Goal: Task Accomplishment & Management: Manage account settings

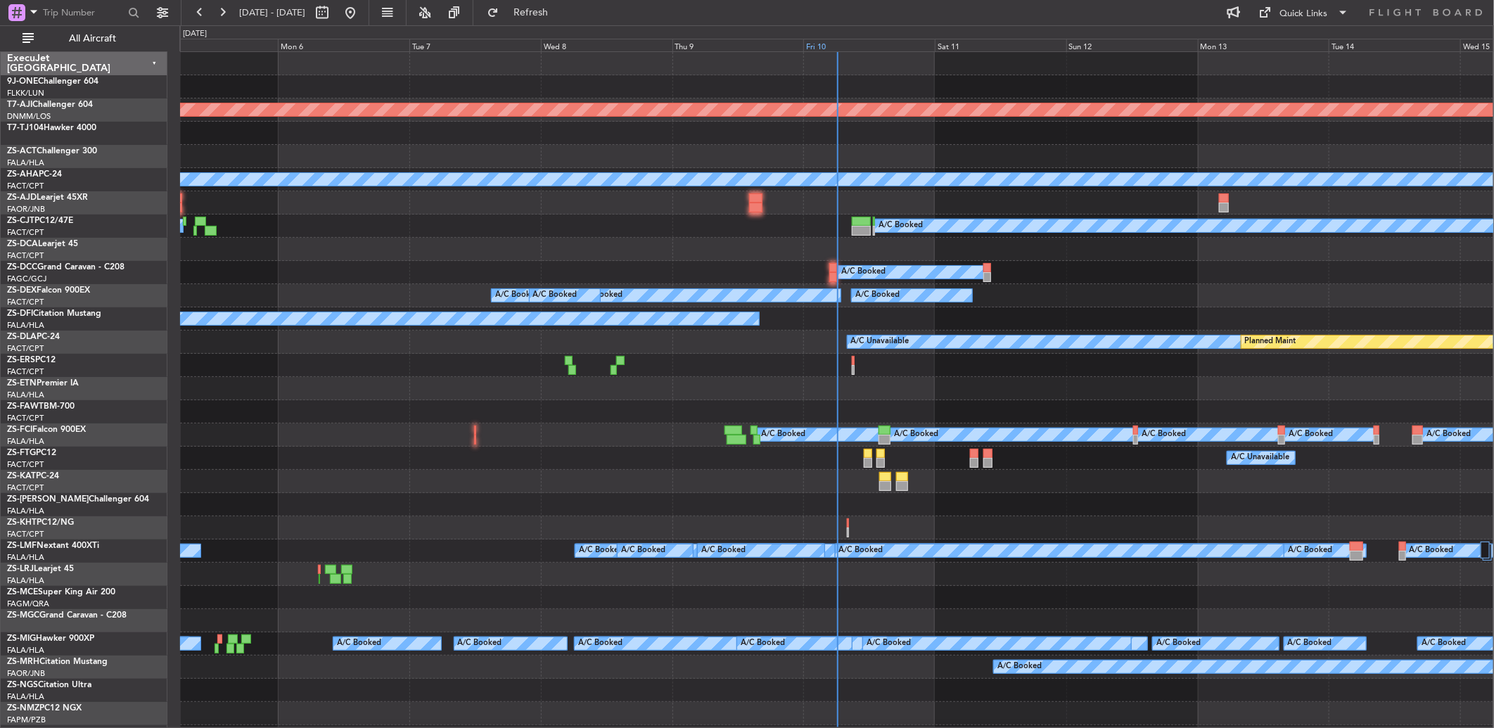
click at [823, 51] on div "Fri 10" at bounding box center [868, 45] width 131 height 13
click at [816, 41] on div "Fri 10" at bounding box center [868, 45] width 131 height 13
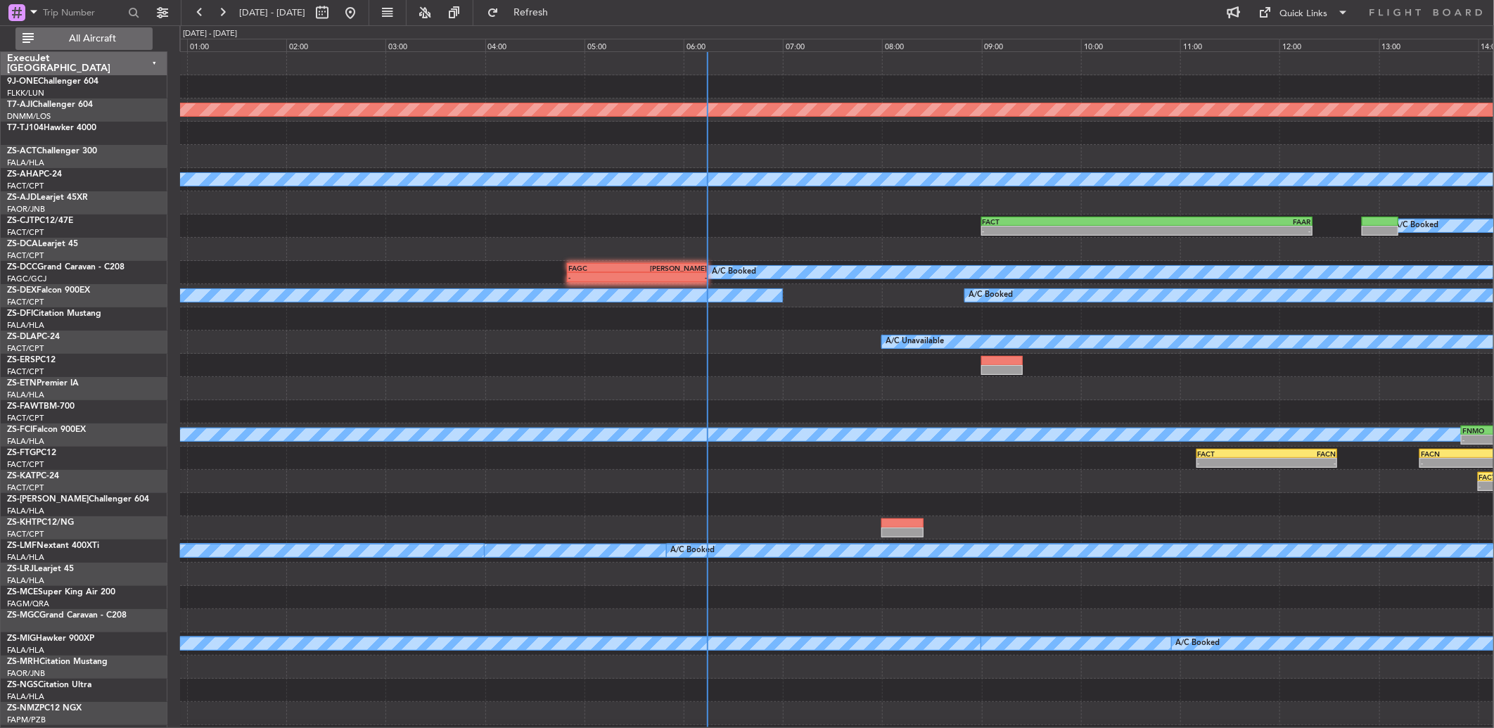
click at [77, 40] on span "All Aircraft" at bounding box center [93, 39] width 112 height 10
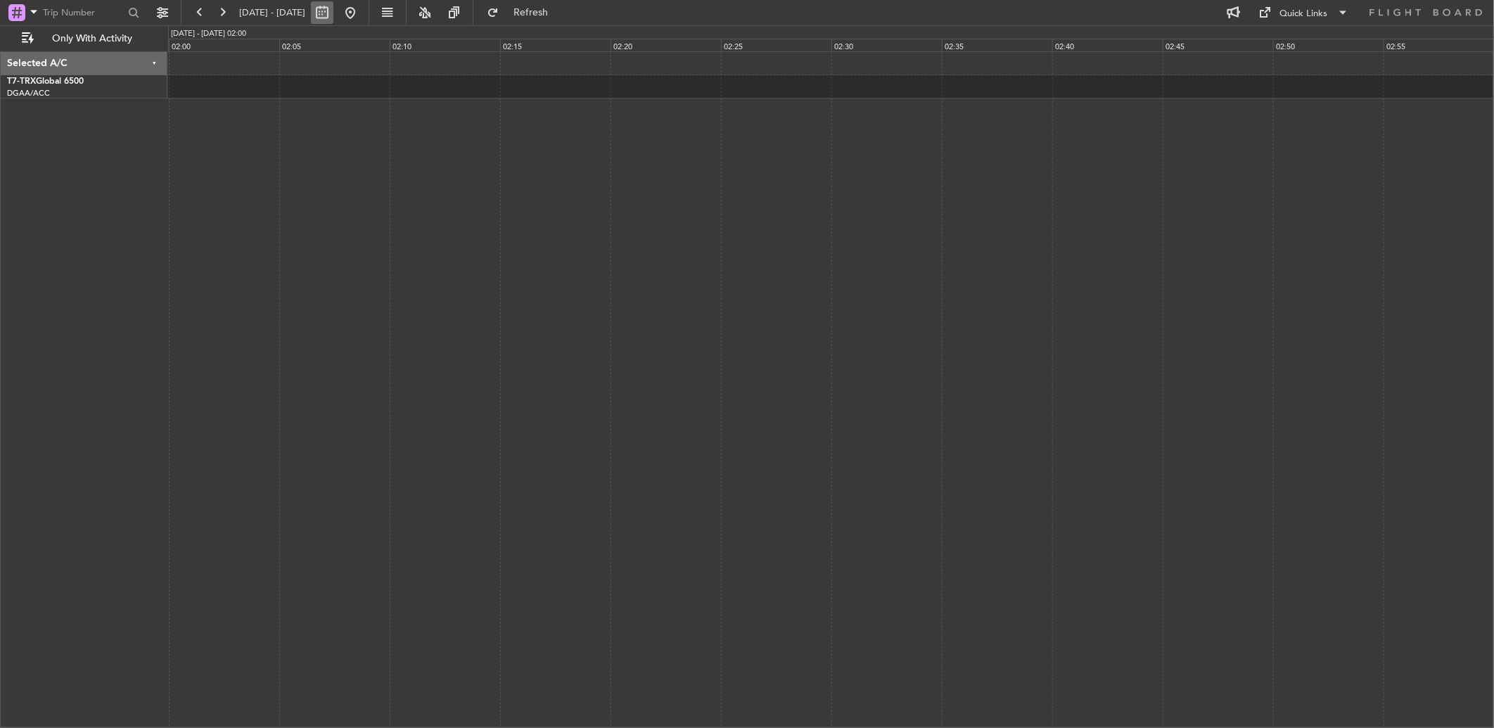
click at [333, 17] on button at bounding box center [322, 12] width 23 height 23
select select "10"
select select "2025"
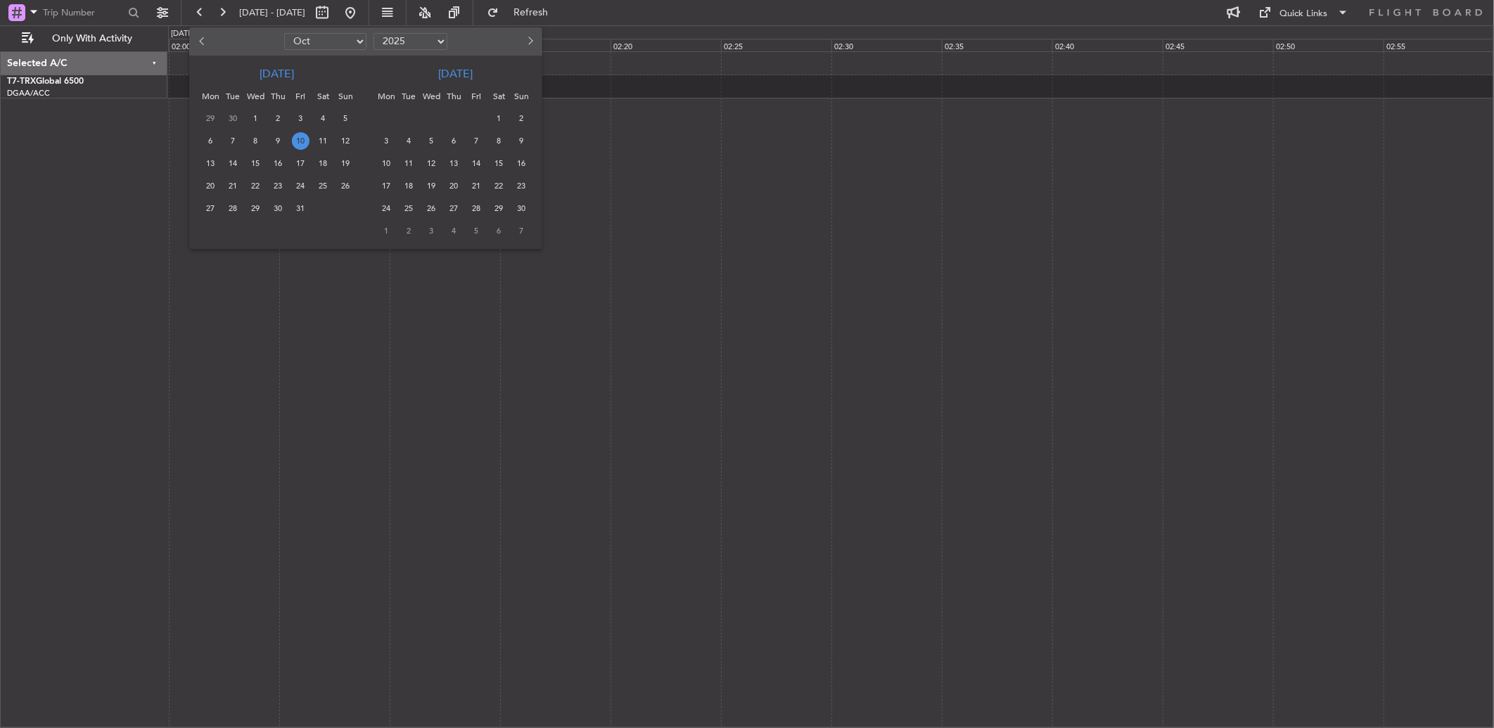
click at [299, 139] on span "10" at bounding box center [301, 141] width 18 height 18
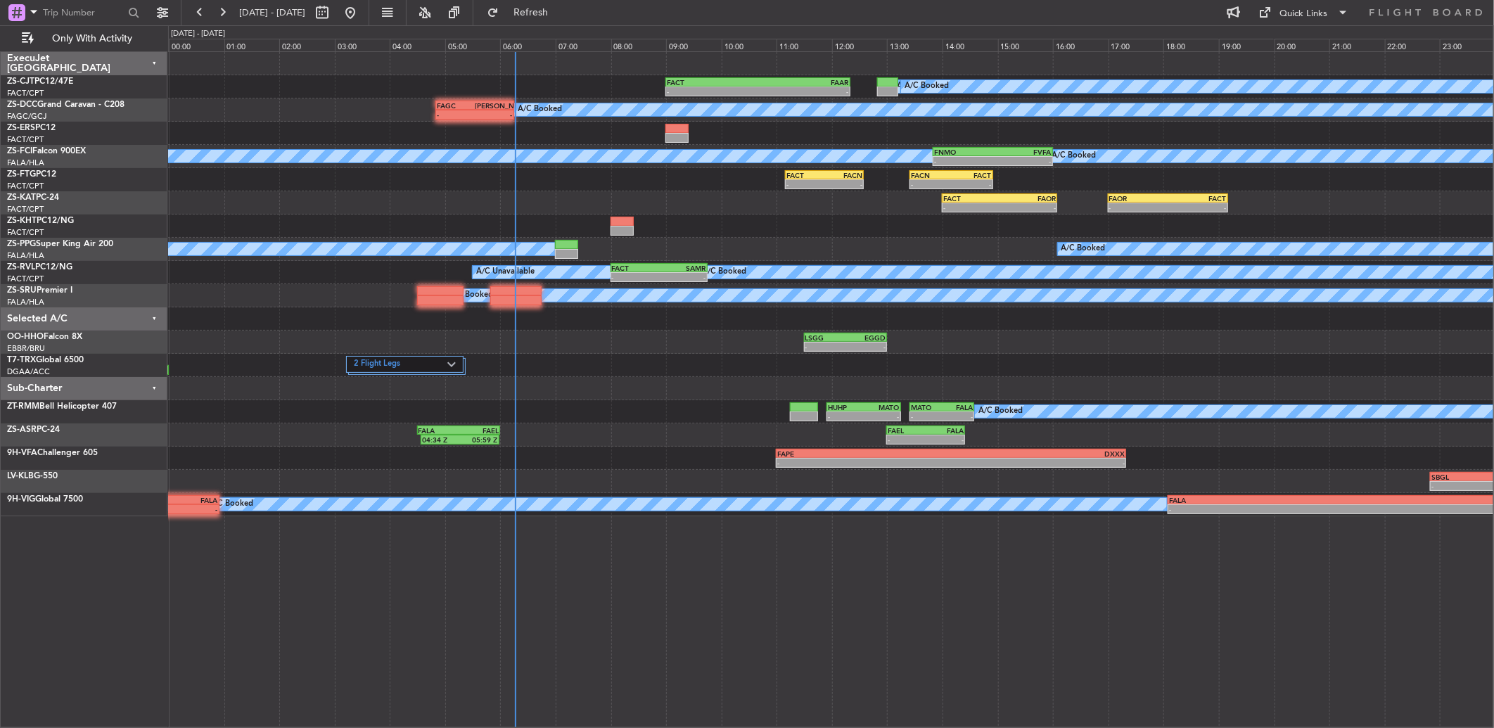
click at [484, 111] on div "-" at bounding box center [494, 114] width 38 height 8
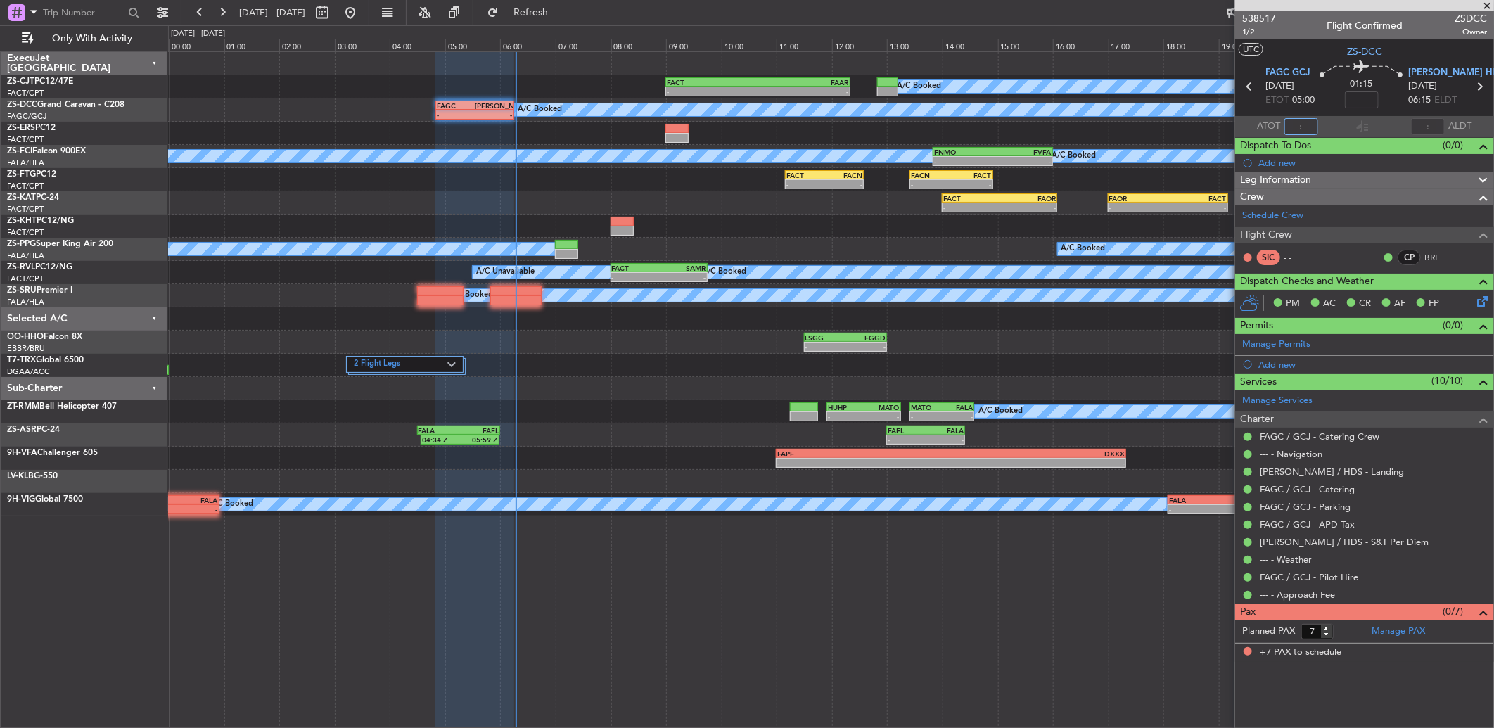
click at [1298, 128] on input "text" at bounding box center [1301, 126] width 34 height 17
type input "05:12"
click at [224, 6] on button at bounding box center [222, 12] width 23 height 23
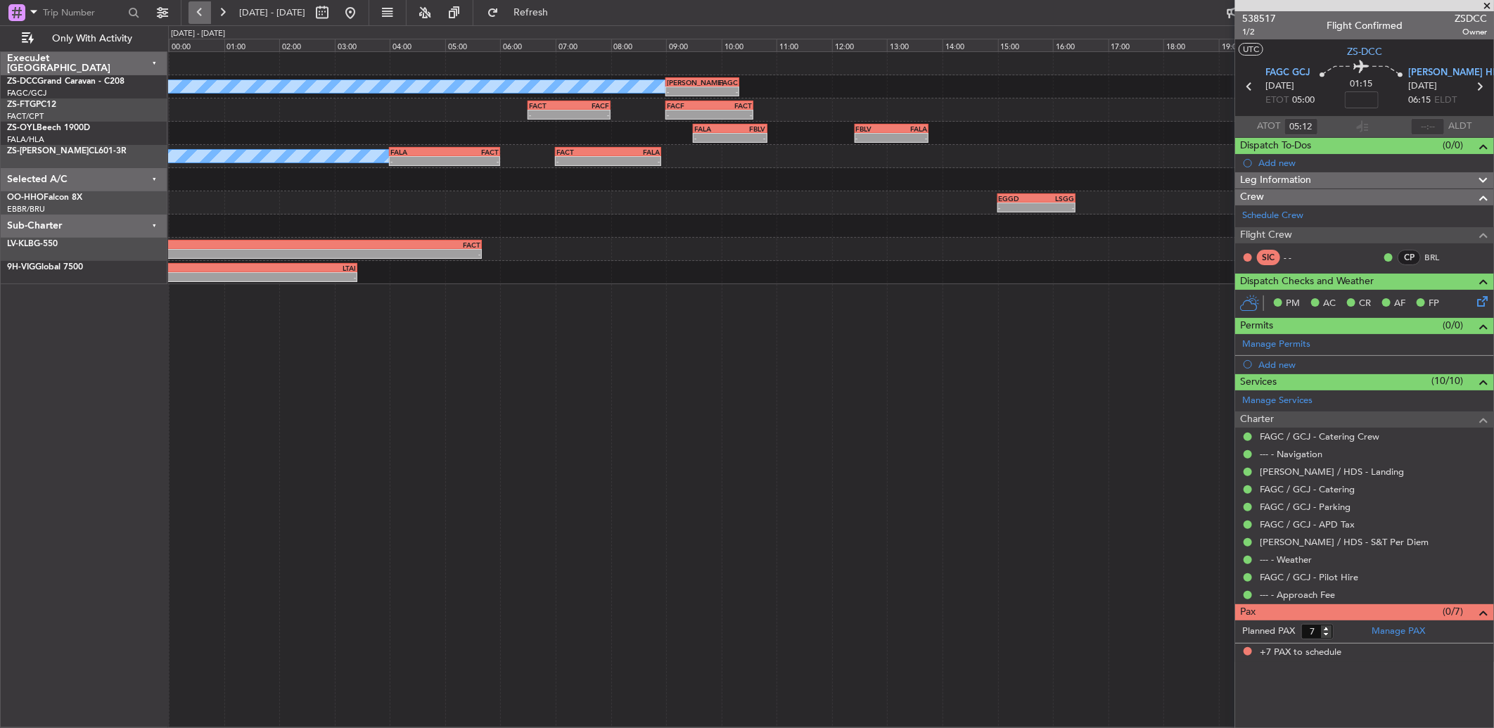
click at [193, 7] on button at bounding box center [199, 12] width 23 height 23
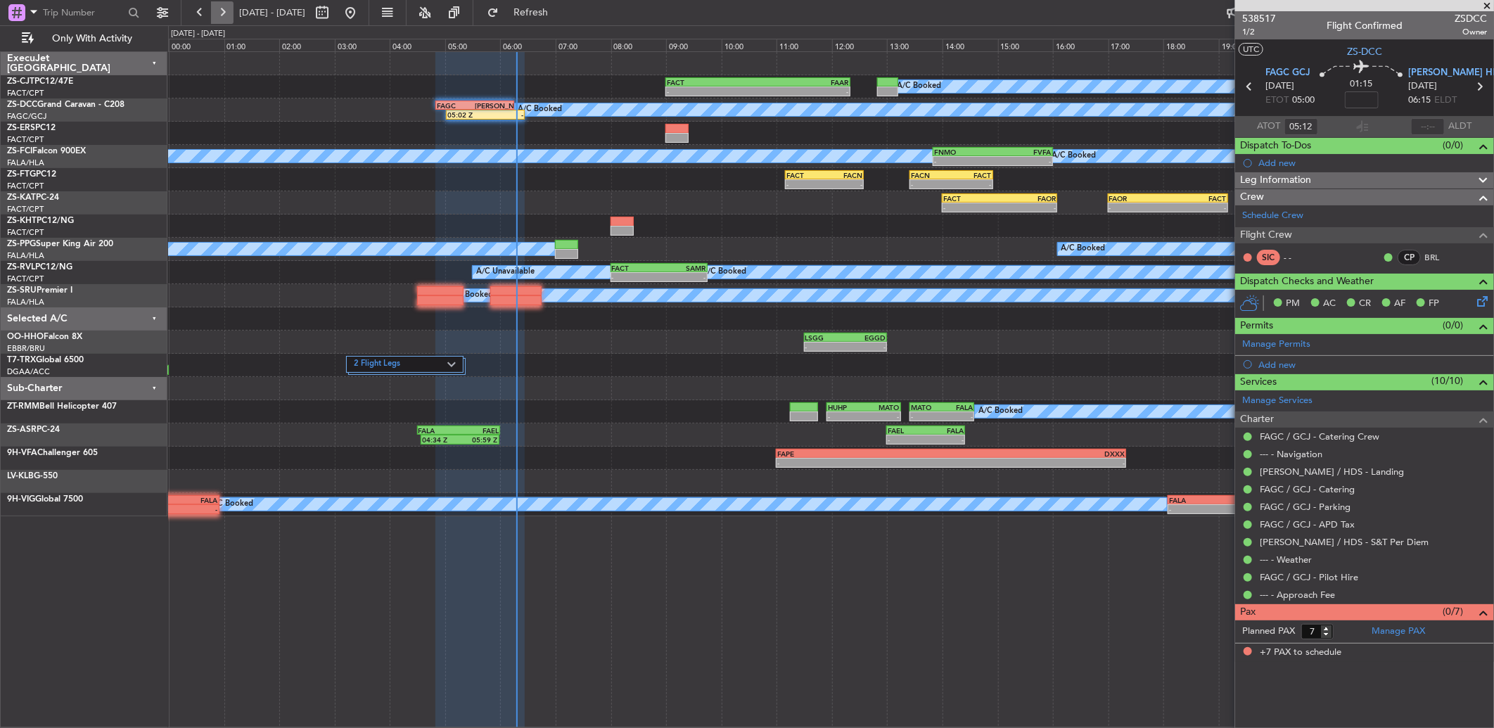
click at [217, 16] on button at bounding box center [222, 12] width 23 height 23
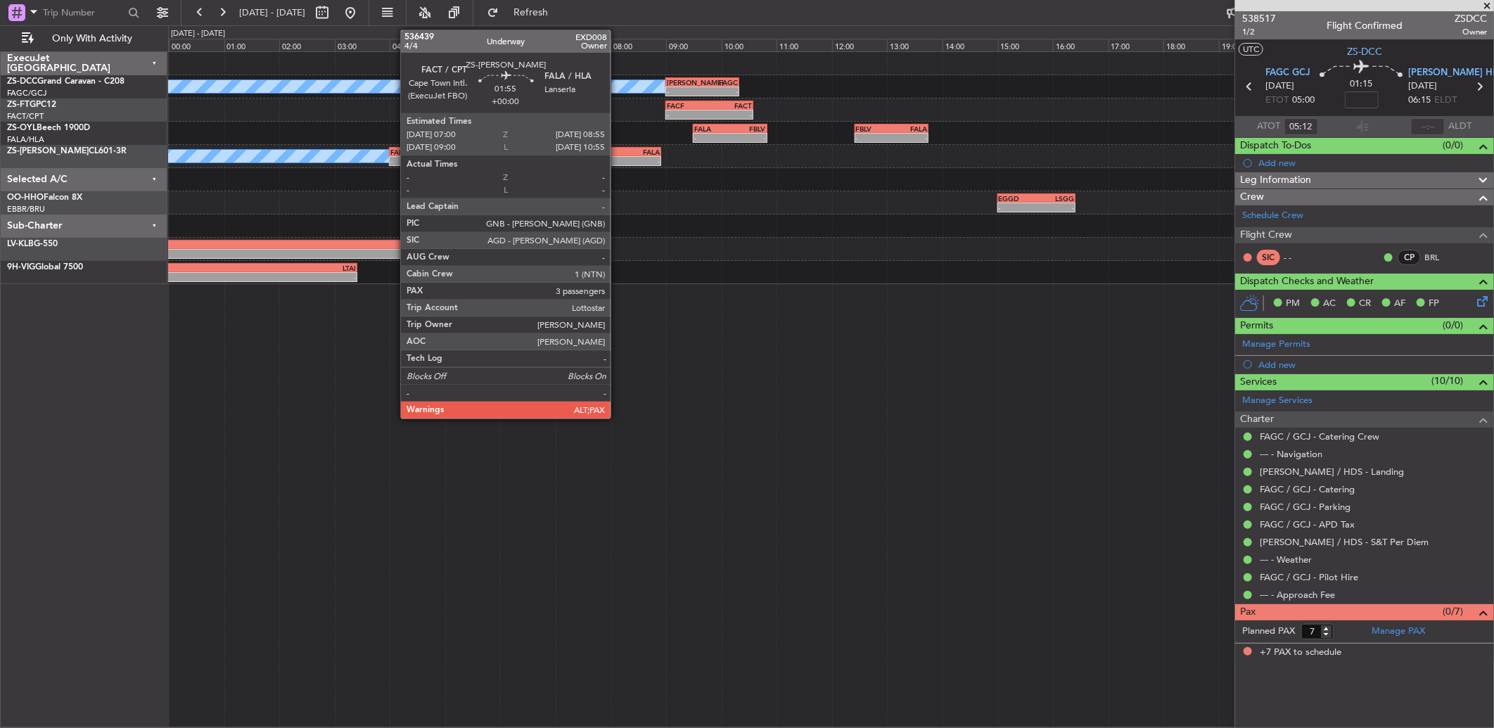
click at [617, 158] on div "-" at bounding box center [634, 161] width 52 height 8
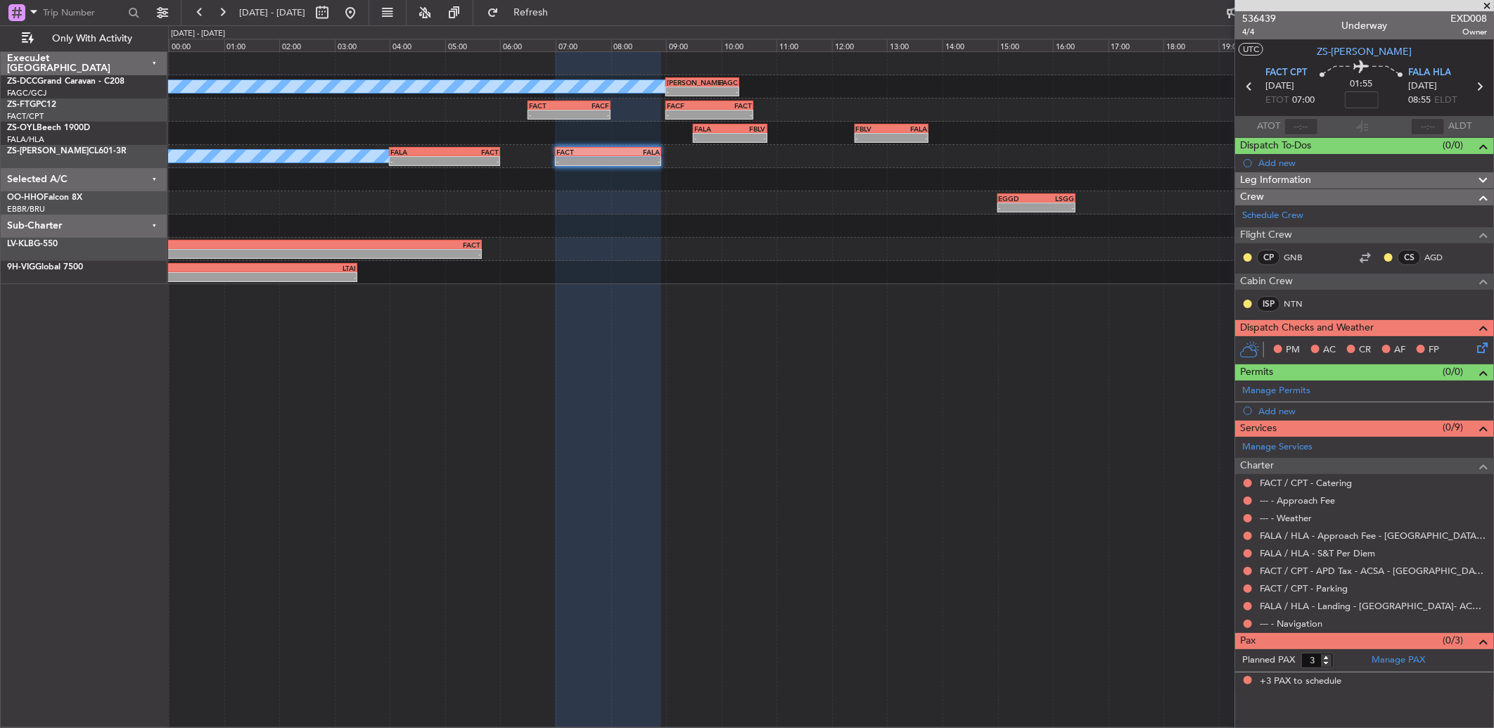
click at [1250, 627] on div at bounding box center [1247, 623] width 11 height 11
click at [1247, 628] on mat-tooltip-component "Not Requested" at bounding box center [1247, 646] width 79 height 37
click at [1248, 621] on button at bounding box center [1247, 624] width 8 height 8
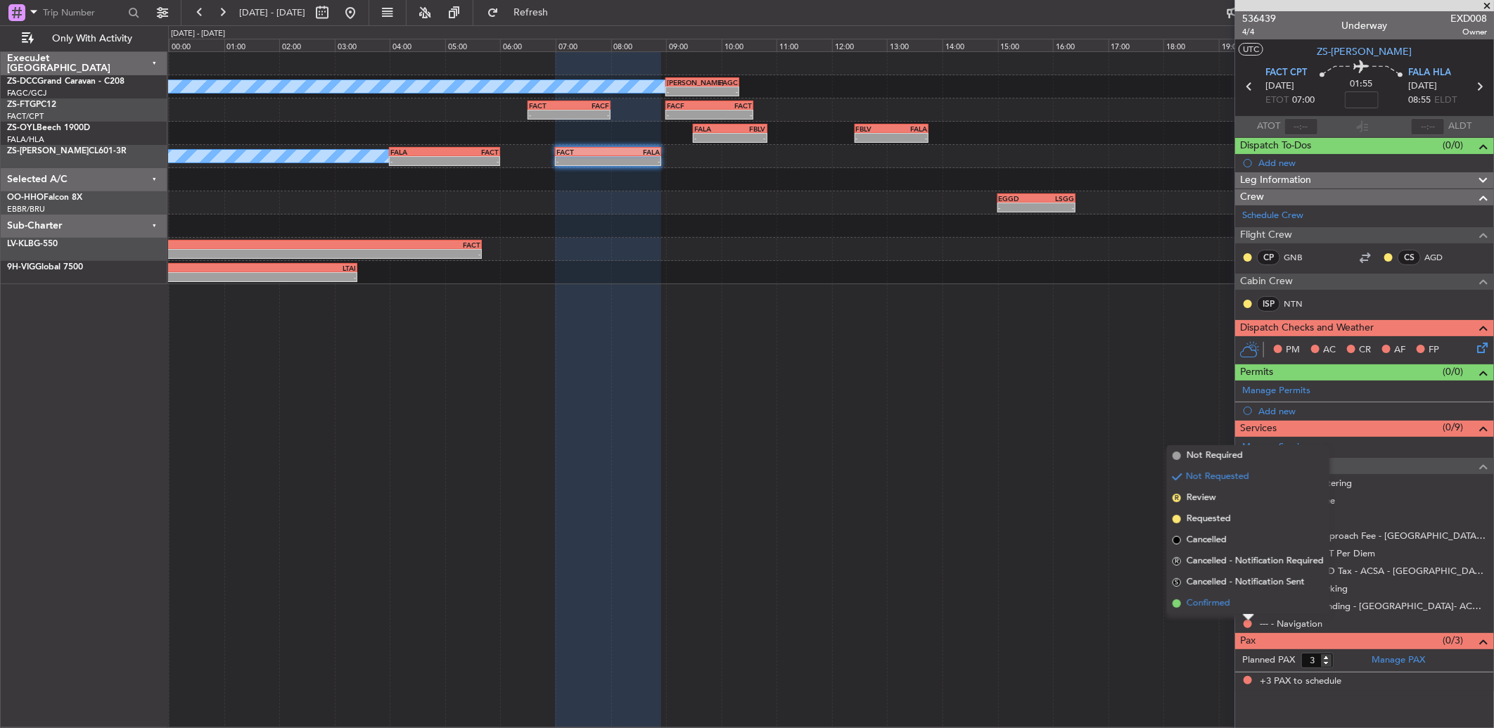
click at [1248, 605] on li "Confirmed" at bounding box center [1248, 603] width 162 height 21
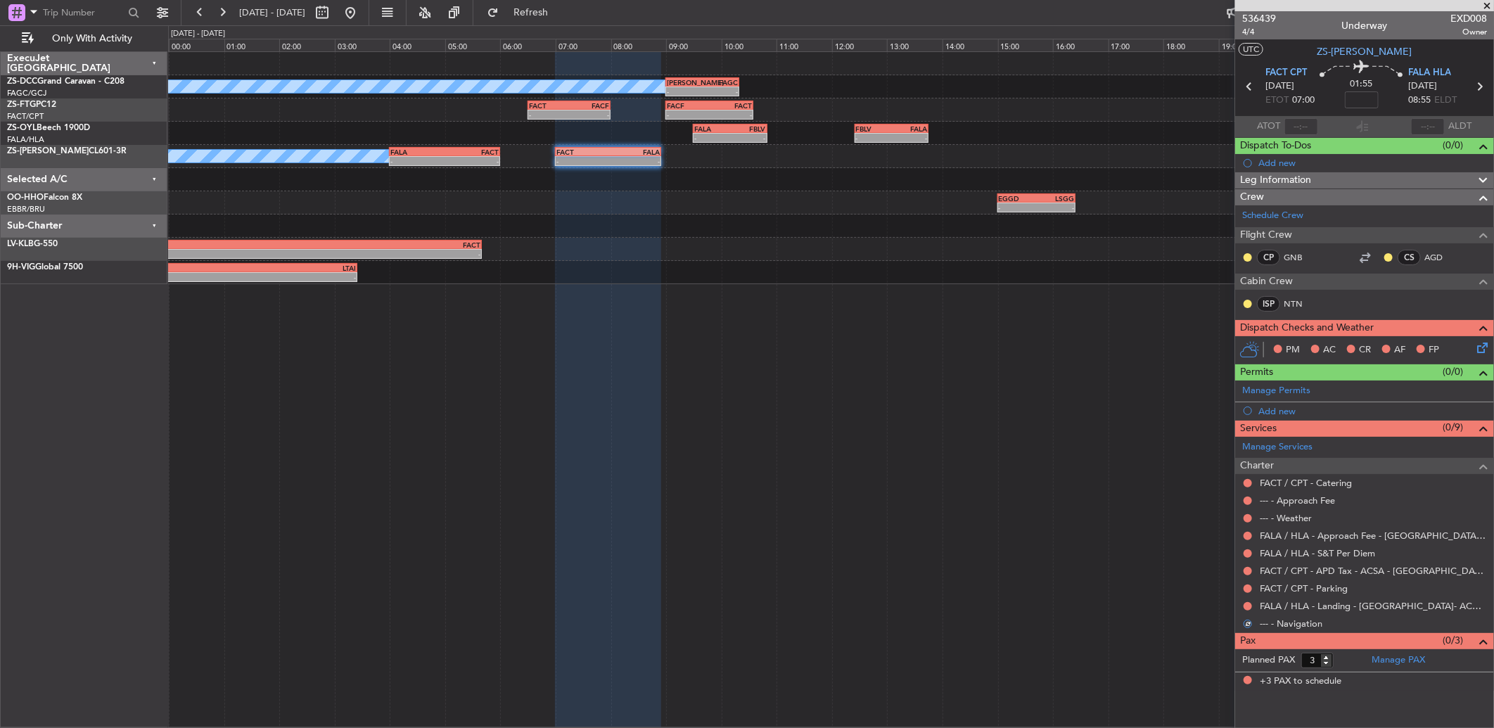
click at [1248, 605] on button at bounding box center [1247, 606] width 8 height 8
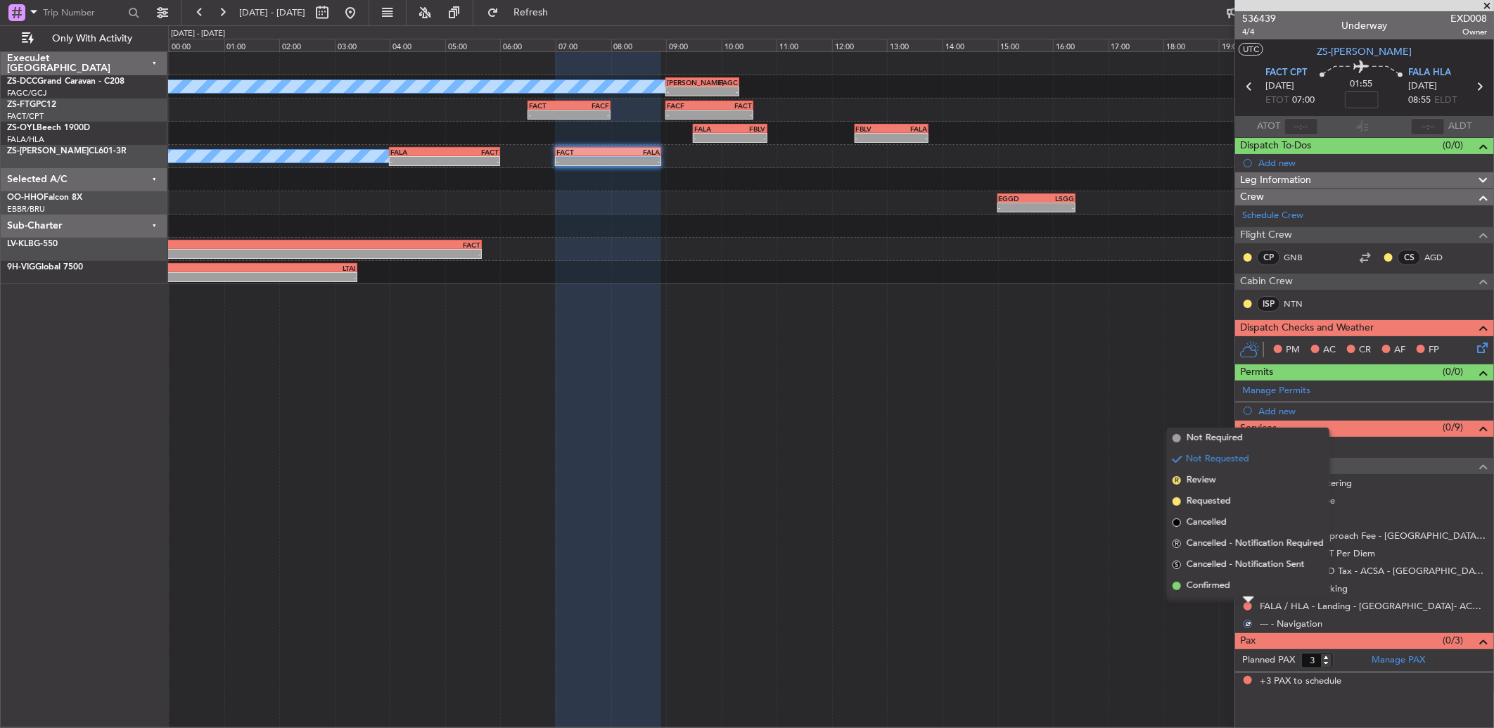
click at [1240, 584] on li "Confirmed" at bounding box center [1248, 585] width 162 height 21
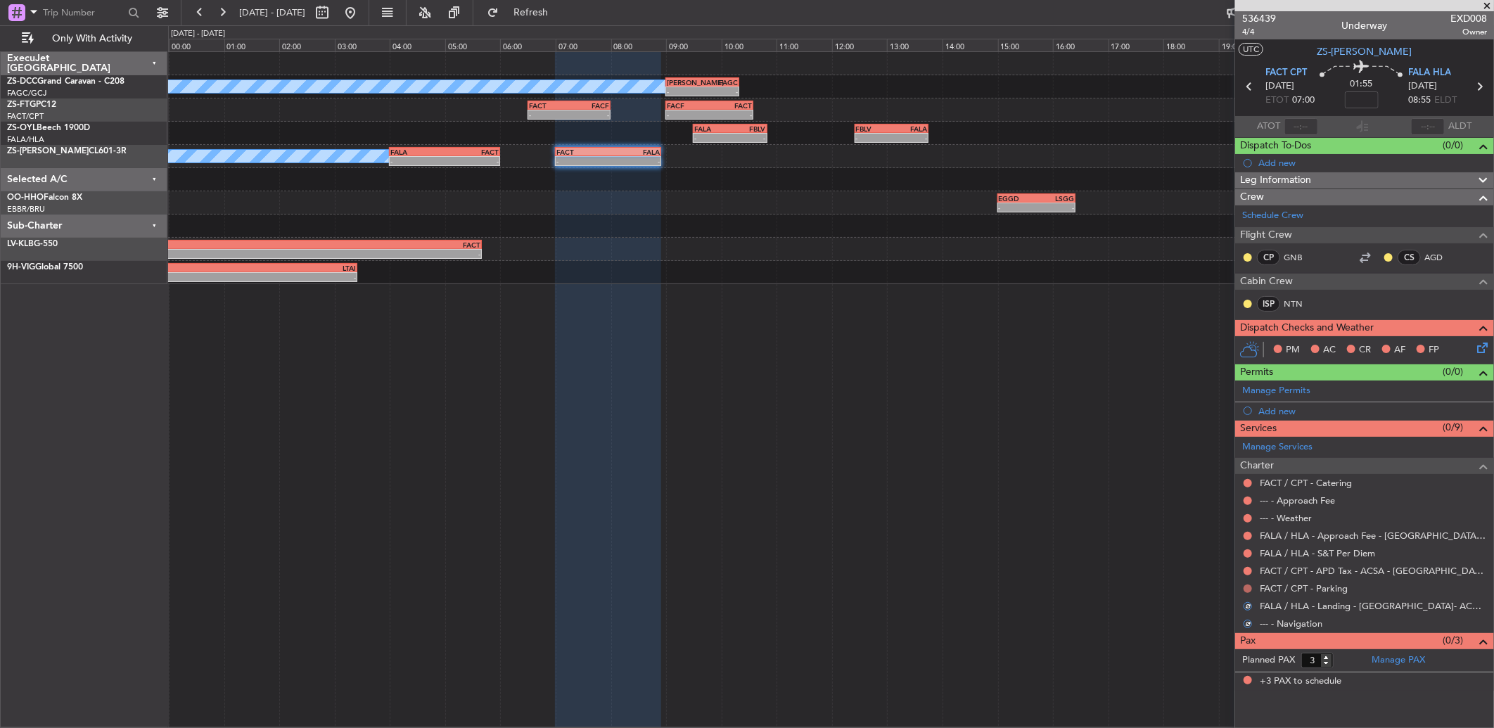
click at [1245, 587] on button at bounding box center [1247, 588] width 8 height 8
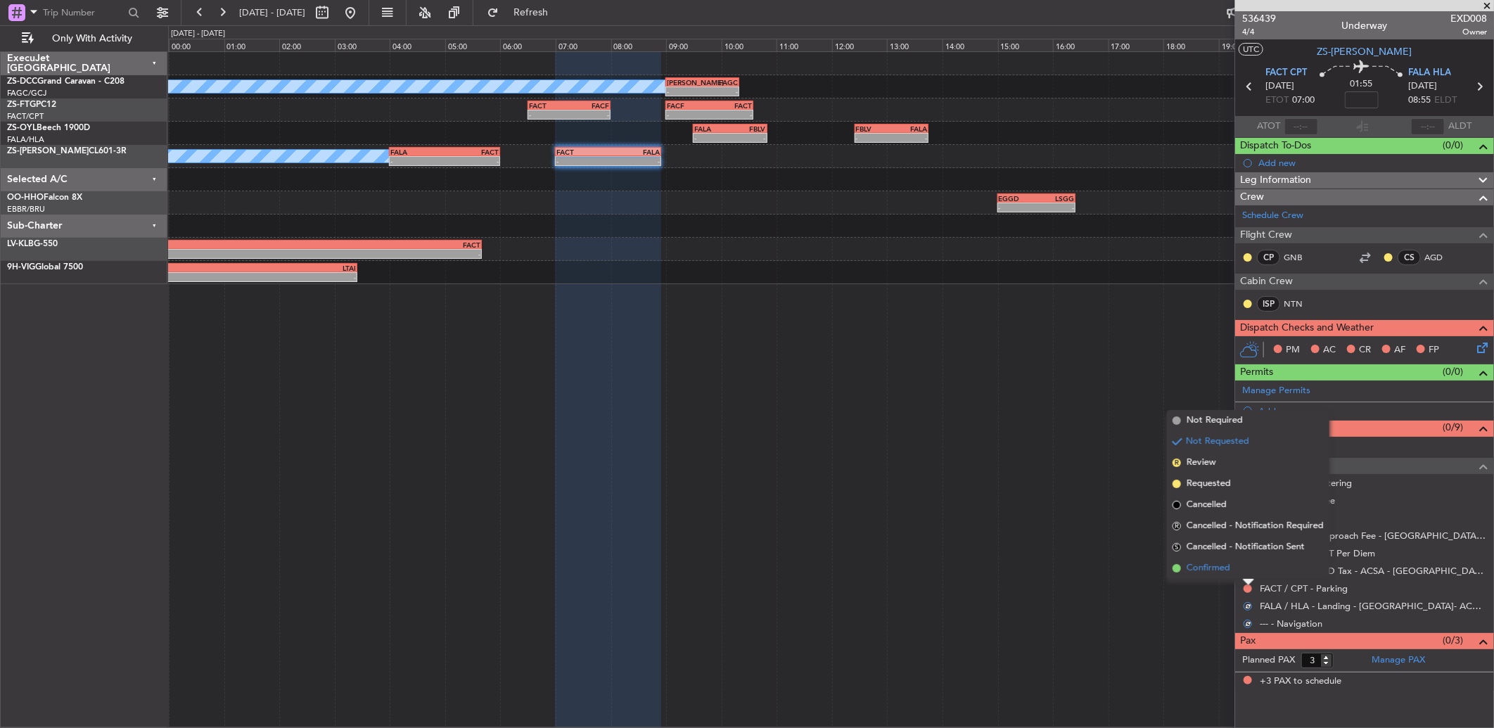
click at [1247, 571] on li "Confirmed" at bounding box center [1248, 568] width 162 height 21
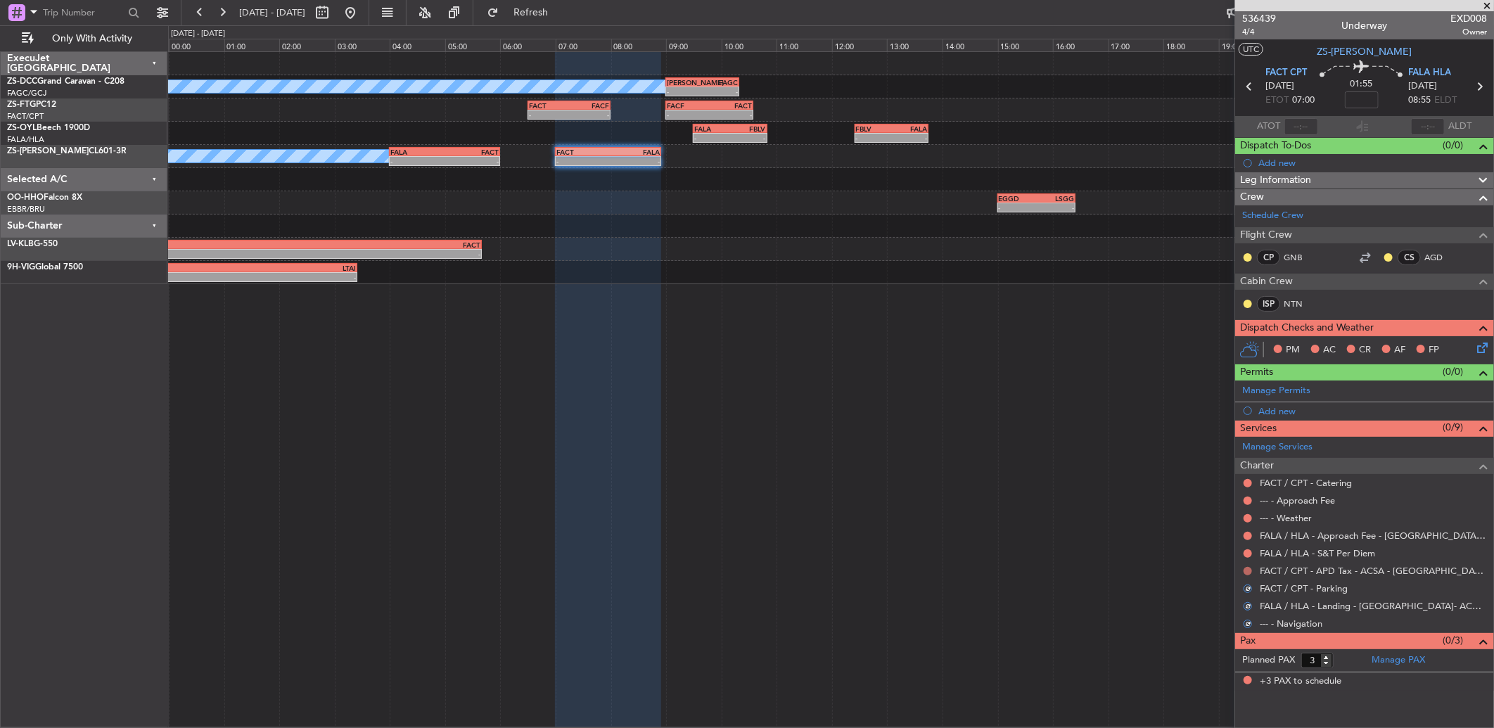
click at [1252, 570] on button at bounding box center [1247, 571] width 8 height 8
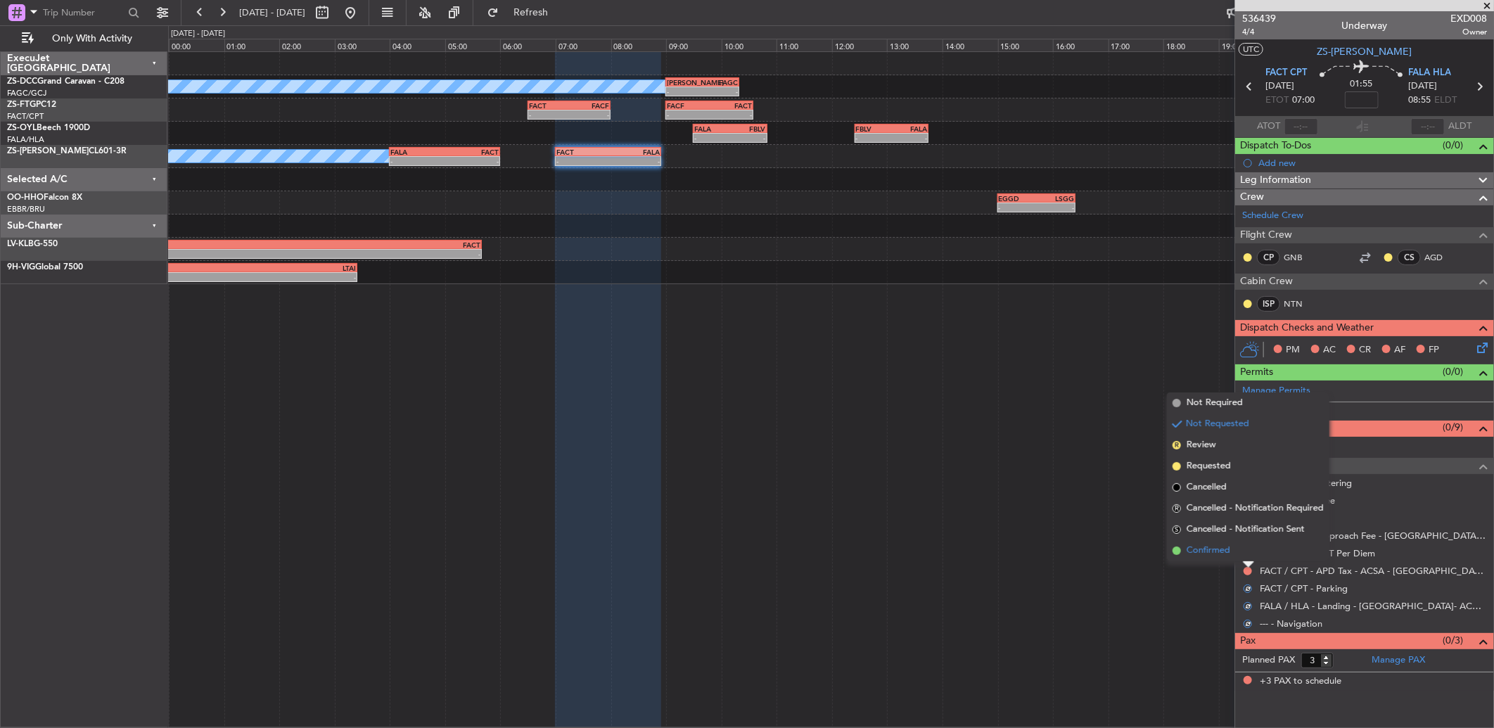
click at [1243, 553] on li "Confirmed" at bounding box center [1248, 550] width 162 height 21
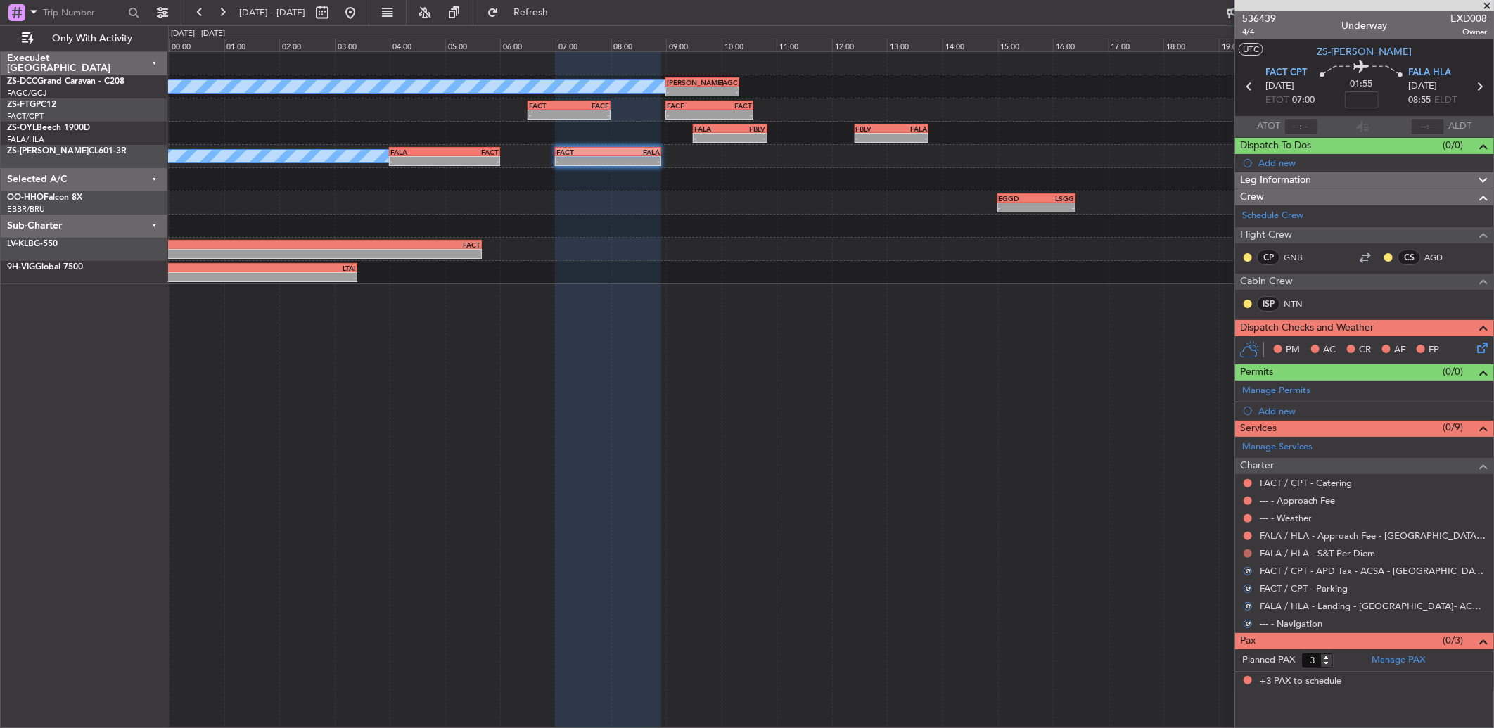
click at [1246, 553] on button at bounding box center [1247, 553] width 8 height 8
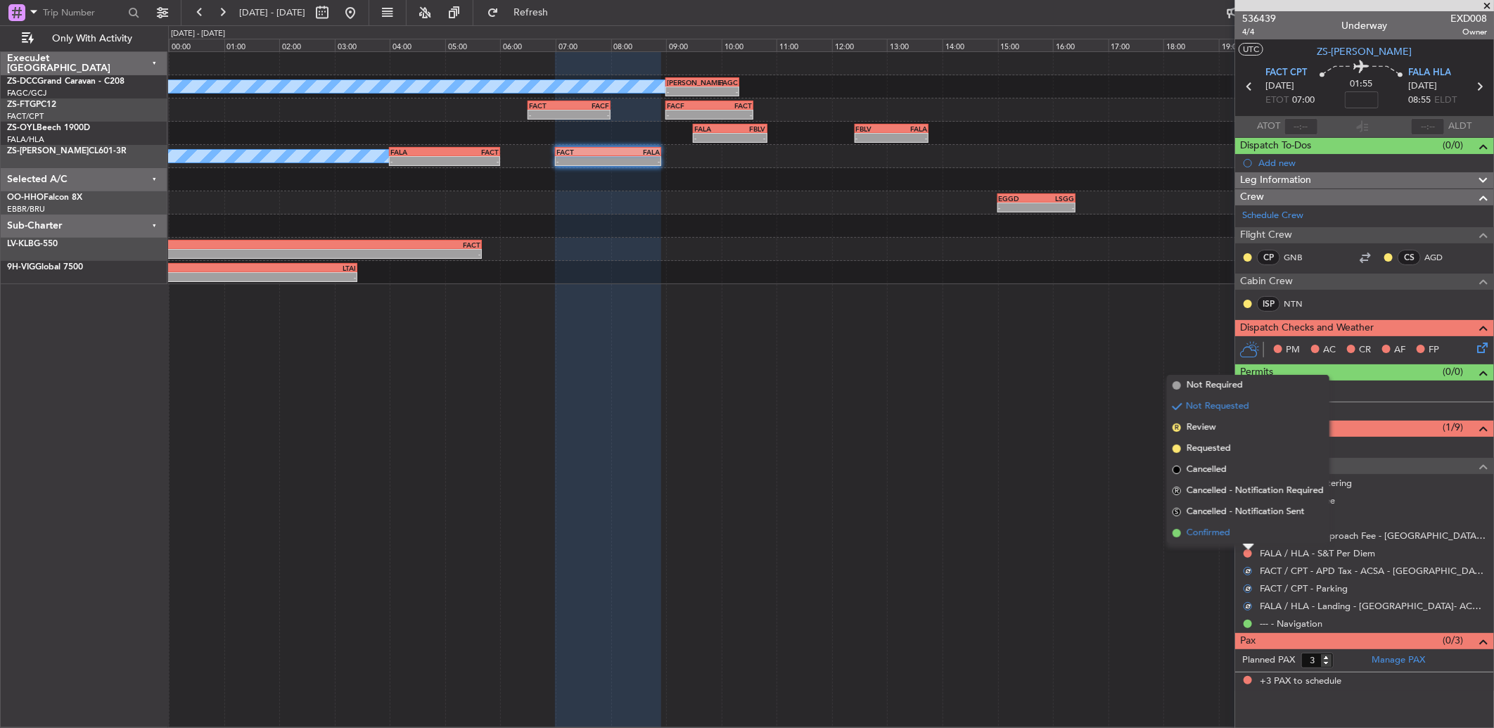
click at [1240, 532] on li "Confirmed" at bounding box center [1248, 532] width 162 height 21
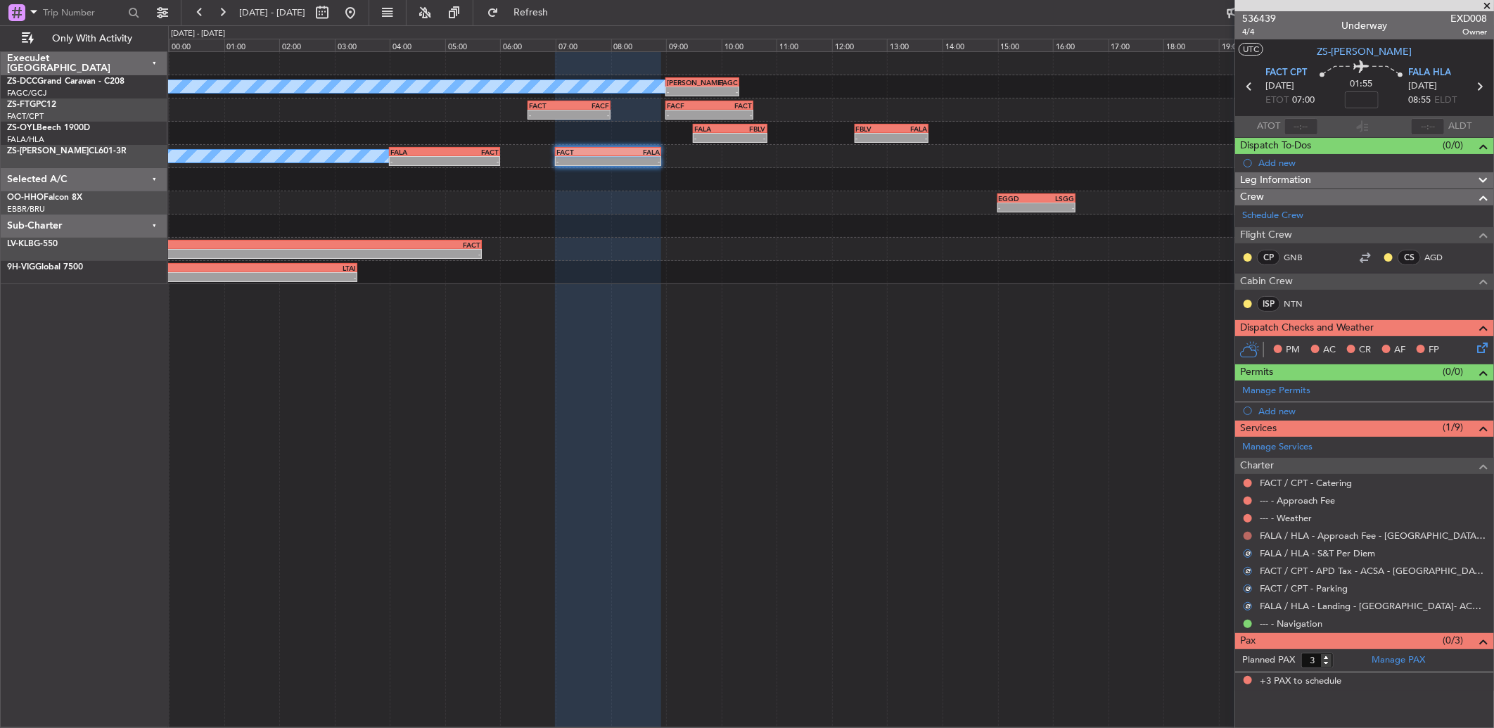
click at [1247, 537] on button at bounding box center [1247, 536] width 8 height 8
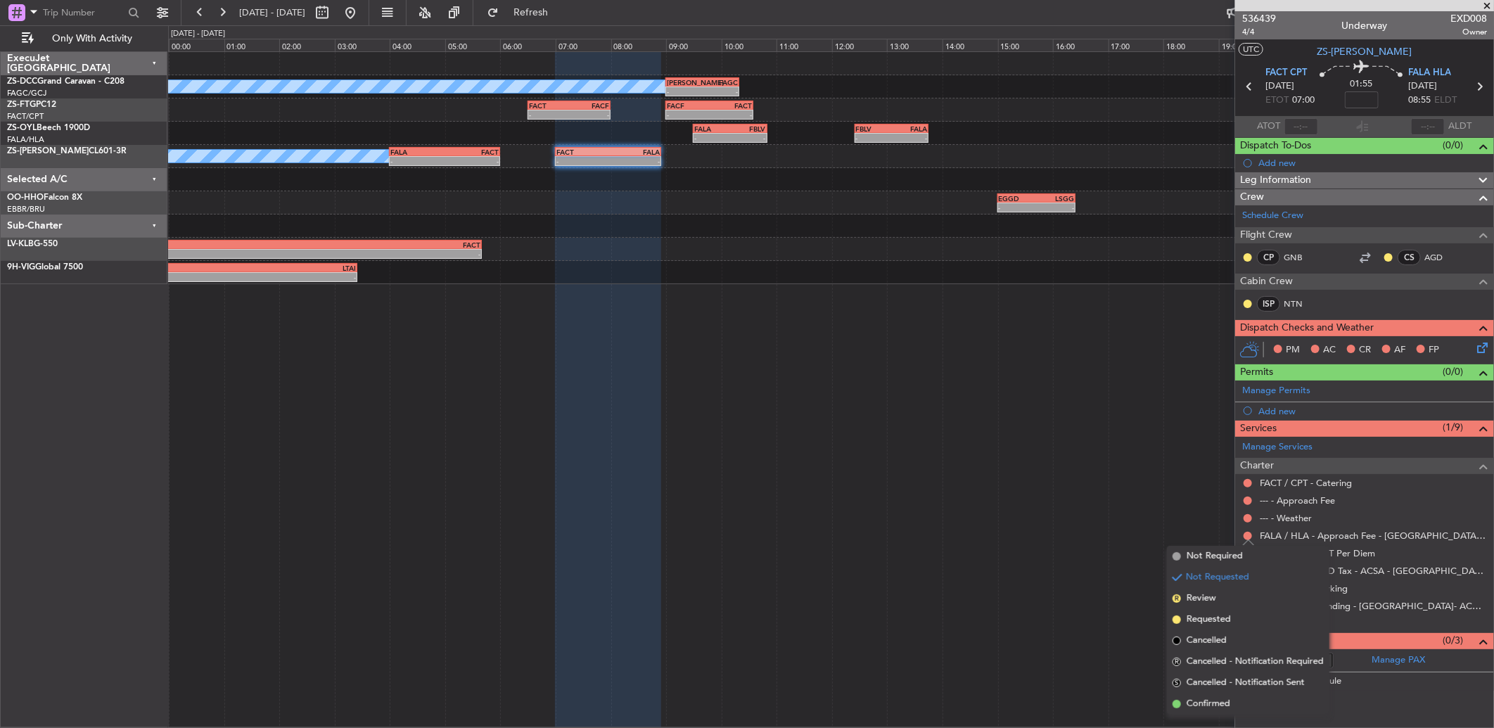
drag, startPoint x: 1219, startPoint y: 698, endPoint x: 1242, endPoint y: 565, distance: 135.6
click at [1218, 698] on span "Confirmed" at bounding box center [1208, 704] width 44 height 14
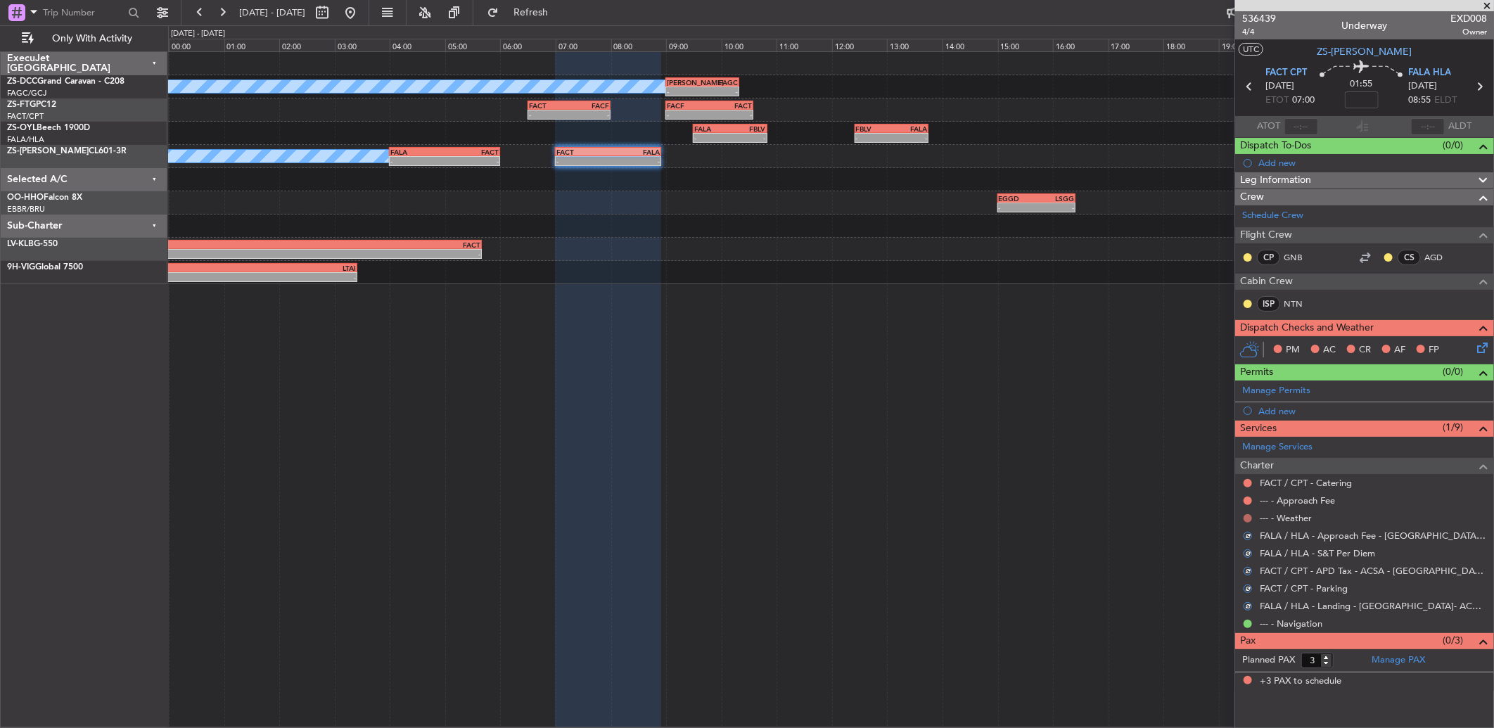
click at [1245, 519] on button at bounding box center [1247, 518] width 8 height 8
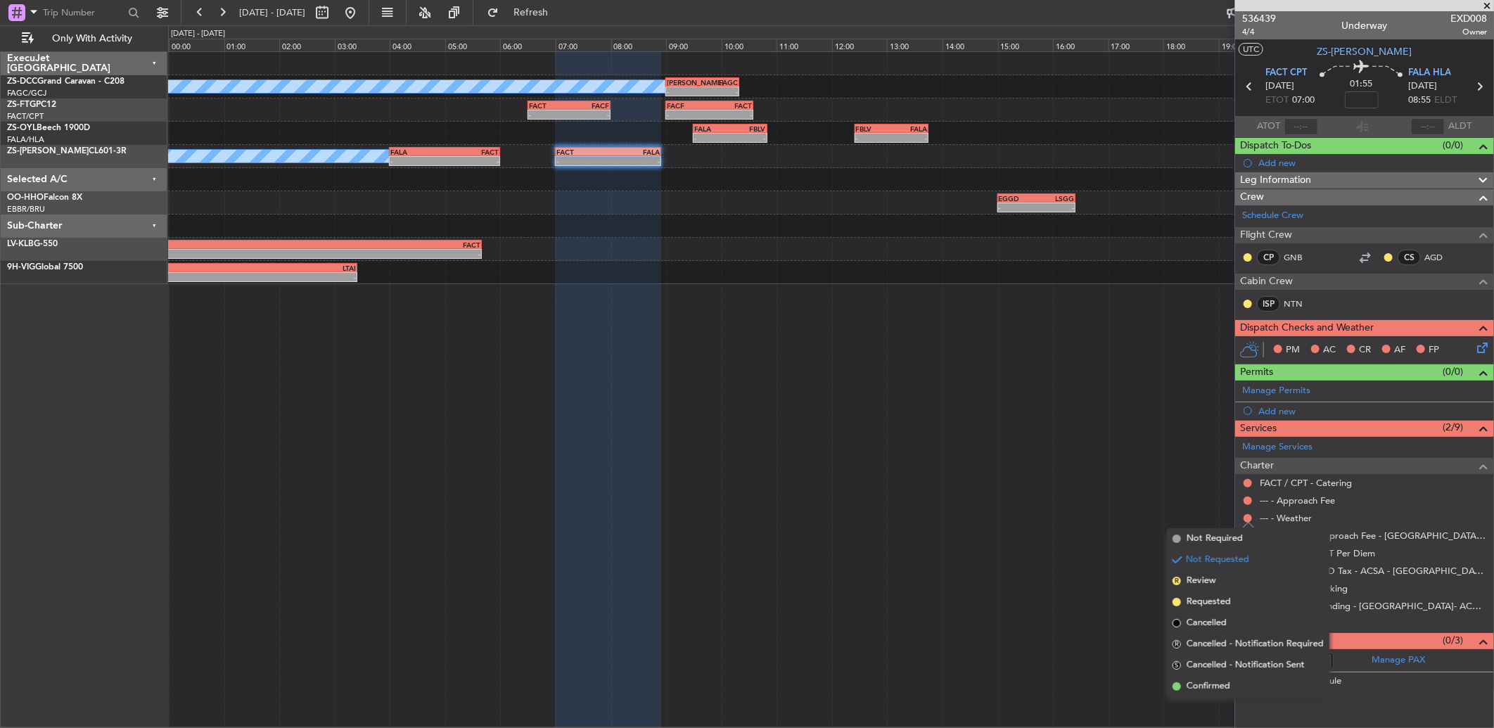
drag, startPoint x: 1221, startPoint y: 696, endPoint x: 1239, endPoint y: 615, distance: 82.8
click at [1221, 693] on li "Confirmed" at bounding box center [1248, 686] width 162 height 21
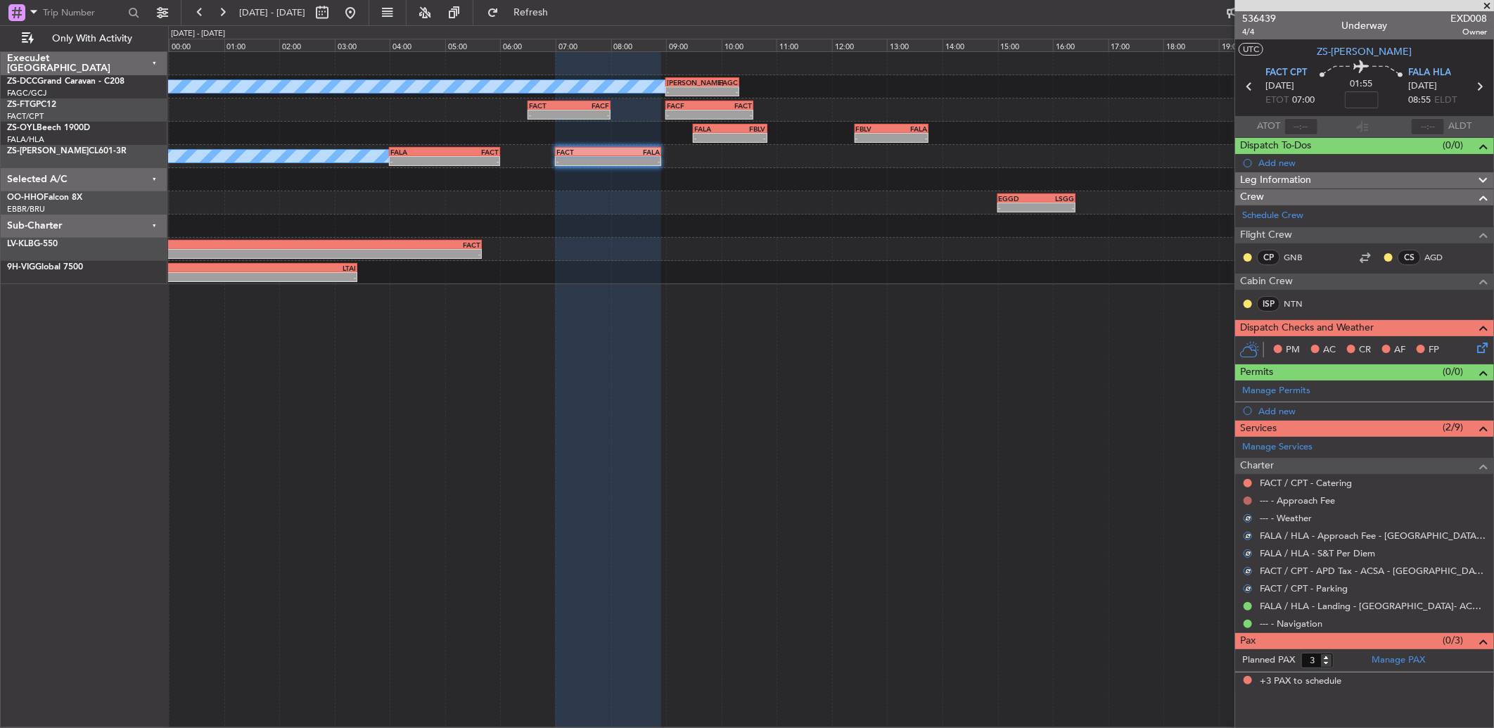
click at [1247, 499] on button at bounding box center [1247, 500] width 8 height 8
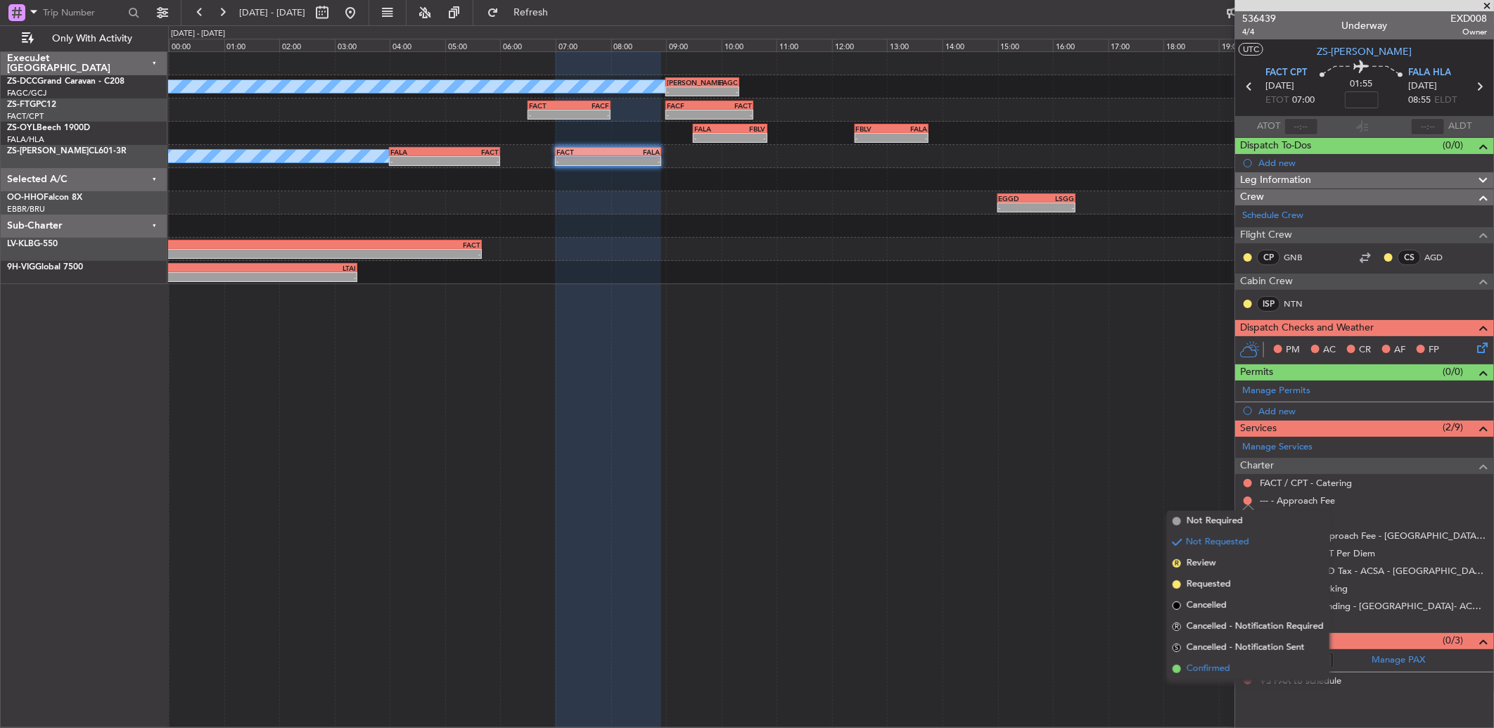
click at [1195, 672] on span "Confirmed" at bounding box center [1208, 669] width 44 height 14
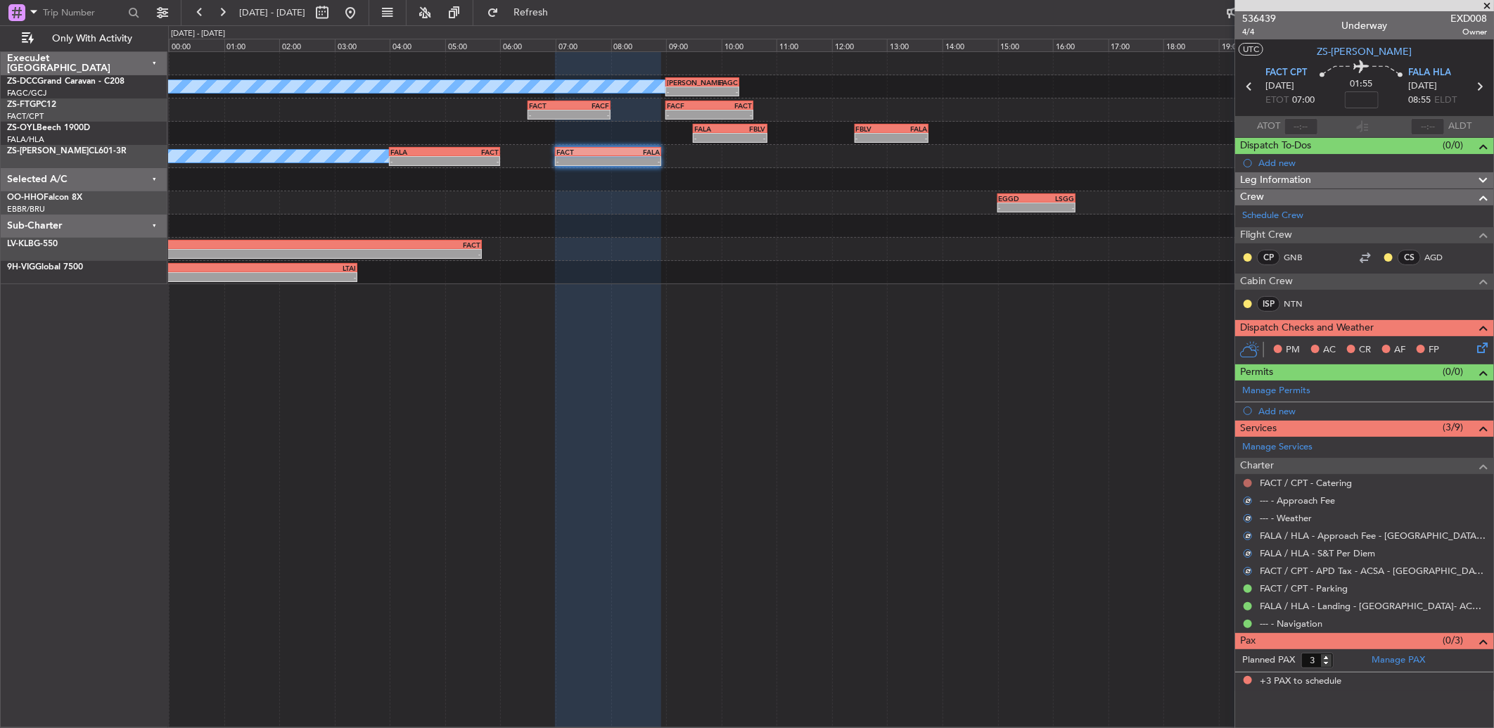
click at [1245, 482] on button at bounding box center [1247, 483] width 8 height 8
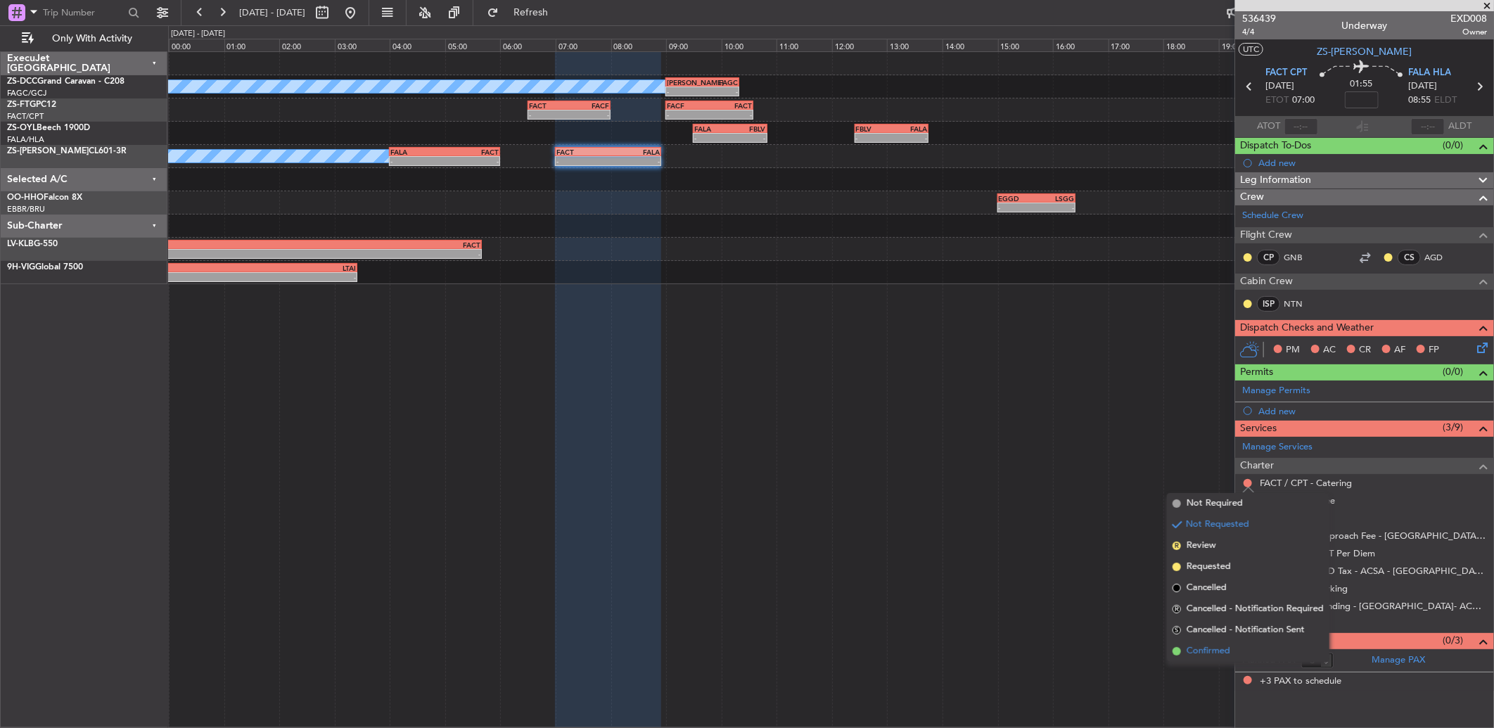
click at [1249, 651] on li "Confirmed" at bounding box center [1248, 651] width 162 height 21
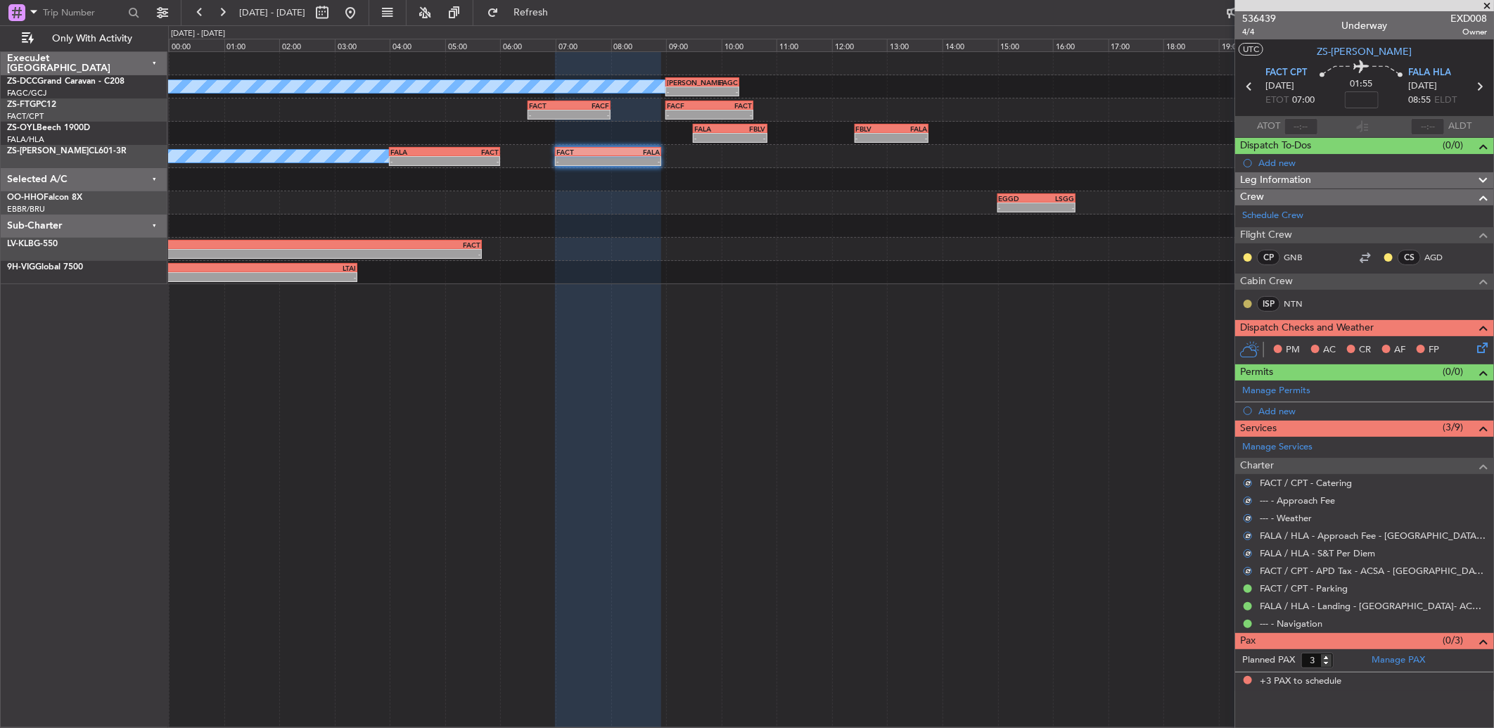
click at [1245, 302] on button at bounding box center [1247, 304] width 8 height 8
click at [1233, 350] on span "Acknowledged" at bounding box center [1251, 345] width 62 height 14
click at [1249, 255] on button at bounding box center [1247, 257] width 8 height 8
click at [1256, 293] on span "Acknowledged" at bounding box center [1251, 298] width 62 height 14
click at [1388, 257] on button at bounding box center [1388, 257] width 8 height 8
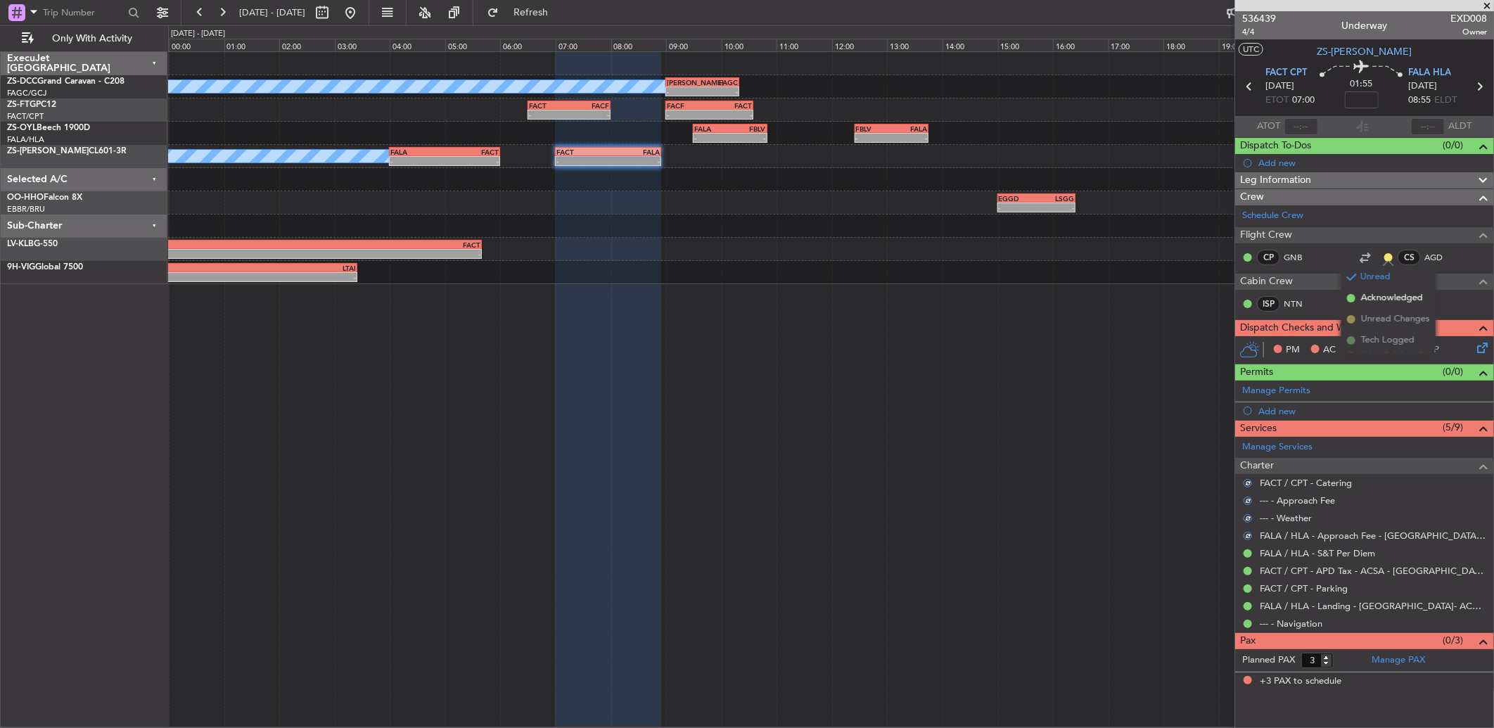
click at [1358, 296] on li "Acknowledged" at bounding box center [1388, 298] width 94 height 21
click at [1475, 347] on icon at bounding box center [1479, 345] width 11 height 11
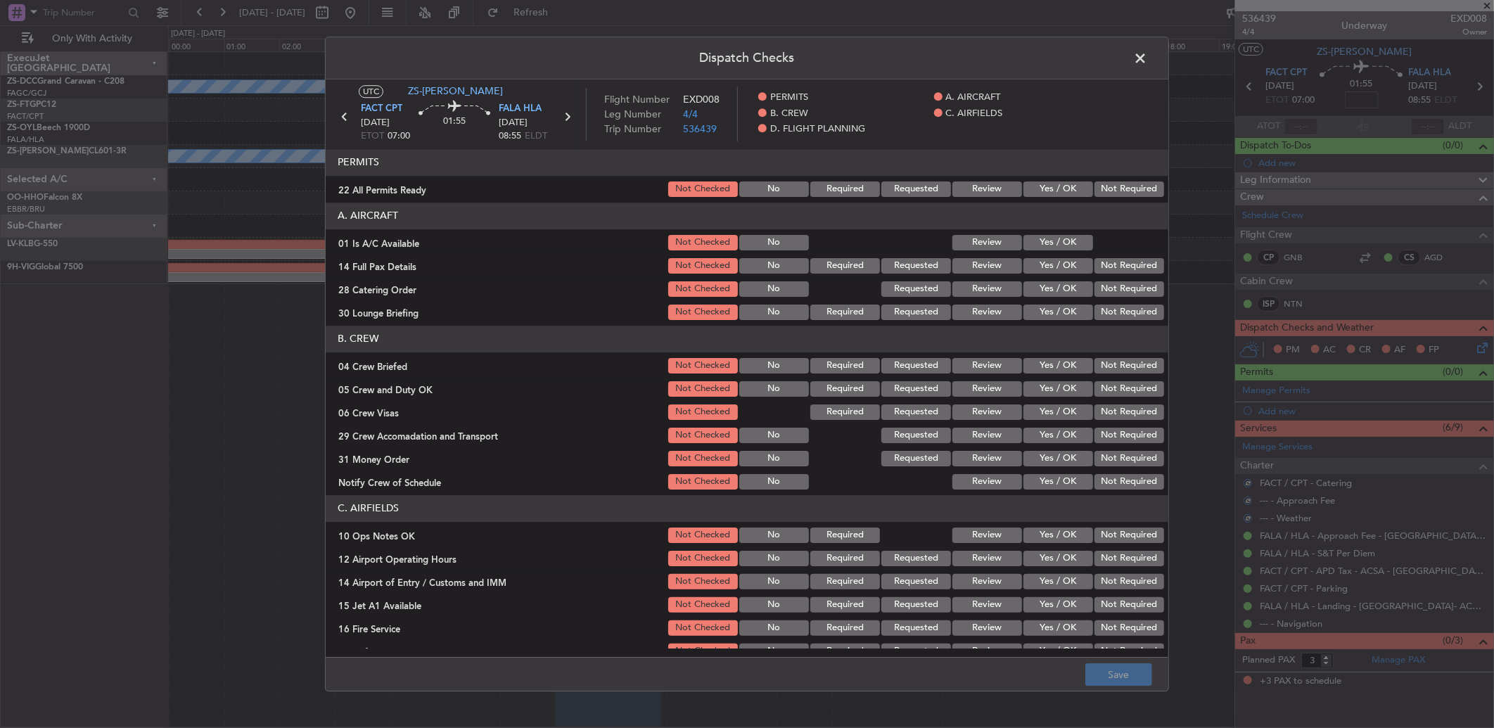
click at [1115, 187] on button "Not Required" at bounding box center [1129, 188] width 70 height 15
click at [1066, 253] on section "A. AIRCRAFT 01 Is A/C Available Not Checked No Review Yes / OK 14 Full Pax Deta…" at bounding box center [747, 263] width 842 height 120
drag, startPoint x: 1066, startPoint y: 239, endPoint x: 1074, endPoint y: 247, distance: 11.4
click at [1066, 240] on button "Yes / OK" at bounding box center [1058, 242] width 70 height 15
click at [1096, 258] on section "A. AIRCRAFT 01 Is A/C Available Not Checked No Review Yes / OK 14 Full Pax Deta…" at bounding box center [747, 263] width 842 height 120
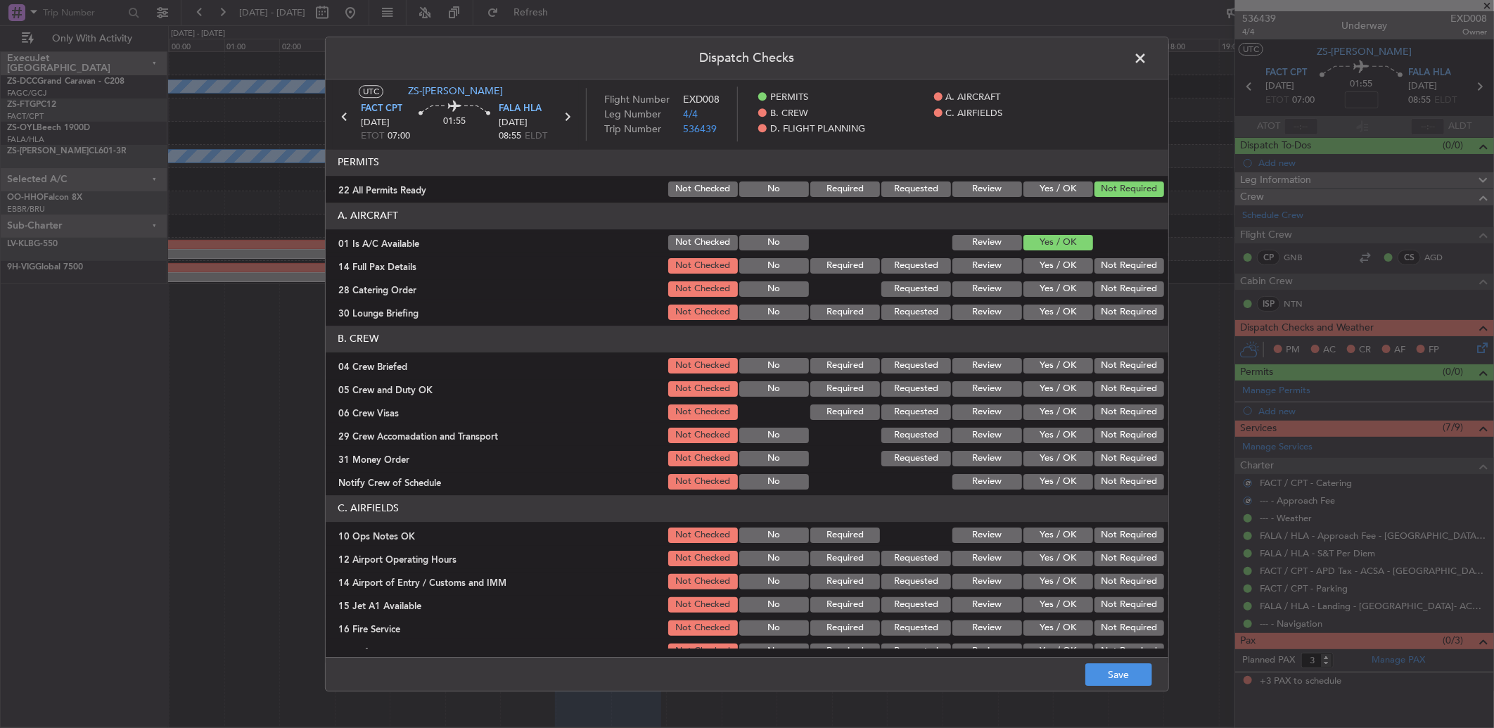
click at [1112, 275] on div "Not Required" at bounding box center [1127, 266] width 71 height 20
click at [1113, 288] on button "Not Required" at bounding box center [1129, 288] width 70 height 15
click at [1113, 289] on button "Not Required" at bounding box center [1129, 288] width 70 height 15
click at [1111, 268] on button "Not Required" at bounding box center [1129, 265] width 70 height 15
drag, startPoint x: 1113, startPoint y: 290, endPoint x: 1111, endPoint y: 312, distance: 21.2
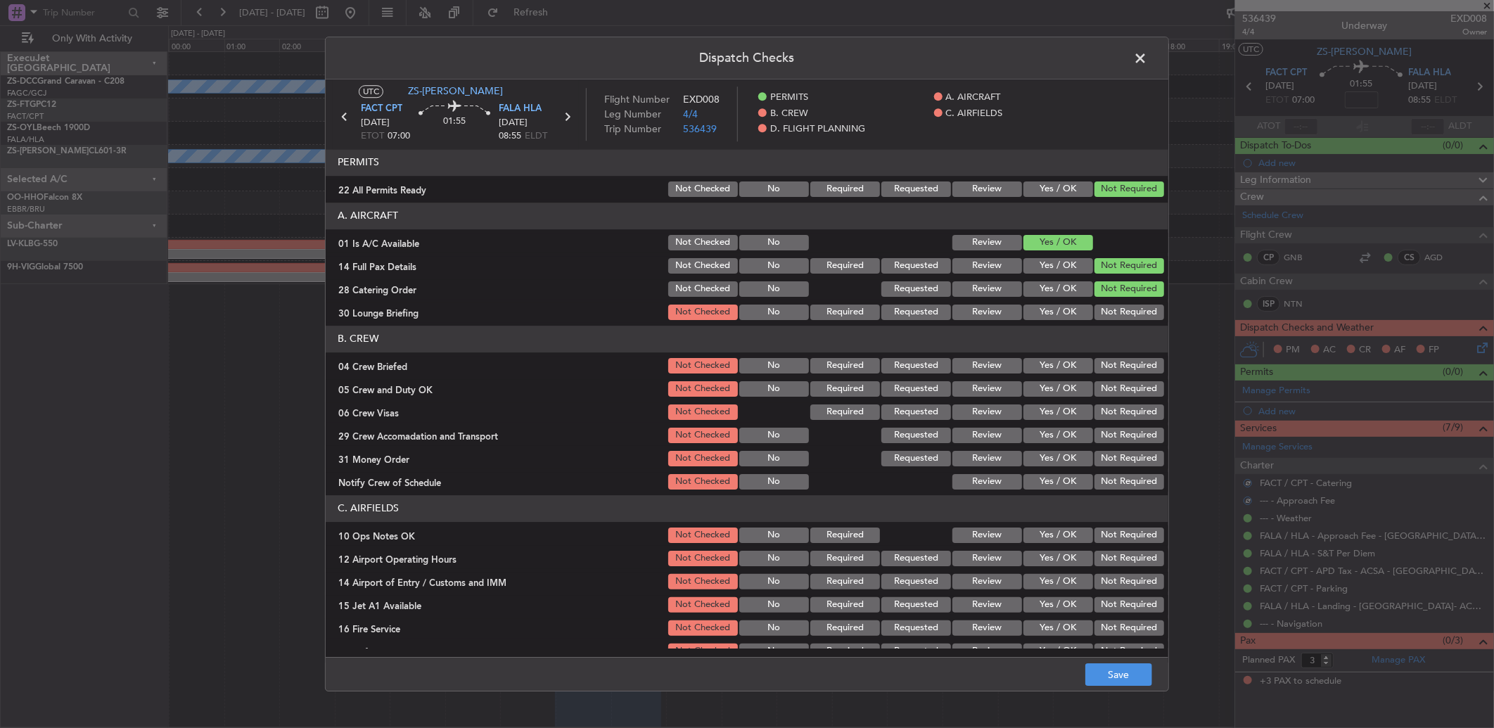
click at [1113, 299] on section "A. AIRCRAFT 01 Is A/C Available Not Checked No Review Yes / OK 14 Full Pax Deta…" at bounding box center [747, 263] width 842 height 120
click at [1111, 312] on button "Not Required" at bounding box center [1129, 311] width 70 height 15
click at [1111, 321] on div "Not Required" at bounding box center [1127, 312] width 71 height 20
click at [1113, 412] on button "Not Required" at bounding box center [1129, 411] width 70 height 15
click at [1101, 362] on button "Not Required" at bounding box center [1129, 365] width 70 height 15
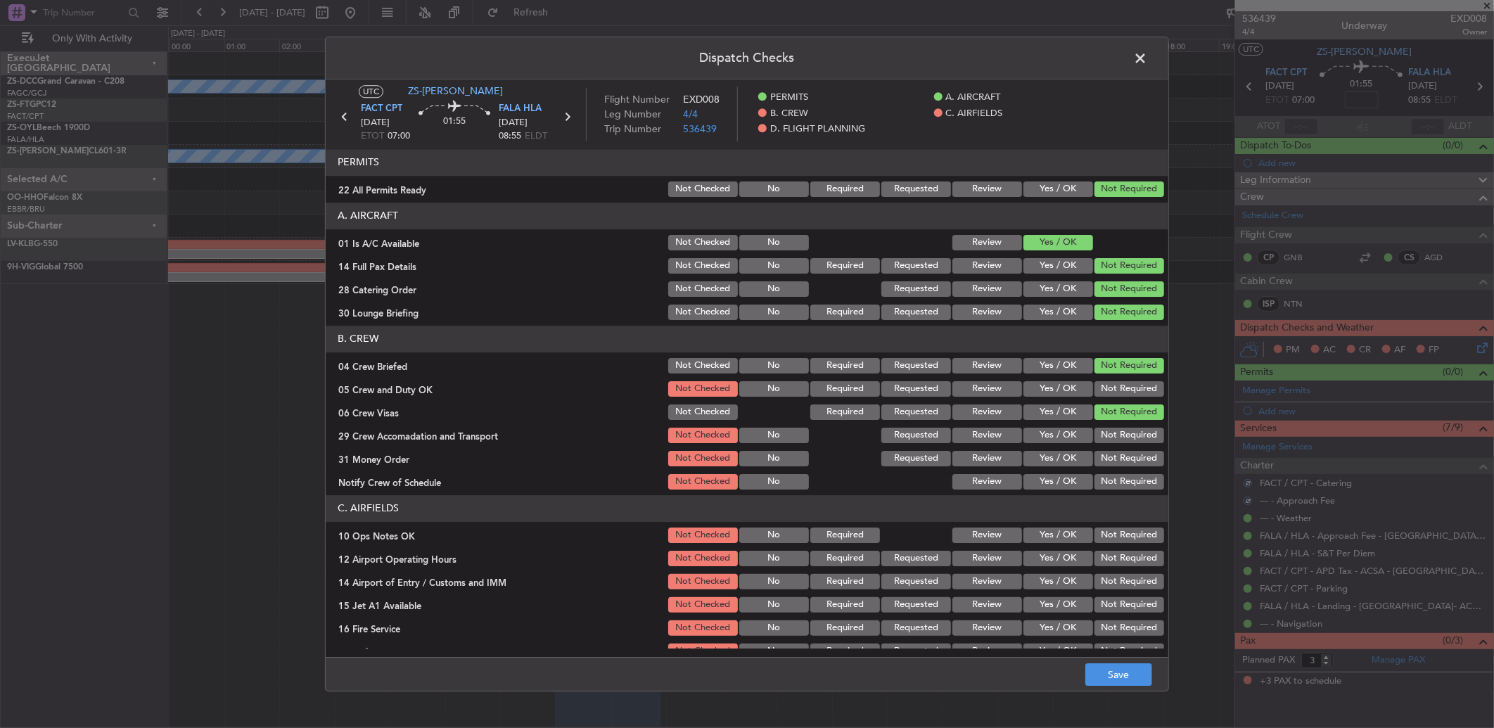
click at [1103, 378] on section "B. CREW 04 Crew Briefed Not Checked No Required Requested Review Yes / OK Not R…" at bounding box center [747, 409] width 842 height 166
drag, startPoint x: 1103, startPoint y: 385, endPoint x: 1103, endPoint y: 394, distance: 8.4
click at [1103, 391] on button "Not Required" at bounding box center [1129, 388] width 70 height 15
click at [1103, 394] on button "Not Required" at bounding box center [1129, 388] width 70 height 15
drag, startPoint x: 1123, startPoint y: 433, endPoint x: 1116, endPoint y: 480, distance: 47.6
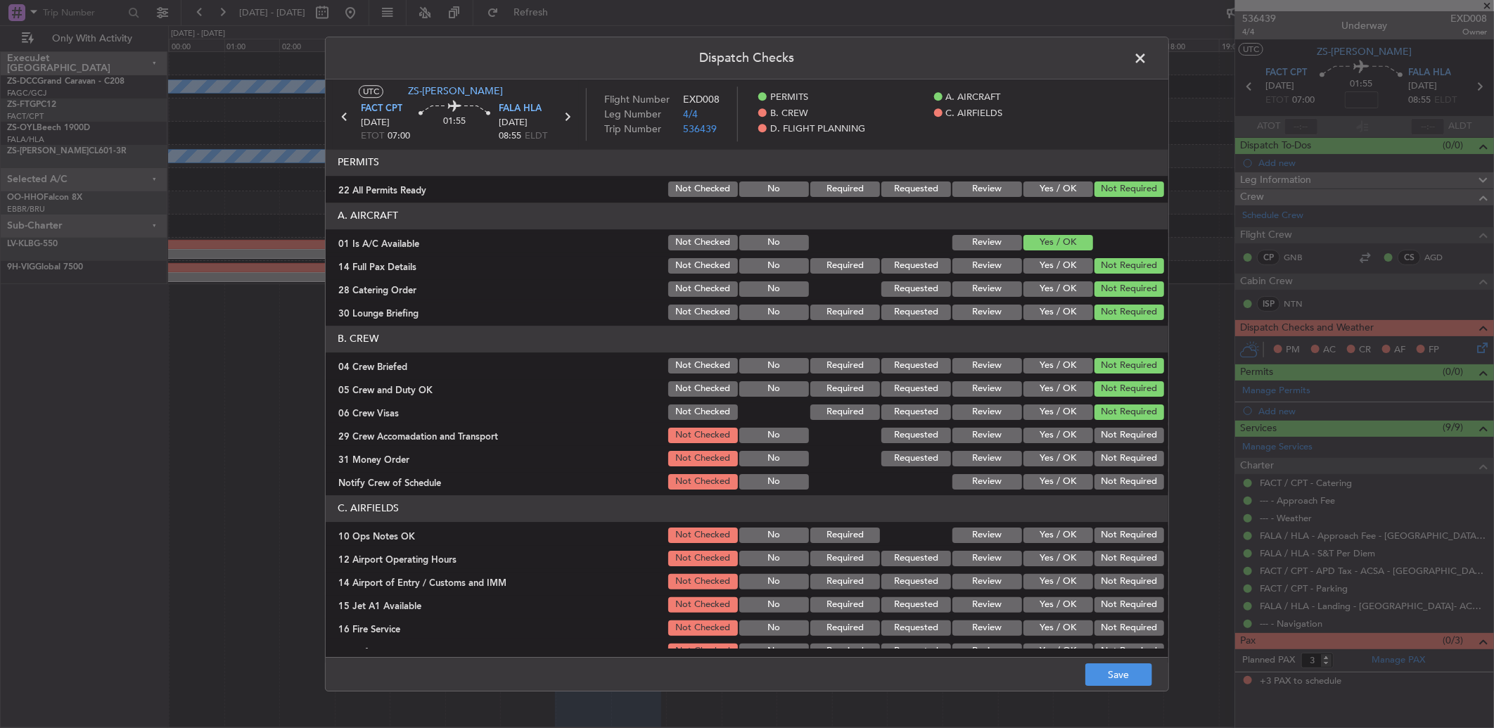
click at [1123, 433] on button "Not Required" at bounding box center [1129, 435] width 70 height 15
click at [1116, 480] on section "B. CREW 04 Crew Briefed Not Checked No Required Requested Review Yes / OK Not R…" at bounding box center [747, 409] width 842 height 166
click at [1123, 466] on div "Not Required" at bounding box center [1127, 459] width 71 height 20
click at [1122, 455] on button "Not Required" at bounding box center [1129, 458] width 70 height 15
click at [1120, 472] on div "Not Required" at bounding box center [1127, 482] width 71 height 20
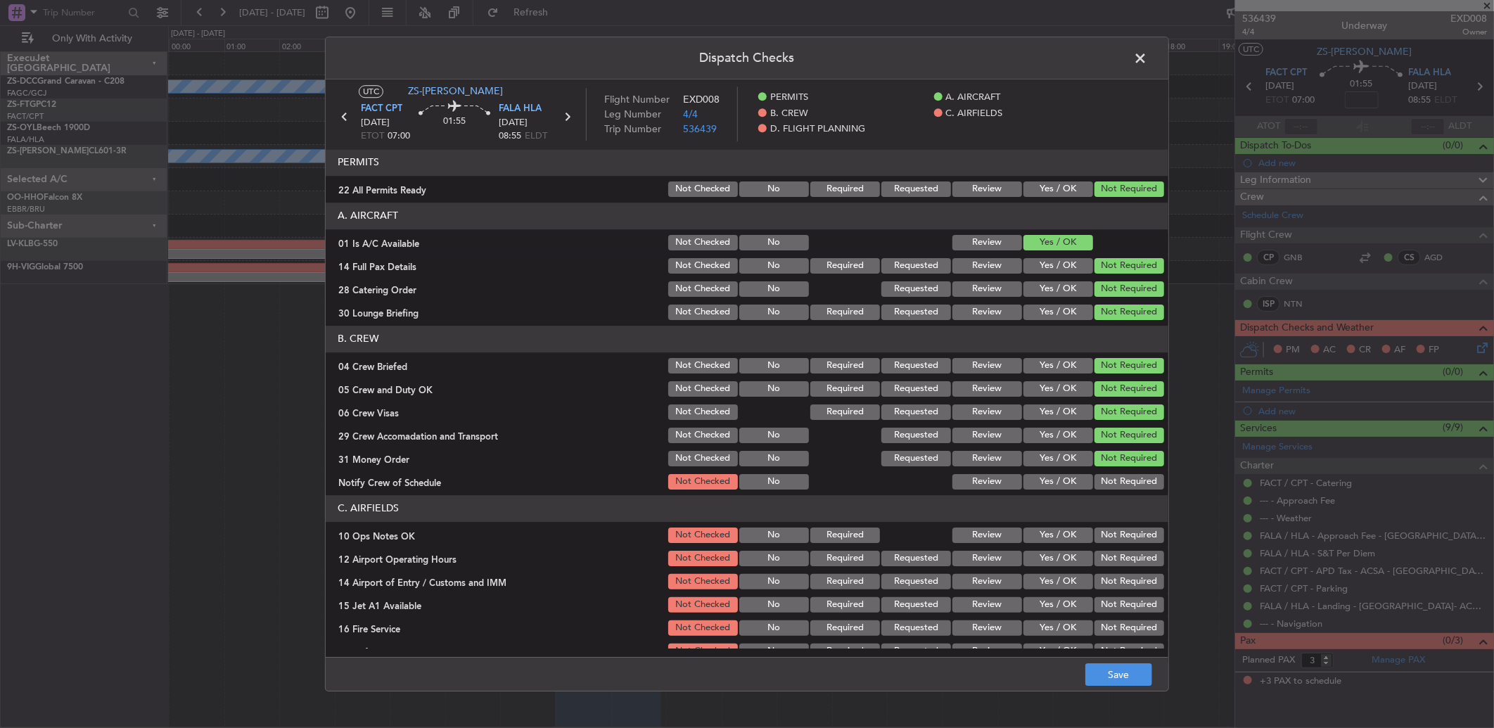
click at [1123, 493] on article "PERMITS 22 All Permits Ready Not Checked No Required Requested Review Yes / OK …" at bounding box center [747, 398] width 842 height 499
click at [1127, 488] on button "Not Required" at bounding box center [1129, 481] width 70 height 15
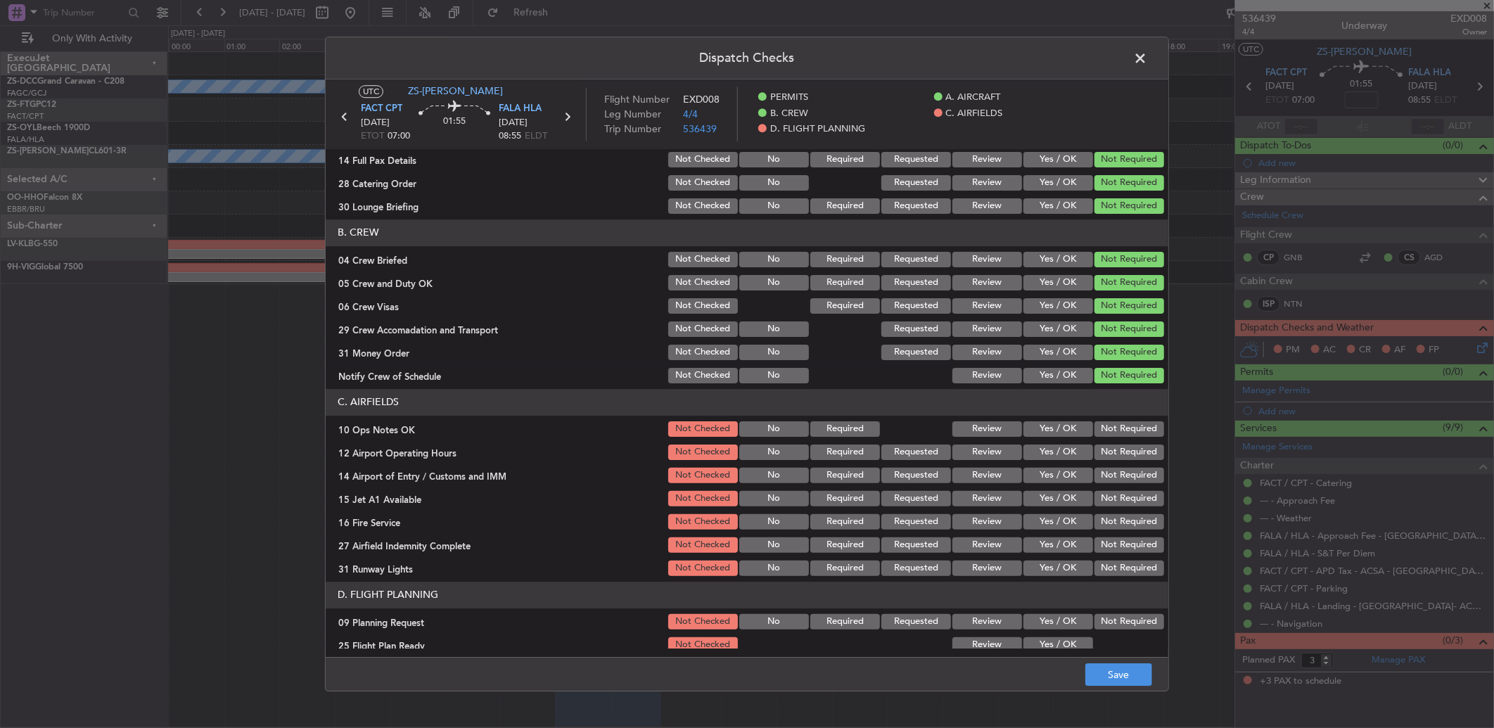
scroll to position [115, 0]
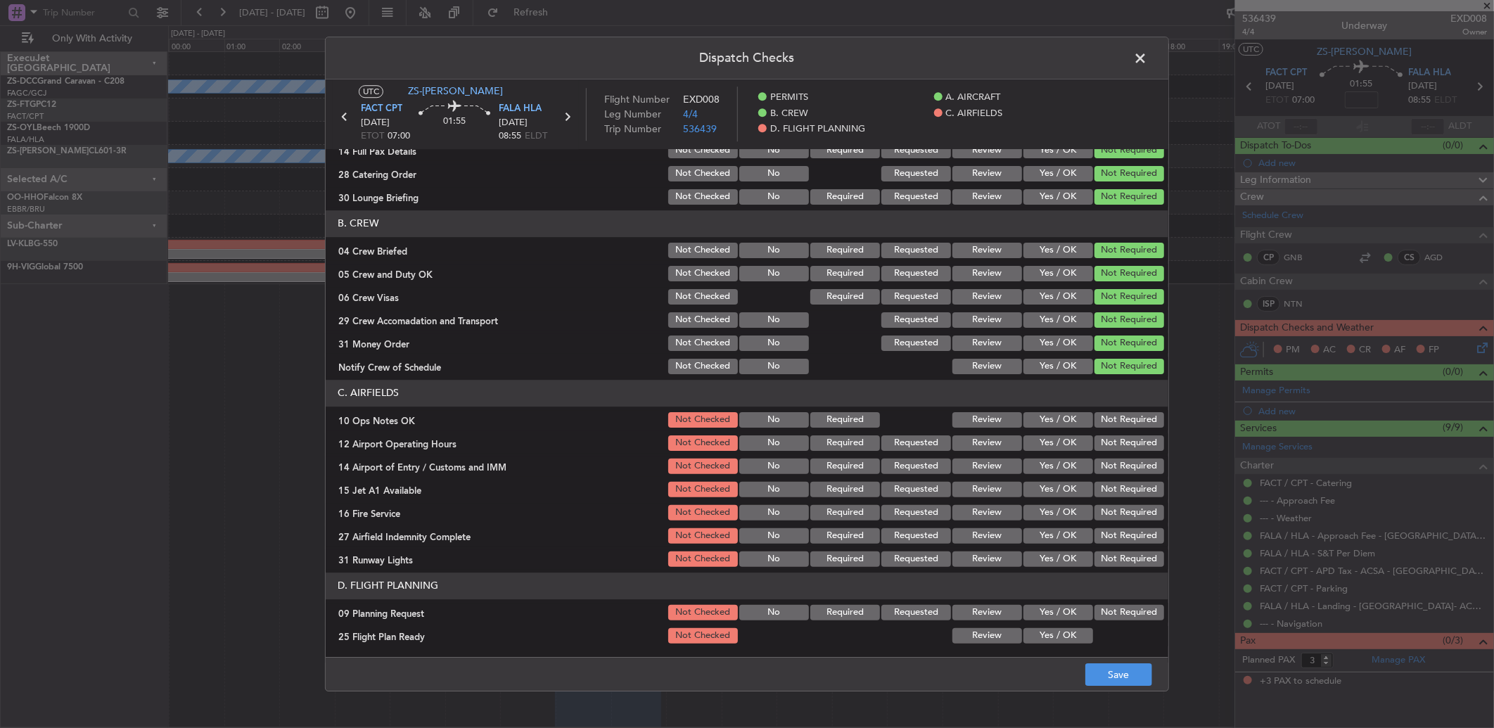
click at [1121, 425] on button "Not Required" at bounding box center [1129, 419] width 70 height 15
click at [1122, 444] on button "Not Required" at bounding box center [1129, 442] width 70 height 15
click at [1128, 468] on div "Not Required" at bounding box center [1127, 466] width 71 height 20
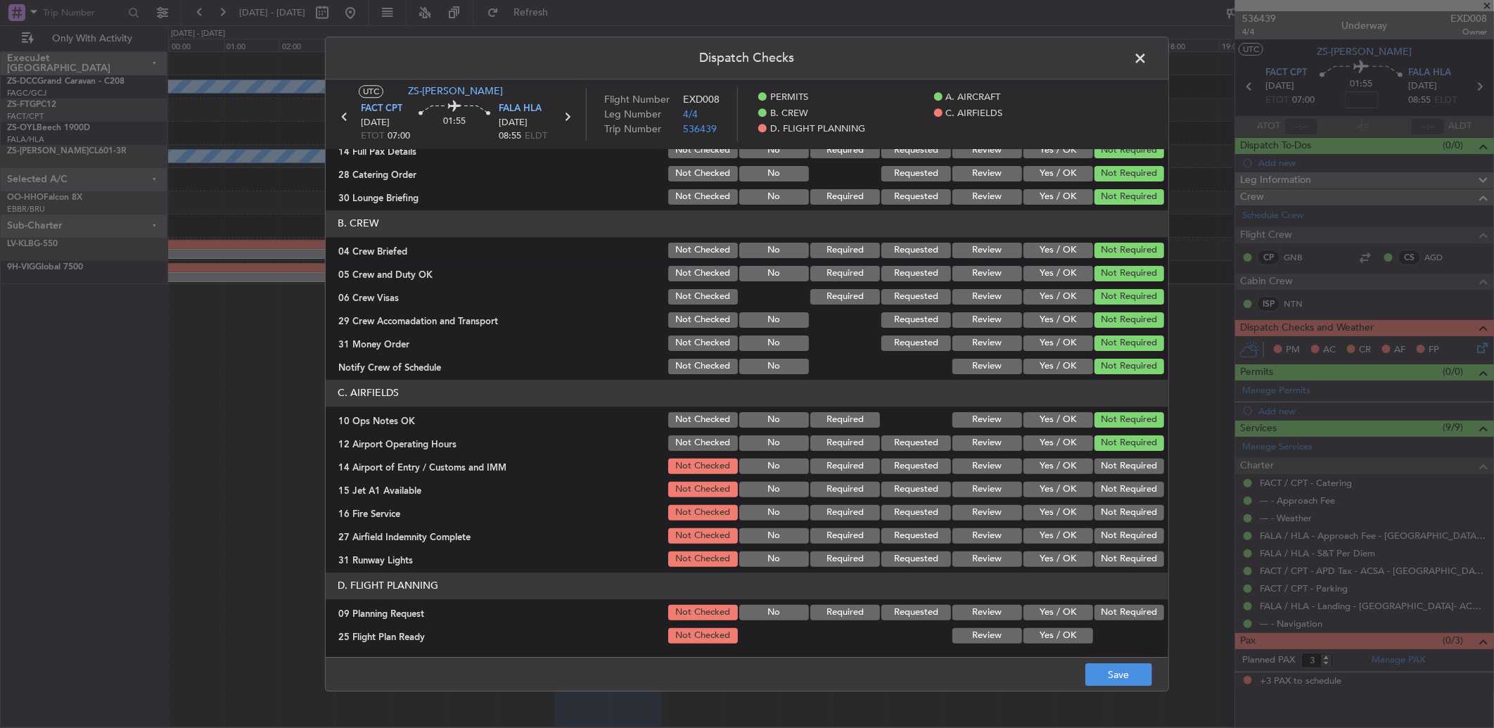
click at [1128, 472] on button "Not Required" at bounding box center [1129, 465] width 70 height 15
drag, startPoint x: 1127, startPoint y: 482, endPoint x: 1124, endPoint y: 492, distance: 11.1
click at [1127, 487] on button "Not Required" at bounding box center [1129, 489] width 70 height 15
click at [1124, 496] on button "Not Required" at bounding box center [1129, 489] width 70 height 15
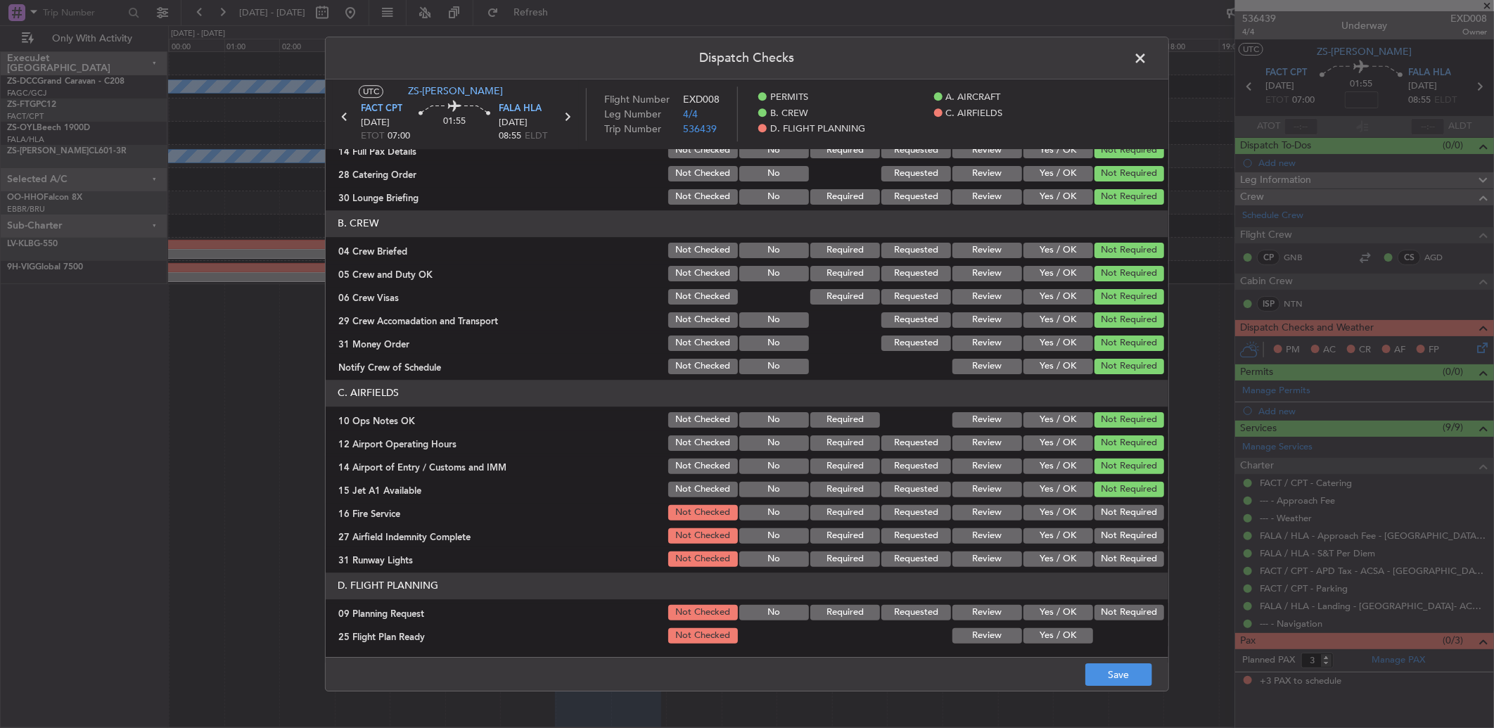
click at [1123, 515] on button "Not Required" at bounding box center [1129, 512] width 70 height 15
click at [1123, 520] on div "Not Required" at bounding box center [1127, 513] width 71 height 20
drag, startPoint x: 1123, startPoint y: 520, endPoint x: 1123, endPoint y: 532, distance: 11.3
click at [1123, 532] on section "C. AIRFIELDS 10 Ops Notes OK Not Checked No Required Review Yes / OK Not Requir…" at bounding box center [747, 474] width 842 height 189
drag, startPoint x: 1123, startPoint y: 532, endPoint x: 1122, endPoint y: 539, distance: 7.1
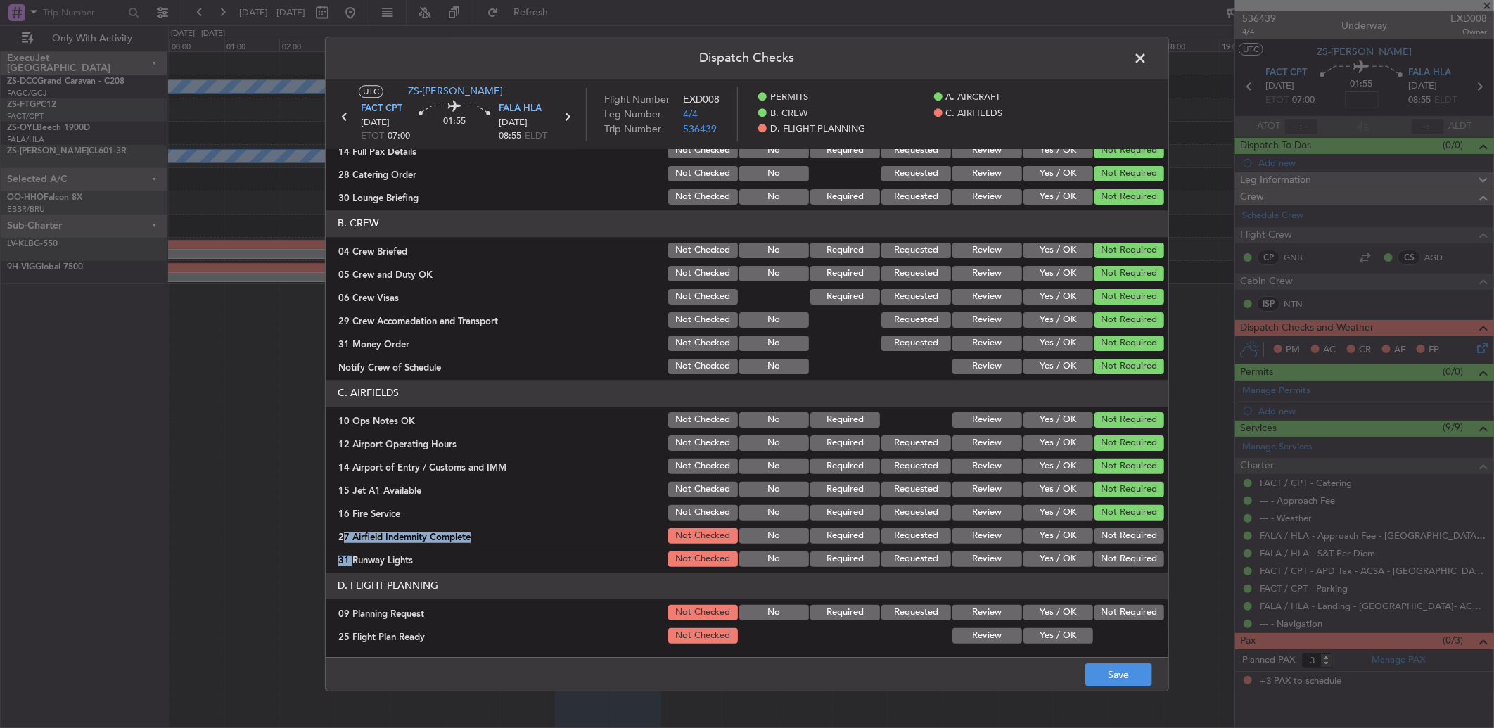
click at [1125, 535] on button "Not Required" at bounding box center [1129, 535] width 70 height 15
click at [1127, 608] on article "PERMITS 22 All Permits Ready Not Checked No Required Requested Review Yes / OK …" at bounding box center [747, 398] width 842 height 499
click at [1126, 567] on div "Not Required" at bounding box center [1127, 559] width 71 height 20
click at [1122, 558] on button "Not Required" at bounding box center [1129, 558] width 70 height 15
click at [1115, 596] on header "D. FLIGHT PLANNING" at bounding box center [747, 585] width 842 height 27
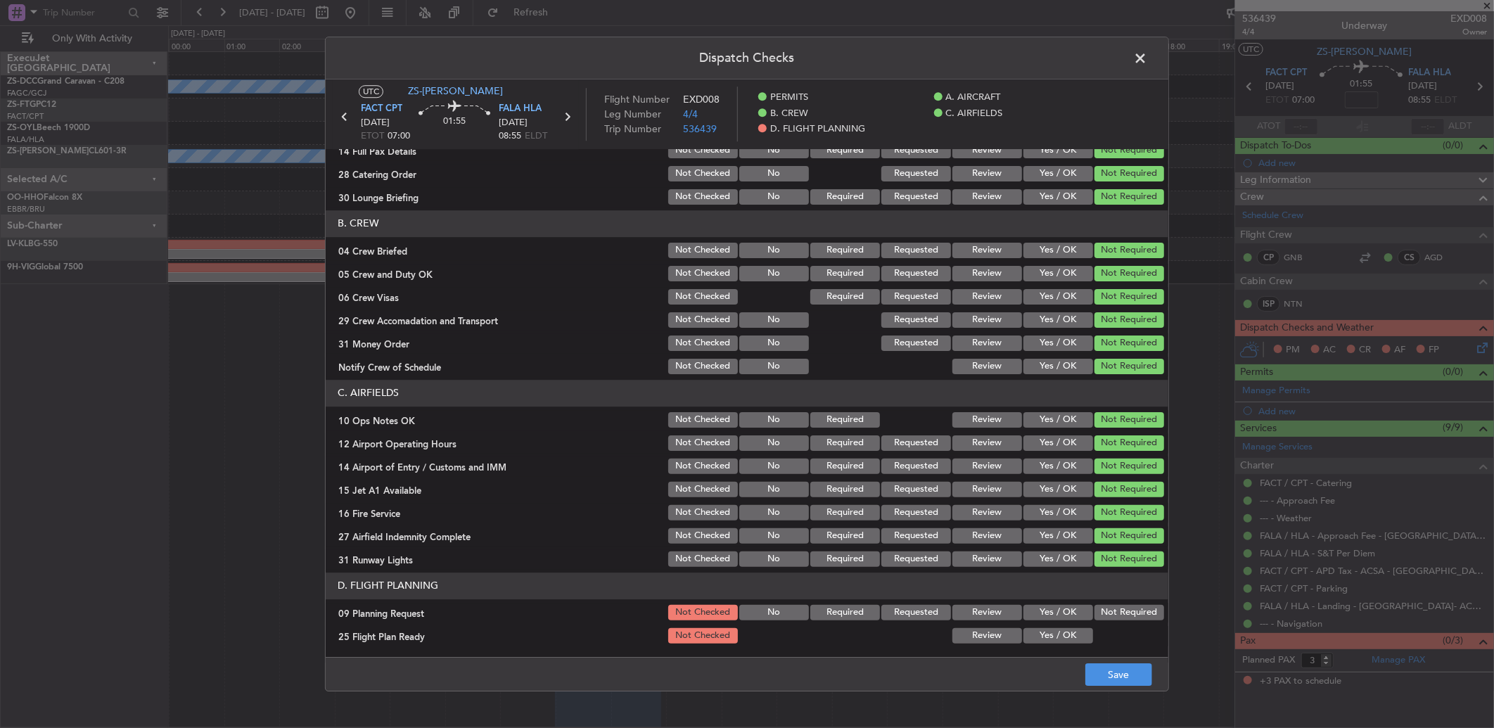
drag, startPoint x: 1115, startPoint y: 614, endPoint x: 1095, endPoint y: 620, distance: 20.5
click at [1115, 616] on button "Not Required" at bounding box center [1129, 612] width 70 height 15
click at [980, 637] on button "Review" at bounding box center [987, 635] width 70 height 15
click at [1094, 677] on button "Save" at bounding box center [1118, 674] width 67 height 23
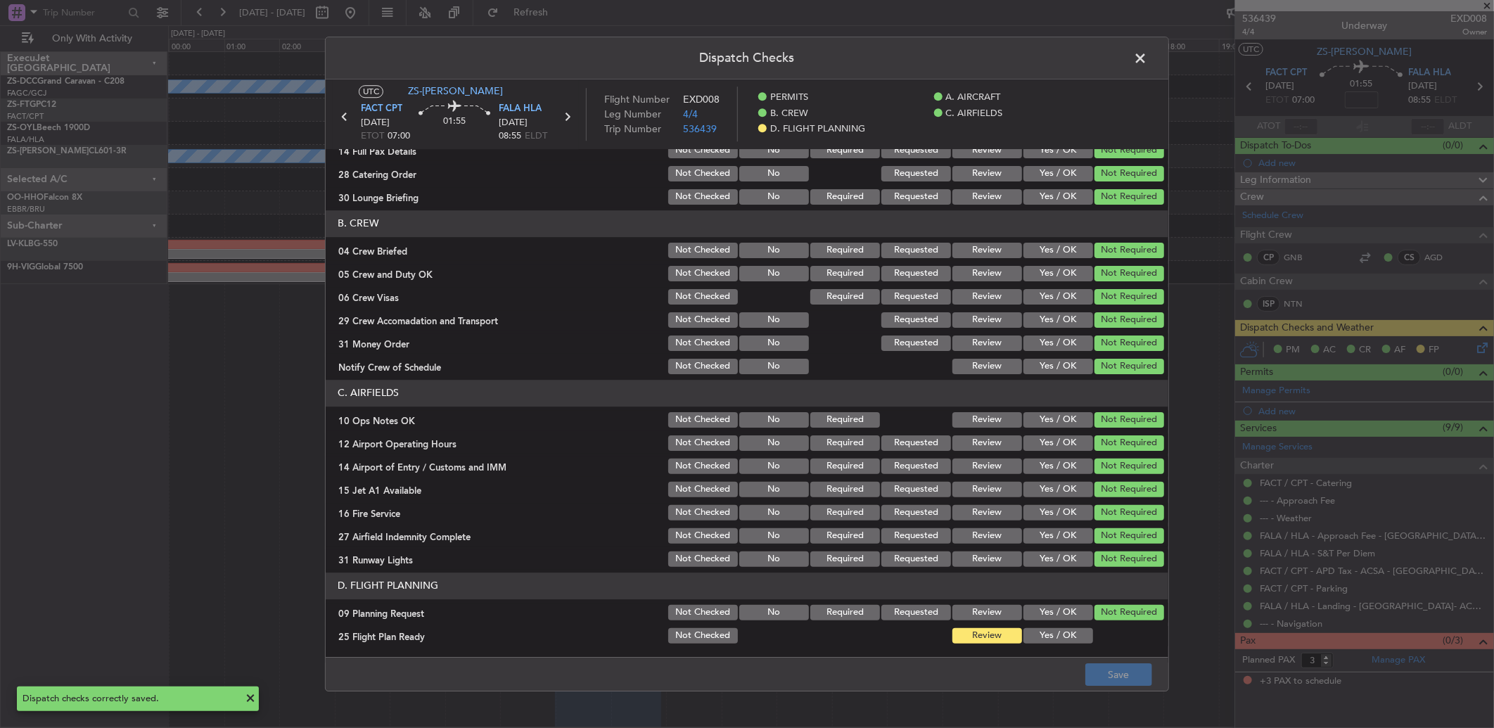
click at [1147, 62] on span at bounding box center [1147, 62] width 0 height 28
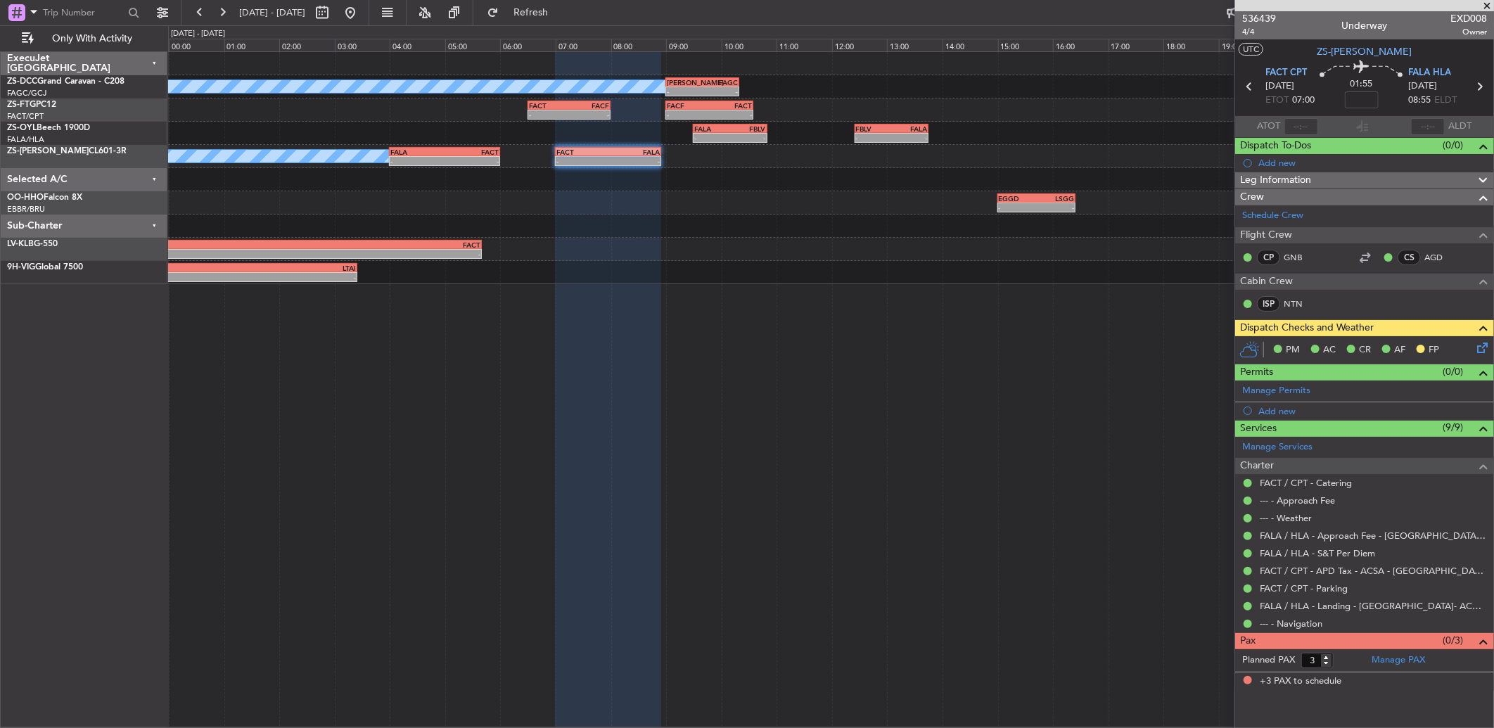
click at [1247, 85] on icon at bounding box center [1249, 86] width 18 height 18
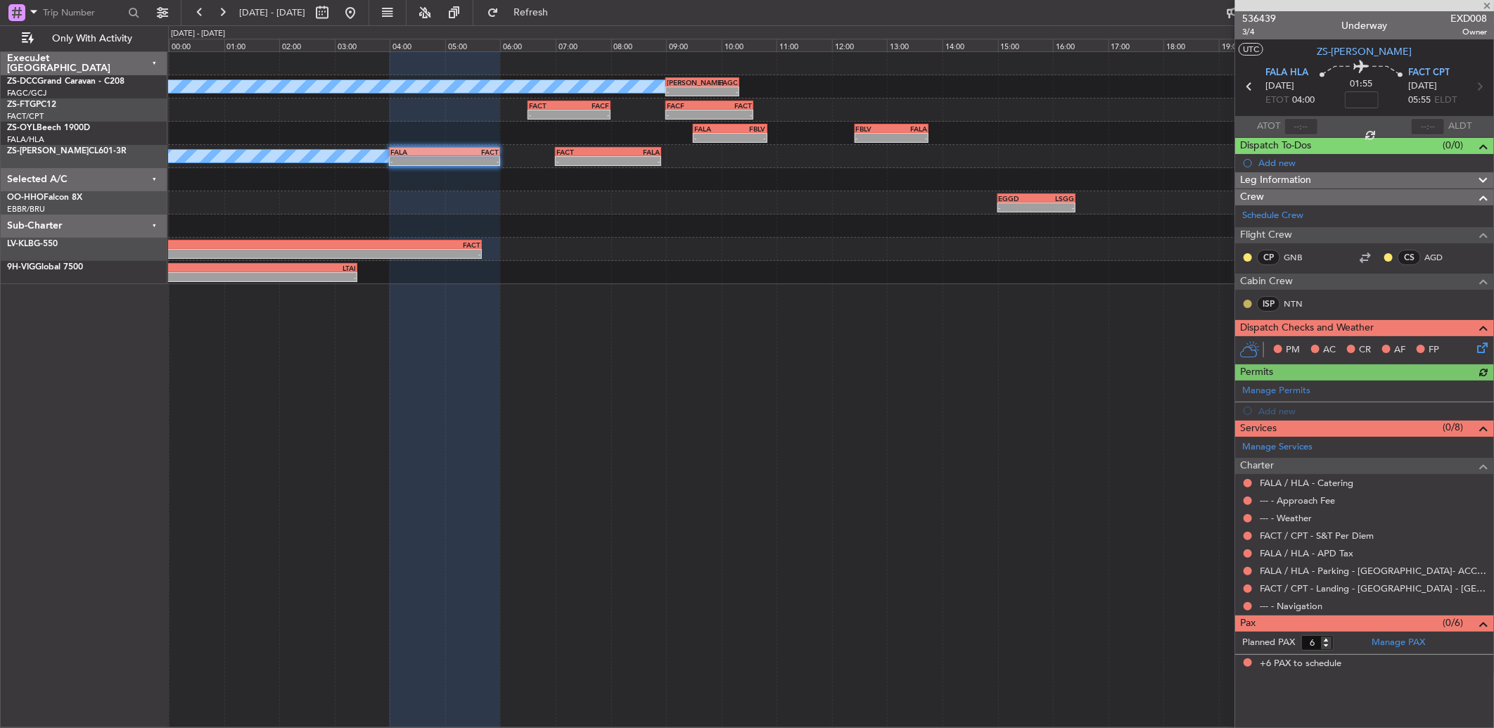
click at [1250, 302] on button at bounding box center [1247, 304] width 8 height 8
click at [1233, 347] on span "Acknowledged" at bounding box center [1251, 345] width 62 height 14
click at [1246, 257] on button at bounding box center [1247, 257] width 8 height 8
drag, startPoint x: 1243, startPoint y: 295, endPoint x: 1295, endPoint y: 272, distance: 57.6
click at [1228, 299] on span "Acknowledged" at bounding box center [1251, 298] width 62 height 14
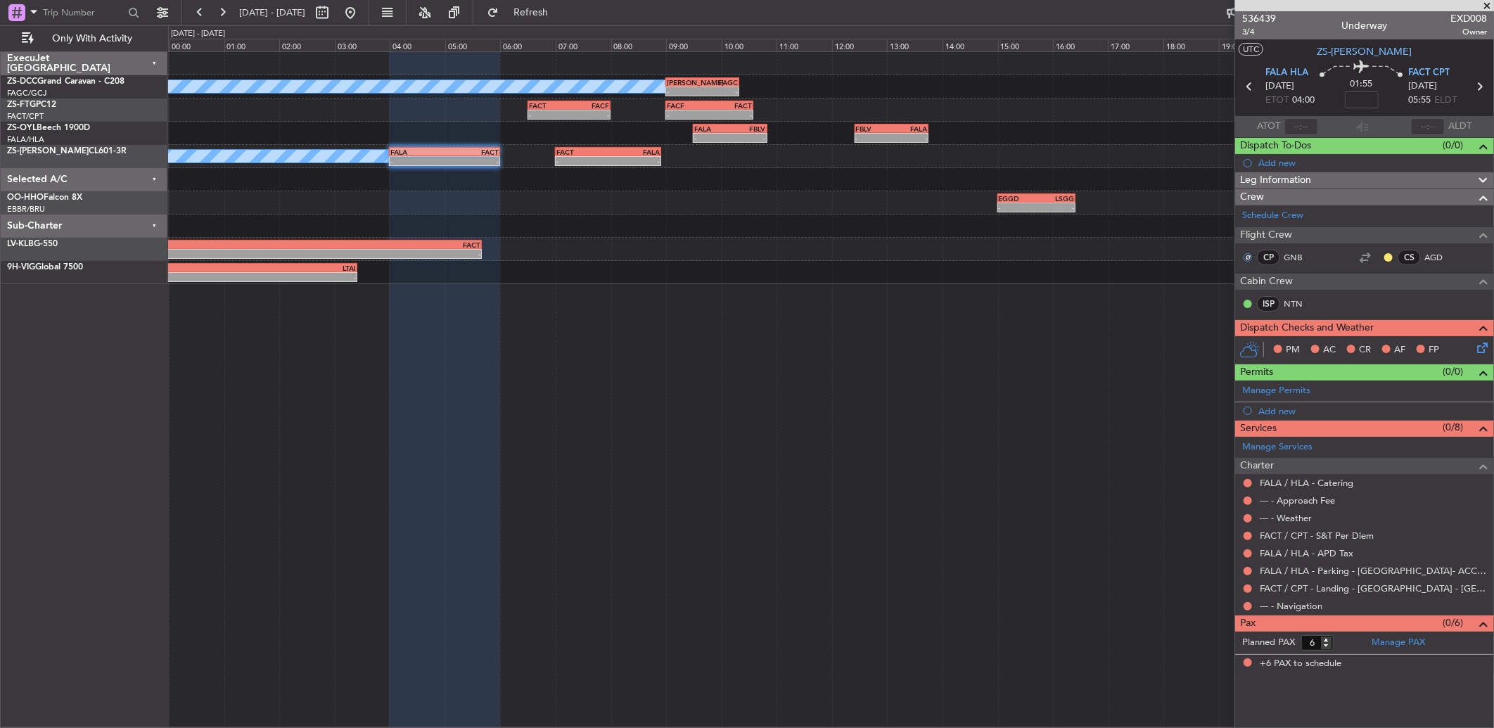
click at [1383, 257] on div at bounding box center [1387, 257] width 11 height 11
click at [1387, 255] on button at bounding box center [1388, 257] width 8 height 8
click at [1387, 257] on button at bounding box center [1388, 257] width 8 height 8
click at [1372, 295] on span "Acknowledged" at bounding box center [1392, 298] width 62 height 14
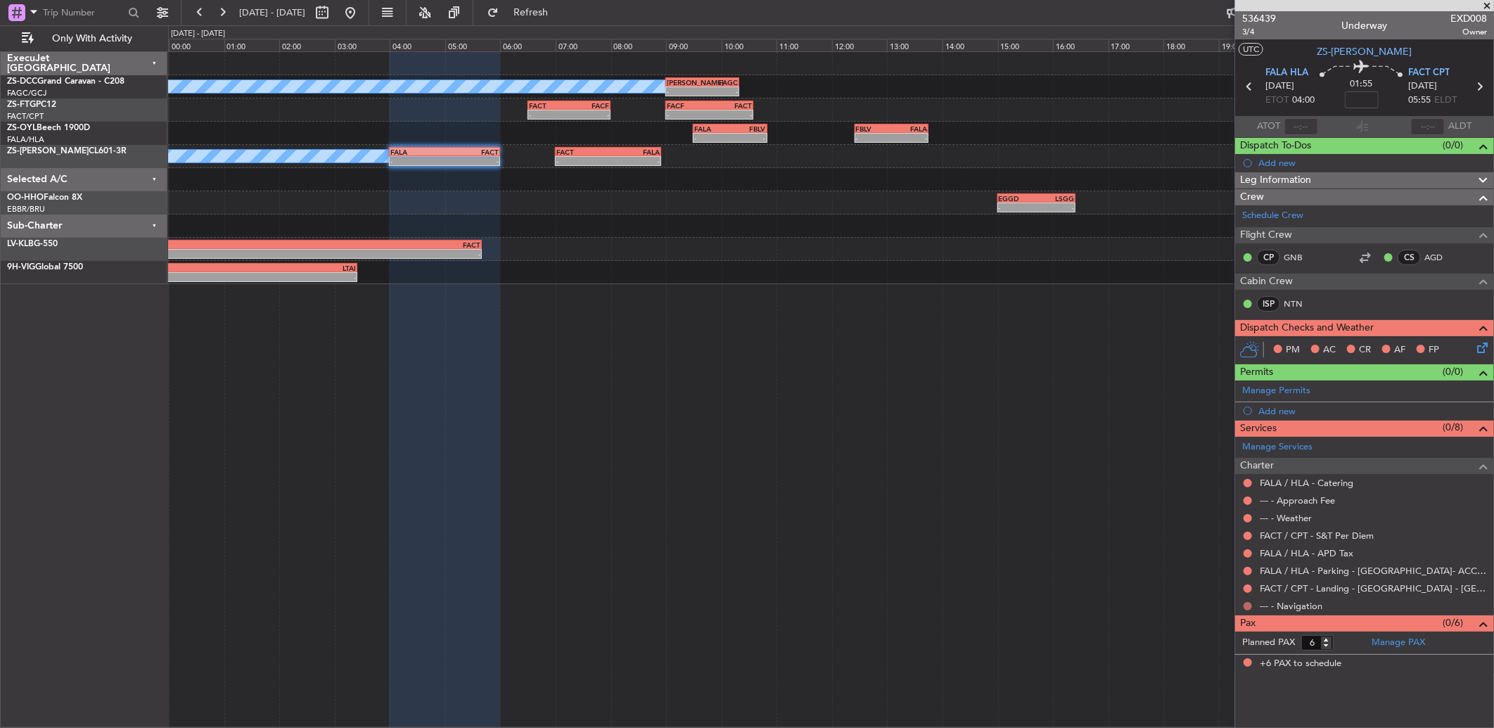
click at [1247, 603] on button at bounding box center [1247, 606] width 8 height 8
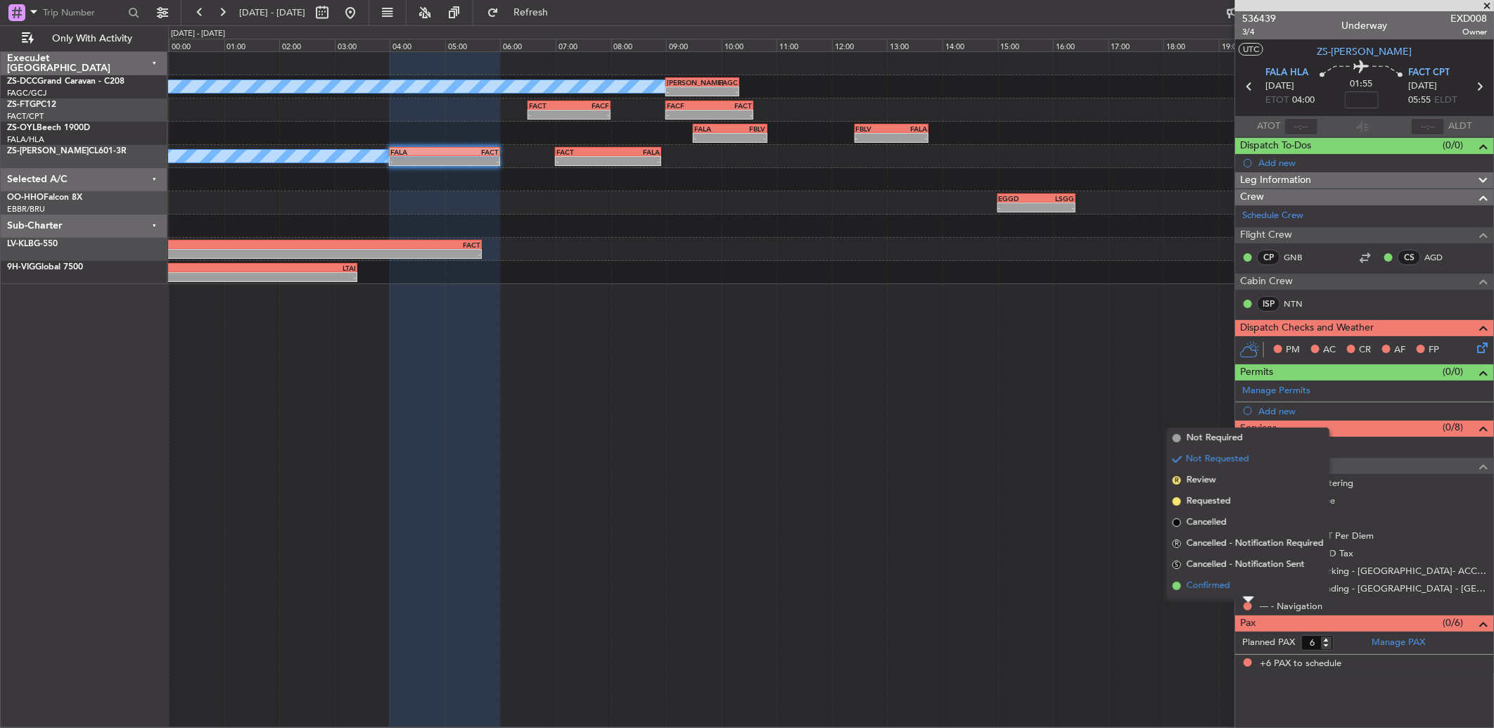
click at [1246, 591] on li "Confirmed" at bounding box center [1248, 585] width 162 height 21
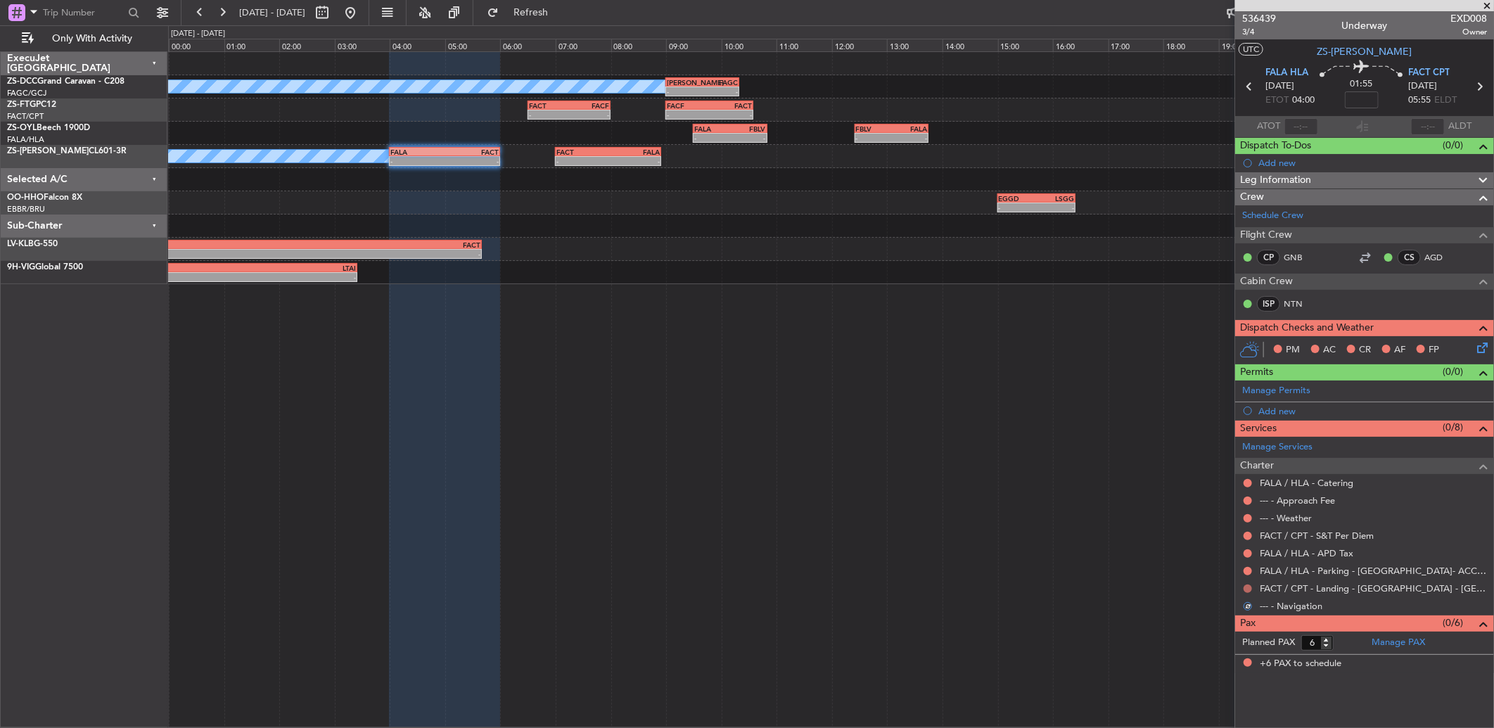
click at [1245, 589] on button at bounding box center [1247, 588] width 8 height 8
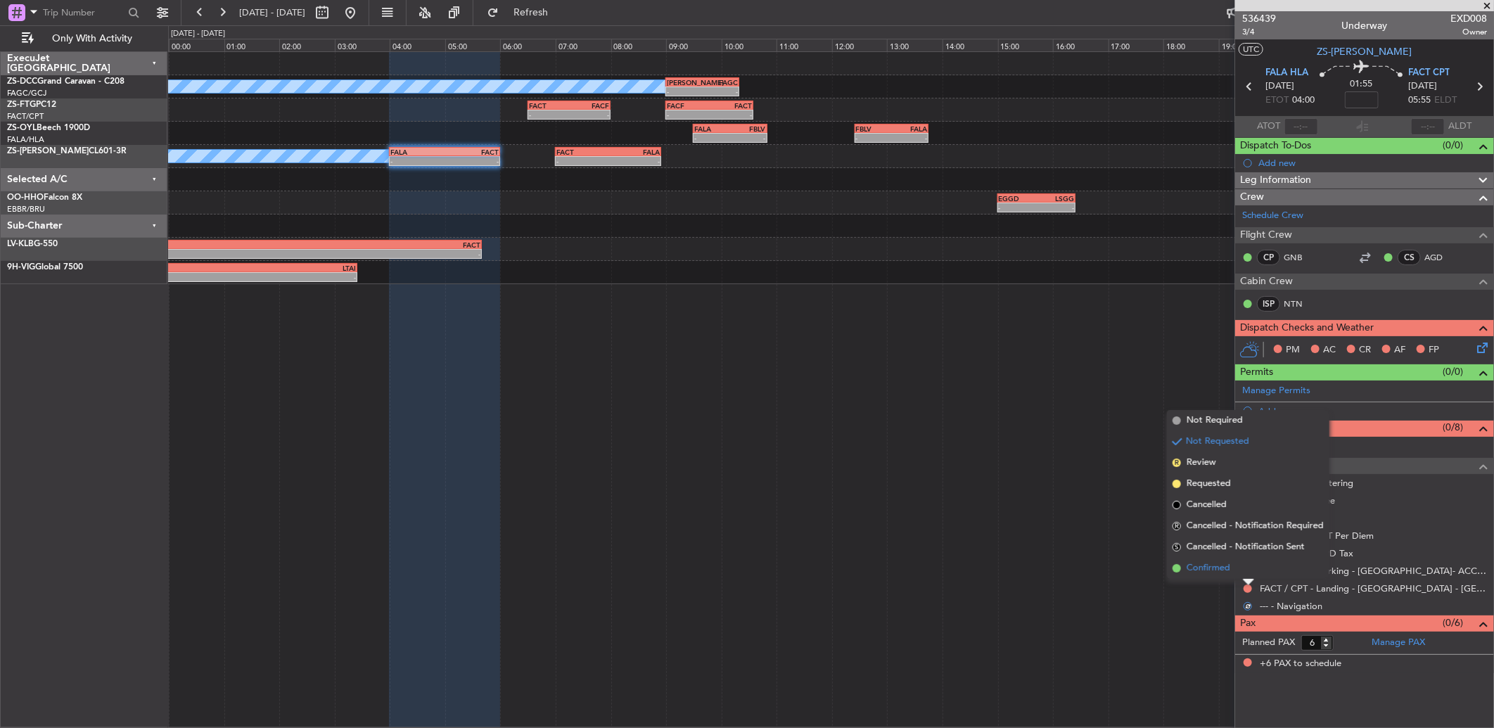
click at [1250, 570] on li "Confirmed" at bounding box center [1248, 568] width 162 height 21
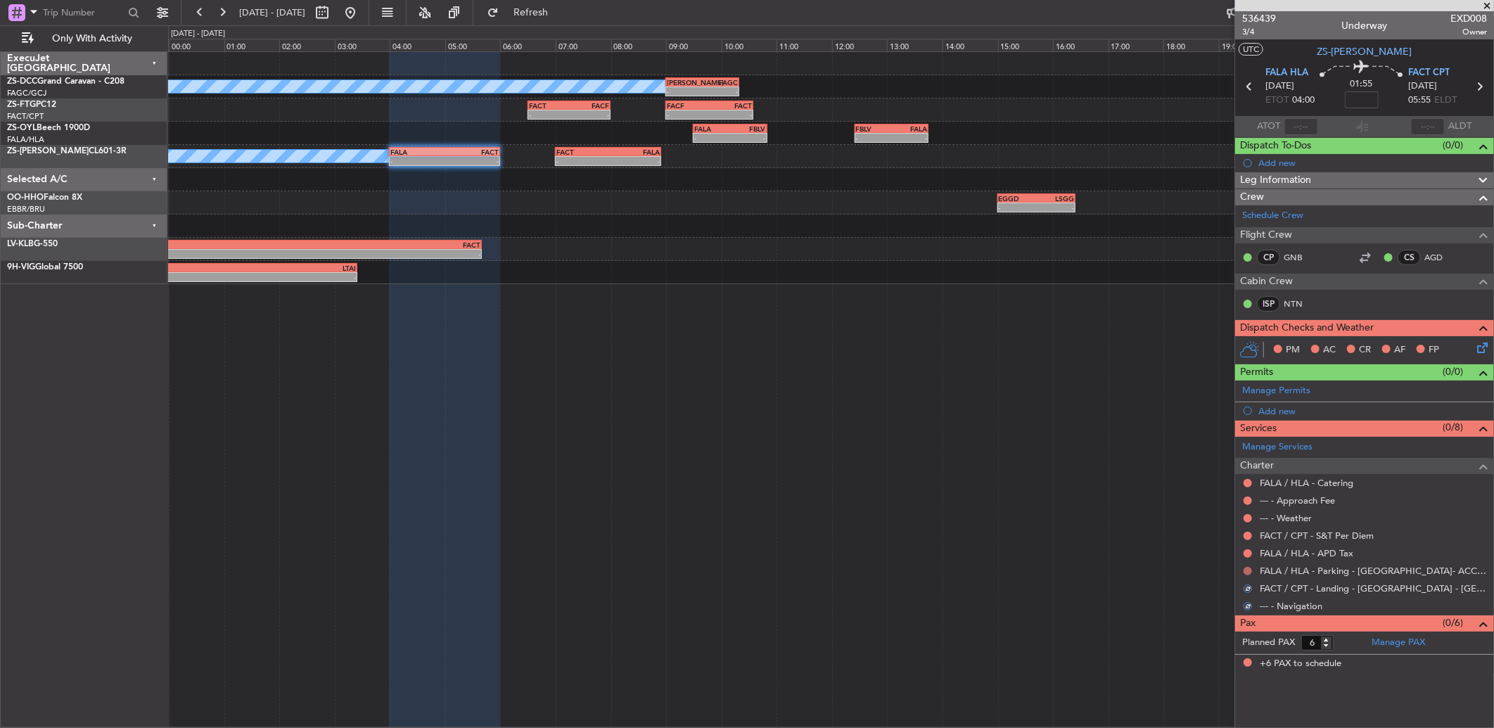
click at [1250, 570] on button at bounding box center [1247, 571] width 8 height 8
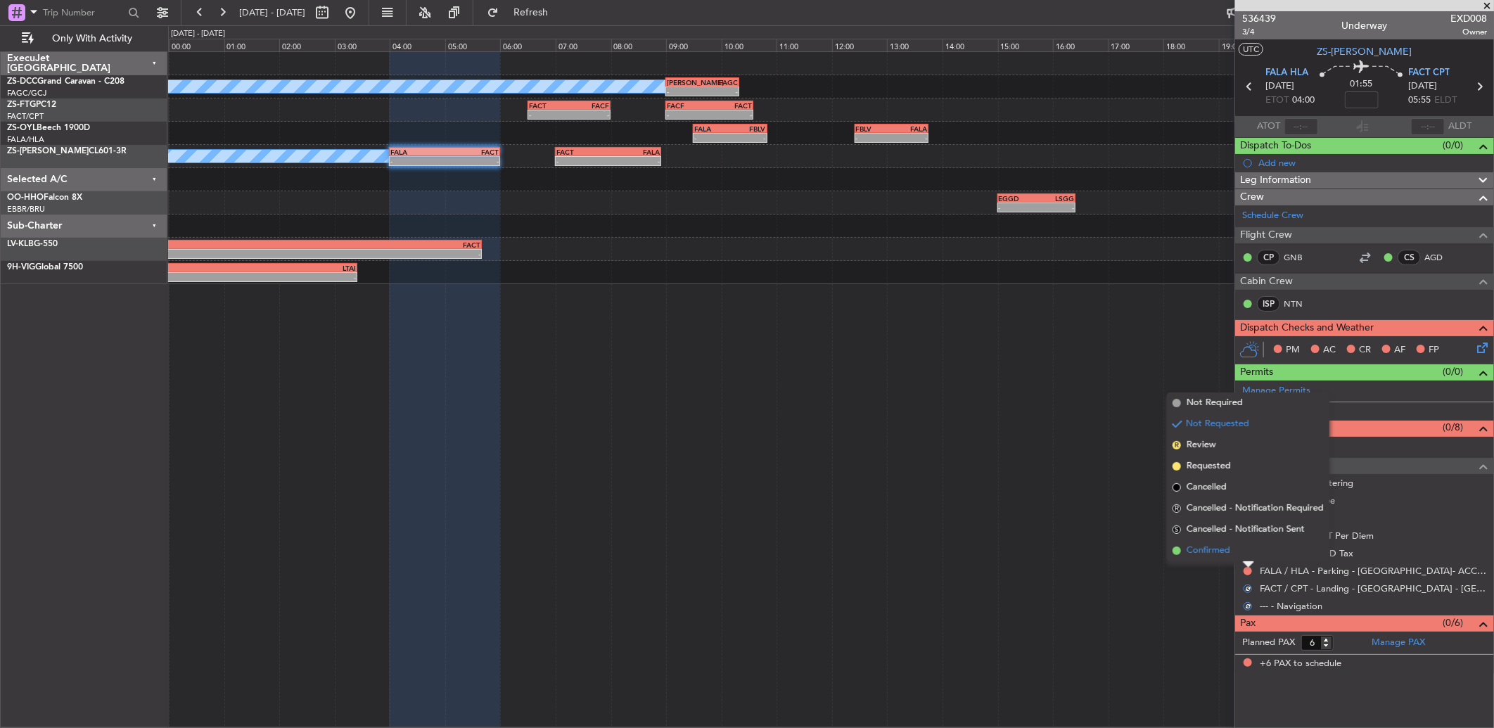
click at [1247, 549] on li "Confirmed" at bounding box center [1248, 550] width 162 height 21
click at [1246, 550] on button at bounding box center [1247, 553] width 8 height 8
click at [1246, 534] on li "Confirmed" at bounding box center [1248, 532] width 162 height 21
click at [1246, 534] on button at bounding box center [1247, 536] width 8 height 8
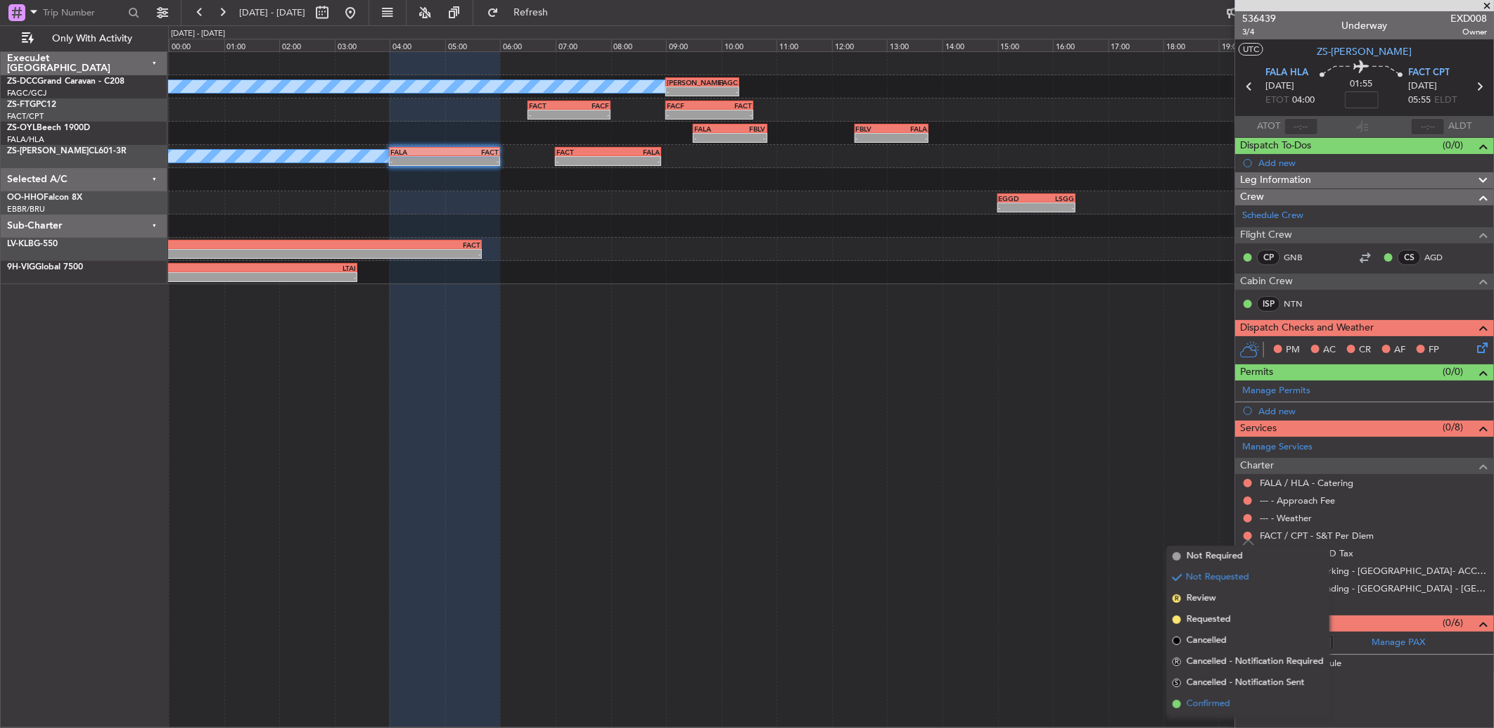
click at [1185, 698] on li "Confirmed" at bounding box center [1248, 703] width 162 height 21
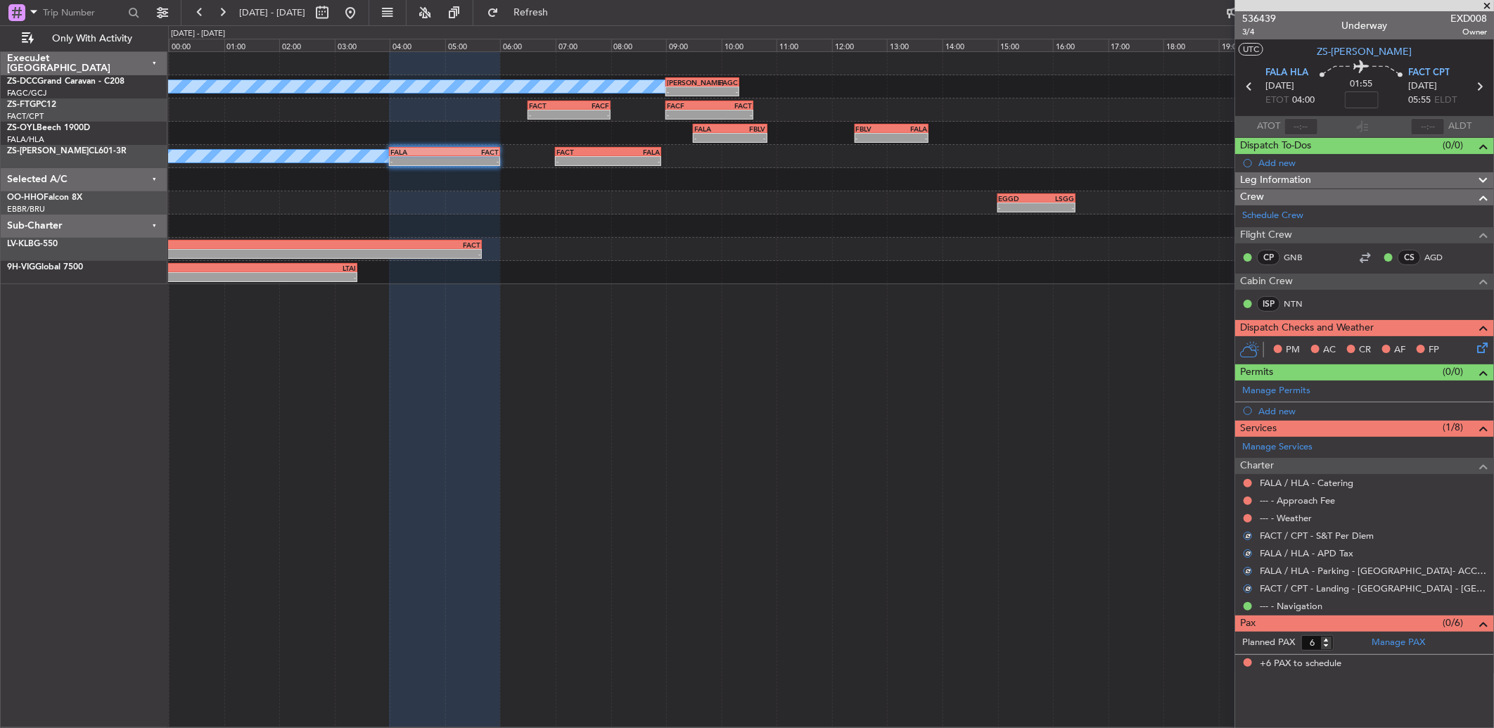
click at [1242, 523] on mat-tooltip-component "Not Requested" at bounding box center [1247, 540] width 79 height 37
click at [1247, 517] on button at bounding box center [1247, 518] width 8 height 8
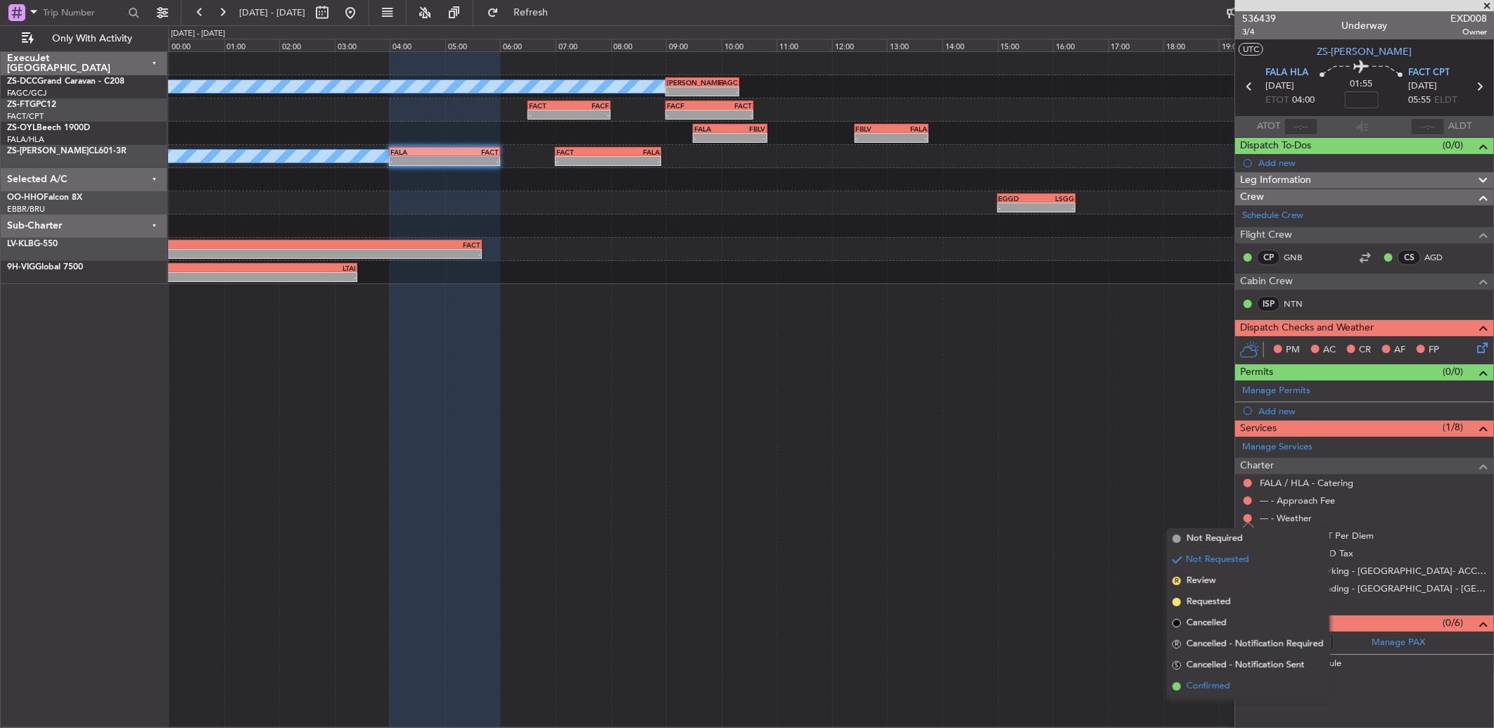
click at [1198, 681] on span "Confirmed" at bounding box center [1208, 686] width 44 height 14
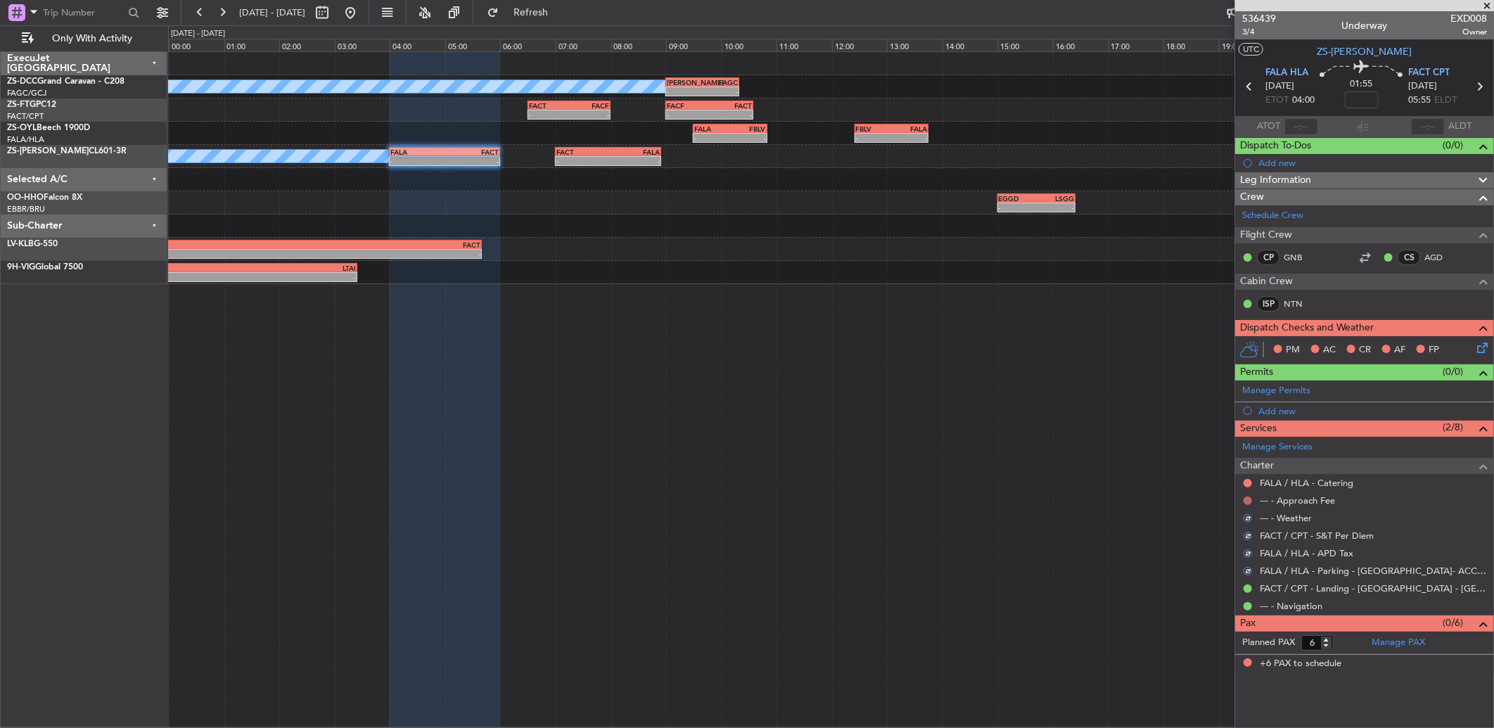
click at [1247, 502] on button at bounding box center [1247, 500] width 8 height 8
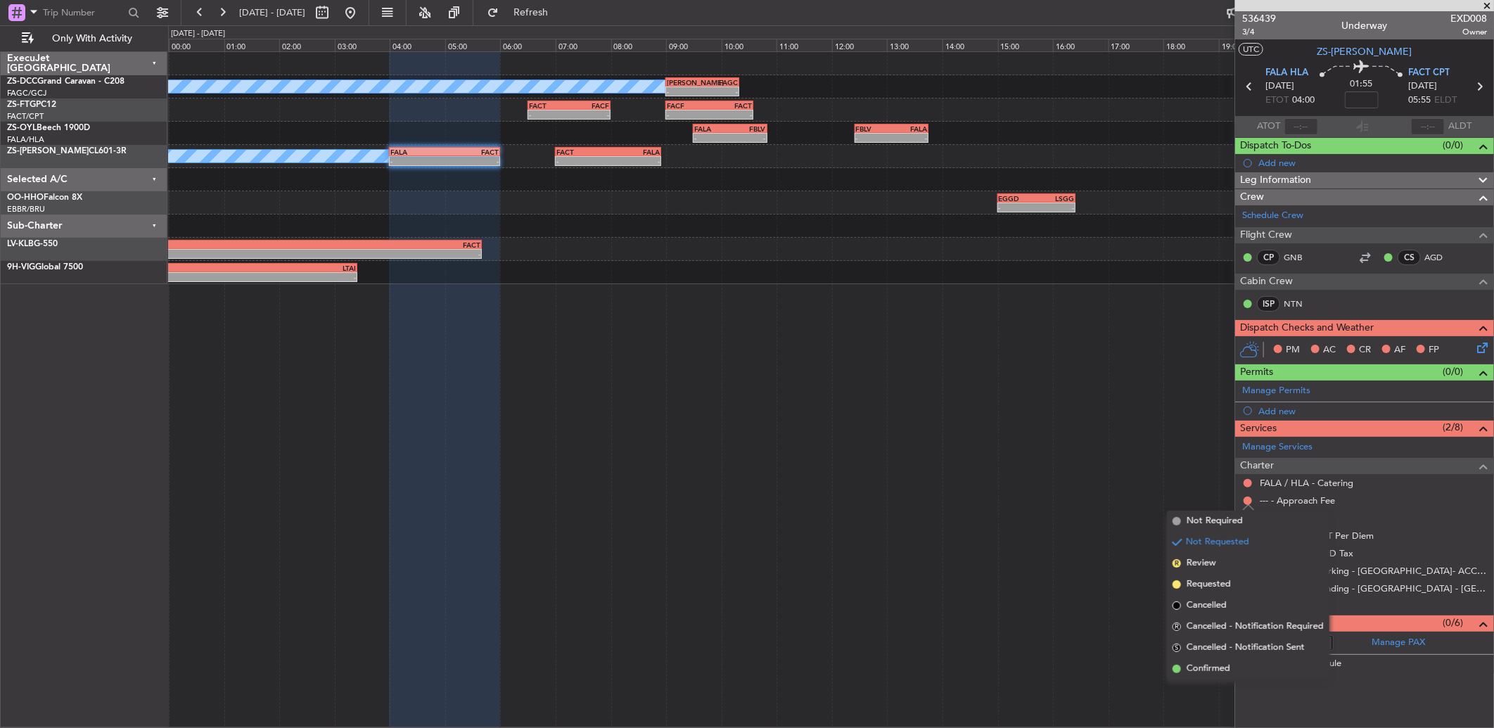
drag, startPoint x: 1220, startPoint y: 663, endPoint x: 1493, endPoint y: 622, distance: 276.0
click at [1493, 655] on html "11 Oct 2025 - 11 Oct 2025 Refresh Quick Links Only With Activity A/C Booked - -…" at bounding box center [747, 364] width 1494 height 728
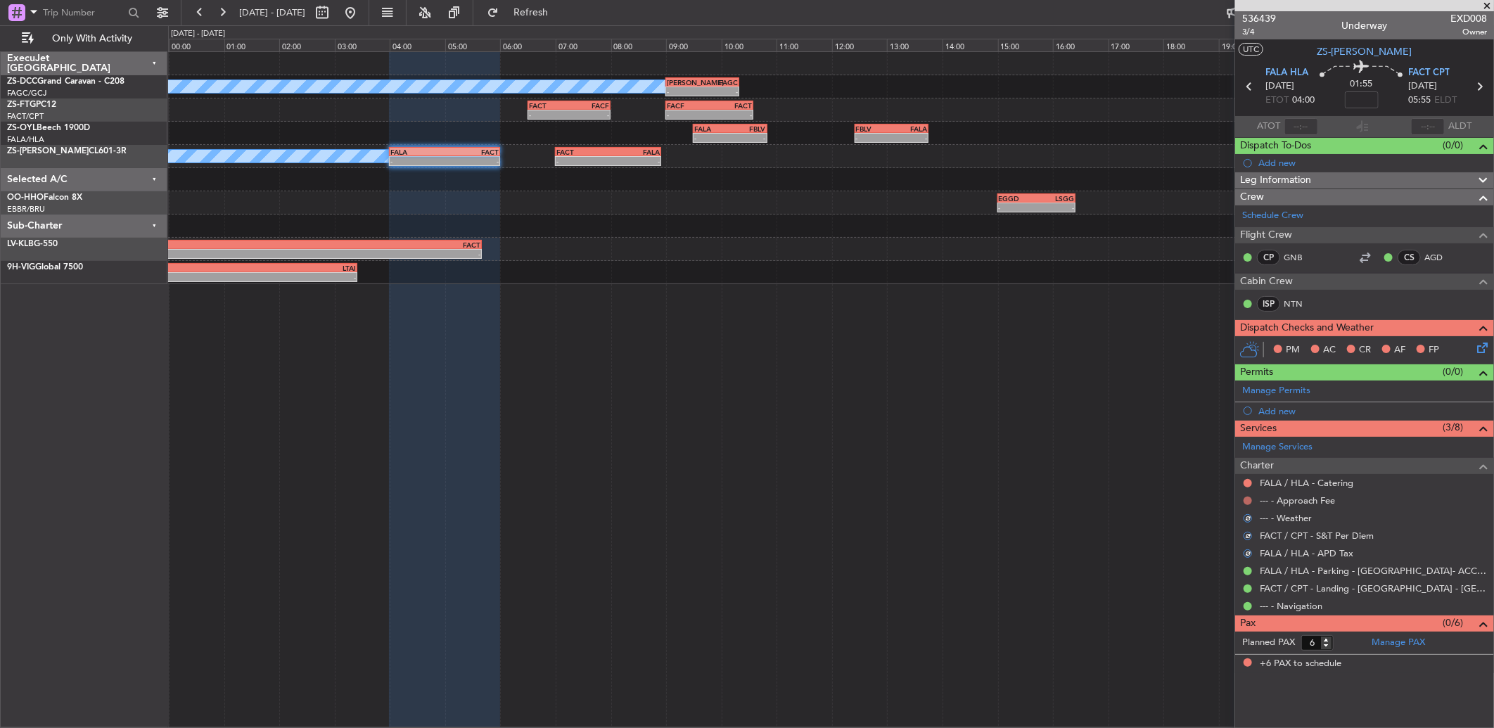
click at [1242, 498] on nimbus-traffic-light at bounding box center [1247, 500] width 11 height 11
click at [1245, 497] on button at bounding box center [1247, 500] width 8 height 8
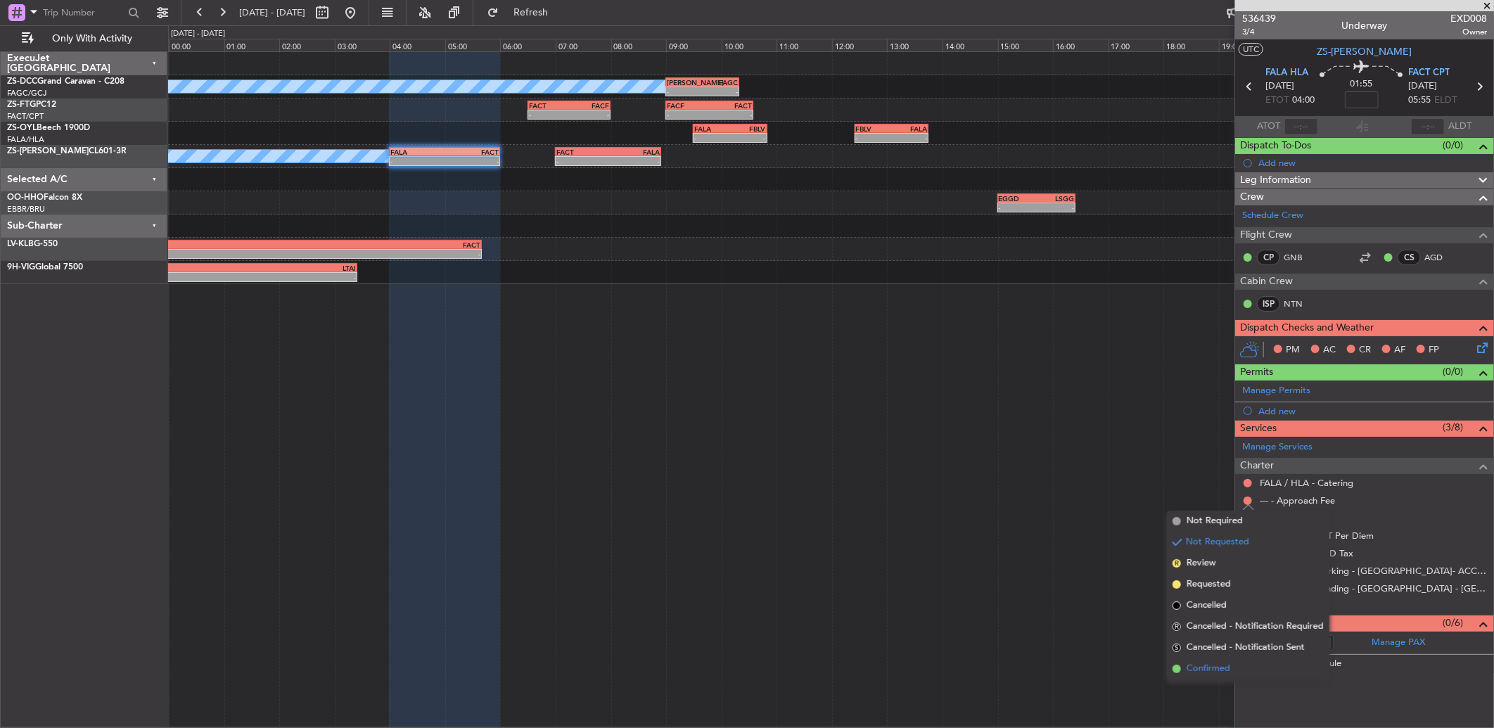
click at [1220, 669] on span "Confirmed" at bounding box center [1208, 669] width 44 height 14
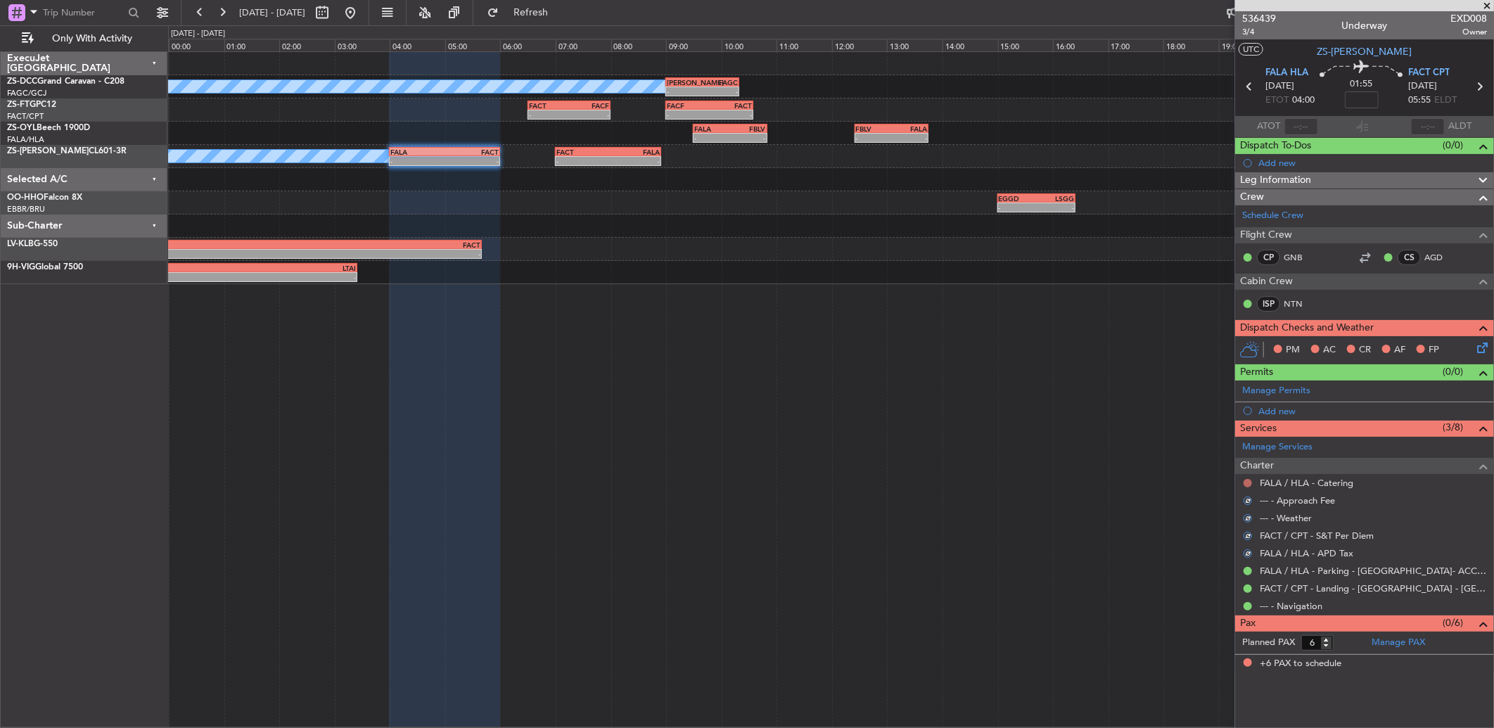
click at [1245, 483] on button at bounding box center [1247, 483] width 8 height 8
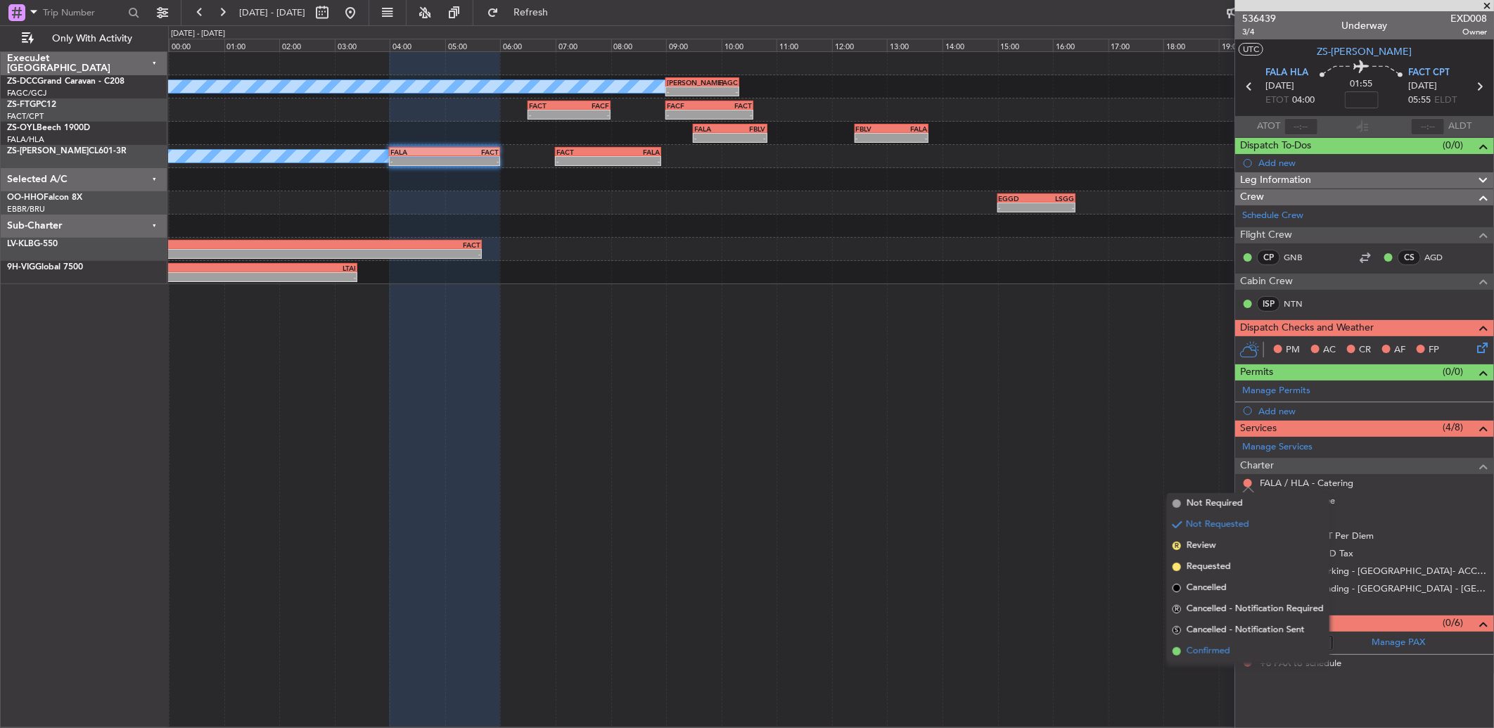
click at [1234, 653] on li "Confirmed" at bounding box center [1248, 651] width 162 height 21
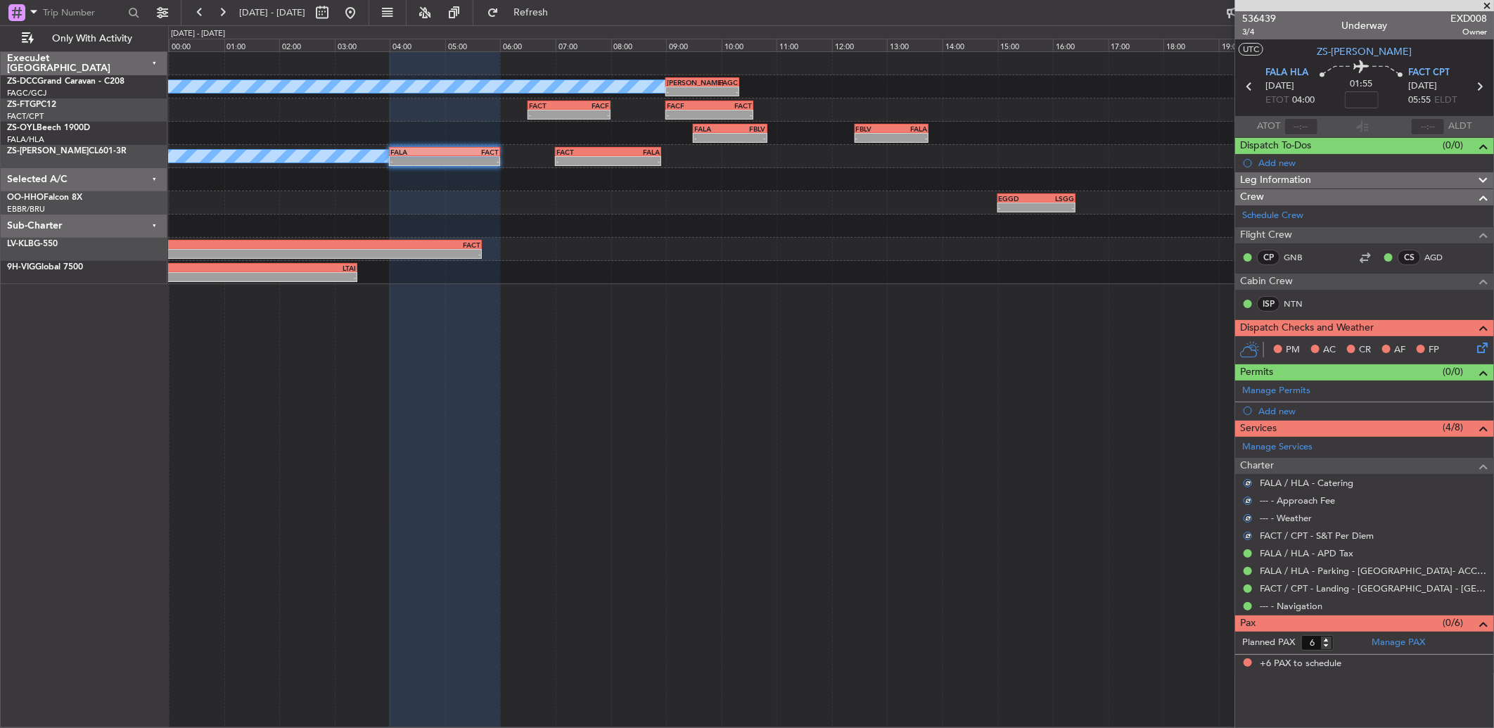
click at [1492, 343] on div "PM AC CR AF FP" at bounding box center [1364, 350] width 259 height 28
click at [1485, 345] on icon at bounding box center [1479, 345] width 11 height 11
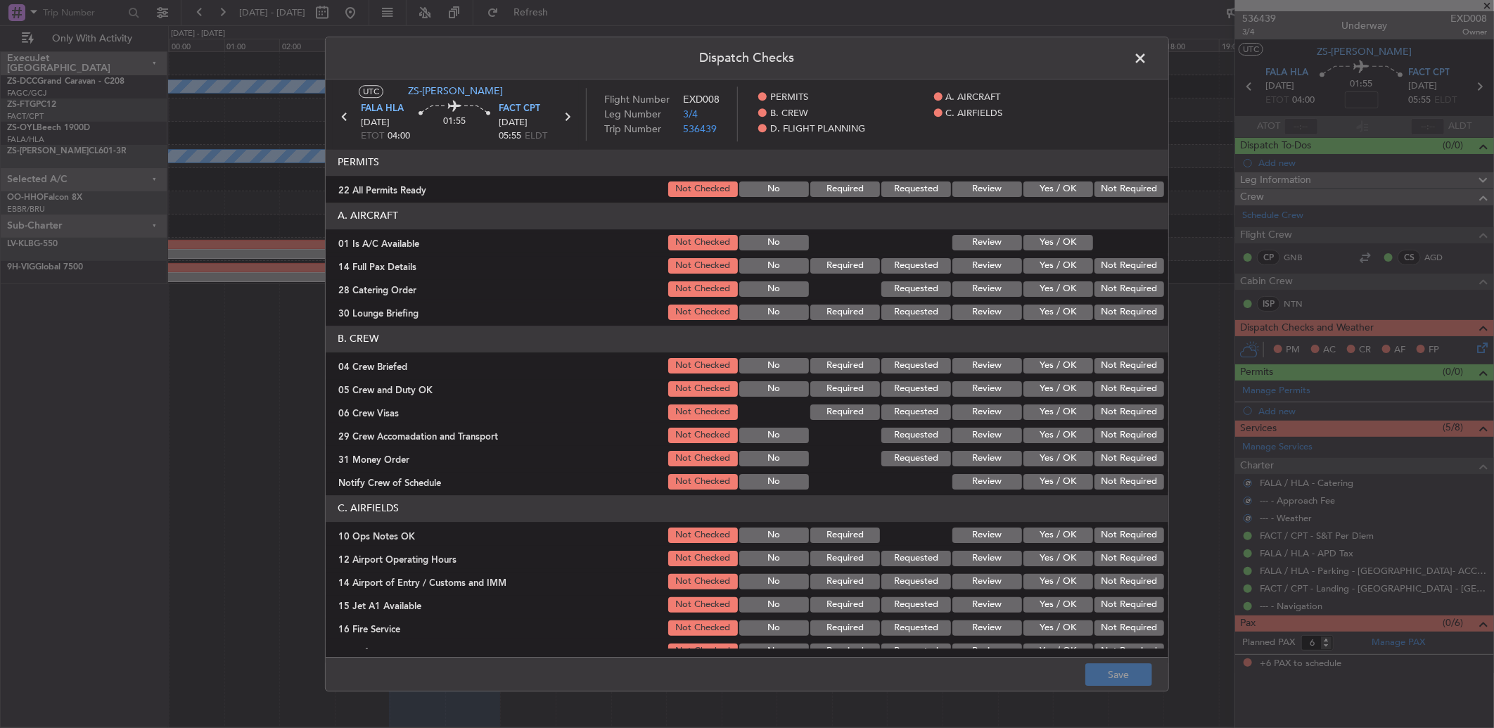
click at [1052, 181] on button "Yes / OK" at bounding box center [1058, 188] width 70 height 15
drag, startPoint x: 1044, startPoint y: 251, endPoint x: 1039, endPoint y: 267, distance: 16.7
click at [1044, 252] on div "Yes / OK" at bounding box center [1056, 243] width 71 height 20
drag, startPoint x: 1039, startPoint y: 271, endPoint x: 1041, endPoint y: 281, distance: 9.9
click at [1041, 279] on section "A. AIRCRAFT 01 Is A/C Available Not Checked No Review Yes / OK 14 Full Pax Deta…" at bounding box center [747, 263] width 842 height 120
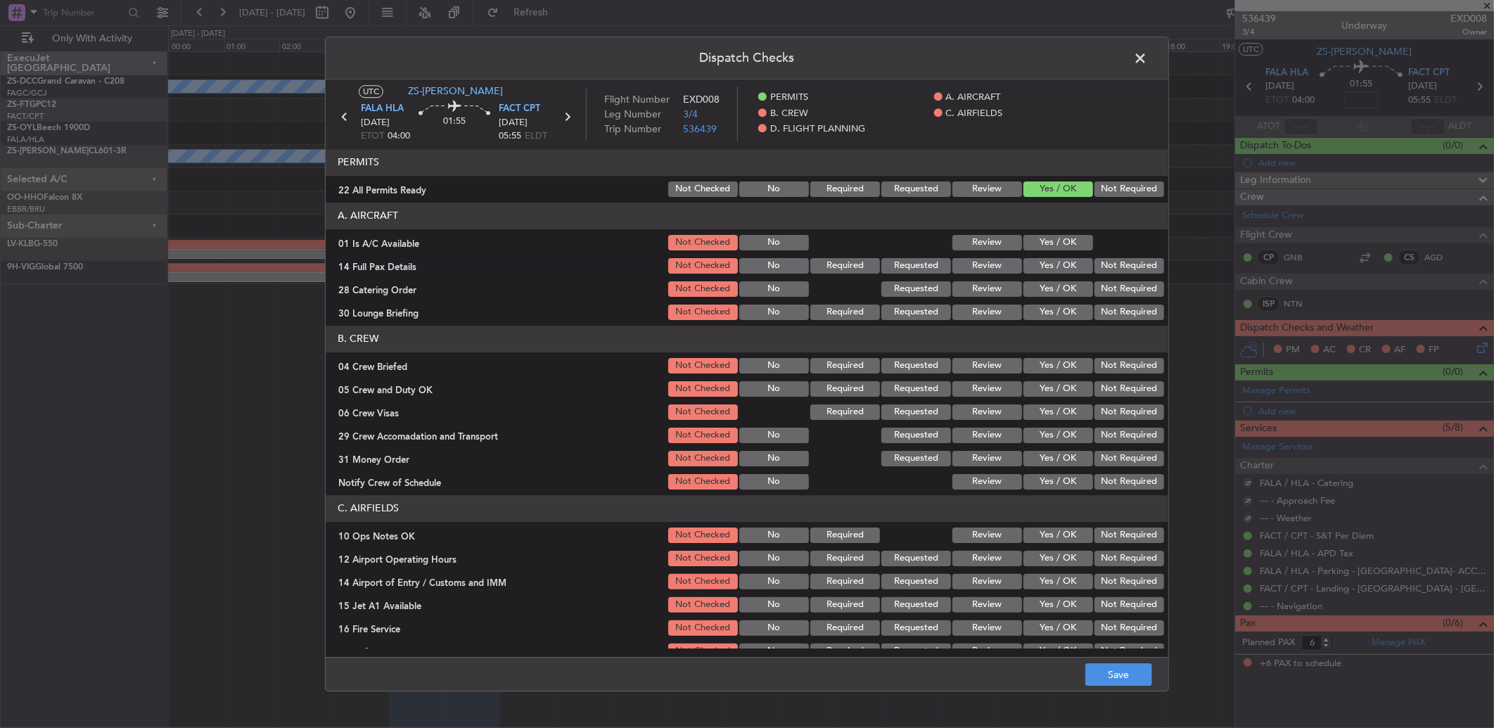
drag, startPoint x: 1043, startPoint y: 242, endPoint x: 1041, endPoint y: 257, distance: 15.6
click at [1042, 243] on button "Yes / OK" at bounding box center [1058, 242] width 70 height 15
click at [1041, 262] on button "Yes / OK" at bounding box center [1058, 265] width 70 height 15
click at [1094, 281] on button "Not Required" at bounding box center [1129, 288] width 70 height 15
click at [1065, 306] on button "Yes / OK" at bounding box center [1058, 311] width 70 height 15
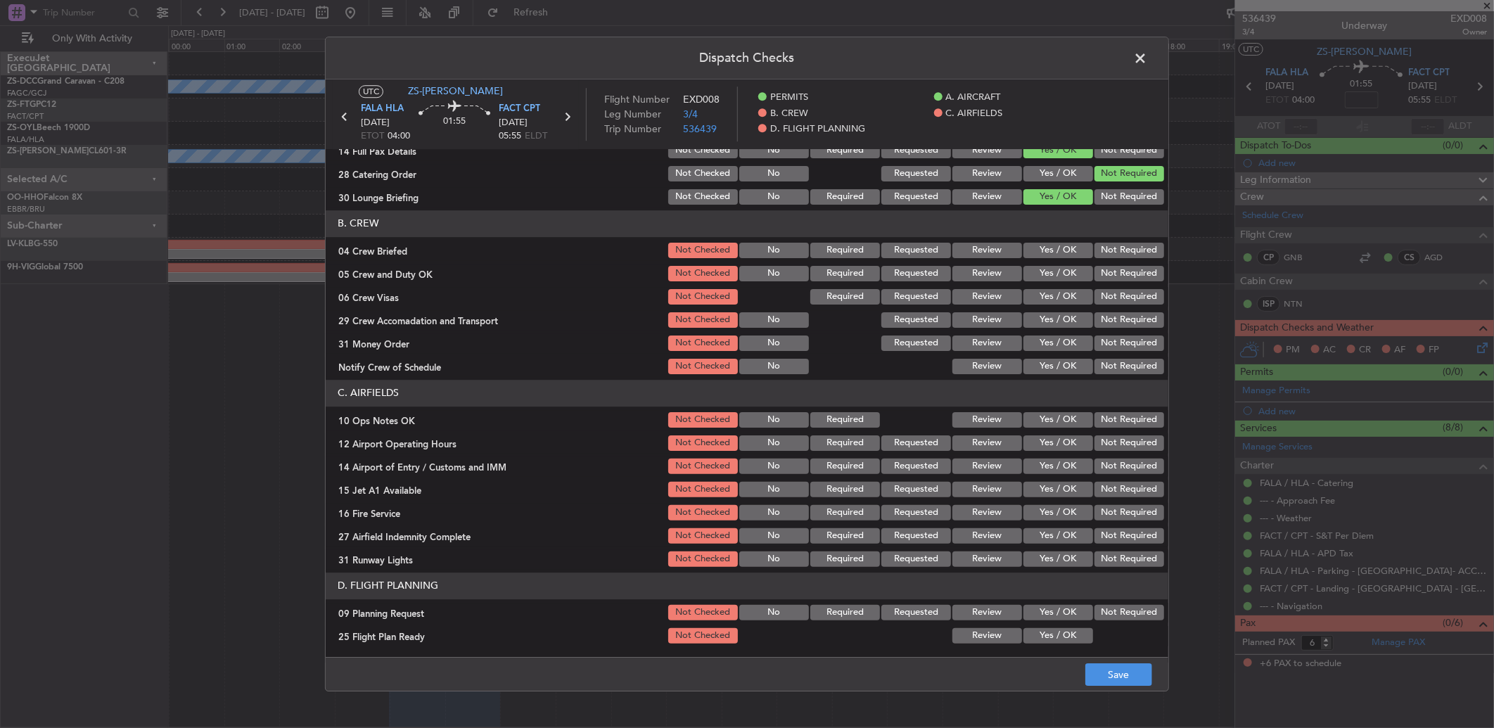
drag, startPoint x: 982, startPoint y: 250, endPoint x: 990, endPoint y: 256, distance: 10.1
click at [981, 250] on button "Review" at bounding box center [987, 250] width 70 height 15
click at [1023, 268] on button "Yes / OK" at bounding box center [1058, 273] width 70 height 15
click at [1049, 296] on button "Yes / OK" at bounding box center [1058, 296] width 70 height 15
drag, startPoint x: 1100, startPoint y: 297, endPoint x: 1101, endPoint y: 314, distance: 16.2
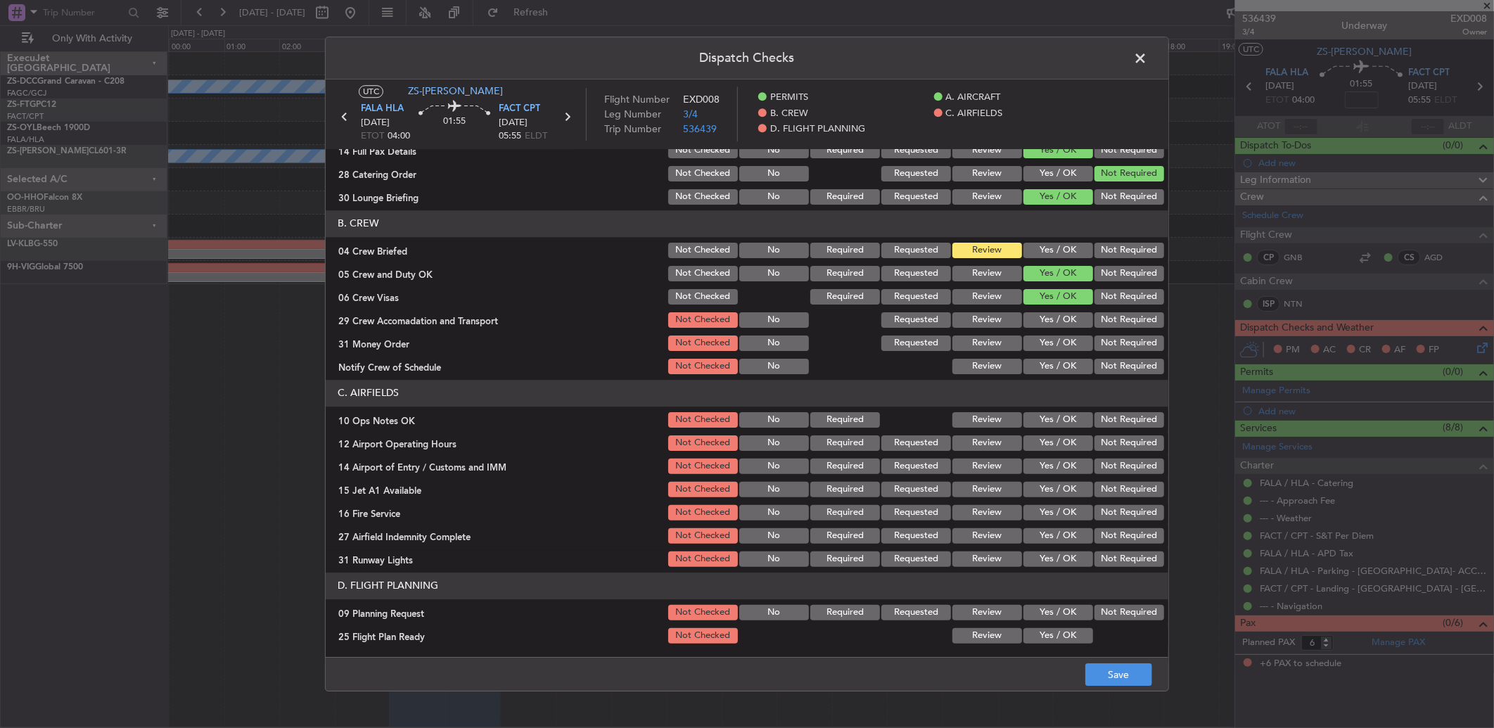
click at [1100, 298] on button "Not Required" at bounding box center [1129, 296] width 70 height 15
click at [1102, 322] on button "Not Required" at bounding box center [1129, 319] width 70 height 15
click at [1106, 338] on button "Not Required" at bounding box center [1129, 342] width 70 height 15
click at [994, 376] on article "PERMITS 22 All Permits Ready Not Checked No Required Requested Review Yes / OK …" at bounding box center [747, 398] width 842 height 499
click at [1034, 359] on button "Yes / OK" at bounding box center [1058, 366] width 70 height 15
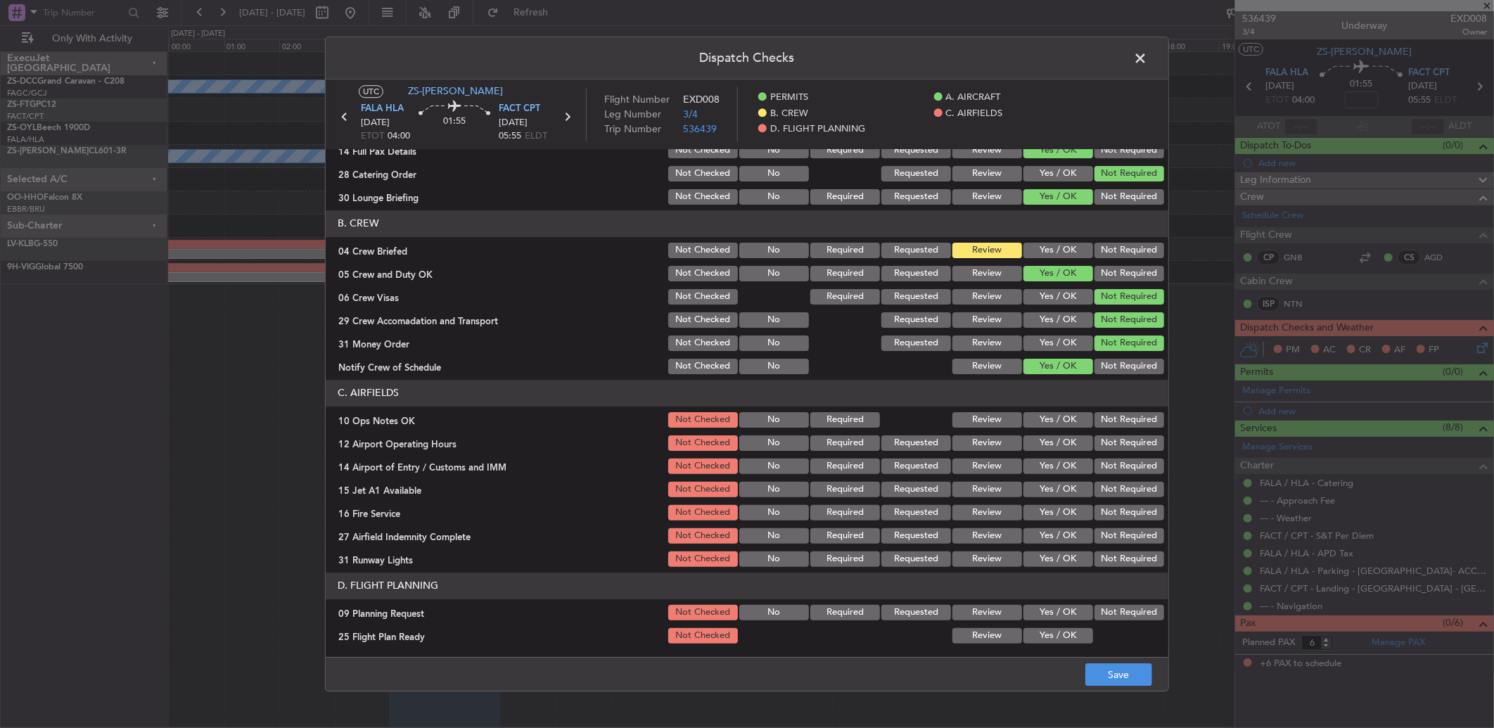
click at [1046, 340] on button "Yes / OK" at bounding box center [1058, 342] width 70 height 15
drag, startPoint x: 1065, startPoint y: 416, endPoint x: 1066, endPoint y: 429, distance: 12.7
click at [1065, 416] on button "Yes / OK" at bounding box center [1058, 419] width 70 height 15
click at [1065, 443] on button "Yes / OK" at bounding box center [1058, 442] width 70 height 15
drag, startPoint x: 1115, startPoint y: 451, endPoint x: 1108, endPoint y: 462, distance: 12.7
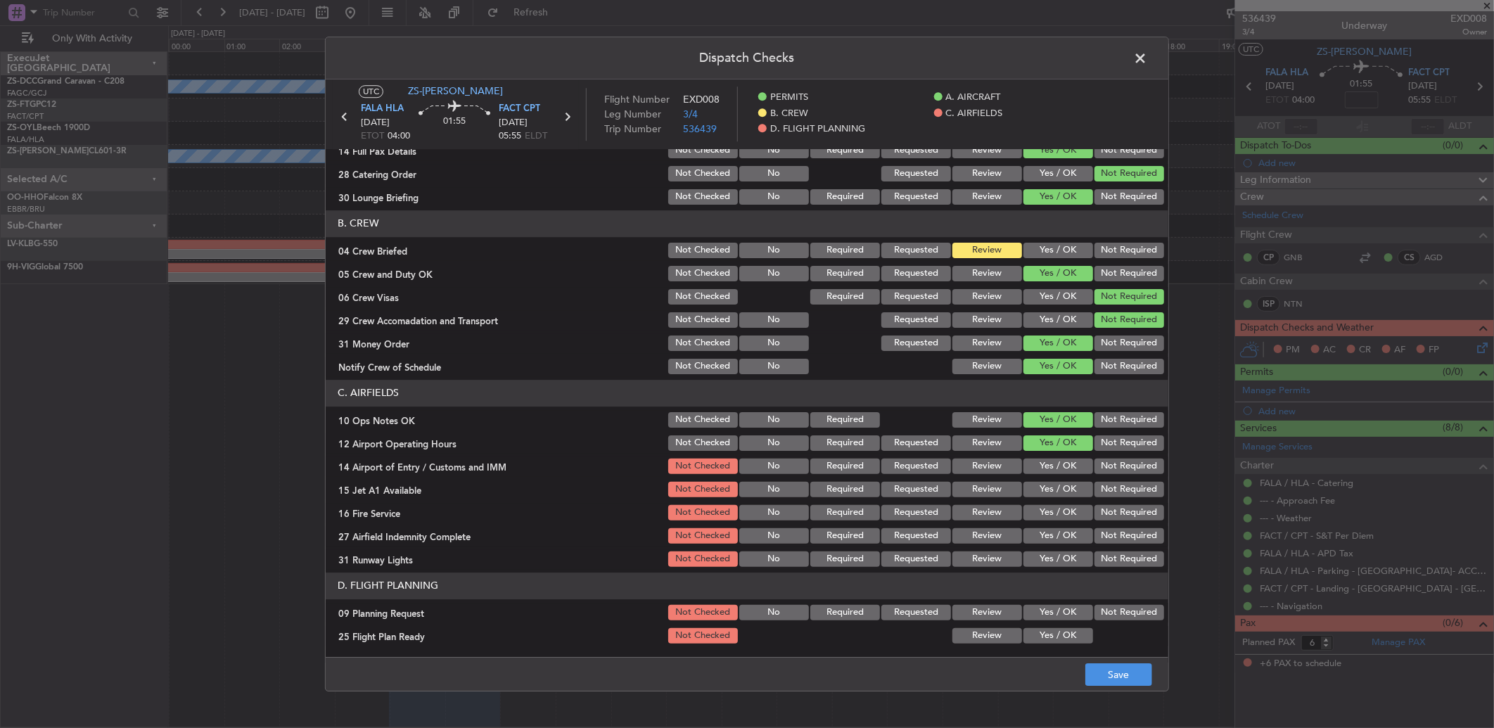
click at [1115, 454] on section "C. AIRFIELDS 10 Ops Notes OK Not Checked No Required Review Yes / OK Not Requir…" at bounding box center [747, 474] width 842 height 189
click at [1108, 460] on button "Not Required" at bounding box center [1129, 465] width 70 height 15
click at [1115, 494] on button "Not Required" at bounding box center [1129, 489] width 70 height 15
click at [1056, 491] on button "Yes / OK" at bounding box center [1058, 489] width 70 height 15
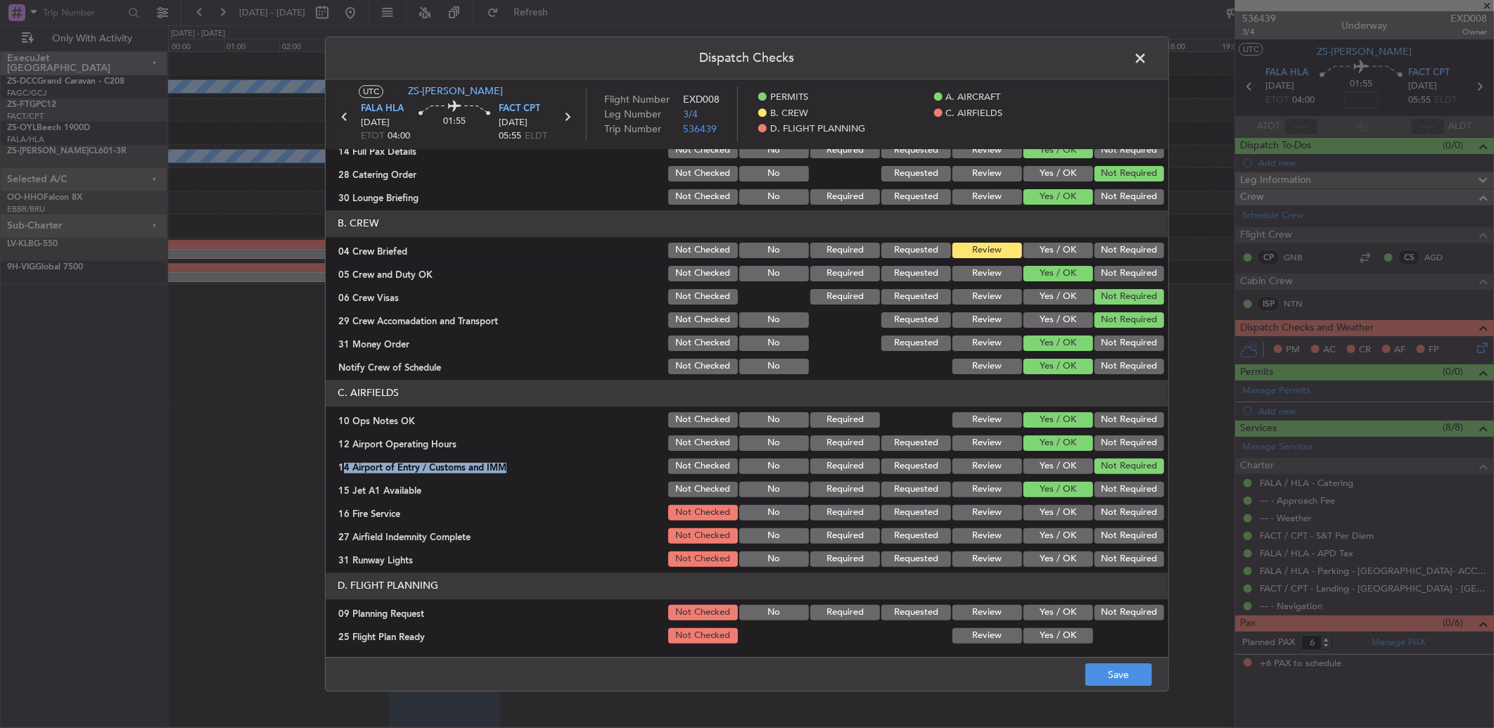
click at [1053, 507] on button "Yes / OK" at bounding box center [1058, 512] width 70 height 15
click at [1105, 537] on button "Not Required" at bounding box center [1129, 535] width 70 height 15
click at [1041, 552] on button "Yes / OK" at bounding box center [1058, 558] width 70 height 15
click at [1124, 616] on button "Not Required" at bounding box center [1129, 612] width 70 height 15
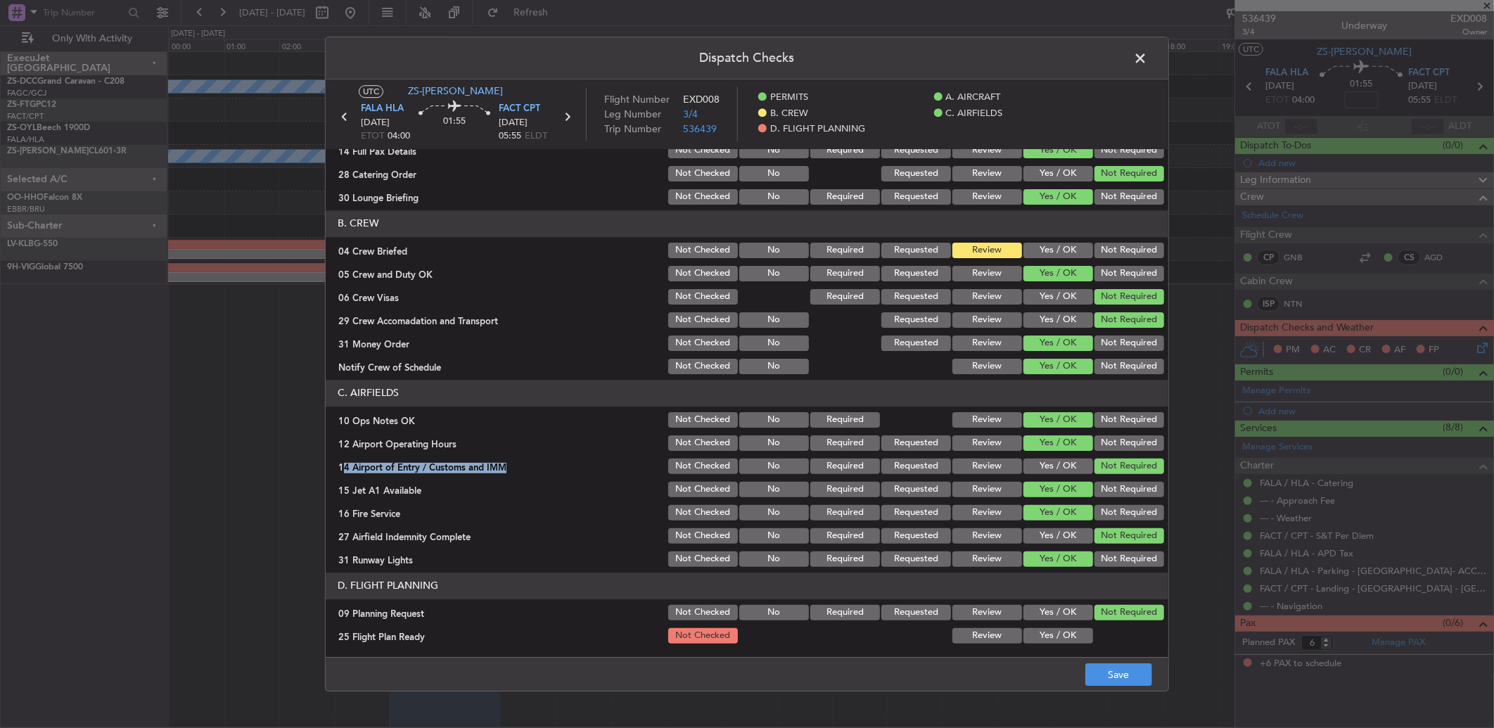
click at [962, 641] on button "Review" at bounding box center [987, 635] width 70 height 15
click at [1114, 675] on button "Save" at bounding box center [1118, 674] width 67 height 23
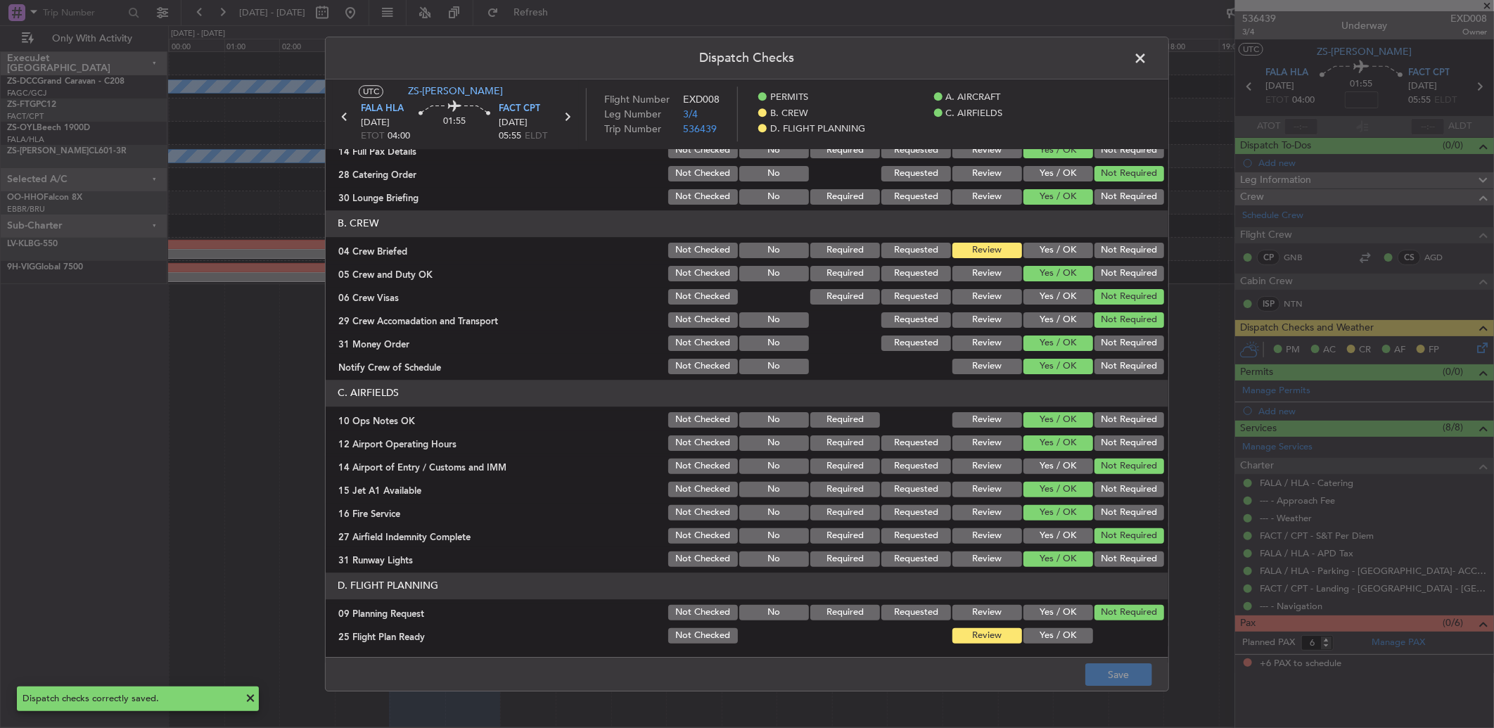
click at [1147, 53] on span at bounding box center [1147, 62] width 0 height 28
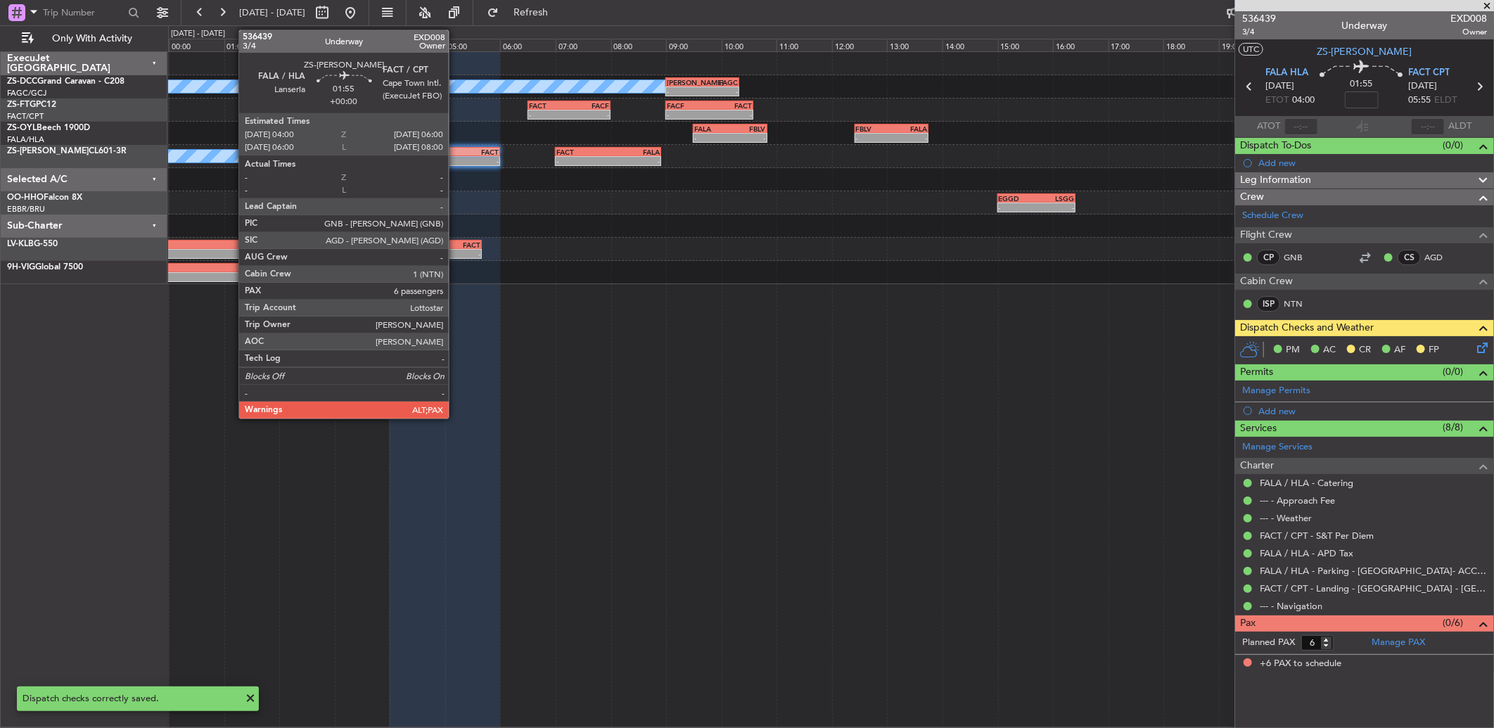
click at [456, 160] on div "-" at bounding box center [471, 161] width 54 height 8
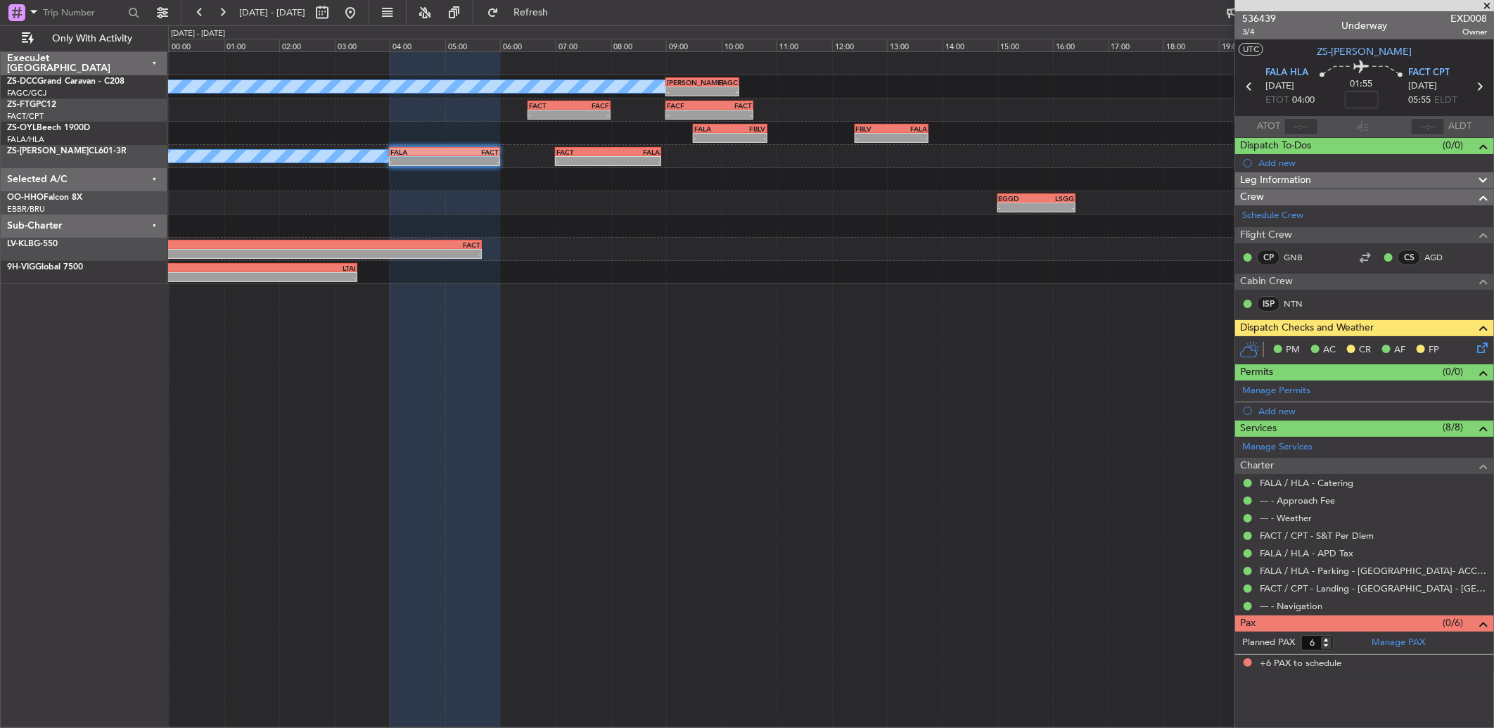
click at [1481, 349] on icon at bounding box center [1479, 345] width 11 height 11
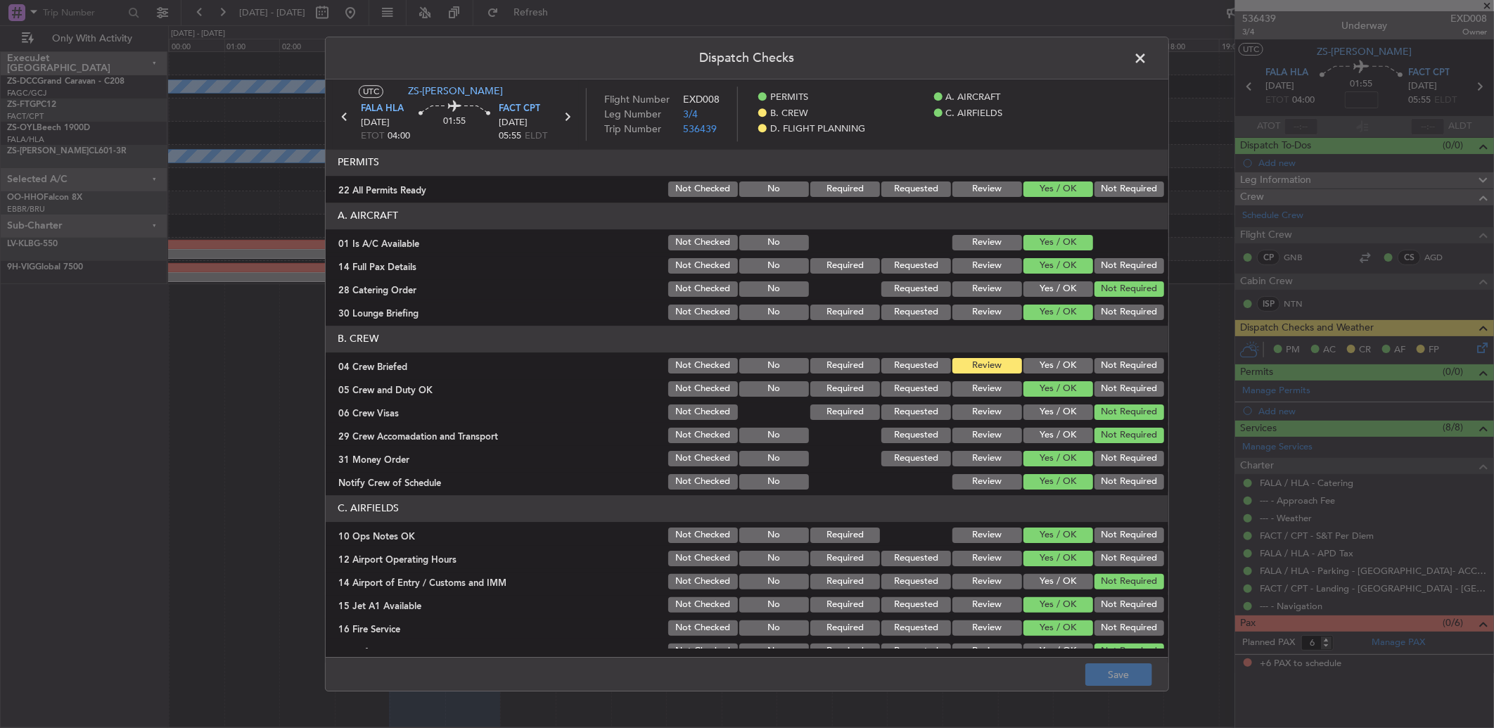
click at [1039, 359] on button "Yes / OK" at bounding box center [1058, 365] width 70 height 15
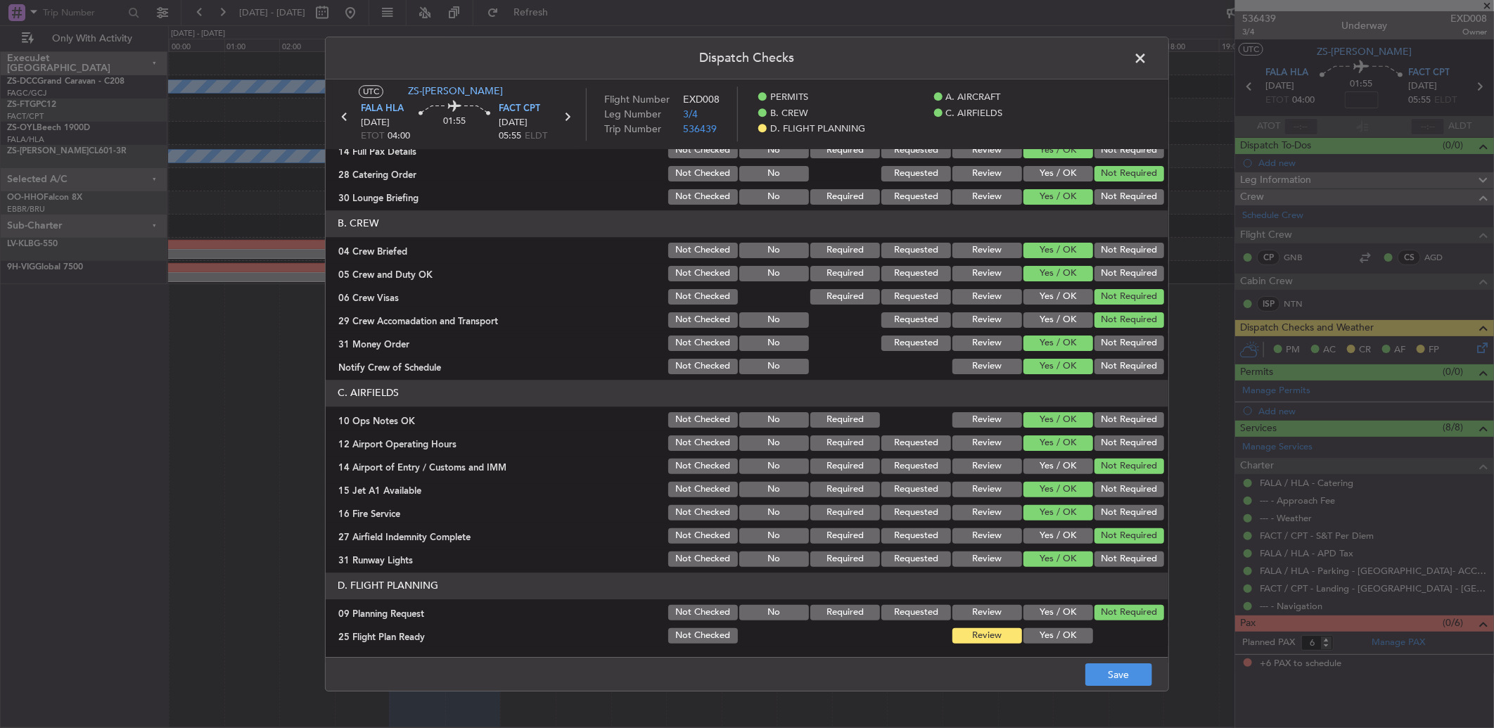
click at [1147, 56] on span at bounding box center [1147, 62] width 0 height 28
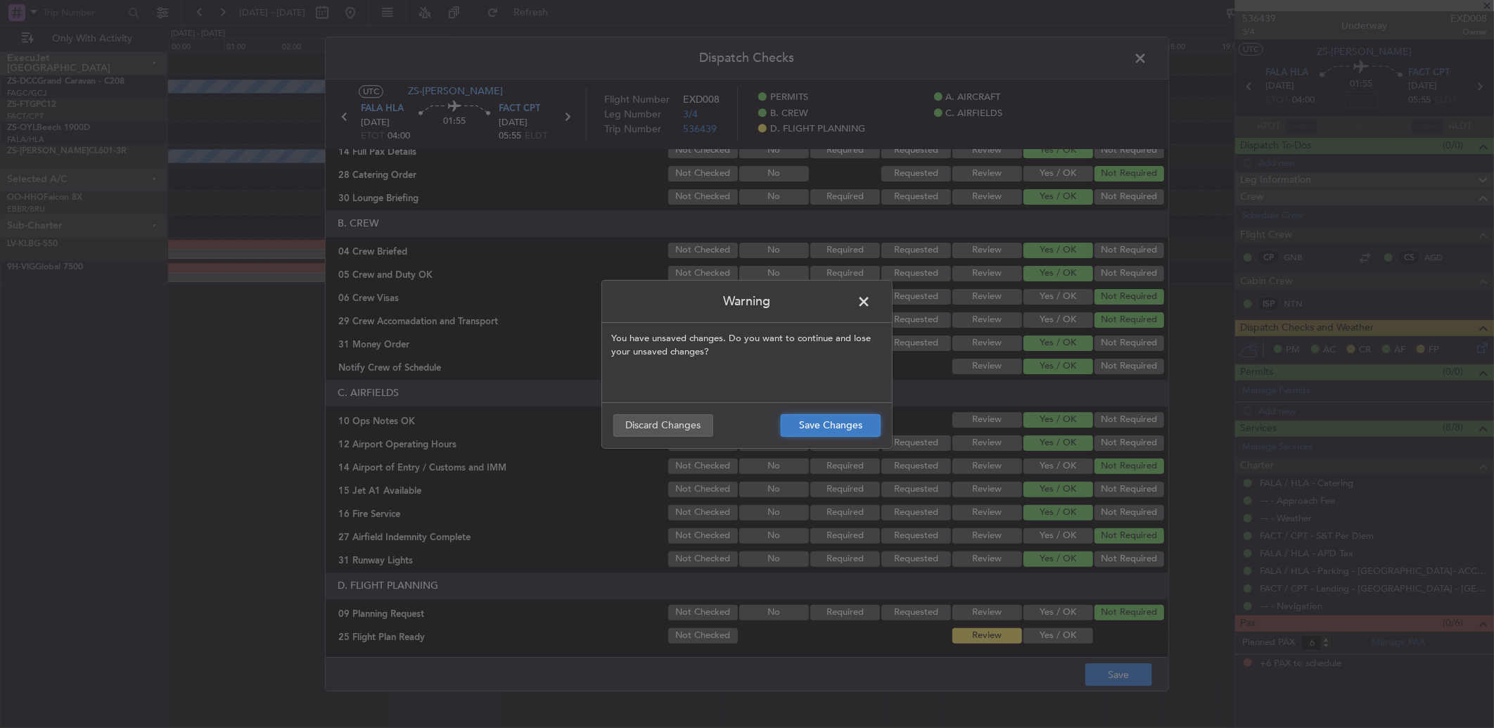
click at [809, 433] on button "Save Changes" at bounding box center [831, 425] width 100 height 23
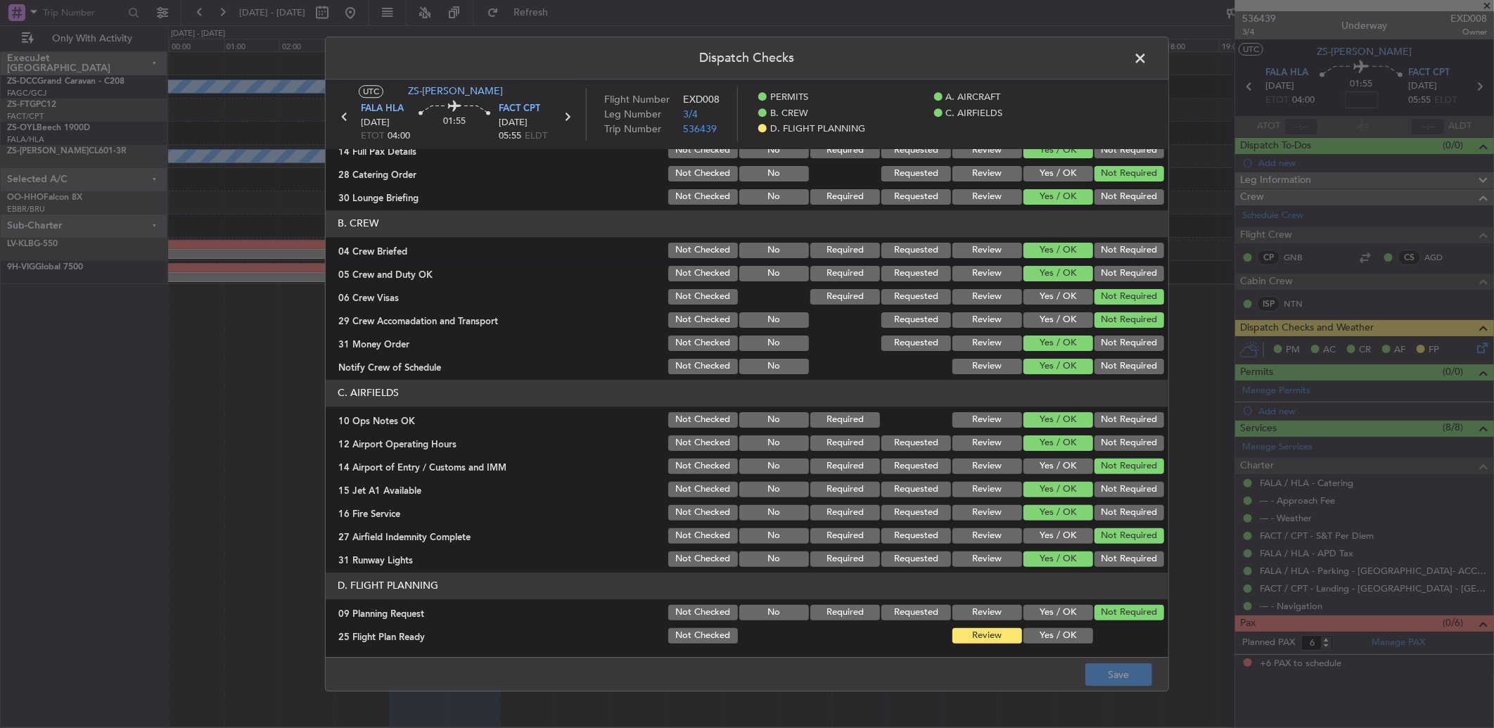
click at [1147, 66] on span at bounding box center [1147, 62] width 0 height 28
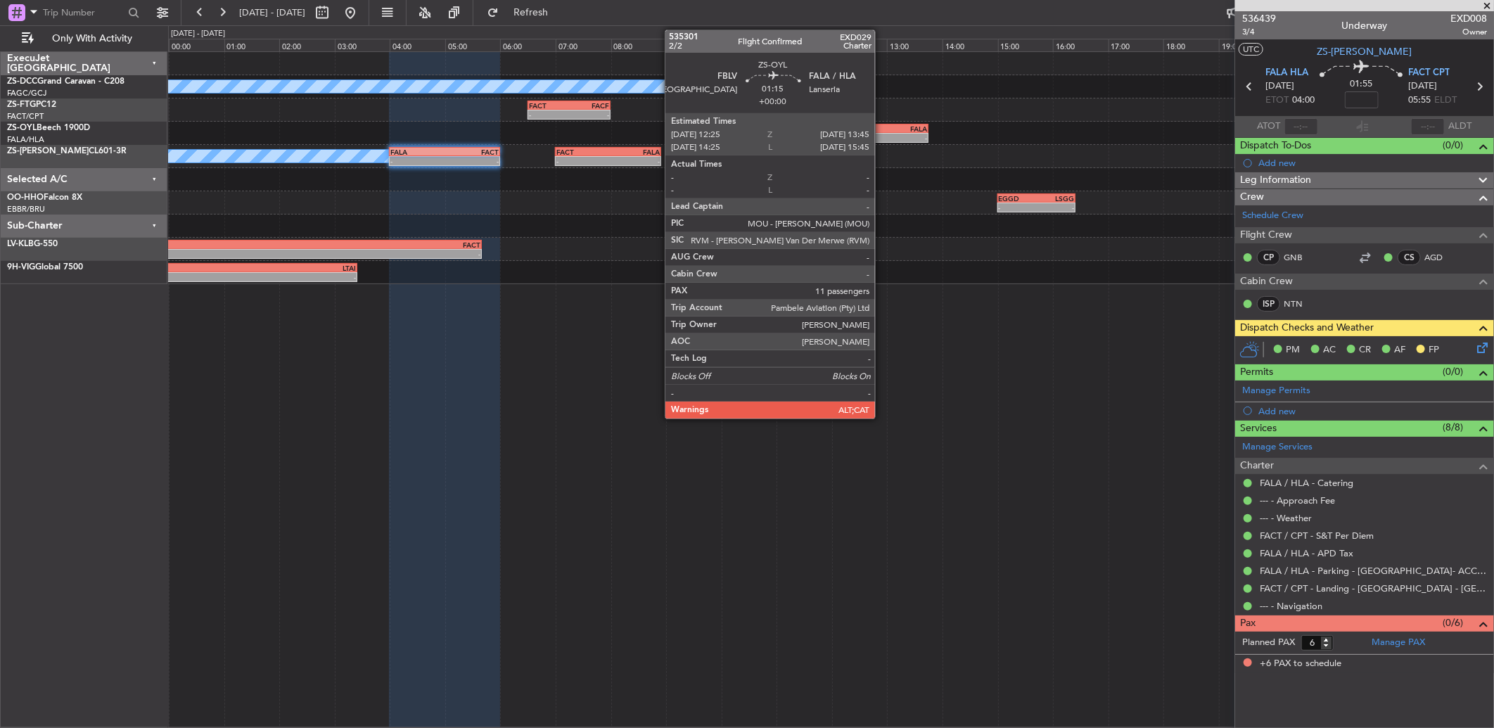
click at [882, 135] on div "-" at bounding box center [874, 138] width 36 height 8
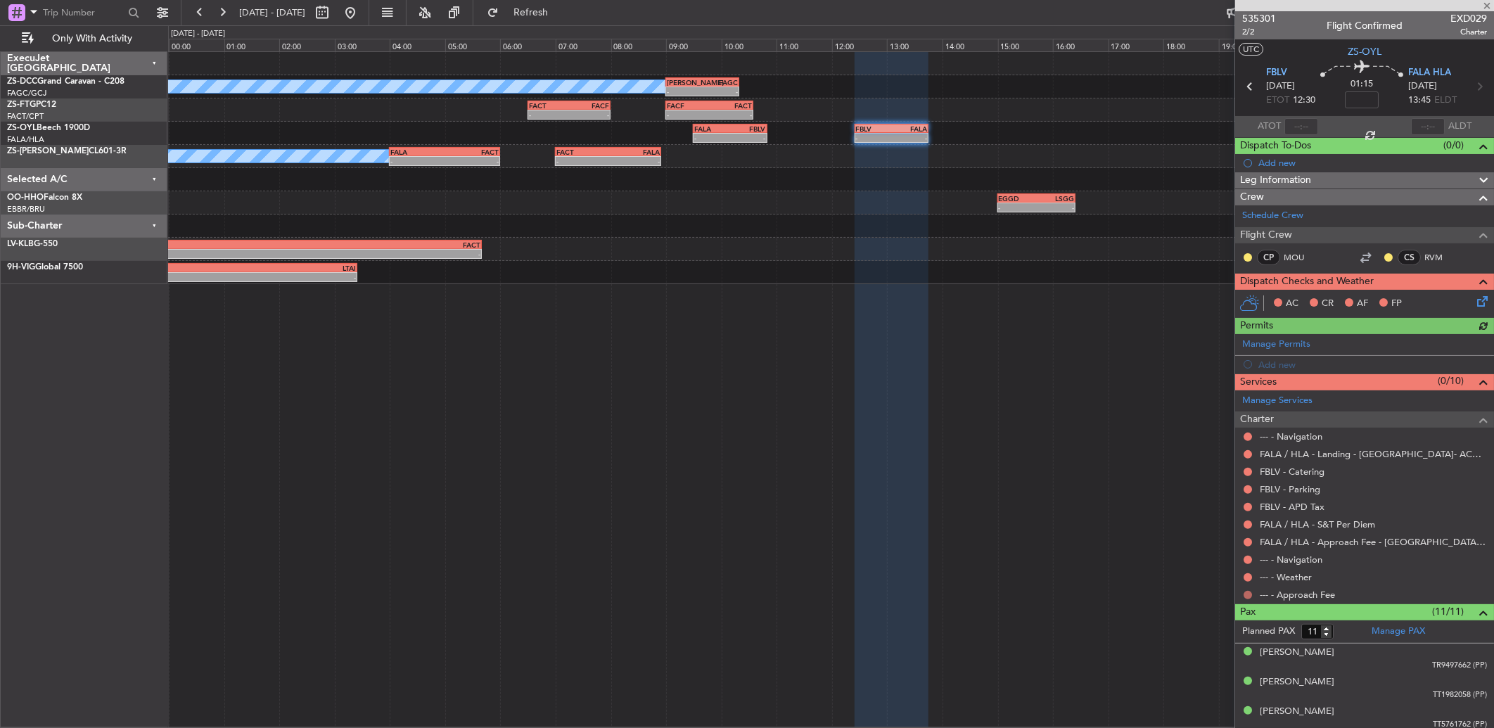
click at [1247, 595] on button at bounding box center [1247, 595] width 8 height 8
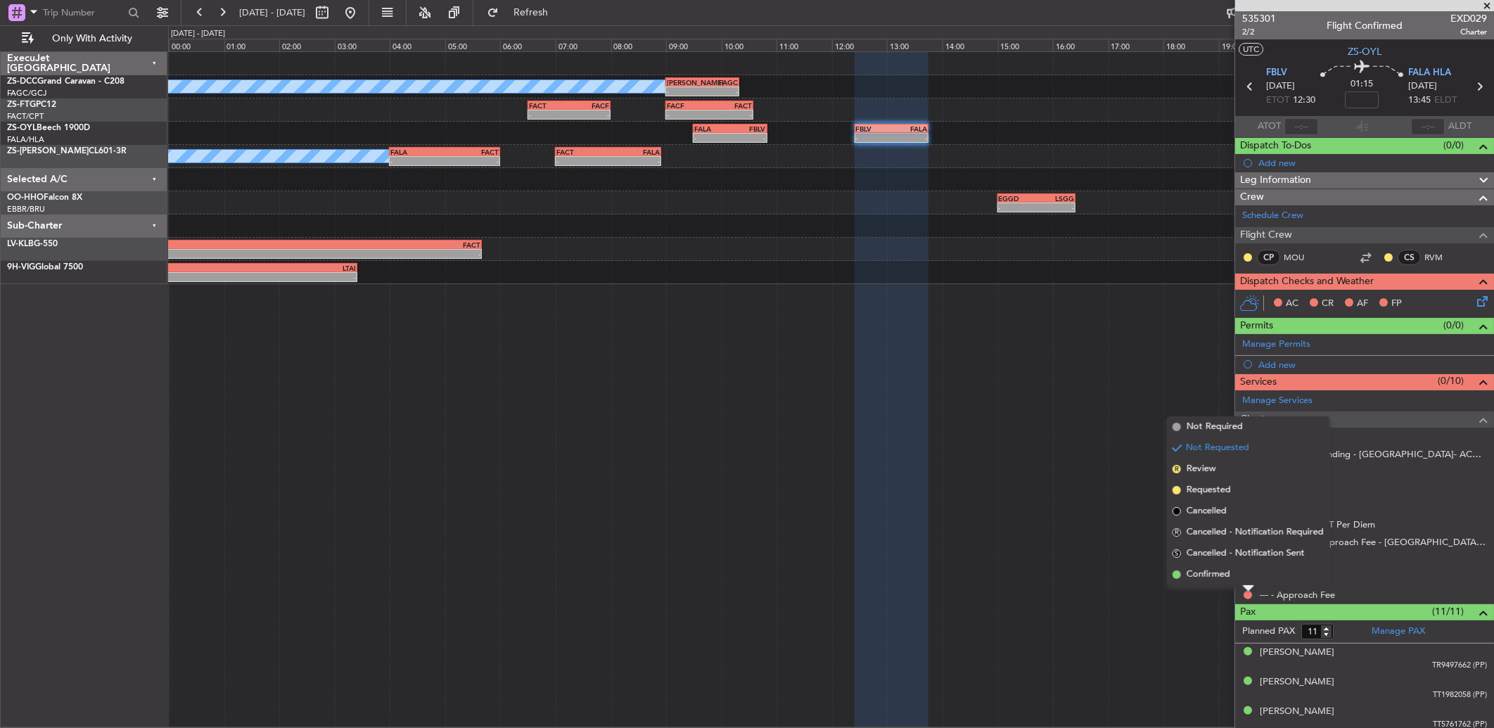
click at [1246, 582] on li "Confirmed" at bounding box center [1248, 574] width 162 height 21
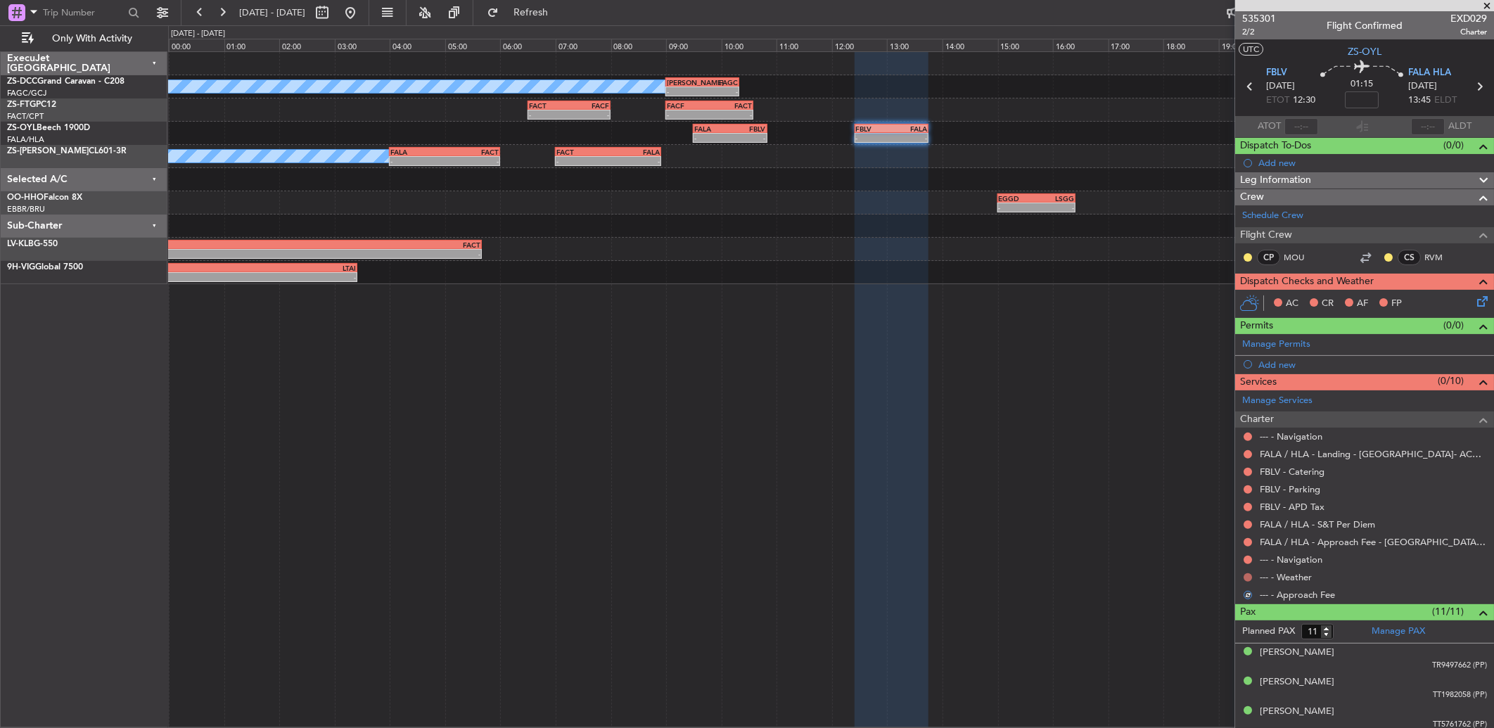
click at [1249, 579] on button at bounding box center [1247, 577] width 8 height 8
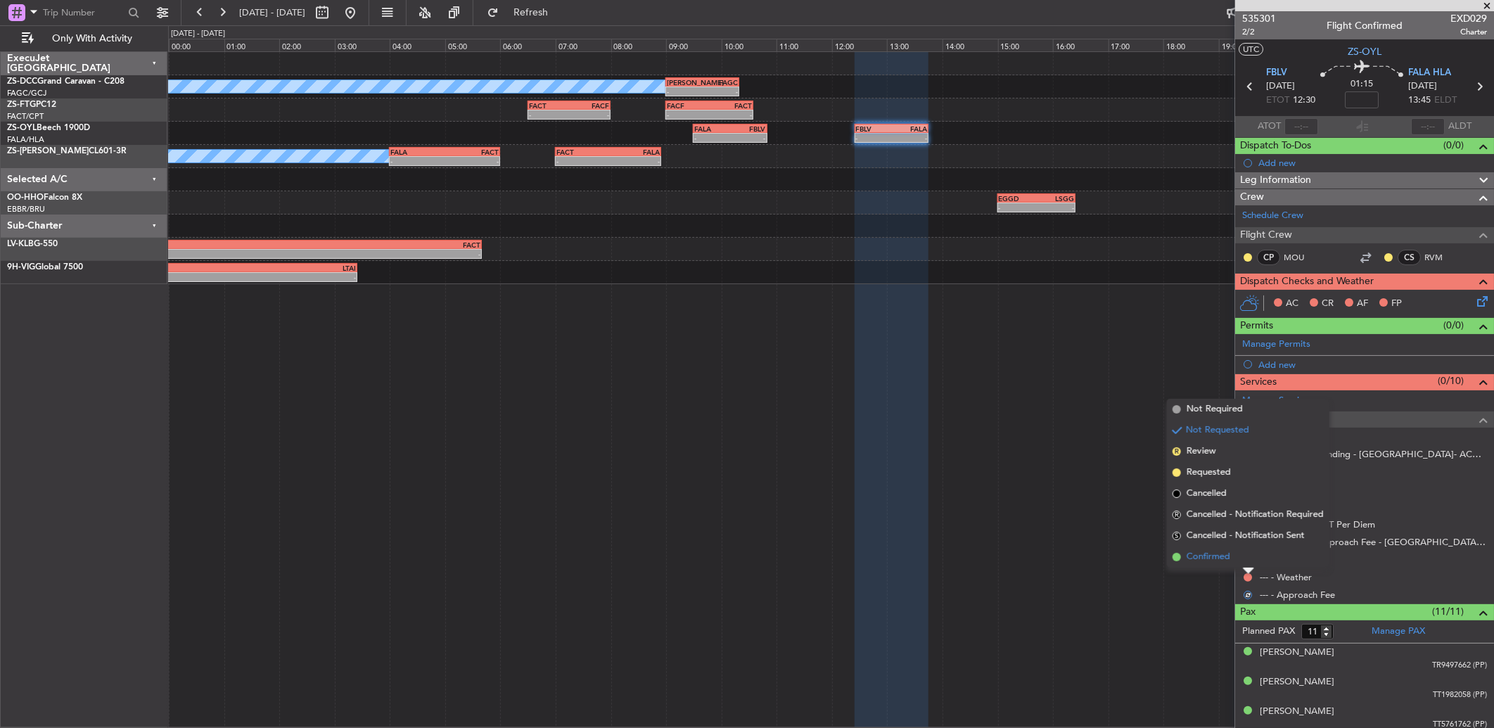
click at [1246, 566] on li "Confirmed" at bounding box center [1248, 556] width 162 height 21
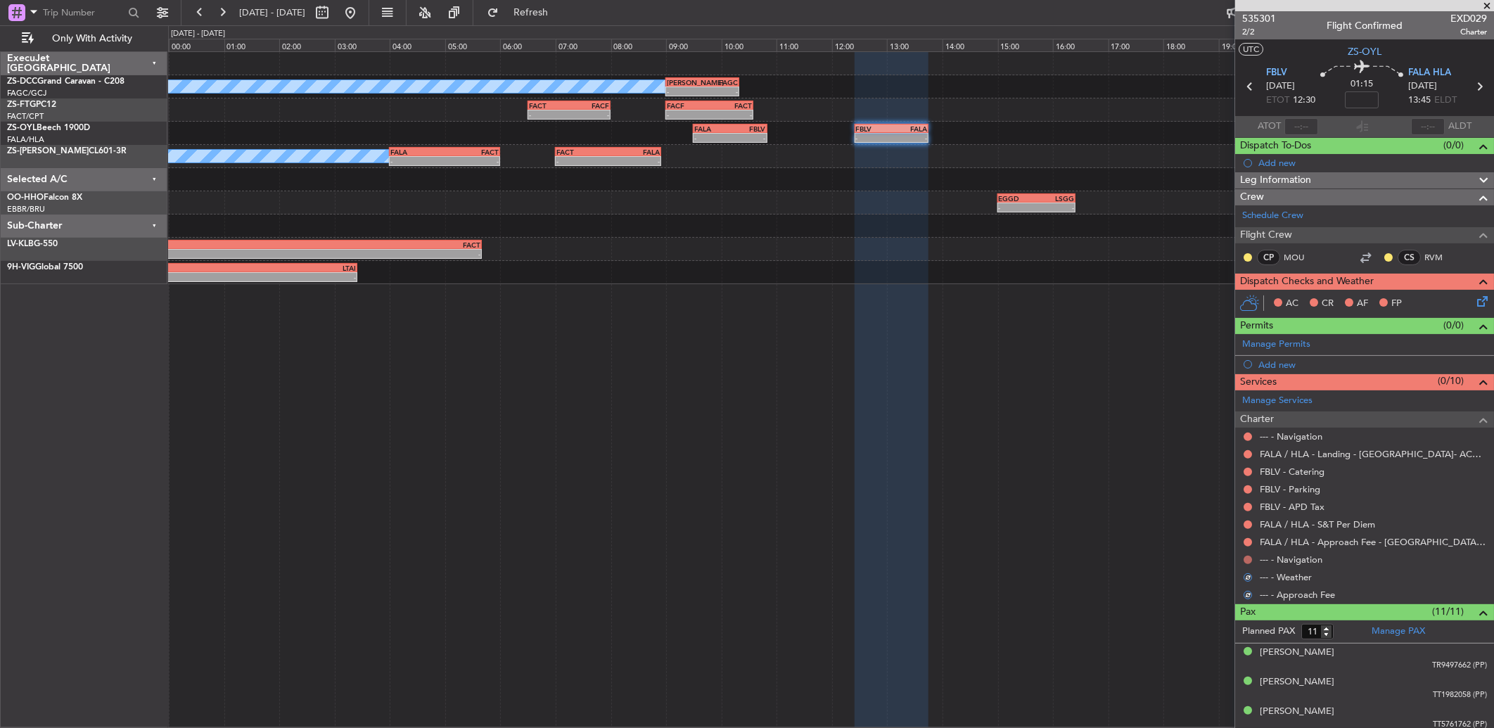
click at [1247, 560] on button at bounding box center [1247, 560] width 8 height 8
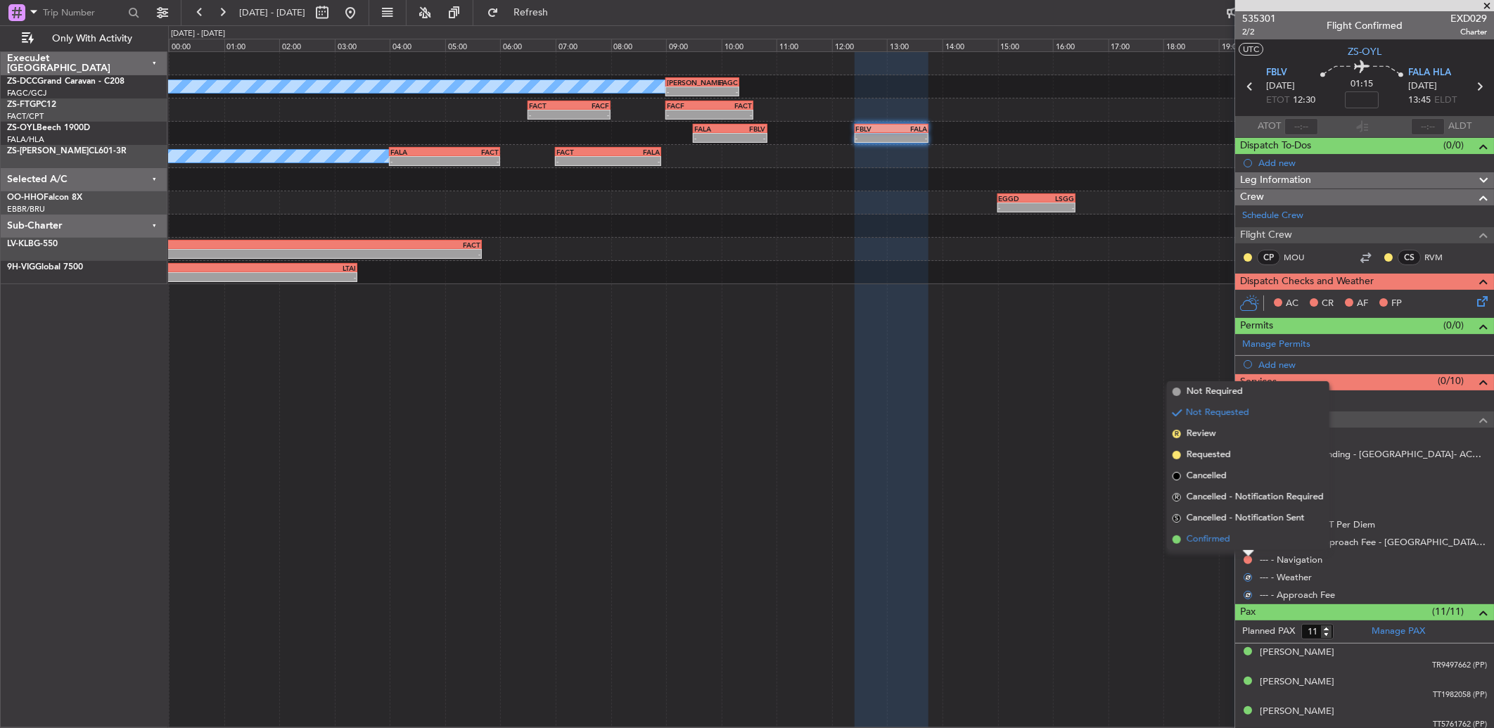
click at [1249, 548] on li "Confirmed" at bounding box center [1248, 539] width 162 height 21
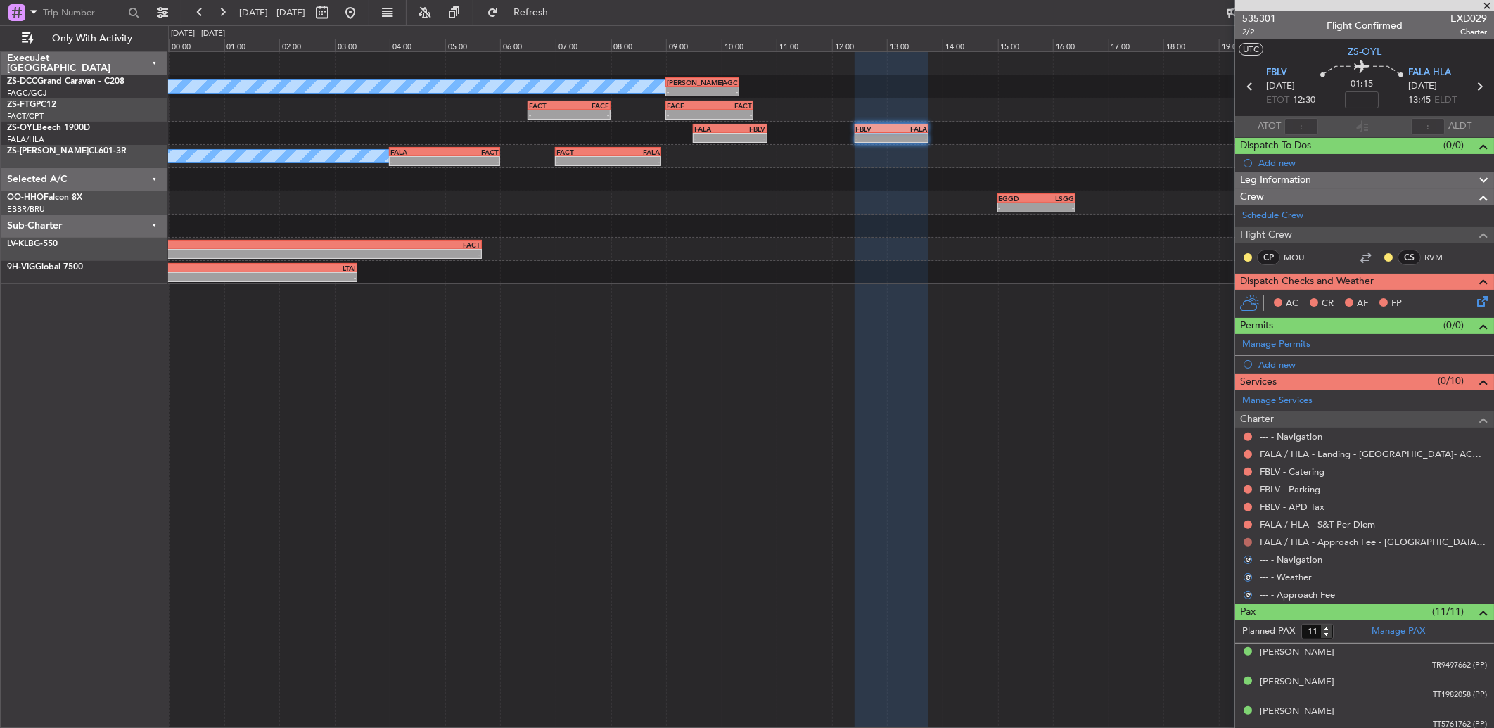
click at [1249, 543] on button at bounding box center [1247, 542] width 8 height 8
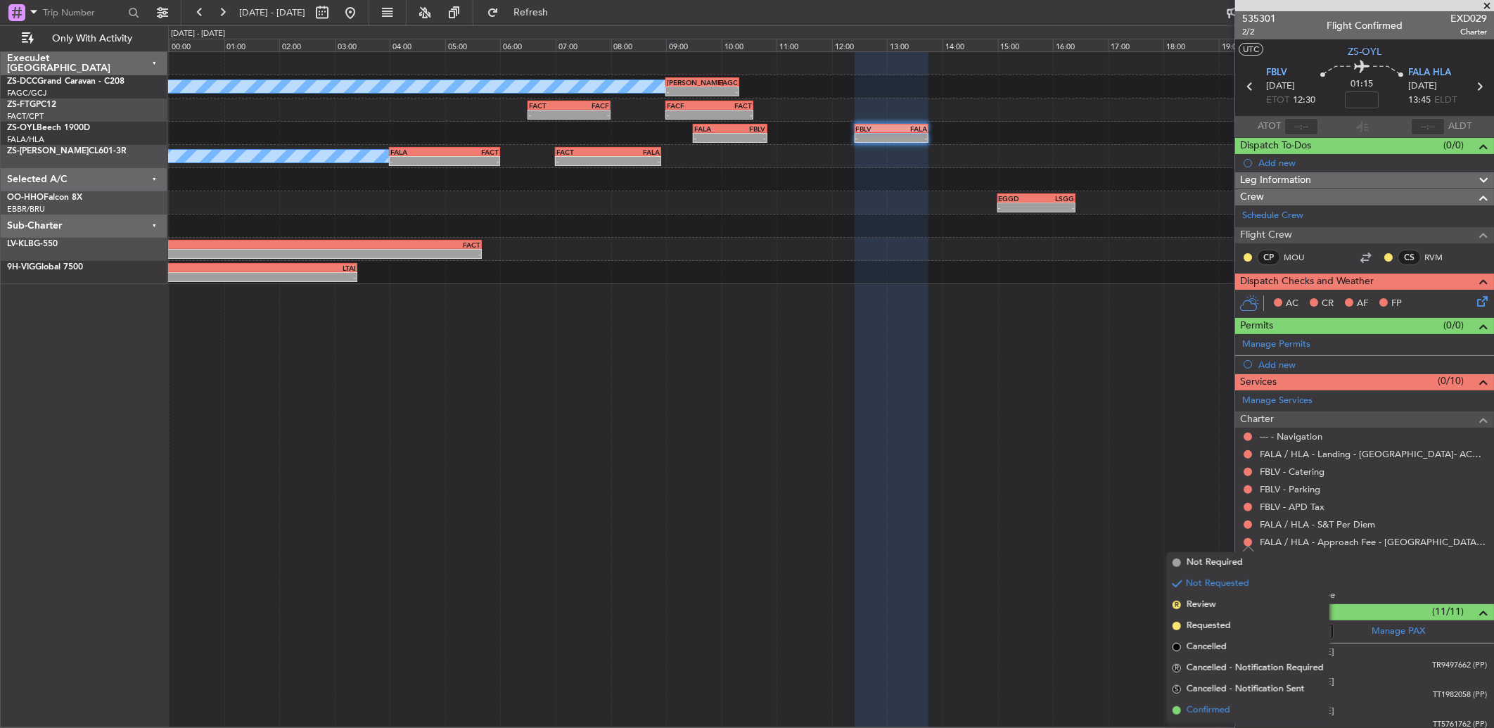
click at [1276, 701] on li "Confirmed" at bounding box center [1248, 710] width 162 height 21
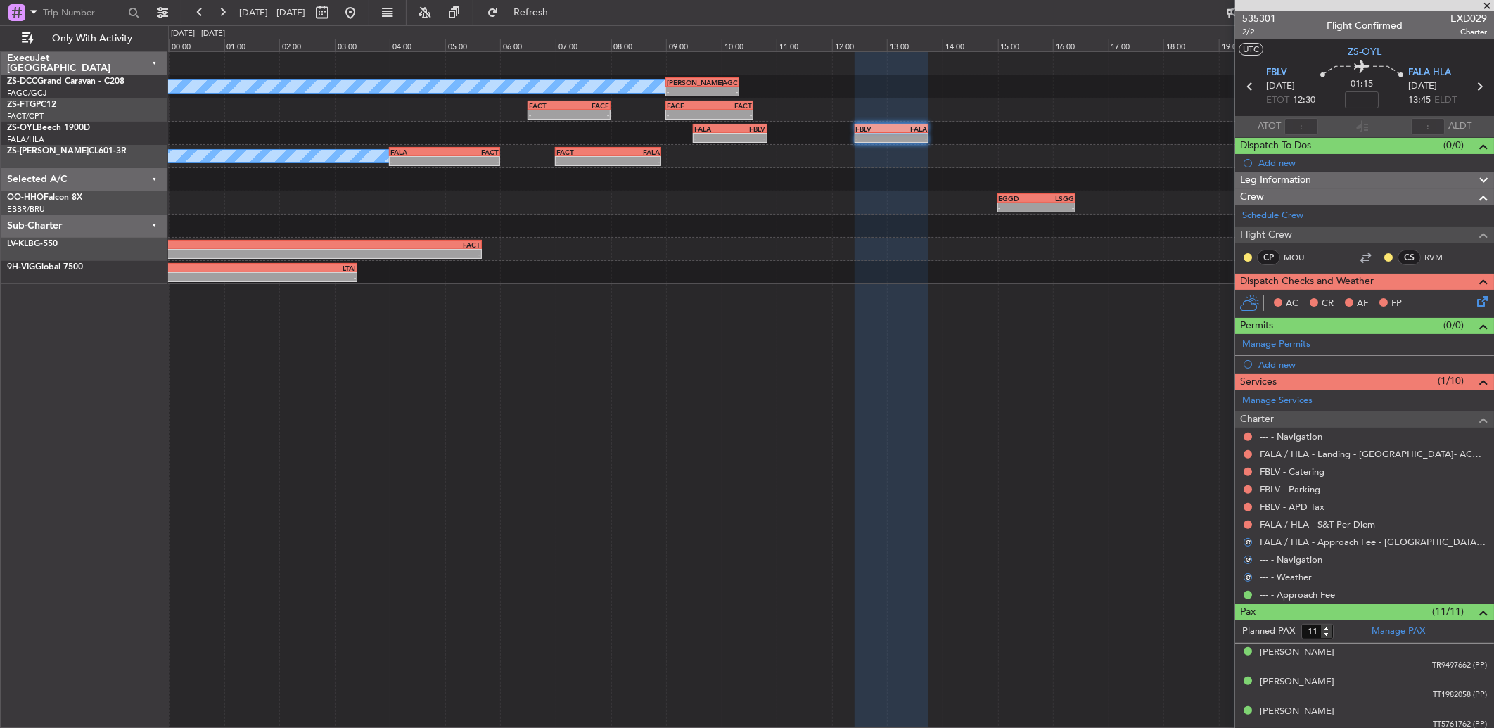
click at [1247, 523] on mat-tooltip-component "Not Requested" at bounding box center [1247, 529] width 79 height 37
click at [1245, 525] on button at bounding box center [1247, 524] width 8 height 8
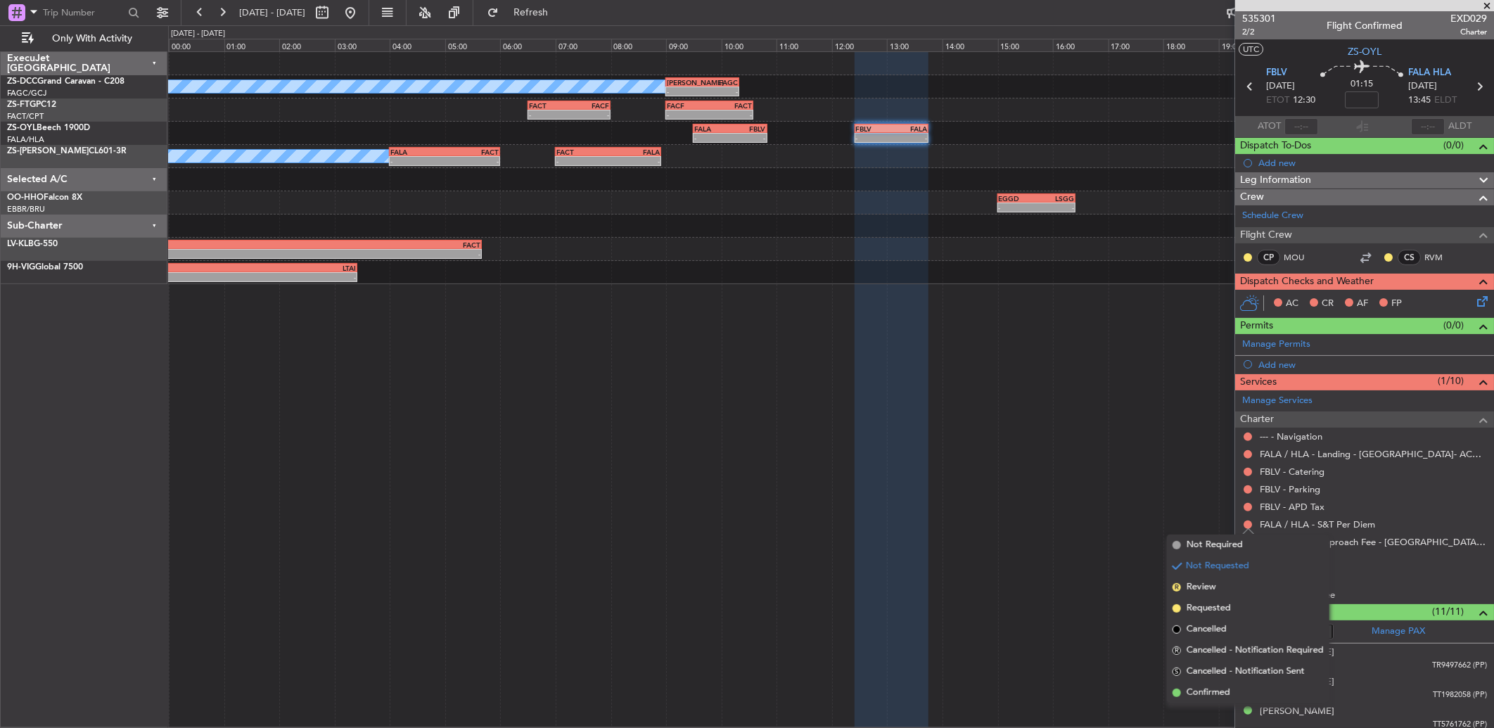
drag, startPoint x: 1236, startPoint y: 687, endPoint x: 1255, endPoint y: 612, distance: 77.8
click at [1236, 682] on li "Confirmed" at bounding box center [1248, 692] width 162 height 21
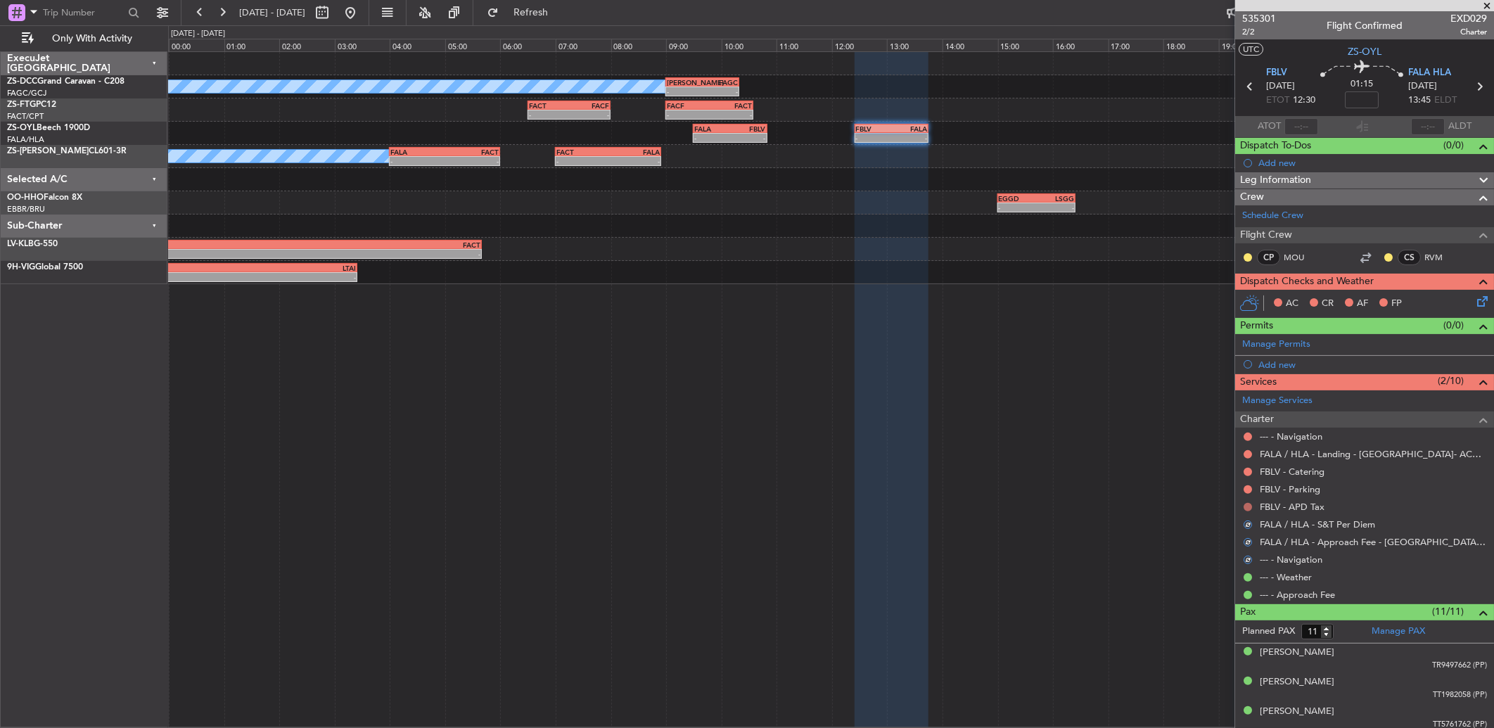
click at [1250, 505] on button at bounding box center [1247, 507] width 8 height 8
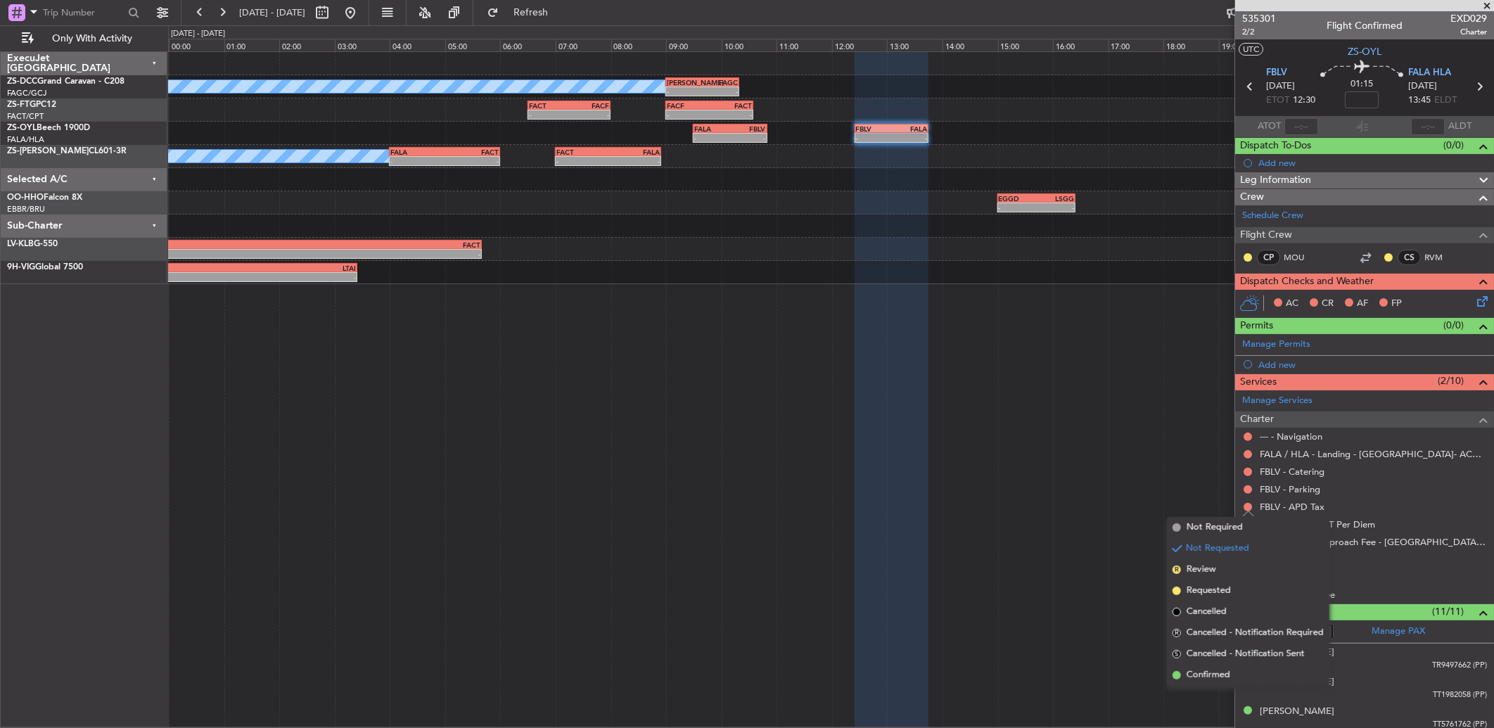
drag, startPoint x: 1236, startPoint y: 675, endPoint x: 1252, endPoint y: 610, distance: 67.4
click at [1236, 674] on li "Confirmed" at bounding box center [1248, 675] width 162 height 21
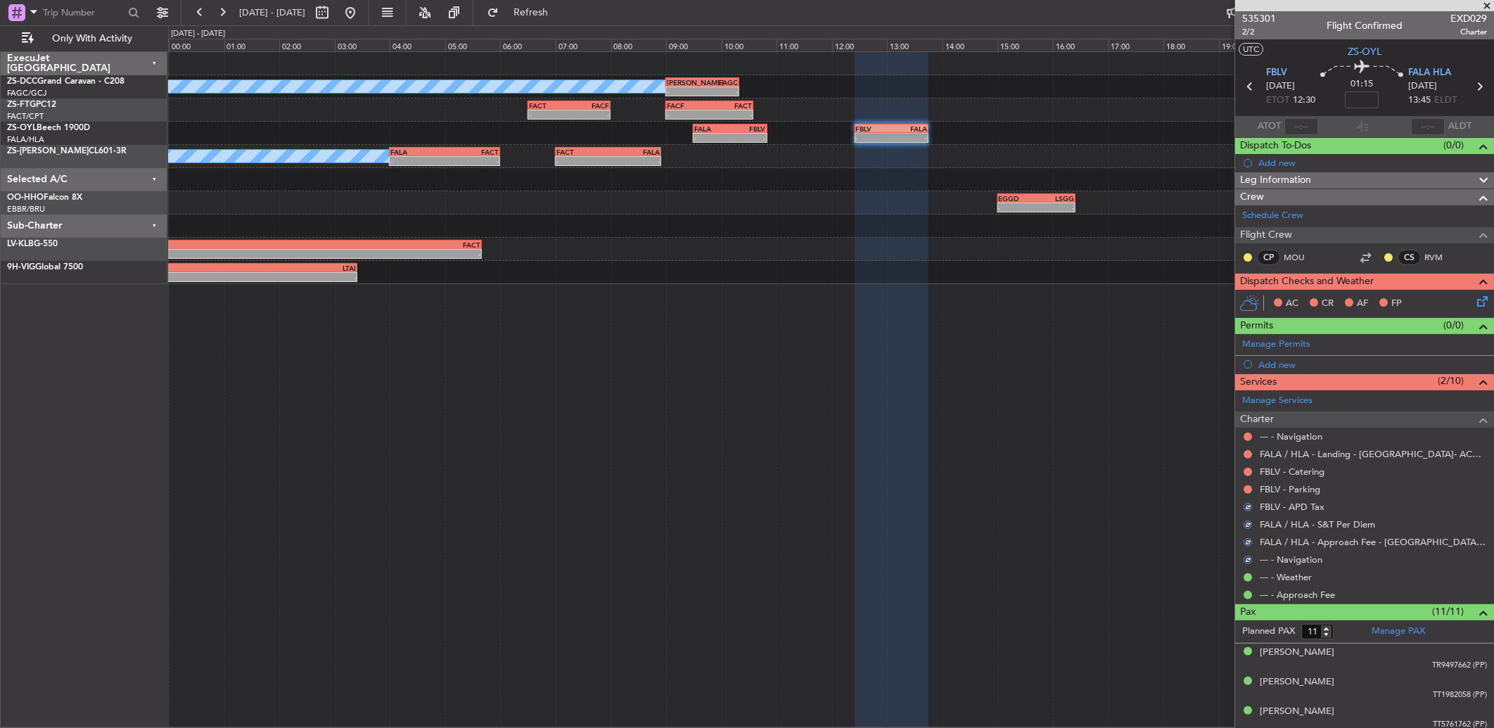
click at [1253, 490] on nimbus-traffic-light at bounding box center [1247, 489] width 11 height 11
click at [1252, 489] on button at bounding box center [1247, 489] width 8 height 8
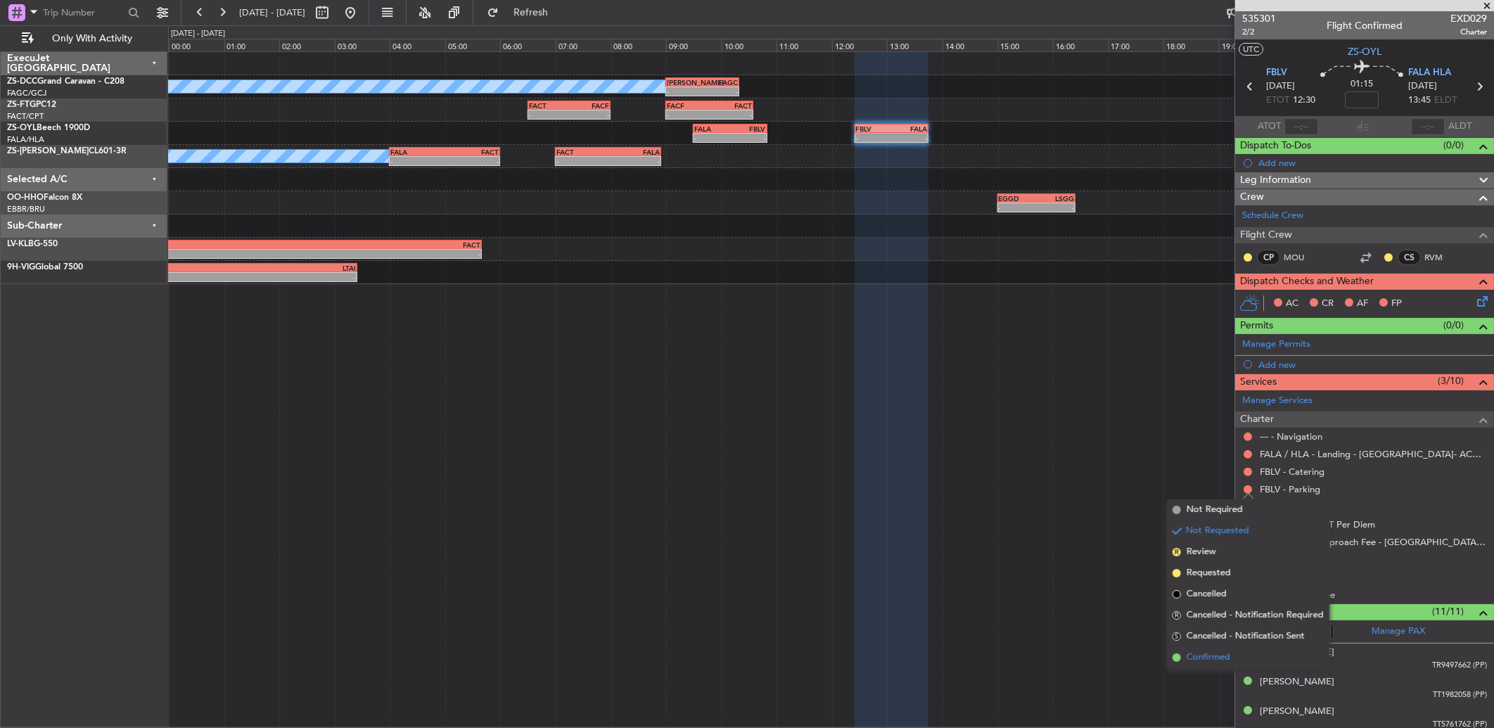
click at [1226, 650] on span "Confirmed" at bounding box center [1208, 657] width 44 height 14
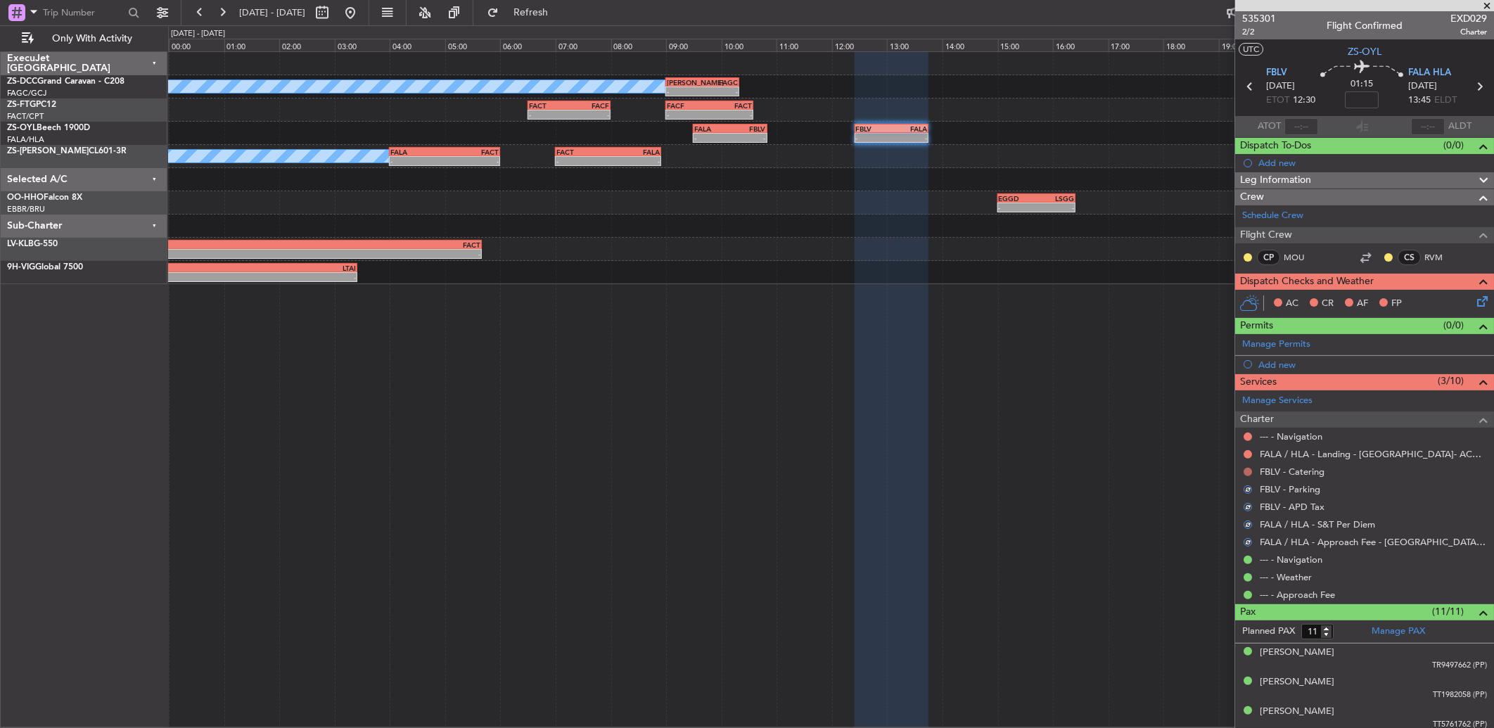
click at [1247, 473] on button at bounding box center [1247, 472] width 8 height 8
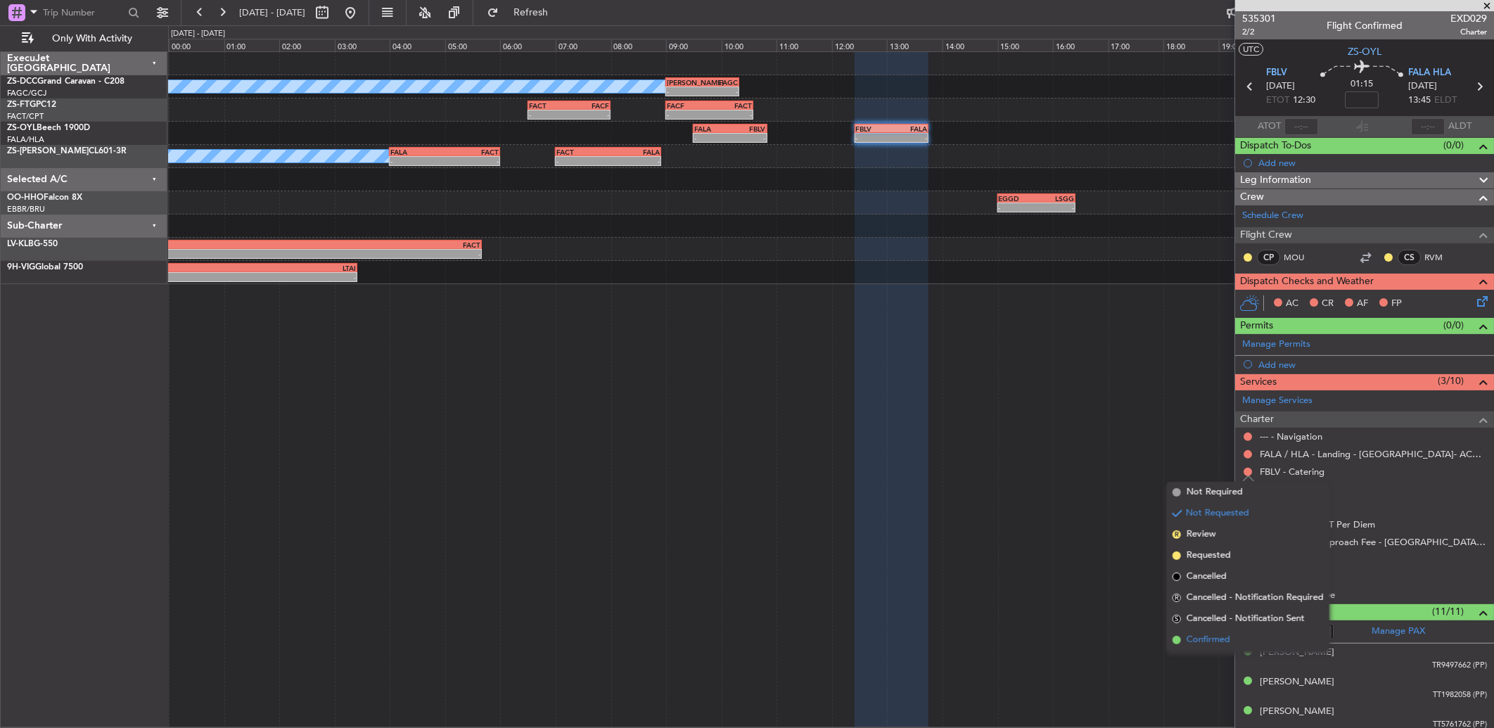
click at [1200, 637] on span "Confirmed" at bounding box center [1208, 640] width 44 height 14
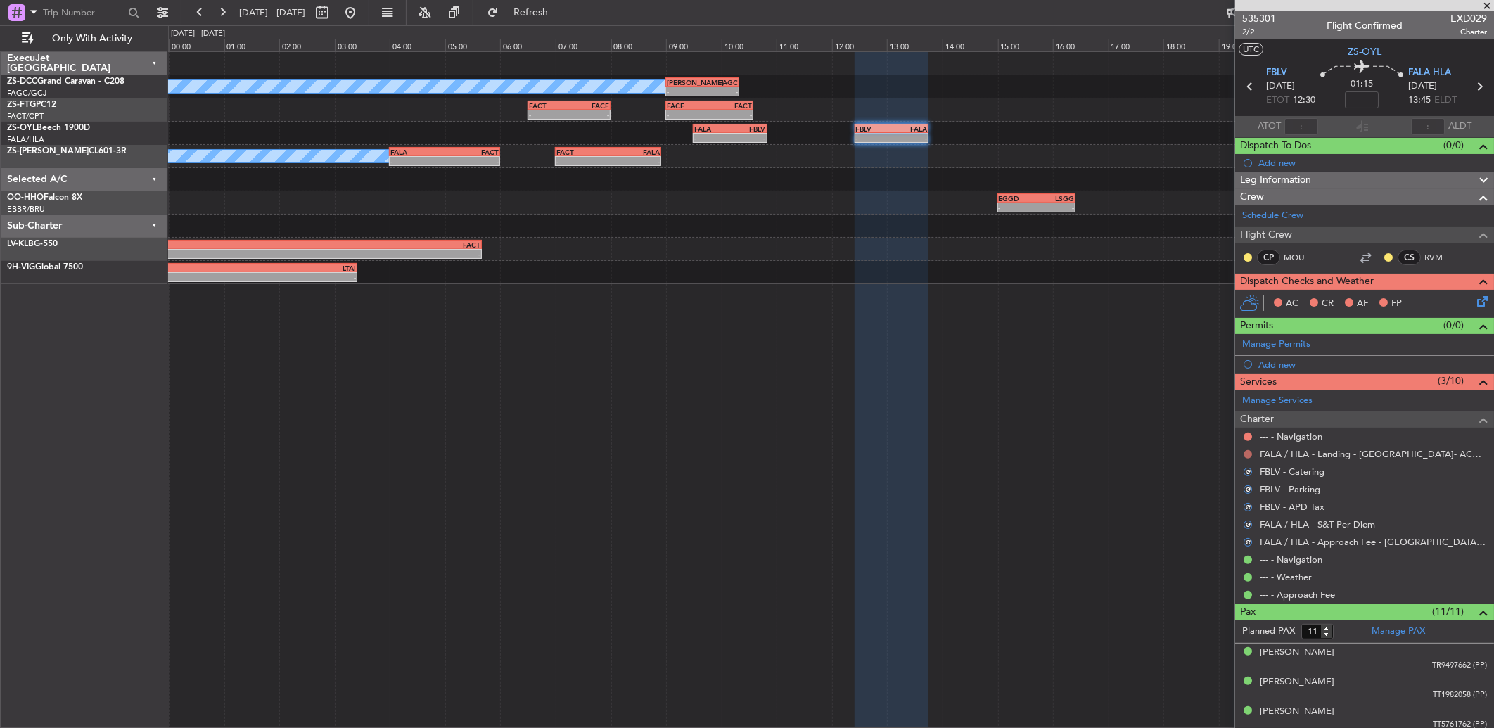
click at [1247, 453] on button at bounding box center [1247, 454] width 8 height 8
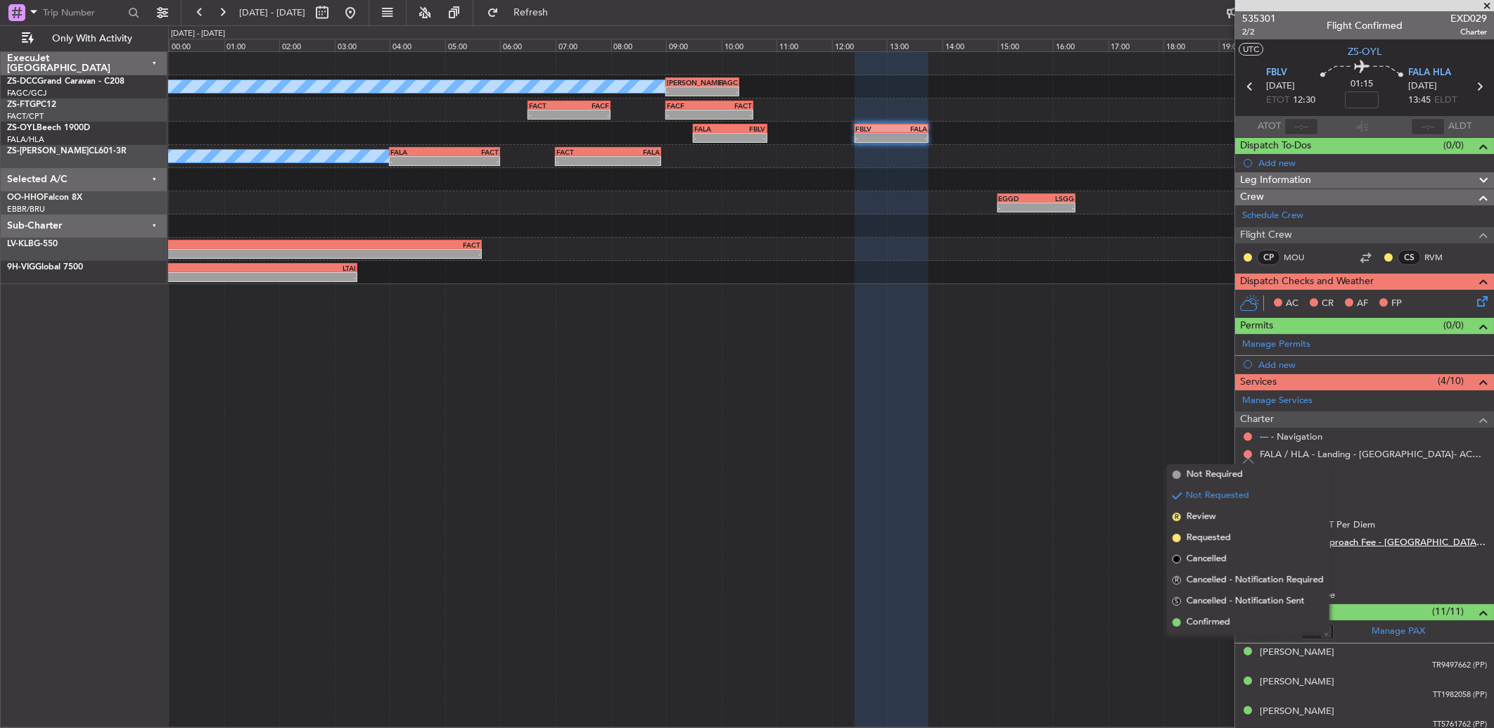
drag, startPoint x: 1246, startPoint y: 621, endPoint x: 1266, endPoint y: 542, distance: 81.2
click at [1245, 621] on li "Confirmed" at bounding box center [1248, 622] width 162 height 21
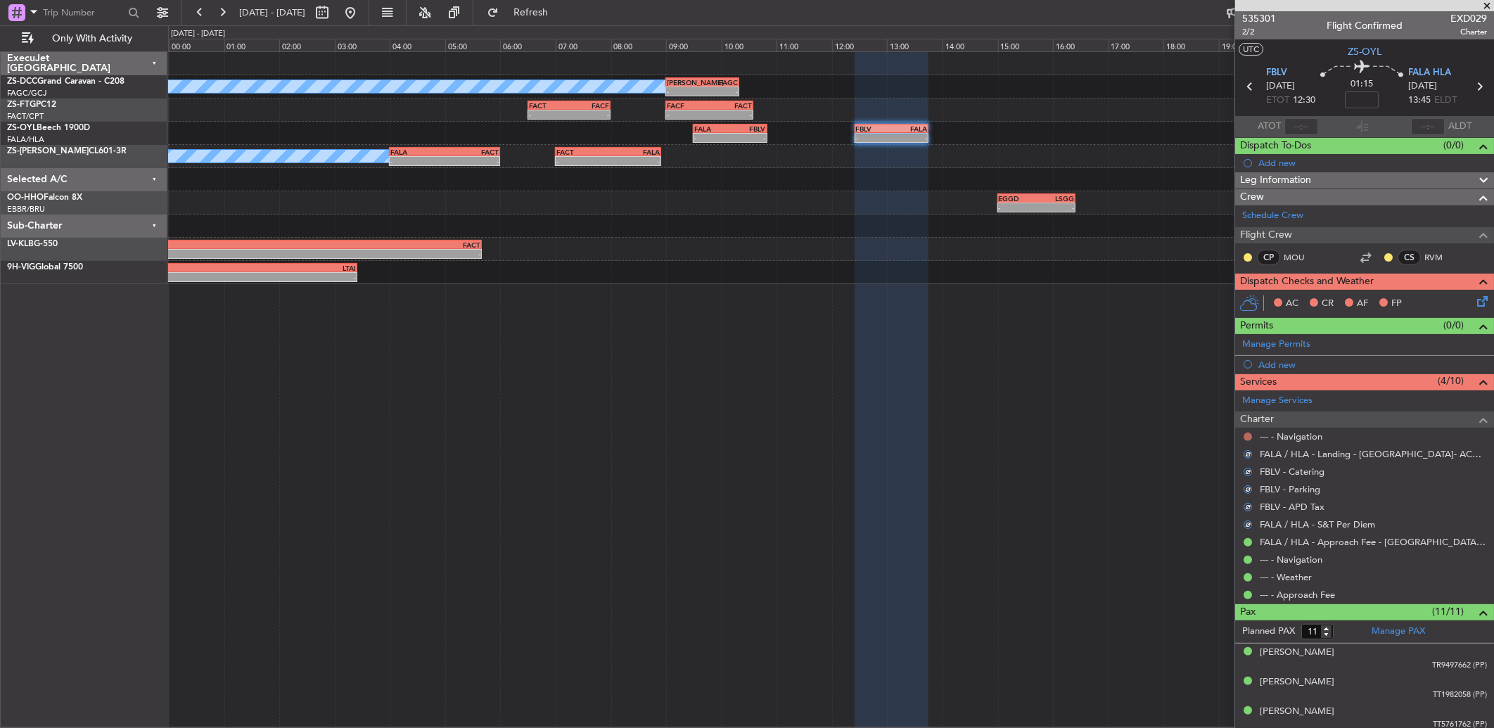
click at [1243, 435] on button at bounding box center [1247, 436] width 8 height 8
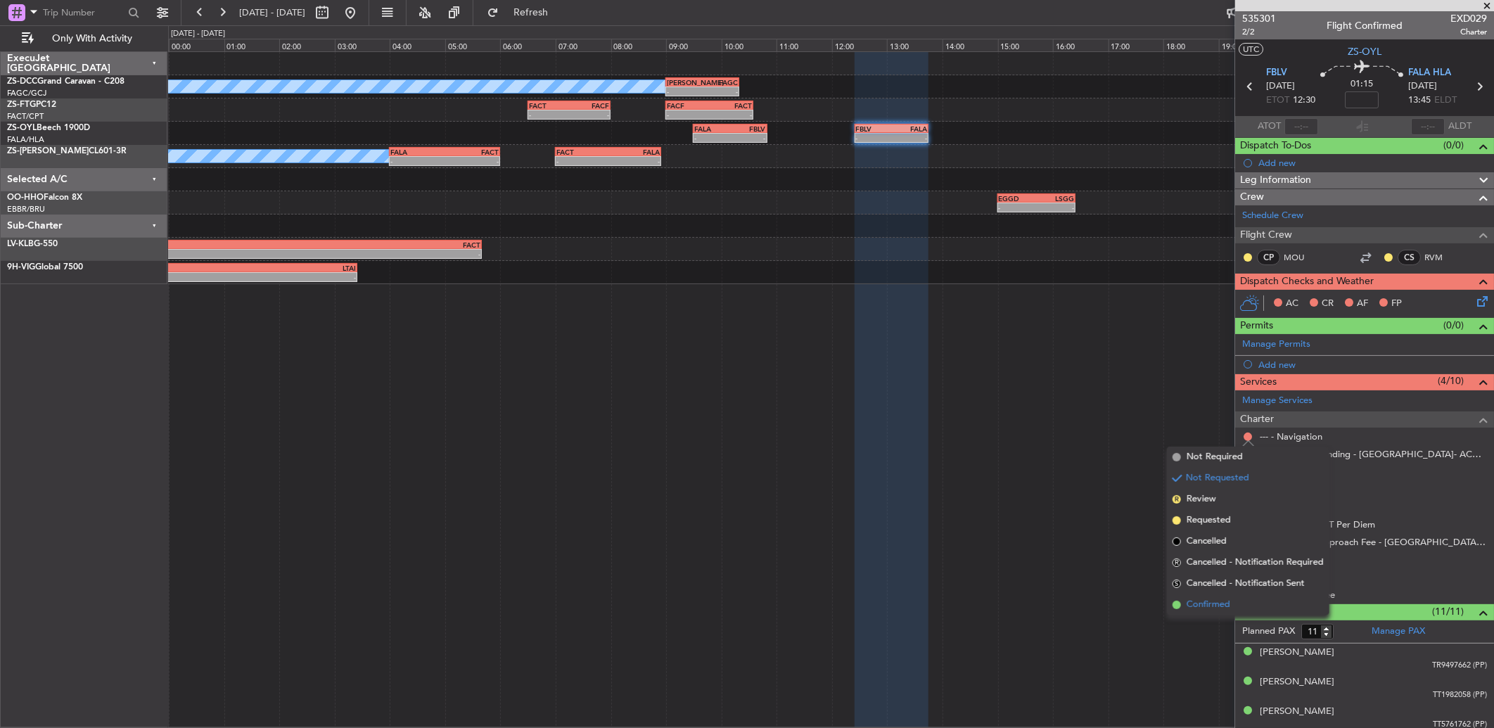
click at [1231, 600] on li "Confirmed" at bounding box center [1248, 604] width 162 height 21
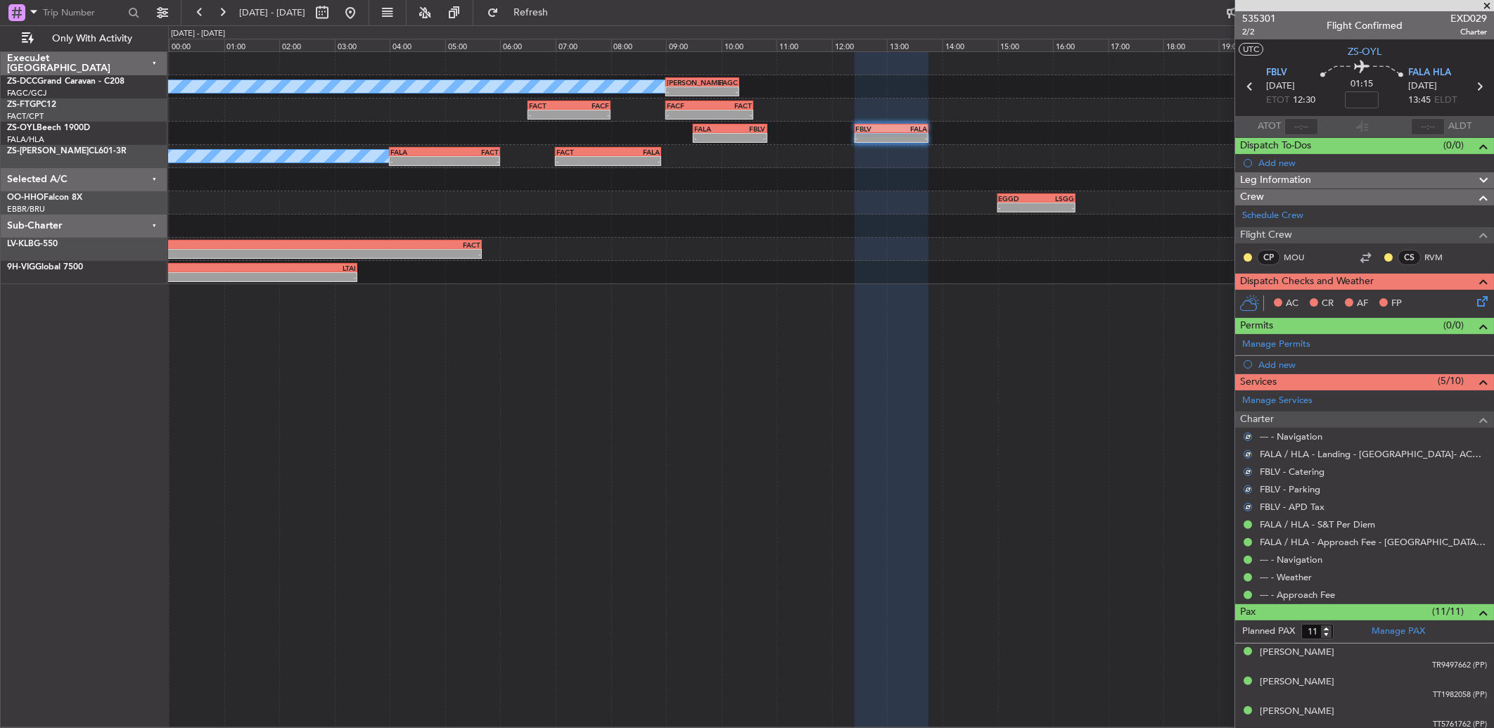
click at [1254, 248] on div "CP MOU" at bounding box center [1285, 258] width 87 height 20
click at [1247, 254] on button at bounding box center [1247, 257] width 8 height 8
click at [1262, 301] on span "Acknowledged" at bounding box center [1251, 298] width 62 height 14
click at [1384, 257] on button at bounding box center [1388, 257] width 8 height 8
click at [1366, 295] on span "Acknowledged" at bounding box center [1380, 298] width 62 height 14
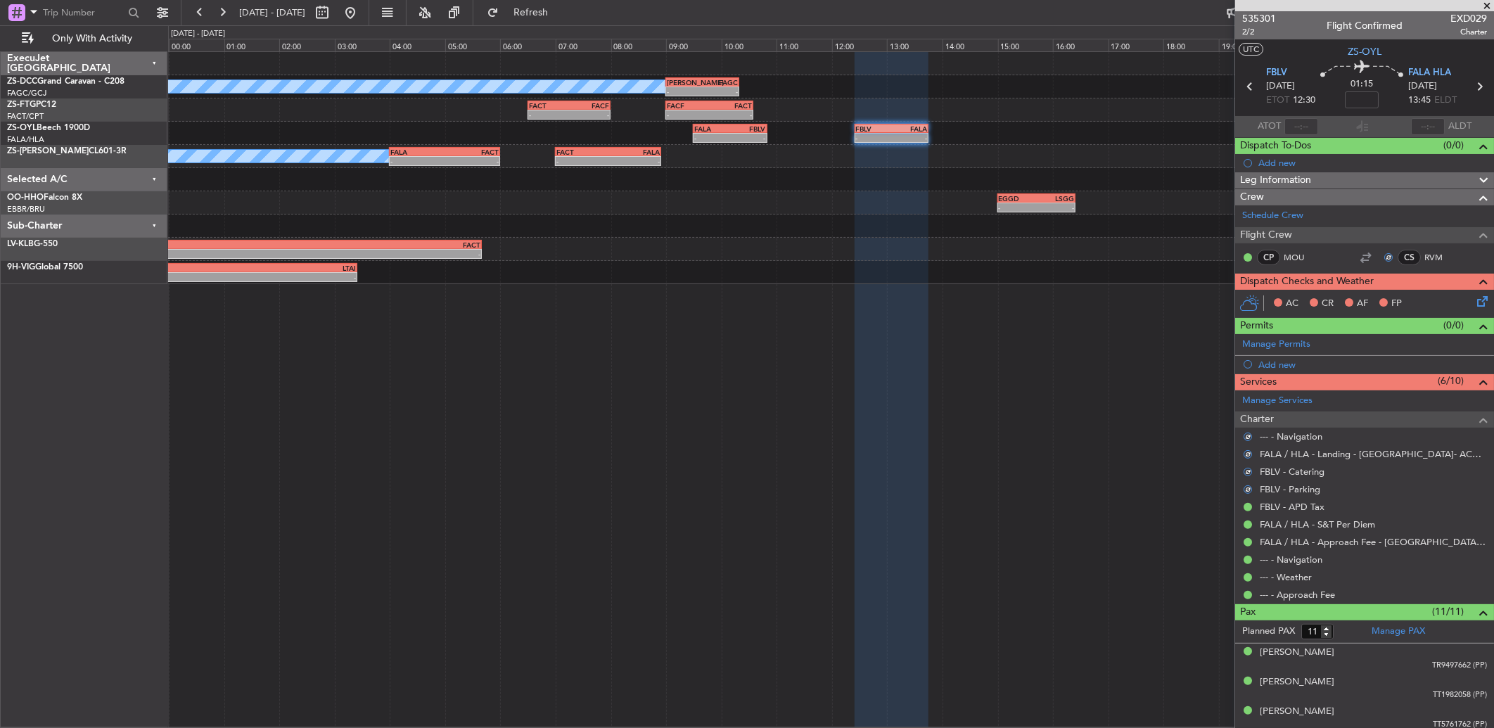
click at [1475, 296] on icon at bounding box center [1479, 298] width 11 height 11
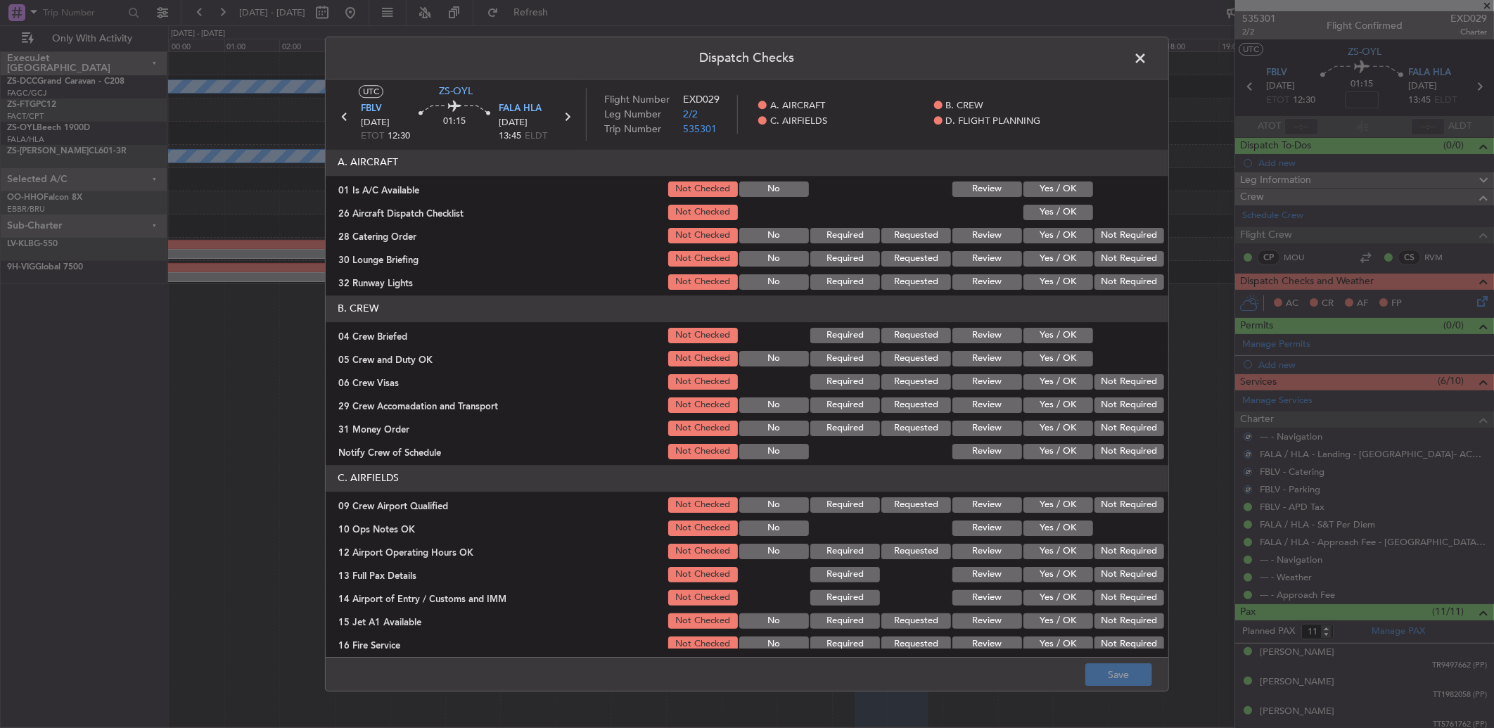
drag, startPoint x: 1044, startPoint y: 188, endPoint x: 1051, endPoint y: 207, distance: 20.5
click at [1044, 188] on button "Yes / OK" at bounding box center [1058, 188] width 70 height 15
click at [1052, 217] on button "Yes / OK" at bounding box center [1058, 212] width 70 height 15
click at [1070, 229] on section "A. AIRCRAFT 01 Is A/C Available Not Checked No Review Yes / OK 26 Aircraft Disp…" at bounding box center [747, 220] width 842 height 143
click at [1155, 260] on div "30 Lounge Briefing Not Checked No Required Requested Review Yes / OK Not Requir…" at bounding box center [747, 259] width 842 height 20
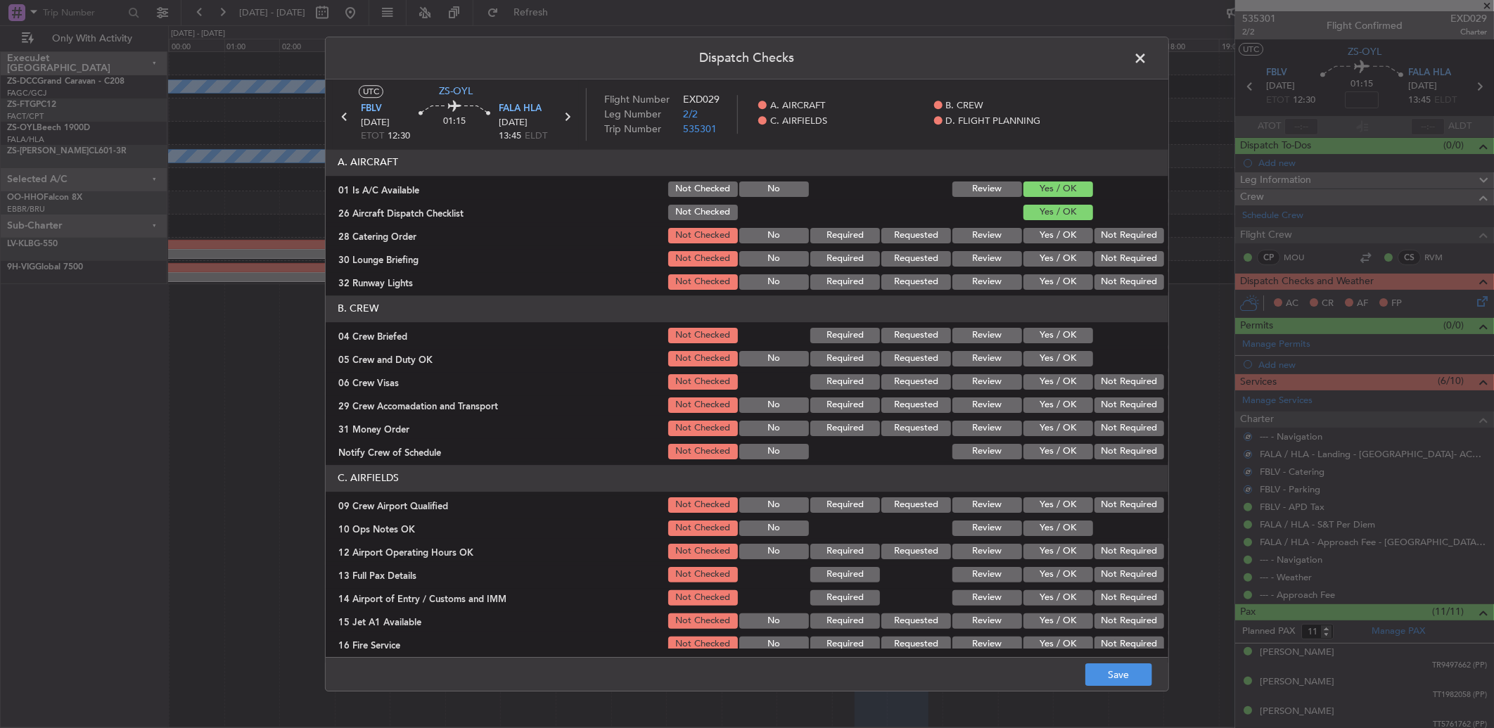
click at [1149, 273] on div "Not Required" at bounding box center [1127, 282] width 71 height 20
click at [1148, 277] on button "Not Required" at bounding box center [1129, 281] width 70 height 15
click at [1146, 289] on button "Not Required" at bounding box center [1129, 281] width 70 height 15
click at [952, 236] on button "Review" at bounding box center [987, 235] width 70 height 15
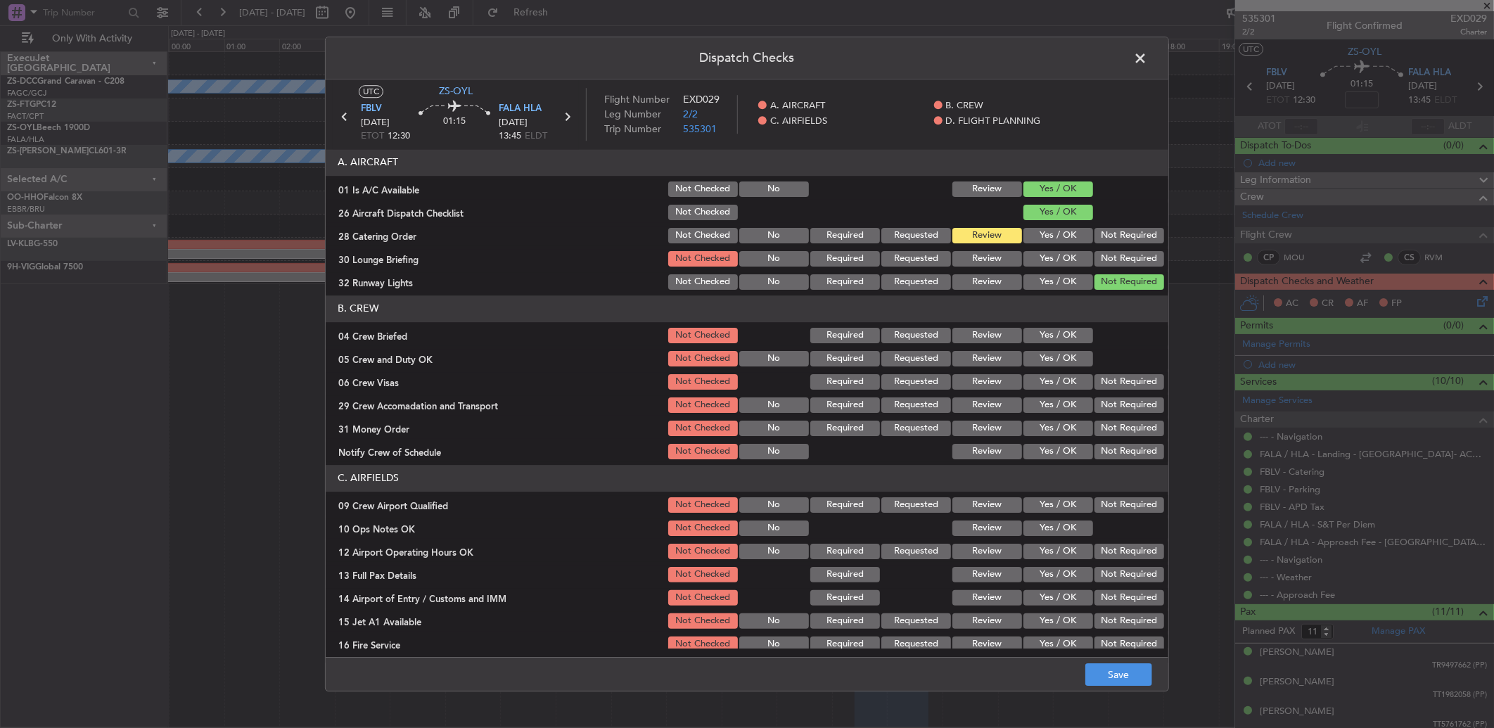
click at [960, 251] on button "Review" at bounding box center [987, 258] width 70 height 15
click at [961, 256] on button "Review" at bounding box center [987, 258] width 70 height 15
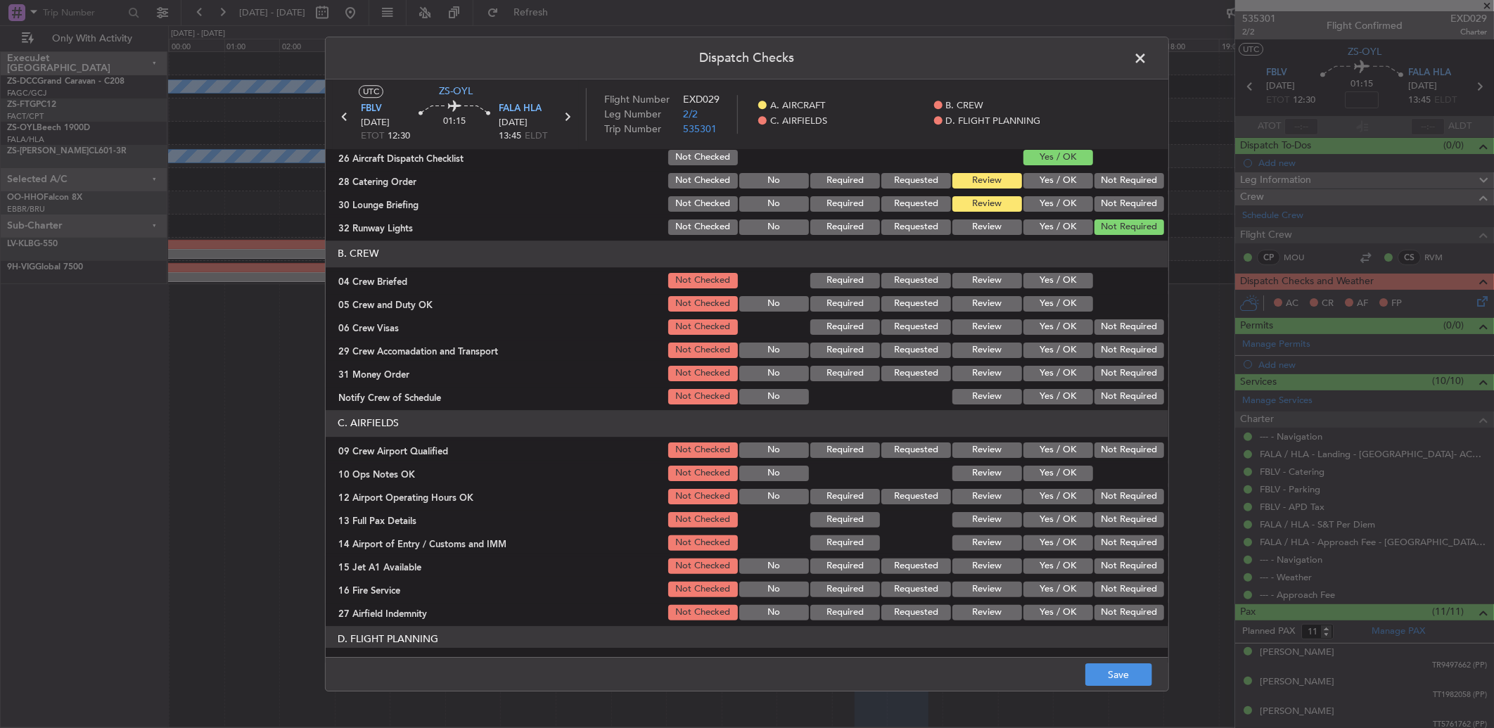
scroll to position [78, 0]
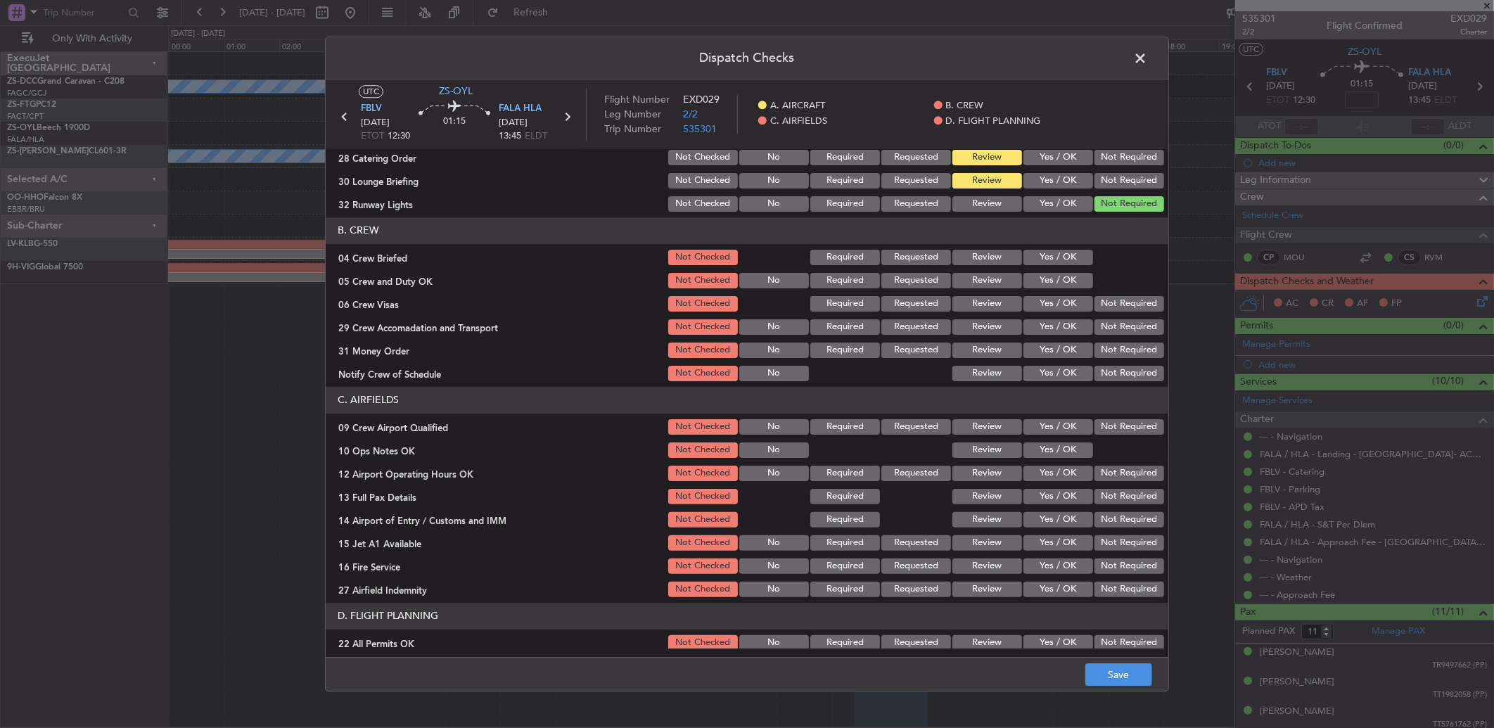
drag, startPoint x: 982, startPoint y: 256, endPoint x: 992, endPoint y: 257, distance: 9.9
click at [983, 256] on button "Review" at bounding box center [987, 257] width 70 height 15
click at [1043, 274] on button "Yes / OK" at bounding box center [1058, 280] width 70 height 15
click at [1127, 303] on button "Not Required" at bounding box center [1129, 303] width 70 height 15
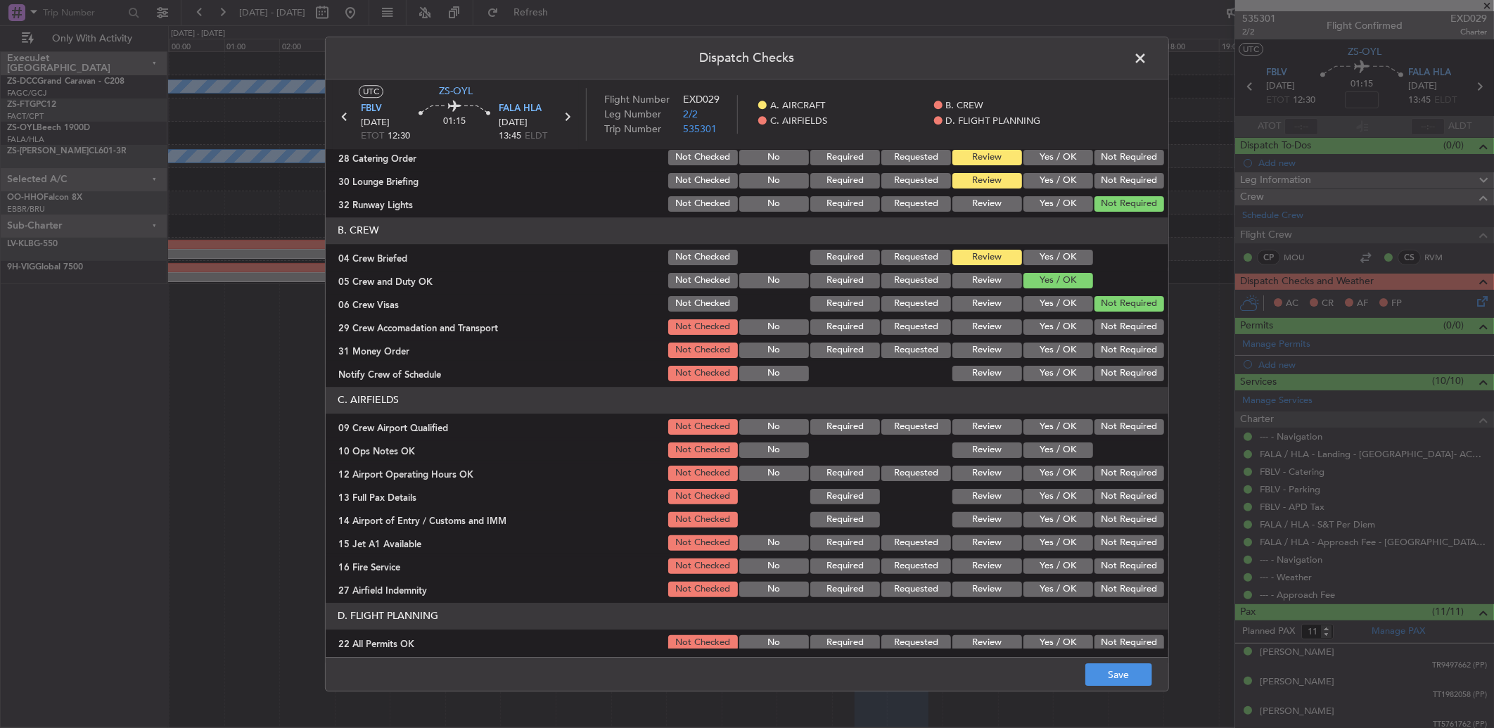
click at [1058, 329] on button "Yes / OK" at bounding box center [1058, 326] width 70 height 15
click at [1129, 334] on button "Not Required" at bounding box center [1129, 326] width 70 height 15
click at [985, 343] on button "Review" at bounding box center [987, 349] width 70 height 15
click at [996, 359] on div "Review" at bounding box center [985, 350] width 71 height 20
click at [992, 371] on button "Review" at bounding box center [987, 373] width 70 height 15
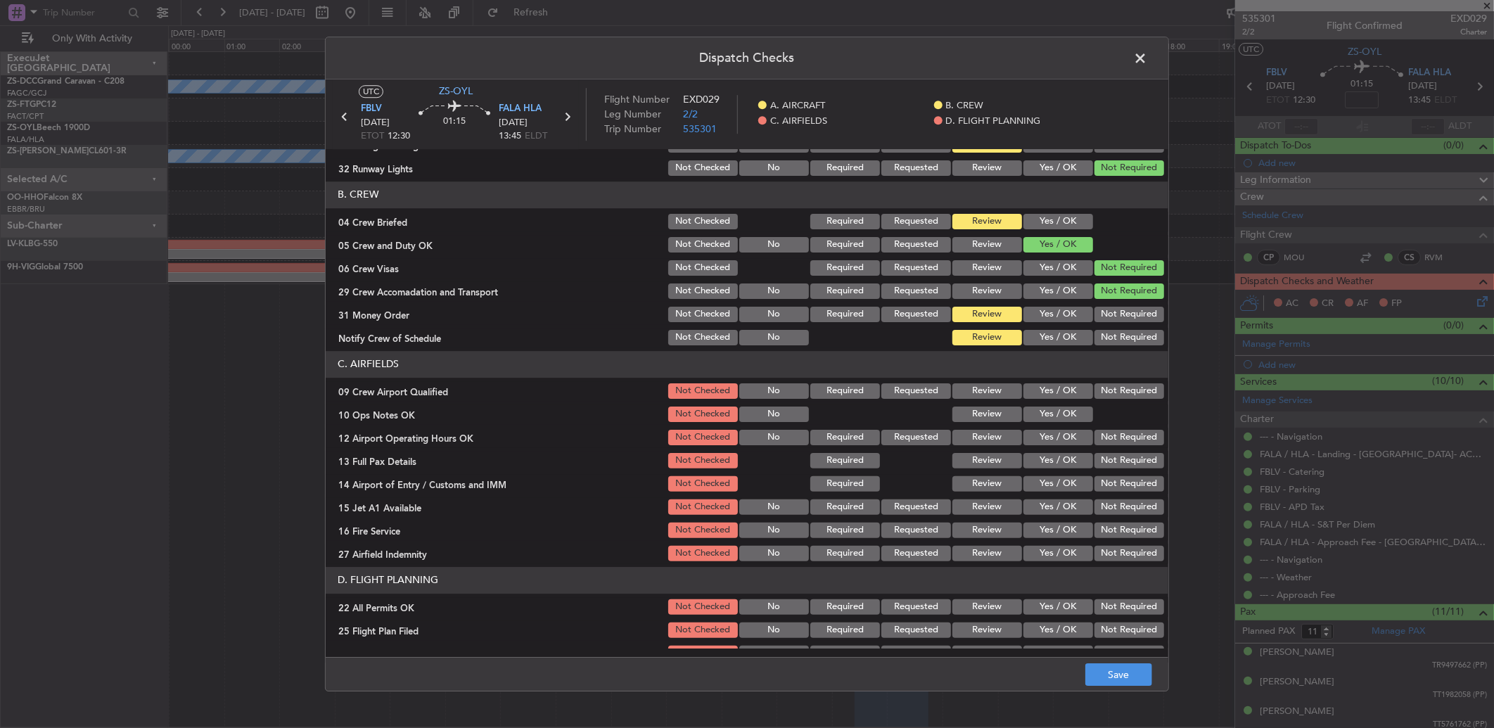
scroll to position [131, 0]
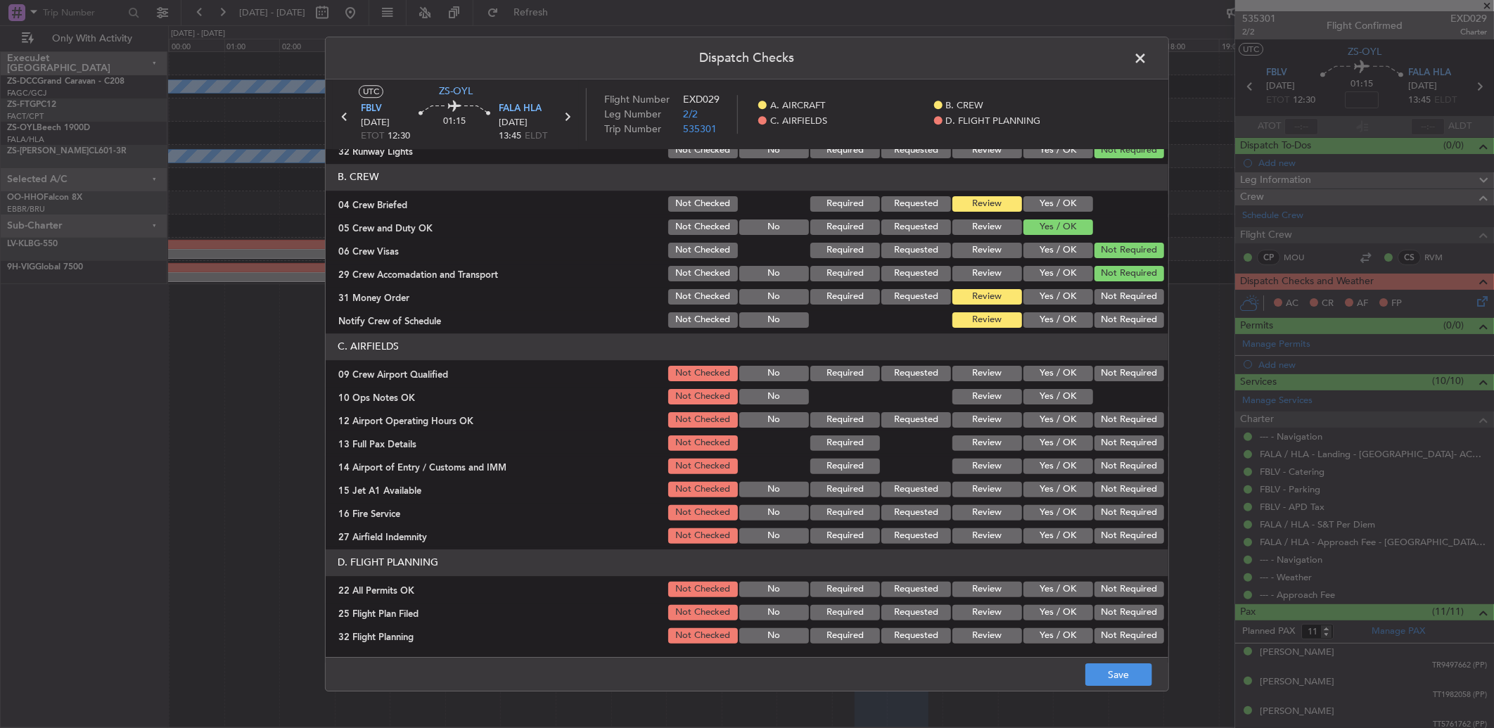
click at [1051, 371] on button "Yes / OK" at bounding box center [1058, 373] width 70 height 15
click at [1055, 389] on button "Yes / OK" at bounding box center [1058, 396] width 70 height 15
click at [1051, 422] on button "Yes / OK" at bounding box center [1058, 419] width 70 height 15
click at [1045, 447] on button "Yes / OK" at bounding box center [1058, 442] width 70 height 15
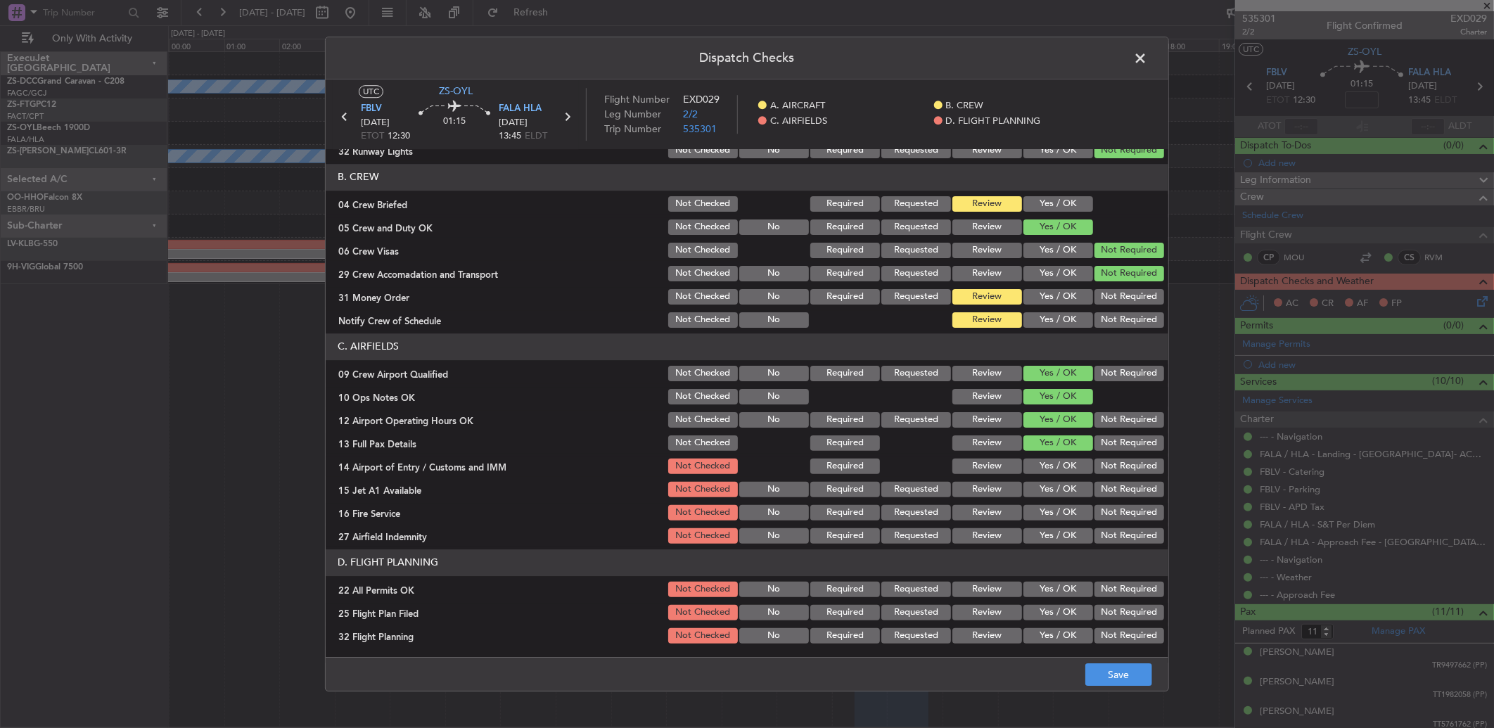
click at [980, 466] on button "Review" at bounding box center [987, 465] width 70 height 15
click at [1057, 493] on button "Yes / OK" at bounding box center [1058, 489] width 70 height 15
click at [1041, 512] on button "Yes / OK" at bounding box center [1058, 512] width 70 height 15
click at [964, 540] on button "Review" at bounding box center [987, 535] width 70 height 15
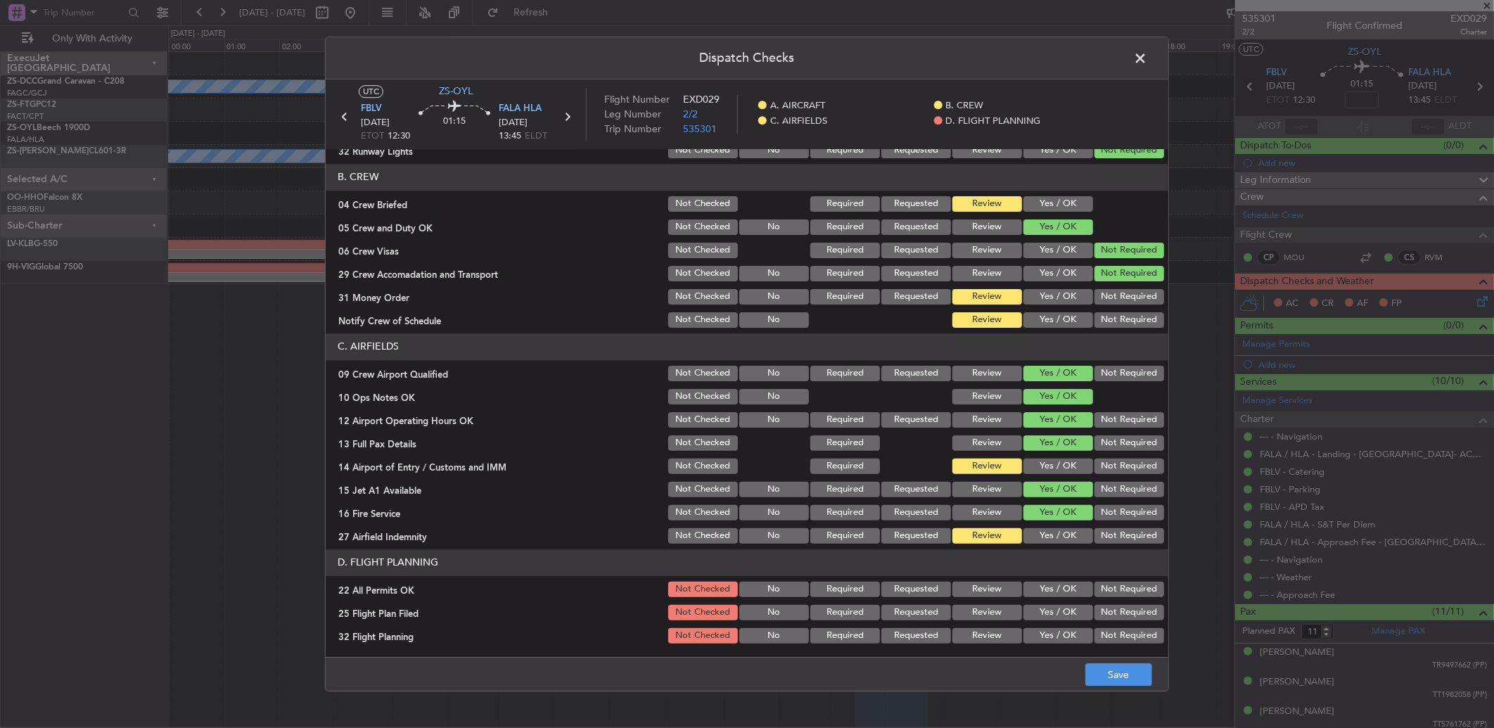
drag, startPoint x: 1094, startPoint y: 586, endPoint x: 993, endPoint y: 600, distance: 102.1
click at [1094, 587] on button "Not Required" at bounding box center [1129, 589] width 70 height 15
click at [964, 609] on button "Review" at bounding box center [987, 612] width 70 height 15
drag, startPoint x: 967, startPoint y: 633, endPoint x: 967, endPoint y: 641, distance: 8.4
click at [967, 634] on button "Review" at bounding box center [987, 635] width 70 height 15
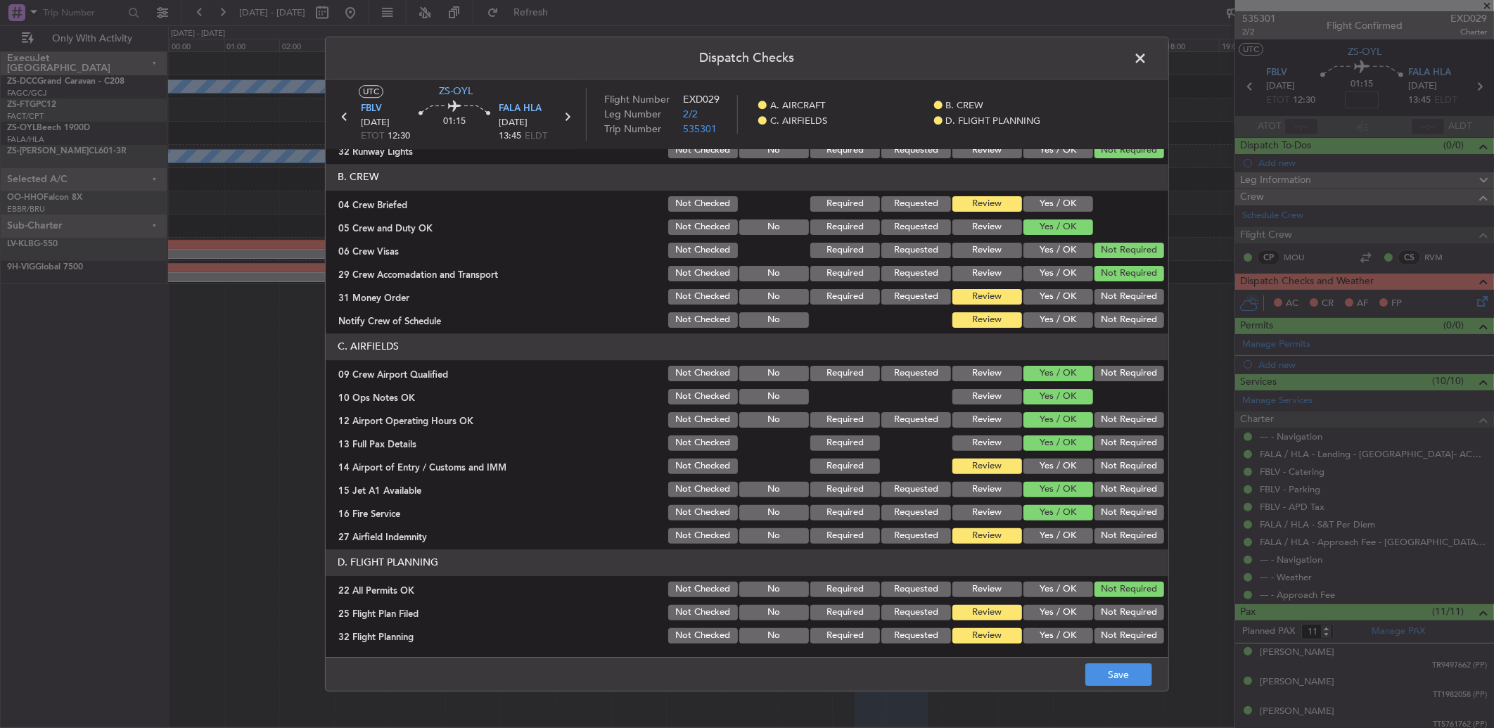
click at [967, 643] on div "Review" at bounding box center [985, 636] width 71 height 20
click at [1130, 686] on footer "Save" at bounding box center [747, 674] width 842 height 34
click at [1128, 672] on button "Save" at bounding box center [1118, 674] width 67 height 23
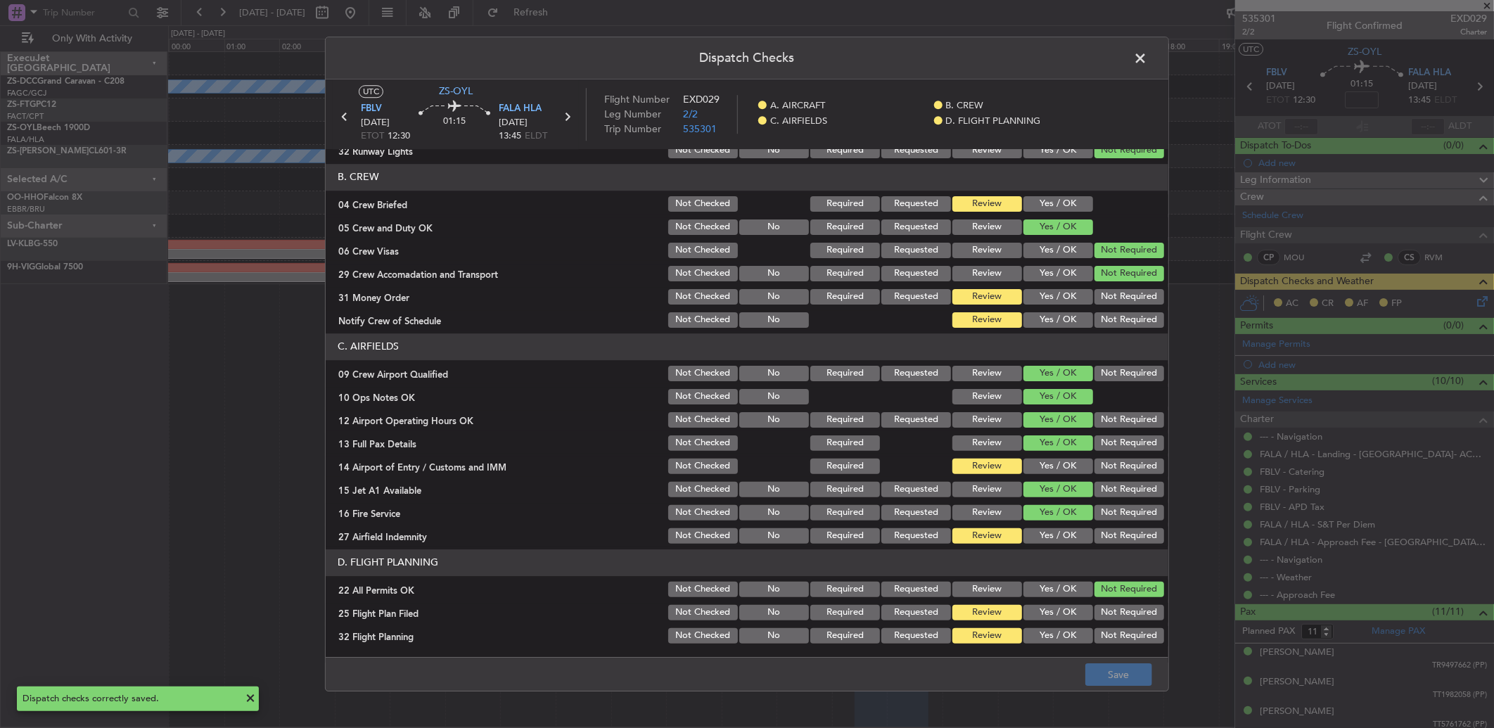
click at [1132, 72] on header "Dispatch Checks" at bounding box center [747, 58] width 842 height 42
click at [1147, 62] on span at bounding box center [1147, 62] width 0 height 28
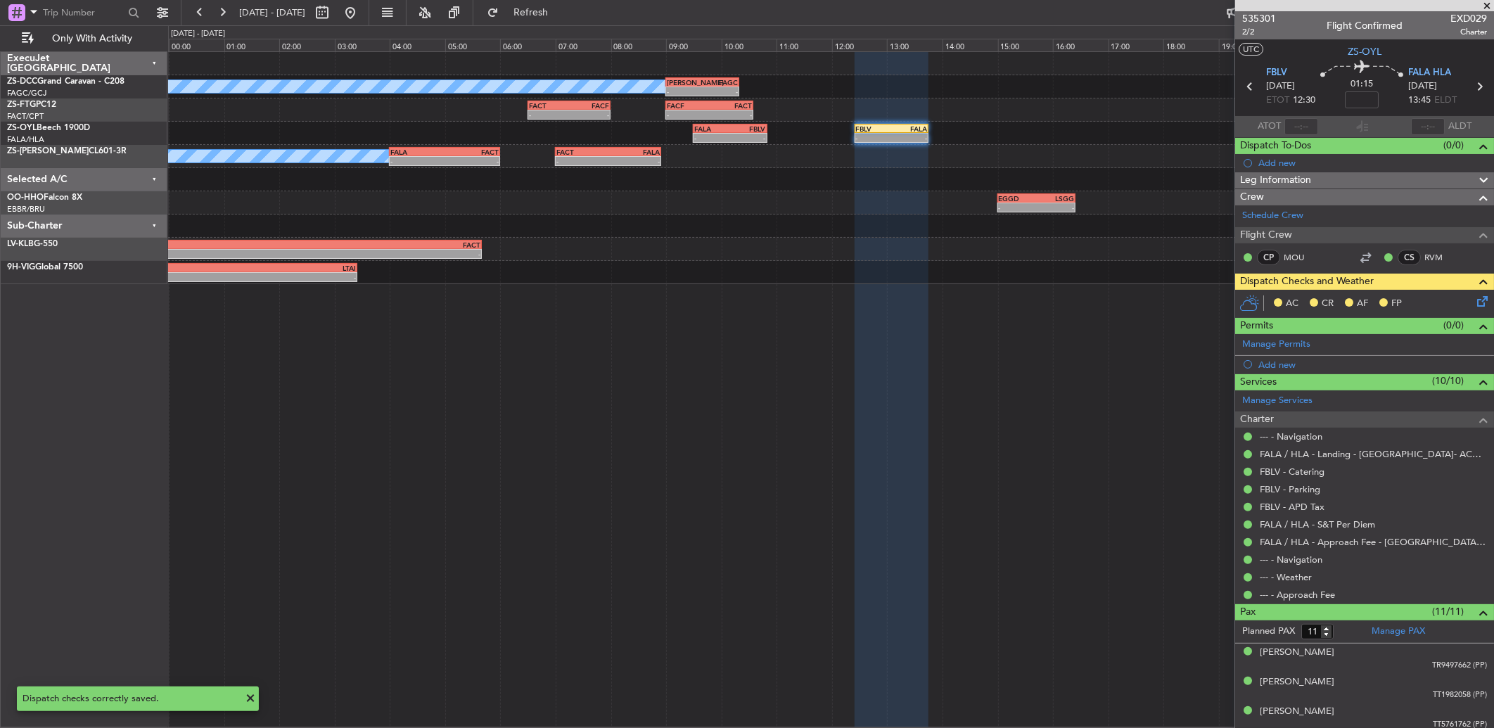
click at [1474, 304] on icon at bounding box center [1479, 298] width 11 height 11
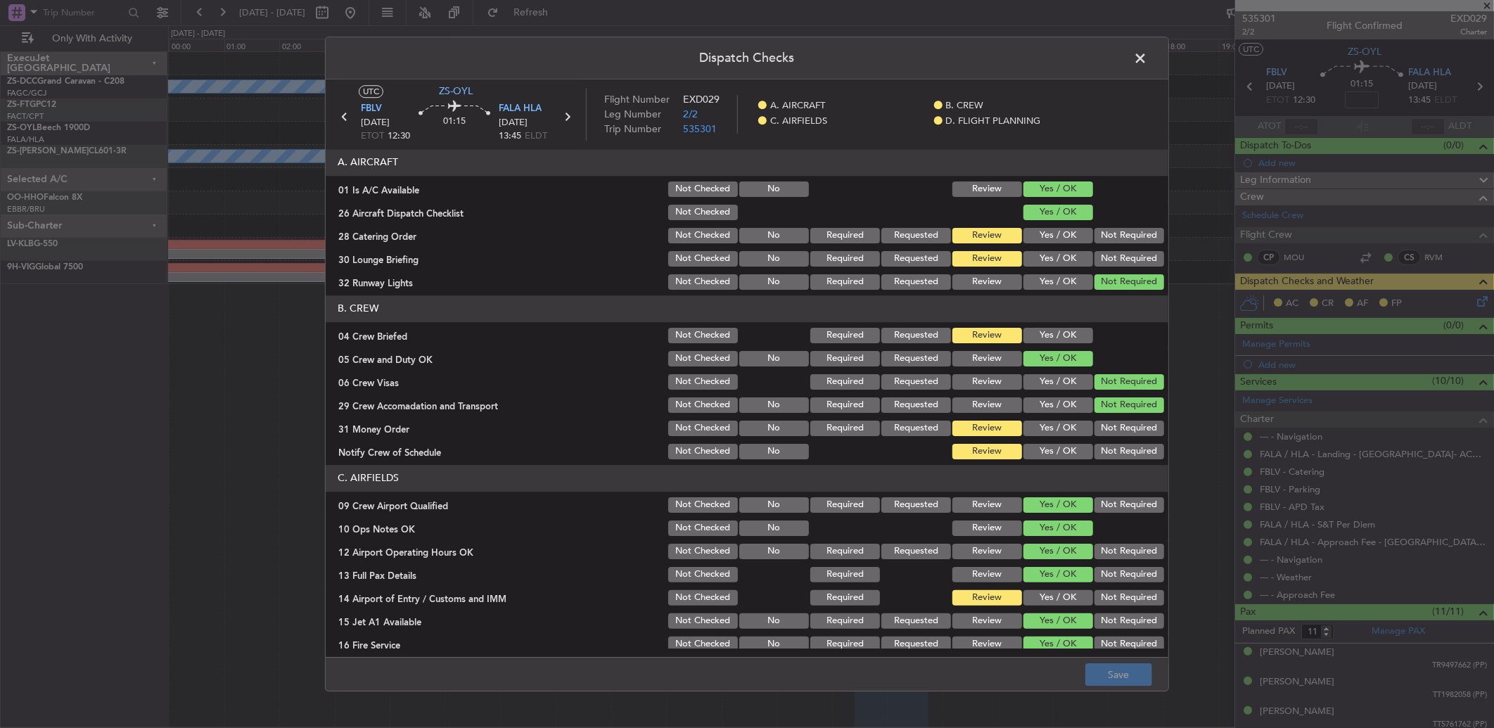
click at [1100, 236] on button "Not Required" at bounding box center [1129, 235] width 70 height 15
click at [1107, 245] on div "Not Required" at bounding box center [1127, 236] width 71 height 20
click at [1108, 254] on button "Not Required" at bounding box center [1129, 258] width 70 height 15
click at [1108, 259] on button "Not Required" at bounding box center [1129, 258] width 70 height 15
click at [1058, 329] on button "Yes / OK" at bounding box center [1058, 335] width 70 height 15
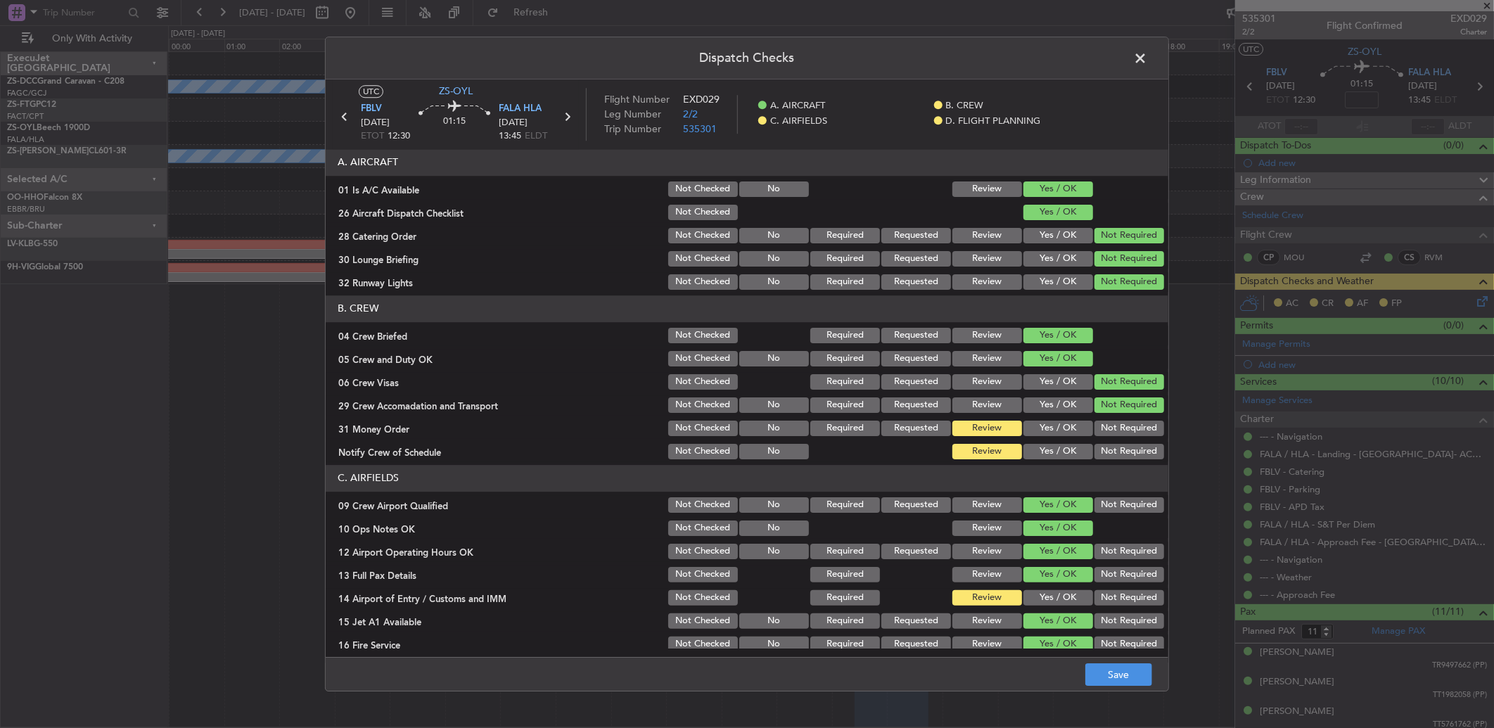
click at [1114, 421] on button "Not Required" at bounding box center [1129, 428] width 70 height 15
click at [1115, 439] on section "B. CREW 04 Crew Briefed Not Checked Required Requested Review Yes / OK 05 Crew …" at bounding box center [747, 378] width 842 height 166
click at [1115, 461] on div "Not Required" at bounding box center [1127, 452] width 71 height 20
click at [1110, 447] on button "Not Required" at bounding box center [1129, 451] width 70 height 15
drag, startPoint x: 1115, startPoint y: 500, endPoint x: 1115, endPoint y: 515, distance: 15.5
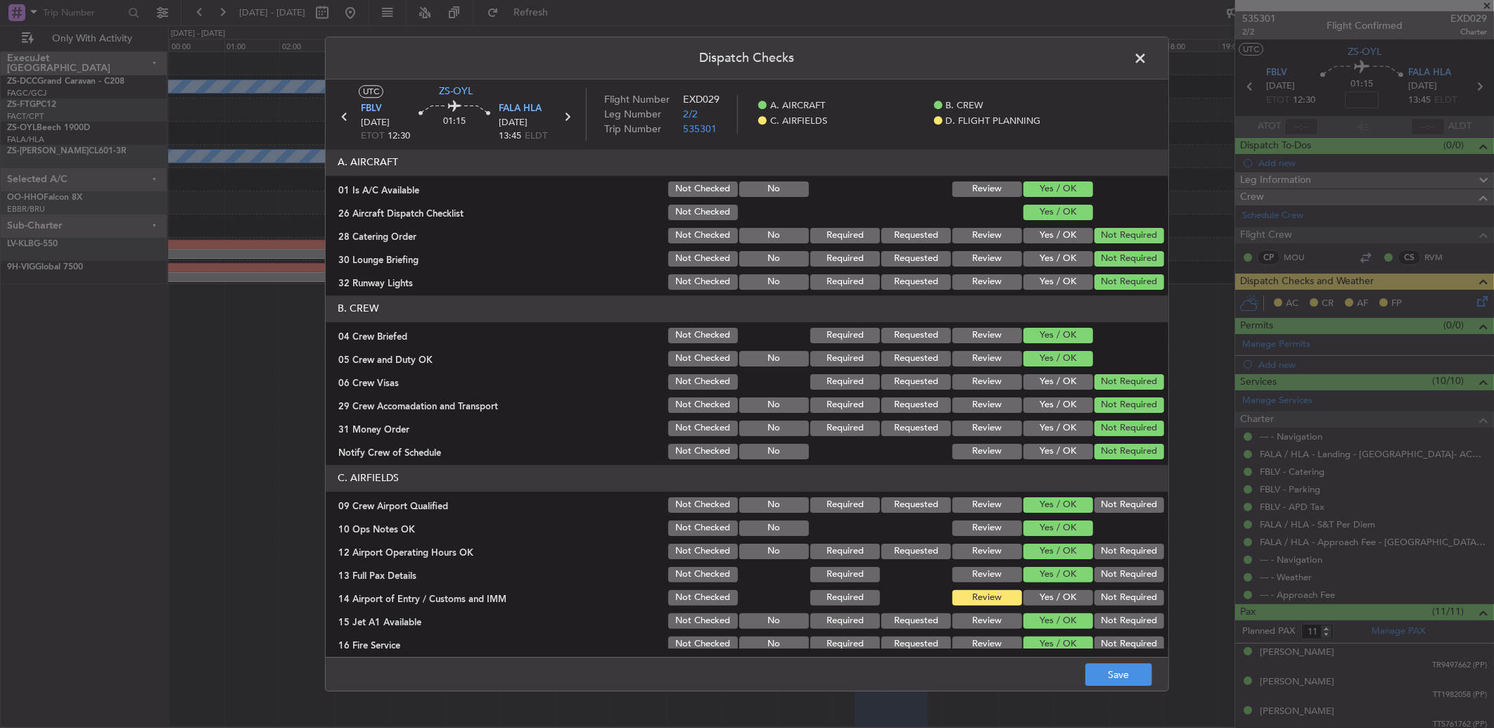
click at [1115, 514] on div "Not Required" at bounding box center [1127, 505] width 71 height 20
click at [1115, 515] on section "C. AIRFIELDS 09 Crew Airport Qualified Not Checked No Required Requested Review…" at bounding box center [747, 571] width 842 height 212
drag, startPoint x: 1104, startPoint y: 508, endPoint x: 1113, endPoint y: 525, distance: 19.2
click at [1105, 508] on button "Not Required" at bounding box center [1129, 504] width 70 height 15
click at [1112, 545] on button "Not Required" at bounding box center [1129, 551] width 70 height 15
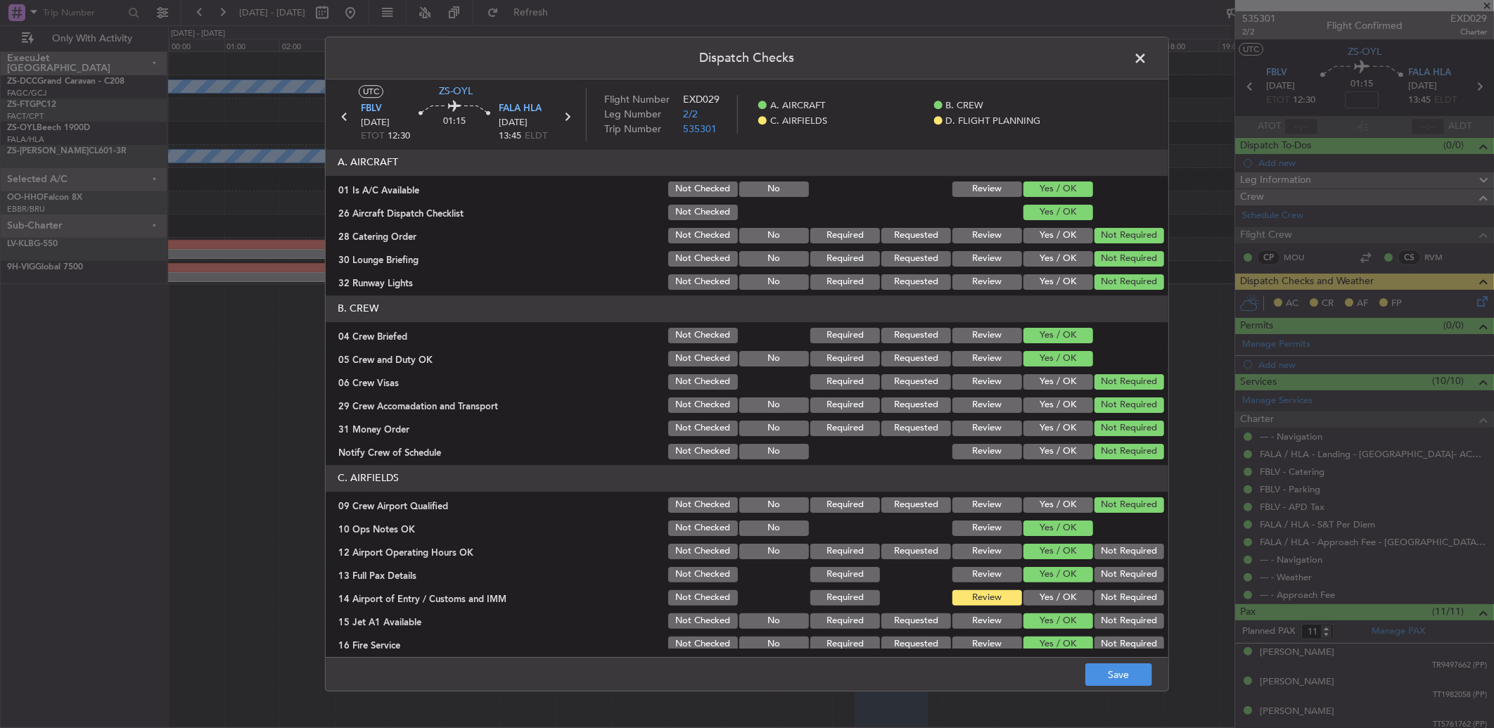
click at [1112, 559] on div "Not Required" at bounding box center [1127, 551] width 71 height 20
click at [1113, 567] on div "Not Required" at bounding box center [1127, 575] width 71 height 20
click at [1115, 579] on button "Not Required" at bounding box center [1129, 574] width 70 height 15
drag, startPoint x: 1108, startPoint y: 581, endPoint x: 1105, endPoint y: 602, distance: 21.4
click at [1105, 588] on section "C. AIRFIELDS 09 Crew Airport Qualified Not Checked No Required Requested Review…" at bounding box center [747, 571] width 842 height 212
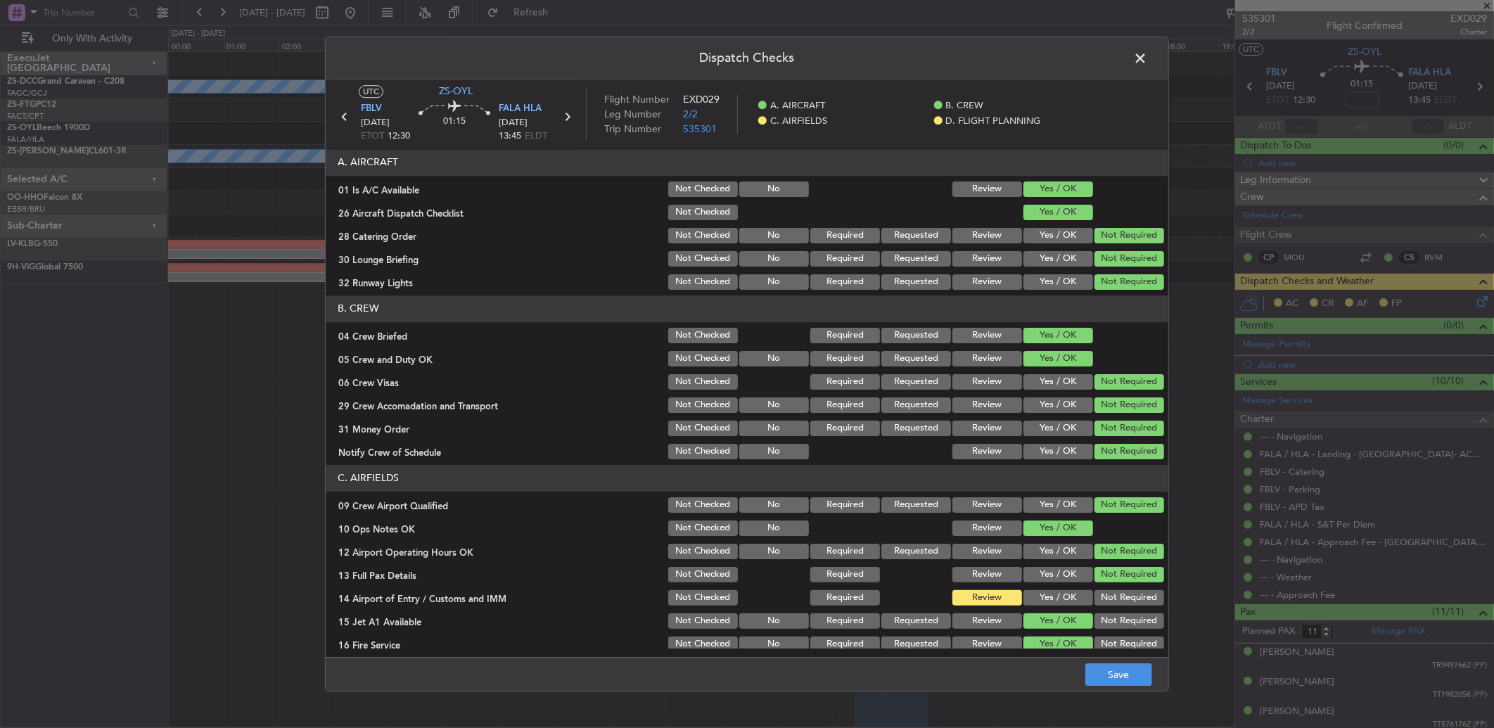
click at [1105, 602] on button "Not Required" at bounding box center [1129, 597] width 70 height 15
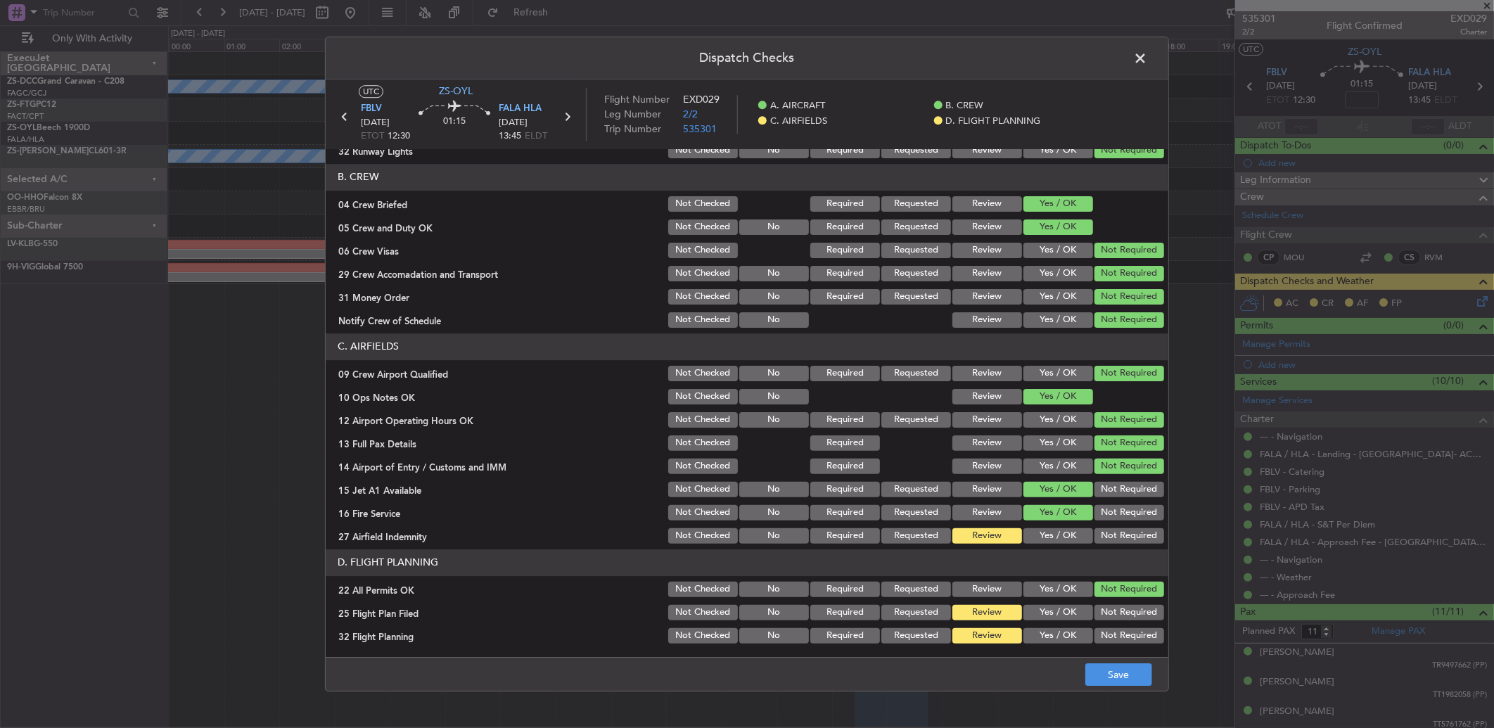
click at [1112, 492] on button "Not Required" at bounding box center [1129, 489] width 70 height 15
click at [1115, 511] on button "Not Required" at bounding box center [1129, 512] width 70 height 15
click at [1114, 516] on button "Not Required" at bounding box center [1129, 512] width 70 height 15
click at [1112, 535] on button "Not Required" at bounding box center [1129, 535] width 70 height 15
click at [1110, 672] on button "Save" at bounding box center [1118, 674] width 67 height 23
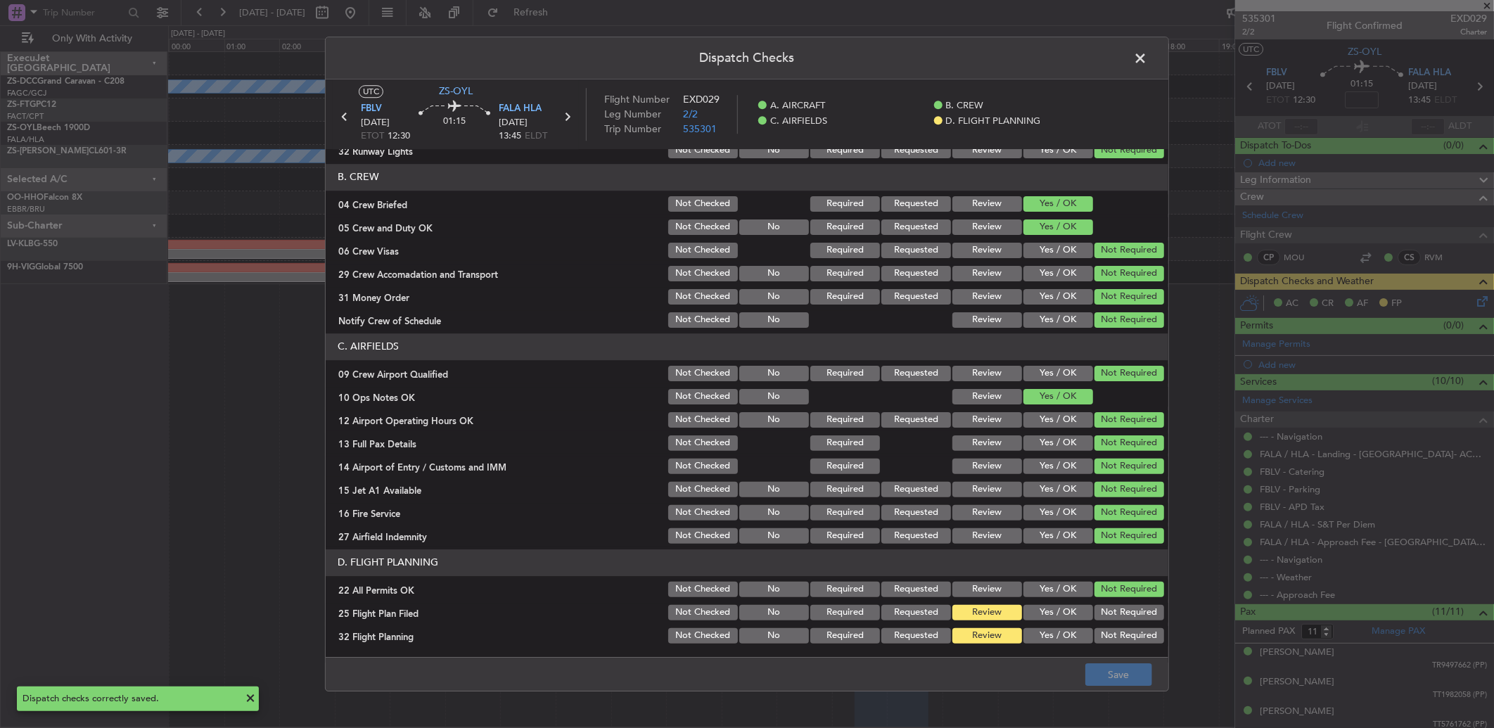
drag, startPoint x: 1140, startPoint y: 58, endPoint x: 1147, endPoint y: 62, distance: 8.2
click at [1147, 58] on span at bounding box center [1147, 62] width 0 height 28
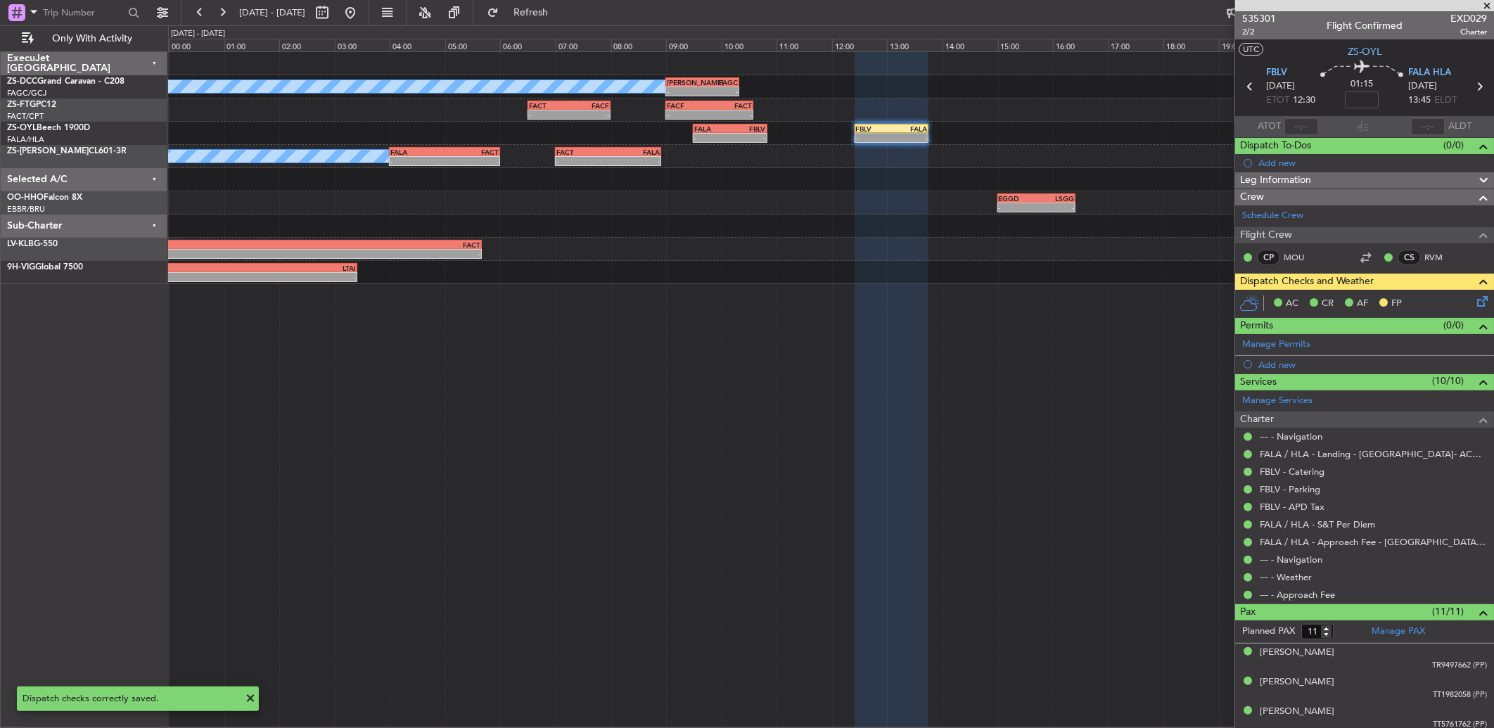
click at [1247, 82] on icon at bounding box center [1249, 86] width 18 height 18
type input "2"
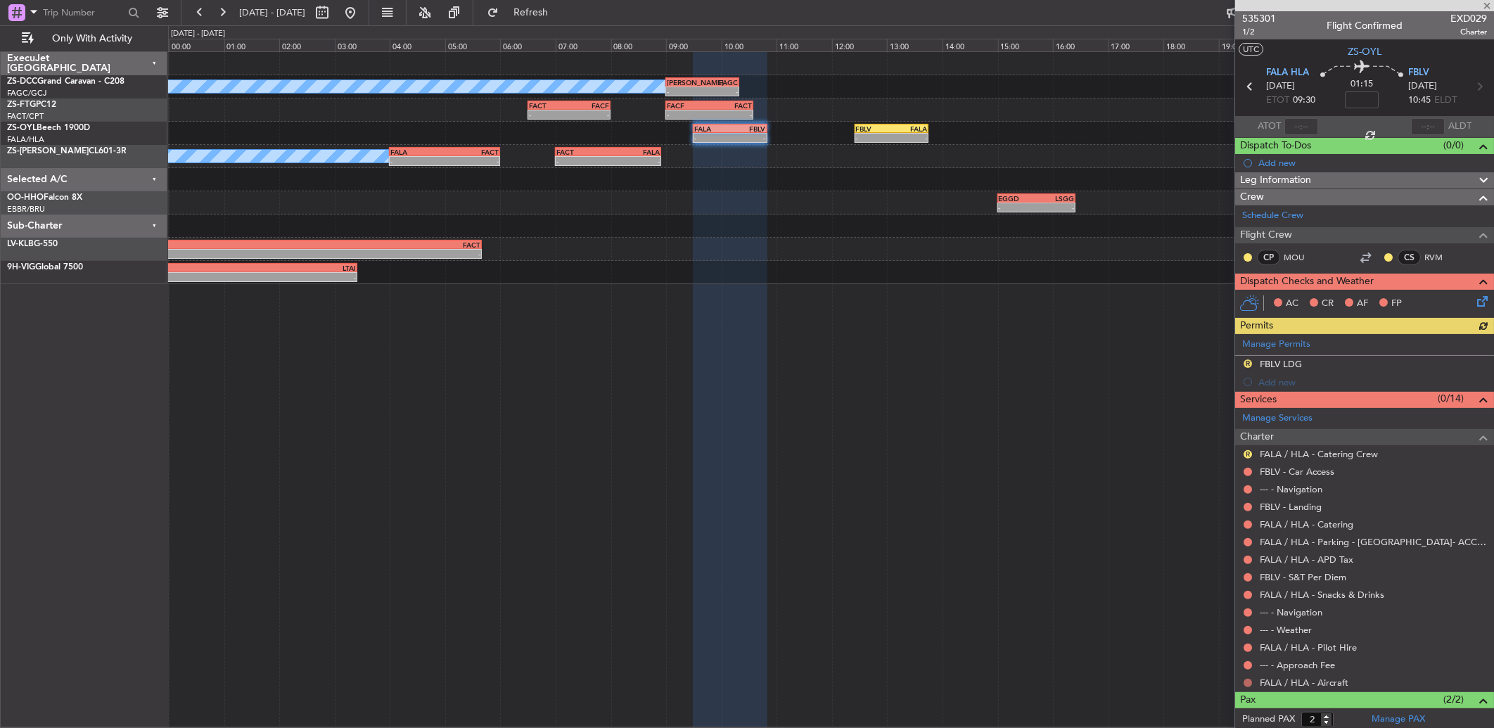
click at [1247, 686] on button at bounding box center [1247, 683] width 8 height 8
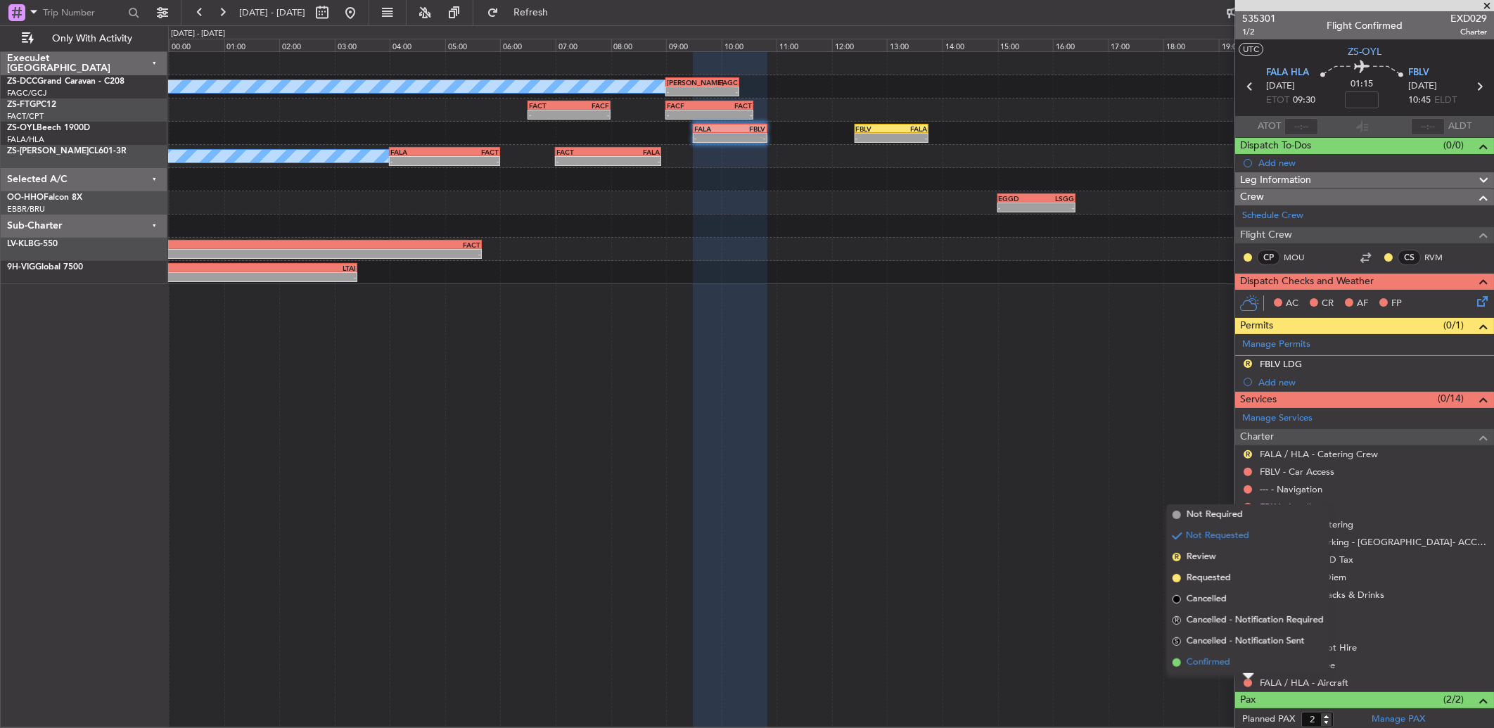
click at [1191, 658] on span "Confirmed" at bounding box center [1208, 662] width 44 height 14
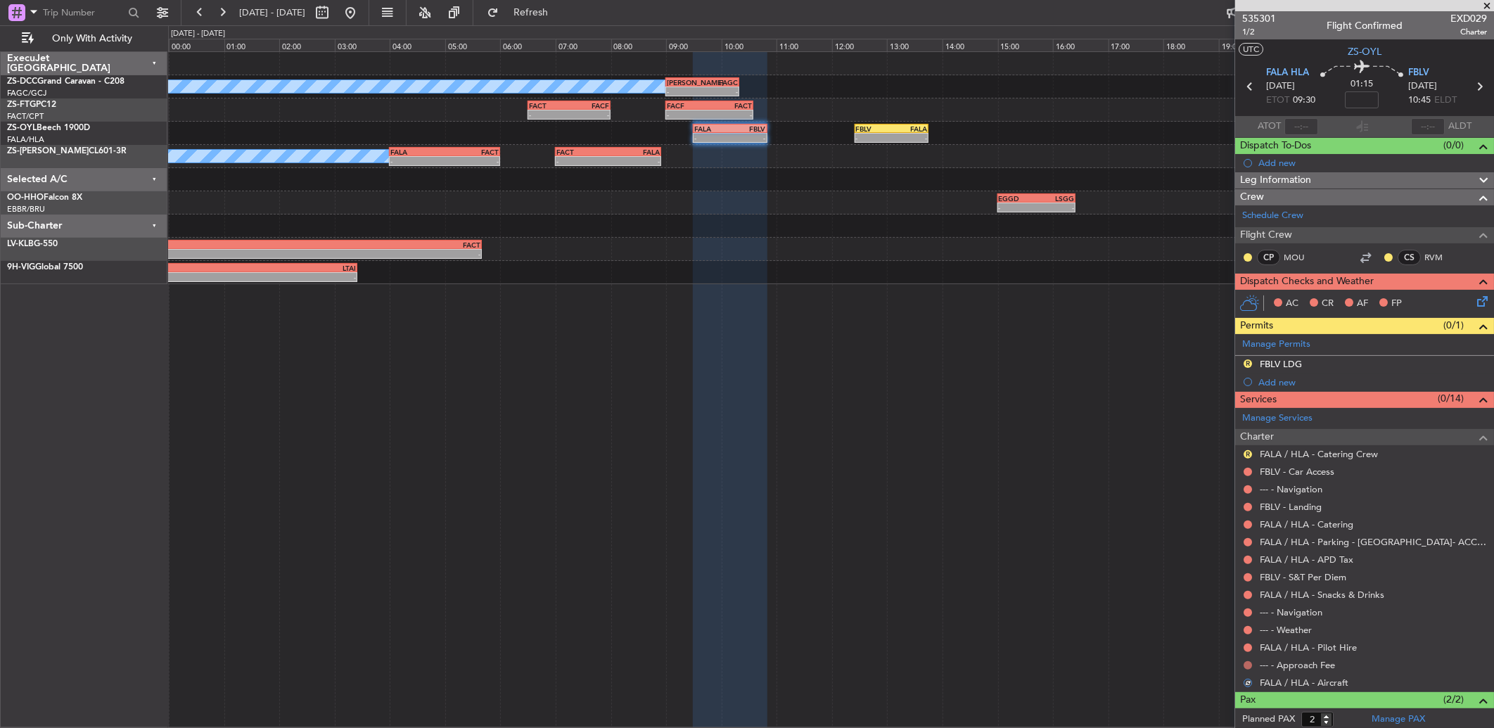
click at [1247, 662] on button at bounding box center [1247, 665] width 8 height 8
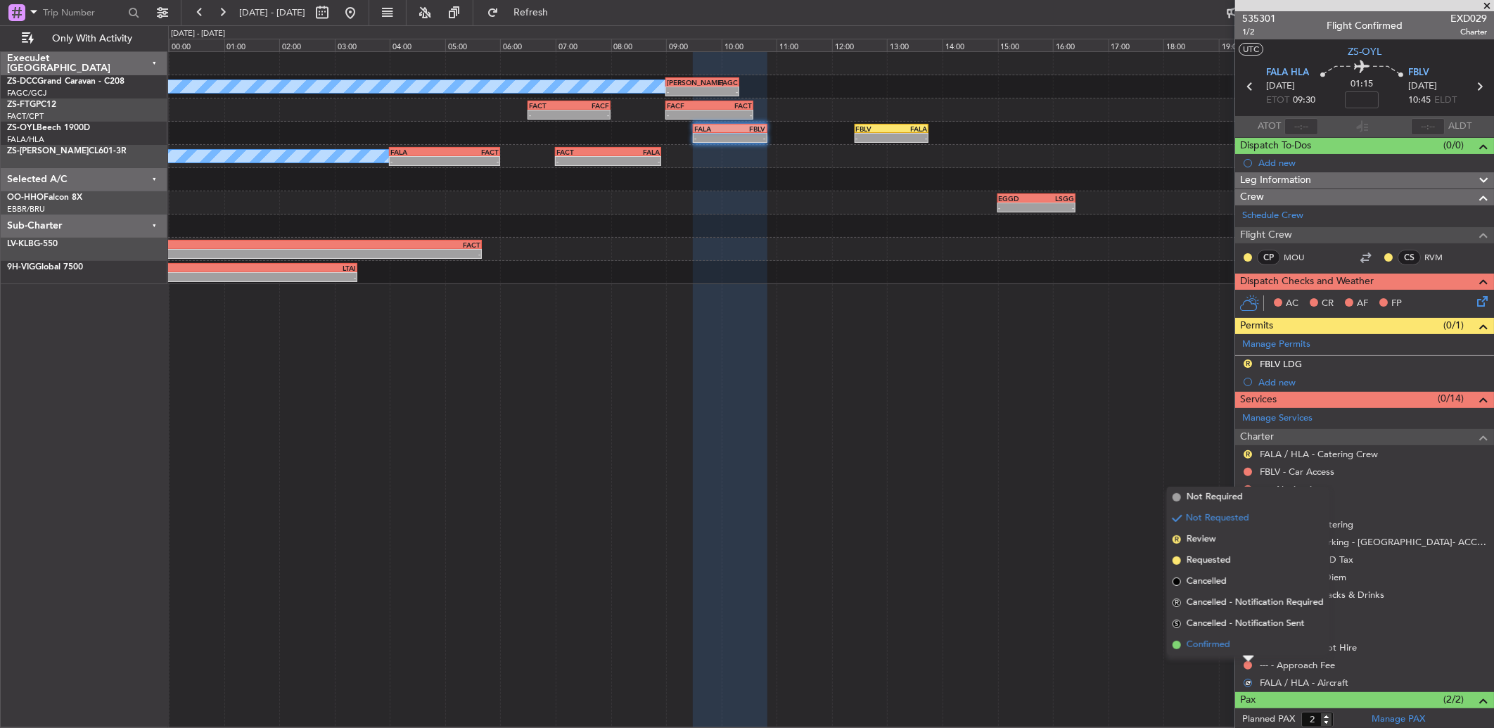
click at [1245, 644] on li "Confirmed" at bounding box center [1248, 644] width 162 height 21
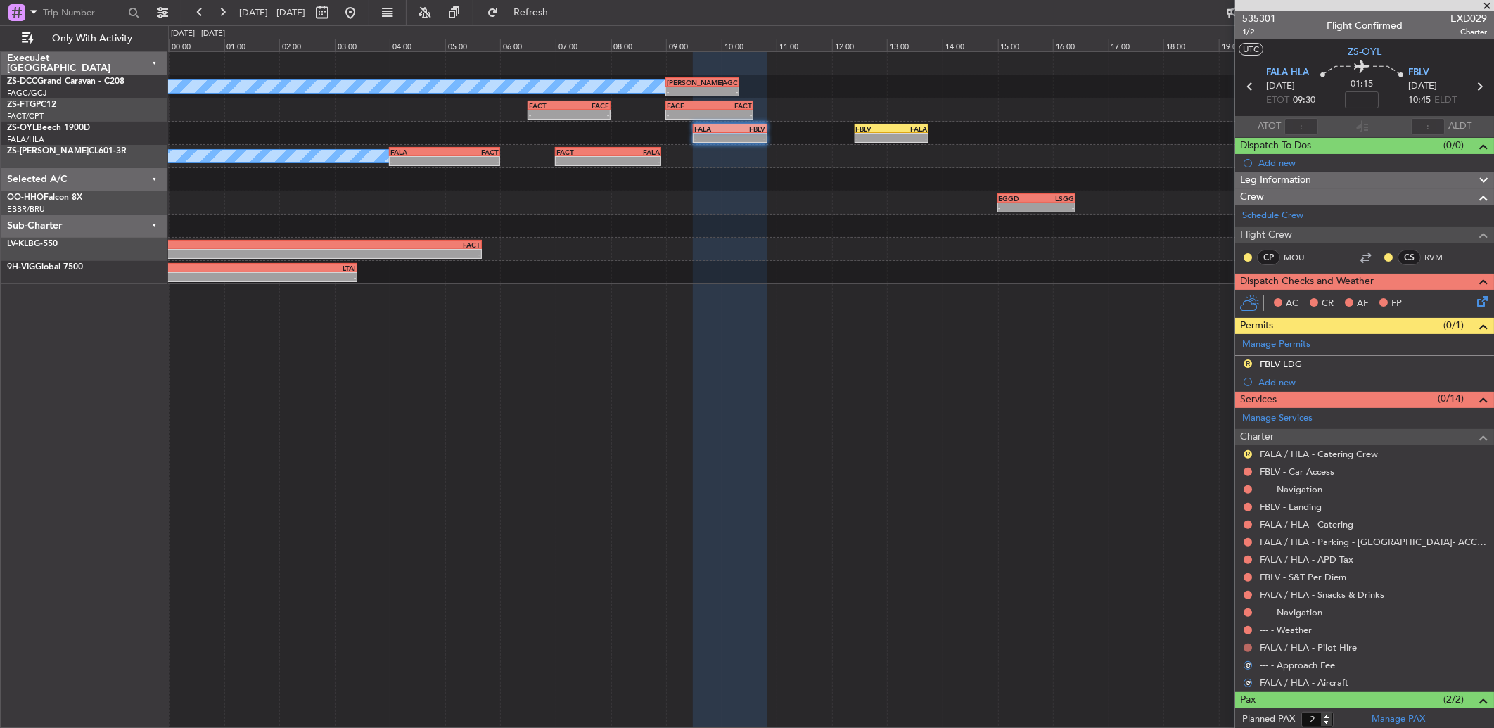
click at [1247, 650] on button at bounding box center [1247, 647] width 8 height 8
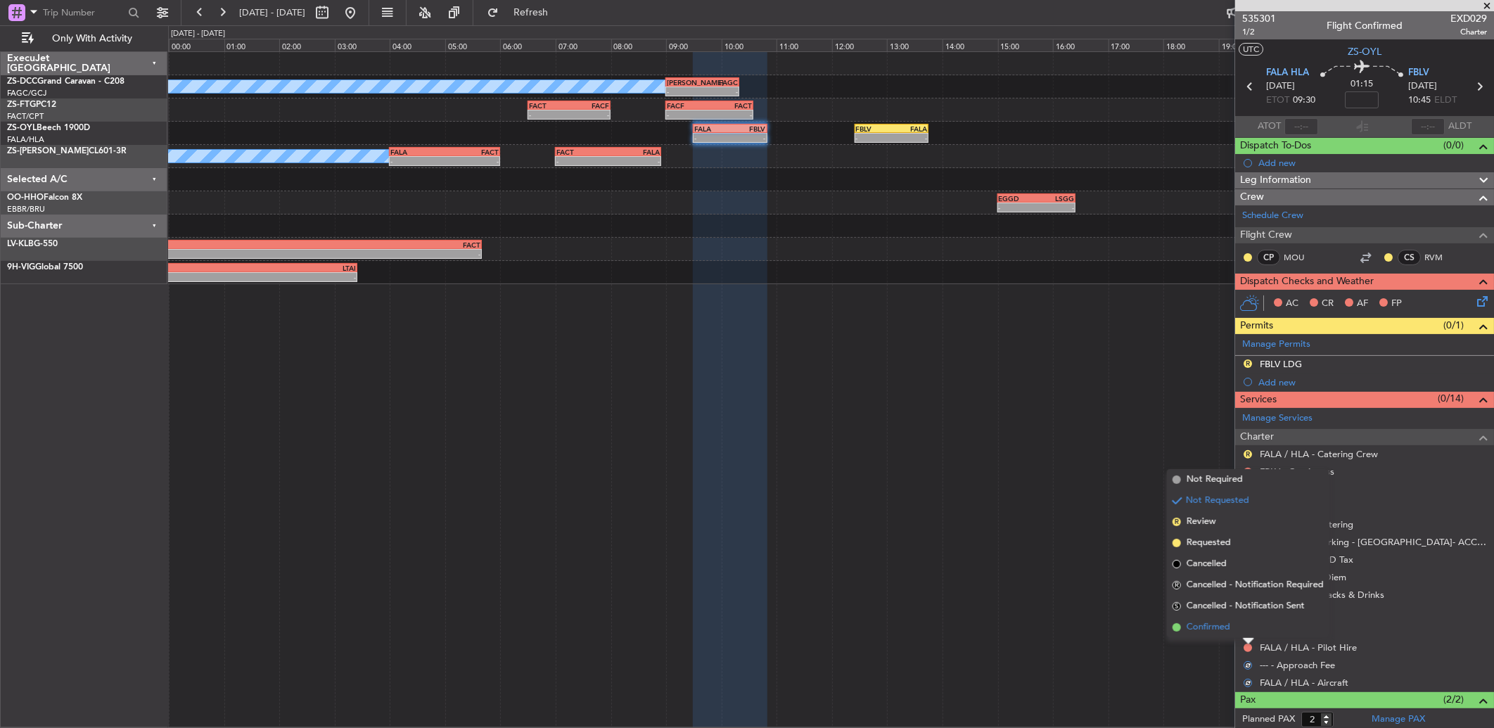
click at [1241, 628] on li "Confirmed" at bounding box center [1248, 627] width 162 height 21
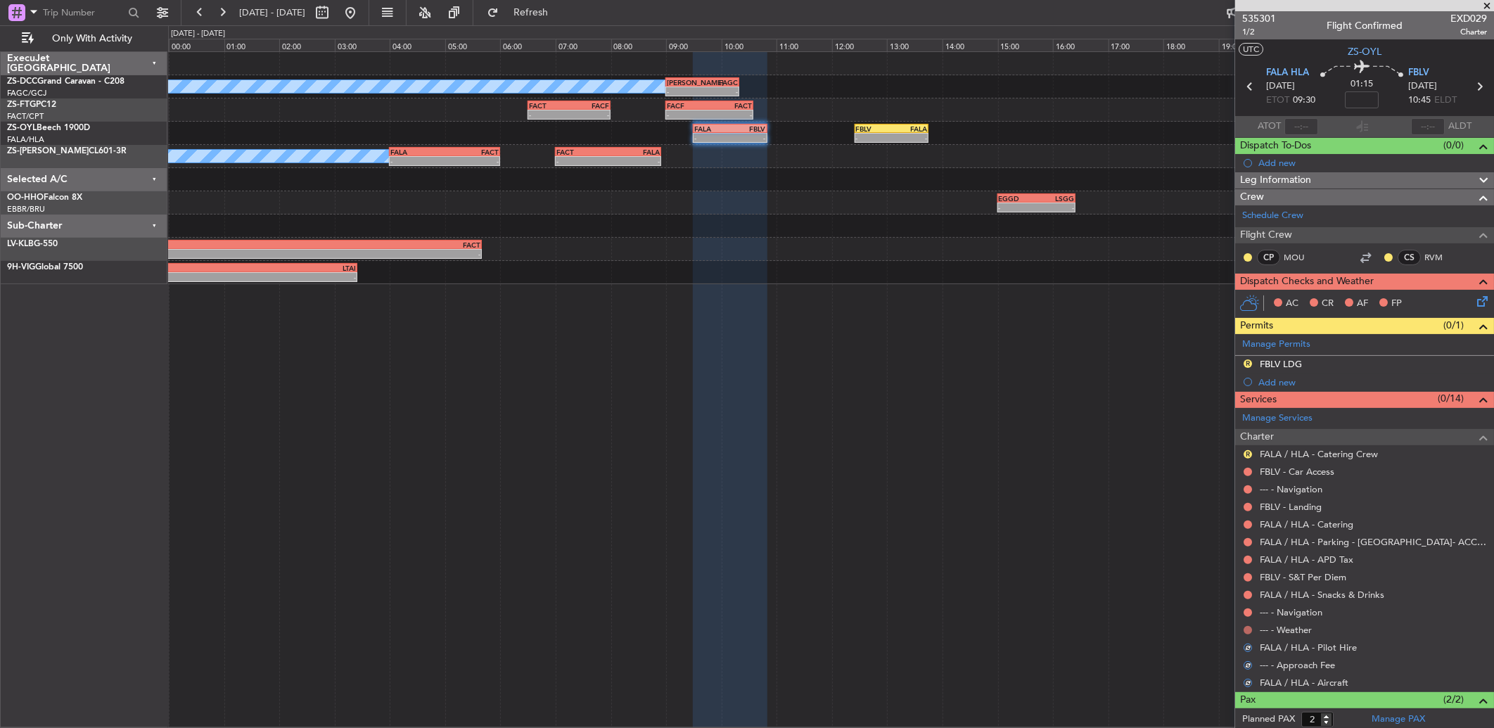
click at [1245, 628] on button at bounding box center [1247, 630] width 8 height 8
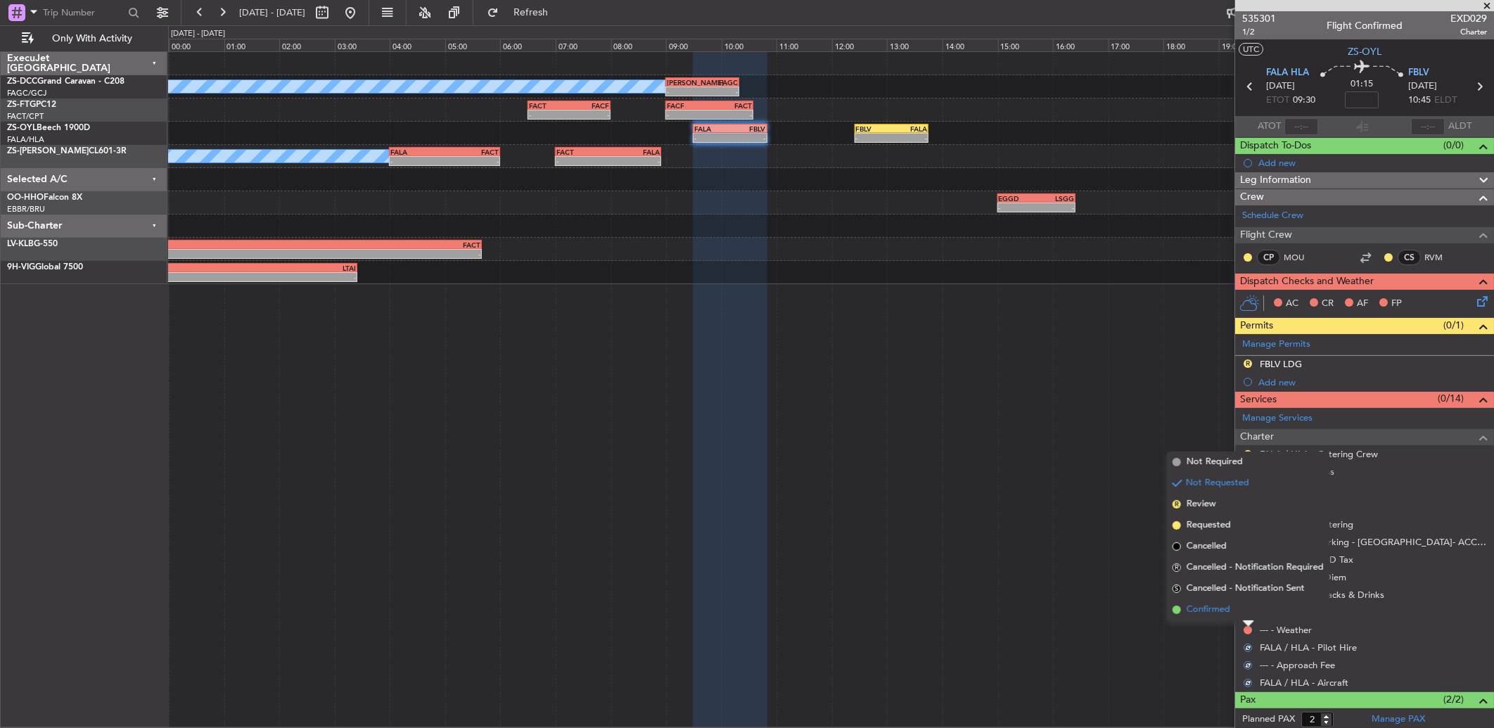
click at [1247, 609] on li "Confirmed" at bounding box center [1248, 609] width 162 height 21
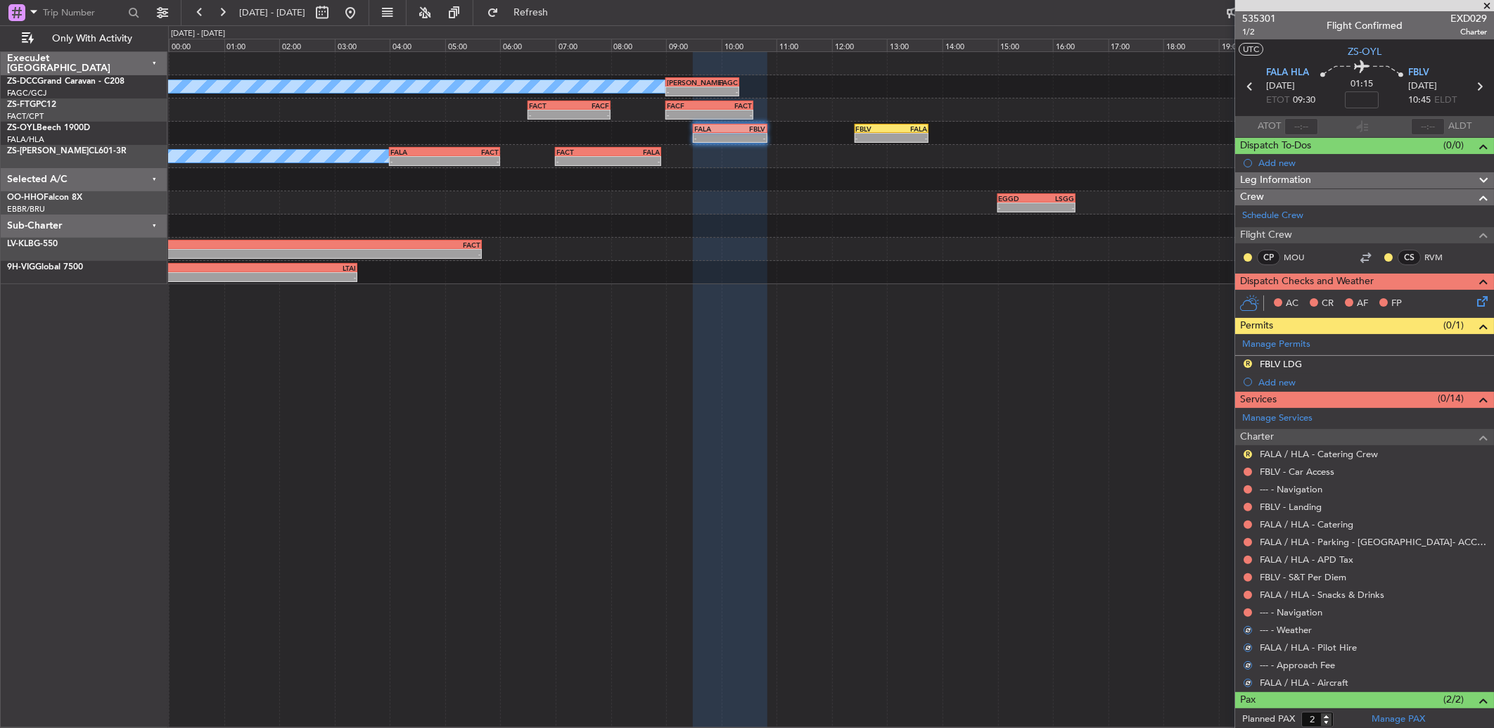
click at [1247, 609] on button at bounding box center [1247, 612] width 8 height 8
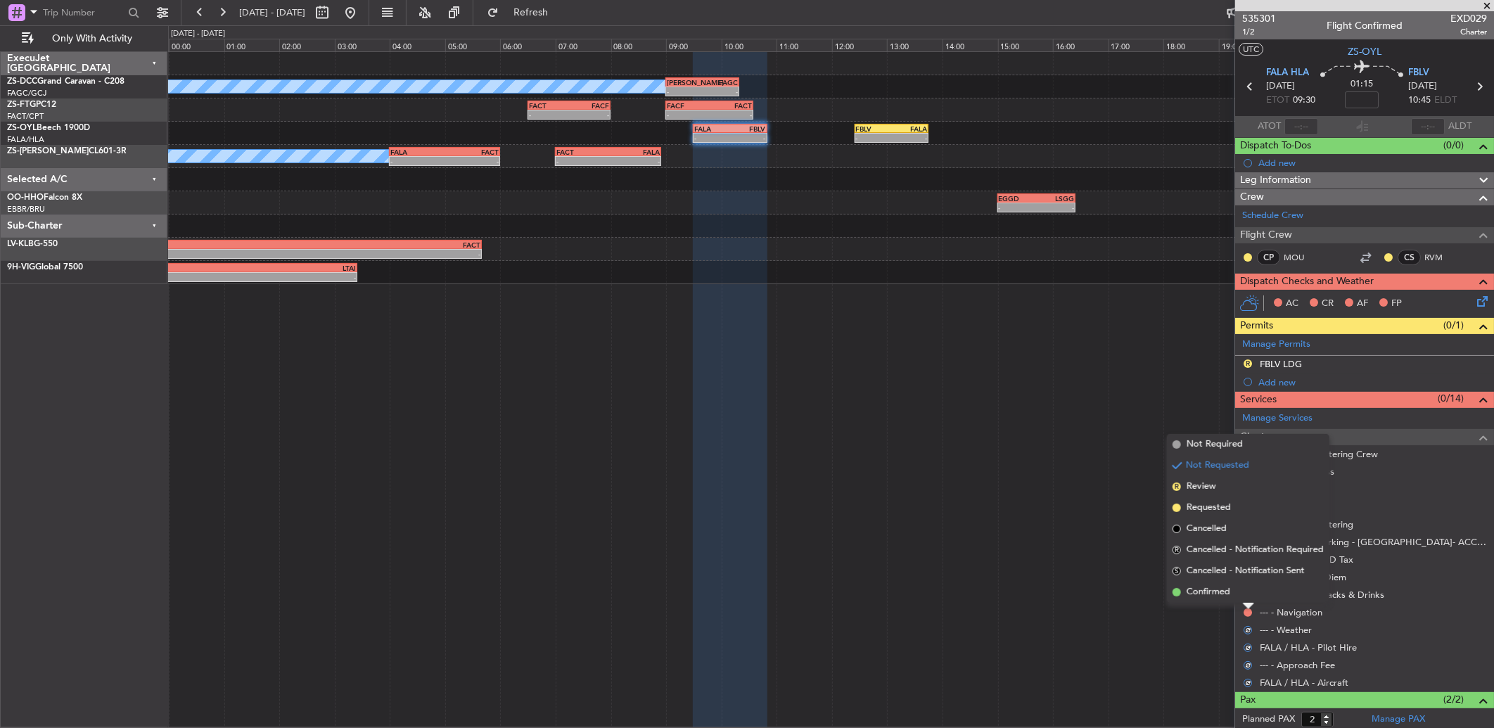
click at [1238, 585] on li "Confirmed" at bounding box center [1248, 592] width 162 height 21
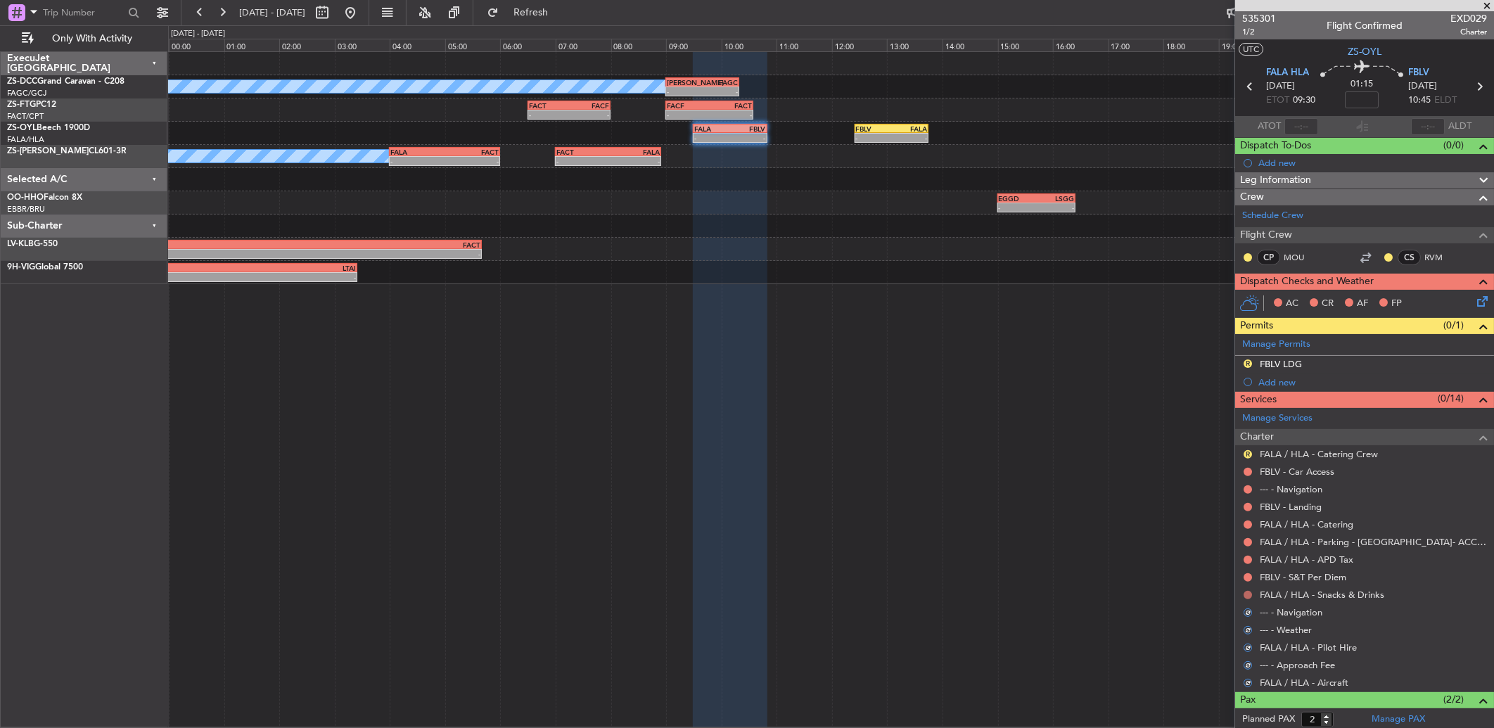
click at [1243, 598] on button at bounding box center [1247, 595] width 8 height 8
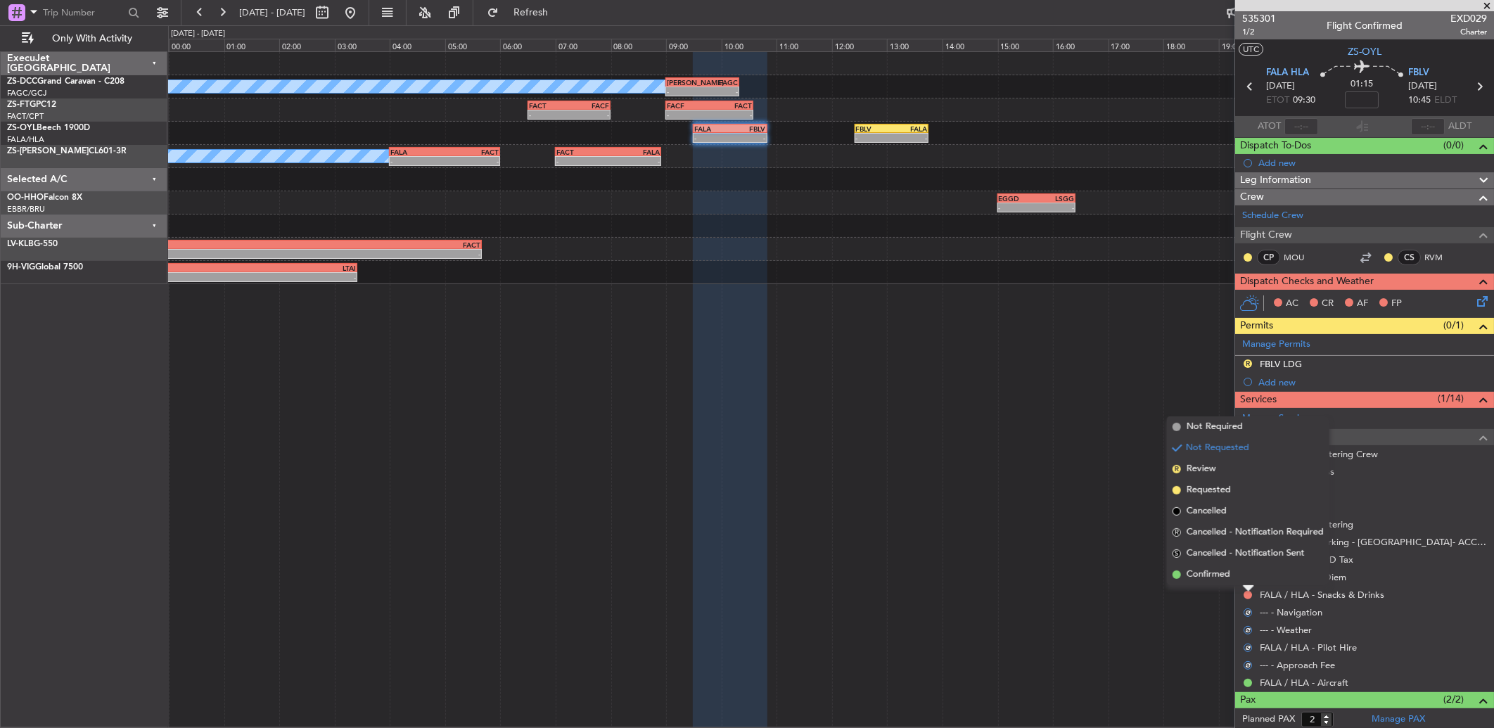
click at [1245, 575] on li "Confirmed" at bounding box center [1248, 574] width 162 height 21
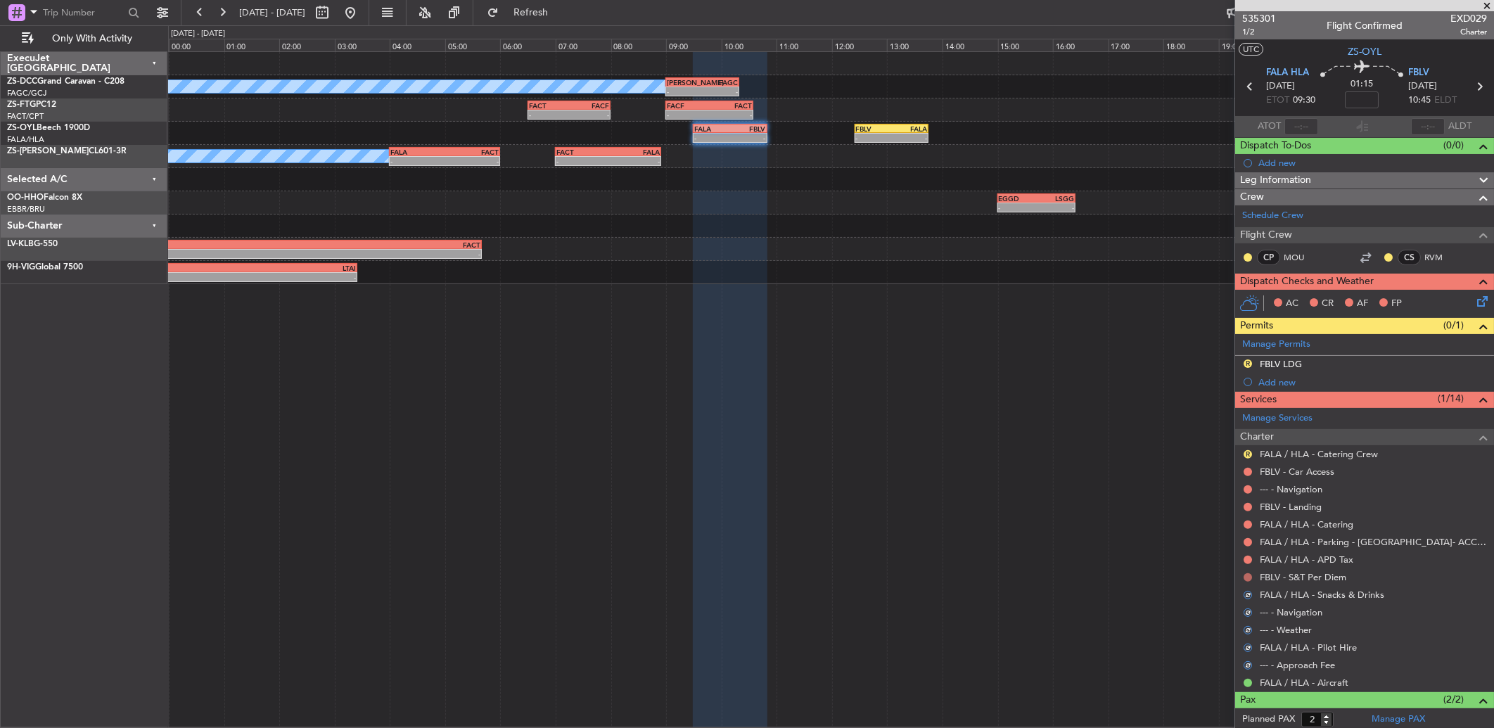
click at [1247, 573] on button at bounding box center [1247, 577] width 8 height 8
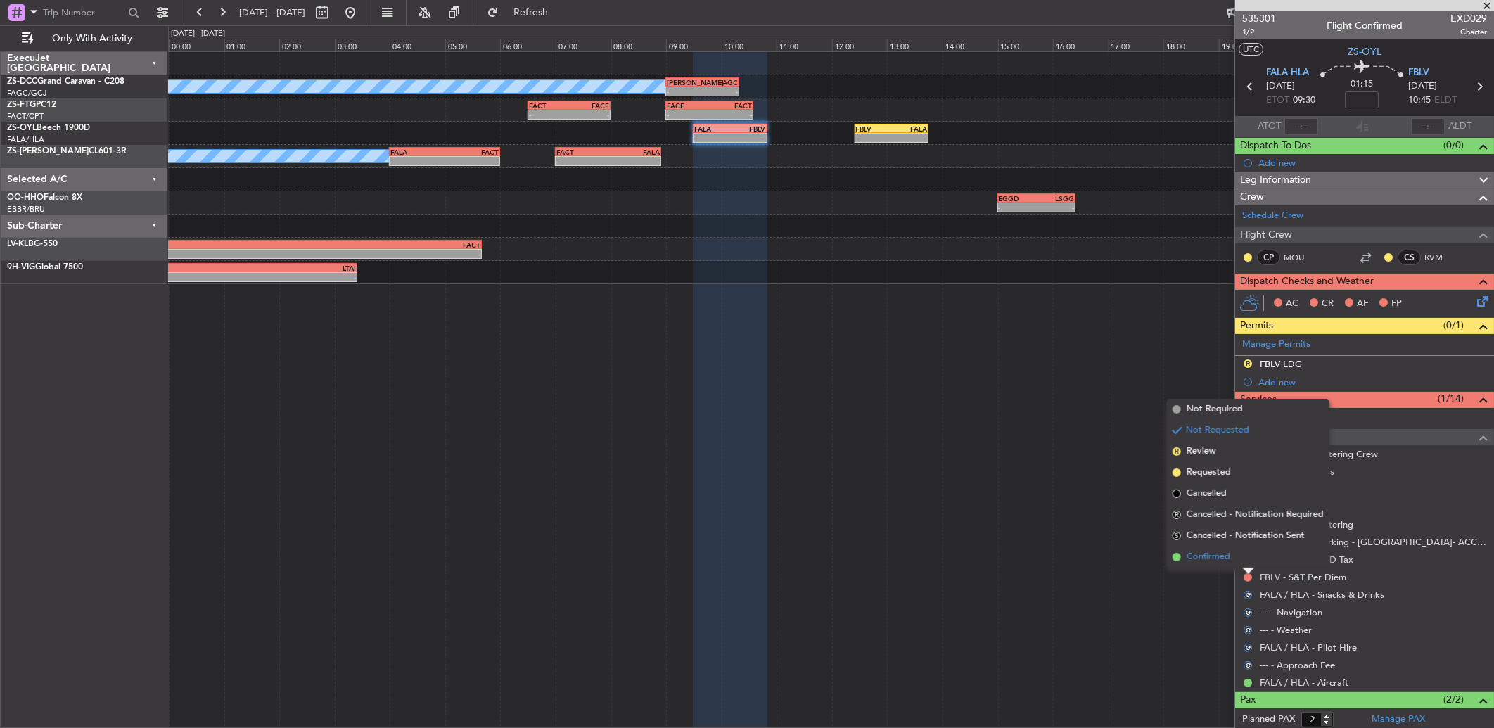
click at [1243, 558] on li "Confirmed" at bounding box center [1248, 556] width 162 height 21
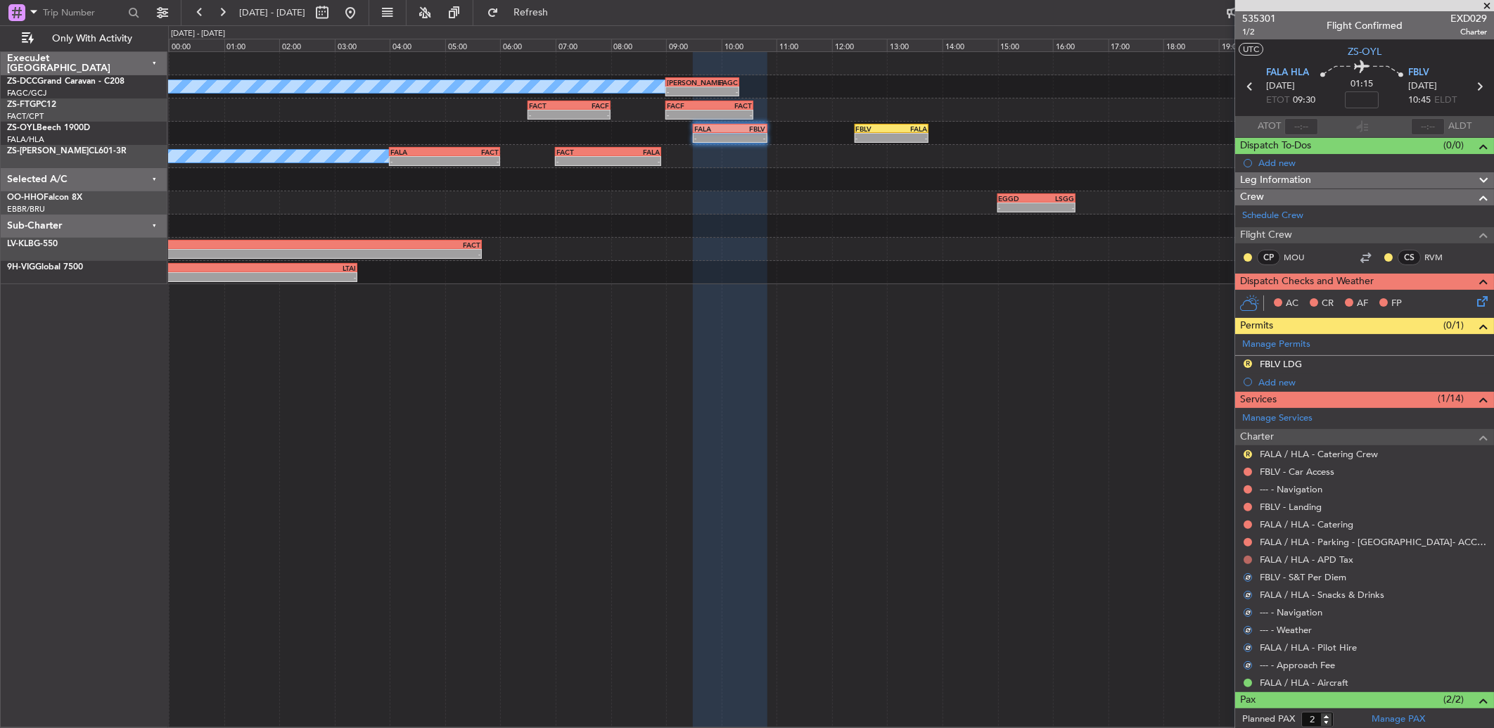
click at [1246, 558] on button at bounding box center [1247, 560] width 8 height 8
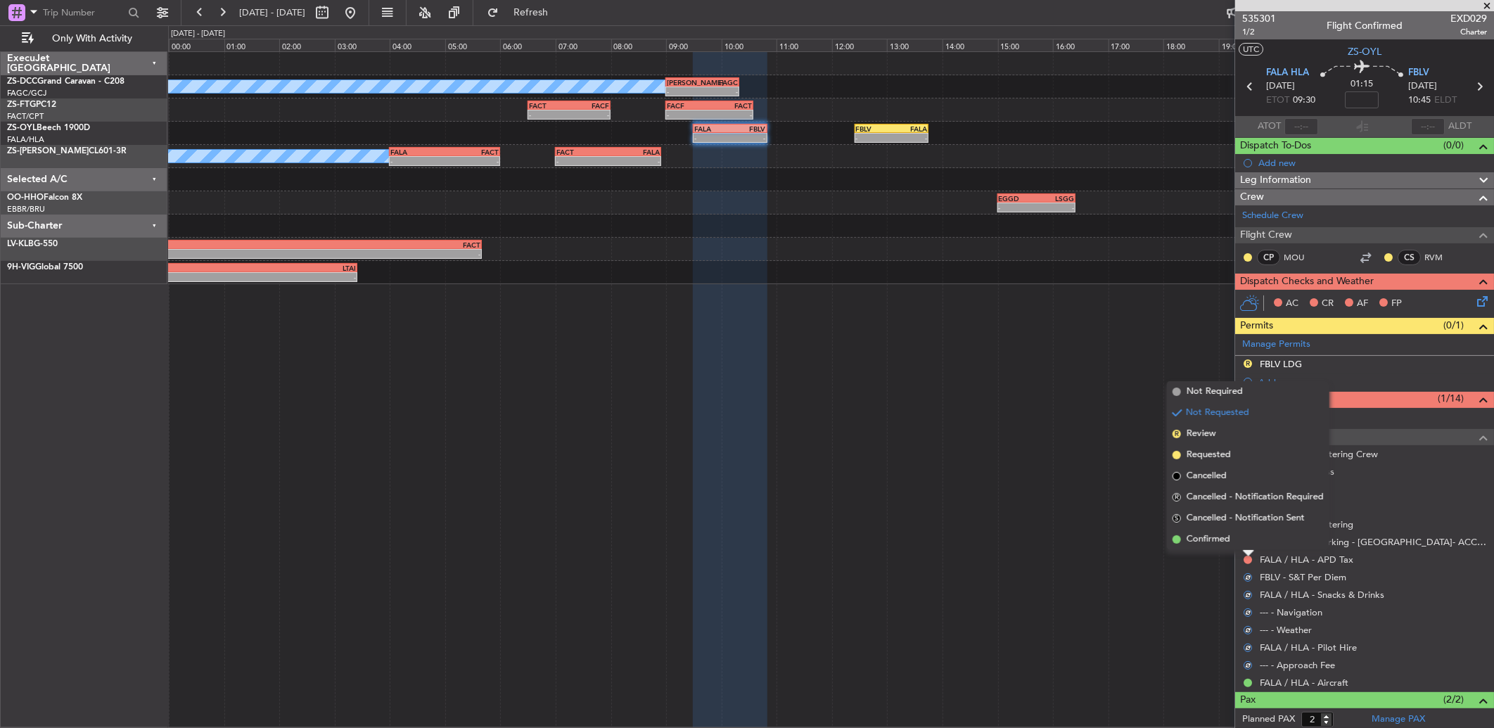
drag, startPoint x: 1240, startPoint y: 540, endPoint x: 1247, endPoint y: 543, distance: 7.6
click at [1241, 541] on li "Confirmed" at bounding box center [1248, 539] width 162 height 21
click at [1248, 543] on button at bounding box center [1247, 542] width 8 height 8
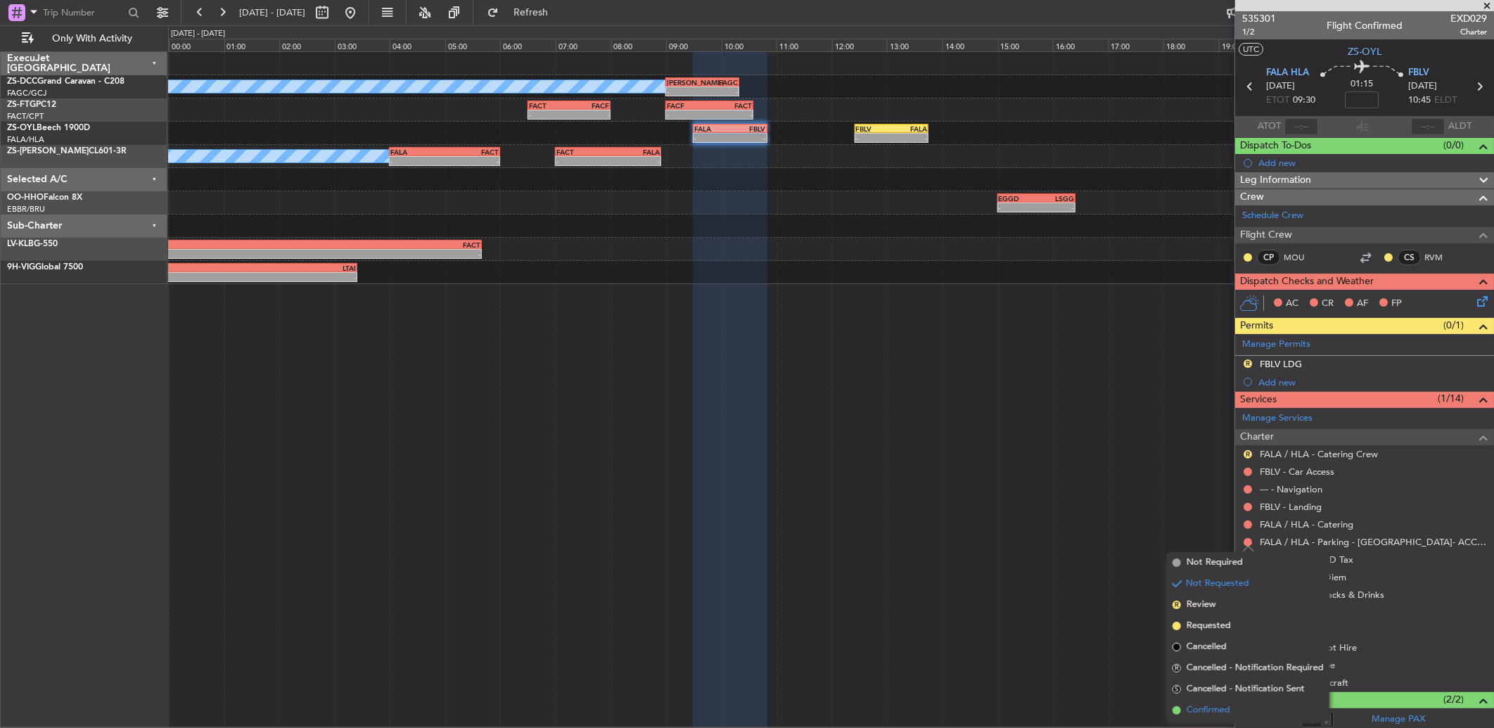
click at [1202, 701] on li "Confirmed" at bounding box center [1248, 710] width 162 height 21
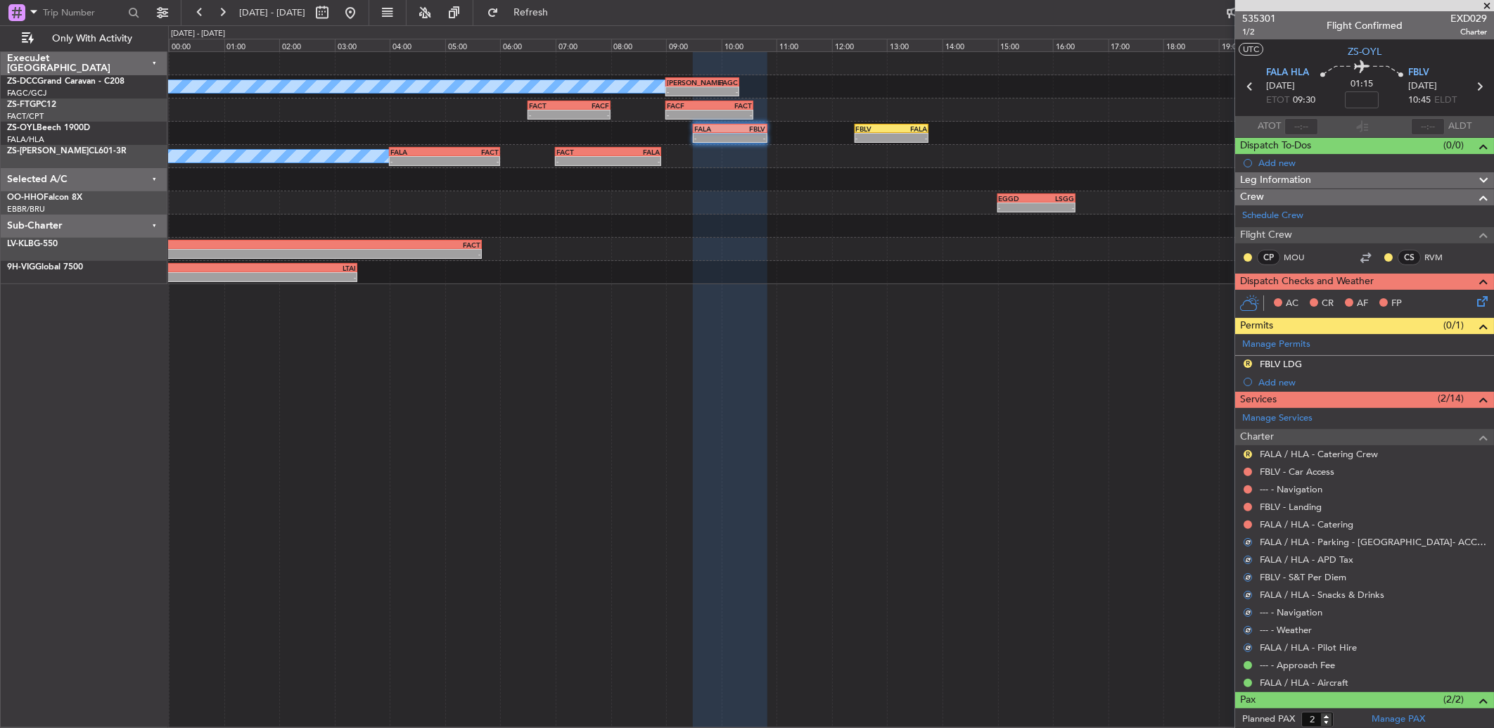
click at [1253, 525] on div at bounding box center [1247, 524] width 11 height 11
click at [1247, 525] on button at bounding box center [1247, 524] width 8 height 8
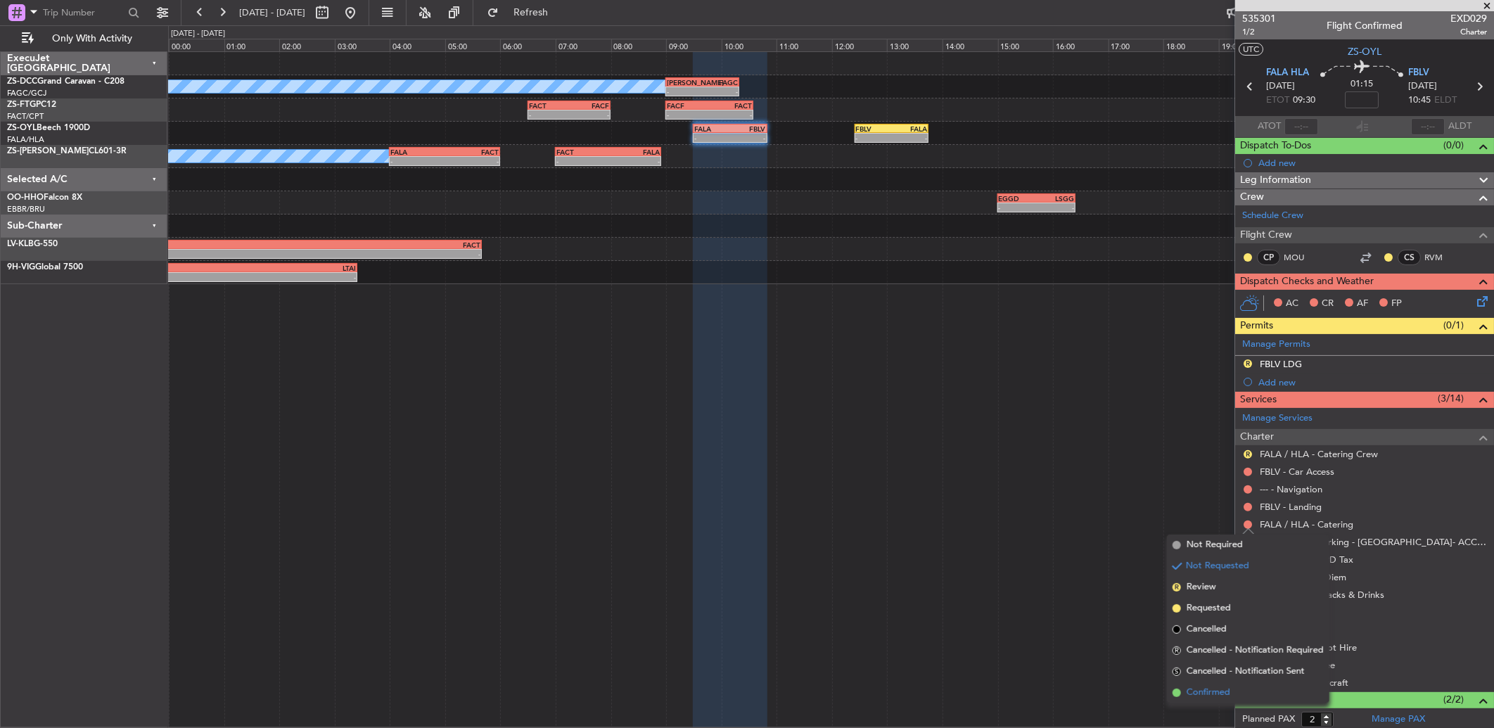
click at [1198, 686] on span "Confirmed" at bounding box center [1208, 693] width 44 height 14
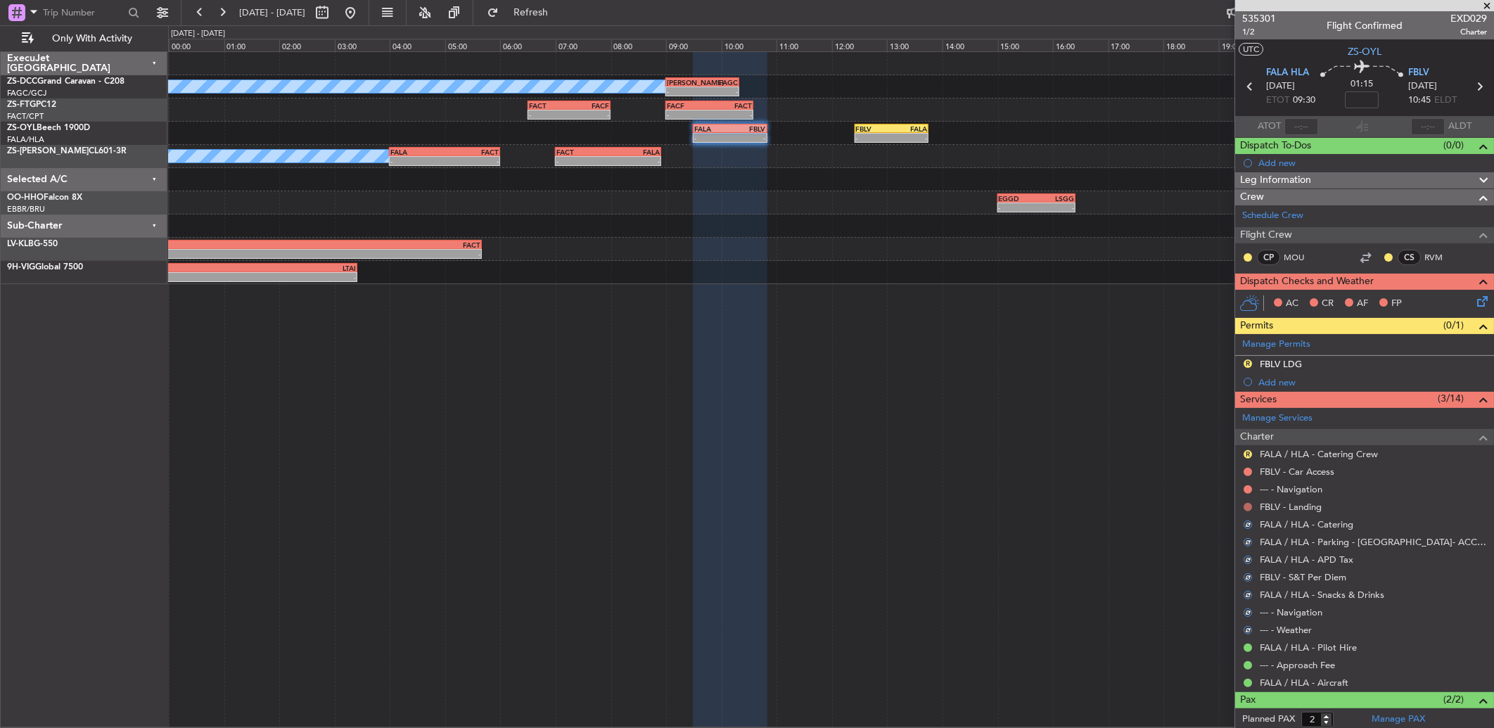
click at [1247, 509] on button at bounding box center [1247, 507] width 8 height 8
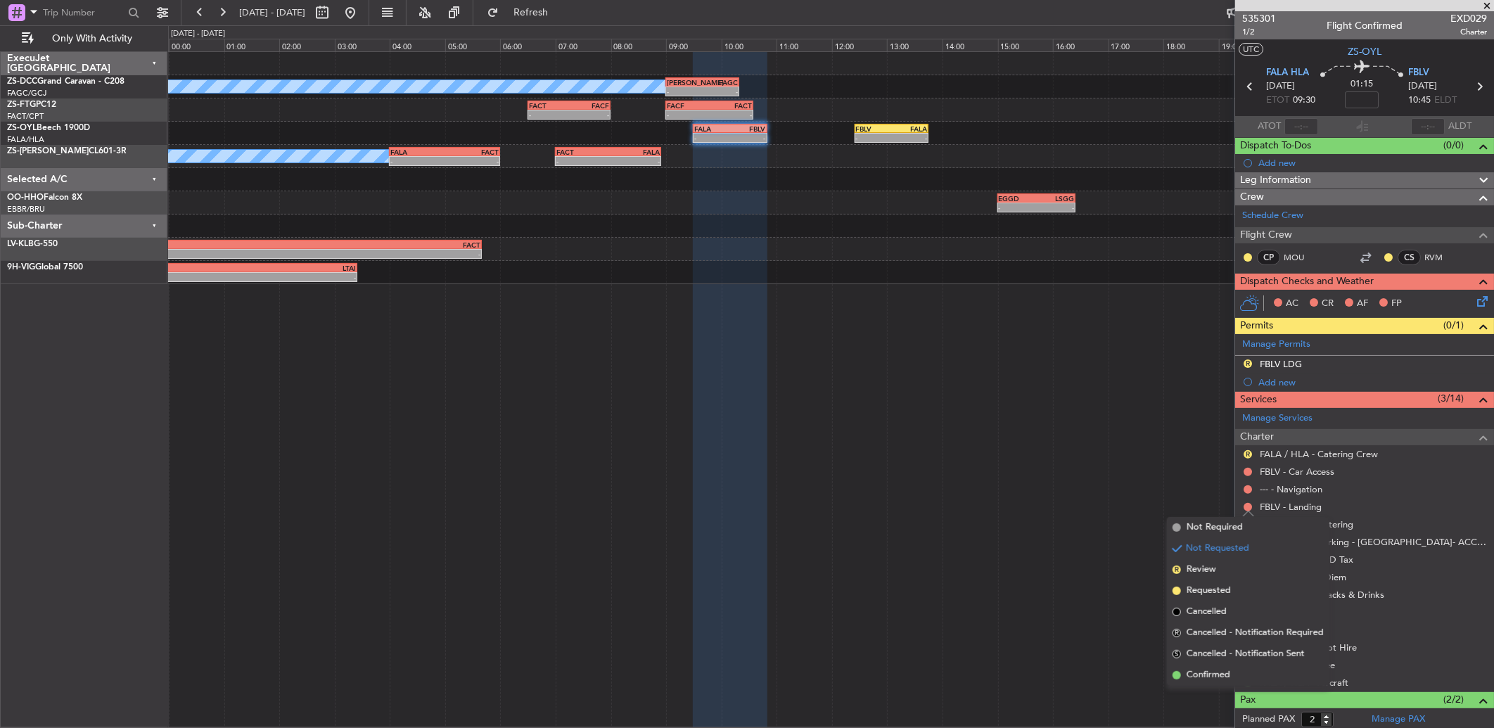
click at [1200, 686] on div "A/C Booked - - FAHS 09:00 Z FAGC 10:20 Z - - FACT 06:30 Z FACF 08:00 Z - - FACF…" at bounding box center [831, 389] width 1326 height 676
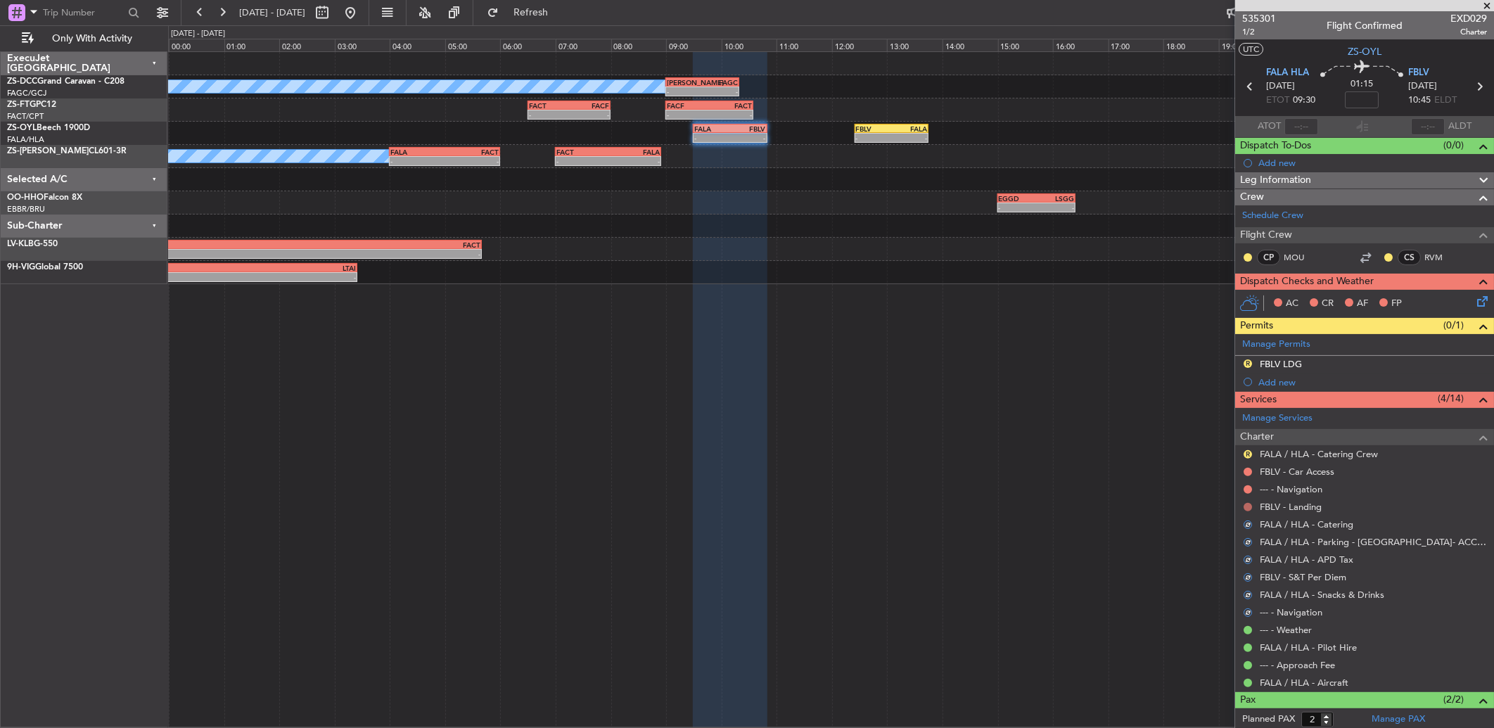
click at [1245, 506] on button at bounding box center [1247, 507] width 8 height 8
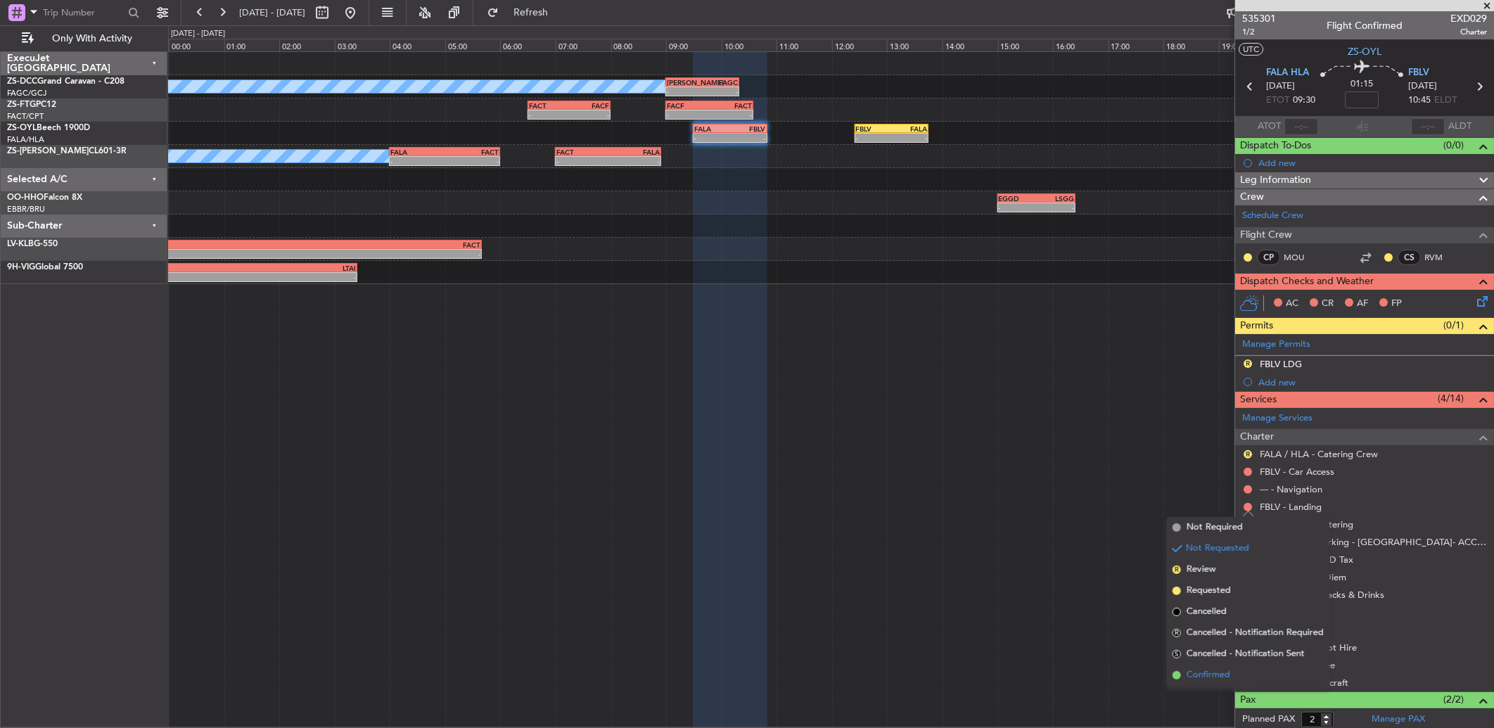
click at [1222, 669] on span "Confirmed" at bounding box center [1208, 675] width 44 height 14
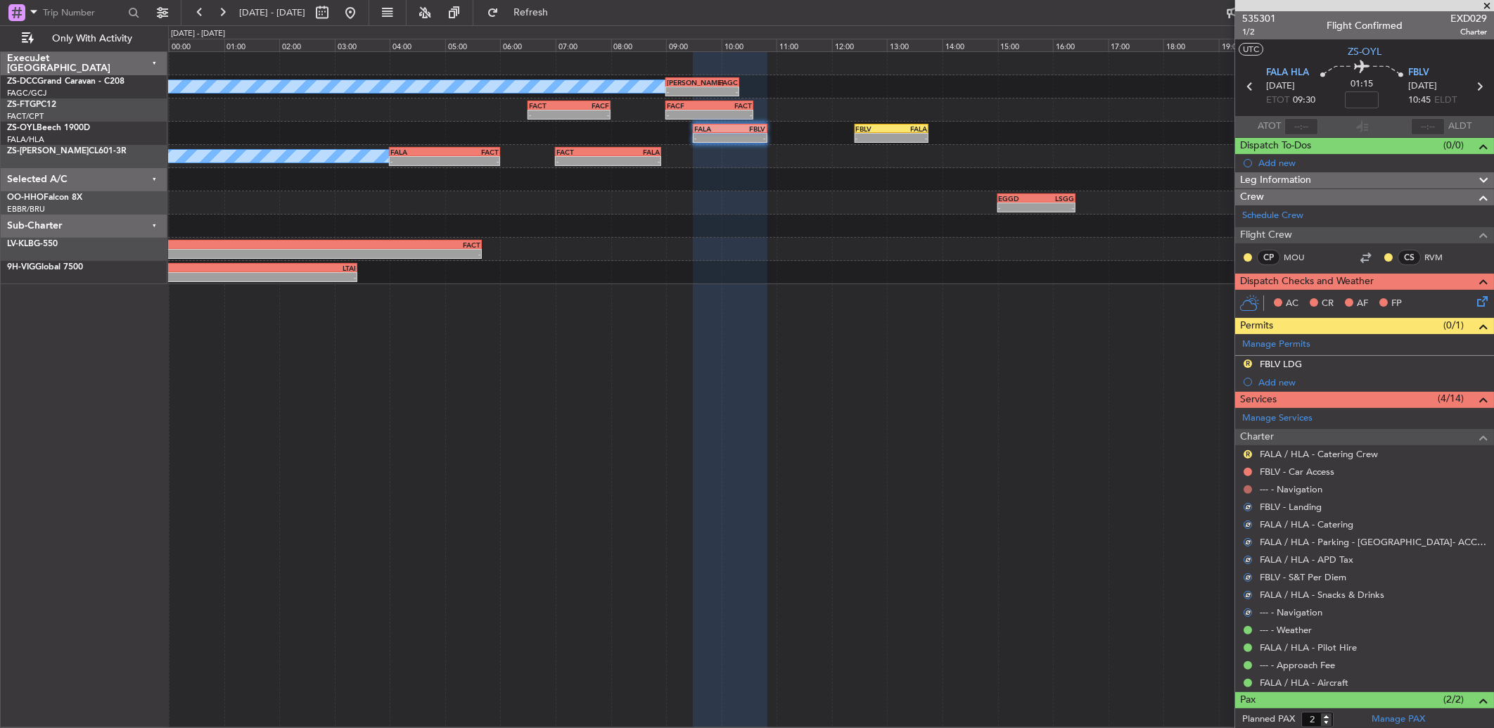
click at [1245, 489] on button at bounding box center [1247, 489] width 8 height 8
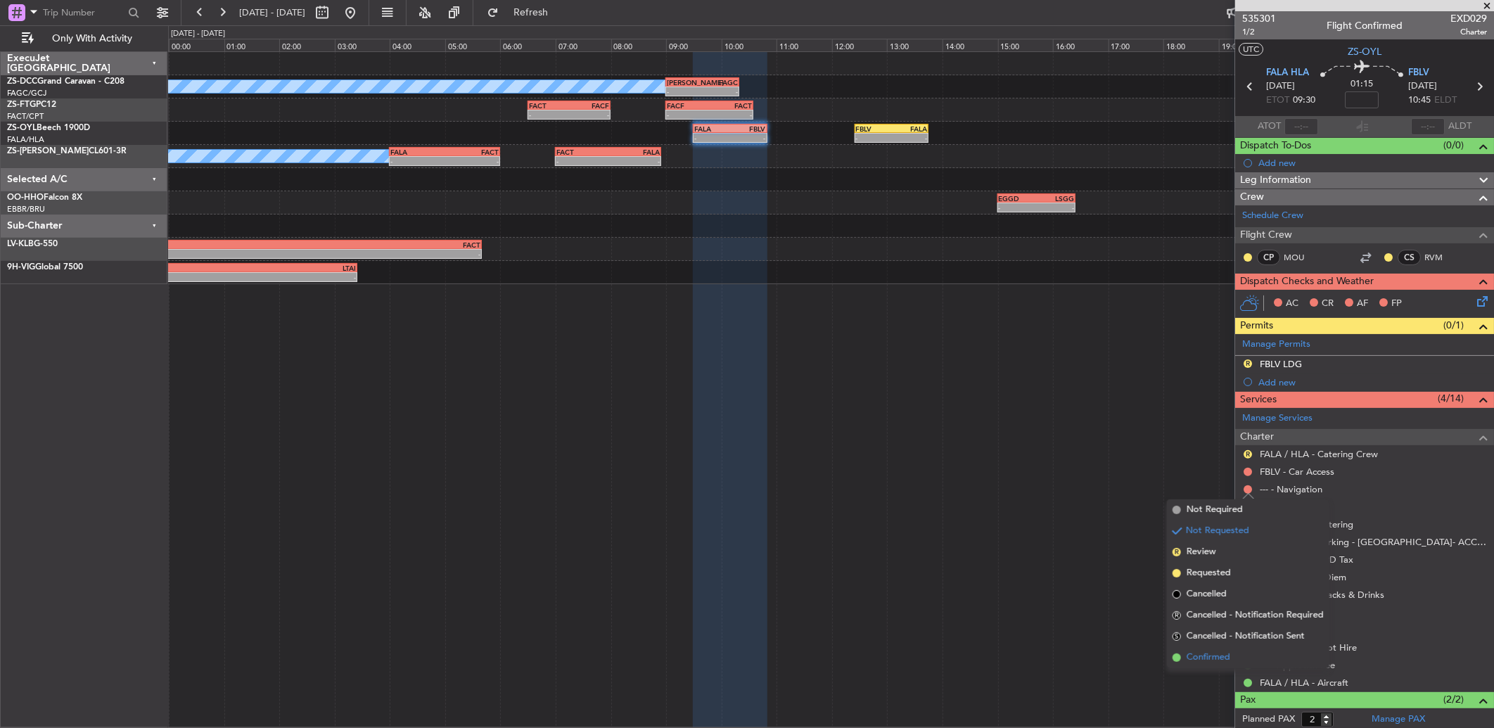
click at [1210, 654] on span "Confirmed" at bounding box center [1208, 657] width 44 height 14
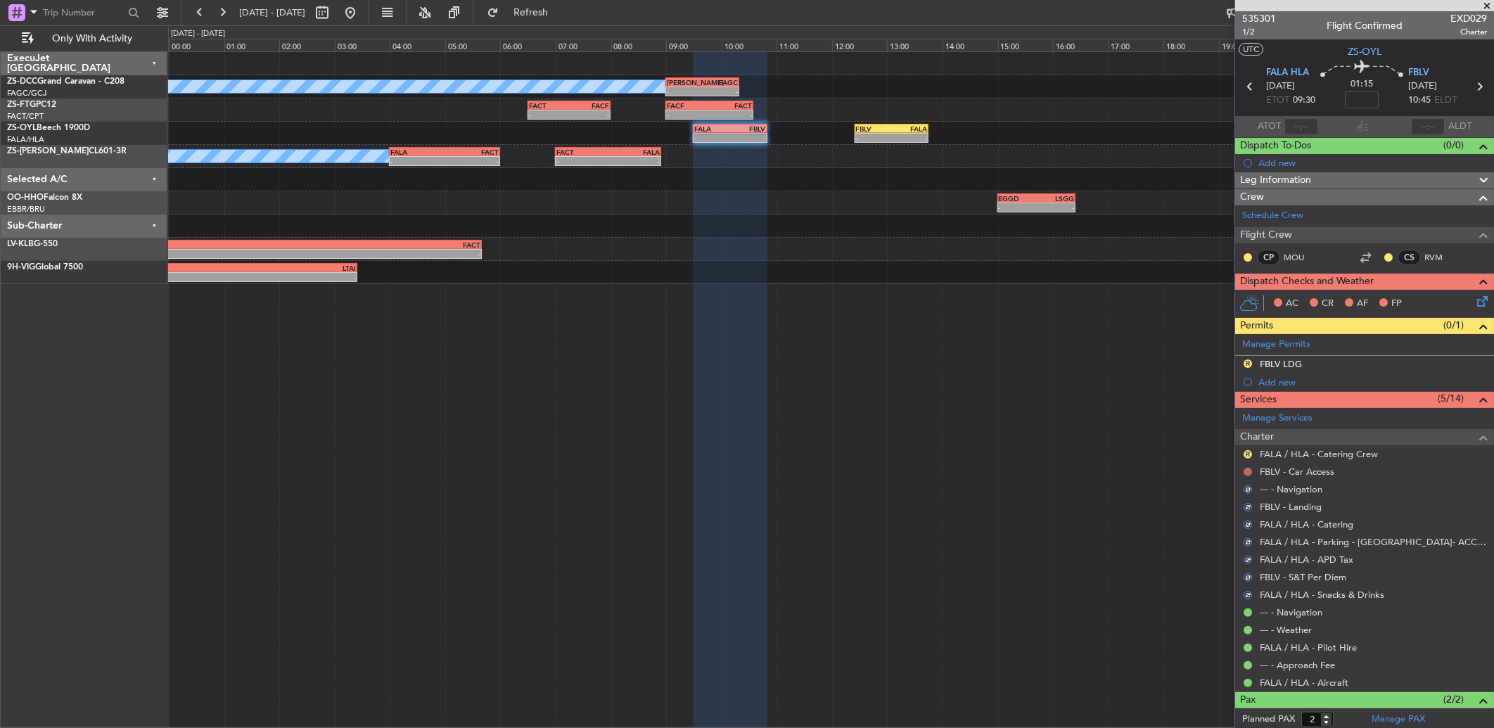
click at [1245, 470] on button at bounding box center [1247, 472] width 8 height 8
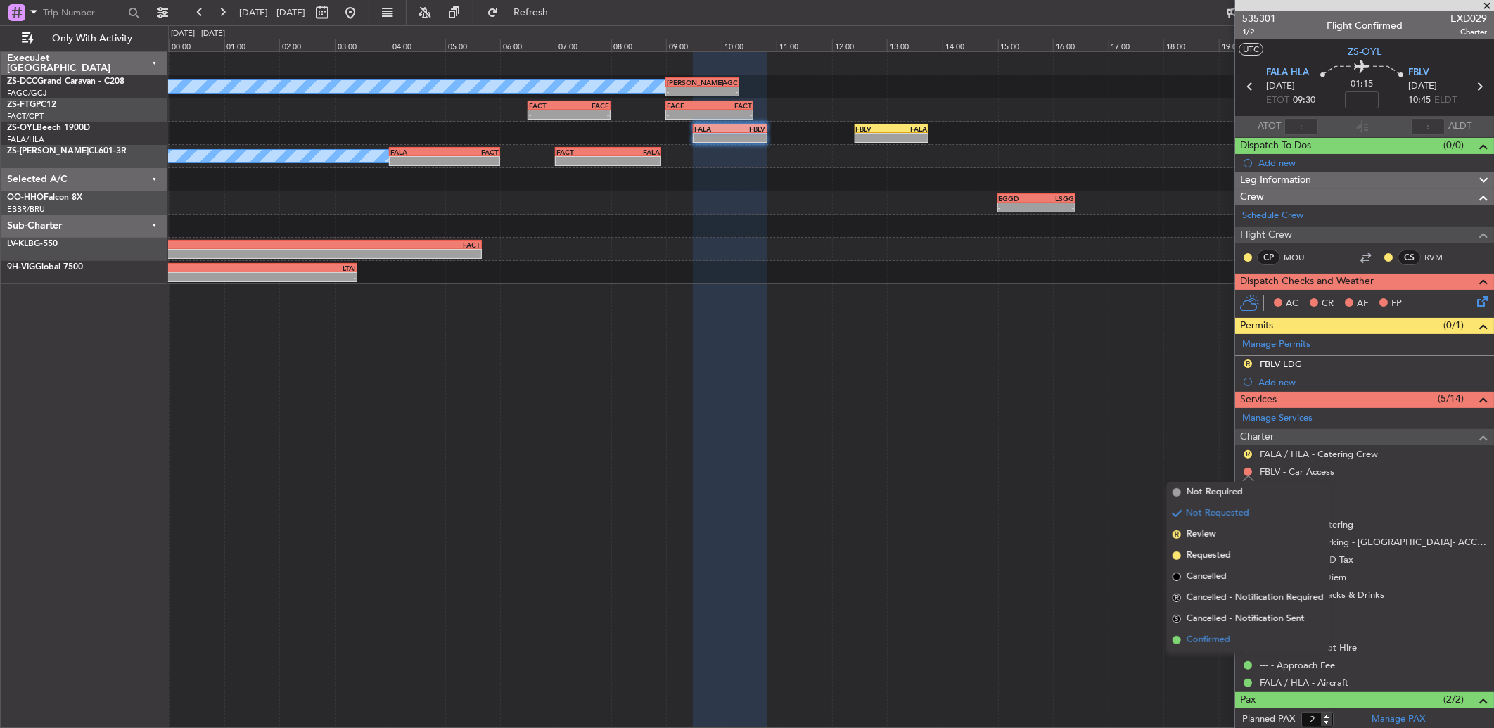
click at [1236, 640] on li "Confirmed" at bounding box center [1248, 639] width 162 height 21
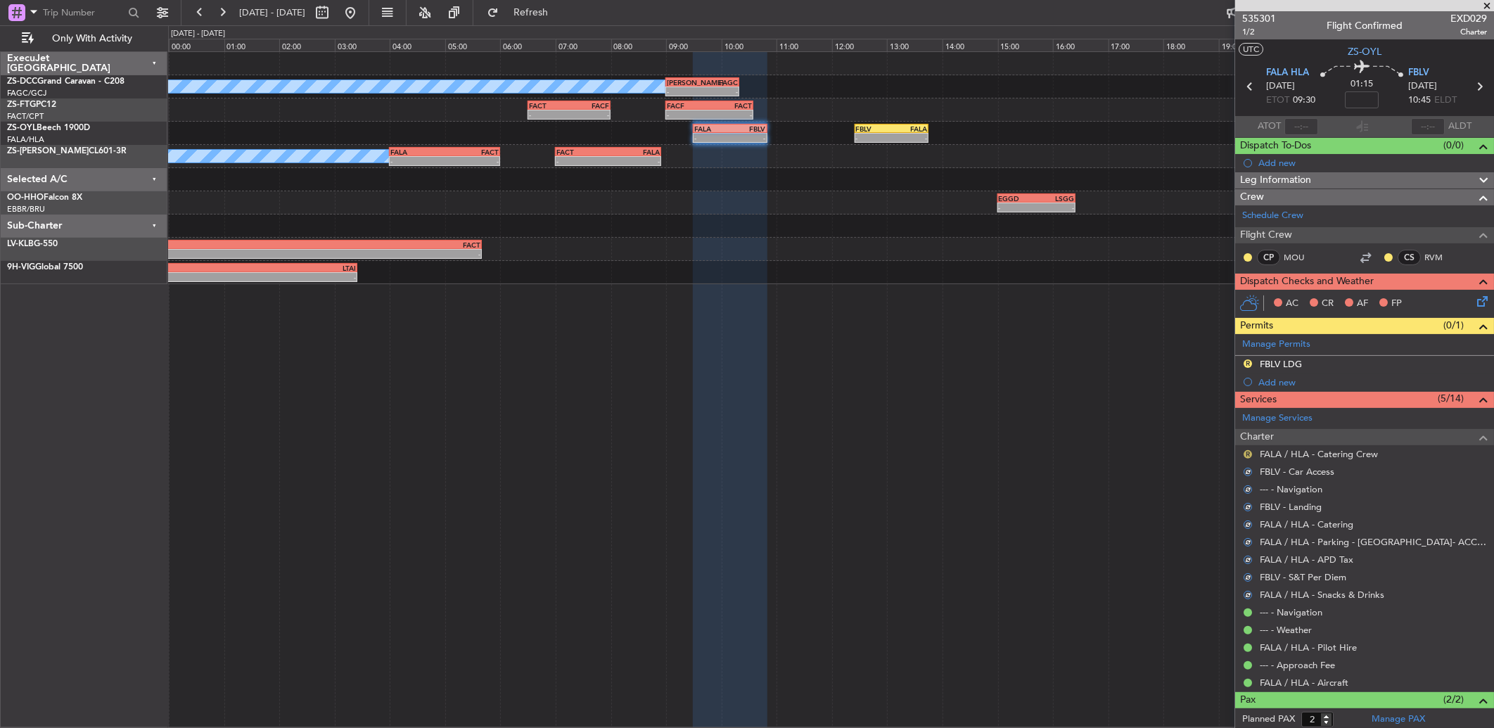
click at [1247, 454] on button "R" at bounding box center [1247, 454] width 8 height 8
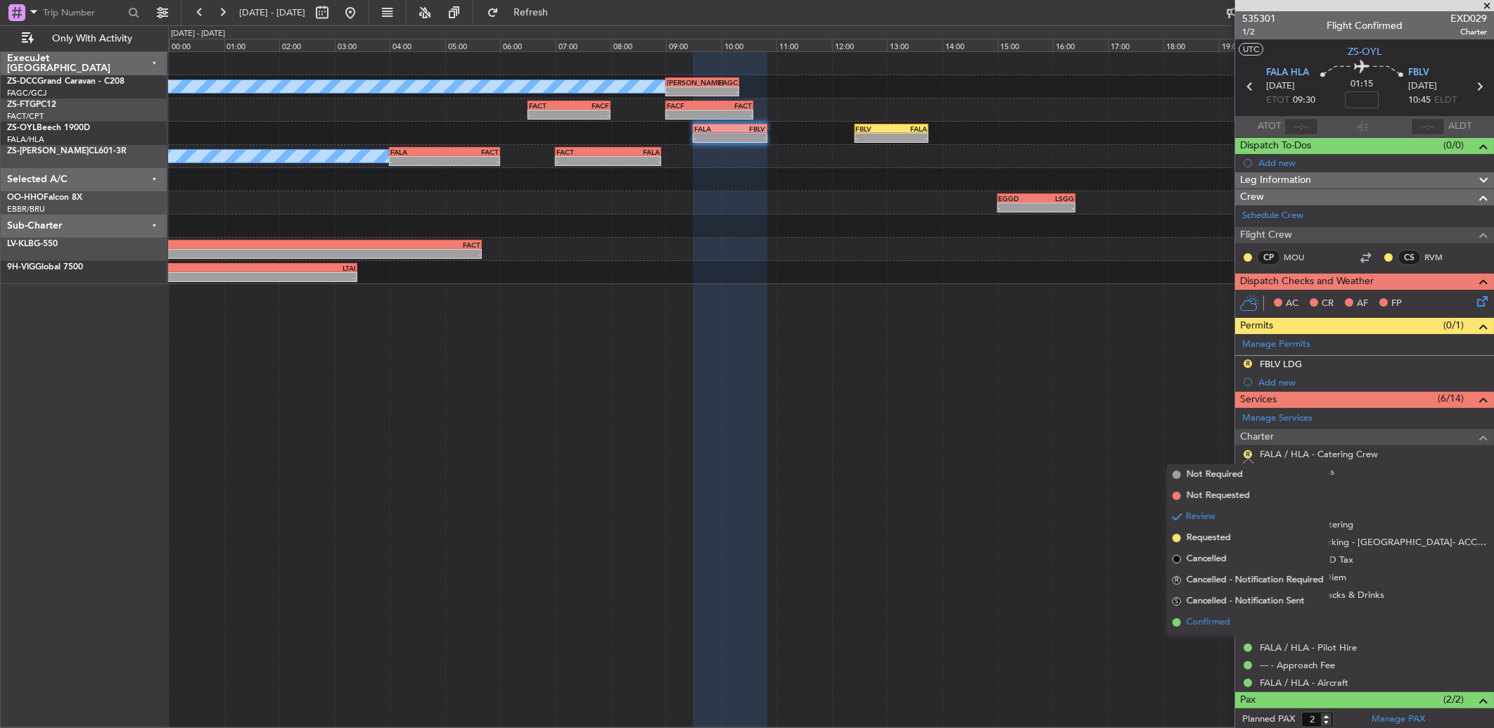
click at [1219, 620] on span "Confirmed" at bounding box center [1208, 622] width 44 height 14
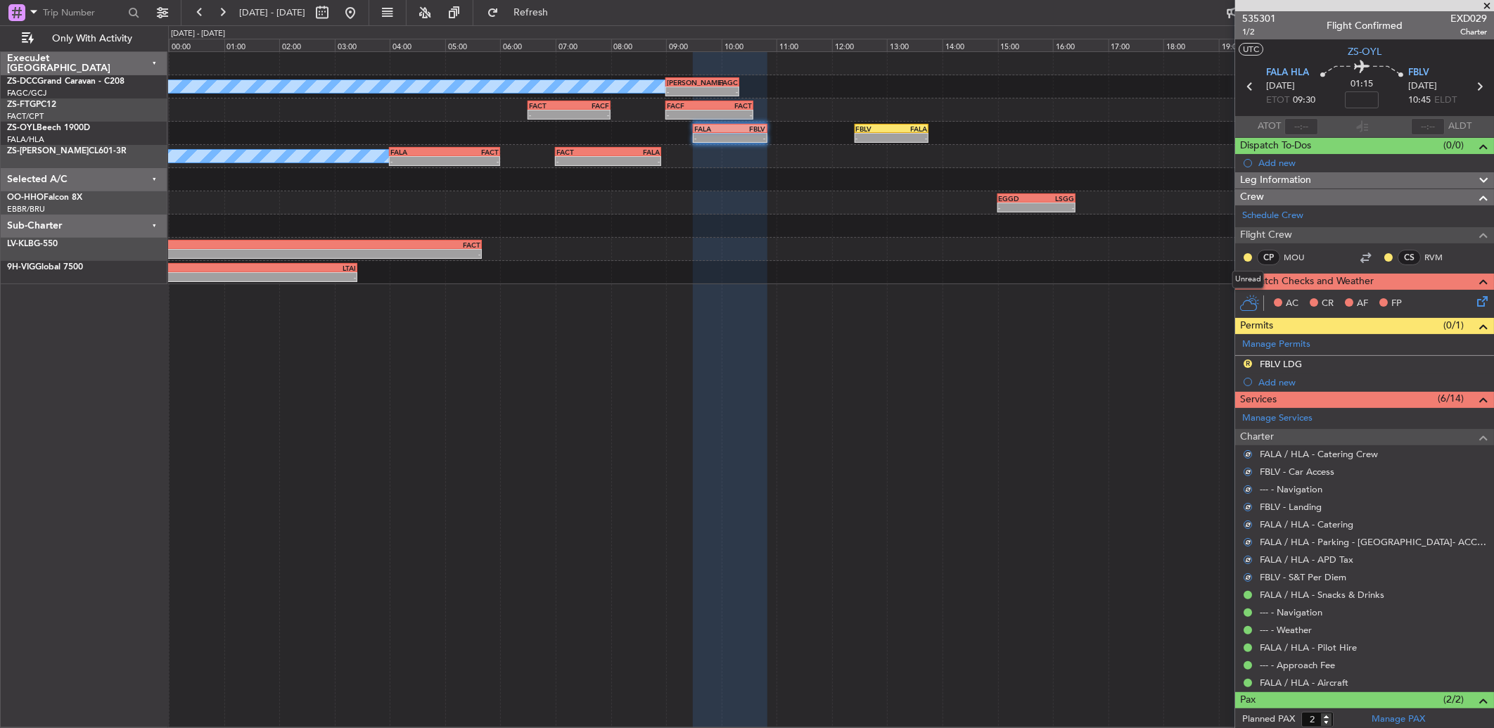
drag, startPoint x: 1249, startPoint y: 255, endPoint x: 1246, endPoint y: 270, distance: 15.7
click at [1250, 255] on button at bounding box center [1247, 257] width 8 height 8
click at [1238, 304] on span "Acknowledged" at bounding box center [1251, 298] width 62 height 14
click at [1384, 260] on button at bounding box center [1388, 257] width 8 height 8
click at [1391, 288] on li "Acknowledged" at bounding box center [1377, 298] width 94 height 21
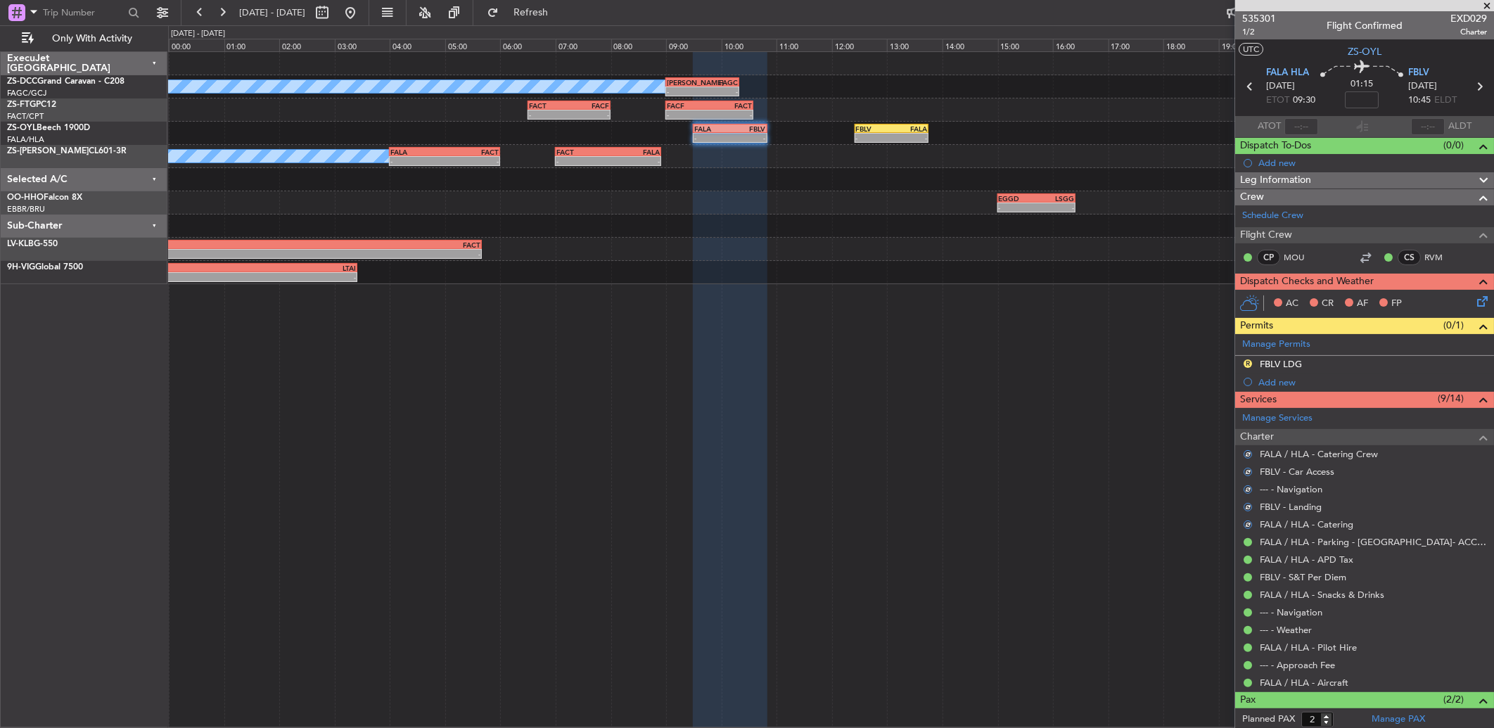
click at [1477, 304] on icon at bounding box center [1479, 298] width 11 height 11
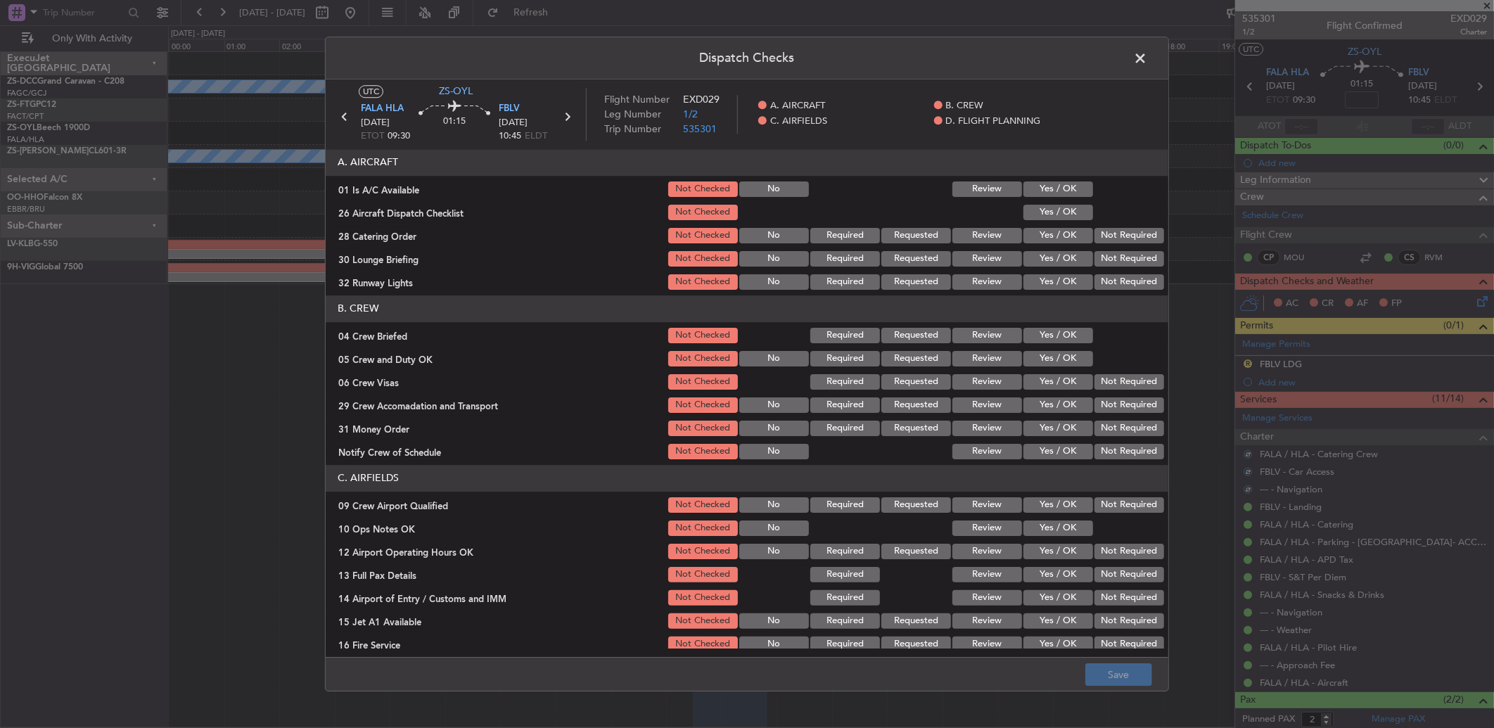
click at [1032, 192] on button "Yes / OK" at bounding box center [1058, 188] width 70 height 15
click at [1031, 195] on button "Yes / OK" at bounding box center [1058, 188] width 70 height 15
click at [1042, 223] on section "A. AIRCRAFT 01 Is A/C Available Not Checked No Review Yes / OK 26 Aircraft Disp…" at bounding box center [747, 220] width 842 height 143
click at [1035, 209] on button "Yes / OK" at bounding box center [1058, 212] width 70 height 15
click at [972, 232] on button "Review" at bounding box center [987, 235] width 70 height 15
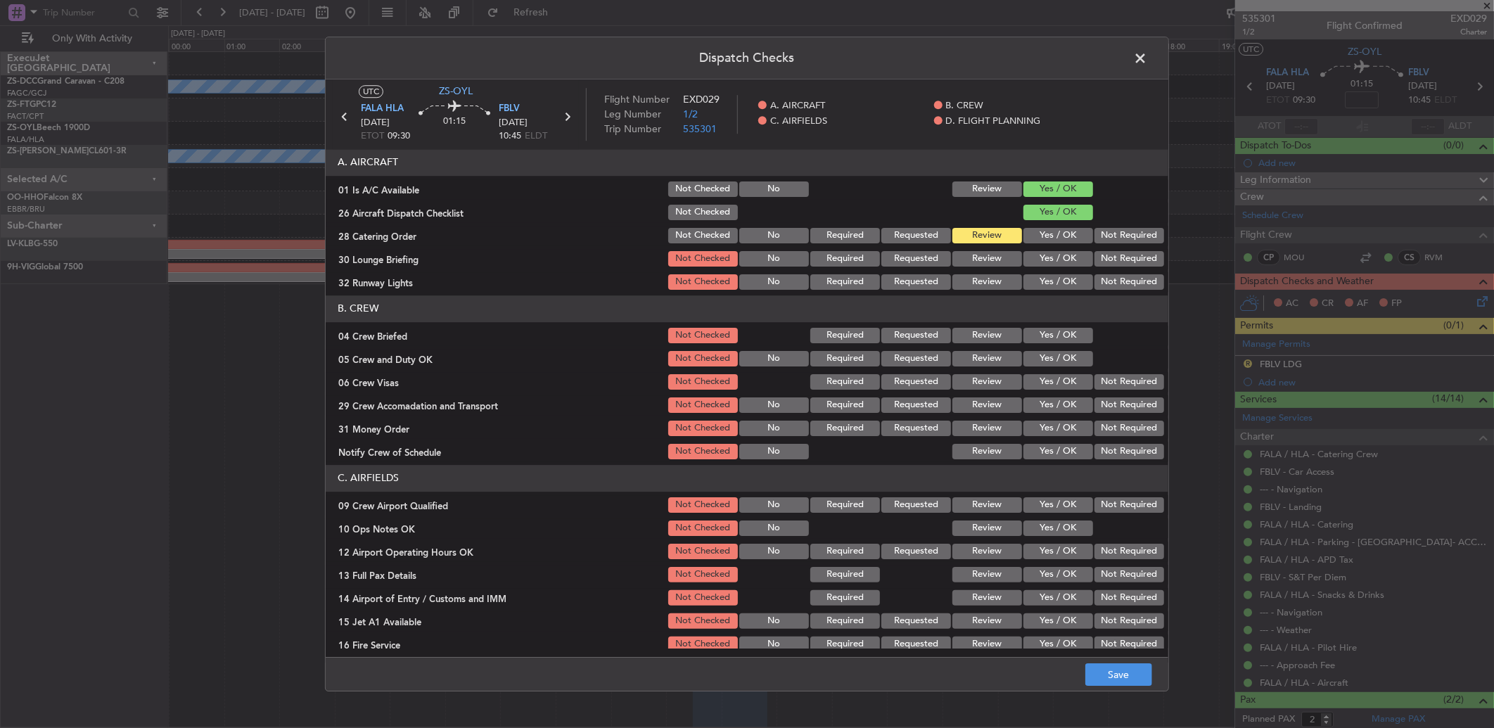
click at [1053, 258] on button "Yes / OK" at bounding box center [1058, 258] width 70 height 15
click at [1063, 272] on div "Yes / OK" at bounding box center [1056, 282] width 71 height 20
click at [1064, 274] on button "Yes / OK" at bounding box center [1058, 281] width 70 height 15
click at [992, 333] on button "Review" at bounding box center [987, 335] width 70 height 15
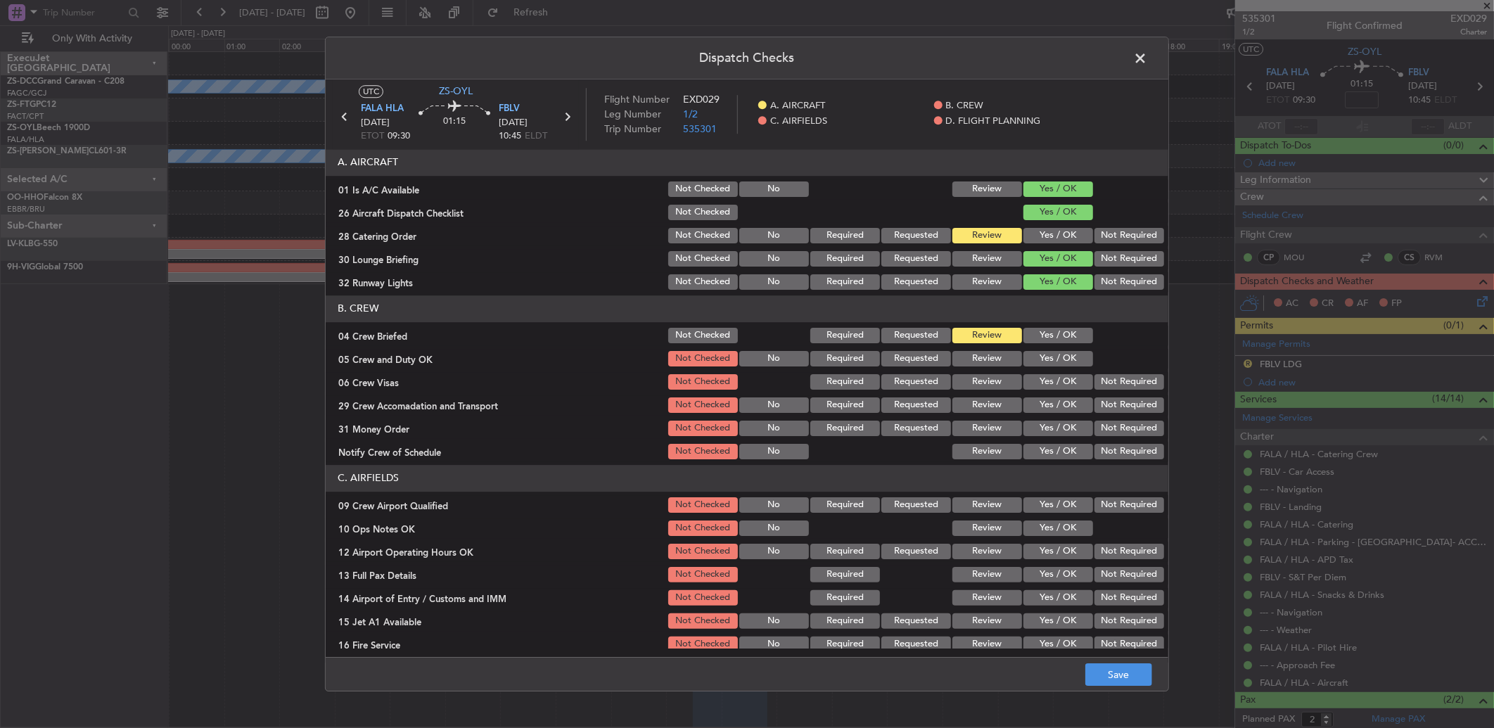
click at [1037, 361] on button "Yes / OK" at bounding box center [1058, 358] width 70 height 15
click at [1120, 383] on button "Not Required" at bounding box center [1129, 381] width 70 height 15
click at [1115, 406] on button "Not Required" at bounding box center [1129, 404] width 70 height 15
click at [995, 419] on div "Review" at bounding box center [985, 428] width 71 height 20
click at [1048, 444] on button "Yes / OK" at bounding box center [1058, 451] width 70 height 15
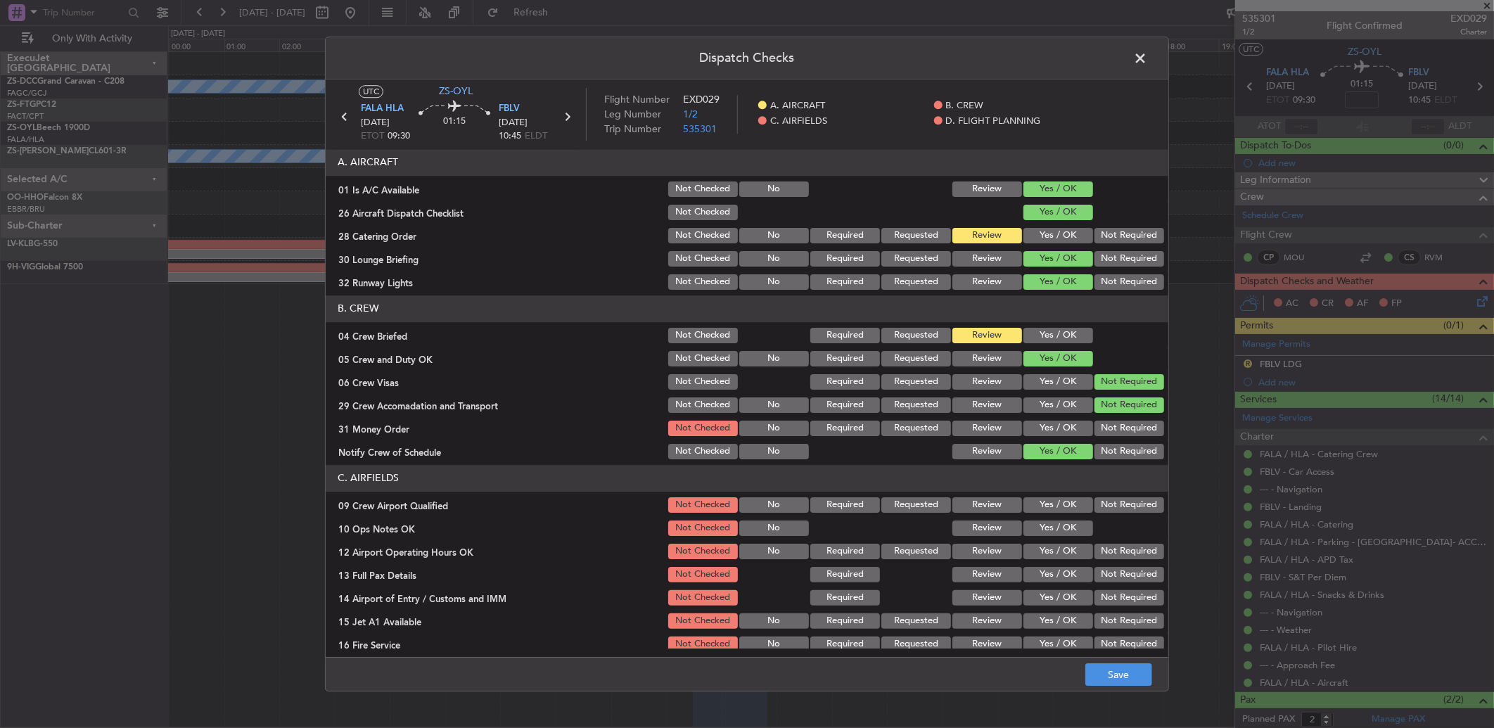
click at [963, 429] on button "Review" at bounding box center [987, 428] width 70 height 15
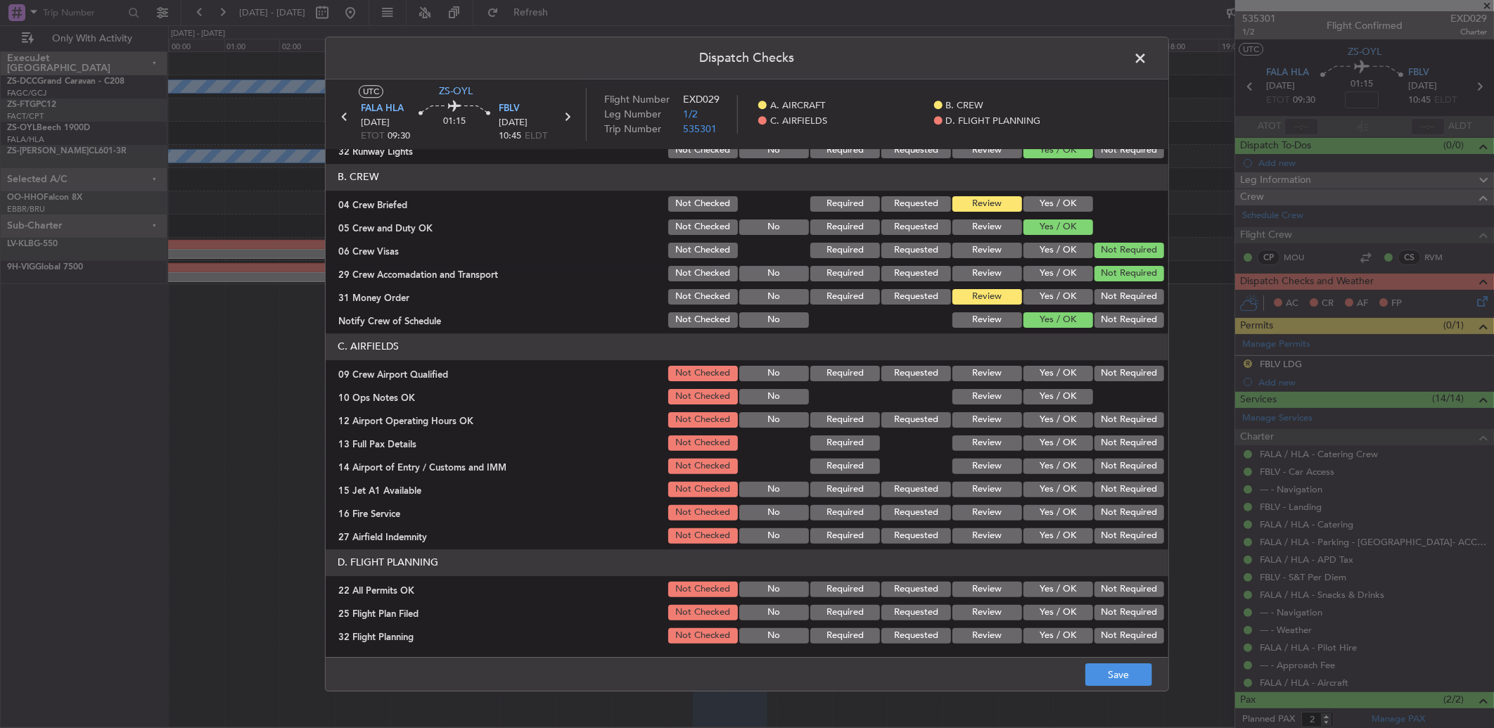
click at [1056, 374] on button "Yes / OK" at bounding box center [1058, 373] width 70 height 15
click at [1055, 397] on button "Yes / OK" at bounding box center [1058, 396] width 70 height 15
click at [1063, 417] on button "Yes / OK" at bounding box center [1058, 419] width 70 height 15
click at [1062, 433] on div "Yes / OK" at bounding box center [1056, 443] width 71 height 20
click at [1048, 460] on button "Yes / OK" at bounding box center [1058, 465] width 70 height 15
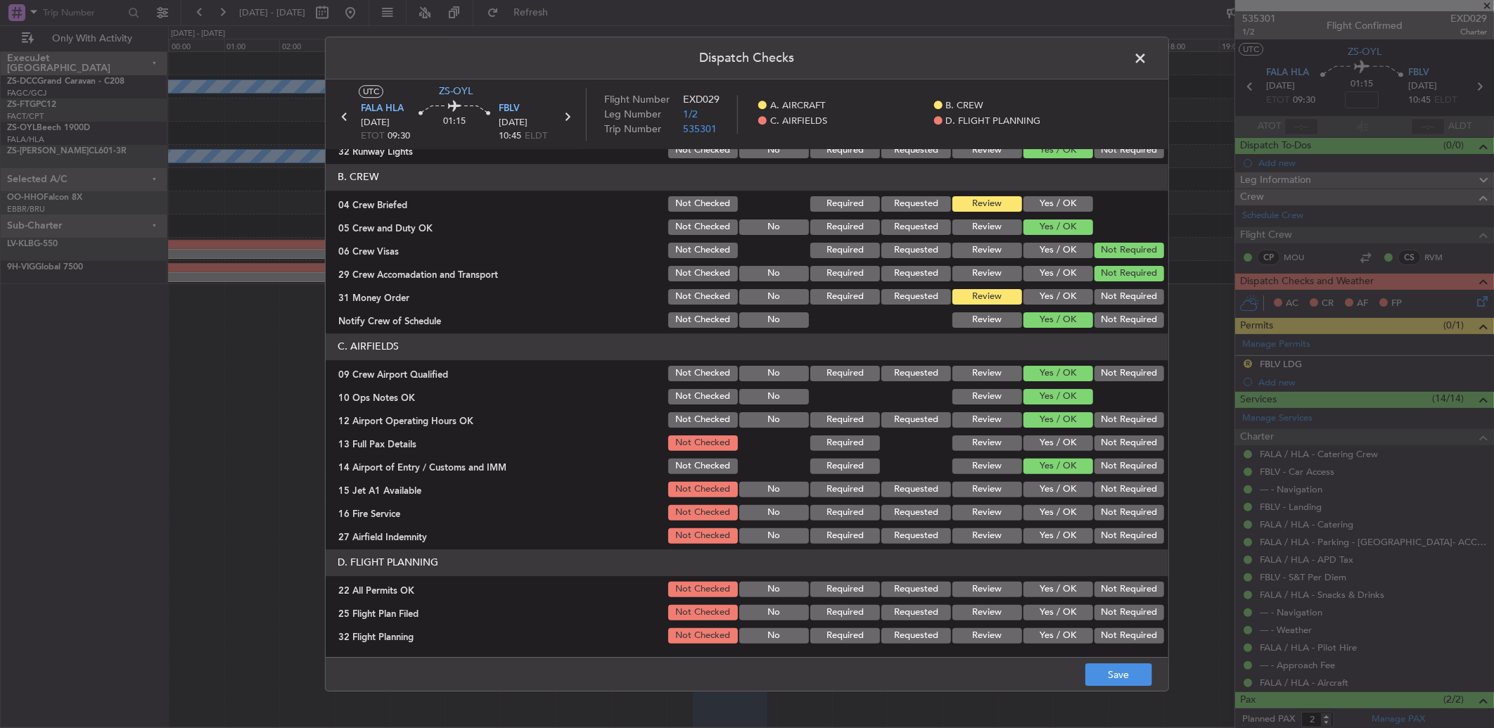
click at [1053, 443] on button "Yes / OK" at bounding box center [1058, 442] width 70 height 15
click at [981, 470] on button "Review" at bounding box center [987, 465] width 70 height 15
click at [999, 477] on section "C. AIRFIELDS 09 Crew Airport Qualified Not Checked No Required Requested Review…" at bounding box center [747, 439] width 842 height 212
click at [1023, 487] on button "Yes / OK" at bounding box center [1058, 489] width 70 height 15
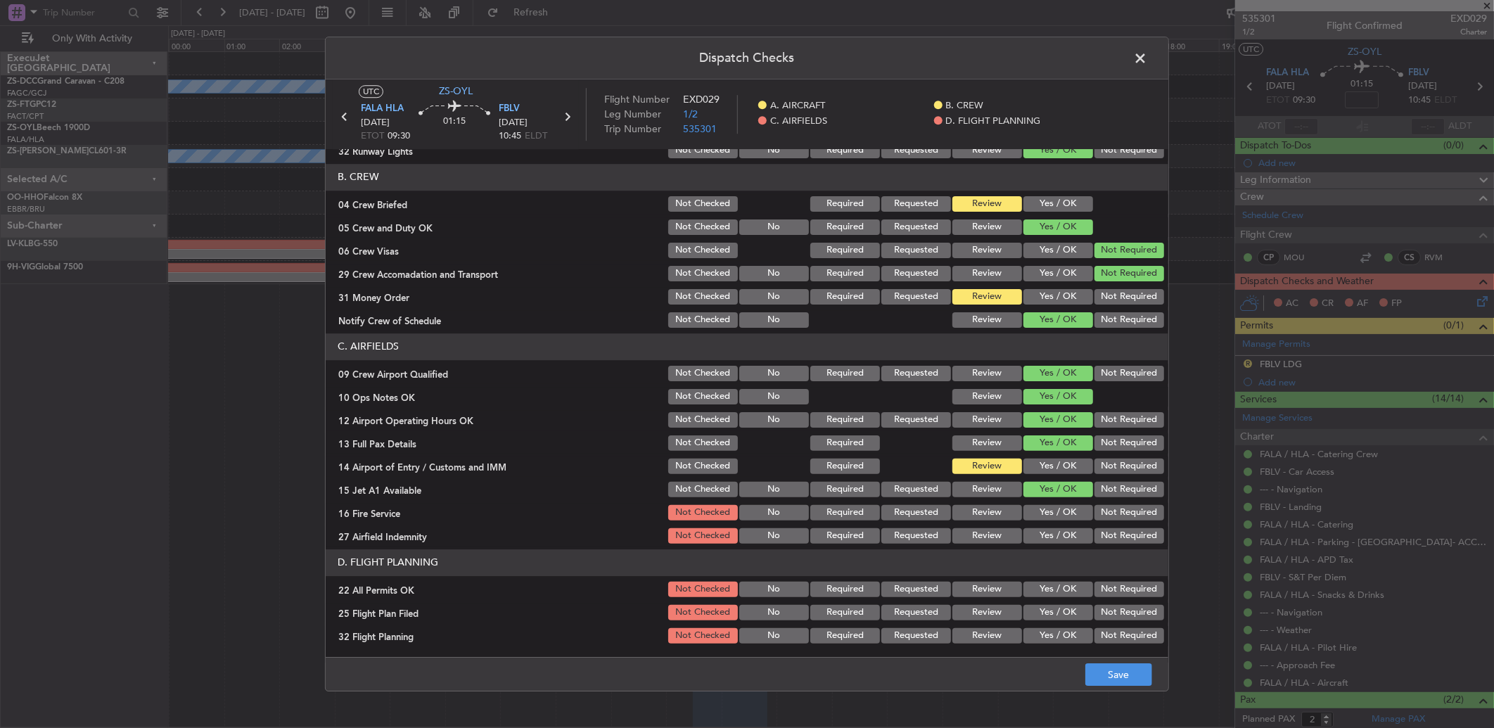
click at [1077, 512] on button "Yes / OK" at bounding box center [1058, 512] width 70 height 15
click at [938, 518] on div "16 Fire Service Not Checked No Required Requested Review Yes / OK Not Required" at bounding box center [747, 513] width 842 height 20
click at [985, 535] on button "Review" at bounding box center [987, 535] width 70 height 15
click at [1094, 582] on button "Not Required" at bounding box center [1129, 589] width 70 height 15
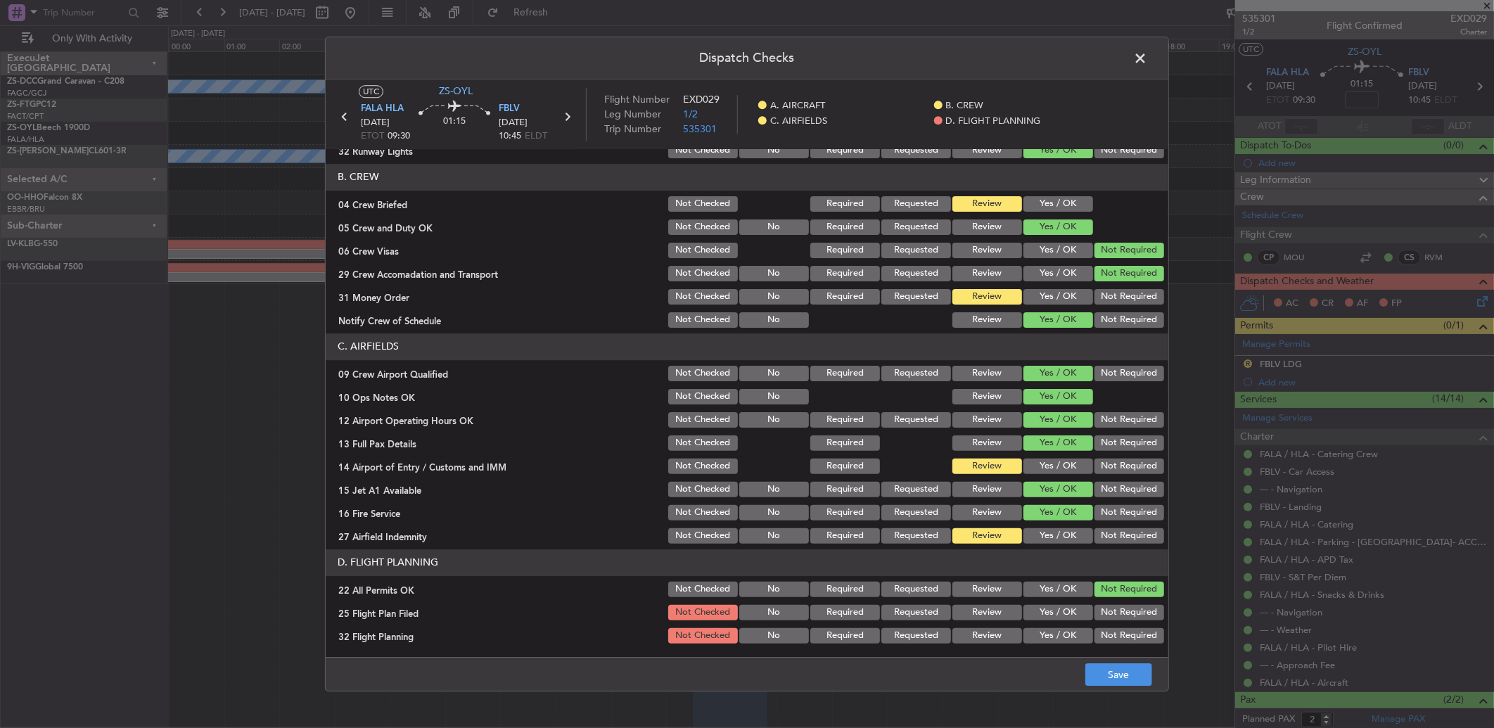
click at [1006, 605] on button "Review" at bounding box center [987, 612] width 70 height 15
drag, startPoint x: 994, startPoint y: 628, endPoint x: 1017, endPoint y: 649, distance: 30.8
click at [994, 629] on button "Review" at bounding box center [987, 635] width 70 height 15
click at [1148, 693] on div "Dispatch Checks UTC ZS-OYL FALA HLA 11/10/2025 ETOT 09:30 01:15 FBLV 11/10/2025…" at bounding box center [747, 364] width 1494 height 728
click at [1146, 693] on div "Dispatch Checks UTC ZS-OYL FALA HLA 11/10/2025 ETOT 09:30 01:15 FBLV 11/10/2025…" at bounding box center [747, 364] width 1494 height 728
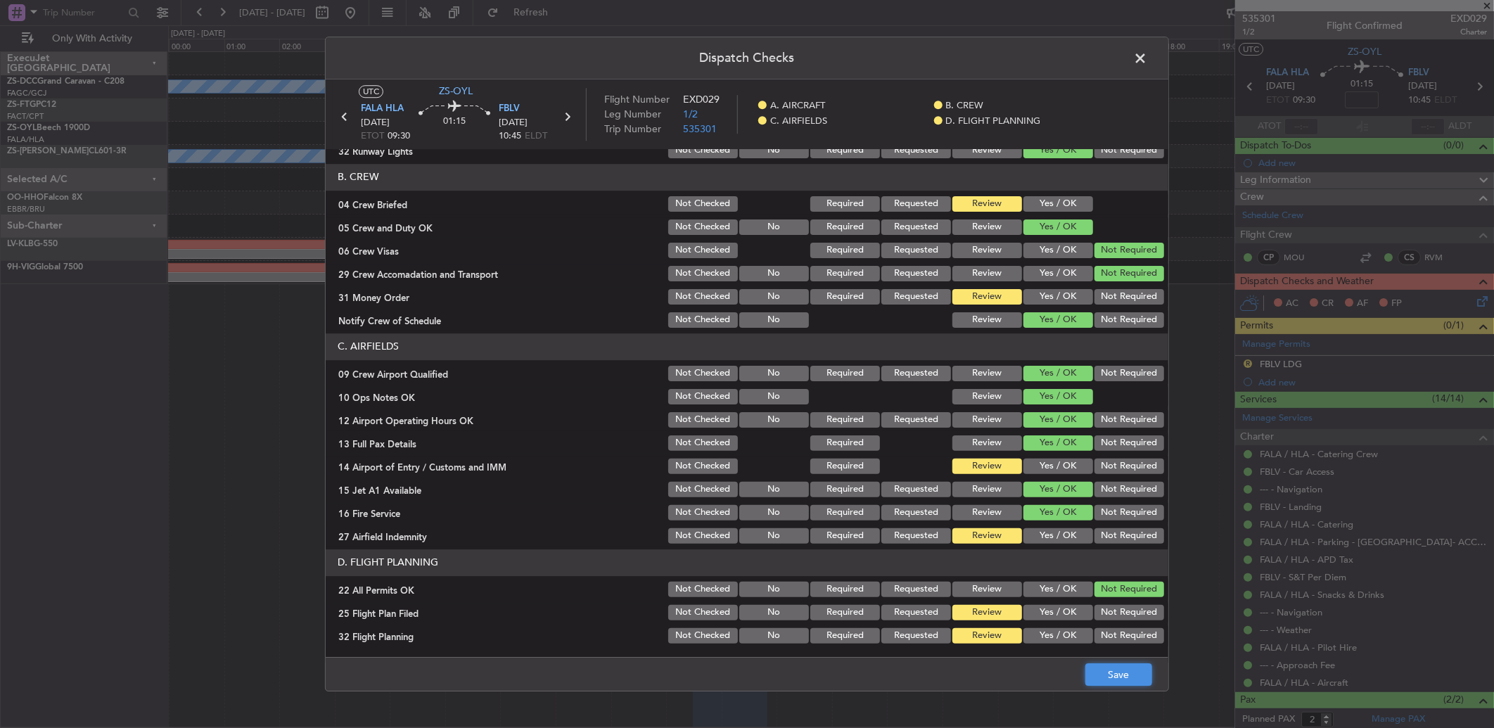
click at [1146, 684] on button "Save" at bounding box center [1118, 674] width 67 height 23
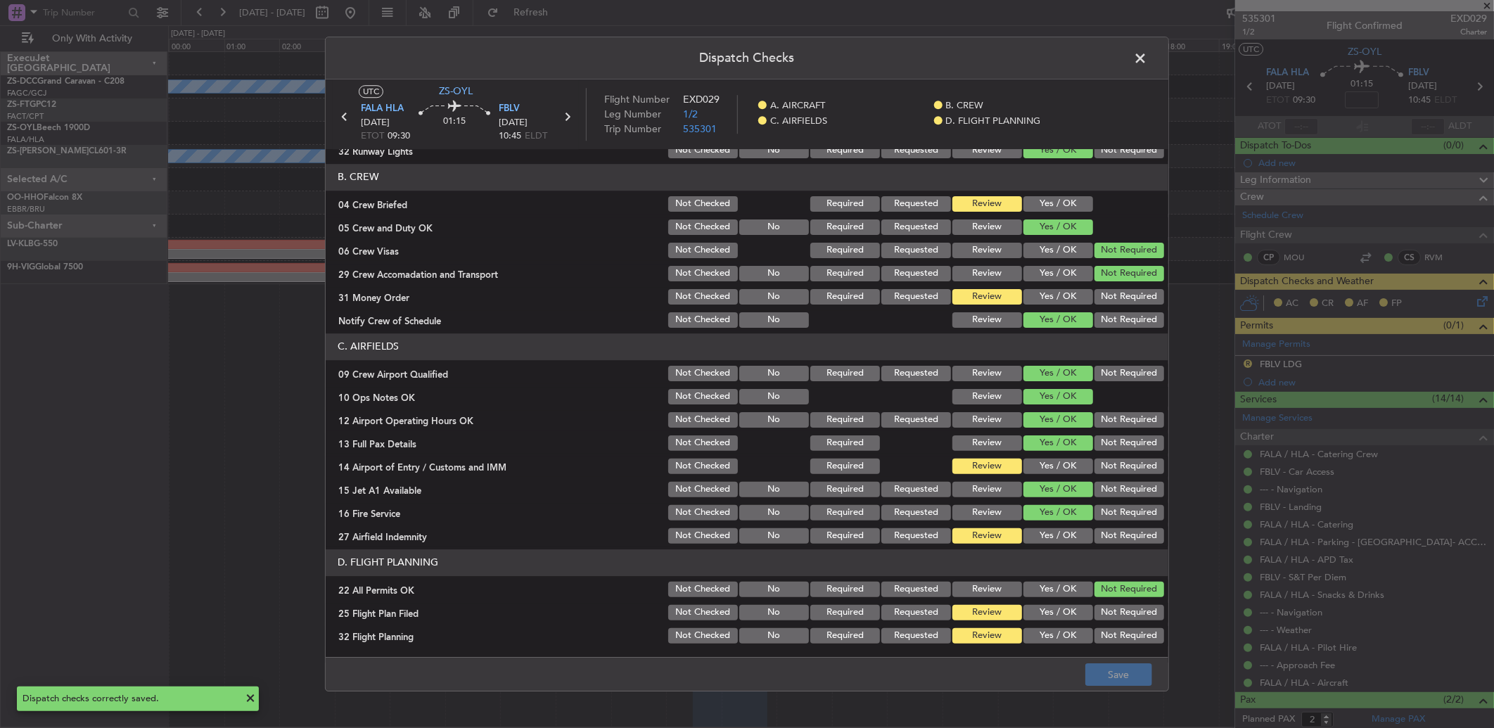
click at [1147, 62] on span at bounding box center [1147, 62] width 0 height 28
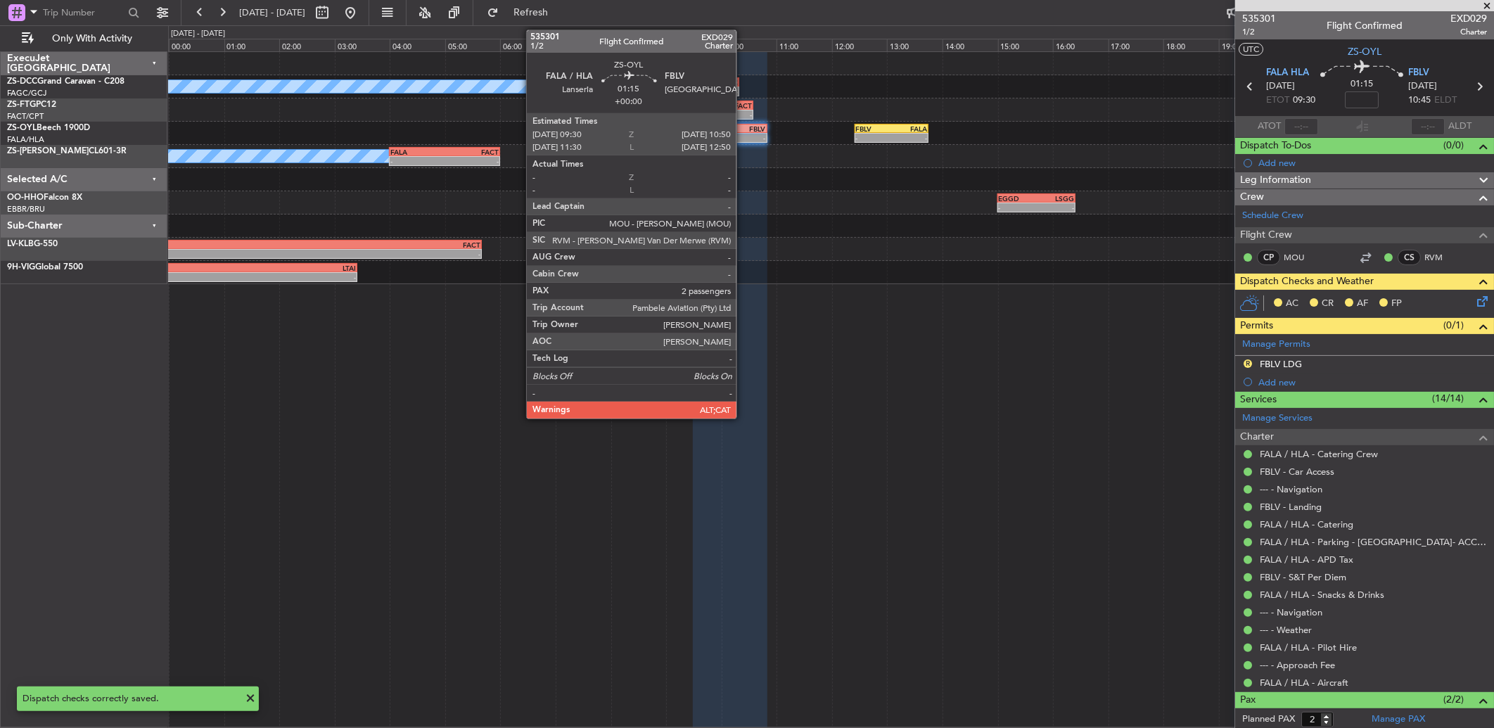
click at [743, 129] on div "FBLV" at bounding box center [748, 128] width 36 height 8
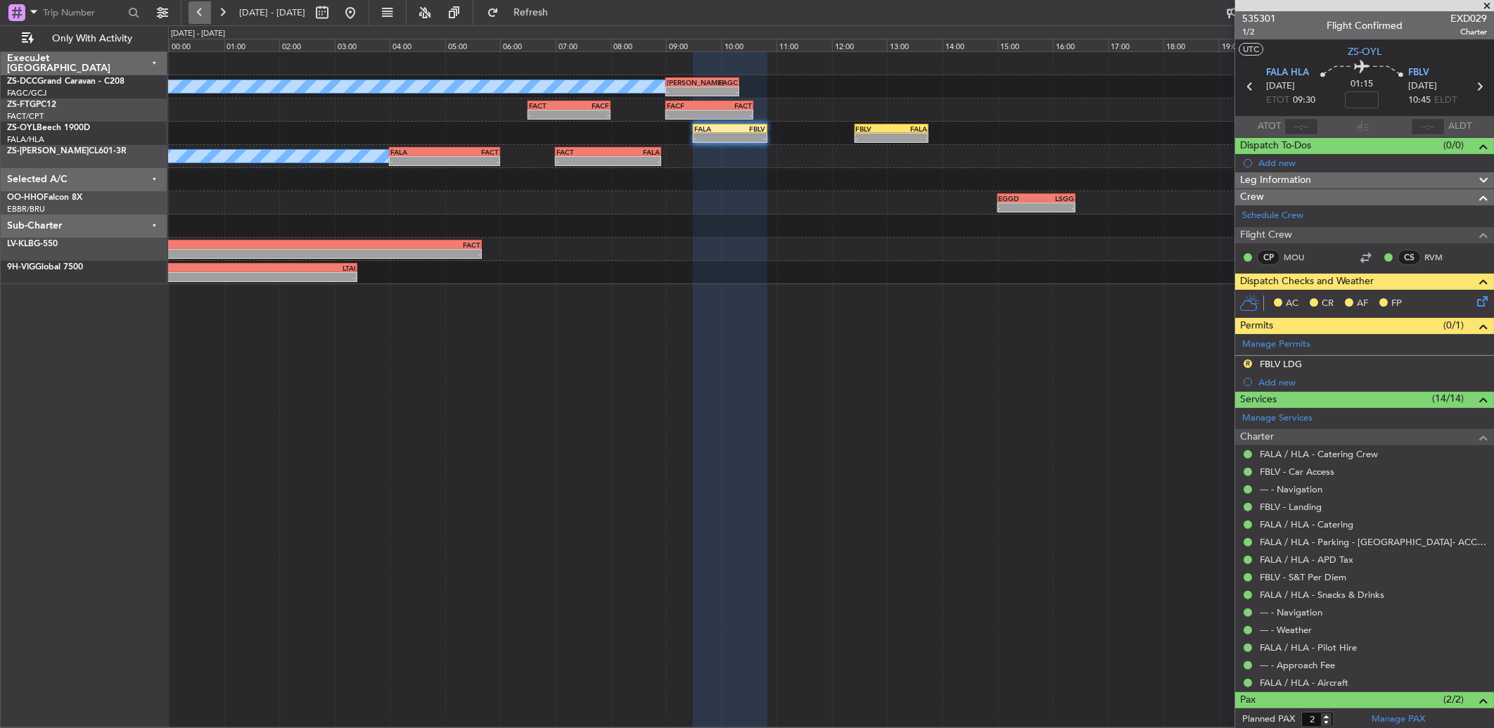
click at [204, 17] on button at bounding box center [199, 12] width 23 height 23
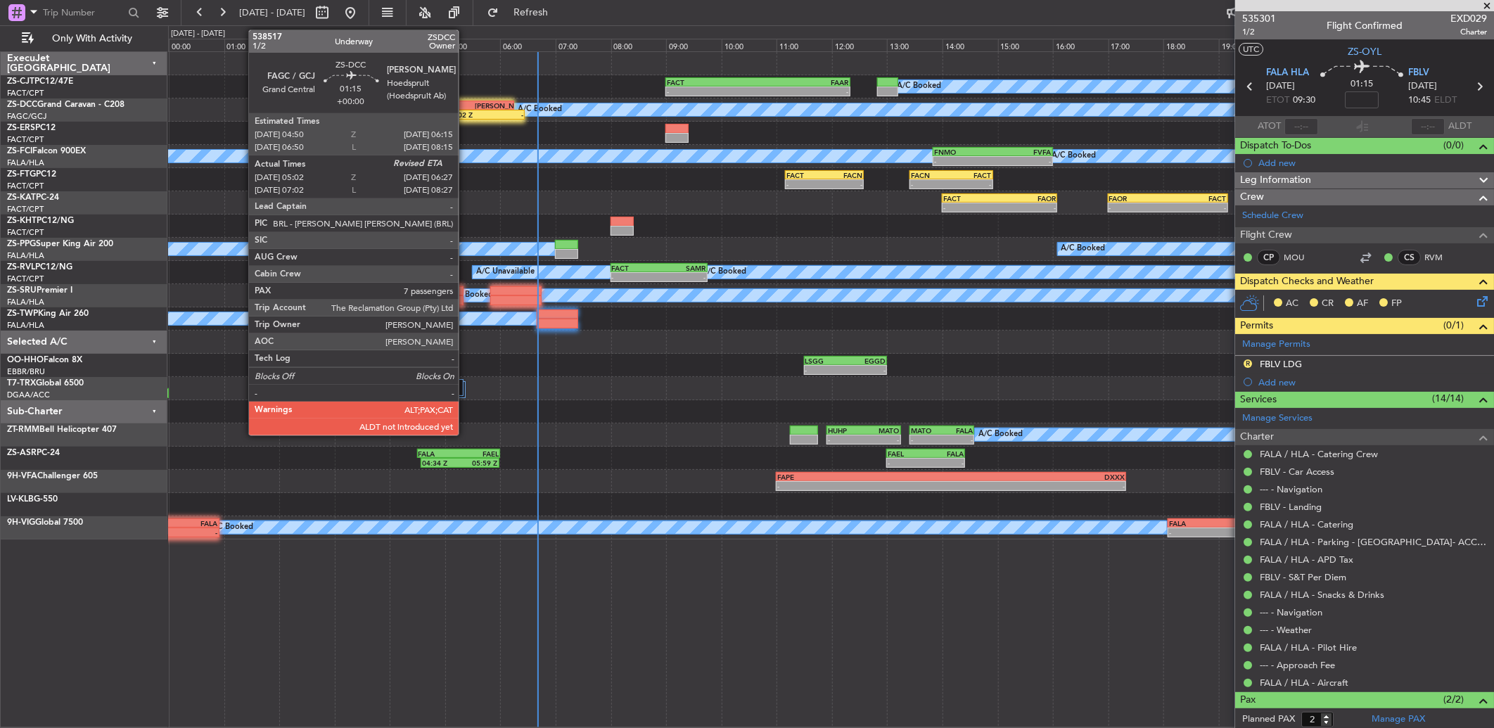
click at [496, 107] on div "[PERSON_NAME]" at bounding box center [494, 105] width 38 height 8
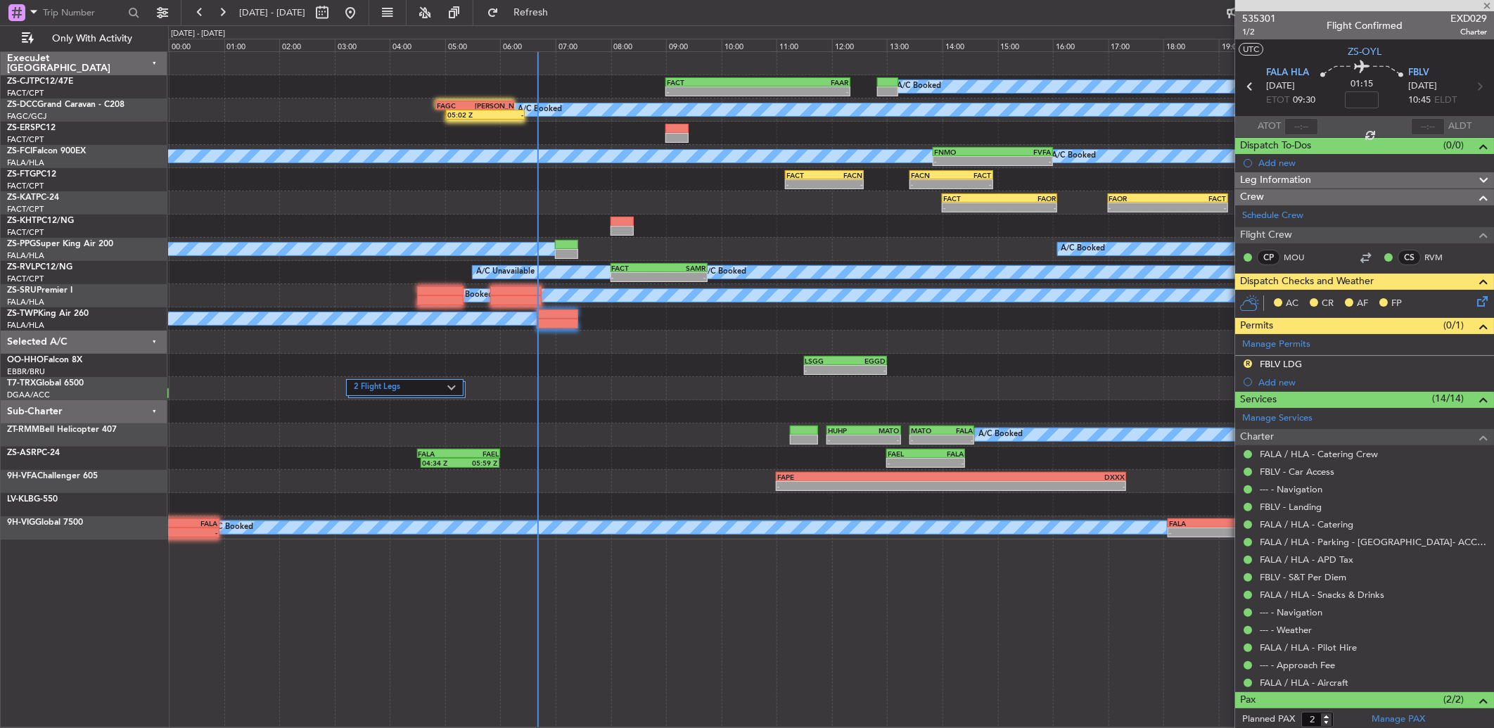
type input "05:12"
type input "7"
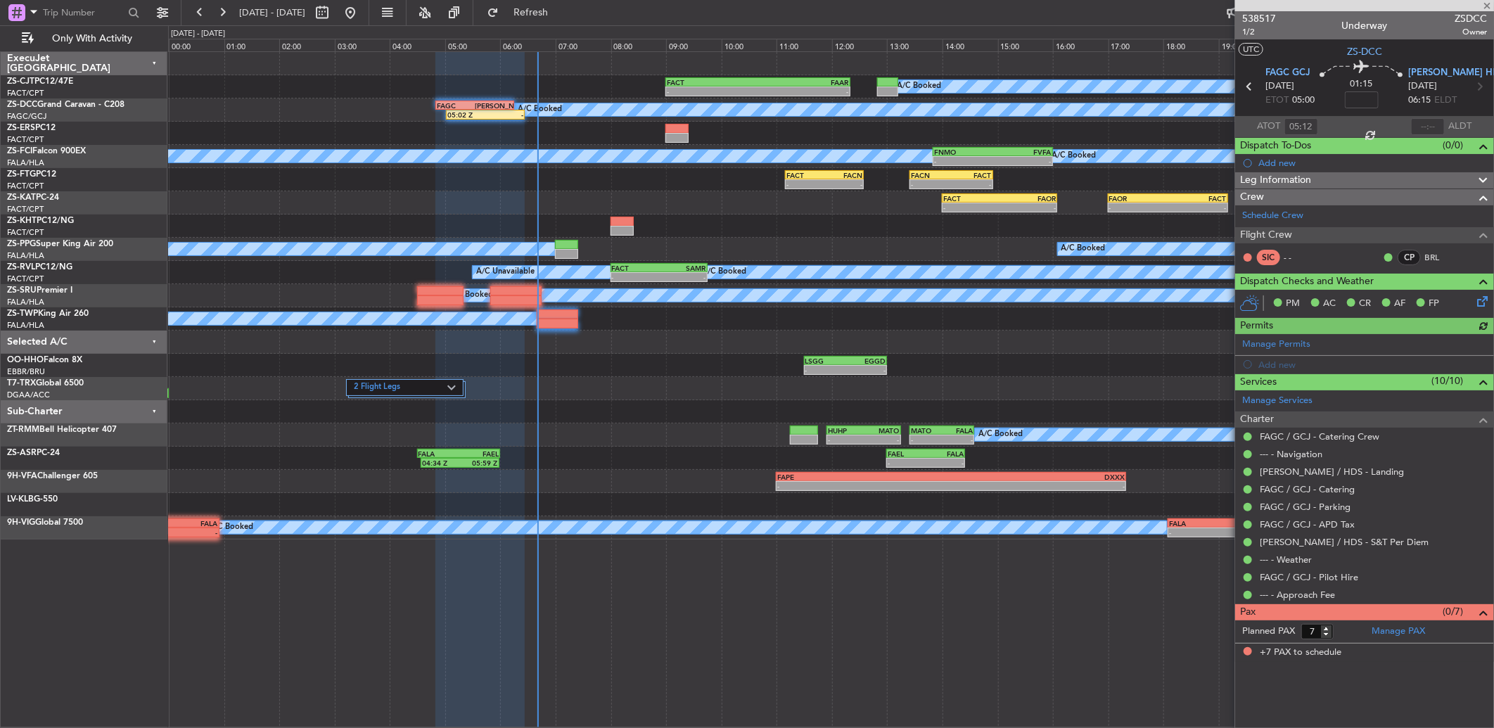
click at [1416, 125] on div at bounding box center [1428, 126] width 34 height 17
click at [1432, 124] on div at bounding box center [1428, 126] width 34 height 17
click at [1435, 125] on input "text" at bounding box center [1428, 126] width 34 height 17
type input "06:31"
click at [227, 12] on button at bounding box center [222, 12] width 23 height 23
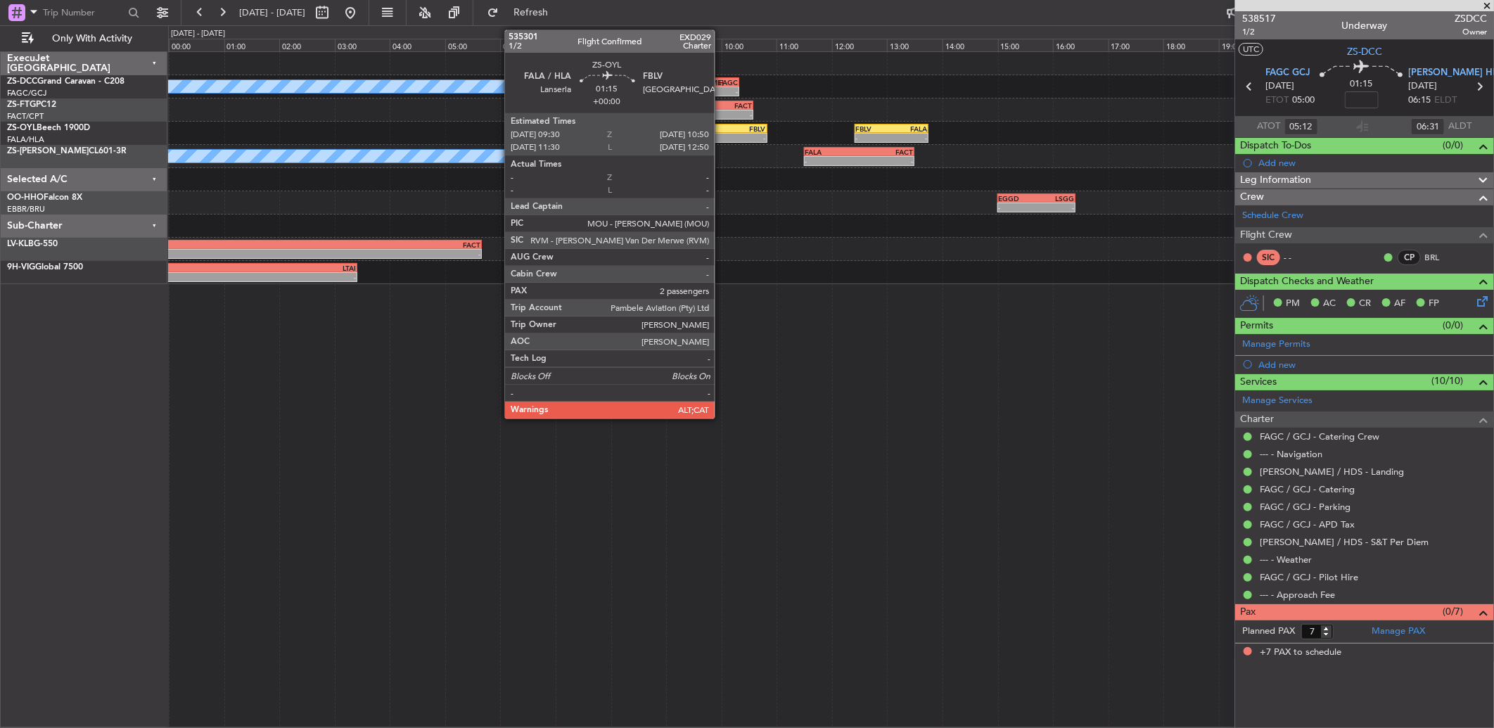
click at [721, 133] on div "- -" at bounding box center [730, 138] width 74 height 10
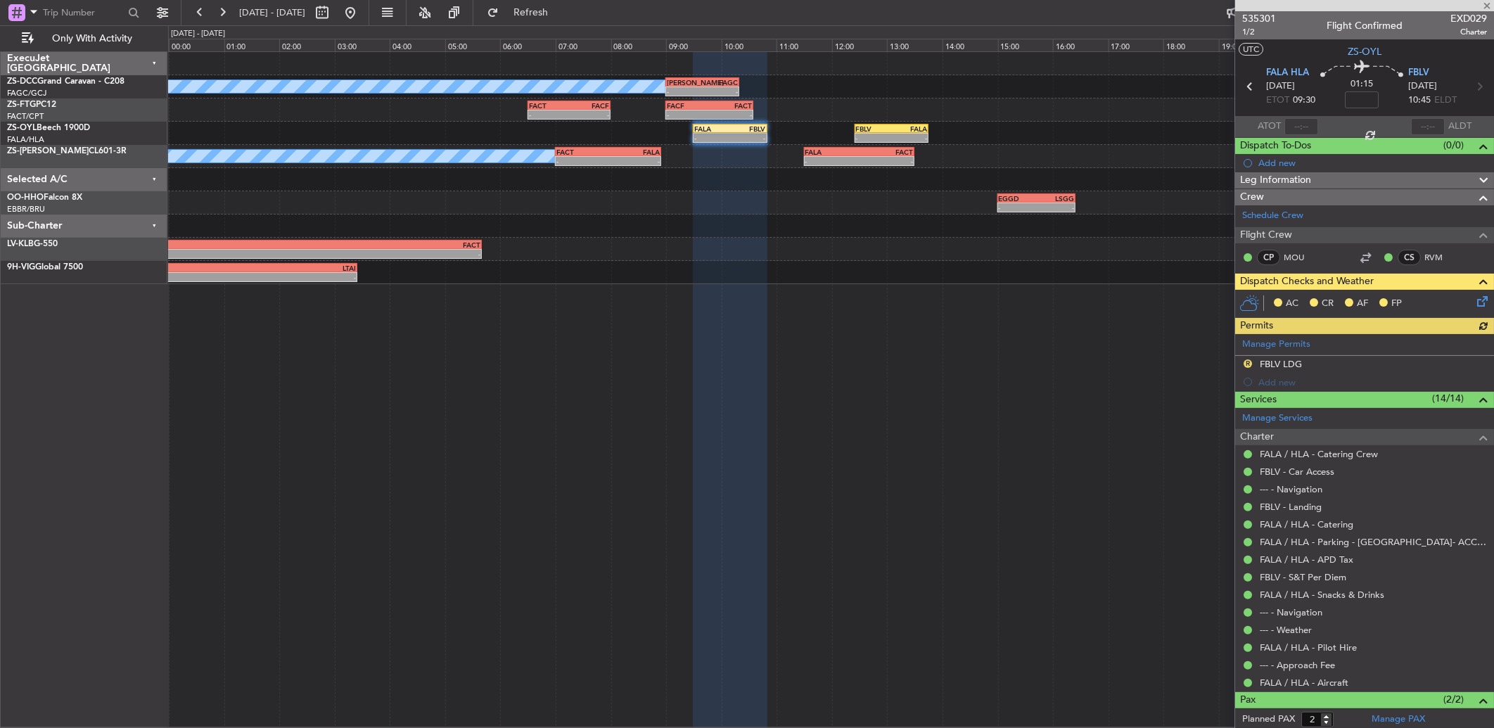
click at [1474, 297] on icon at bounding box center [1479, 298] width 11 height 11
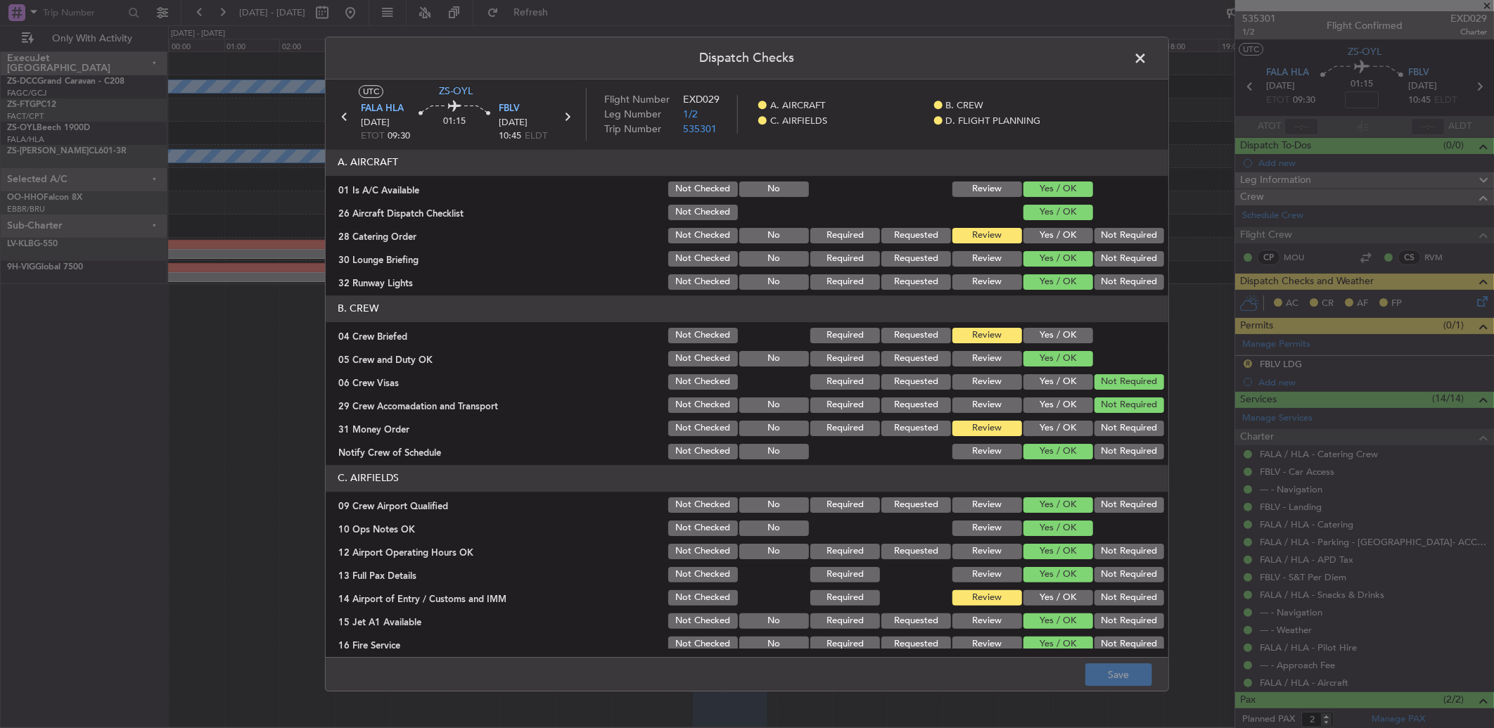
click at [1035, 333] on button "Yes / OK" at bounding box center [1058, 335] width 70 height 15
click at [1147, 60] on span at bounding box center [1147, 62] width 0 height 28
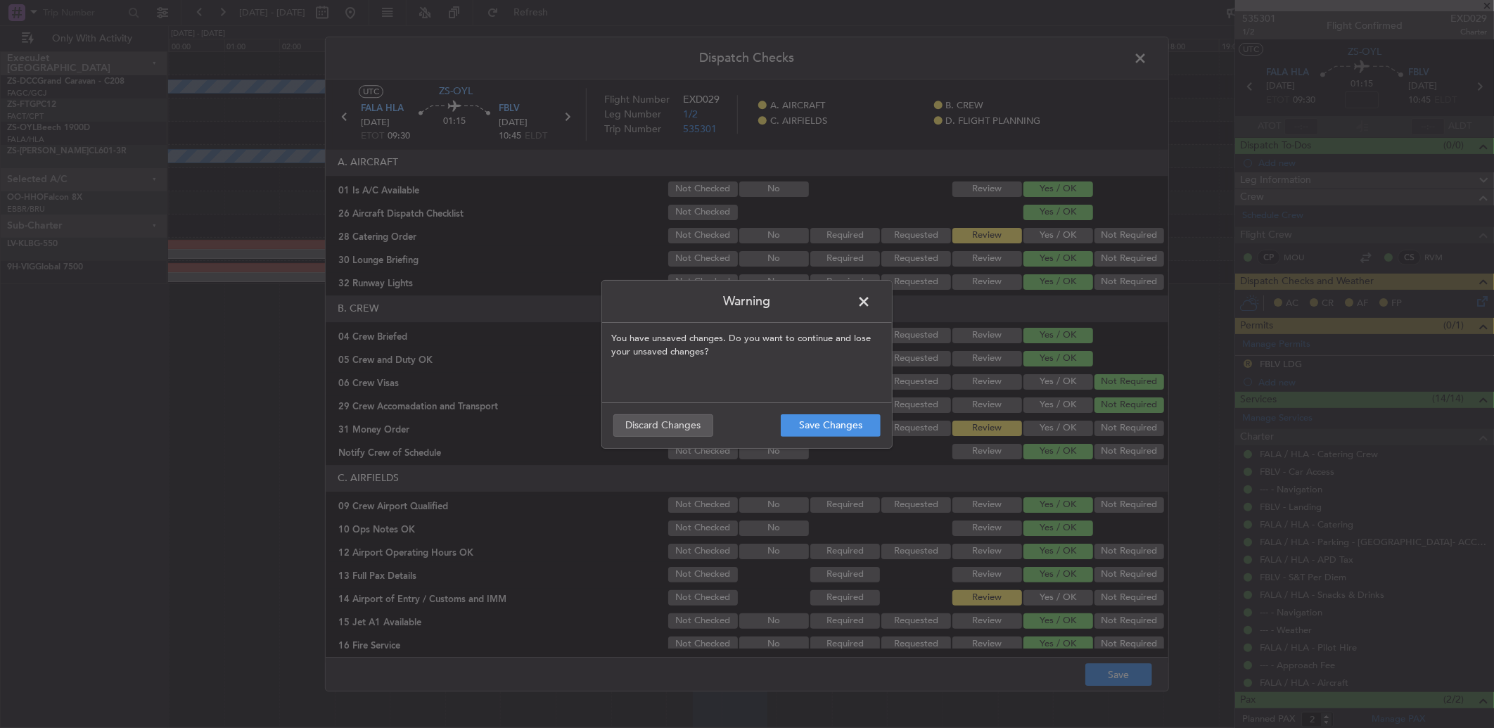
click at [871, 300] on span at bounding box center [871, 305] width 0 height 28
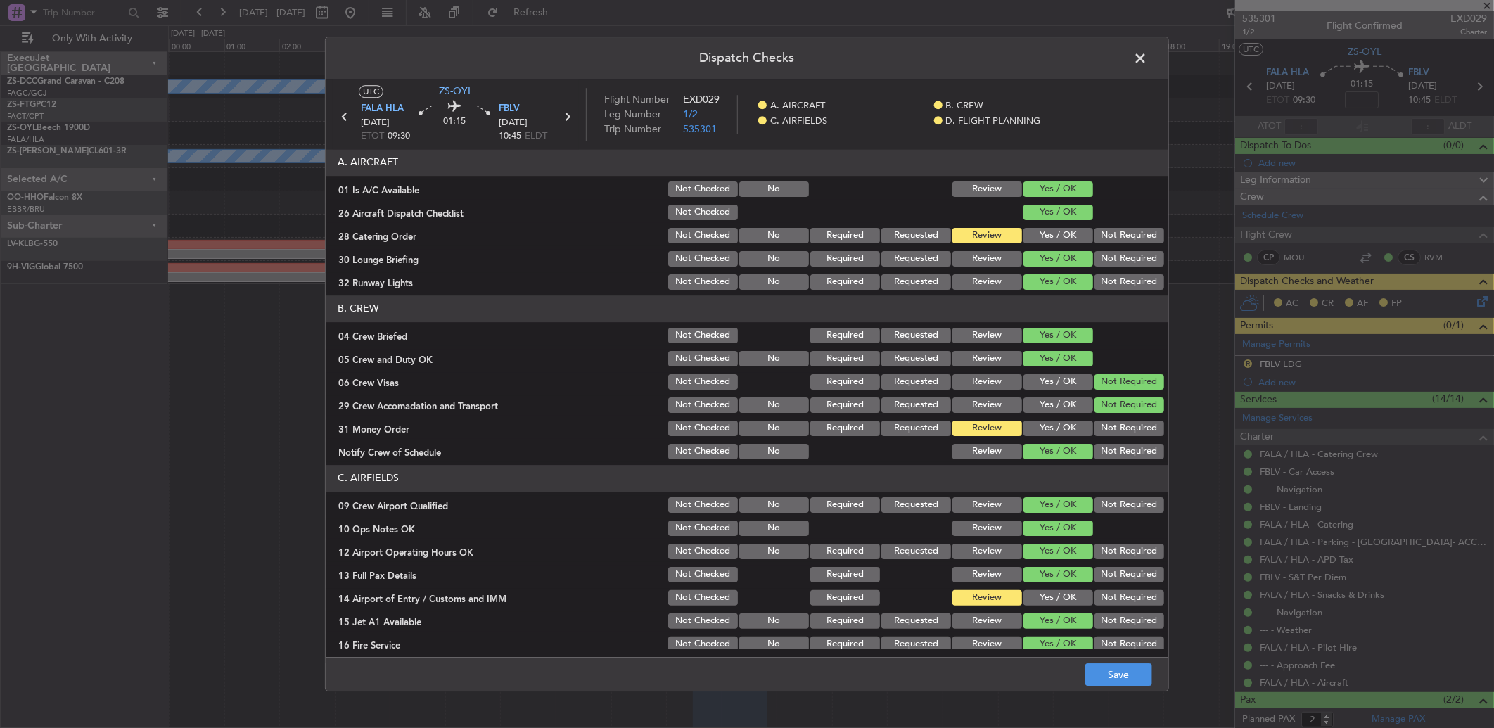
click at [1036, 423] on button "Yes / OK" at bounding box center [1058, 428] width 70 height 15
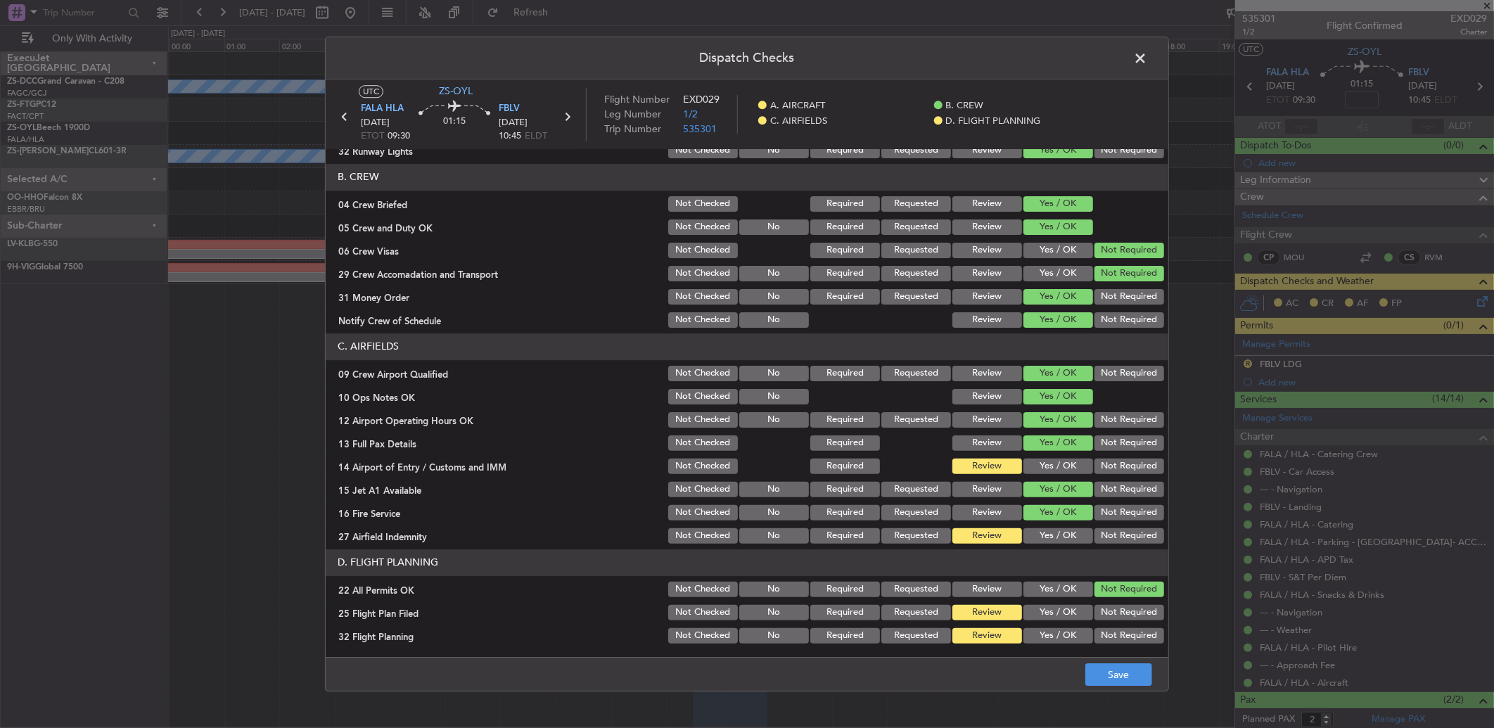
click at [1147, 57] on span at bounding box center [1147, 62] width 0 height 28
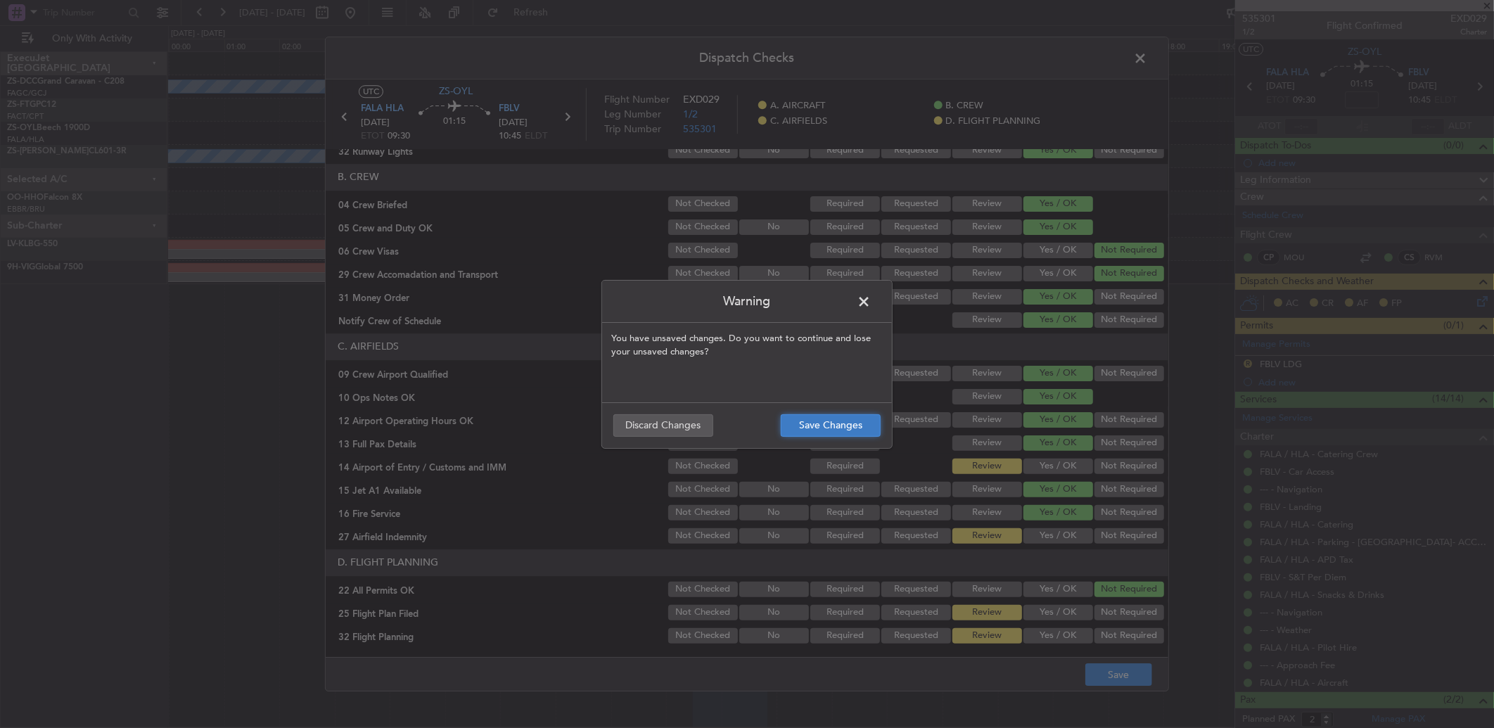
click at [853, 423] on button "Save Changes" at bounding box center [831, 425] width 100 height 23
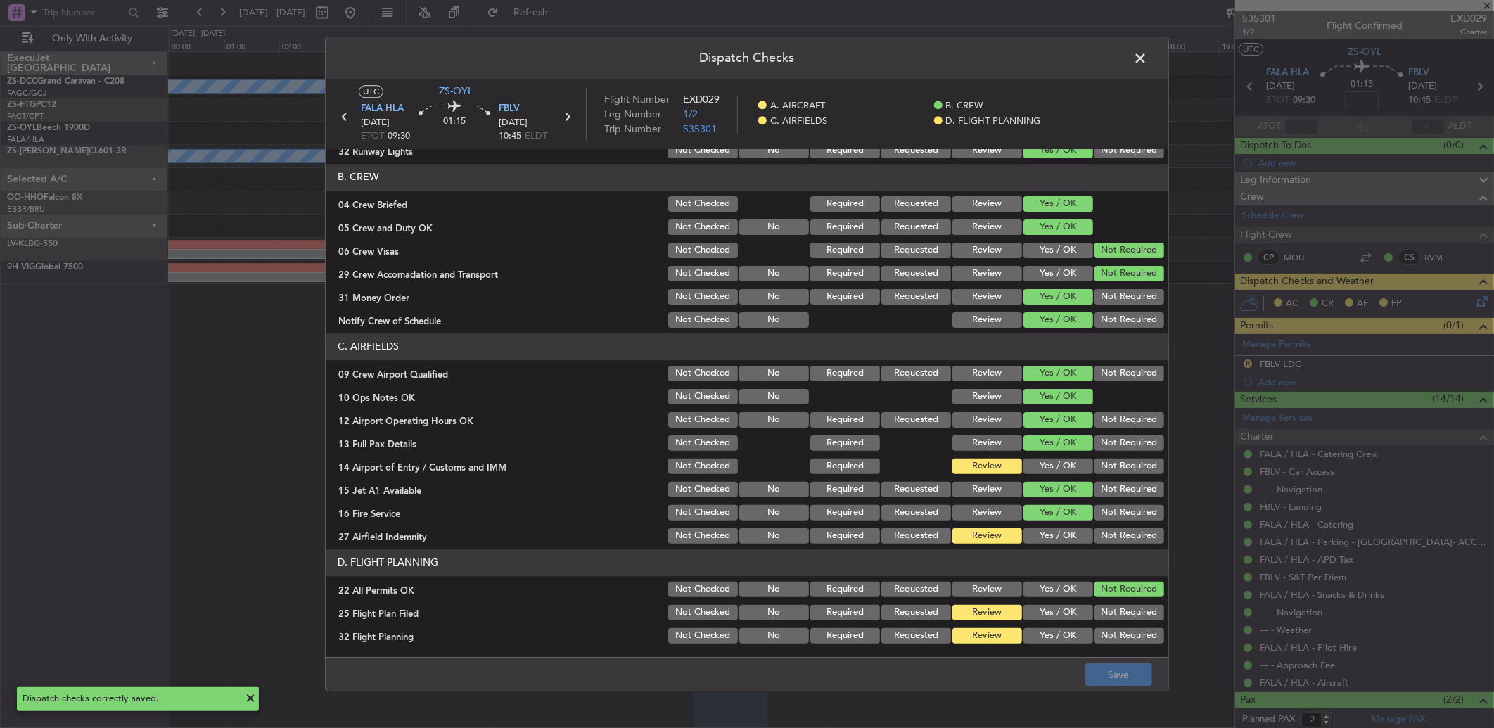
click at [1147, 58] on span at bounding box center [1147, 62] width 0 height 28
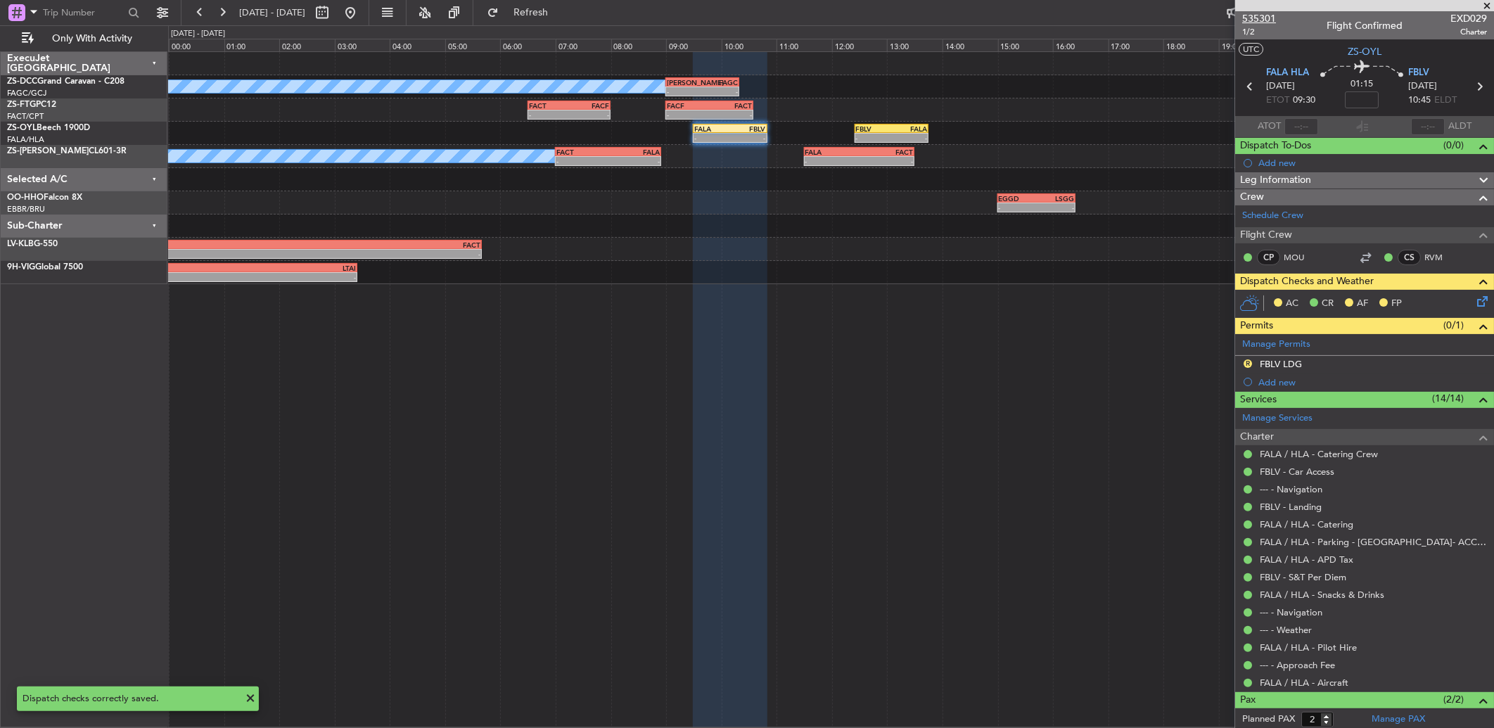
click at [1266, 14] on span "535301" at bounding box center [1259, 18] width 34 height 15
click at [1474, 301] on icon at bounding box center [1479, 298] width 11 height 11
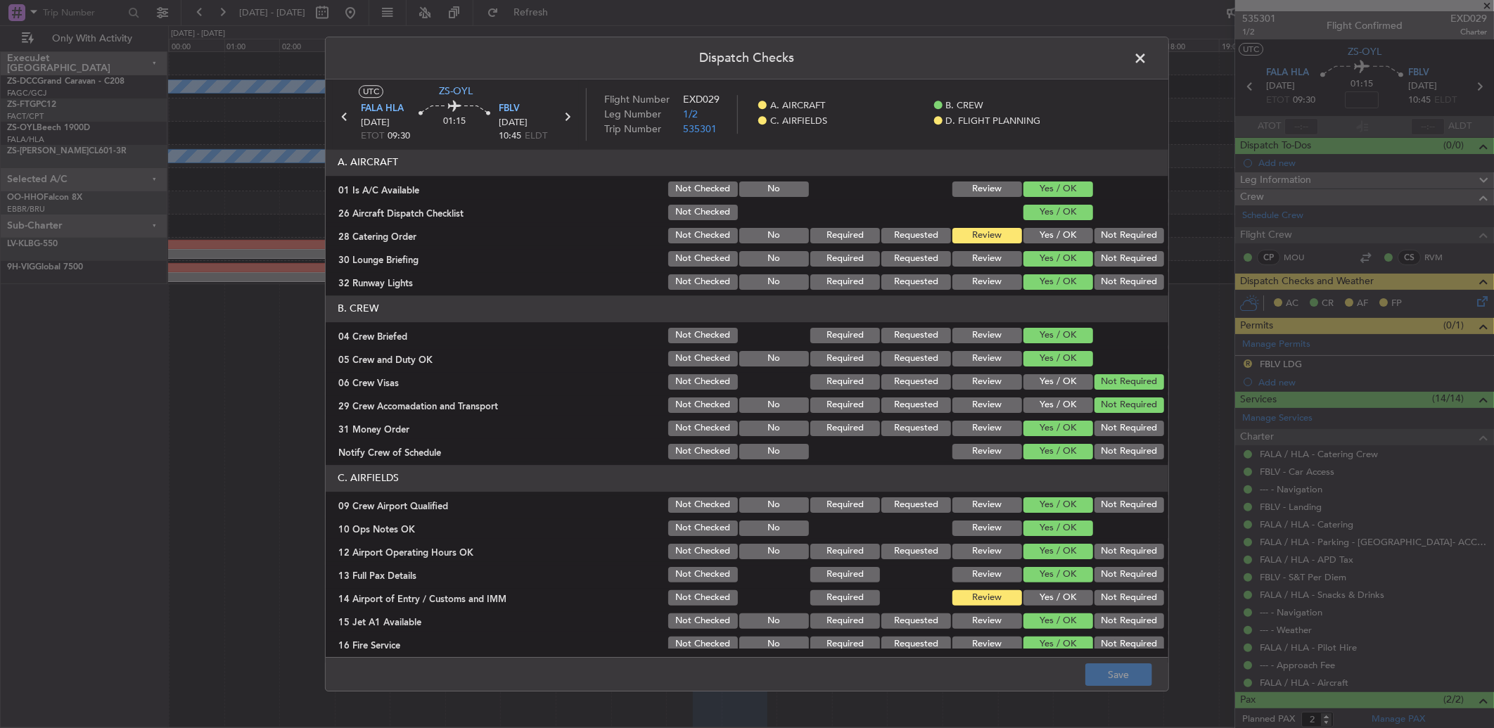
click at [1029, 236] on button "Yes / OK" at bounding box center [1058, 235] width 70 height 15
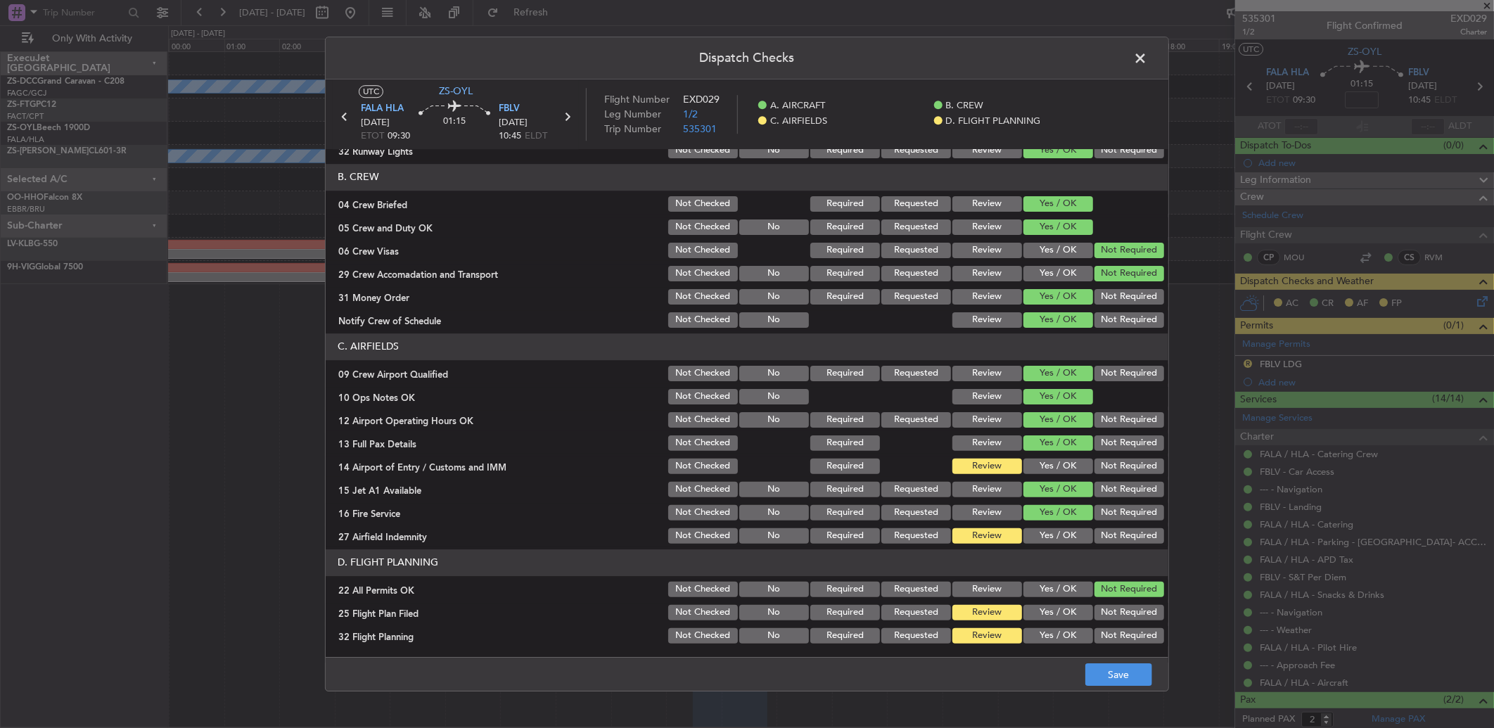
click at [1044, 469] on button "Yes / OK" at bounding box center [1058, 465] width 70 height 15
click at [1057, 543] on div "Yes / OK" at bounding box center [1056, 536] width 71 height 20
click at [1057, 537] on button "Yes / OK" at bounding box center [1058, 535] width 70 height 15
click at [1147, 52] on span at bounding box center [1147, 62] width 0 height 28
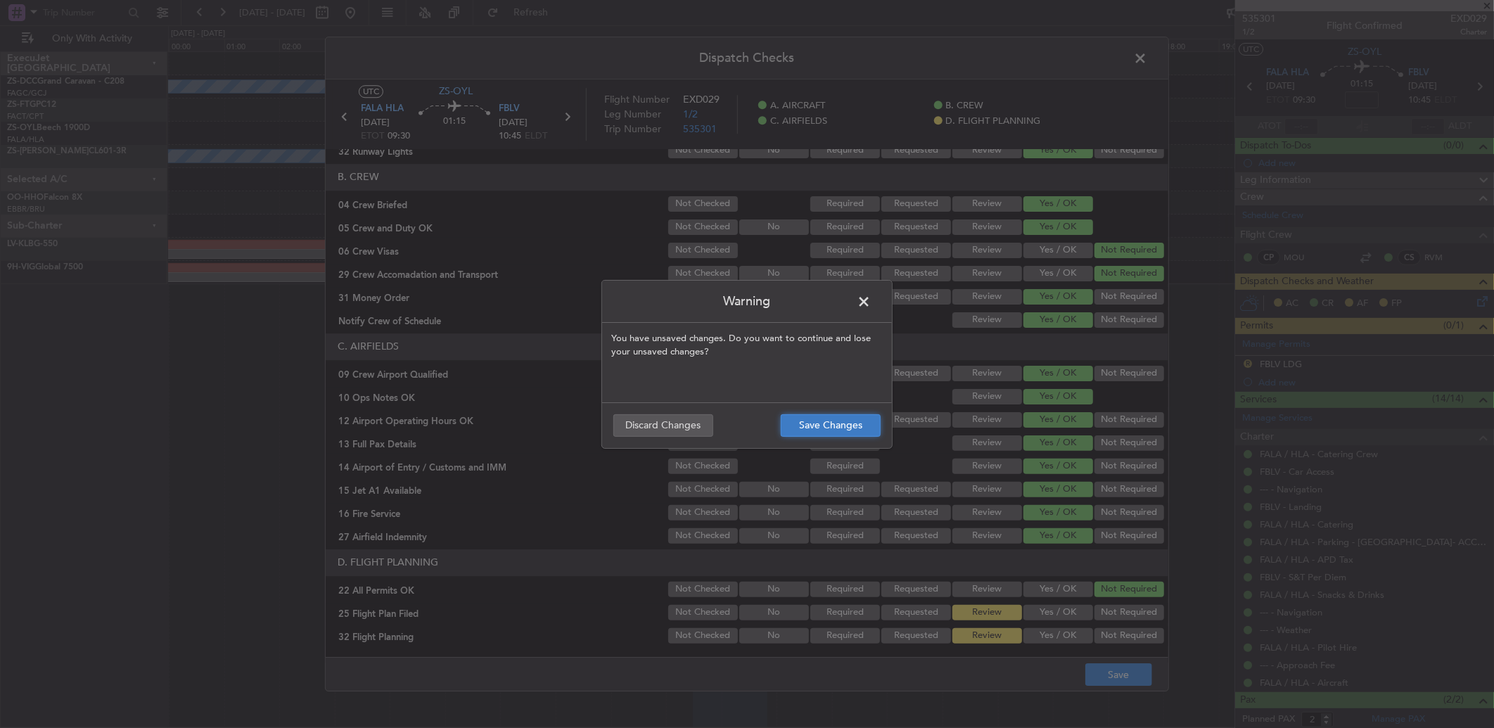
click at [868, 427] on button "Save Changes" at bounding box center [831, 425] width 100 height 23
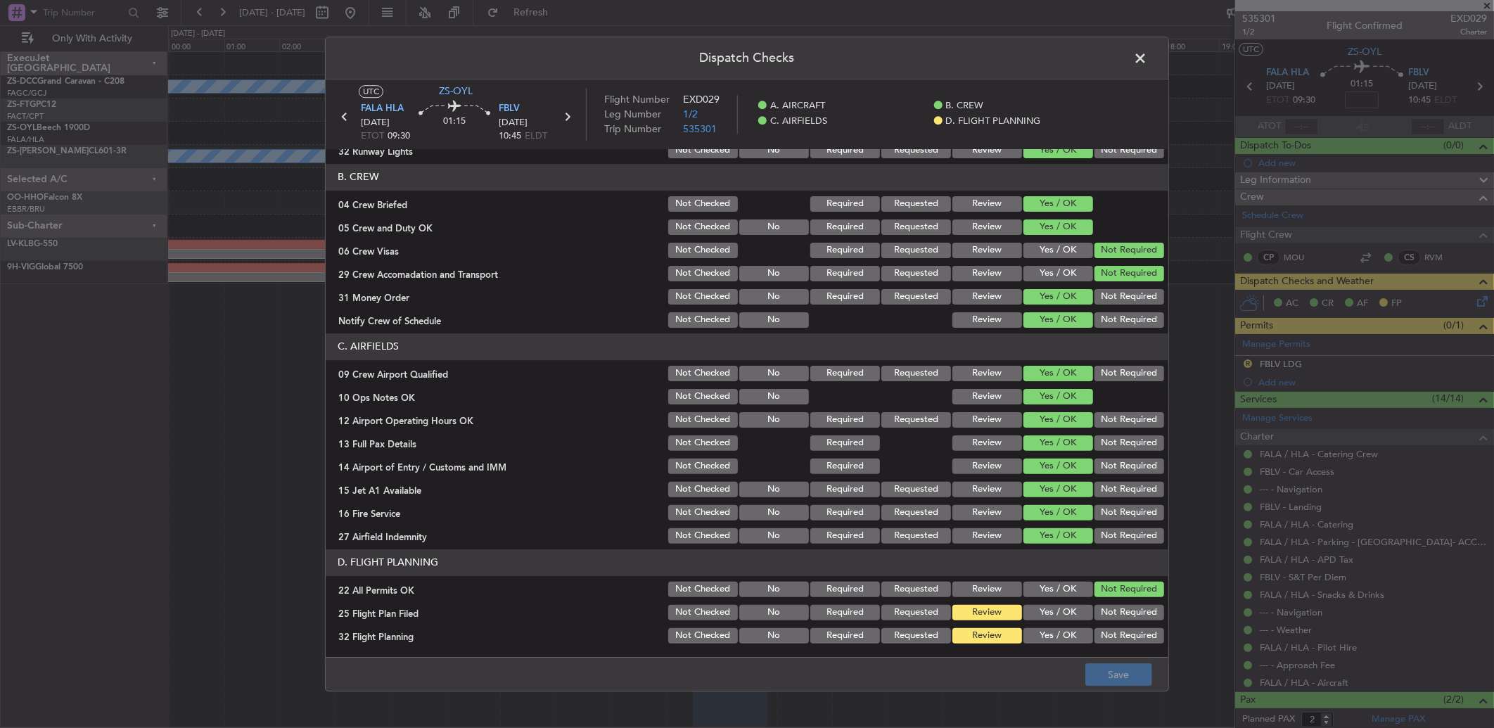
click at [1147, 64] on span at bounding box center [1147, 62] width 0 height 28
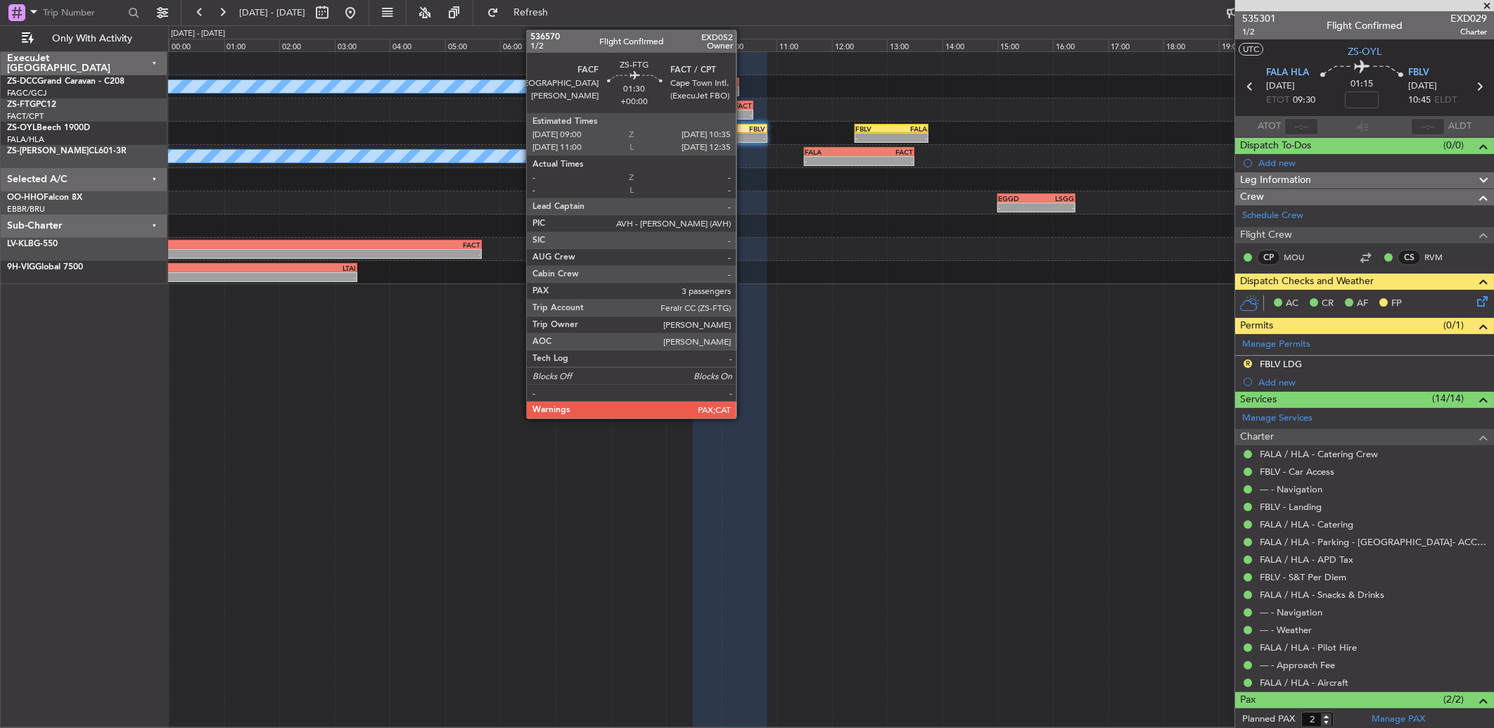
click at [743, 108] on div "FACT" at bounding box center [731, 105] width 42 height 8
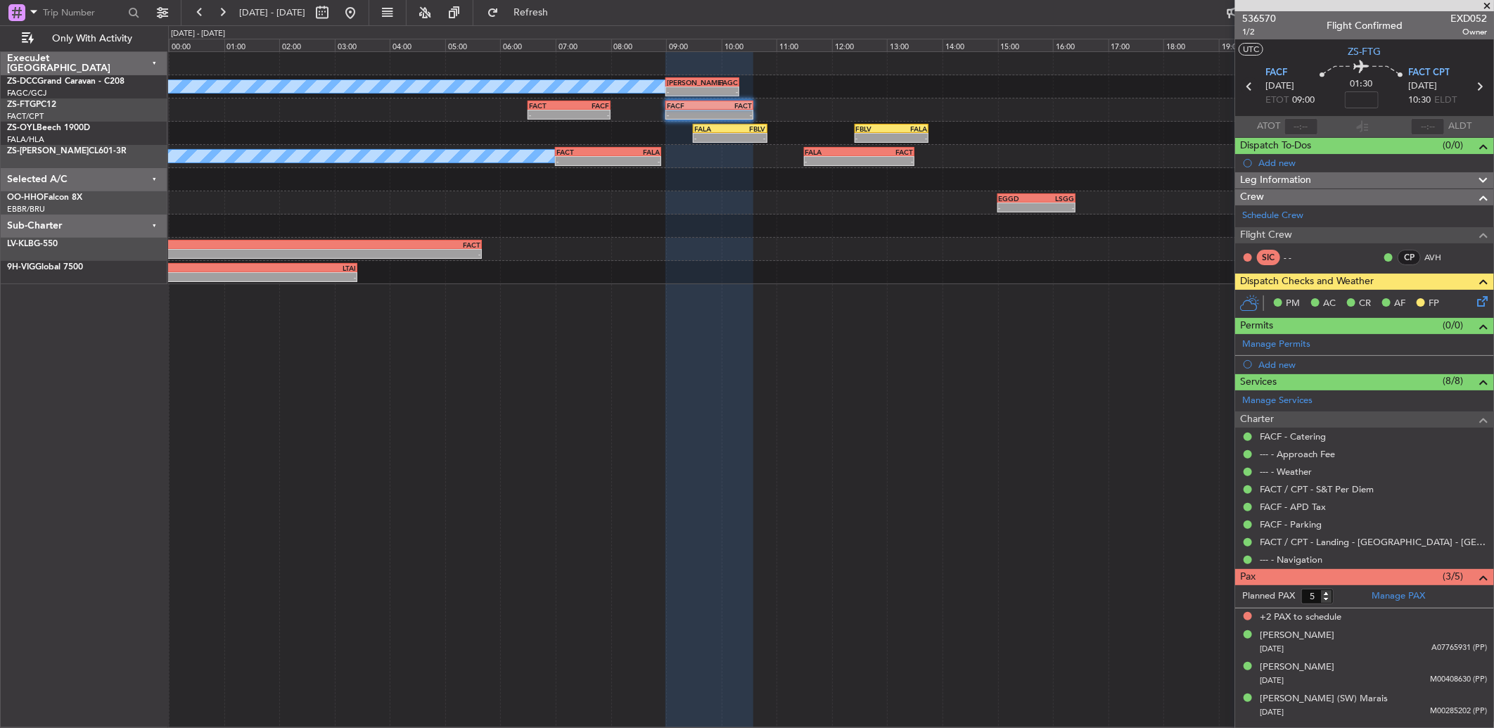
click at [1246, 82] on icon at bounding box center [1249, 86] width 18 height 18
type input "0"
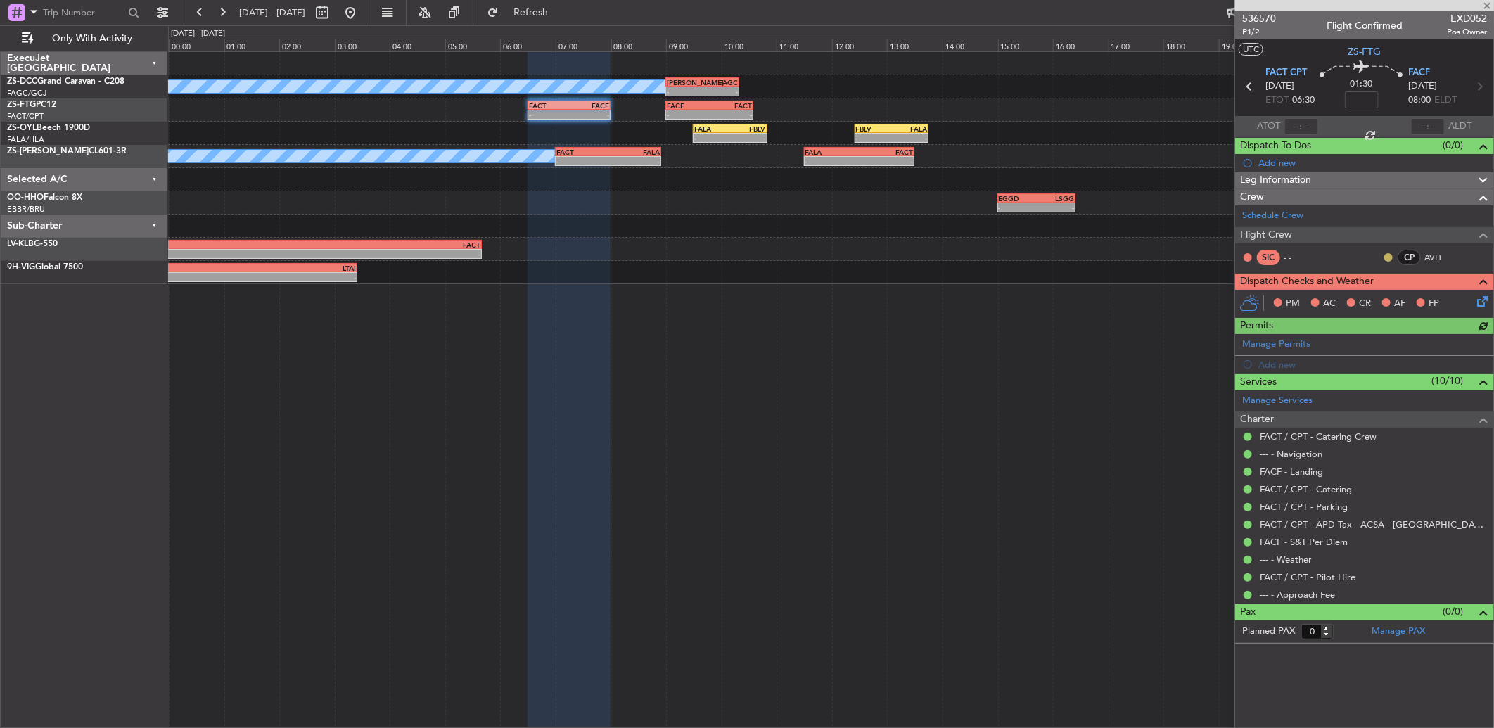
click at [1390, 253] on button at bounding box center [1388, 257] width 8 height 8
click at [1367, 296] on span "Acknowledged" at bounding box center [1392, 298] width 62 height 14
click at [1477, 297] on icon at bounding box center [1479, 298] width 11 height 11
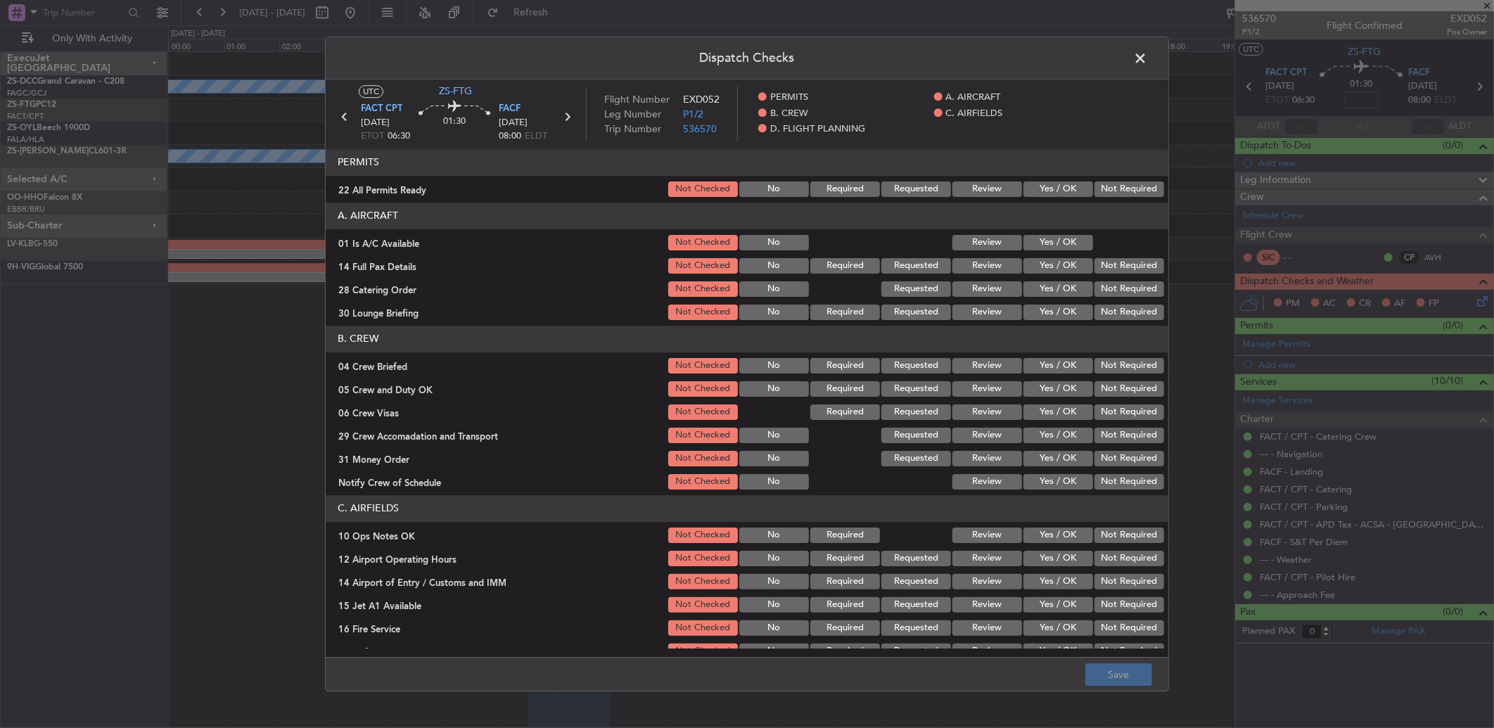
click at [1039, 185] on button "Yes / OK" at bounding box center [1058, 188] width 70 height 15
click at [1048, 264] on button "Yes / OK" at bounding box center [1058, 265] width 70 height 15
drag, startPoint x: 1042, startPoint y: 236, endPoint x: 1065, endPoint y: 254, distance: 29.5
click at [1042, 236] on button "Yes / OK" at bounding box center [1058, 242] width 70 height 15
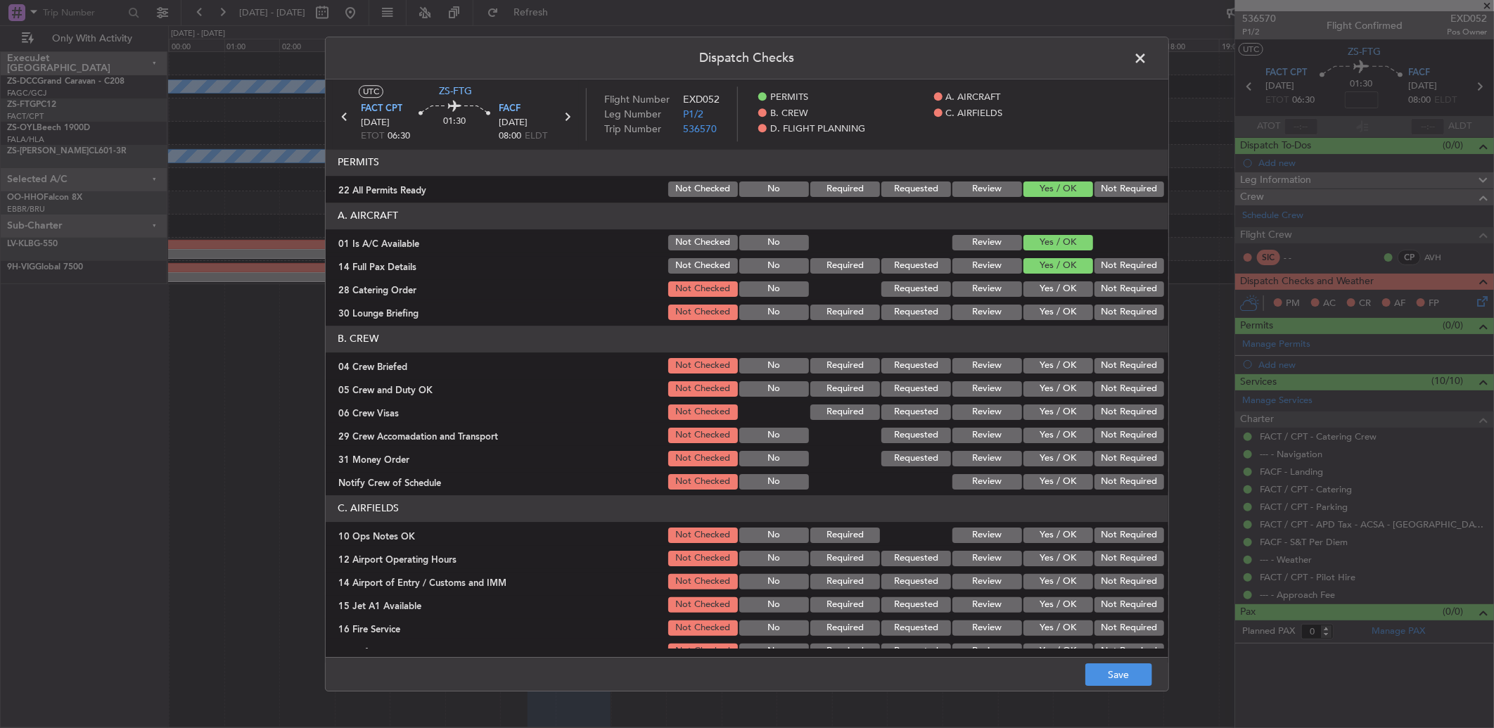
click at [1094, 290] on button "Not Required" at bounding box center [1129, 288] width 70 height 15
click at [1053, 326] on header "B. CREW" at bounding box center [747, 339] width 842 height 27
click at [1053, 317] on button "Yes / OK" at bounding box center [1058, 311] width 70 height 15
click at [973, 363] on button "Review" at bounding box center [987, 365] width 70 height 15
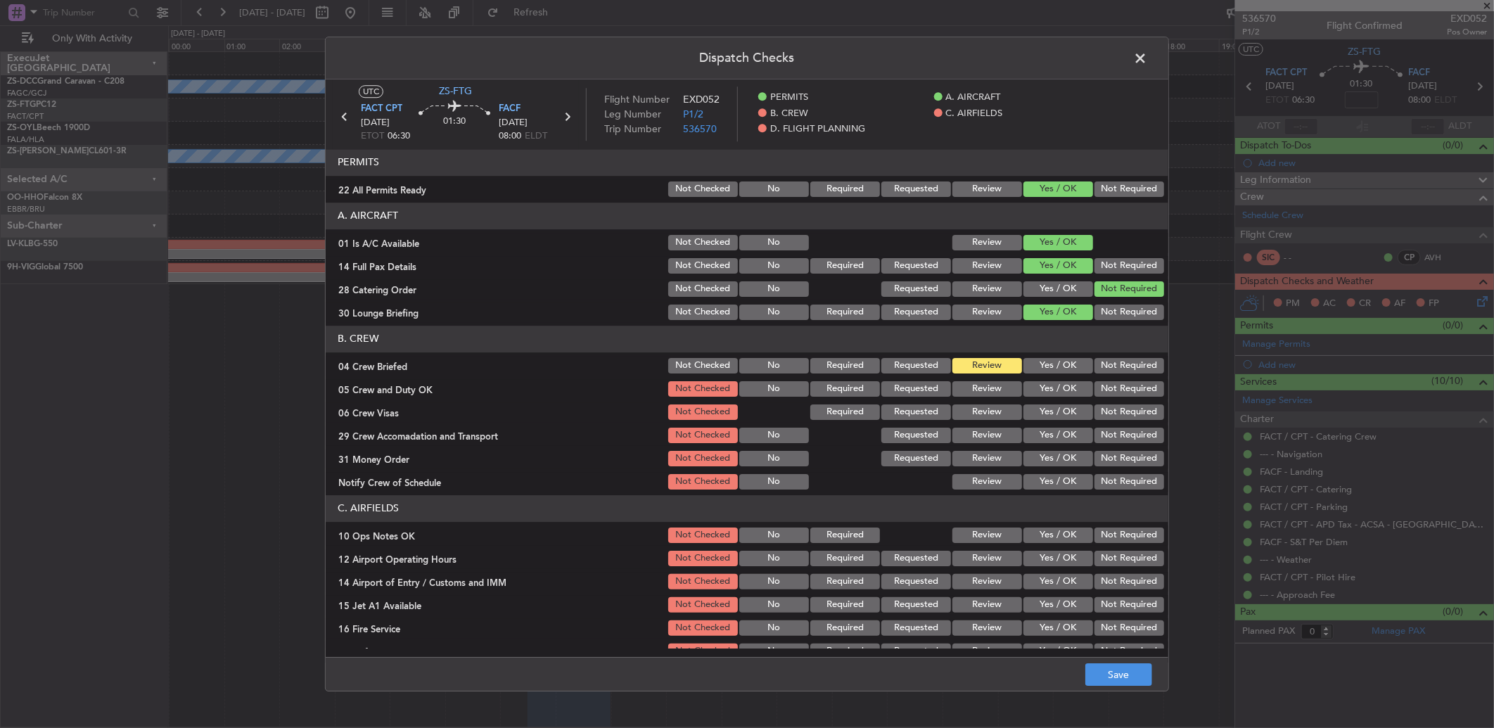
click at [1062, 382] on button "Yes / OK" at bounding box center [1058, 388] width 70 height 15
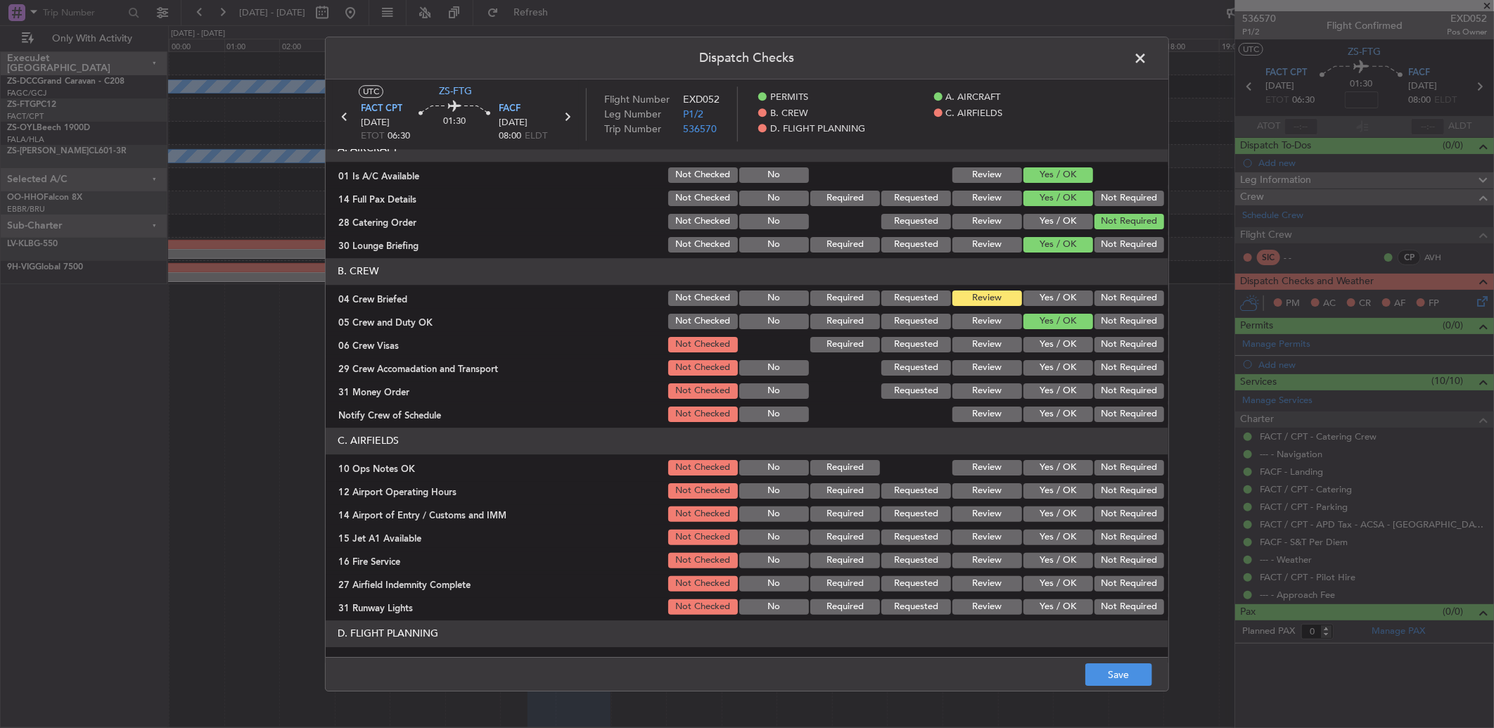
scroll to position [115, 0]
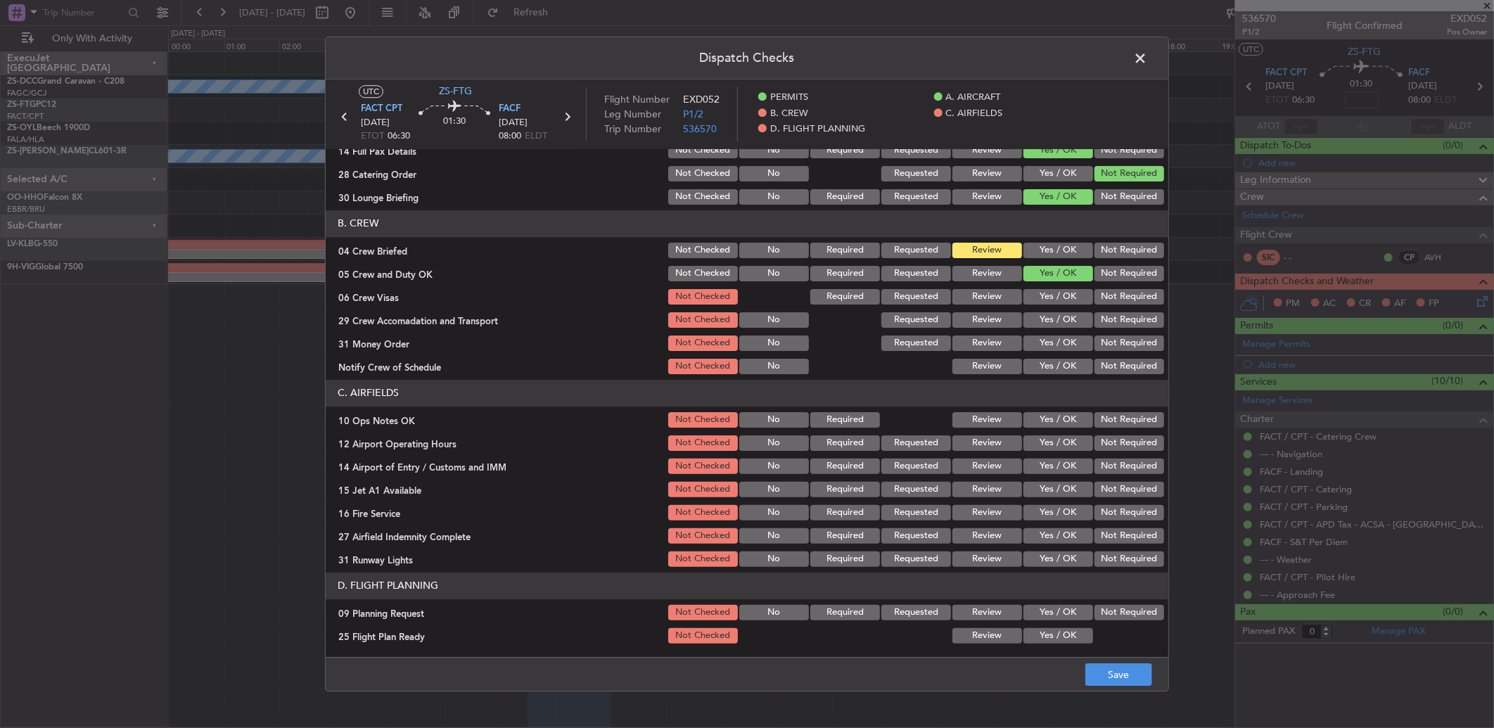
click at [1104, 292] on button "Not Required" at bounding box center [1129, 296] width 70 height 15
click at [1107, 307] on section "B. CREW 04 Crew Briefed Not Checked No Required Requested Review Yes / OK Not R…" at bounding box center [747, 293] width 842 height 166
click at [1102, 320] on button "Not Required" at bounding box center [1129, 319] width 70 height 15
click at [1098, 342] on button "Not Required" at bounding box center [1129, 342] width 70 height 15
click at [1046, 366] on button "Yes / OK" at bounding box center [1058, 366] width 70 height 15
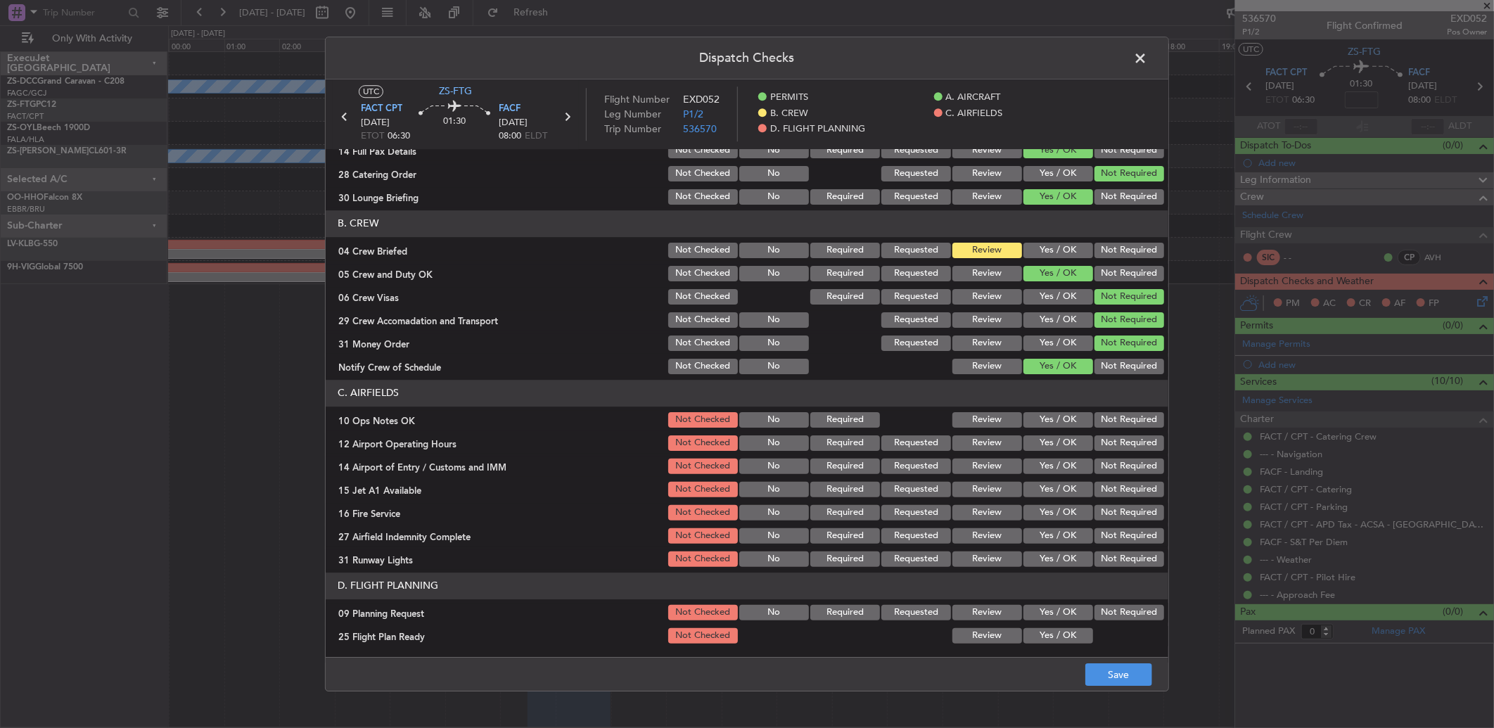
click at [1053, 413] on button "Yes / OK" at bounding box center [1058, 419] width 70 height 15
click at [1056, 445] on button "Yes / OK" at bounding box center [1058, 442] width 70 height 15
drag, startPoint x: 1056, startPoint y: 456, endPoint x: 1056, endPoint y: 472, distance: 16.2
click at [1056, 457] on div "Yes / OK" at bounding box center [1056, 466] width 71 height 20
click at [1125, 470] on button "Not Required" at bounding box center [1129, 465] width 70 height 15
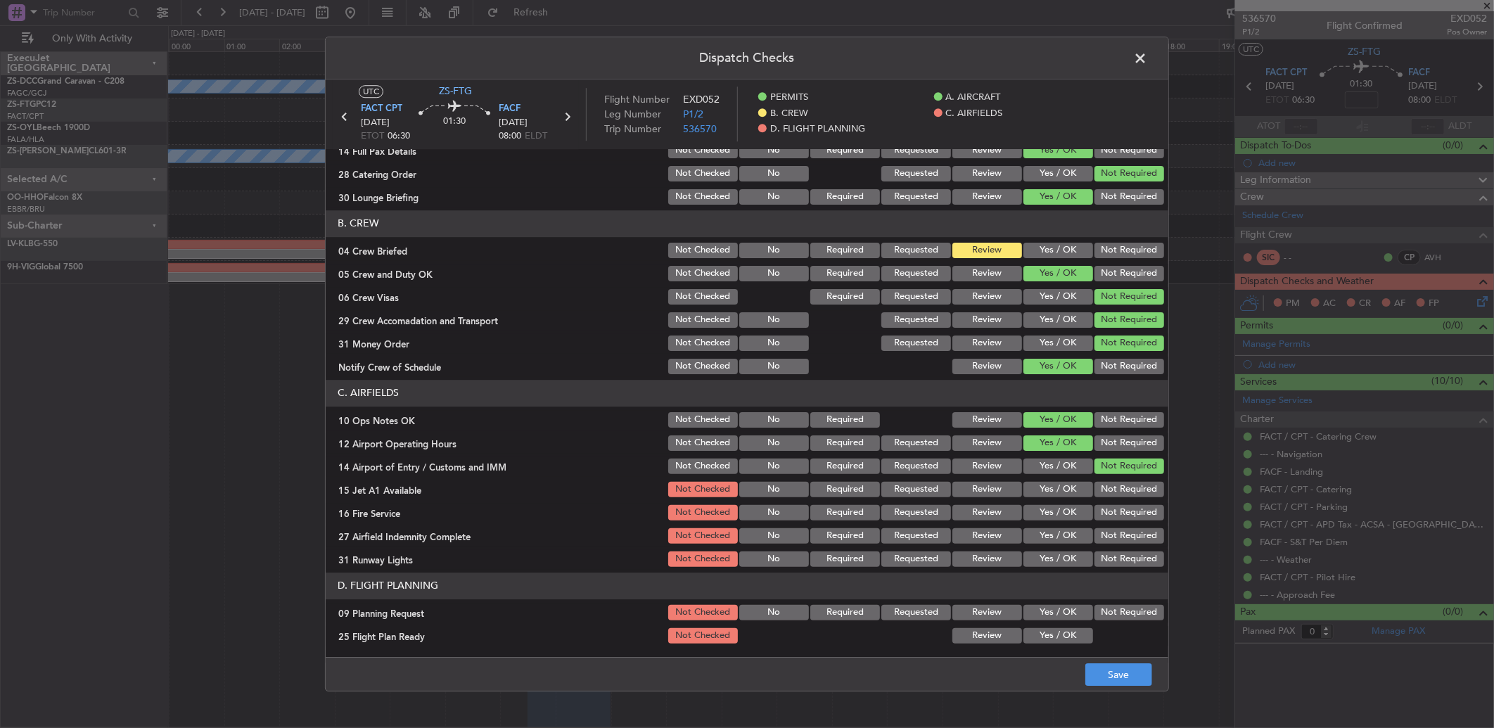
click at [1121, 482] on button "Not Required" at bounding box center [1129, 489] width 70 height 15
click at [1116, 519] on button "Not Required" at bounding box center [1129, 512] width 70 height 15
click at [1114, 530] on button "Not Required" at bounding box center [1129, 535] width 70 height 15
click at [1032, 565] on button "Yes / OK" at bounding box center [1058, 558] width 70 height 15
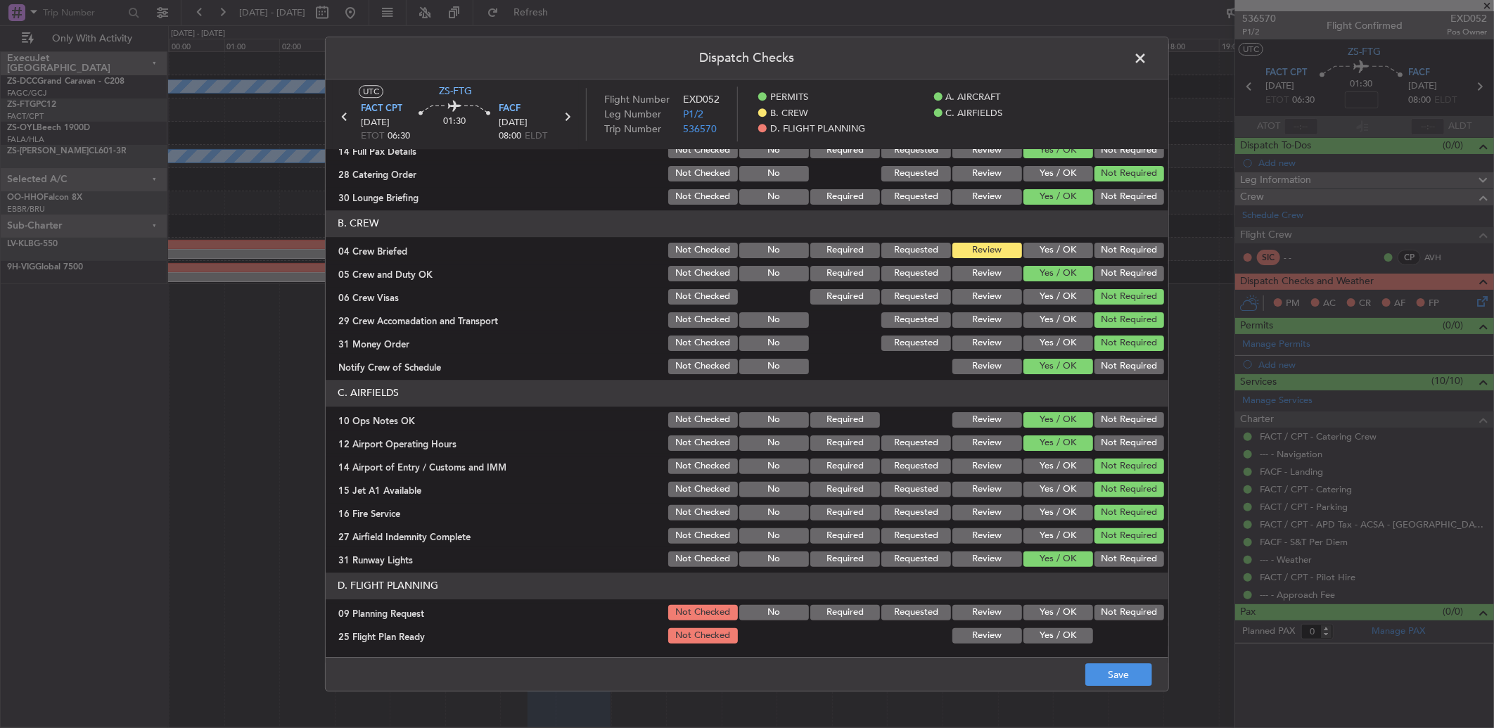
drag, startPoint x: 1112, startPoint y: 615, endPoint x: 1086, endPoint y: 641, distance: 36.3
click at [1112, 615] on button "Not Required" at bounding box center [1129, 612] width 70 height 15
click at [977, 634] on button "Review" at bounding box center [987, 635] width 70 height 15
click at [1134, 676] on button "Save" at bounding box center [1118, 674] width 67 height 23
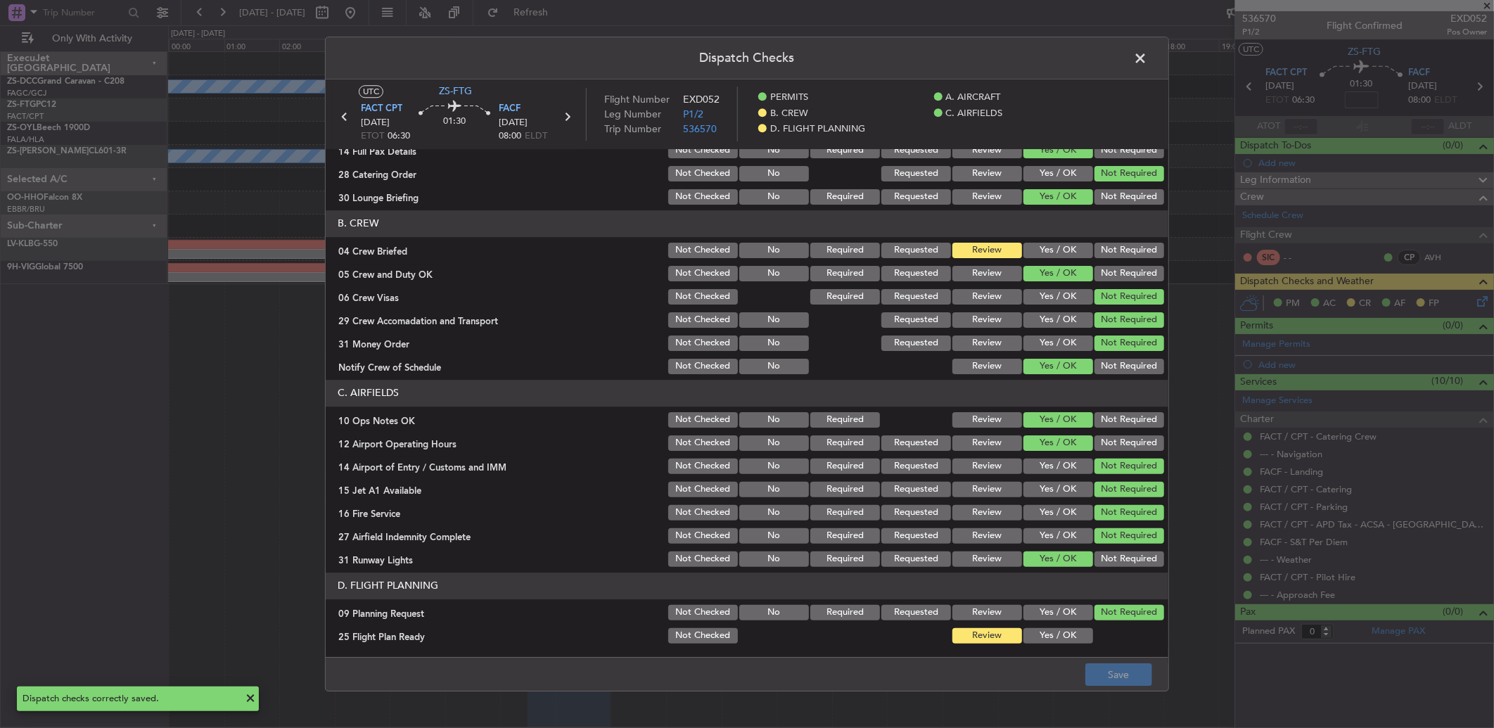
click at [1147, 62] on span at bounding box center [1147, 62] width 0 height 28
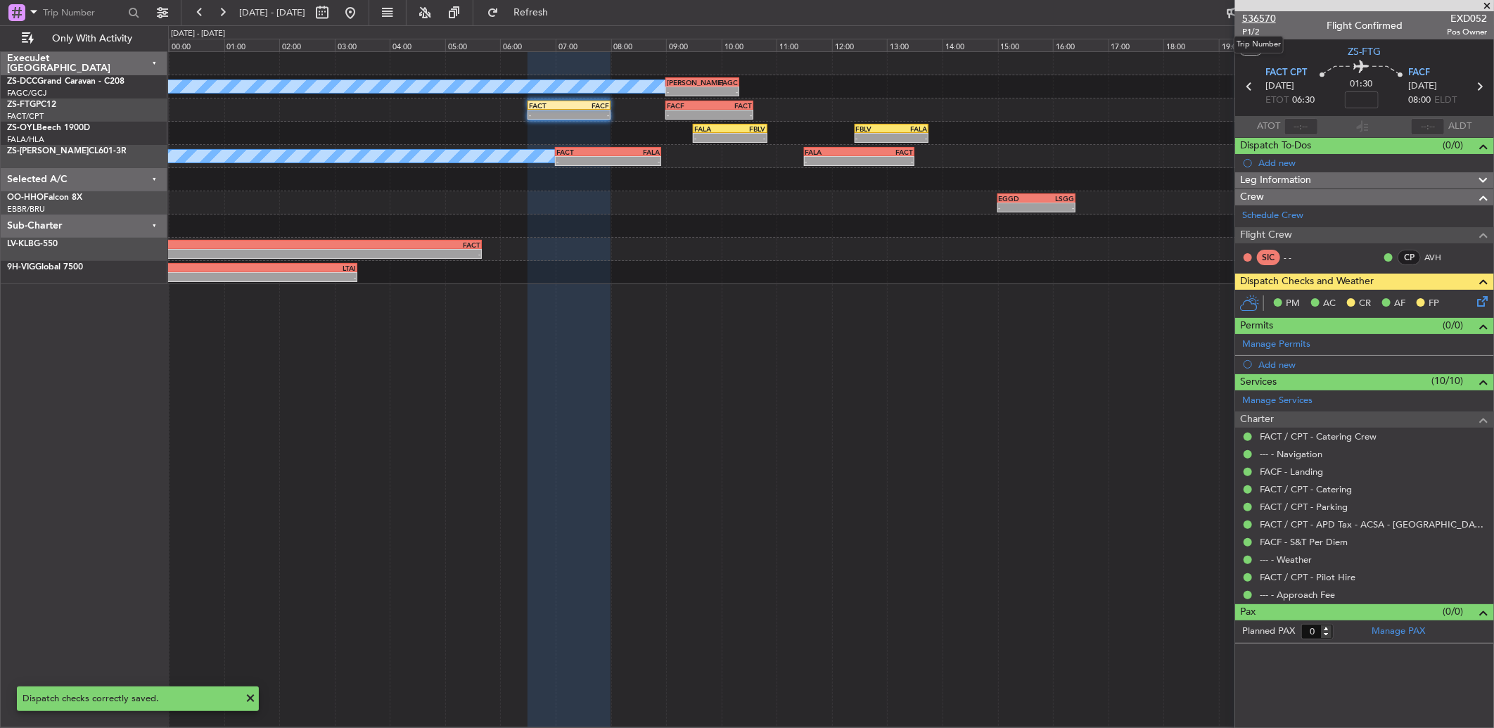
click at [1246, 15] on span "536570" at bounding box center [1259, 18] width 34 height 15
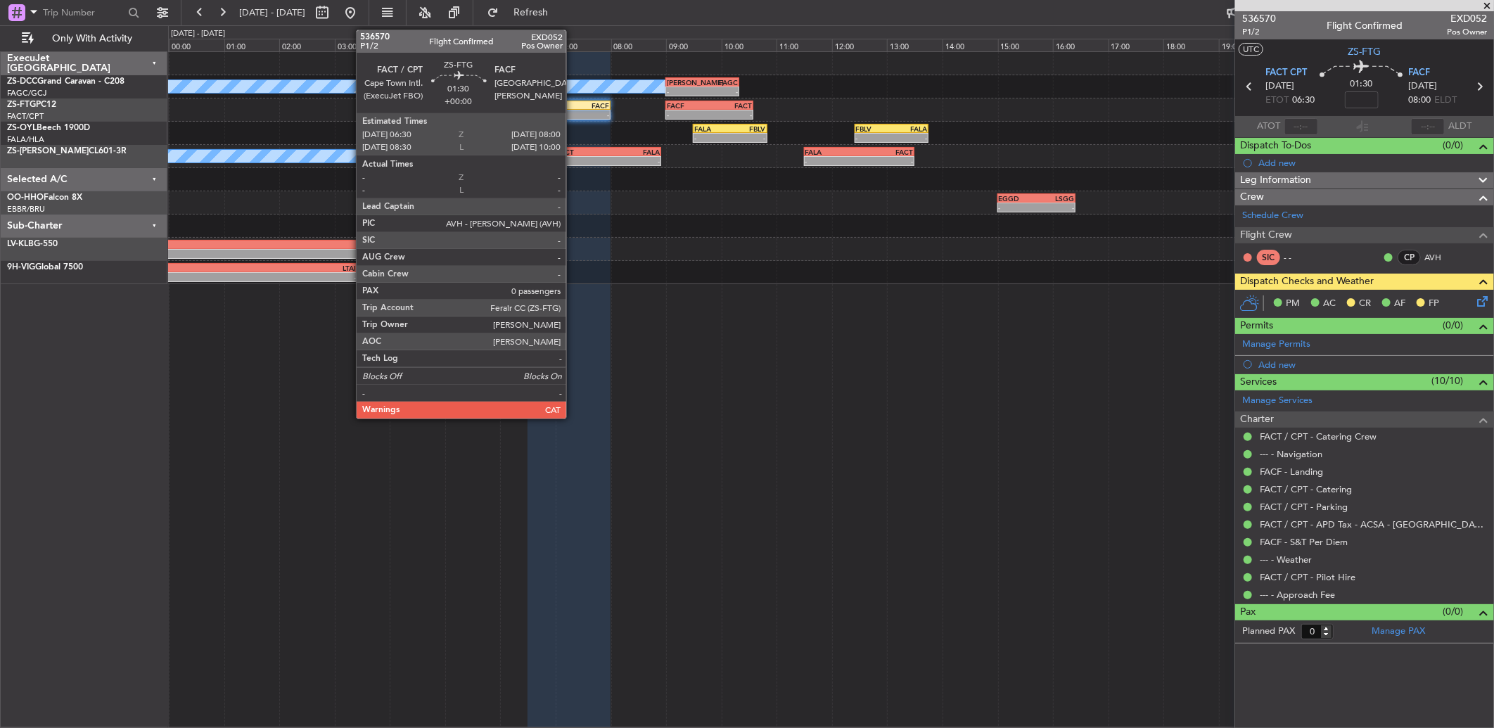
click at [573, 117] on div "-" at bounding box center [589, 114] width 40 height 8
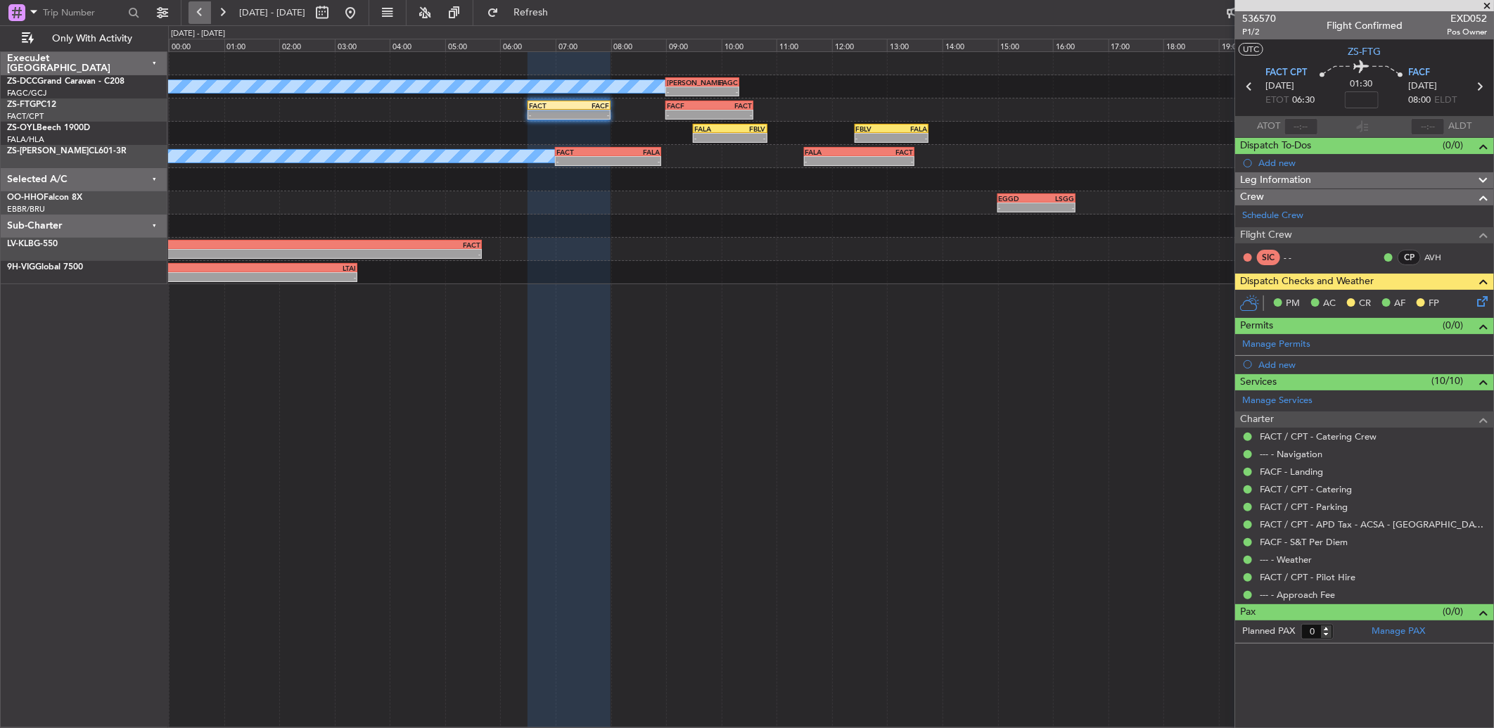
click at [200, 13] on button at bounding box center [199, 12] width 23 height 23
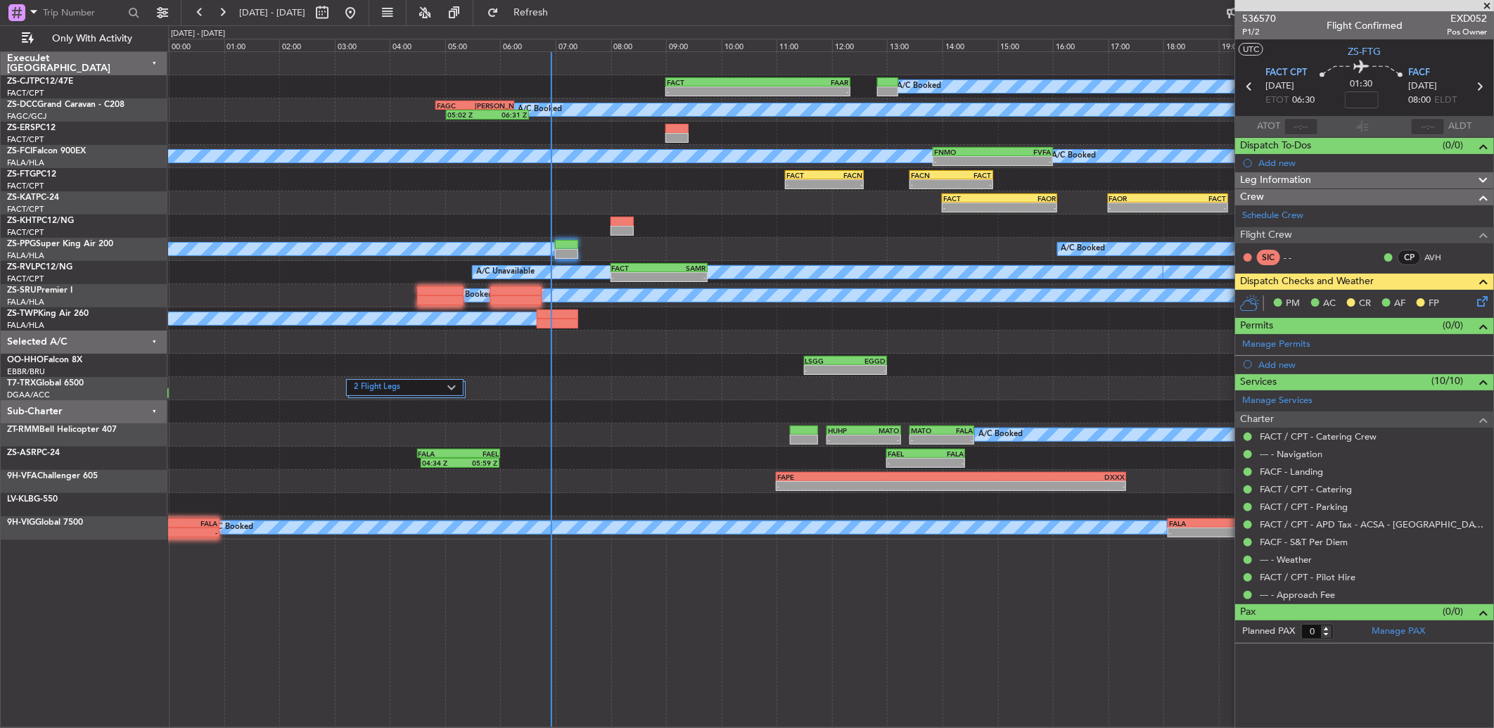
click at [1480, 297] on icon at bounding box center [1479, 298] width 11 height 11
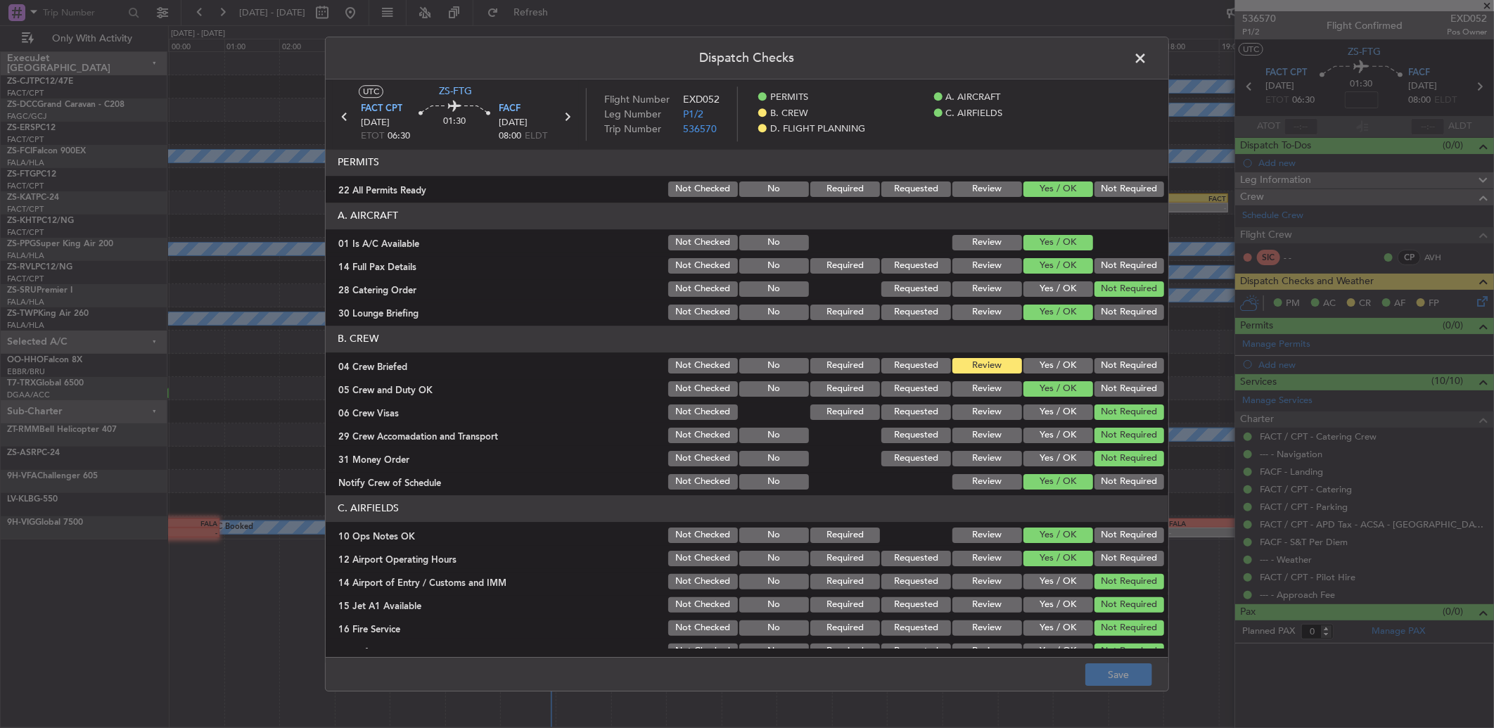
click at [1051, 364] on button "Yes / OK" at bounding box center [1058, 365] width 70 height 15
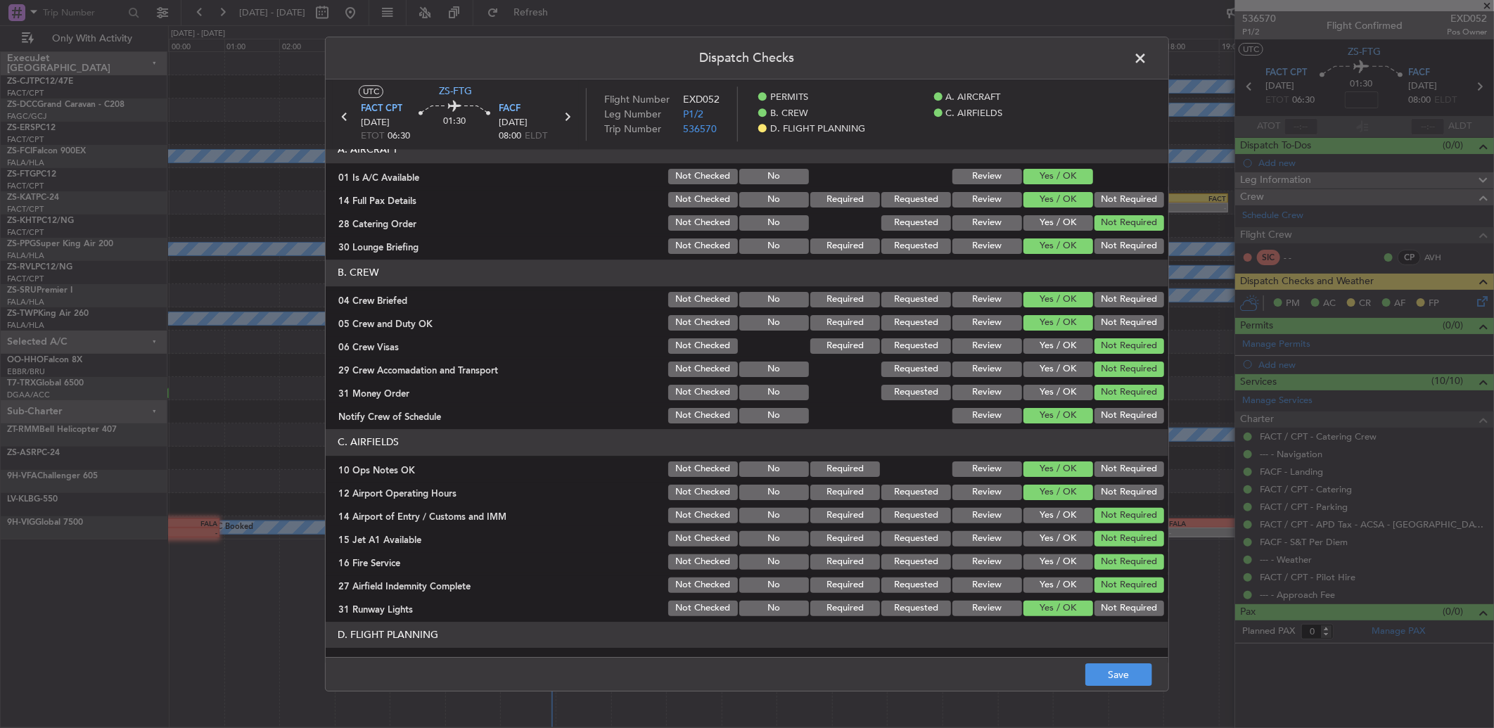
scroll to position [115, 0]
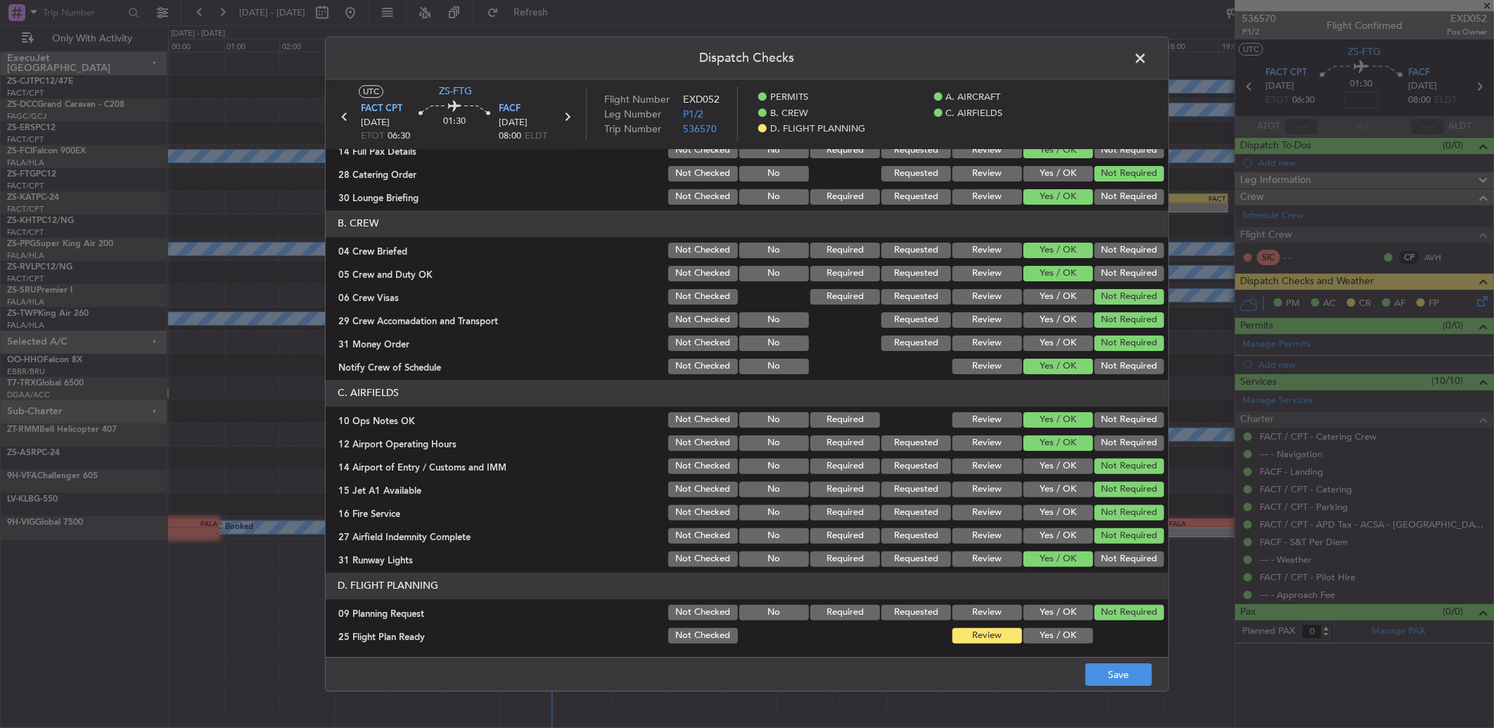
click at [1147, 53] on span at bounding box center [1147, 62] width 0 height 28
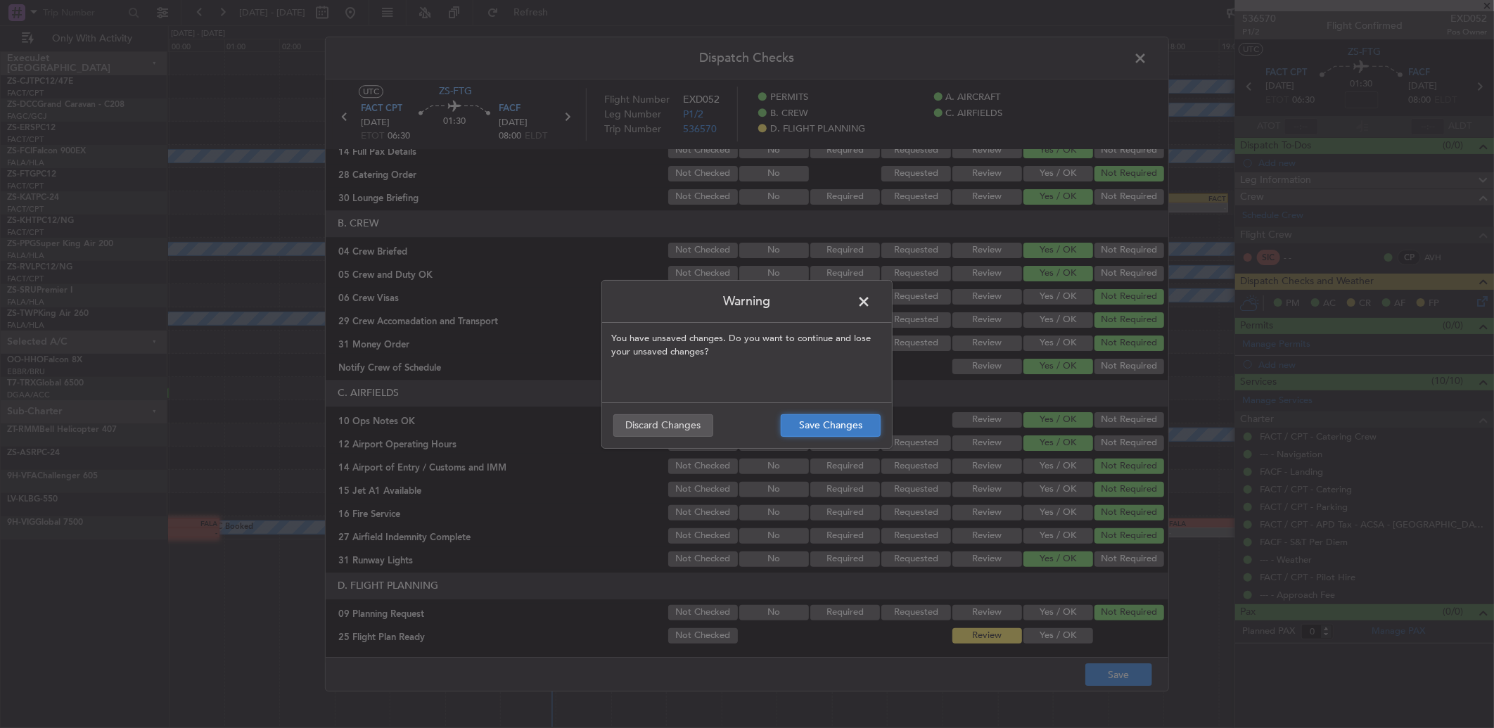
click at [816, 418] on button "Save Changes" at bounding box center [831, 425] width 100 height 23
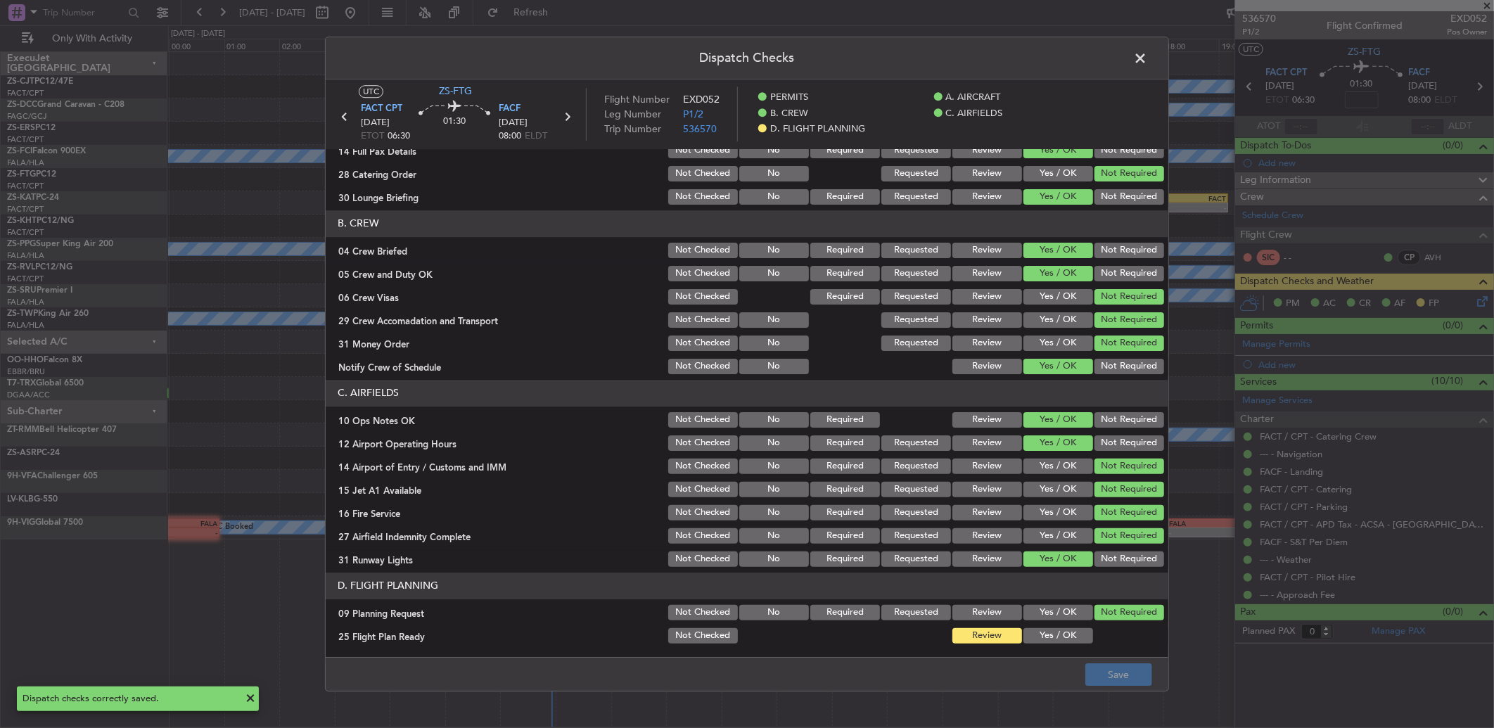
click at [1147, 52] on span at bounding box center [1147, 62] width 0 height 28
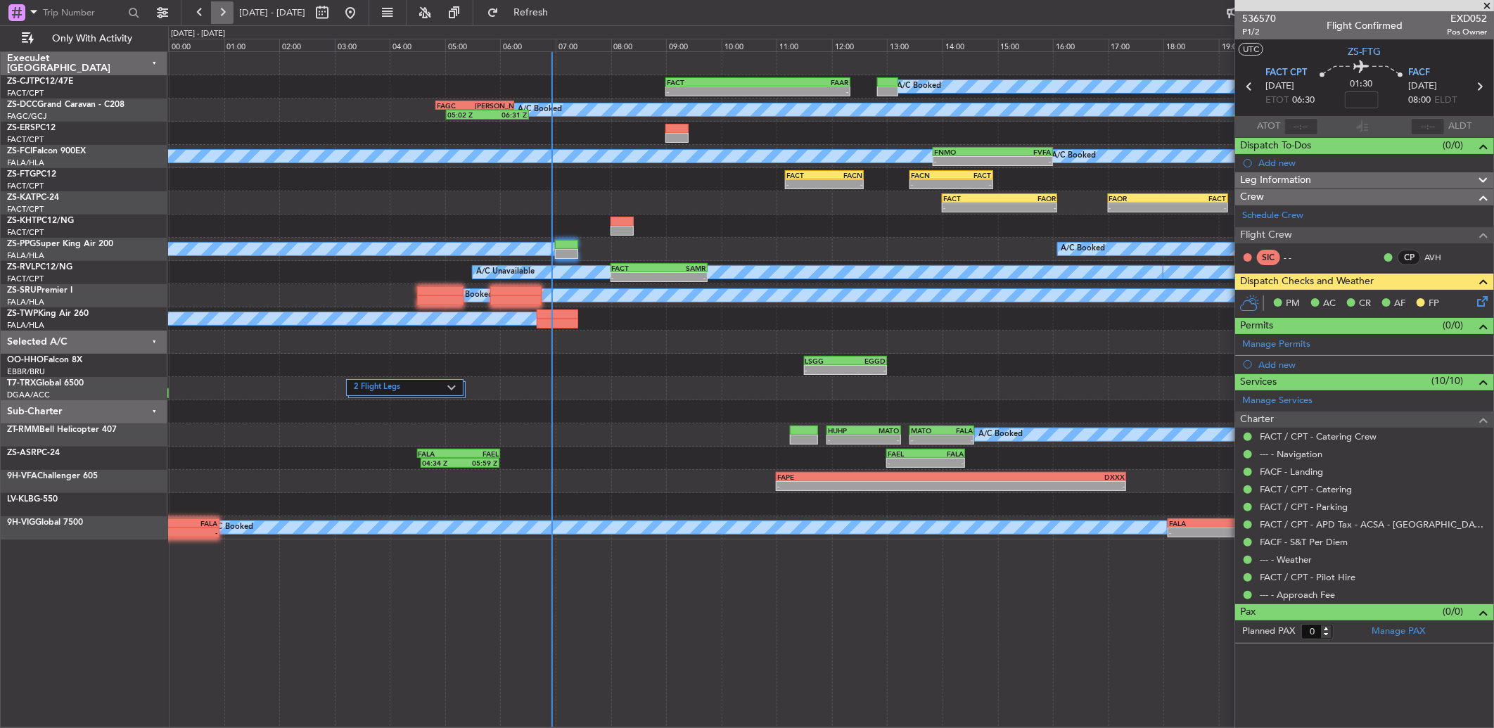
click at [226, 8] on button at bounding box center [222, 12] width 23 height 23
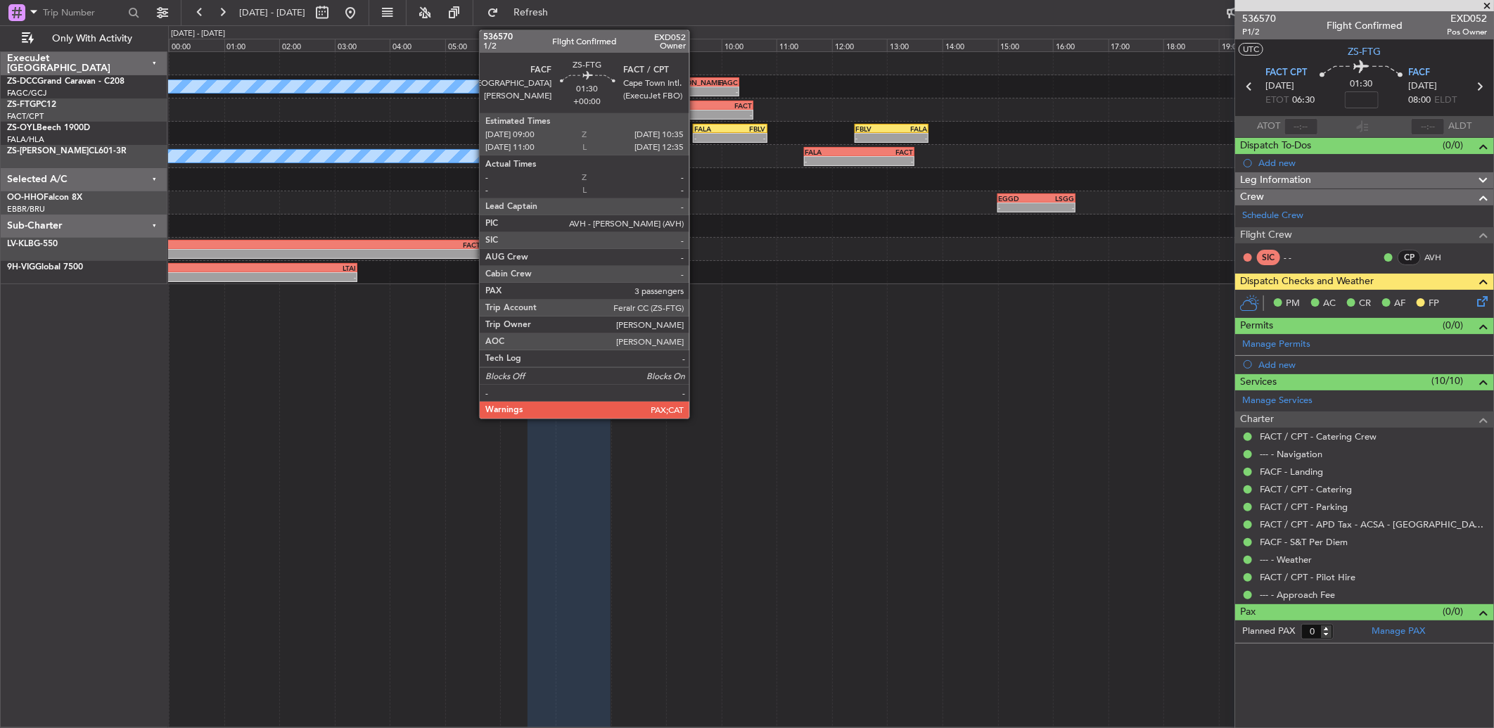
click at [696, 110] on div "-" at bounding box center [688, 114] width 42 height 8
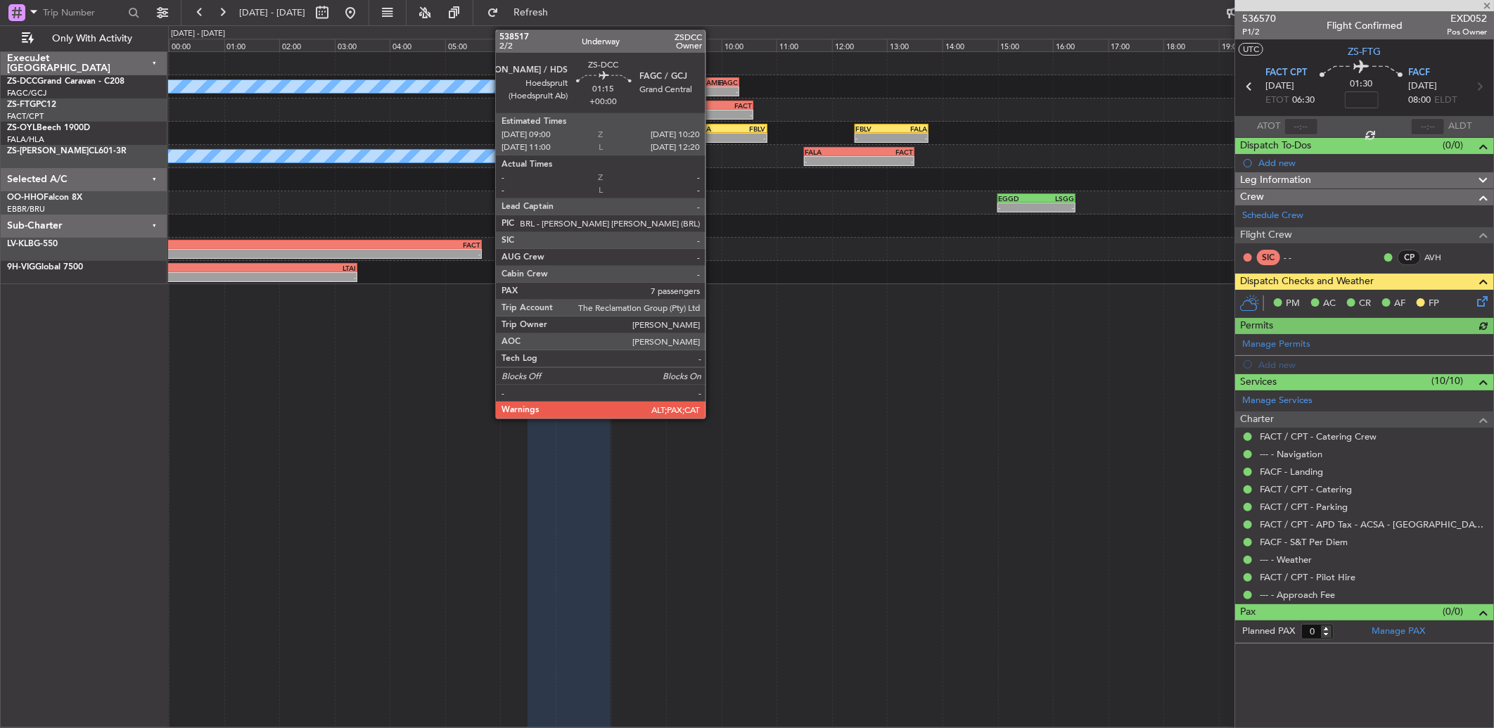
click at [712, 87] on div "-" at bounding box center [720, 91] width 36 height 8
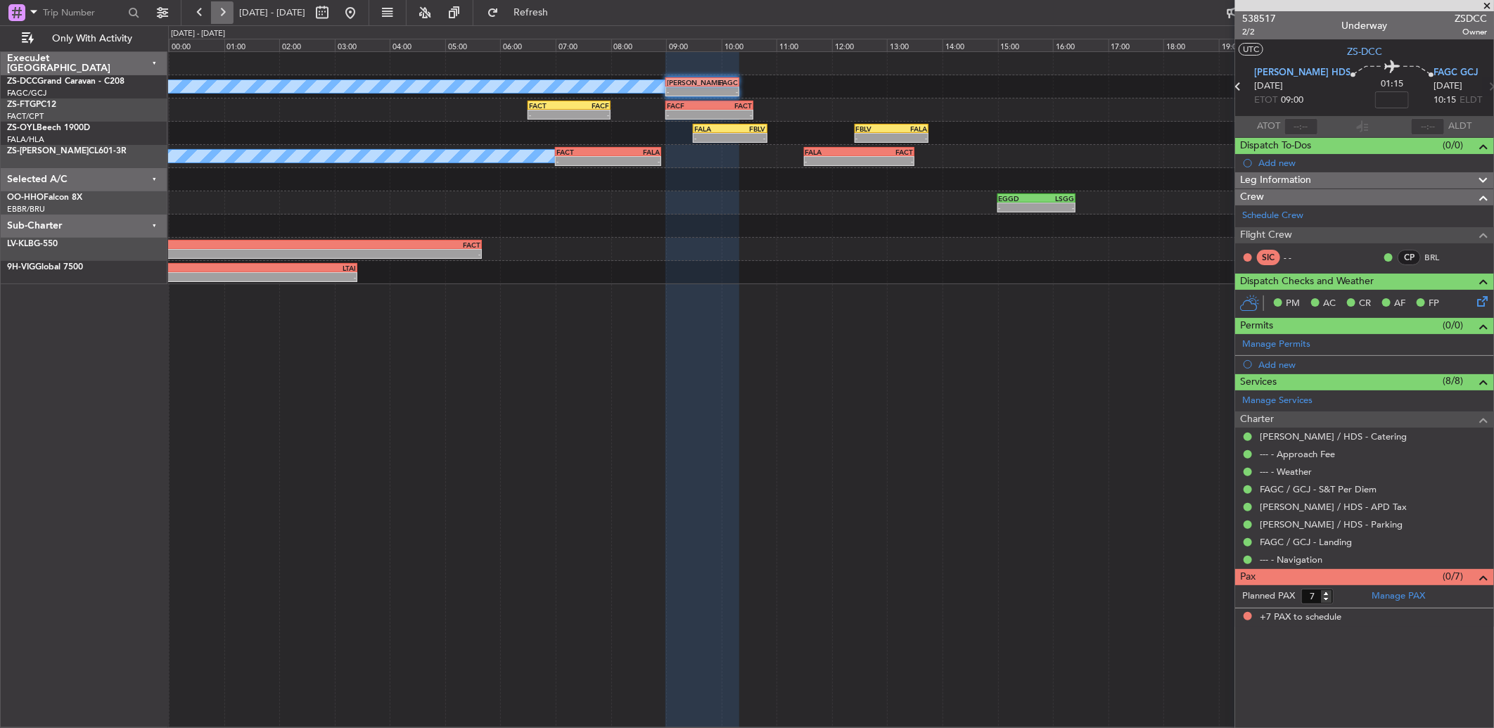
click at [219, 11] on button at bounding box center [222, 12] width 23 height 23
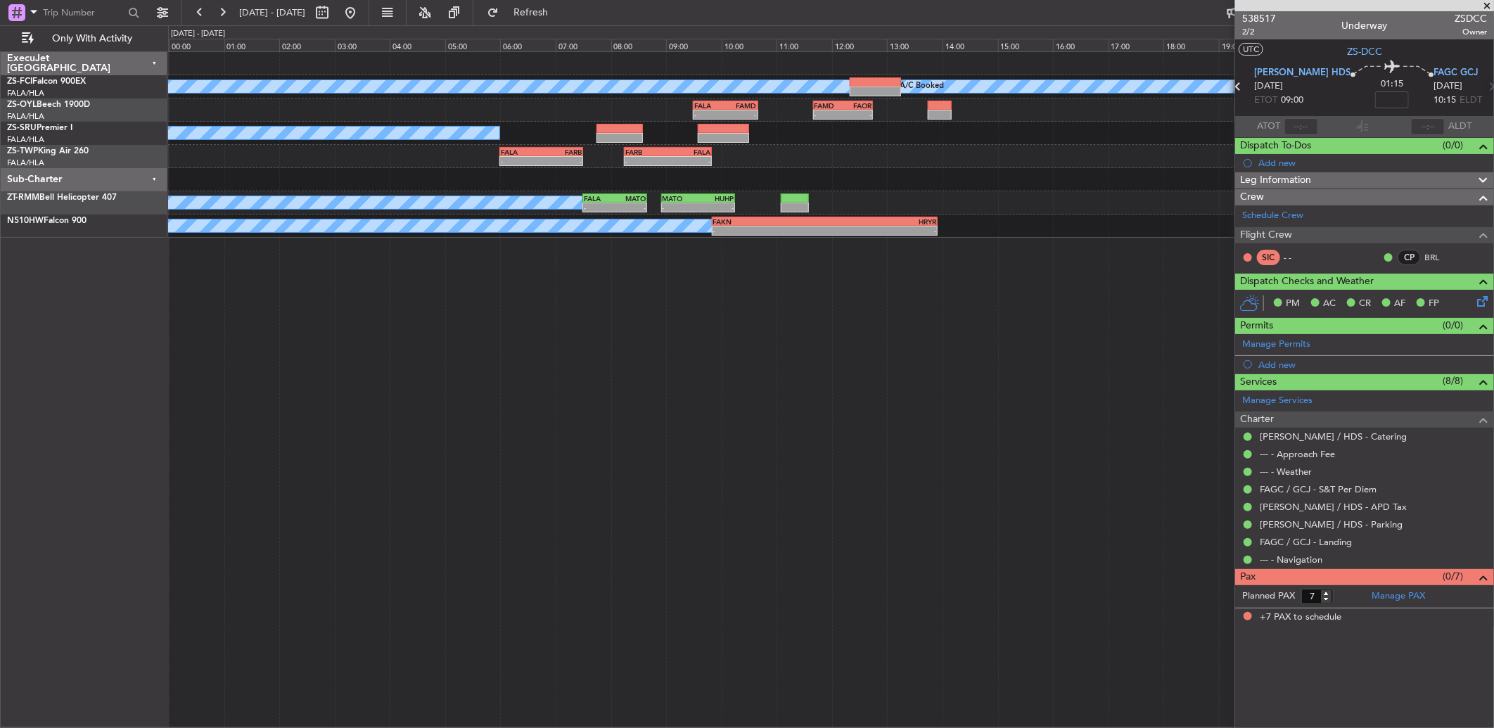
click at [872, 75] on div "A/C Booked A/C Booked" at bounding box center [830, 86] width 1325 height 23
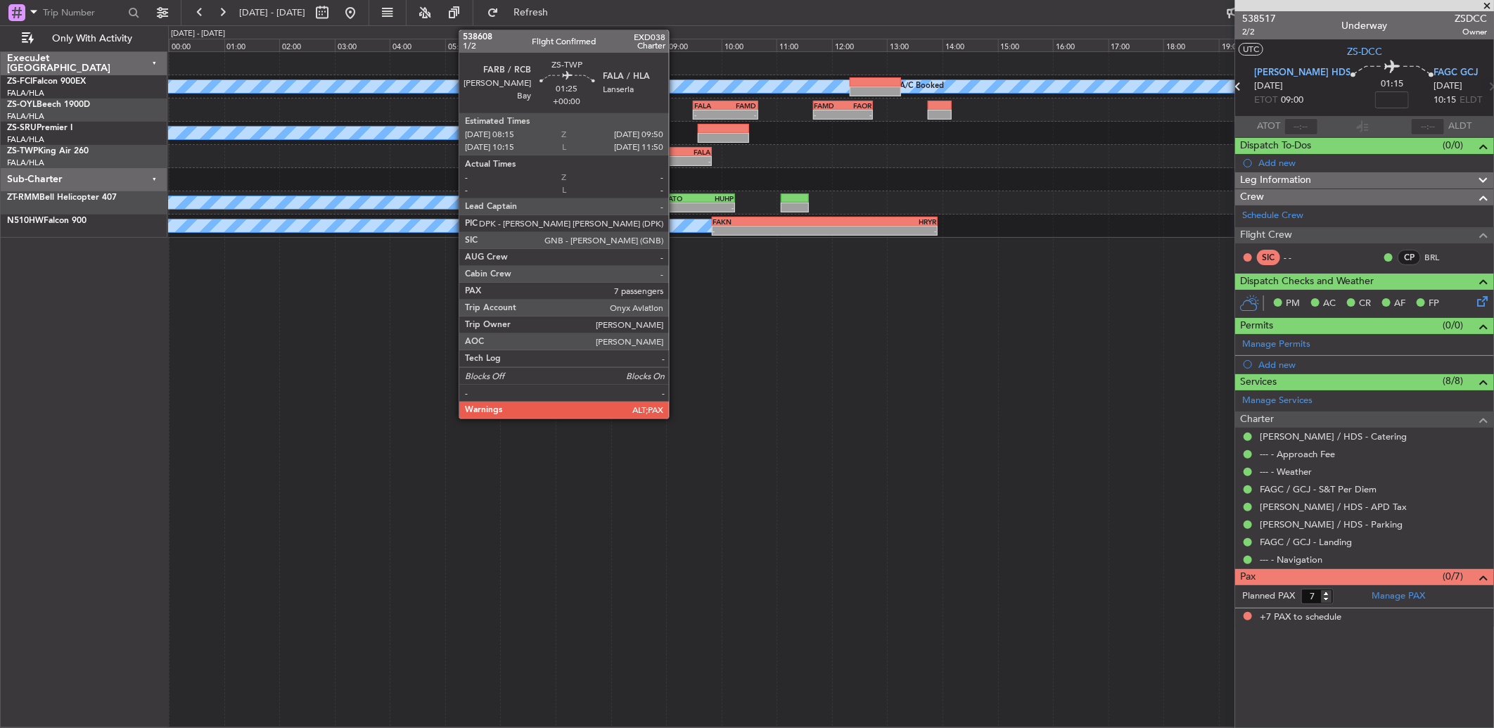
click at [676, 160] on div "-" at bounding box center [689, 161] width 42 height 8
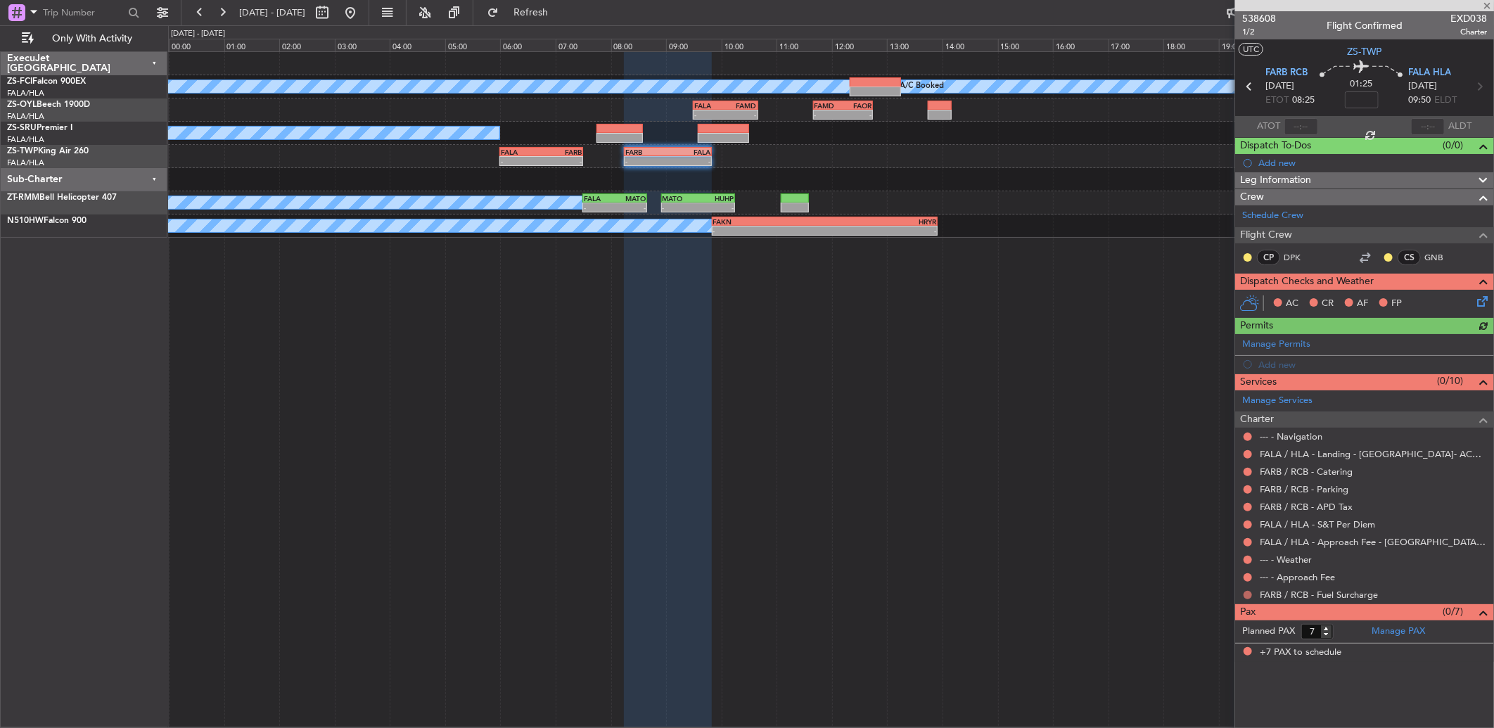
click at [1243, 593] on button at bounding box center [1247, 595] width 8 height 8
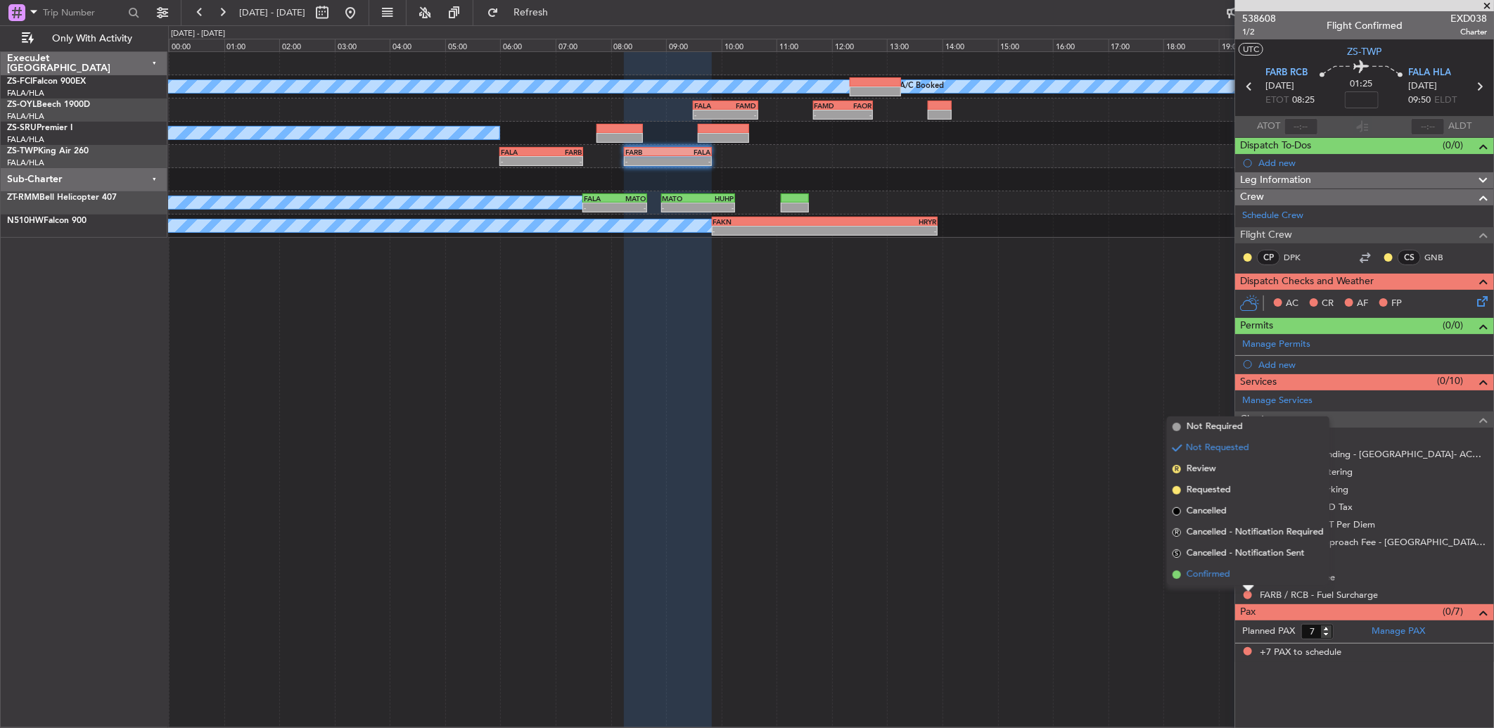
click at [1243, 579] on li "Confirmed" at bounding box center [1248, 574] width 162 height 21
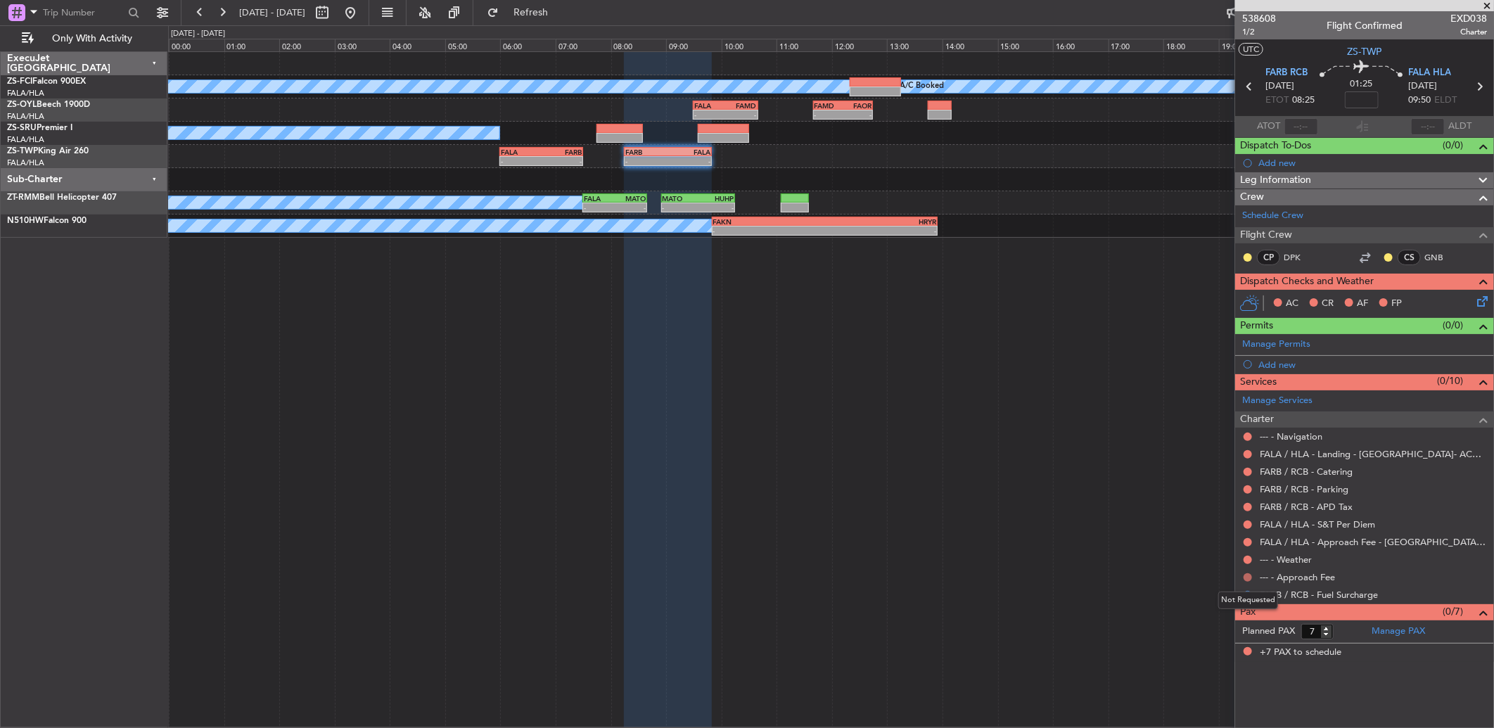
click at [1247, 573] on button at bounding box center [1247, 577] width 8 height 8
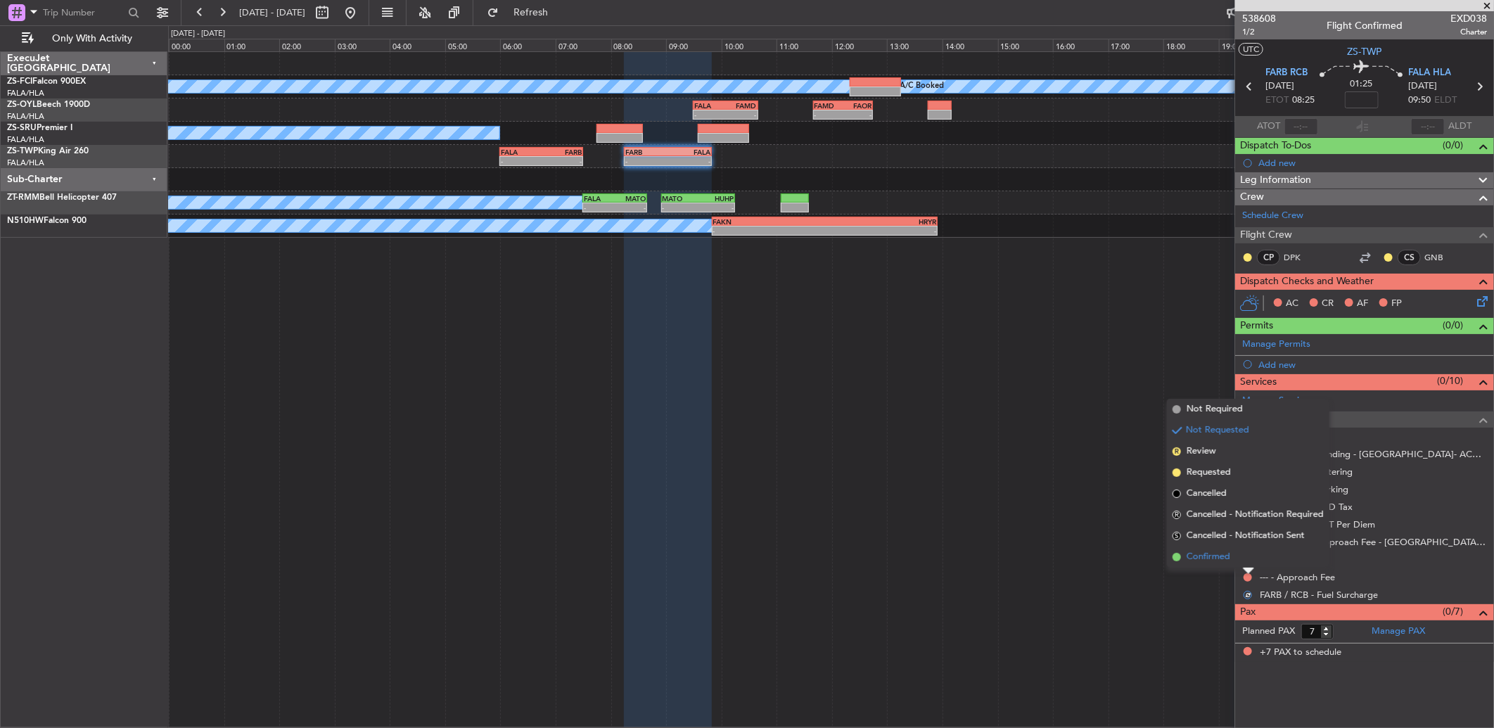
click at [1250, 558] on li "Confirmed" at bounding box center [1248, 556] width 162 height 21
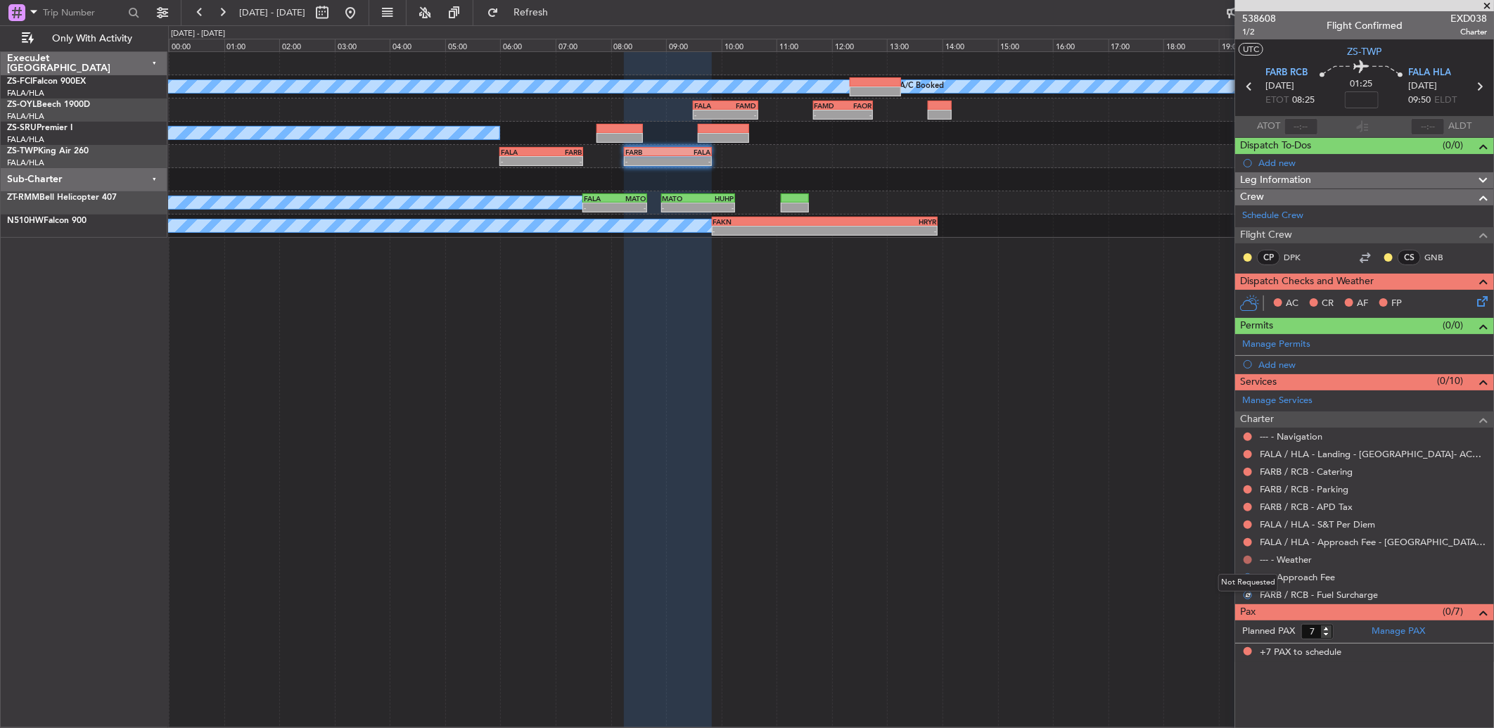
click at [1247, 558] on button at bounding box center [1247, 560] width 8 height 8
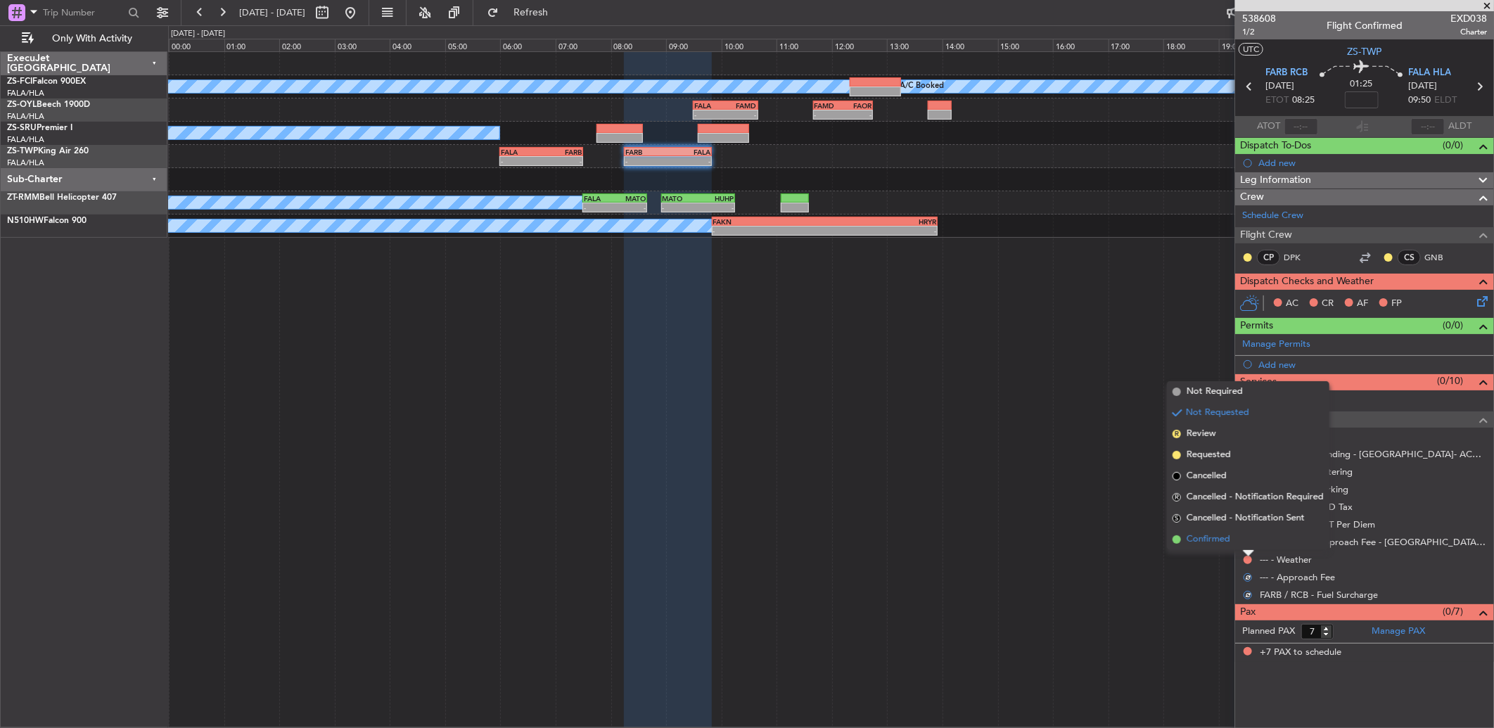
click at [1246, 541] on li "Confirmed" at bounding box center [1248, 539] width 162 height 21
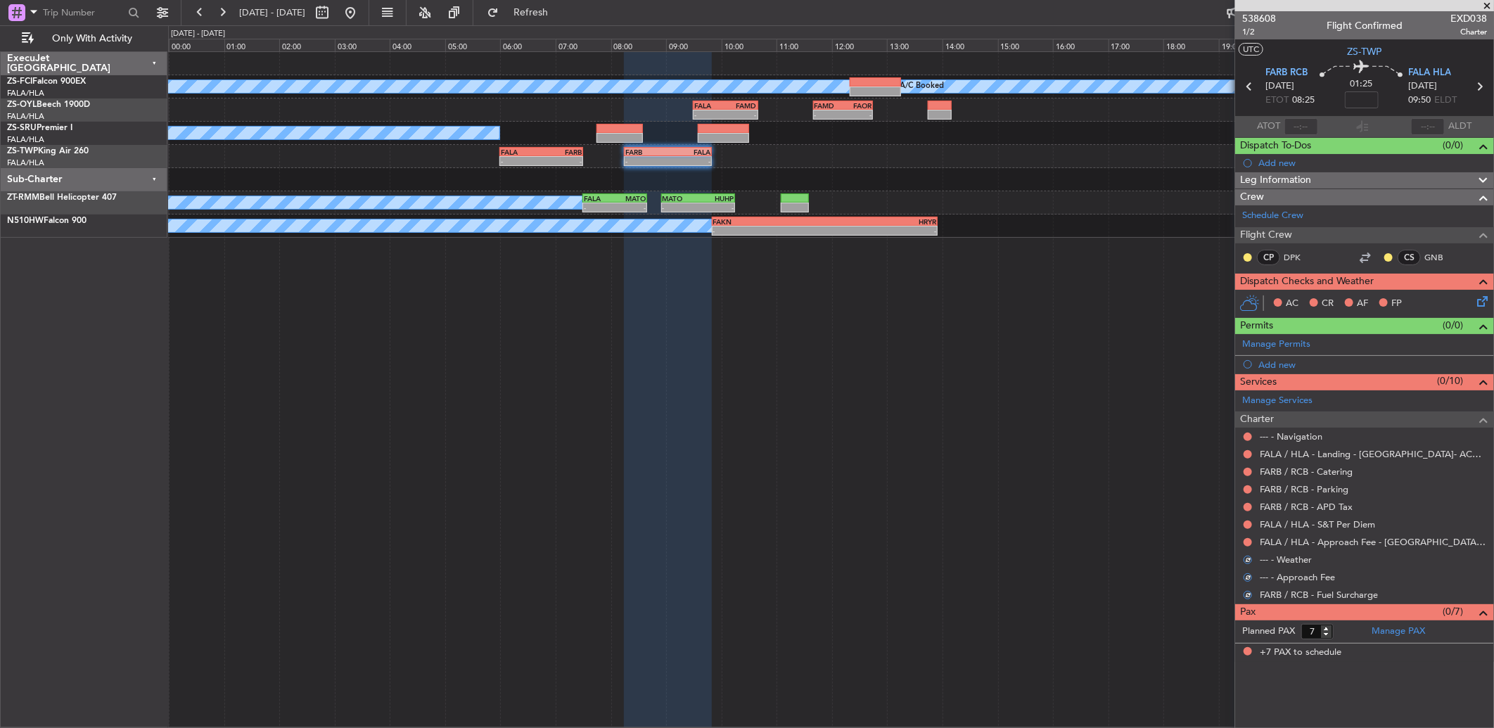
click at [1246, 541] on button at bounding box center [1247, 542] width 8 height 8
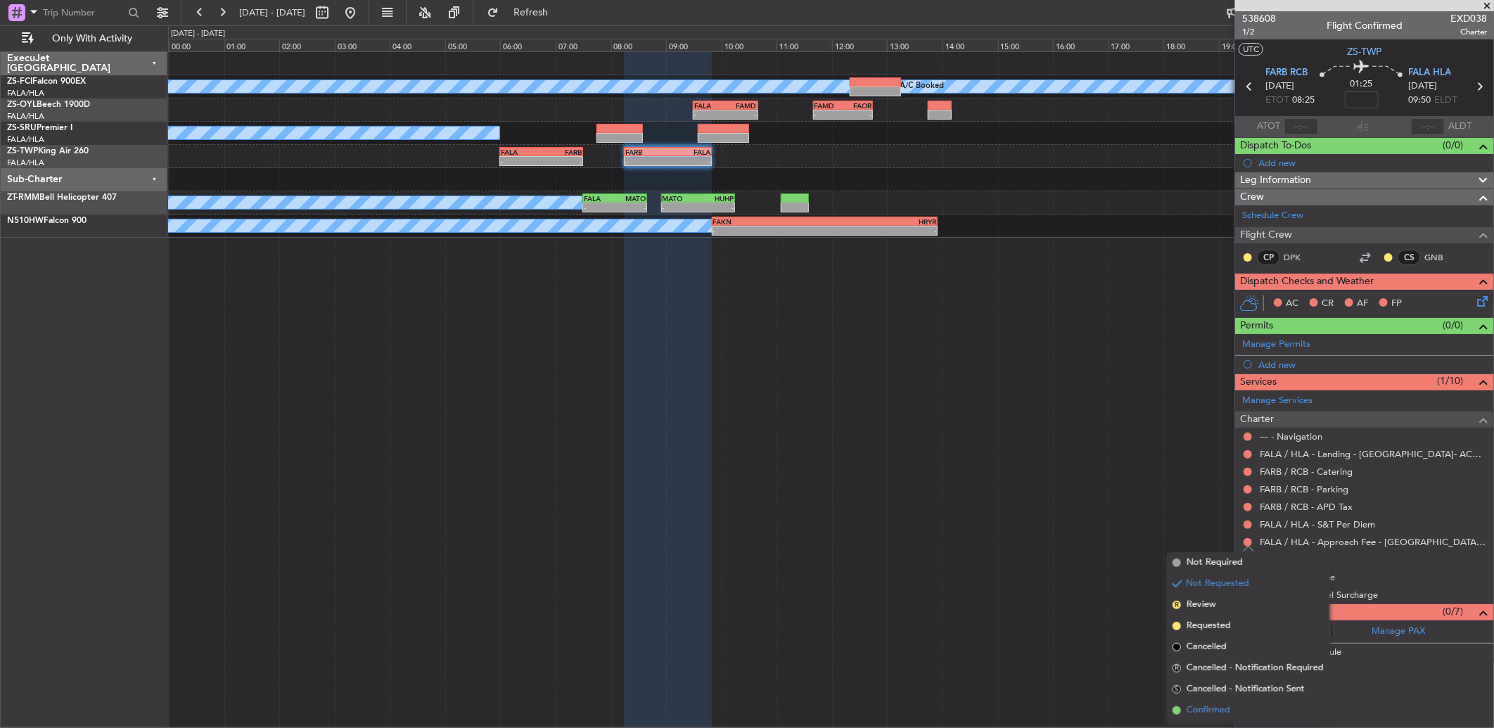
click at [1250, 703] on li "Confirmed" at bounding box center [1248, 710] width 162 height 21
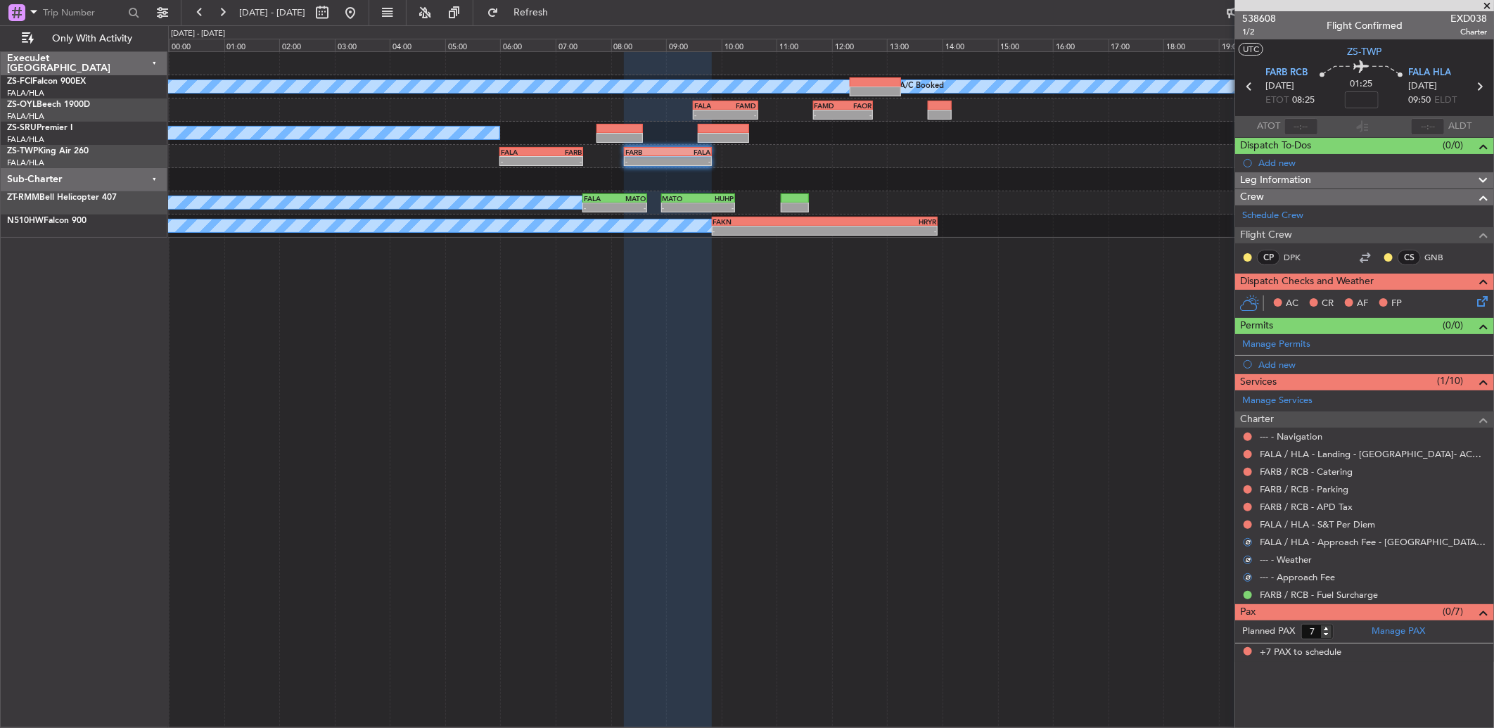
drag, startPoint x: 1250, startPoint y: 521, endPoint x: 1243, endPoint y: 528, distance: 9.5
click at [1250, 521] on button at bounding box center [1247, 524] width 8 height 8
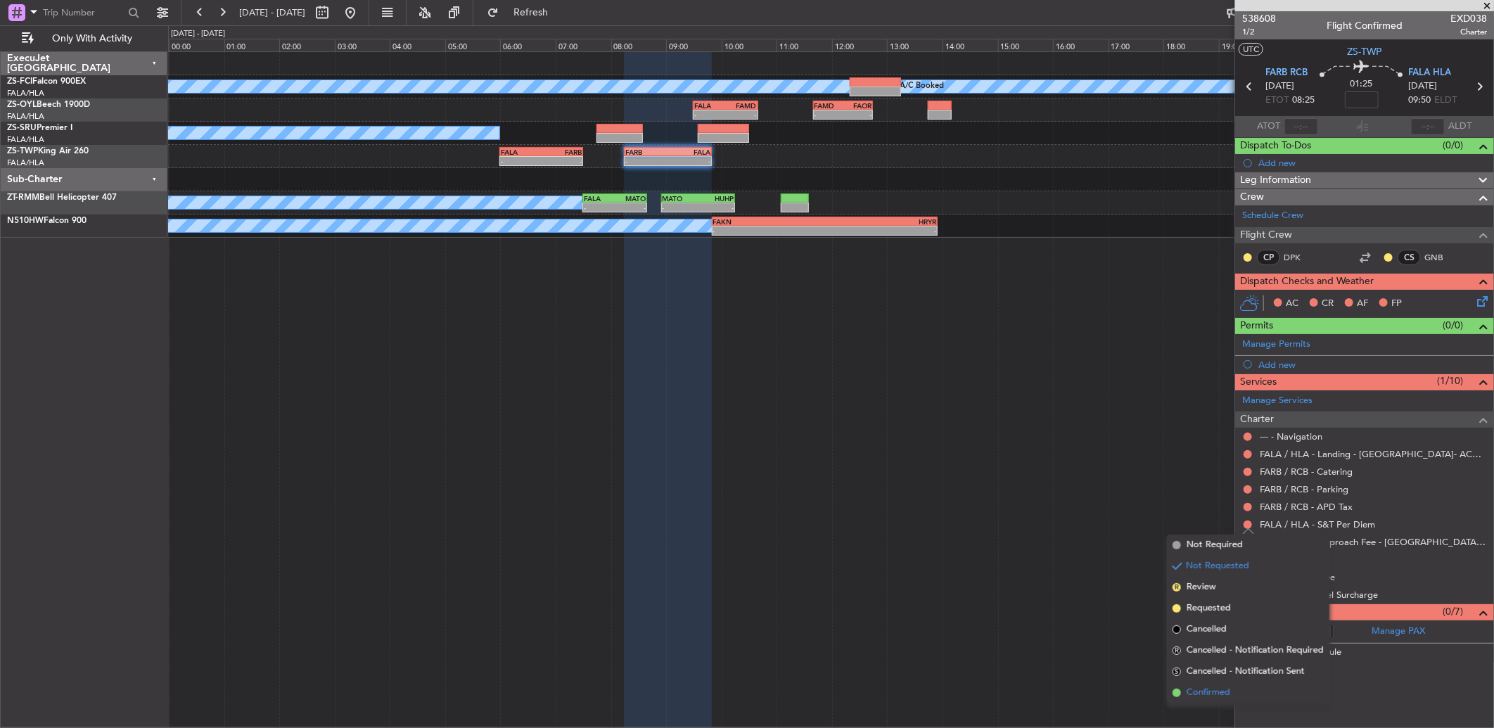
click at [1219, 691] on span "Confirmed" at bounding box center [1208, 693] width 44 height 14
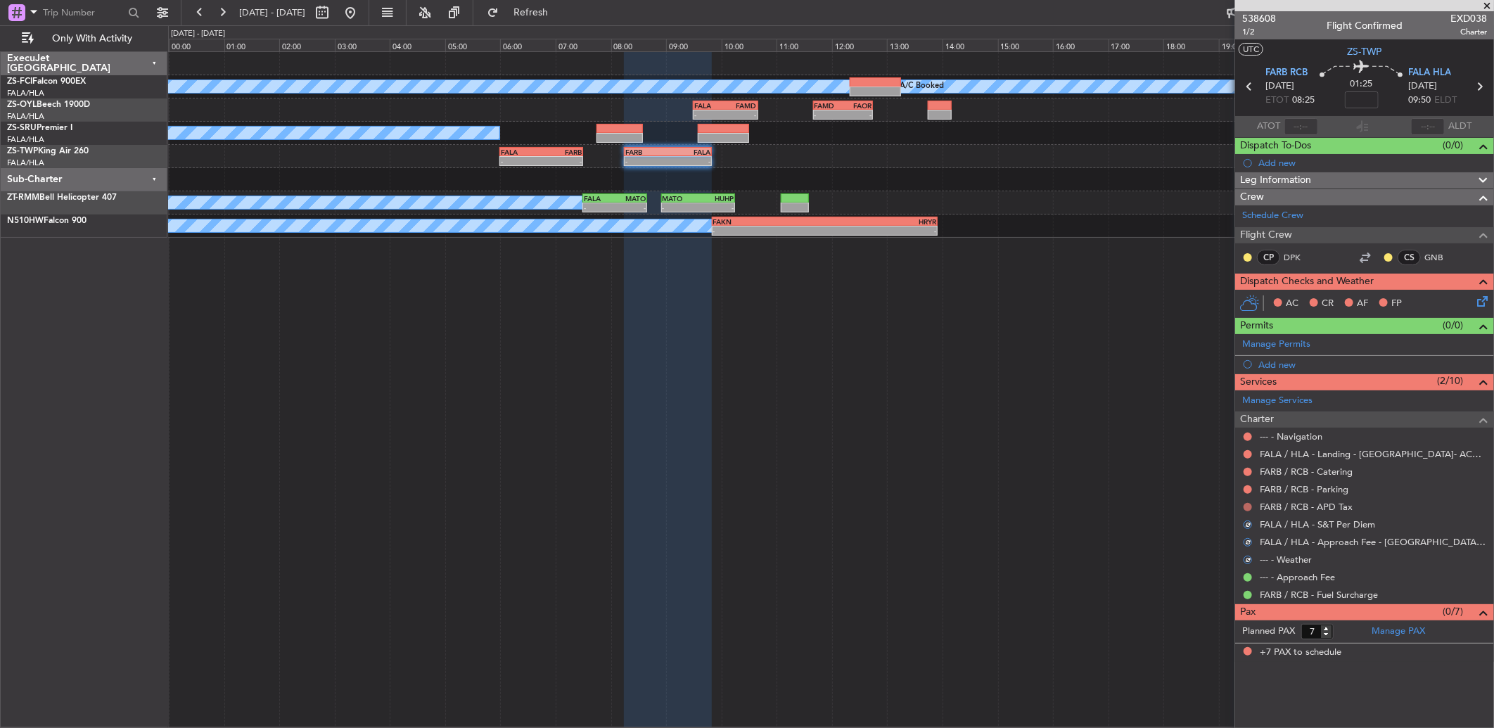
click at [1243, 505] on button at bounding box center [1247, 507] width 8 height 8
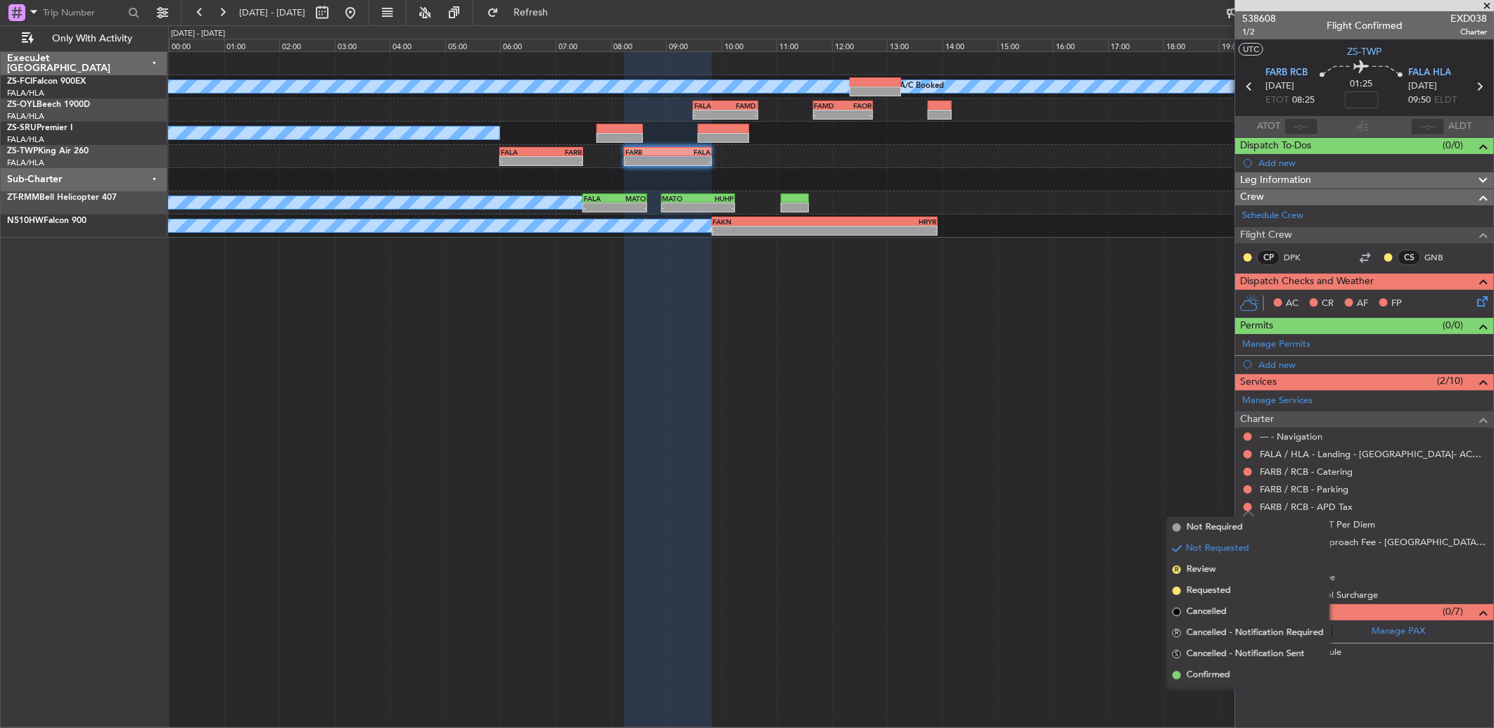
click at [1214, 665] on li "Confirmed" at bounding box center [1248, 675] width 162 height 21
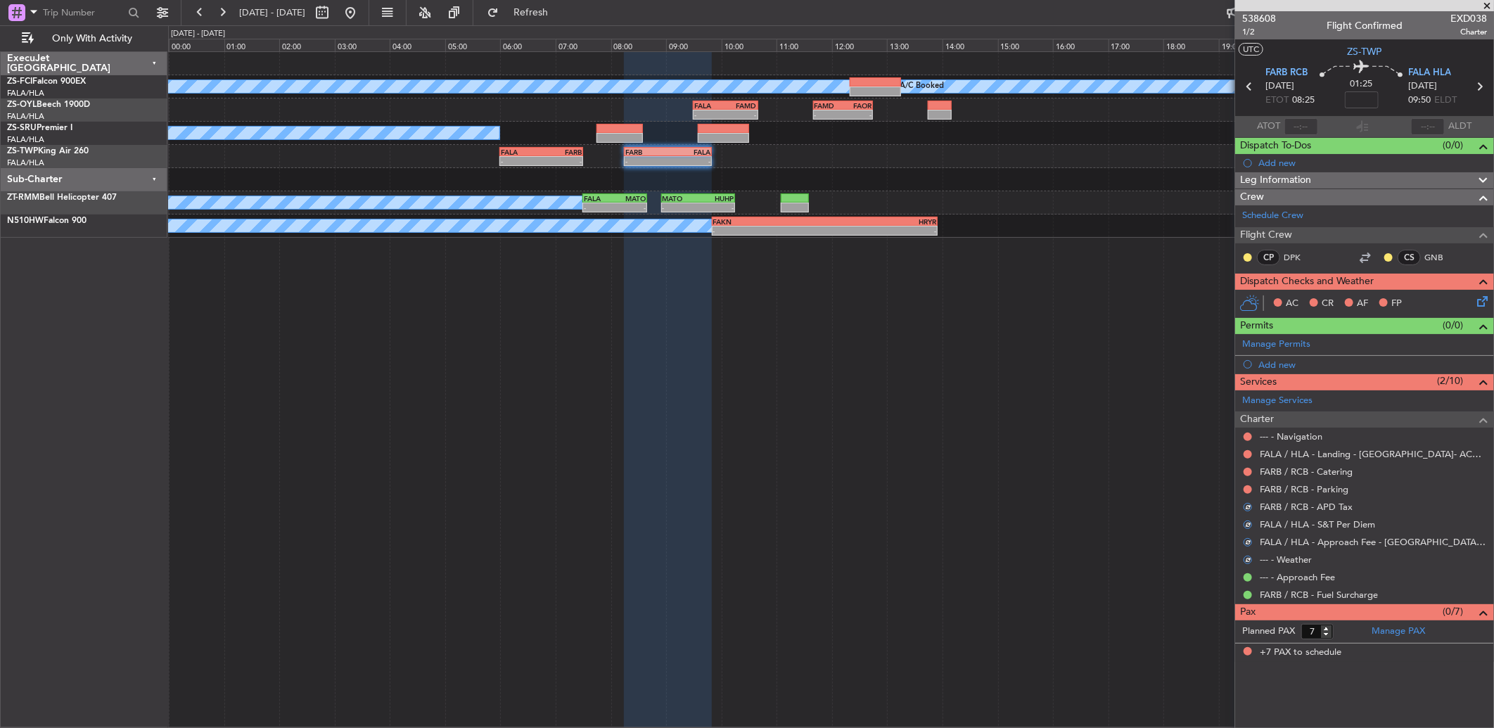
click at [1242, 489] on div at bounding box center [1247, 489] width 11 height 11
click at [1248, 489] on button at bounding box center [1247, 489] width 8 height 8
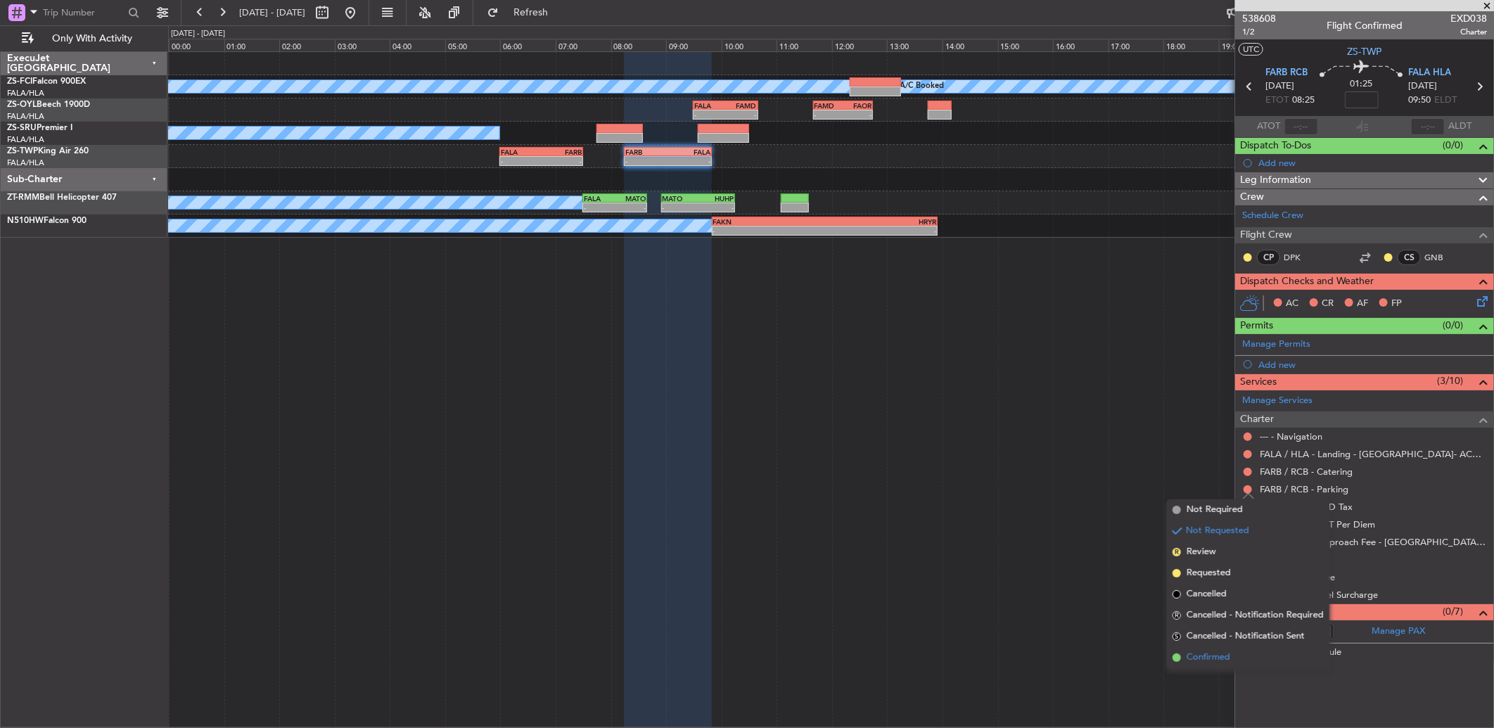
click at [1212, 659] on span "Confirmed" at bounding box center [1208, 657] width 44 height 14
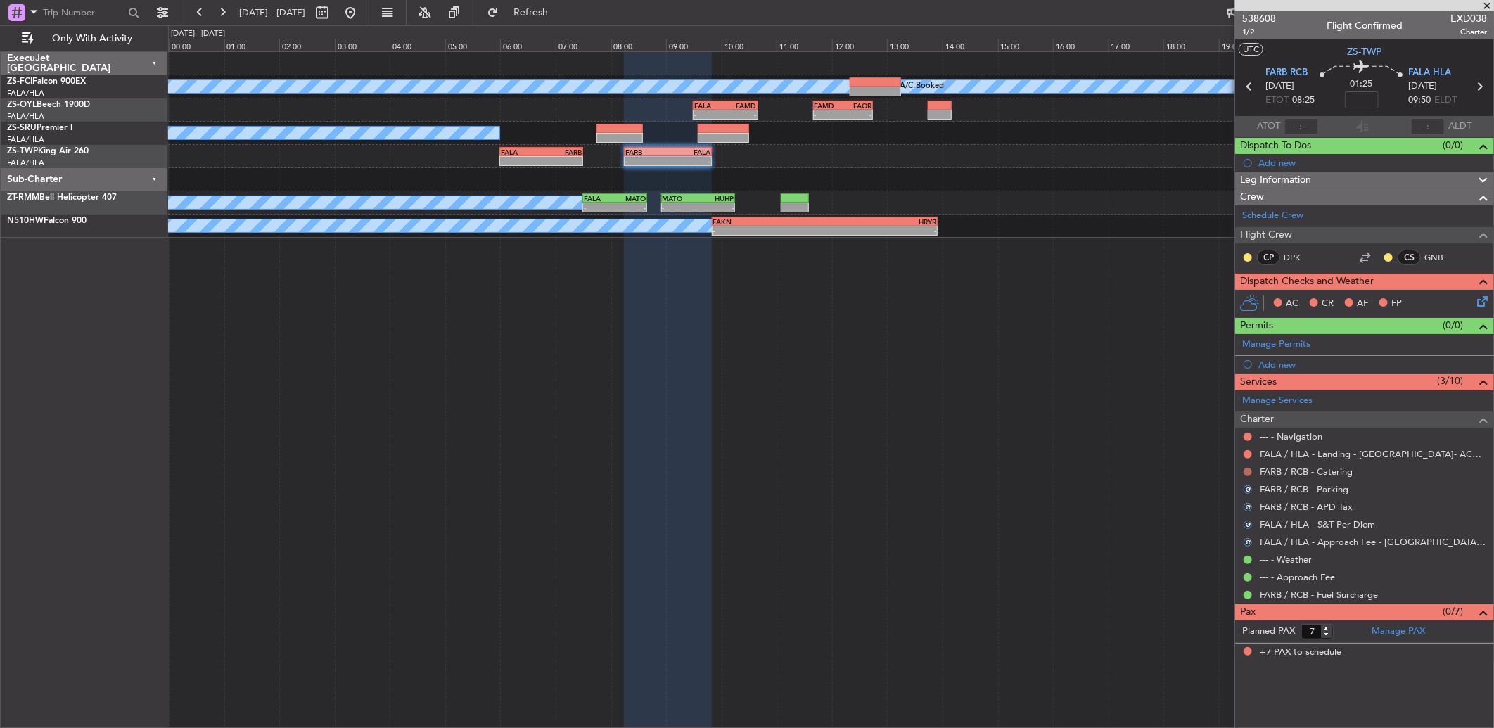
click at [1248, 475] on button at bounding box center [1247, 472] width 8 height 8
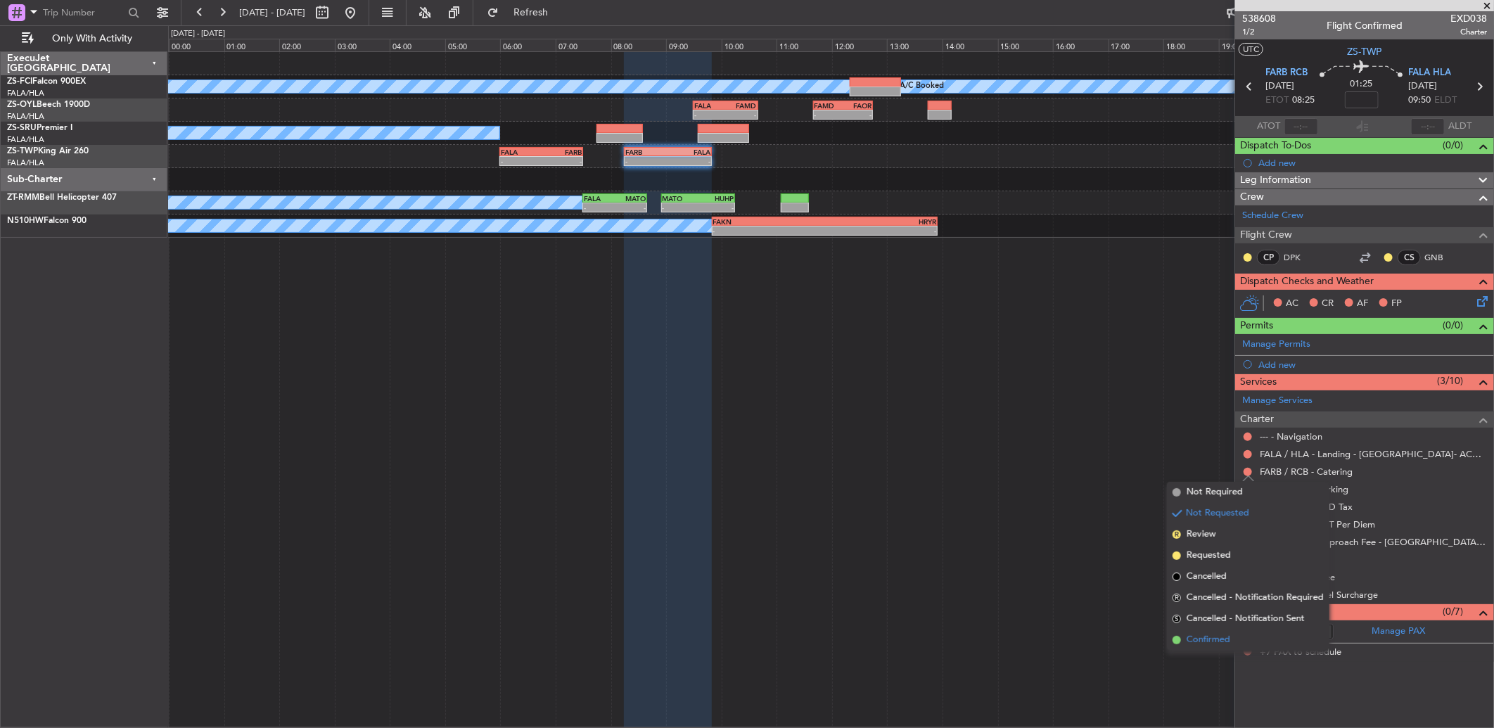
click at [1235, 643] on li "Confirmed" at bounding box center [1248, 639] width 162 height 21
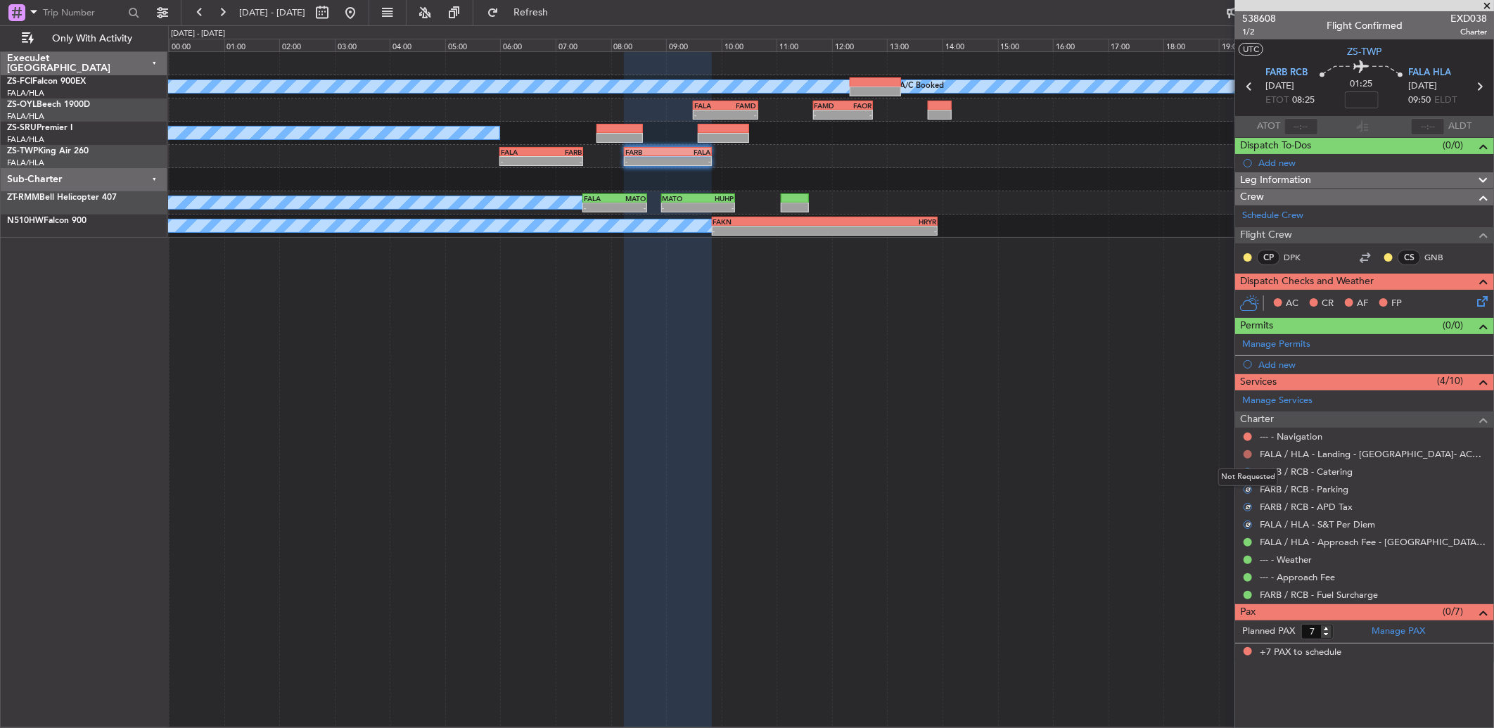
click at [1248, 452] on button at bounding box center [1247, 454] width 8 height 8
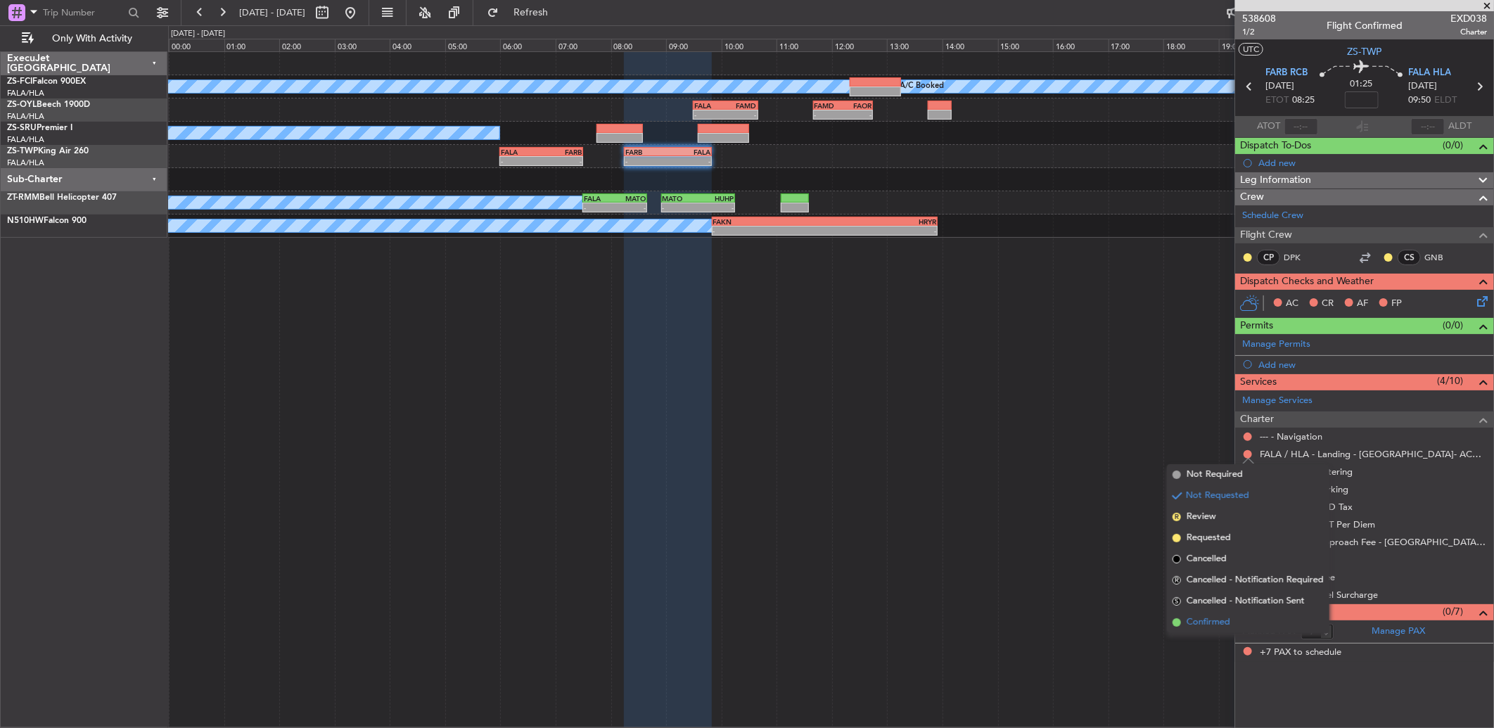
click at [1246, 621] on li "Confirmed" at bounding box center [1248, 622] width 162 height 21
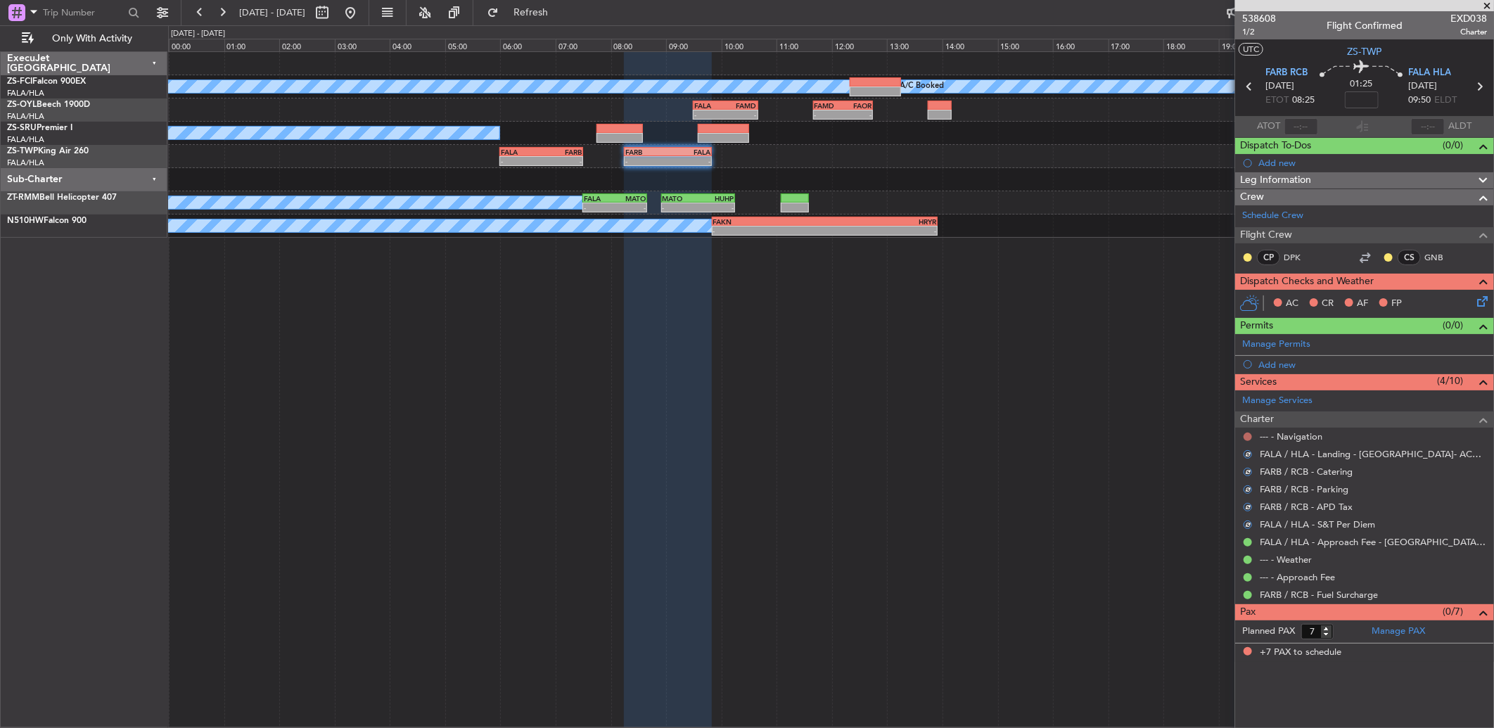
click at [1247, 437] on button at bounding box center [1247, 436] width 8 height 8
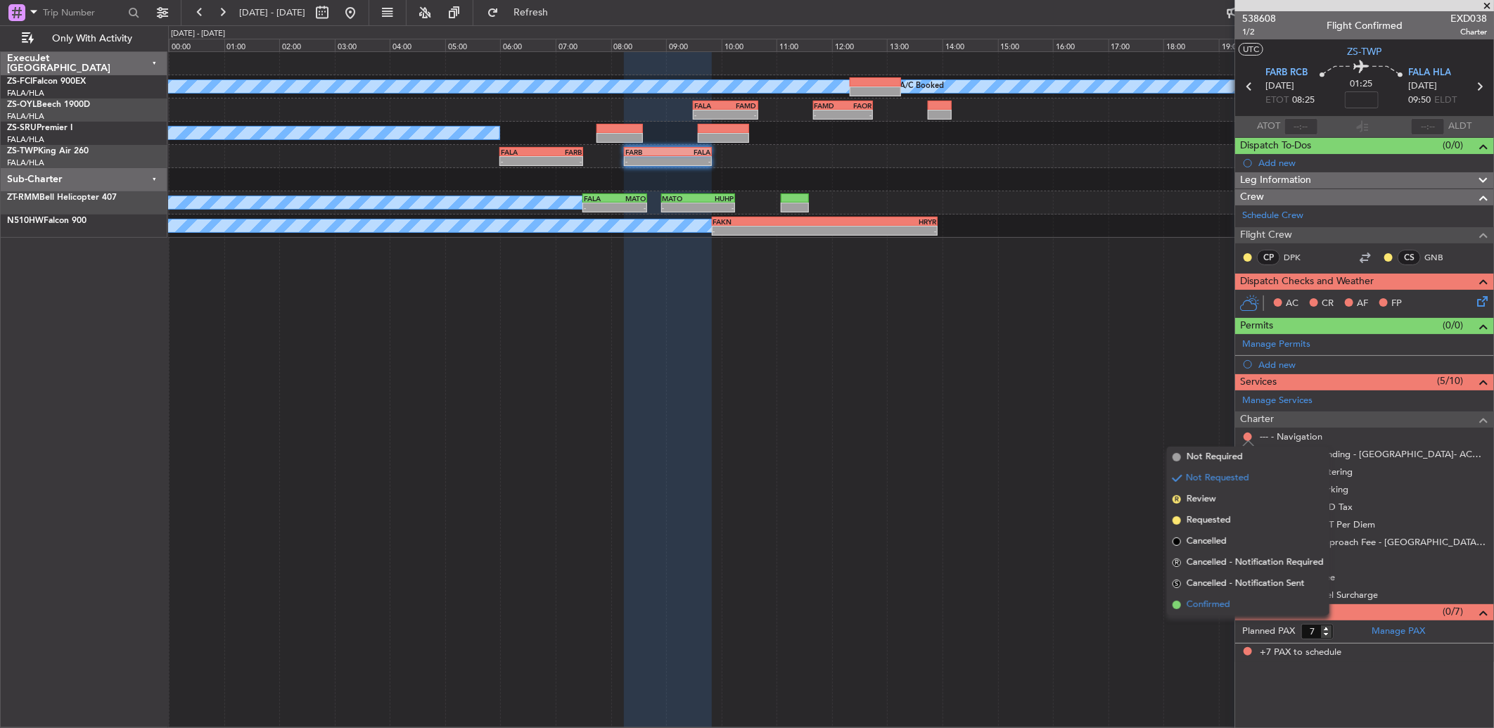
click at [1235, 605] on li "Confirmed" at bounding box center [1248, 604] width 162 height 21
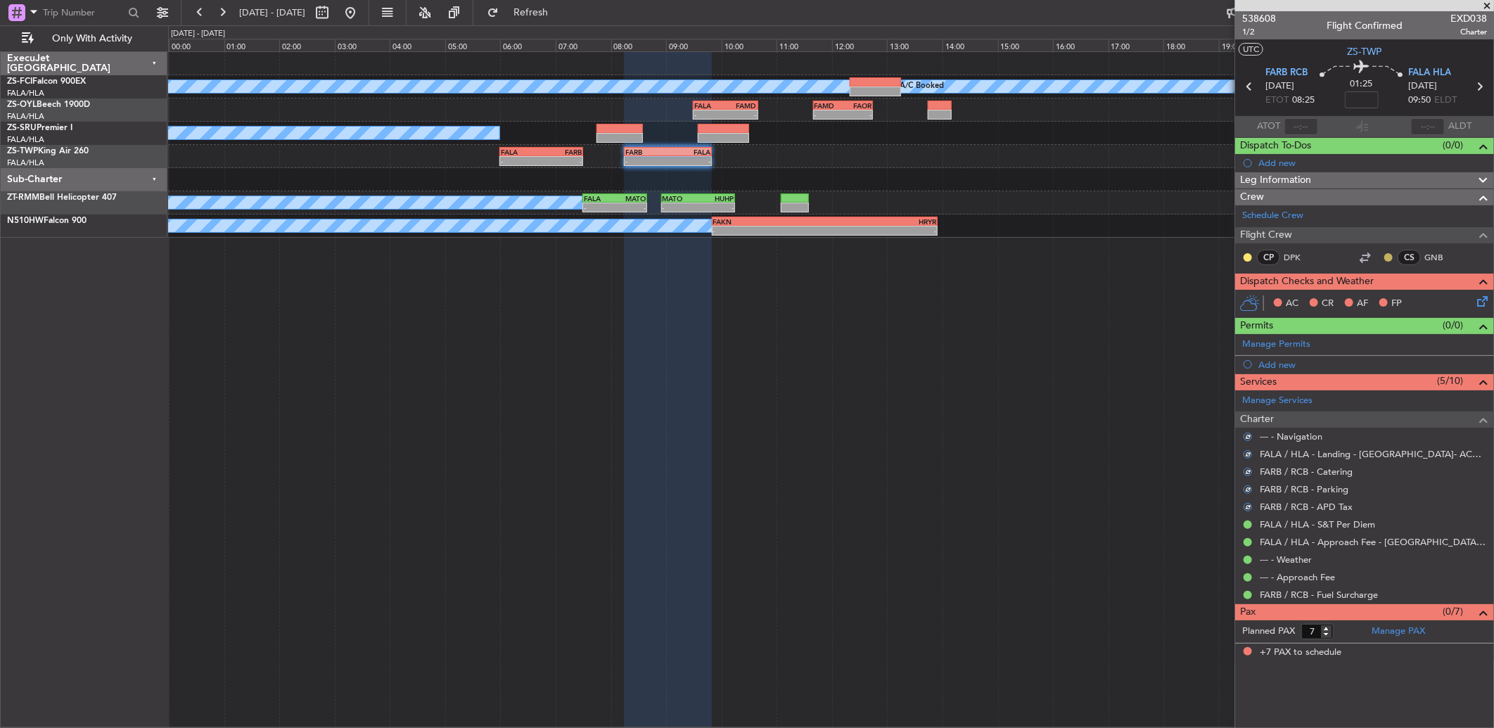
click at [1390, 257] on button at bounding box center [1388, 257] width 8 height 8
click at [1357, 293] on li "Acknowledged" at bounding box center [1388, 298] width 94 height 21
click at [1247, 257] on button at bounding box center [1247, 257] width 8 height 8
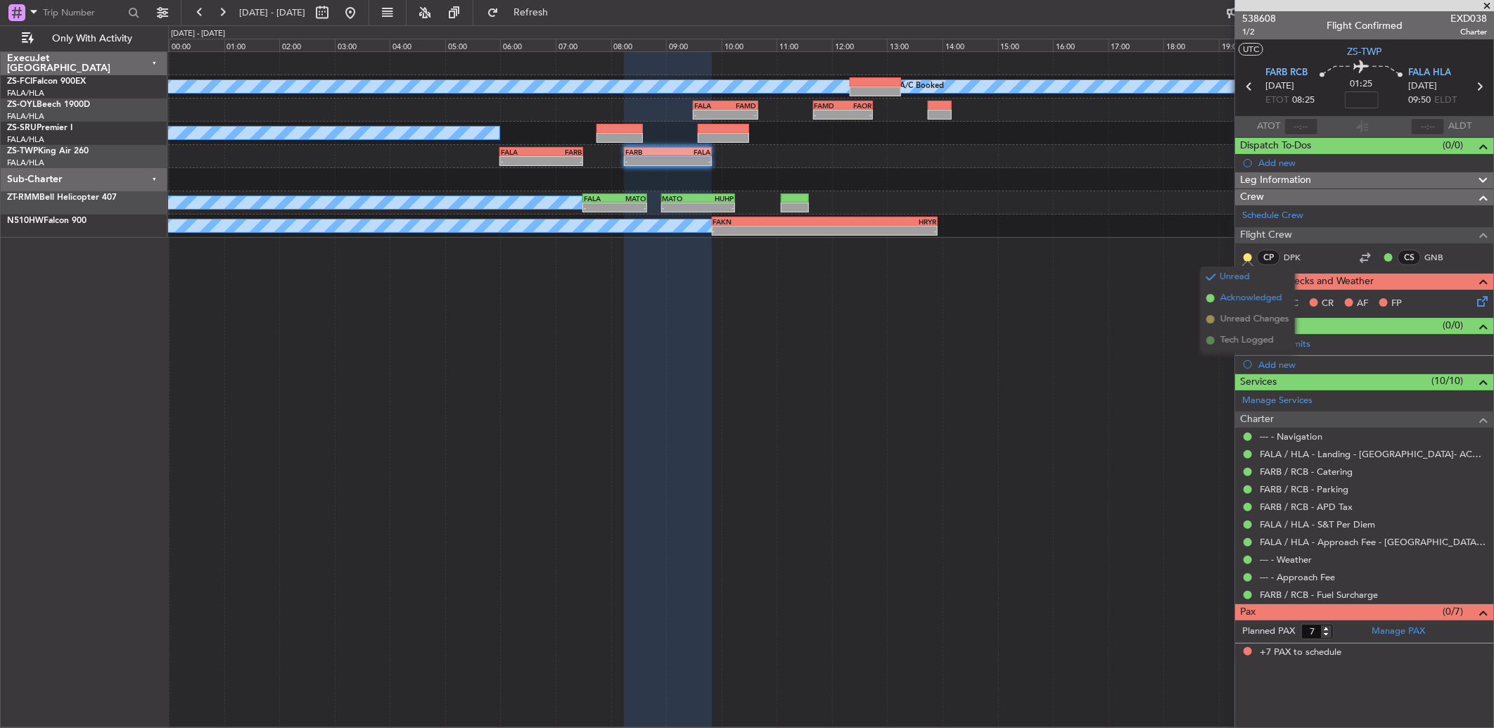
click at [1204, 296] on li "Acknowledged" at bounding box center [1247, 298] width 94 height 21
click at [1477, 301] on icon at bounding box center [1479, 298] width 11 height 11
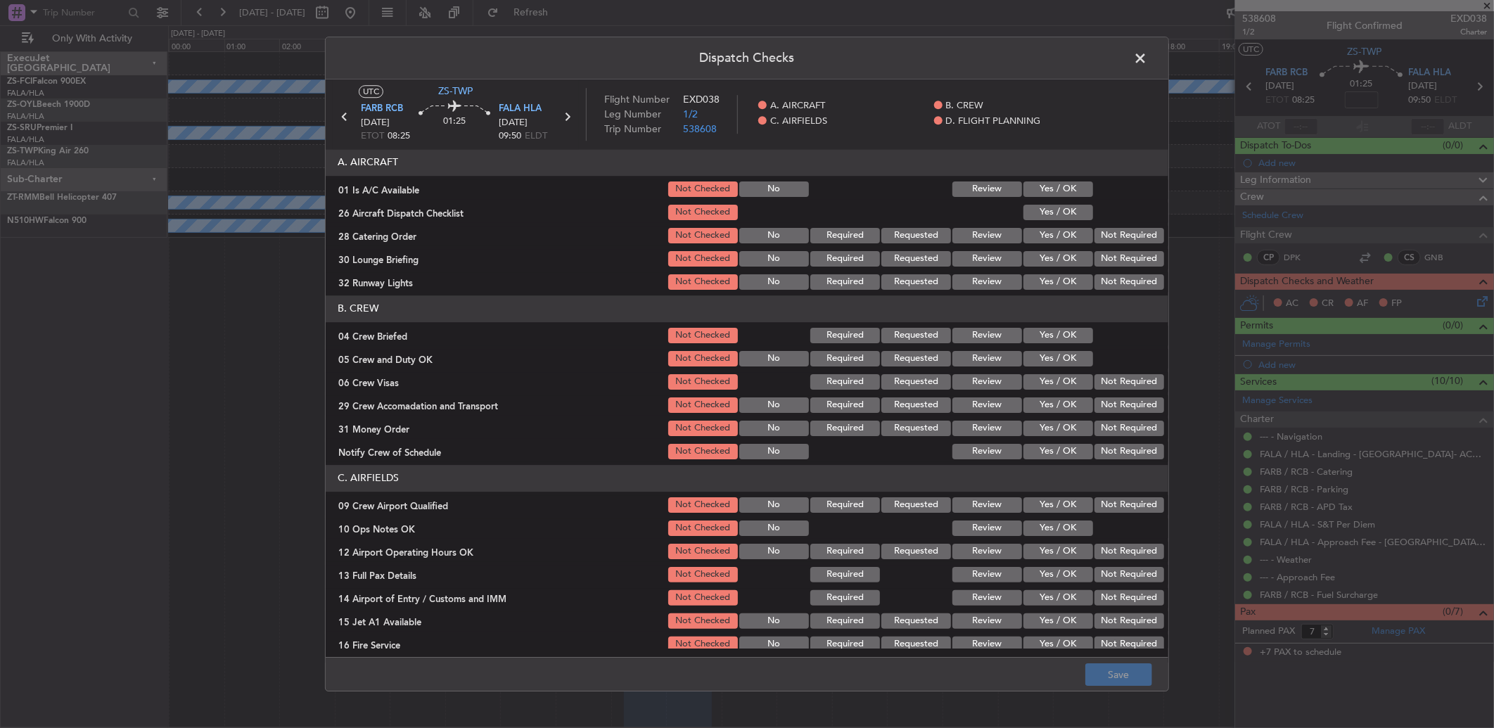
click at [1045, 198] on div "Yes / OK" at bounding box center [1056, 189] width 71 height 20
click at [1048, 191] on button "Yes / OK" at bounding box center [1058, 188] width 70 height 15
click at [1053, 209] on button "Yes / OK" at bounding box center [1058, 212] width 70 height 15
drag, startPoint x: 1053, startPoint y: 209, endPoint x: 1121, endPoint y: 231, distance: 71.6
click at [1067, 216] on button "Yes / OK" at bounding box center [1058, 212] width 70 height 15
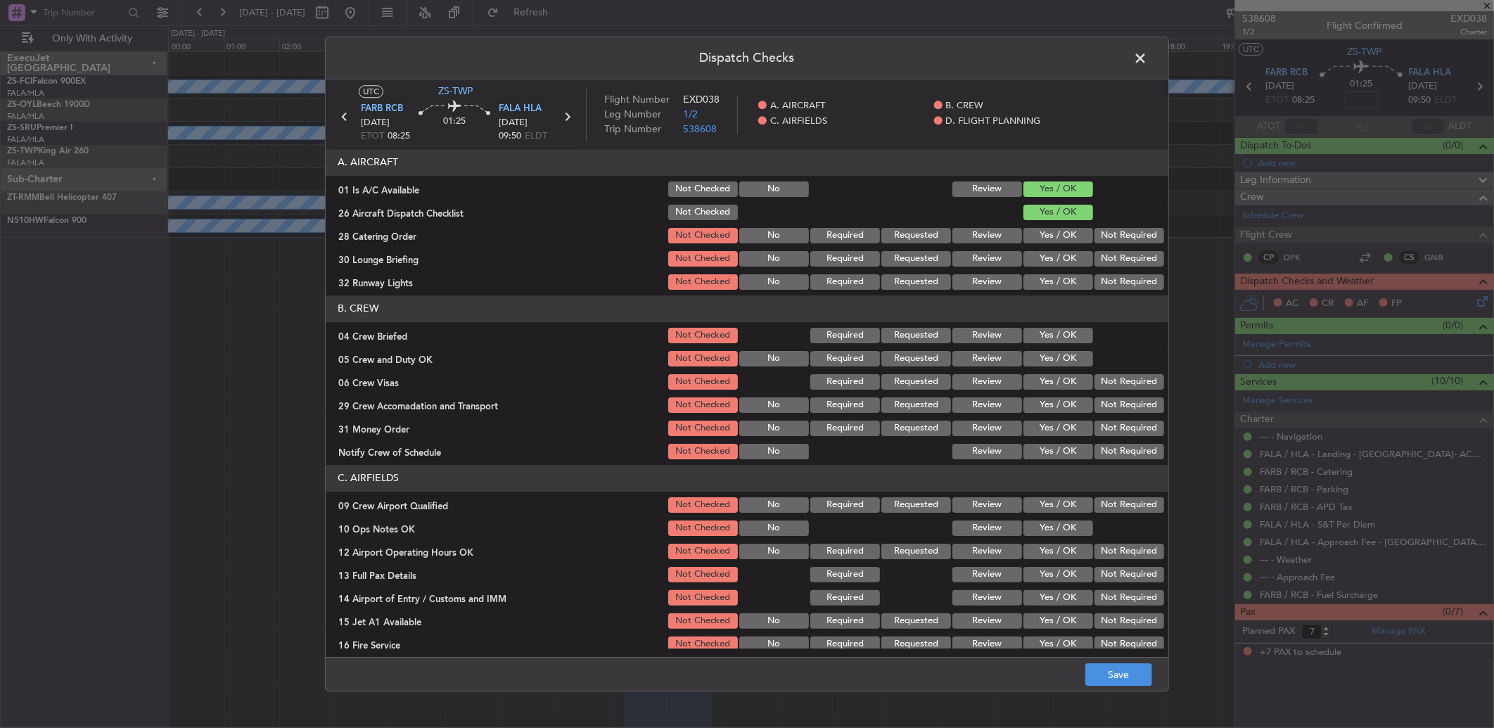
drag, startPoint x: 1121, startPoint y: 231, endPoint x: 1127, endPoint y: 239, distance: 10.5
click at [1126, 235] on button "Not Required" at bounding box center [1129, 235] width 70 height 15
click at [1127, 238] on button "Not Required" at bounding box center [1129, 235] width 70 height 15
click at [1129, 298] on article "A. AIRCRAFT 01 Is A/C Available Not Checked No Review Yes / OK 26 Aircraft Disp…" at bounding box center [747, 398] width 842 height 499
click at [1129, 298] on header "B. CREW" at bounding box center [747, 308] width 842 height 27
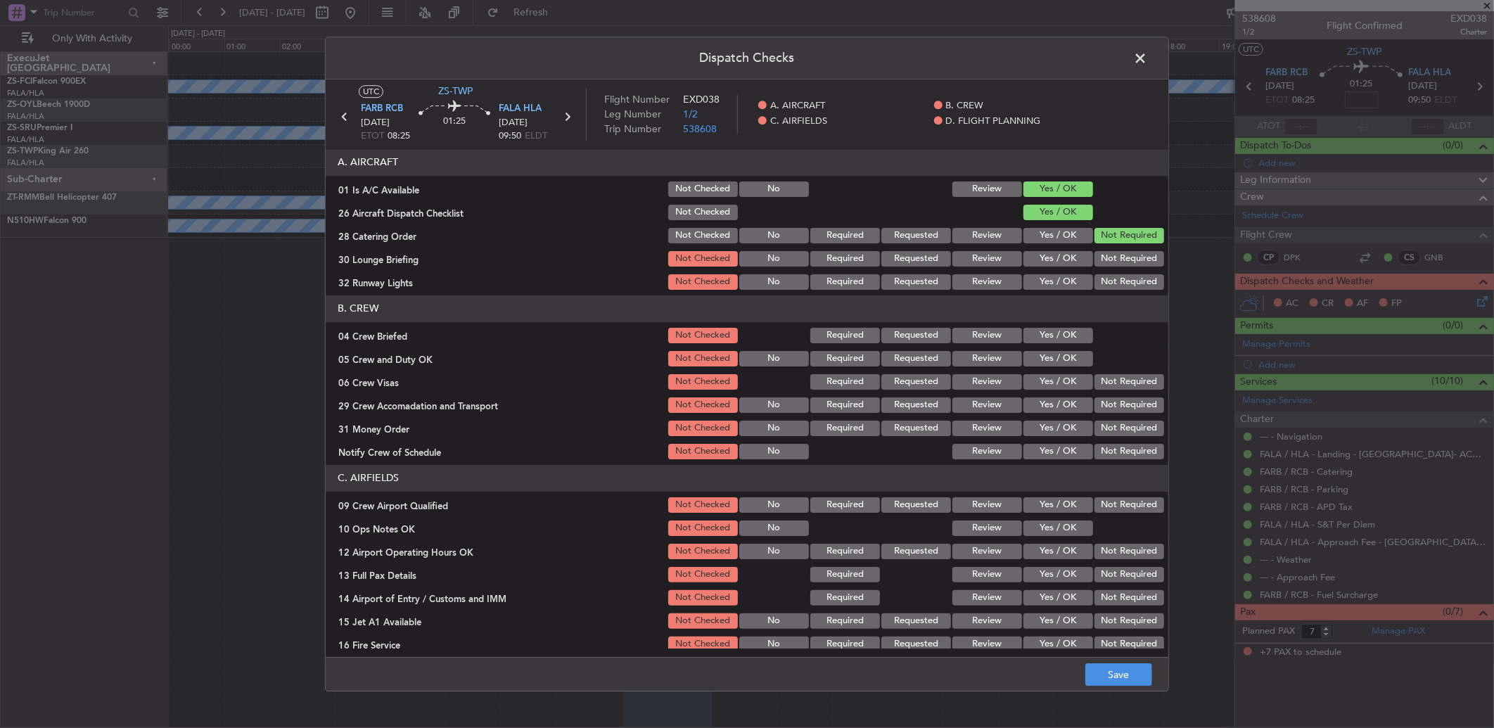
click at [1115, 261] on button "Not Required" at bounding box center [1129, 258] width 70 height 15
drag, startPoint x: 1115, startPoint y: 261, endPoint x: 1113, endPoint y: 286, distance: 25.4
click at [1115, 271] on section "A. AIRCRAFT 01 Is A/C Available Not Checked No Review Yes / OK 26 Aircraft Disp…" at bounding box center [747, 220] width 842 height 143
click at [1113, 286] on button "Not Required" at bounding box center [1129, 281] width 70 height 15
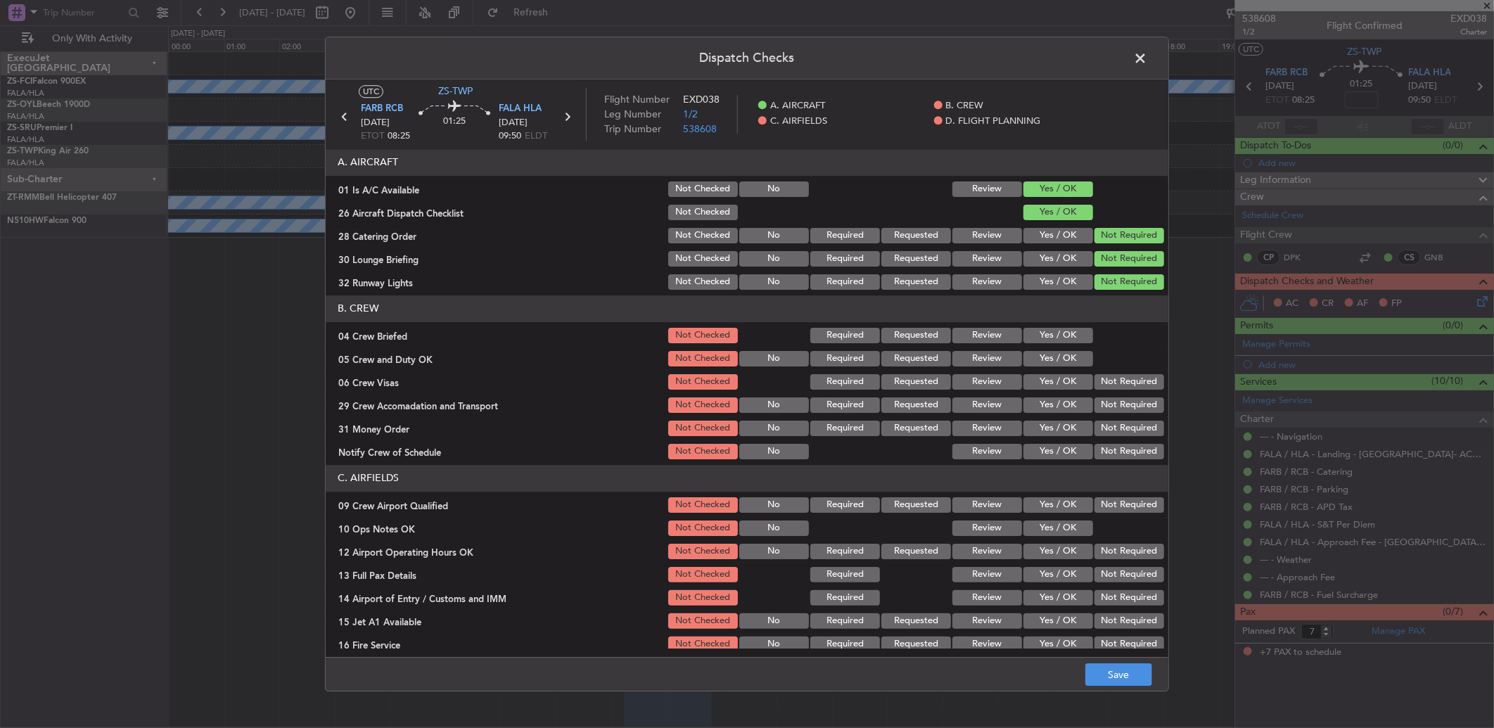
click at [1064, 322] on section "B. CREW 04 Crew Briefed Not Checked Required Requested Review Yes / OK 05 Crew …" at bounding box center [747, 378] width 842 height 166
click at [1060, 338] on button "Yes / OK" at bounding box center [1058, 335] width 70 height 15
click at [1059, 353] on div "Yes / OK" at bounding box center [1056, 359] width 71 height 20
click at [1059, 353] on button "Yes / OK" at bounding box center [1058, 358] width 70 height 15
drag, startPoint x: 1074, startPoint y: 366, endPoint x: 1119, endPoint y: 410, distance: 62.7
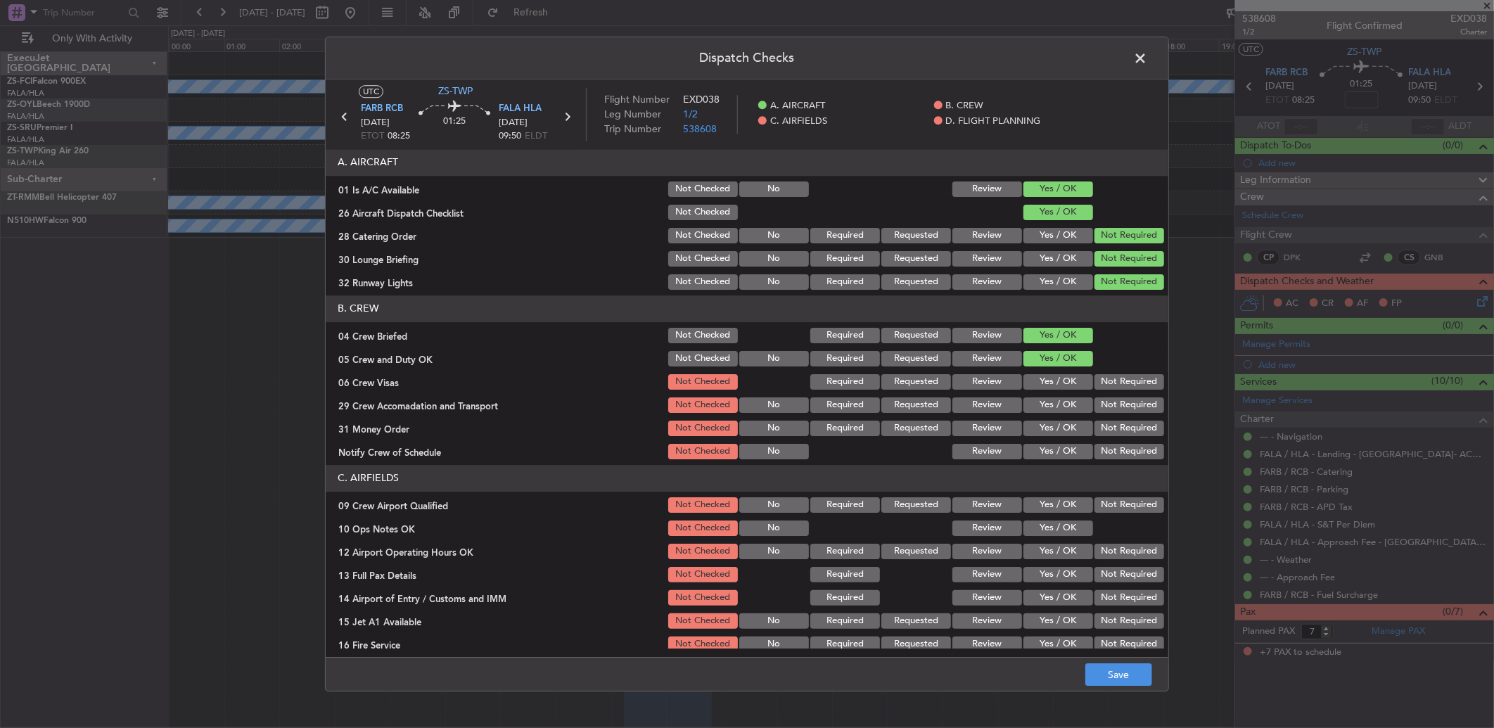
click at [1093, 383] on section "B. CREW 04 Crew Briefed Not Checked Required Requested Review Yes / OK 05 Crew …" at bounding box center [747, 378] width 842 height 166
click at [1119, 410] on button "Not Required" at bounding box center [1129, 404] width 70 height 15
click at [1113, 384] on button "Not Required" at bounding box center [1129, 381] width 70 height 15
drag, startPoint x: 1113, startPoint y: 394, endPoint x: 1115, endPoint y: 451, distance: 57.7
click at [1113, 416] on section "B. CREW 04 Crew Briefed Not Checked Required Requested Review Yes / OK 05 Crew …" at bounding box center [747, 378] width 842 height 166
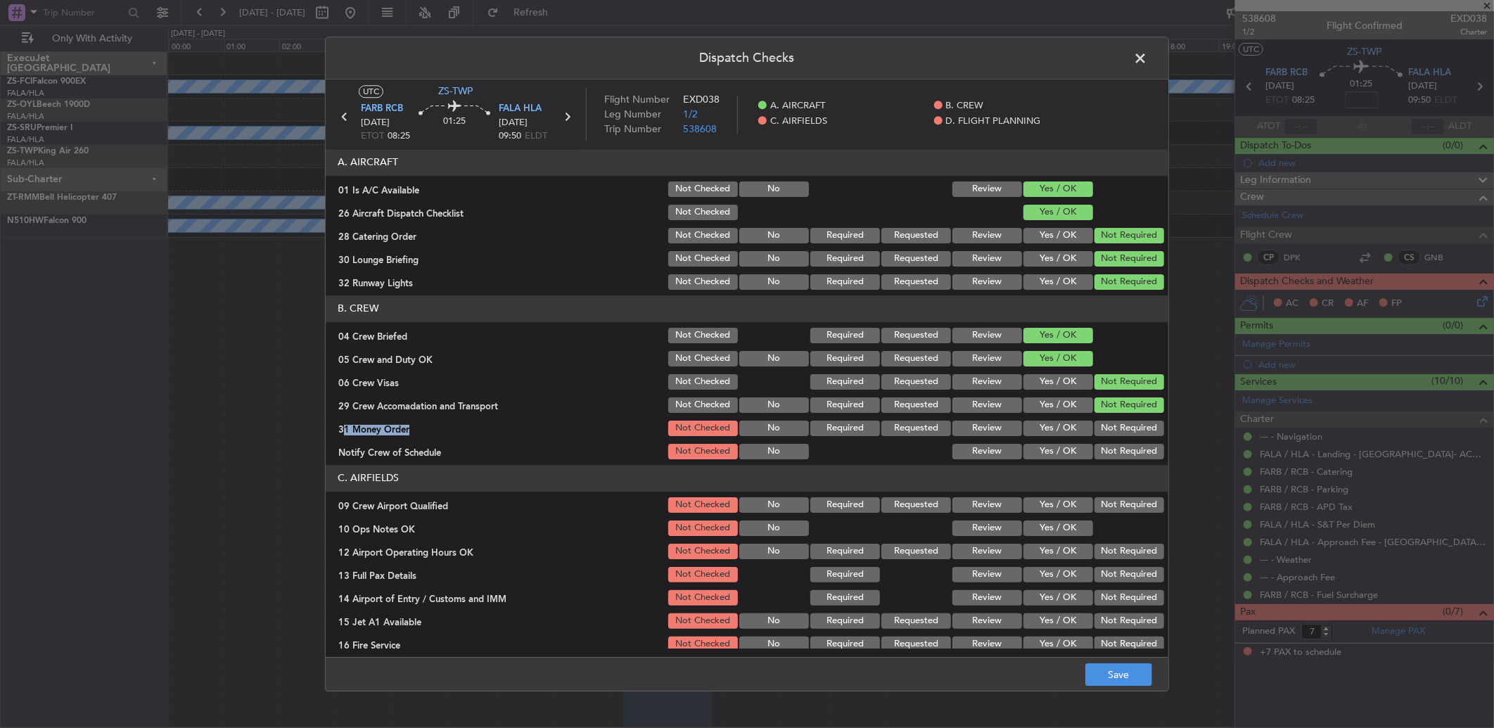
click at [1115, 451] on button "Not Required" at bounding box center [1129, 451] width 70 height 15
click at [1112, 426] on button "Not Required" at bounding box center [1129, 428] width 70 height 15
drag, startPoint x: 1113, startPoint y: 461, endPoint x: 1108, endPoint y: 494, distance: 32.8
click at [1109, 475] on article "A. AIRCRAFT 01 Is A/C Available Not Checked No Review Yes / OK 26 Aircraft Disp…" at bounding box center [747, 398] width 842 height 499
click at [1108, 482] on header "C. AIRFIELDS" at bounding box center [747, 478] width 842 height 27
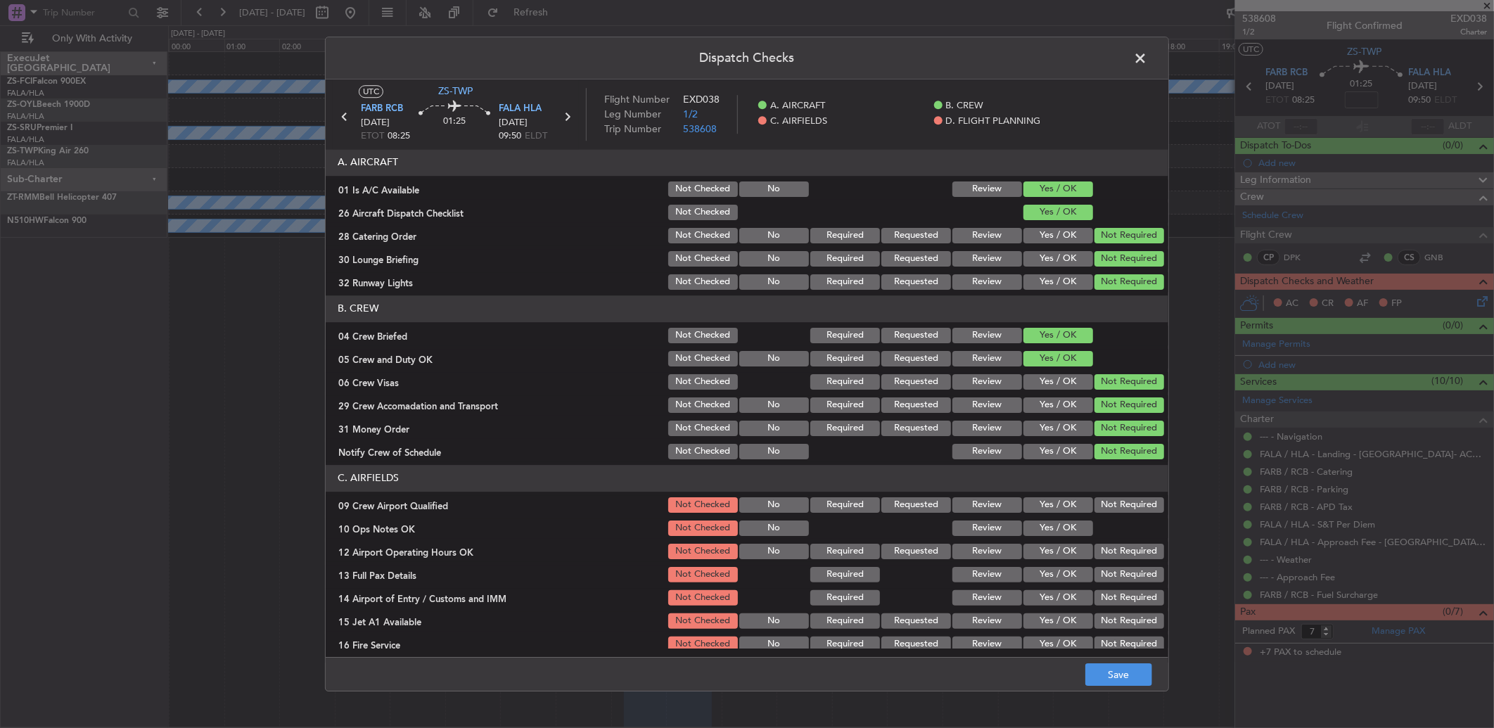
click at [1108, 525] on div at bounding box center [1127, 528] width 71 height 20
click at [1106, 503] on button "Not Required" at bounding box center [1129, 504] width 70 height 15
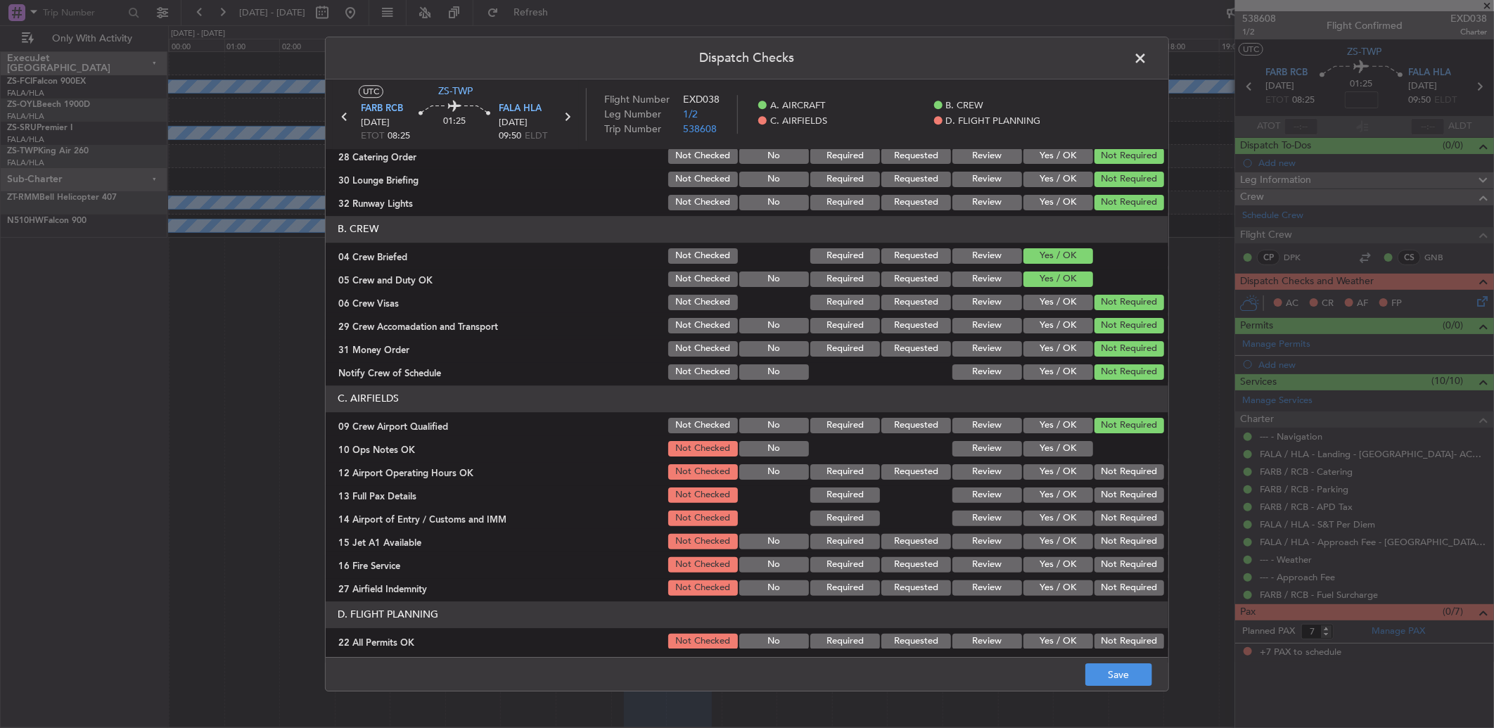
scroll to position [131, 0]
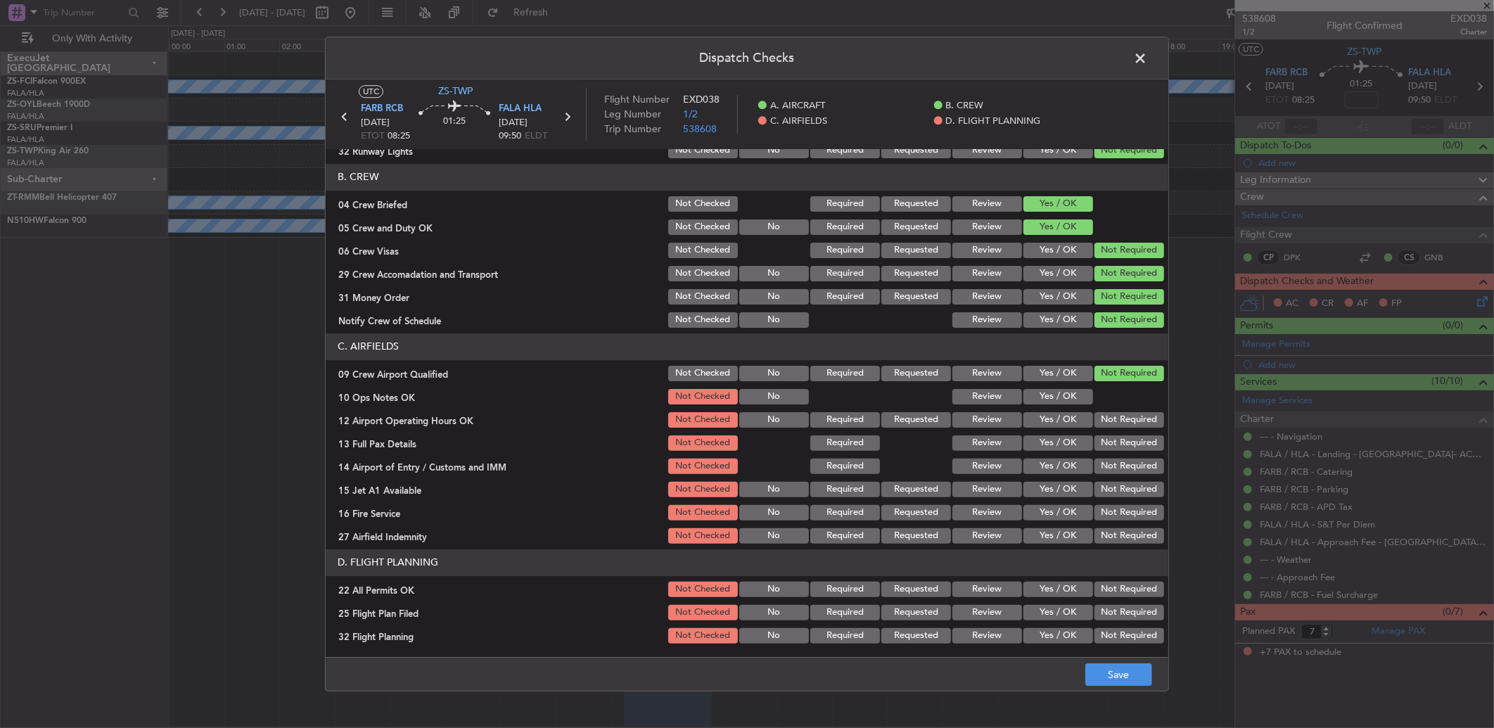
click at [1064, 399] on button "Yes / OK" at bounding box center [1058, 396] width 70 height 15
drag, startPoint x: 1104, startPoint y: 430, endPoint x: 1103, endPoint y: 439, distance: 9.9
click at [1104, 432] on section "C. AIRFIELDS 09 Crew Airport Qualified Not Checked No Required Requested Review…" at bounding box center [747, 439] width 842 height 212
click at [1103, 441] on button "Not Required" at bounding box center [1129, 442] width 70 height 15
click at [1103, 448] on button "Not Required" at bounding box center [1129, 442] width 70 height 15
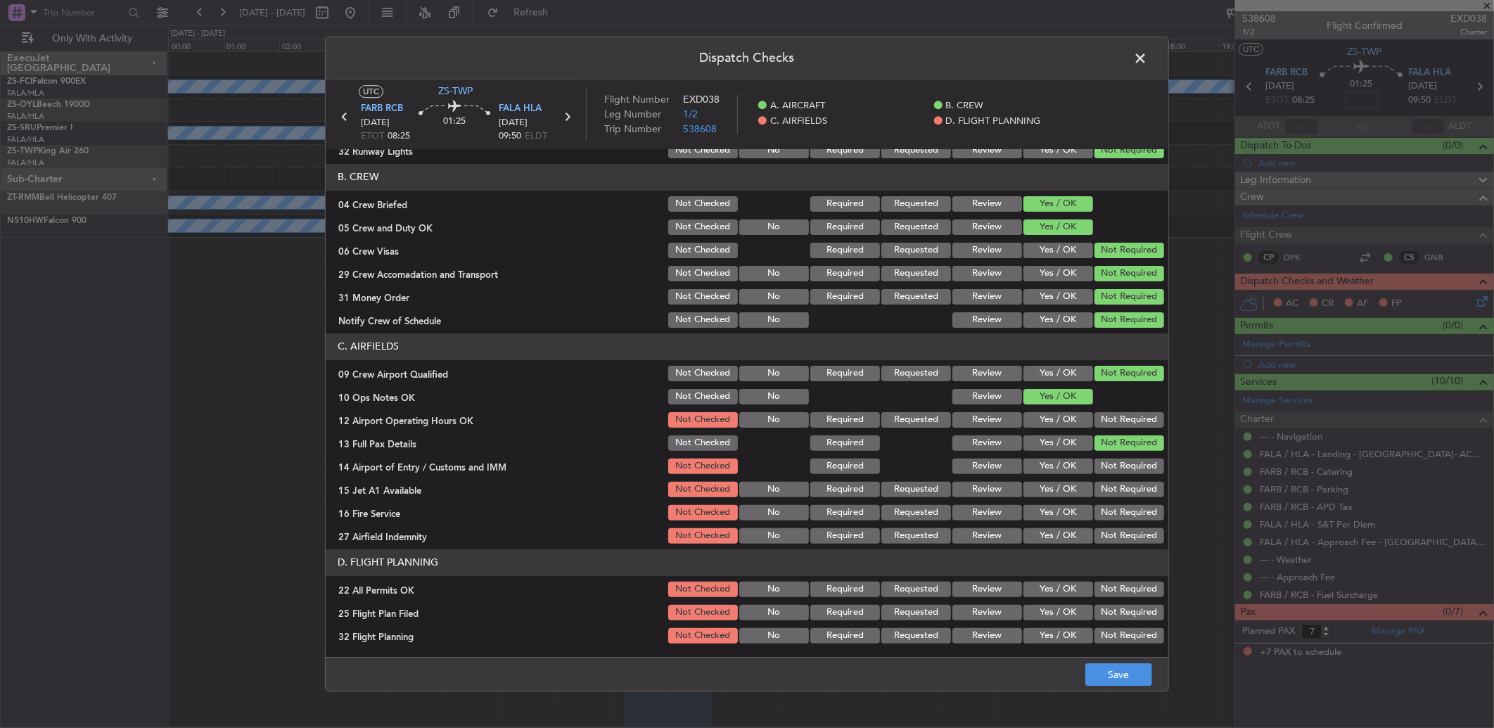
click at [1101, 426] on button "Not Required" at bounding box center [1129, 419] width 70 height 15
drag, startPoint x: 1102, startPoint y: 423, endPoint x: 1105, endPoint y: 436, distance: 13.7
click at [1102, 423] on button "Not Required" at bounding box center [1129, 419] width 70 height 15
click at [1111, 506] on button "Not Required" at bounding box center [1129, 512] width 70 height 15
click at [1106, 475] on div "Not Required" at bounding box center [1127, 466] width 71 height 20
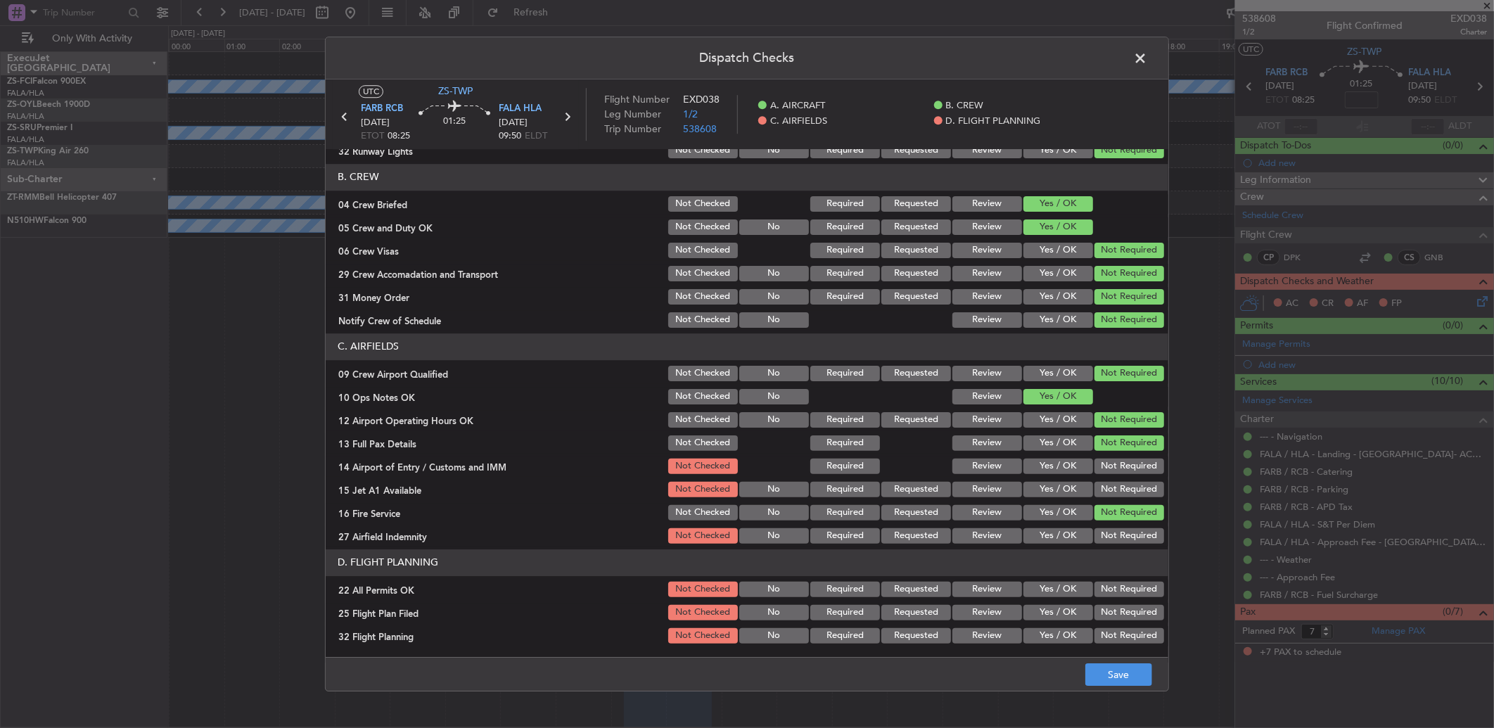
drag, startPoint x: 1114, startPoint y: 460, endPoint x: 1113, endPoint y: 475, distance: 14.8
click at [1114, 465] on button "Not Required" at bounding box center [1129, 465] width 70 height 15
drag, startPoint x: 1113, startPoint y: 477, endPoint x: 1111, endPoint y: 489, distance: 12.1
click at [1113, 480] on section "C. AIRFIELDS 09 Crew Airport Qualified Not Checked No Required Requested Review…" at bounding box center [747, 439] width 842 height 212
drag, startPoint x: 1111, startPoint y: 489, endPoint x: 1110, endPoint y: 496, distance: 7.2
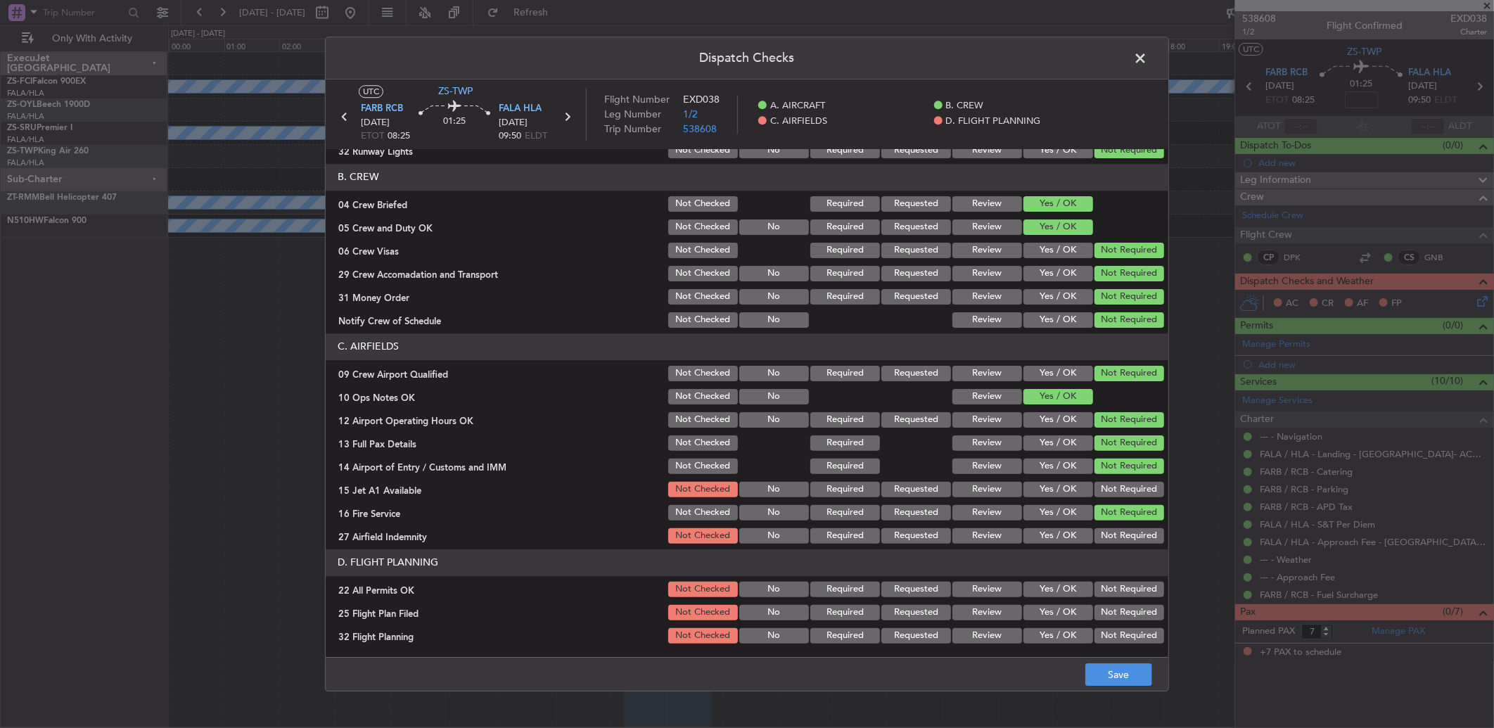
click at [1110, 495] on button "Not Required" at bounding box center [1129, 489] width 70 height 15
click at [1115, 538] on button "Not Required" at bounding box center [1129, 535] width 70 height 15
click at [1108, 584] on button "Not Required" at bounding box center [1129, 589] width 70 height 15
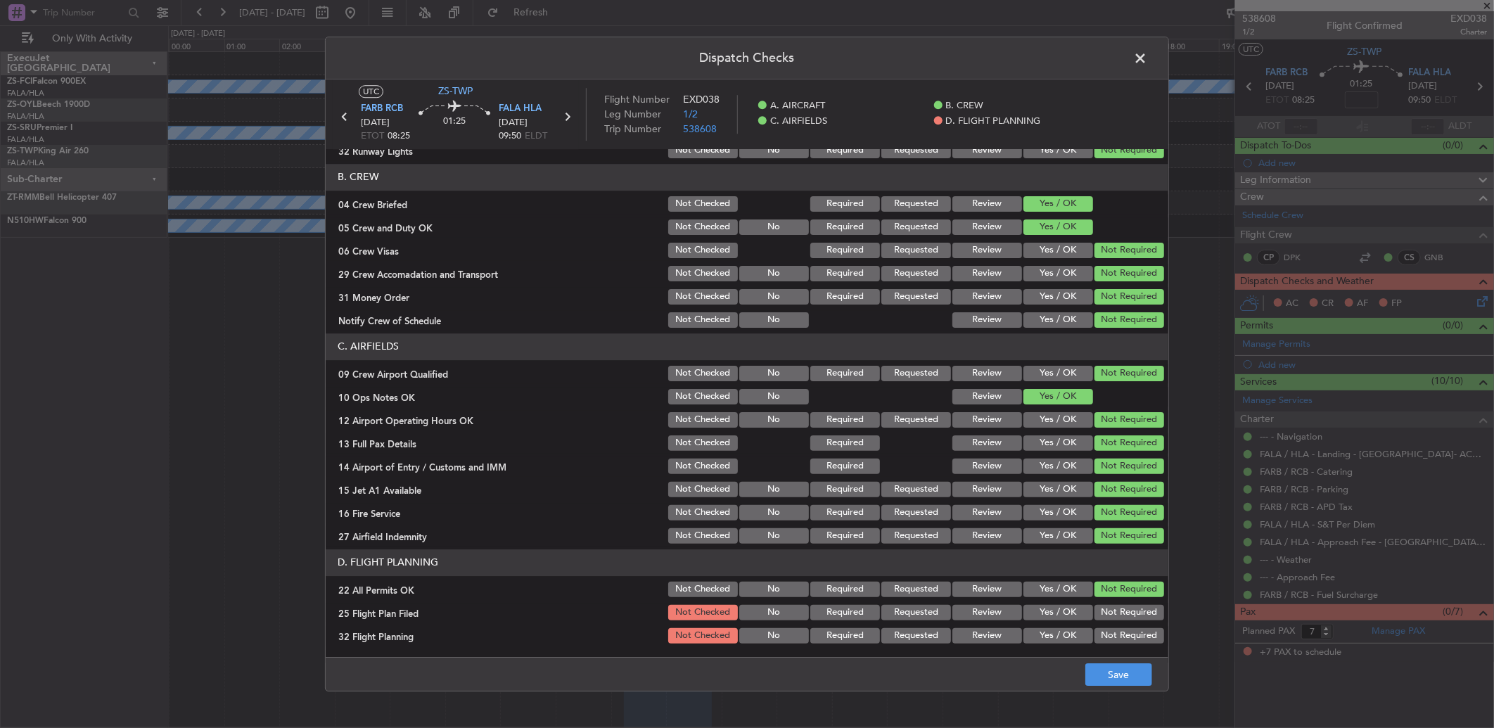
click at [975, 612] on button "Review" at bounding box center [987, 612] width 70 height 15
click at [975, 627] on div "Review" at bounding box center [985, 636] width 71 height 20
click at [978, 630] on button "Review" at bounding box center [987, 635] width 70 height 15
click at [1110, 678] on button "Save" at bounding box center [1118, 674] width 67 height 23
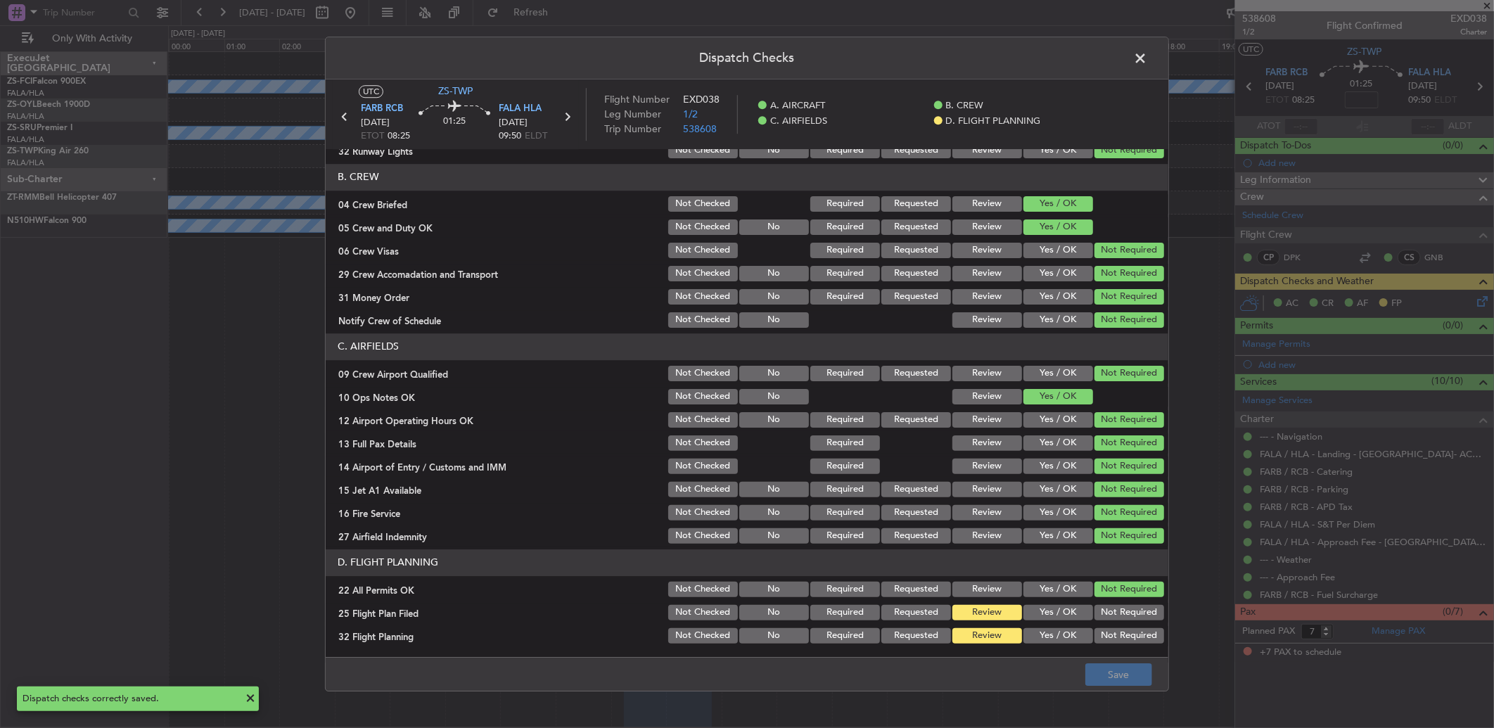
click at [1147, 58] on span at bounding box center [1147, 62] width 0 height 28
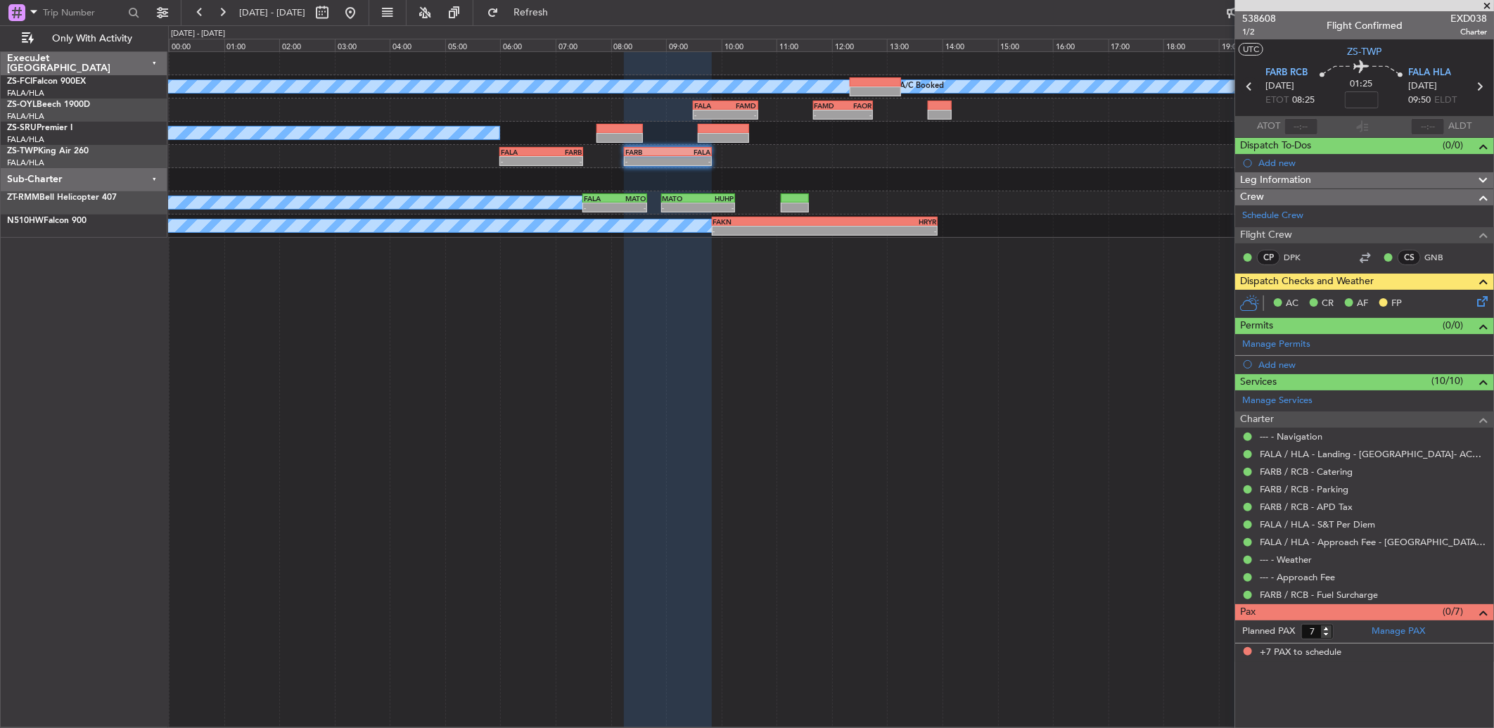
click at [1248, 86] on icon at bounding box center [1249, 86] width 18 height 18
type input "0"
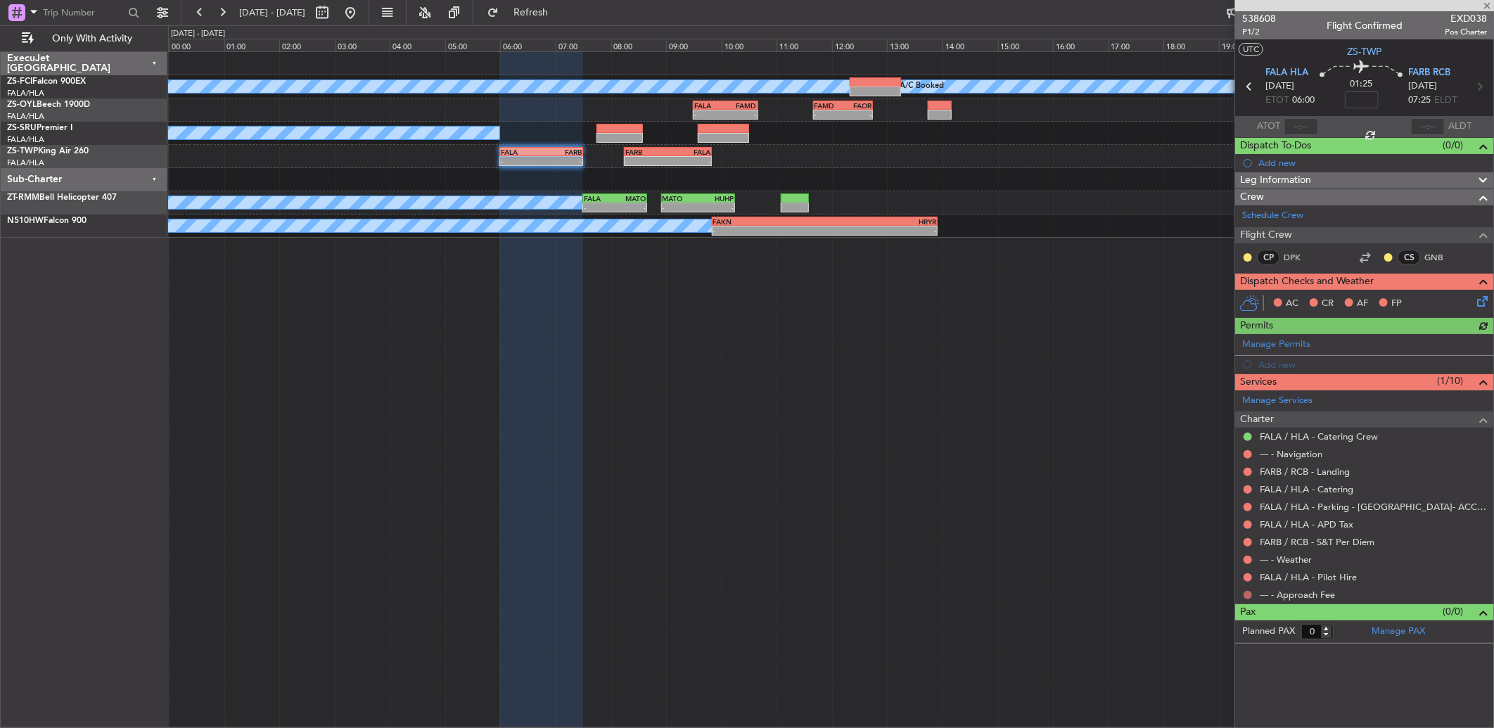
click at [1246, 596] on button at bounding box center [1247, 595] width 8 height 8
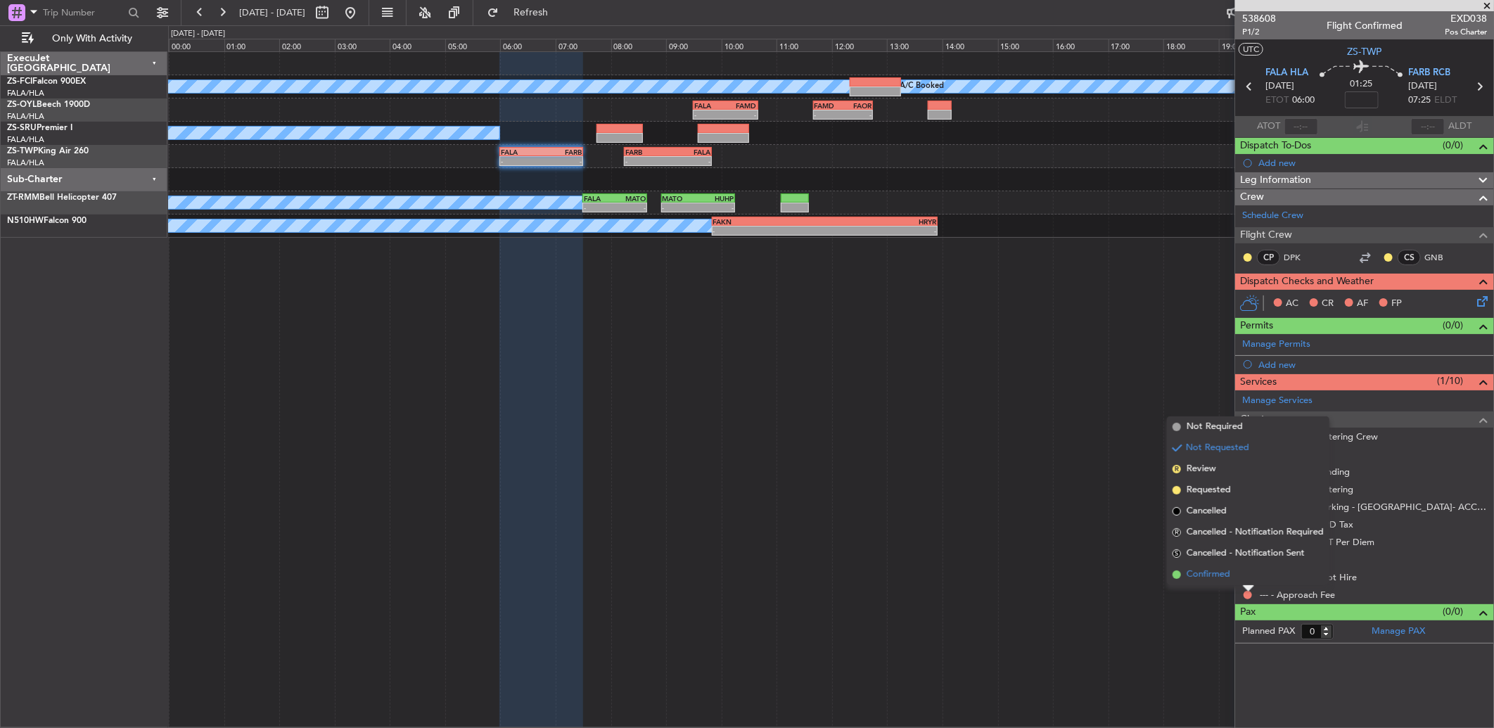
click at [1243, 575] on li "Confirmed" at bounding box center [1248, 574] width 162 height 21
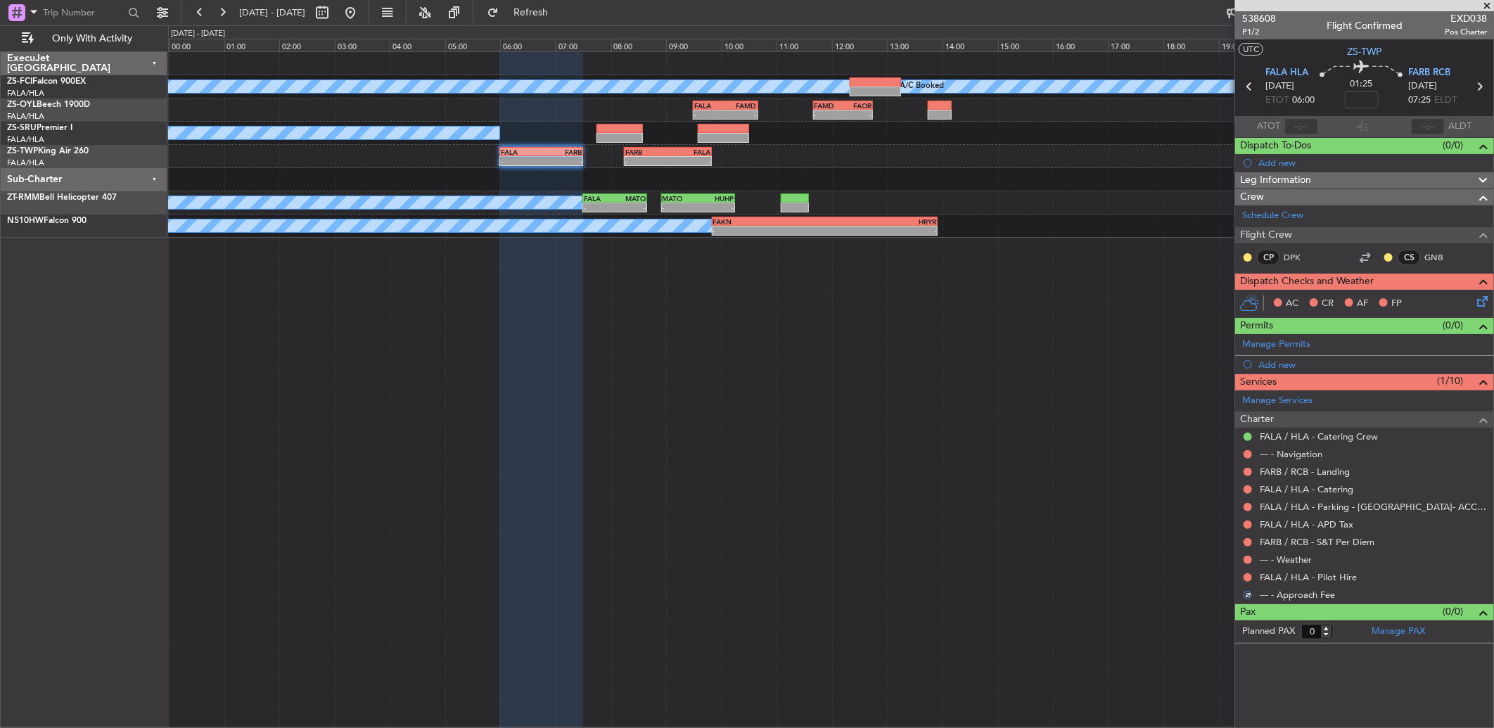
click at [1243, 575] on button at bounding box center [1247, 577] width 8 height 8
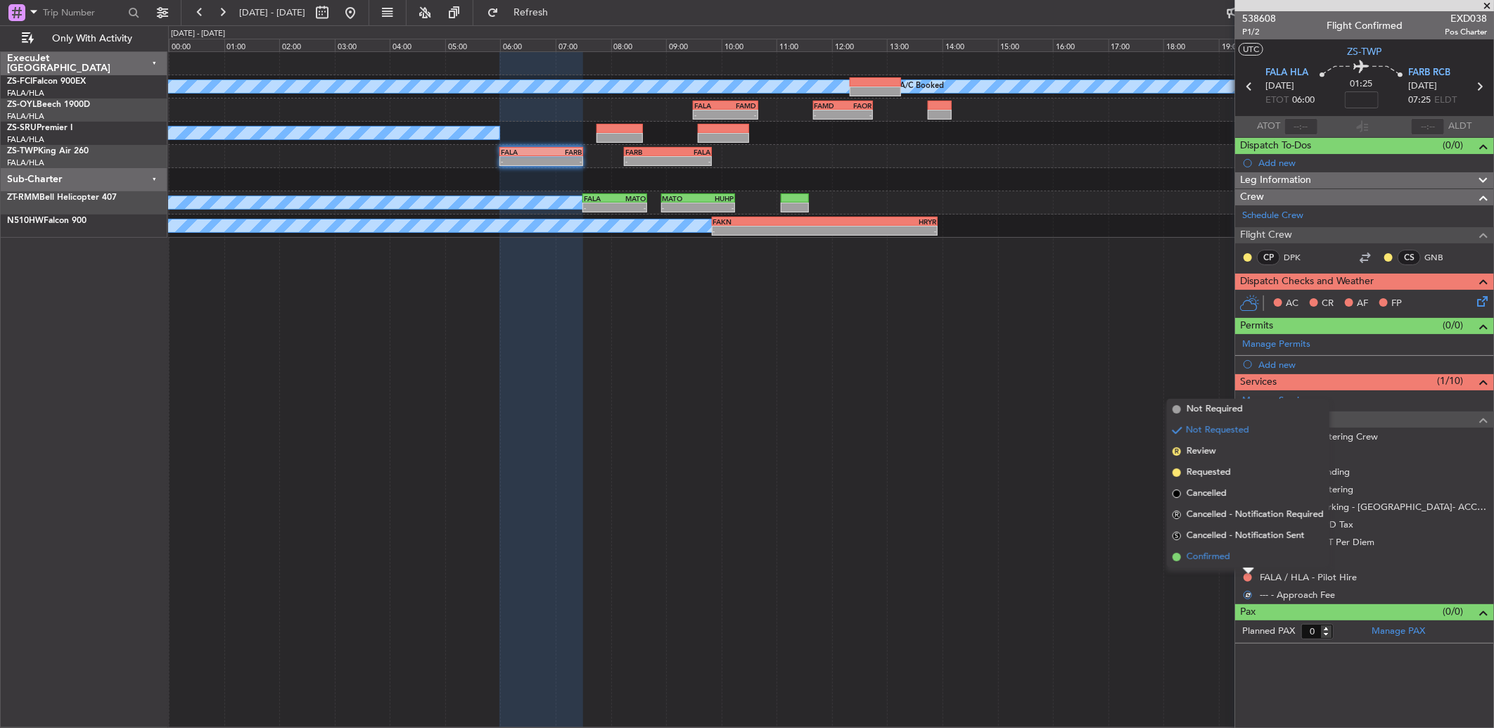
click at [1247, 557] on li "Confirmed" at bounding box center [1248, 556] width 162 height 21
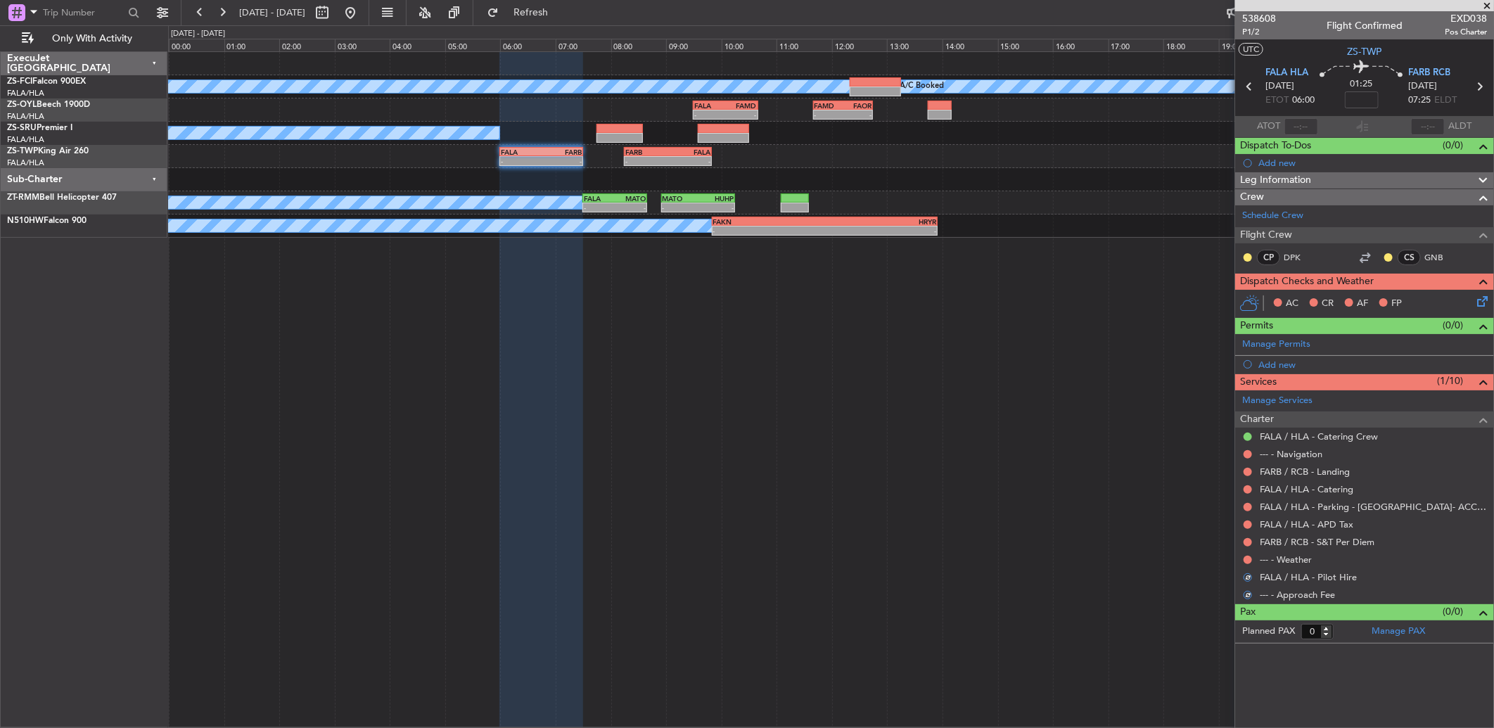
click at [1247, 557] on button at bounding box center [1247, 560] width 8 height 8
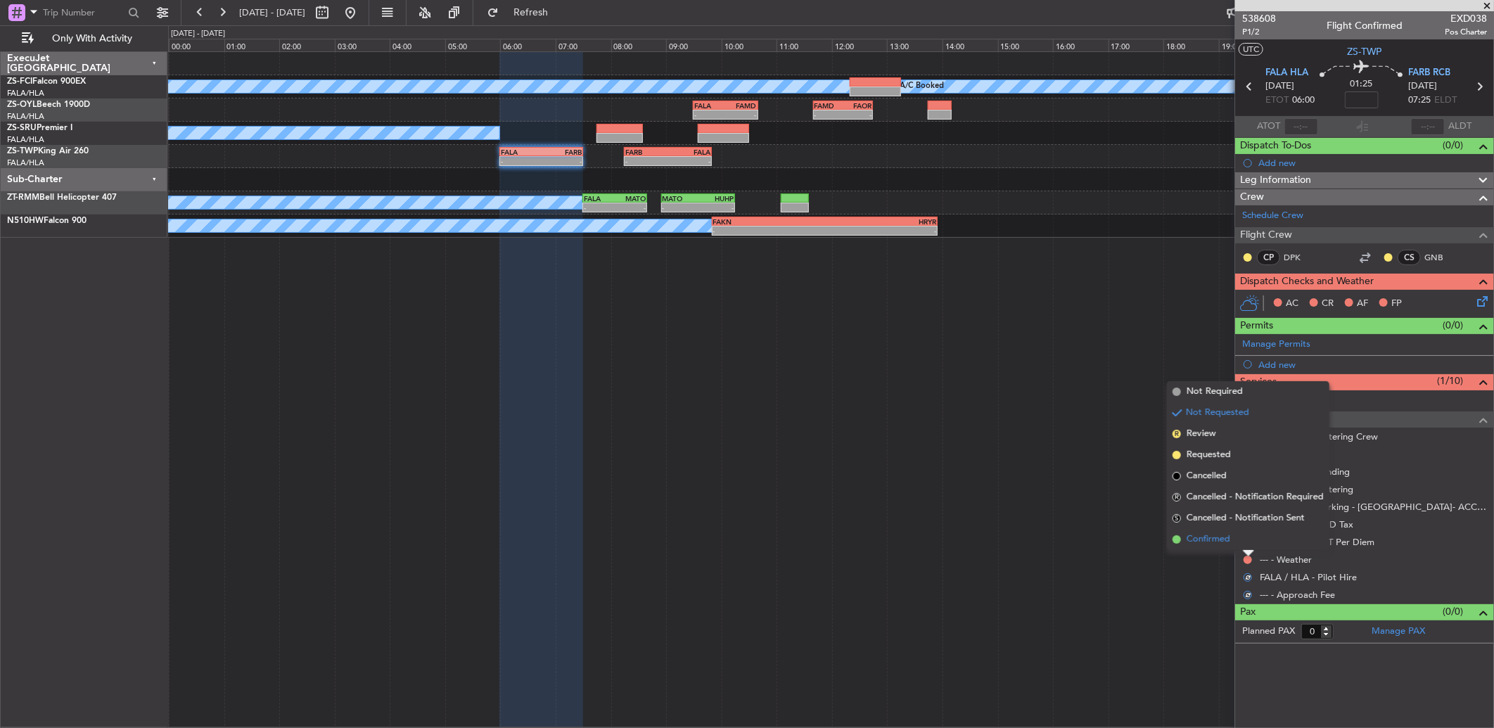
click at [1247, 544] on li "Confirmed" at bounding box center [1248, 539] width 162 height 21
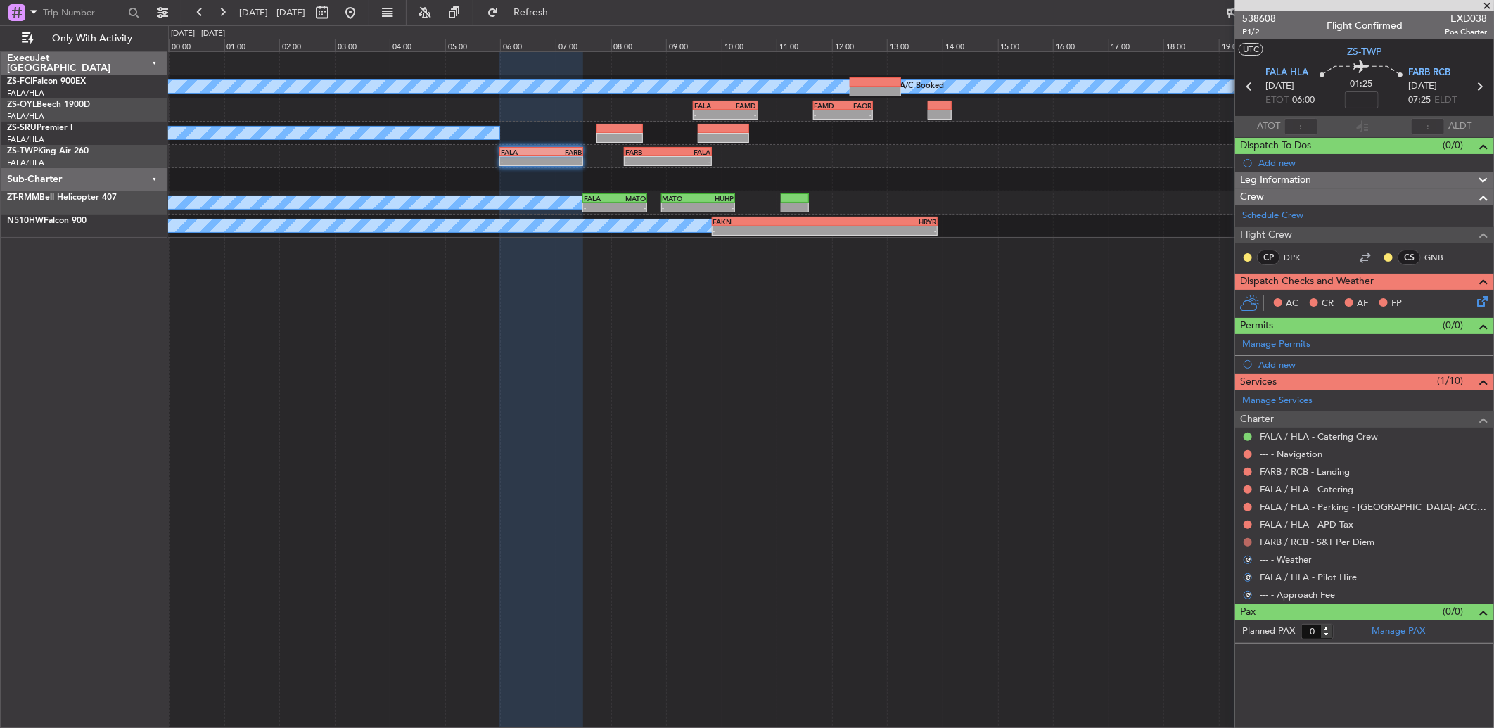
click at [1247, 543] on button at bounding box center [1247, 542] width 8 height 8
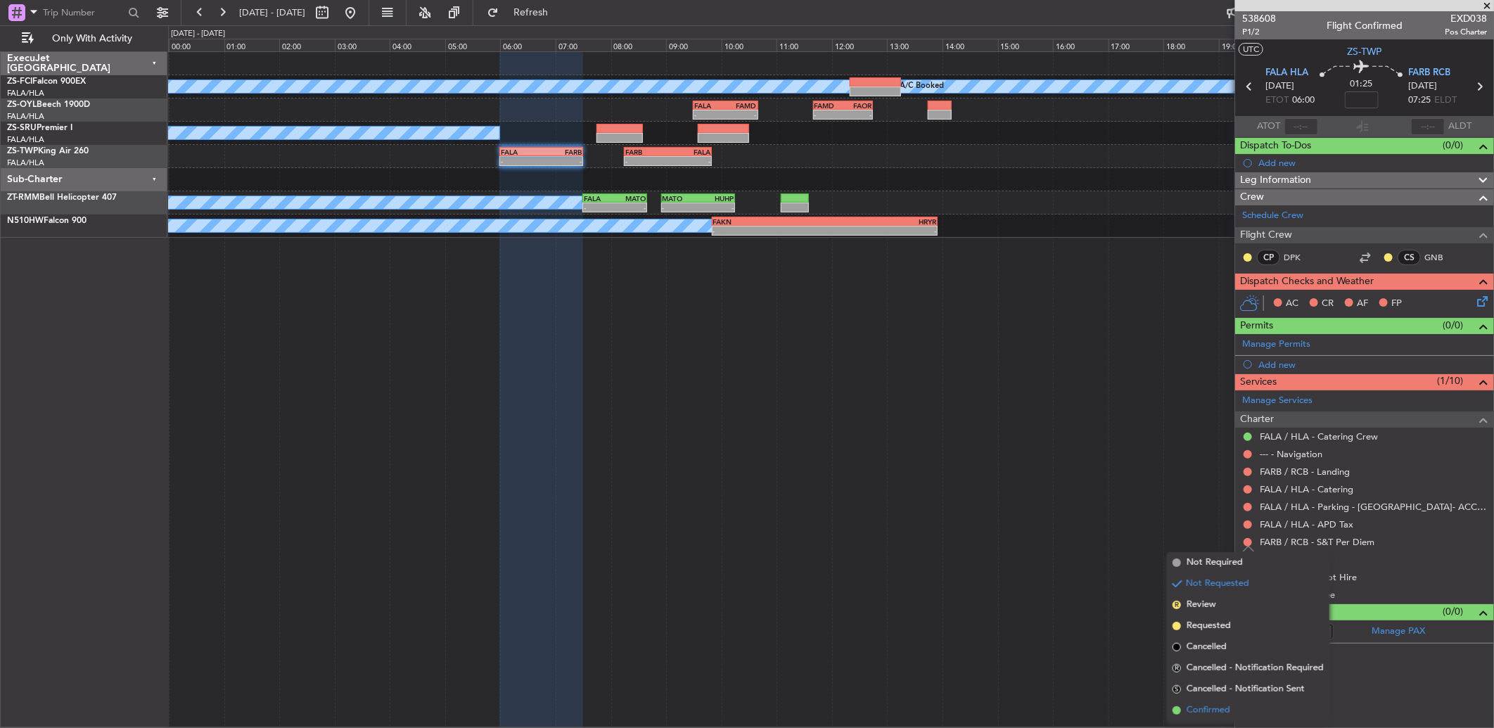
click at [1233, 701] on li "Confirmed" at bounding box center [1248, 710] width 162 height 21
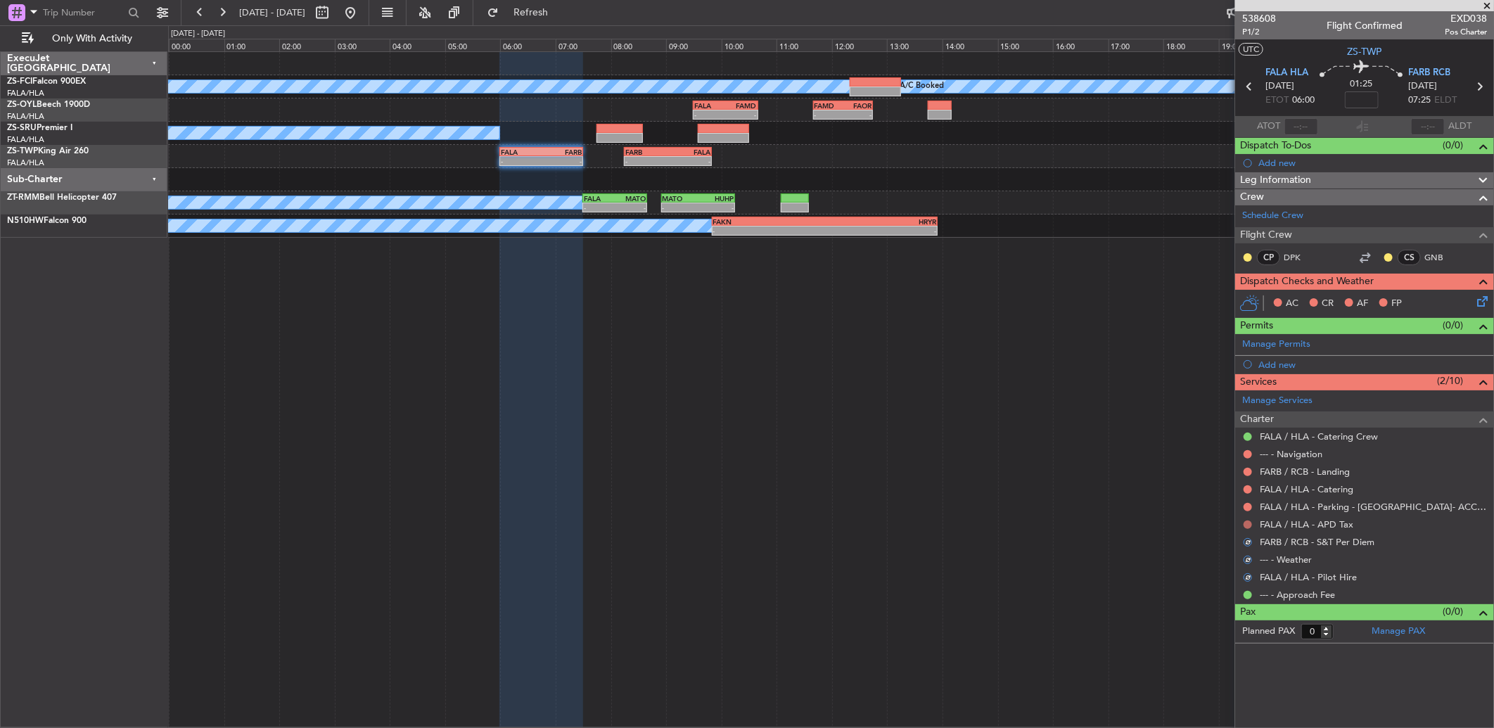
click at [1246, 524] on button at bounding box center [1247, 524] width 8 height 8
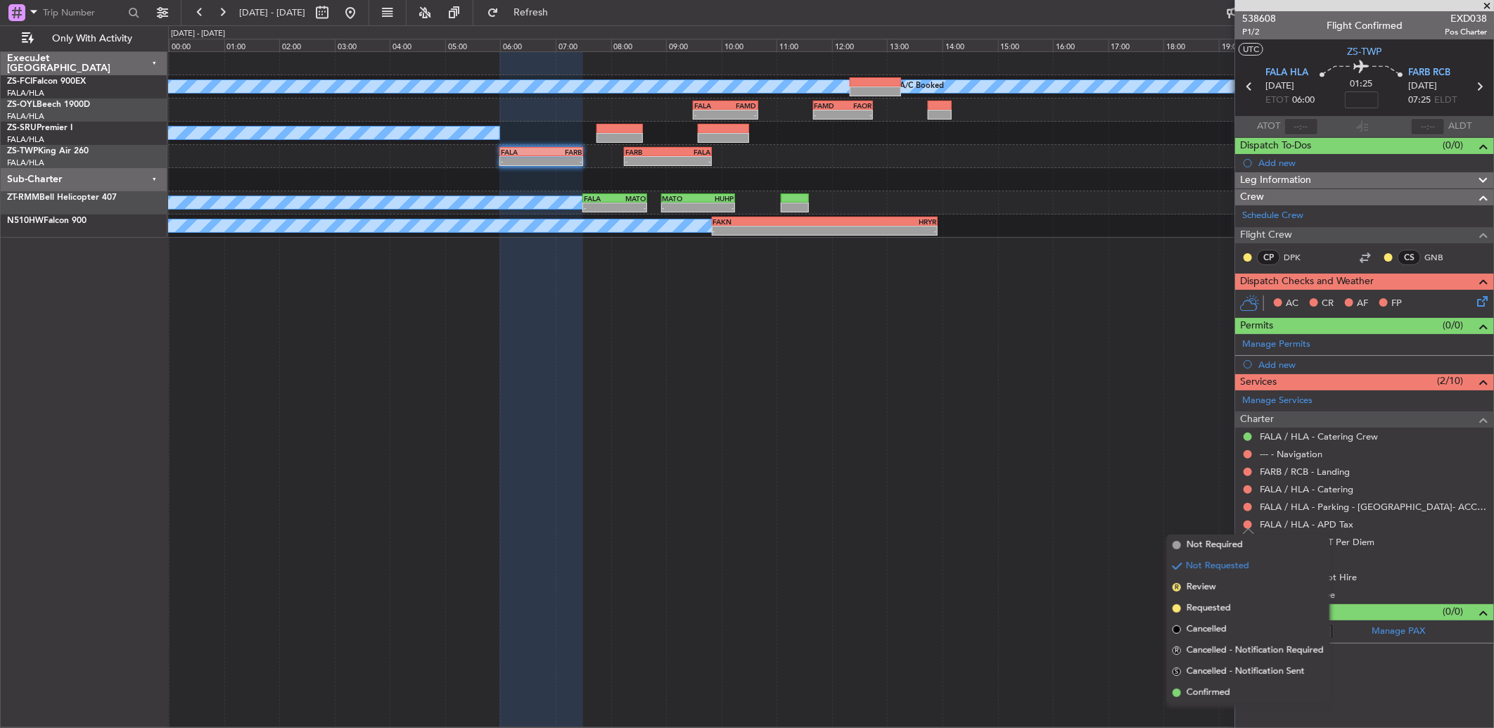
click at [1240, 682] on li "Confirmed" at bounding box center [1248, 692] width 162 height 21
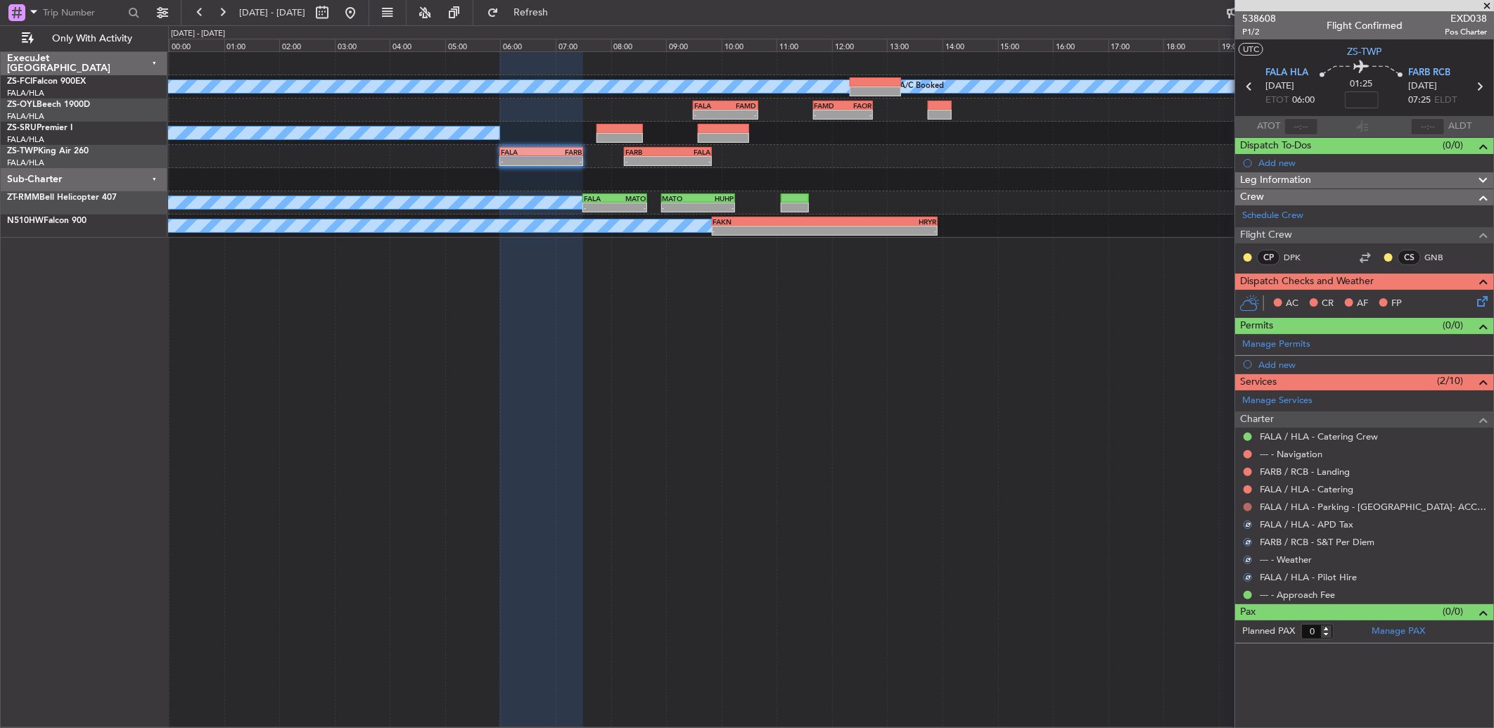
click at [1246, 508] on button at bounding box center [1247, 507] width 8 height 8
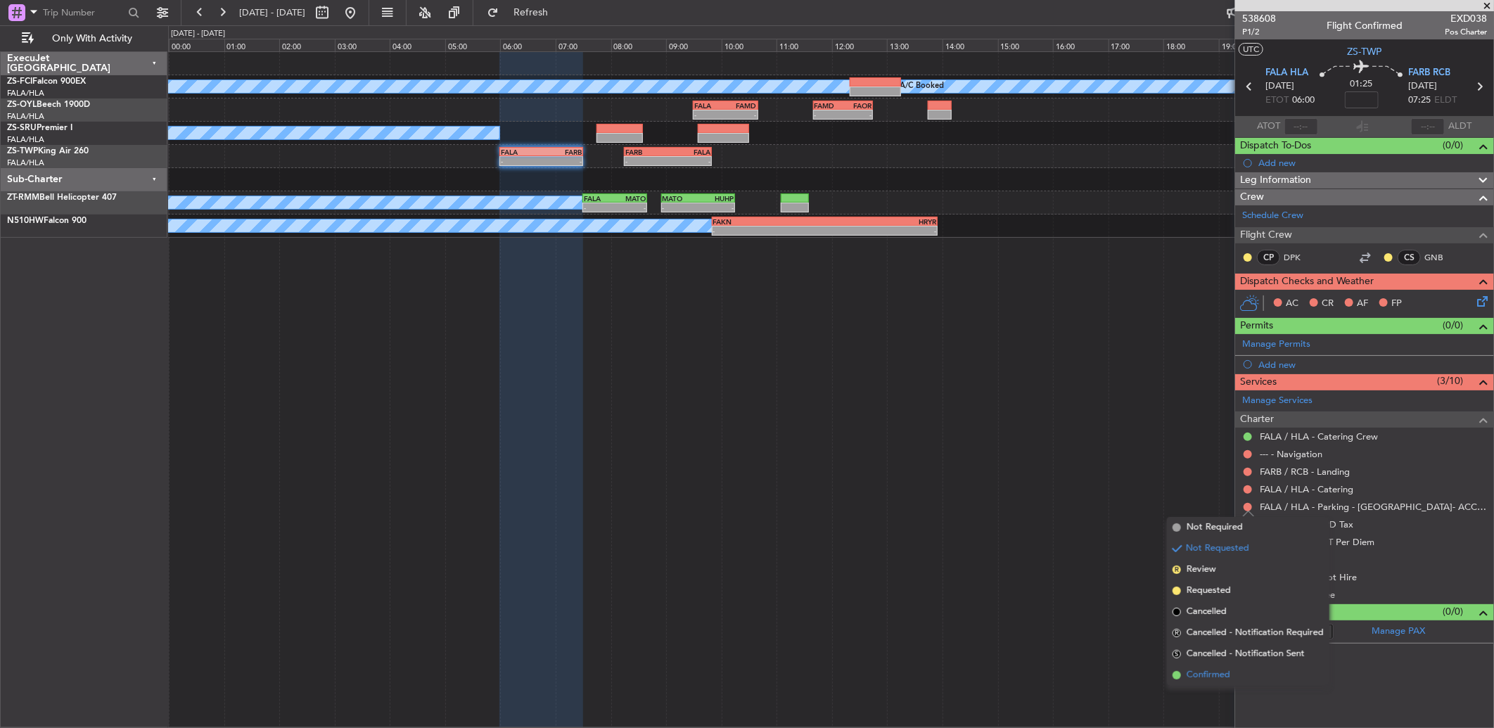
click at [1235, 673] on li "Confirmed" at bounding box center [1248, 675] width 162 height 21
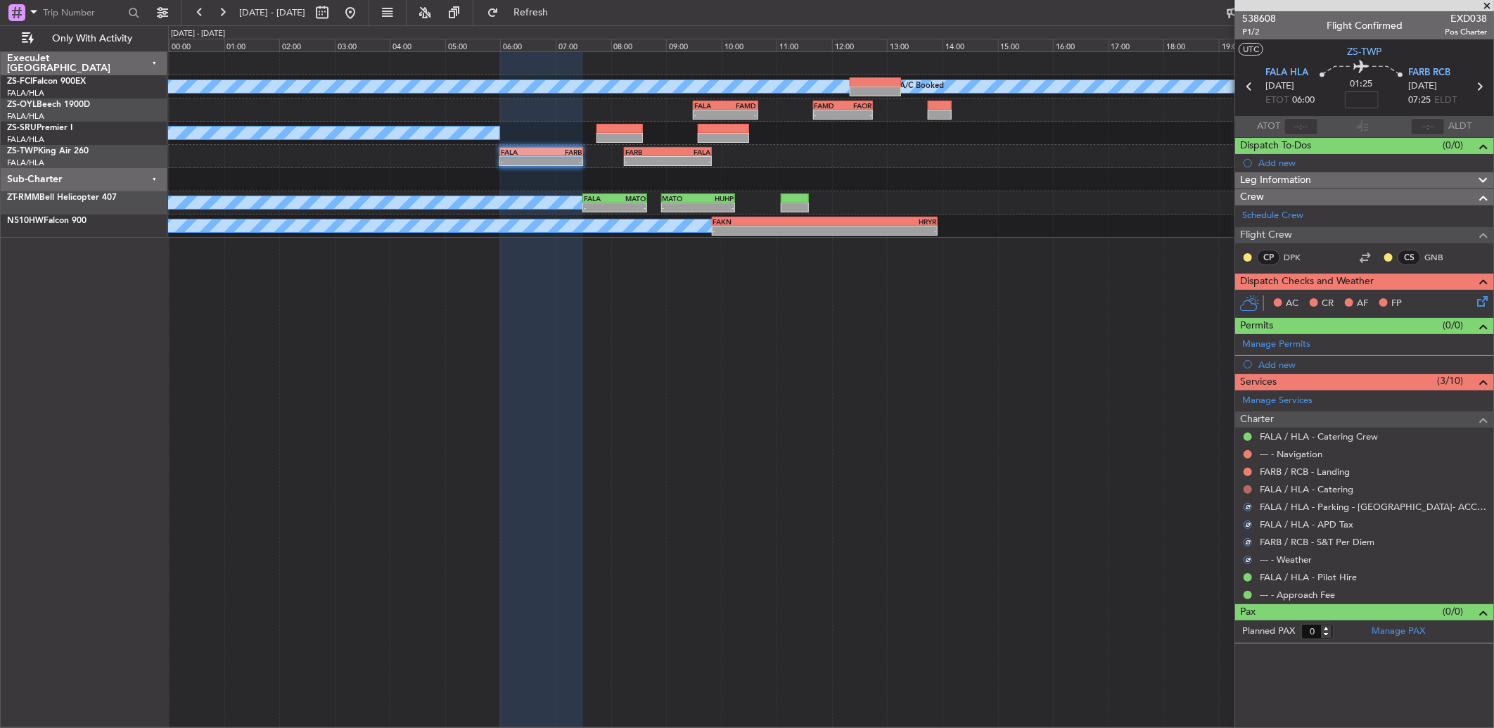
click at [1247, 489] on button at bounding box center [1247, 489] width 8 height 8
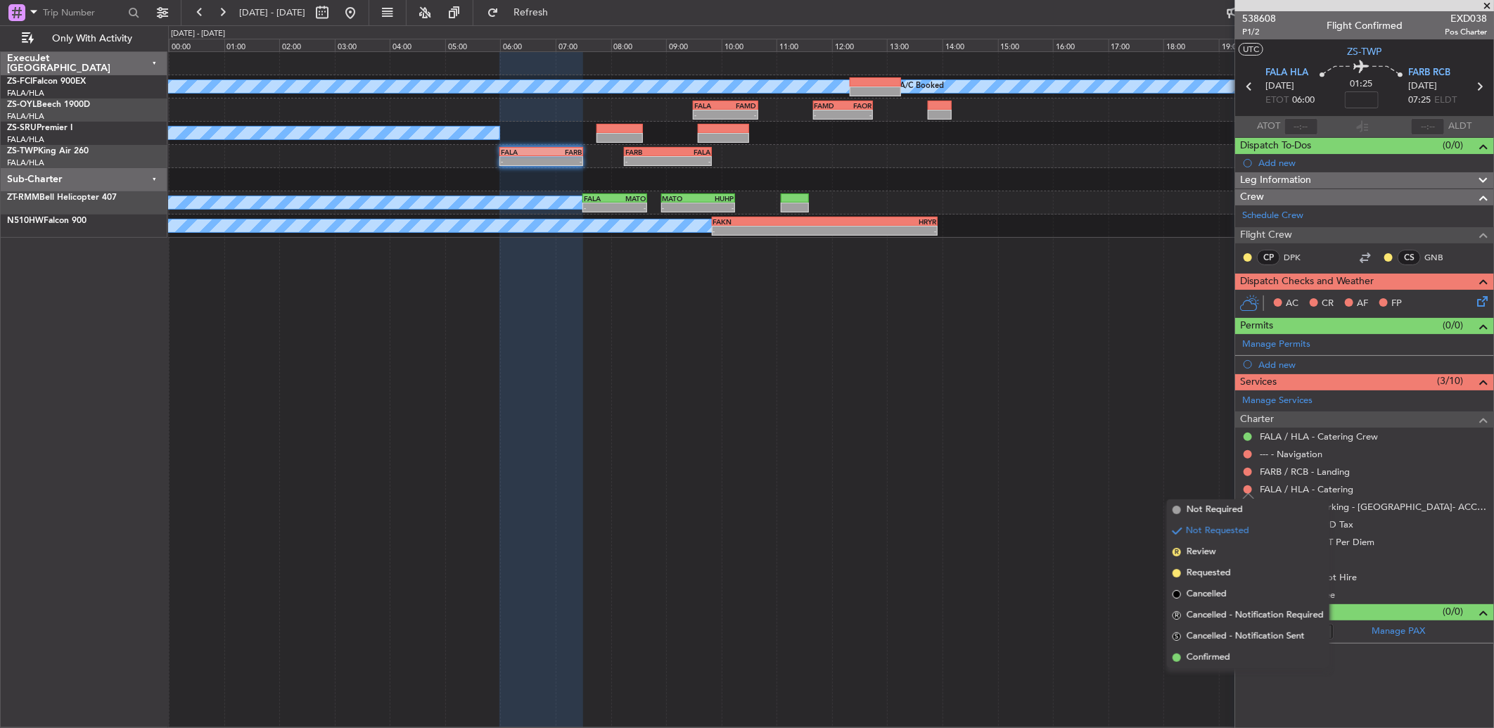
click at [1217, 662] on span "Confirmed" at bounding box center [1208, 657] width 44 height 14
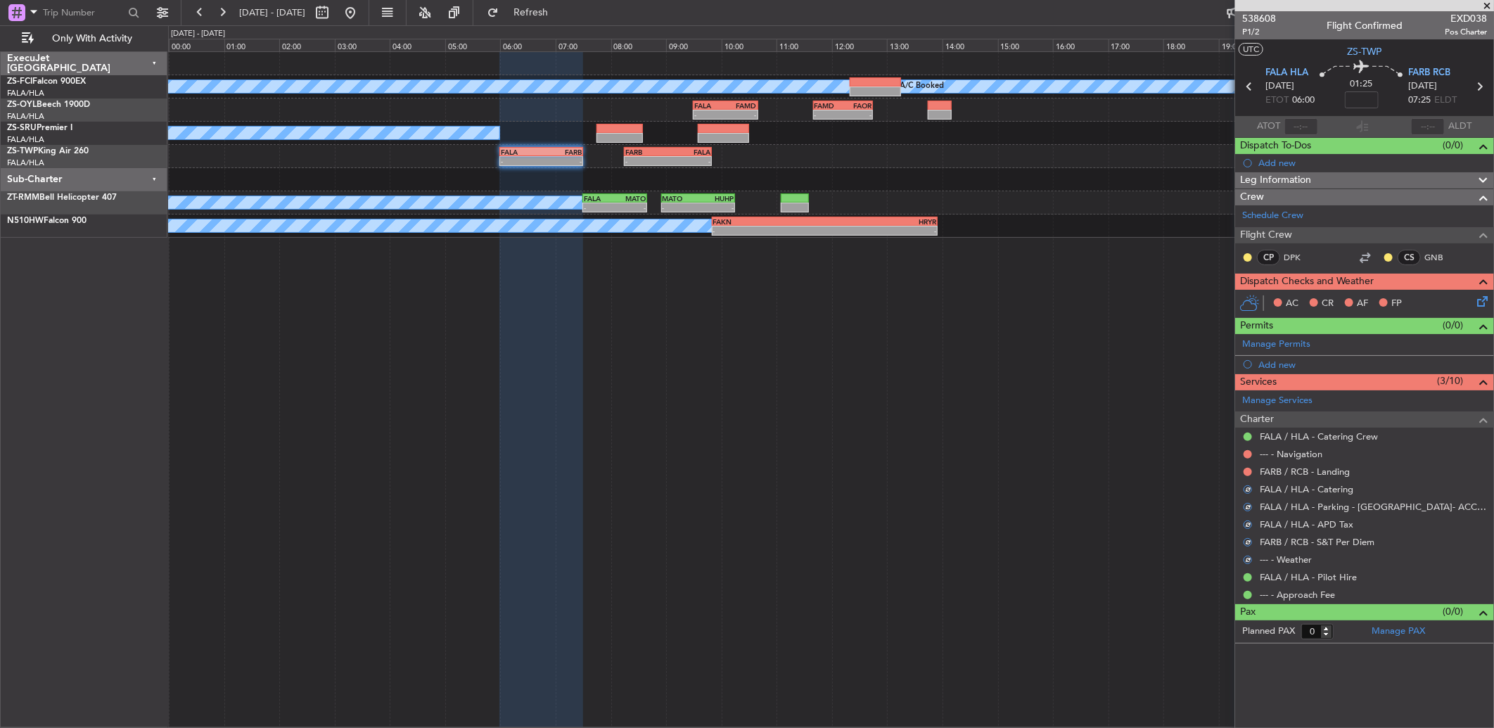
drag, startPoint x: 1247, startPoint y: 467, endPoint x: 1249, endPoint y: 482, distance: 15.5
click at [1247, 468] on button at bounding box center [1247, 472] width 8 height 8
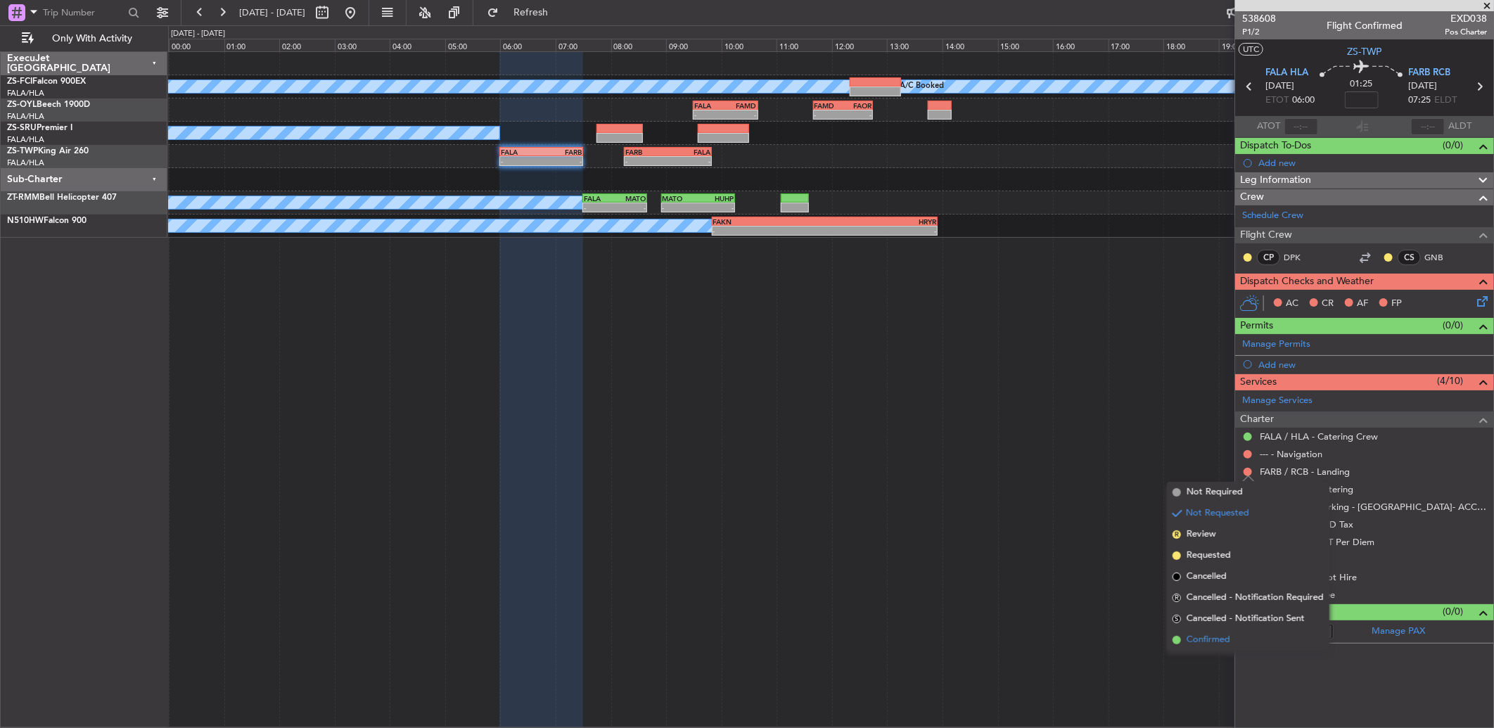
click at [1214, 636] on span "Confirmed" at bounding box center [1208, 640] width 44 height 14
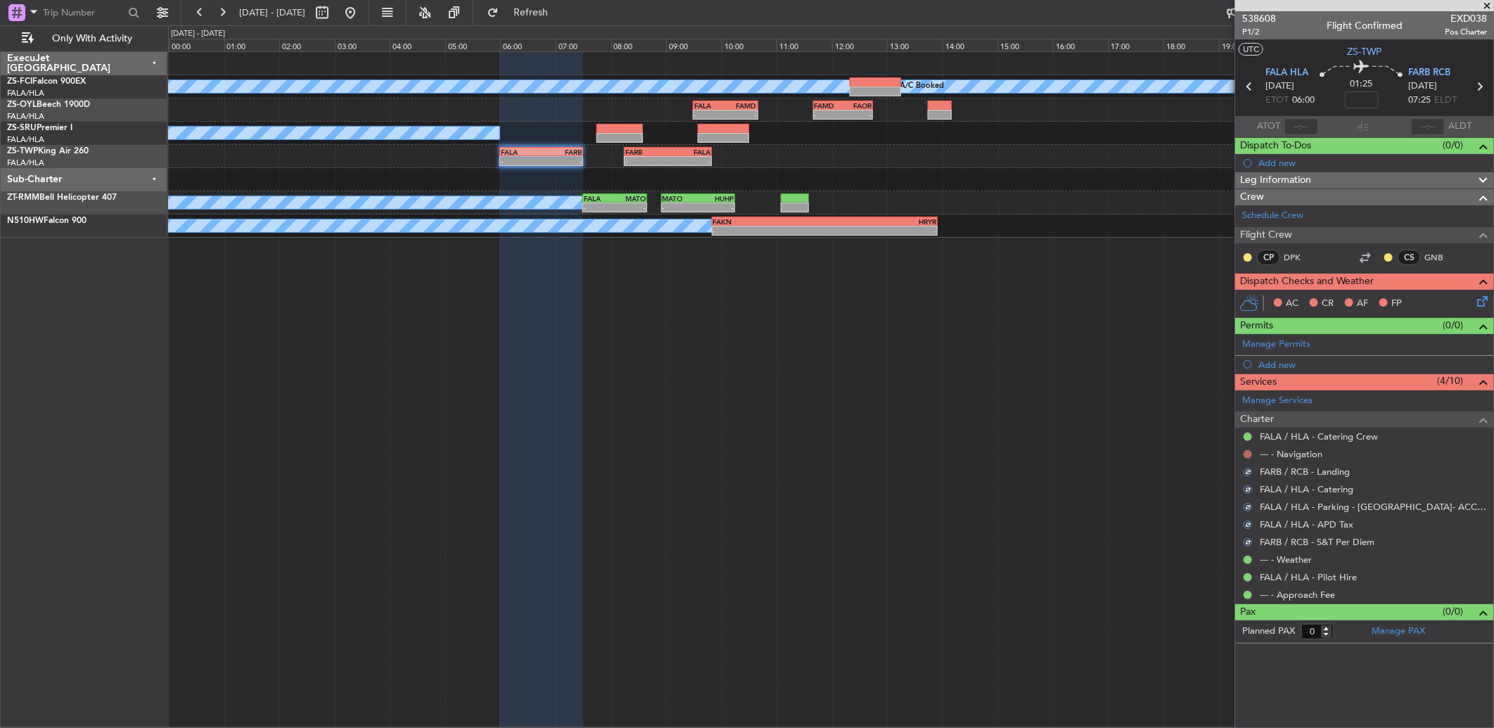
click at [1248, 452] on button at bounding box center [1247, 454] width 8 height 8
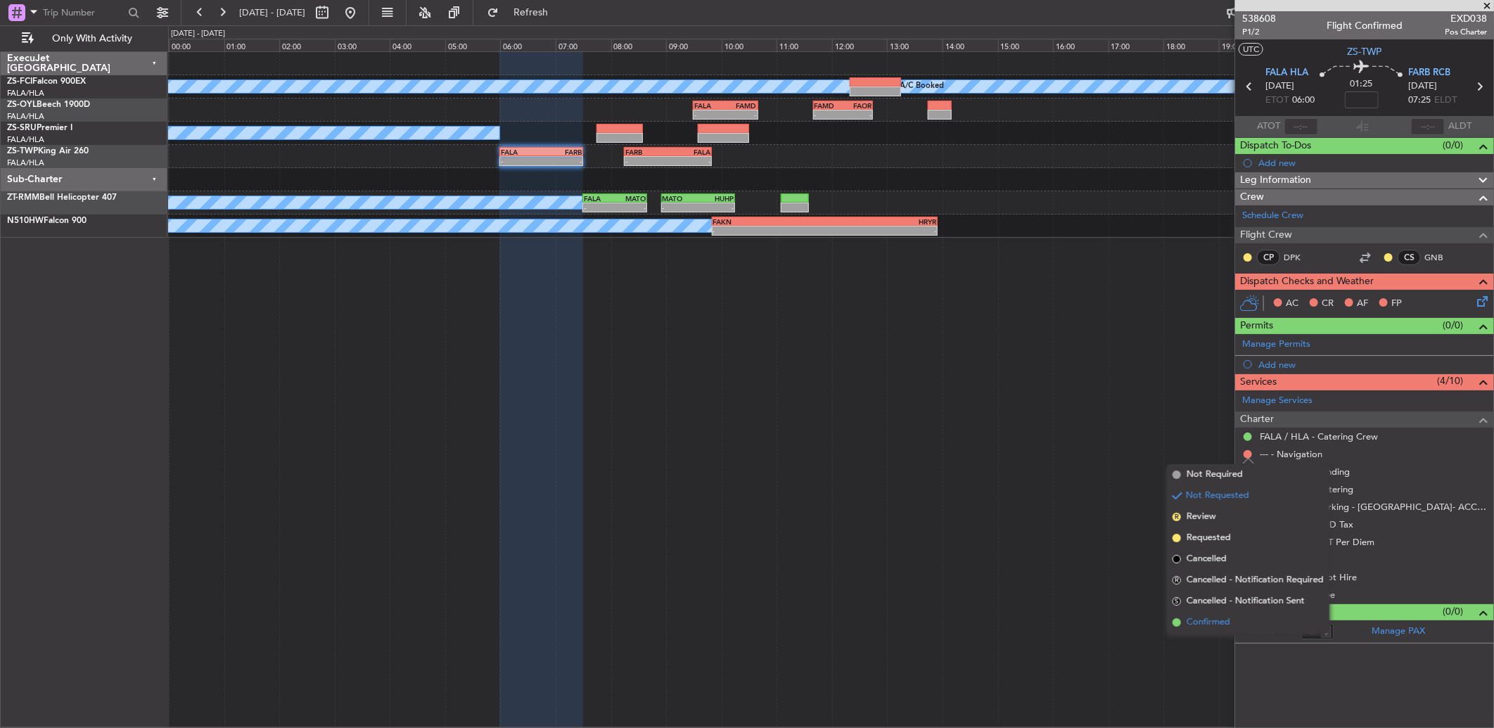
click at [1207, 628] on span "Confirmed" at bounding box center [1208, 622] width 44 height 14
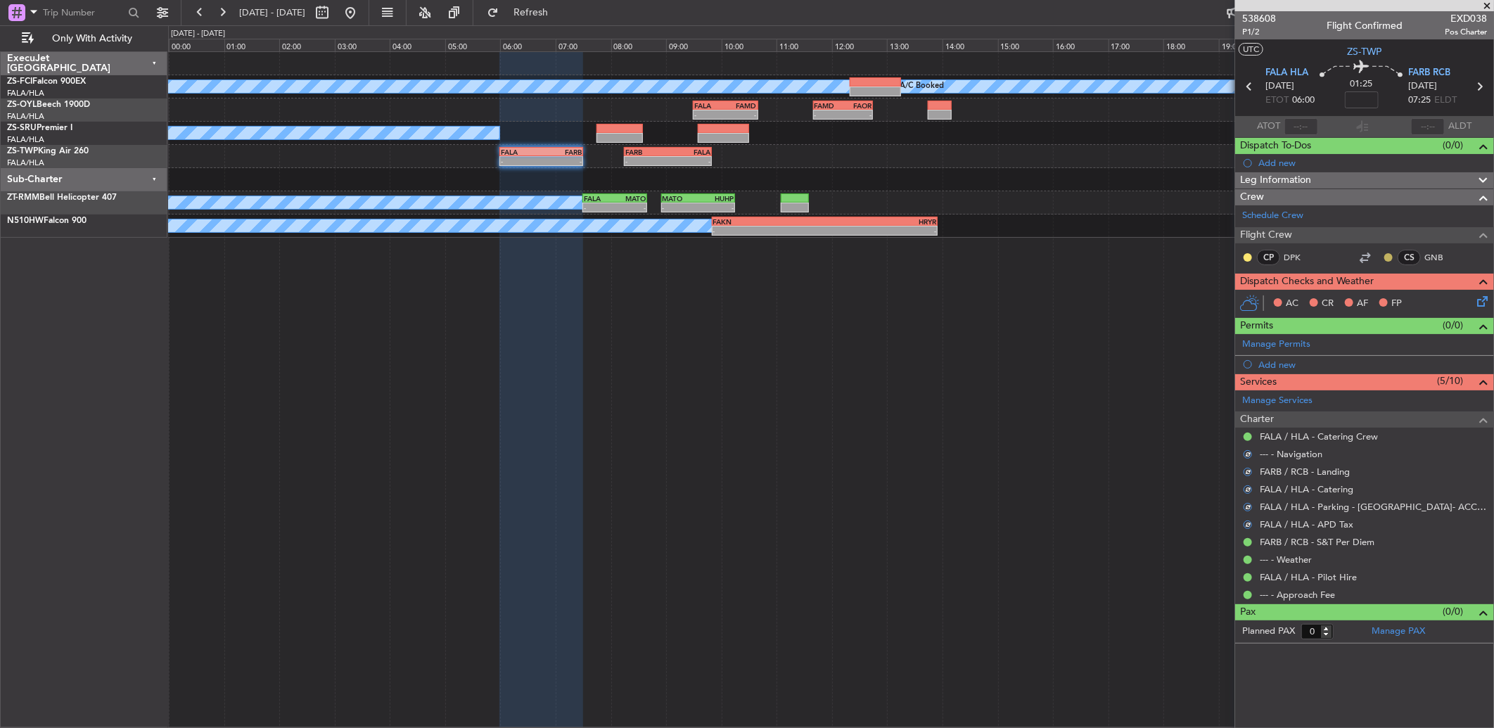
click at [1389, 255] on button at bounding box center [1388, 257] width 8 height 8
click at [1362, 300] on span "Acknowledged" at bounding box center [1392, 298] width 62 height 14
click at [1240, 253] on div "CP DPK CS GNB" at bounding box center [1364, 258] width 253 height 24
click at [1247, 253] on button at bounding box center [1247, 257] width 8 height 8
drag, startPoint x: 1255, startPoint y: 293, endPoint x: 1292, endPoint y: 290, distance: 37.4
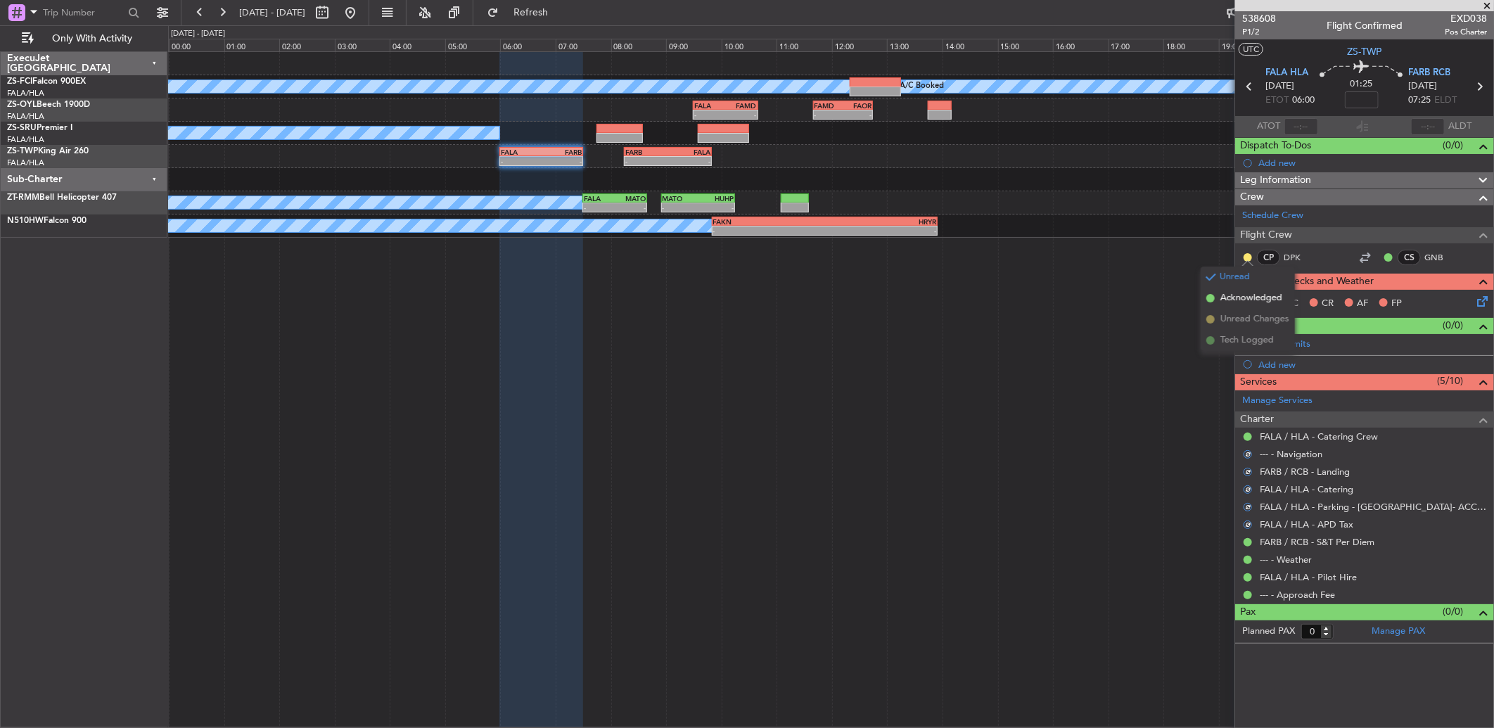
click at [1257, 293] on span "Acknowledged" at bounding box center [1251, 298] width 62 height 14
click at [1482, 300] on icon at bounding box center [1479, 298] width 11 height 11
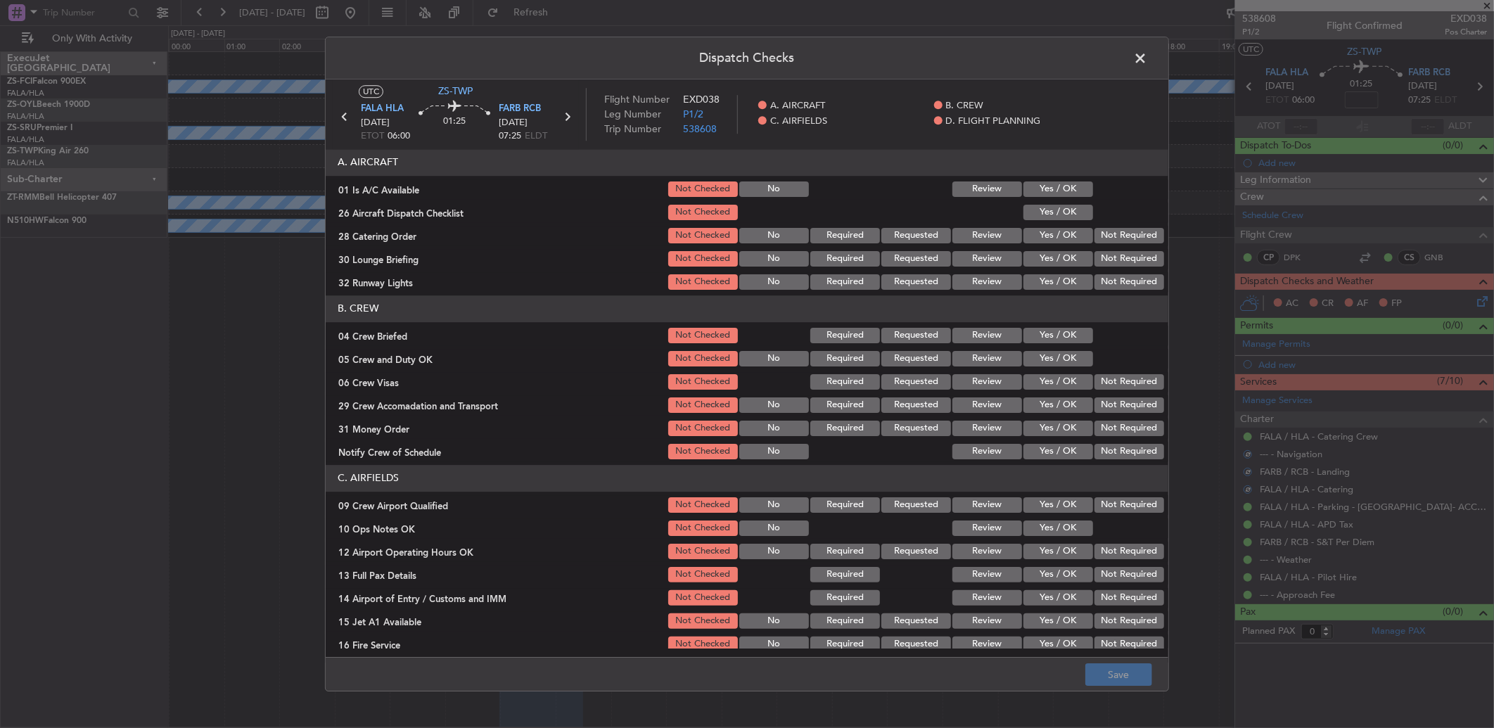
click at [1038, 188] on button "Yes / OK" at bounding box center [1058, 188] width 70 height 15
click at [1039, 197] on button "Yes / OK" at bounding box center [1058, 188] width 70 height 15
click at [1039, 213] on button "Yes / OK" at bounding box center [1058, 212] width 70 height 15
click at [994, 236] on button "Review" at bounding box center [987, 235] width 70 height 15
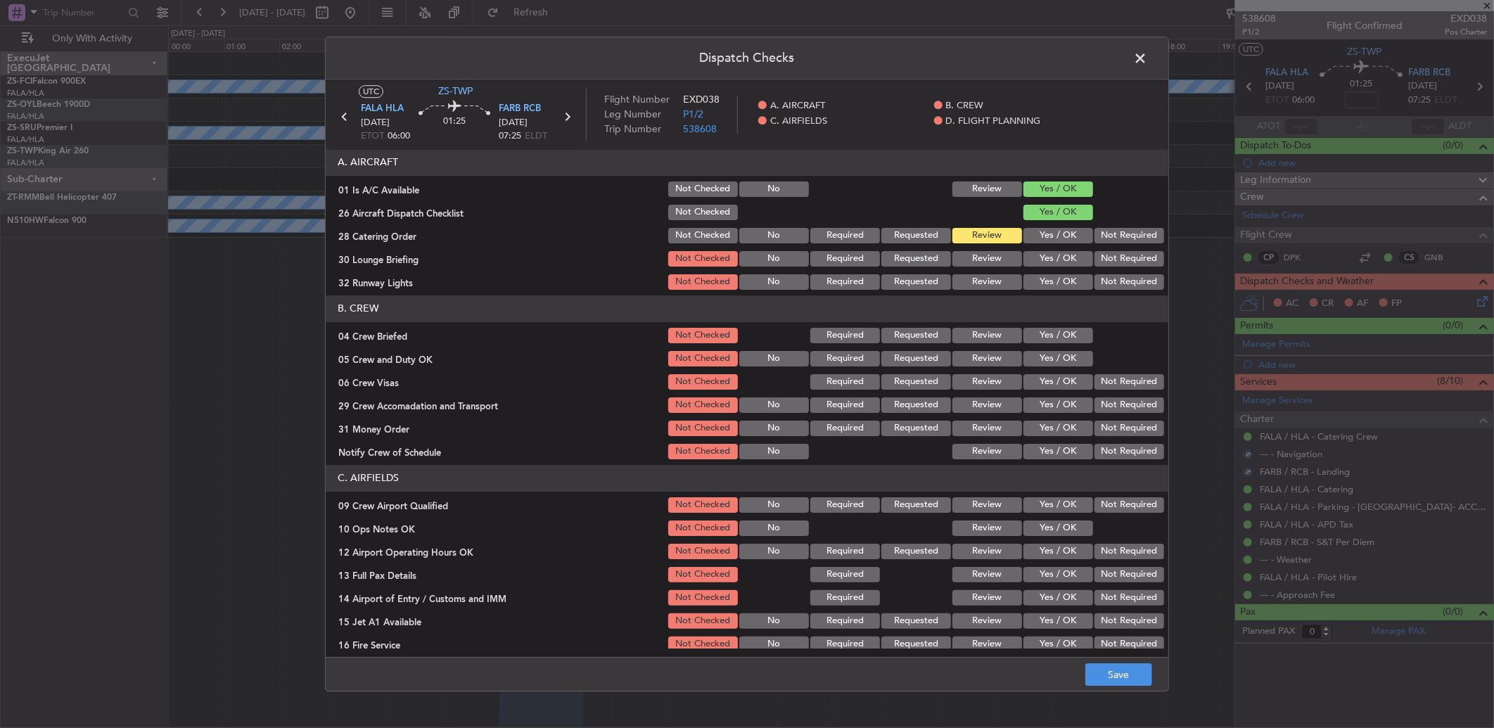
drag, startPoint x: 1015, startPoint y: 254, endPoint x: 1027, endPoint y: 264, distance: 16.0
click at [1023, 257] on button "Yes / OK" at bounding box center [1058, 258] width 70 height 15
click at [1056, 278] on button "Yes / OK" at bounding box center [1058, 281] width 70 height 15
click at [968, 331] on button "Review" at bounding box center [987, 335] width 70 height 15
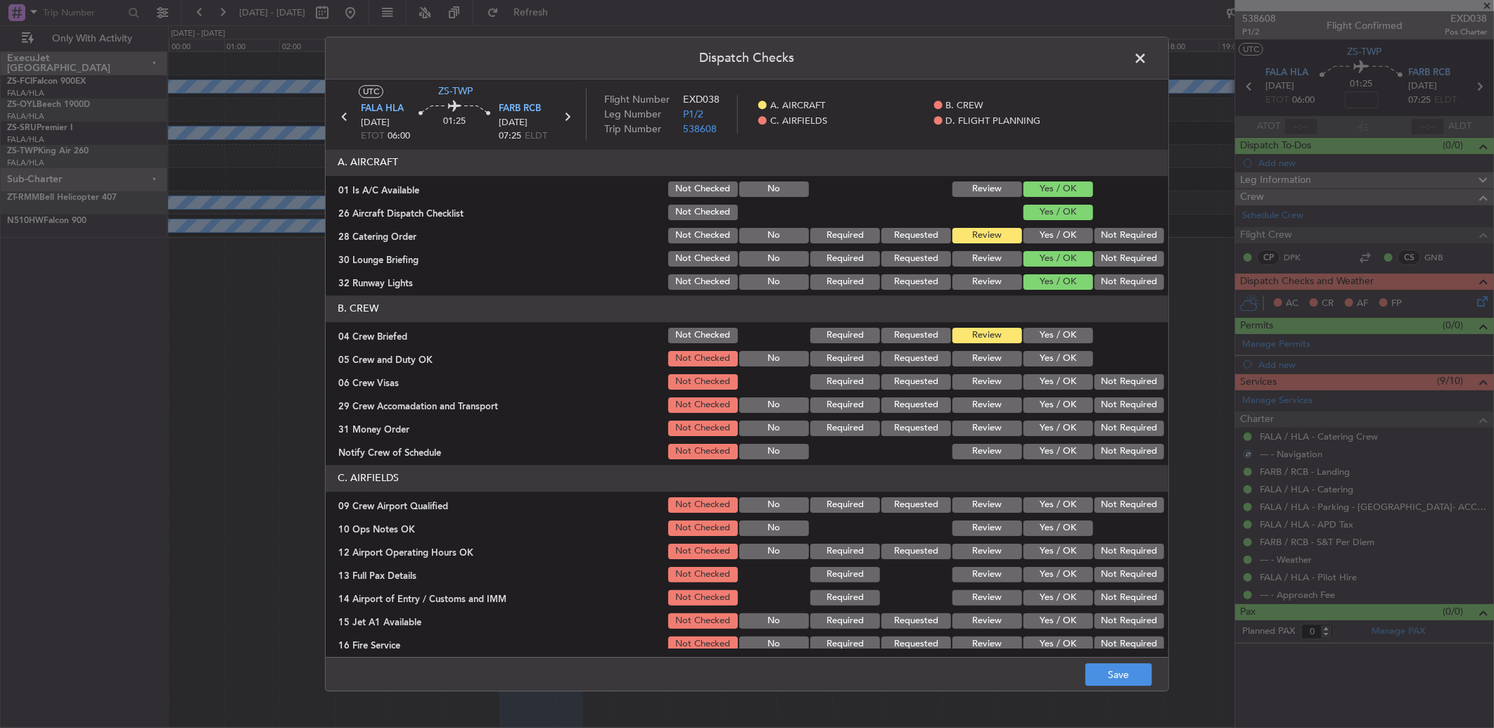
click at [1056, 361] on button "Yes / OK" at bounding box center [1058, 358] width 70 height 15
drag, startPoint x: 1103, startPoint y: 381, endPoint x: 1105, endPoint y: 395, distance: 14.3
click at [1104, 381] on button "Not Required" at bounding box center [1129, 381] width 70 height 15
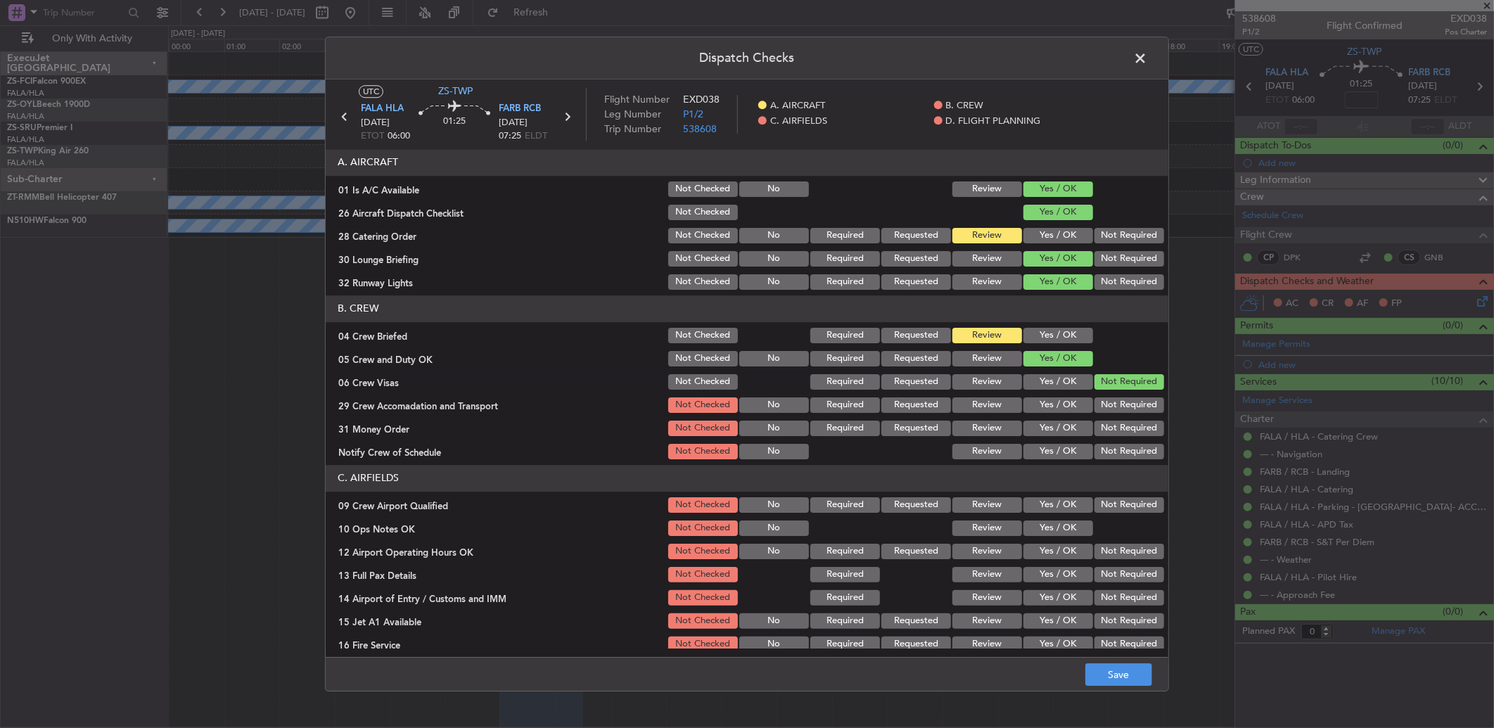
click at [1105, 397] on button "Not Required" at bounding box center [1129, 404] width 70 height 15
click at [1109, 423] on button "Not Required" at bounding box center [1129, 428] width 70 height 15
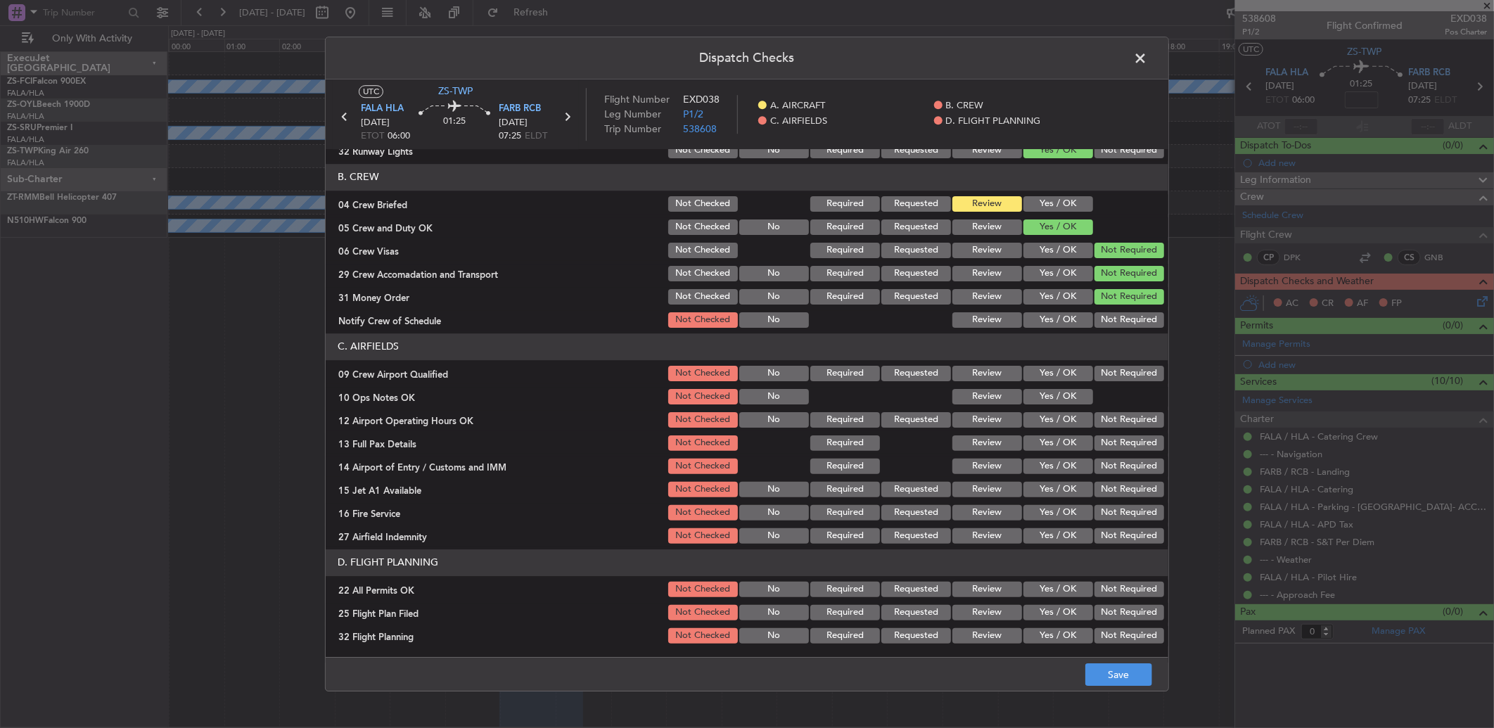
click at [977, 298] on button "Review" at bounding box center [987, 296] width 70 height 15
click at [1053, 319] on button "Yes / OK" at bounding box center [1058, 319] width 70 height 15
drag, startPoint x: 1039, startPoint y: 294, endPoint x: 1045, endPoint y: 301, distance: 9.5
click at [1039, 294] on button "Yes / OK" at bounding box center [1058, 296] width 70 height 15
click at [1051, 368] on button "Yes / OK" at bounding box center [1058, 373] width 70 height 15
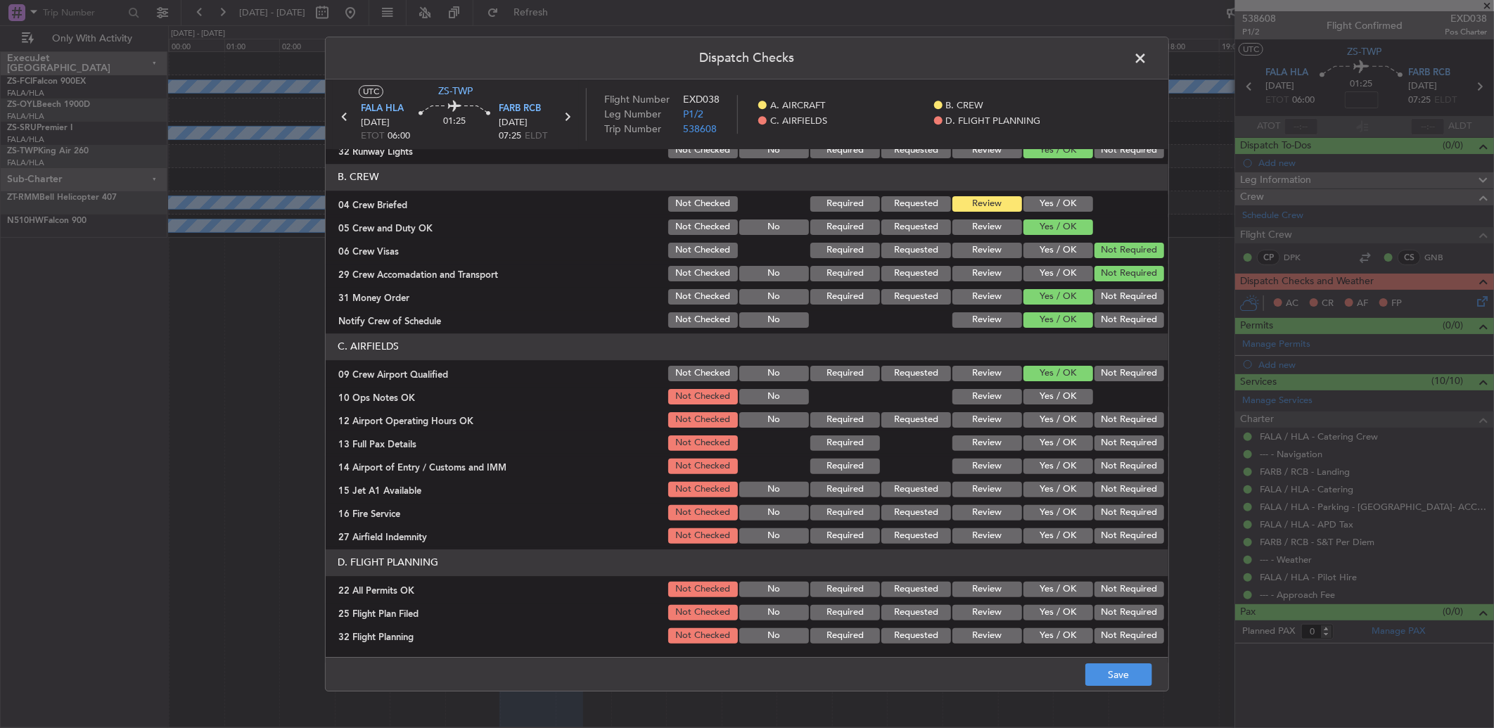
click at [1045, 390] on button "Yes / OK" at bounding box center [1058, 396] width 70 height 15
click at [1059, 423] on button "Yes / OK" at bounding box center [1058, 419] width 70 height 15
click at [1044, 444] on button "Yes / OK" at bounding box center [1058, 442] width 70 height 15
click at [1124, 469] on button "Not Required" at bounding box center [1129, 465] width 70 height 15
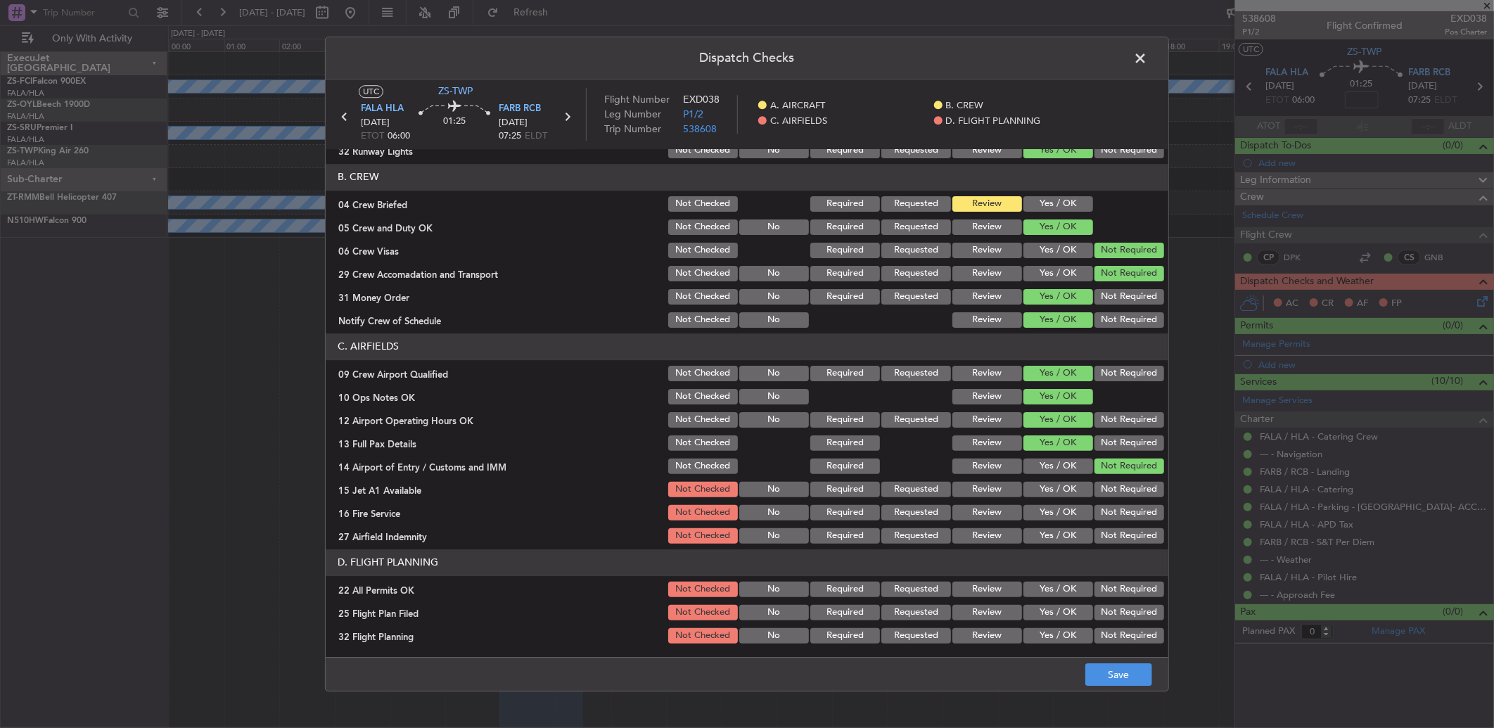
click at [1050, 534] on button "Yes / OK" at bounding box center [1058, 535] width 70 height 15
click at [1062, 489] on button "Yes / OK" at bounding box center [1058, 489] width 70 height 15
click at [1106, 510] on button "Not Required" at bounding box center [1129, 512] width 70 height 15
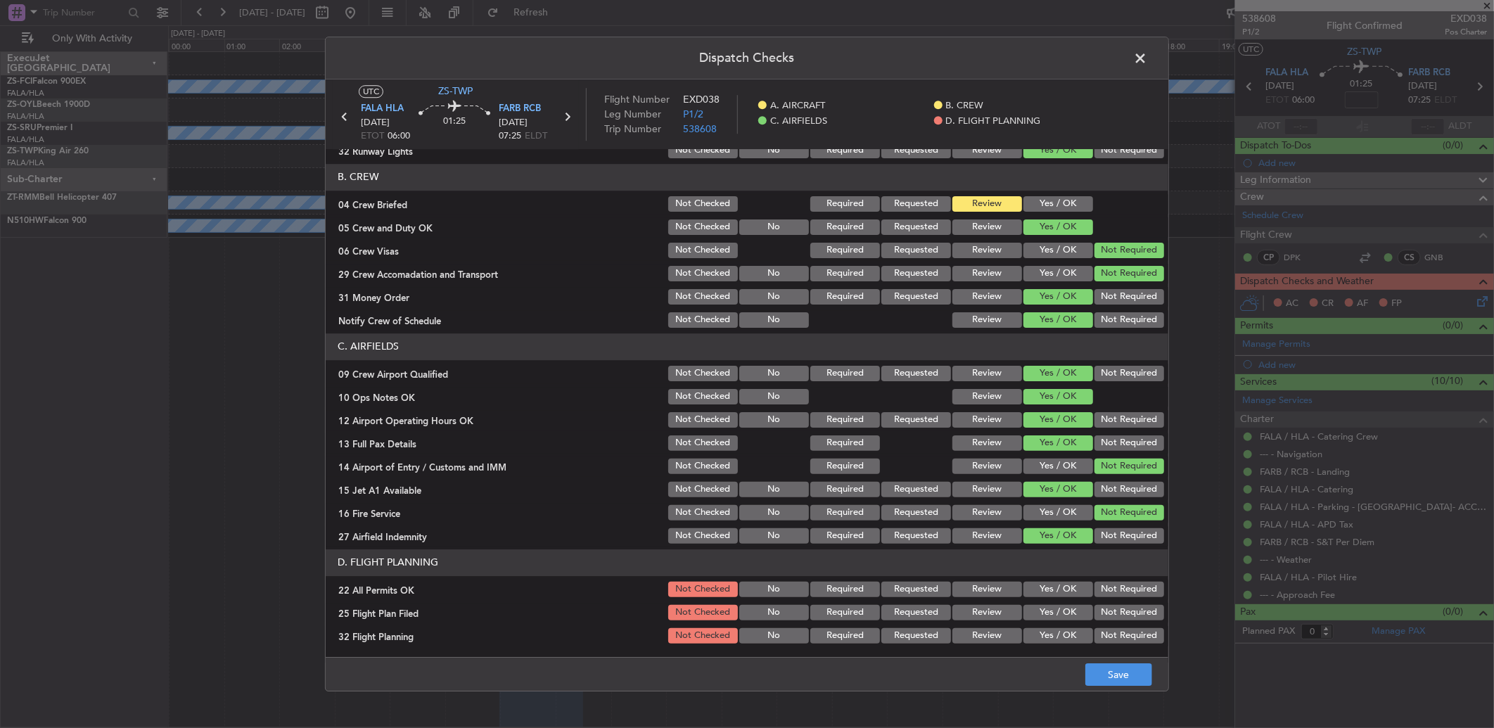
click at [1104, 509] on button "Not Required" at bounding box center [1129, 512] width 70 height 15
click at [1105, 535] on button "Not Required" at bounding box center [1129, 535] width 70 height 15
click at [1128, 596] on div "Not Required" at bounding box center [1127, 589] width 71 height 20
click at [1108, 593] on button "Not Required" at bounding box center [1129, 589] width 70 height 15
click at [1001, 608] on button "Review" at bounding box center [987, 612] width 70 height 15
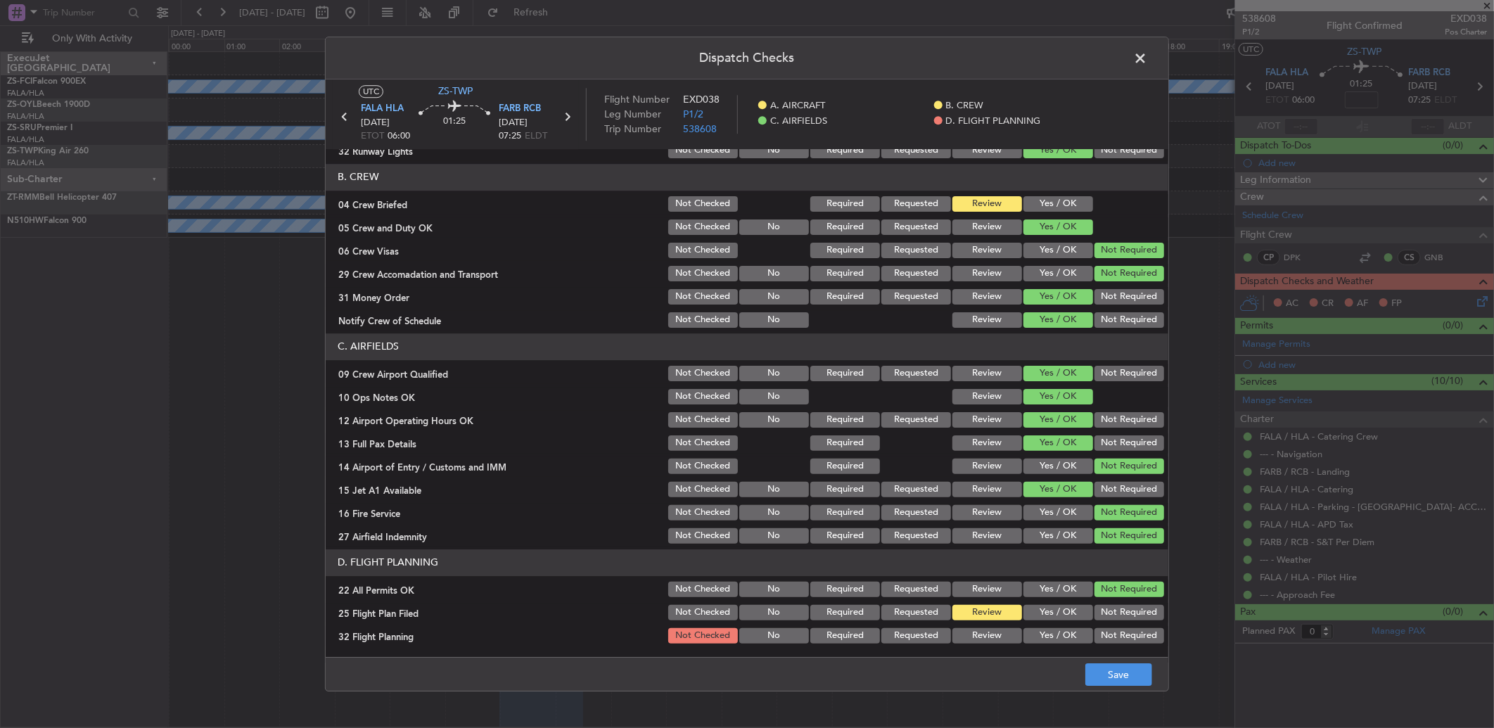
click at [980, 640] on button "Review" at bounding box center [987, 635] width 70 height 15
click at [1119, 681] on button "Save" at bounding box center [1118, 674] width 67 height 23
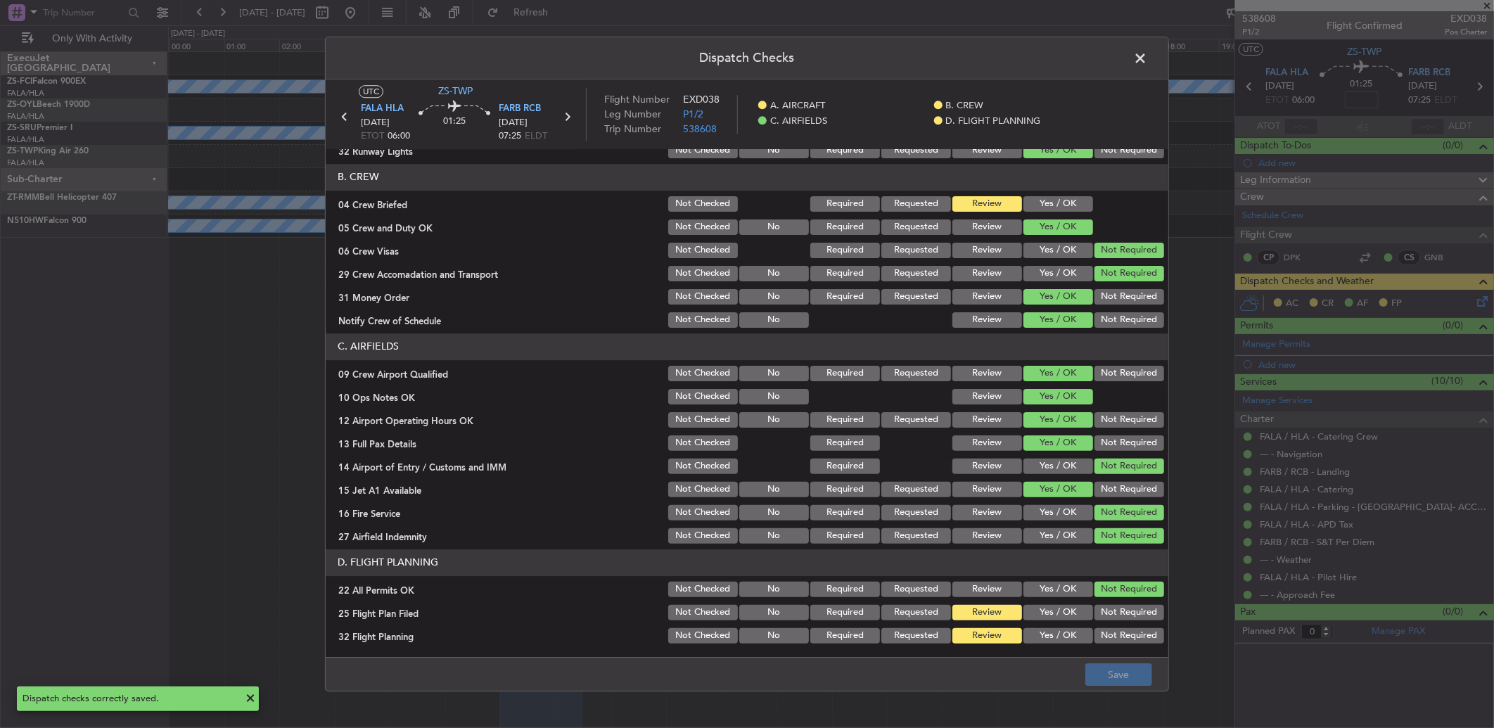
click at [1147, 54] on span at bounding box center [1147, 62] width 0 height 28
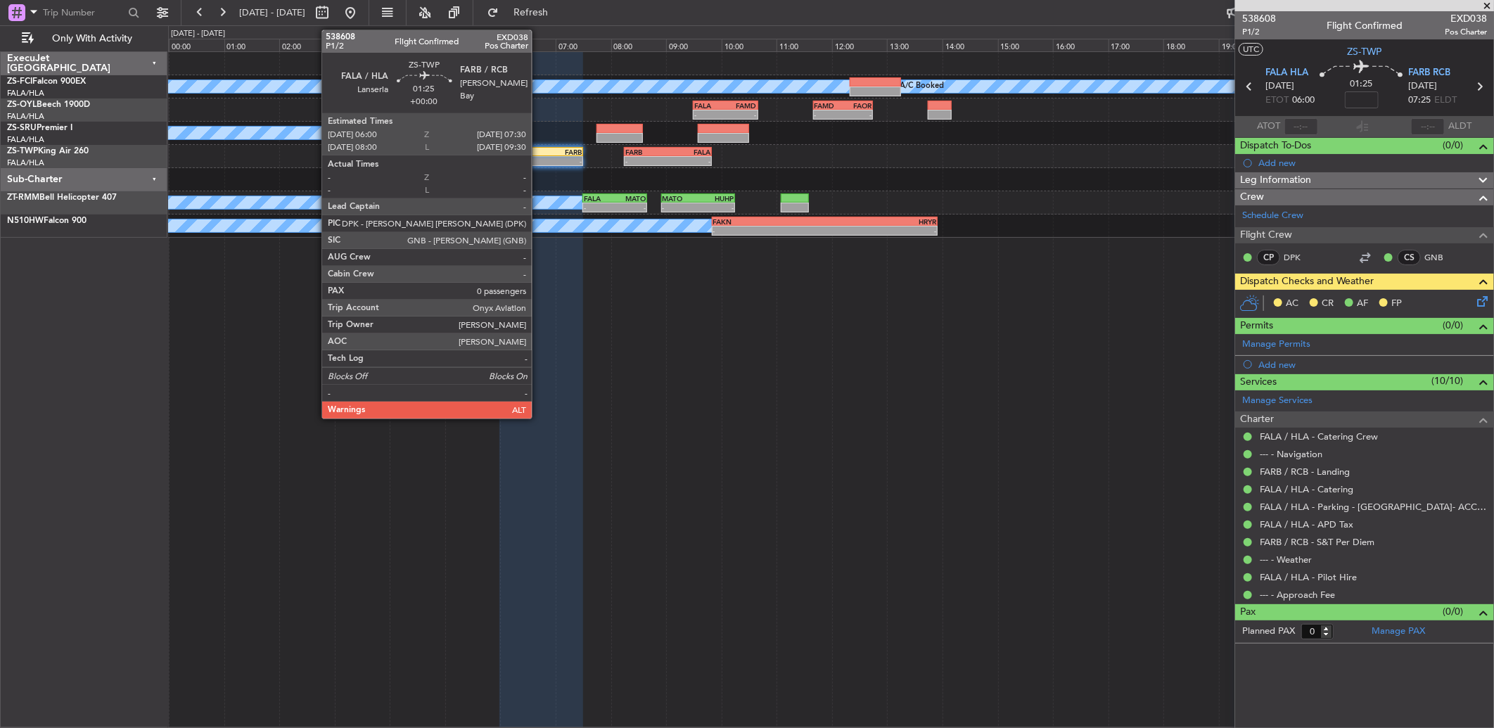
click at [539, 165] on div "-" at bounding box center [521, 161] width 40 height 8
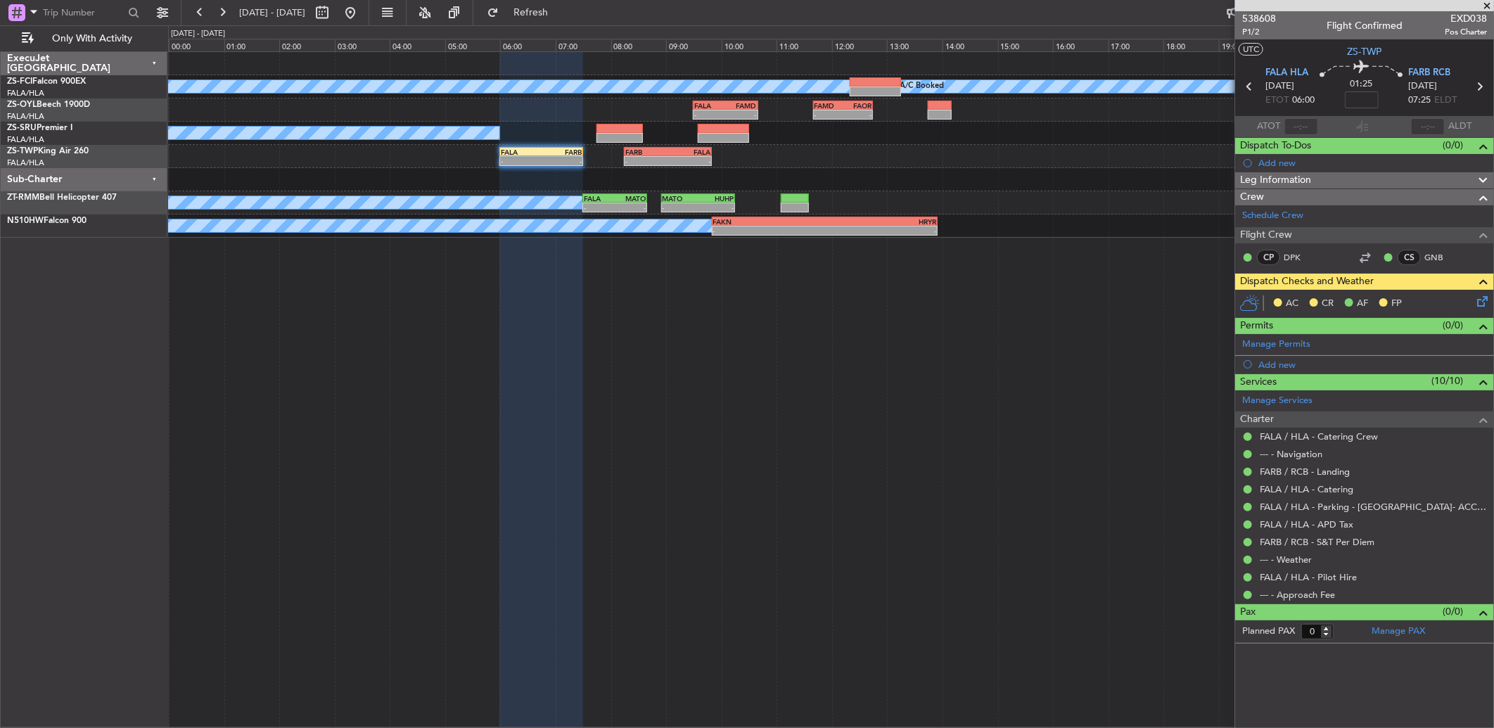
click at [1484, 304] on icon at bounding box center [1479, 298] width 11 height 11
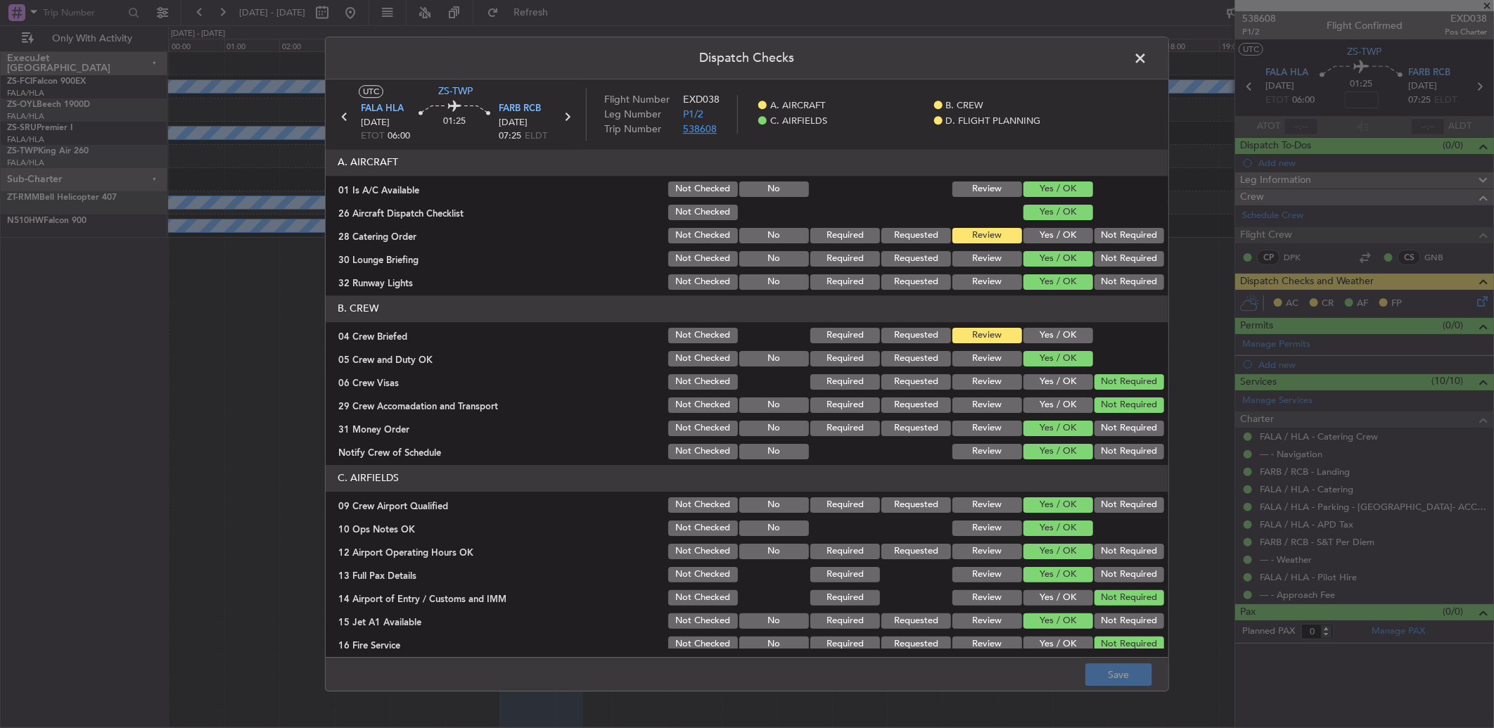
click at [707, 123] on span "538608" at bounding box center [700, 128] width 34 height 13
click at [1147, 68] on span at bounding box center [1147, 62] width 0 height 28
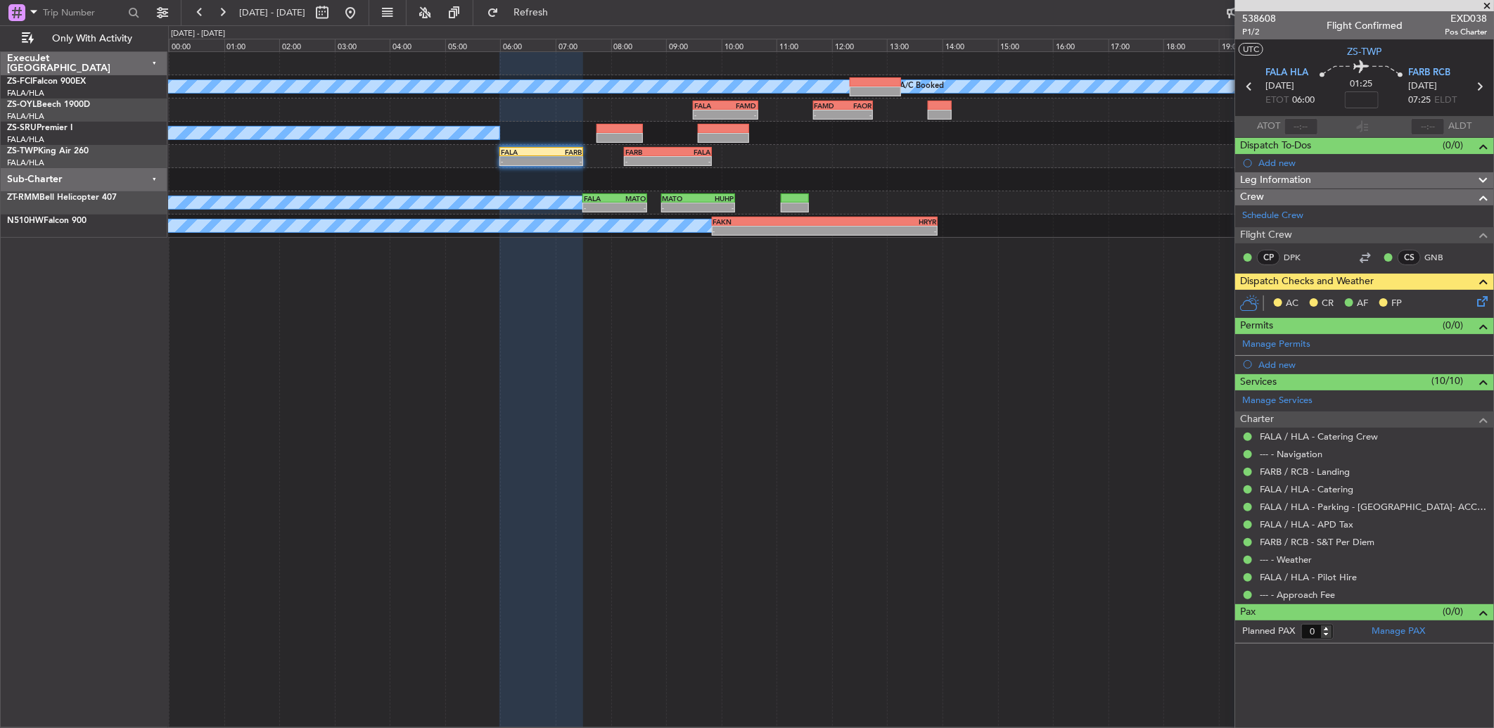
click at [1484, 304] on icon at bounding box center [1479, 298] width 11 height 11
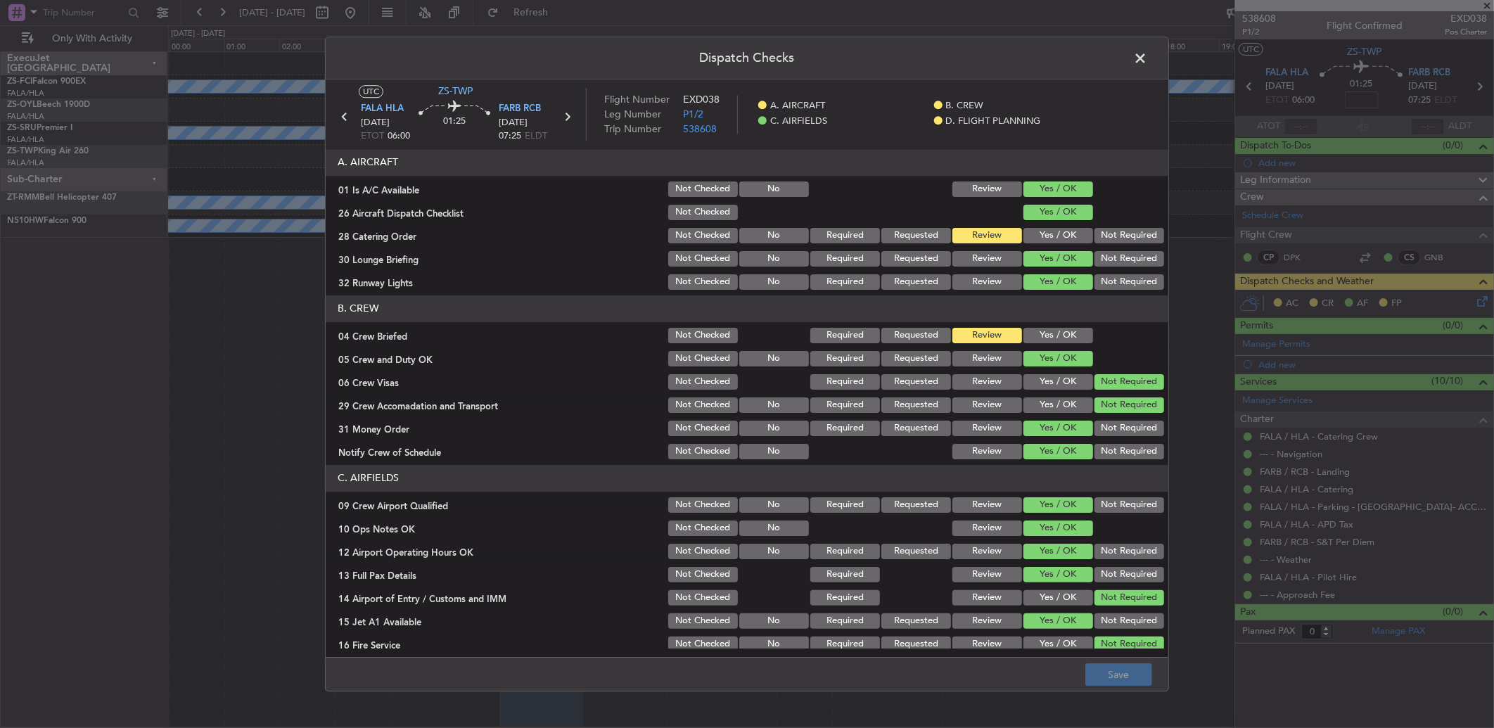
drag, startPoint x: 1146, startPoint y: 57, endPoint x: 1024, endPoint y: 72, distance: 123.3
click at [1147, 57] on span at bounding box center [1147, 62] width 0 height 28
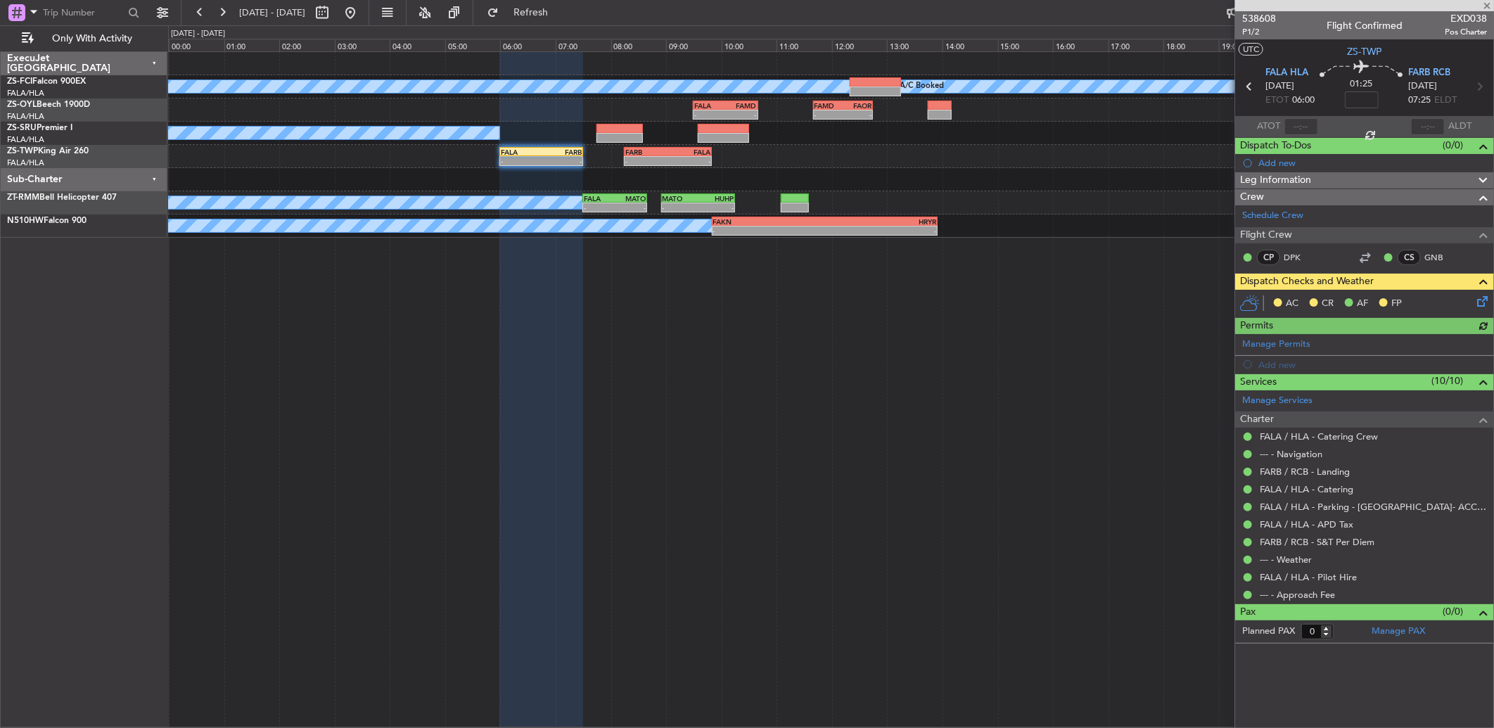
click at [1485, 301] on icon at bounding box center [1479, 298] width 11 height 11
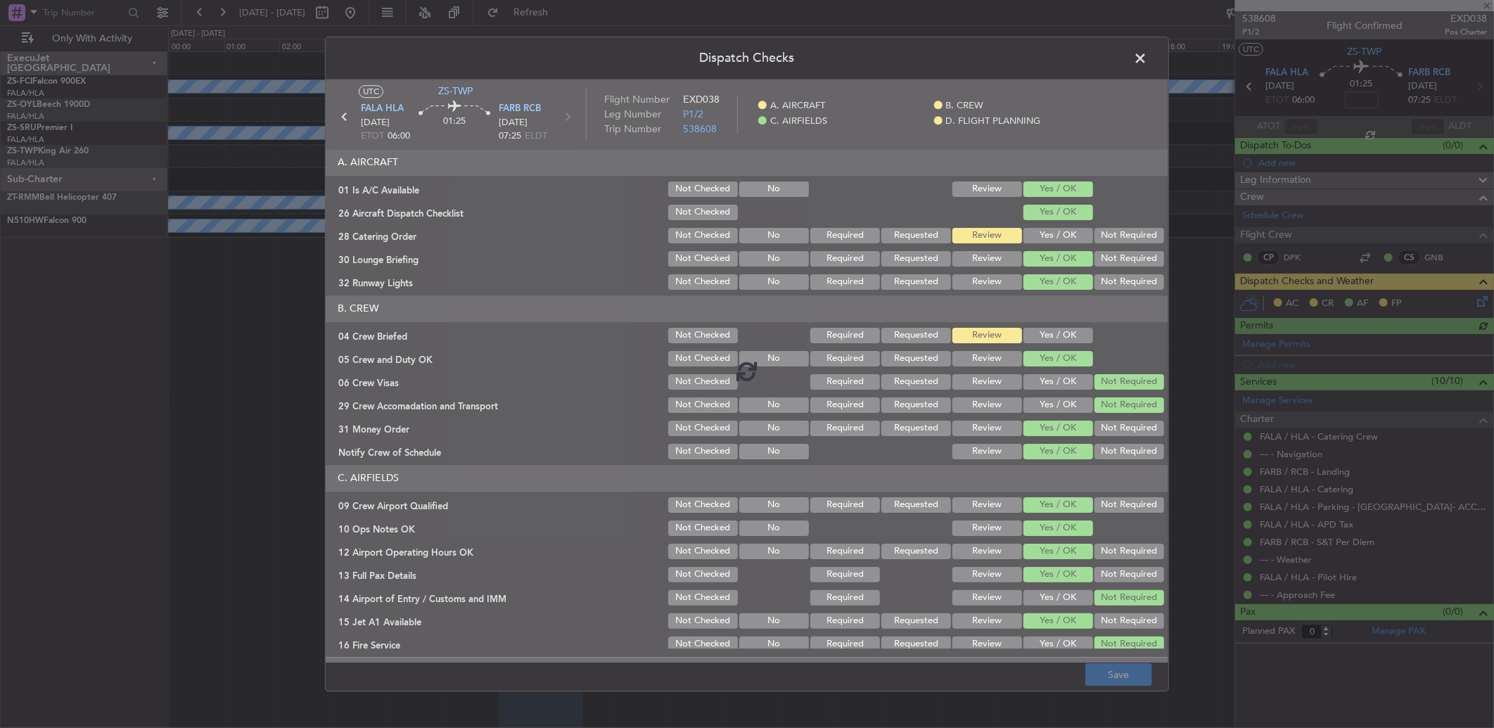
click at [1480, 300] on div "Dispatch Checks UTC ZS-TWP FALA HLA 12/10/2025 ETOT 06:00 01:25 FARB RCB 12/10/…" at bounding box center [747, 364] width 1494 height 728
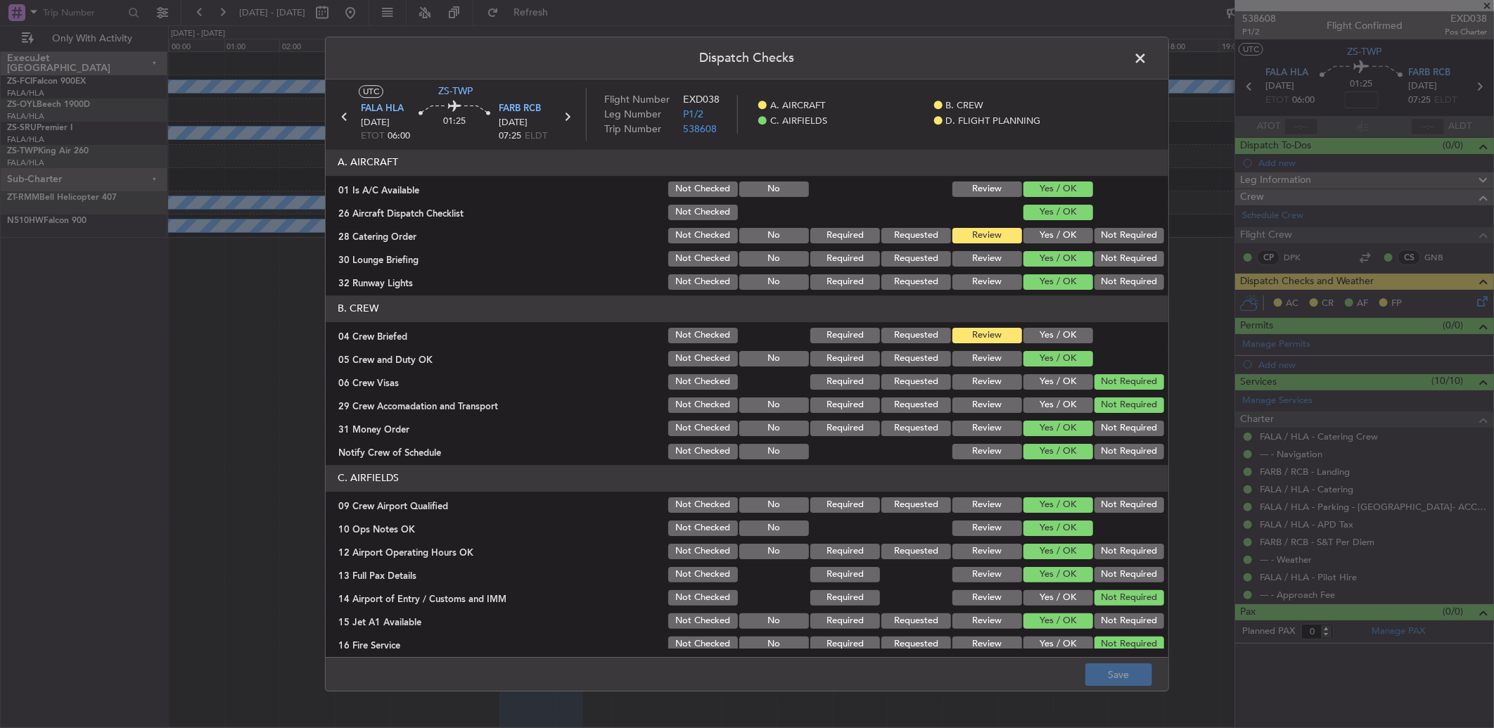
click at [1058, 328] on button "Yes / OK" at bounding box center [1058, 335] width 70 height 15
click at [703, 127] on span "538608" at bounding box center [700, 128] width 34 height 13
click at [1127, 50] on header "Dispatch Checks" at bounding box center [747, 58] width 842 height 42
click at [1147, 55] on span at bounding box center [1147, 62] width 0 height 28
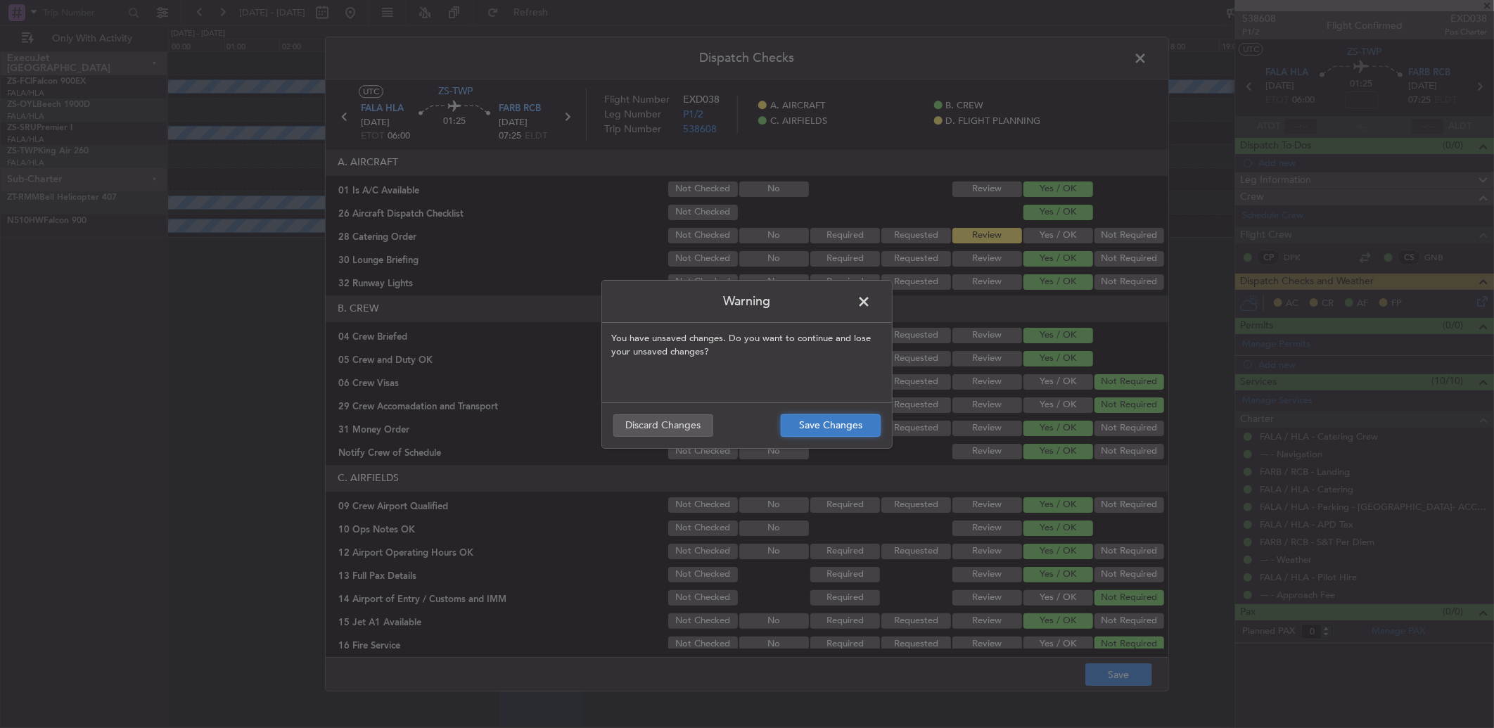
click at [816, 416] on button "Save Changes" at bounding box center [831, 425] width 100 height 23
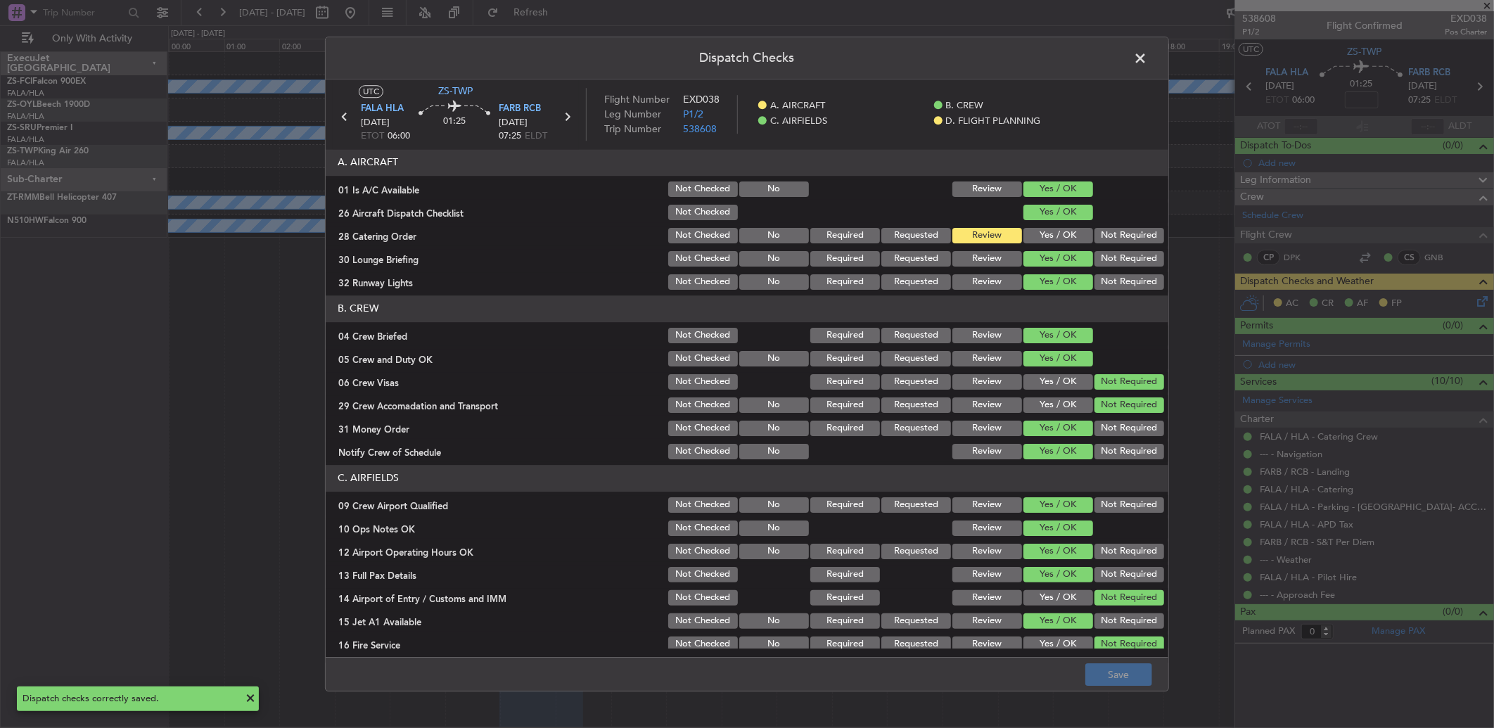
click at [1147, 55] on span at bounding box center [1147, 62] width 0 height 28
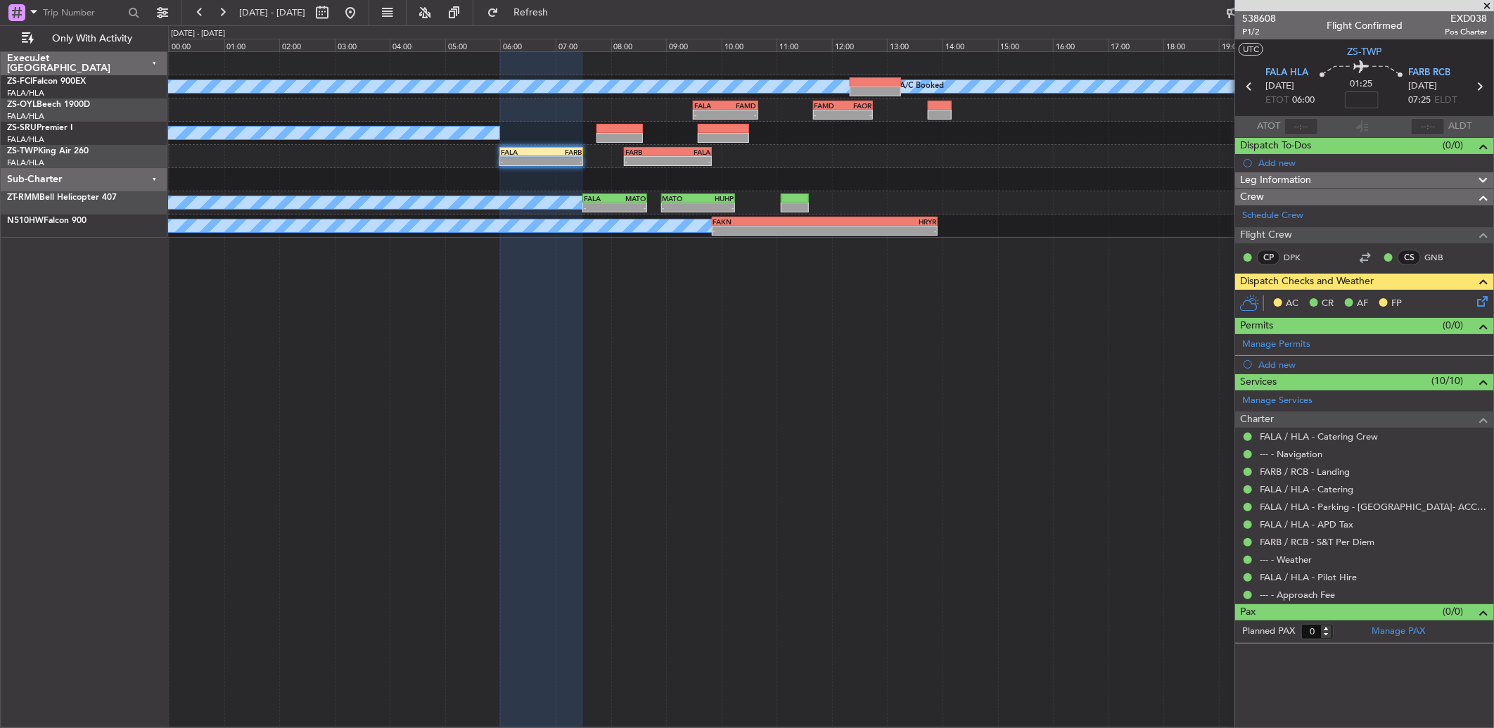
click at [1472, 304] on div "AC CR AF FP" at bounding box center [1370, 303] width 207 height 21
click at [1480, 304] on icon at bounding box center [1479, 298] width 11 height 11
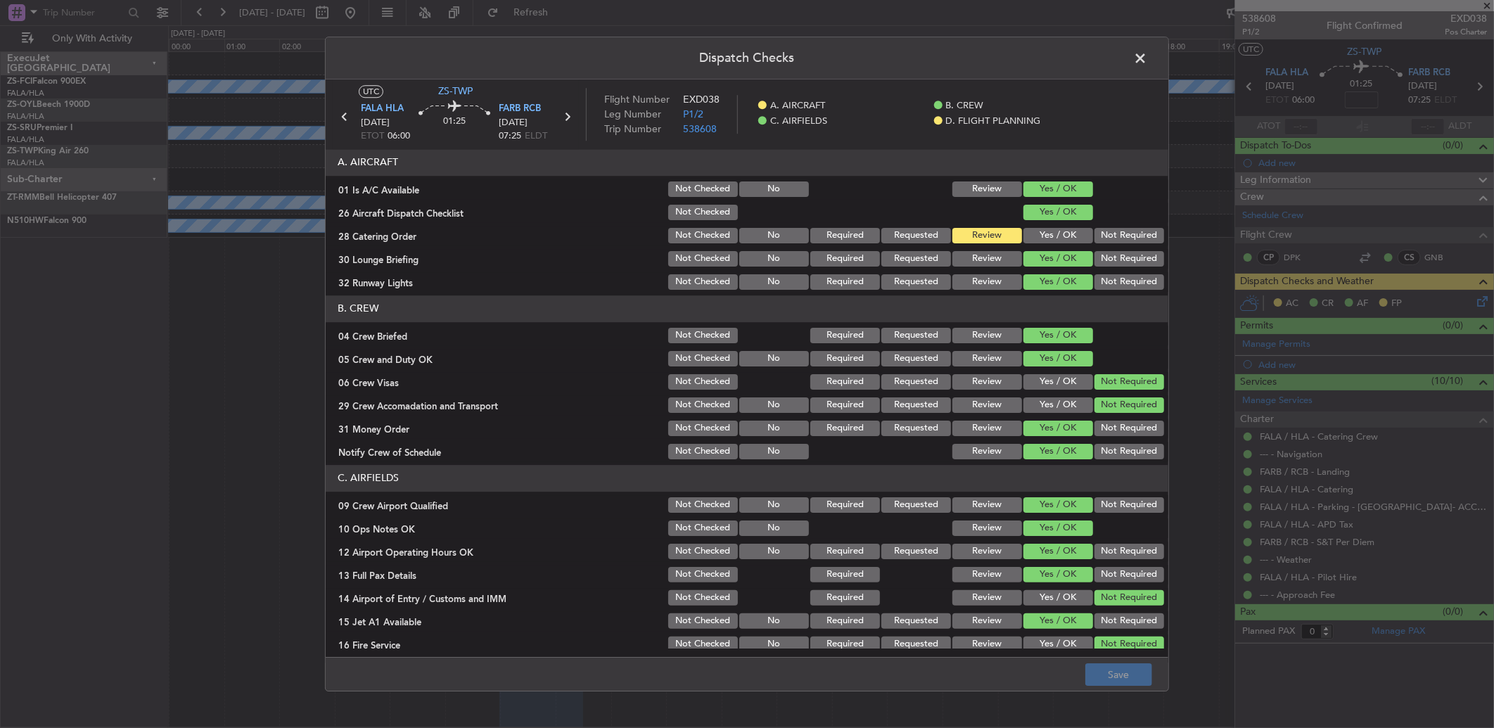
click at [1147, 54] on span at bounding box center [1147, 62] width 0 height 28
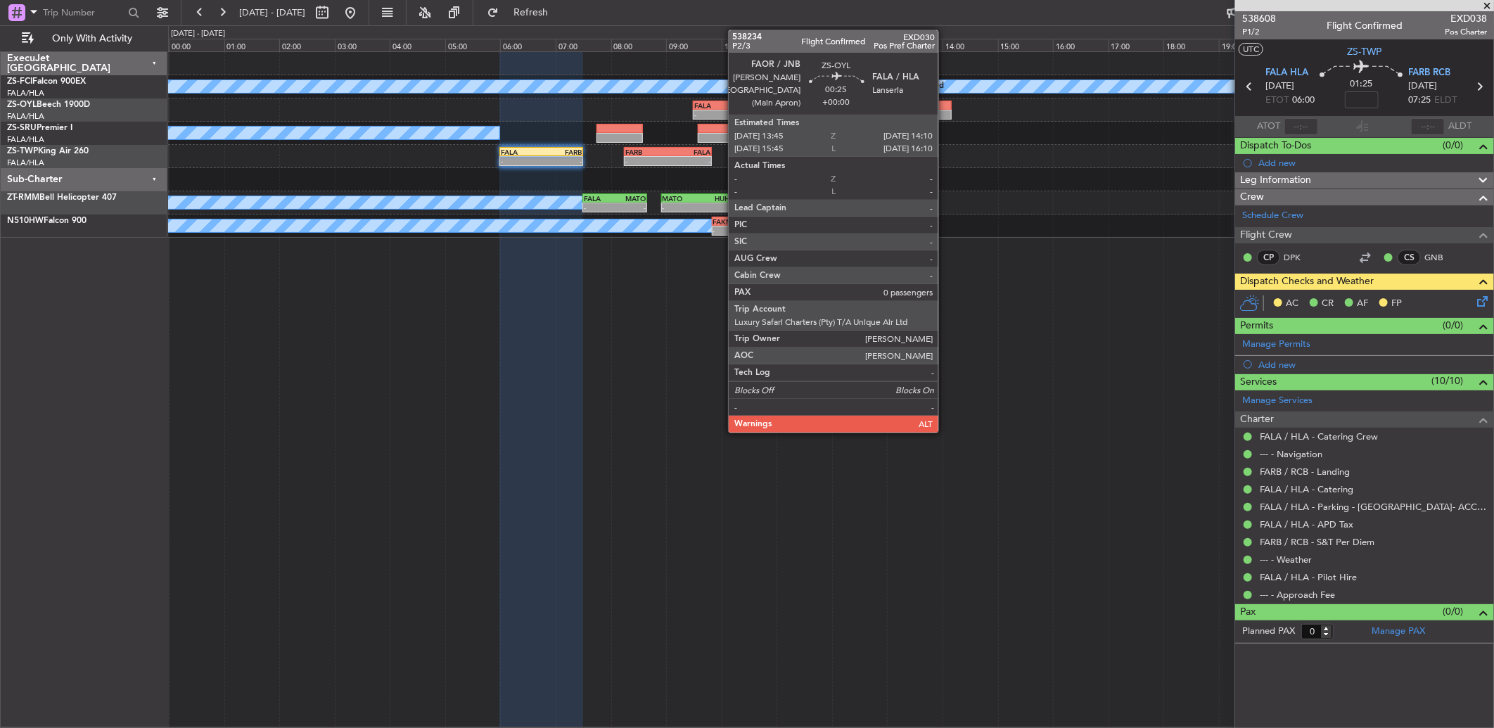
click at [945, 108] on div at bounding box center [939, 106] width 23 height 10
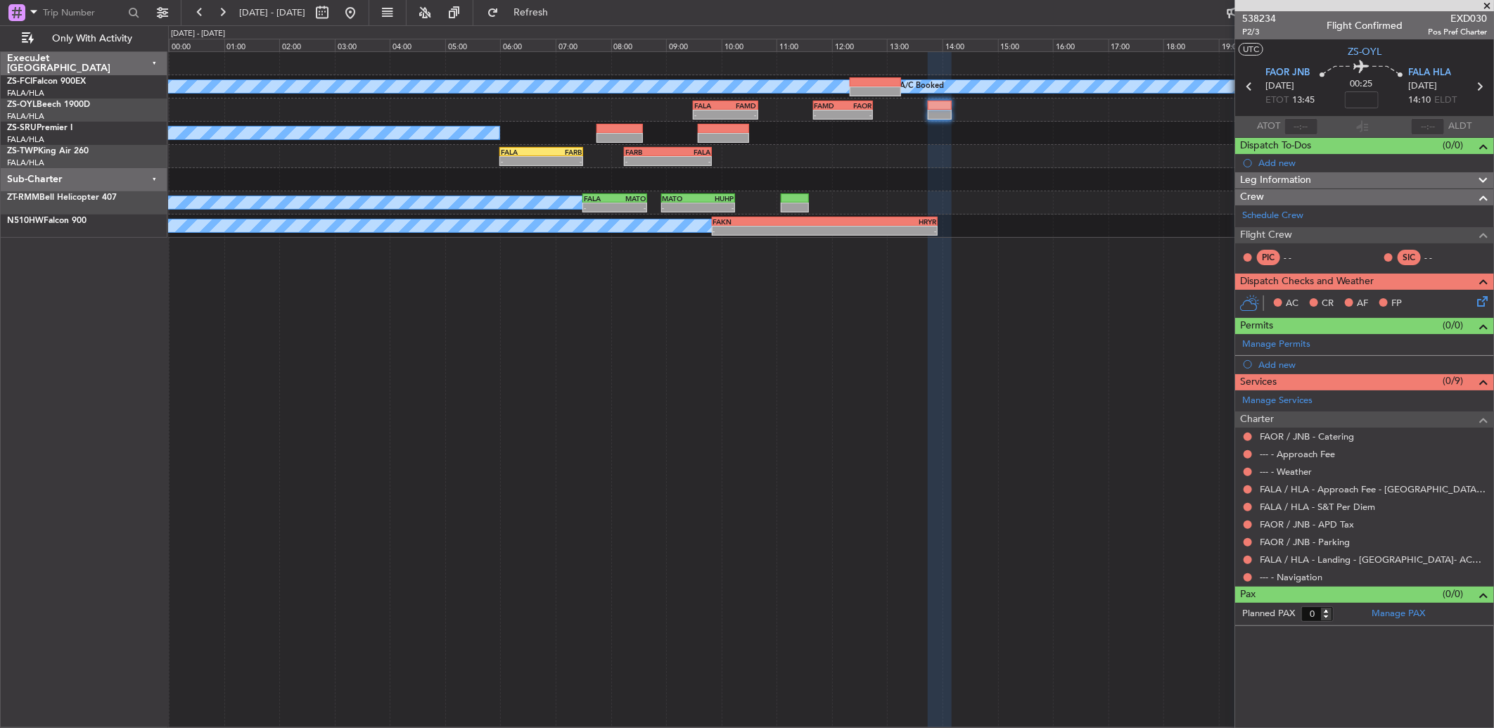
click at [1242, 577] on div at bounding box center [1247, 577] width 11 height 11
click at [1247, 579] on button at bounding box center [1247, 577] width 8 height 8
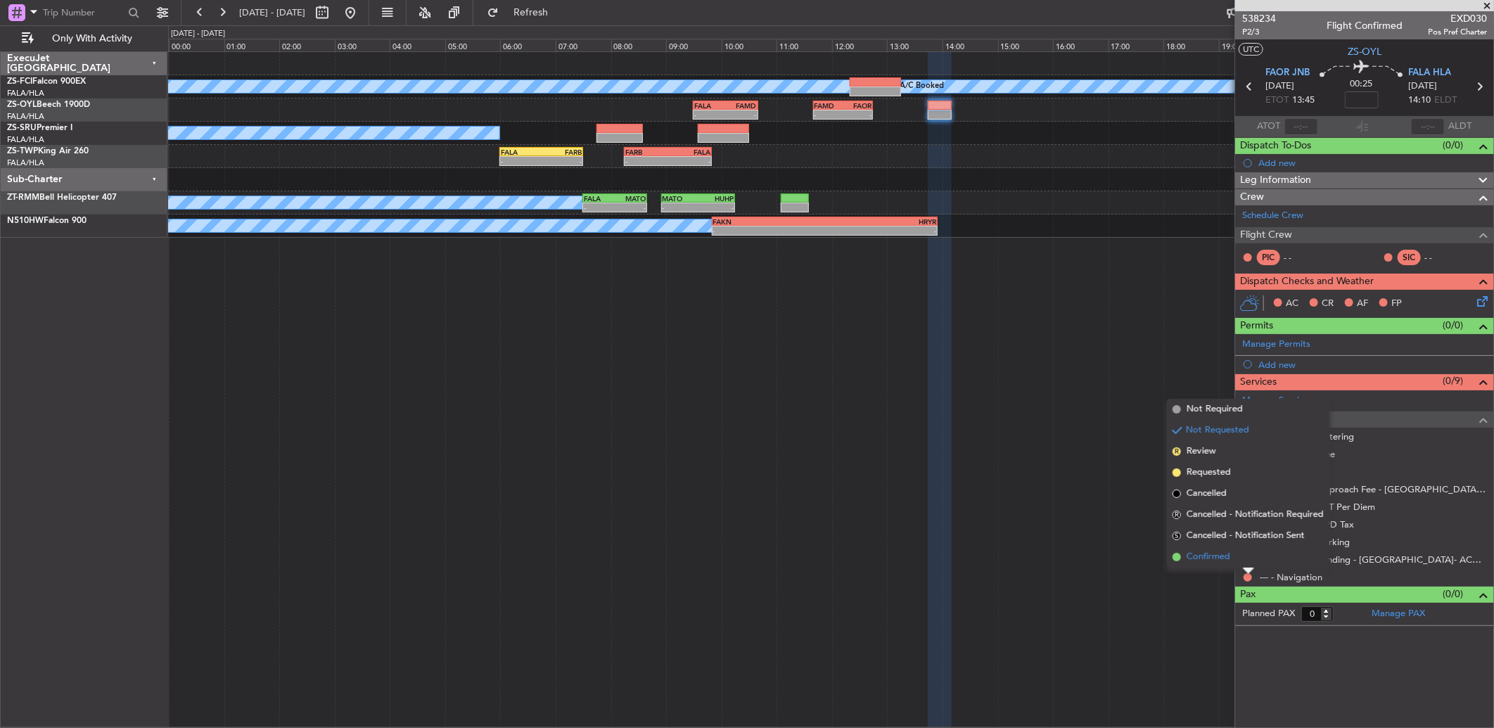
click at [1245, 557] on li "Confirmed" at bounding box center [1248, 556] width 162 height 21
click at [1245, 557] on button at bounding box center [1247, 560] width 8 height 8
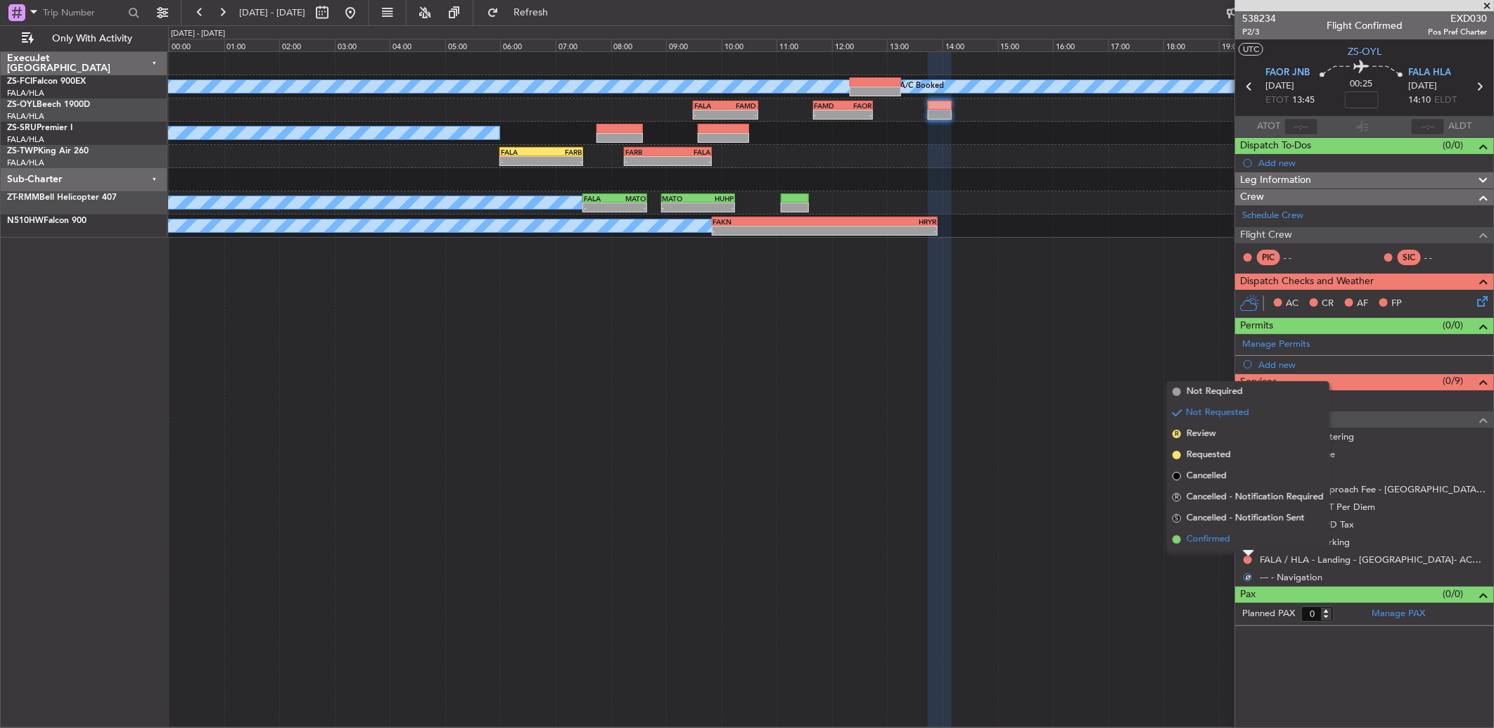
click at [1245, 539] on li "Confirmed" at bounding box center [1248, 539] width 162 height 21
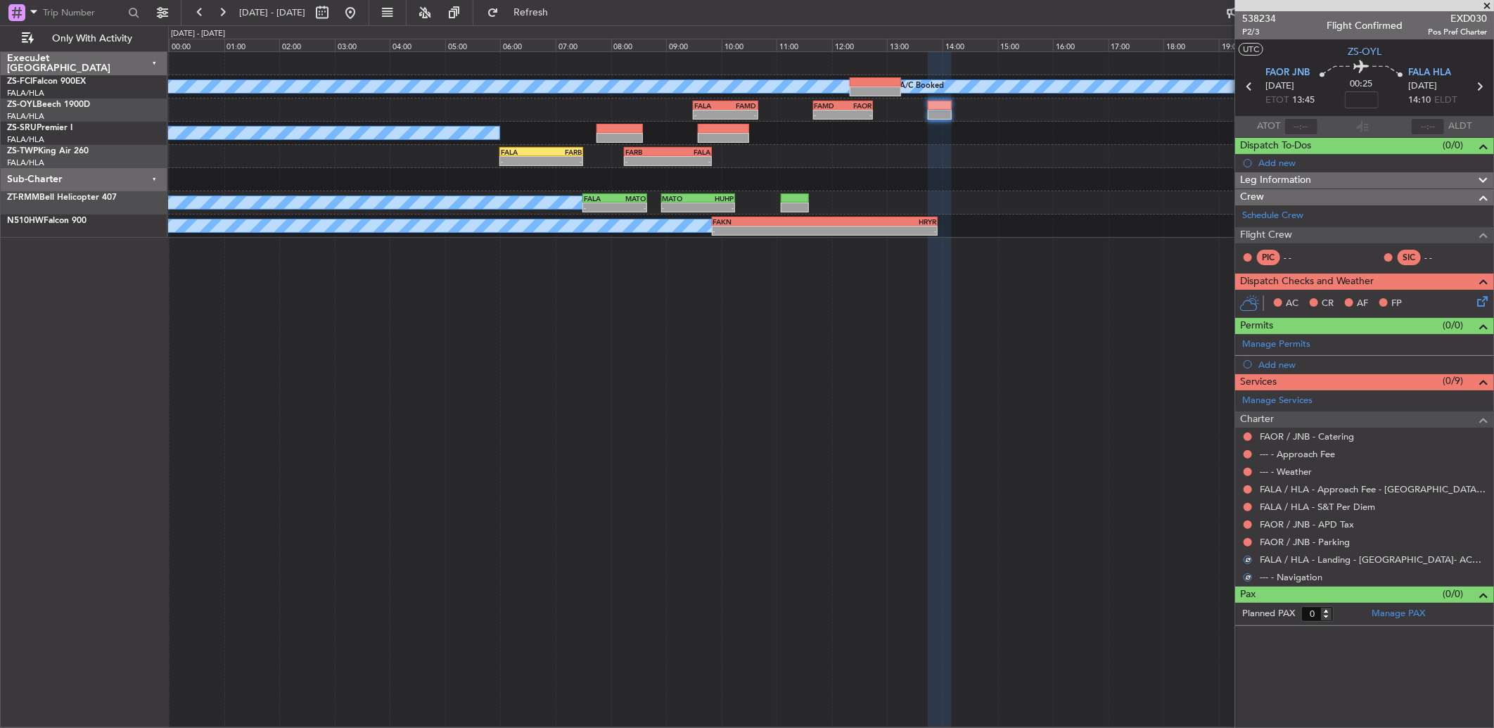
click at [1245, 539] on button at bounding box center [1247, 542] width 8 height 8
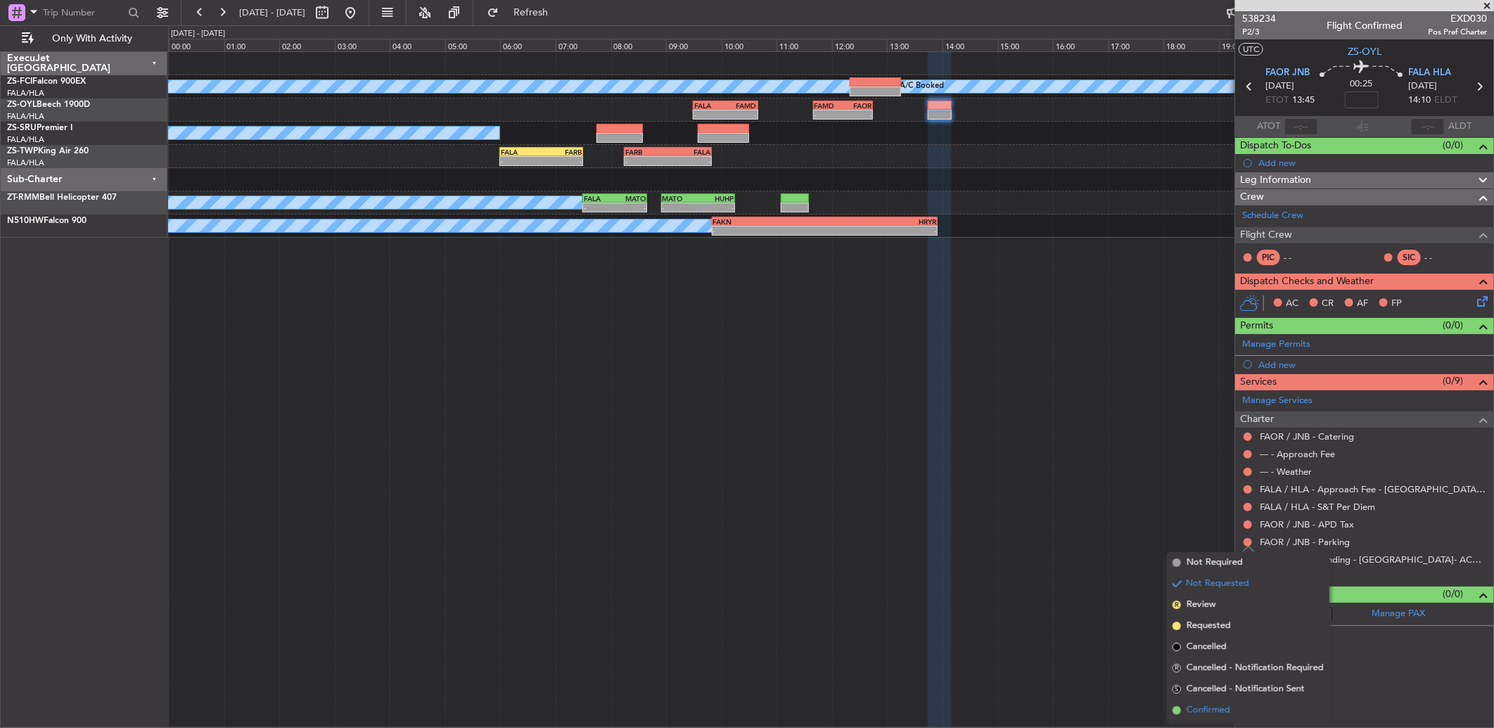
click at [1232, 703] on li "Confirmed" at bounding box center [1248, 710] width 162 height 21
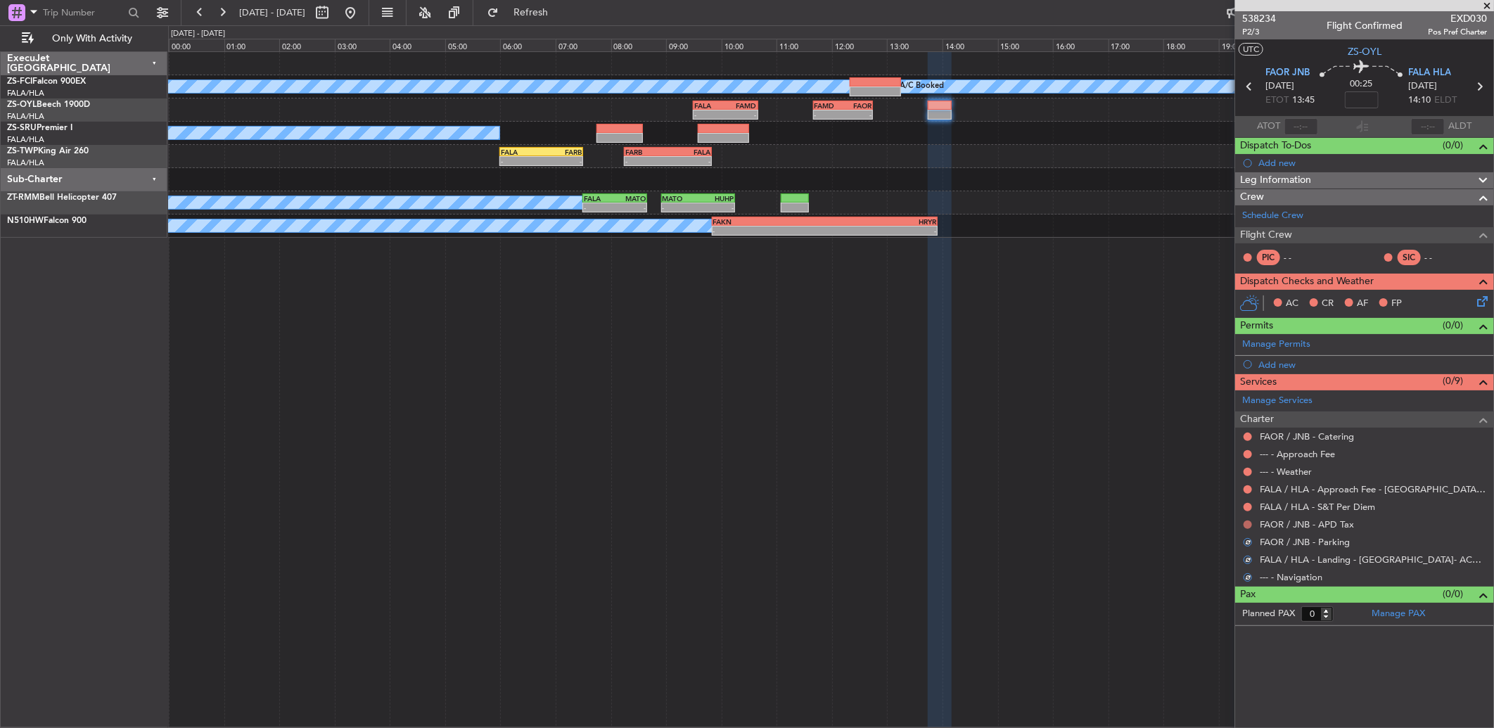
click at [1248, 522] on button at bounding box center [1247, 524] width 8 height 8
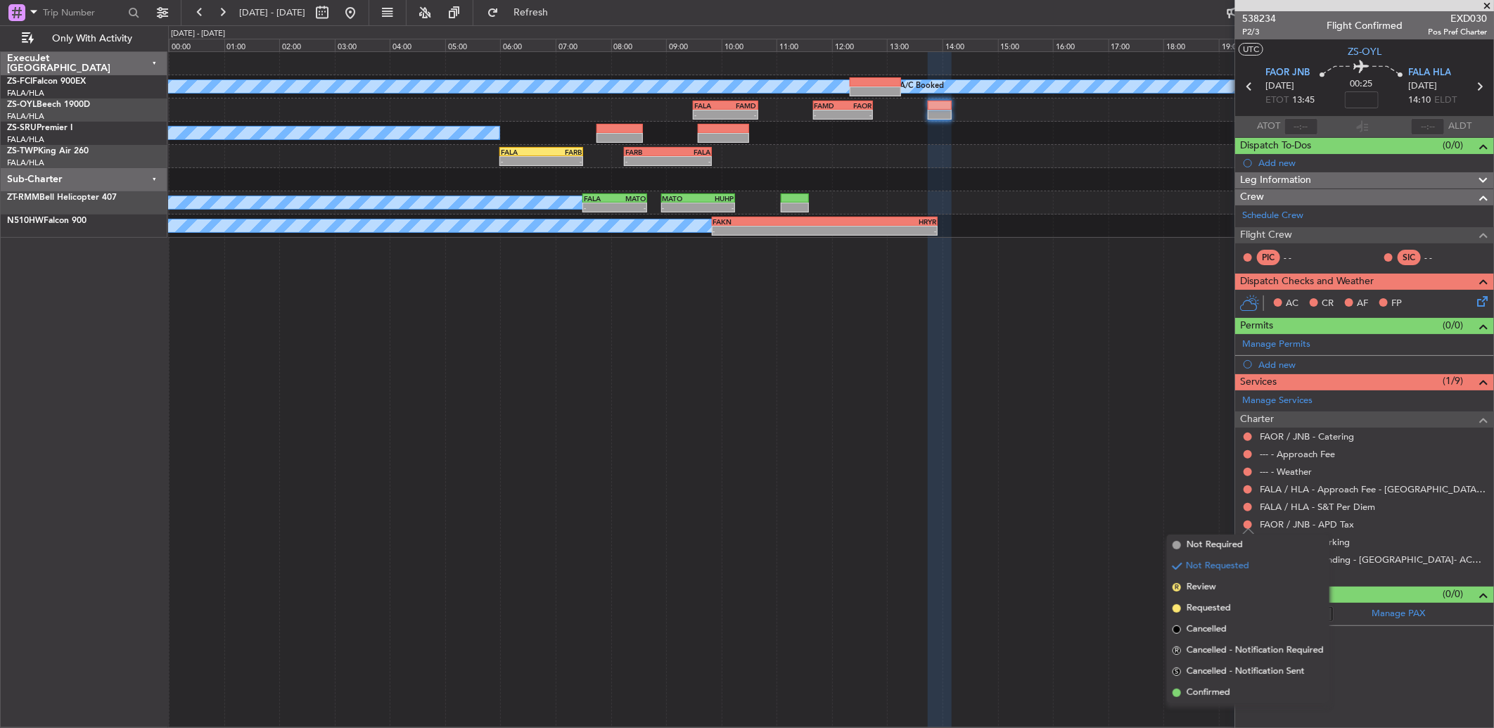
click at [1245, 694] on li "Confirmed" at bounding box center [1248, 692] width 162 height 21
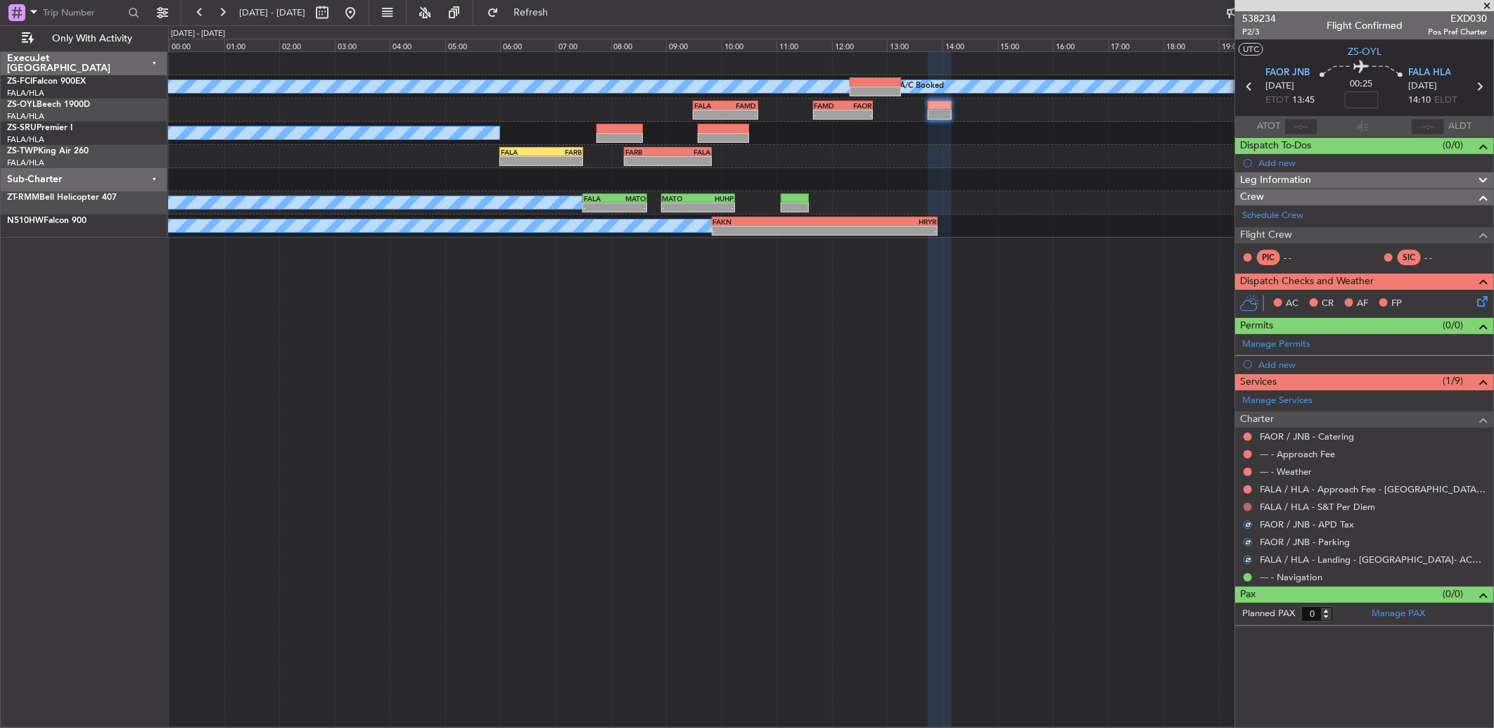
click at [1246, 503] on button at bounding box center [1247, 507] width 8 height 8
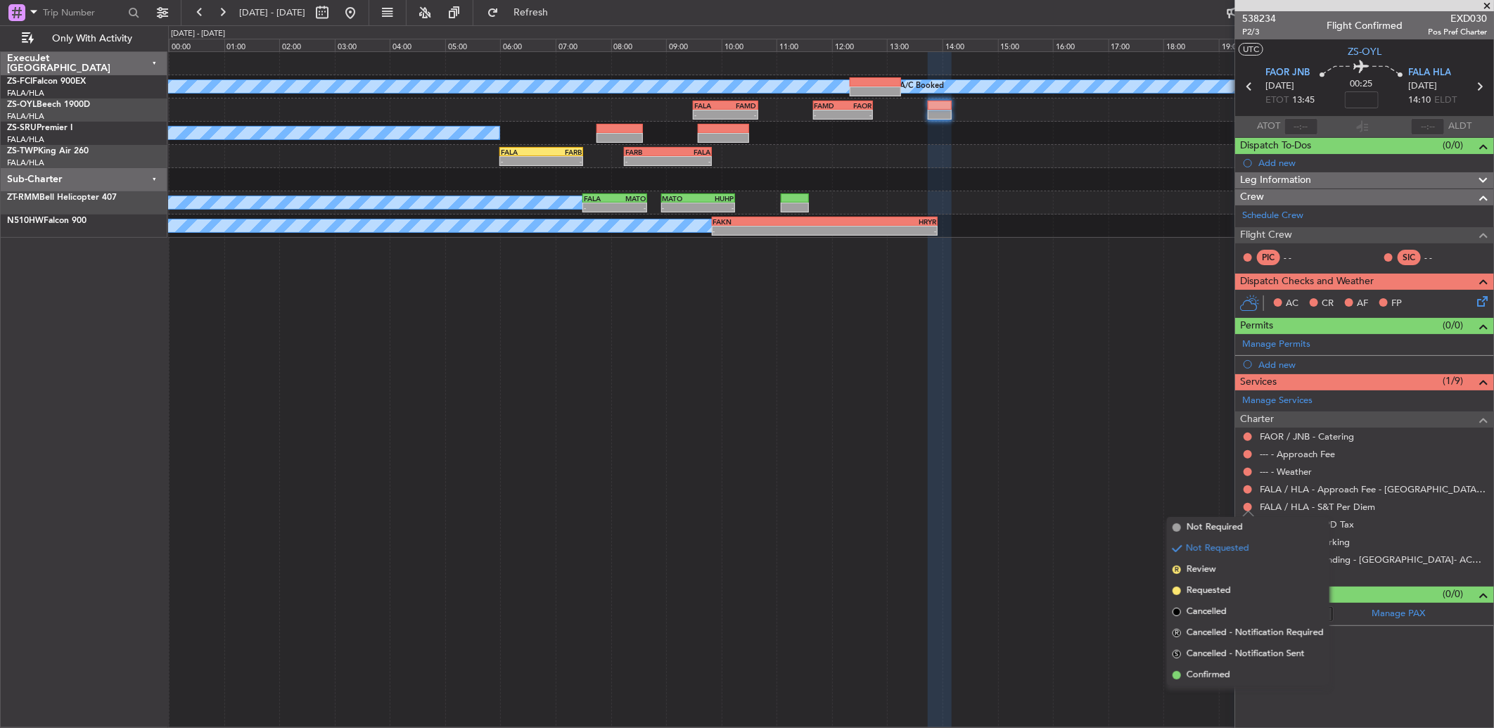
drag, startPoint x: 1207, startPoint y: 675, endPoint x: 1211, endPoint y: 601, distance: 74.0
click at [1210, 675] on span "Confirmed" at bounding box center [1208, 675] width 44 height 14
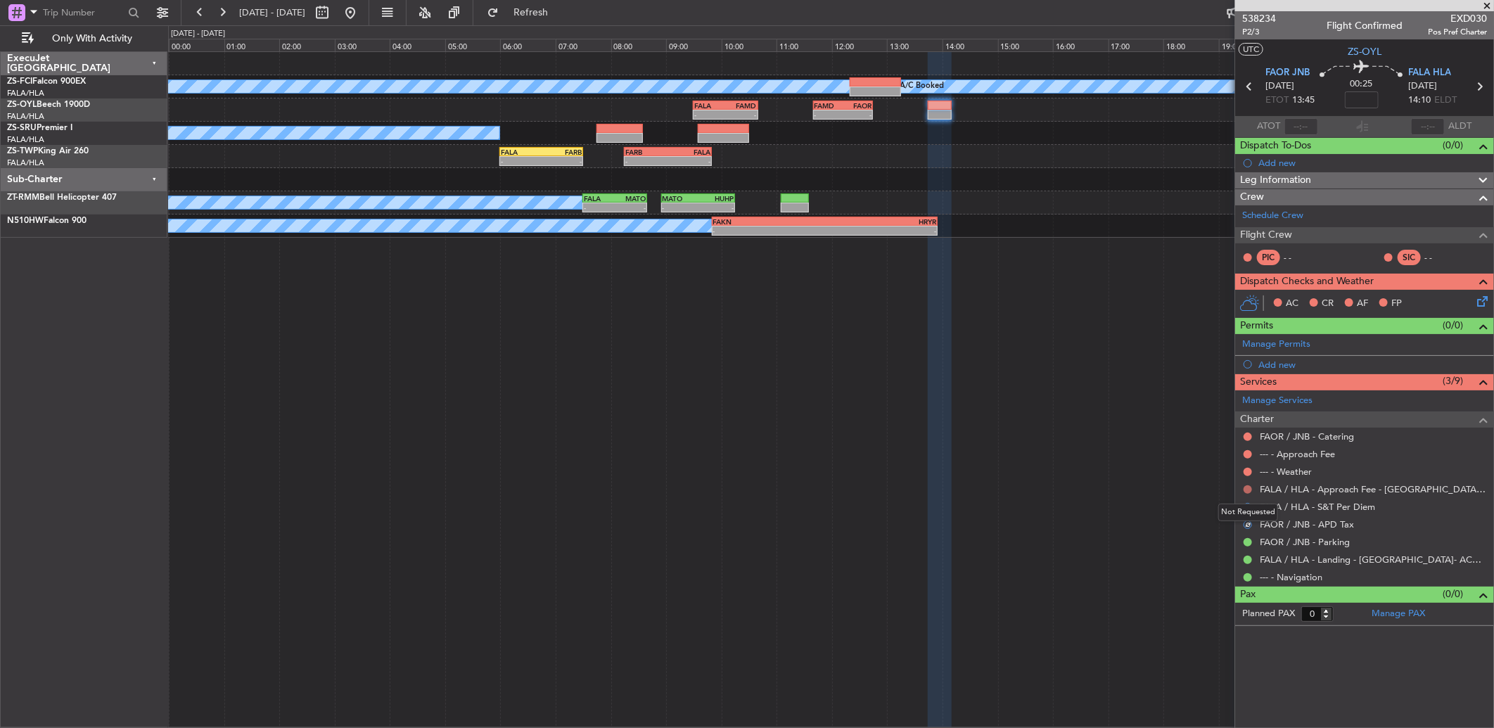
click at [1246, 491] on button at bounding box center [1247, 489] width 8 height 8
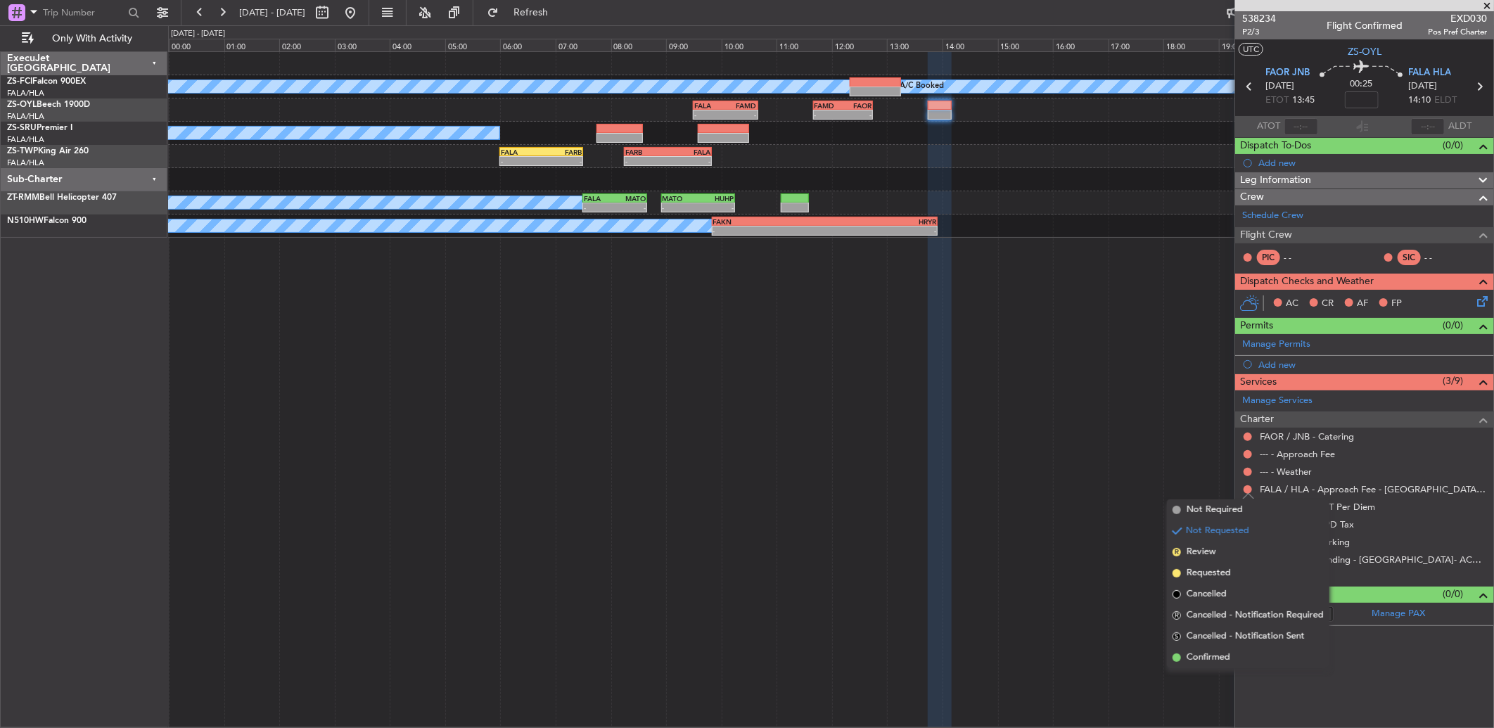
click at [1250, 661] on li "Confirmed" at bounding box center [1248, 657] width 162 height 21
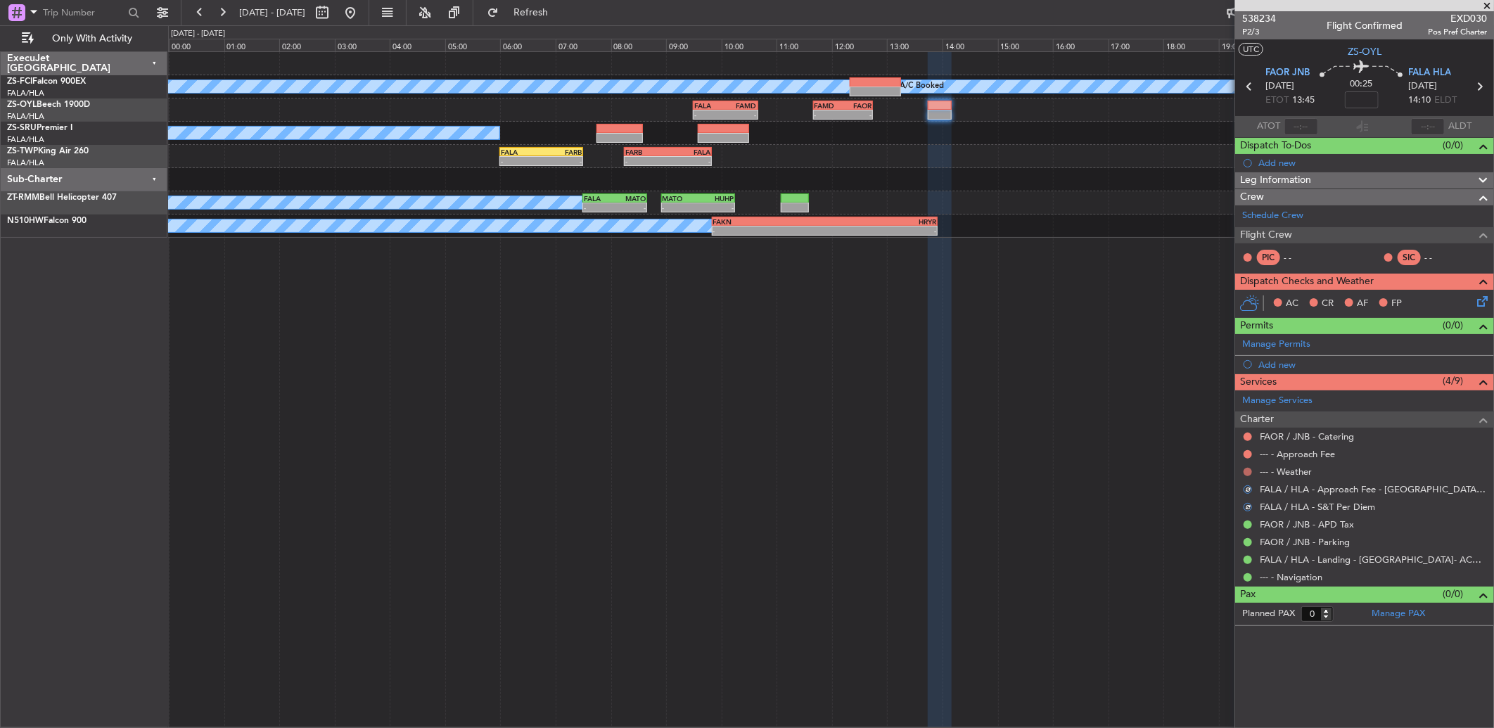
click at [1250, 474] on button at bounding box center [1247, 472] width 8 height 8
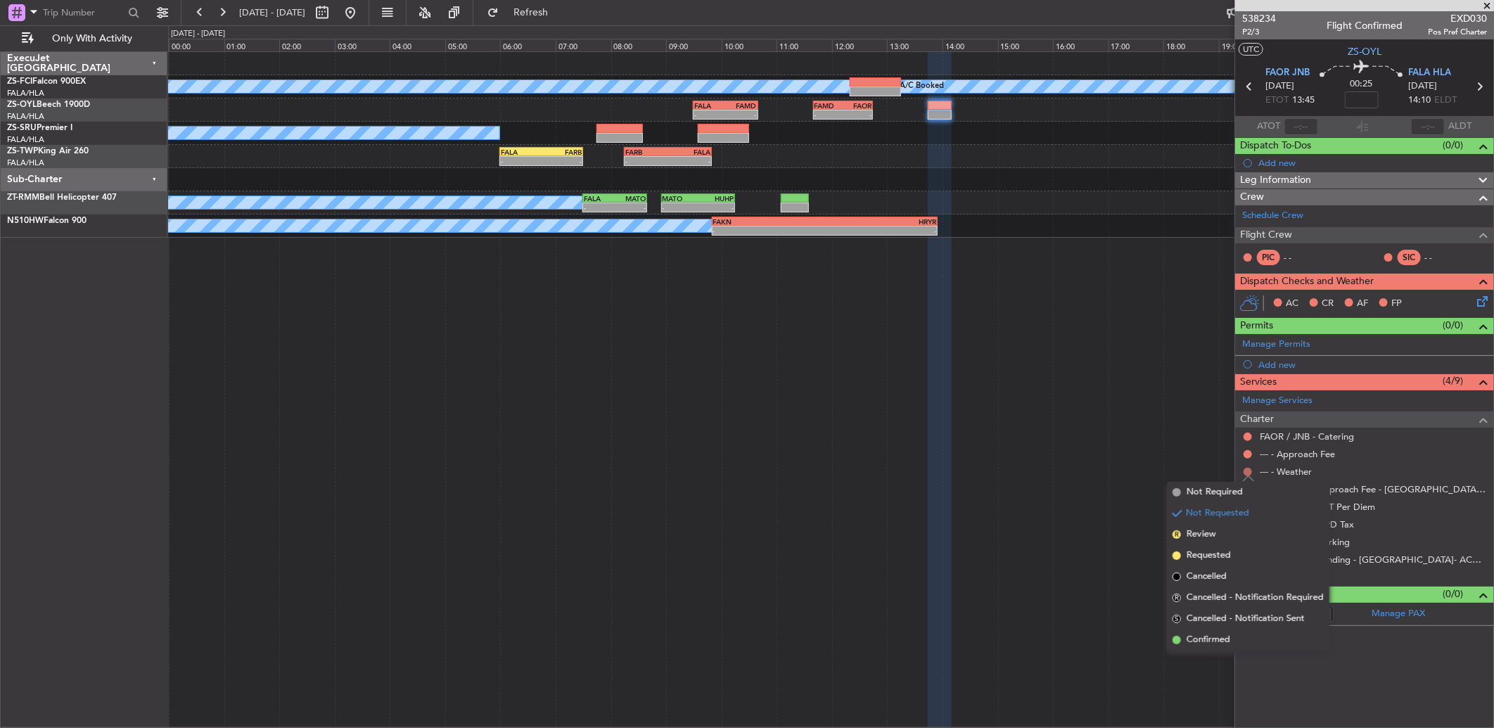
click at [1247, 473] on button at bounding box center [1247, 472] width 8 height 8
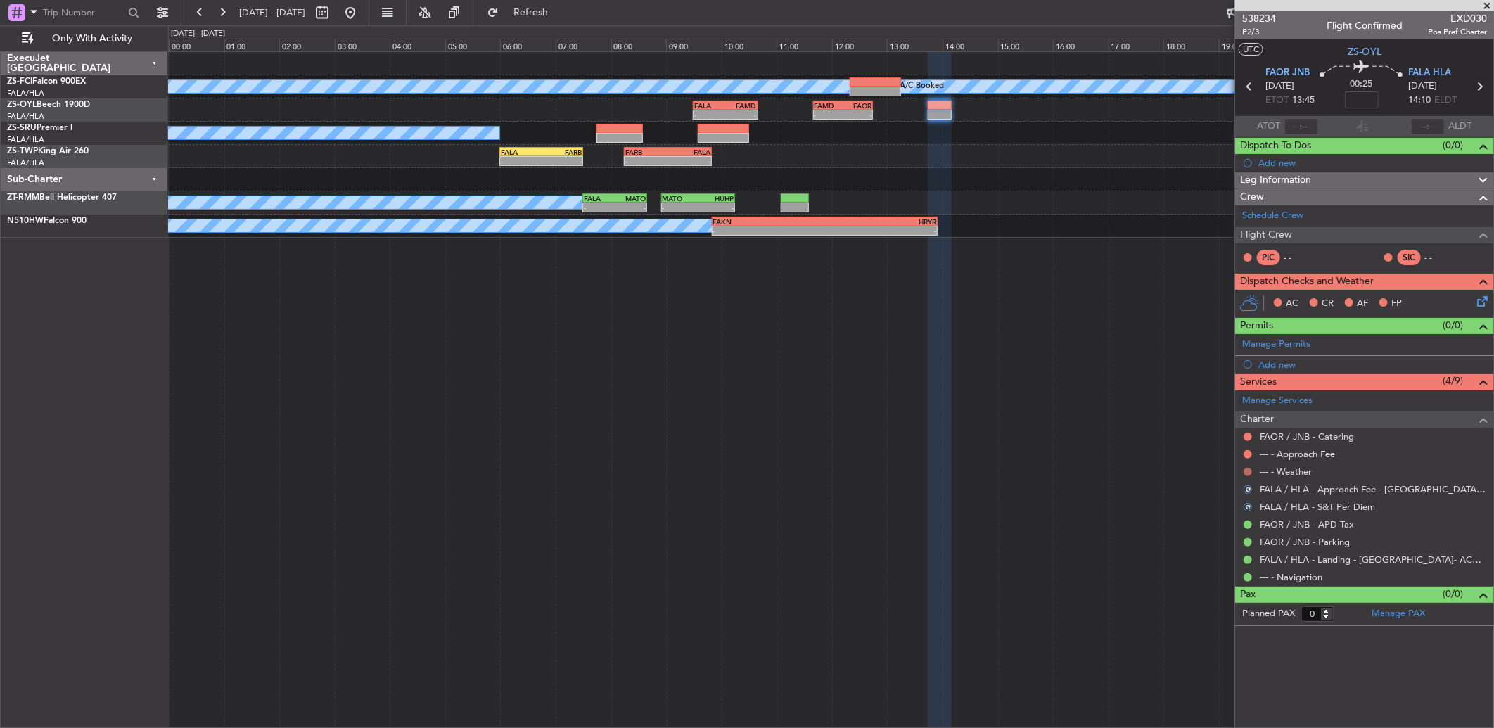
click at [1248, 468] on button at bounding box center [1247, 472] width 8 height 8
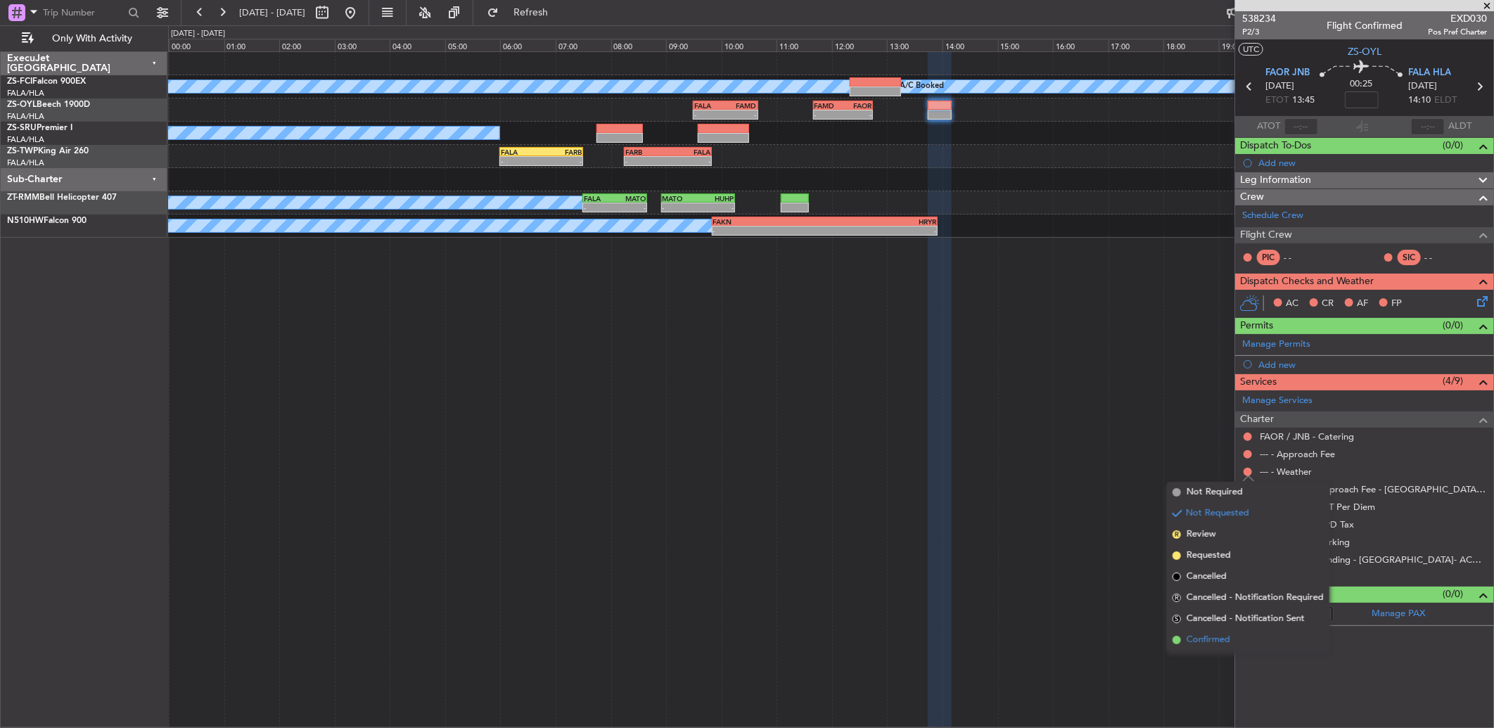
click at [1229, 642] on span "Confirmed" at bounding box center [1208, 640] width 44 height 14
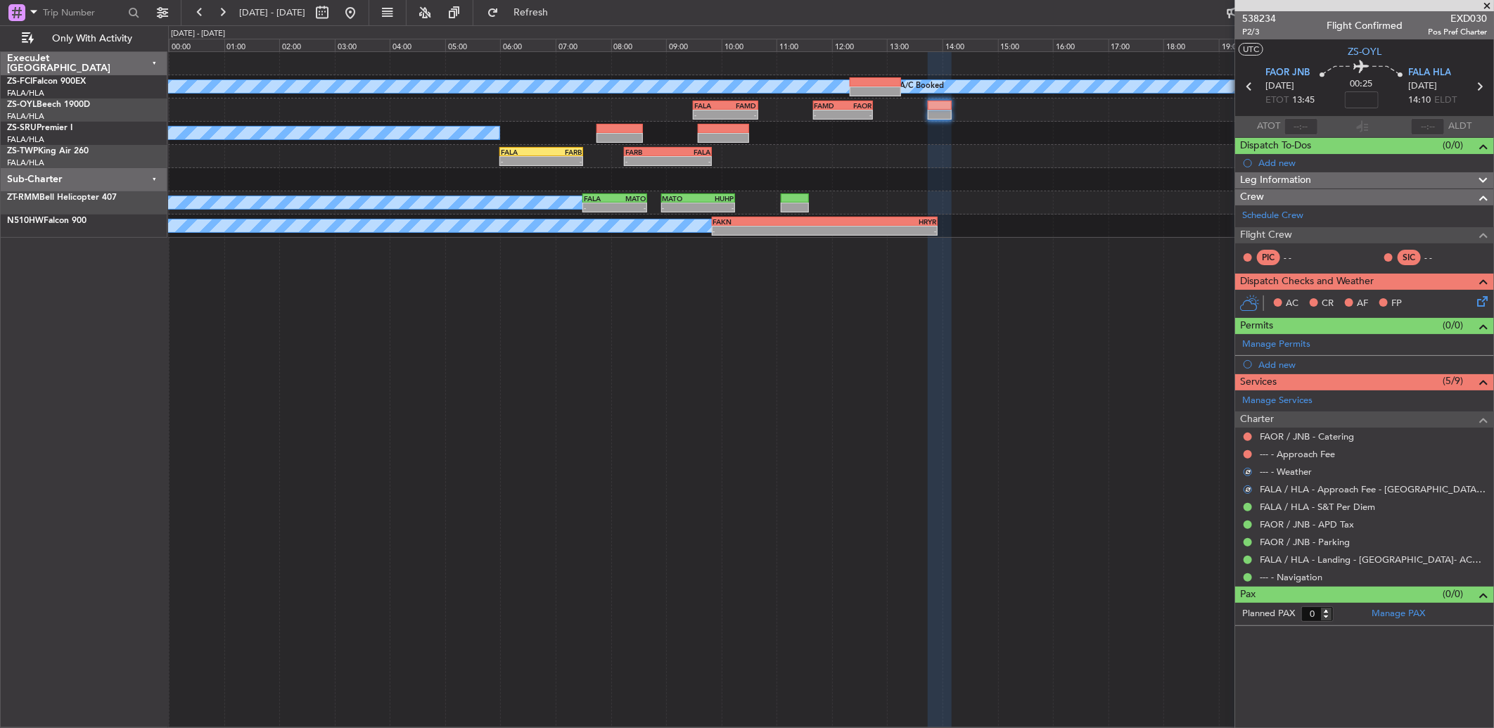
drag, startPoint x: 1249, startPoint y: 451, endPoint x: 1247, endPoint y: 458, distance: 8.0
click at [1252, 451] on div at bounding box center [1247, 454] width 11 height 11
click at [1250, 451] on button at bounding box center [1247, 454] width 8 height 8
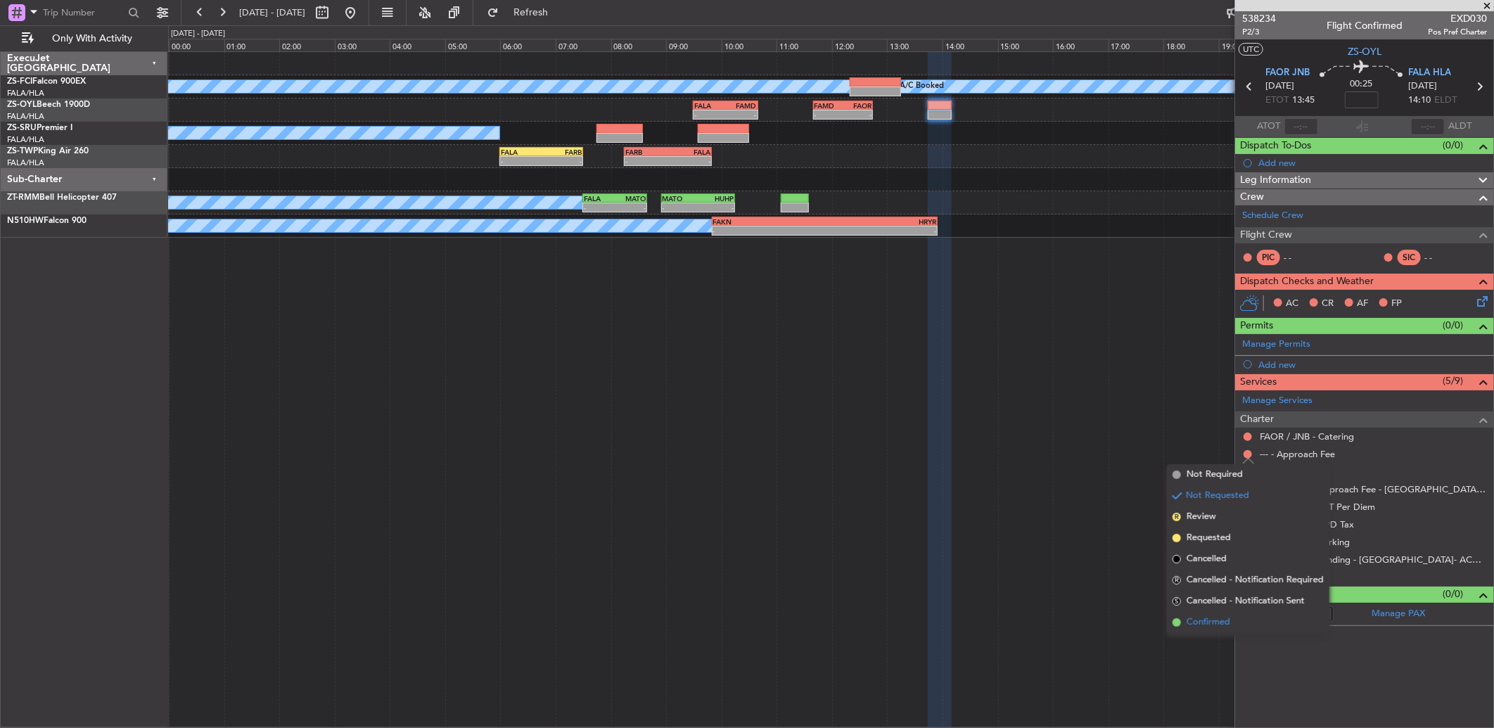
click at [1207, 620] on span "Confirmed" at bounding box center [1208, 622] width 44 height 14
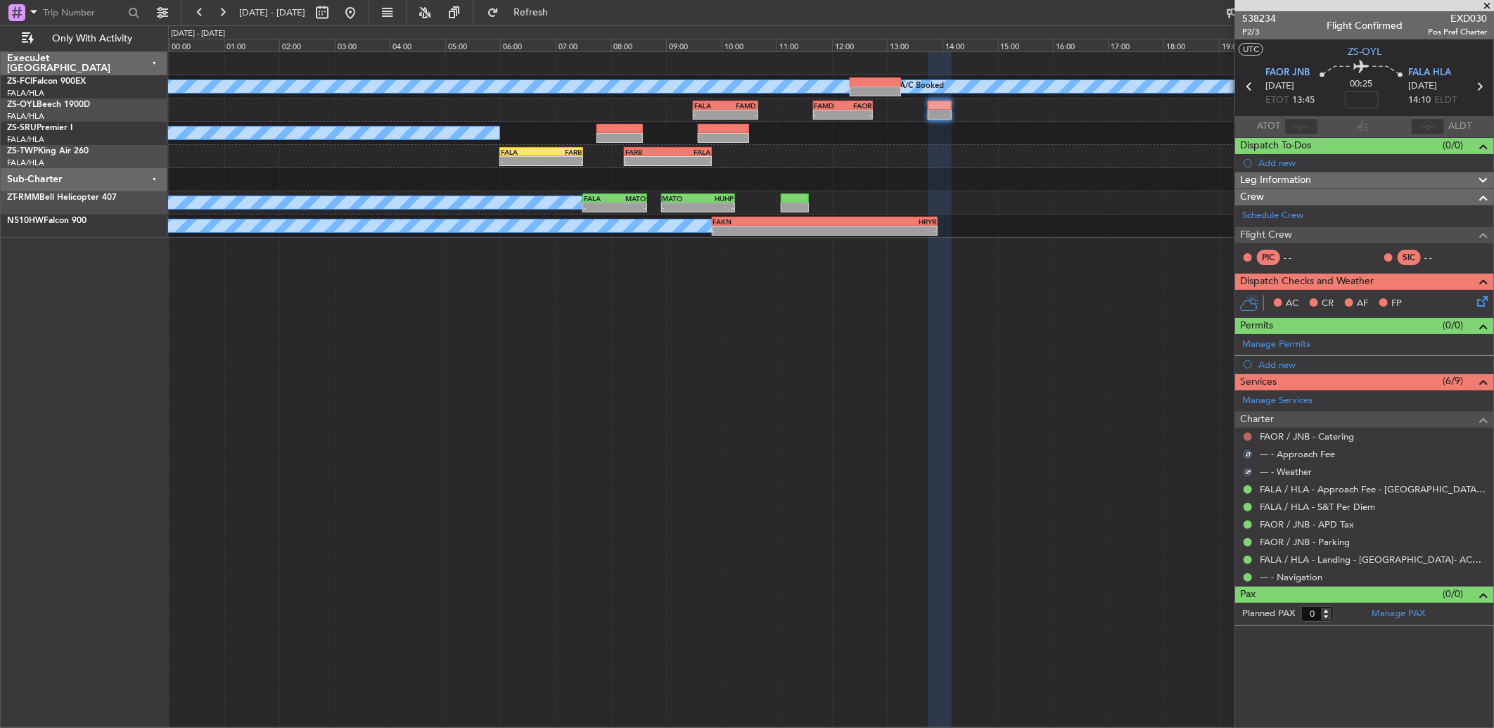
click at [1247, 432] on button at bounding box center [1247, 436] width 8 height 8
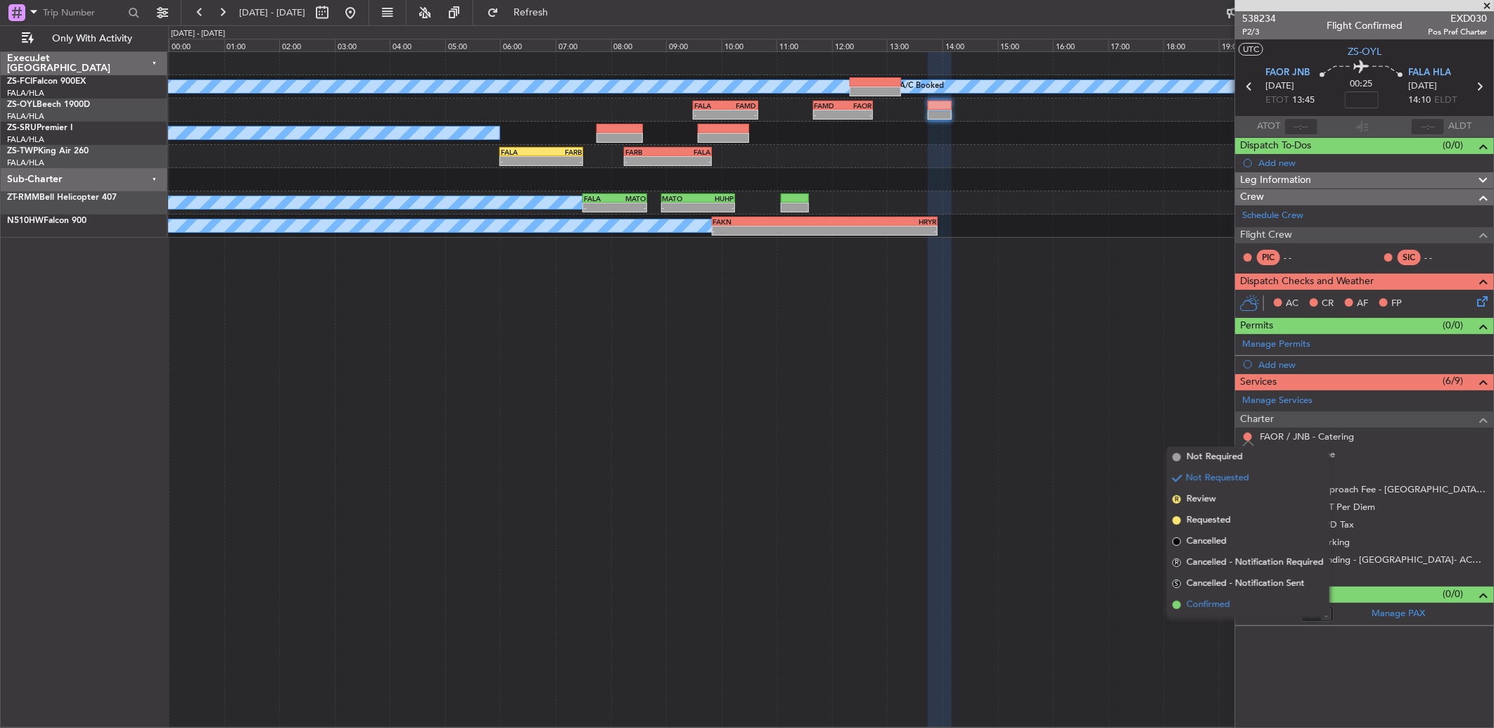
click at [1231, 610] on li "Confirmed" at bounding box center [1248, 604] width 162 height 21
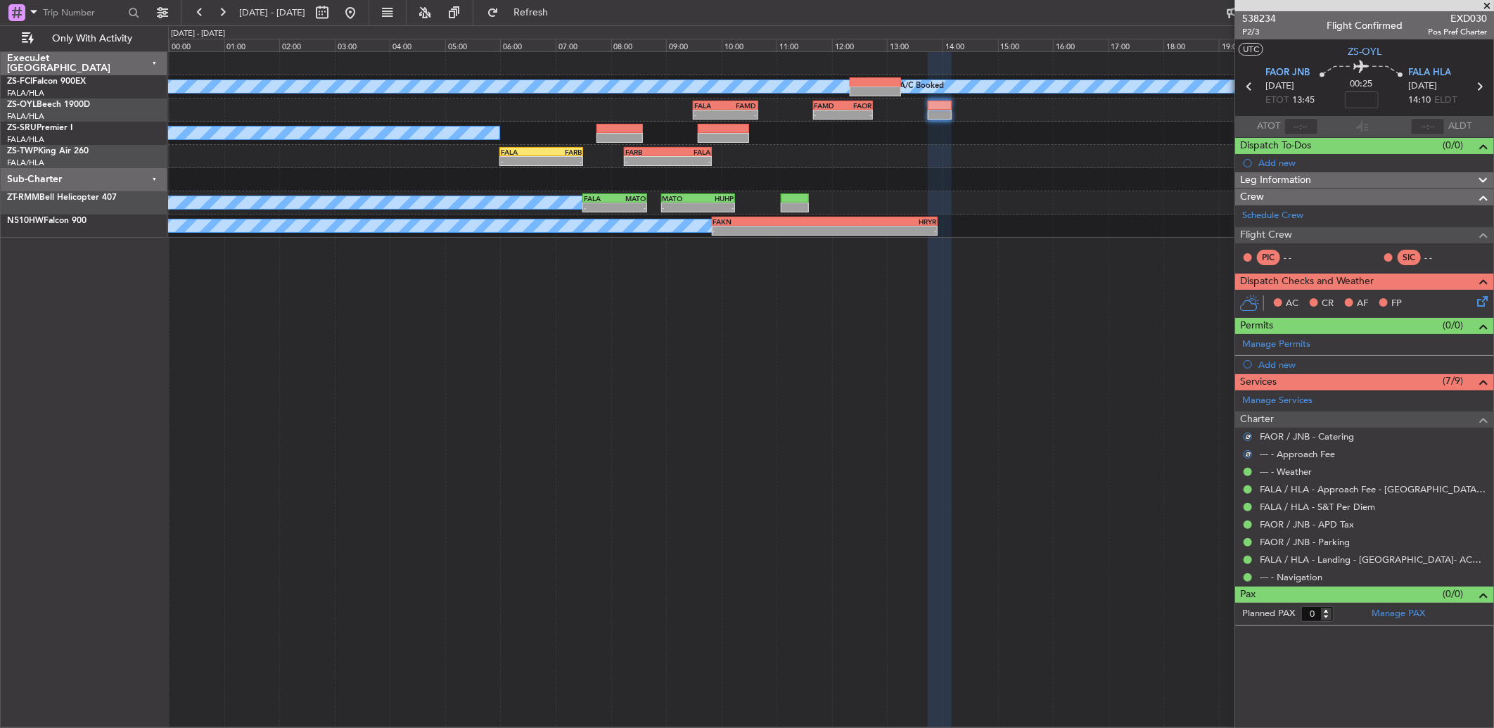
click at [1479, 304] on icon at bounding box center [1479, 298] width 11 height 11
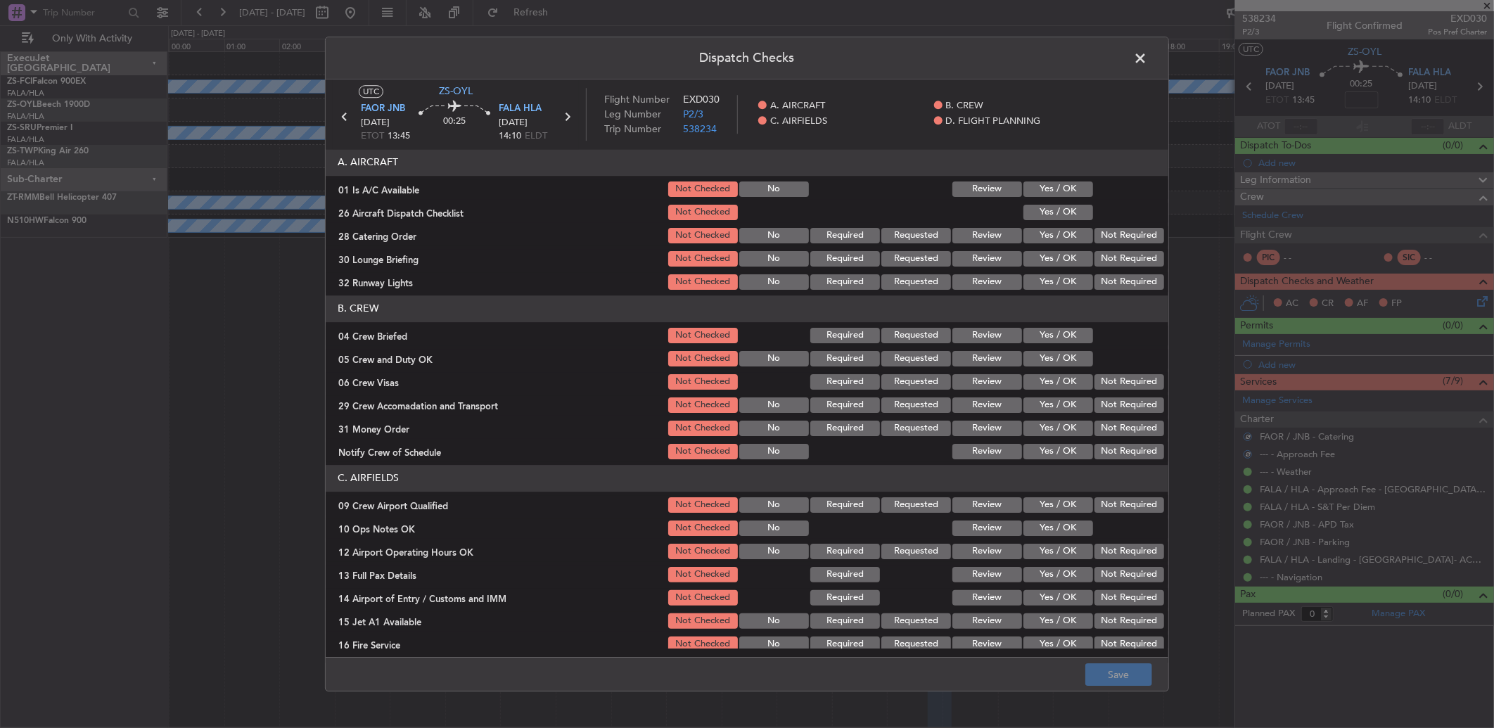
click at [1050, 190] on button "Yes / OK" at bounding box center [1058, 188] width 70 height 15
drag, startPoint x: 1057, startPoint y: 205, endPoint x: 1077, endPoint y: 219, distance: 24.4
click at [1058, 206] on button "Yes / OK" at bounding box center [1058, 212] width 70 height 15
drag, startPoint x: 1077, startPoint y: 219, endPoint x: 1175, endPoint y: 242, distance: 100.5
click at [1083, 220] on div "26 Aircraft Dispatch Checklist Not Checked Yes / OK" at bounding box center [747, 213] width 842 height 20
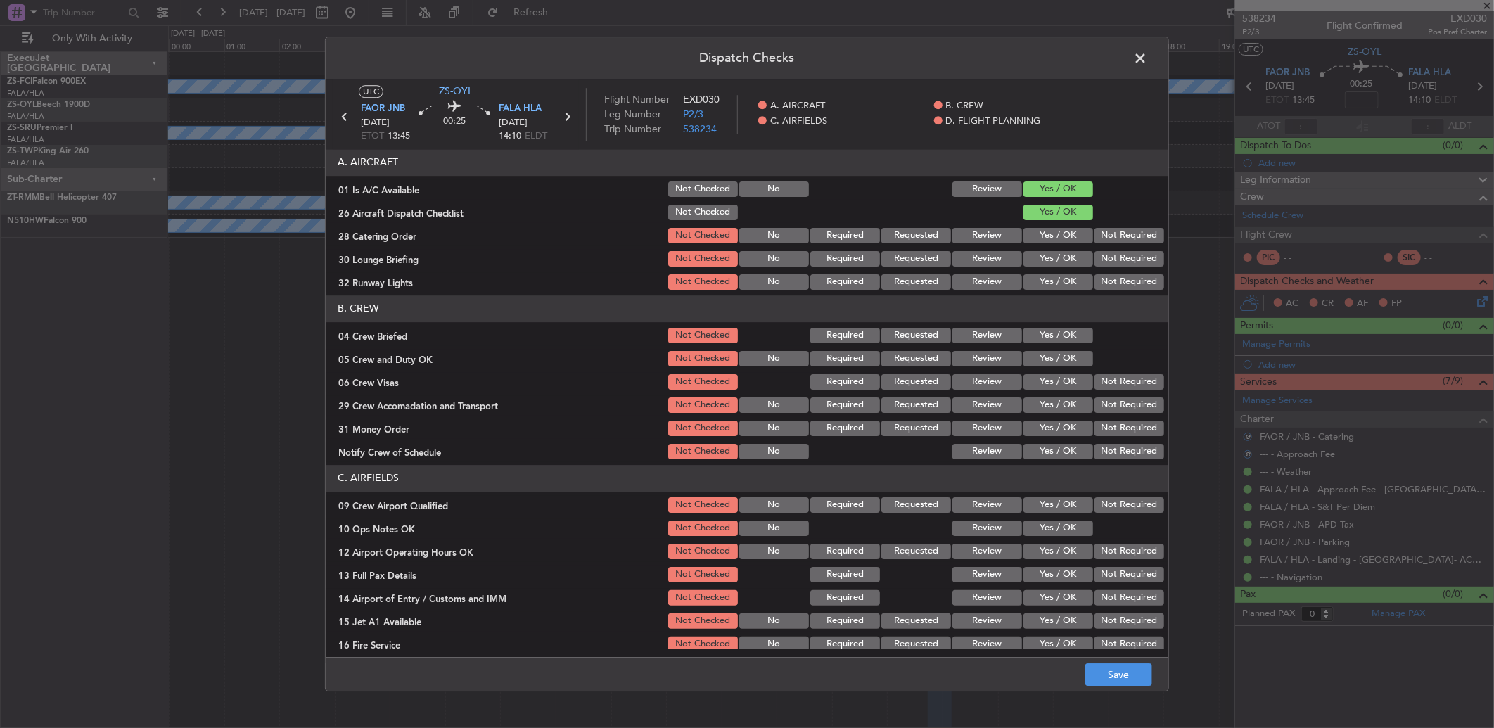
click at [1180, 250] on div "Dispatch Checks UTC ZS-OYL FAOR JNB 12/10/2025 ETOT 13:45 00:25 FALA HLA 12/10/…" at bounding box center [747, 364] width 1494 height 728
click at [1136, 232] on button "Not Required" at bounding box center [1129, 235] width 70 height 15
click at [1128, 249] on div "Not Required" at bounding box center [1127, 259] width 71 height 20
click at [1127, 264] on button "Not Required" at bounding box center [1129, 258] width 70 height 15
click at [1123, 269] on section "A. AIRCRAFT 01 Is A/C Available Not Checked No Review Yes / OK 26 Aircraft Disp…" at bounding box center [747, 220] width 842 height 143
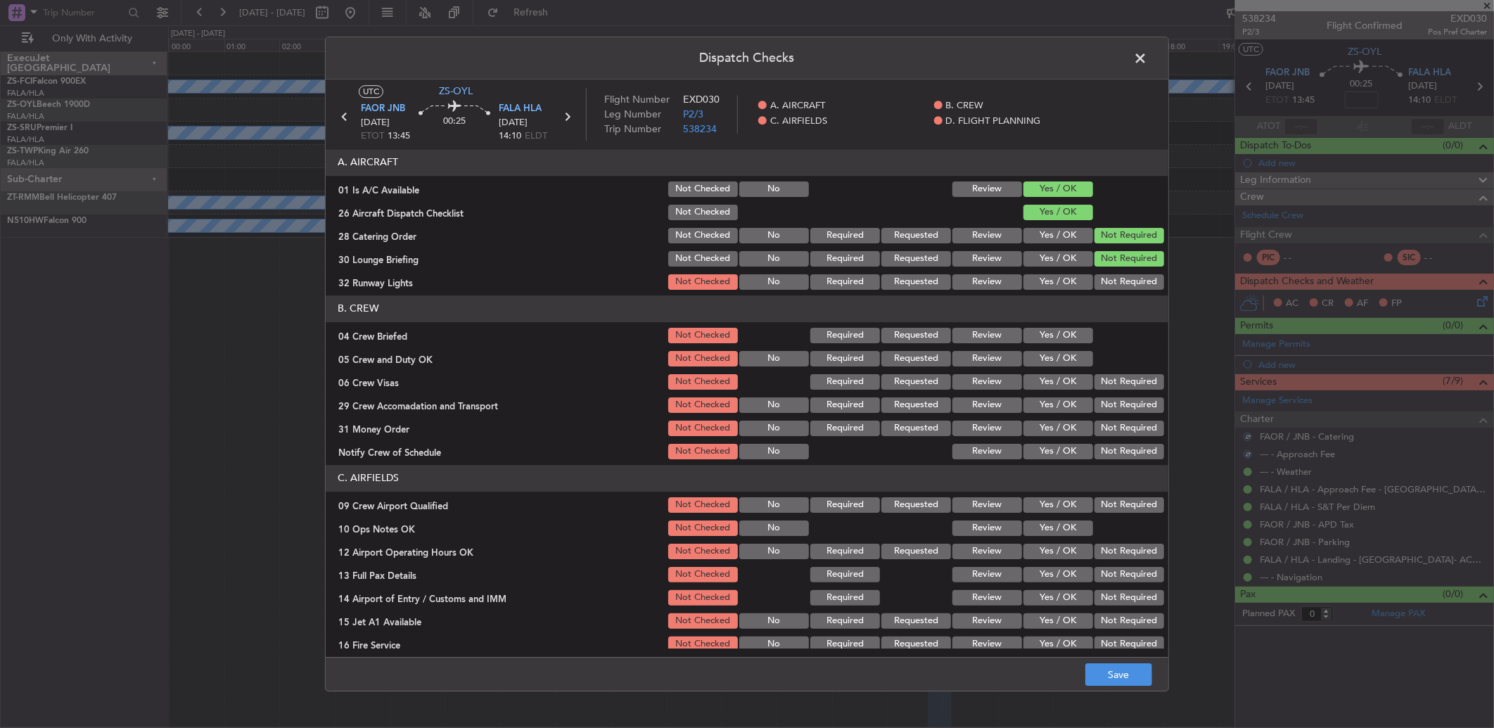
click at [1120, 275] on div "Not Required" at bounding box center [1127, 282] width 71 height 20
click at [1111, 285] on button "Not Required" at bounding box center [1129, 281] width 70 height 15
drag, startPoint x: 1057, startPoint y: 328, endPoint x: 1060, endPoint y: 348, distance: 20.0
click at [1057, 329] on button "Yes / OK" at bounding box center [1058, 335] width 70 height 15
drag, startPoint x: 1060, startPoint y: 348, endPoint x: 1071, endPoint y: 354, distance: 12.0
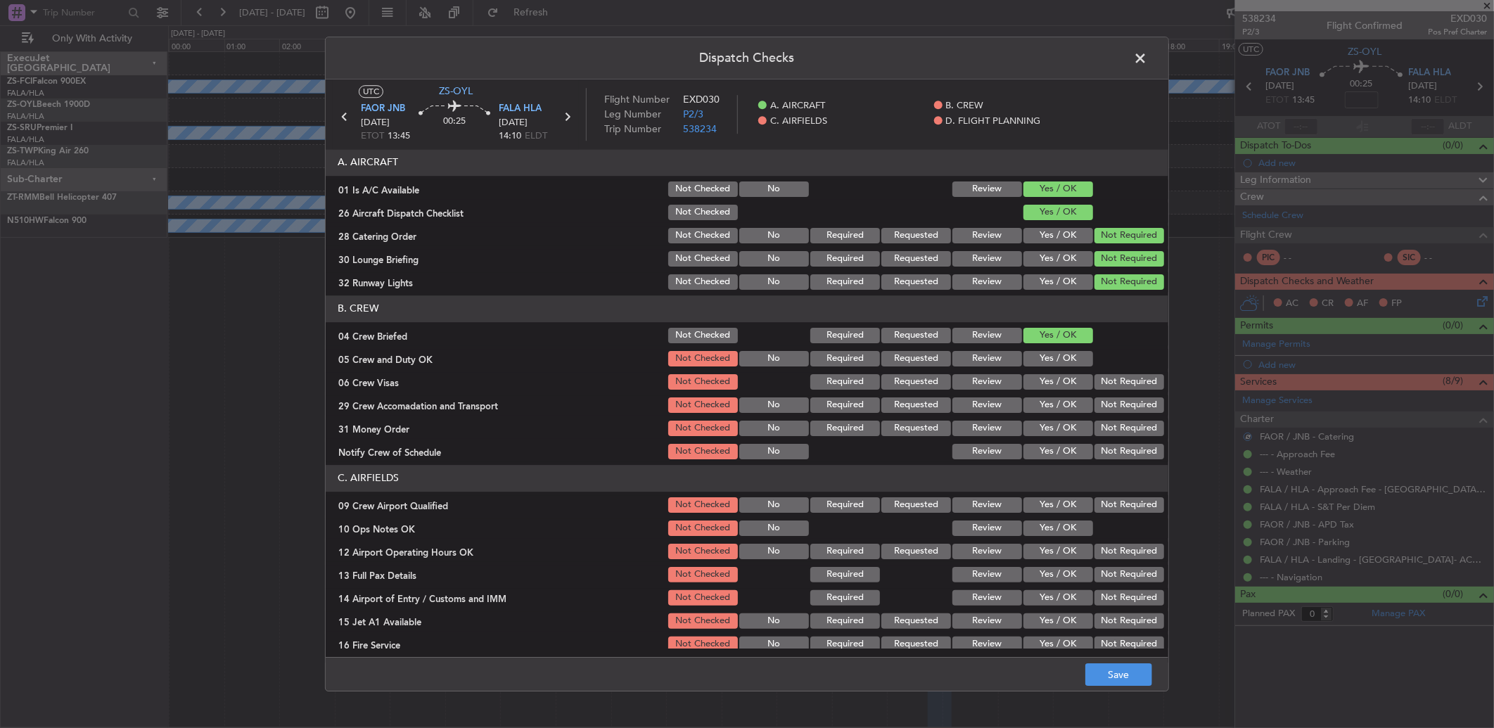
click at [1062, 349] on div "Yes / OK" at bounding box center [1056, 359] width 71 height 20
click at [1076, 354] on button "Yes / OK" at bounding box center [1058, 358] width 70 height 15
click at [1109, 380] on button "Not Required" at bounding box center [1129, 381] width 70 height 15
click at [1109, 383] on button "Not Required" at bounding box center [1129, 381] width 70 height 15
click at [1112, 404] on div "Not Required" at bounding box center [1127, 405] width 71 height 20
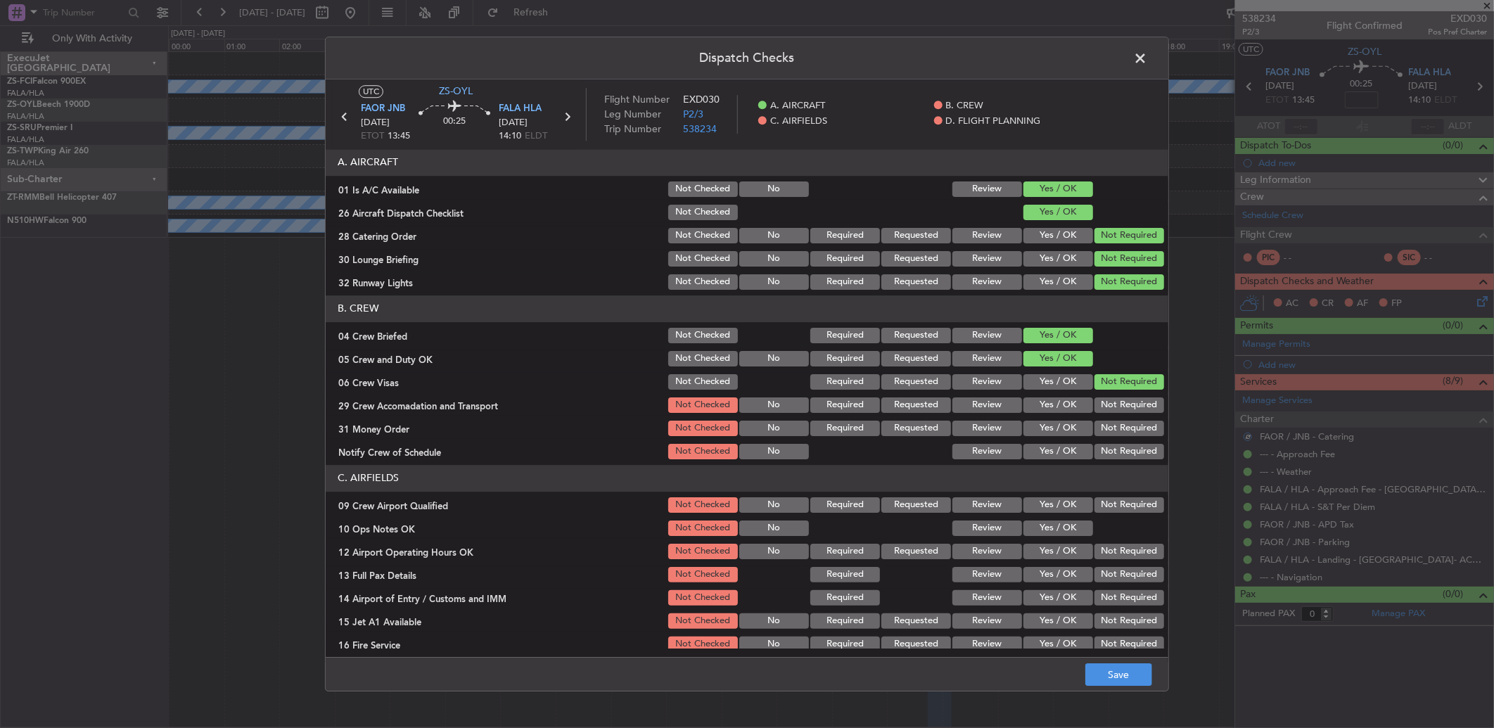
click at [1112, 406] on button "Not Required" at bounding box center [1129, 404] width 70 height 15
click at [1107, 422] on section "B. CREW 04 Crew Briefed Not Checked Required Requested Review Yes / OK 05 Crew …" at bounding box center [747, 378] width 842 height 166
click at [1104, 442] on section "B. CREW 04 Crew Briefed Not Checked Required Requested Review Yes / OK 05 Crew …" at bounding box center [747, 378] width 842 height 166
click at [1104, 442] on div "Not Required" at bounding box center [1127, 452] width 71 height 20
click at [1108, 430] on button "Not Required" at bounding box center [1129, 428] width 70 height 15
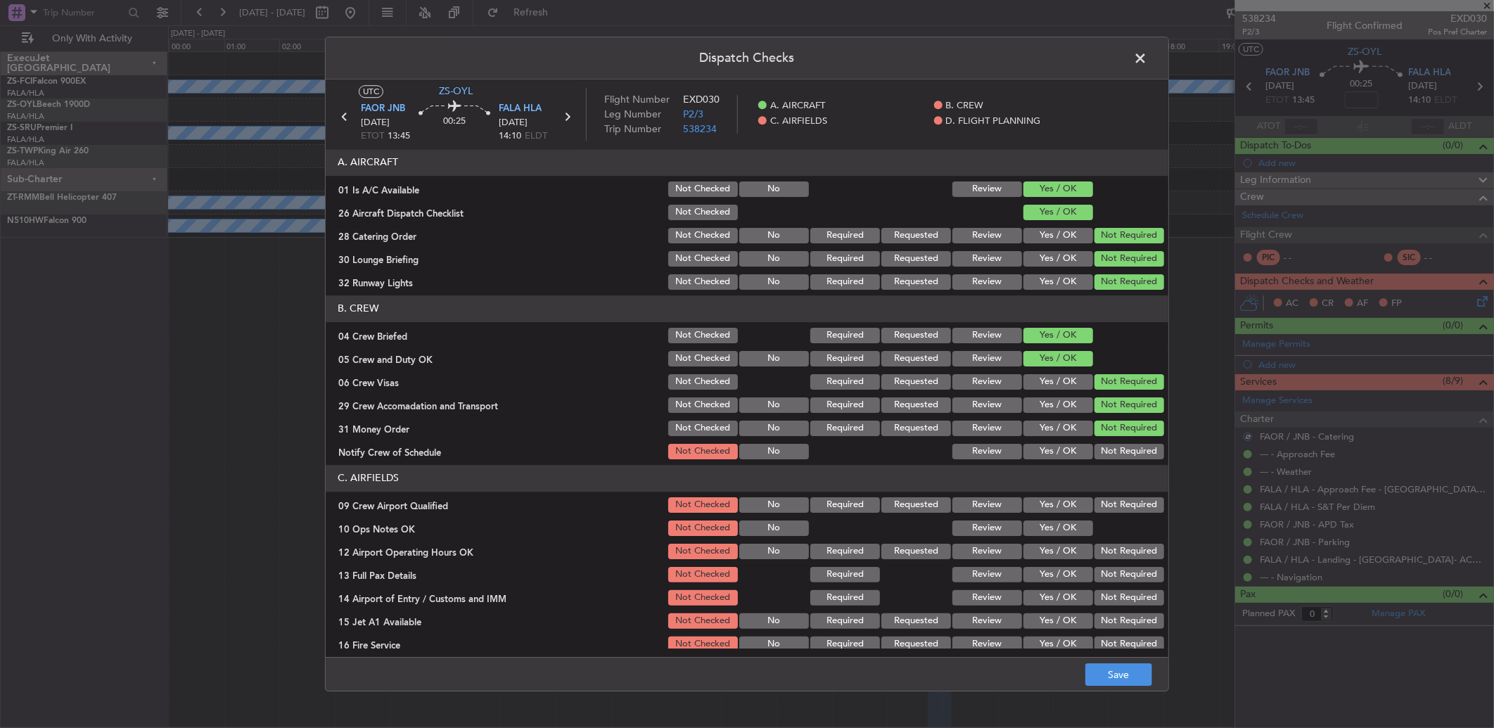
click at [1108, 444] on button "Not Required" at bounding box center [1129, 451] width 70 height 15
click at [1110, 455] on button "Not Required" at bounding box center [1129, 451] width 70 height 15
click at [1109, 504] on button "Not Required" at bounding box center [1129, 504] width 70 height 15
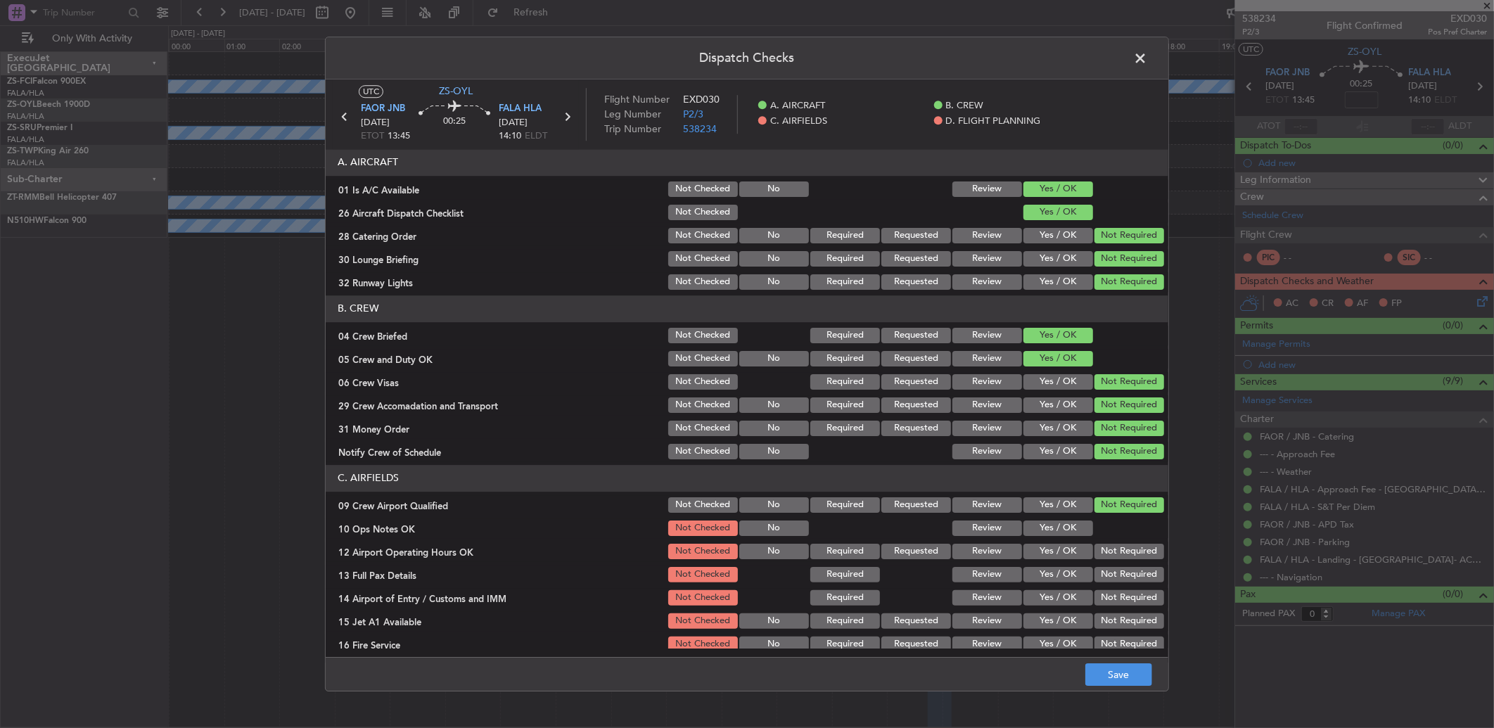
click at [1055, 534] on button "Yes / OK" at bounding box center [1058, 527] width 70 height 15
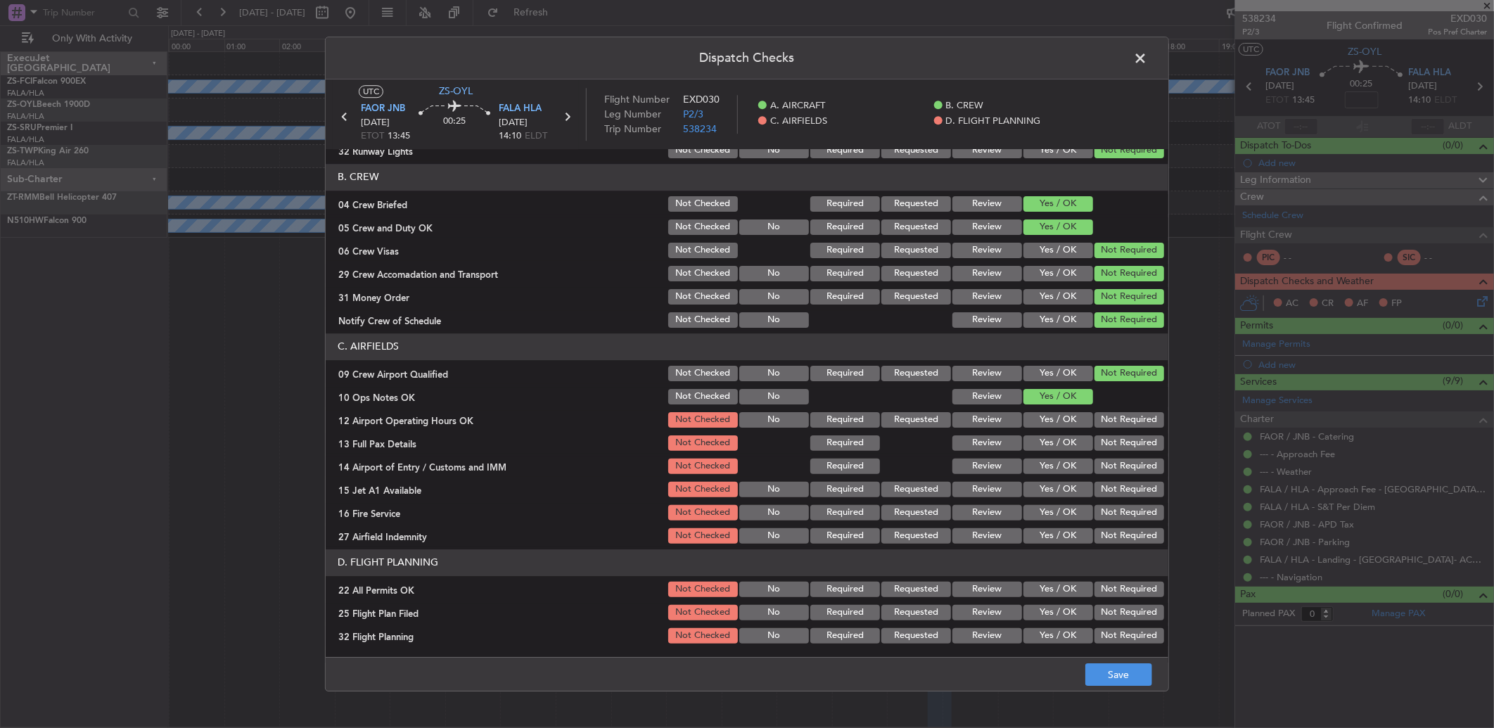
drag, startPoint x: 1114, startPoint y: 404, endPoint x: 1115, endPoint y: 429, distance: 24.6
click at [1114, 409] on section "C. AIRFIELDS 09 Crew Airport Qualified Not Checked No Required Requested Review…" at bounding box center [747, 439] width 842 height 212
click at [1115, 429] on div "Not Required" at bounding box center [1127, 420] width 71 height 20
click at [1112, 429] on div "Not Required" at bounding box center [1127, 420] width 71 height 20
click at [1119, 425] on button "Not Required" at bounding box center [1129, 419] width 70 height 15
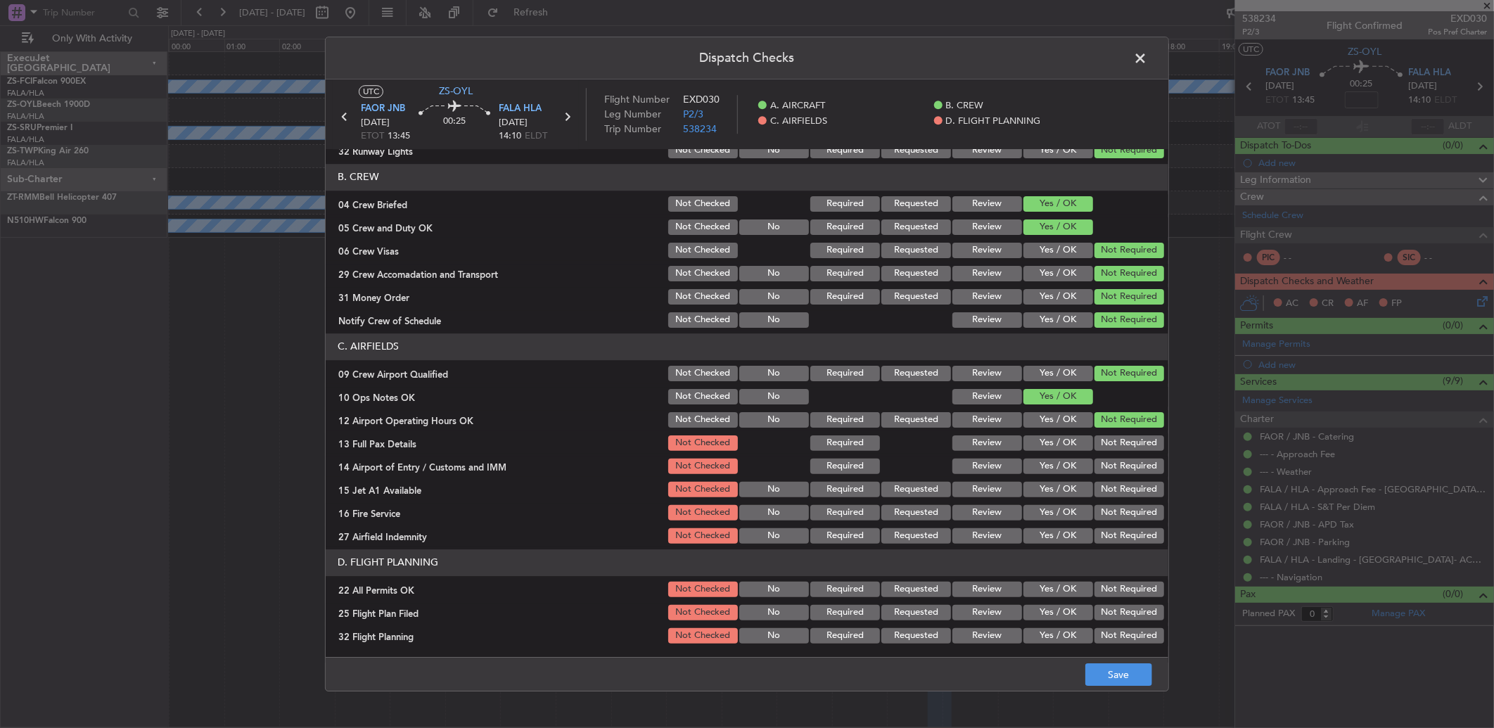
click at [1121, 429] on div "Not Required" at bounding box center [1127, 420] width 71 height 20
click at [1117, 456] on section "C. AIRFIELDS 09 Crew Airport Qualified Not Checked No Required Requested Review…" at bounding box center [747, 439] width 842 height 212
drag, startPoint x: 1115, startPoint y: 441, endPoint x: 1119, endPoint y: 448, distance: 7.9
click at [1119, 447] on button "Not Required" at bounding box center [1129, 442] width 70 height 15
click at [1119, 453] on section "C. AIRFIELDS 09 Crew Airport Qualified Not Checked No Required Requested Review…" at bounding box center [747, 439] width 842 height 212
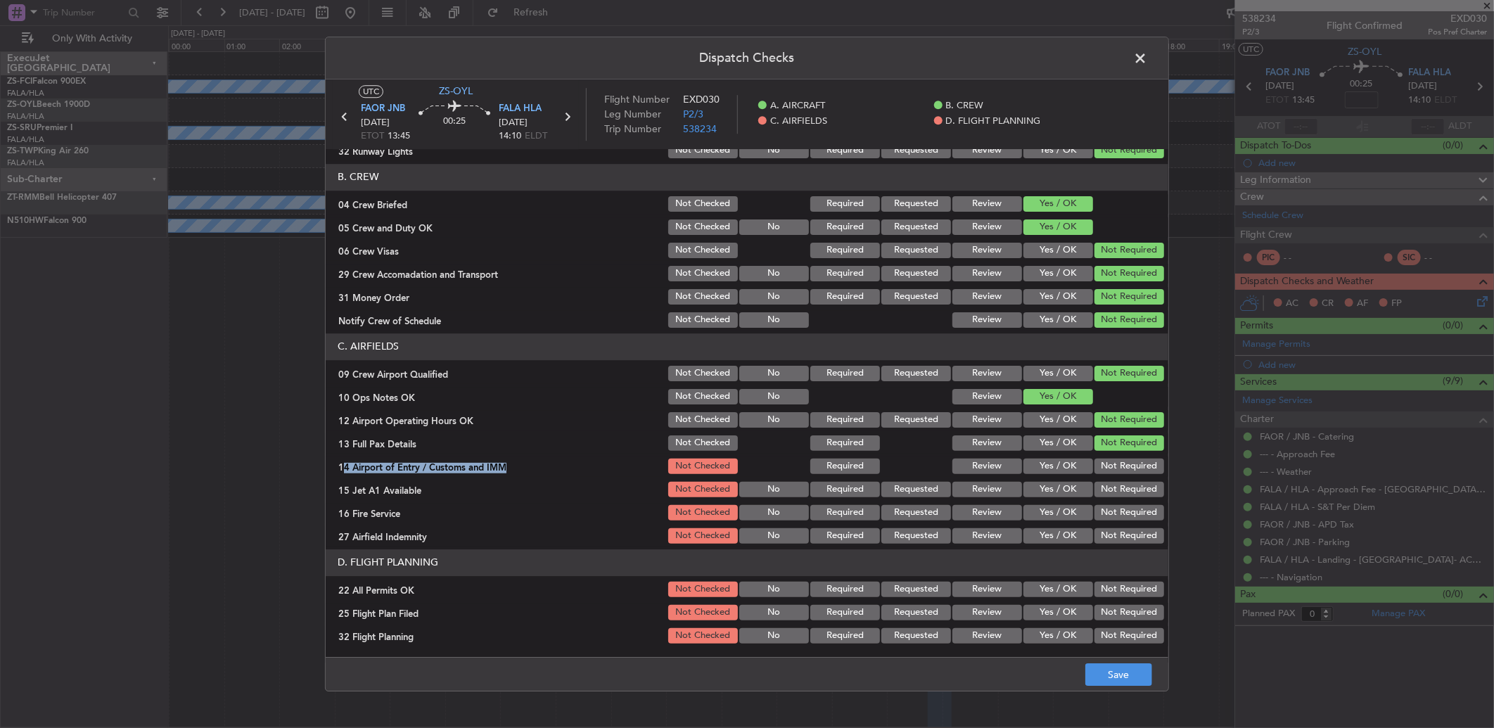
drag, startPoint x: 1119, startPoint y: 454, endPoint x: 1118, endPoint y: 468, distance: 14.1
click at [1118, 468] on button "Not Required" at bounding box center [1129, 465] width 70 height 15
click at [1112, 489] on button "Not Required" at bounding box center [1129, 489] width 70 height 15
click at [1112, 511] on section "C. AIRFIELDS 09 Crew Airport Qualified Not Checked No Required Requested Review…" at bounding box center [747, 439] width 842 height 212
click at [1112, 520] on div "Not Required" at bounding box center [1127, 513] width 71 height 20
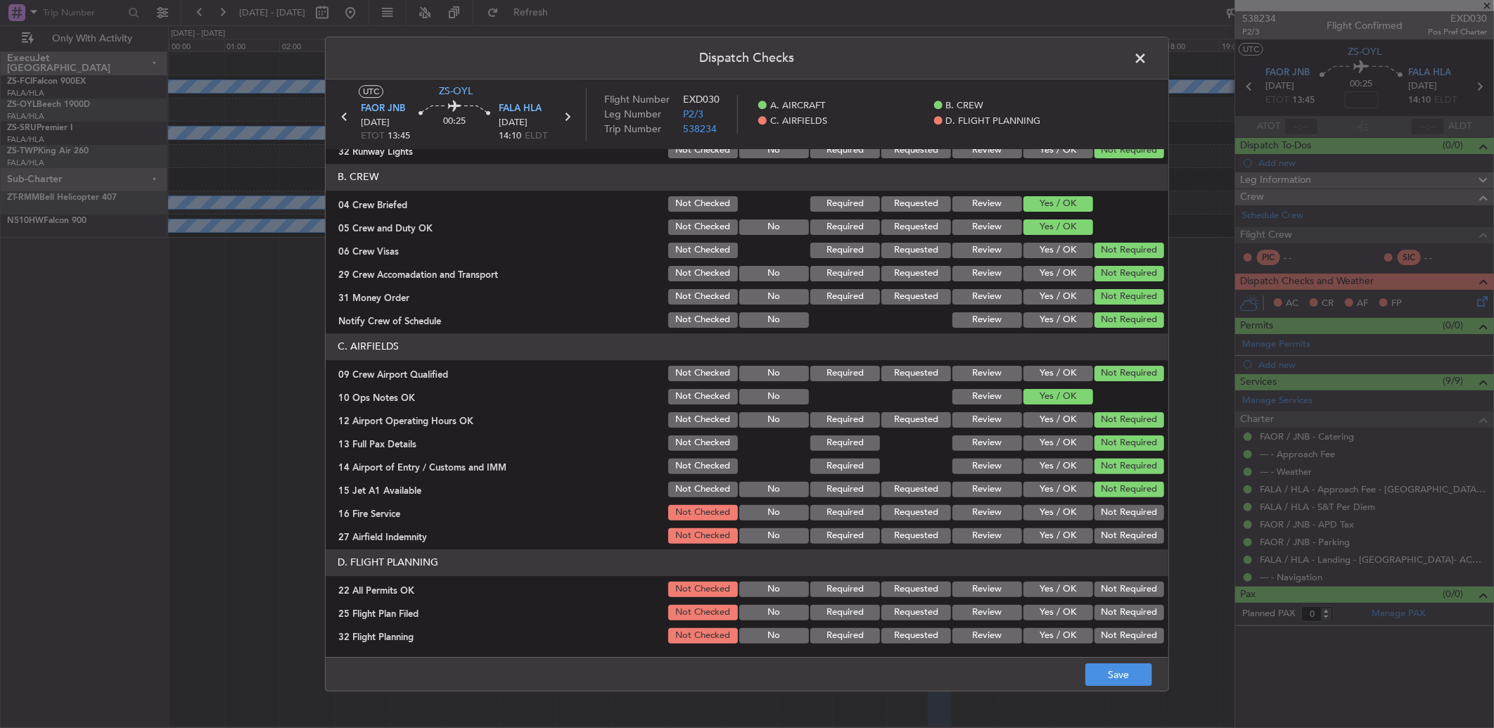
click at [1109, 510] on button "Not Required" at bounding box center [1129, 512] width 70 height 15
click at [1115, 523] on section "C. AIRFIELDS 09 Crew Airport Qualified Not Checked No Required Requested Review…" at bounding box center [747, 439] width 842 height 212
click at [1118, 530] on button "Not Required" at bounding box center [1129, 535] width 70 height 15
click at [1107, 584] on button "Not Required" at bounding box center [1129, 589] width 70 height 15
click at [962, 612] on button "Review" at bounding box center [987, 612] width 70 height 15
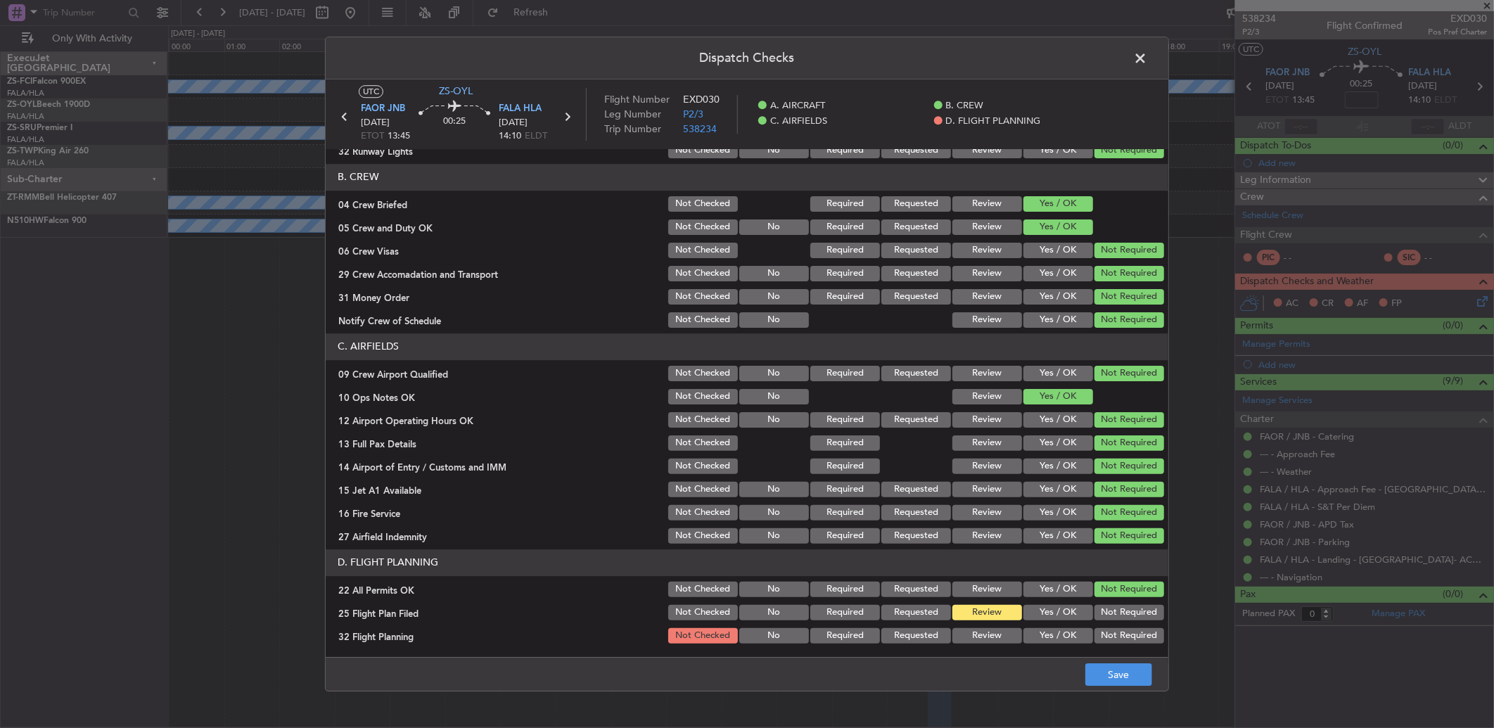
click at [982, 629] on button "Review" at bounding box center [987, 635] width 70 height 15
click at [1107, 675] on button "Save" at bounding box center [1118, 674] width 67 height 23
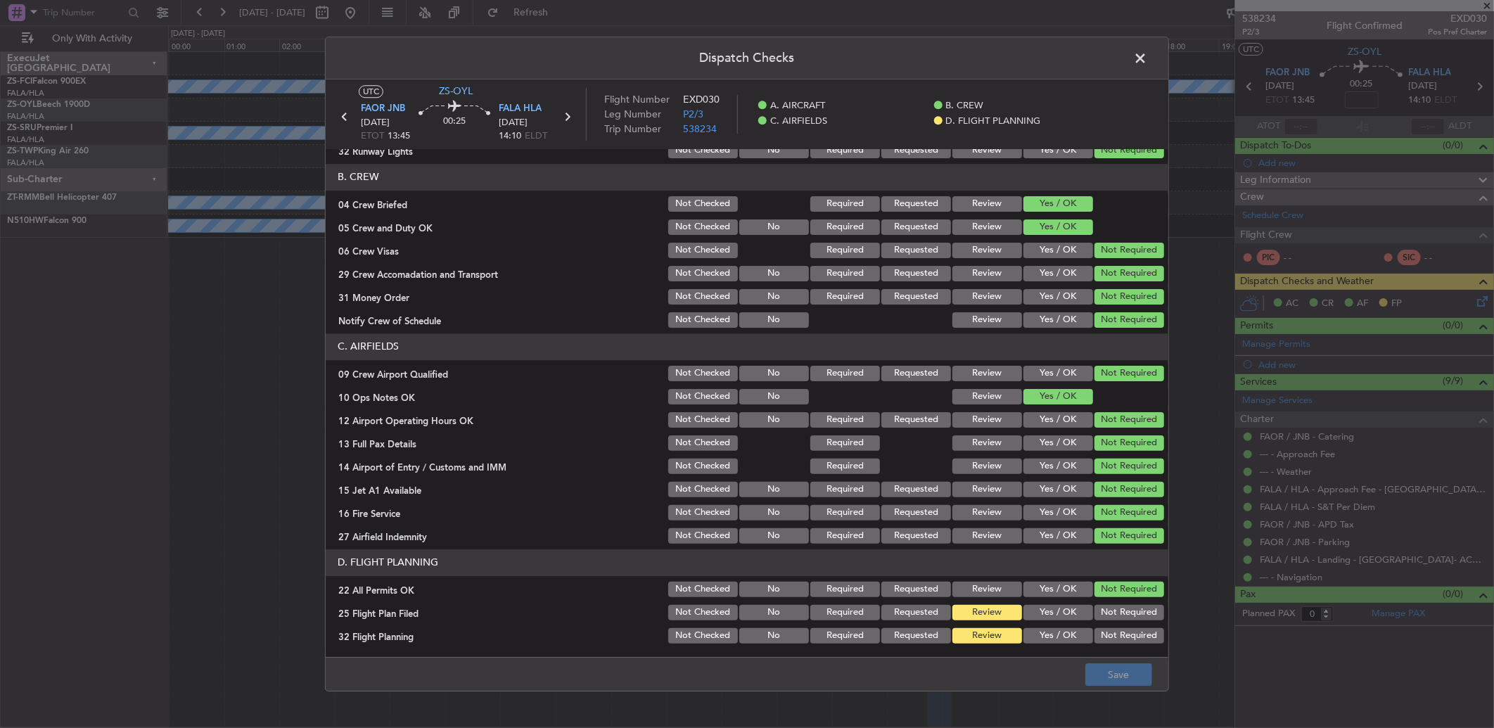
click at [1147, 54] on span at bounding box center [1147, 62] width 0 height 28
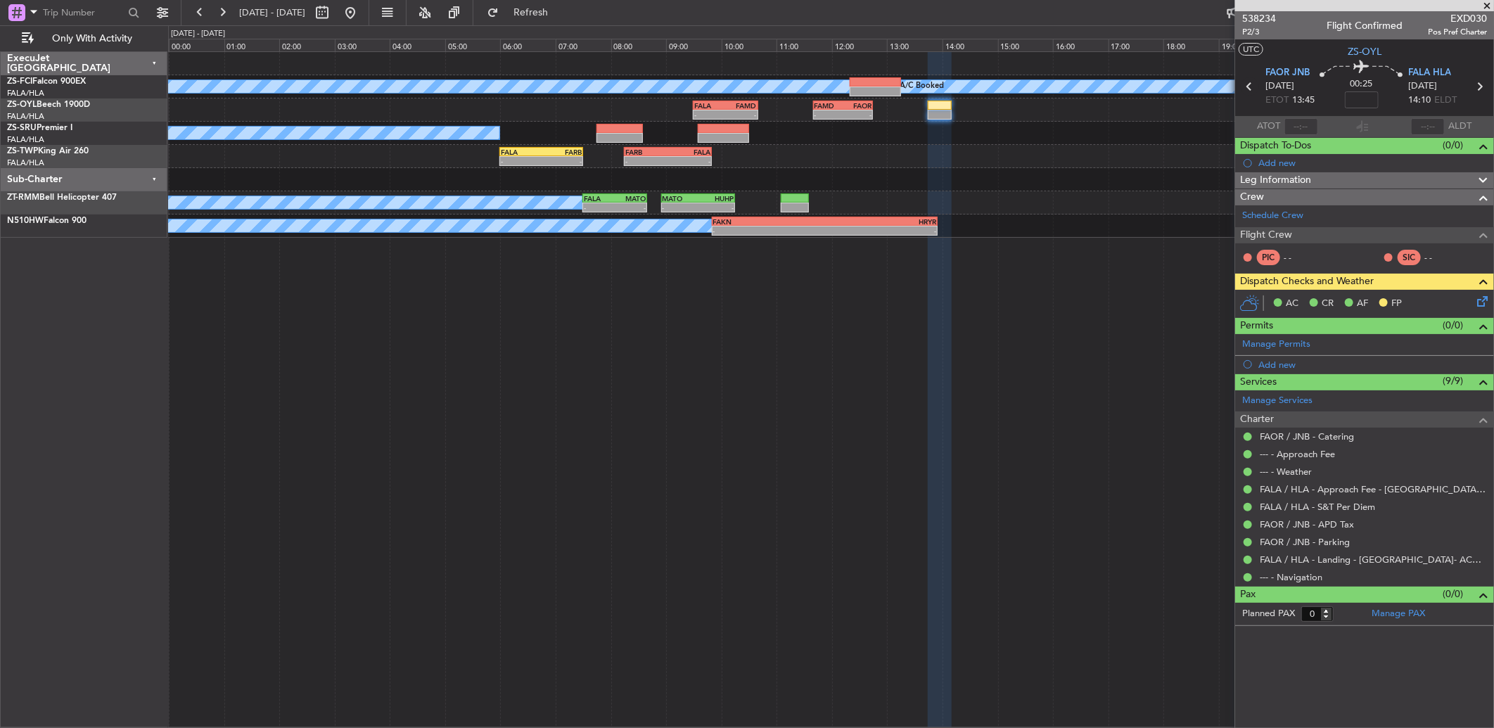
click at [1250, 83] on icon at bounding box center [1249, 86] width 18 height 18
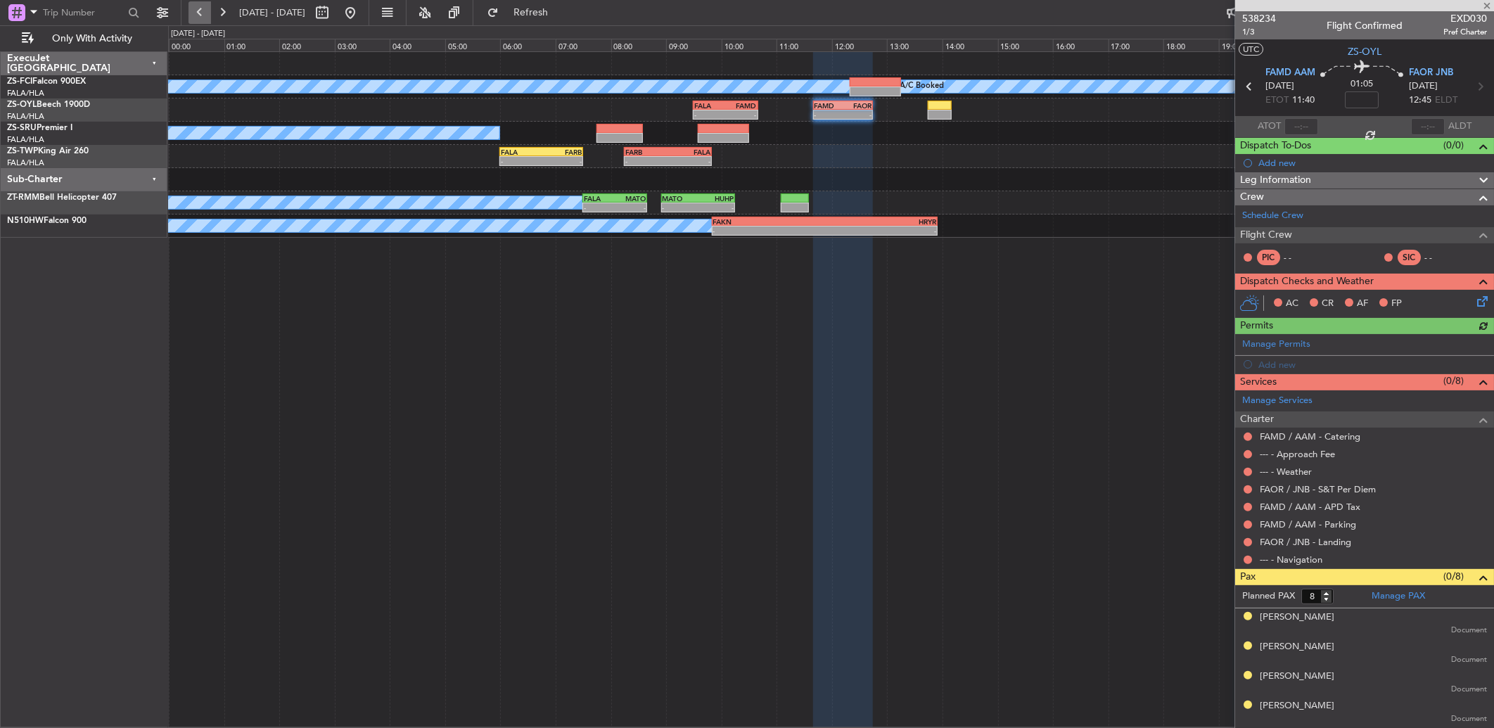
click at [201, 8] on button at bounding box center [199, 12] width 23 height 23
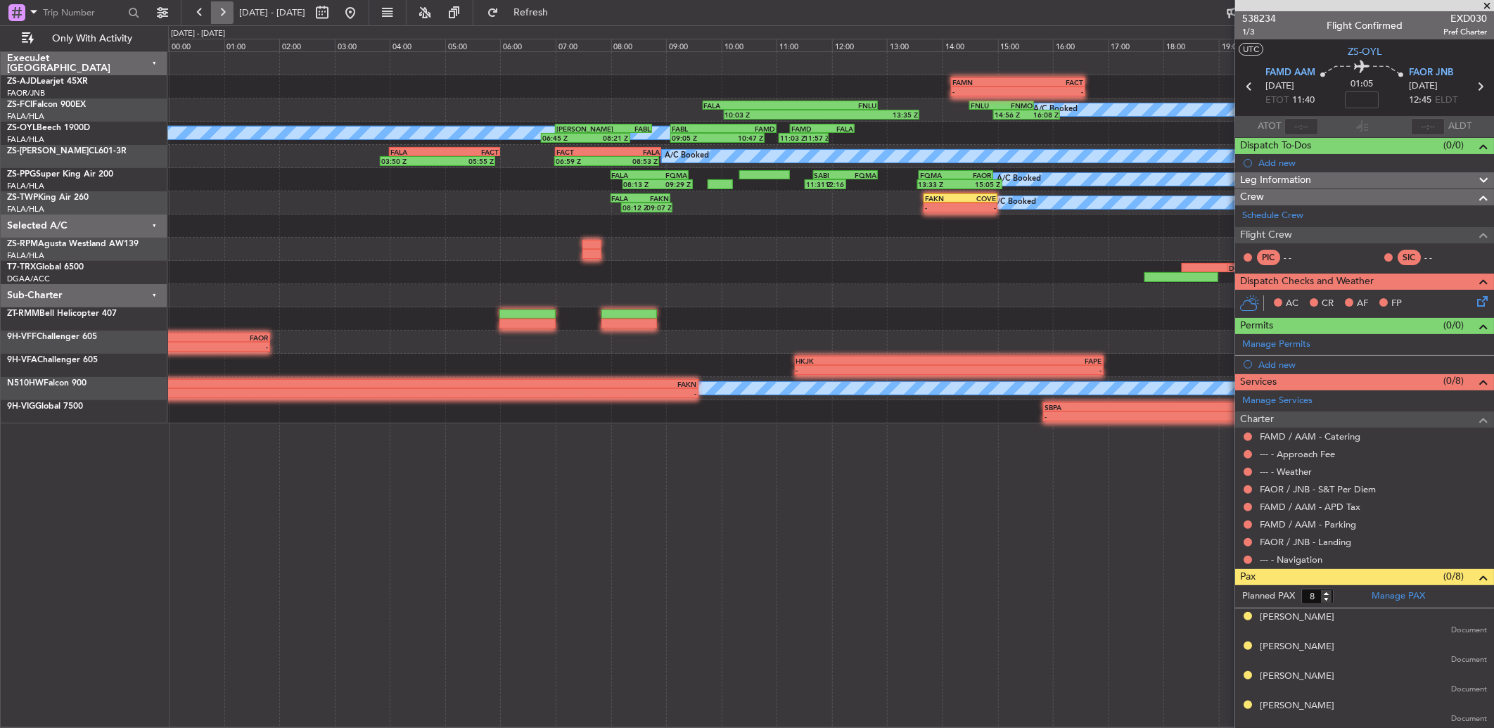
click at [225, 8] on button at bounding box center [222, 12] width 23 height 23
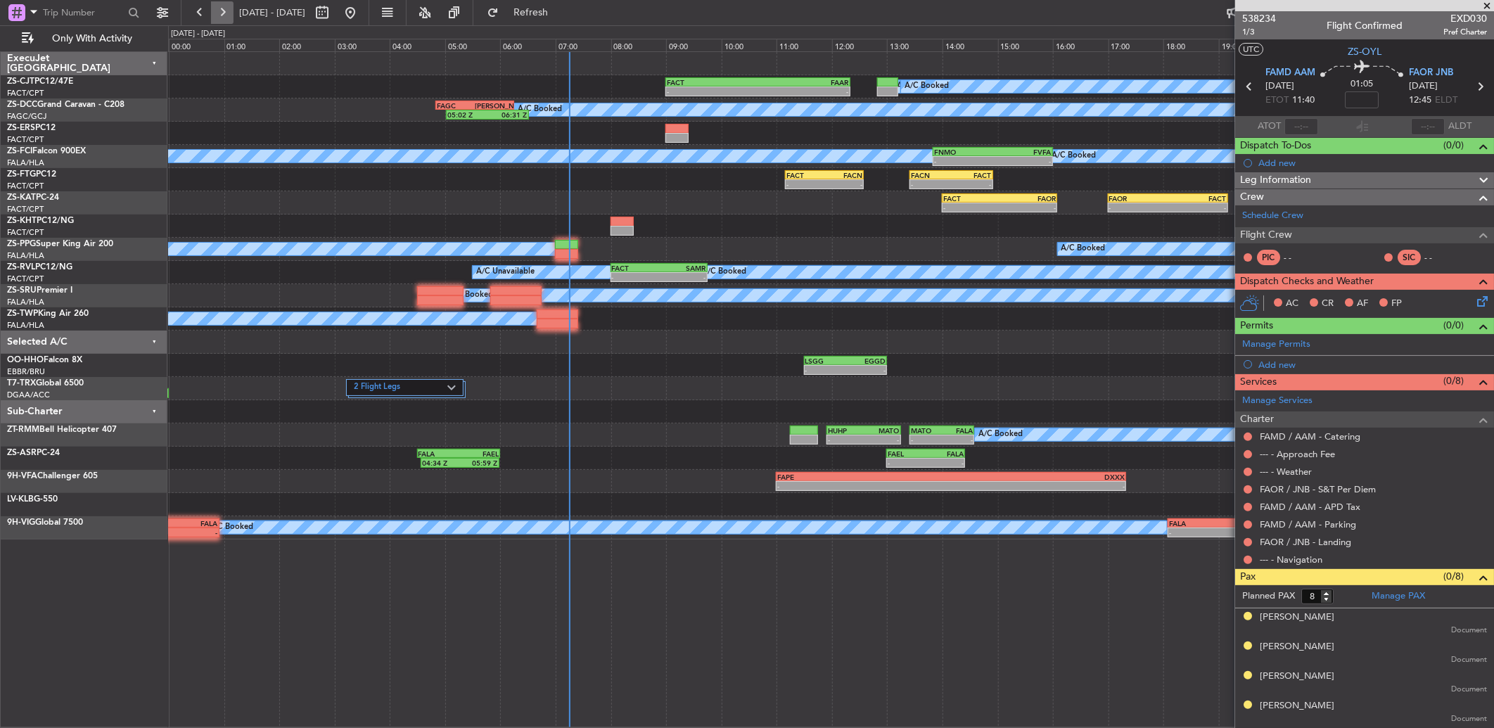
click at [222, 11] on button at bounding box center [222, 12] width 23 height 23
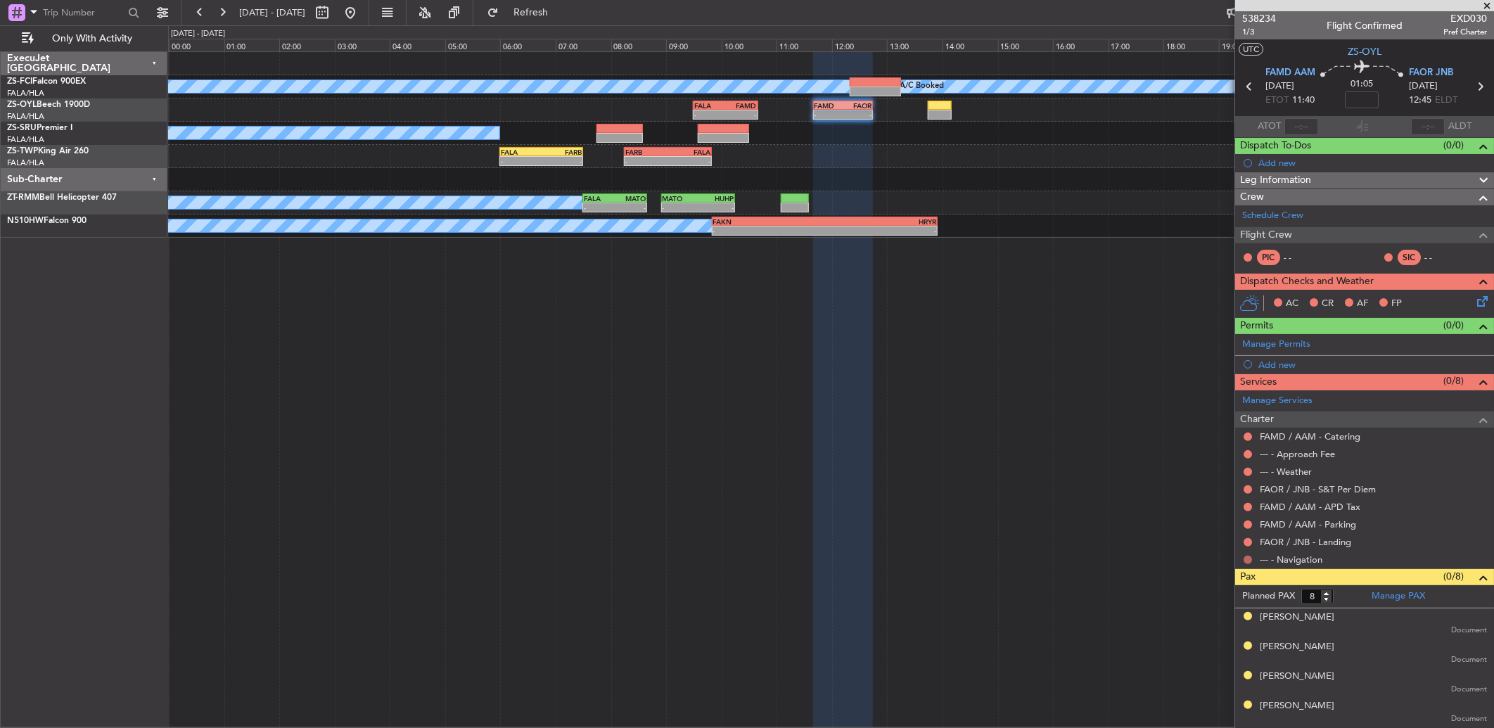
click at [1247, 560] on button at bounding box center [1247, 560] width 8 height 8
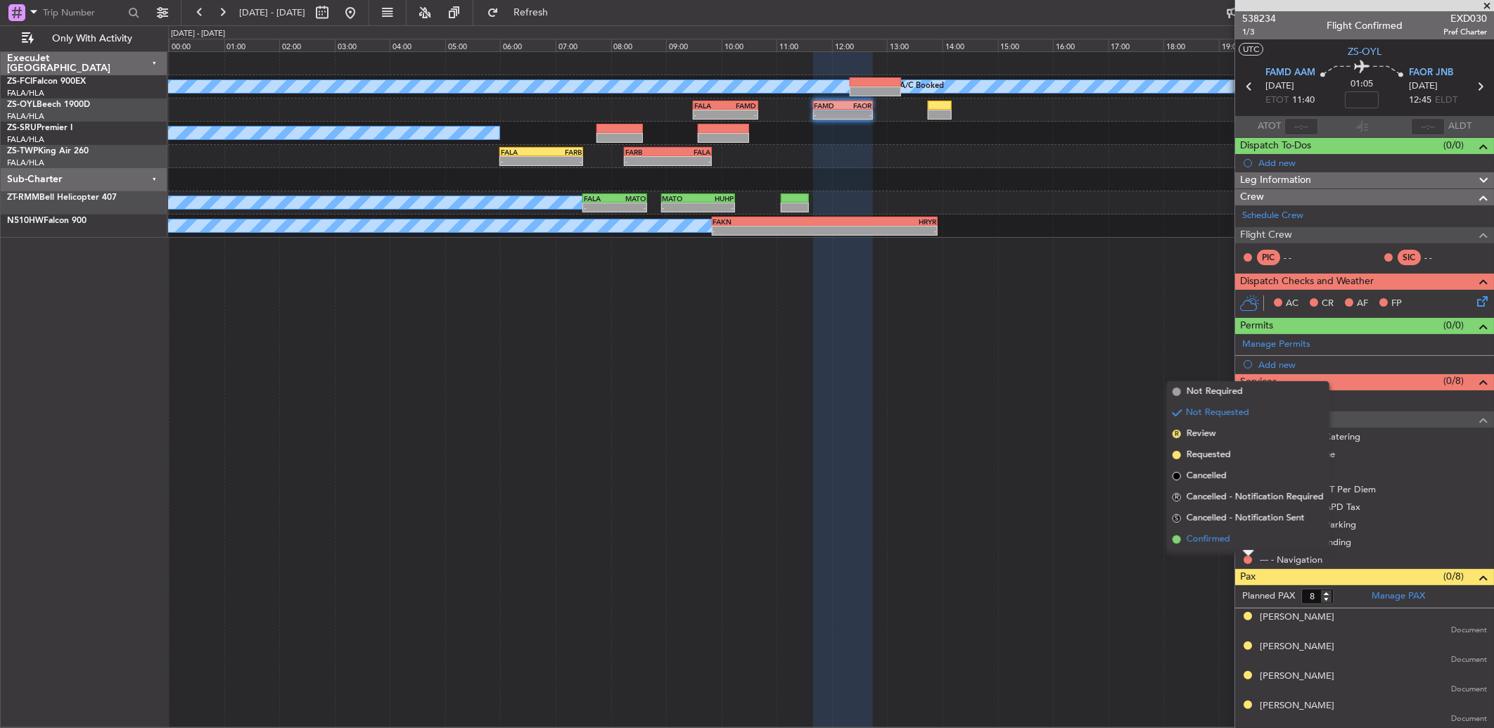
click at [1245, 542] on li "Confirmed" at bounding box center [1248, 539] width 162 height 21
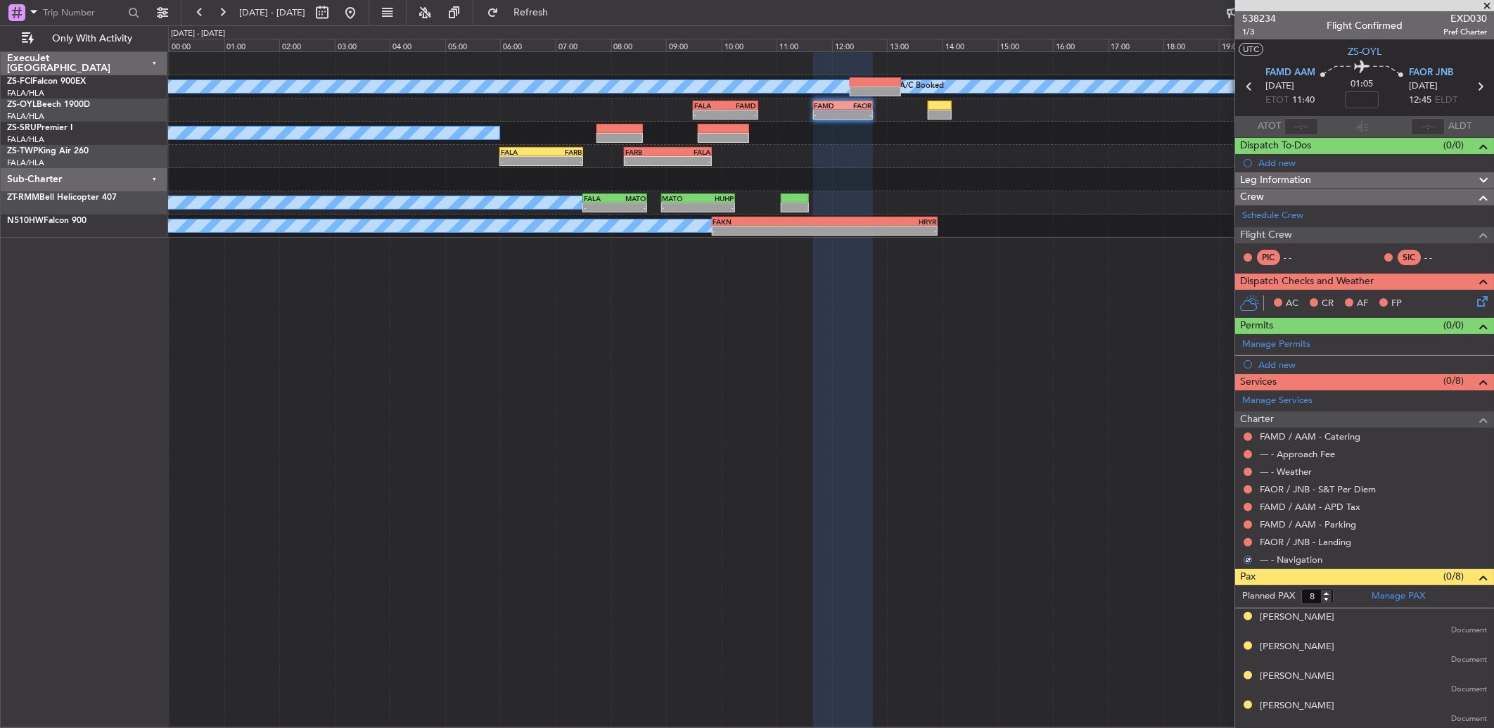
click at [1245, 542] on button at bounding box center [1247, 542] width 8 height 8
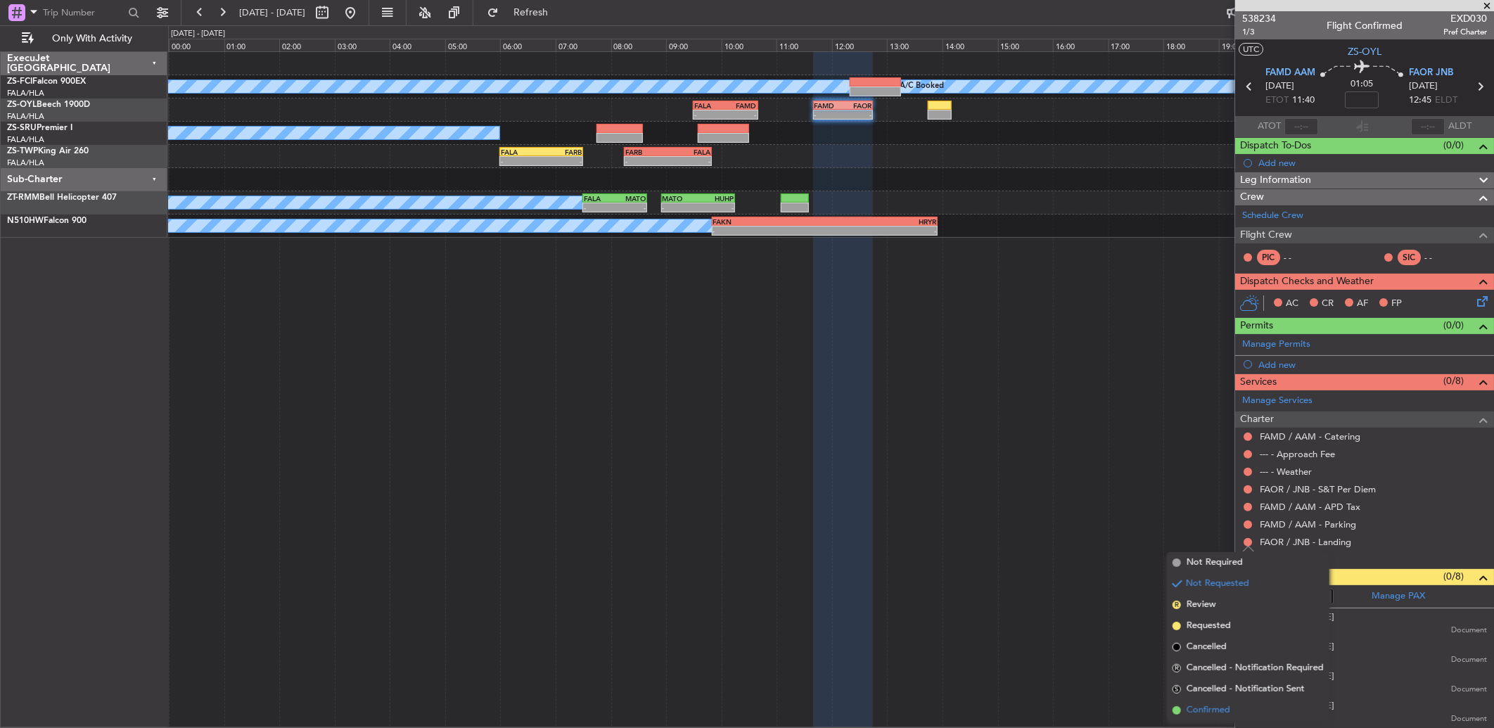
click at [1214, 706] on span "Confirmed" at bounding box center [1208, 710] width 44 height 14
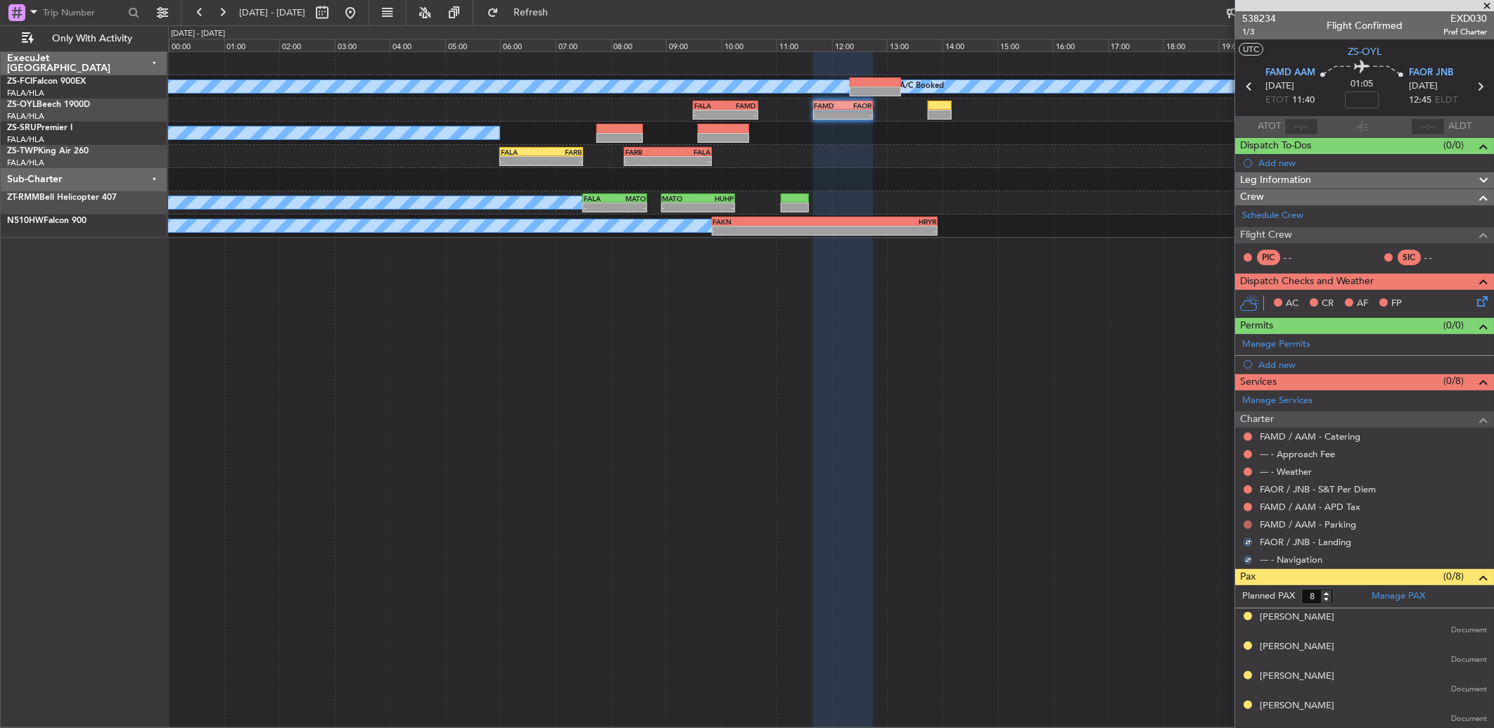
click at [1243, 522] on button at bounding box center [1247, 524] width 8 height 8
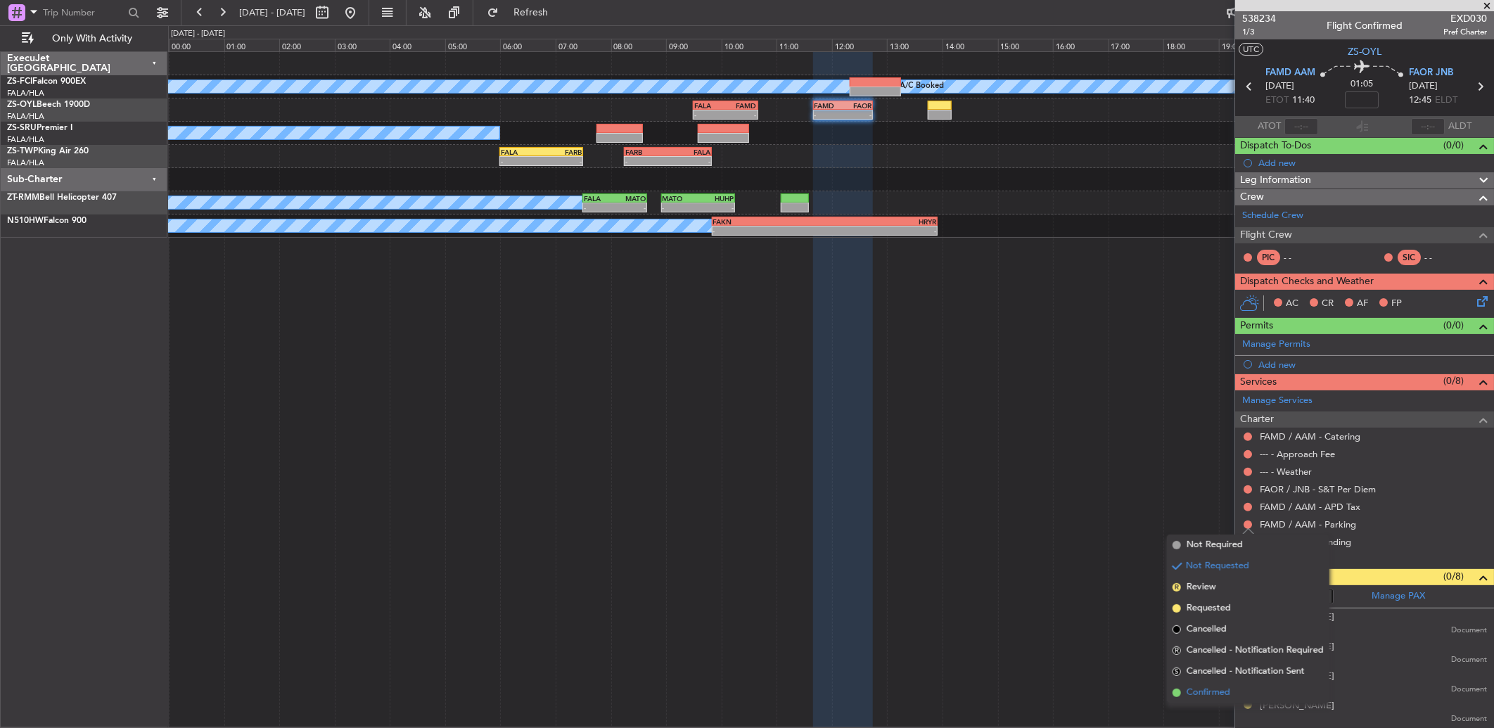
click at [1236, 686] on li "Confirmed" at bounding box center [1248, 692] width 162 height 21
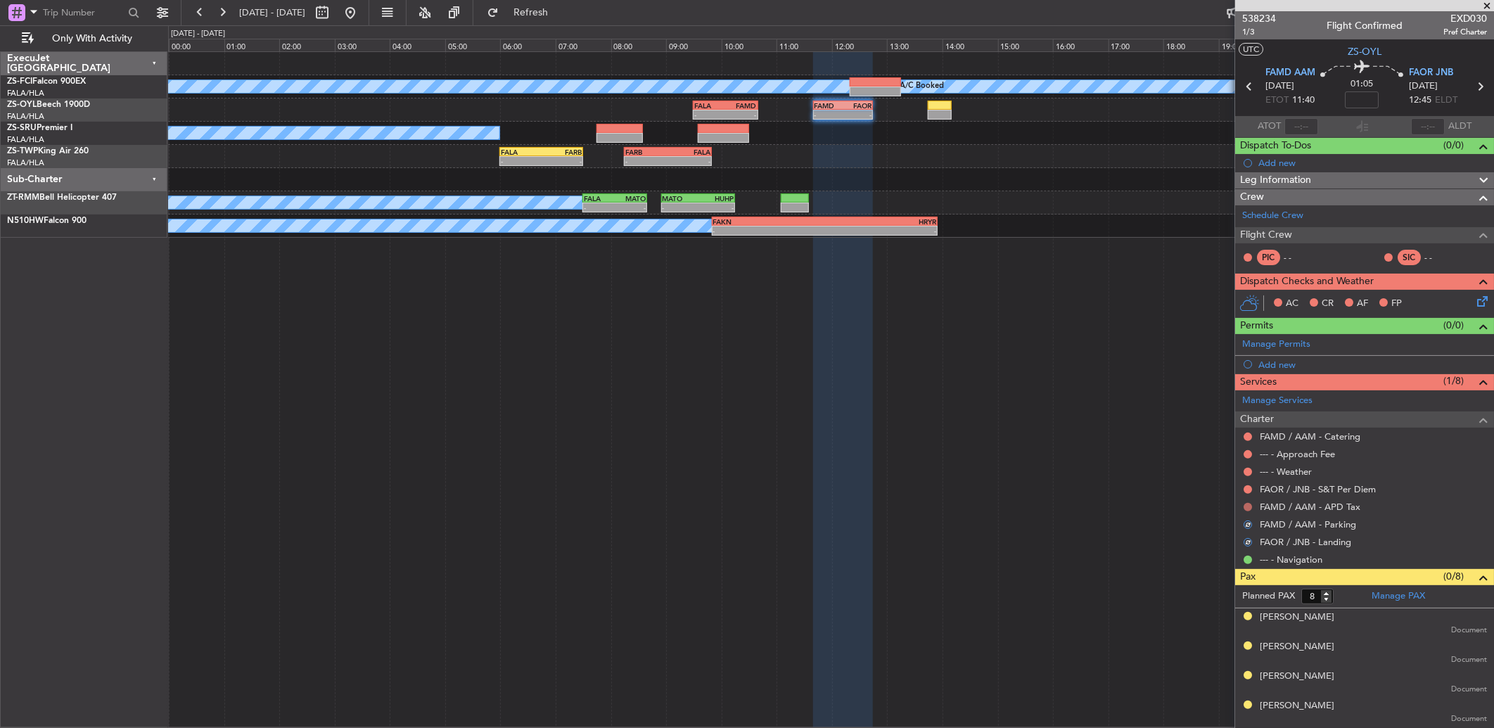
click at [1248, 508] on button at bounding box center [1247, 507] width 8 height 8
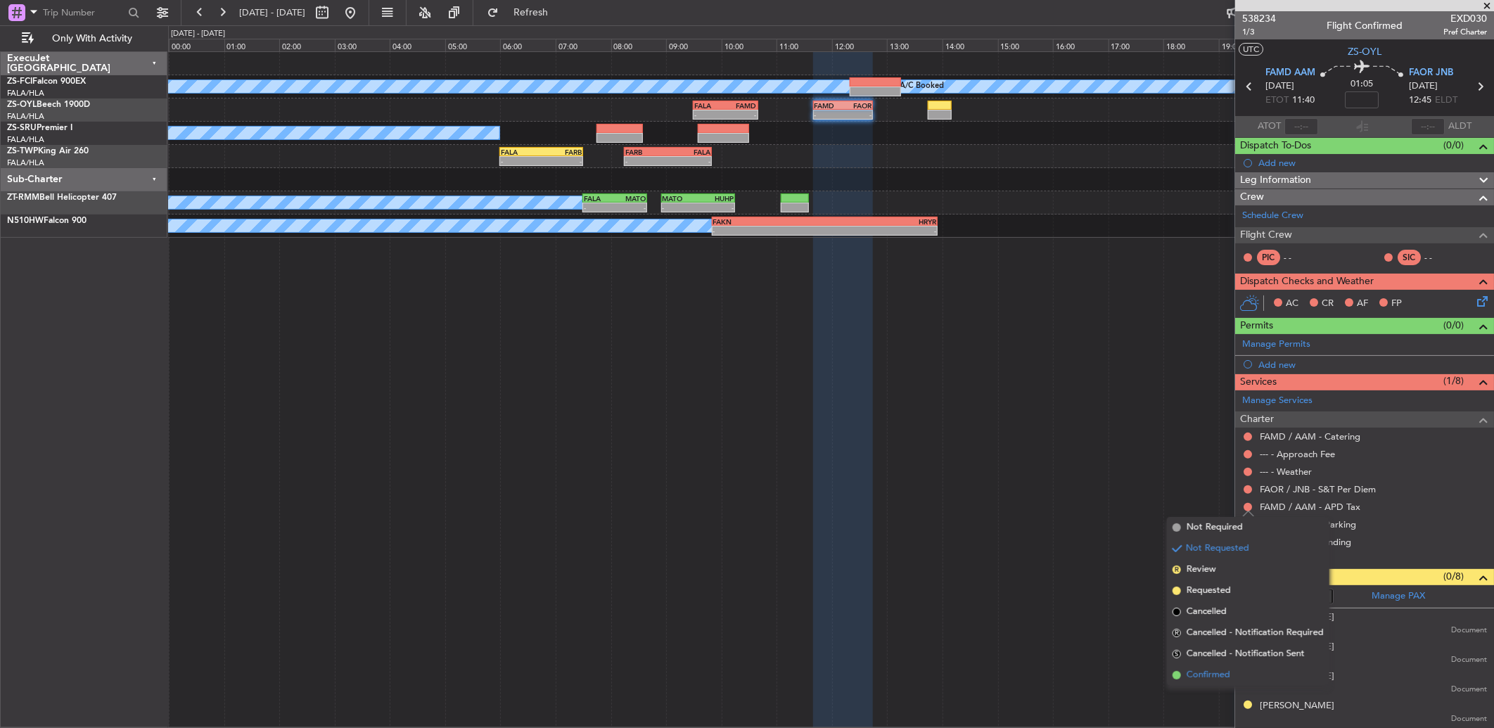
click at [1235, 675] on li "Confirmed" at bounding box center [1248, 675] width 162 height 21
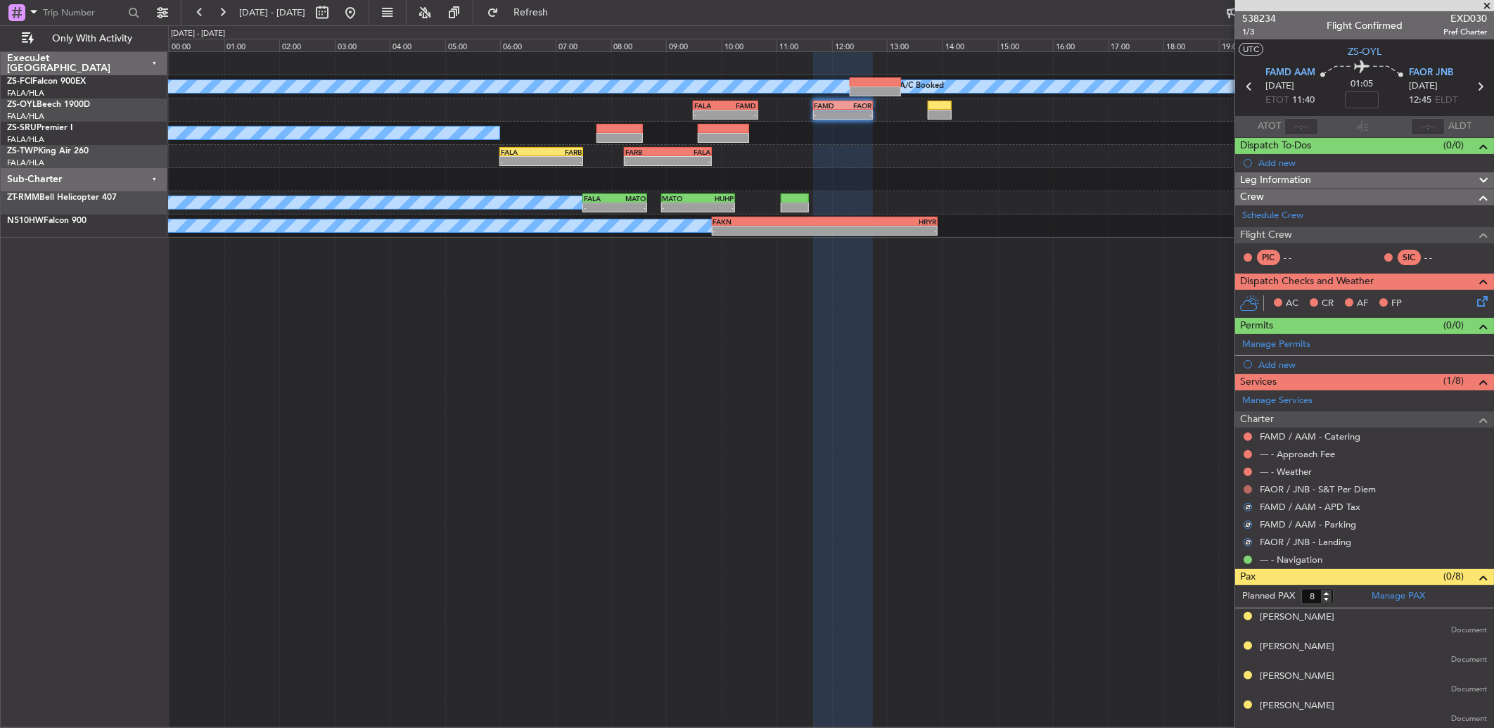
click at [1247, 486] on button at bounding box center [1247, 489] width 8 height 8
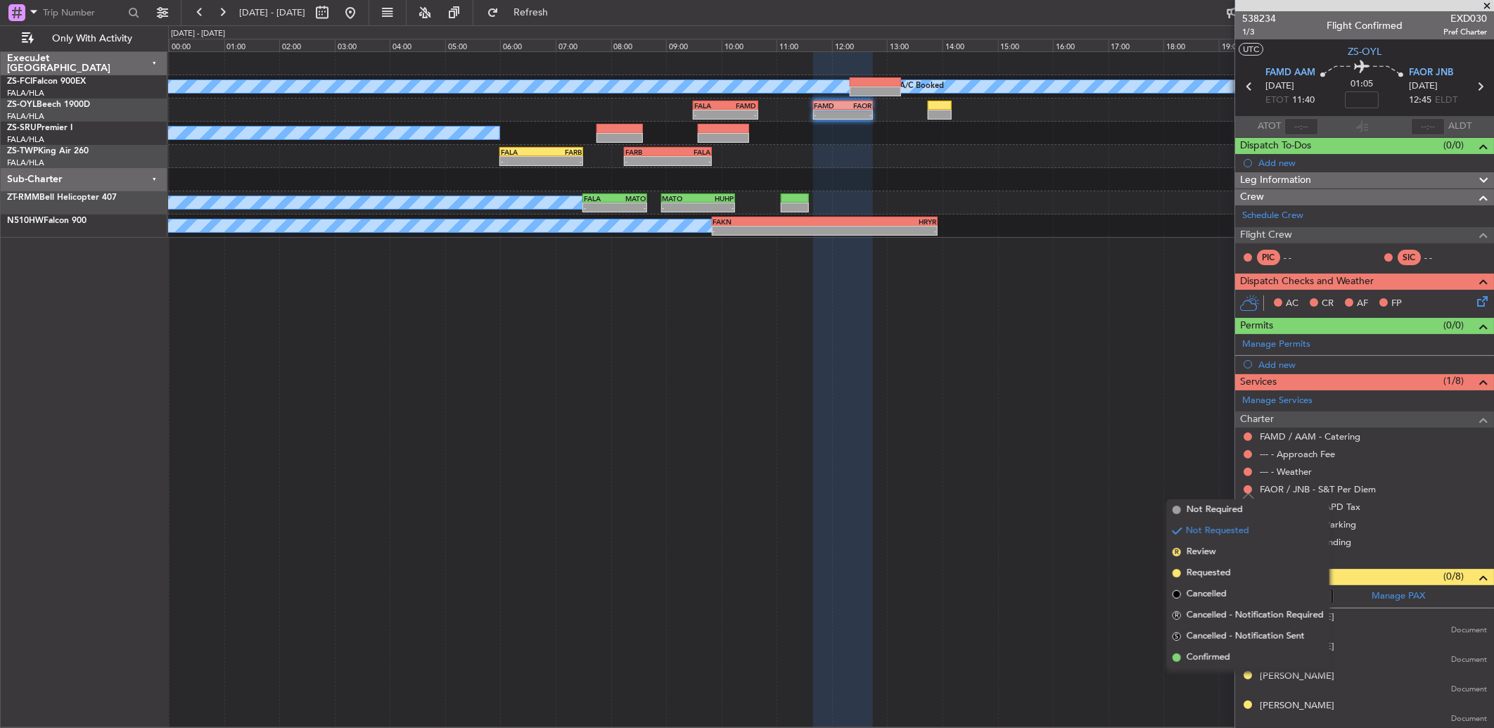
click at [1240, 650] on li "Confirmed" at bounding box center [1248, 657] width 162 height 21
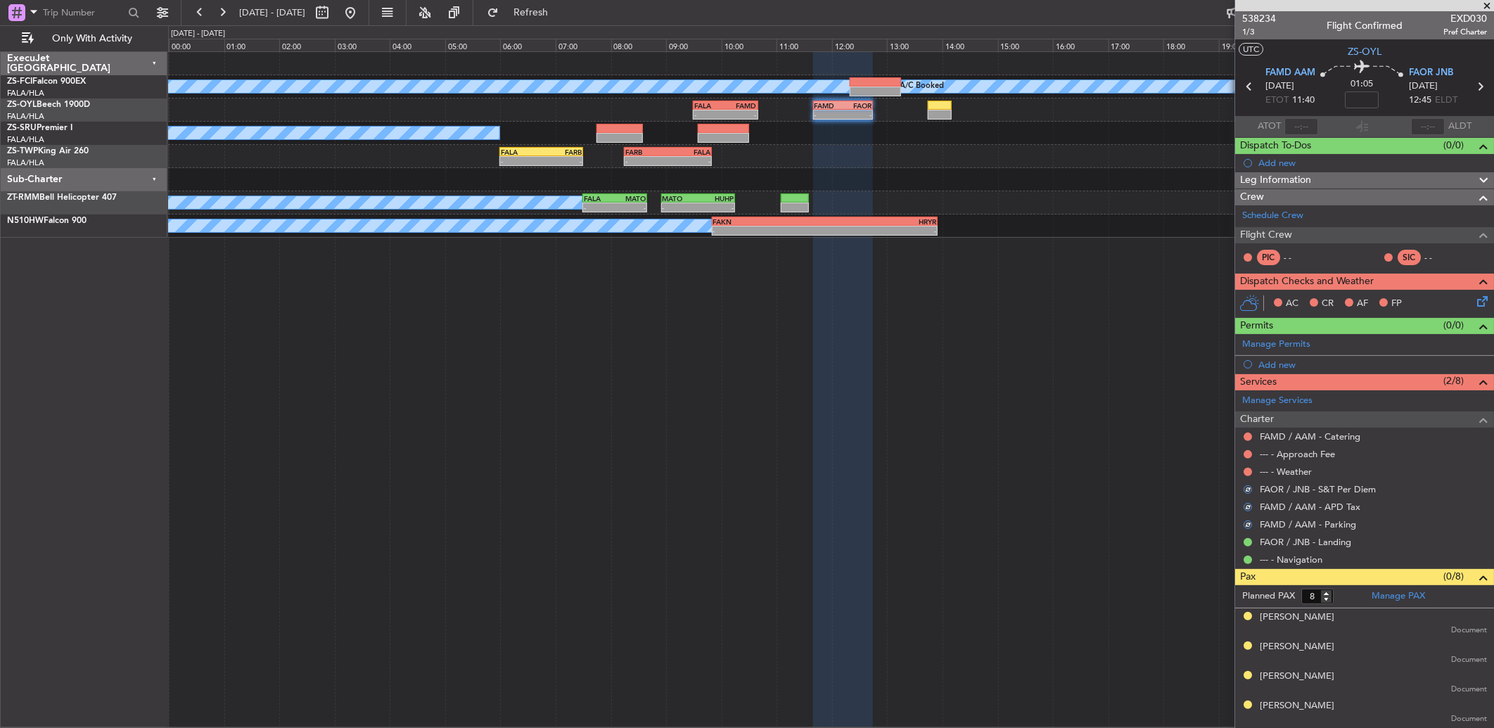
drag, startPoint x: 1249, startPoint y: 466, endPoint x: 1250, endPoint y: 475, distance: 8.5
click at [1250, 473] on mat-tooltip-component "Not Requested" at bounding box center [1247, 476] width 79 height 37
click at [1248, 475] on div "Not Requested" at bounding box center [1248, 477] width 60 height 18
click at [1248, 432] on button at bounding box center [1247, 436] width 8 height 8
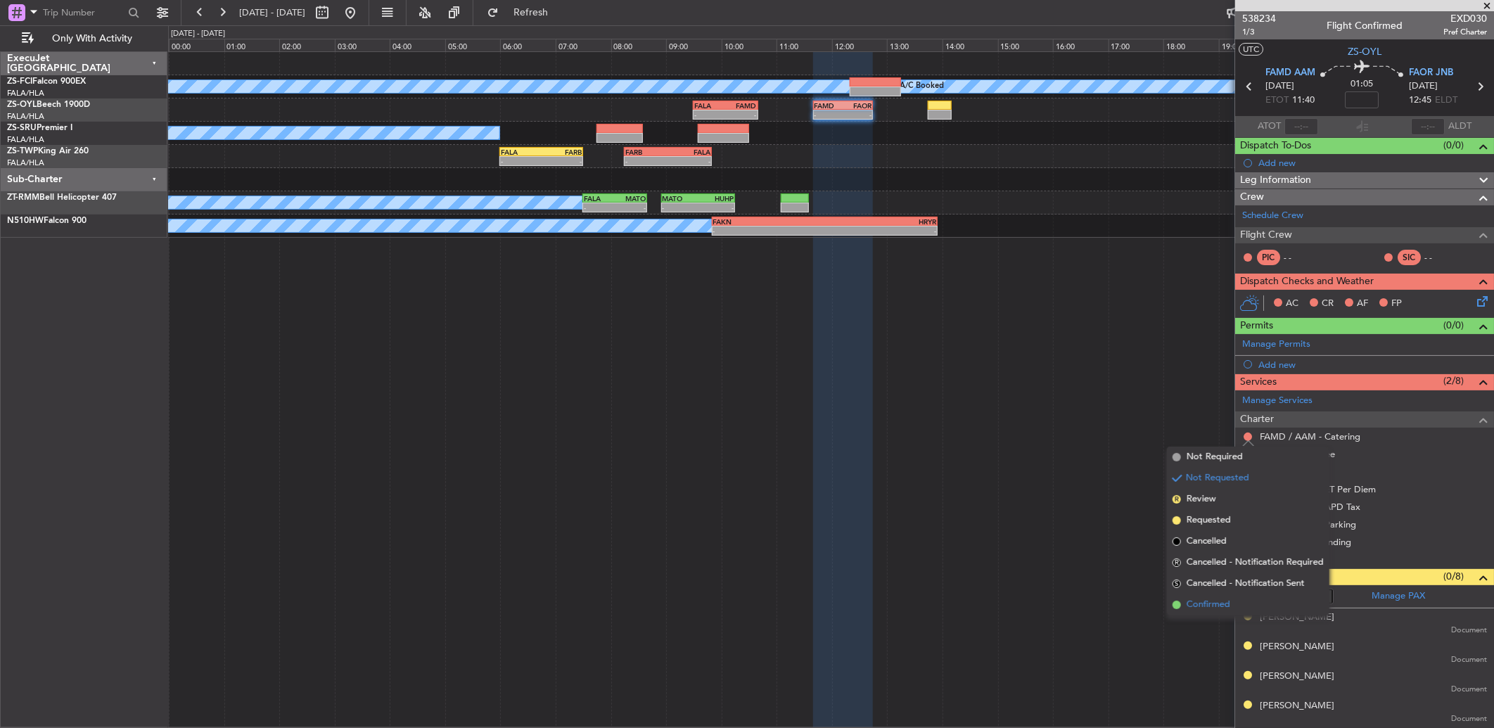
click at [1229, 600] on span "Confirmed" at bounding box center [1208, 605] width 44 height 14
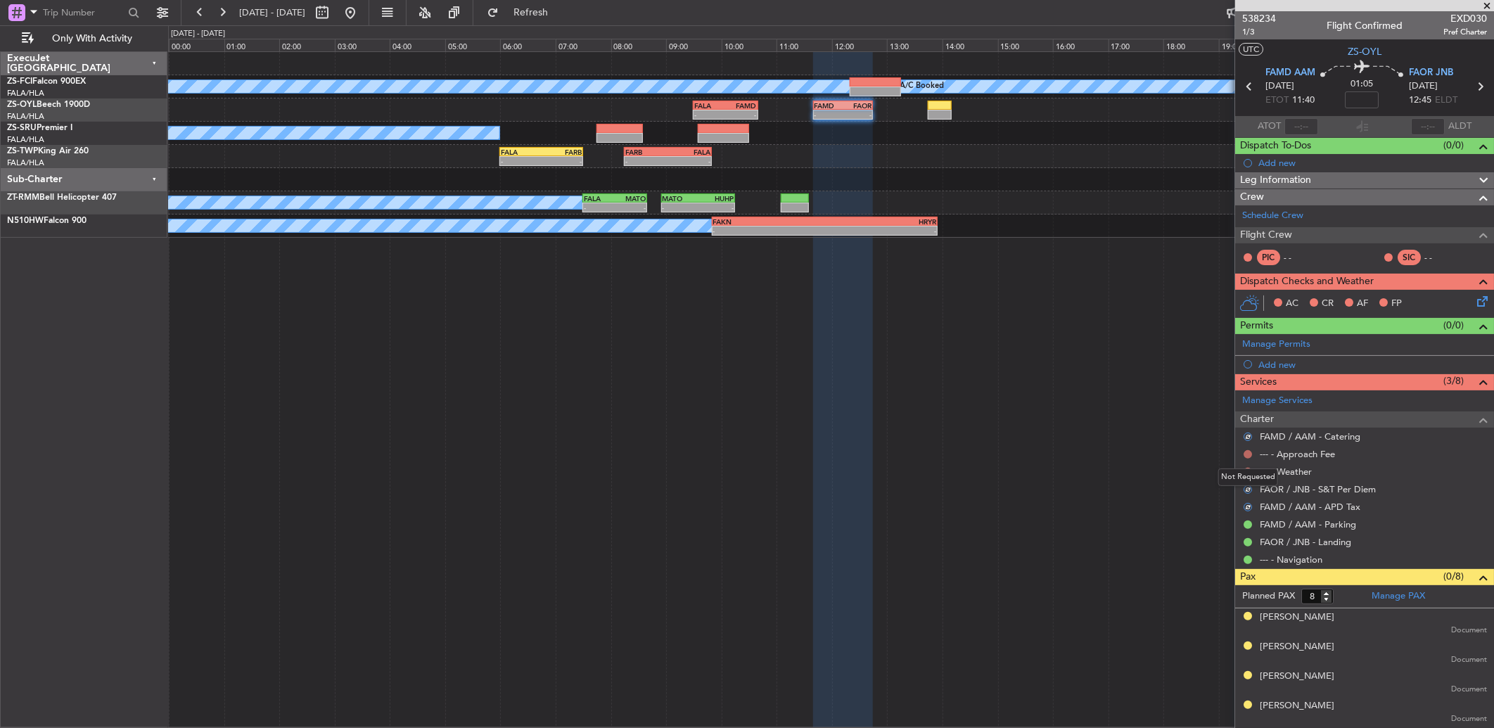
click at [1248, 453] on button at bounding box center [1247, 454] width 8 height 8
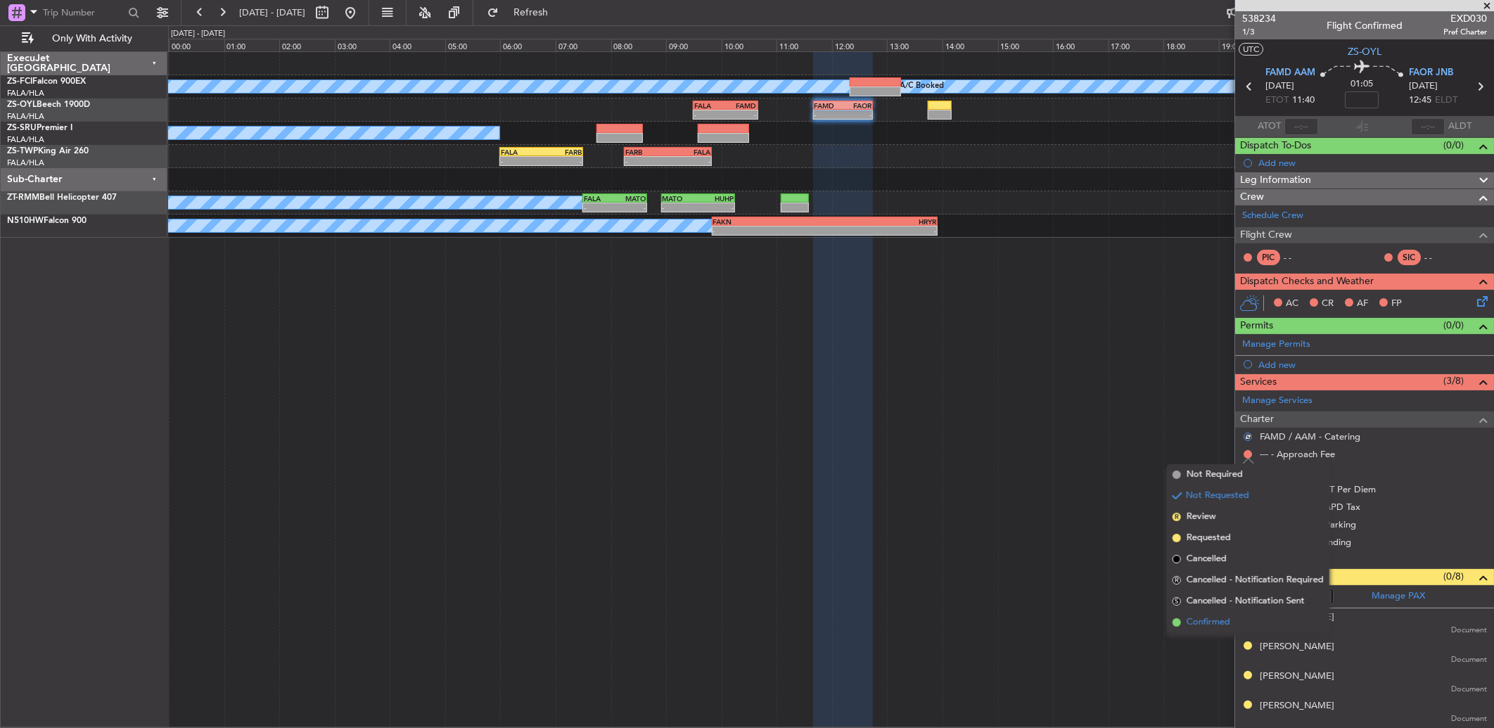
click at [1212, 614] on li "Confirmed" at bounding box center [1248, 622] width 162 height 21
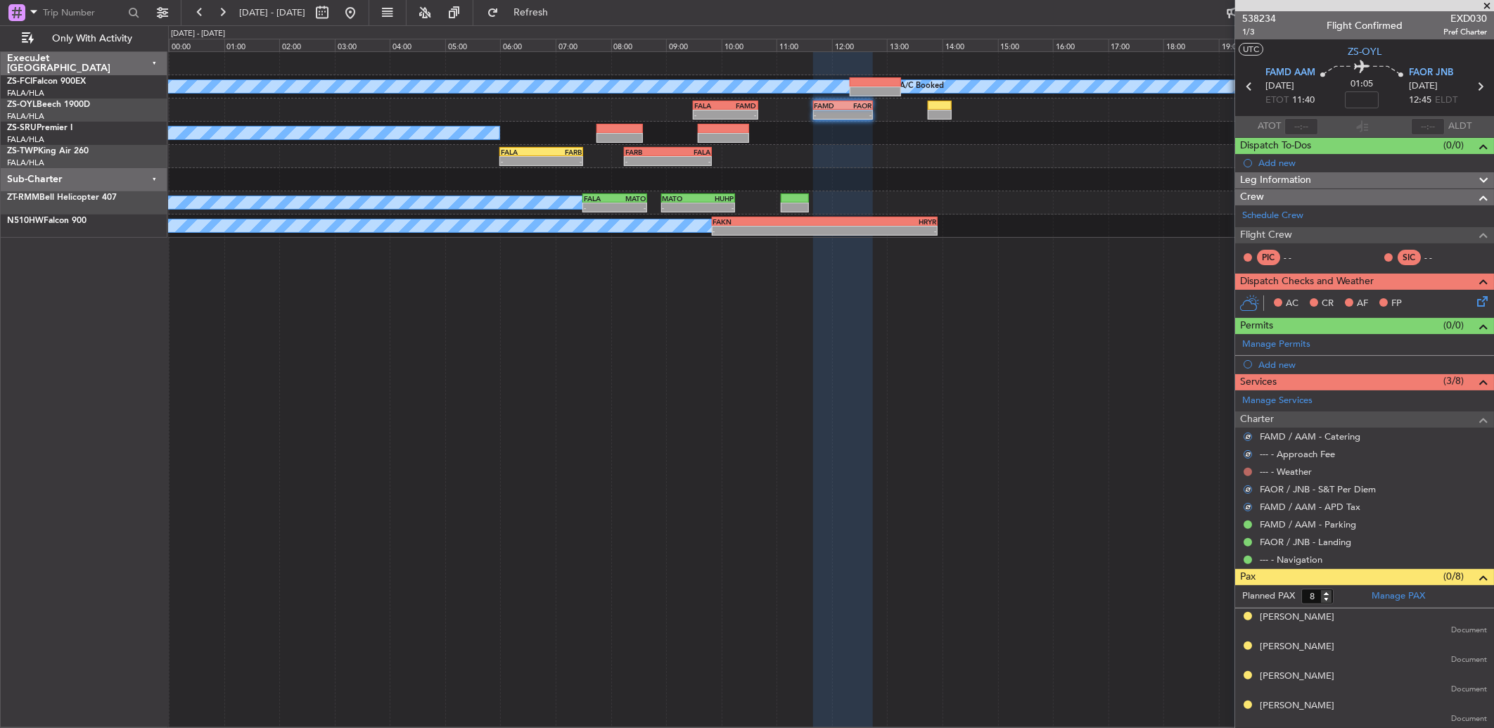
click at [1243, 473] on button at bounding box center [1247, 472] width 8 height 8
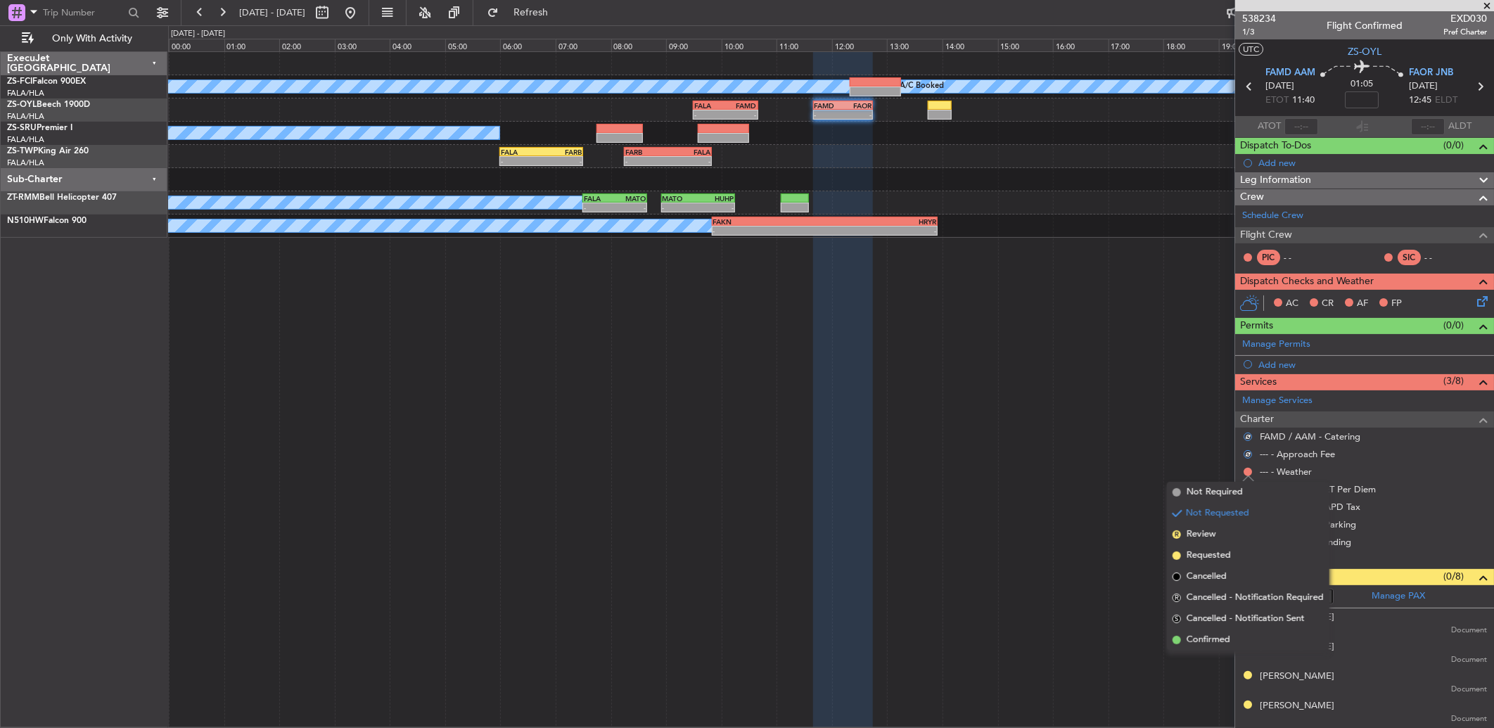
click at [1215, 638] on span "Confirmed" at bounding box center [1208, 640] width 44 height 14
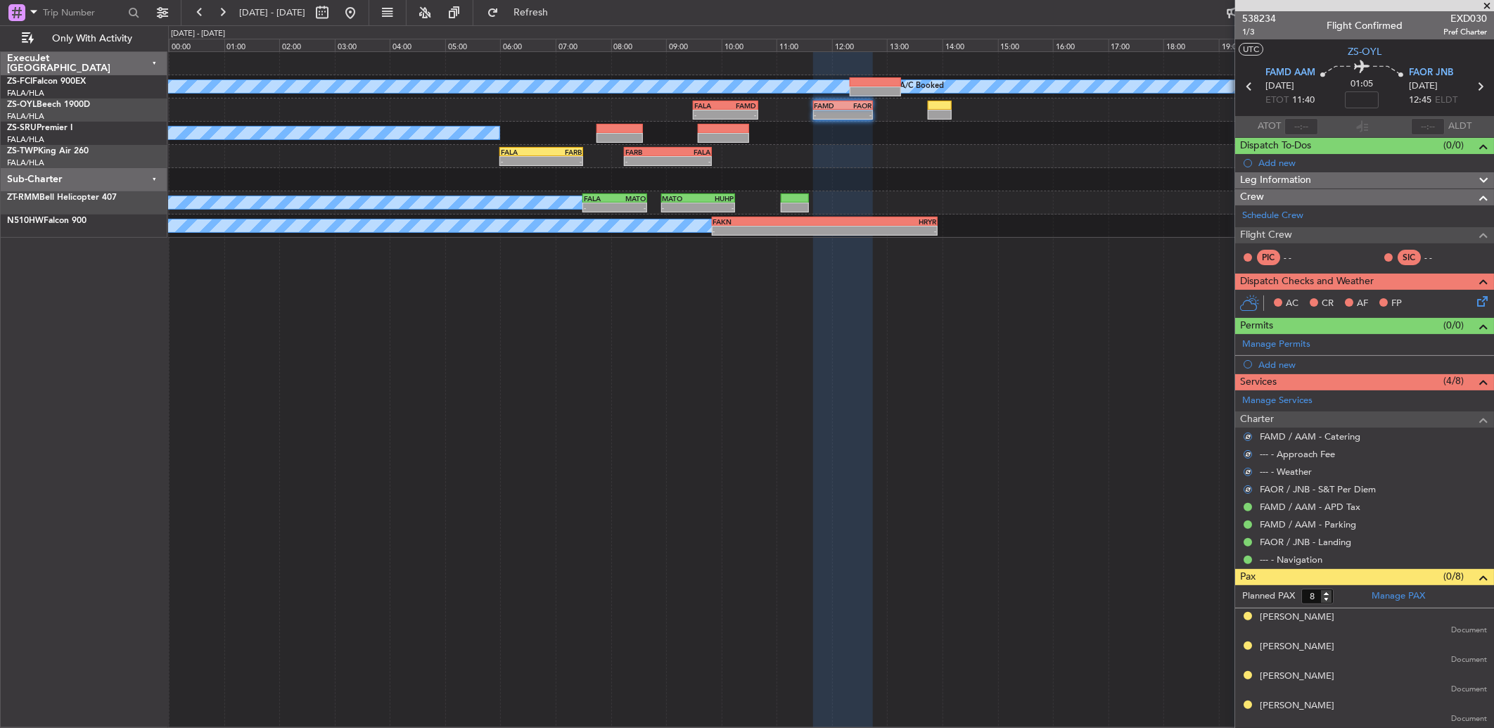
click at [1474, 300] on icon at bounding box center [1479, 298] width 11 height 11
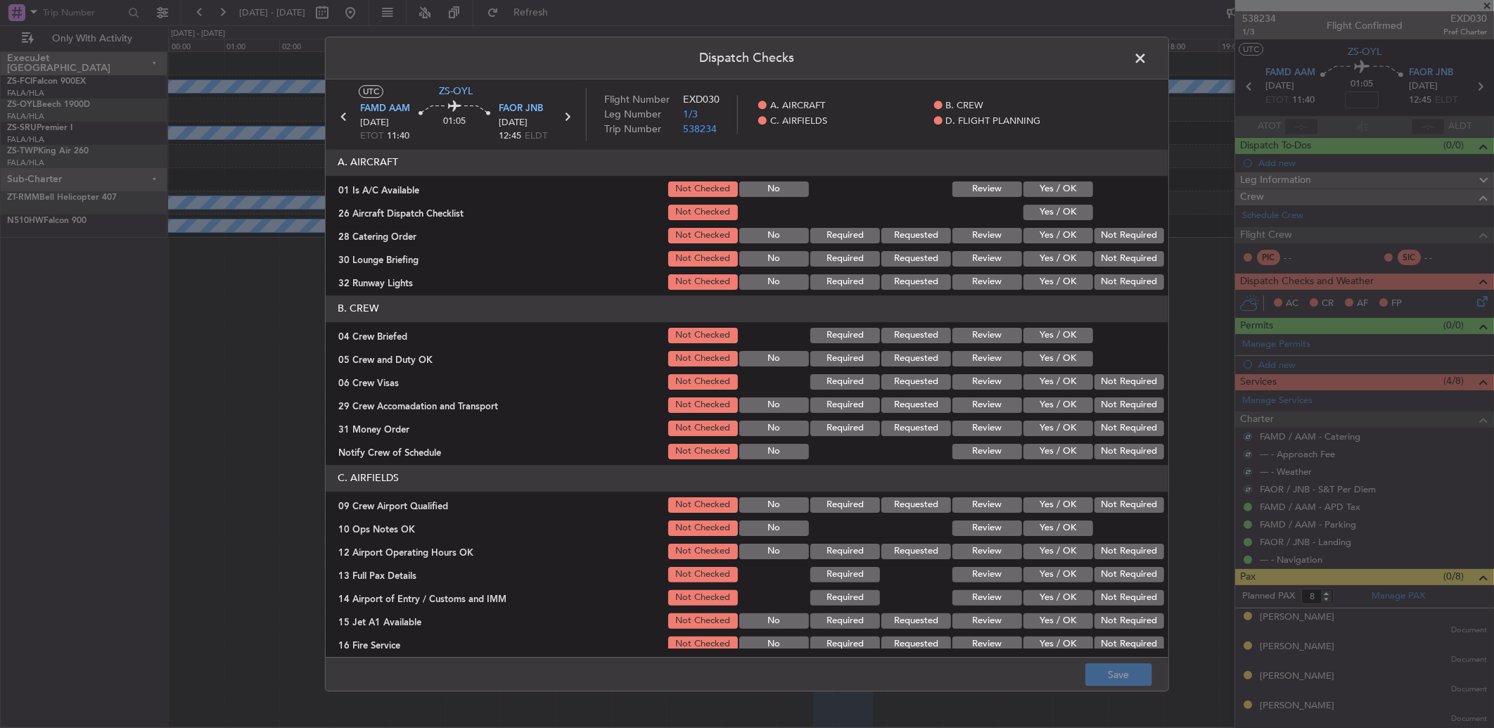
drag, startPoint x: 1046, startPoint y: 191, endPoint x: 1046, endPoint y: 221, distance: 30.2
click at [1046, 191] on button "Yes / OK" at bounding box center [1058, 188] width 70 height 15
click at [1046, 221] on div "Yes / OK" at bounding box center [1056, 213] width 71 height 20
click at [1092, 222] on div at bounding box center [1127, 213] width 71 height 20
click at [1094, 232] on button "Not Required" at bounding box center [1129, 235] width 70 height 15
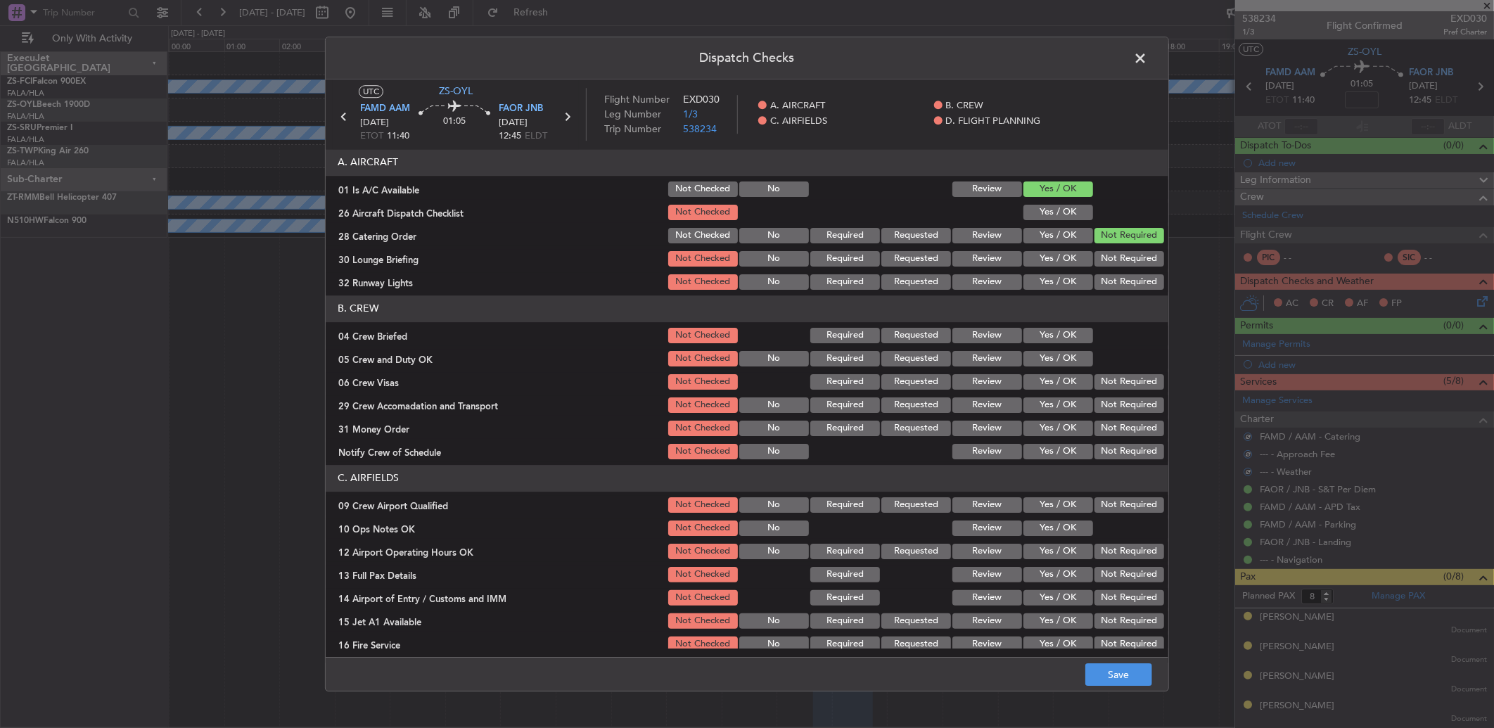
click at [1057, 206] on button "Yes / OK" at bounding box center [1058, 212] width 70 height 15
click at [1131, 268] on div "Not Required" at bounding box center [1127, 259] width 71 height 20
click at [1131, 276] on button "Not Required" at bounding box center [1129, 281] width 70 height 15
drag, startPoint x: 1123, startPoint y: 266, endPoint x: 1121, endPoint y: 275, distance: 9.4
click at [1123, 267] on div "Not Required" at bounding box center [1127, 259] width 71 height 20
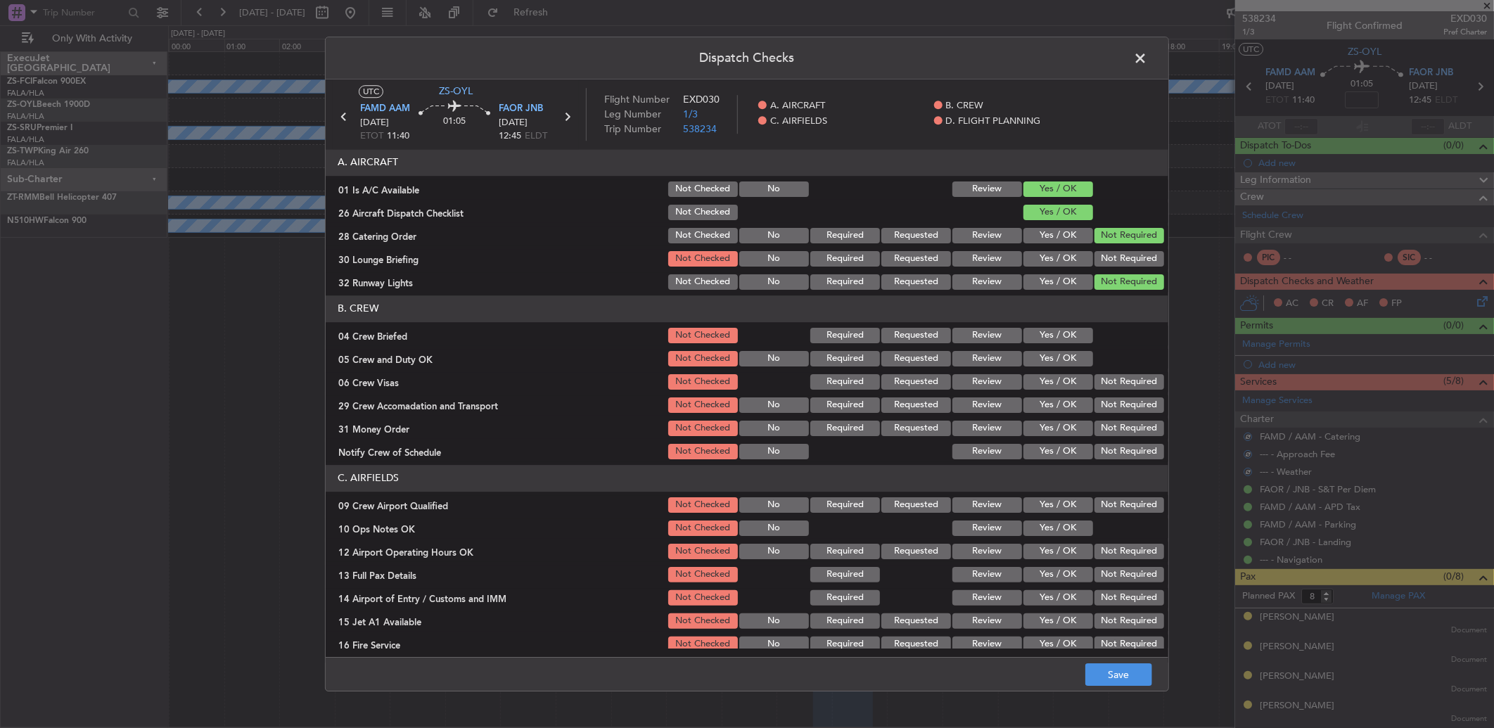
click at [1122, 275] on button "Not Required" at bounding box center [1129, 281] width 70 height 15
click at [1122, 264] on button "Not Required" at bounding box center [1129, 258] width 70 height 15
drag, startPoint x: 1023, startPoint y: 304, endPoint x: 1030, endPoint y: 312, distance: 10.5
click at [1029, 310] on header "B. CREW" at bounding box center [747, 308] width 842 height 27
click at [1048, 325] on section "B. CREW 04 Crew Briefed Not Checked Required Requested Review Yes / OK 05 Crew …" at bounding box center [747, 378] width 842 height 166
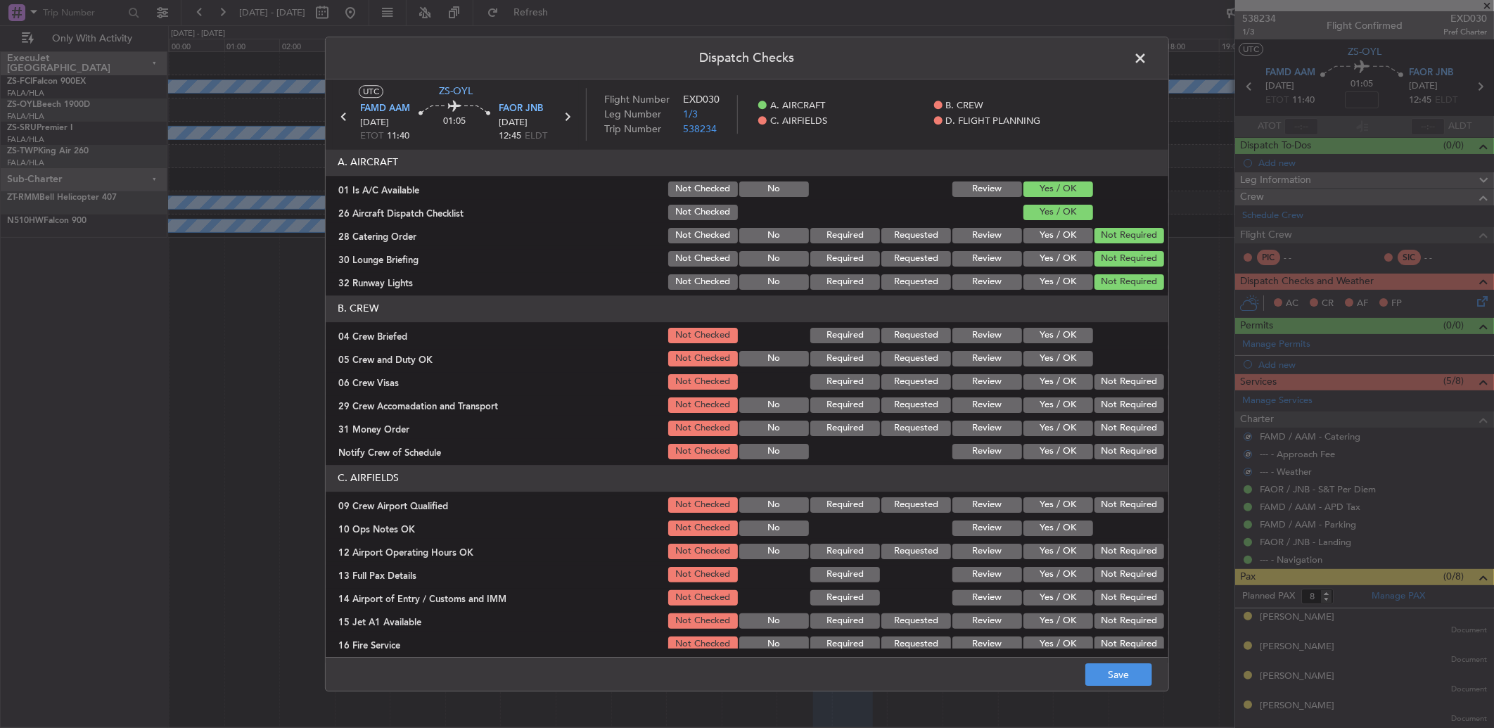
drag, startPoint x: 1048, startPoint y: 328, endPoint x: 1049, endPoint y: 340, distance: 11.3
click at [1048, 333] on button "Yes / OK" at bounding box center [1058, 335] width 70 height 15
click at [1051, 340] on button "Yes / OK" at bounding box center [1058, 335] width 70 height 15
drag, startPoint x: 1051, startPoint y: 350, endPoint x: 1070, endPoint y: 364, distance: 23.1
click at [1051, 352] on button "Yes / OK" at bounding box center [1058, 358] width 70 height 15
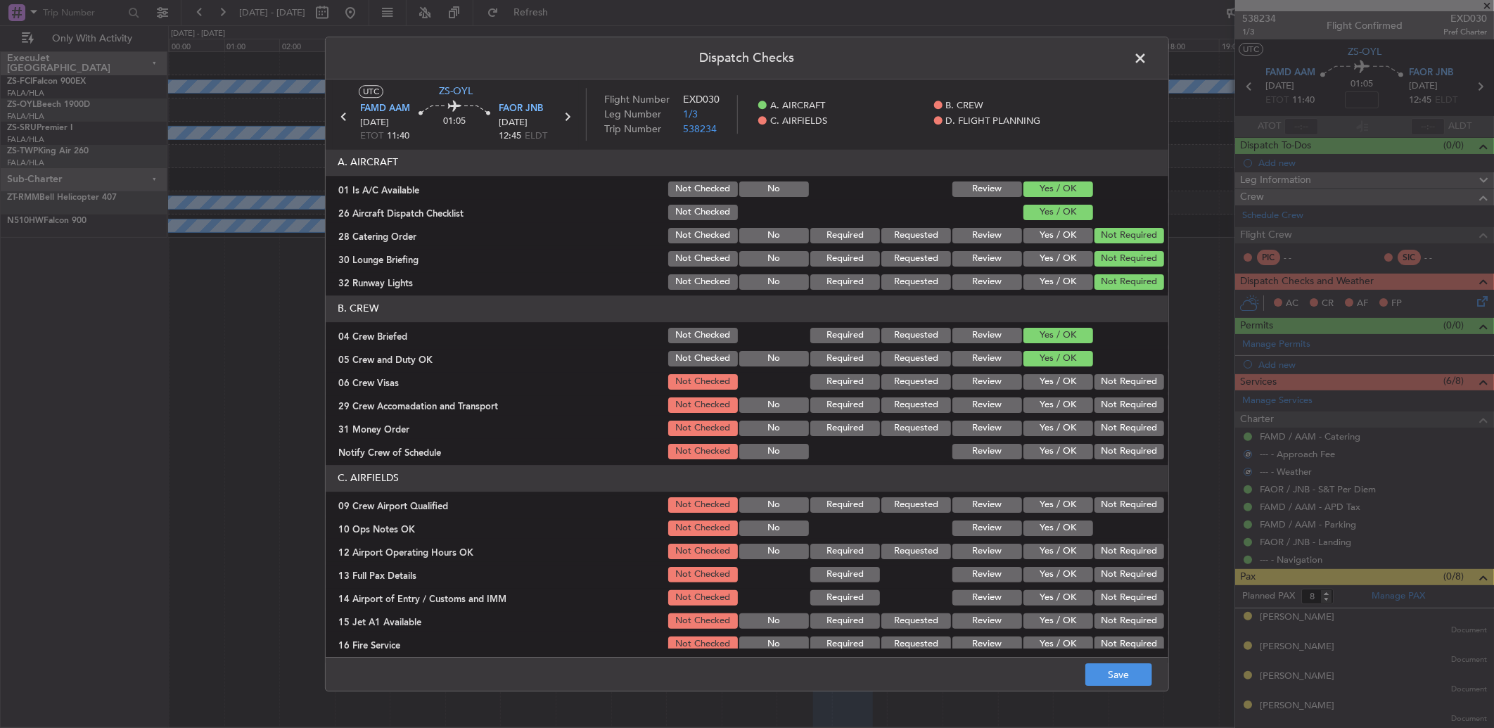
click at [1103, 388] on button "Not Required" at bounding box center [1129, 381] width 70 height 15
click at [1107, 389] on button "Not Required" at bounding box center [1129, 381] width 70 height 15
click at [1106, 408] on button "Not Required" at bounding box center [1129, 404] width 70 height 15
click at [1105, 410] on button "Not Required" at bounding box center [1129, 404] width 70 height 15
drag, startPoint x: 1105, startPoint y: 413, endPoint x: 1105, endPoint y: 439, distance: 26.0
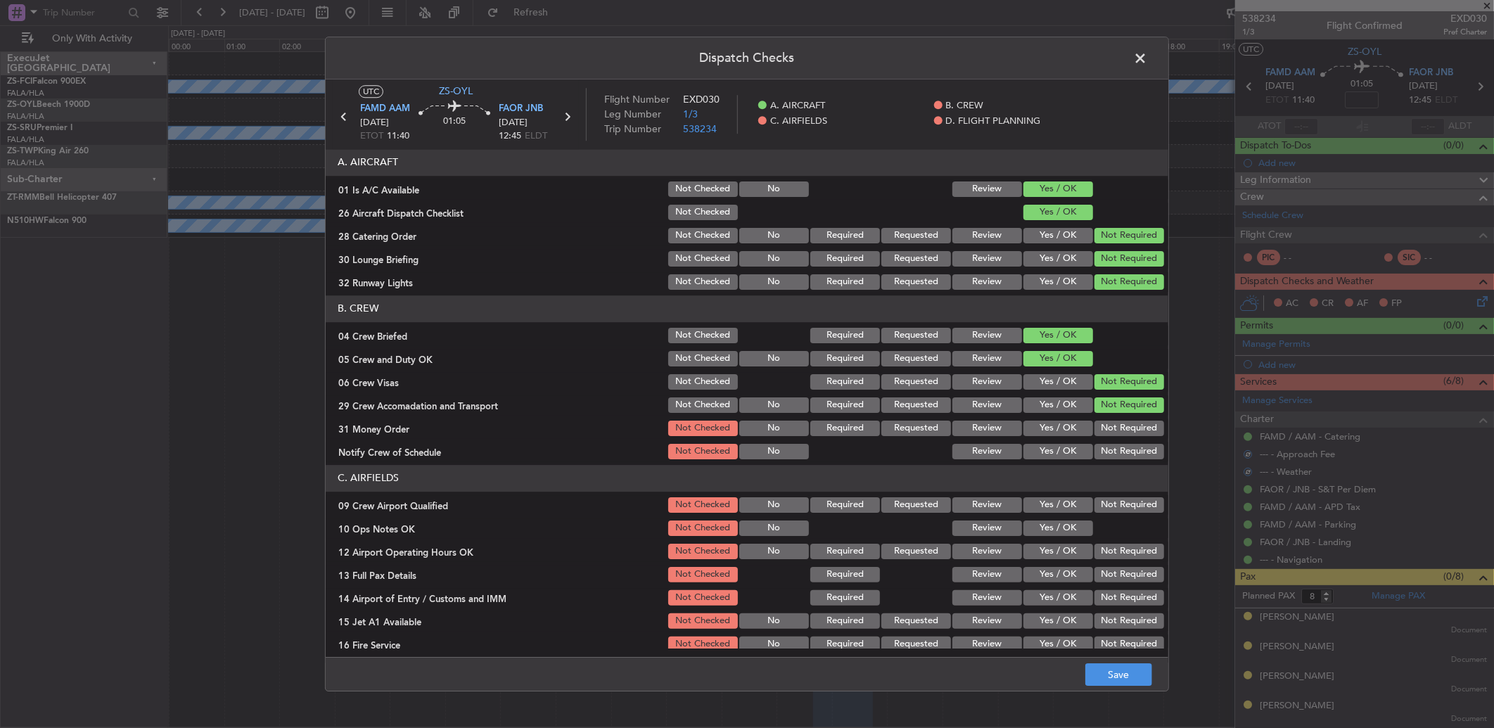
click at [1107, 439] on section "B. CREW 04 Crew Briefed Not Checked Required Requested Review Yes / OK 05 Crew …" at bounding box center [747, 378] width 842 height 166
click at [1107, 444] on section "B. CREW 04 Crew Briefed Not Checked Required Requested Review Yes / OK 05 Crew …" at bounding box center [747, 378] width 842 height 166
drag, startPoint x: 1107, startPoint y: 446, endPoint x: 1108, endPoint y: 432, distance: 13.4
click at [1105, 425] on button "Not Required" at bounding box center [1129, 428] width 70 height 15
click at [1107, 452] on button "Not Required" at bounding box center [1129, 451] width 70 height 15
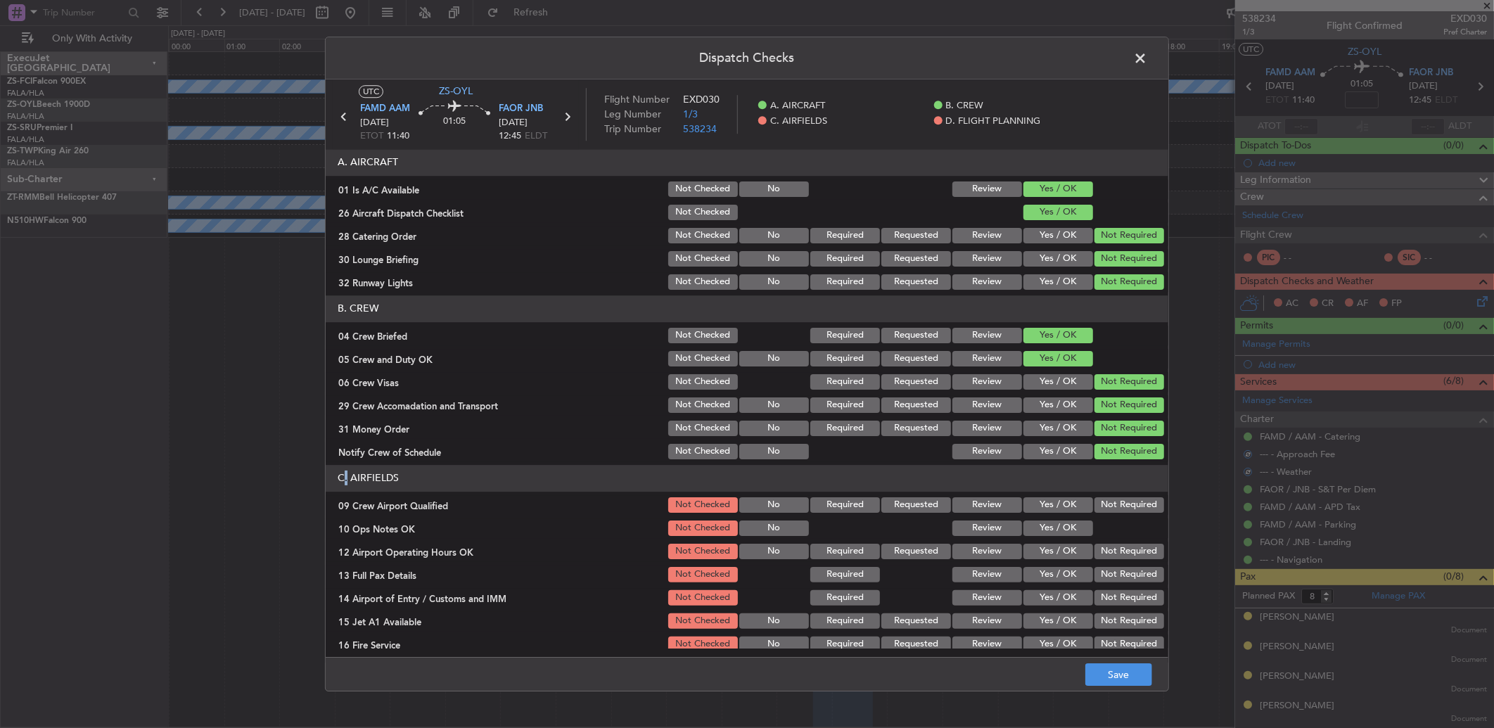
click at [1107, 452] on button "Not Required" at bounding box center [1129, 451] width 70 height 15
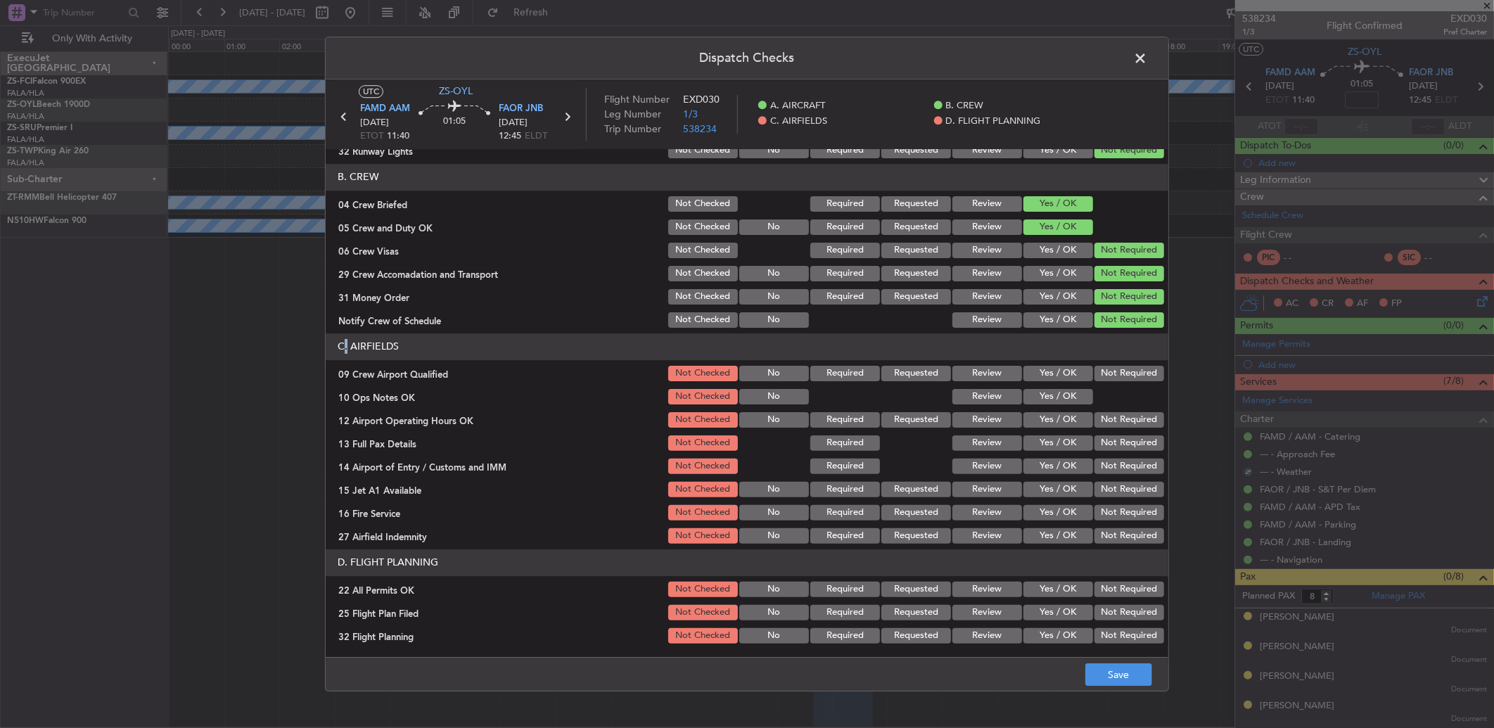
click at [1119, 368] on button "Not Required" at bounding box center [1129, 373] width 70 height 15
click at [1070, 399] on button "Yes / OK" at bounding box center [1058, 396] width 70 height 15
click at [1127, 423] on button "Not Required" at bounding box center [1129, 419] width 70 height 15
click at [1123, 440] on section "C. AIRFIELDS 09 Crew Airport Qualified Not Checked No Required Requested Review…" at bounding box center [747, 439] width 842 height 212
click at [1119, 447] on button "Not Required" at bounding box center [1129, 442] width 70 height 15
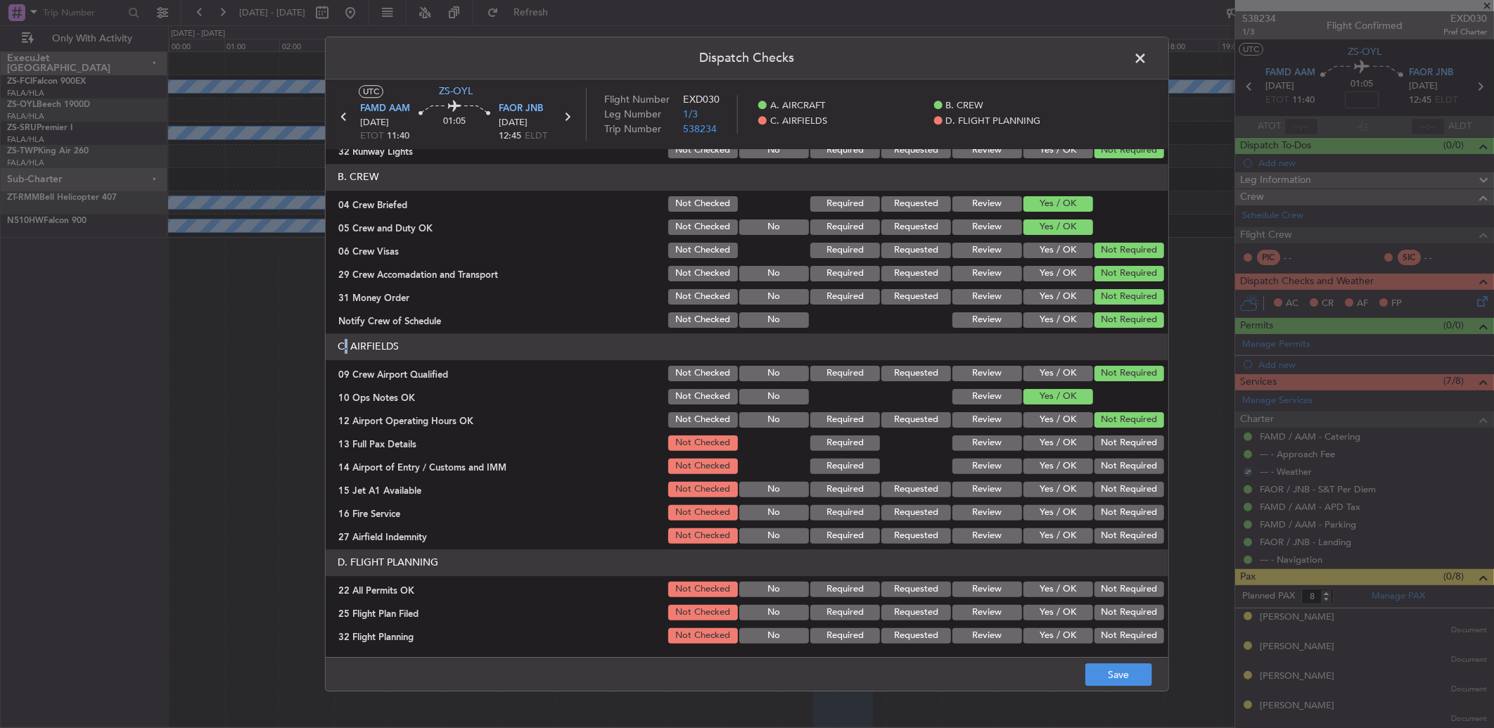
click at [1118, 447] on button "Not Required" at bounding box center [1129, 442] width 70 height 15
drag, startPoint x: 1118, startPoint y: 448, endPoint x: 1112, endPoint y: 468, distance: 21.2
click at [1114, 468] on button "Not Required" at bounding box center [1129, 465] width 70 height 15
click at [1115, 469] on button "Not Required" at bounding box center [1129, 465] width 70 height 15
click at [1115, 491] on button "Not Required" at bounding box center [1129, 489] width 70 height 15
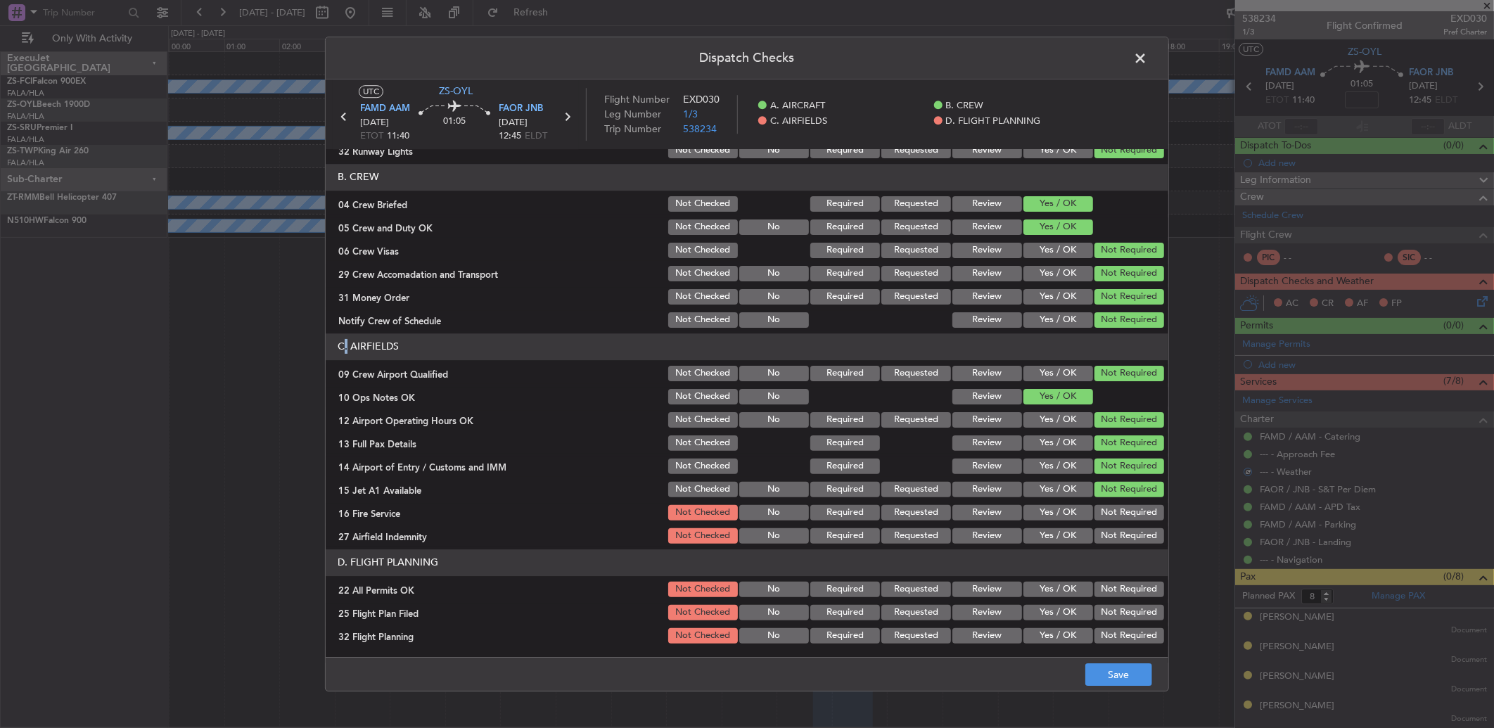
click at [1114, 500] on section "C. AIRFIELDS 09 Crew Airport Qualified Not Checked No Required Requested Review…" at bounding box center [747, 439] width 842 height 212
drag, startPoint x: 1114, startPoint y: 500, endPoint x: 1115, endPoint y: 509, distance: 9.2
click at [1115, 509] on button "Not Required" at bounding box center [1129, 512] width 70 height 15
click at [1117, 530] on button "Not Required" at bounding box center [1129, 535] width 70 height 15
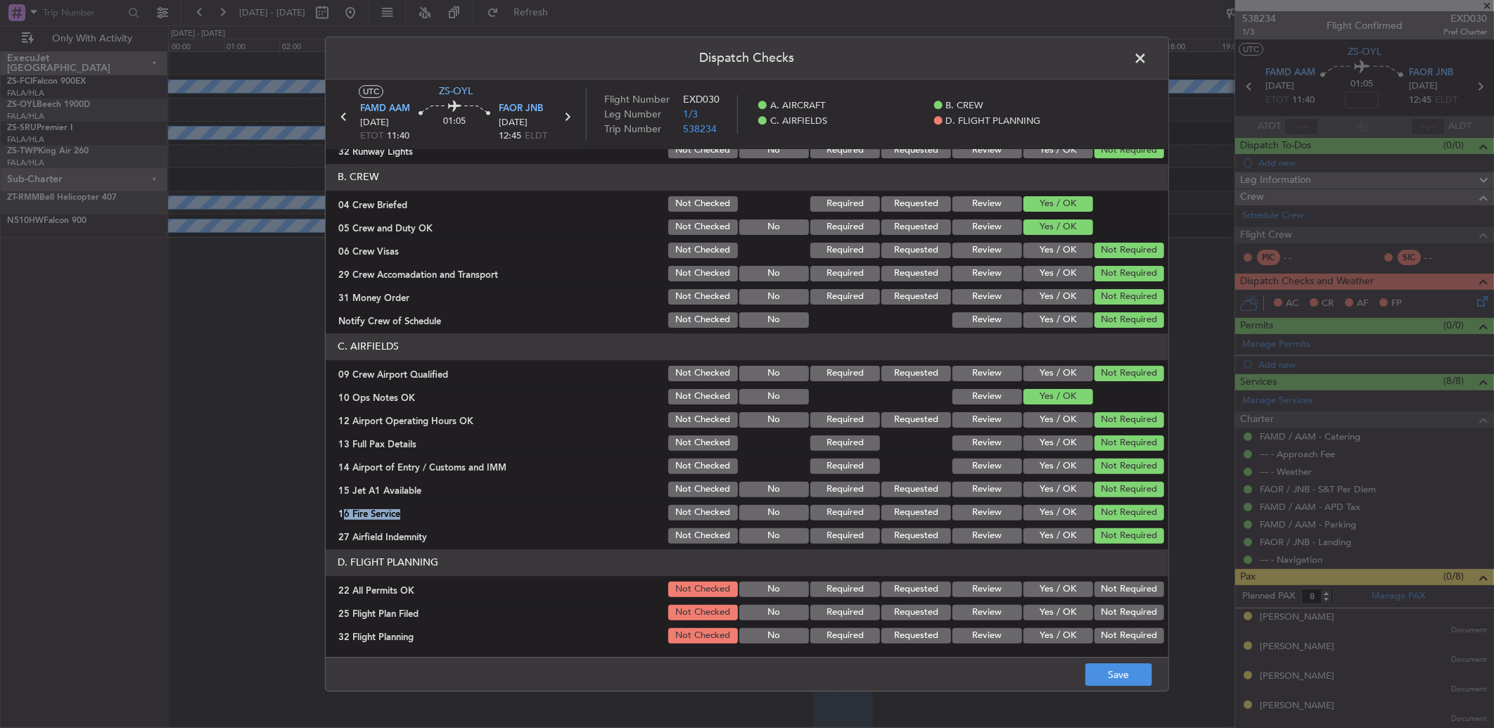
click at [1110, 591] on button "Not Required" at bounding box center [1129, 589] width 70 height 15
drag, startPoint x: 996, startPoint y: 605, endPoint x: 995, endPoint y: 651, distance: 45.7
click at [996, 610] on button "Review" at bounding box center [987, 612] width 70 height 15
click at [995, 653] on main "UTC ZS-OYL FAMD AAM 12/10/2025 ETOT 11:40 01:05 FAOR JNB 12/10/2025 12:45 ELDT …" at bounding box center [747, 371] width 842 height 584
click at [970, 628] on button "Review" at bounding box center [987, 635] width 70 height 15
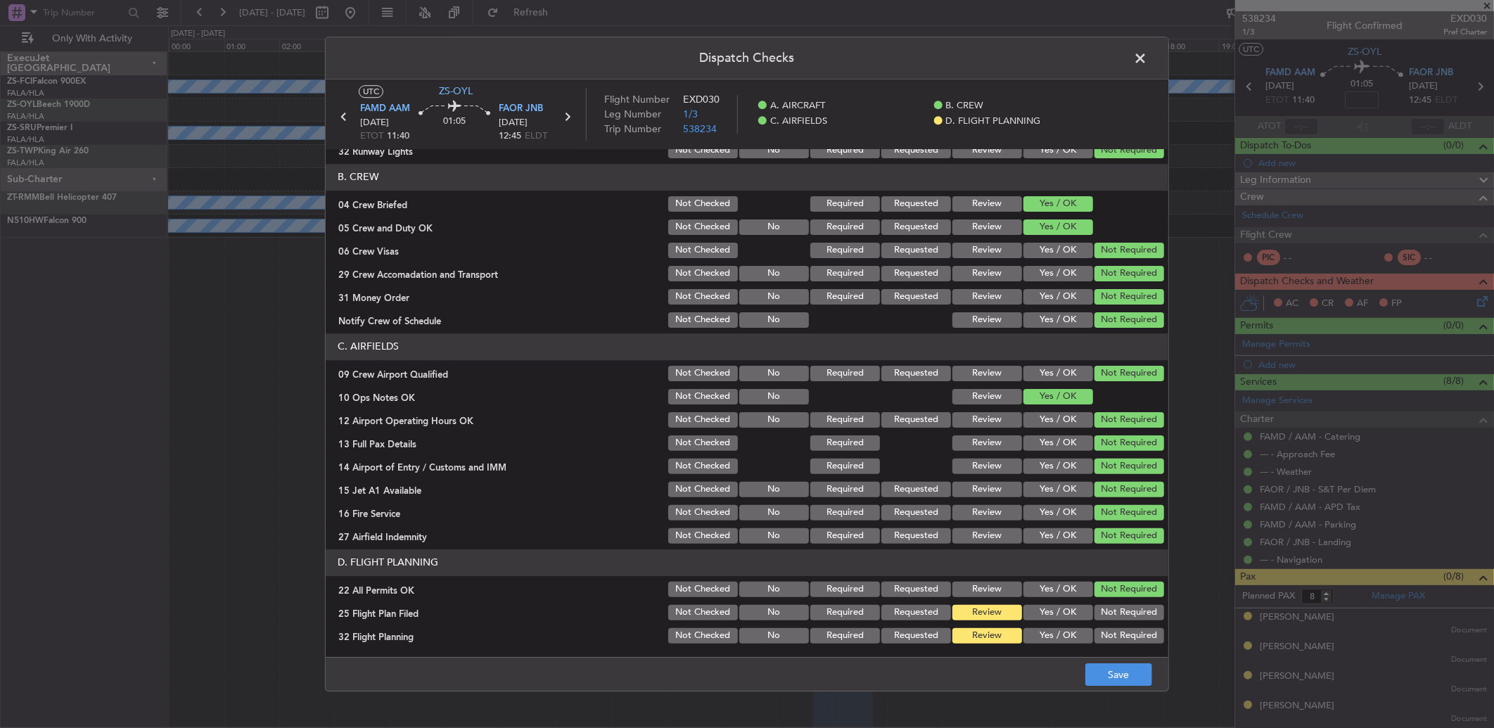
click at [1090, 653] on main "UTC ZS-OYL FAMD AAM 12/10/2025 ETOT 11:40 01:05 FAOR JNB 12/10/2025 12:45 ELDT …" at bounding box center [747, 371] width 842 height 584
click at [1147, 61] on span at bounding box center [1147, 62] width 0 height 28
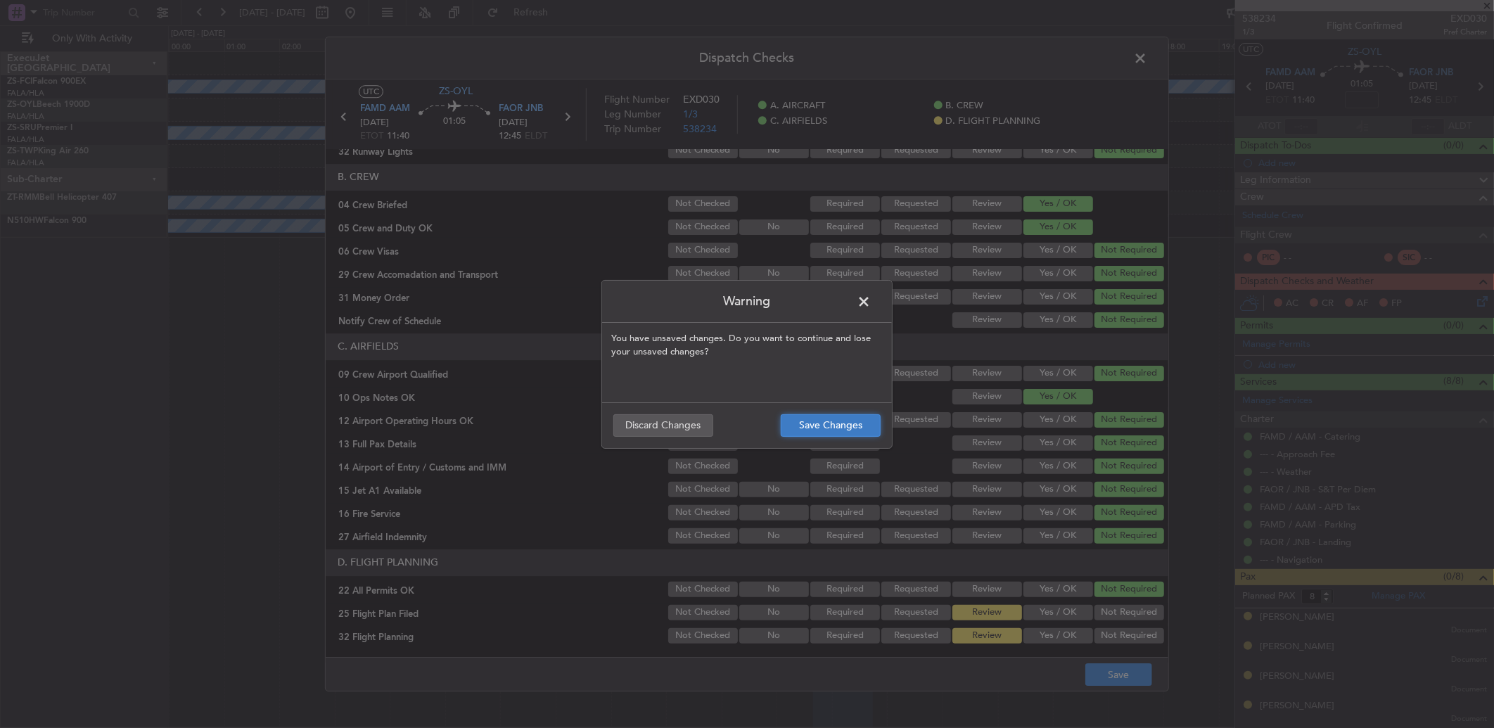
click at [816, 419] on button "Save Changes" at bounding box center [831, 425] width 100 height 23
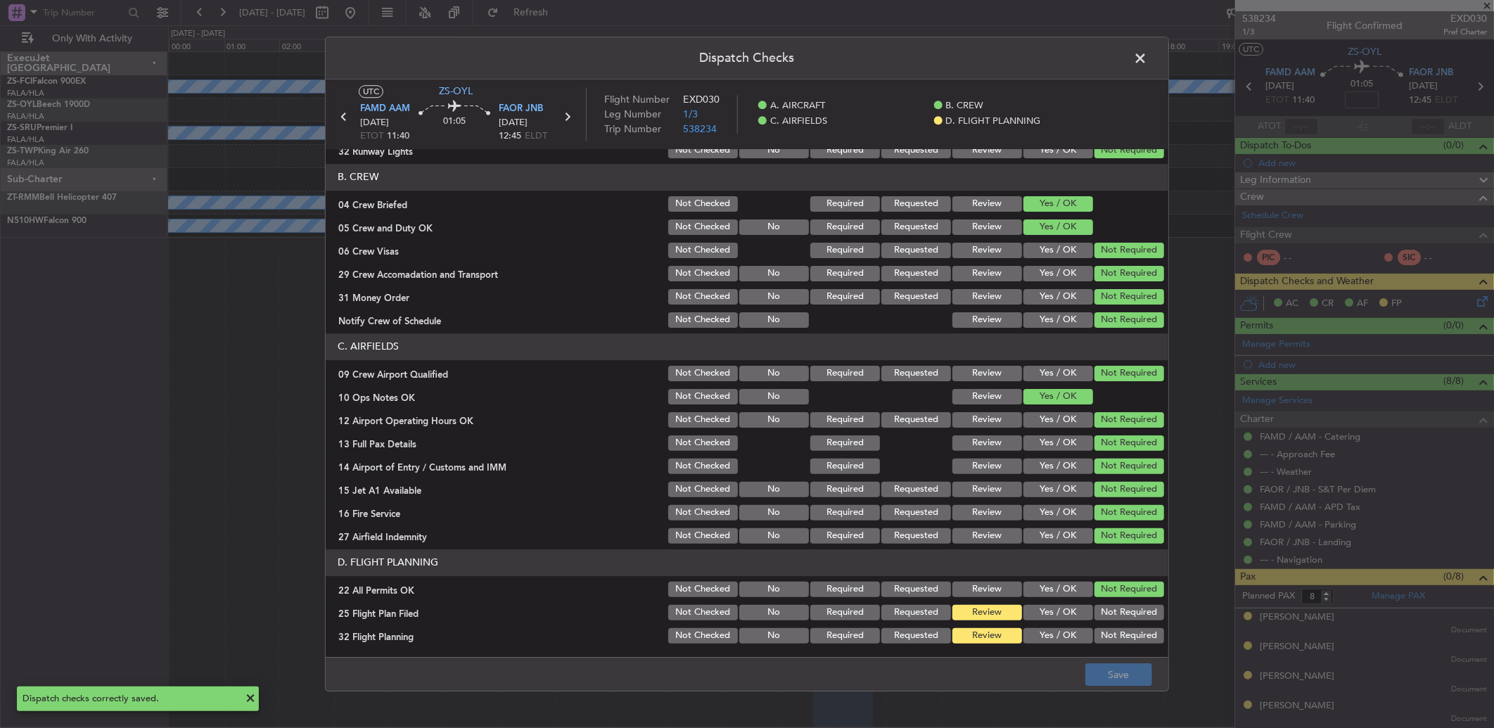
click at [1147, 65] on span at bounding box center [1147, 62] width 0 height 28
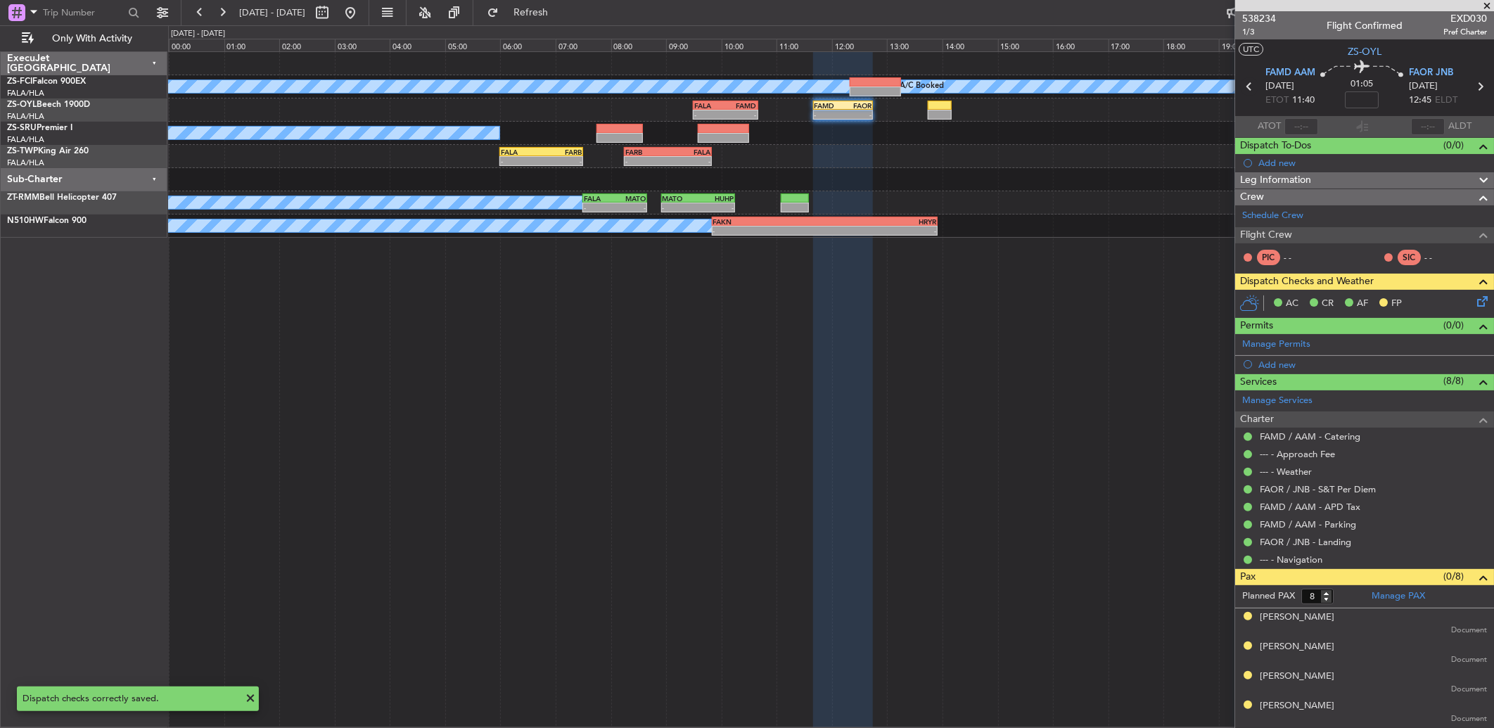
click at [1245, 86] on icon at bounding box center [1249, 86] width 18 height 18
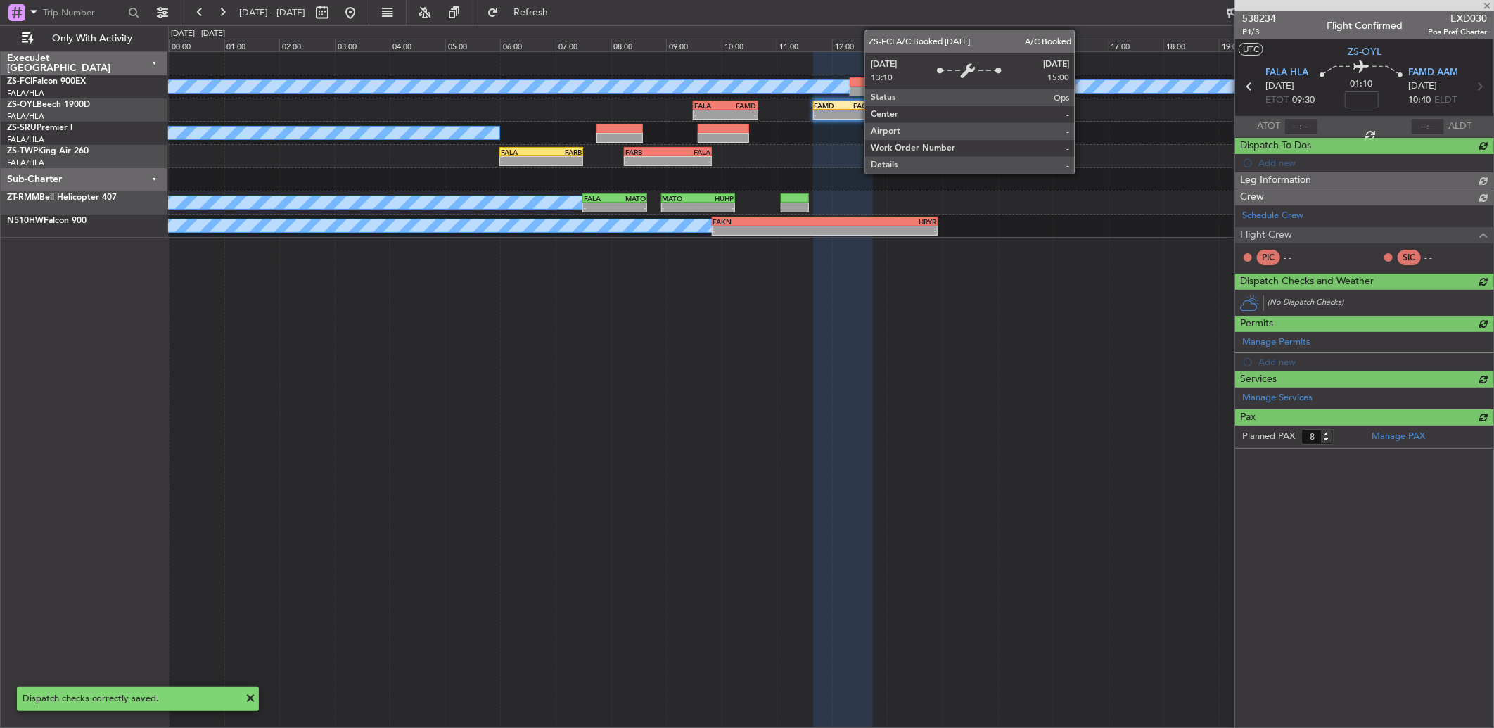
type input "0"
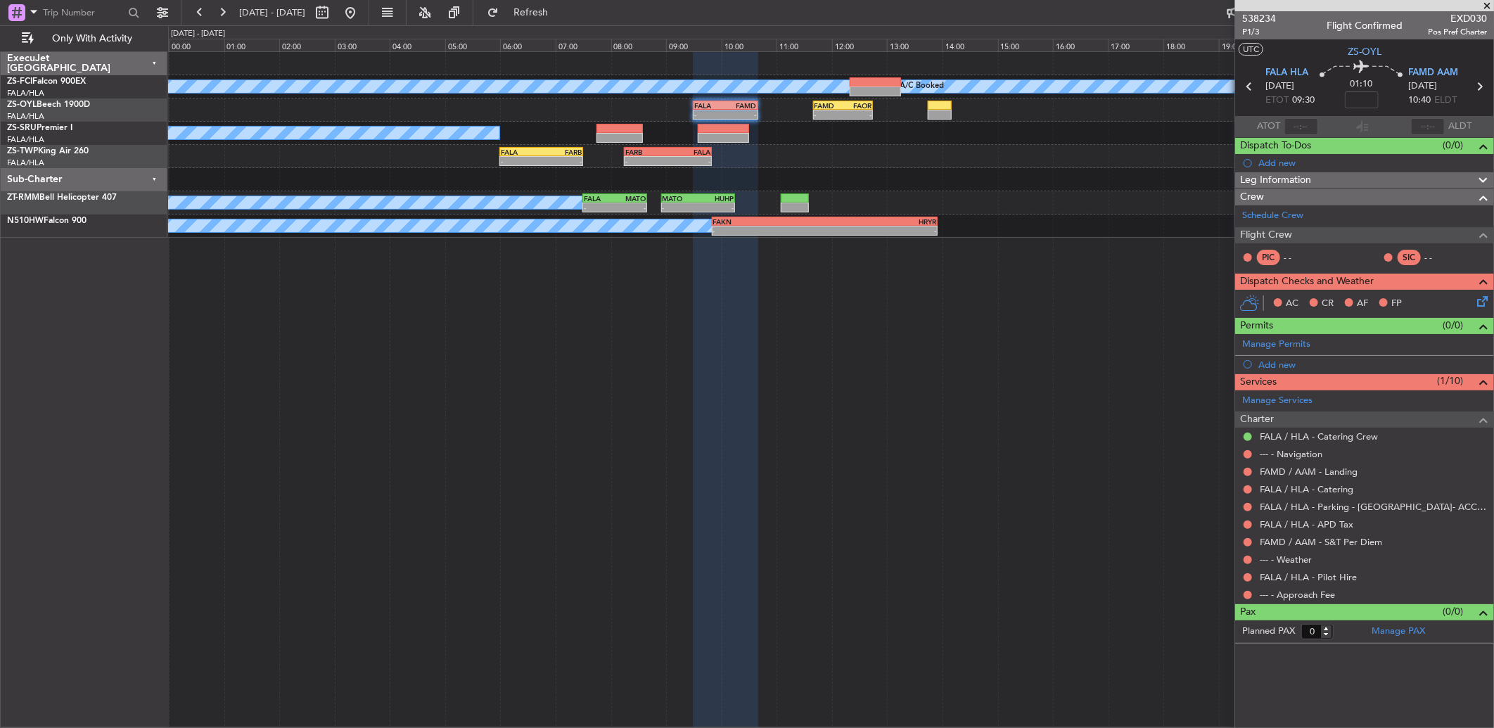
click at [1206, 672] on div "A/C Booked A/C Booked - - FALA 09:30 Z FAMD 10:40 Z - - FAMD 11:40 Z FAOR 12:45…" at bounding box center [831, 389] width 1326 height 676
click at [1245, 596] on button at bounding box center [1247, 595] width 8 height 8
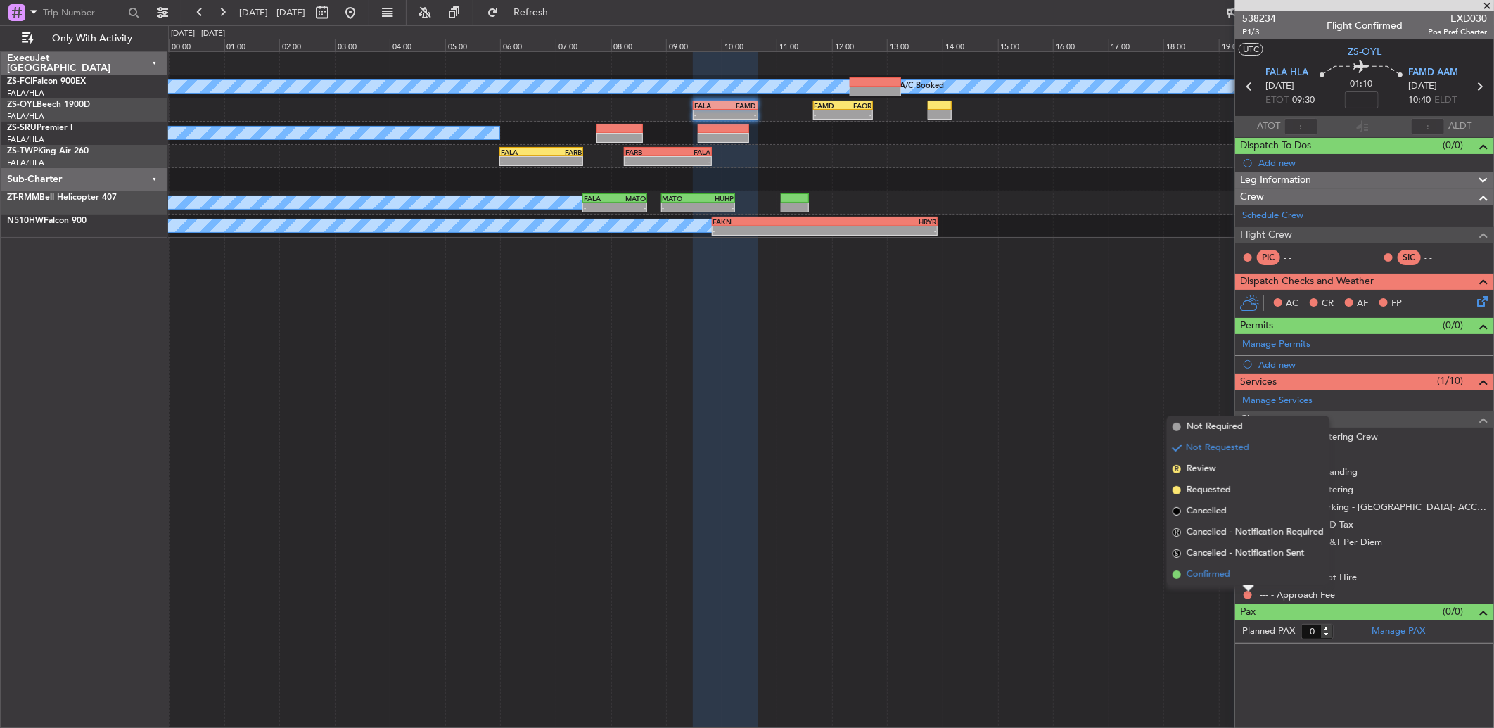
click at [1243, 571] on li "Confirmed" at bounding box center [1248, 574] width 162 height 21
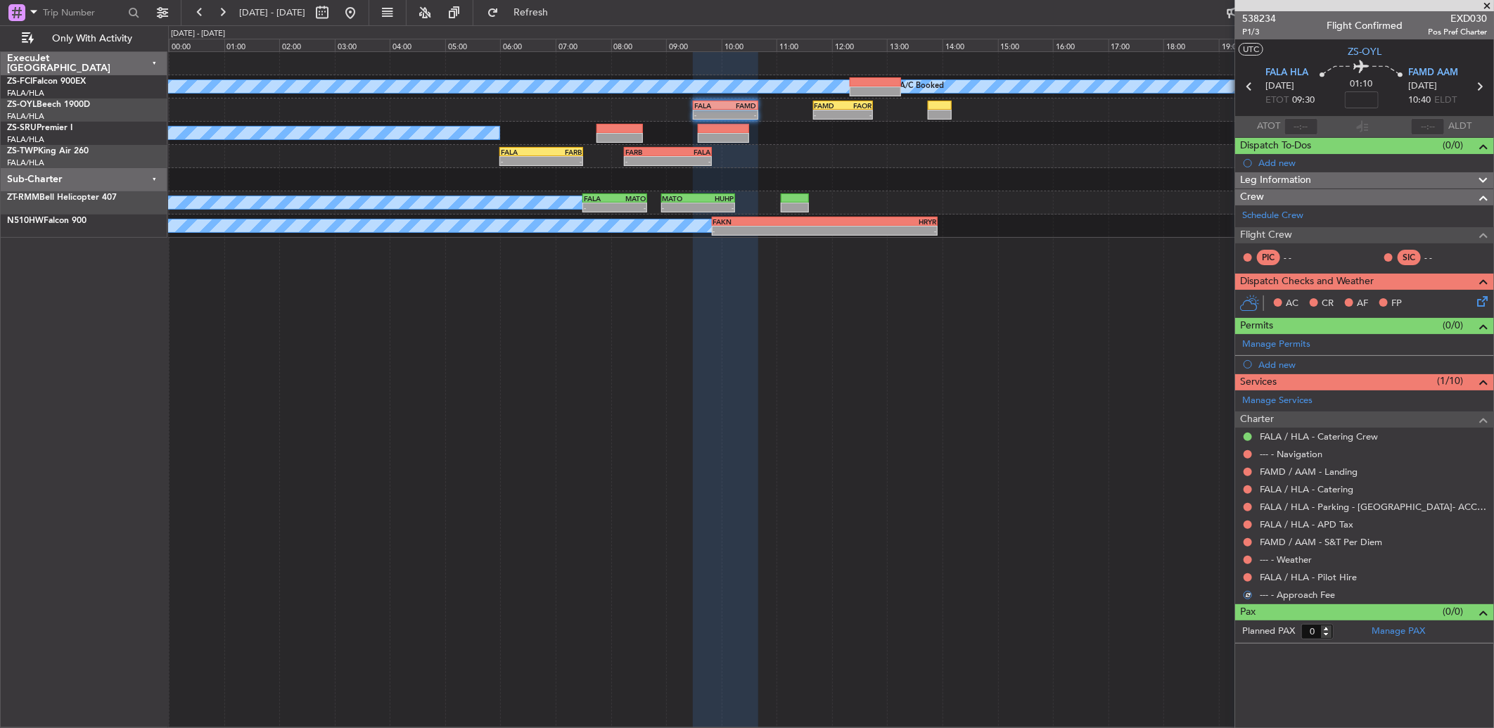
click at [1245, 572] on nimbus-traffic-light at bounding box center [1247, 577] width 11 height 11
drag, startPoint x: 1245, startPoint y: 571, endPoint x: 1253, endPoint y: 579, distance: 11.9
click at [1255, 579] on div "FALA / HLA - Pilot Hire" at bounding box center [1364, 577] width 259 height 18
click at [1247, 577] on button at bounding box center [1247, 577] width 8 height 8
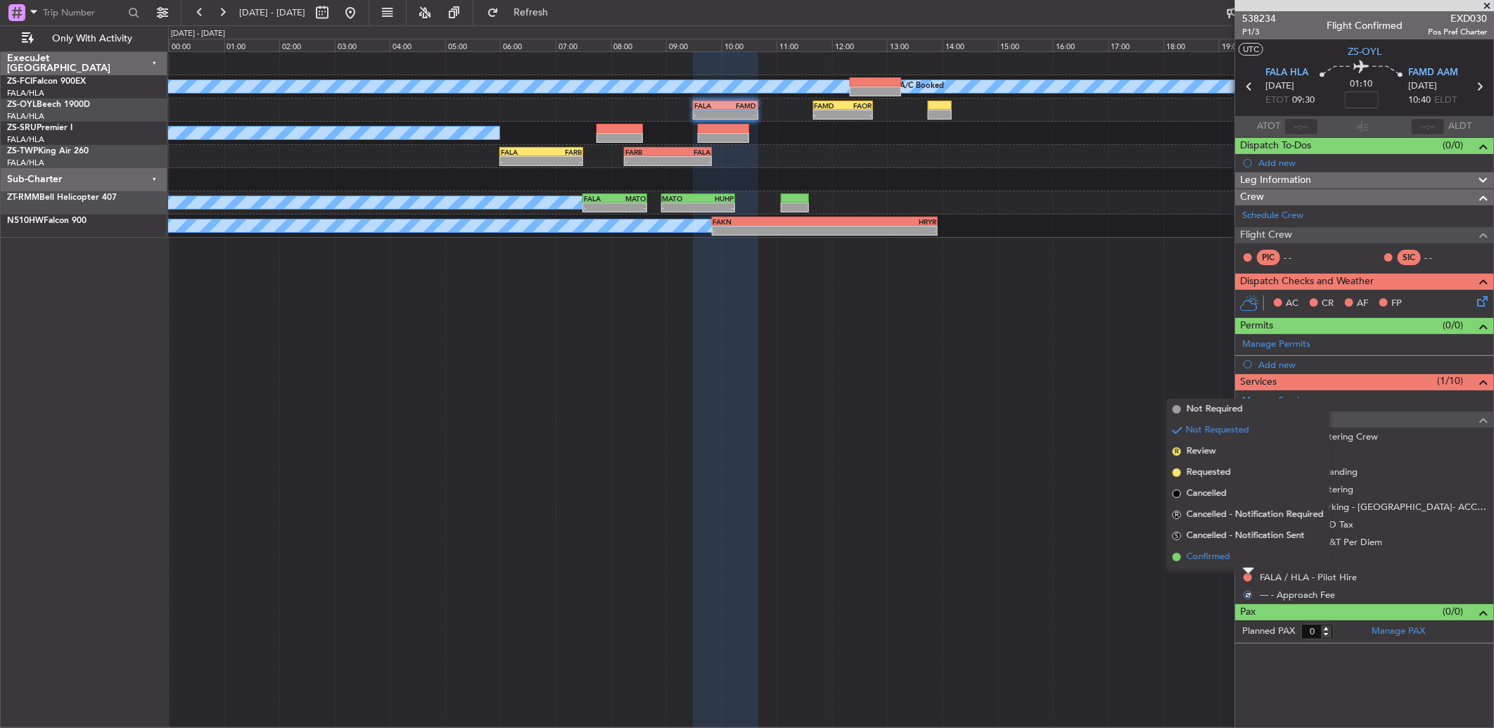
click at [1243, 559] on li "Confirmed" at bounding box center [1248, 556] width 162 height 21
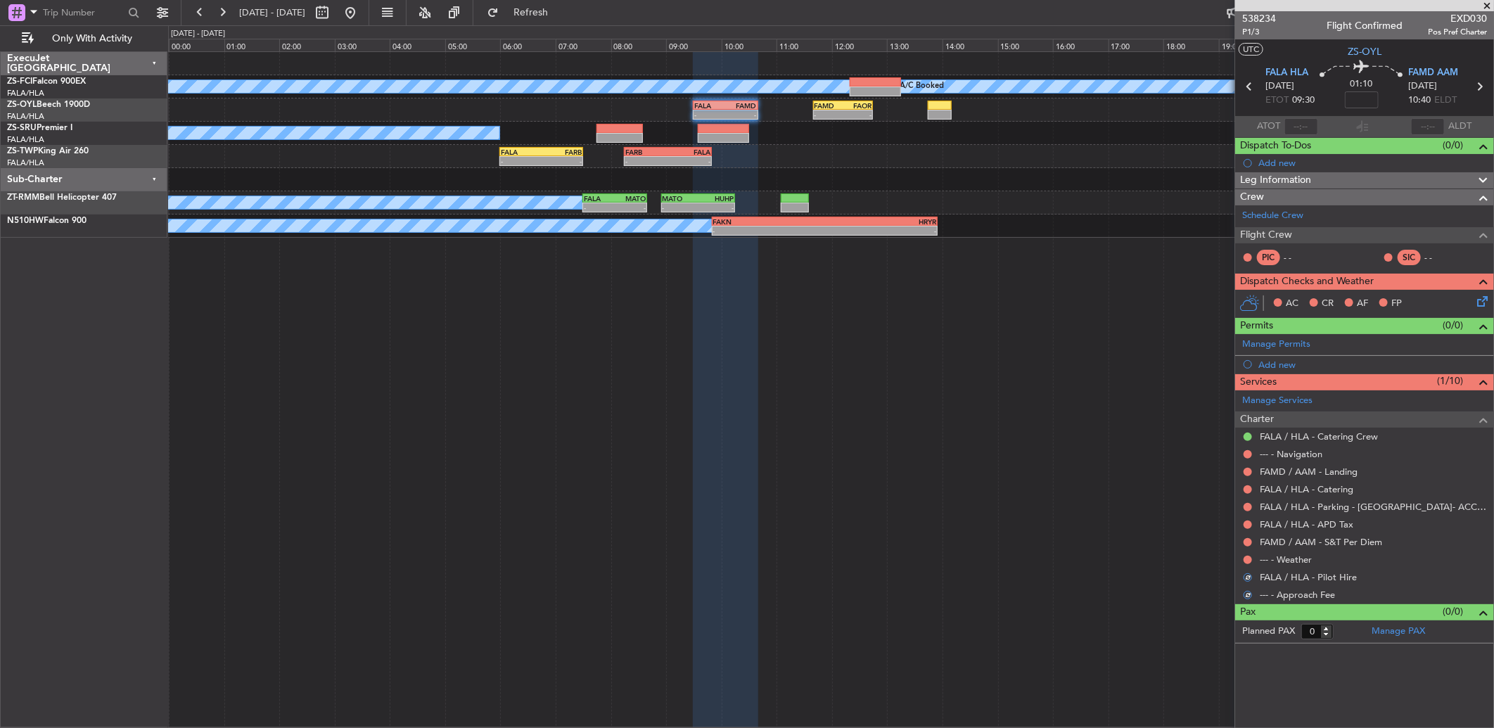
click at [1245, 554] on div at bounding box center [1247, 559] width 11 height 11
click at [1245, 557] on button at bounding box center [1247, 560] width 8 height 8
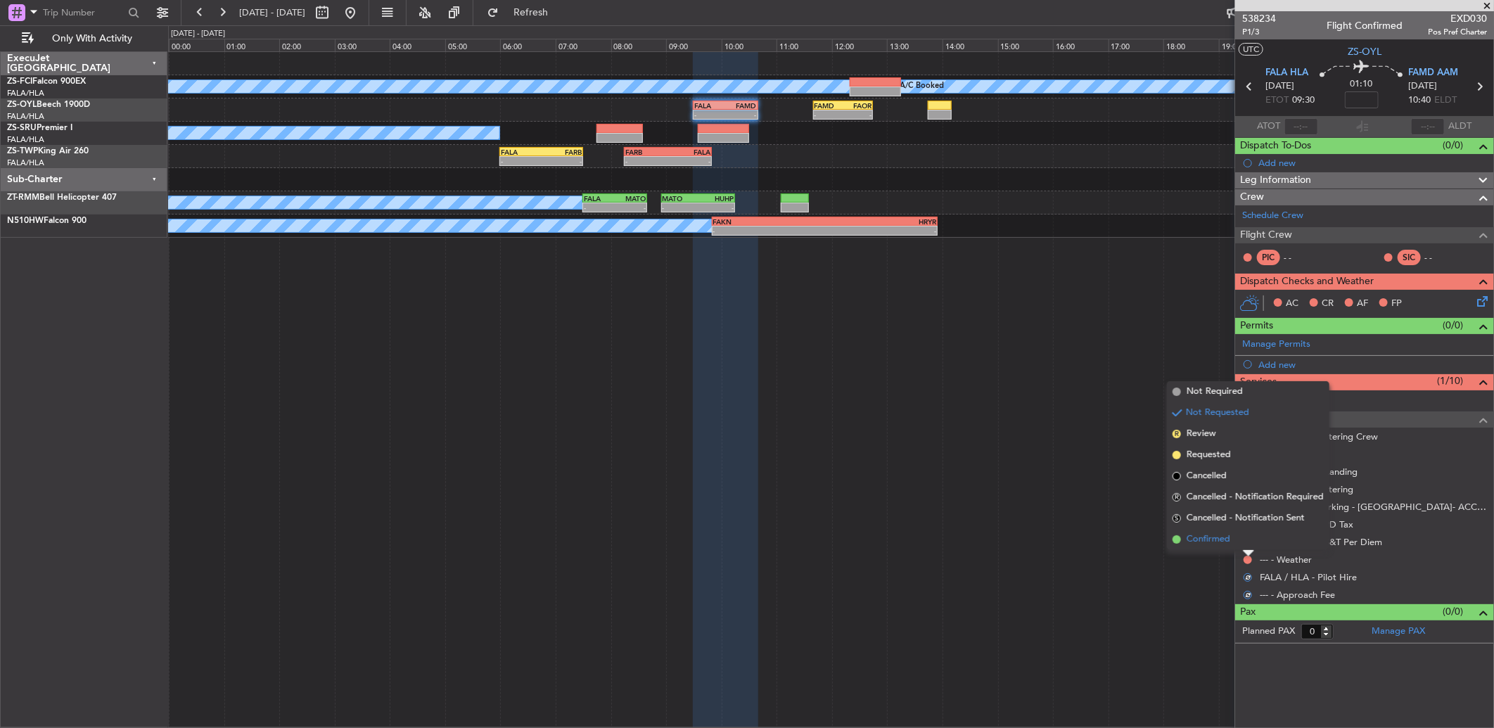
click at [1246, 543] on li "Confirmed" at bounding box center [1248, 539] width 162 height 21
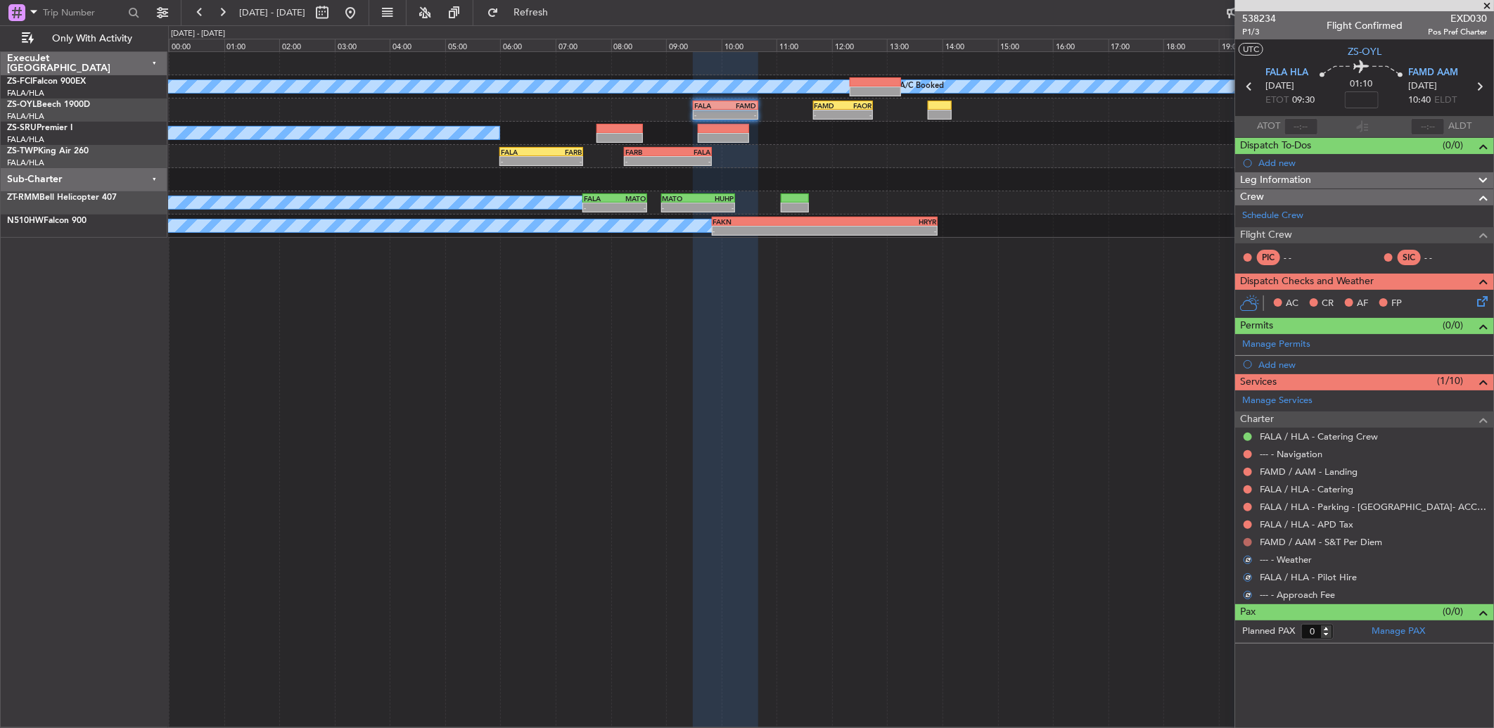
click at [1247, 543] on button at bounding box center [1247, 542] width 8 height 8
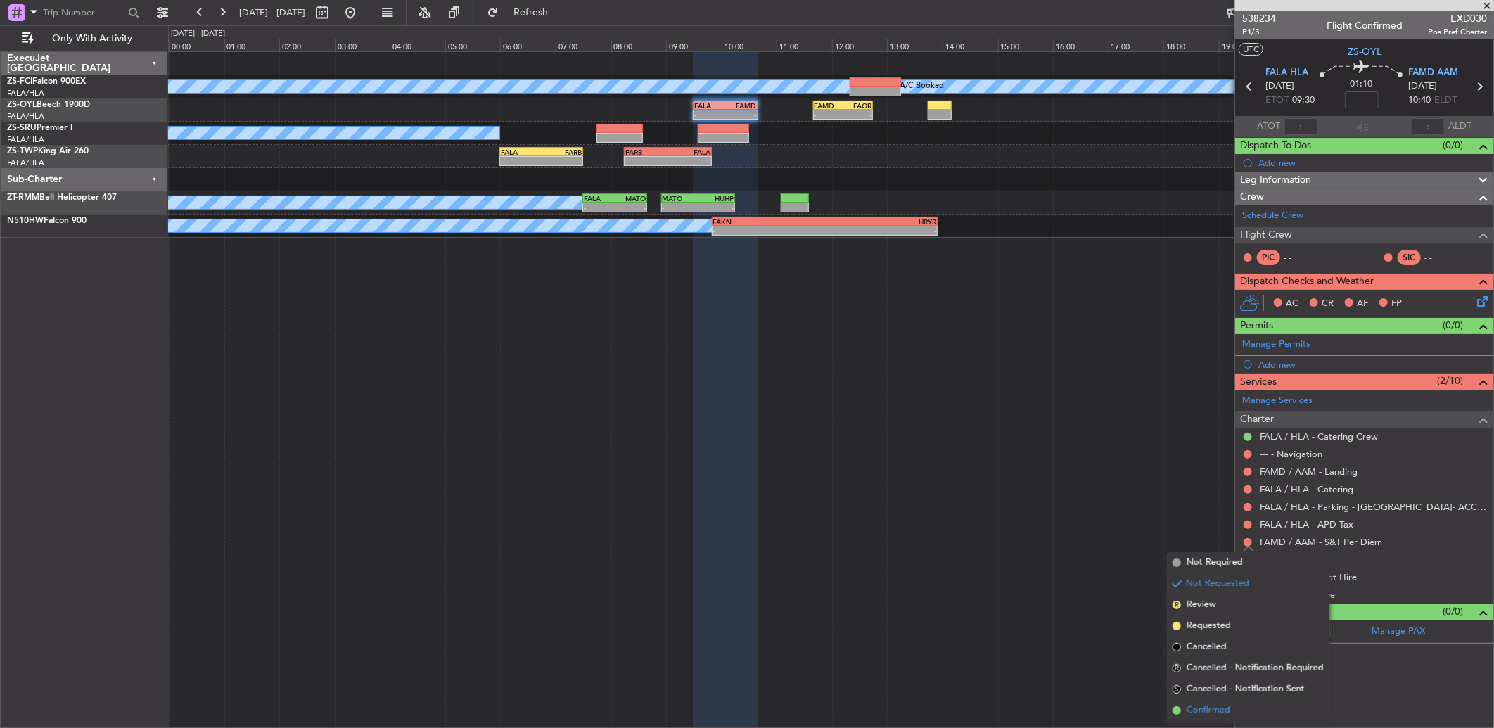
click at [1222, 700] on li "Confirmed" at bounding box center [1248, 710] width 162 height 21
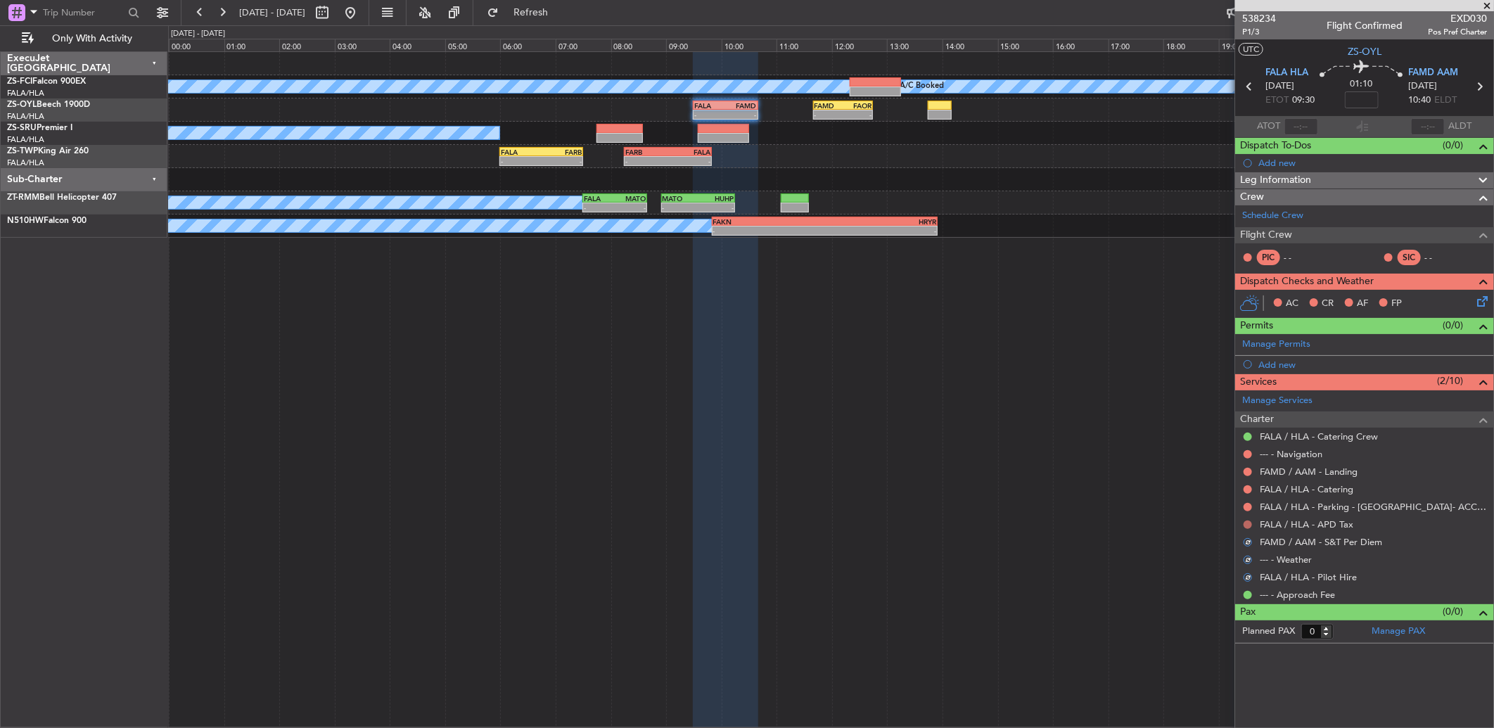
click at [1248, 523] on button at bounding box center [1247, 524] width 8 height 8
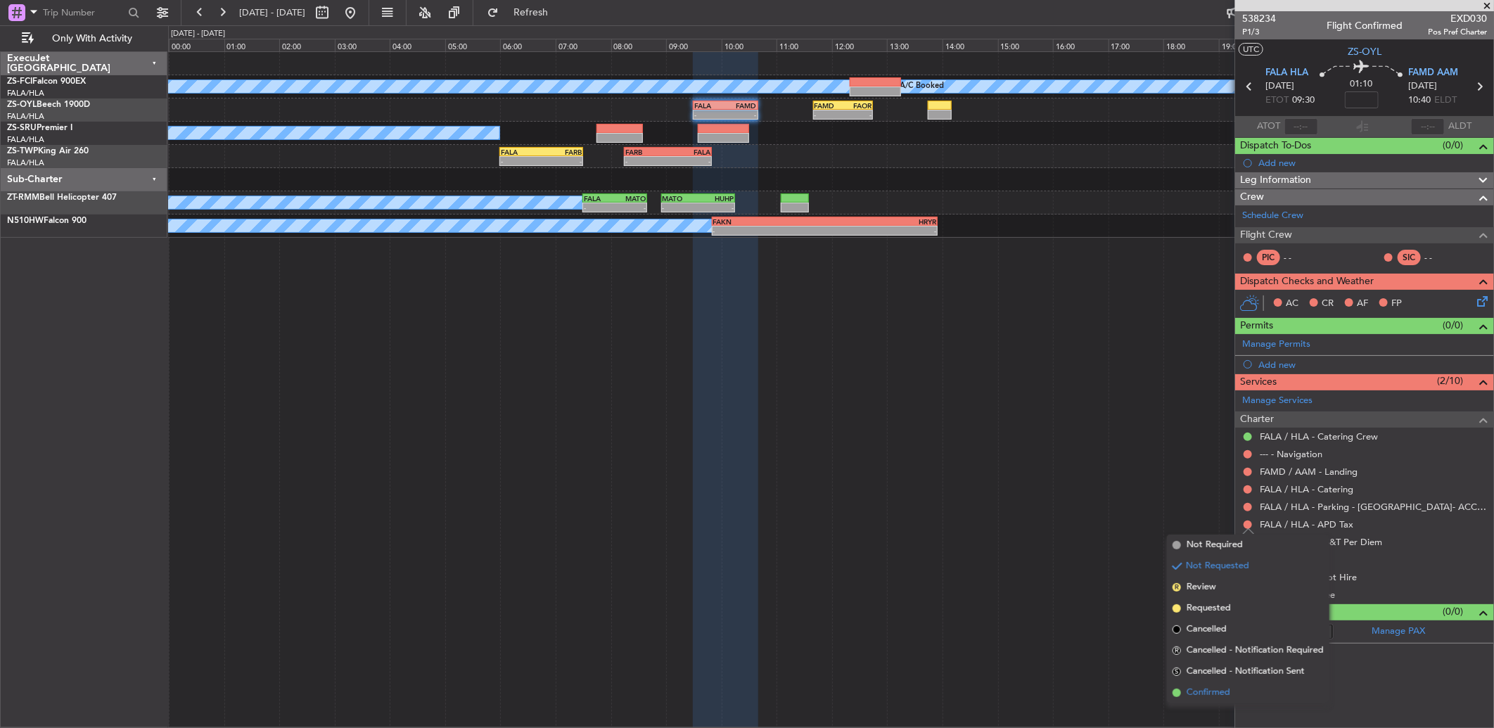
click at [1224, 693] on span "Confirmed" at bounding box center [1208, 693] width 44 height 14
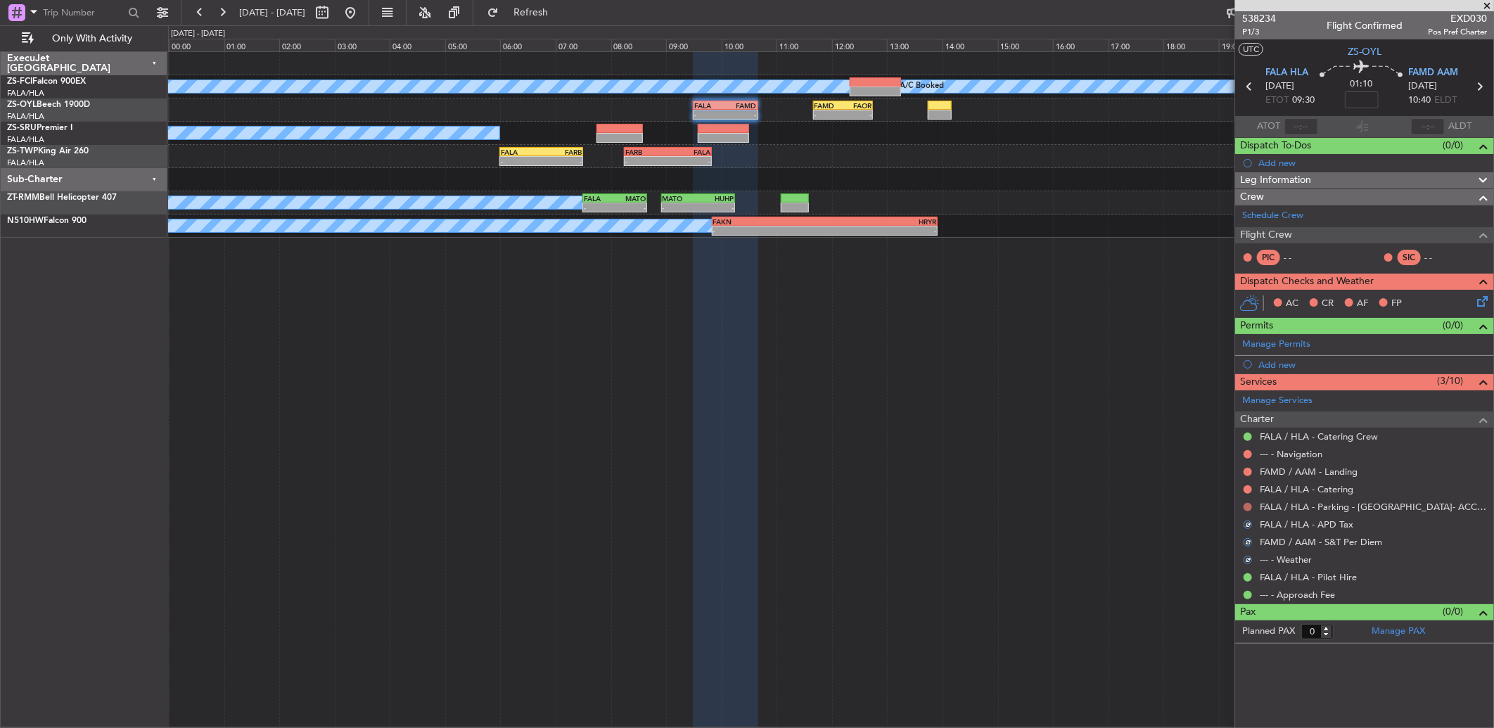
click at [1248, 506] on button at bounding box center [1247, 507] width 8 height 8
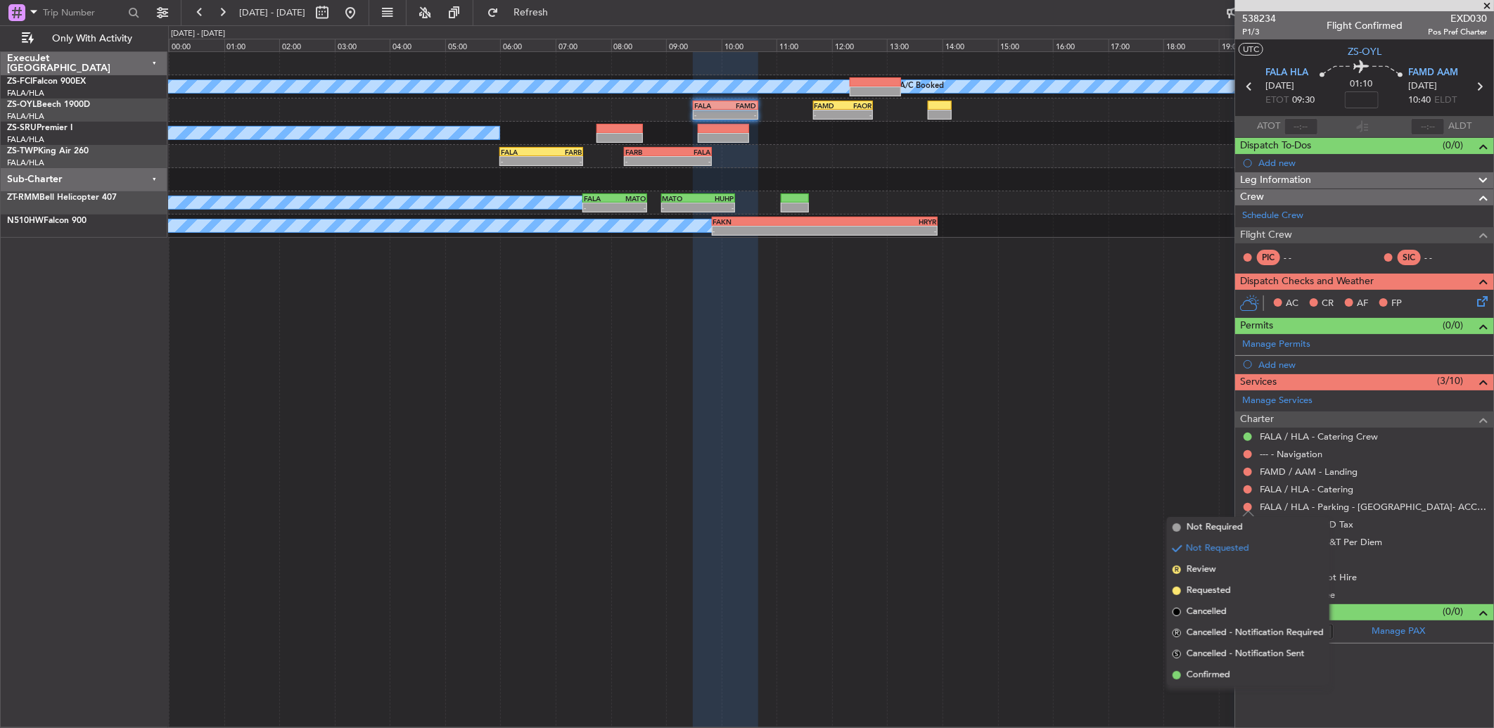
click at [1247, 672] on li "Confirmed" at bounding box center [1248, 675] width 162 height 21
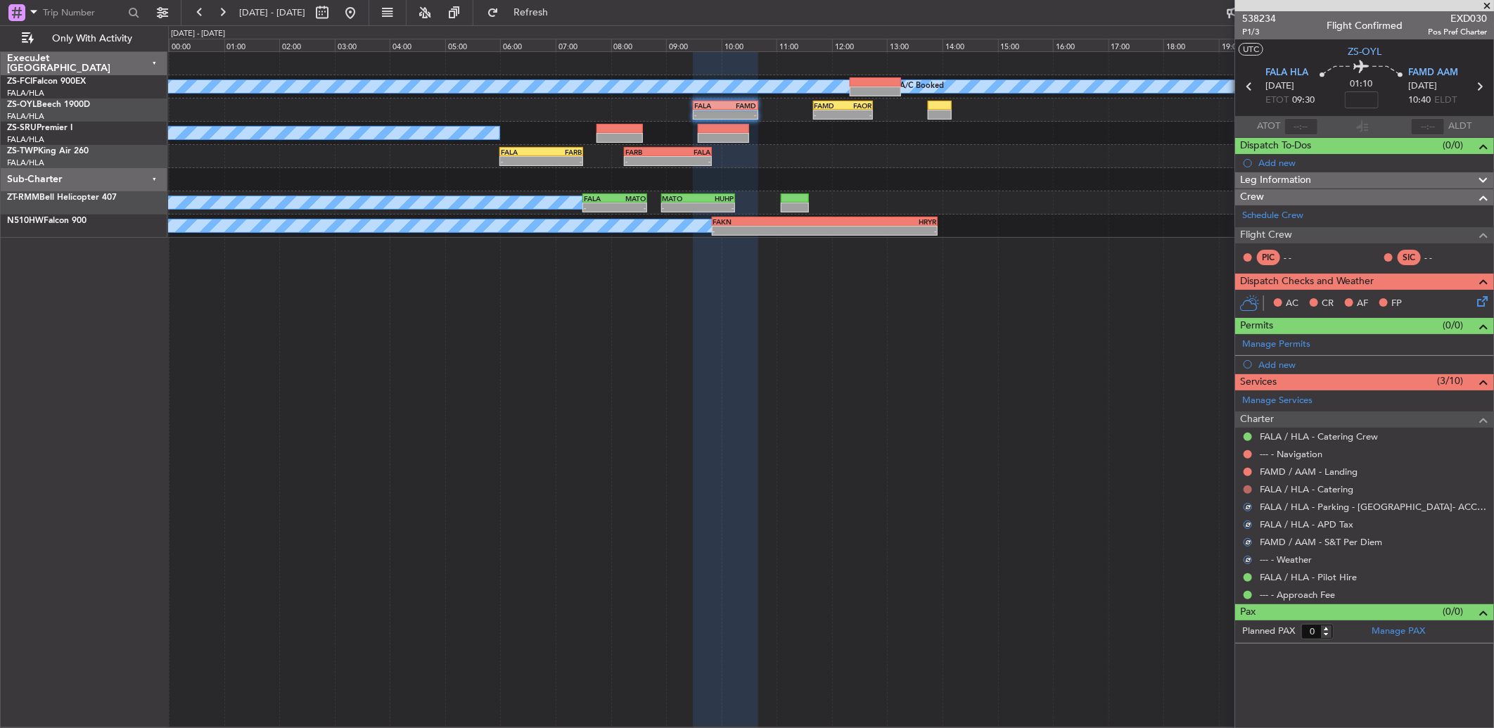
click at [1247, 485] on button at bounding box center [1247, 489] width 8 height 8
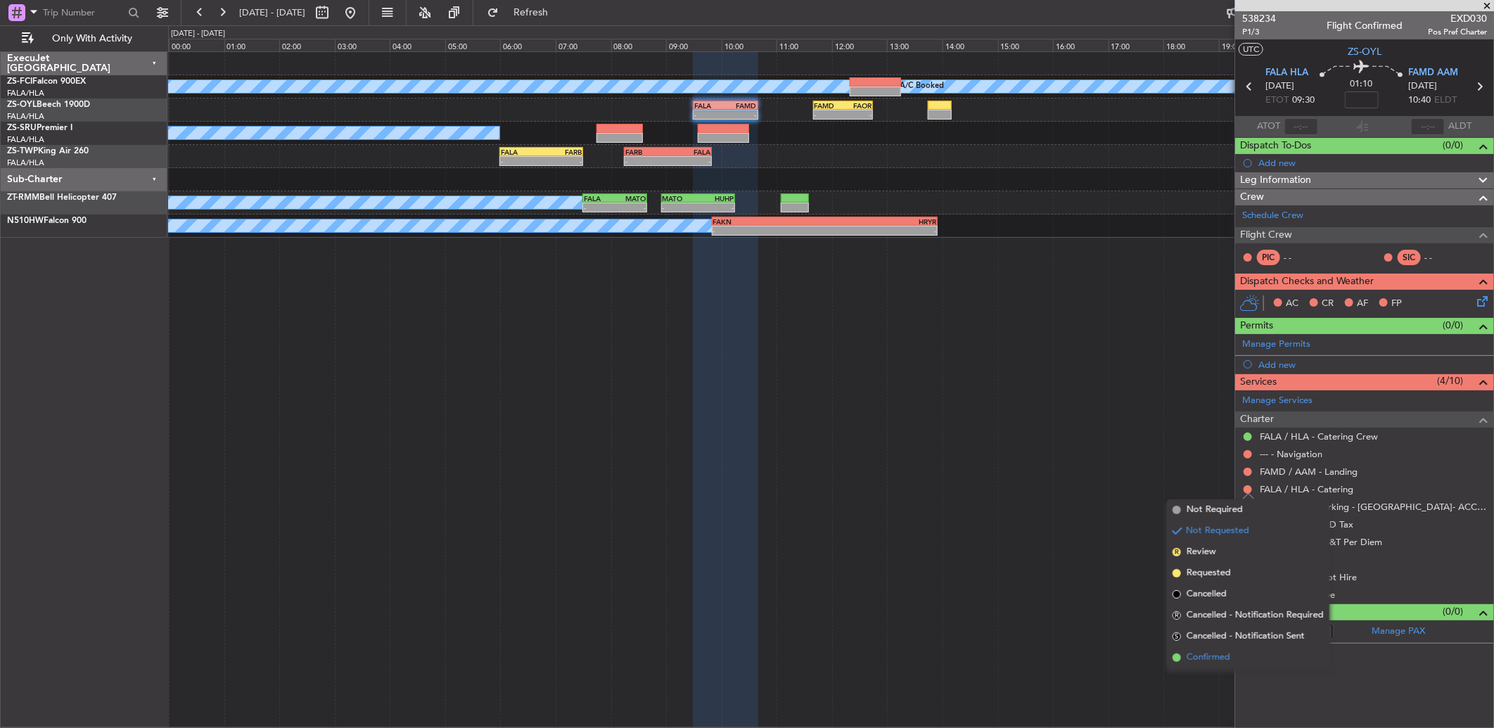
click at [1240, 662] on li "Confirmed" at bounding box center [1248, 657] width 162 height 21
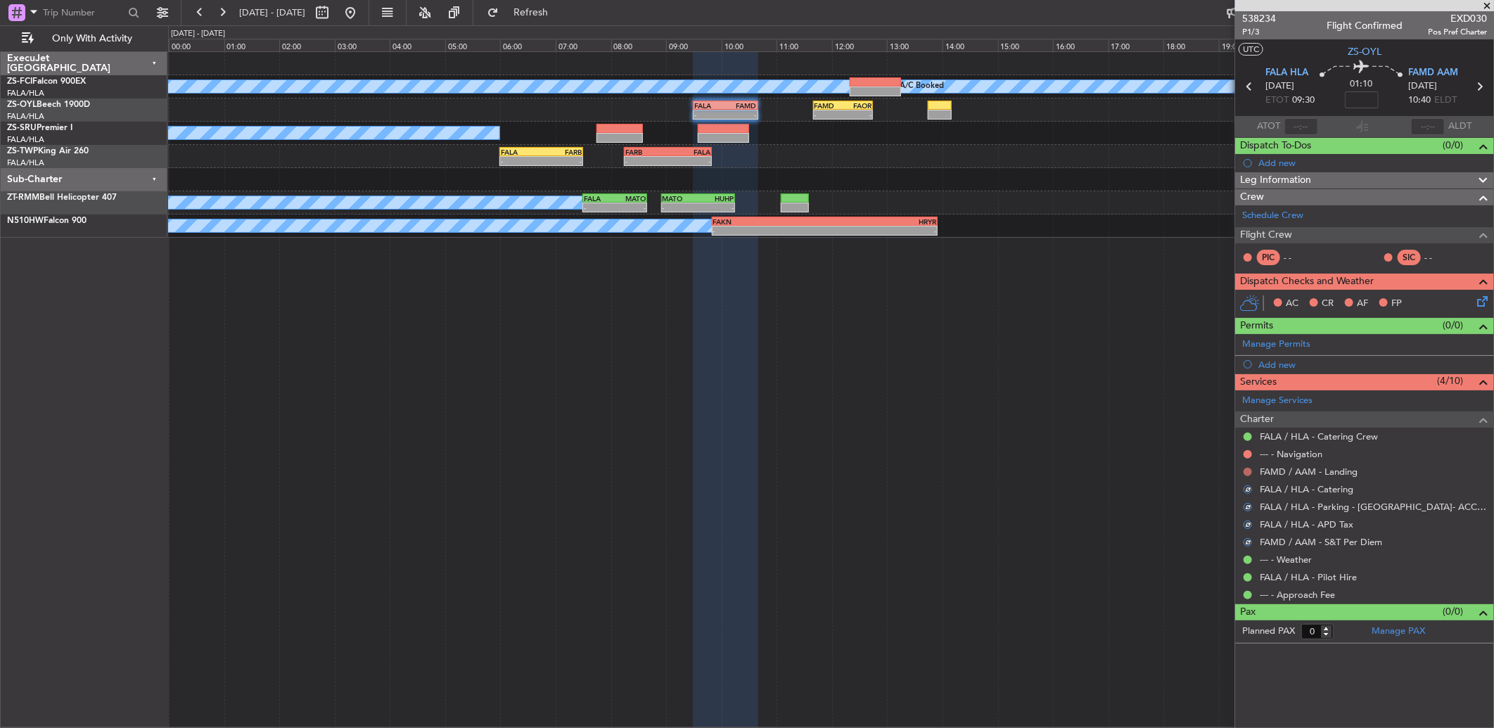
click at [1245, 470] on button at bounding box center [1247, 472] width 8 height 8
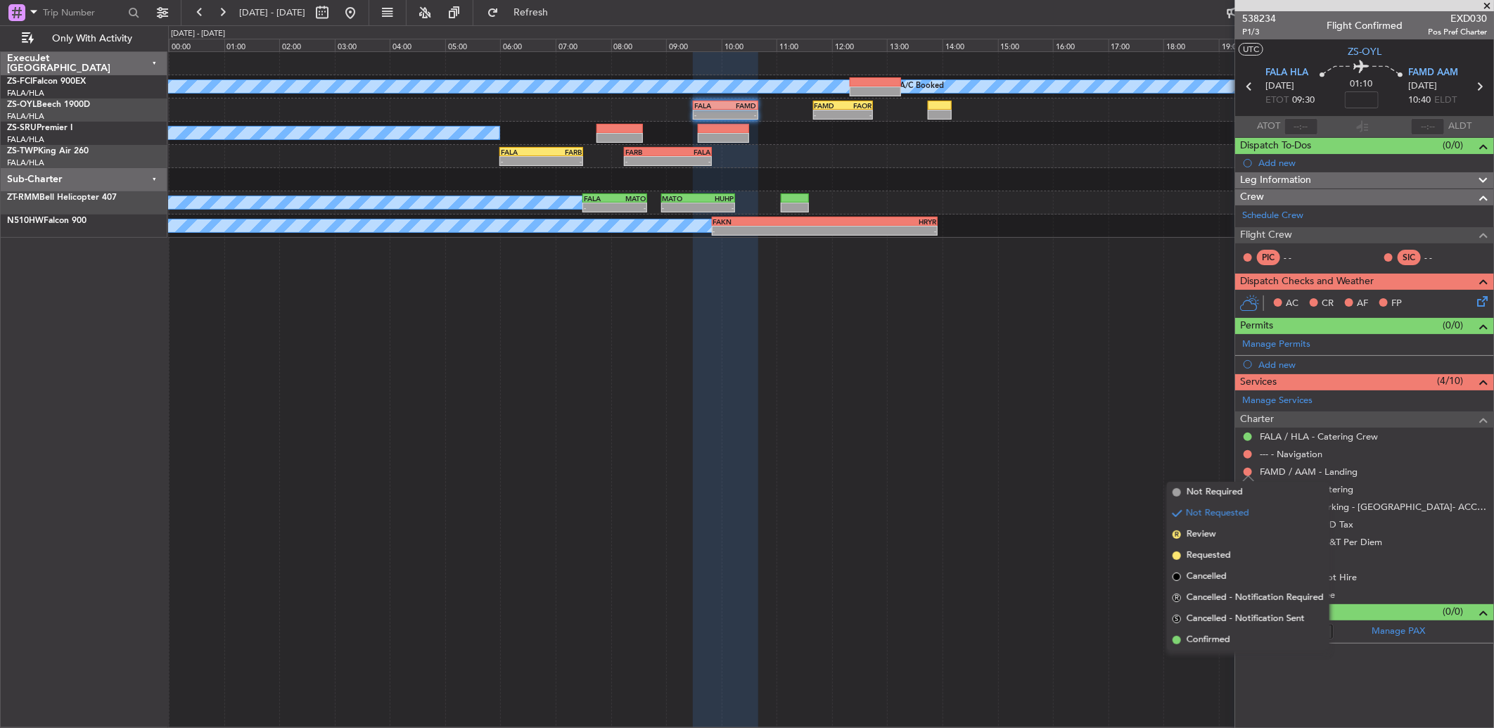
drag, startPoint x: 1235, startPoint y: 641, endPoint x: 1221, endPoint y: 544, distance: 98.1
click at [1233, 641] on li "Confirmed" at bounding box center [1248, 639] width 162 height 21
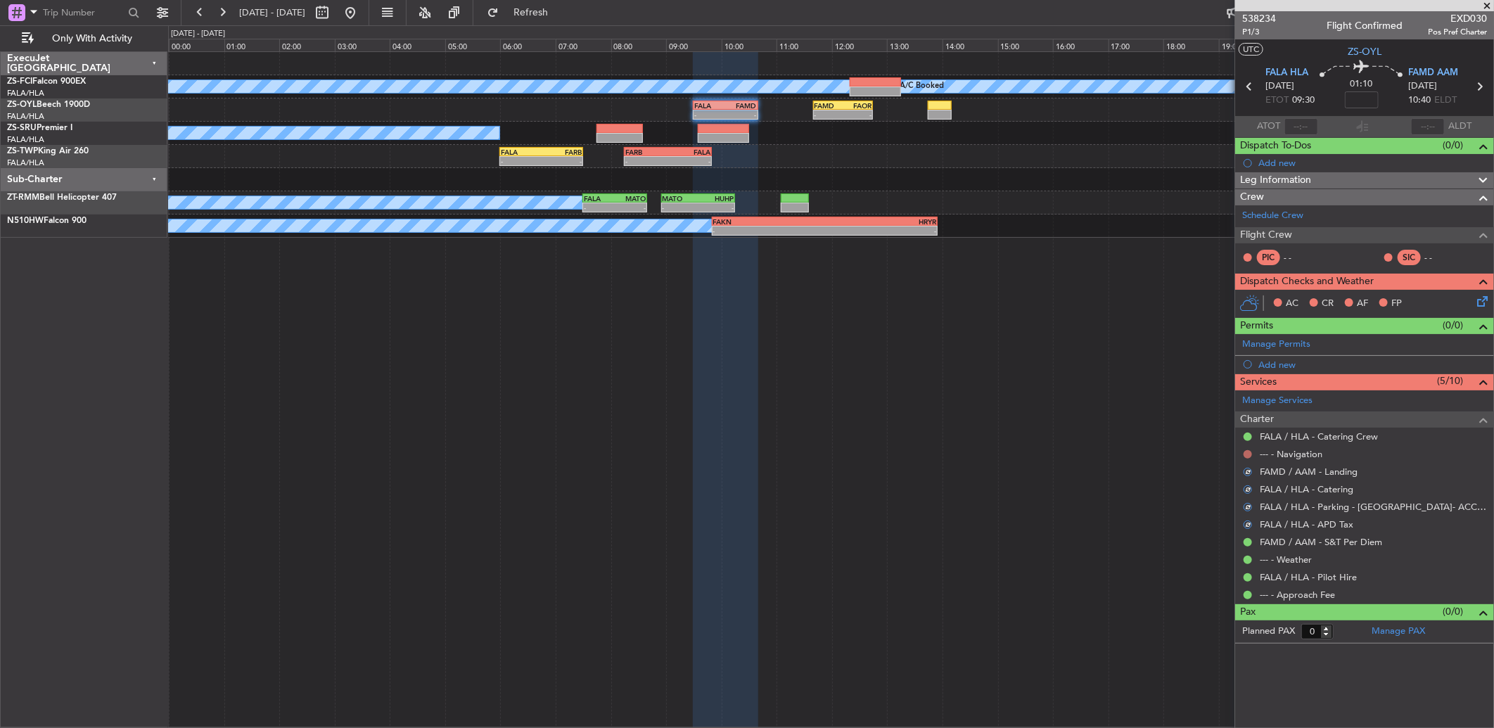
click at [1245, 453] on button at bounding box center [1247, 454] width 8 height 8
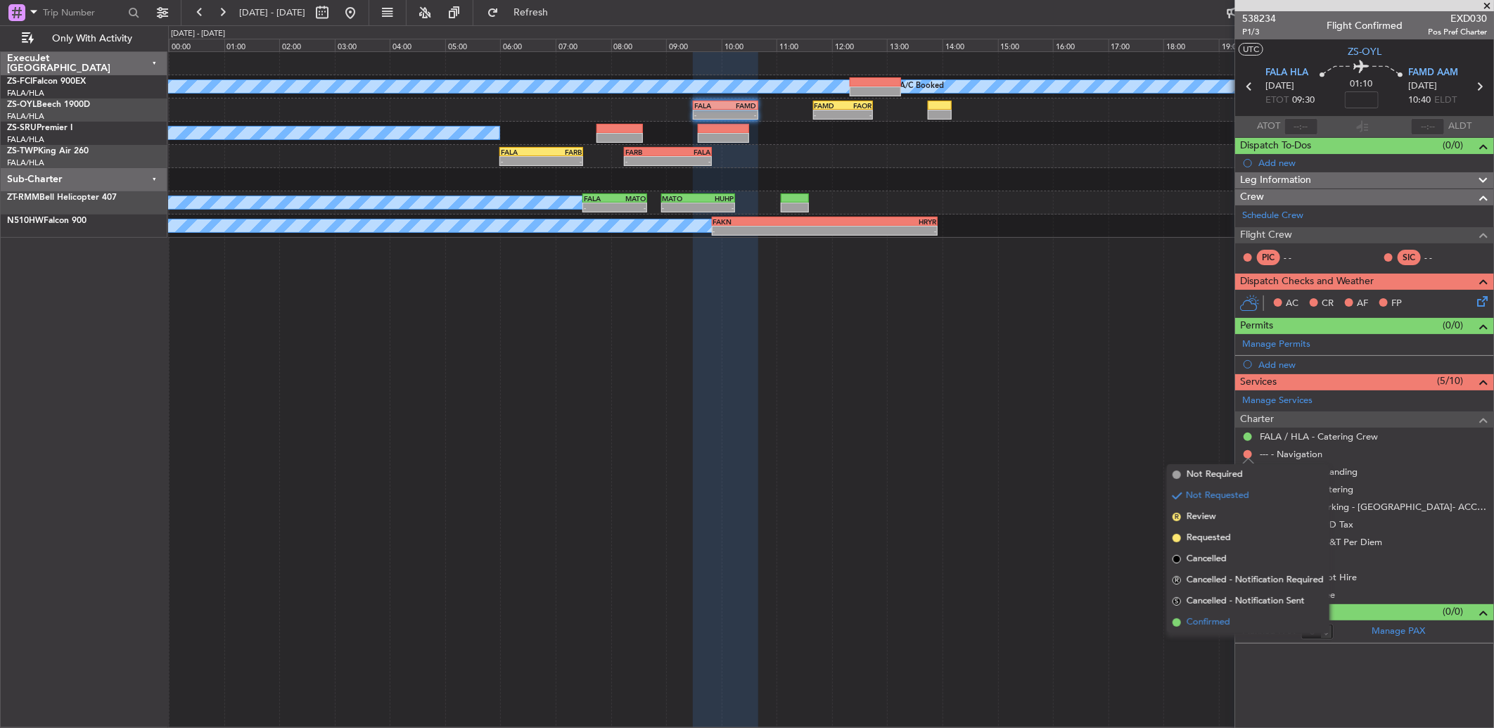
click at [1221, 621] on span "Confirmed" at bounding box center [1208, 622] width 44 height 14
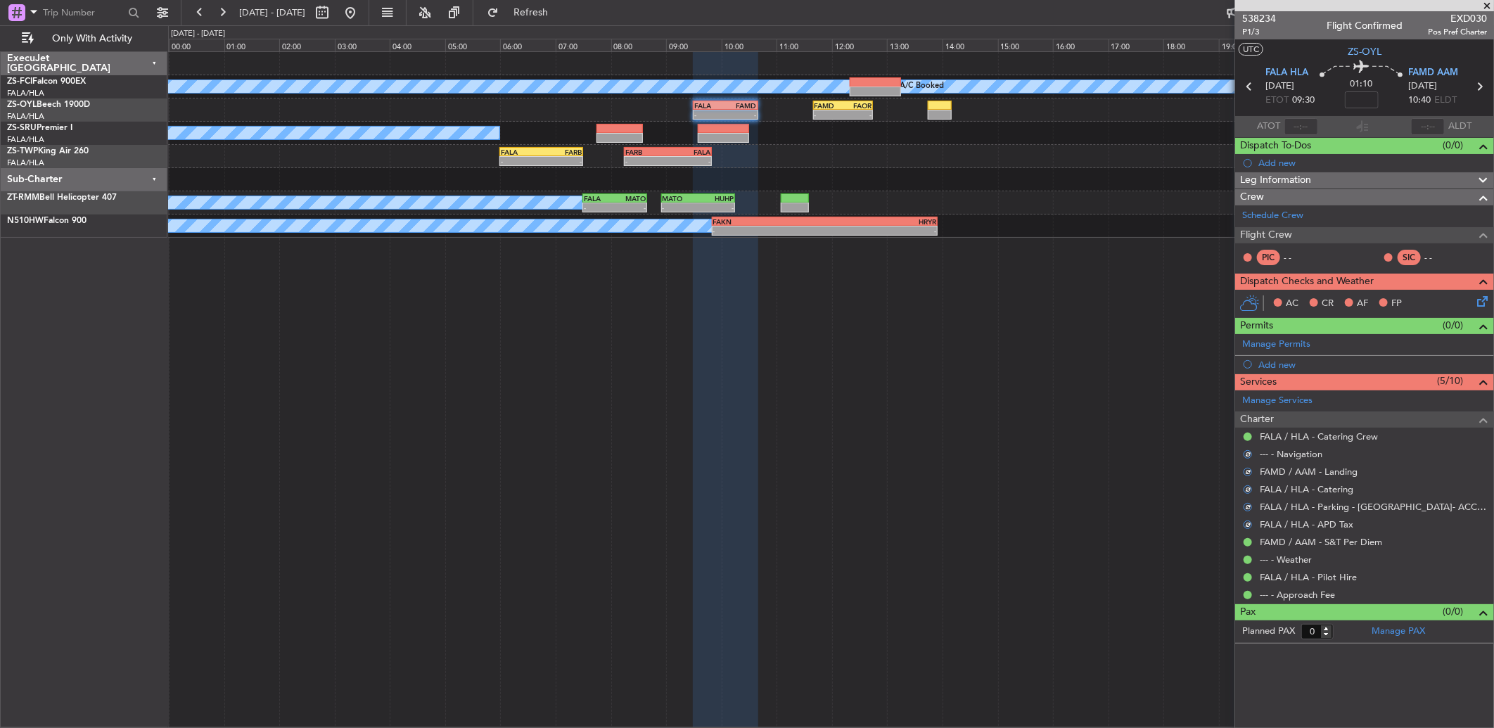
click at [1471, 302] on div "AC CR AF FP" at bounding box center [1370, 303] width 207 height 21
click at [1479, 301] on icon at bounding box center [1479, 298] width 11 height 11
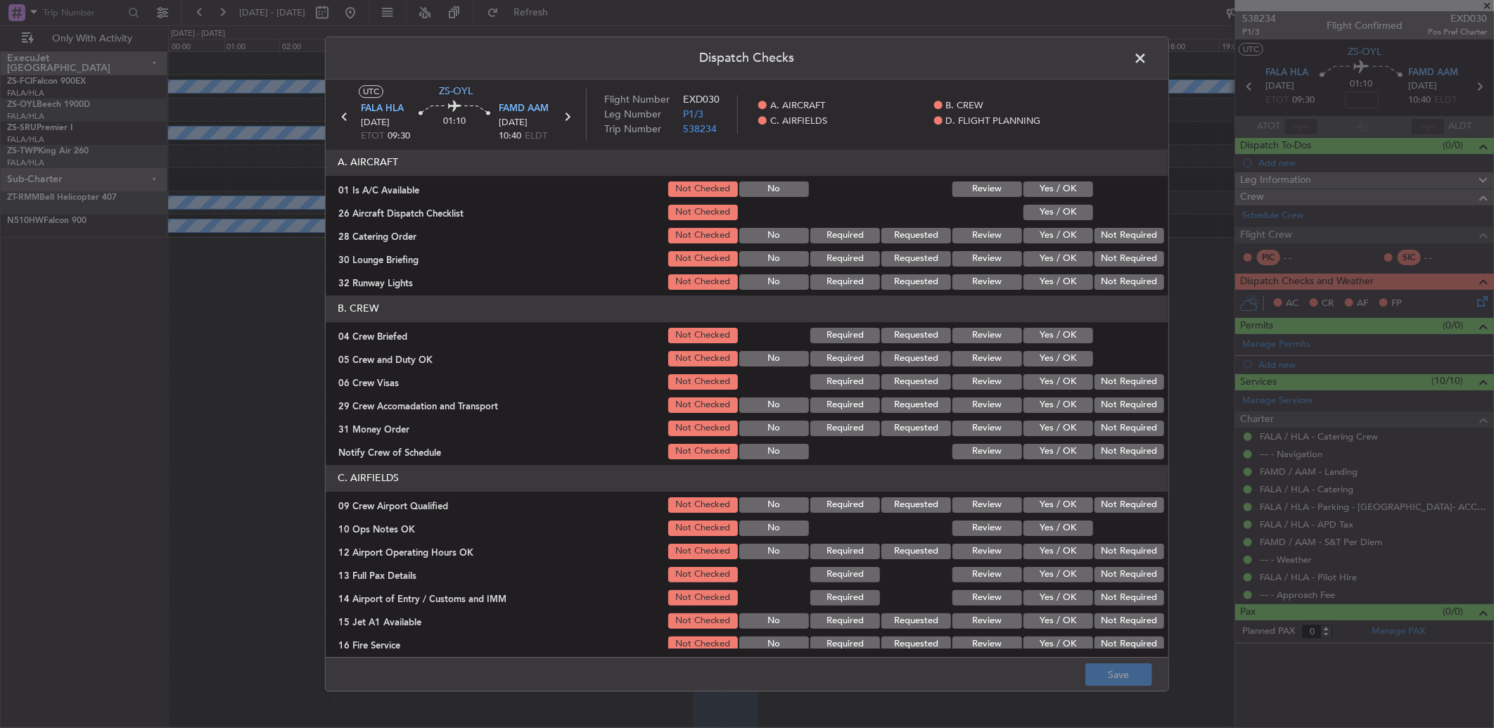
click at [1062, 187] on button "Yes / OK" at bounding box center [1058, 188] width 70 height 15
click at [1064, 208] on button "Yes / OK" at bounding box center [1058, 212] width 70 height 15
click at [1098, 230] on button "Not Required" at bounding box center [1129, 235] width 70 height 15
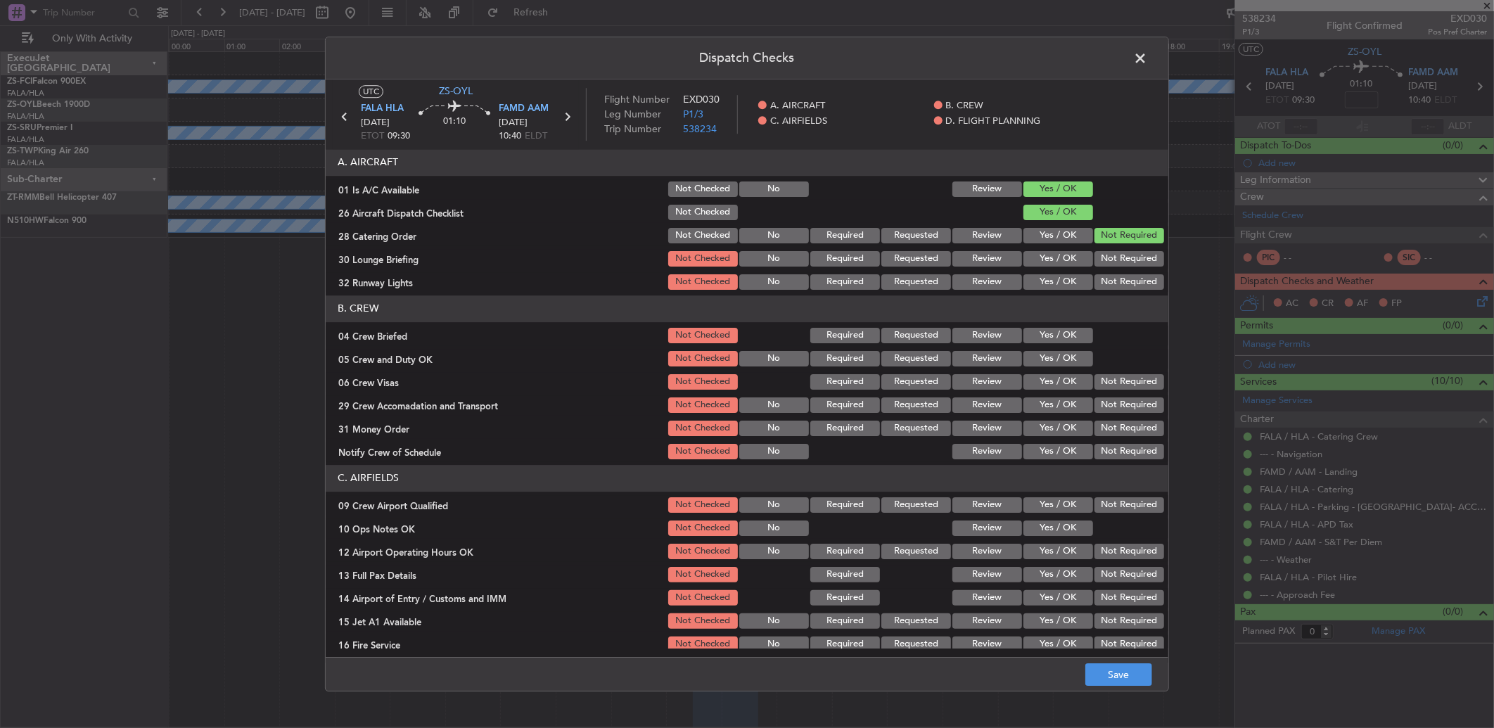
click at [989, 233] on button "Review" at bounding box center [987, 235] width 70 height 15
click at [1031, 260] on button "Yes / OK" at bounding box center [1058, 258] width 70 height 15
click at [1041, 281] on button "Yes / OK" at bounding box center [1058, 281] width 70 height 15
click at [972, 328] on div "Review" at bounding box center [985, 336] width 71 height 20
click at [974, 336] on button "Review" at bounding box center [987, 335] width 70 height 15
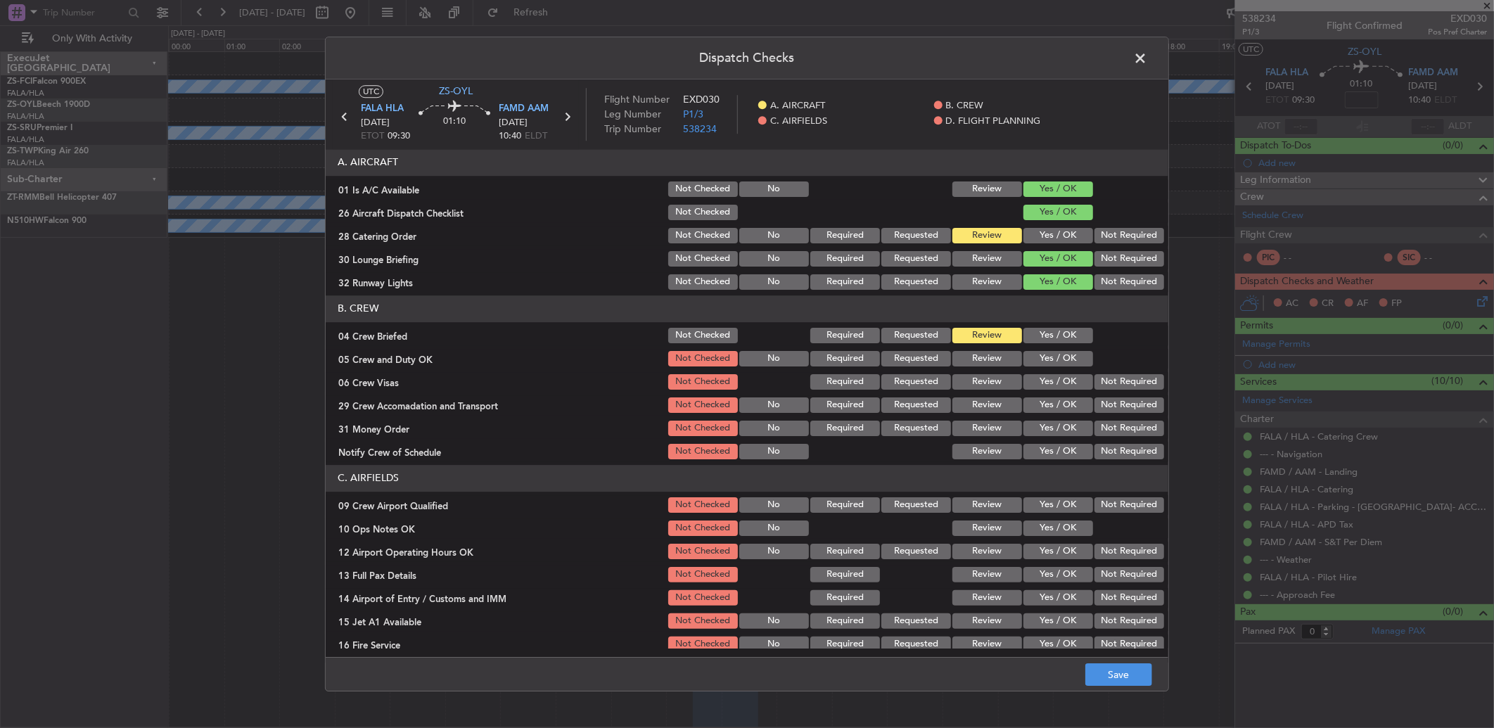
click at [1049, 360] on button "Yes / OK" at bounding box center [1058, 358] width 70 height 15
click at [1096, 380] on button "Not Required" at bounding box center [1129, 381] width 70 height 15
click at [1102, 410] on button "Not Required" at bounding box center [1129, 404] width 70 height 15
click at [972, 427] on button "Review" at bounding box center [987, 428] width 70 height 15
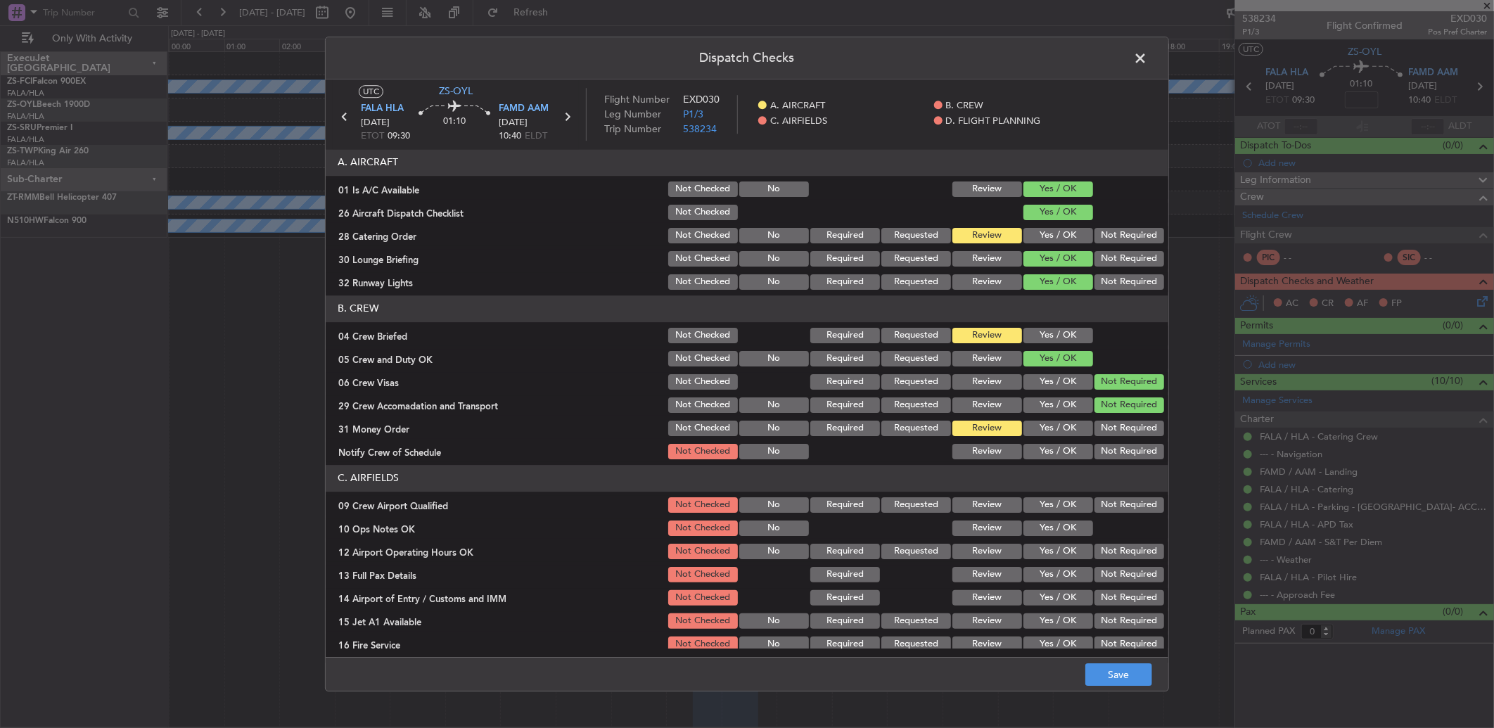
click at [1059, 451] on button "Yes / OK" at bounding box center [1058, 451] width 70 height 15
click at [1050, 507] on button "Yes / OK" at bounding box center [1058, 504] width 70 height 15
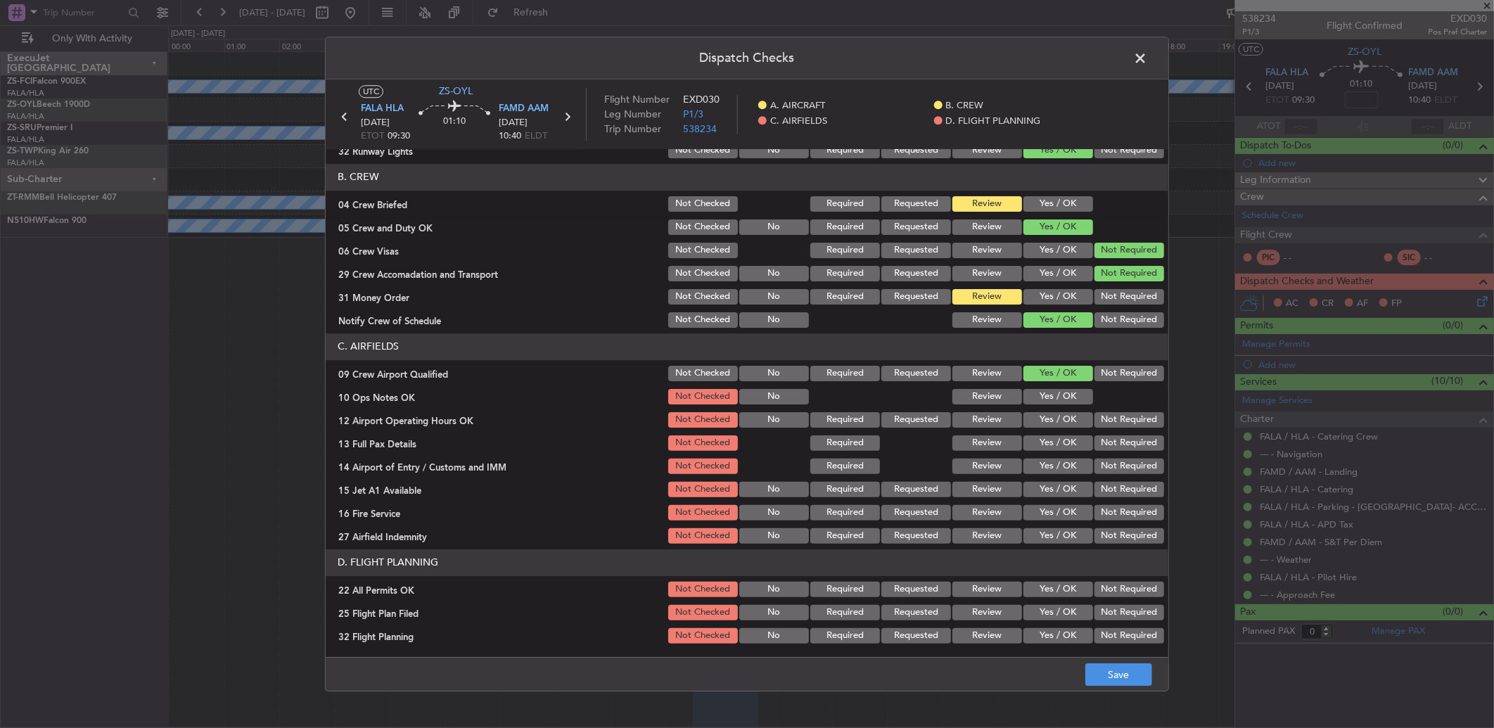
click at [1044, 303] on button "Yes / OK" at bounding box center [1058, 296] width 70 height 15
click at [1027, 397] on button "Yes / OK" at bounding box center [1058, 396] width 70 height 15
click at [1046, 428] on div "Yes / OK" at bounding box center [1056, 420] width 71 height 20
click at [1057, 422] on button "Yes / OK" at bounding box center [1058, 419] width 70 height 15
click at [1053, 462] on button "Yes / OK" at bounding box center [1058, 465] width 70 height 15
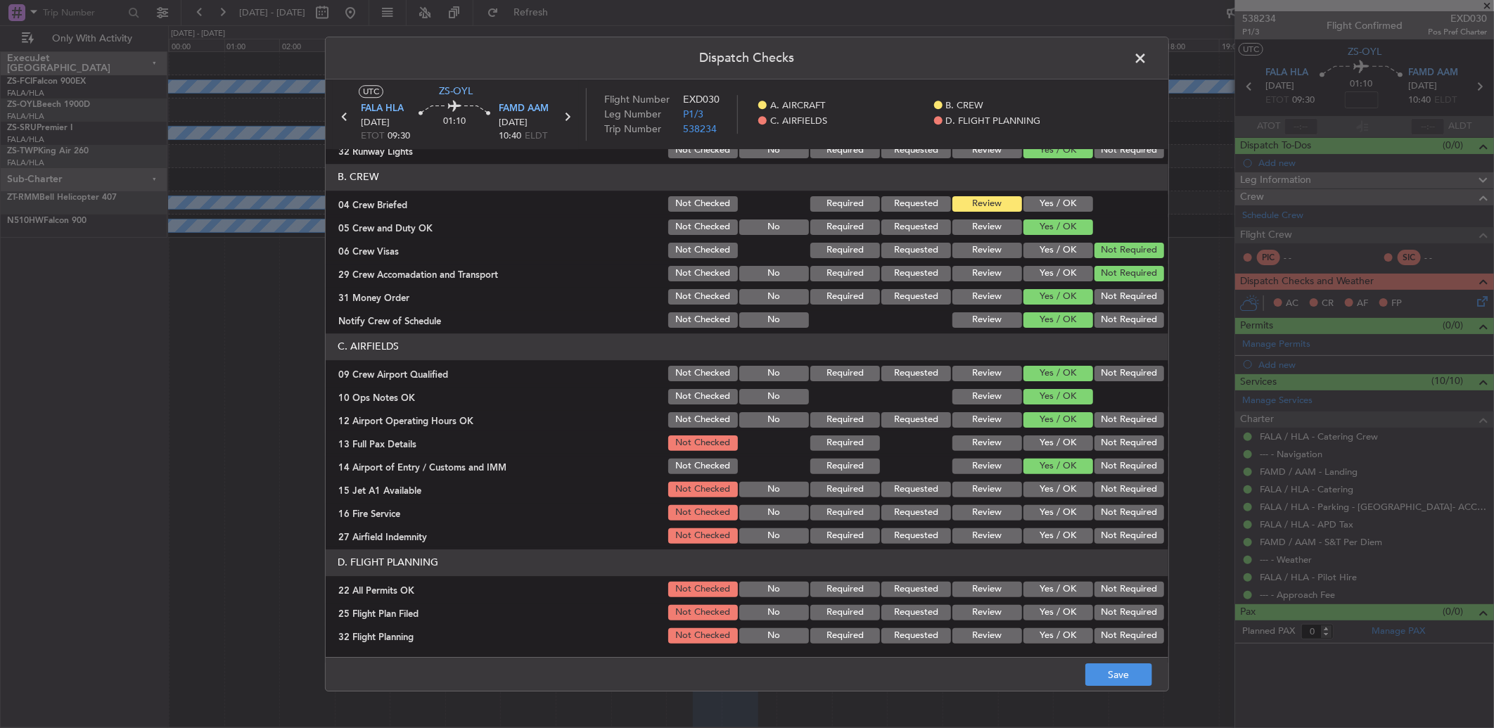
click at [1049, 441] on button "Yes / OK" at bounding box center [1058, 442] width 70 height 15
click at [1094, 467] on button "Not Required" at bounding box center [1129, 465] width 70 height 15
click at [1039, 494] on button "Yes / OK" at bounding box center [1058, 489] width 70 height 15
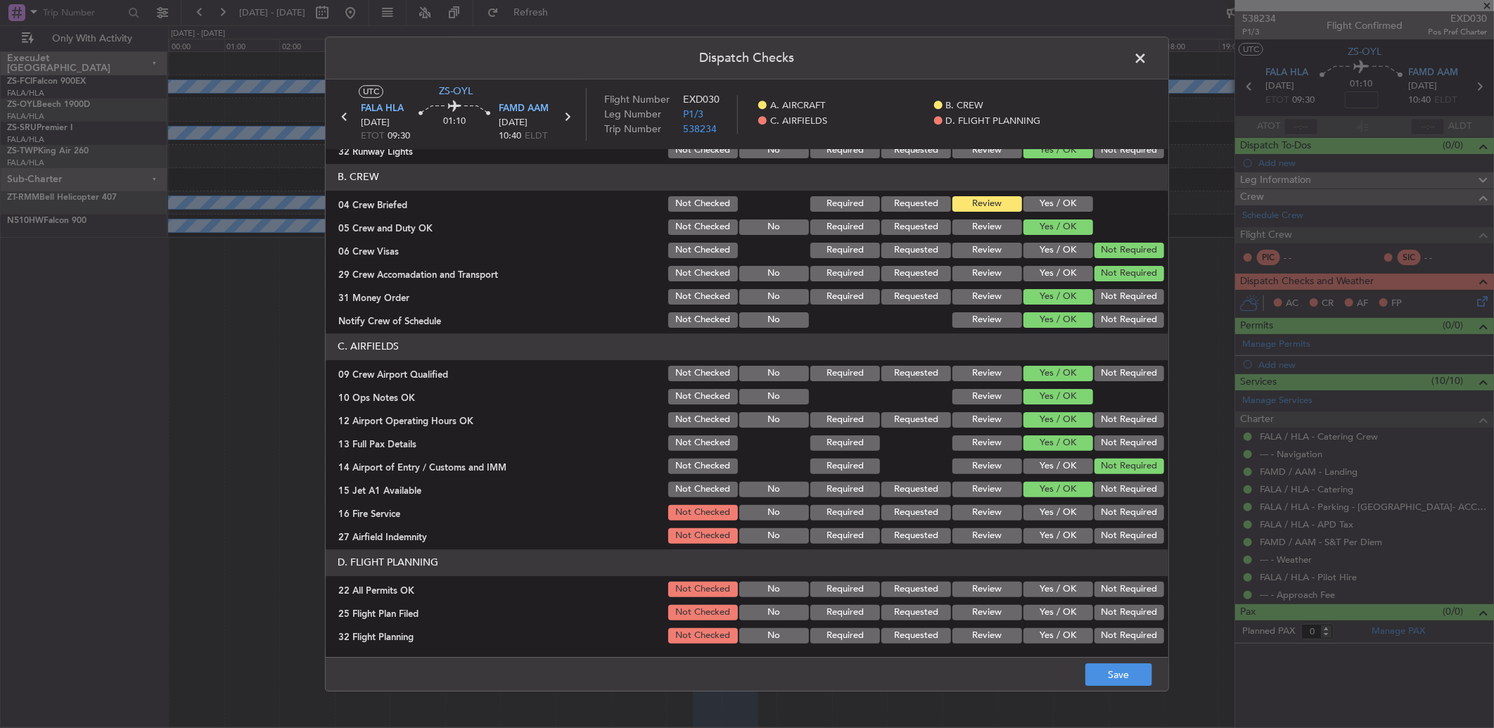
click at [1048, 518] on button "Yes / OK" at bounding box center [1058, 512] width 70 height 15
click at [984, 537] on button "Review" at bounding box center [987, 535] width 70 height 15
click at [1108, 591] on button "Not Required" at bounding box center [1129, 589] width 70 height 15
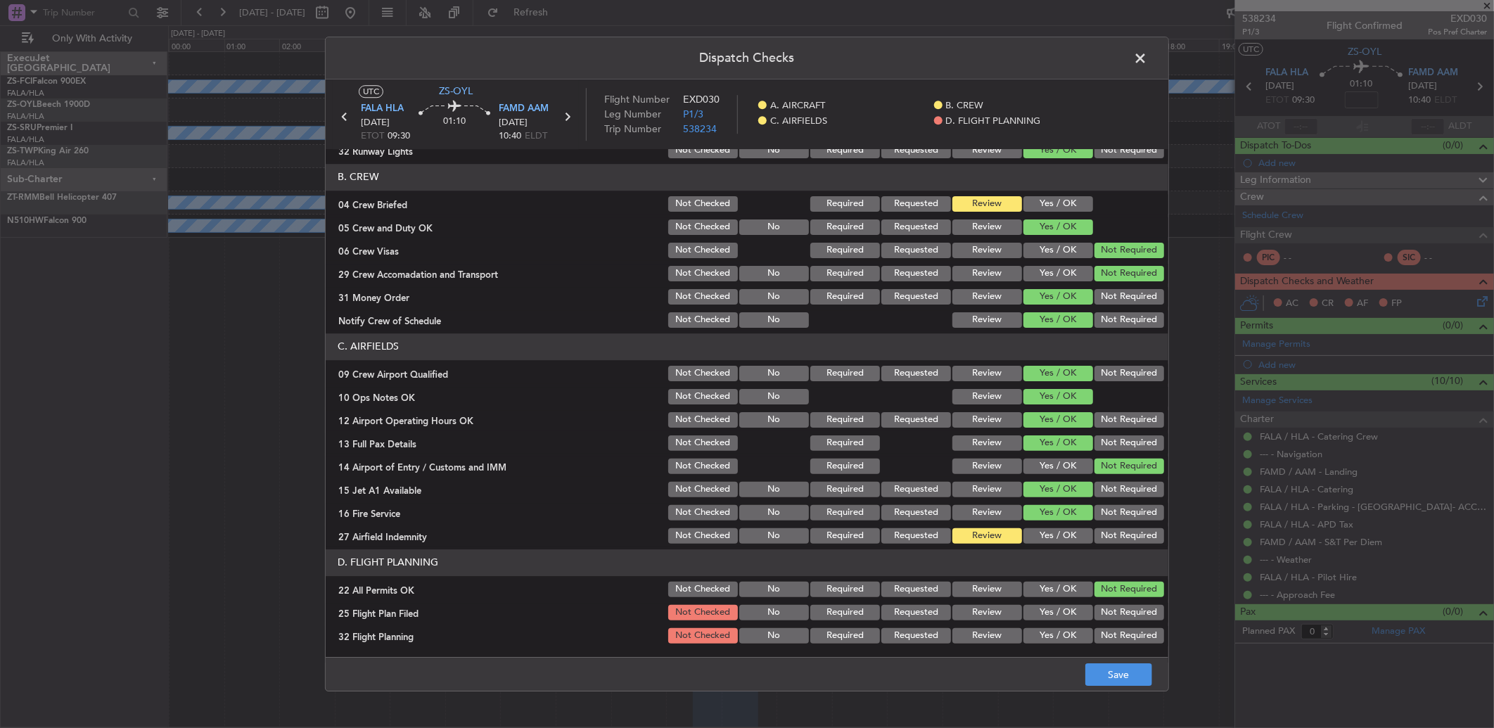
drag, startPoint x: 980, startPoint y: 617, endPoint x: 981, endPoint y: 633, distance: 16.2
click at [980, 617] on button "Review" at bounding box center [987, 612] width 70 height 15
drag, startPoint x: 981, startPoint y: 633, endPoint x: 983, endPoint y: 641, distance: 8.0
click at [981, 634] on button "Review" at bounding box center [987, 635] width 70 height 15
click at [1132, 668] on button "Save" at bounding box center [1118, 674] width 67 height 23
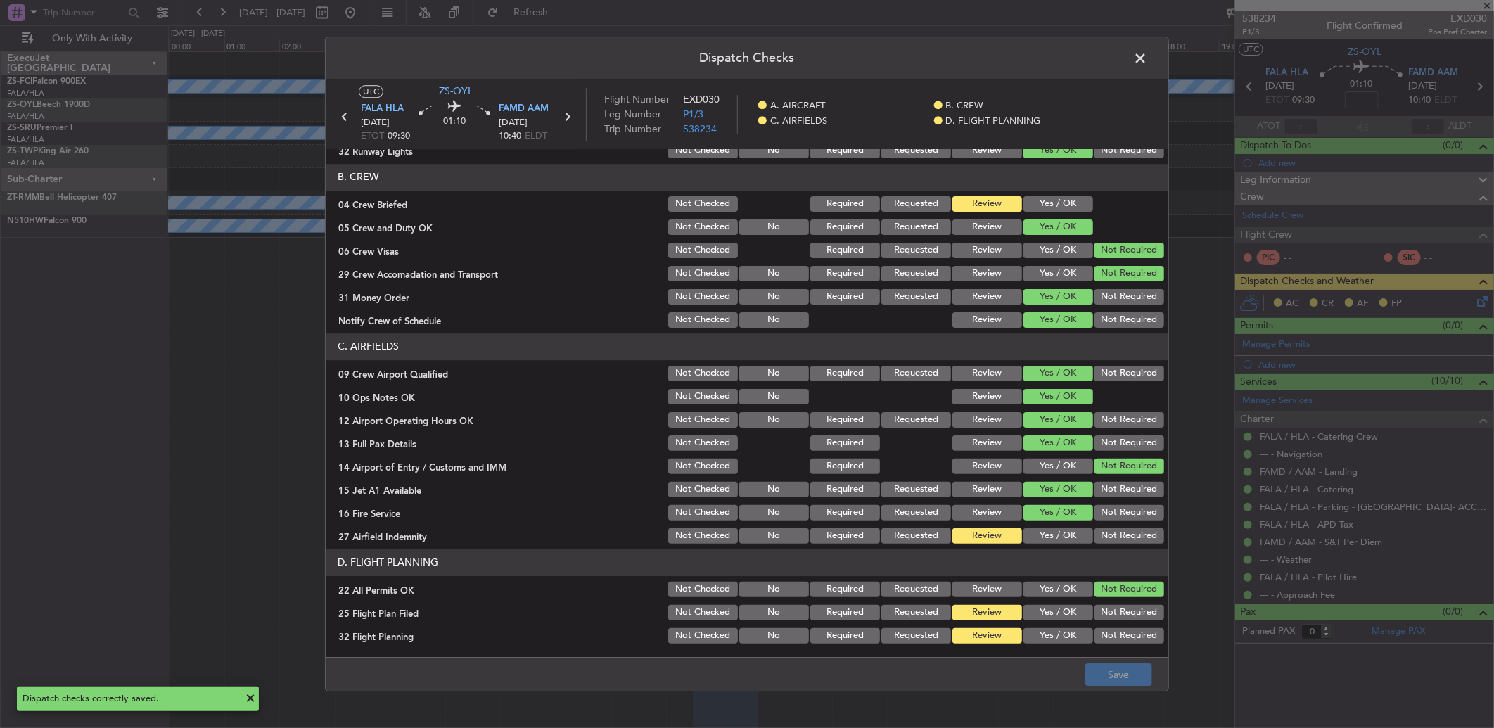
click at [1147, 59] on span at bounding box center [1147, 62] width 0 height 28
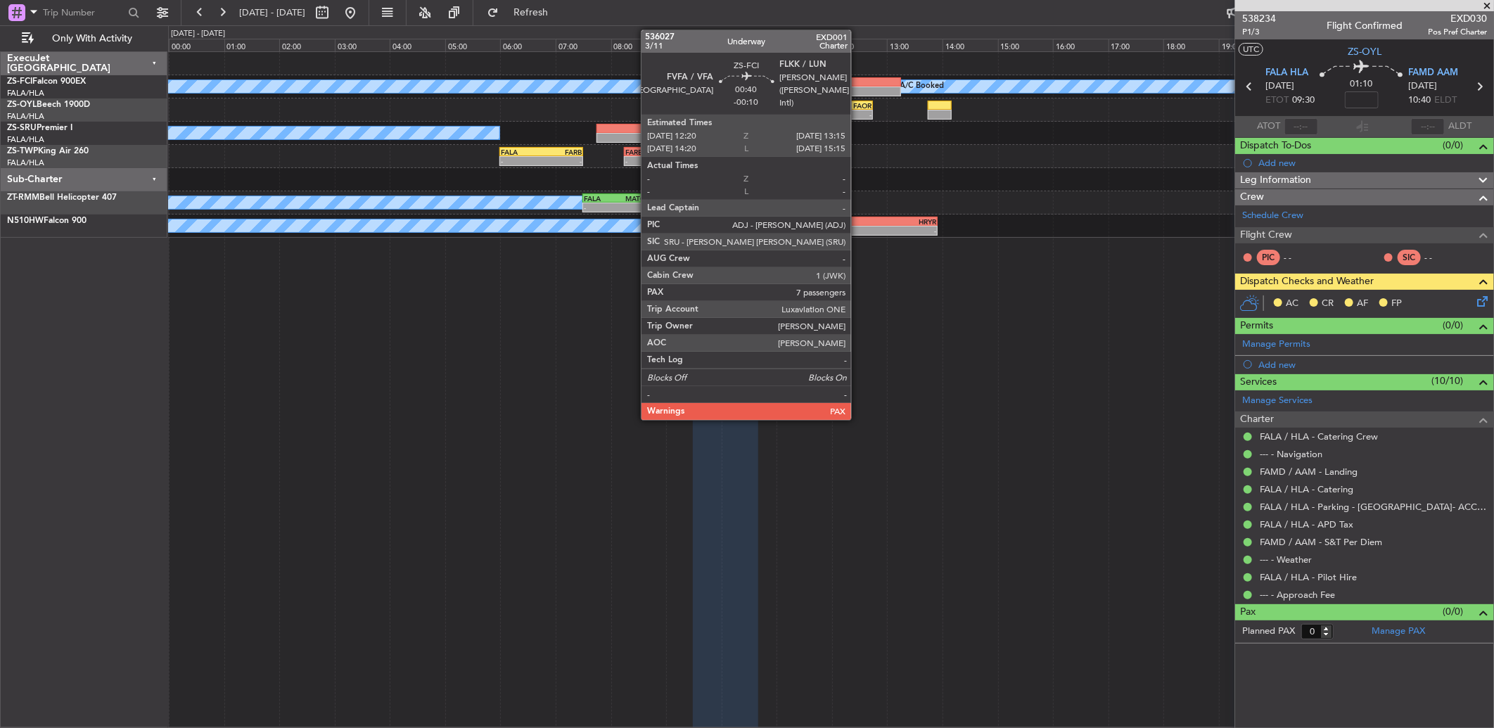
click at [858, 83] on div at bounding box center [874, 82] width 51 height 10
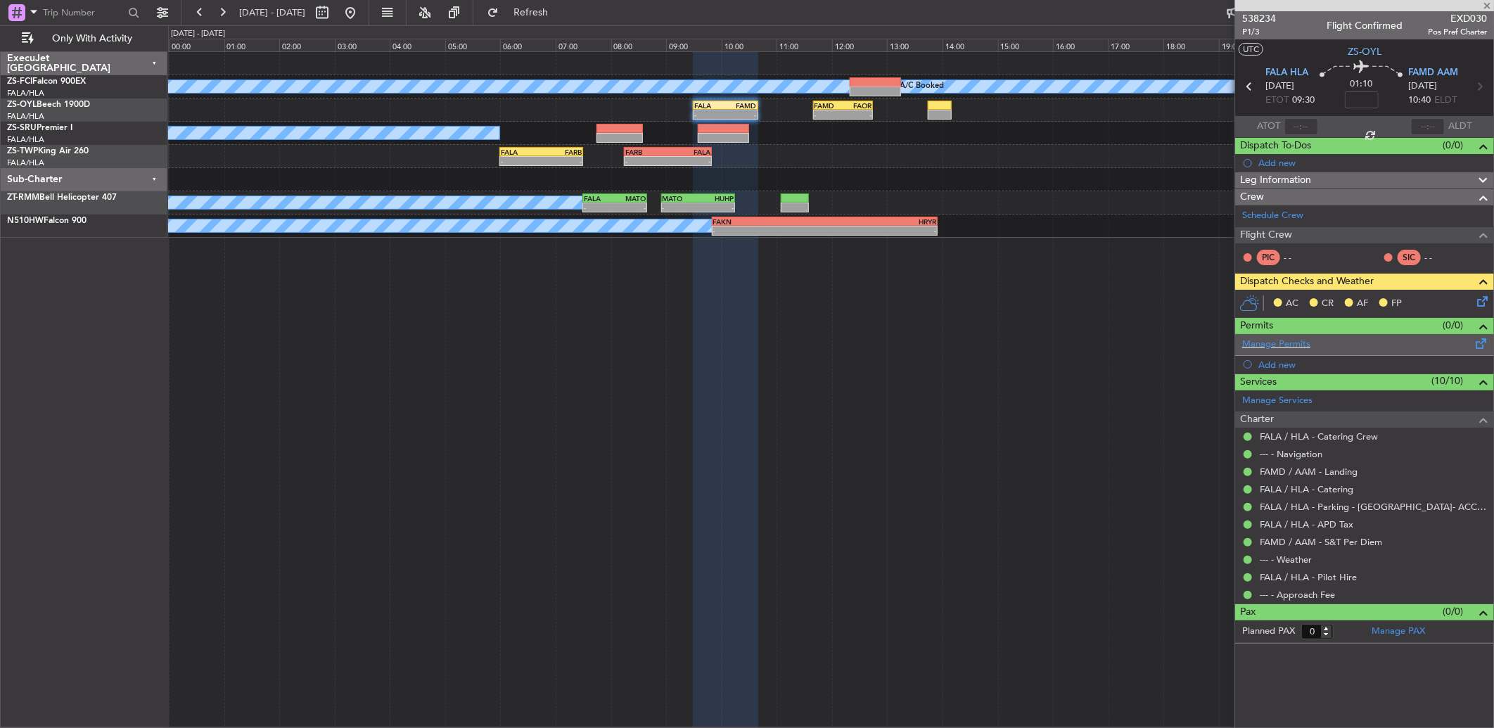
type input "-00:10"
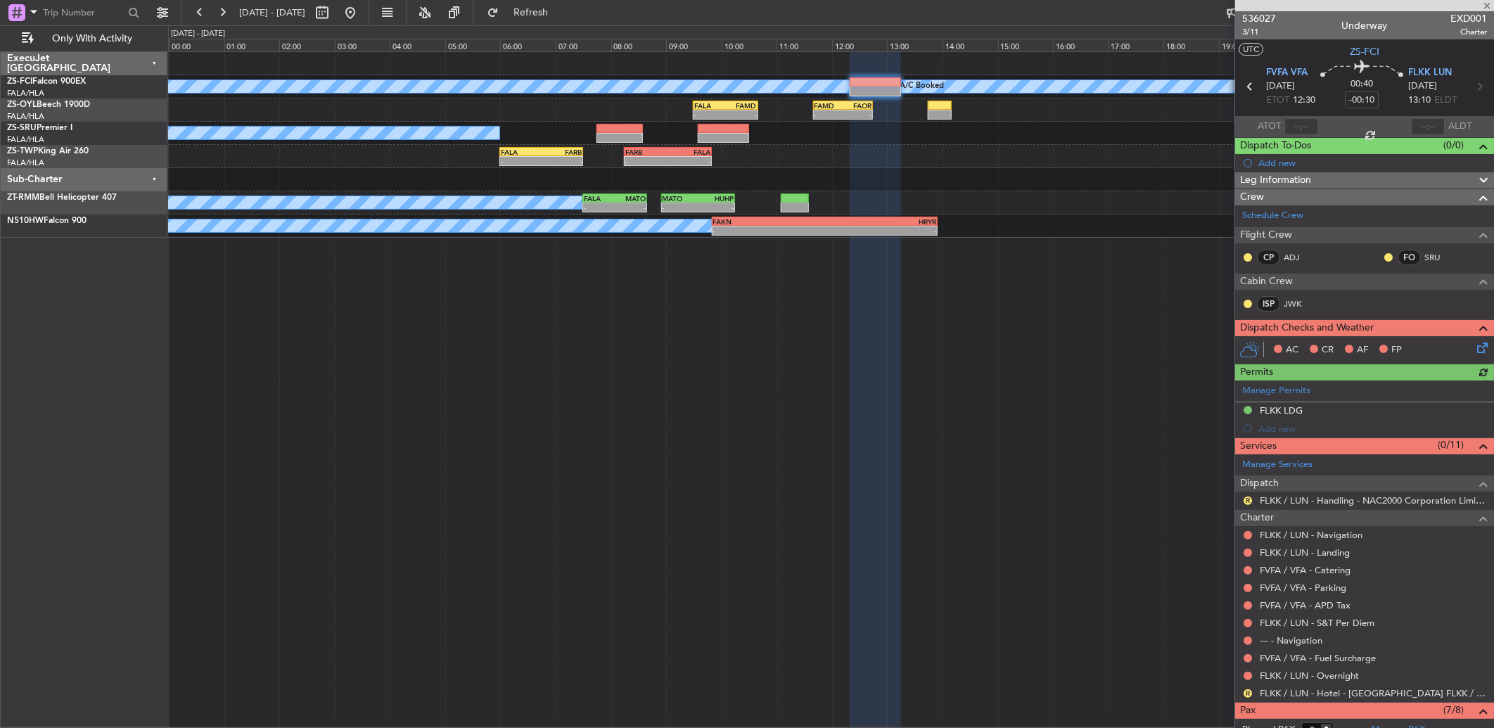
click at [1247, 248] on div "CP ADJ" at bounding box center [1285, 258] width 87 height 20
click at [1245, 257] on button at bounding box center [1247, 257] width 8 height 8
click at [1240, 299] on span "Acknowledged" at bounding box center [1251, 298] width 62 height 14
click at [1384, 254] on button at bounding box center [1388, 257] width 8 height 8
drag, startPoint x: 1364, startPoint y: 294, endPoint x: 1183, endPoint y: 304, distance: 181.7
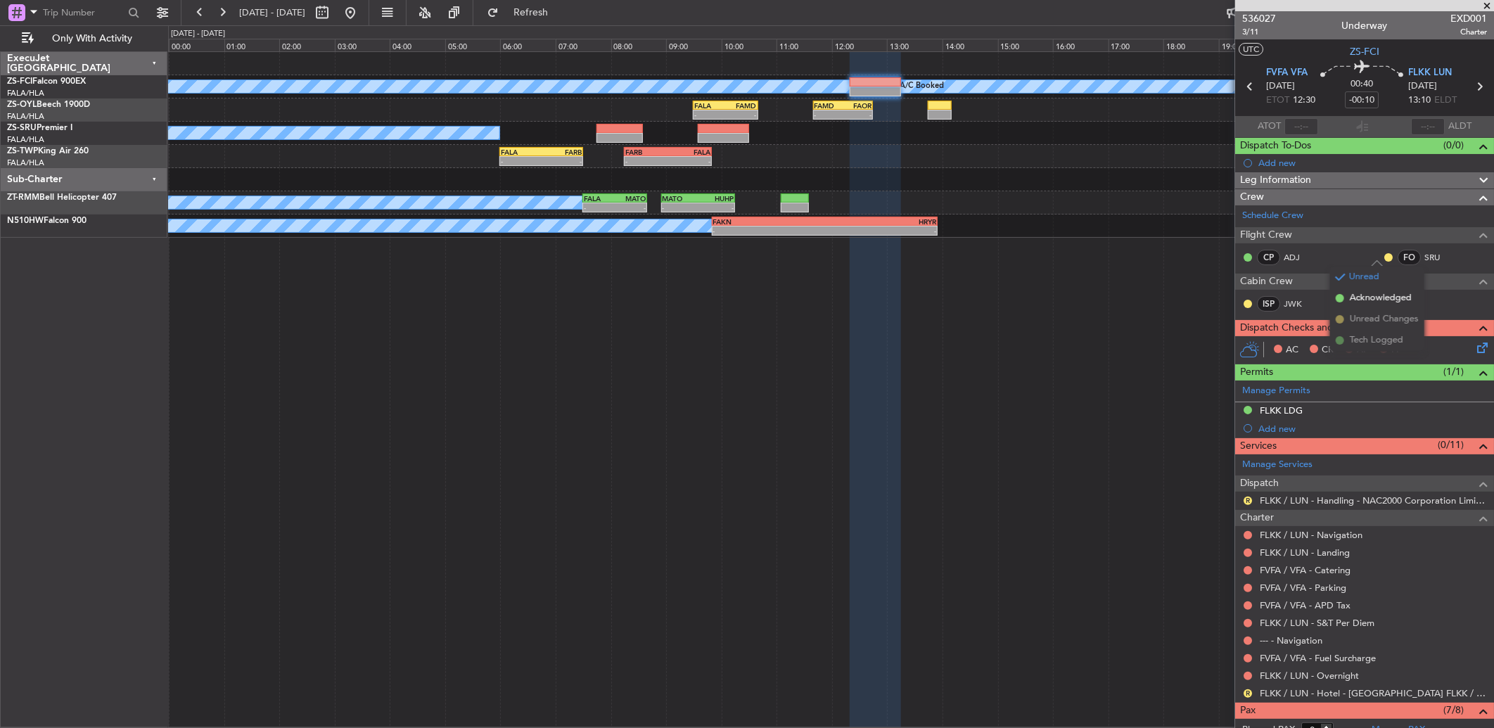
click at [1354, 297] on span "Acknowledged" at bounding box center [1380, 298] width 62 height 14
click at [1246, 303] on button at bounding box center [1247, 304] width 8 height 8
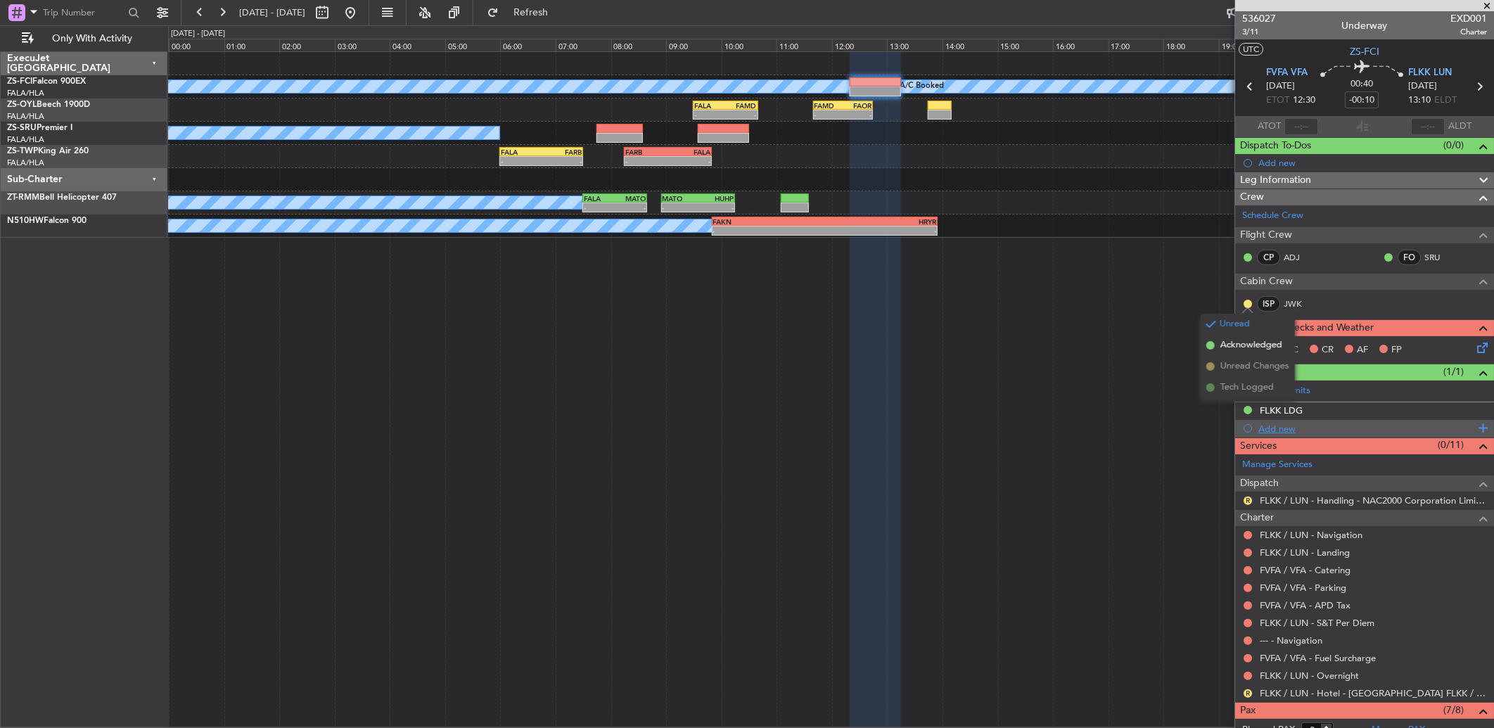
drag, startPoint x: 1243, startPoint y: 345, endPoint x: 1234, endPoint y: 433, distance: 89.1
click at [1245, 350] on span "Acknowledged" at bounding box center [1251, 345] width 62 height 14
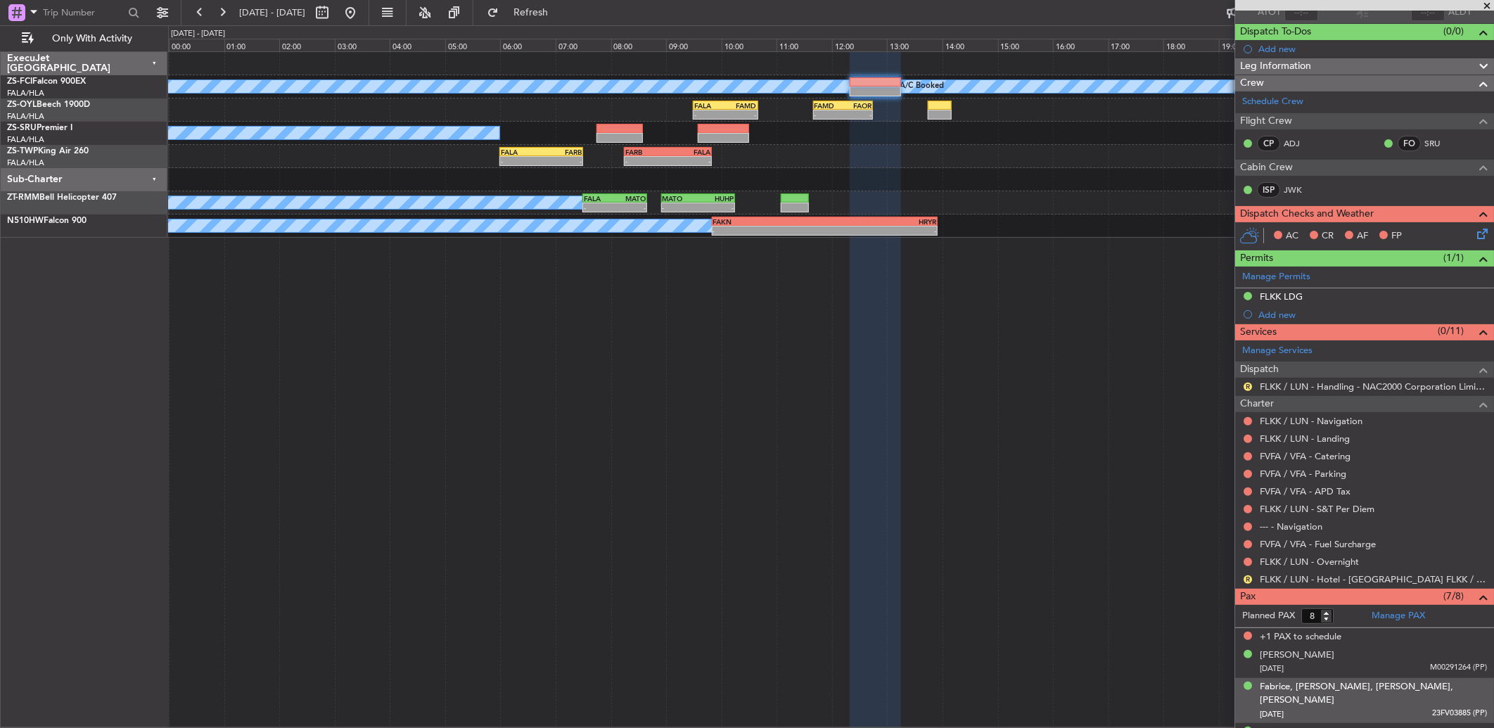
scroll to position [110, 0]
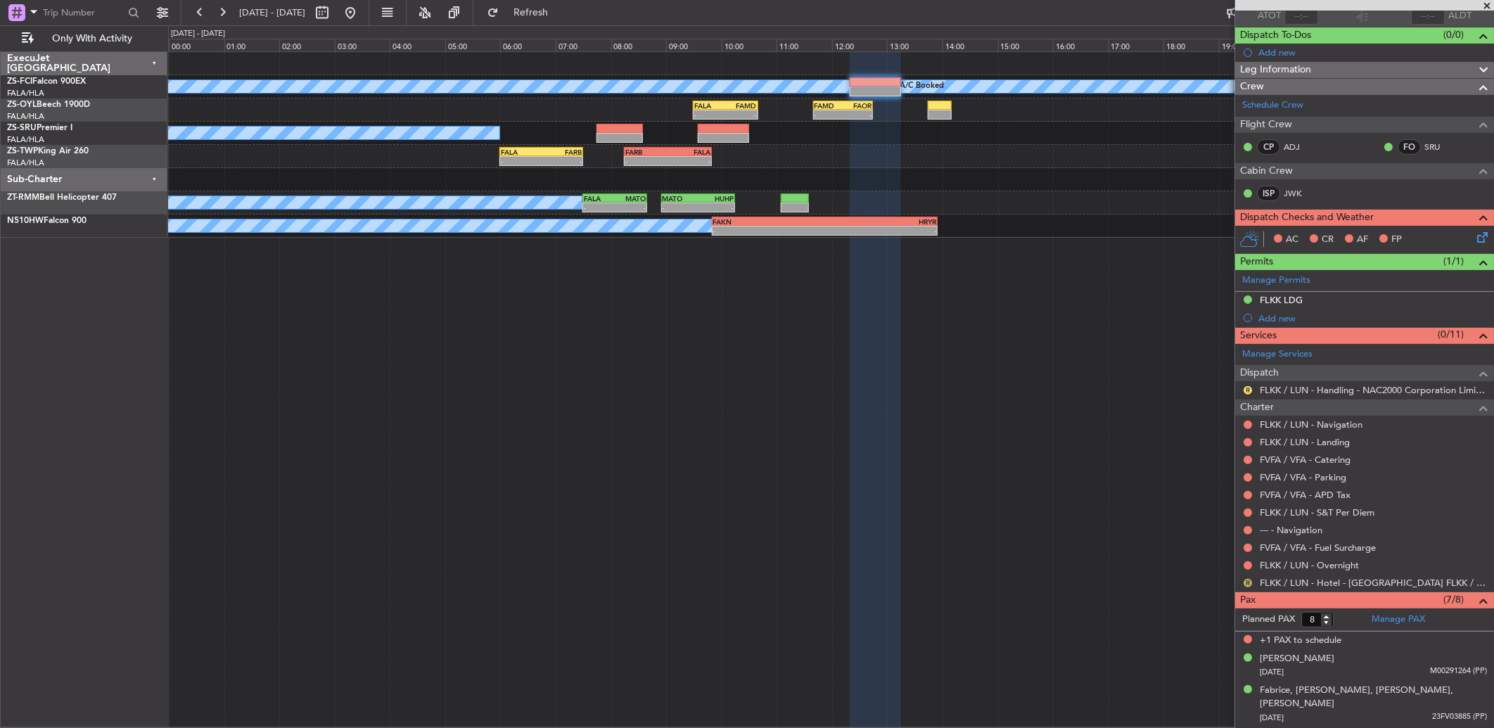
click at [1246, 579] on button "R" at bounding box center [1247, 583] width 8 height 8
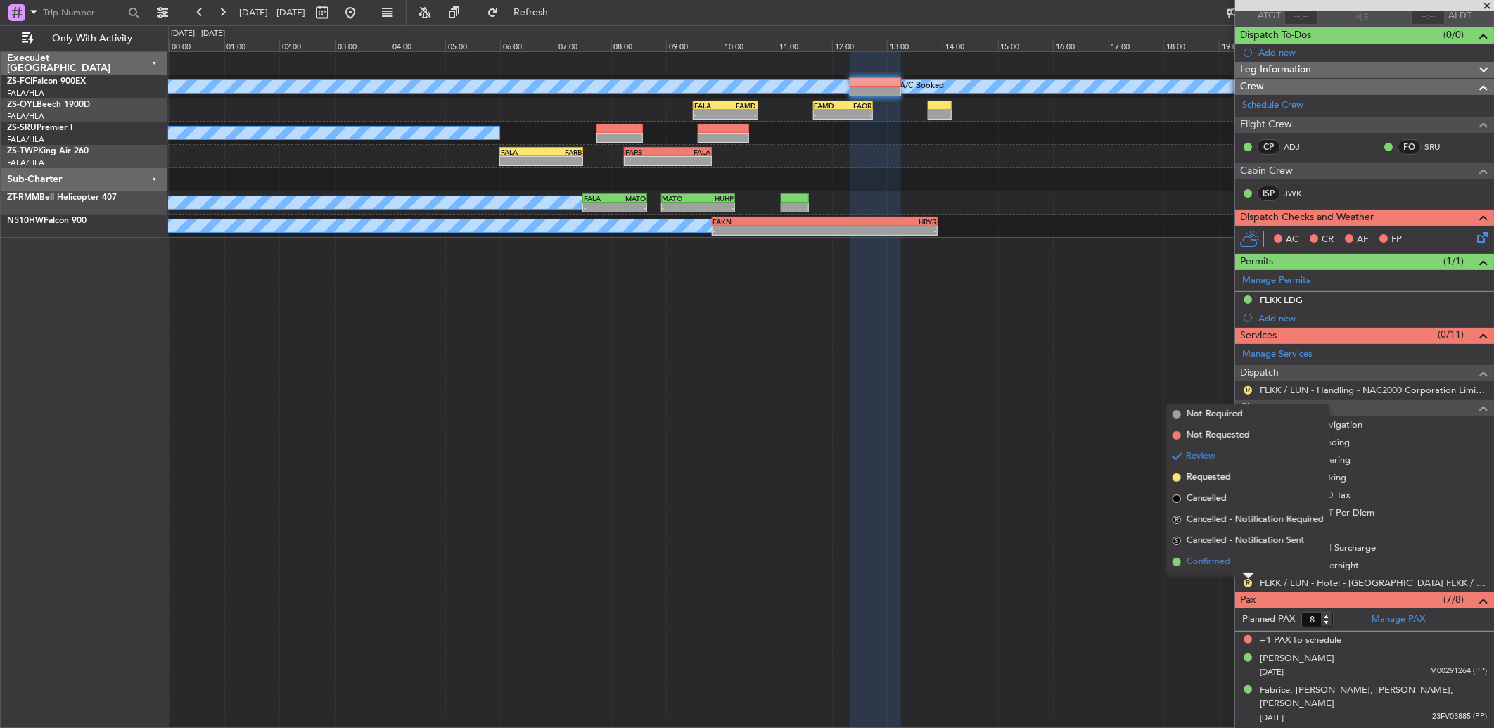
click at [1226, 560] on span "Confirmed" at bounding box center [1208, 562] width 44 height 14
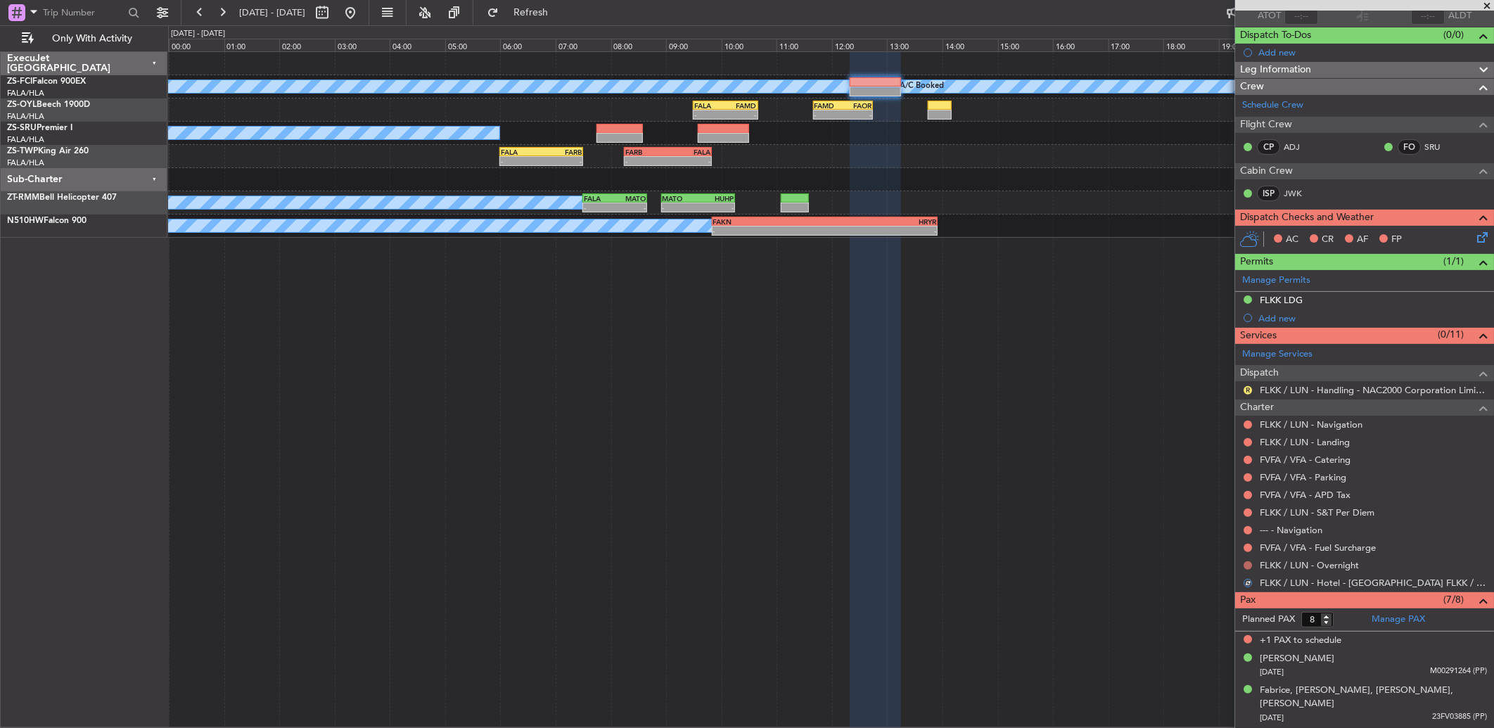
click at [1246, 563] on button at bounding box center [1247, 565] width 8 height 8
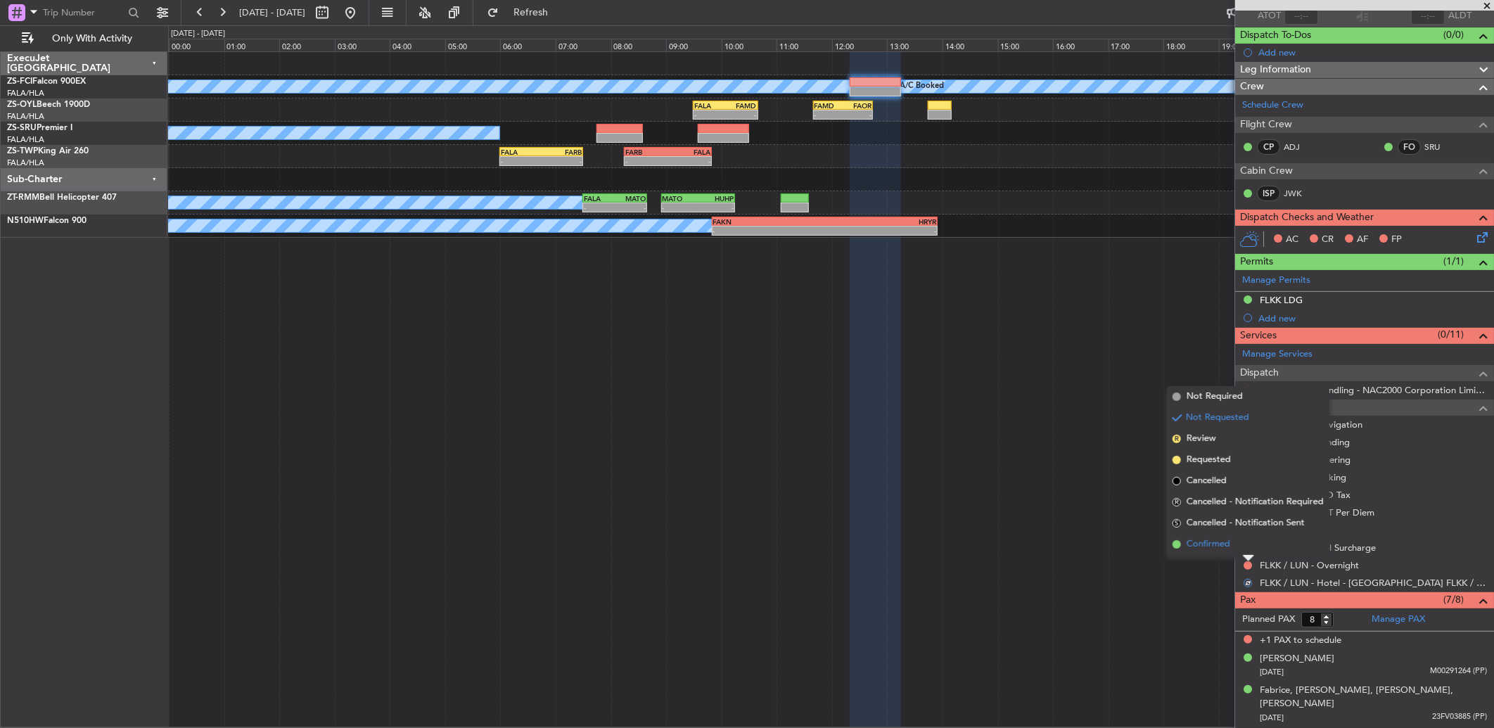
click at [1247, 551] on li "Confirmed" at bounding box center [1248, 544] width 162 height 21
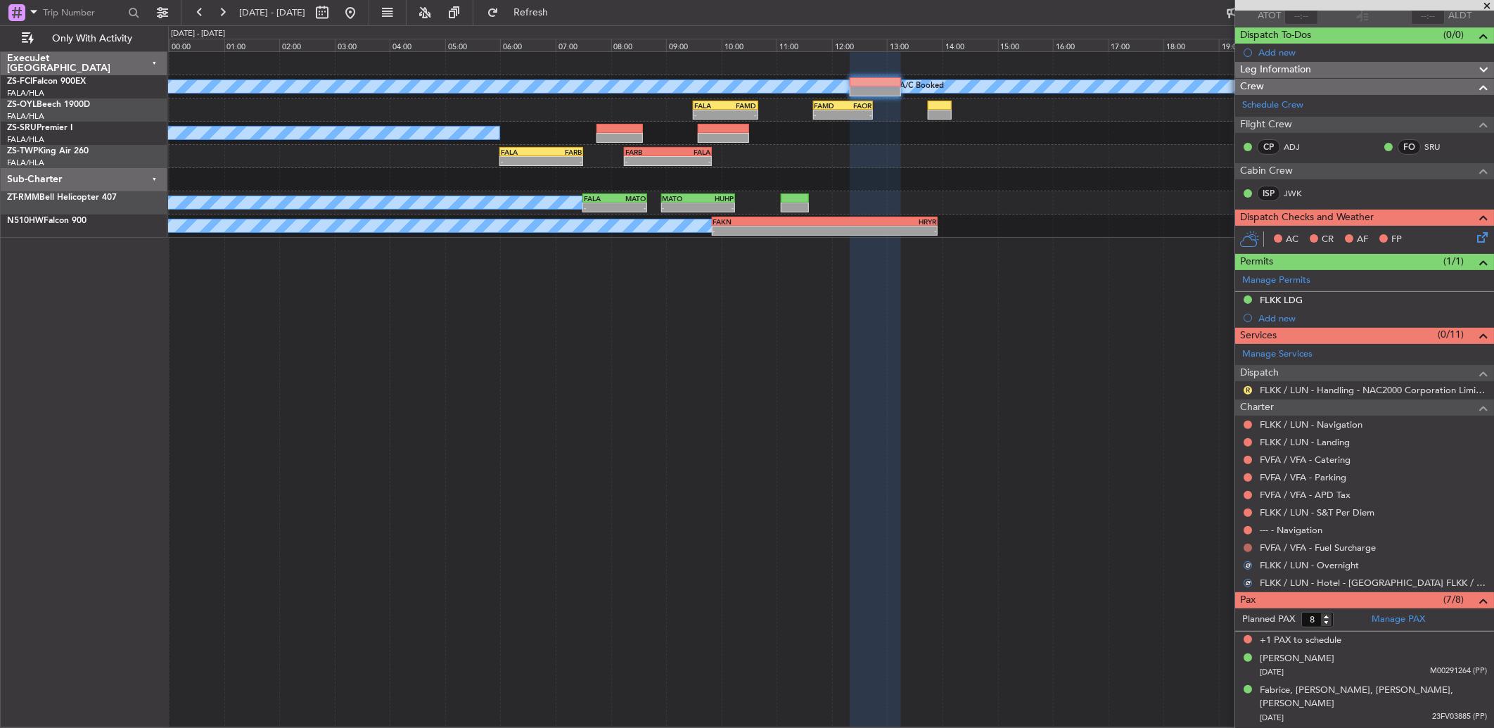
click at [1250, 549] on button at bounding box center [1247, 548] width 8 height 8
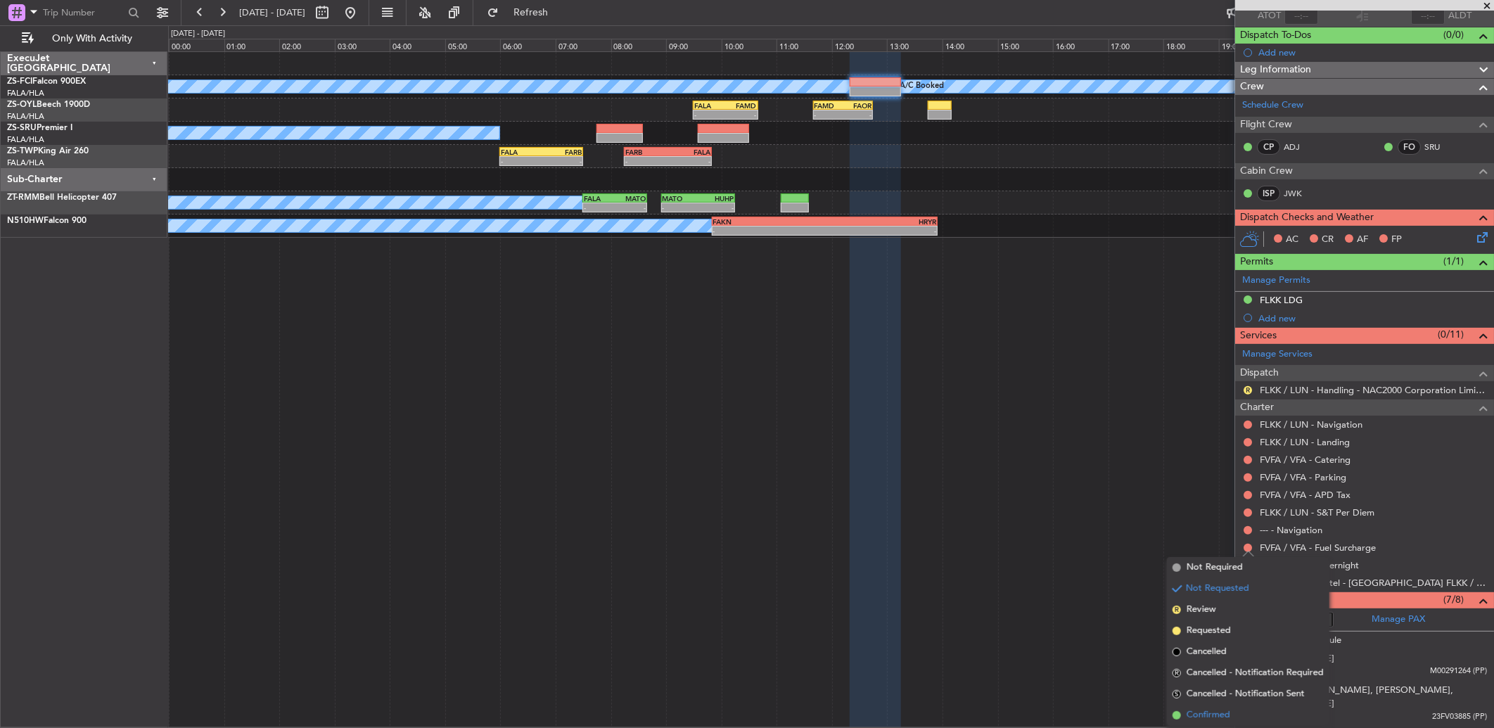
click at [1227, 705] on li "Confirmed" at bounding box center [1248, 715] width 162 height 21
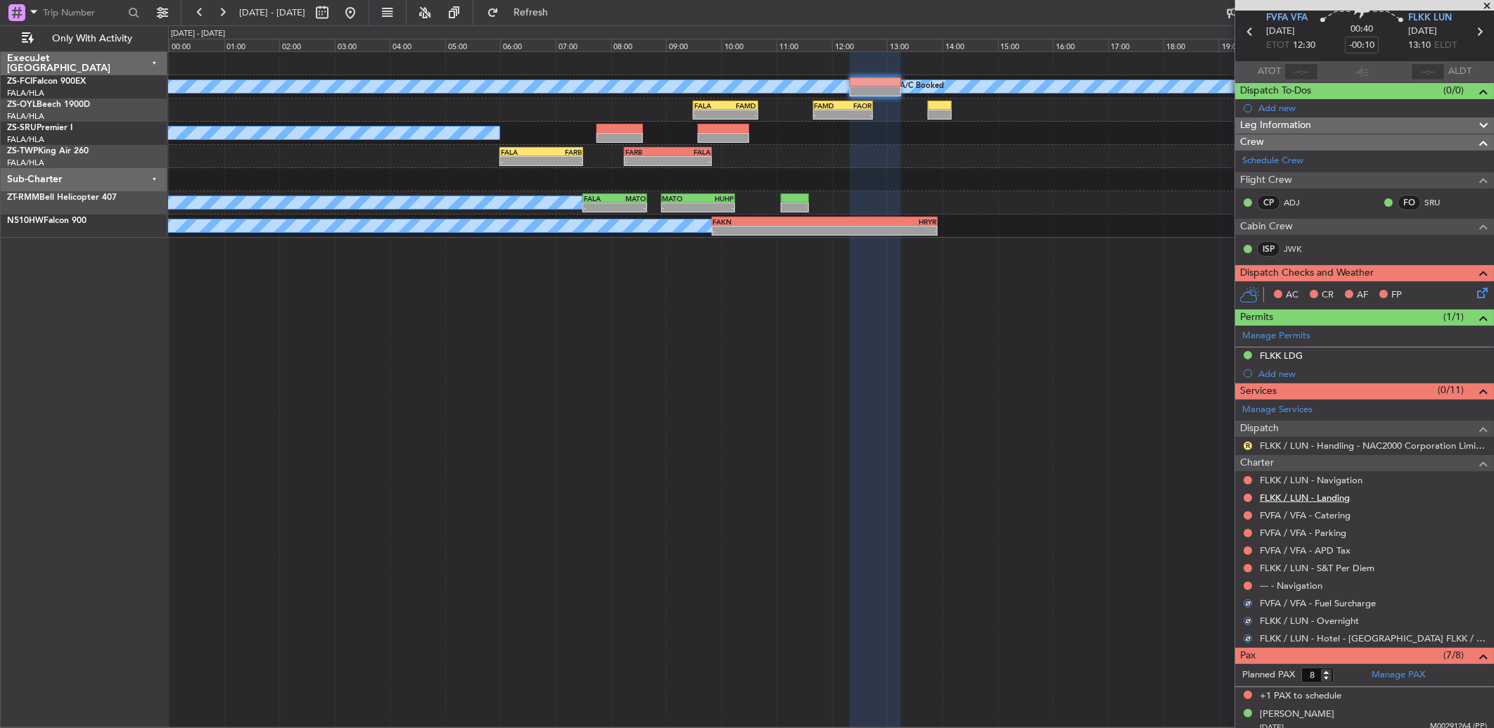
scroll to position [0, 0]
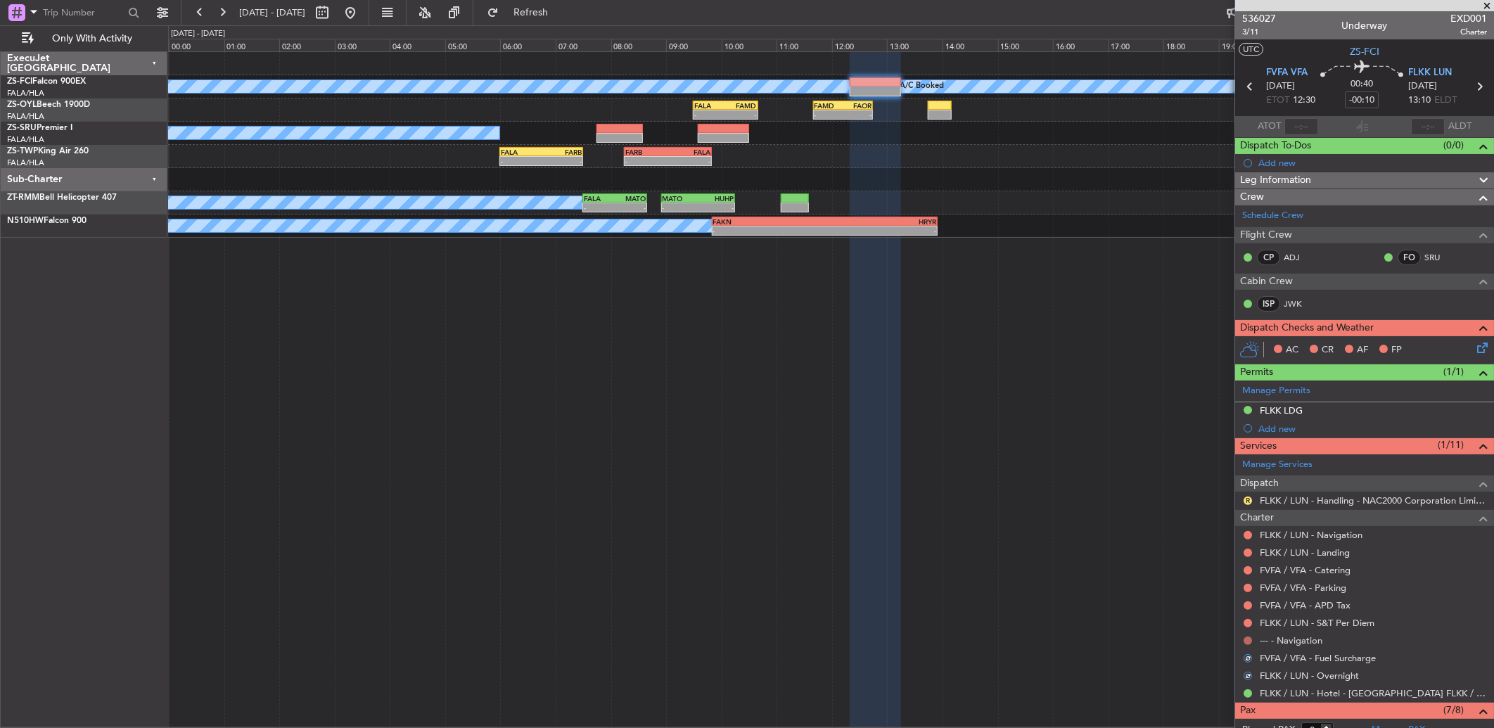
click at [1250, 637] on button at bounding box center [1247, 640] width 8 height 8
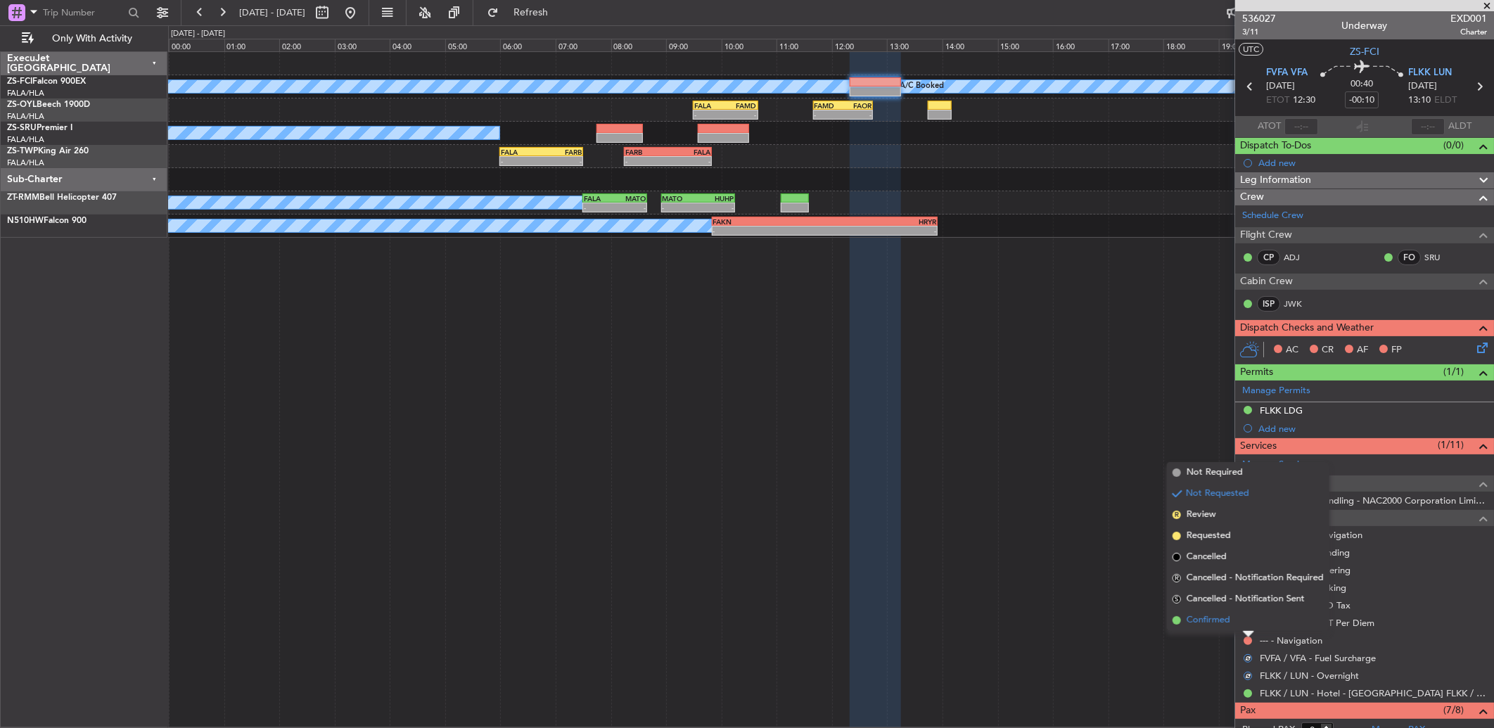
click at [1246, 621] on li "Confirmed" at bounding box center [1248, 620] width 162 height 21
click at [1246, 622] on button at bounding box center [1247, 623] width 8 height 8
click at [1247, 605] on li "Confirmed" at bounding box center [1248, 602] width 162 height 21
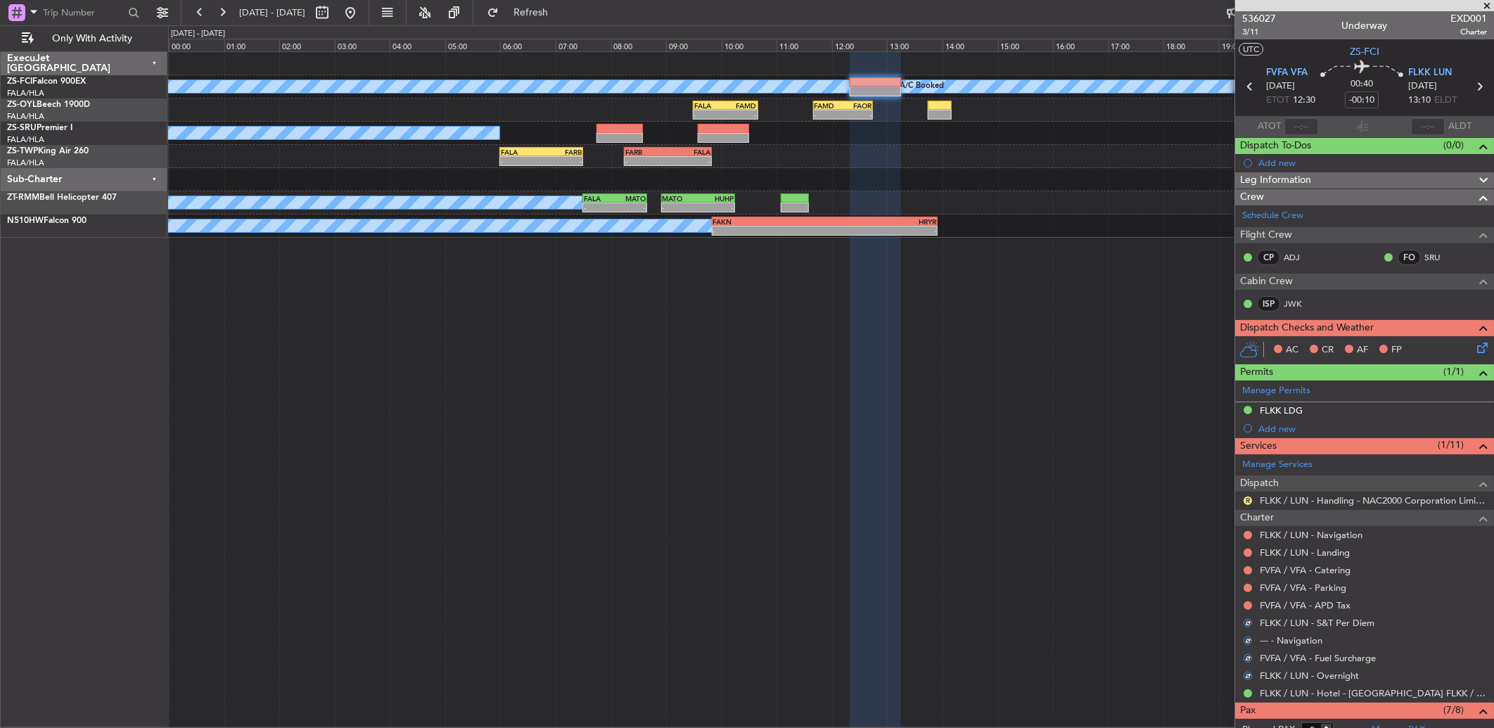
click at [1247, 605] on button at bounding box center [1247, 605] width 8 height 8
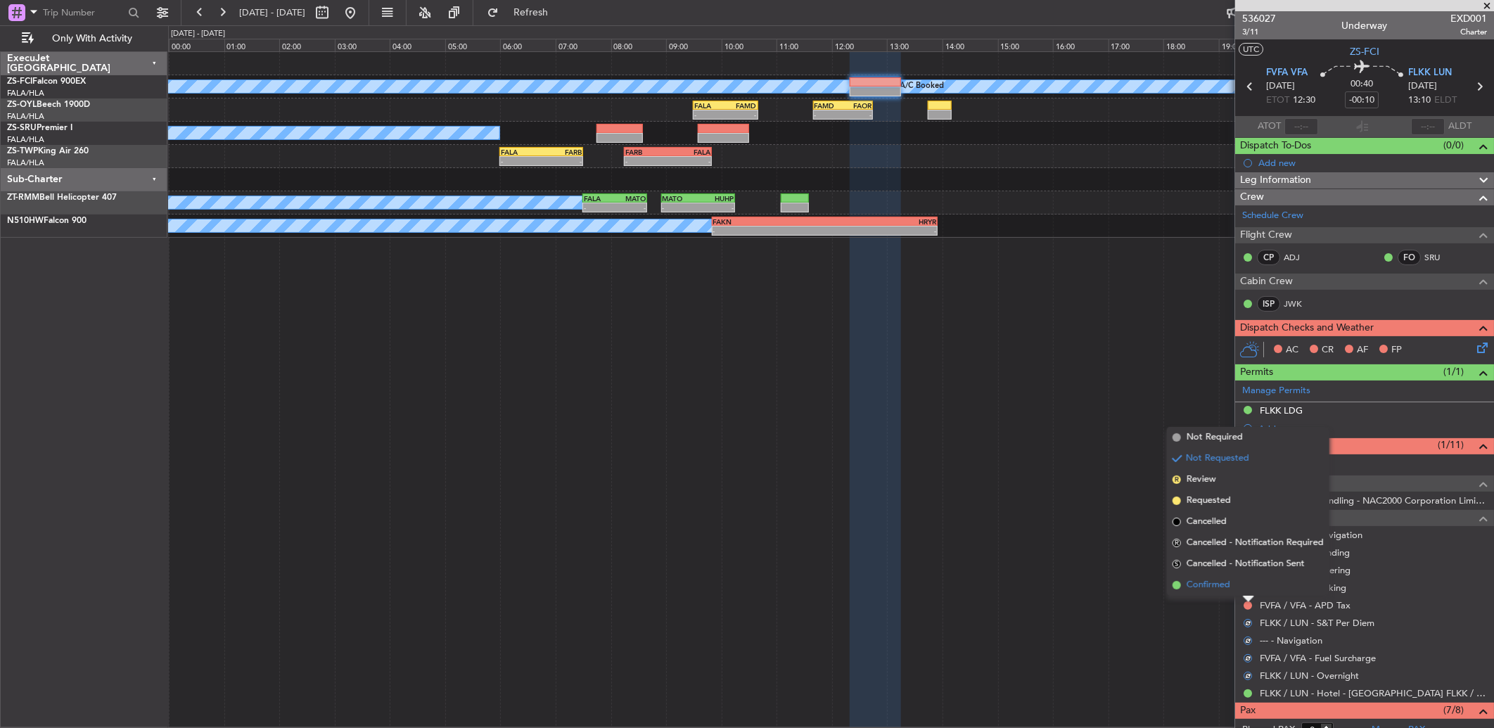
click at [1241, 591] on li "Confirmed" at bounding box center [1248, 585] width 162 height 21
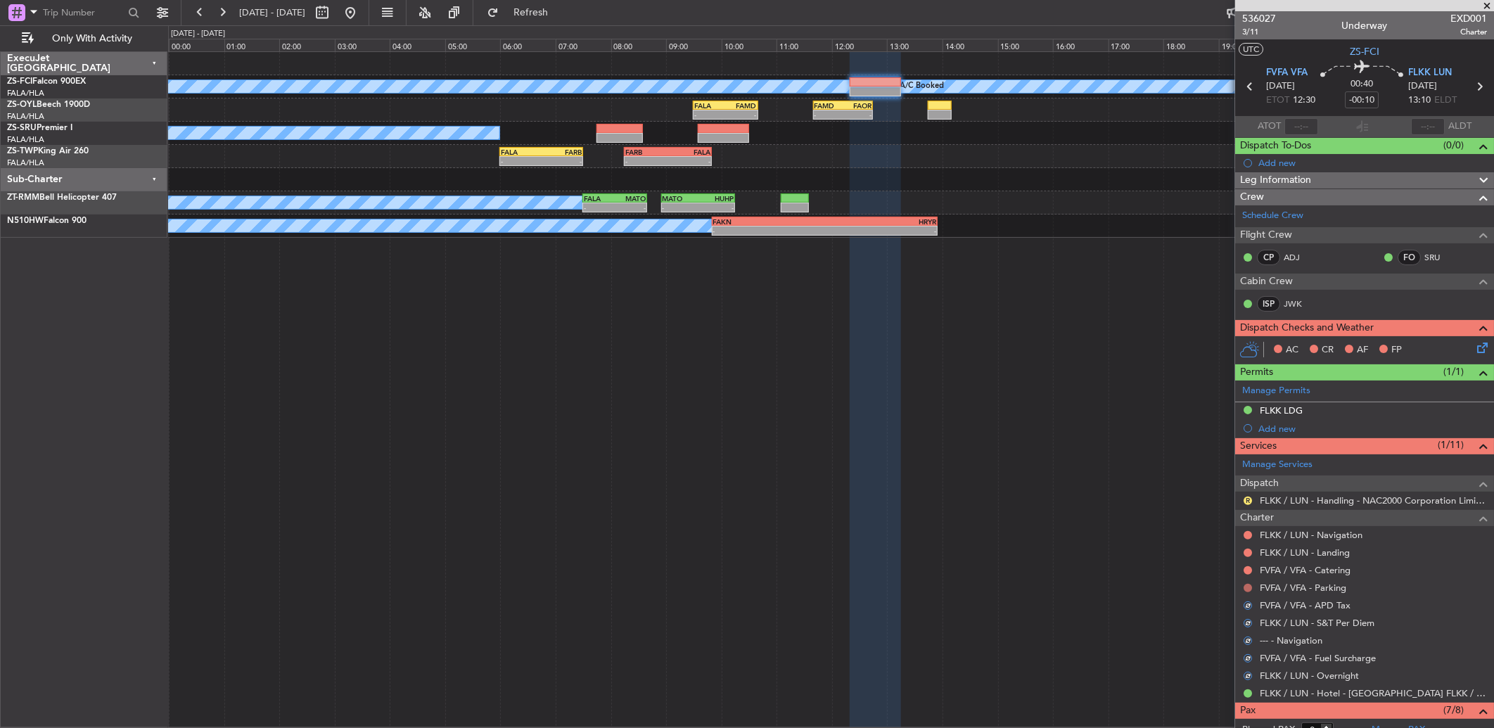
click at [1247, 592] on mat-tooltip-component "Not Requested" at bounding box center [1247, 610] width 79 height 37
click at [1246, 589] on button at bounding box center [1247, 588] width 8 height 8
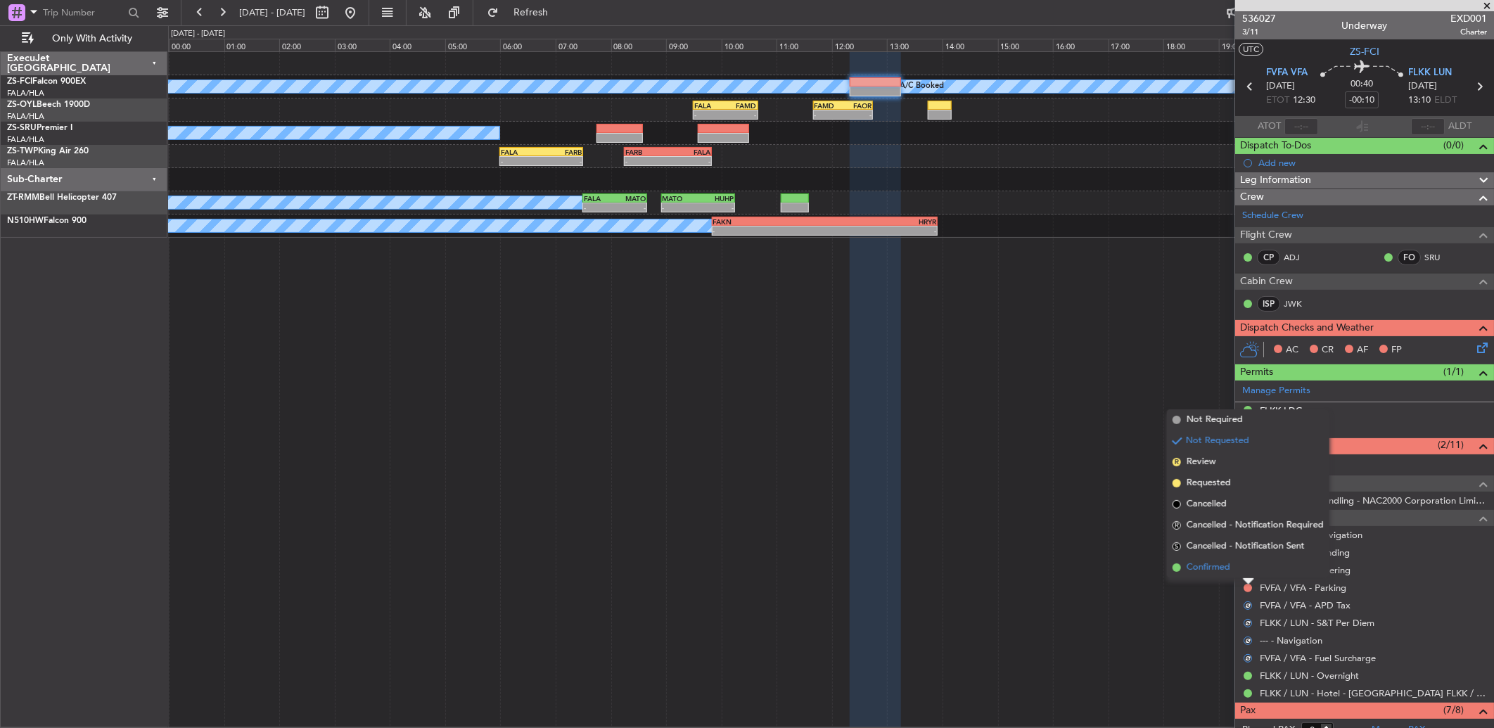
click at [1243, 575] on li "Confirmed" at bounding box center [1248, 567] width 162 height 21
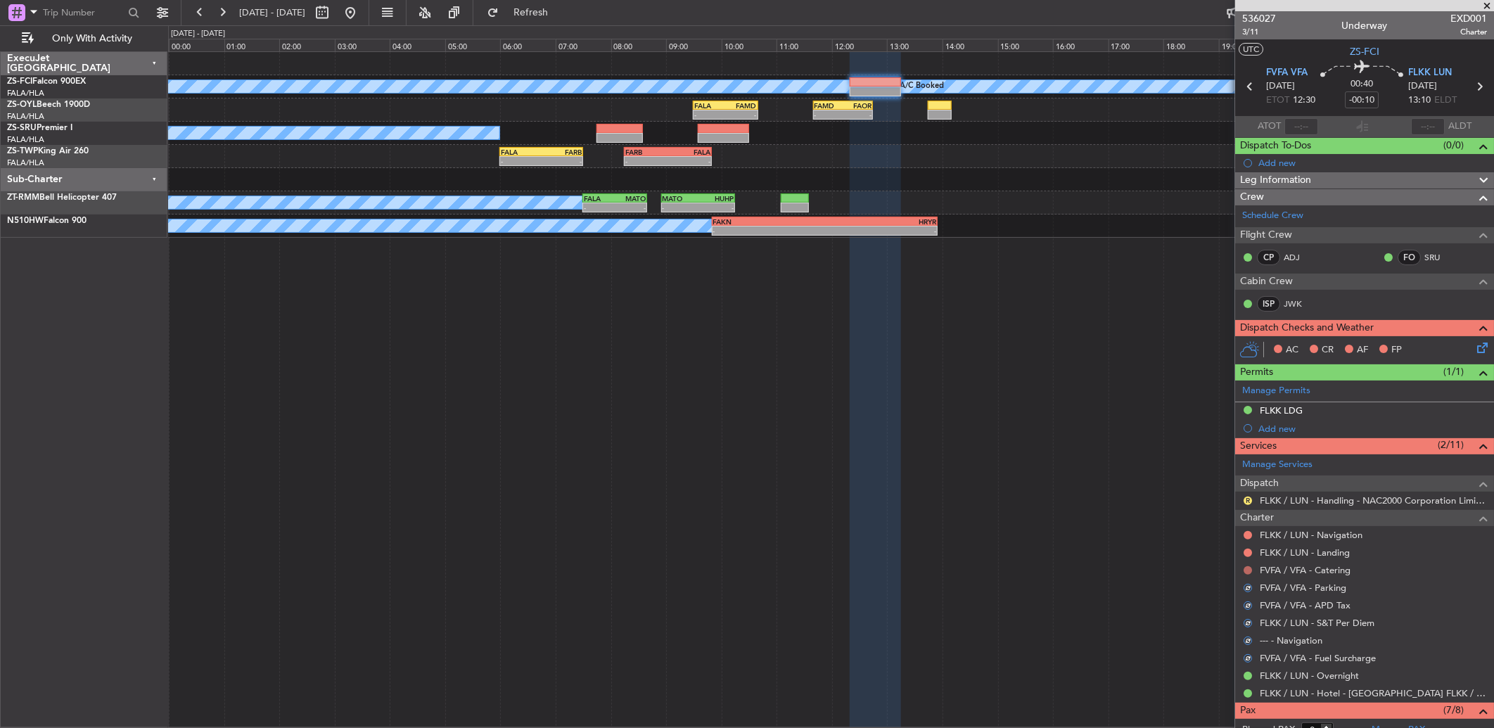
click at [1249, 571] on button at bounding box center [1247, 570] width 8 height 8
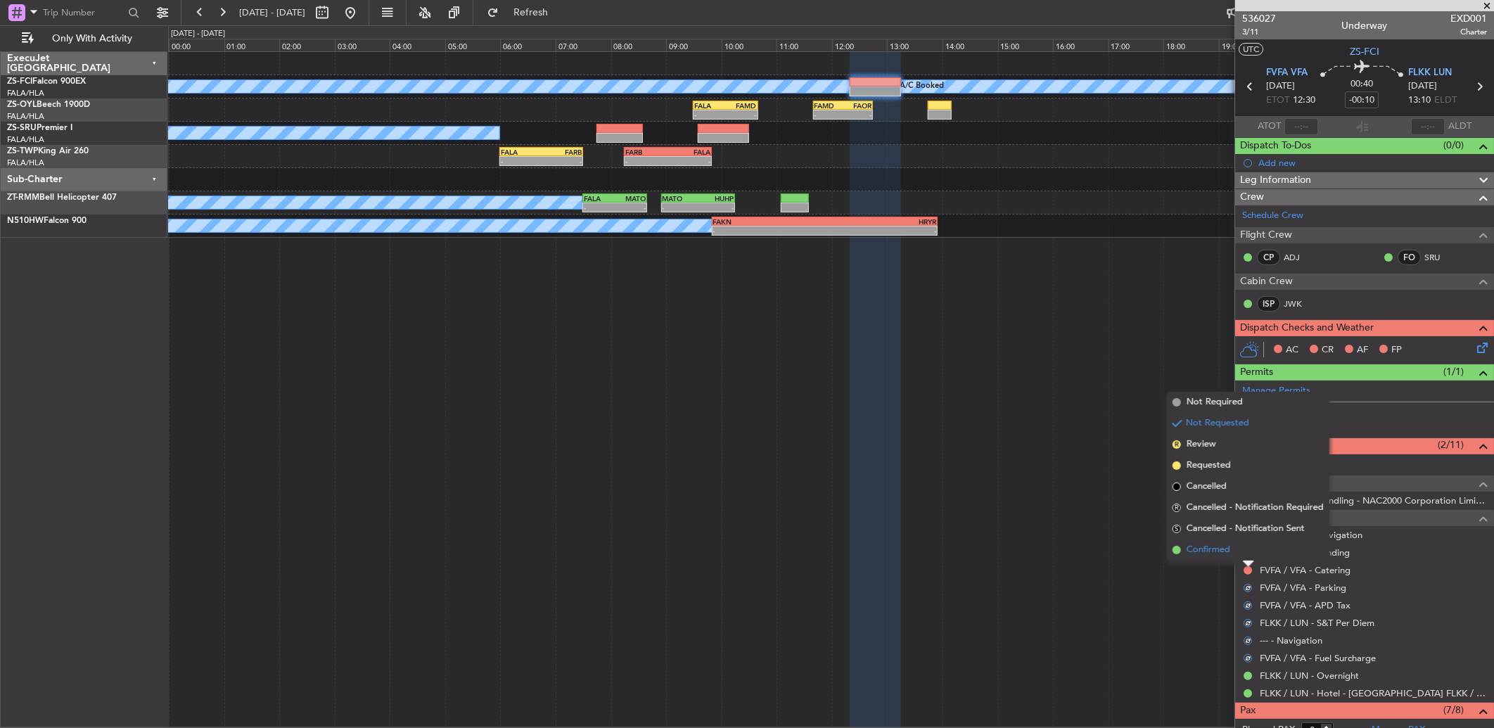
click at [1245, 547] on li "Confirmed" at bounding box center [1248, 549] width 162 height 21
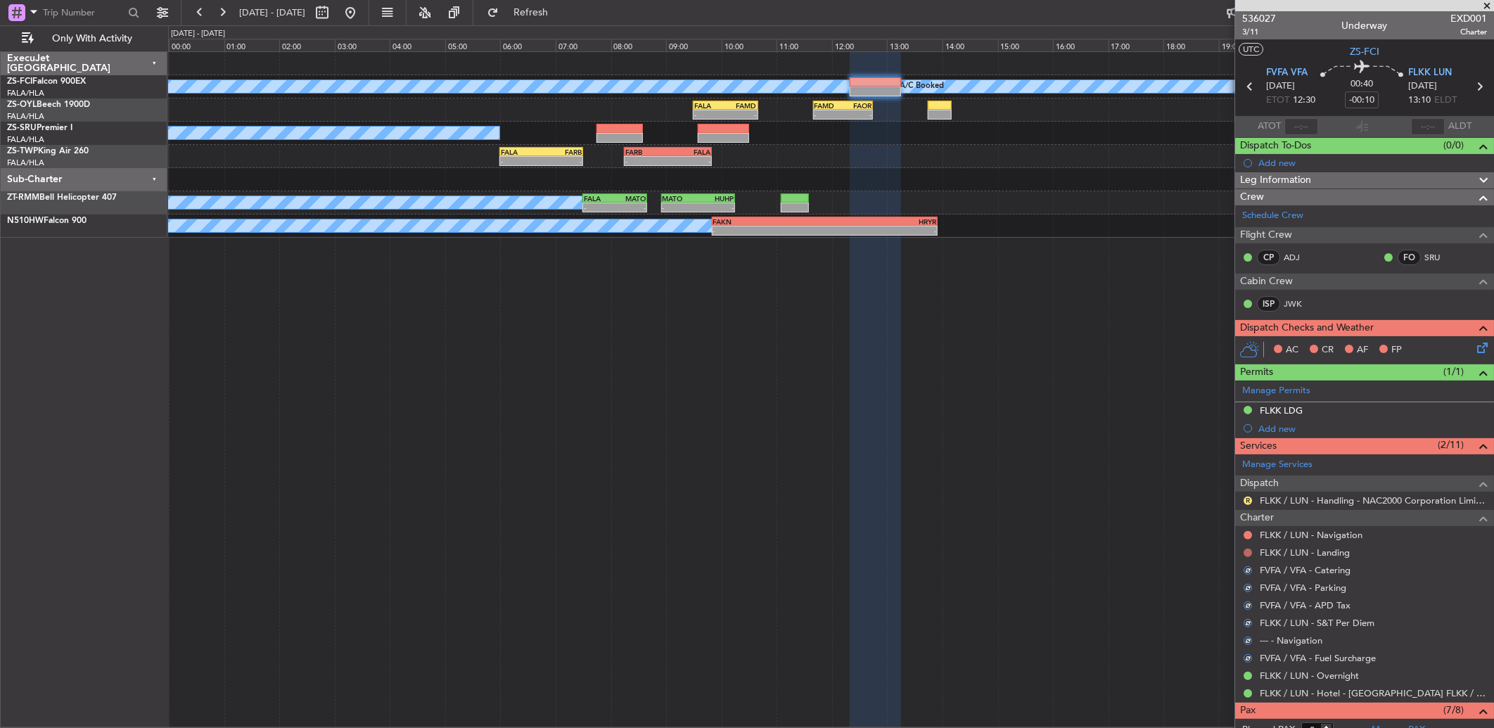
click at [1246, 553] on button at bounding box center [1247, 552] width 8 height 8
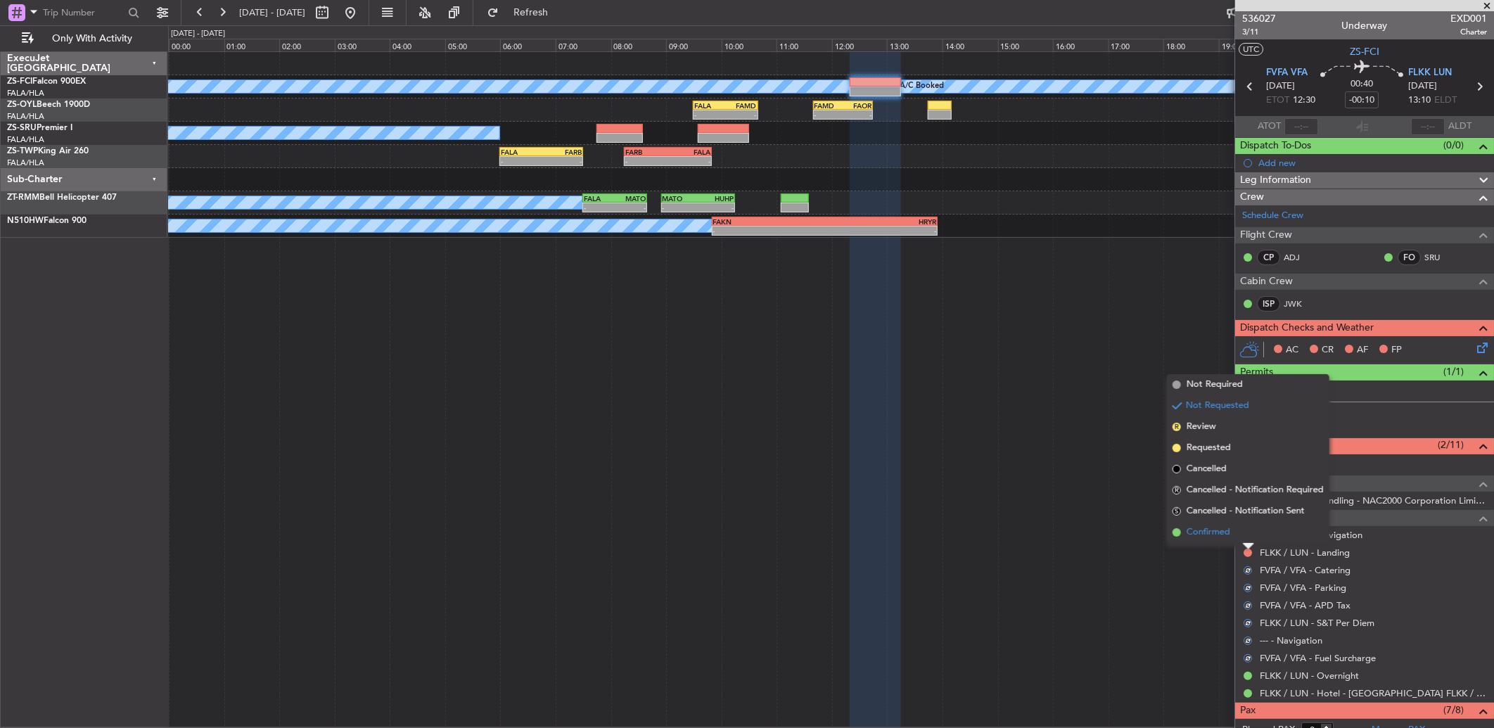
click at [1233, 537] on li "Confirmed" at bounding box center [1248, 532] width 162 height 21
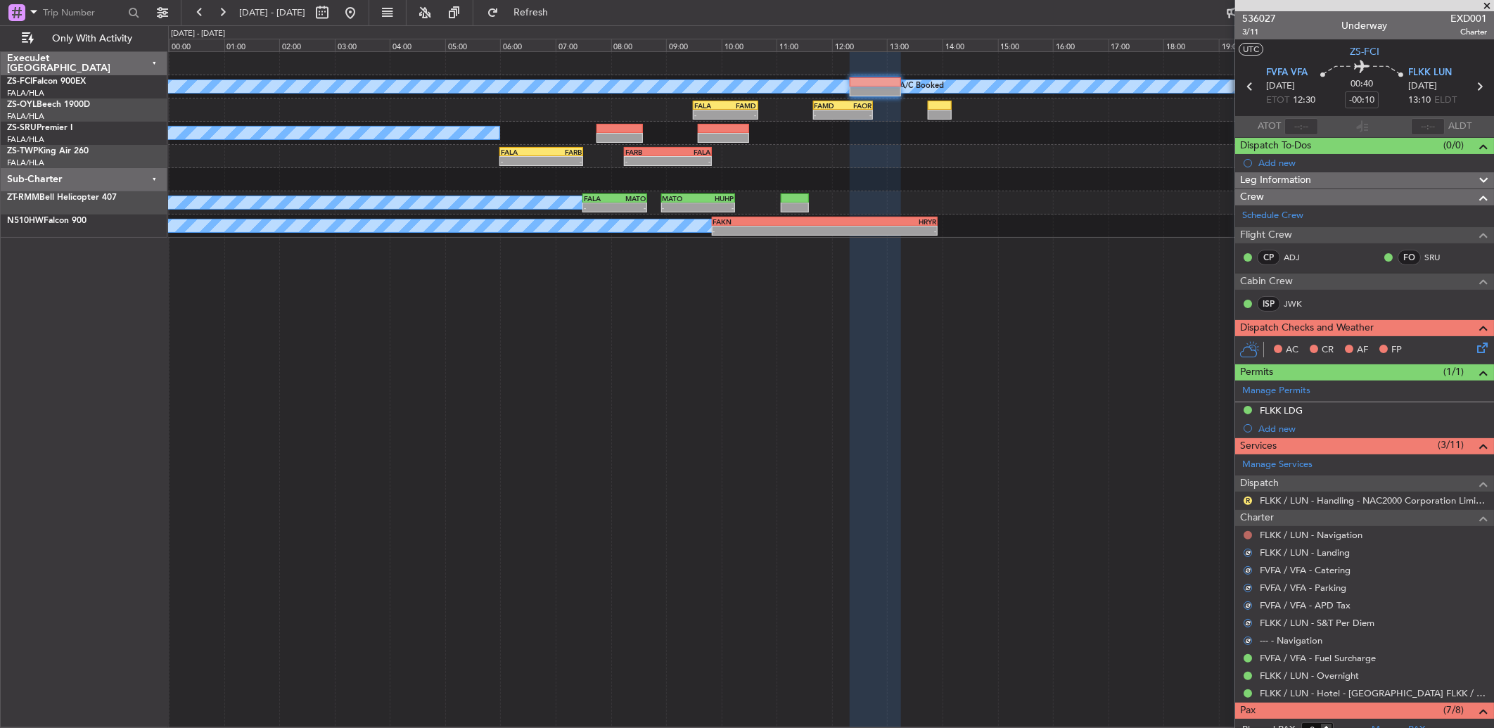
click at [1248, 534] on button at bounding box center [1247, 535] width 8 height 8
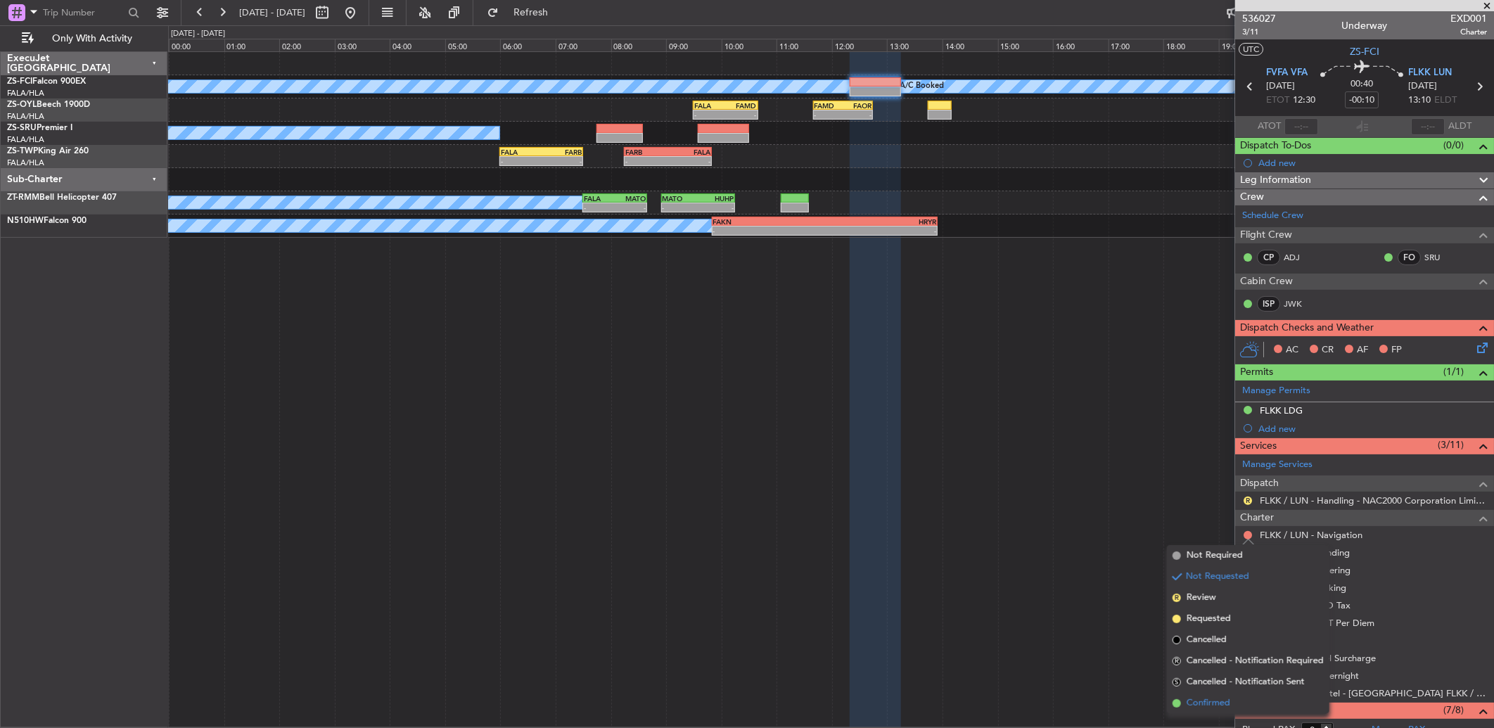
click at [1226, 700] on span "Confirmed" at bounding box center [1208, 703] width 44 height 14
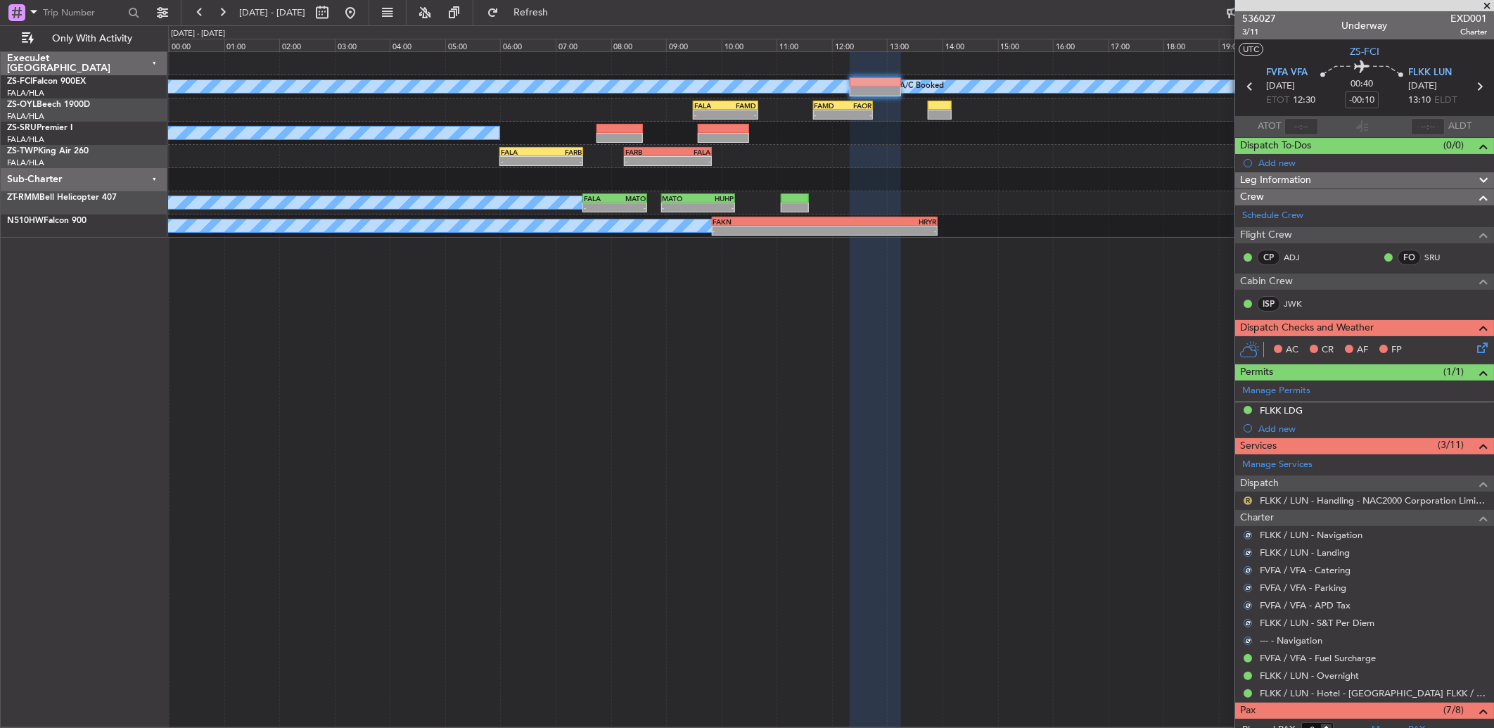
click at [1247, 497] on button "R" at bounding box center [1247, 500] width 8 height 8
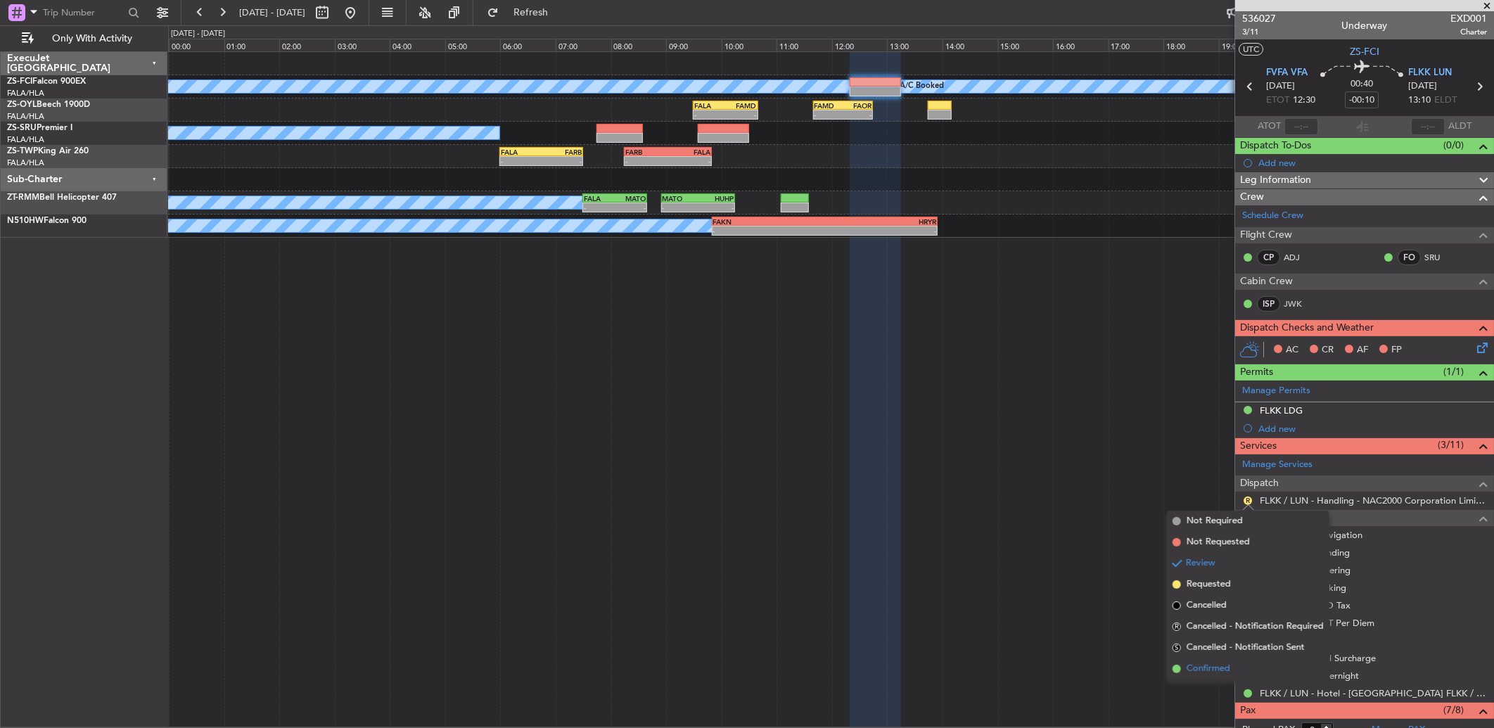
click at [1236, 662] on li "Confirmed" at bounding box center [1248, 668] width 162 height 21
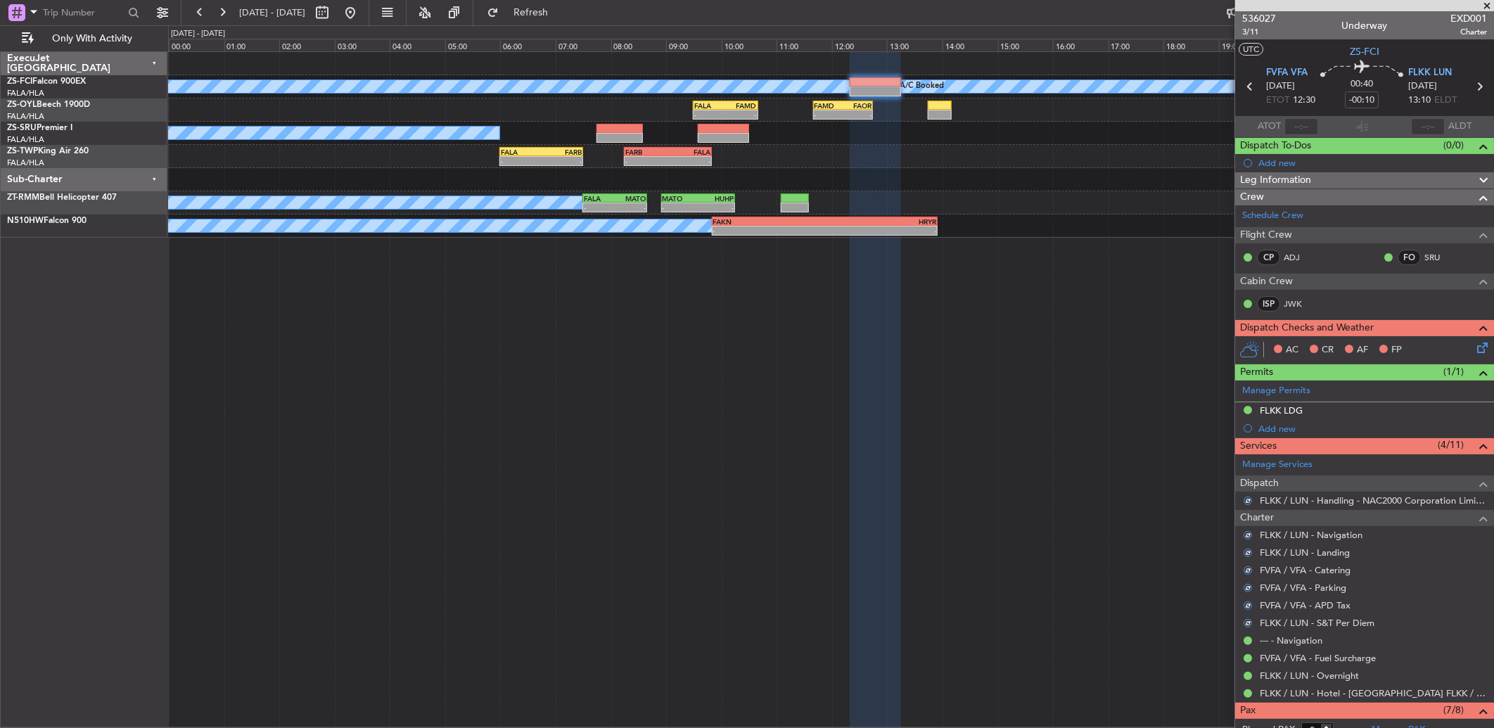
click at [1474, 343] on icon at bounding box center [1479, 345] width 11 height 11
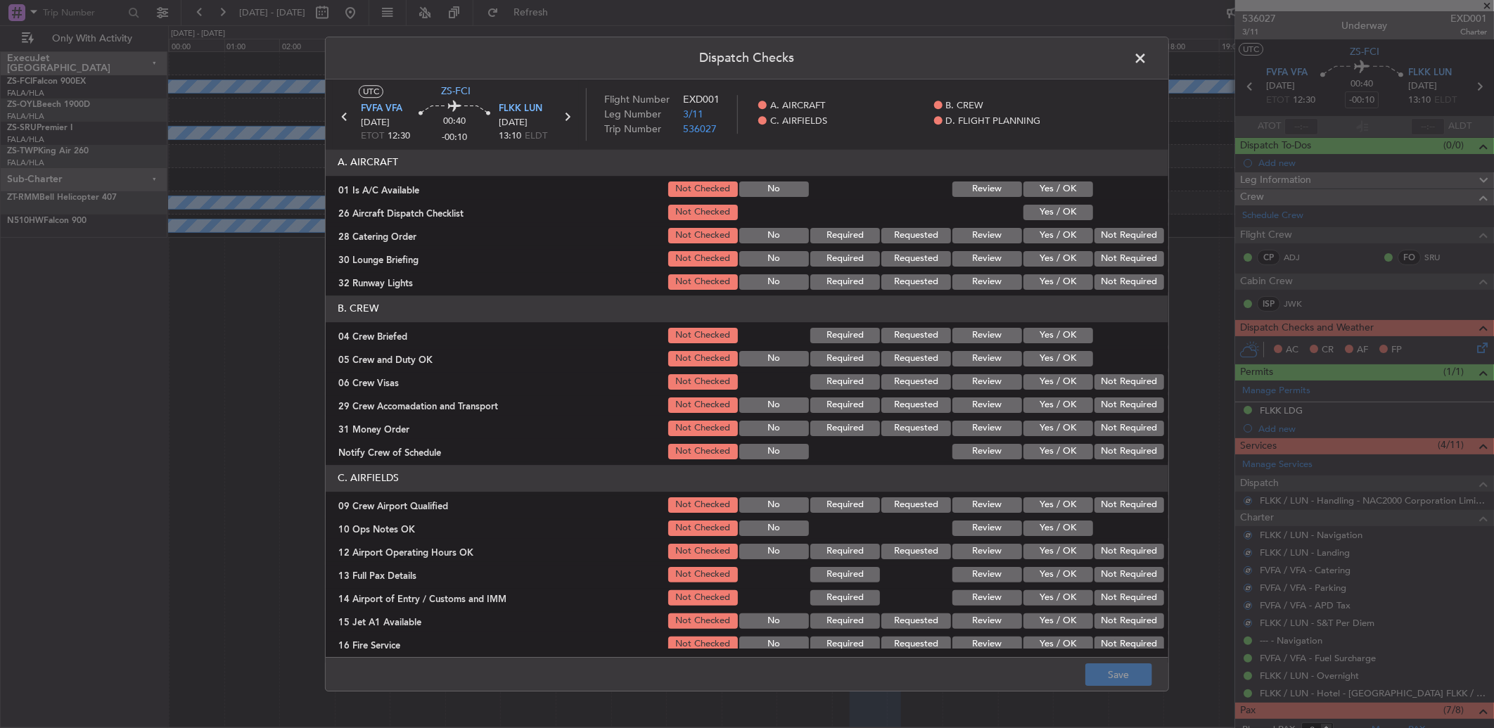
click at [1046, 188] on button "Yes / OK" at bounding box center [1058, 188] width 70 height 15
click at [1065, 211] on button "Yes / OK" at bounding box center [1058, 212] width 70 height 15
click at [1094, 241] on button "Not Required" at bounding box center [1129, 235] width 70 height 15
click at [1098, 243] on div "Not Required" at bounding box center [1127, 236] width 71 height 20
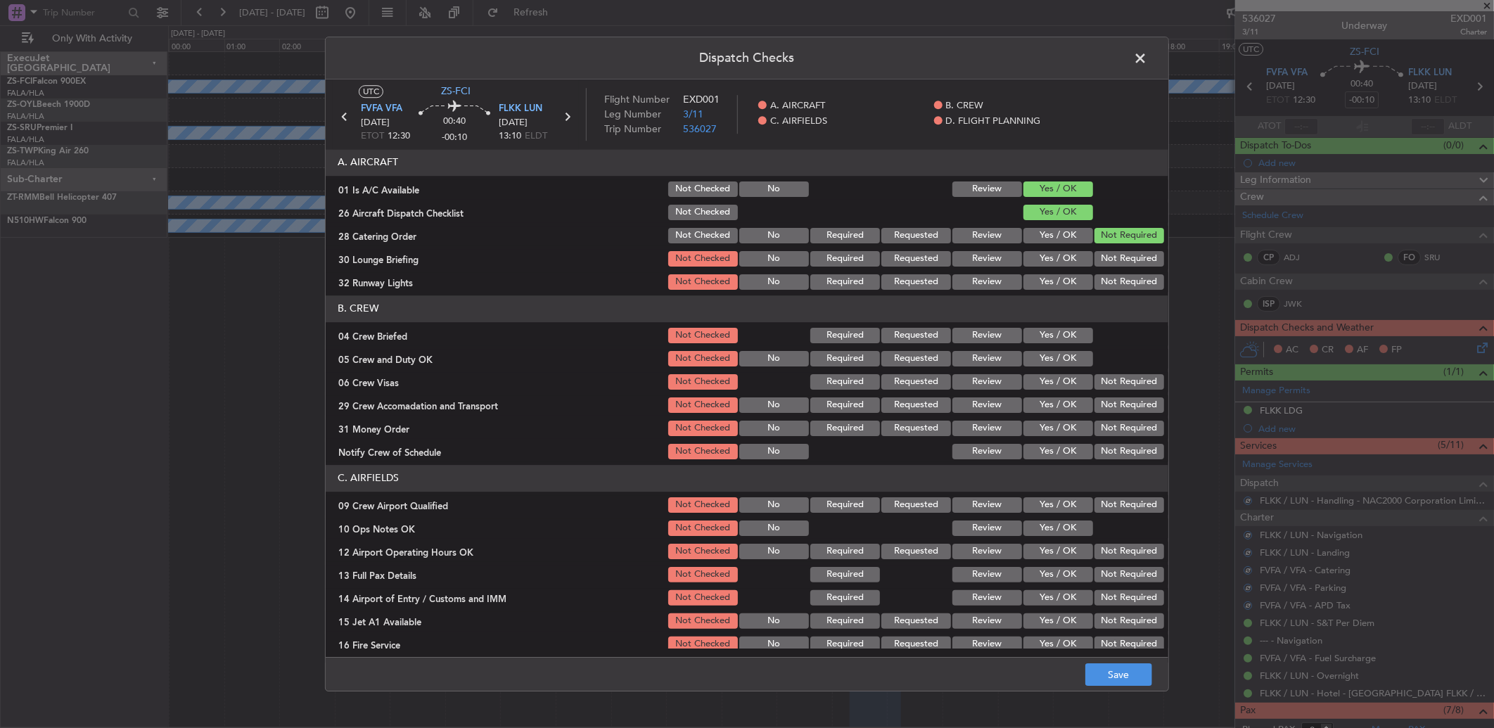
click at [1108, 263] on button "Not Required" at bounding box center [1129, 258] width 70 height 15
click at [1108, 272] on section "A. AIRCRAFT 01 Is A/C Available Not Checked No Review Yes / OK 26 Aircraft Disp…" at bounding box center [747, 220] width 842 height 143
click at [1108, 281] on button "Not Required" at bounding box center [1129, 281] width 70 height 15
click at [1063, 338] on button "Yes / OK" at bounding box center [1058, 335] width 70 height 15
click at [1067, 360] on button "Yes / OK" at bounding box center [1058, 358] width 70 height 15
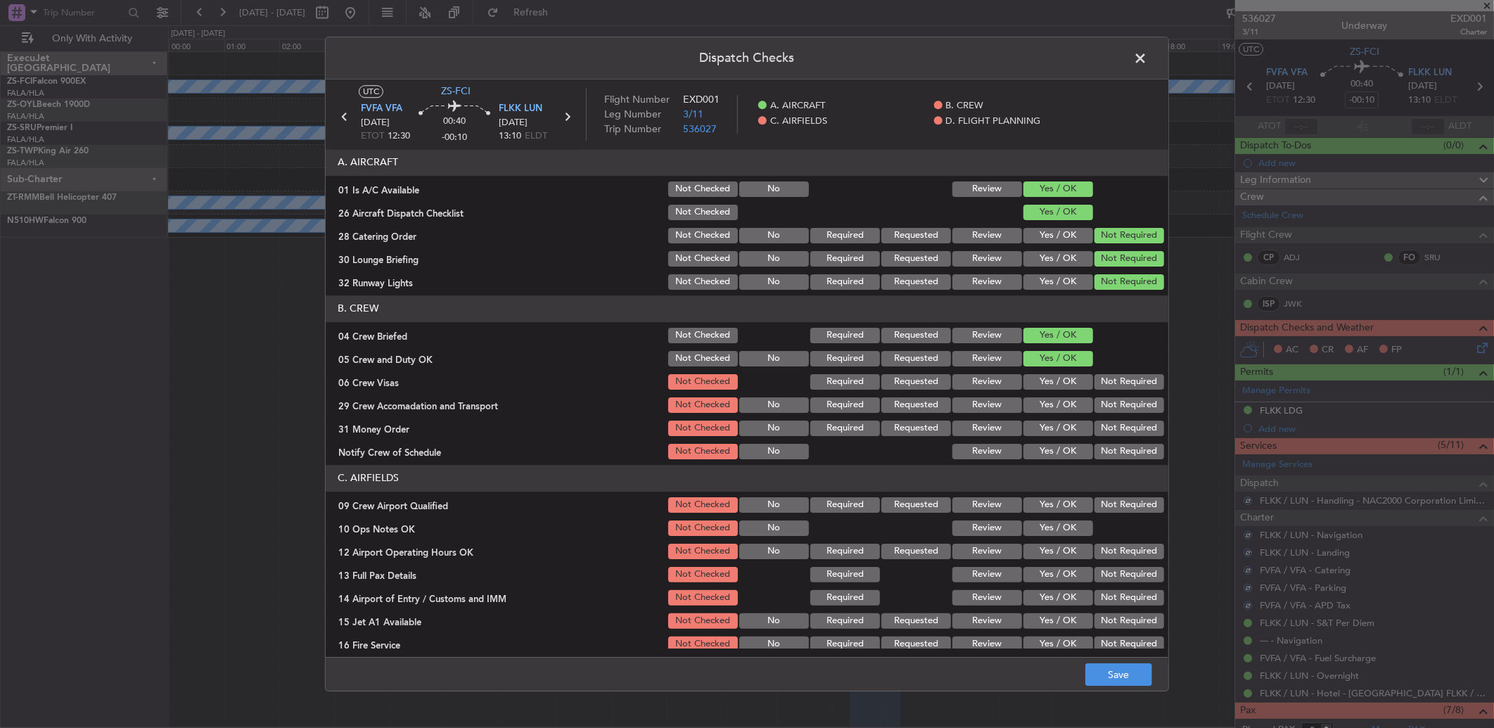
drag, startPoint x: 1084, startPoint y: 382, endPoint x: 1100, endPoint y: 387, distance: 16.5
click at [1094, 383] on button "Not Required" at bounding box center [1129, 381] width 70 height 15
click at [1106, 387] on button "Not Required" at bounding box center [1129, 381] width 70 height 15
click at [1122, 462] on article "A. AIRCRAFT 01 Is A/C Available Not Checked No Review Yes / OK 26 Aircraft Disp…" at bounding box center [747, 398] width 842 height 499
click at [1113, 430] on button "Not Required" at bounding box center [1129, 428] width 70 height 15
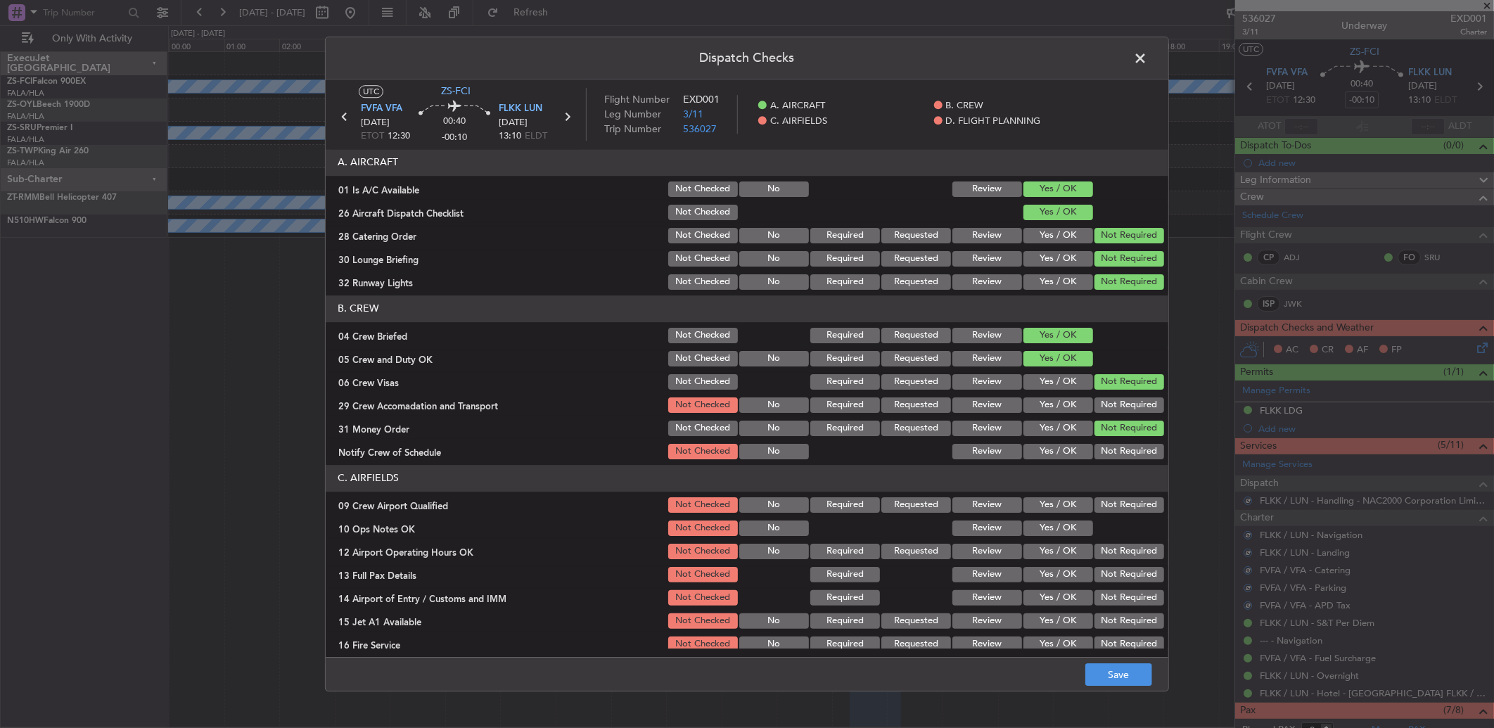
click at [1114, 419] on div "Not Required" at bounding box center [1127, 428] width 71 height 20
click at [1119, 404] on button "Not Required" at bounding box center [1129, 404] width 70 height 15
click at [1109, 429] on button "Not Required" at bounding box center [1129, 428] width 70 height 15
click at [1120, 453] on button "Not Required" at bounding box center [1129, 451] width 70 height 15
click at [1128, 502] on button "Not Required" at bounding box center [1129, 504] width 70 height 15
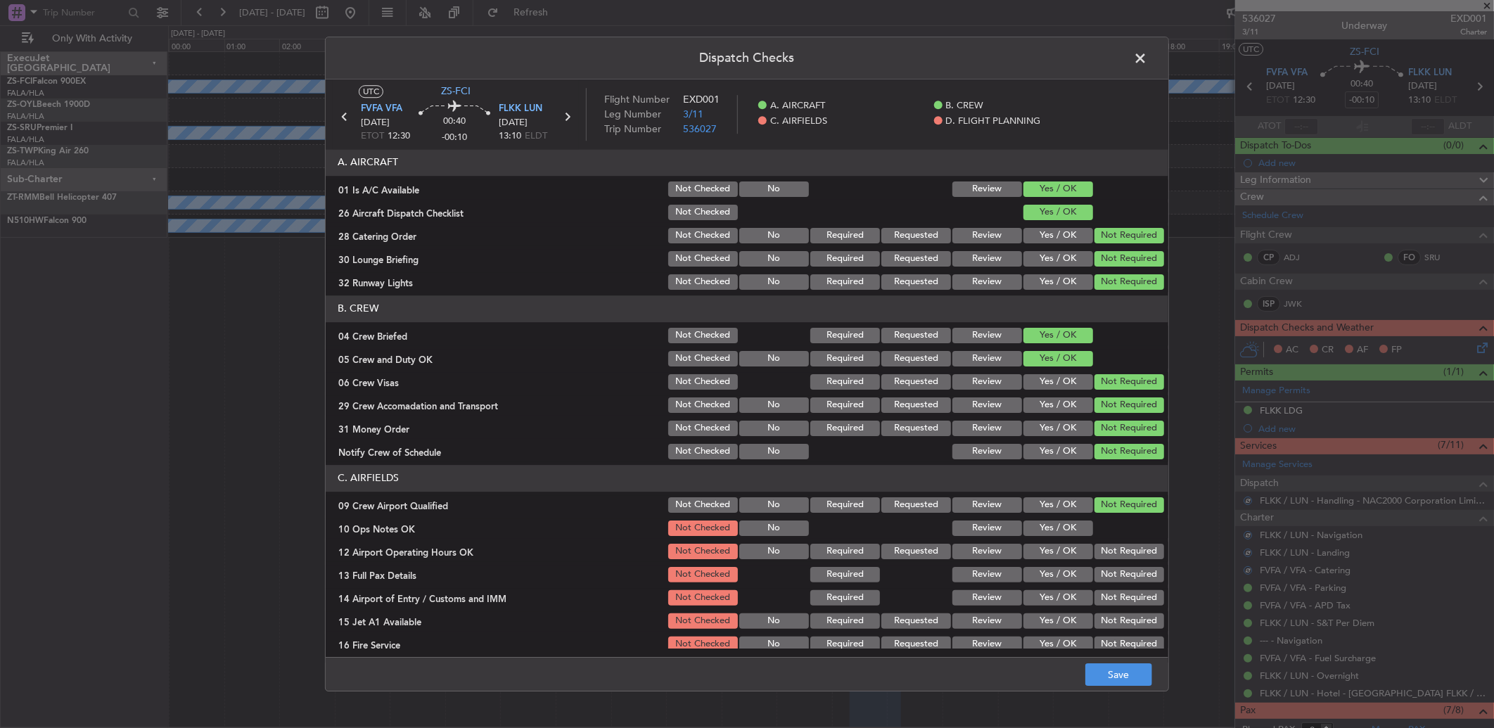
click at [1064, 521] on button "Yes / OK" at bounding box center [1058, 527] width 70 height 15
click at [1101, 538] on section "C. AIRFIELDS 09 Crew Airport Qualified Not Checked No Required Requested Review…" at bounding box center [747, 571] width 842 height 212
click at [1102, 556] on button "Not Required" at bounding box center [1129, 551] width 70 height 15
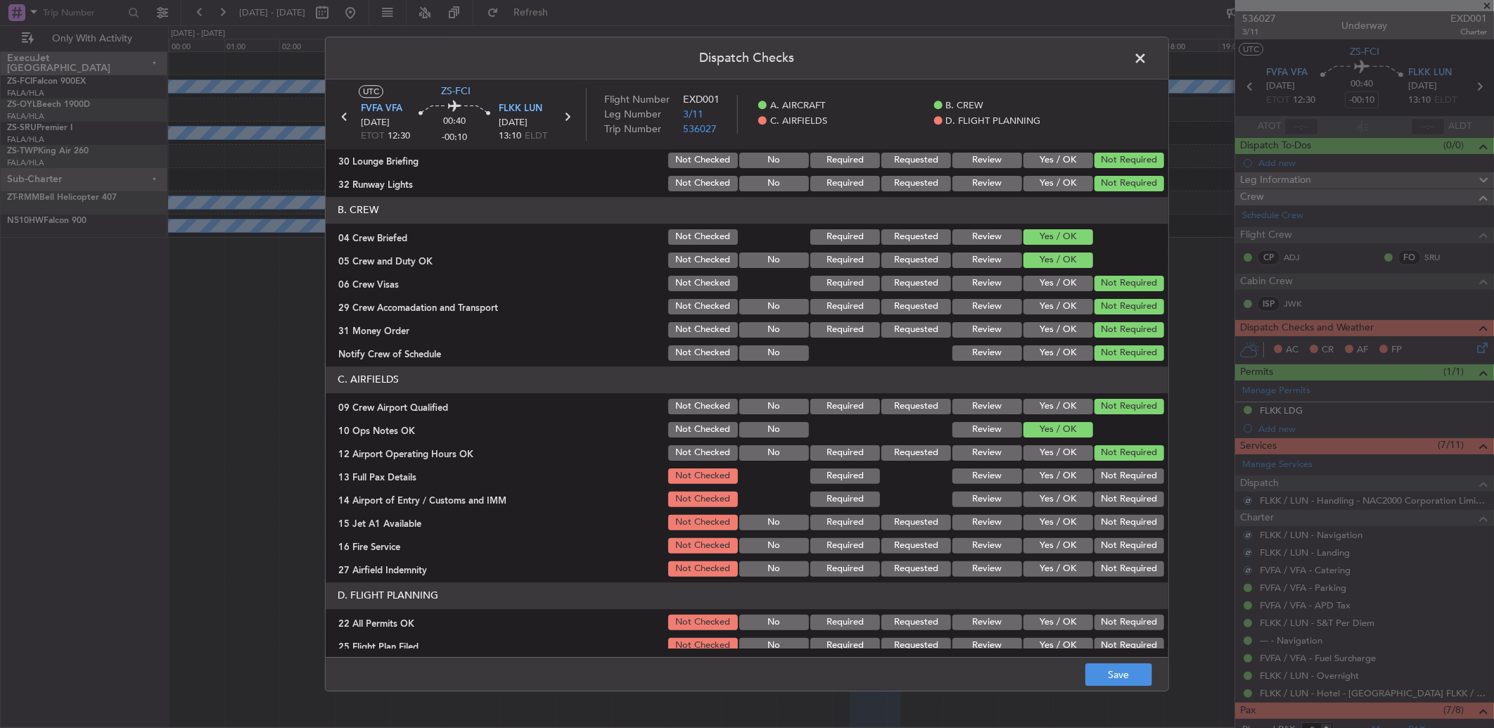
scroll to position [131, 0]
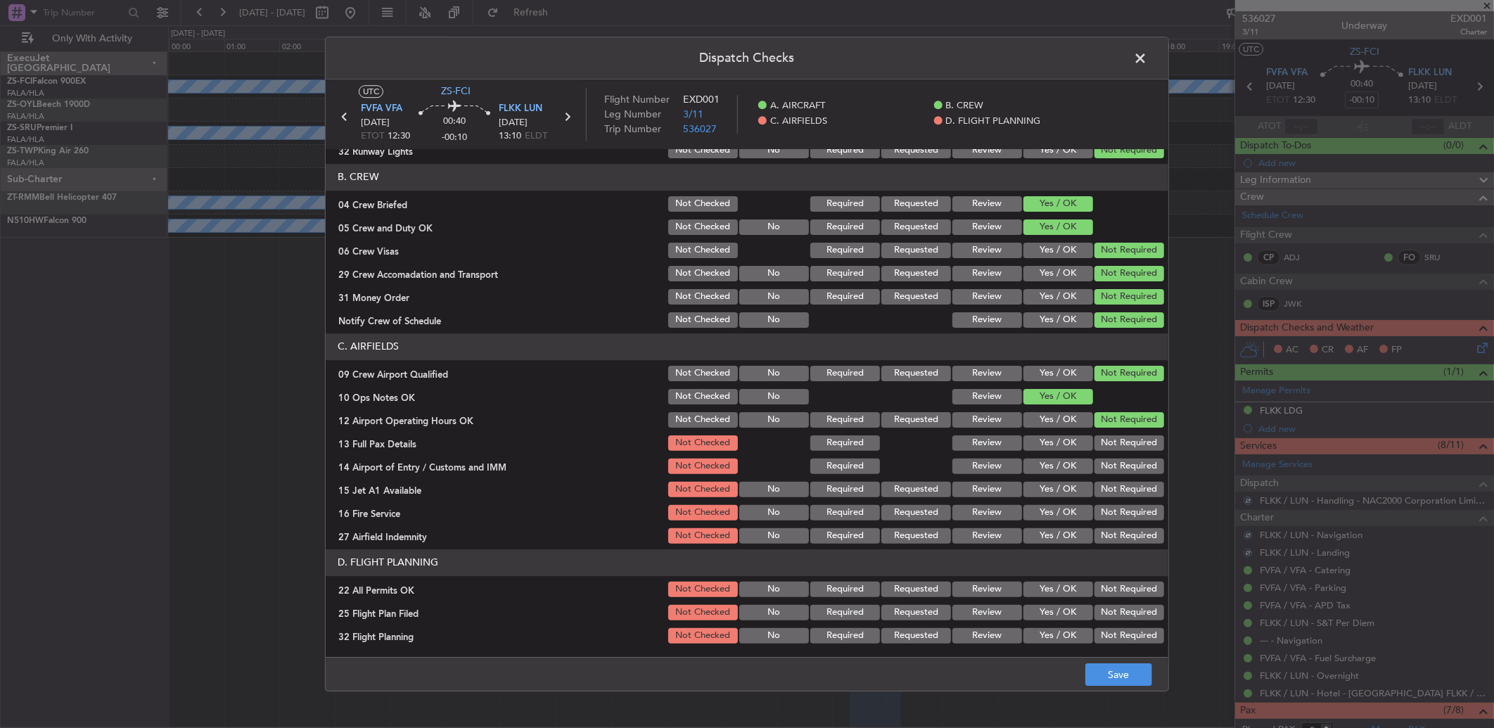
click at [1127, 443] on button "Not Required" at bounding box center [1129, 442] width 70 height 15
click at [1127, 471] on button "Not Required" at bounding box center [1129, 465] width 70 height 15
click at [1126, 482] on button "Not Required" at bounding box center [1129, 489] width 70 height 15
drag, startPoint x: 1122, startPoint y: 483, endPoint x: 1127, endPoint y: 503, distance: 20.1
click at [1124, 485] on button "Not Required" at bounding box center [1129, 489] width 70 height 15
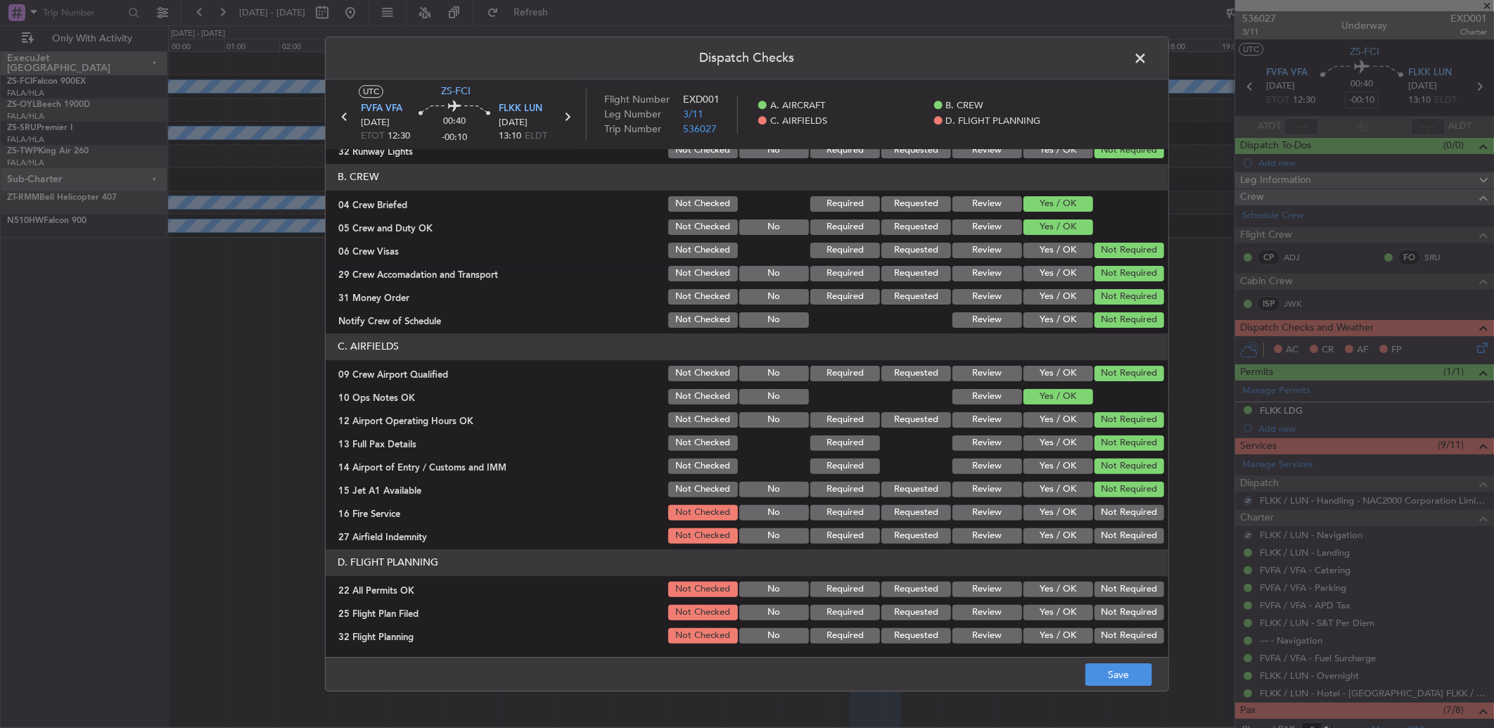
click at [1127, 528] on button "Not Required" at bounding box center [1129, 535] width 70 height 15
click at [1124, 510] on div "Not Required" at bounding box center [1127, 513] width 71 height 20
click at [1122, 514] on button "Not Required" at bounding box center [1129, 512] width 70 height 15
click at [1132, 598] on div "Not Required" at bounding box center [1127, 589] width 71 height 20
drag, startPoint x: 1123, startPoint y: 592, endPoint x: 1091, endPoint y: 608, distance: 35.9
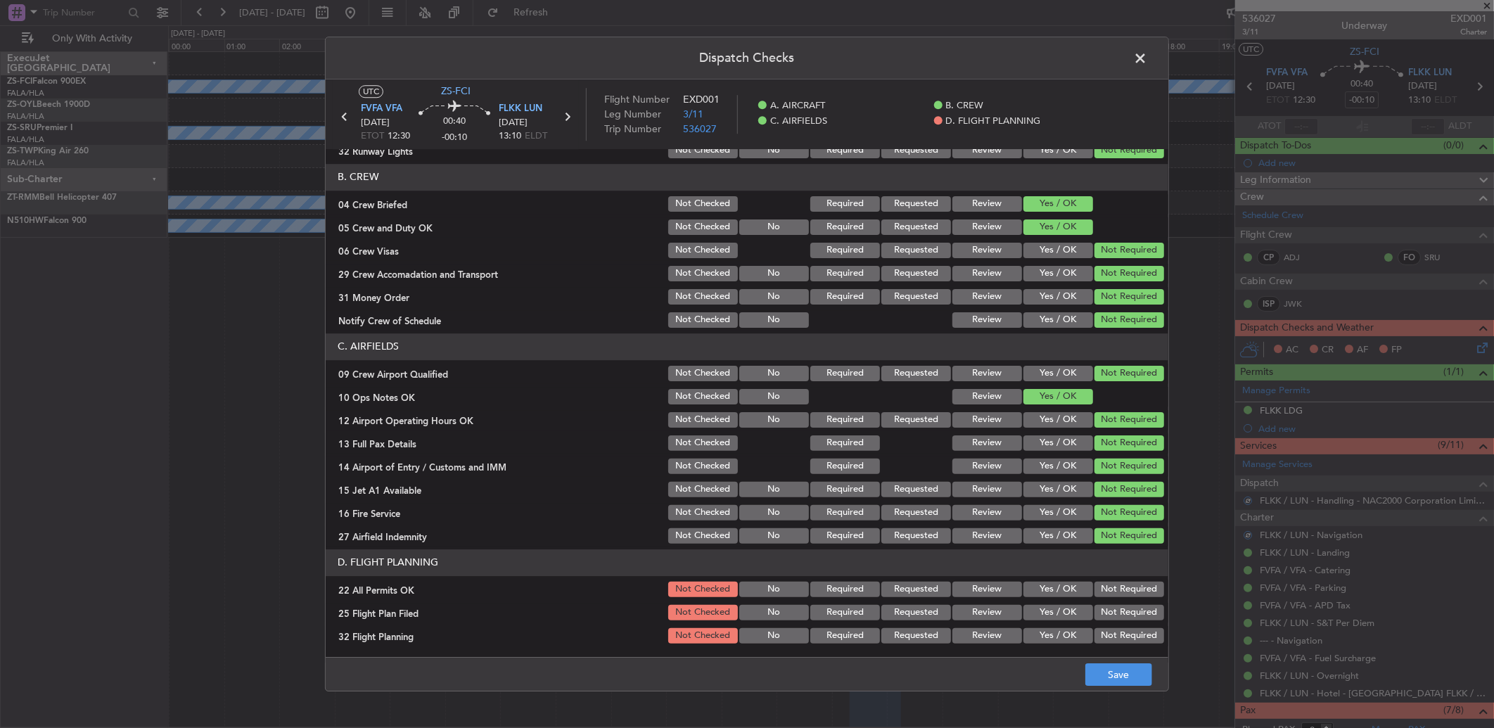
click at [1119, 594] on button "Not Required" at bounding box center [1129, 589] width 70 height 15
drag, startPoint x: 947, startPoint y: 613, endPoint x: 945, endPoint y: 630, distance: 16.9
click at [952, 616] on button "Review" at bounding box center [987, 612] width 70 height 15
click at [952, 637] on button "Review" at bounding box center [987, 635] width 70 height 15
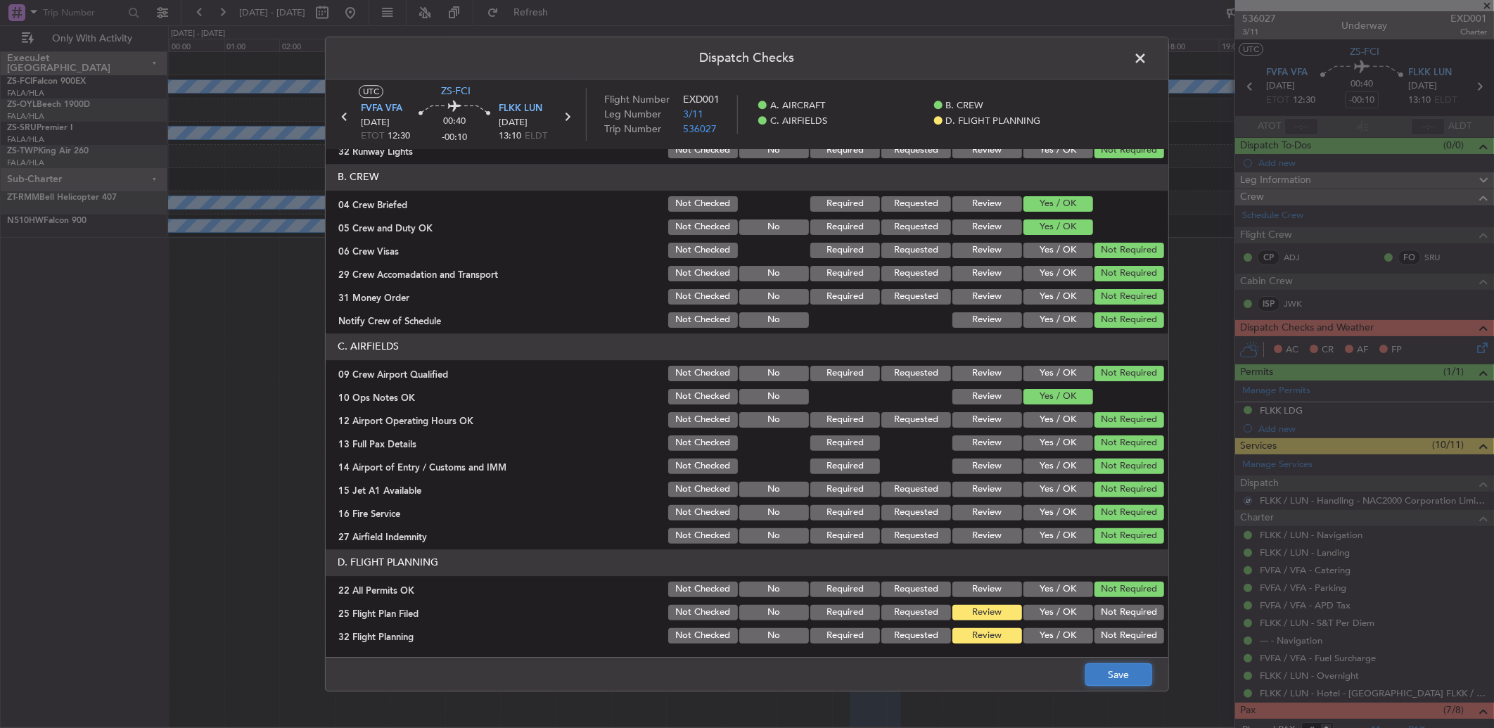
click at [1112, 674] on button "Save" at bounding box center [1118, 674] width 67 height 23
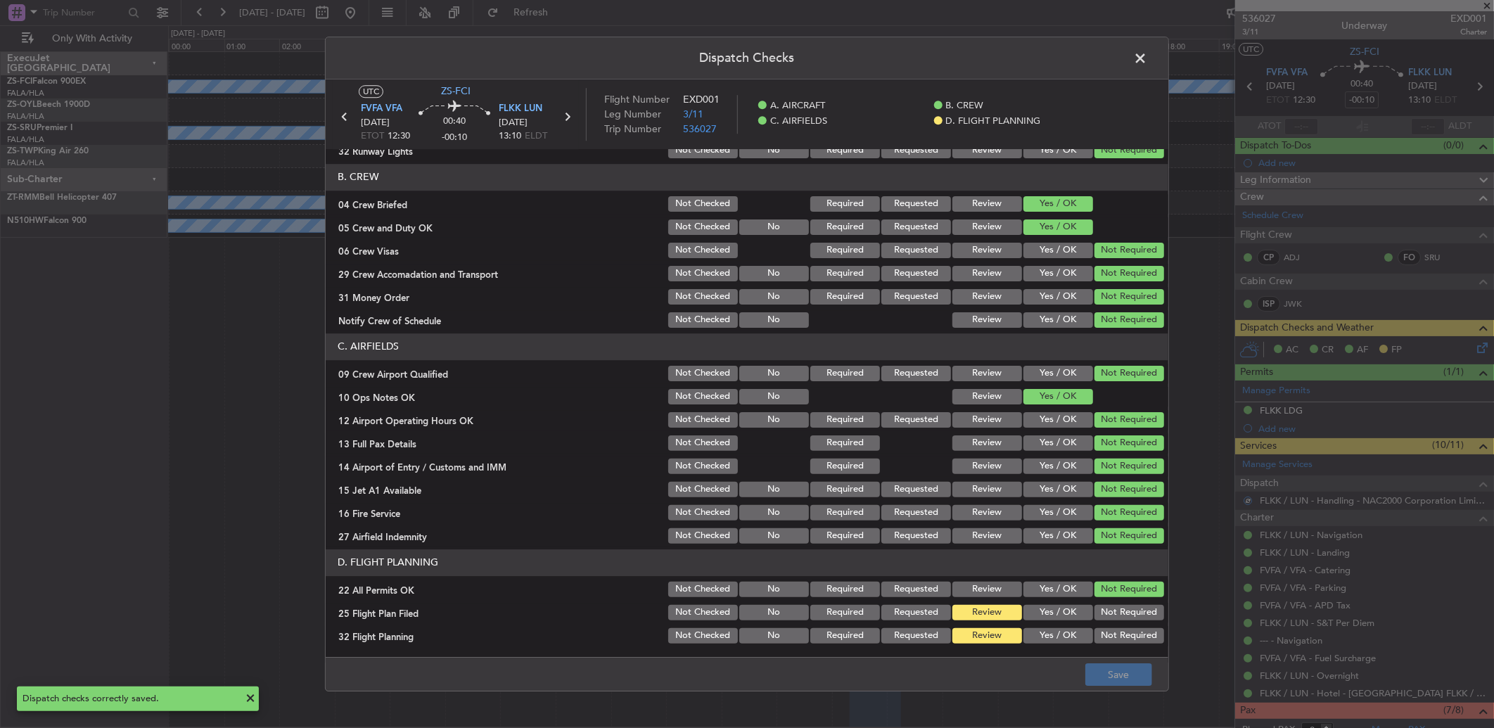
click at [1147, 51] on span at bounding box center [1147, 62] width 0 height 28
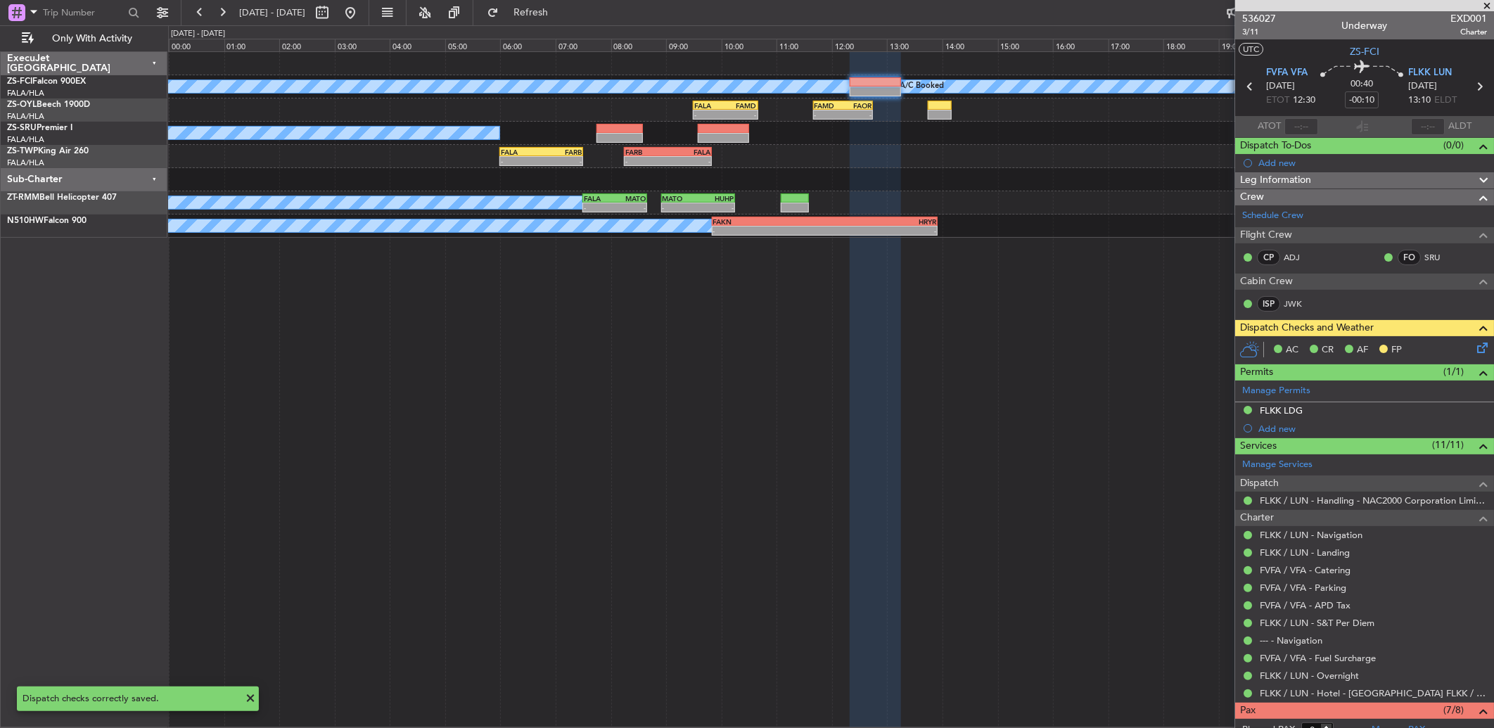
click at [1474, 349] on icon at bounding box center [1479, 345] width 11 height 11
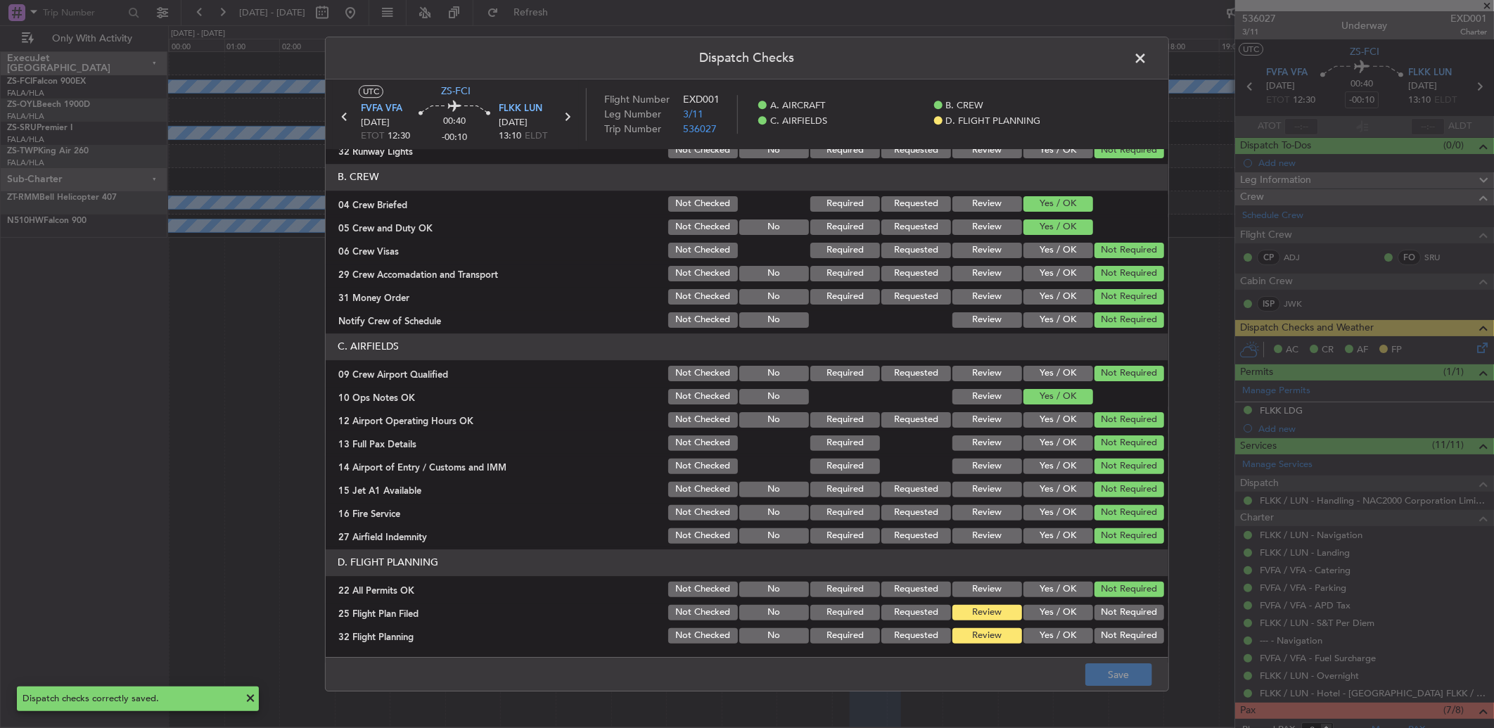
click at [1063, 607] on button "Yes / OK" at bounding box center [1058, 612] width 70 height 15
click at [1058, 634] on button "Yes / OK" at bounding box center [1058, 635] width 70 height 15
click at [1058, 635] on button "Yes / OK" at bounding box center [1058, 635] width 70 height 15
click at [1102, 657] on div "Dispatch Checks UTC ZS-FCI FVFA VFA 12/10/2025 ETOT 12:30 00:40 -00:10 FLKK LUN…" at bounding box center [747, 364] width 844 height 655
click at [1105, 665] on button "Save" at bounding box center [1118, 674] width 67 height 23
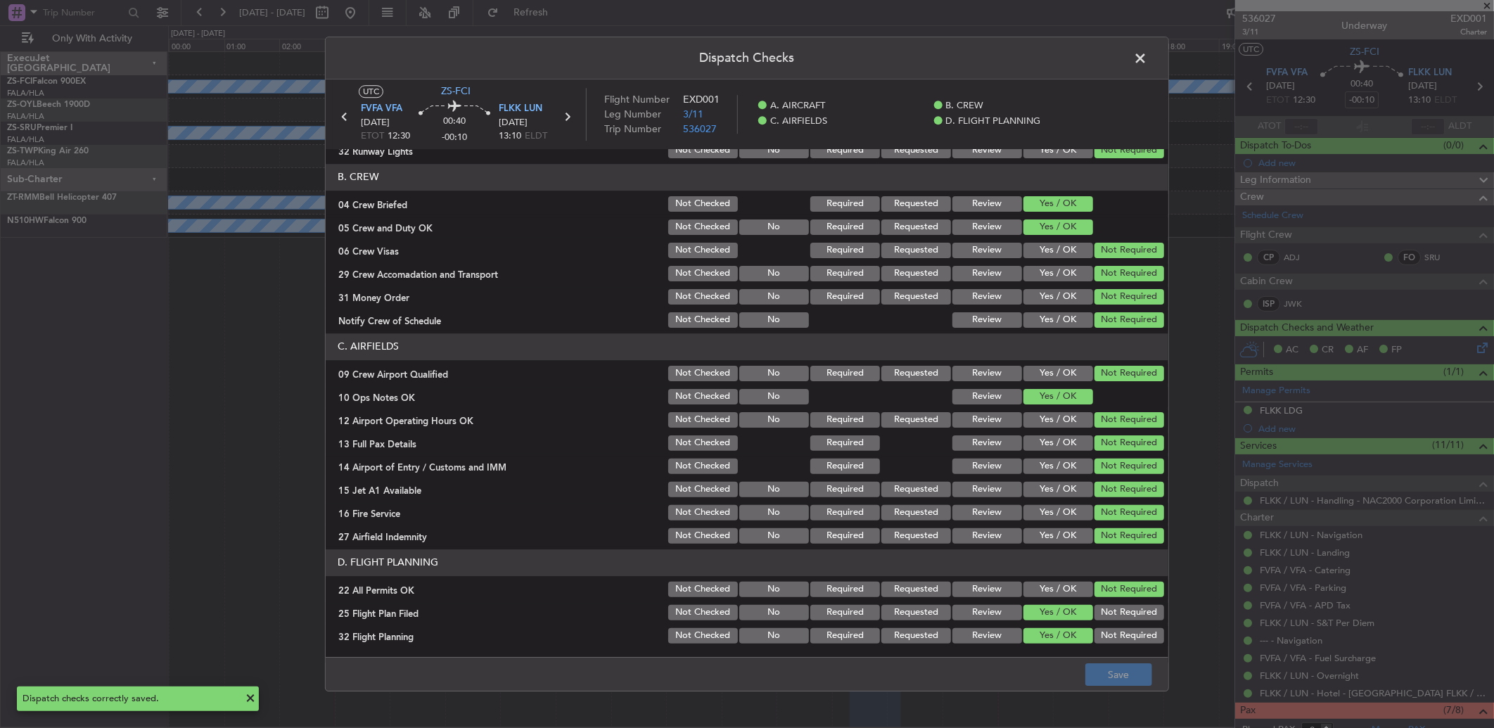
click at [1147, 57] on span at bounding box center [1147, 62] width 0 height 28
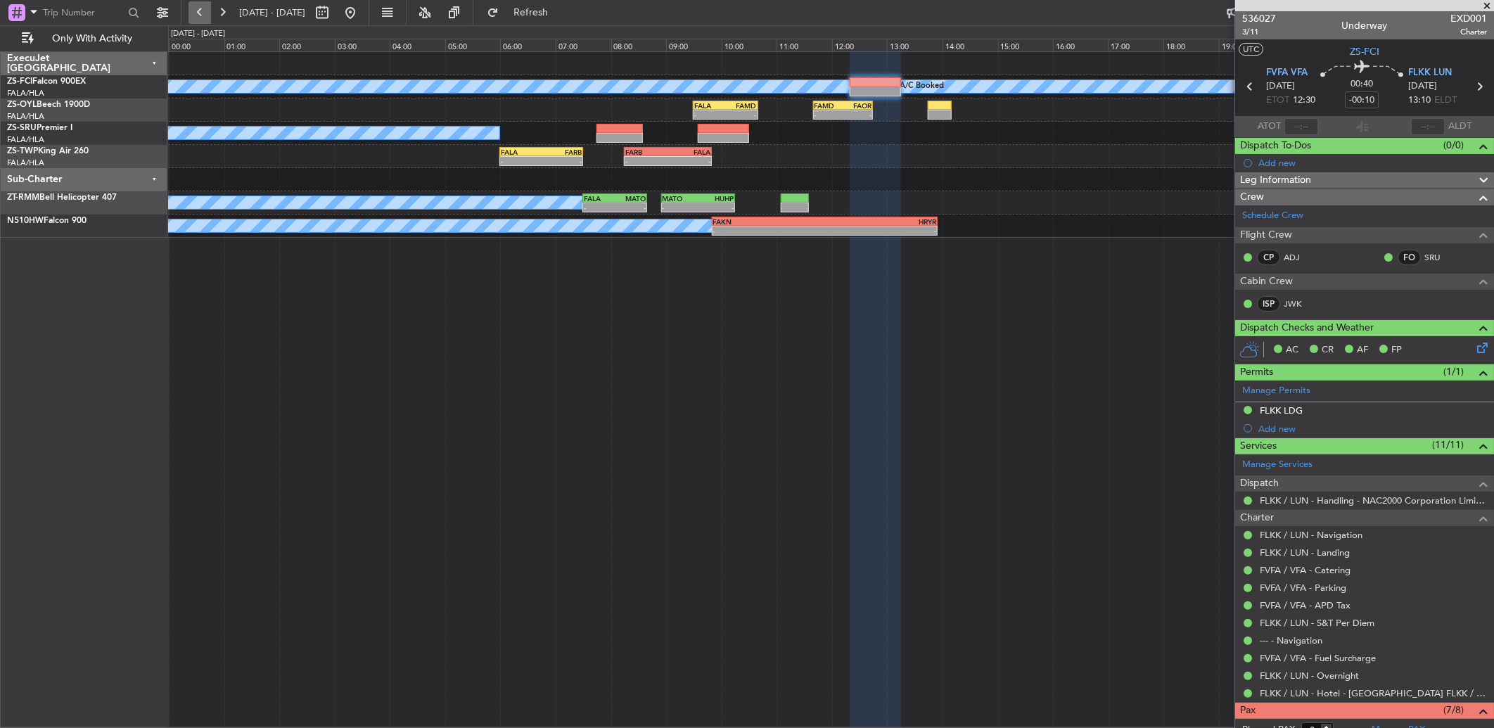
click at [203, 17] on button at bounding box center [199, 12] width 23 height 23
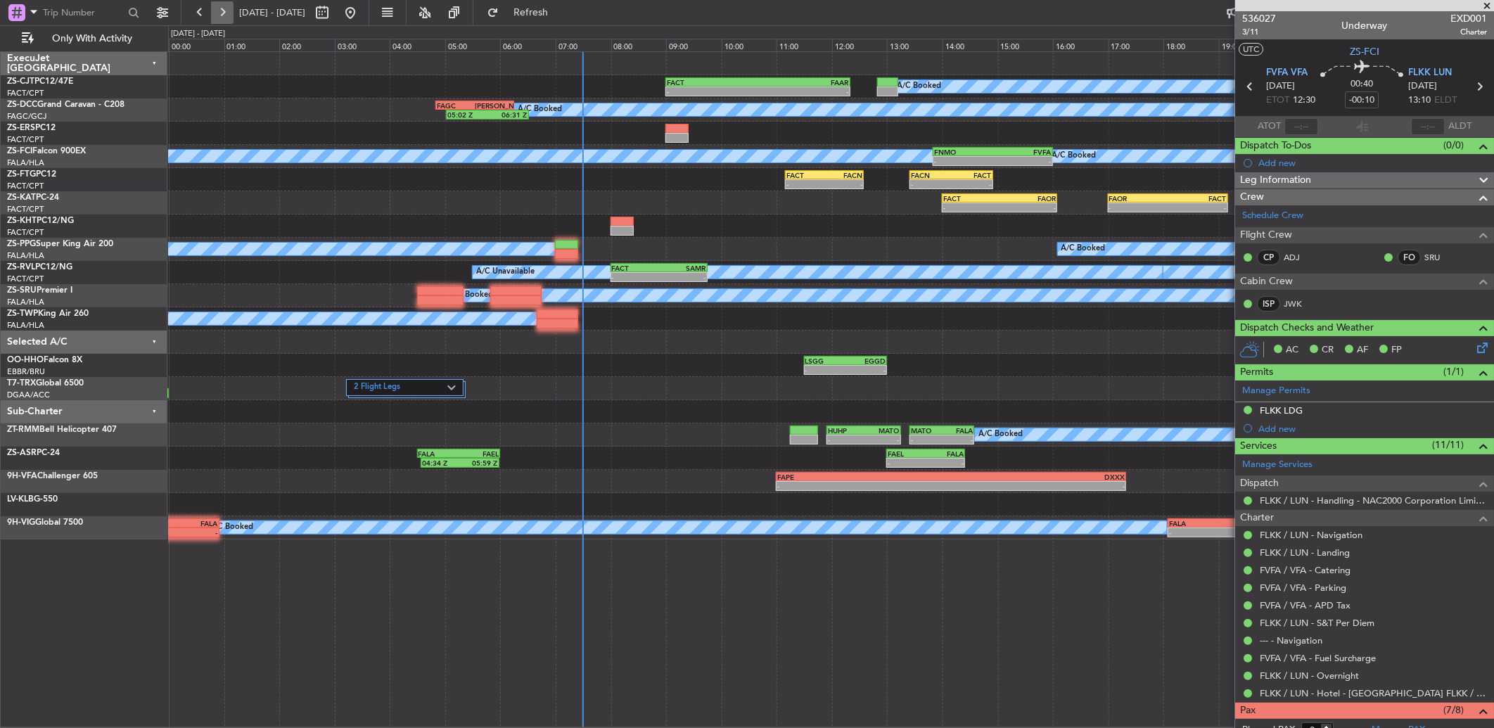
click at [217, 8] on button at bounding box center [222, 12] width 23 height 23
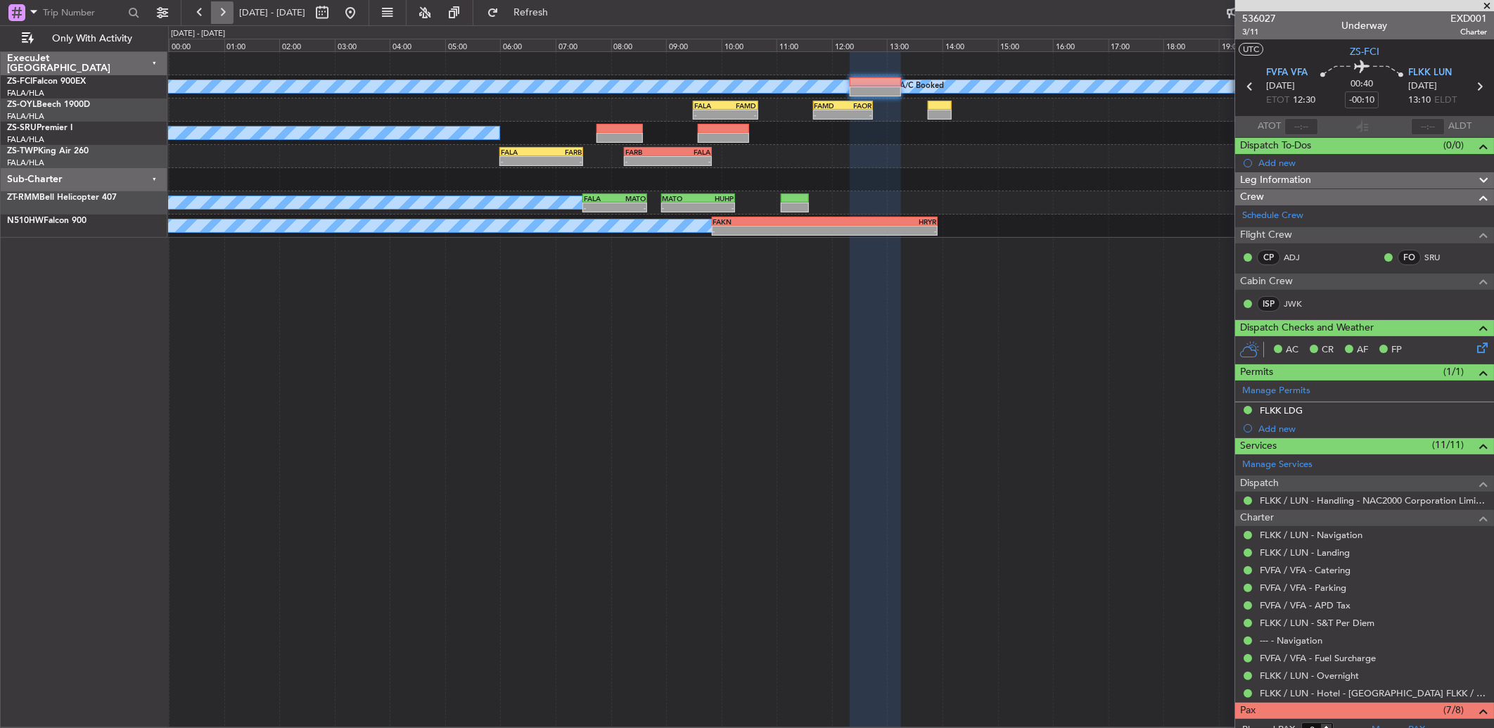
click at [221, 7] on button at bounding box center [222, 12] width 23 height 23
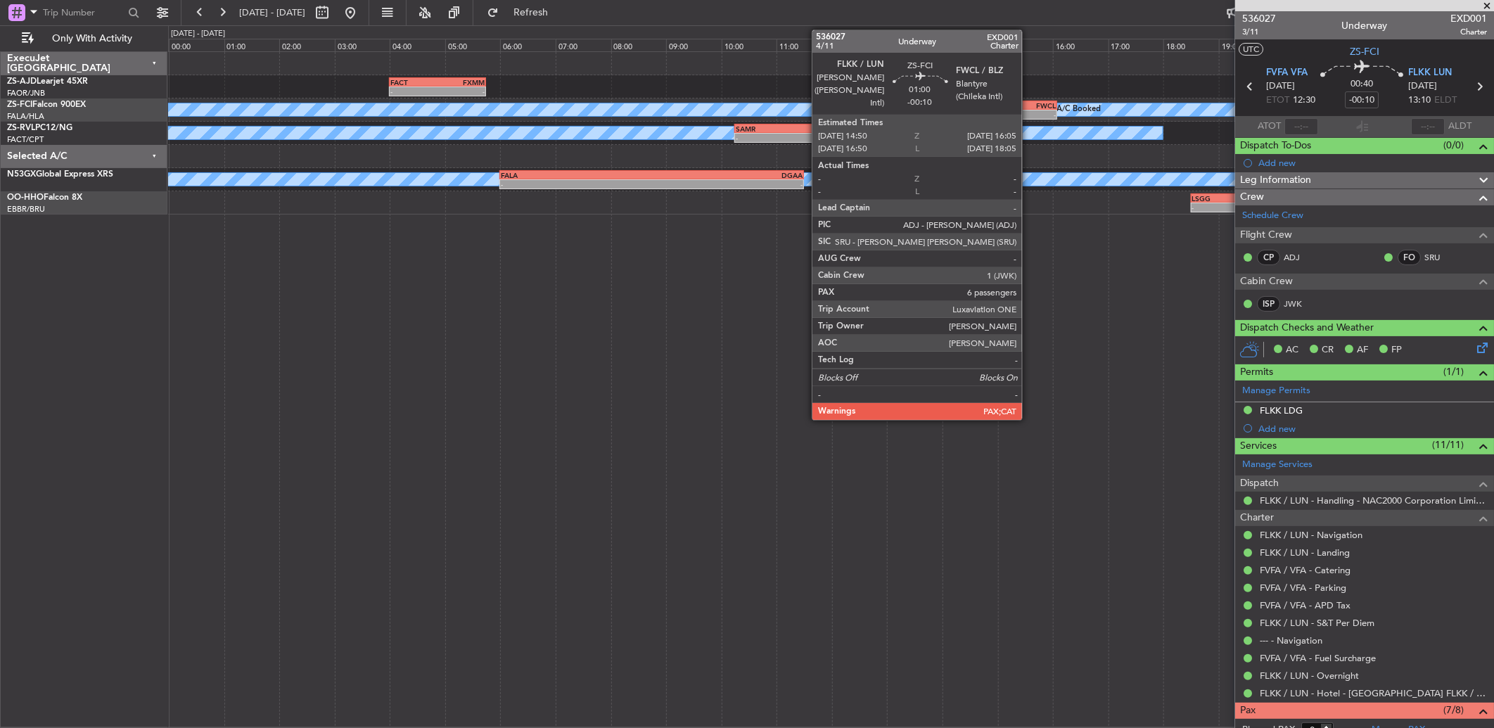
click at [1029, 115] on div "-" at bounding box center [1038, 114] width 33 height 8
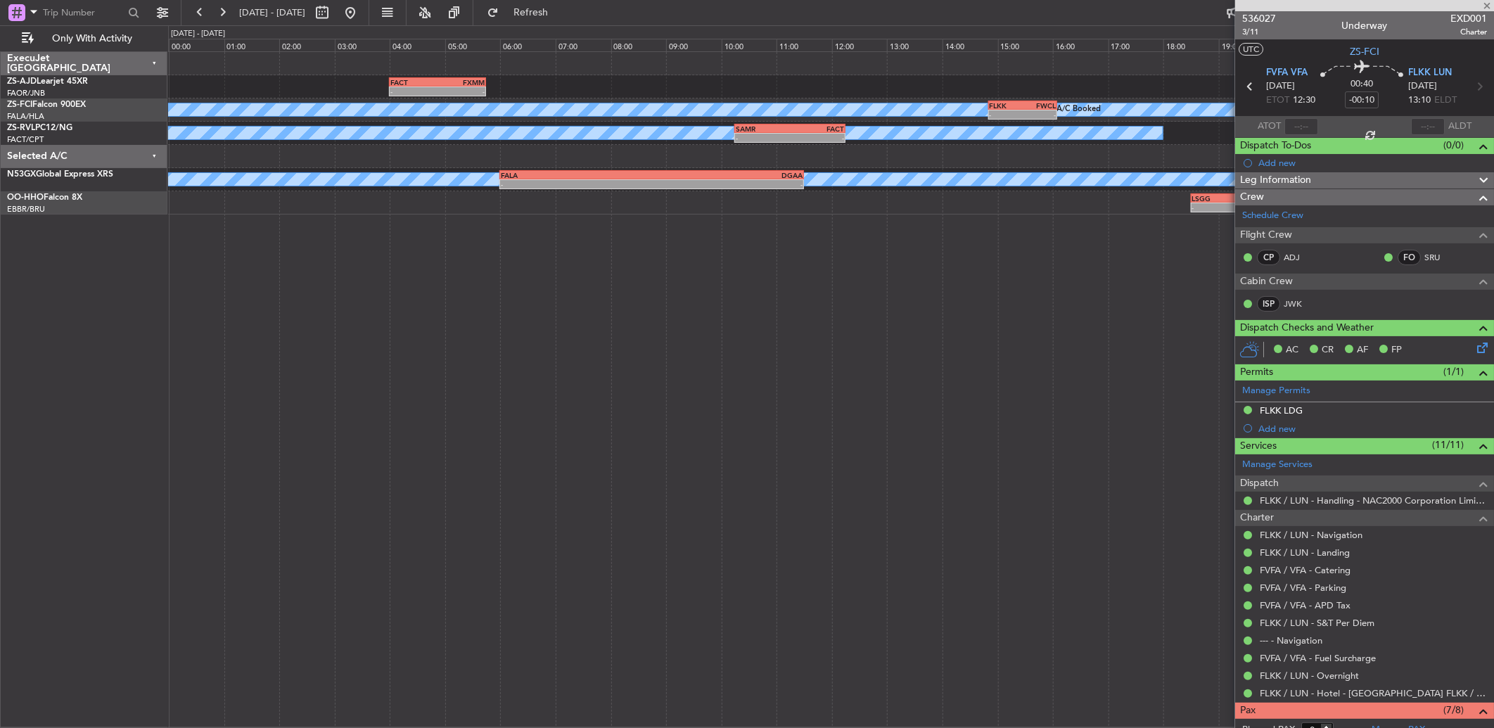
type input "7"
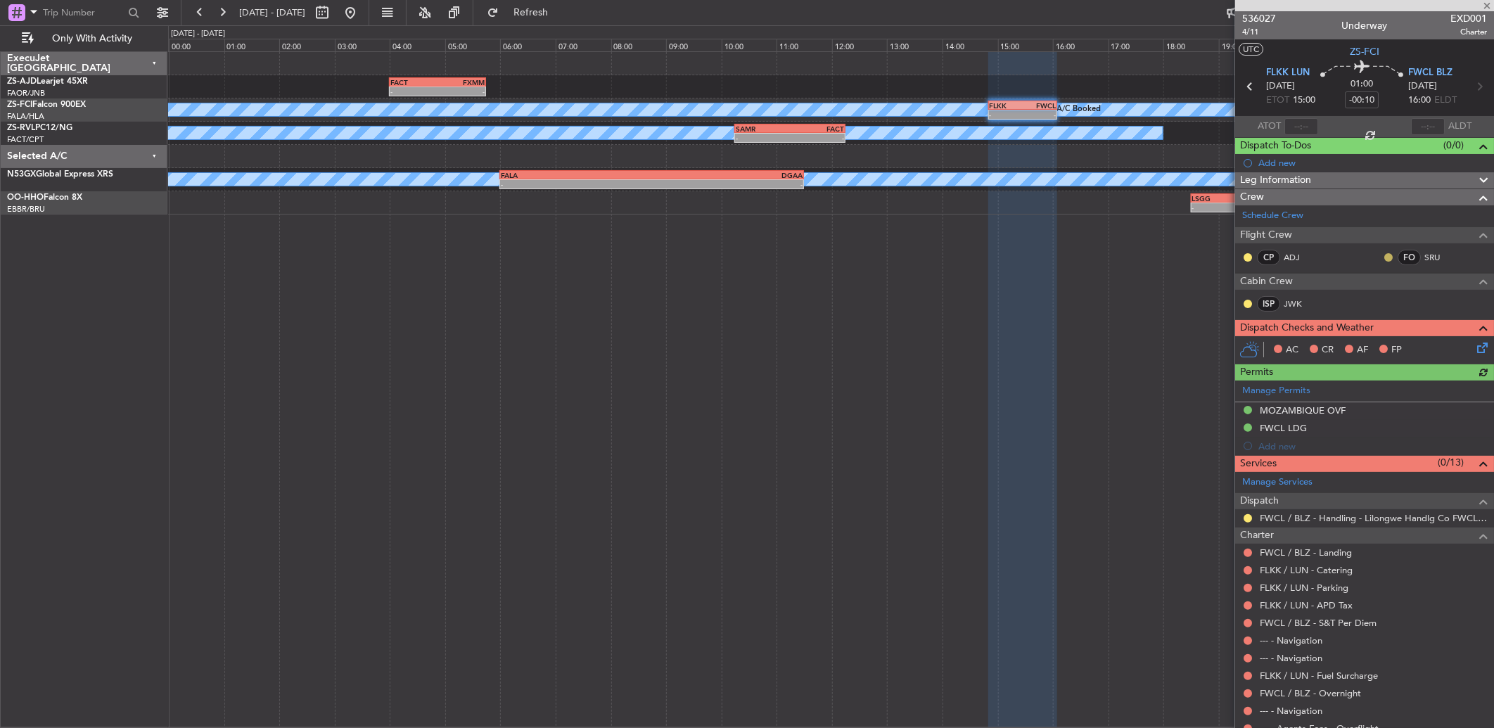
drag, startPoint x: 1380, startPoint y: 248, endPoint x: 1377, endPoint y: 259, distance: 11.8
click at [1382, 255] on div "FO SRU" at bounding box center [1425, 258] width 87 height 20
click at [1384, 256] on button at bounding box center [1388, 257] width 8 height 8
click at [1347, 297] on mat-tooltip-component "[PERSON_NAME] (ADJ)" at bounding box center [1292, 281] width 110 height 37
click at [1249, 256] on button at bounding box center [1247, 257] width 8 height 8
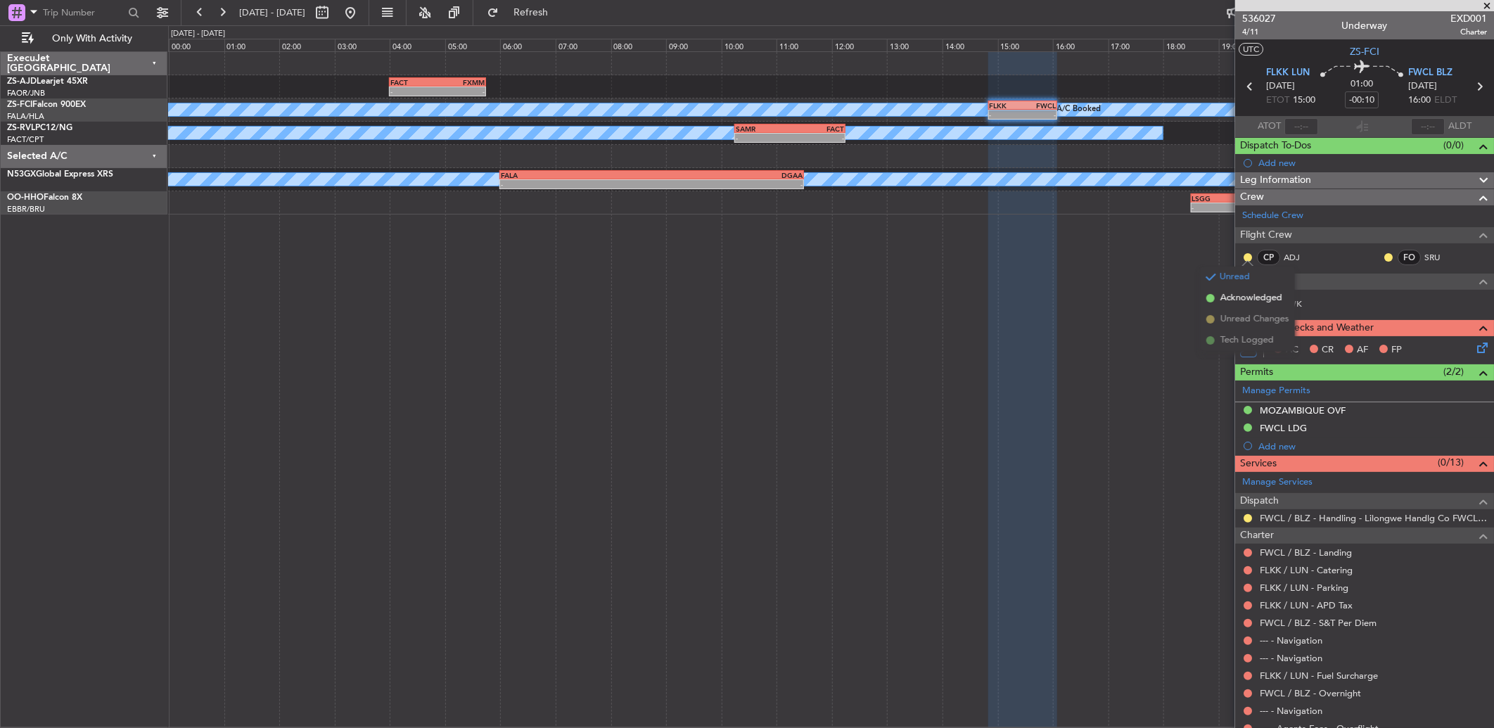
click at [1217, 297] on li "Acknowledged" at bounding box center [1247, 298] width 94 height 21
click at [1384, 257] on button at bounding box center [1388, 257] width 8 height 8
click at [1337, 292] on li "Acknowledged" at bounding box center [1377, 298] width 94 height 21
click at [1247, 302] on button at bounding box center [1247, 304] width 8 height 8
click at [1233, 348] on span "Acknowledged" at bounding box center [1251, 345] width 62 height 14
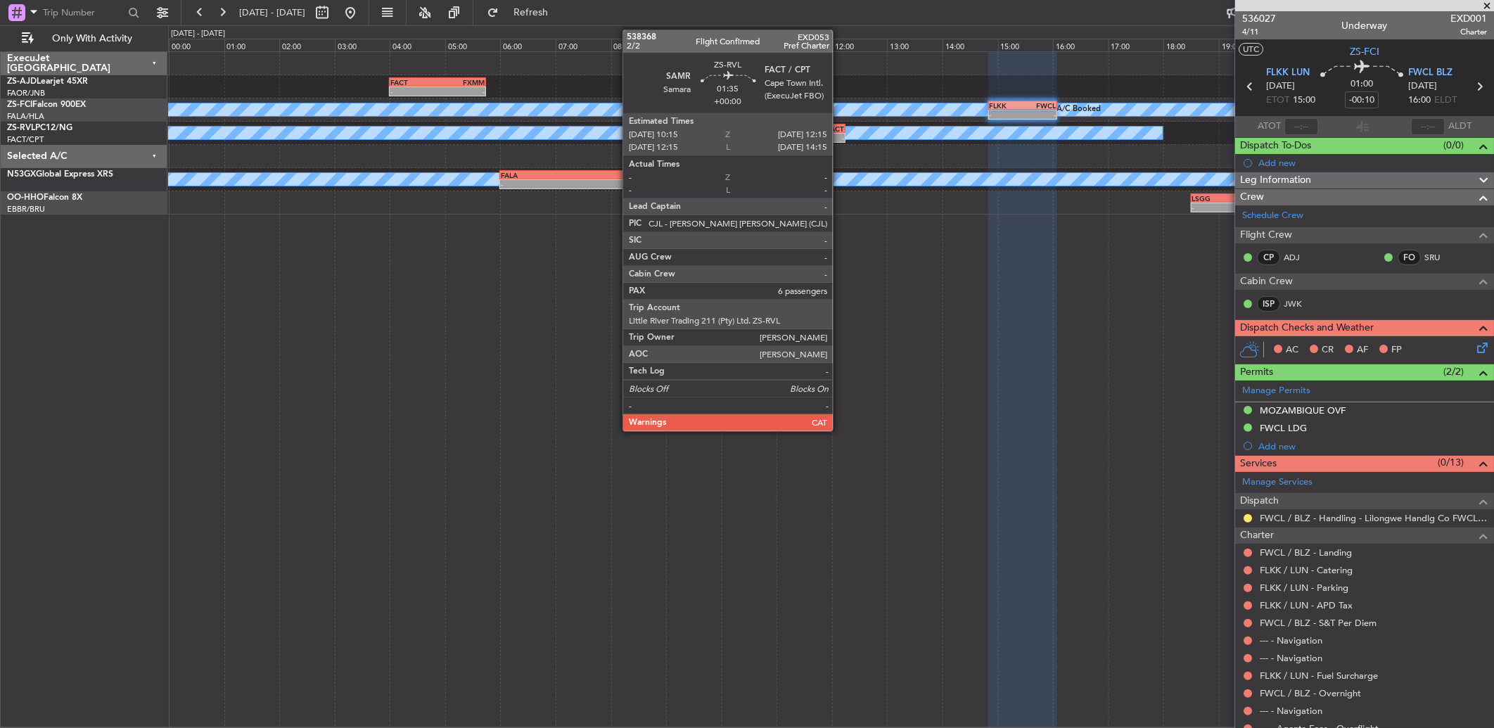
click at [840, 133] on div "- -" at bounding box center [789, 138] width 111 height 10
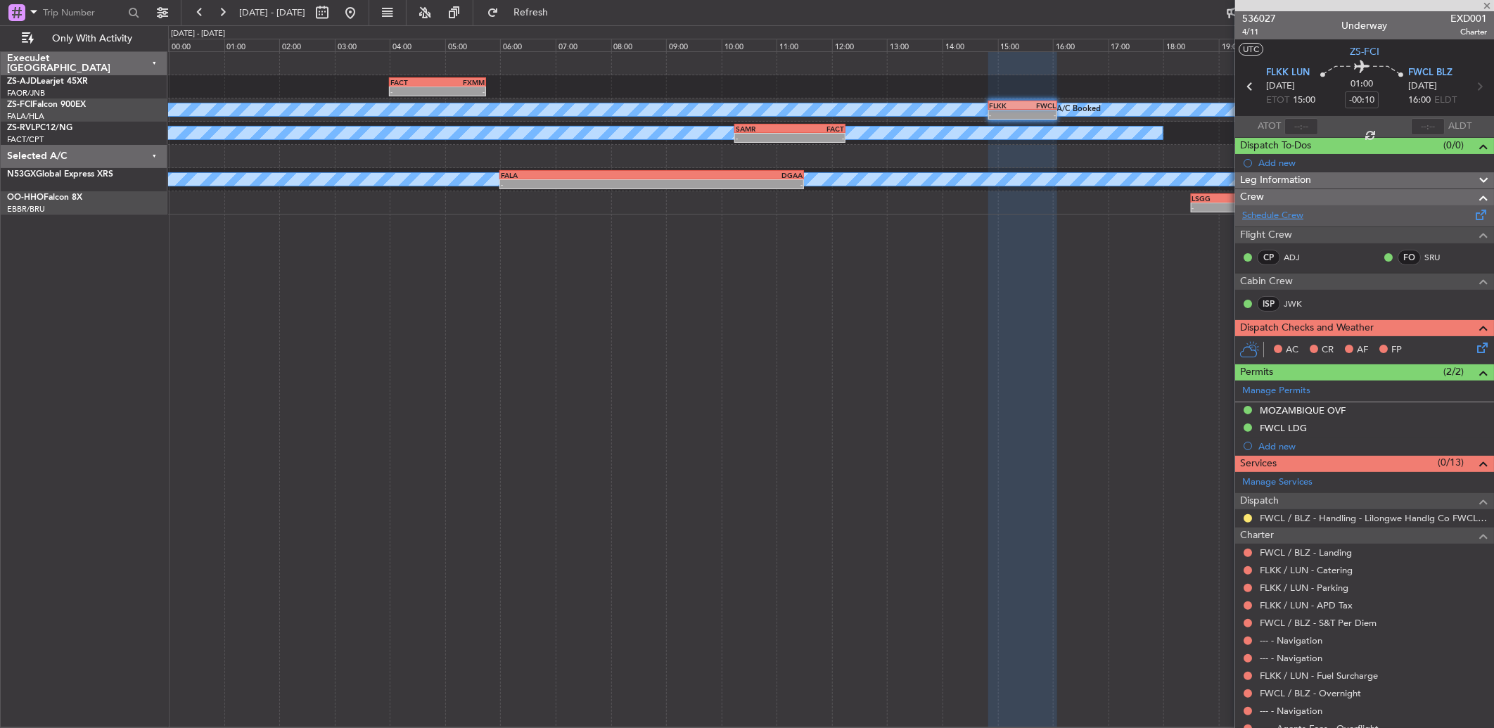
type input "6"
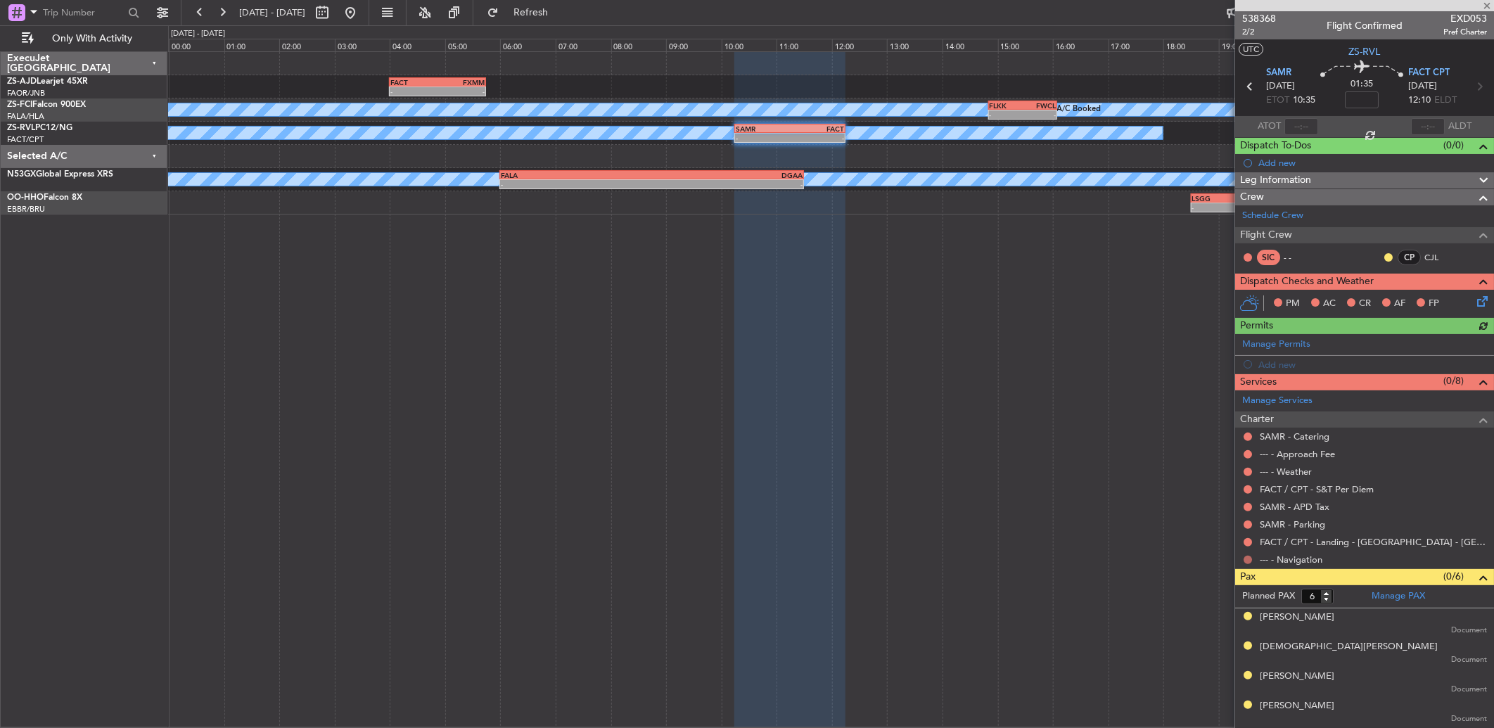
click at [1248, 560] on button at bounding box center [1247, 560] width 8 height 8
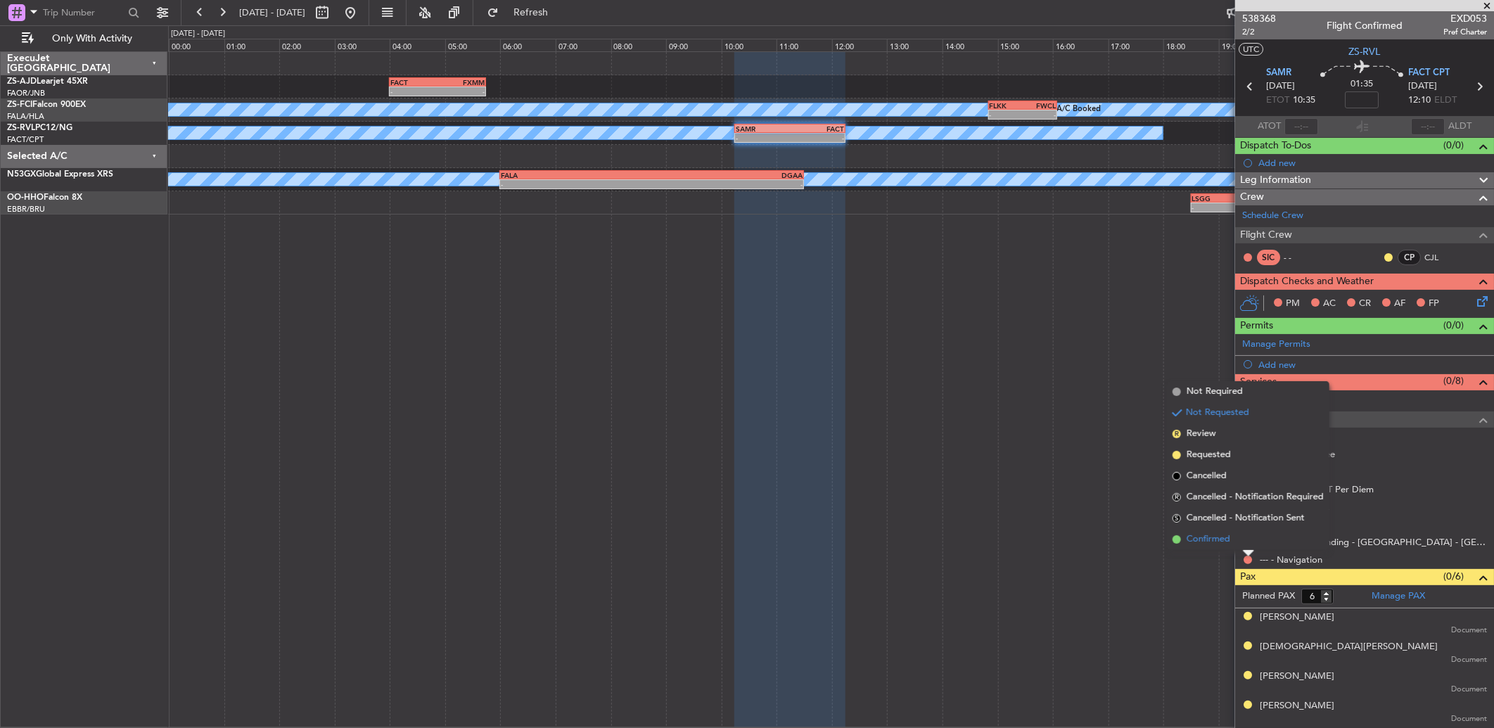
click at [1233, 539] on li "Confirmed" at bounding box center [1248, 539] width 162 height 21
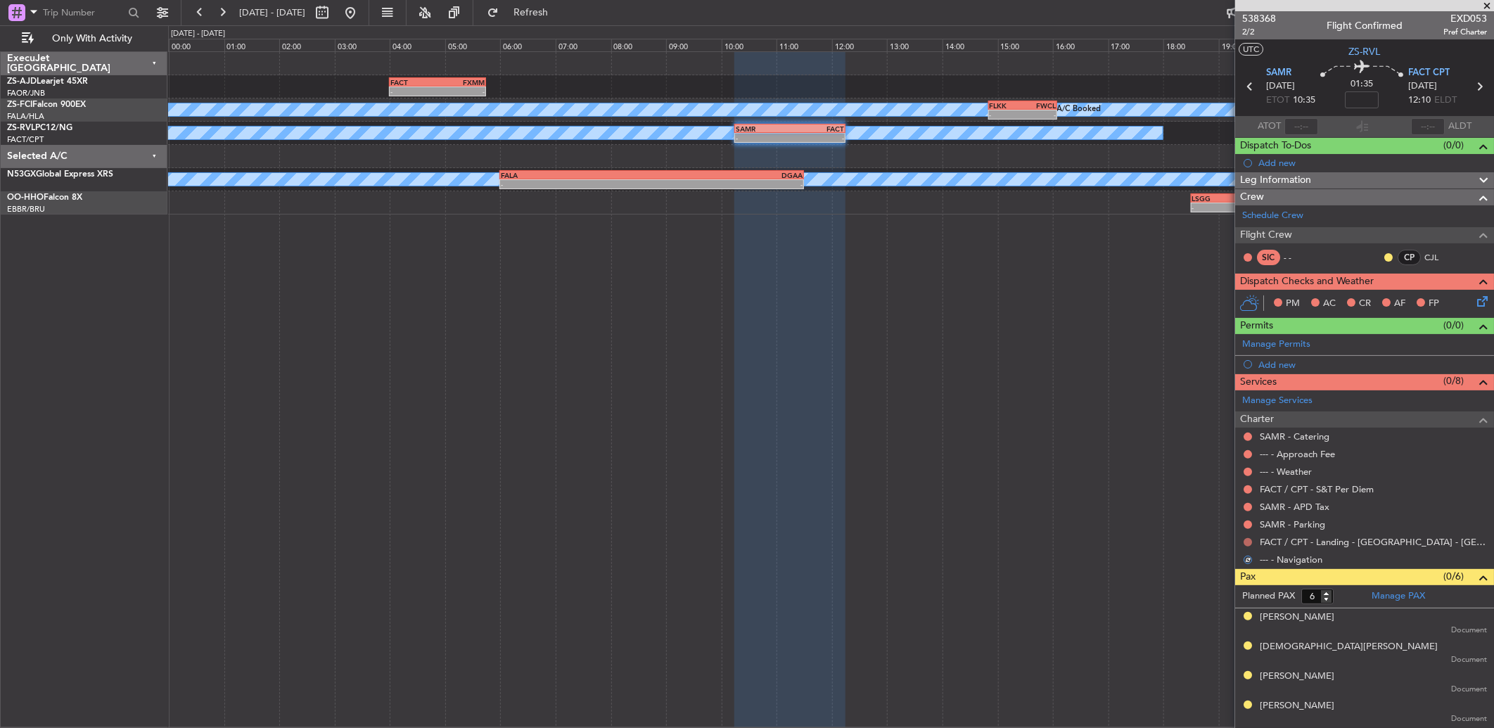
click at [1248, 541] on button at bounding box center [1247, 542] width 8 height 8
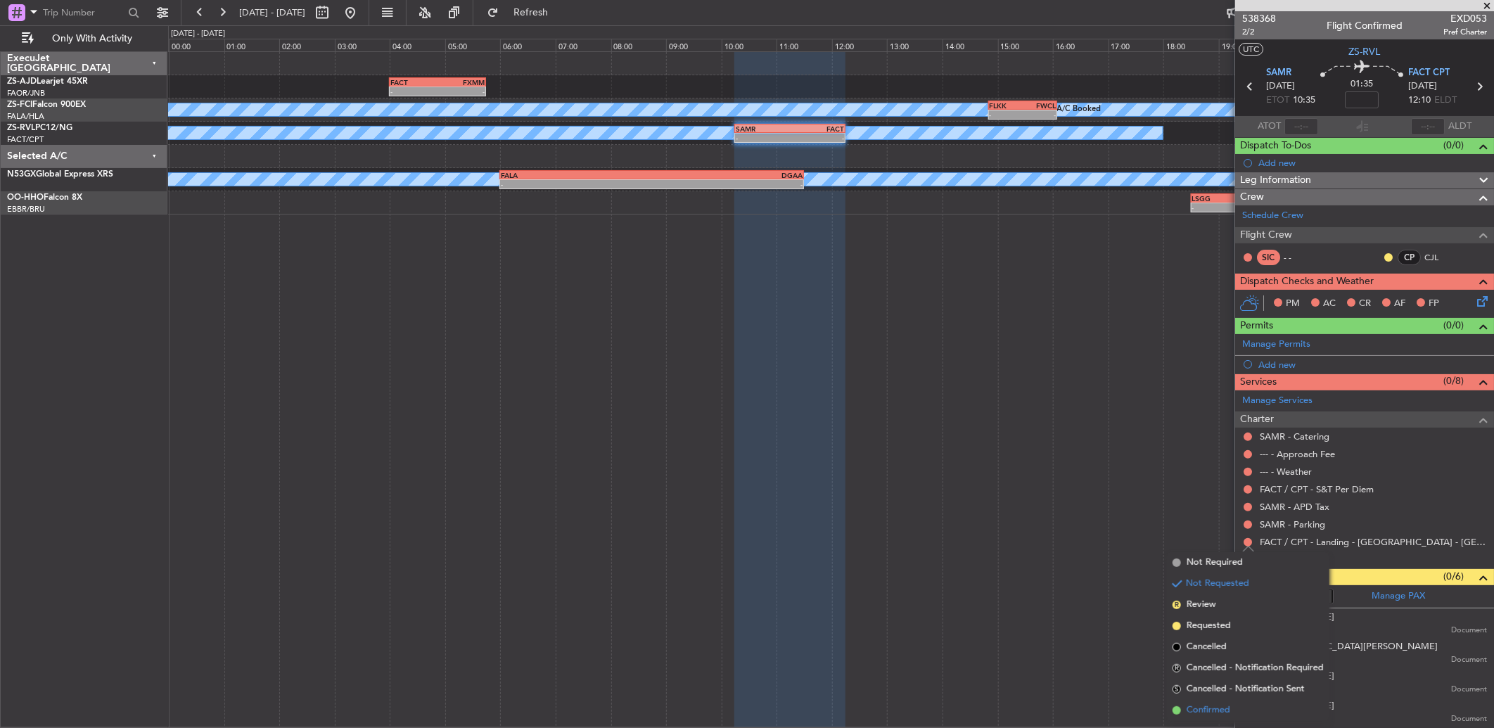
click at [1212, 709] on span "Confirmed" at bounding box center [1208, 710] width 44 height 14
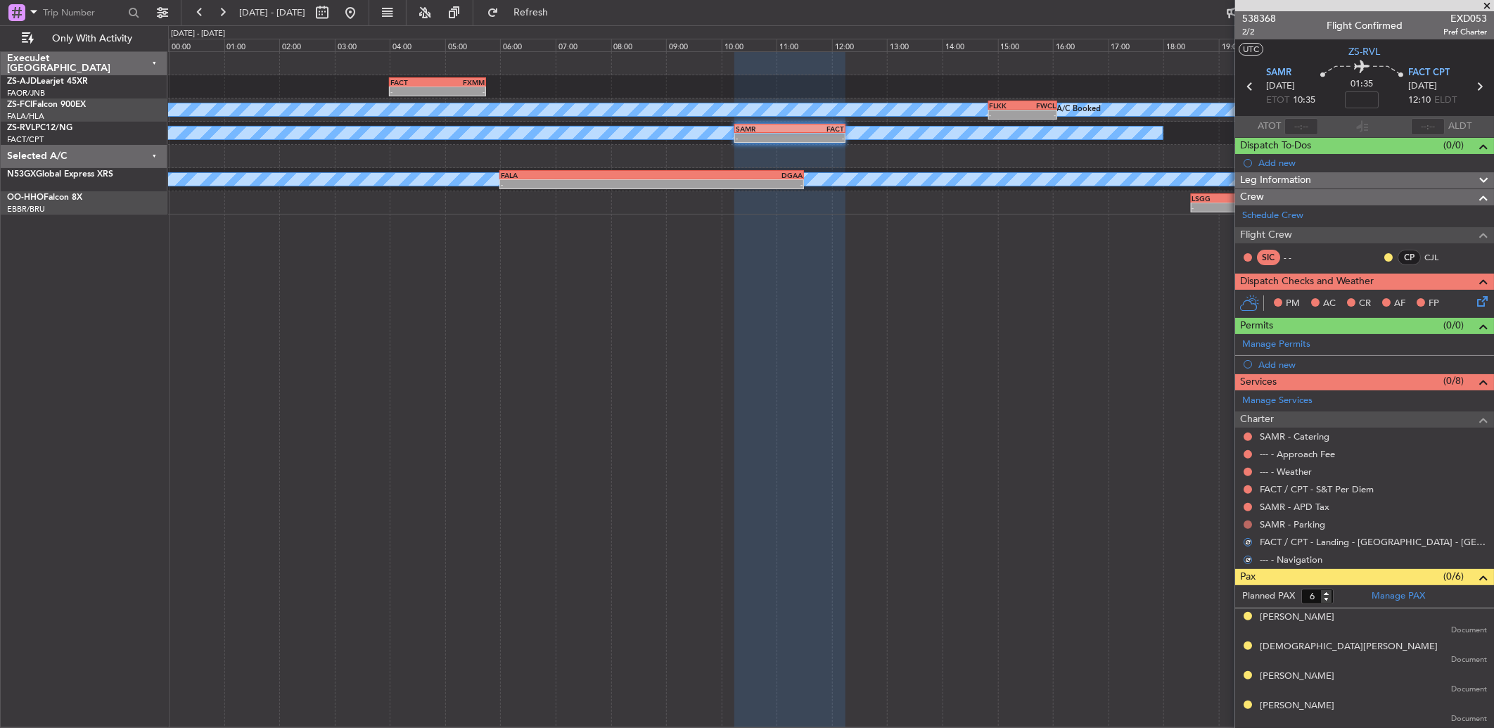
click at [1247, 526] on button at bounding box center [1247, 524] width 8 height 8
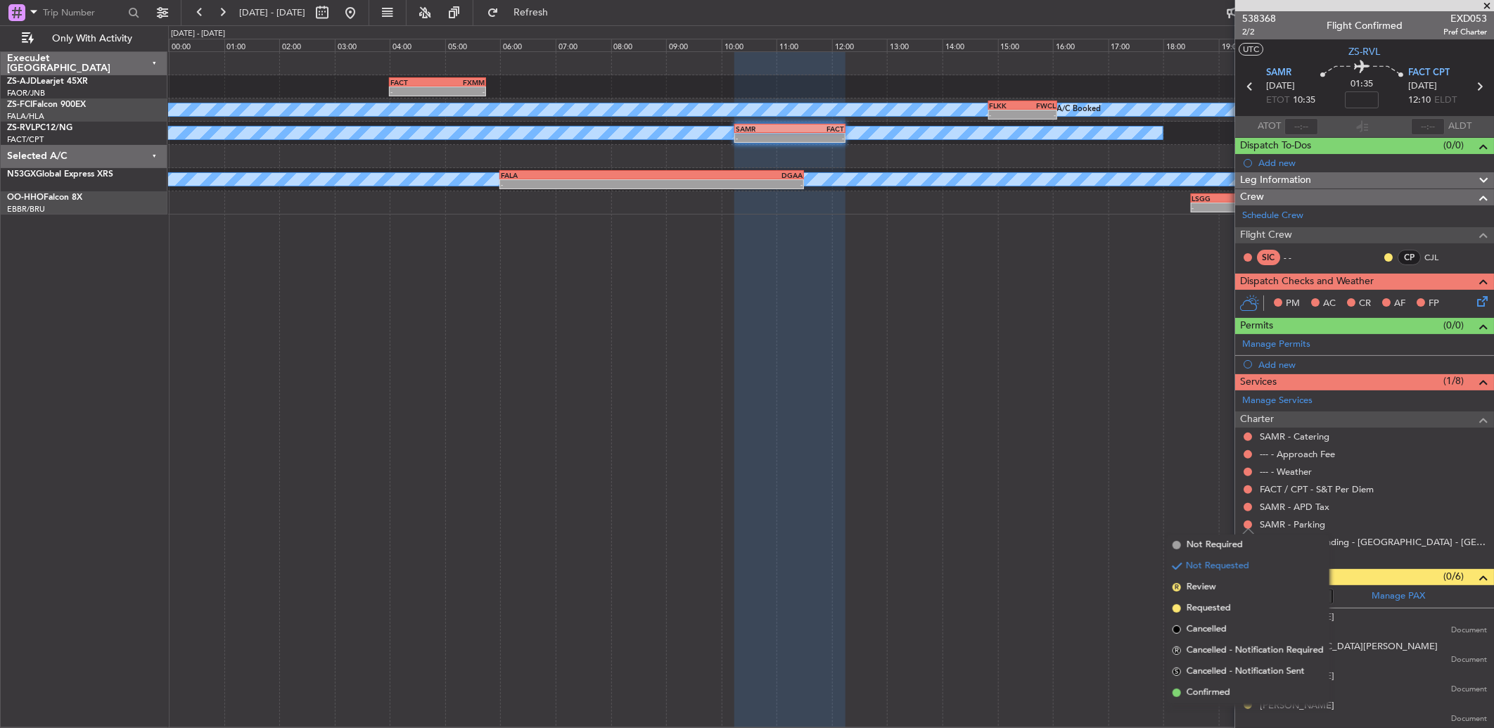
click at [1227, 686] on li "Confirmed" at bounding box center [1248, 692] width 162 height 21
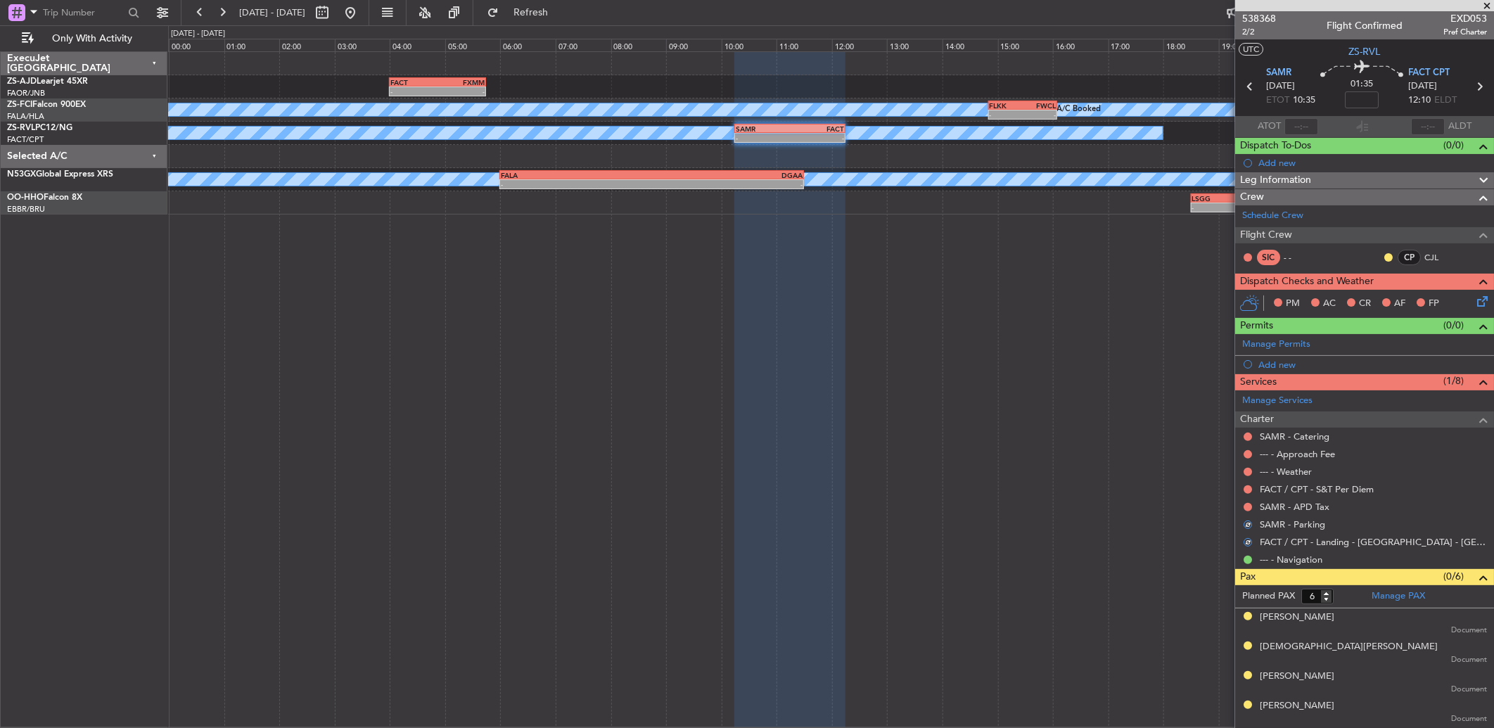
click at [1245, 509] on button at bounding box center [1247, 507] width 8 height 8
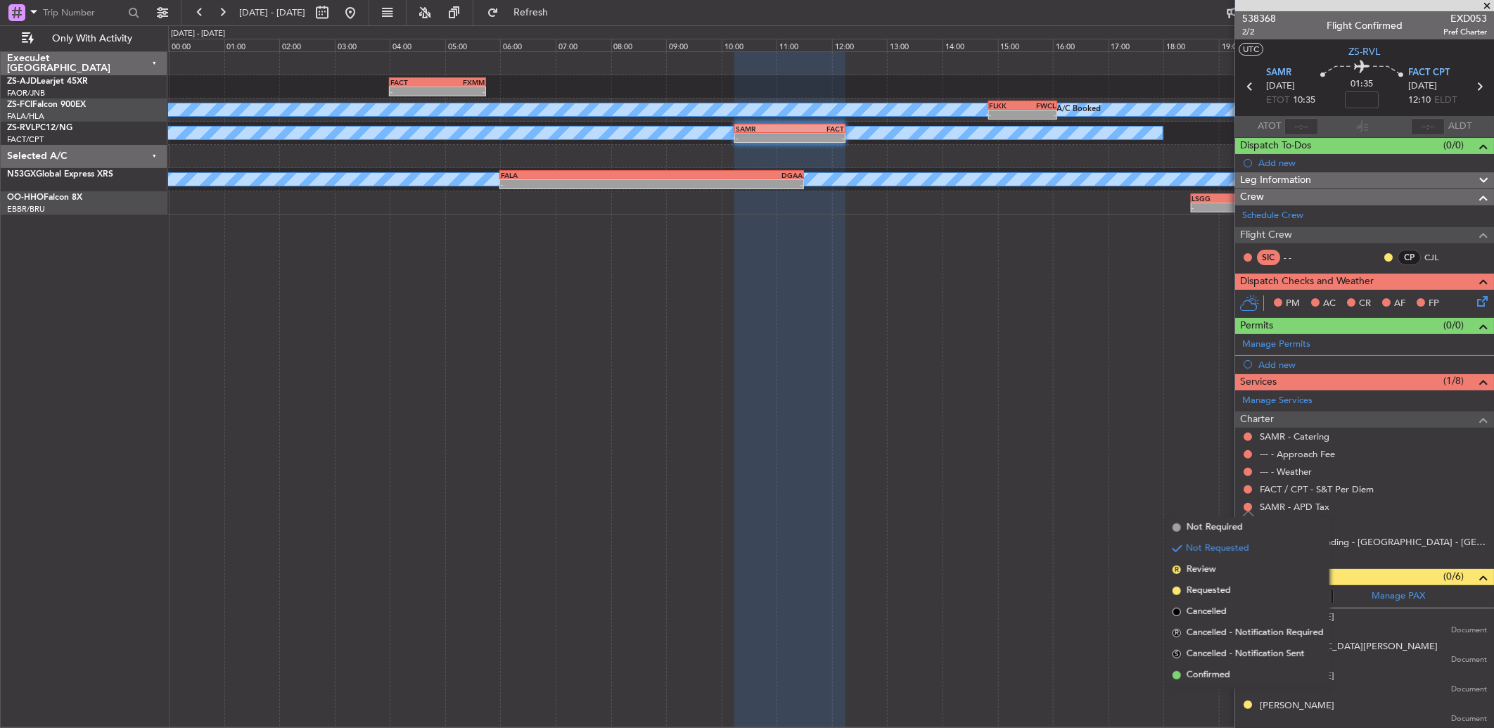
click at [1221, 675] on span "Confirmed" at bounding box center [1208, 675] width 44 height 14
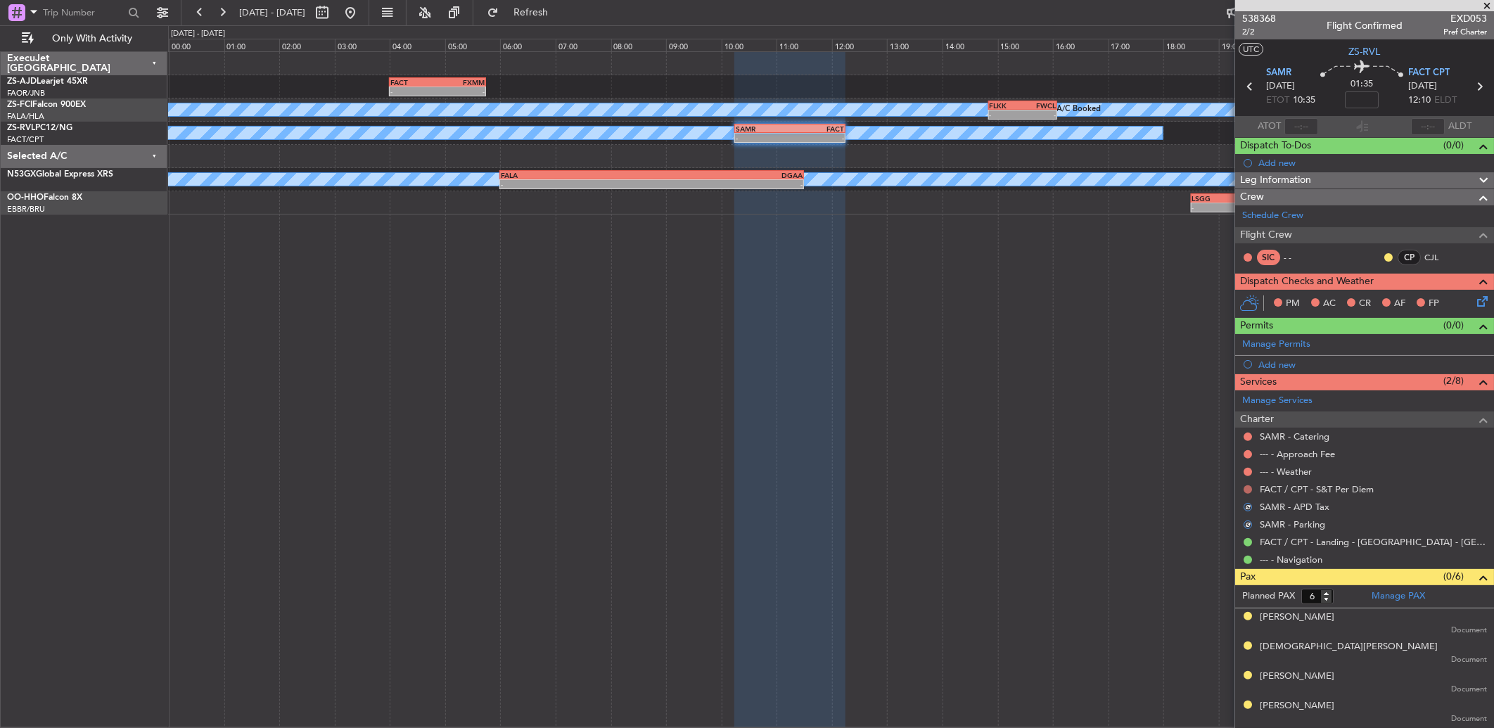
click at [1249, 489] on button at bounding box center [1247, 489] width 8 height 8
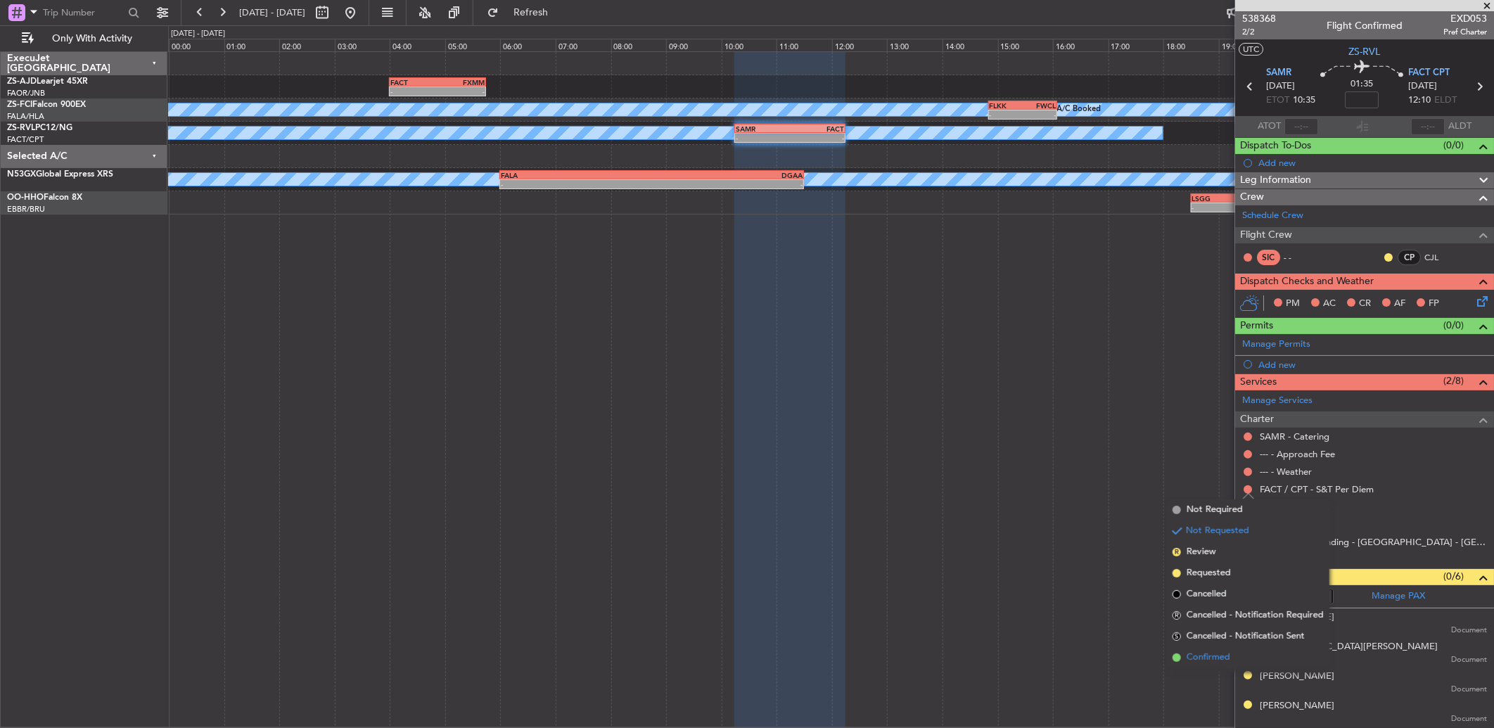
click at [1231, 657] on li "Confirmed" at bounding box center [1248, 657] width 162 height 21
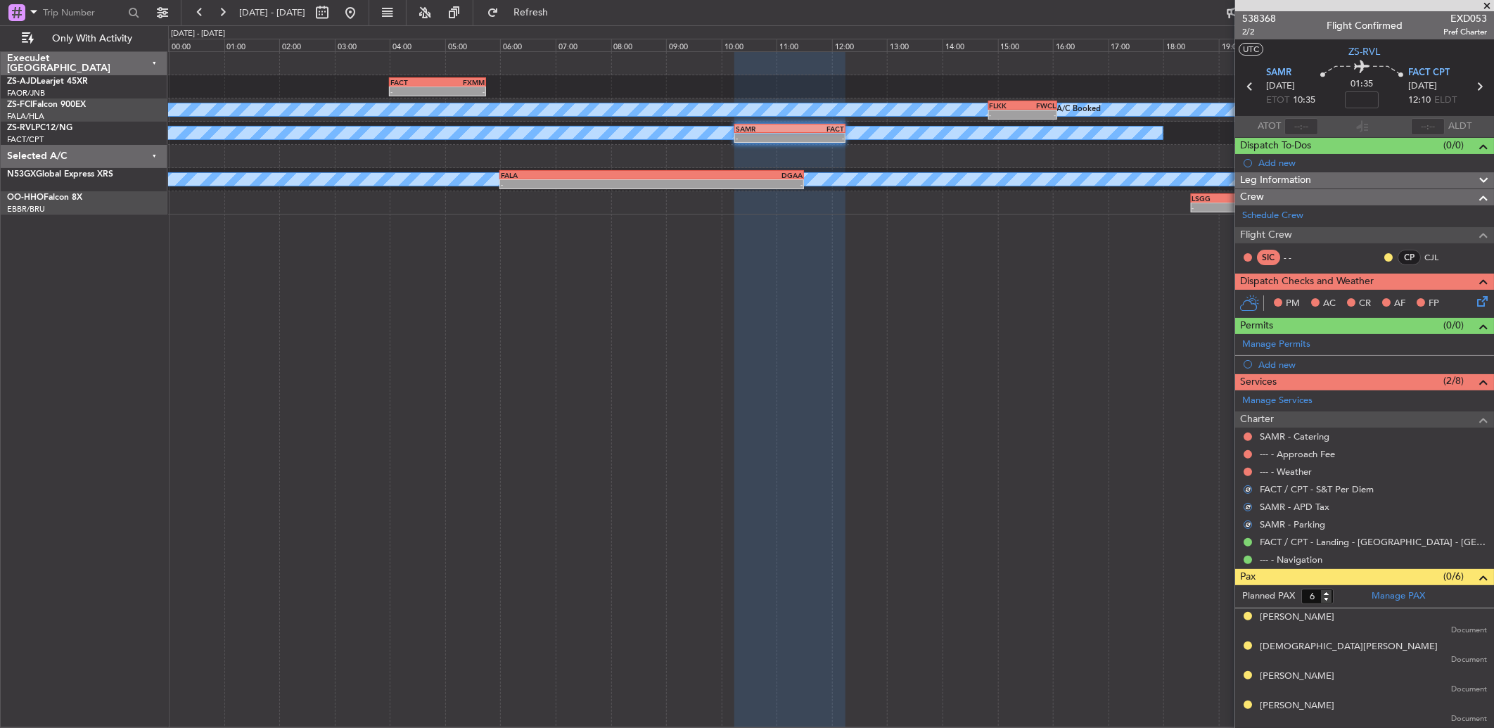
click at [1242, 477] on mat-tooltip-component "Not Requested" at bounding box center [1247, 494] width 79 height 37
click at [1247, 471] on button at bounding box center [1247, 472] width 8 height 8
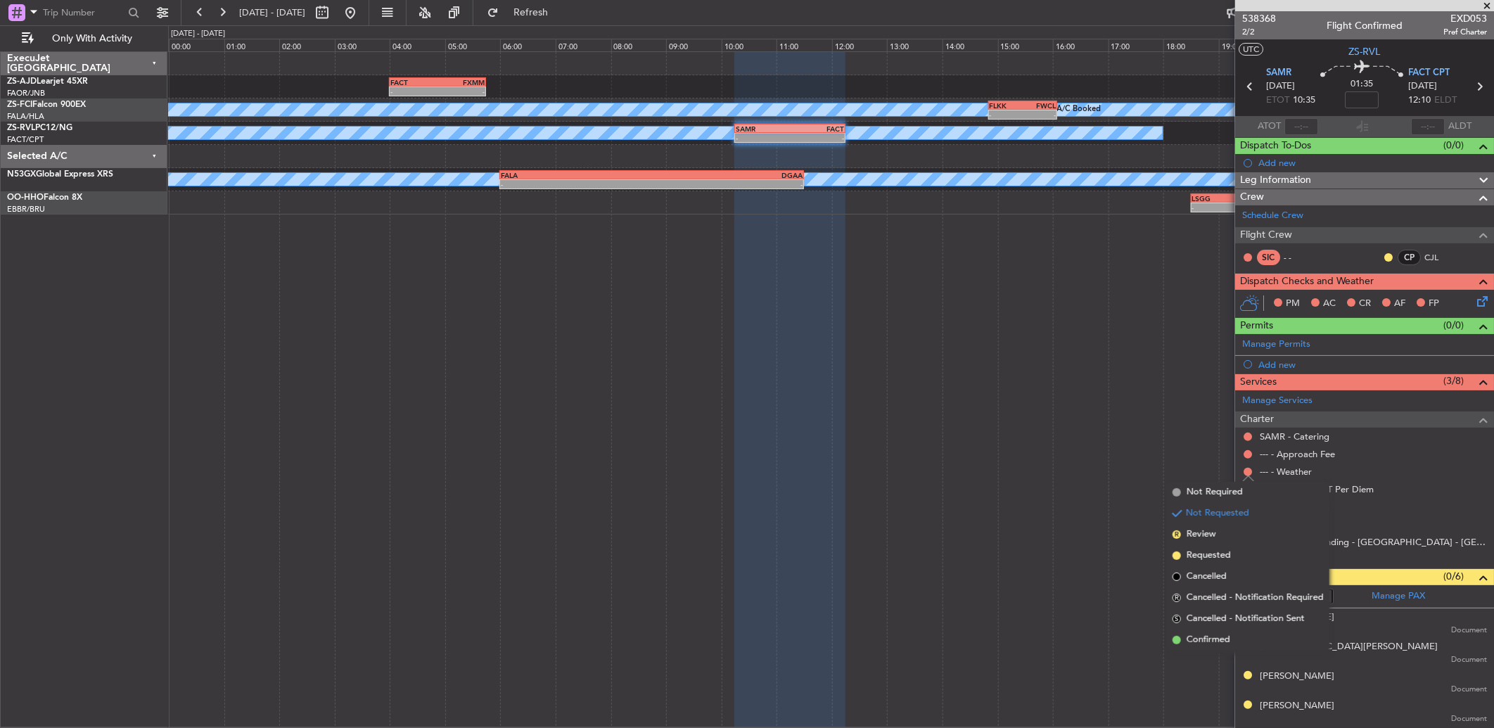
click at [1224, 629] on li "Confirmed" at bounding box center [1248, 639] width 162 height 21
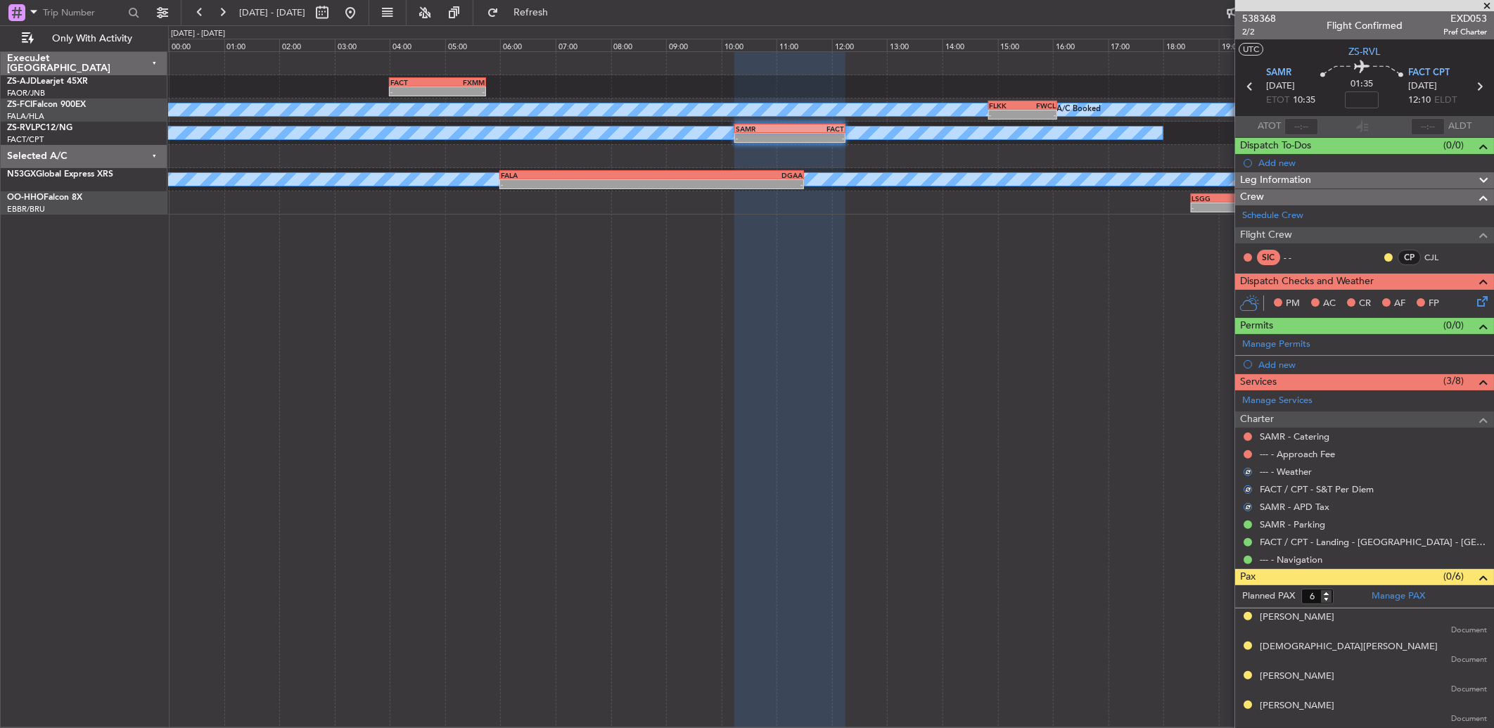
drag, startPoint x: 1249, startPoint y: 455, endPoint x: 1249, endPoint y: 466, distance: 11.3
click at [1249, 456] on button at bounding box center [1247, 454] width 8 height 8
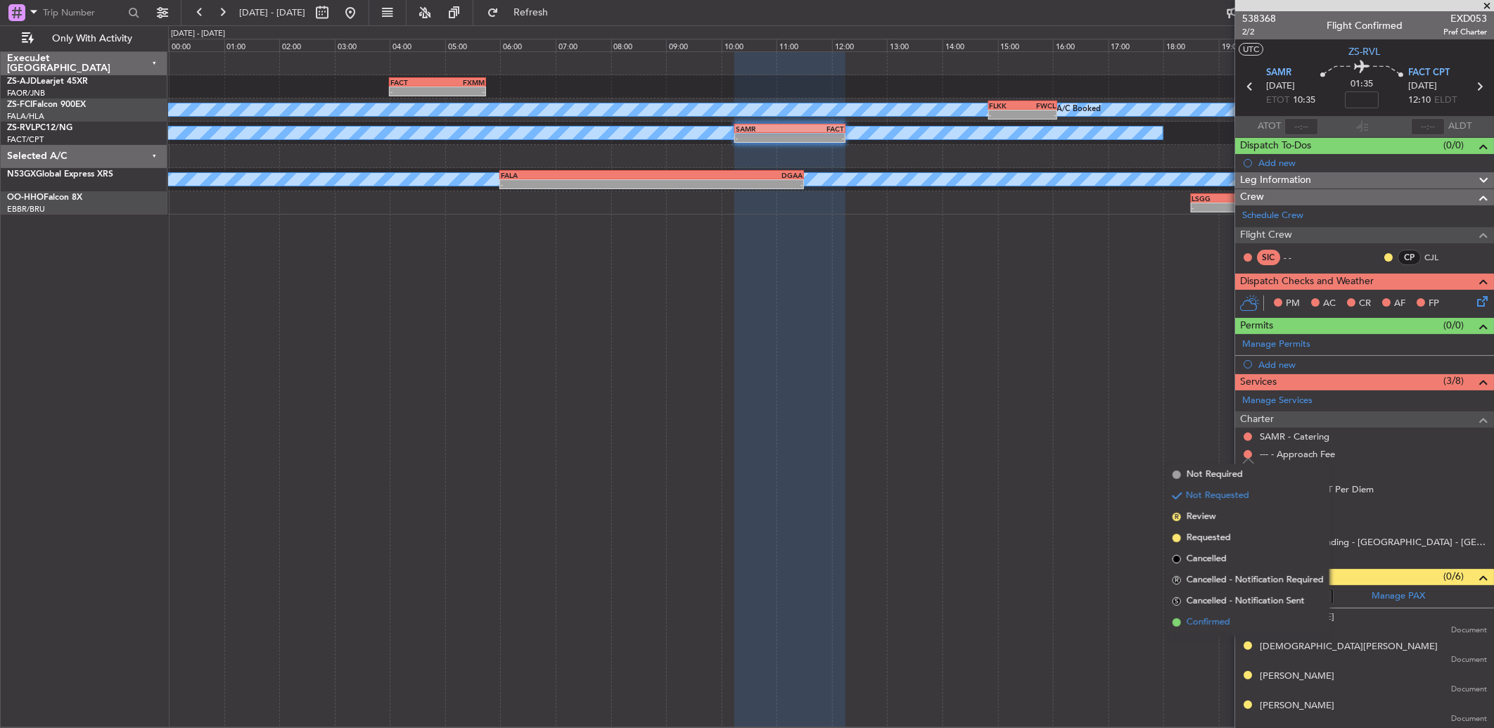
click at [1219, 612] on li "Confirmed" at bounding box center [1248, 622] width 162 height 21
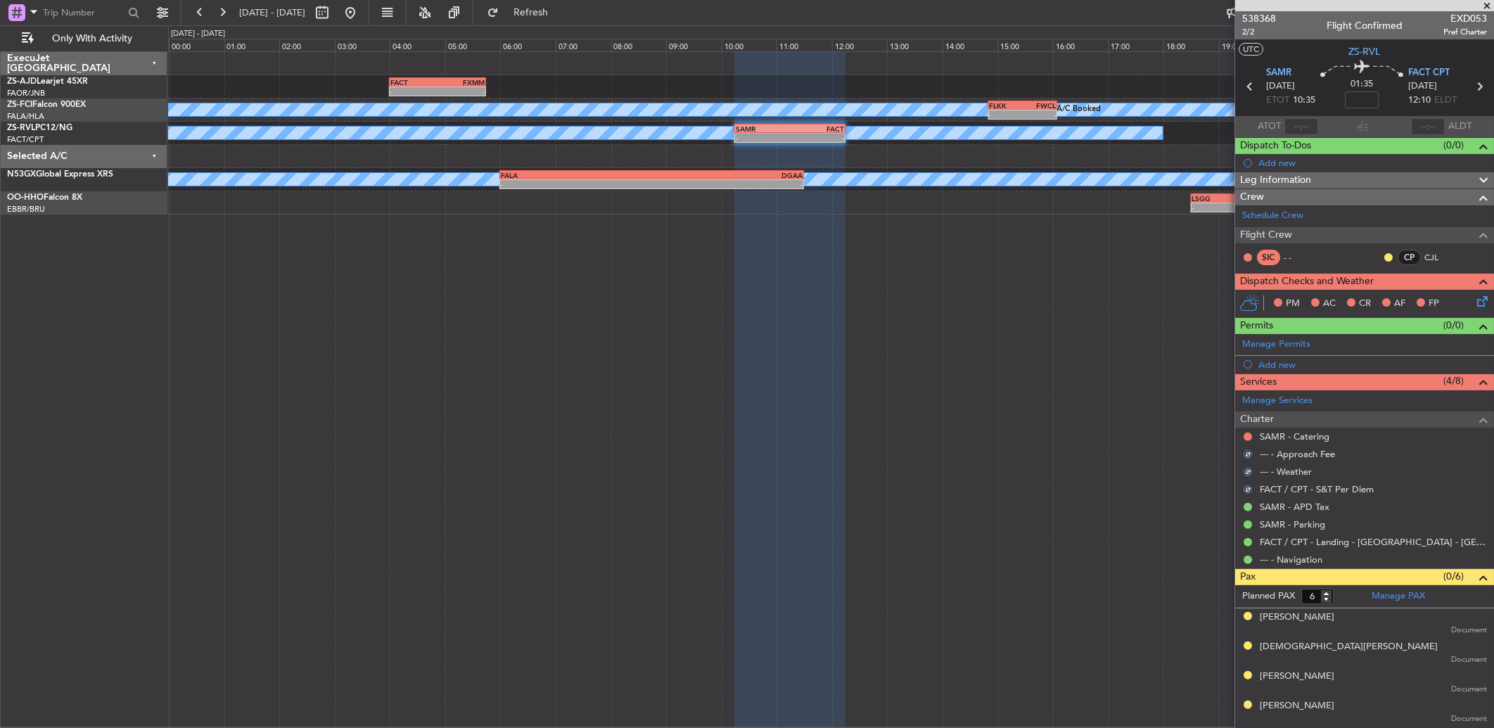
click at [1239, 432] on div "SAMR - Catering" at bounding box center [1364, 437] width 259 height 18
click at [1243, 437] on div at bounding box center [1247, 436] width 11 height 11
click at [1247, 438] on button at bounding box center [1247, 436] width 8 height 8
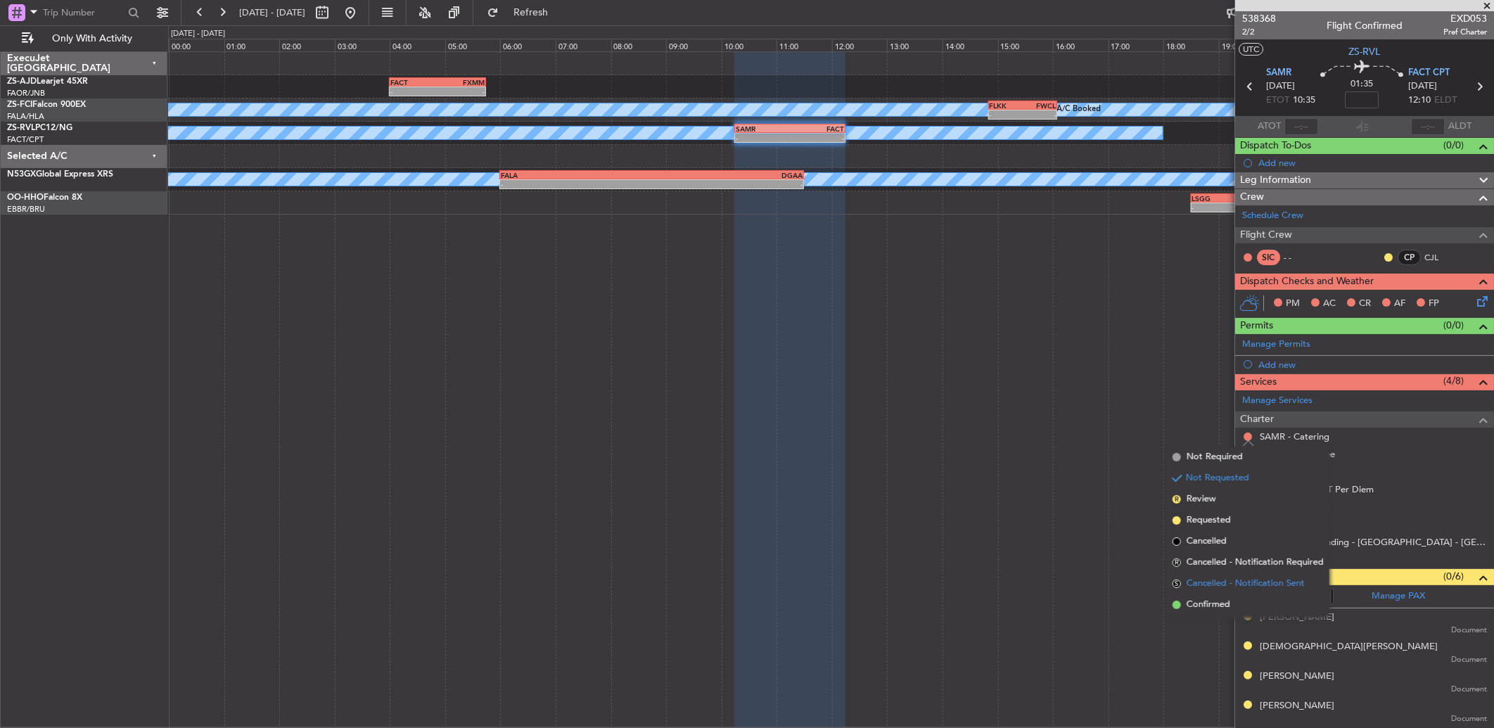
click at [1242, 592] on li "S Cancelled - Notification Sent" at bounding box center [1248, 583] width 162 height 21
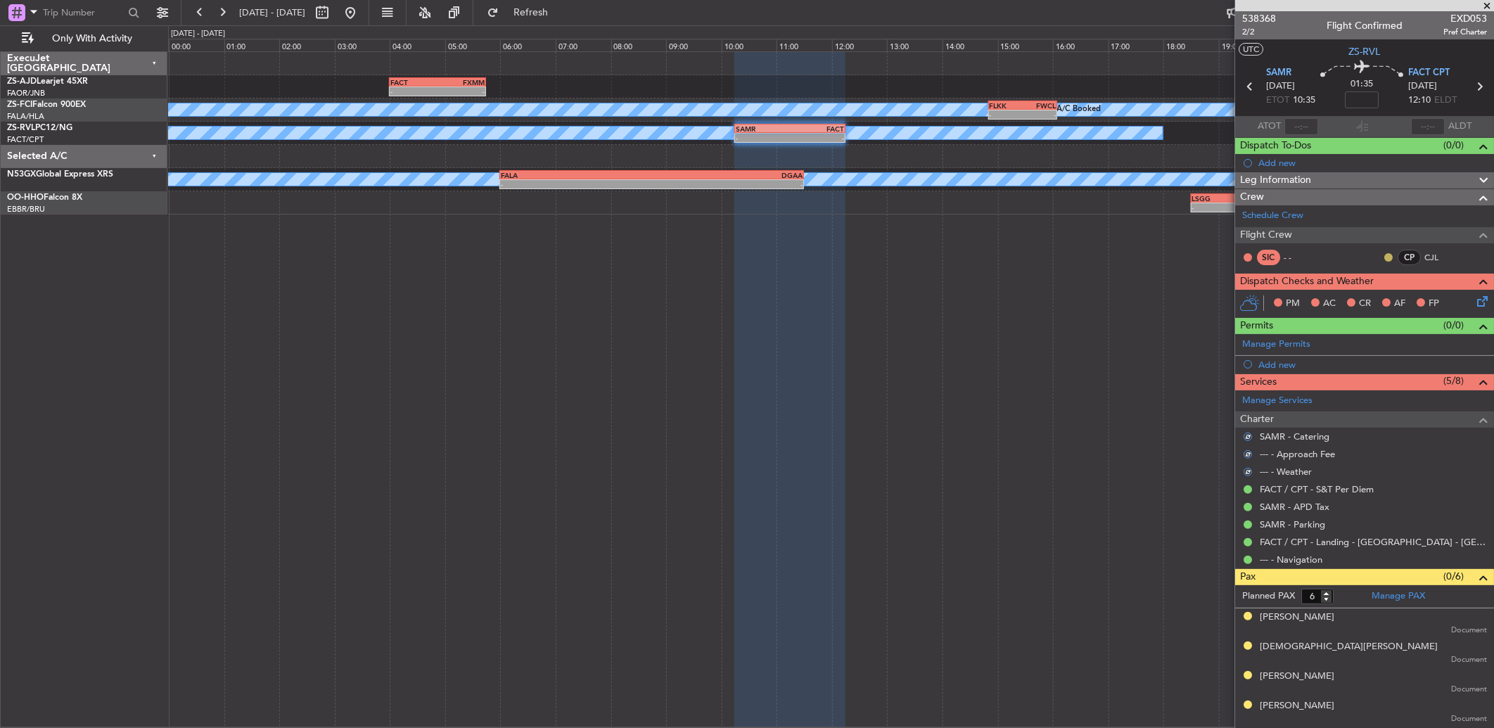
click at [1384, 257] on button at bounding box center [1388, 257] width 8 height 8
click at [1347, 294] on li "Acknowledged" at bounding box center [1377, 298] width 94 height 21
click at [1474, 301] on icon at bounding box center [1479, 298] width 11 height 11
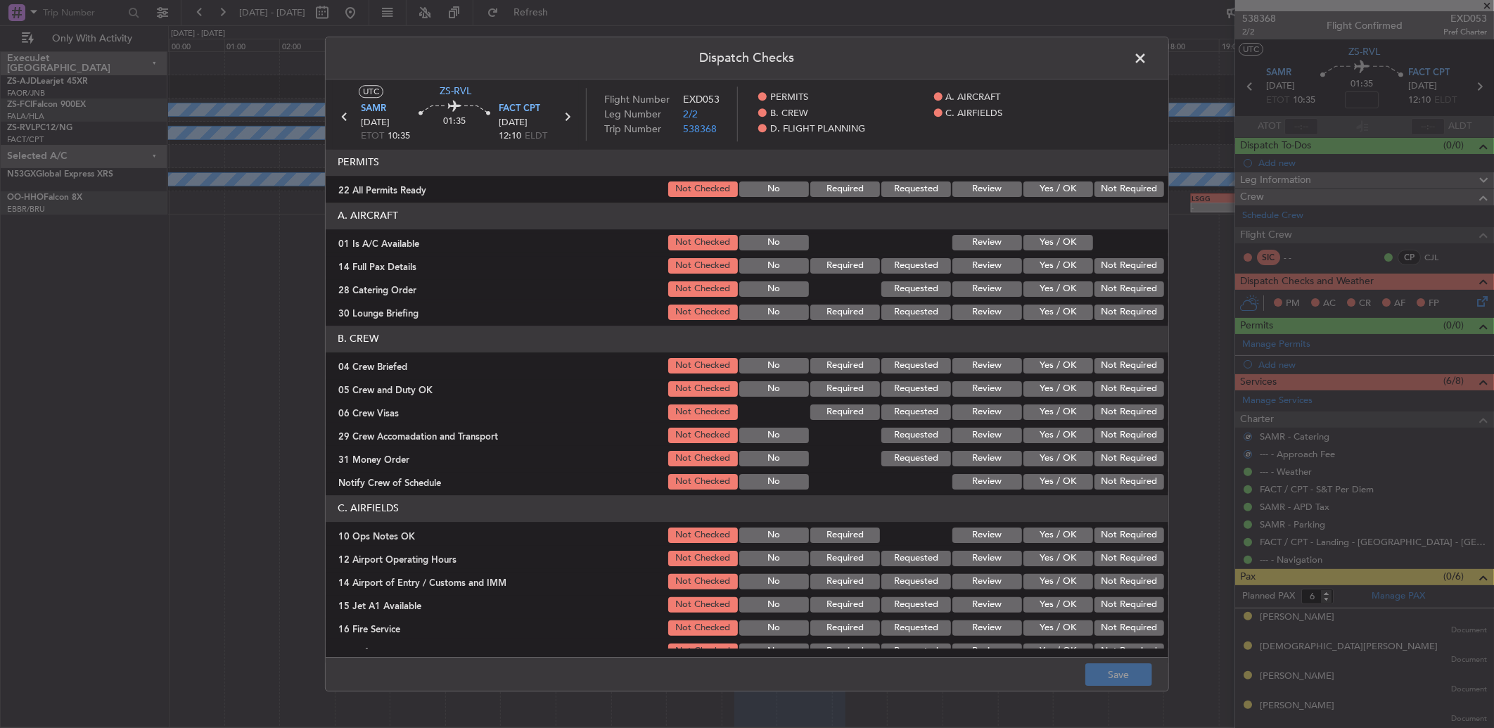
click at [1146, 191] on button "Not Required" at bounding box center [1129, 188] width 70 height 15
drag, startPoint x: 1070, startPoint y: 241, endPoint x: 1116, endPoint y: 274, distance: 57.0
click at [1070, 242] on button "Yes / OK" at bounding box center [1058, 242] width 70 height 15
click at [1117, 277] on section "A. AIRCRAFT 01 Is A/C Available Not Checked No Review Yes / OK 14 Full Pax Deta…" at bounding box center [747, 263] width 842 height 120
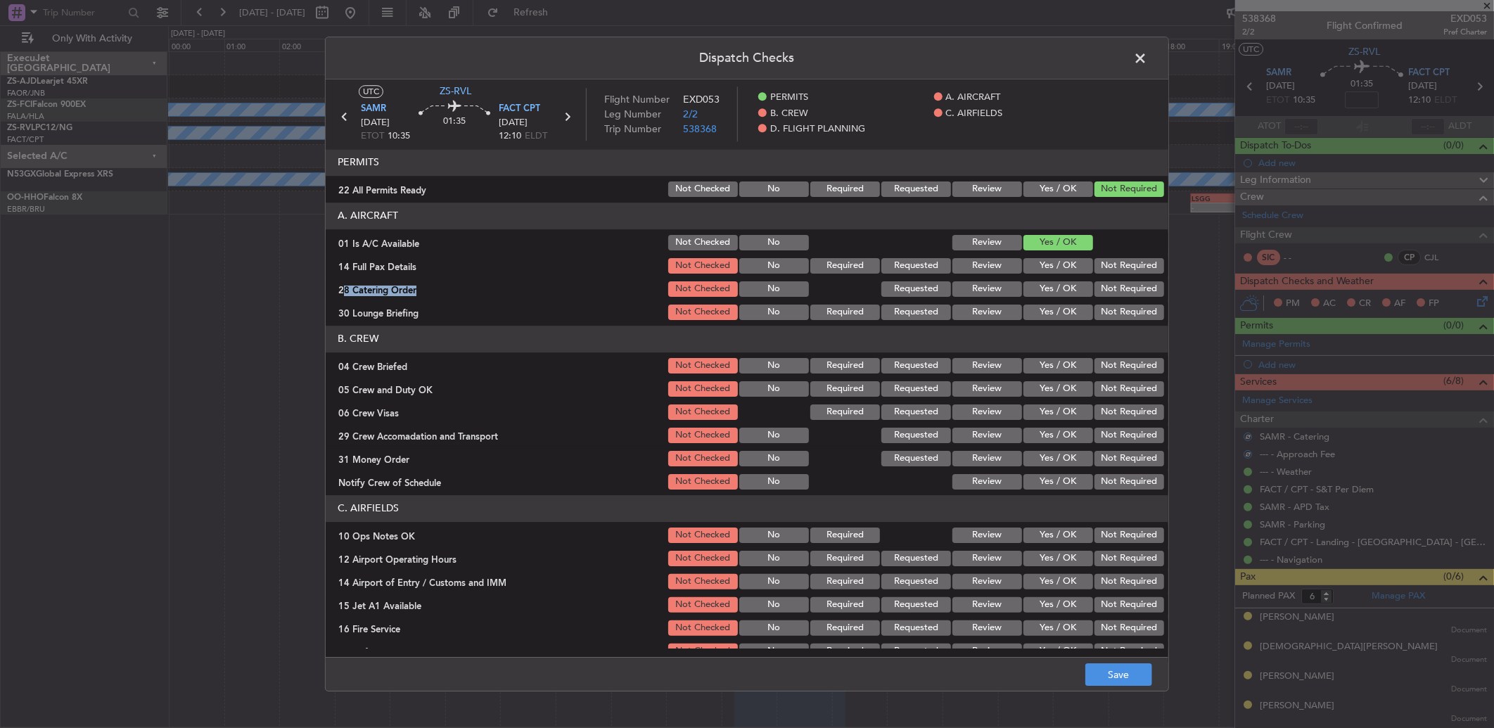
click at [1119, 280] on div "Not Required" at bounding box center [1127, 289] width 71 height 20
click at [1115, 270] on button "Not Required" at bounding box center [1129, 265] width 70 height 15
click at [1114, 288] on button "Not Required" at bounding box center [1129, 288] width 70 height 15
click at [1114, 293] on button "Not Required" at bounding box center [1129, 288] width 70 height 15
drag, startPoint x: 1114, startPoint y: 317, endPoint x: 1114, endPoint y: 326, distance: 8.4
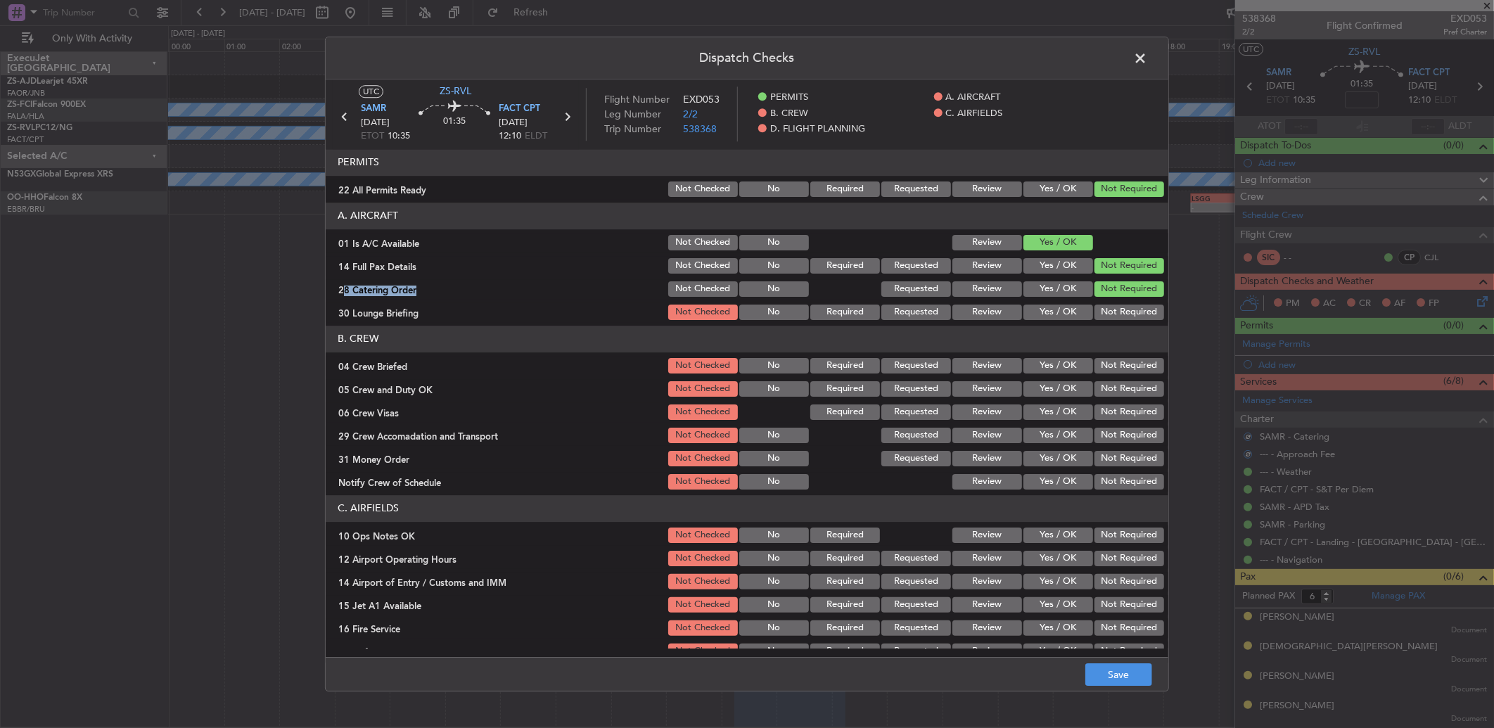
click at [1114, 321] on div "Not Required" at bounding box center [1127, 312] width 71 height 20
click at [1112, 321] on div "Not Required" at bounding box center [1127, 312] width 71 height 20
click at [1112, 314] on button "Not Required" at bounding box center [1129, 311] width 70 height 15
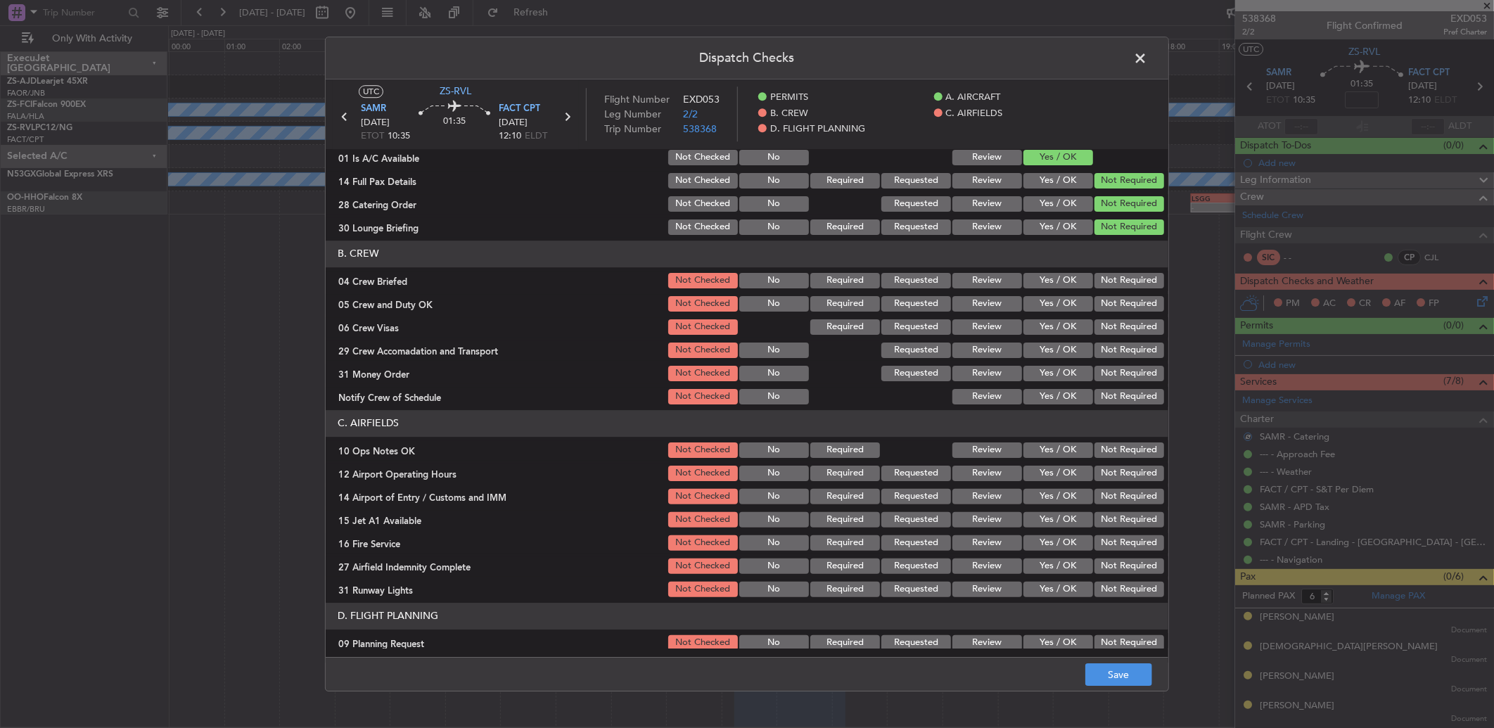
scroll to position [115, 0]
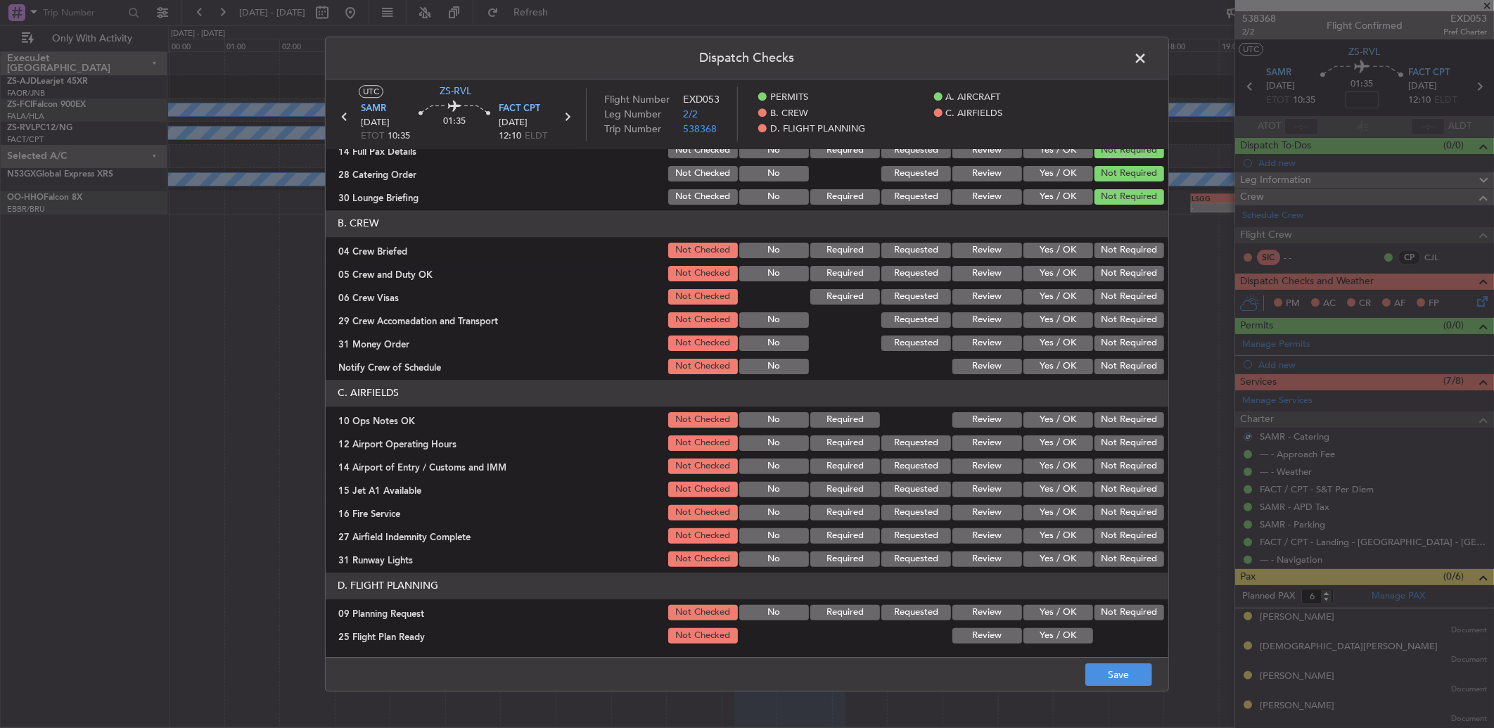
click at [1112, 248] on button "Not Required" at bounding box center [1129, 250] width 70 height 15
click at [1094, 278] on button "Not Required" at bounding box center [1129, 273] width 70 height 15
drag, startPoint x: 1098, startPoint y: 285, endPoint x: 1101, endPoint y: 295, distance: 11.1
click at [1098, 287] on section "B. CREW 04 Crew Briefed Not Checked No Required Requested Review Yes / OK Not R…" at bounding box center [747, 293] width 842 height 166
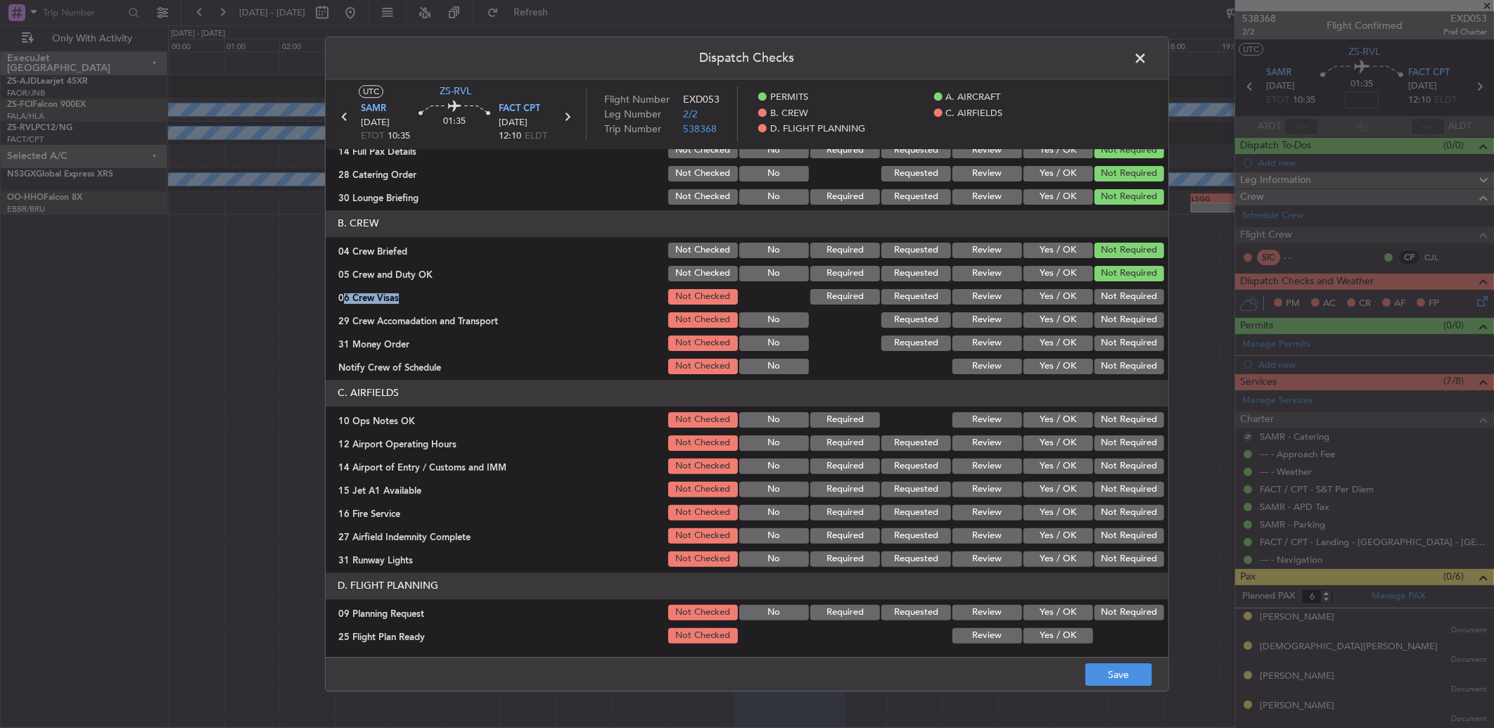
click at [1099, 292] on button "Not Required" at bounding box center [1129, 296] width 70 height 15
drag, startPoint x: 1107, startPoint y: 307, endPoint x: 1117, endPoint y: 322, distance: 17.7
click at [1109, 315] on section "B. CREW 04 Crew Briefed Not Checked No Required Requested Review Yes / OK Not R…" at bounding box center [747, 293] width 842 height 166
click at [1117, 322] on button "Not Required" at bounding box center [1129, 319] width 70 height 15
click at [1115, 326] on button "Not Required" at bounding box center [1129, 319] width 70 height 15
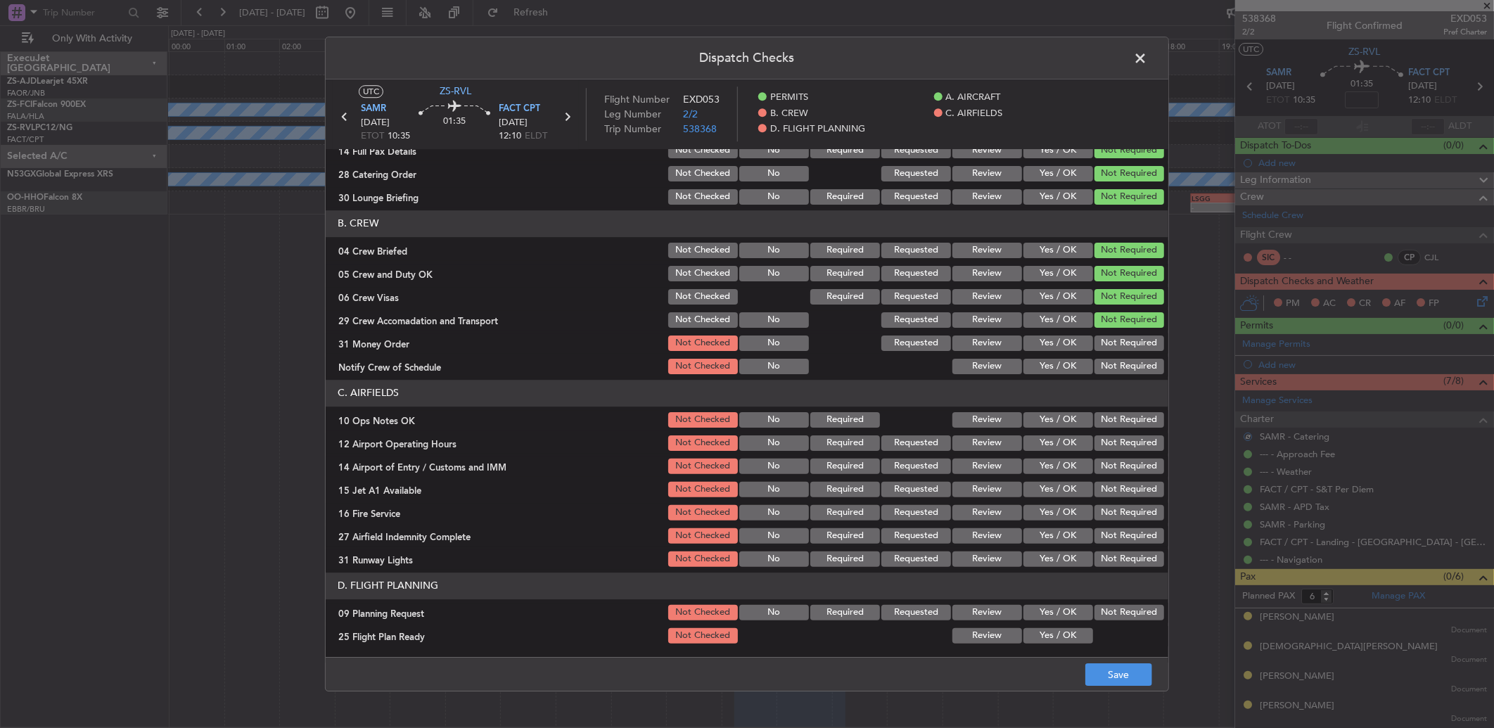
click at [1117, 345] on button "Not Required" at bounding box center [1129, 342] width 70 height 15
click at [1116, 356] on section "B. CREW 04 Crew Briefed Not Checked No Required Requested Review Yes / OK Not R…" at bounding box center [747, 293] width 842 height 166
drag, startPoint x: 1116, startPoint y: 357, endPoint x: 1122, endPoint y: 363, distance: 8.0
click at [1119, 361] on button "Not Required" at bounding box center [1129, 366] width 70 height 15
click at [1128, 424] on button "Not Required" at bounding box center [1129, 419] width 70 height 15
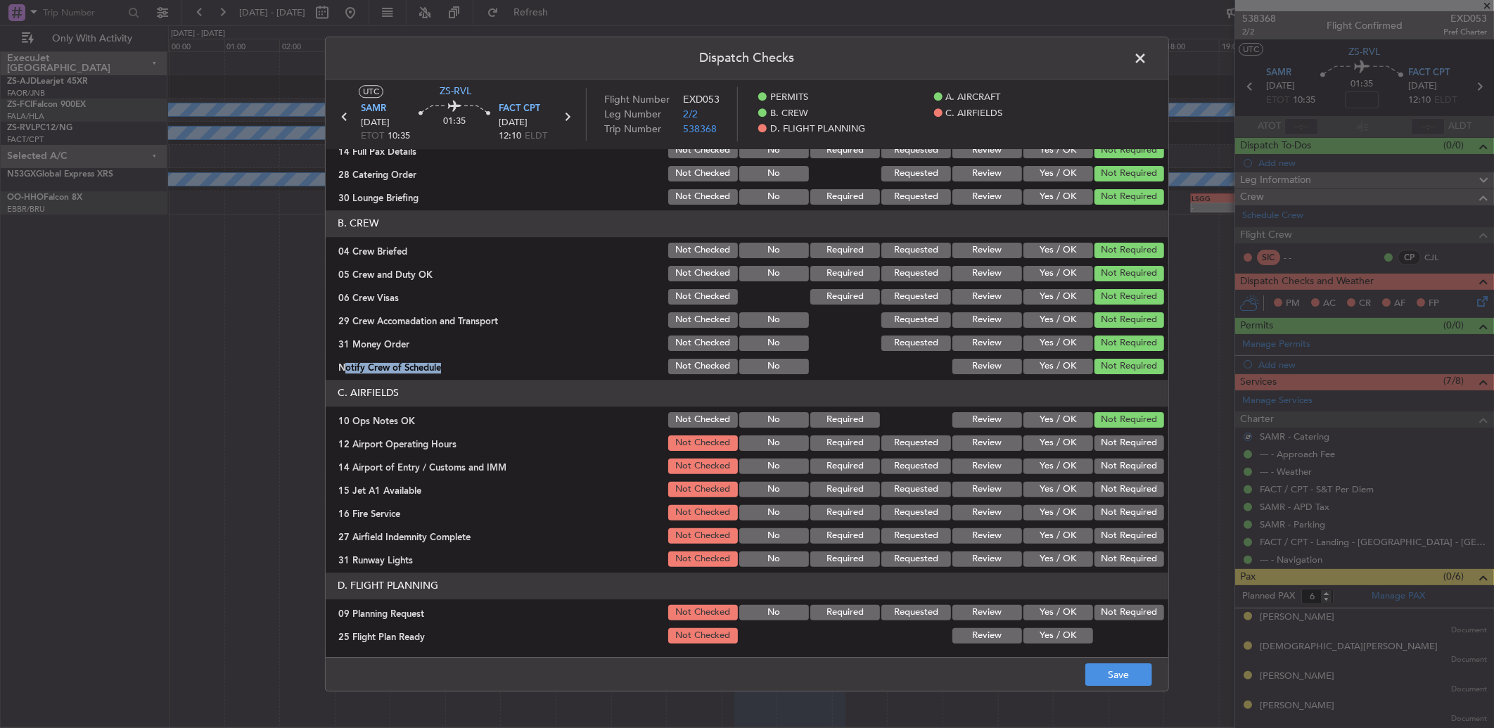
click at [1125, 447] on button "Not Required" at bounding box center [1129, 442] width 70 height 15
drag, startPoint x: 1124, startPoint y: 451, endPoint x: 1123, endPoint y: 465, distance: 14.1
click at [1123, 451] on div "Not Required" at bounding box center [1127, 443] width 71 height 20
click at [1127, 470] on button "Not Required" at bounding box center [1129, 465] width 70 height 15
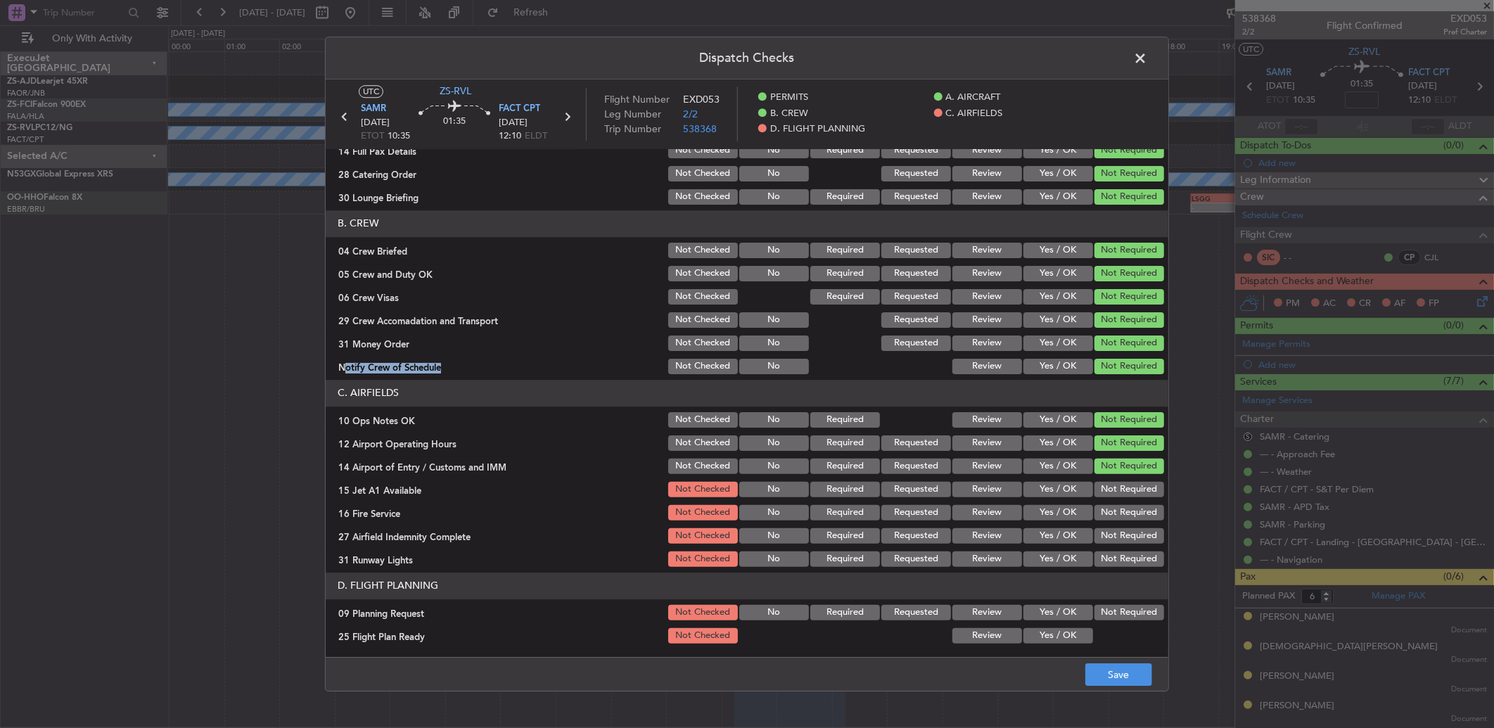
drag, startPoint x: 1129, startPoint y: 473, endPoint x: 1141, endPoint y: 501, distance: 30.6
click at [1127, 478] on section "C. AIRFIELDS 10 Ops Notes OK Not Checked No Required Review Yes / OK Not Requir…" at bounding box center [747, 474] width 842 height 189
click at [1143, 505] on section "C. AIRFIELDS 10 Ops Notes OK Not Checked No Required Review Yes / OK Not Requir…" at bounding box center [747, 474] width 842 height 189
drag, startPoint x: 1143, startPoint y: 505, endPoint x: 1143, endPoint y: 495, distance: 9.9
click at [1145, 490] on button "Not Required" at bounding box center [1129, 489] width 70 height 15
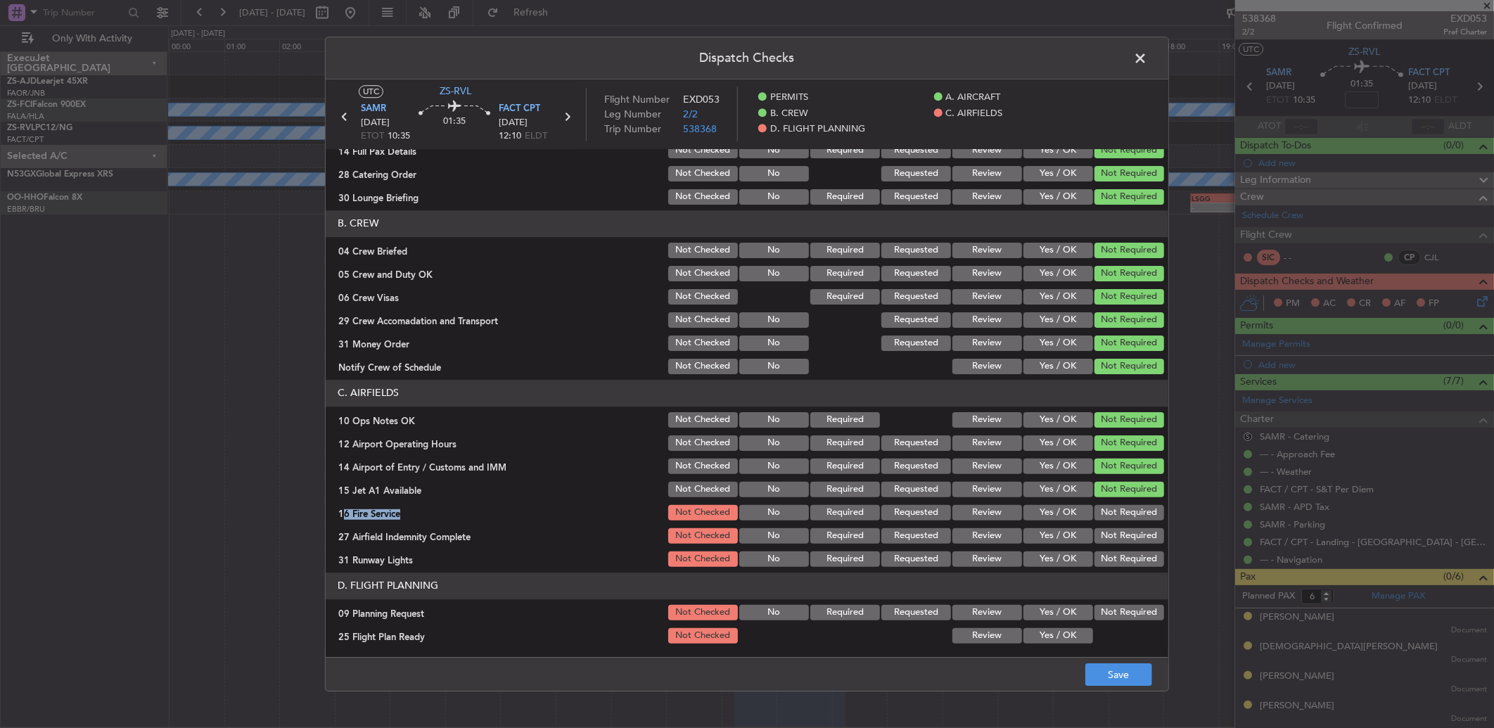
click at [1142, 508] on button "Not Required" at bounding box center [1129, 512] width 70 height 15
click at [1142, 541] on button "Not Required" at bounding box center [1129, 535] width 70 height 15
drag, startPoint x: 1142, startPoint y: 543, endPoint x: 1139, endPoint y: 551, distance: 8.2
click at [1139, 551] on section "C. AIRFIELDS 10 Ops Notes OK Not Checked No Required Review Yes / OK Not Requir…" at bounding box center [747, 474] width 842 height 189
drag, startPoint x: 1139, startPoint y: 551, endPoint x: 1139, endPoint y: 565, distance: 14.8
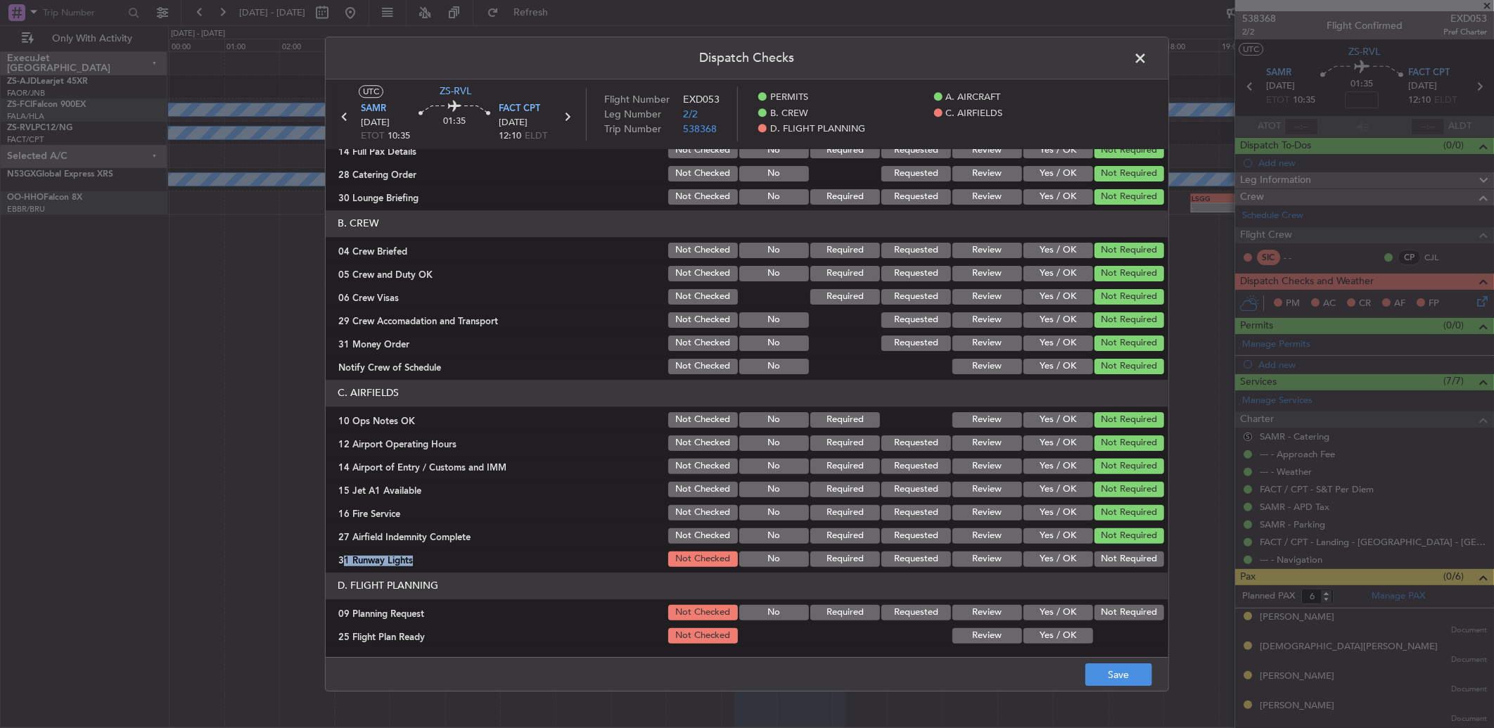
click at [1139, 558] on button "Not Required" at bounding box center [1129, 558] width 70 height 15
drag, startPoint x: 1122, startPoint y: 616, endPoint x: 1114, endPoint y: 613, distance: 8.9
click at [1122, 616] on button "Not Required" at bounding box center [1129, 612] width 70 height 15
drag, startPoint x: 1044, startPoint y: 636, endPoint x: 1098, endPoint y: 636, distance: 54.9
click at [1049, 634] on button "Yes / OK" at bounding box center [1058, 635] width 70 height 15
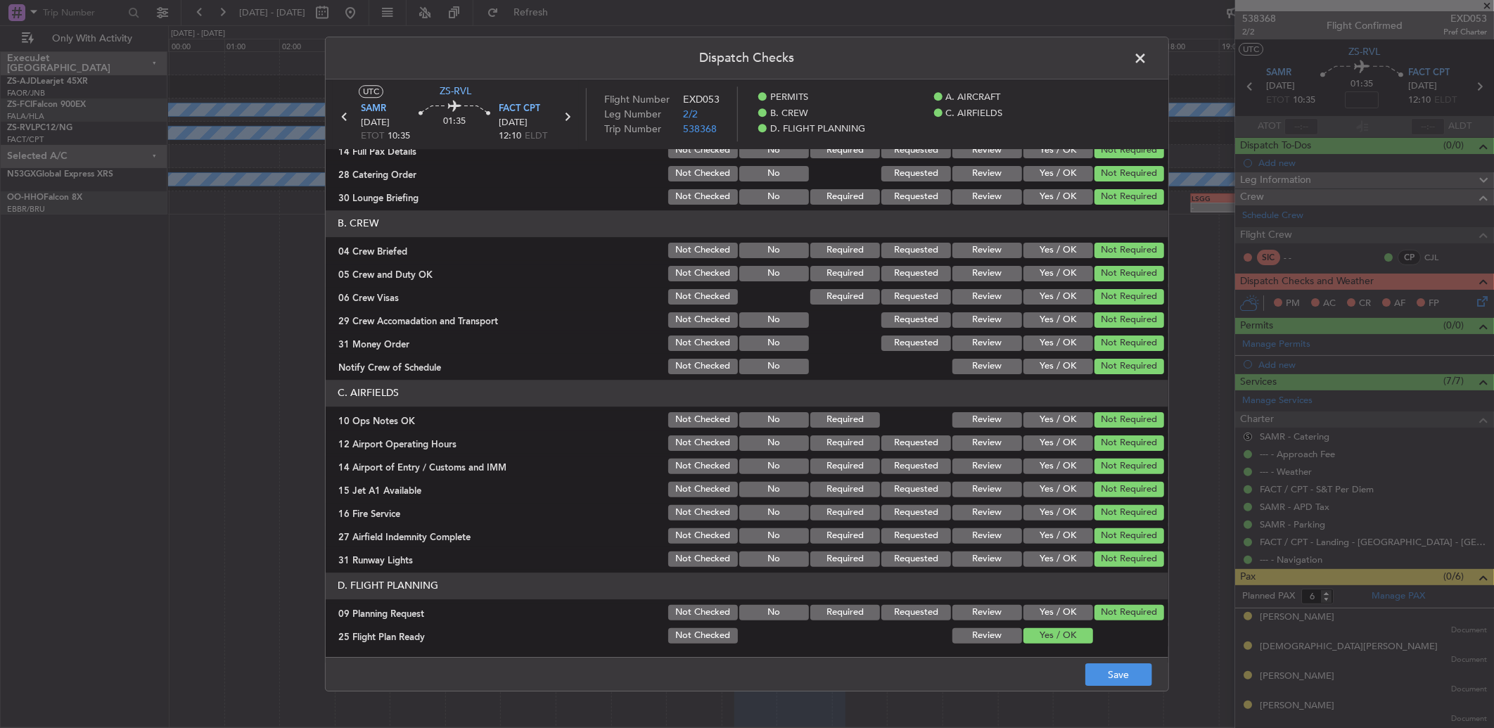
drag, startPoint x: 1185, startPoint y: 672, endPoint x: 1160, endPoint y: 671, distance: 24.6
click at [1172, 673] on div "Dispatch Checks UTC ZS-RVL SAMR 13/10/2025 ETOT 10:35 01:35 FACT CPT 13/10/2025…" at bounding box center [747, 364] width 1494 height 728
click at [1132, 665] on button "Save" at bounding box center [1118, 674] width 67 height 23
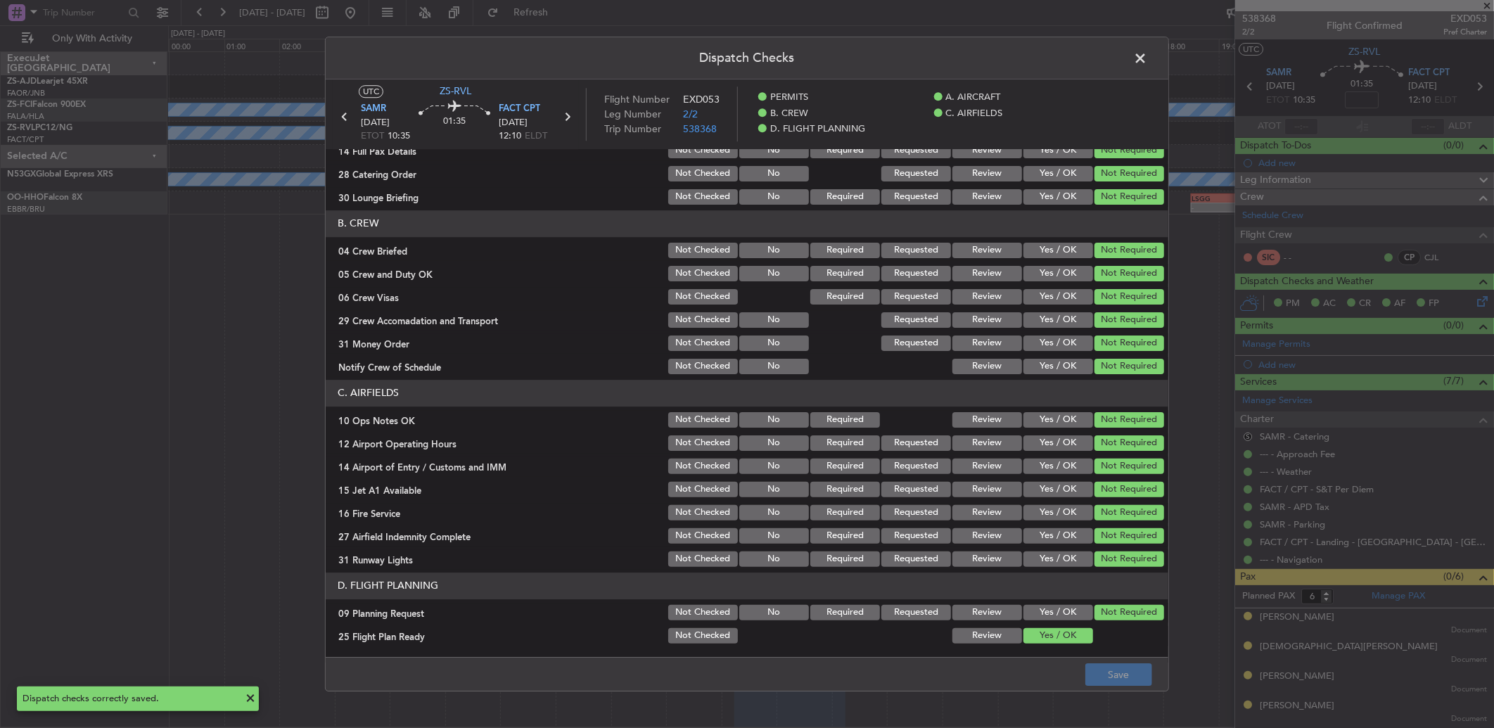
click at [1147, 59] on span at bounding box center [1147, 62] width 0 height 28
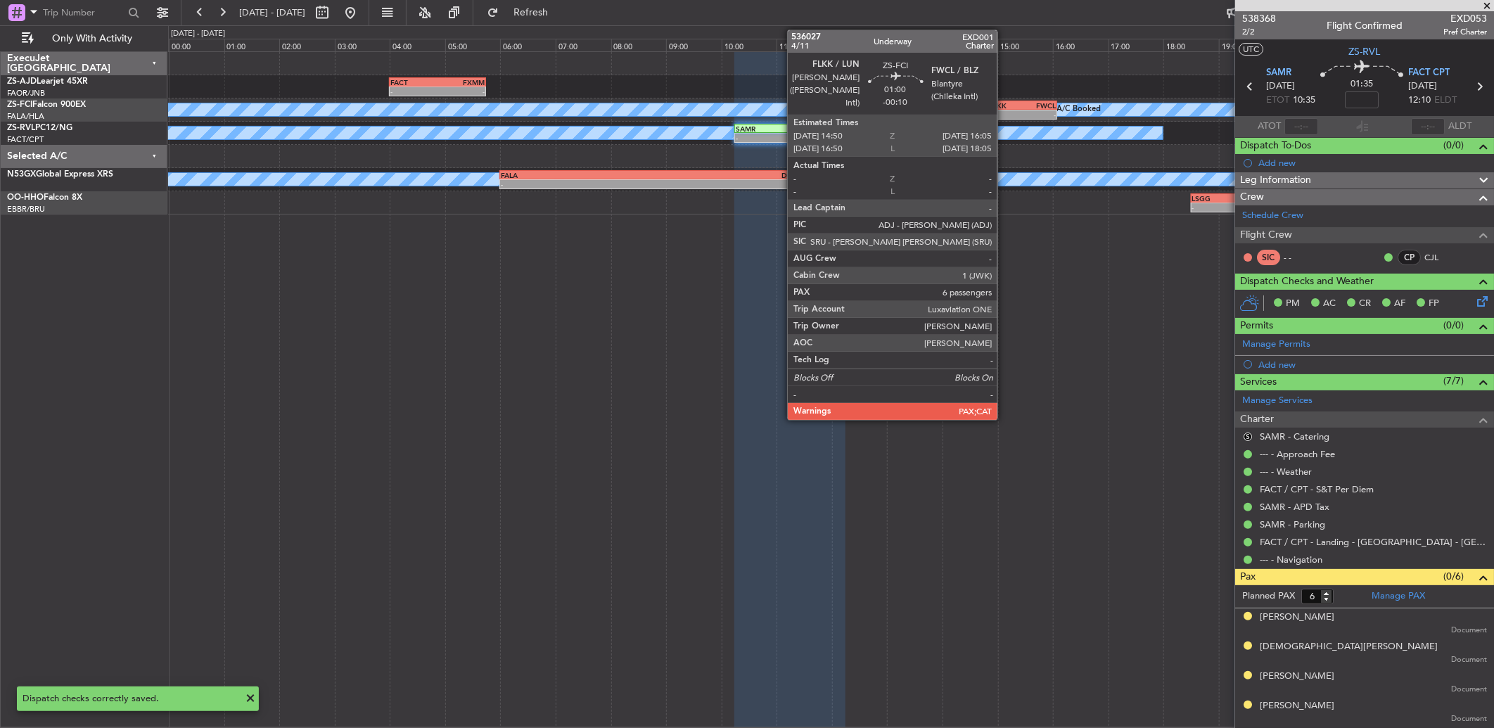
click at [1004, 110] on div "-" at bounding box center [1005, 114] width 33 height 8
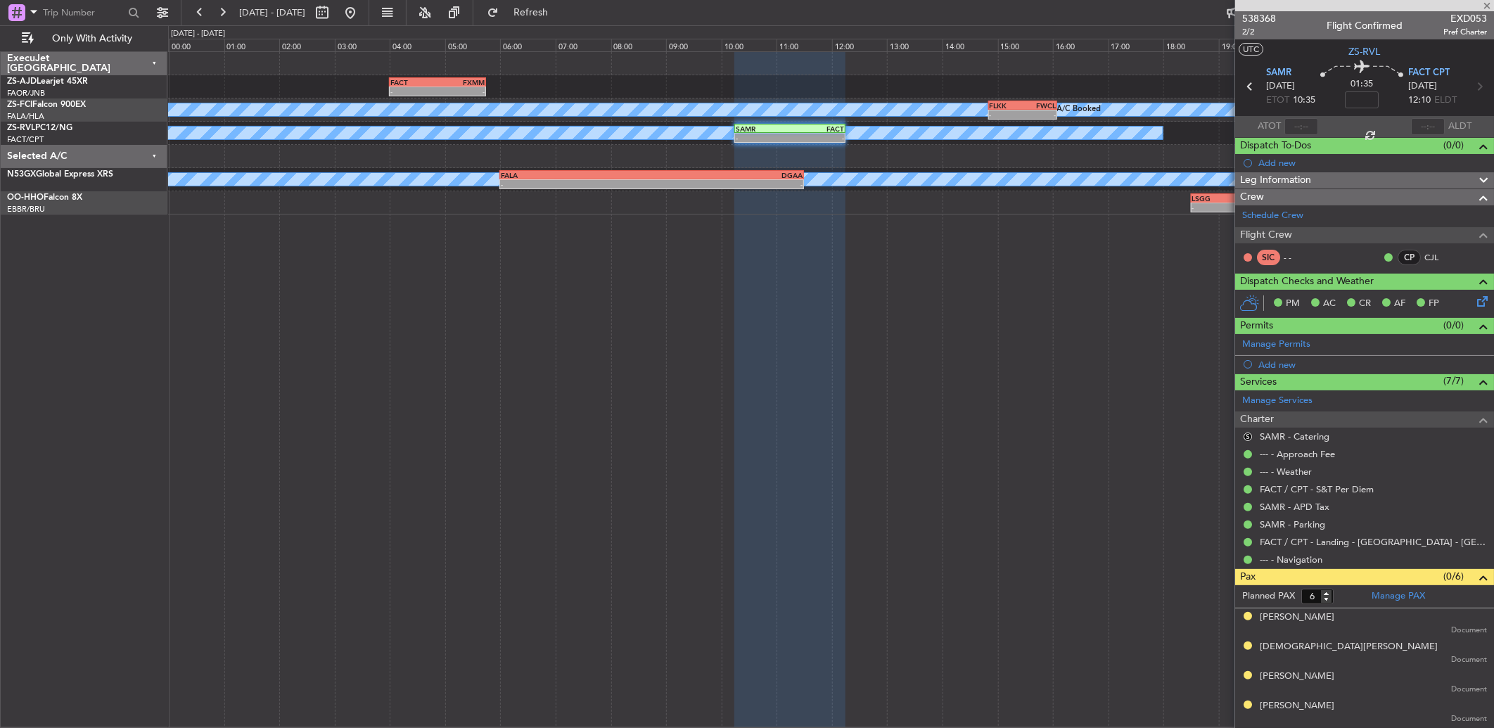
type input "-00:10"
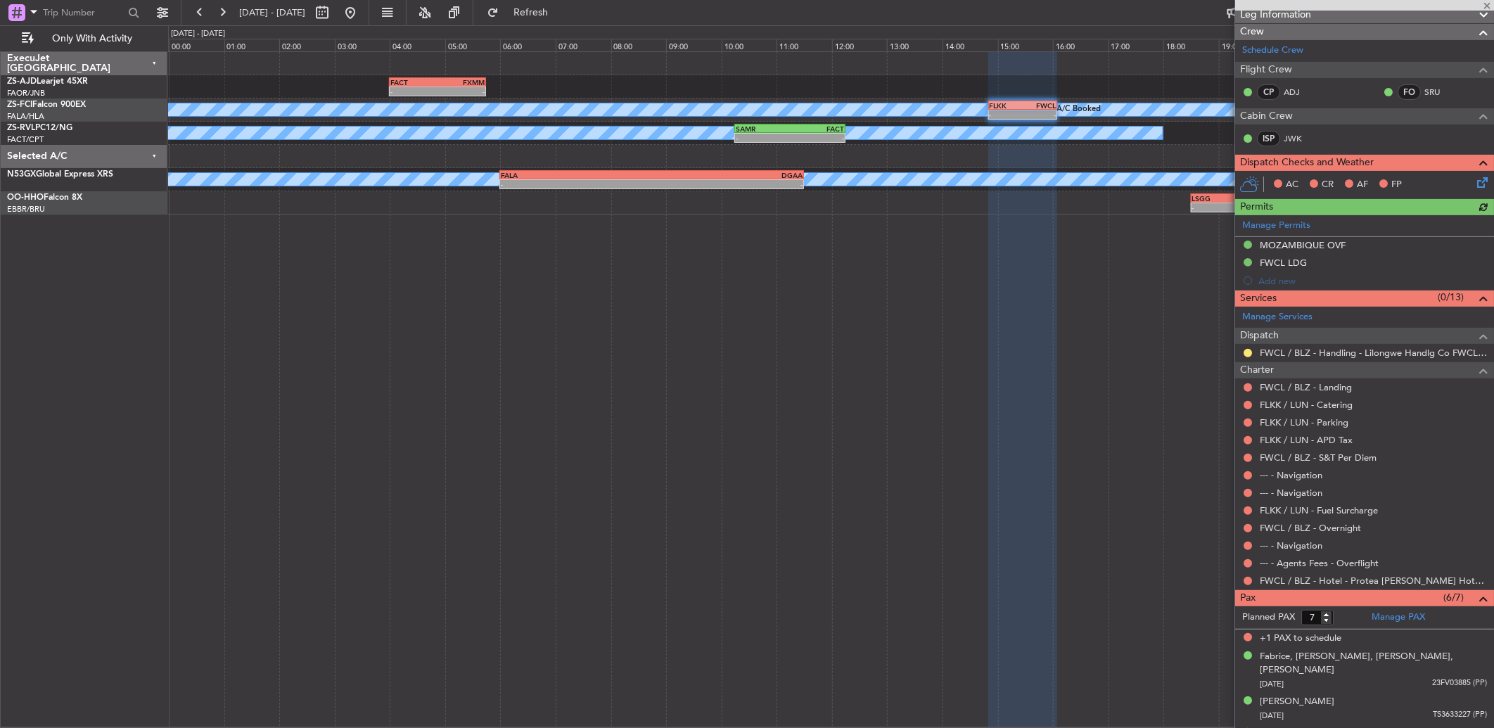
scroll to position [288, 0]
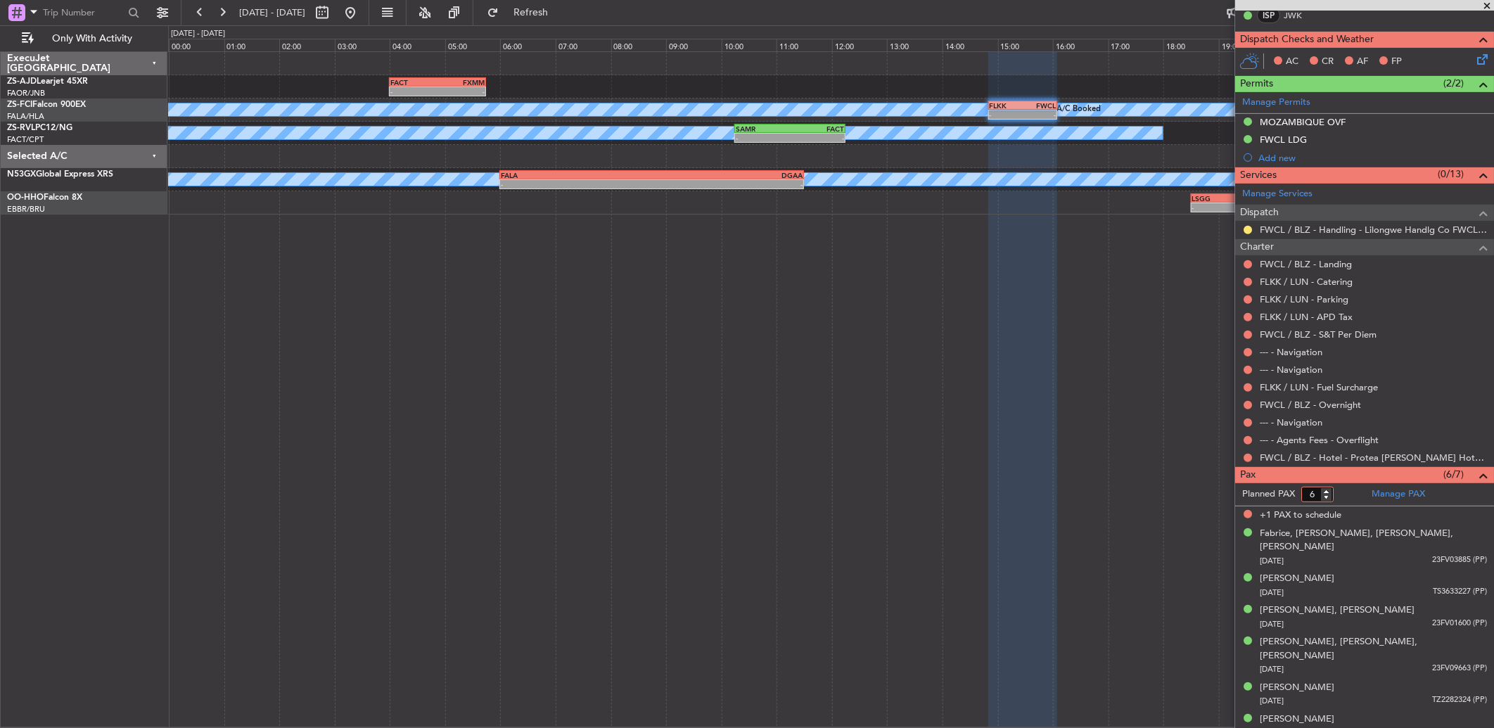
type input "6"
click at [1324, 501] on input "6" at bounding box center [1317, 494] width 32 height 15
click at [1247, 459] on button at bounding box center [1247, 458] width 8 height 8
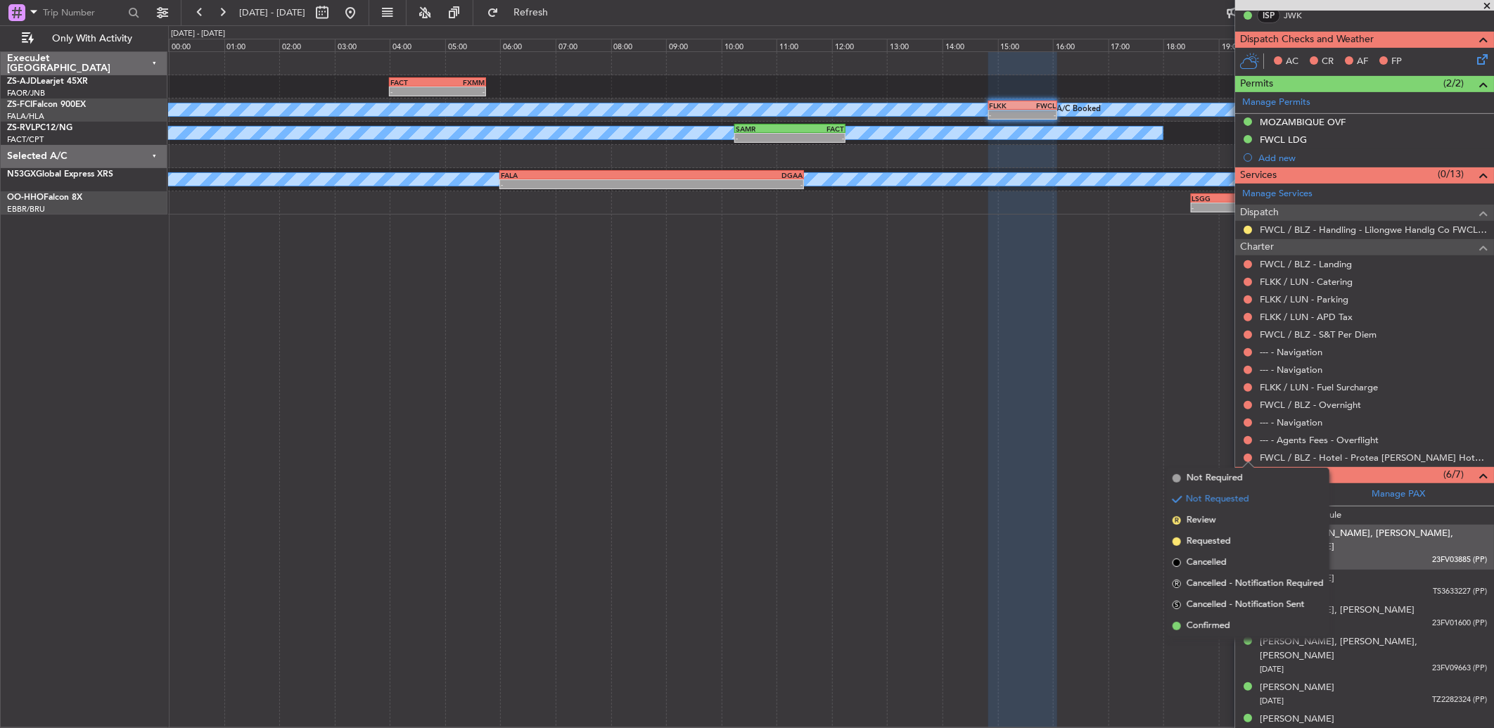
drag, startPoint x: 1221, startPoint y: 624, endPoint x: 1235, endPoint y: 564, distance: 62.1
click at [1220, 624] on span "Confirmed" at bounding box center [1208, 626] width 44 height 14
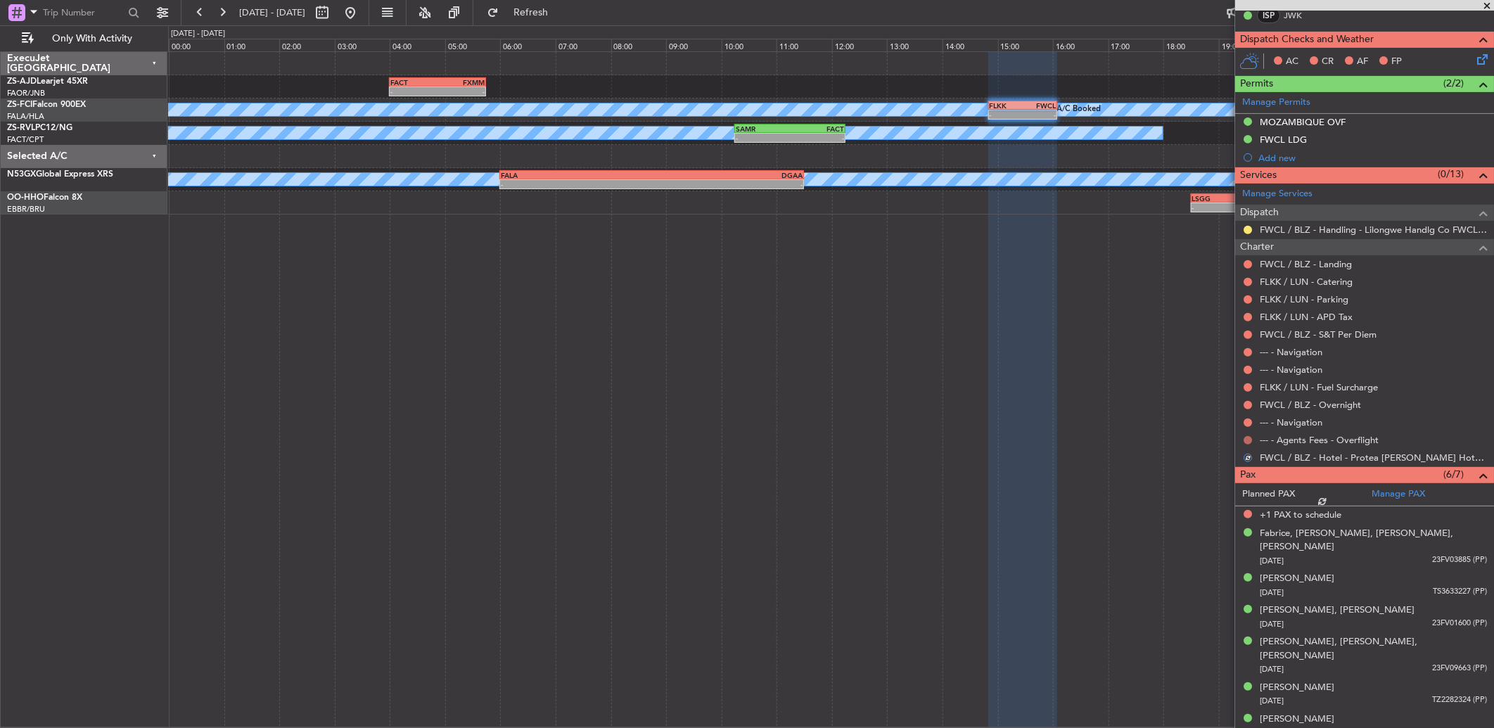
click at [1245, 439] on button at bounding box center [1247, 440] width 8 height 8
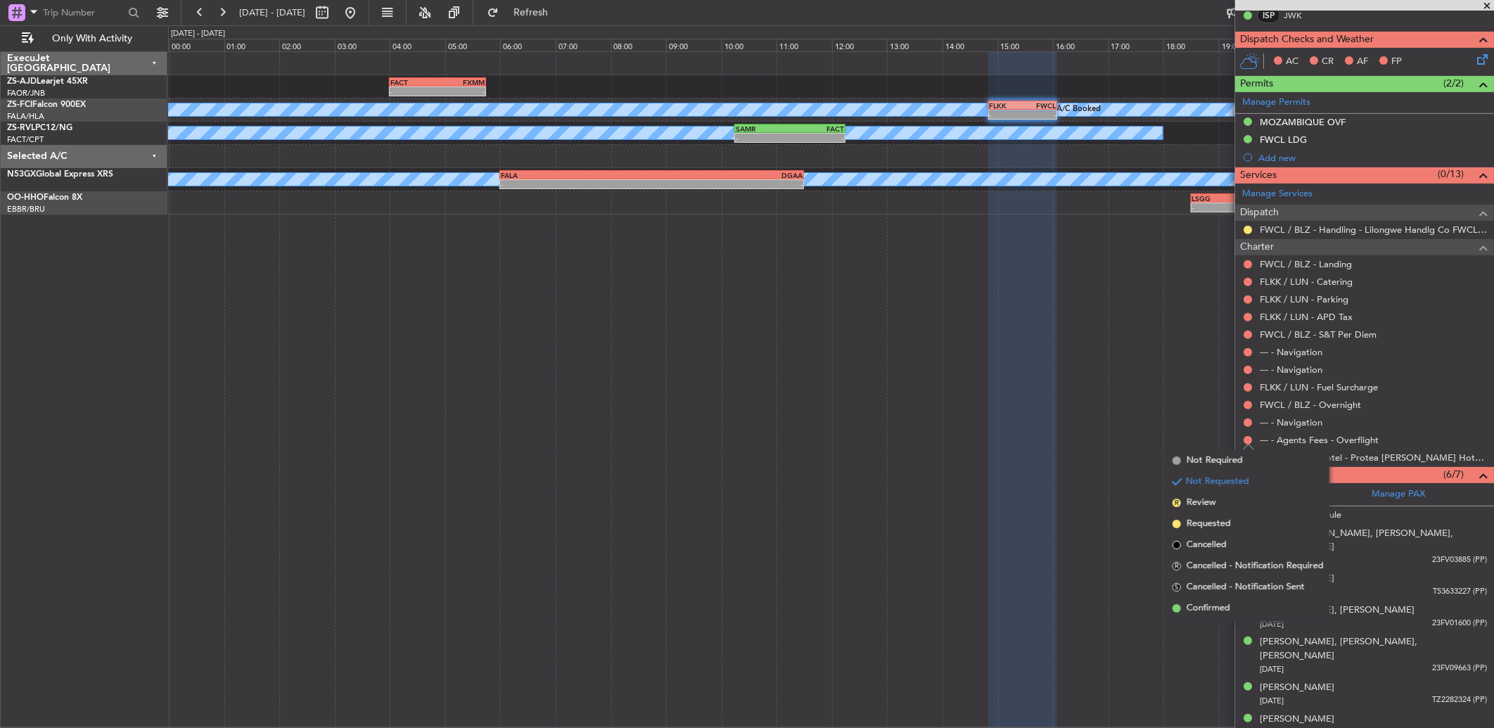
drag, startPoint x: 1217, startPoint y: 598, endPoint x: 1222, endPoint y: 470, distance: 128.8
click at [1217, 591] on ul "Not Required Not Requested R Review Requested Cancelled R Cancelled - Notificat…" at bounding box center [1248, 534] width 162 height 169
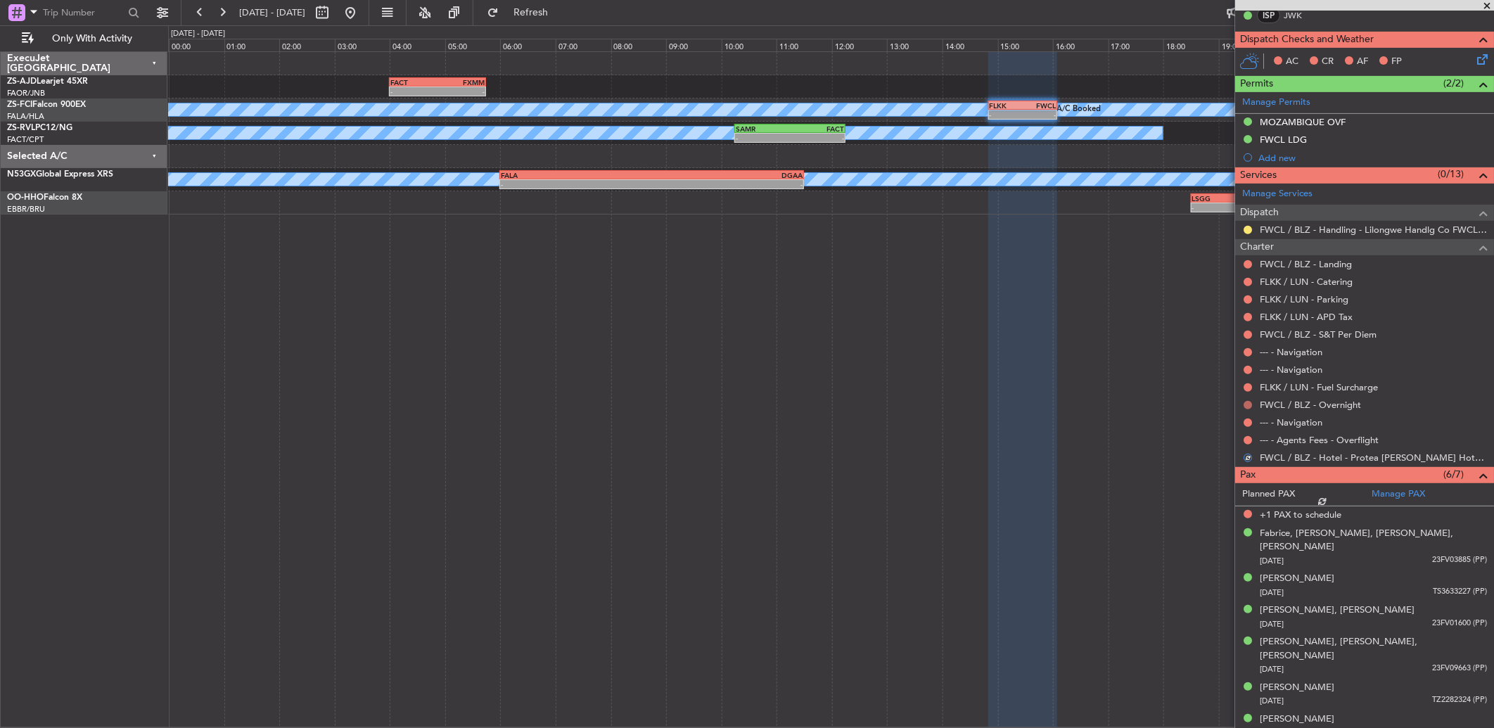
click at [1248, 423] on ul "FWCL / BLZ - Landing FLKK / LUN - Catering FLKK / LUN - Parking FLKK / LUN - AP…" at bounding box center [1364, 360] width 259 height 211
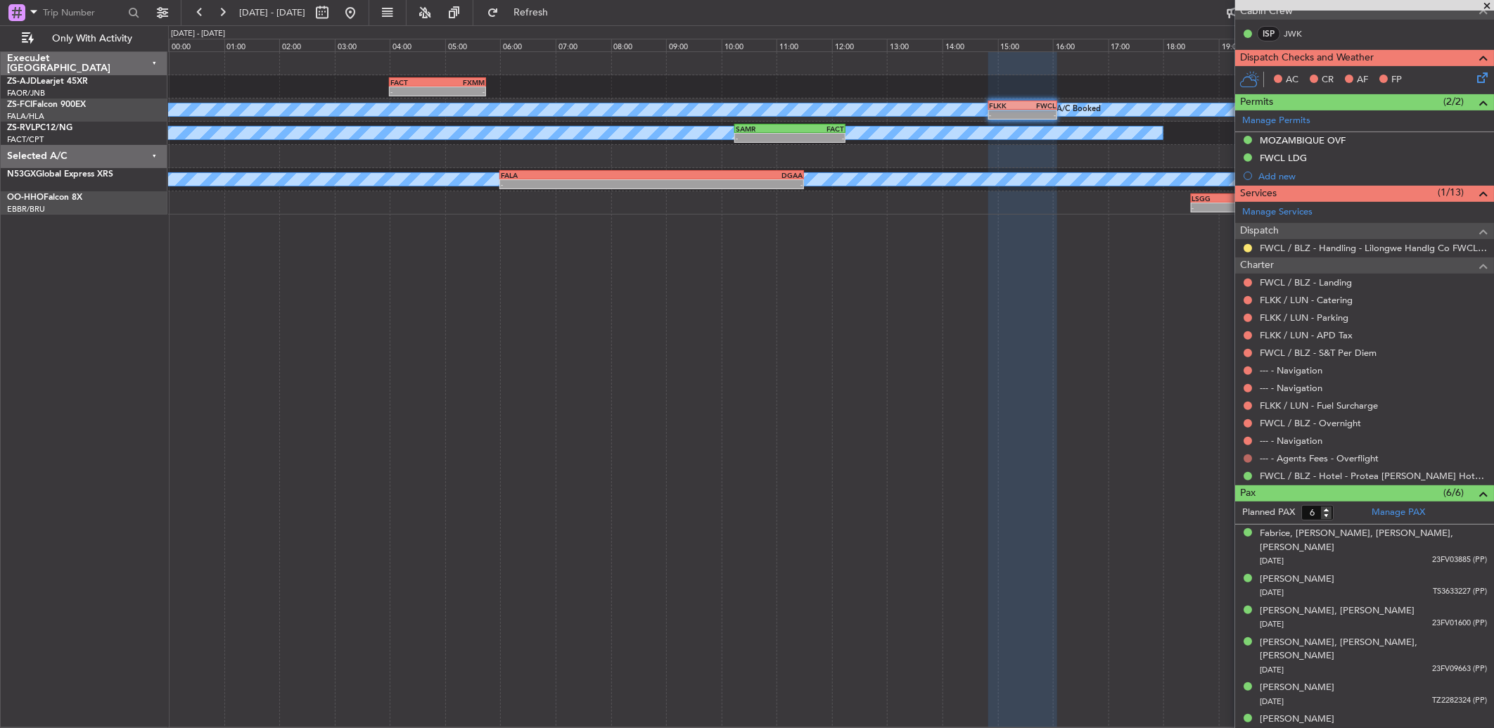
click at [1247, 458] on button at bounding box center [1247, 458] width 8 height 8
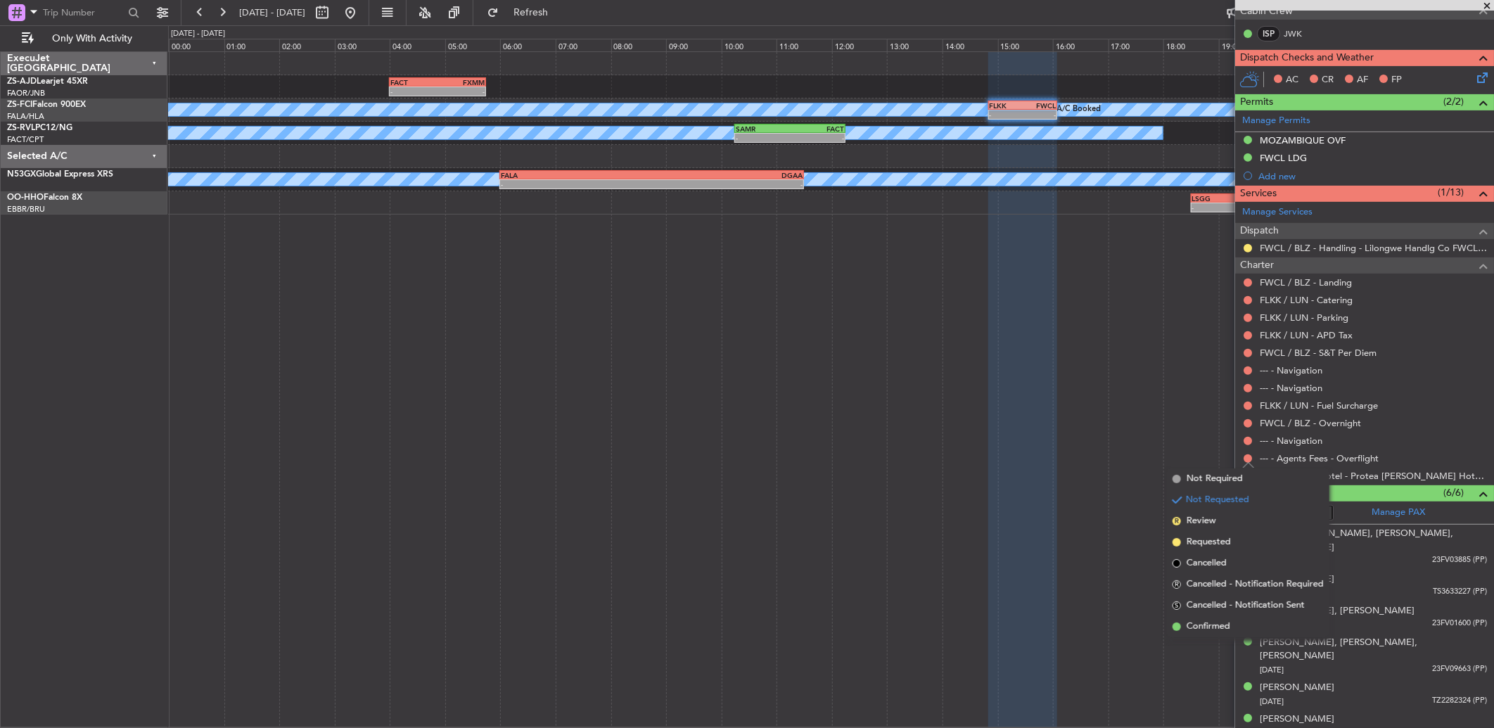
click at [1196, 617] on li "Confirmed" at bounding box center [1248, 626] width 162 height 21
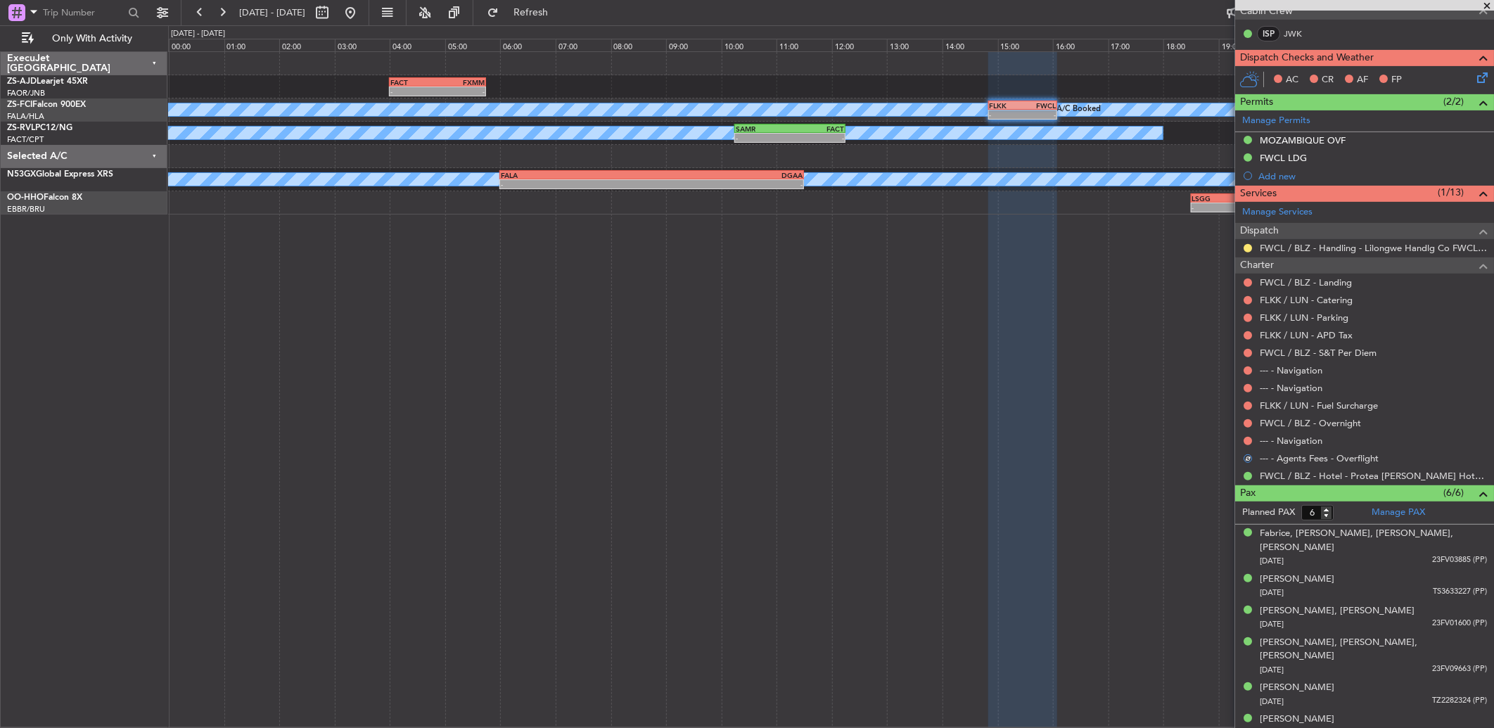
click at [1252, 438] on div at bounding box center [1247, 440] width 11 height 11
click at [1249, 443] on button at bounding box center [1247, 441] width 8 height 8
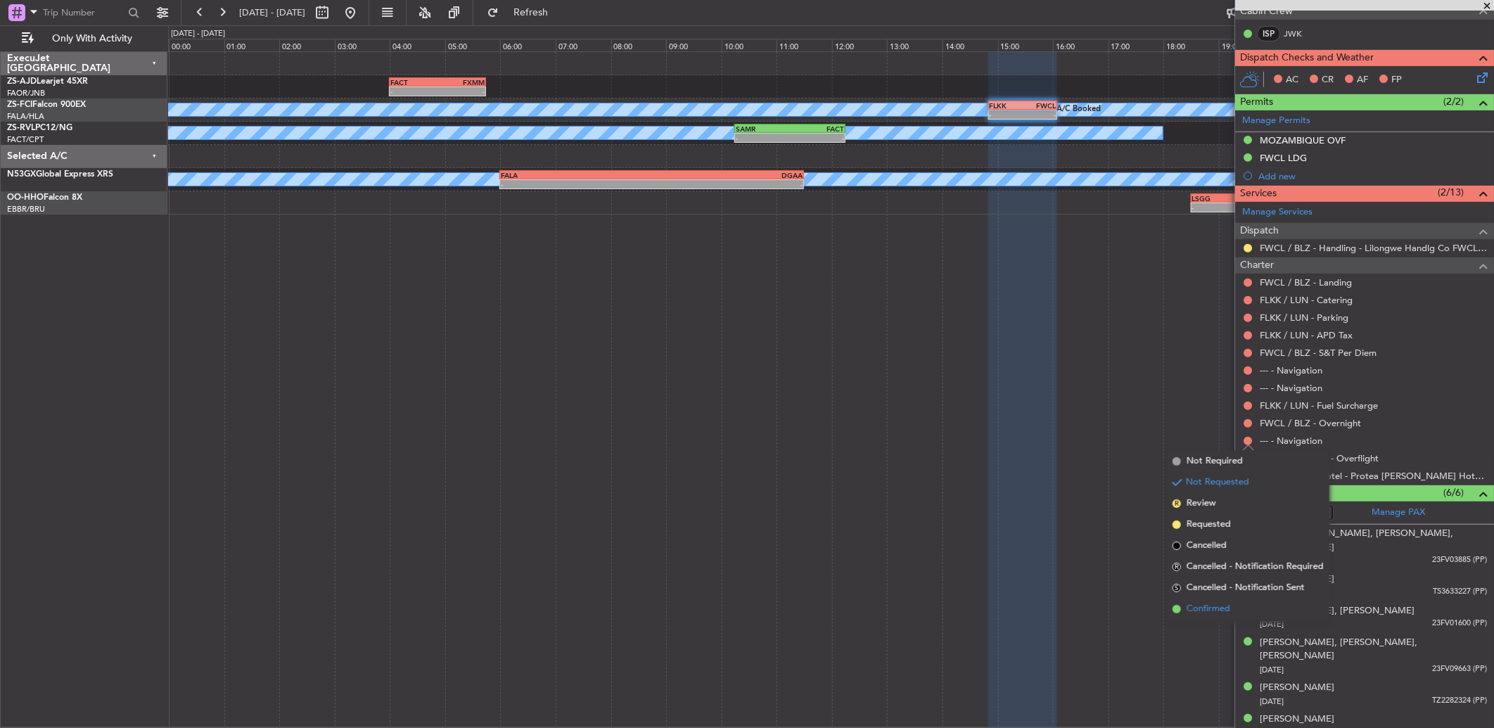
click at [1203, 607] on span "Confirmed" at bounding box center [1208, 609] width 44 height 14
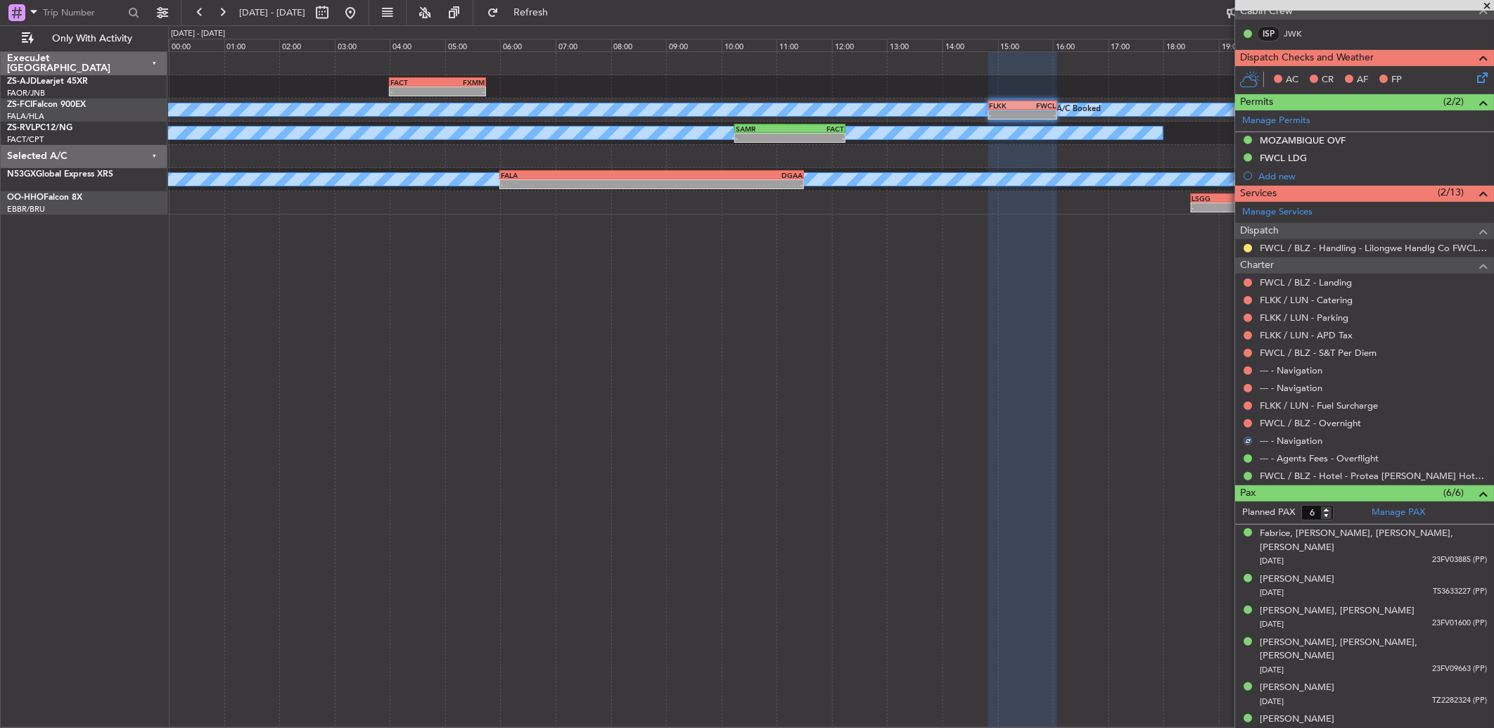
click at [1243, 430] on mat-tooltip-component "Not Requested" at bounding box center [1247, 446] width 79 height 37
click at [1245, 421] on button at bounding box center [1247, 423] width 8 height 8
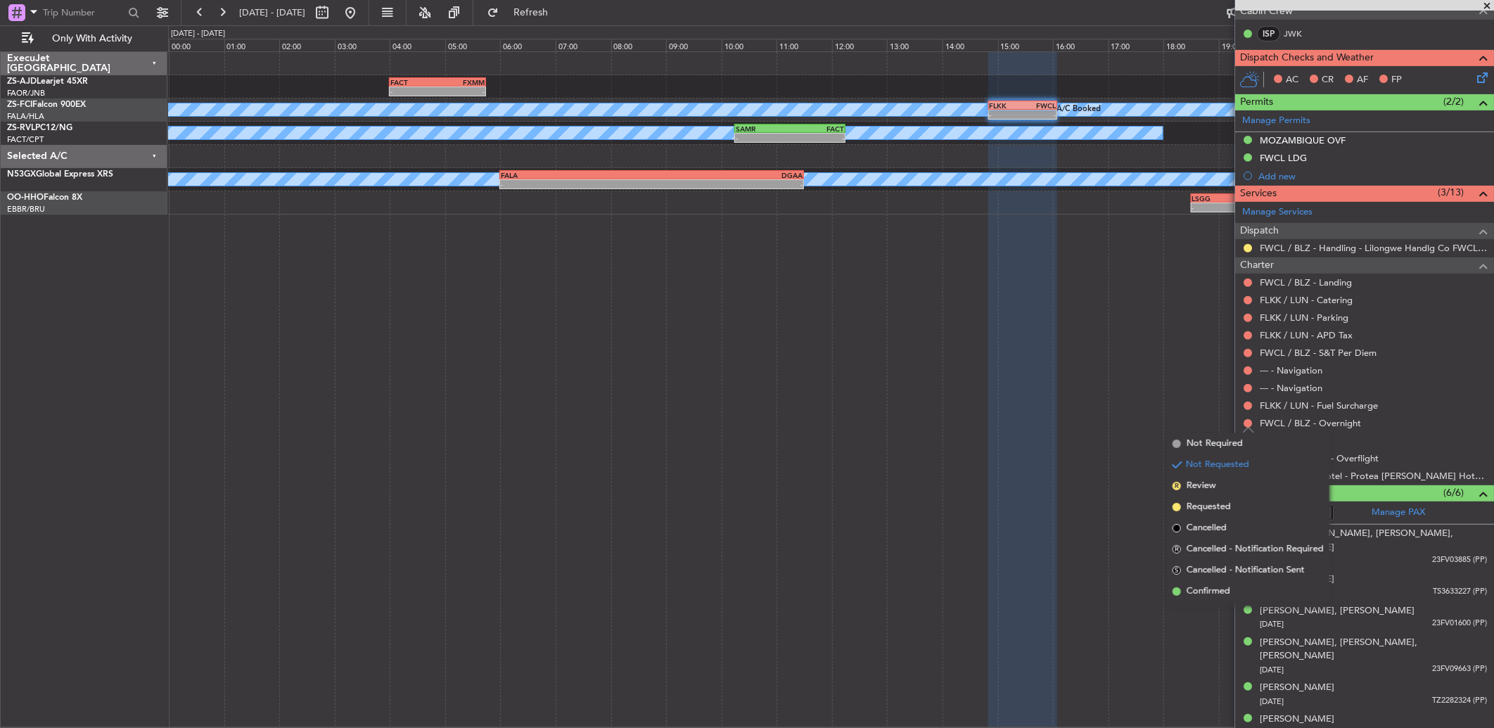
click at [1228, 571] on ul "Not Required Not Requested R Review Requested Cancelled R Cancelled - Notificat…" at bounding box center [1248, 517] width 162 height 169
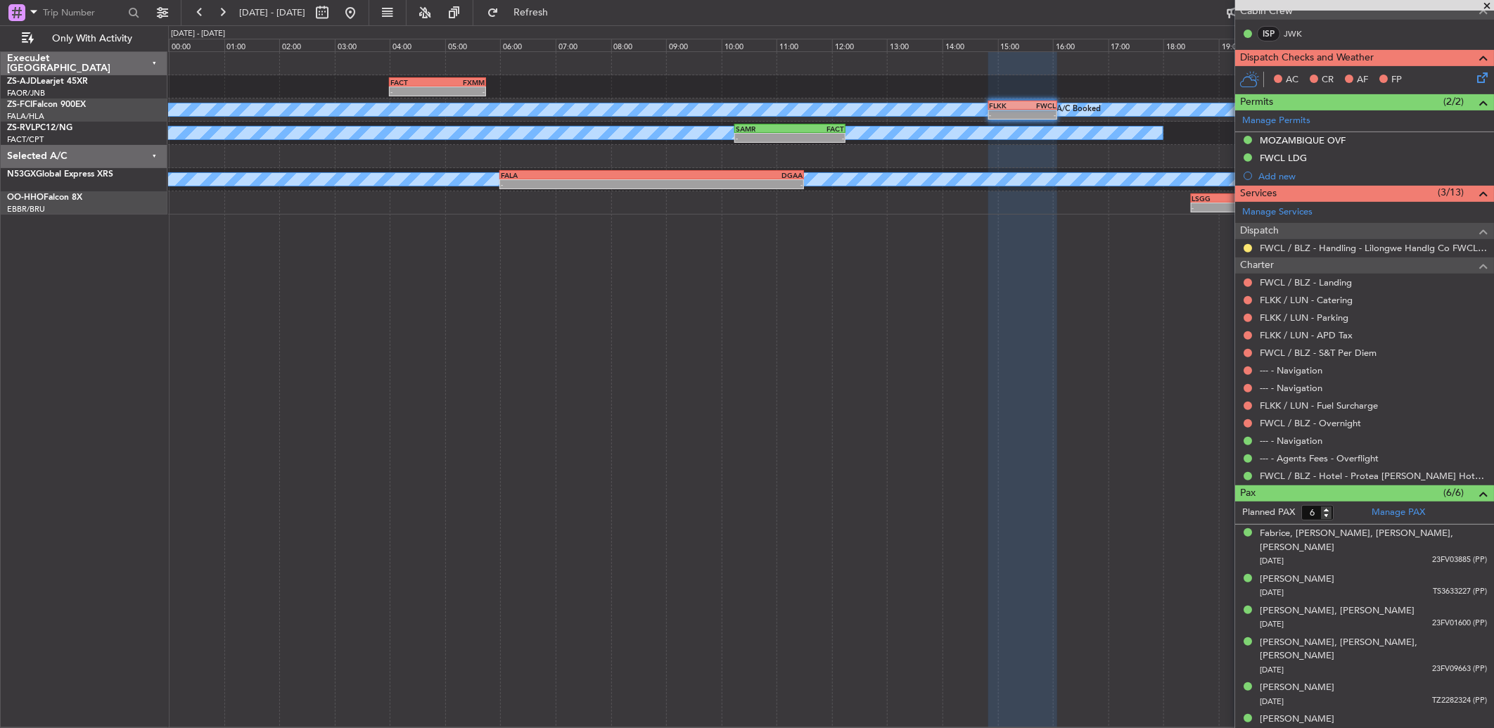
click at [1248, 420] on div "Not Requested" at bounding box center [1248, 420] width 0 height 0
click at [1247, 245] on button at bounding box center [1247, 248] width 8 height 8
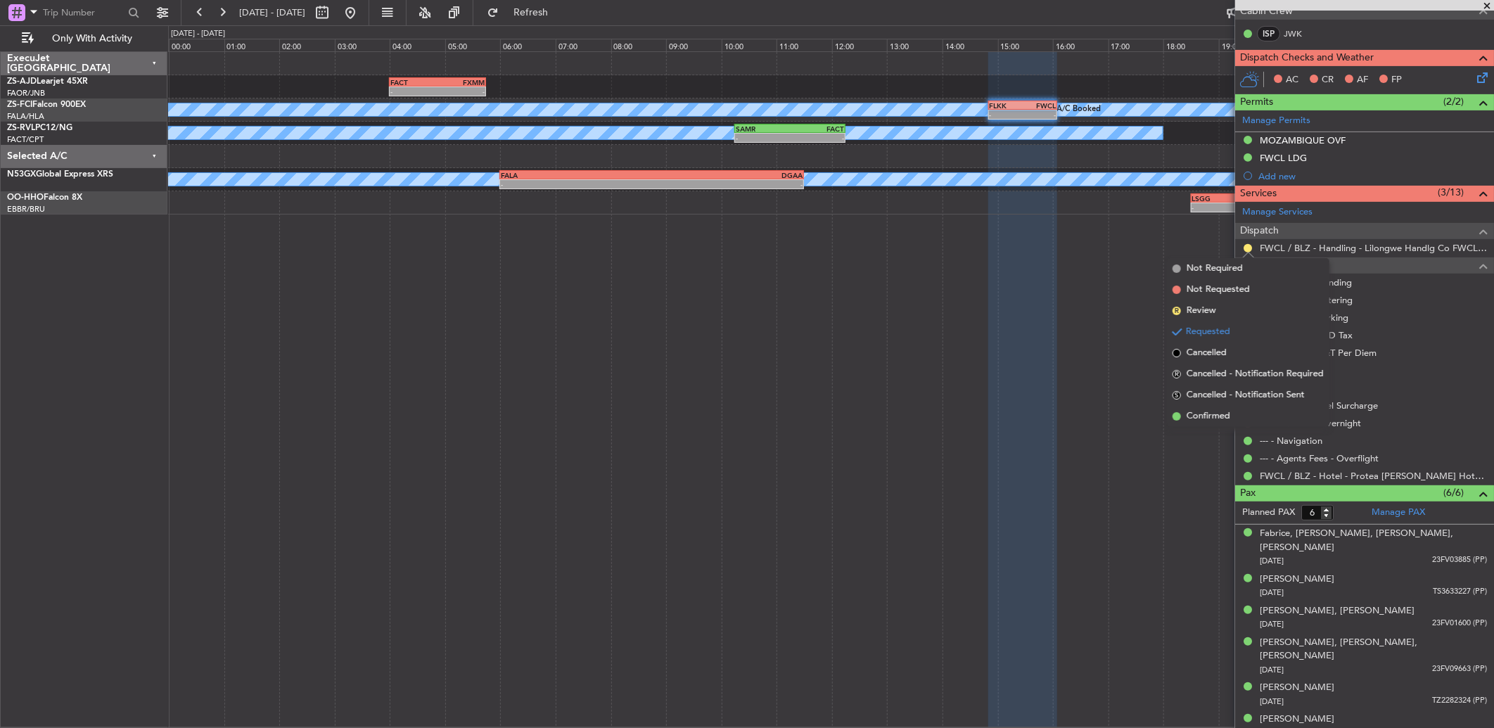
drag, startPoint x: 1188, startPoint y: 406, endPoint x: 1236, endPoint y: 306, distance: 110.4
click at [1188, 404] on ul "Not Required Not Requested R Review Requested Cancelled R Cancelled - Notificat…" at bounding box center [1248, 342] width 162 height 169
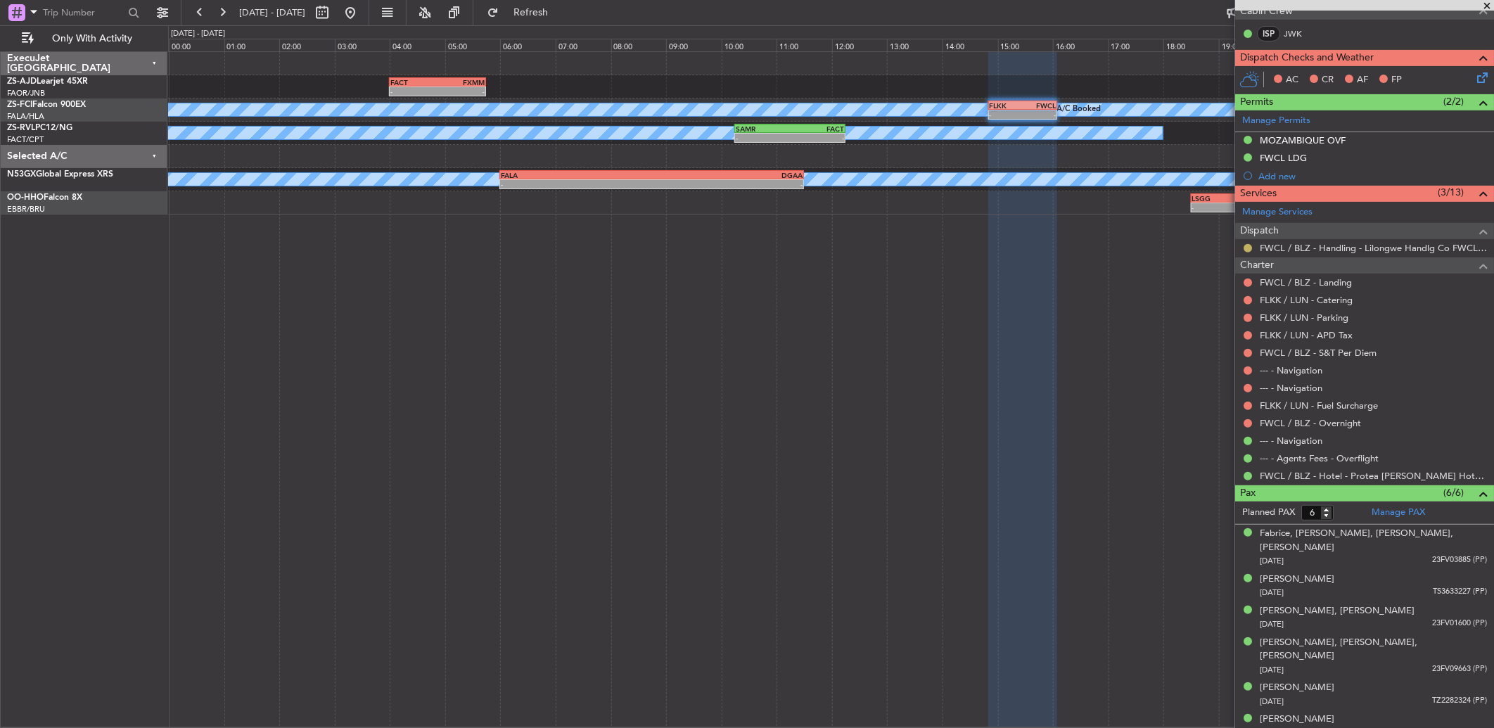
click at [1247, 250] on button at bounding box center [1247, 248] width 8 height 8
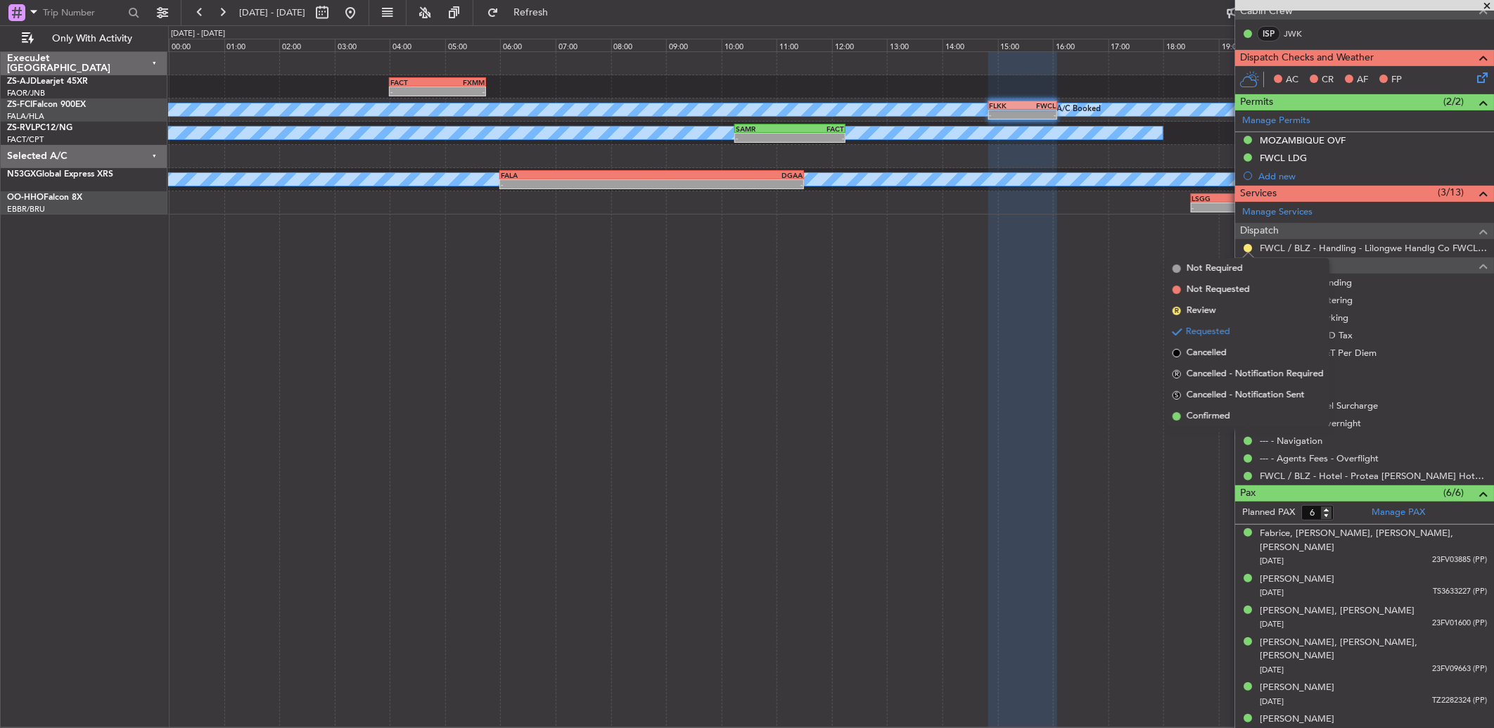
drag, startPoint x: 1213, startPoint y: 416, endPoint x: 1214, endPoint y: 378, distance: 38.0
click at [1212, 416] on span "Confirmed" at bounding box center [1208, 416] width 44 height 14
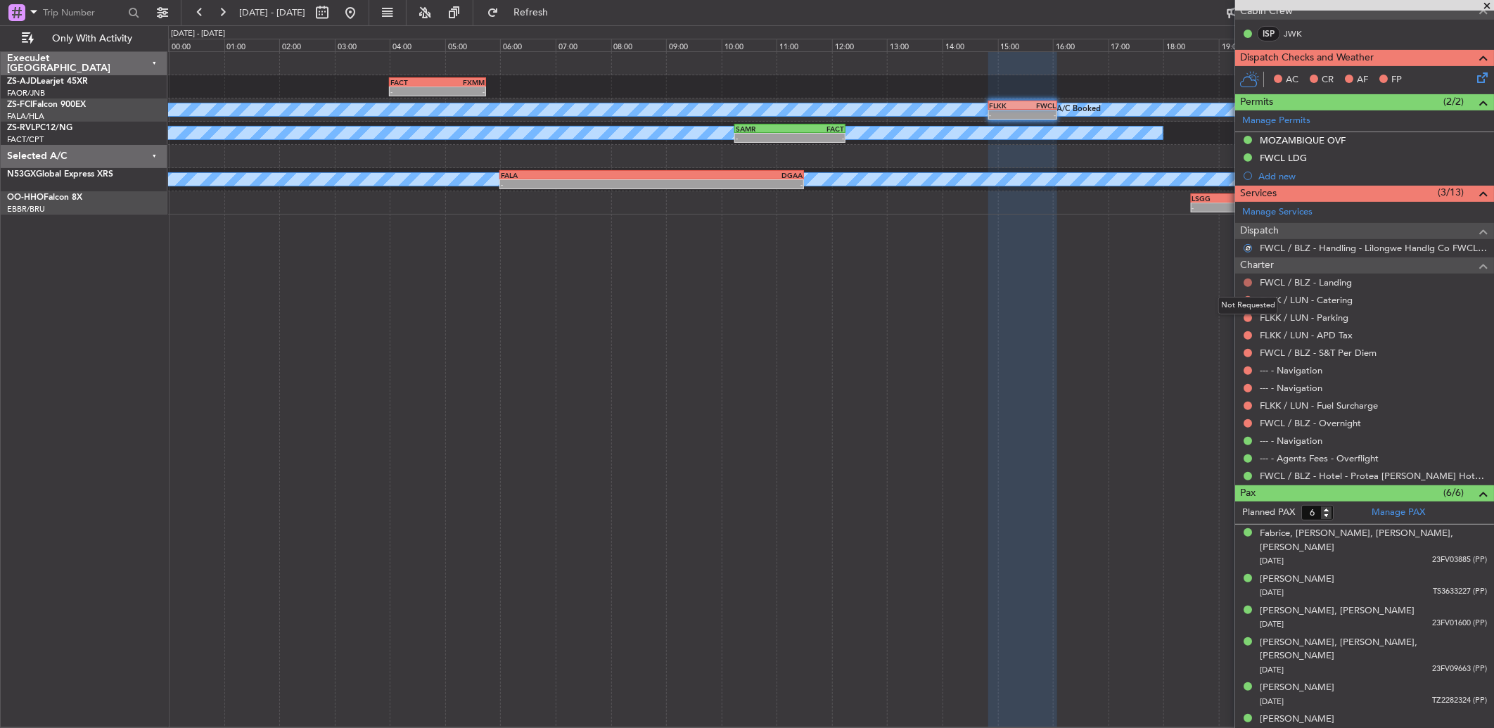
click at [1243, 278] on button at bounding box center [1247, 282] width 8 height 8
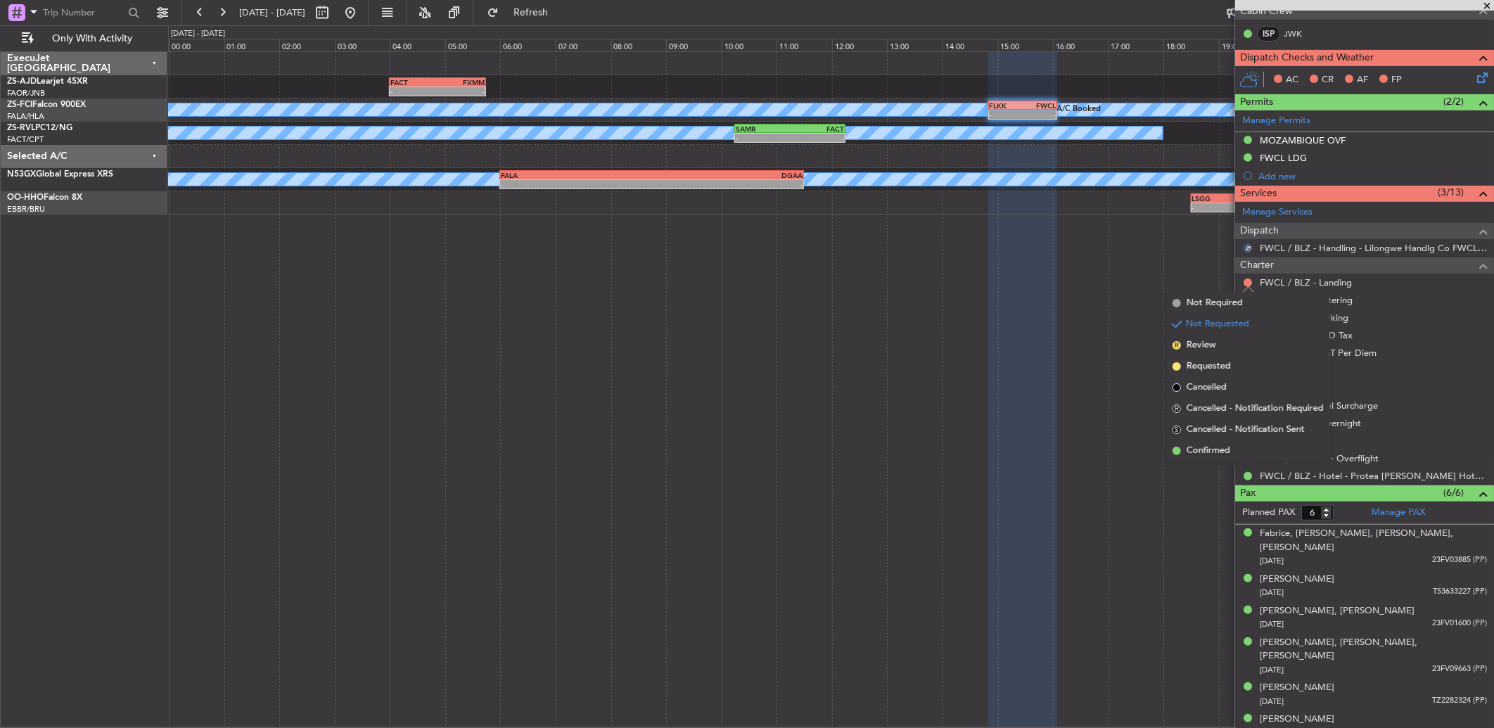
drag, startPoint x: 1226, startPoint y: 444, endPoint x: 1235, endPoint y: 384, distance: 60.4
click at [1226, 444] on span "Confirmed" at bounding box center [1208, 451] width 44 height 14
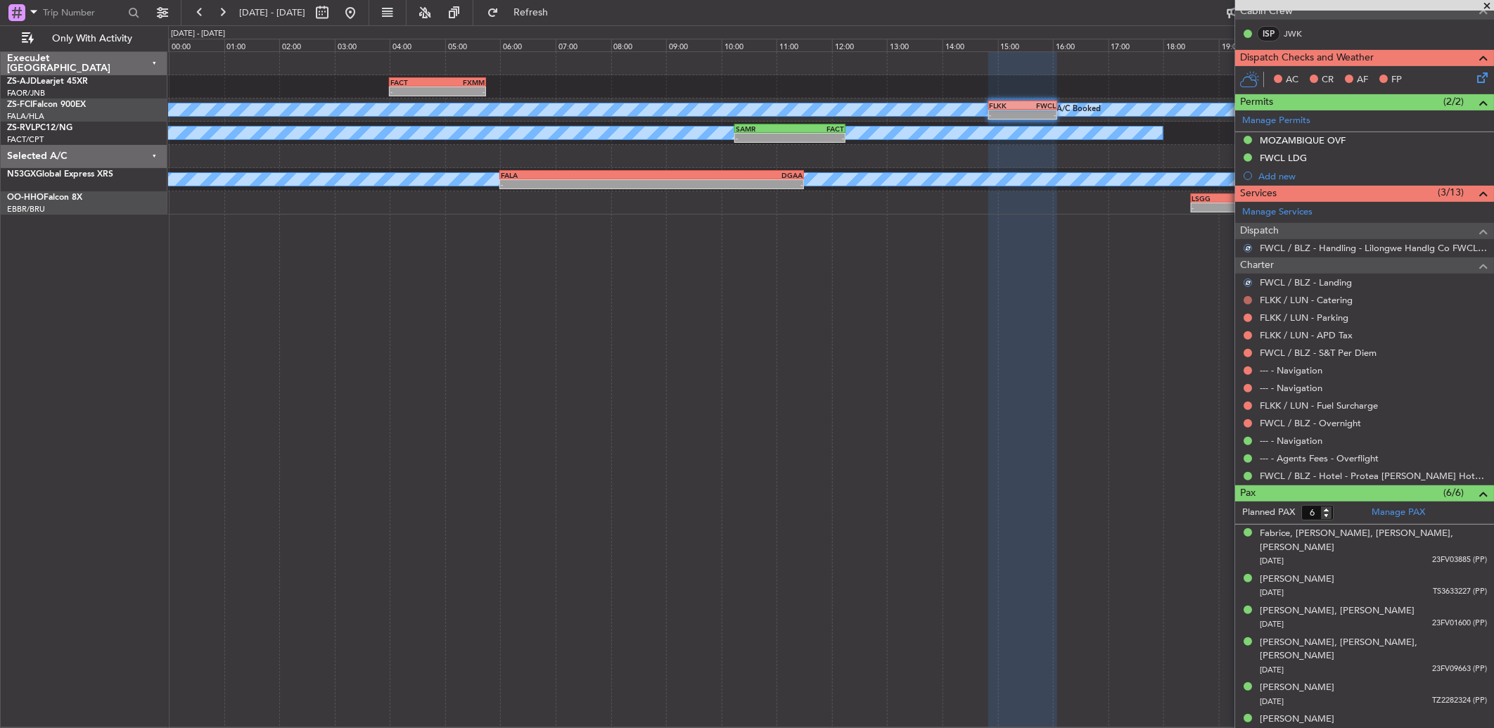
click at [1249, 303] on button at bounding box center [1247, 300] width 8 height 8
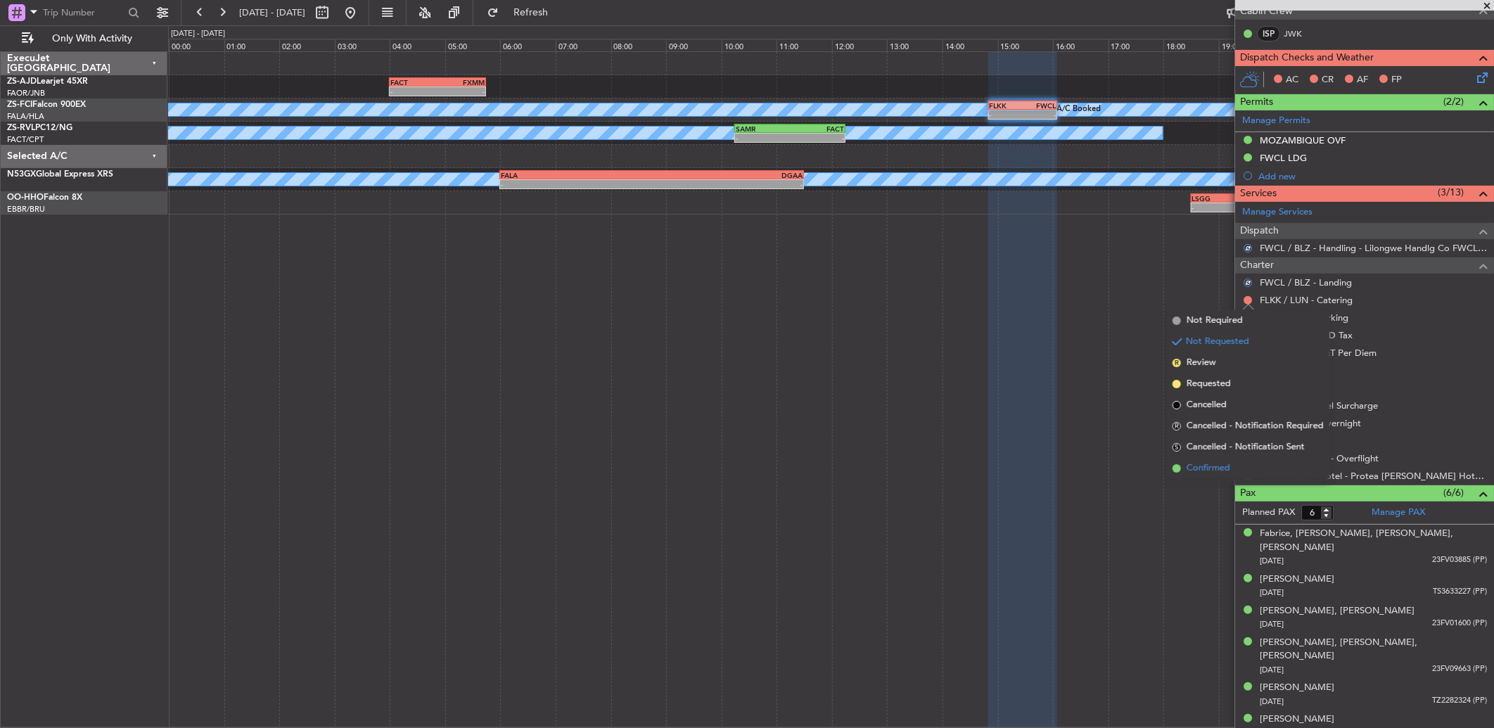
click at [1231, 458] on li "Confirmed" at bounding box center [1248, 468] width 162 height 21
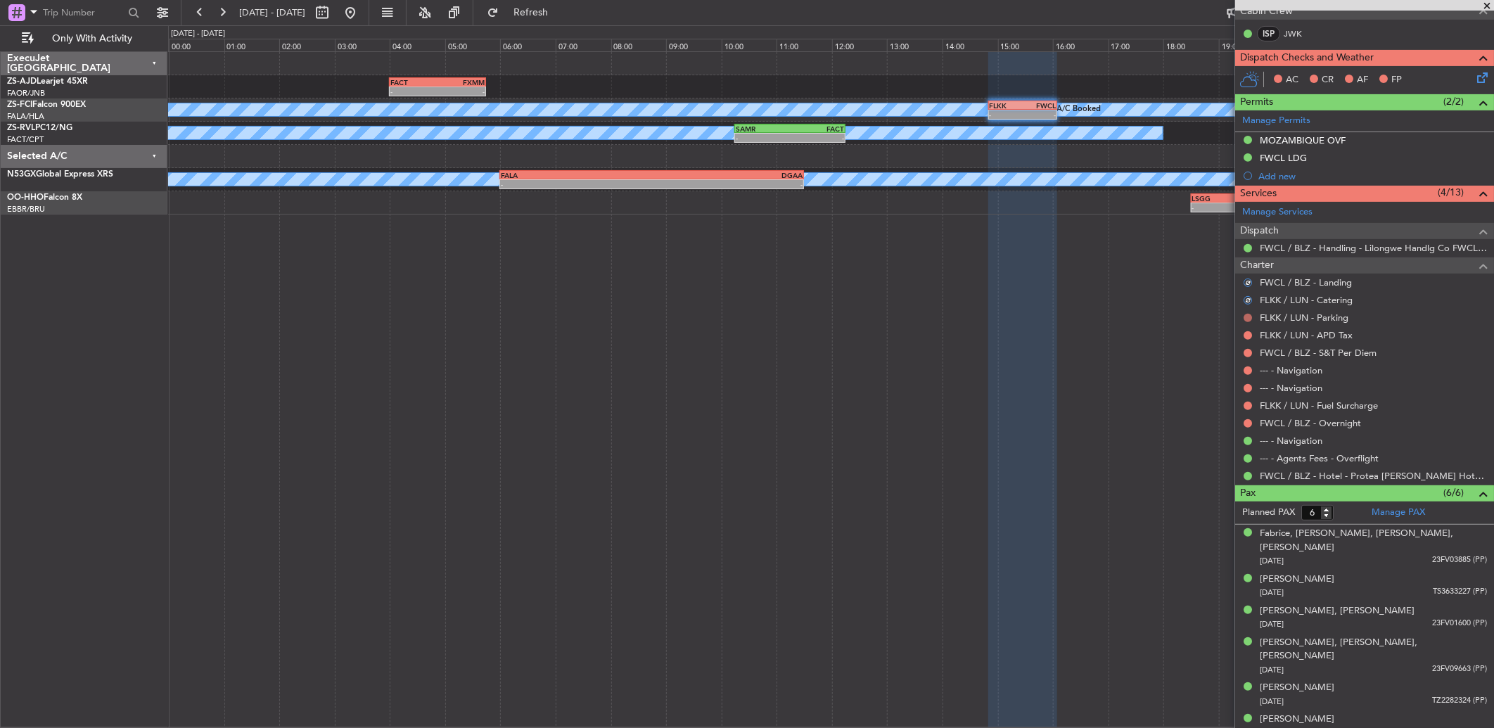
click at [1245, 316] on button at bounding box center [1247, 318] width 8 height 8
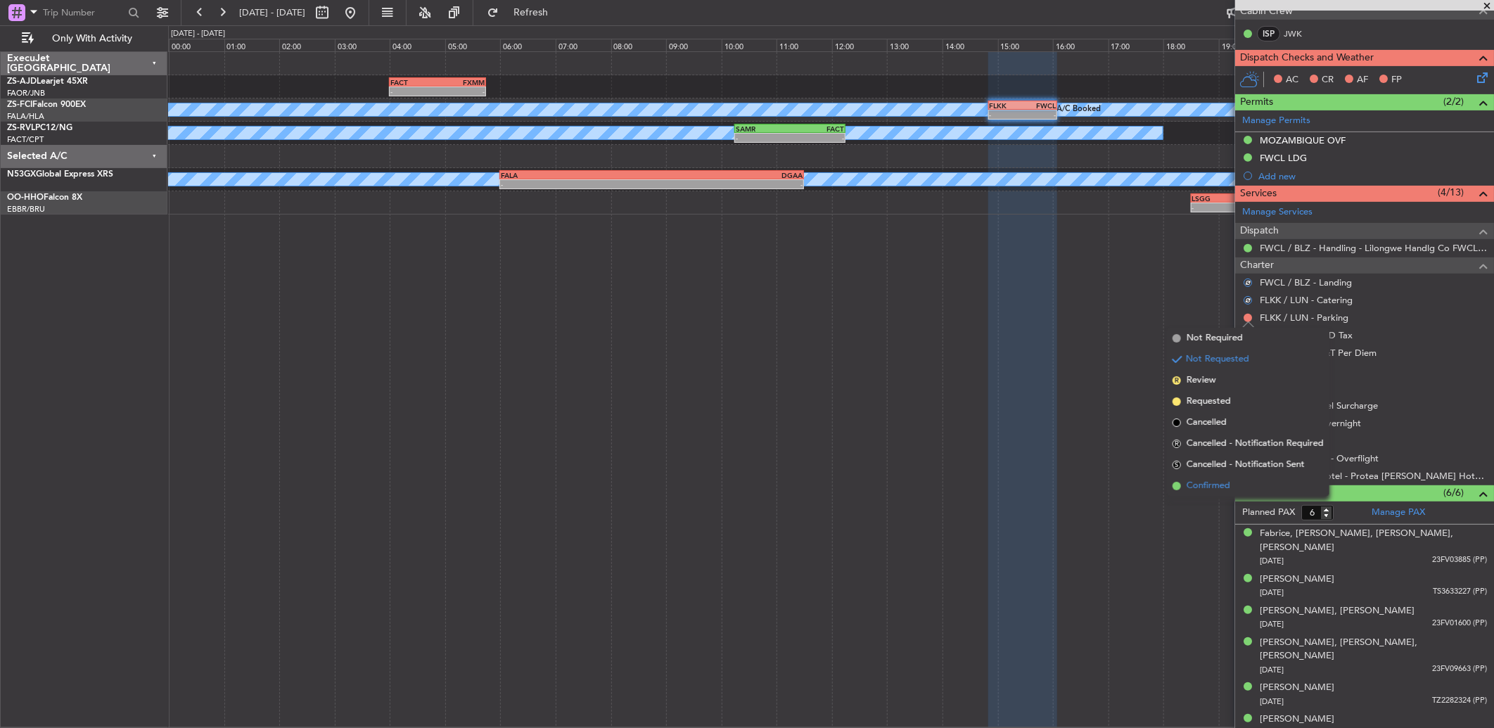
click at [1224, 479] on span "Confirmed" at bounding box center [1208, 486] width 44 height 14
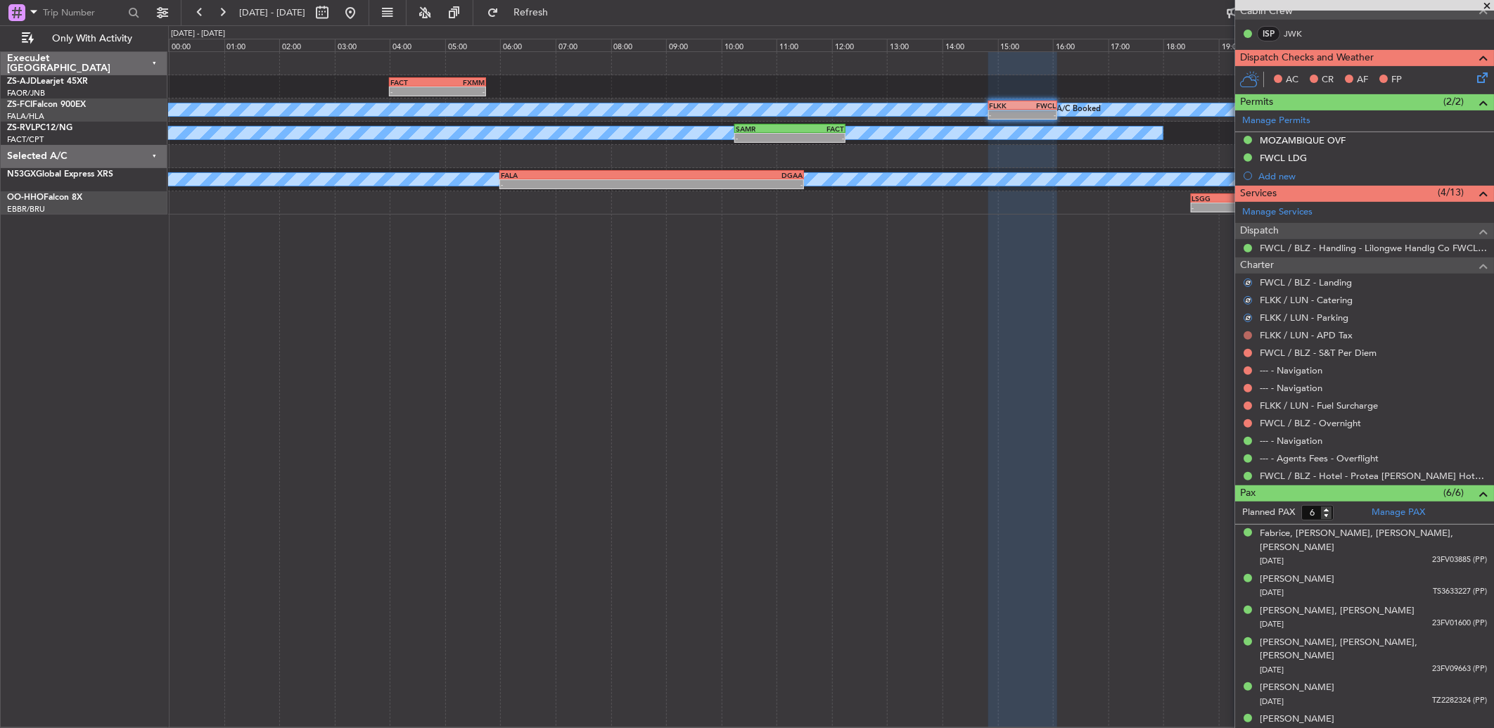
click at [1247, 335] on button at bounding box center [1247, 335] width 8 height 8
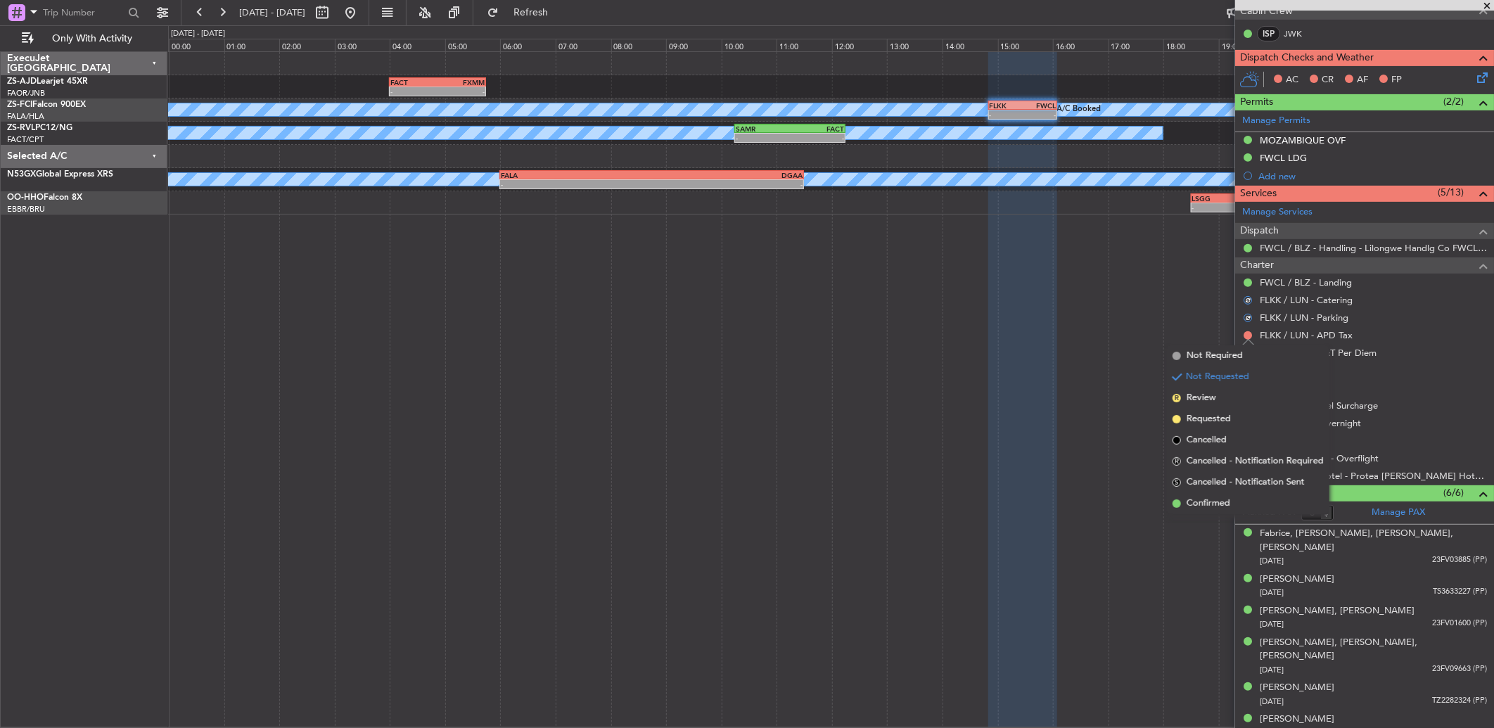
drag, startPoint x: 1221, startPoint y: 498, endPoint x: 1241, endPoint y: 354, distance: 145.5
click at [1220, 496] on span "Confirmed" at bounding box center [1208, 503] width 44 height 14
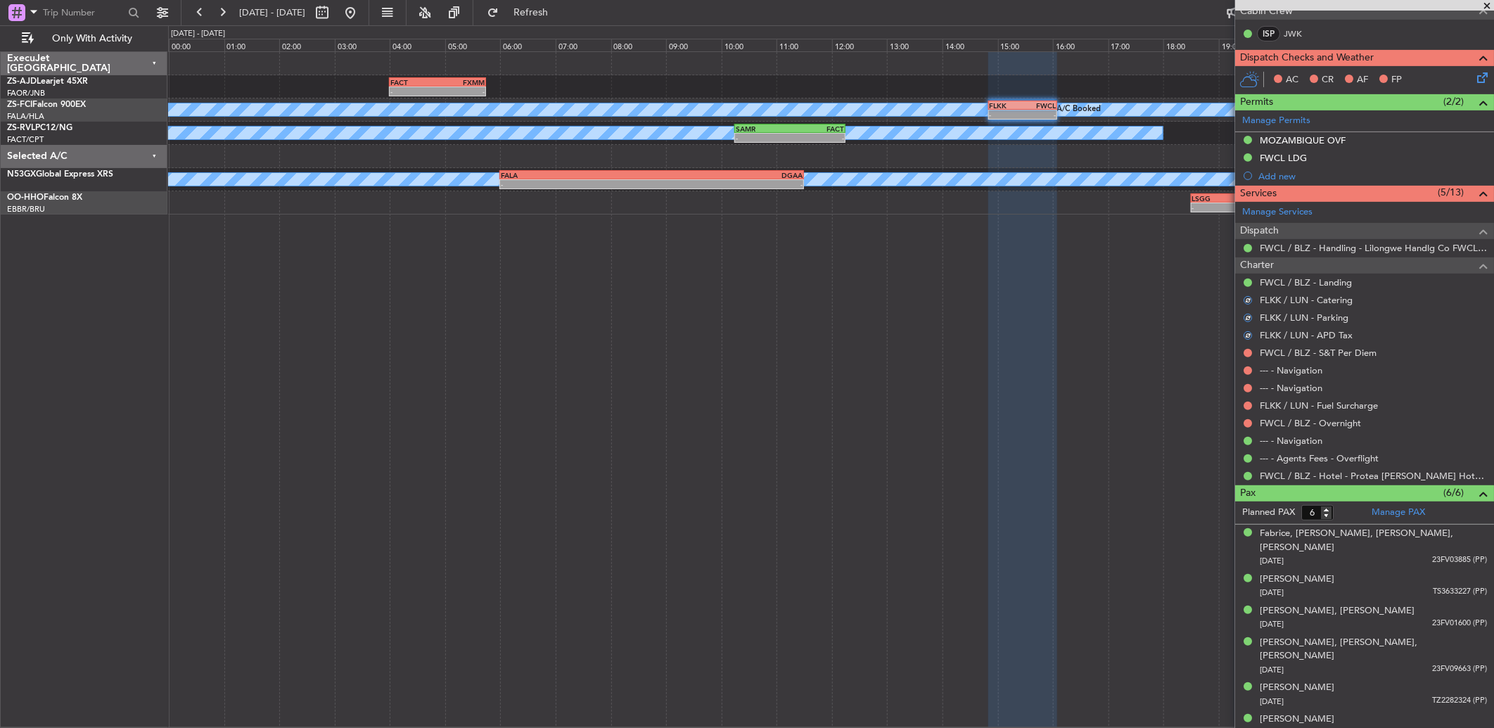
click at [1252, 349] on div at bounding box center [1247, 352] width 11 height 11
click at [1245, 353] on button at bounding box center [1247, 353] width 8 height 8
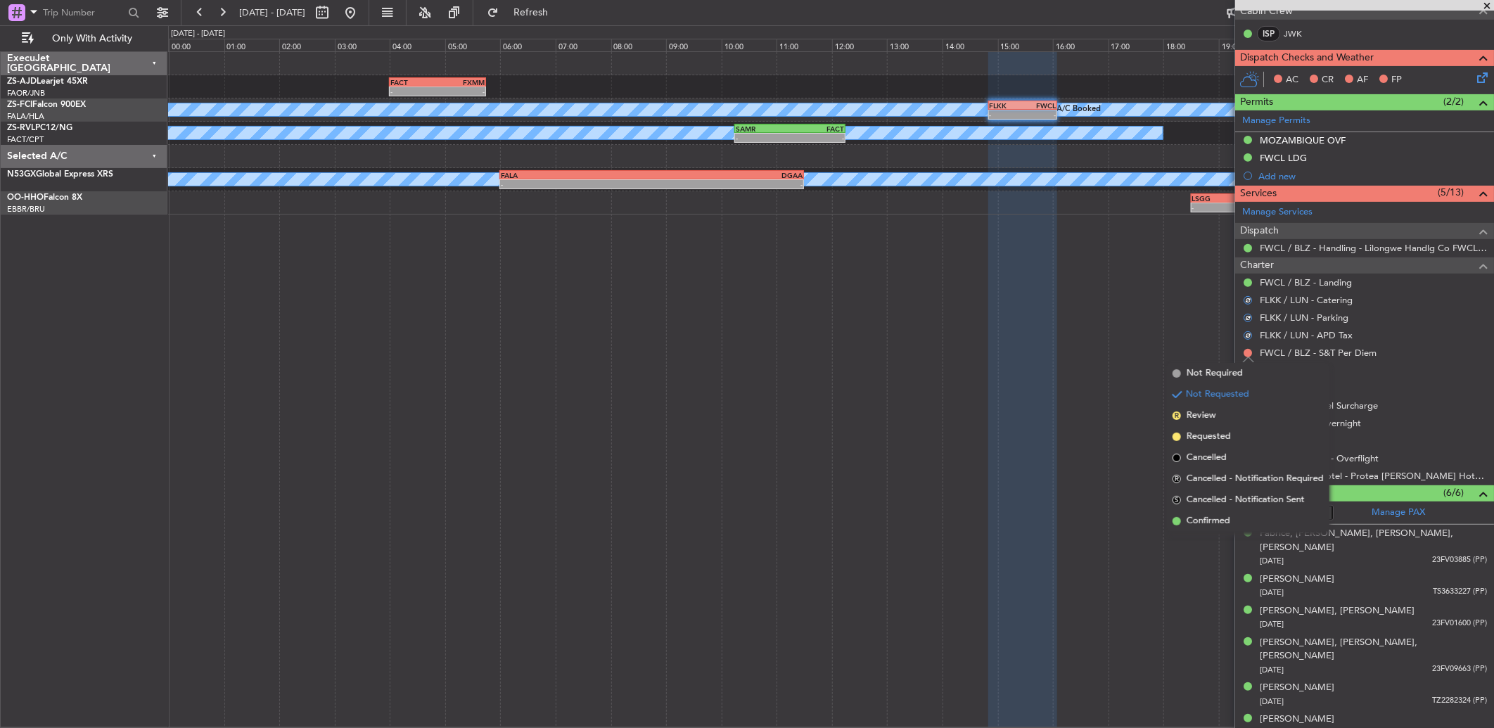
drag, startPoint x: 1238, startPoint y: 512, endPoint x: 1233, endPoint y: 404, distance: 107.7
click at [1236, 512] on li "Confirmed" at bounding box center [1248, 521] width 162 height 21
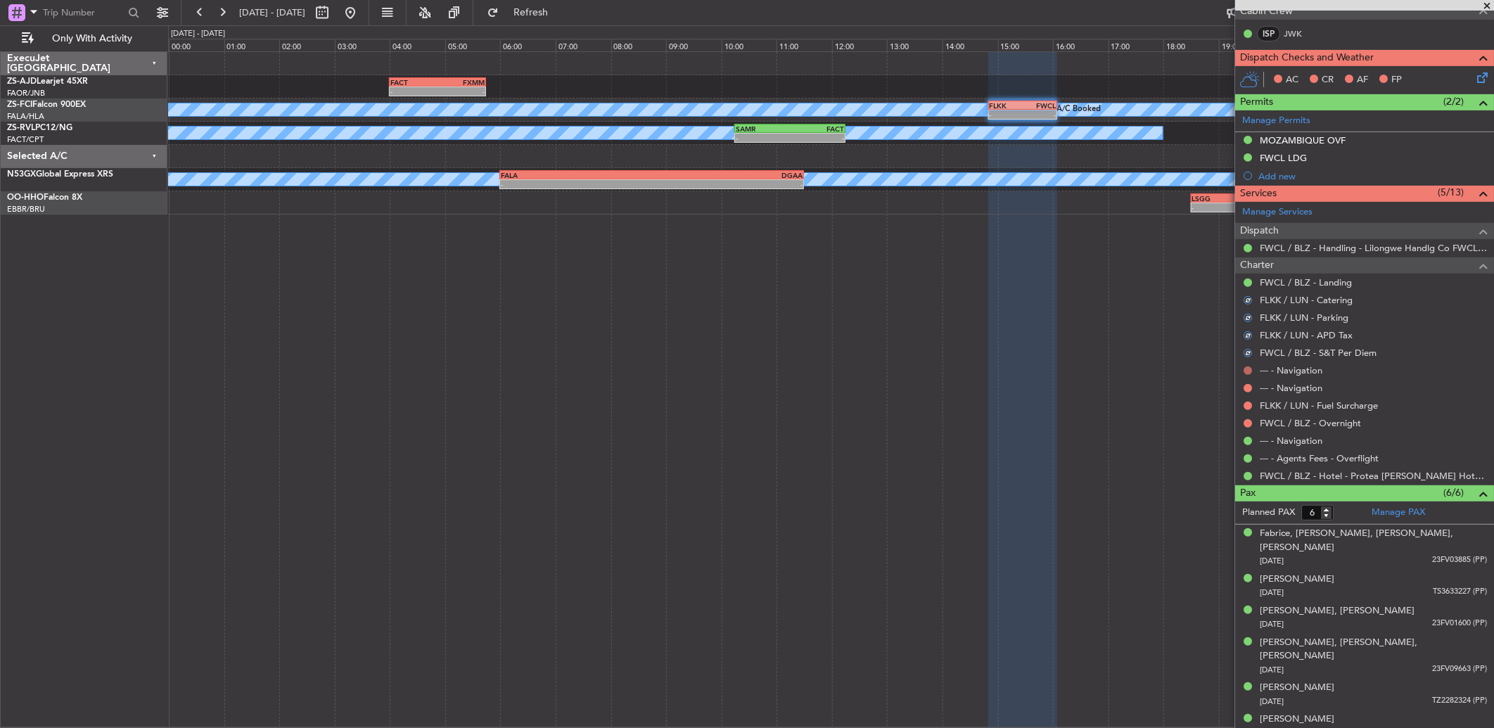
click at [1249, 367] on button at bounding box center [1247, 370] width 8 height 8
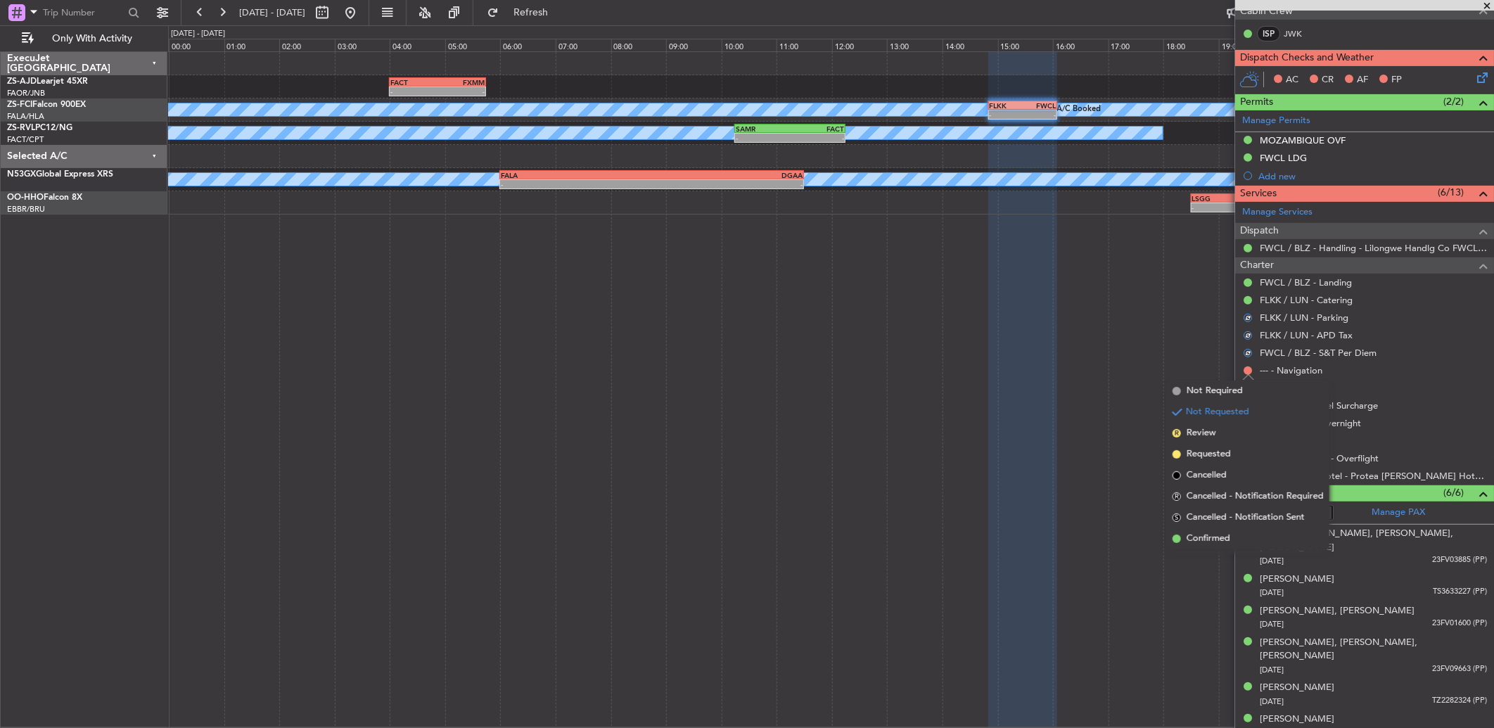
drag, startPoint x: 1240, startPoint y: 537, endPoint x: 1234, endPoint y: 454, distance: 83.9
click at [1240, 535] on li "Confirmed" at bounding box center [1248, 538] width 162 height 21
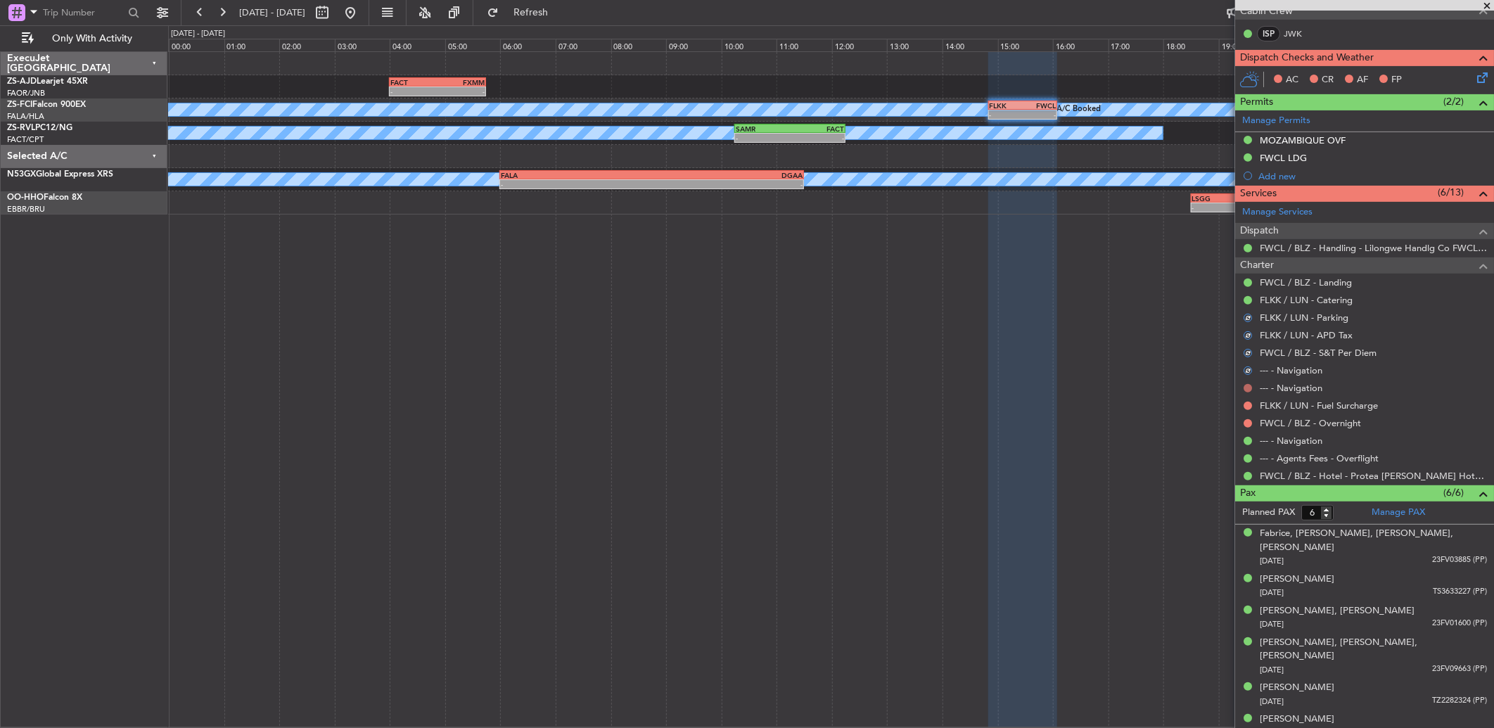
click at [1245, 390] on button at bounding box center [1247, 388] width 8 height 8
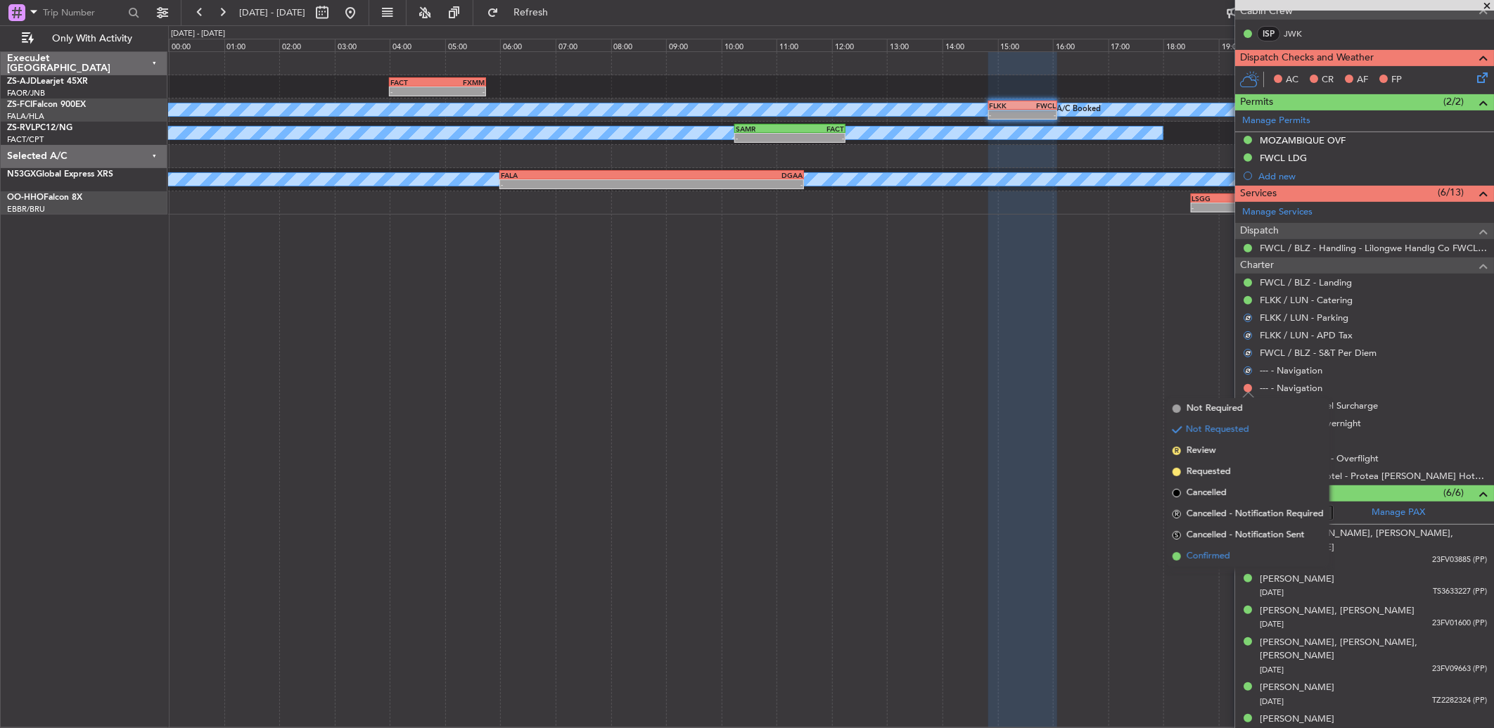
click at [1217, 546] on li "Confirmed" at bounding box center [1248, 556] width 162 height 21
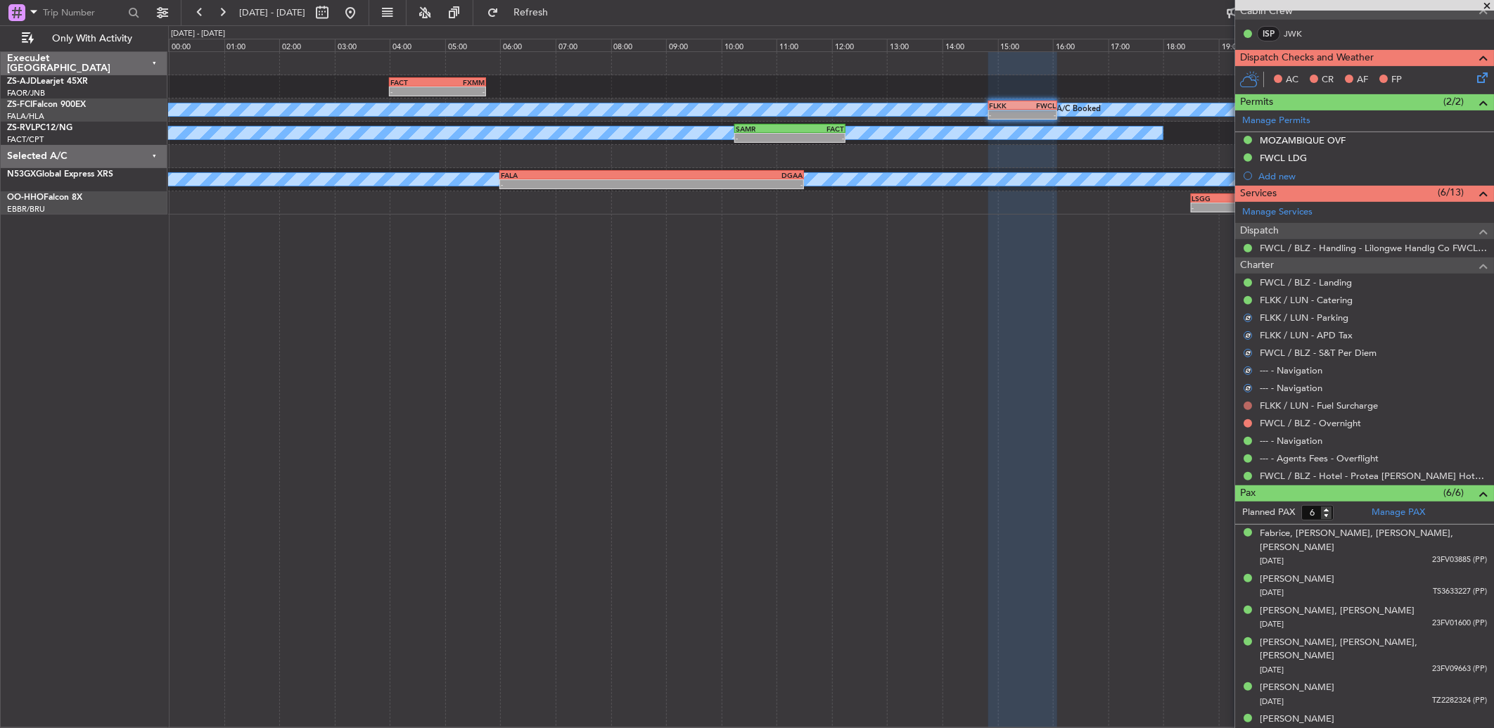
click at [1245, 404] on button at bounding box center [1247, 406] width 8 height 8
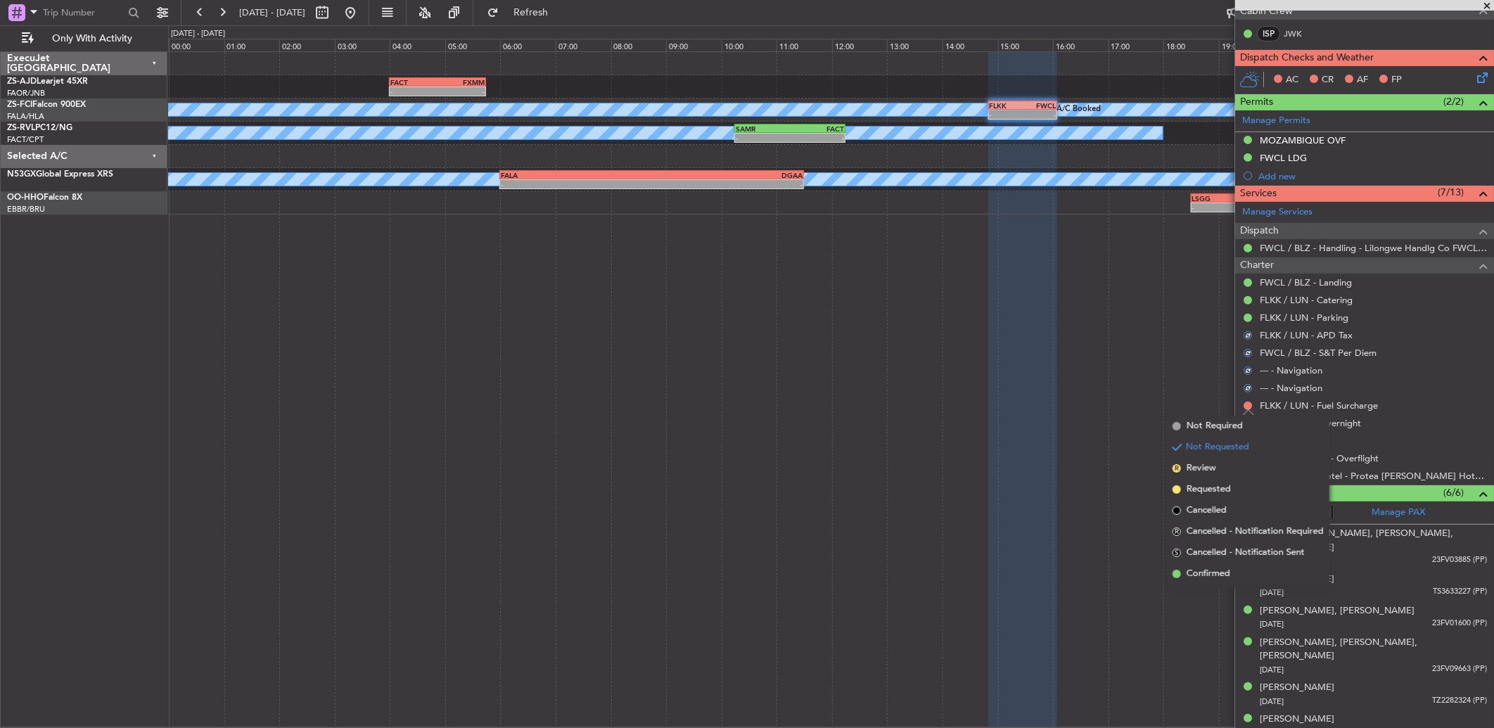
drag, startPoint x: 1224, startPoint y: 566, endPoint x: 1246, endPoint y: 454, distance: 114.7
click at [1221, 563] on li "Confirmed" at bounding box center [1248, 573] width 162 height 21
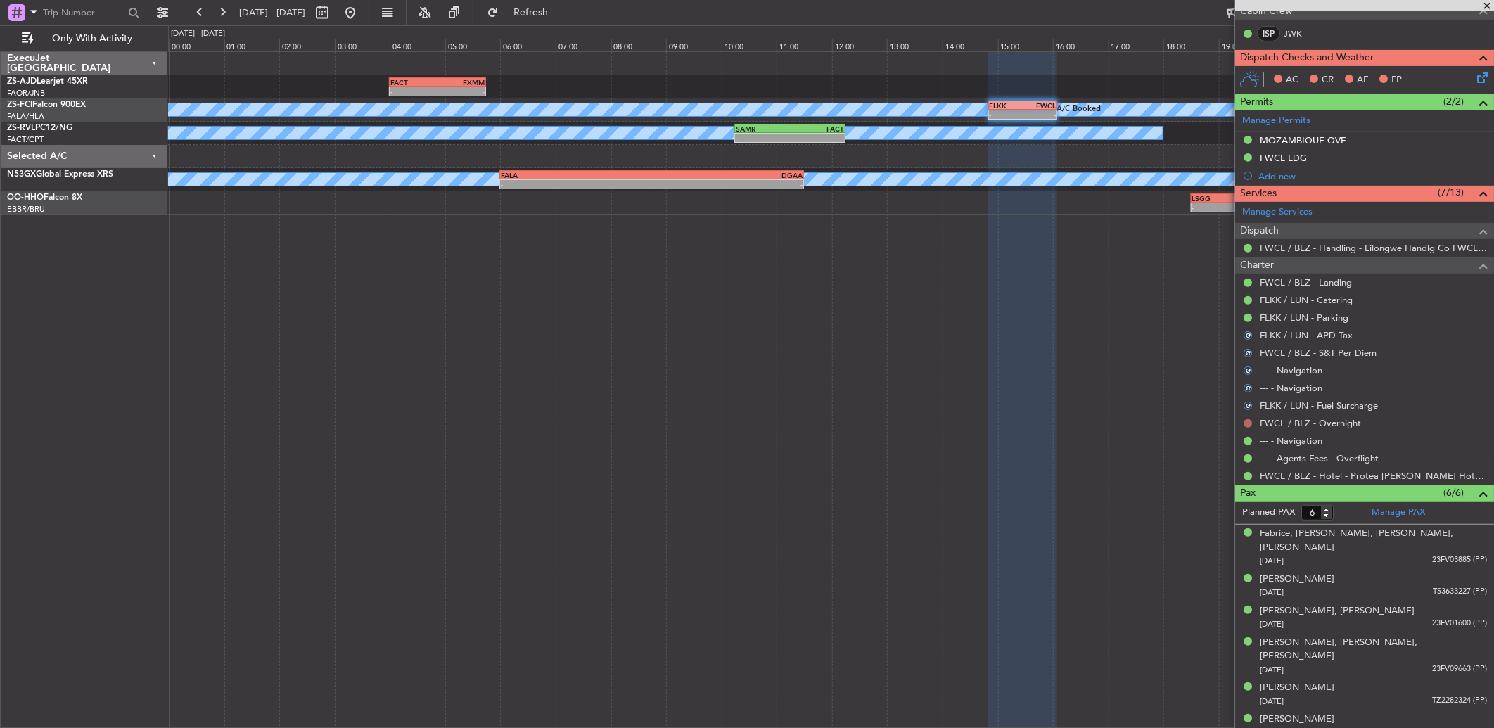
click at [1247, 423] on button at bounding box center [1247, 423] width 8 height 8
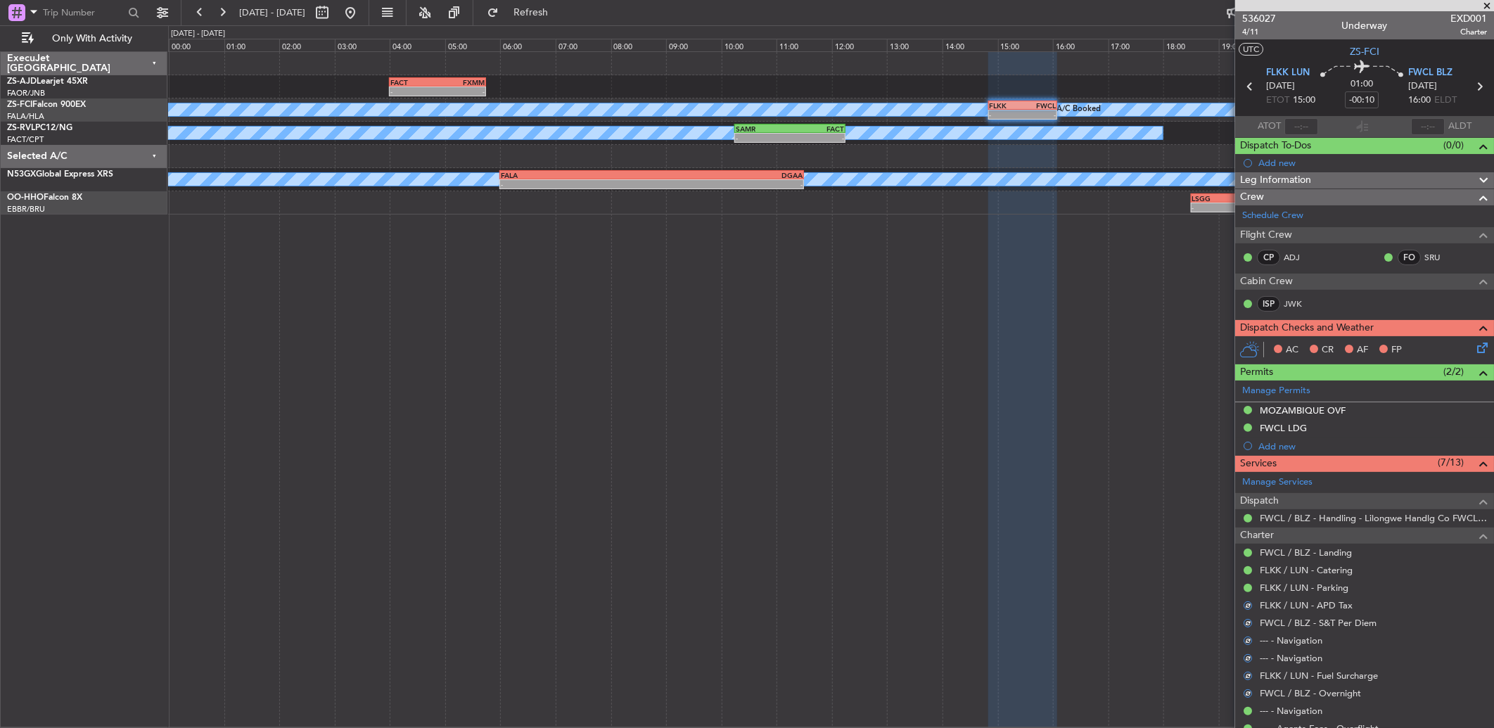
scroll to position [270, 0]
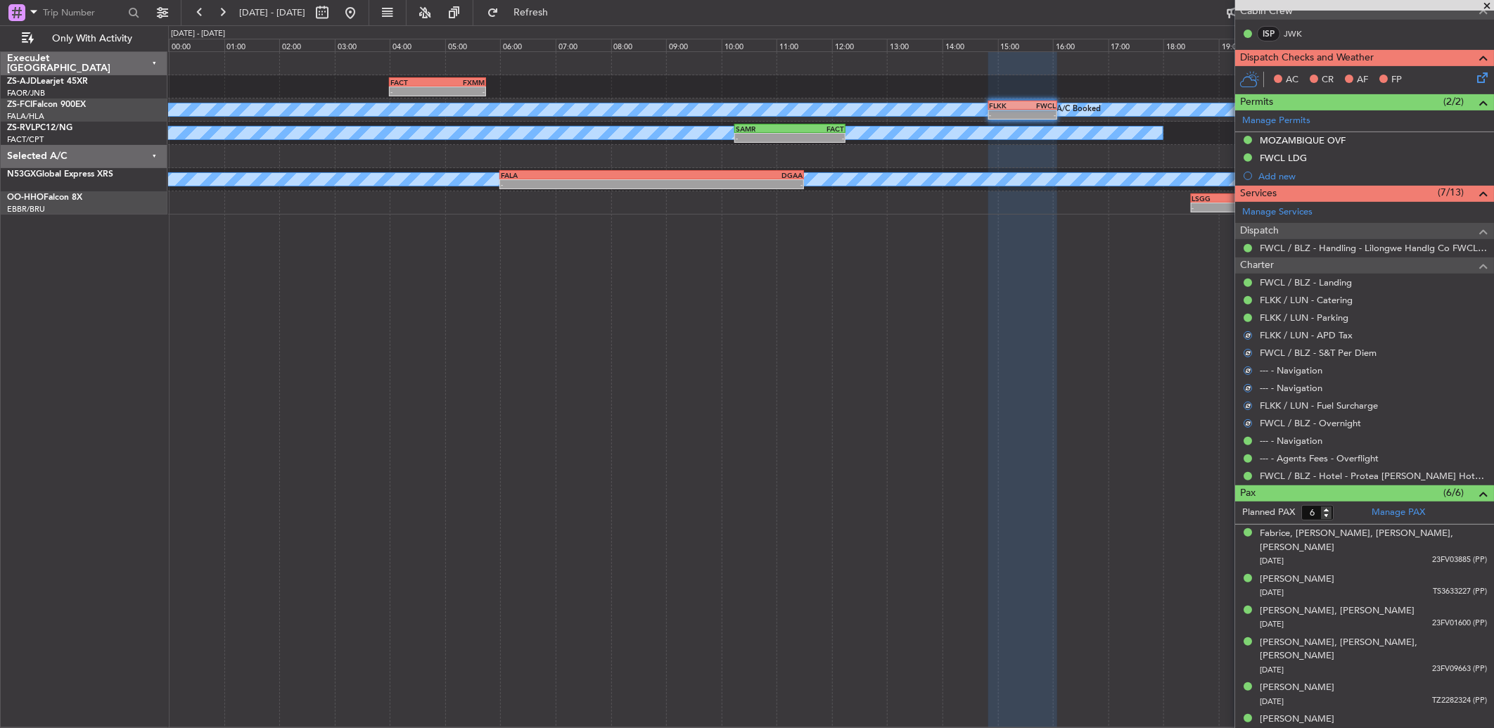
click at [1474, 71] on icon at bounding box center [1479, 75] width 11 height 11
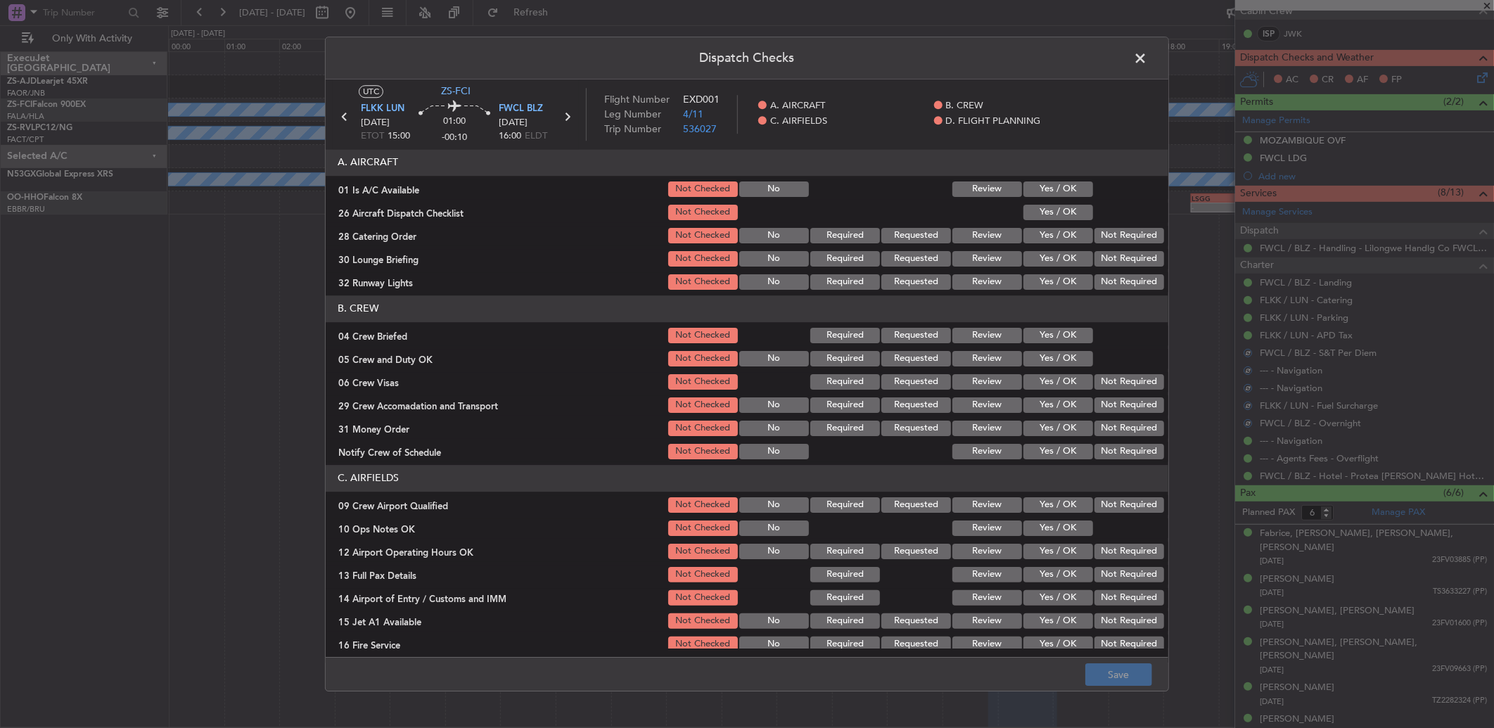
click at [1023, 186] on button "Yes / OK" at bounding box center [1058, 188] width 70 height 15
click at [1032, 231] on section "A. AIRCRAFT 01 Is A/C Available Not Checked No Review Yes / OK 26 Aircraft Disp…" at bounding box center [747, 220] width 842 height 143
click at [1045, 242] on button "Yes / OK" at bounding box center [1058, 235] width 70 height 15
click at [1055, 215] on button "Yes / OK" at bounding box center [1058, 212] width 70 height 15
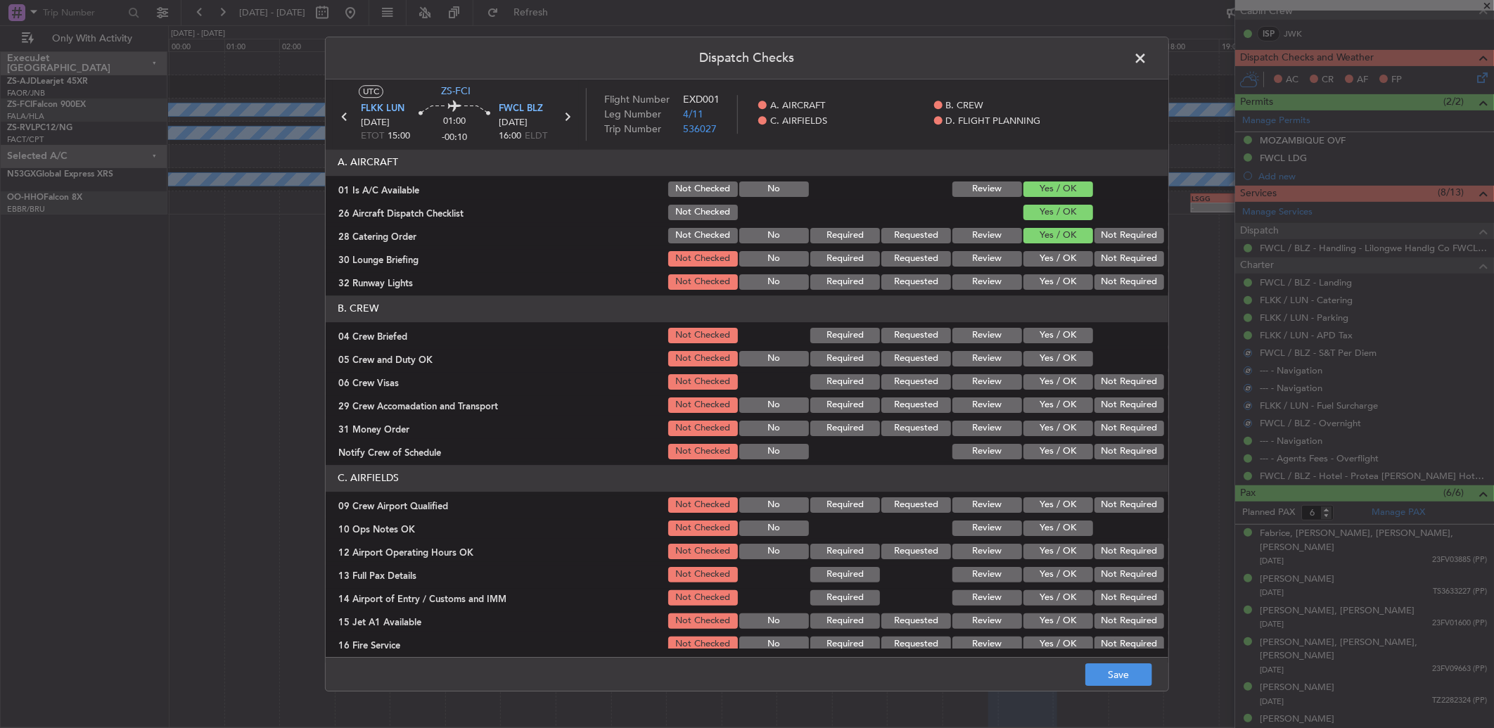
drag, startPoint x: 1079, startPoint y: 234, endPoint x: 1108, endPoint y: 243, distance: 30.0
click at [1082, 237] on div "28 Catering Order Not Checked No Required Requested Review Yes / OK Not Required" at bounding box center [747, 236] width 842 height 20
drag, startPoint x: 1108, startPoint y: 243, endPoint x: 1108, endPoint y: 254, distance: 11.3
click at [1108, 248] on section "A. AIRCRAFT 01 Is A/C Available Not Checked No Review Yes / OK 26 Aircraft Disp…" at bounding box center [747, 220] width 842 height 143
click at [1106, 267] on div "Not Required" at bounding box center [1127, 259] width 71 height 20
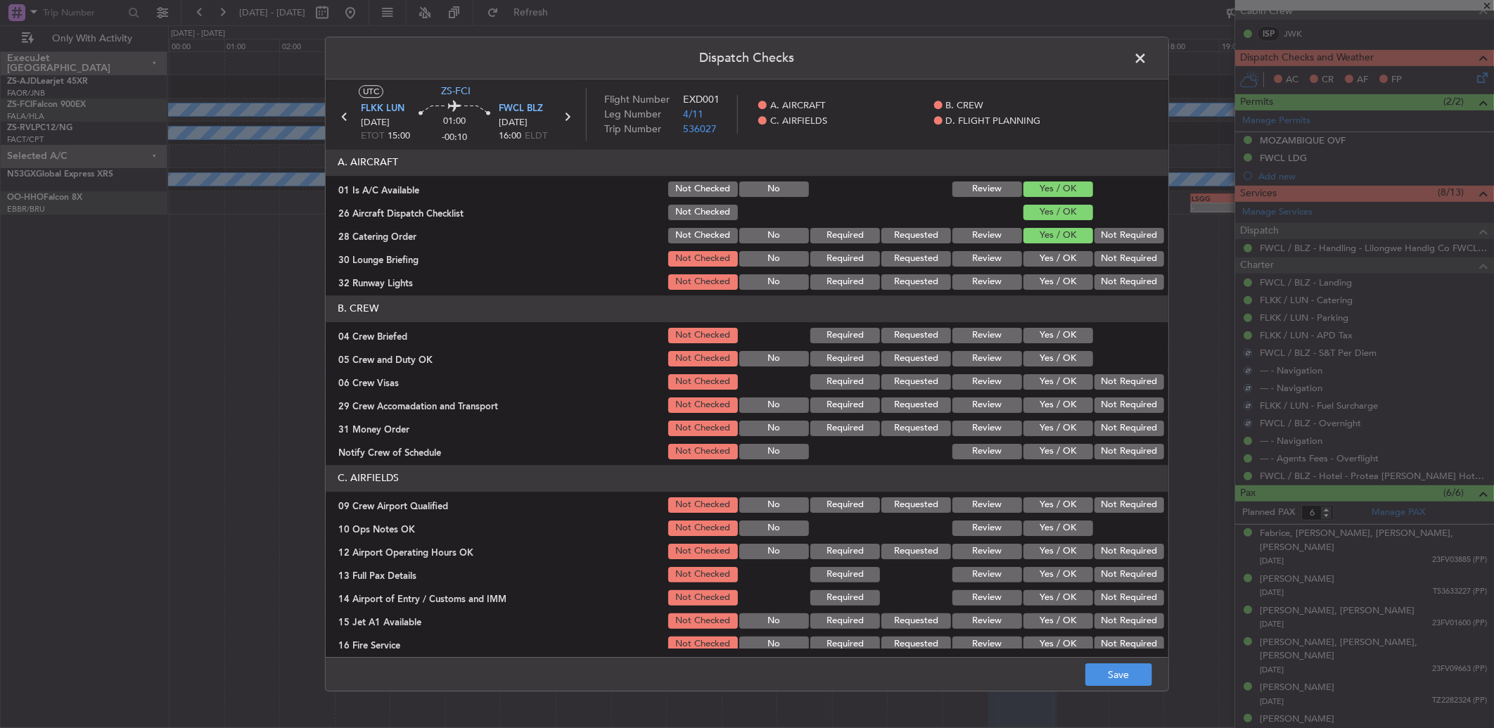
click at [1105, 229] on button "Not Required" at bounding box center [1129, 235] width 70 height 15
click at [1101, 264] on button "Not Required" at bounding box center [1129, 258] width 70 height 15
click at [1101, 278] on div "Not Required" at bounding box center [1127, 282] width 71 height 20
click at [1101, 292] on article "A. AIRCRAFT 01 Is A/C Available Not Checked No Review Yes / OK 26 Aircraft Disp…" at bounding box center [747, 398] width 842 height 499
drag, startPoint x: 1099, startPoint y: 278, endPoint x: 1081, endPoint y: 314, distance: 40.3
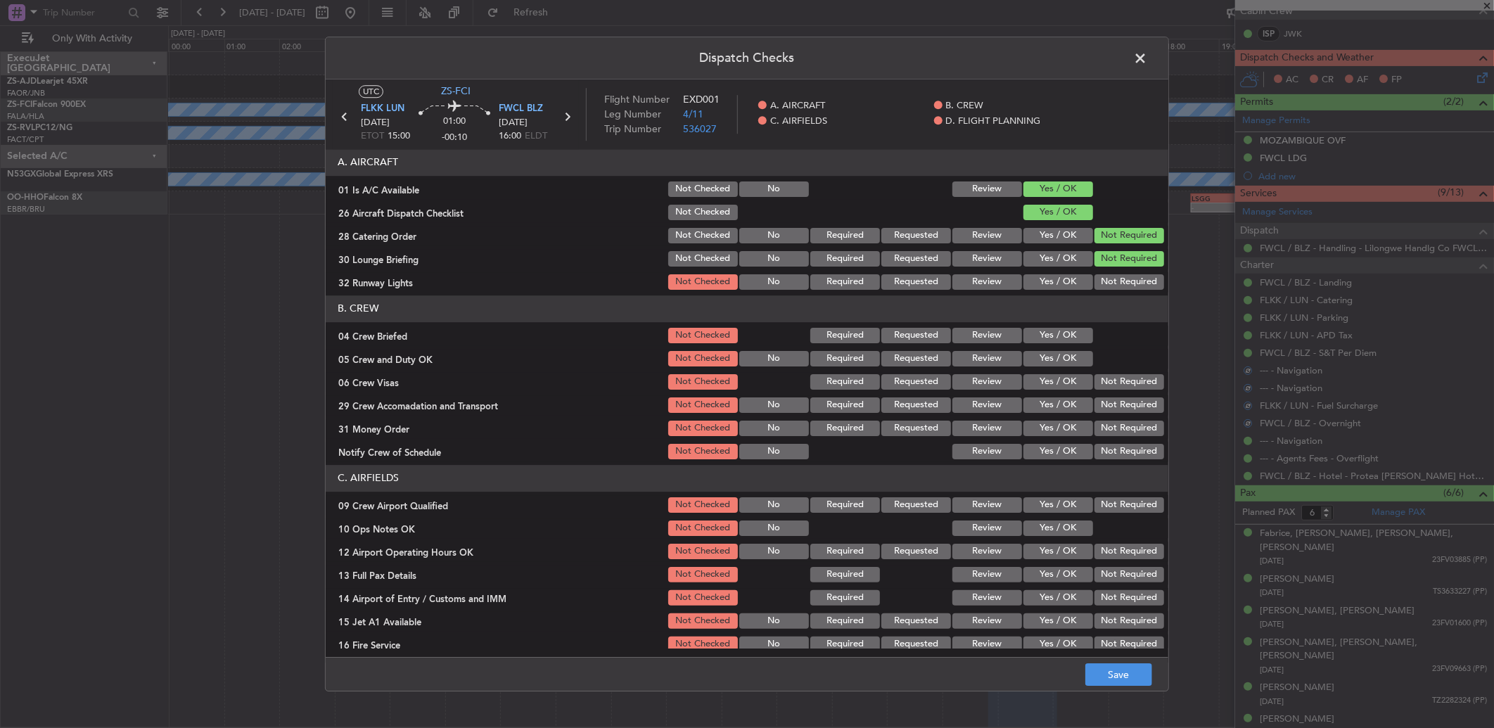
click at [1098, 279] on button "Not Required" at bounding box center [1129, 281] width 70 height 15
click at [1066, 341] on button "Yes / OK" at bounding box center [1058, 335] width 70 height 15
click at [1066, 359] on button "Yes / OK" at bounding box center [1058, 358] width 70 height 15
click at [1129, 390] on div "Not Required" at bounding box center [1127, 382] width 71 height 20
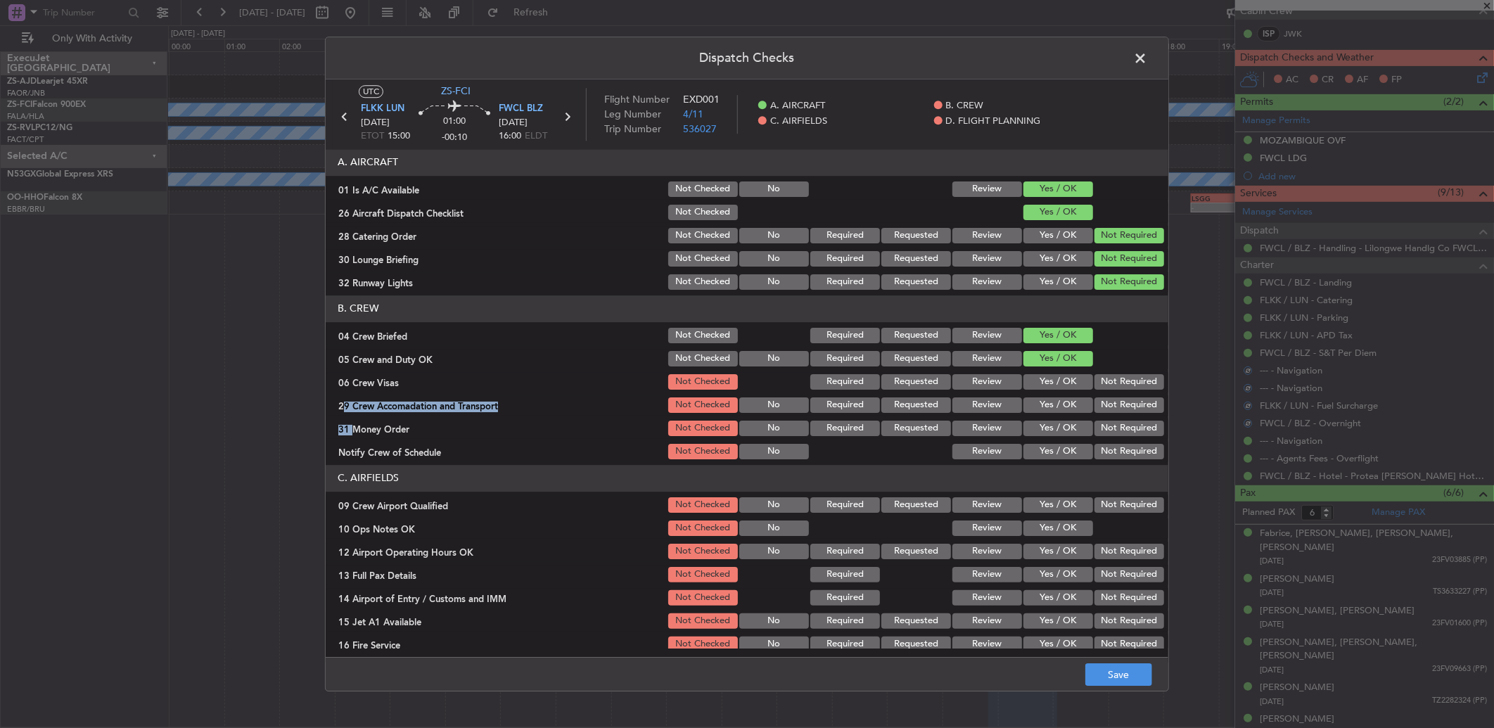
drag, startPoint x: 1128, startPoint y: 390, endPoint x: 1129, endPoint y: 402, distance: 12.0
click at [1129, 398] on section "B. CREW 04 Crew Briefed Not Checked Required Requested Review Yes / OK 05 Crew …" at bounding box center [747, 378] width 842 height 166
click at [1131, 402] on button "Not Required" at bounding box center [1129, 404] width 70 height 15
click at [1125, 390] on div "Not Required" at bounding box center [1127, 382] width 71 height 20
click at [1124, 389] on button "Not Required" at bounding box center [1129, 381] width 70 height 15
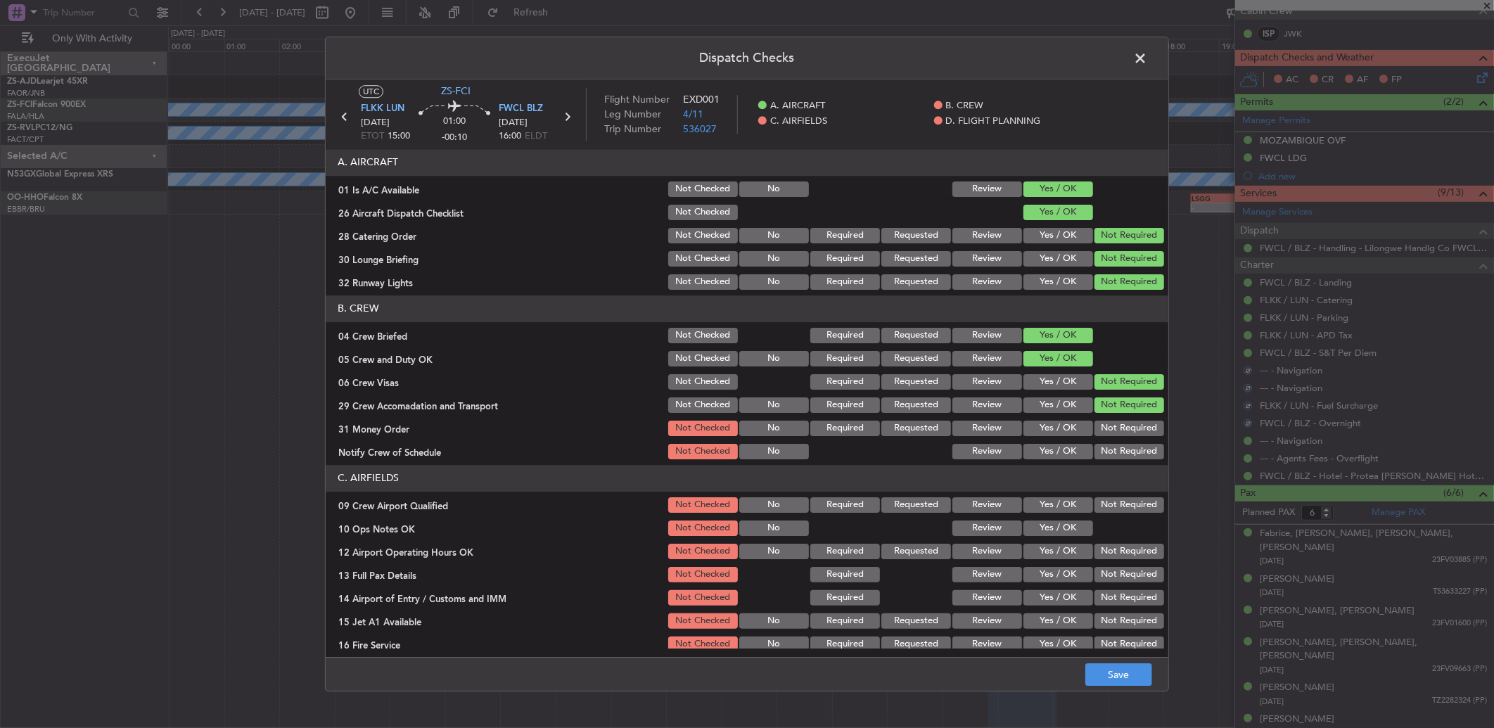
scroll to position [131, 0]
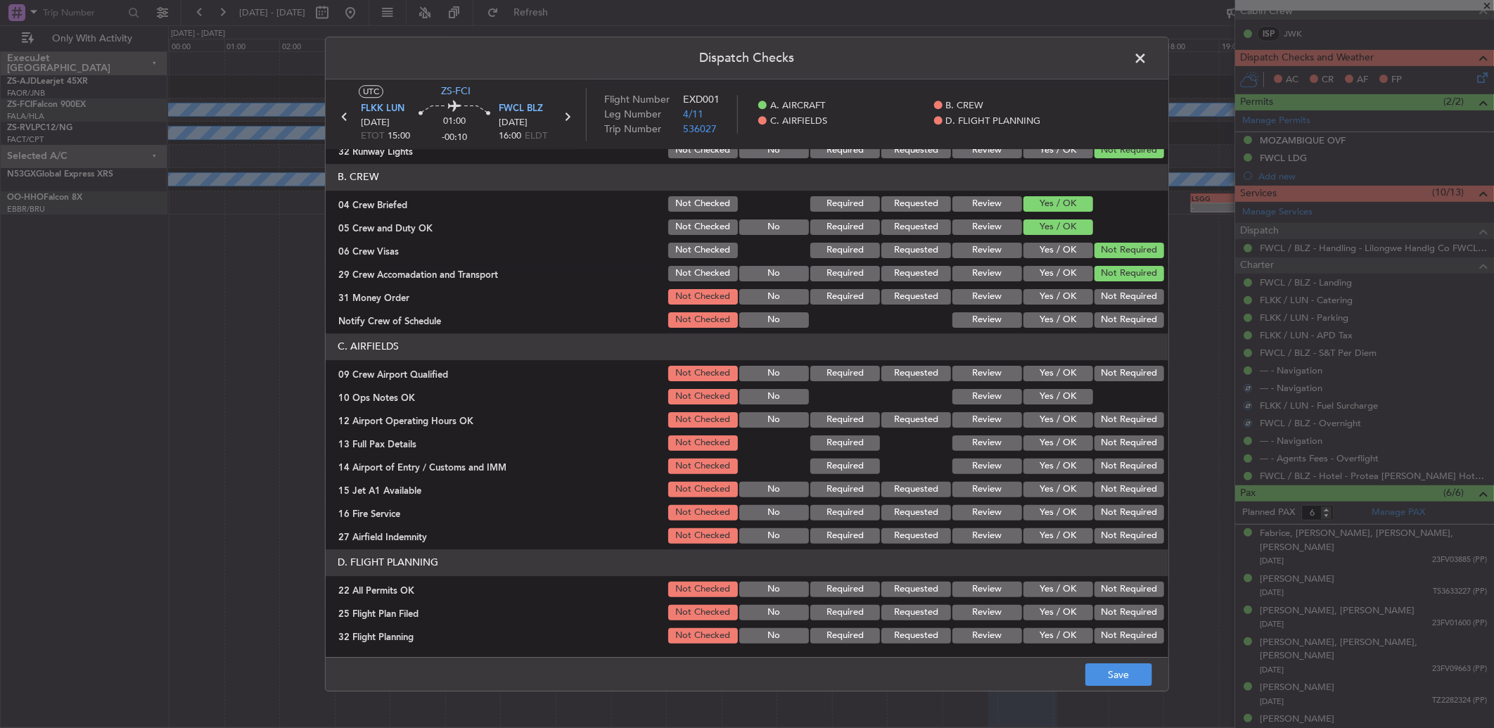
drag, startPoint x: 1129, startPoint y: 293, endPoint x: 1122, endPoint y: 322, distance: 29.5
click at [1127, 295] on button "Not Required" at bounding box center [1129, 296] width 70 height 15
click at [1122, 341] on header "C. AIRFIELDS" at bounding box center [747, 346] width 842 height 27
click at [1119, 319] on button "Not Required" at bounding box center [1129, 319] width 70 height 15
click at [1131, 380] on div "Not Required" at bounding box center [1127, 374] width 71 height 20
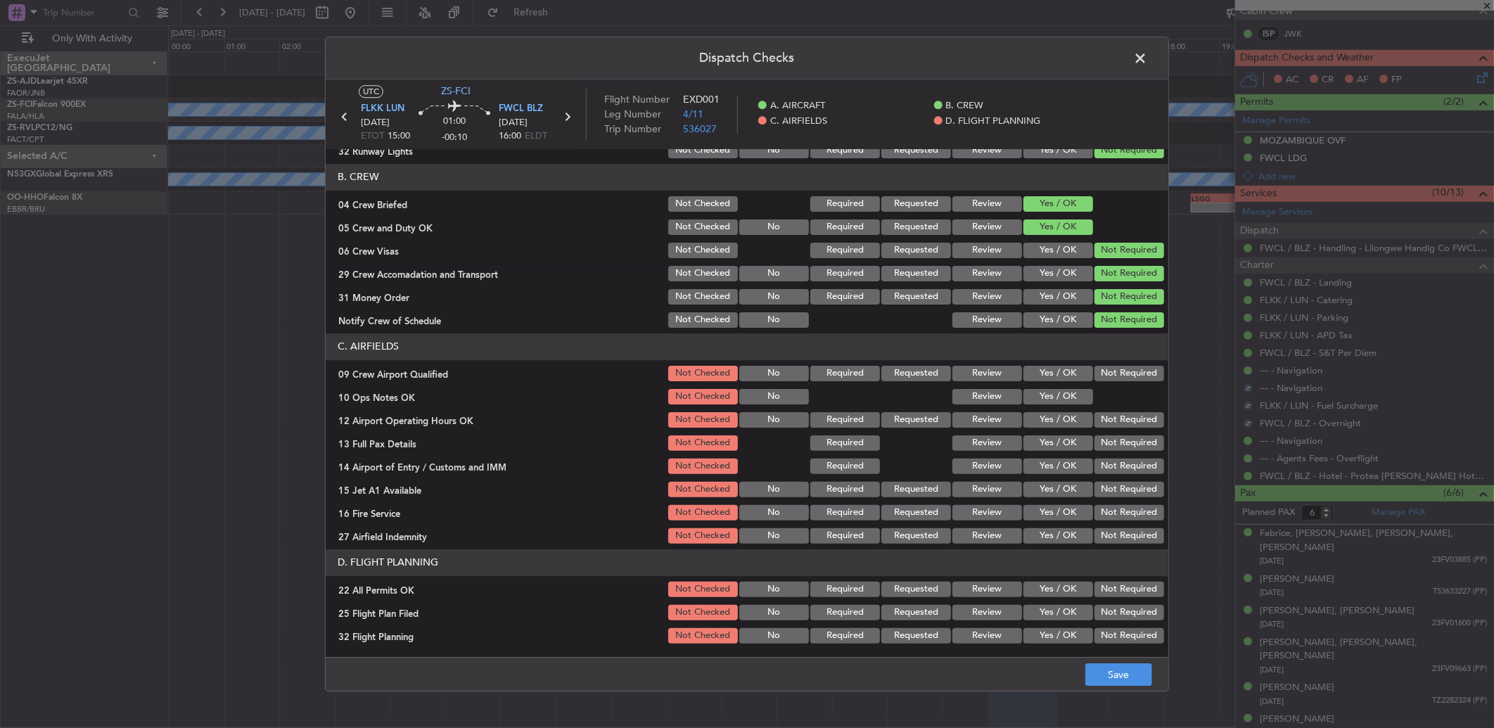
click at [1123, 368] on button "Not Required" at bounding box center [1129, 373] width 70 height 15
click at [1084, 406] on section "C. AIRFIELDS 09 Crew Airport Qualified Not Checked No Required Requested Review…" at bounding box center [747, 439] width 842 height 212
click at [1071, 399] on button "Yes / OK" at bounding box center [1058, 396] width 70 height 15
click at [1105, 418] on button "Not Required" at bounding box center [1129, 419] width 70 height 15
click at [1108, 430] on section "C. AIRFIELDS 09 Crew Airport Qualified Not Checked No Required Requested Review…" at bounding box center [747, 439] width 842 height 212
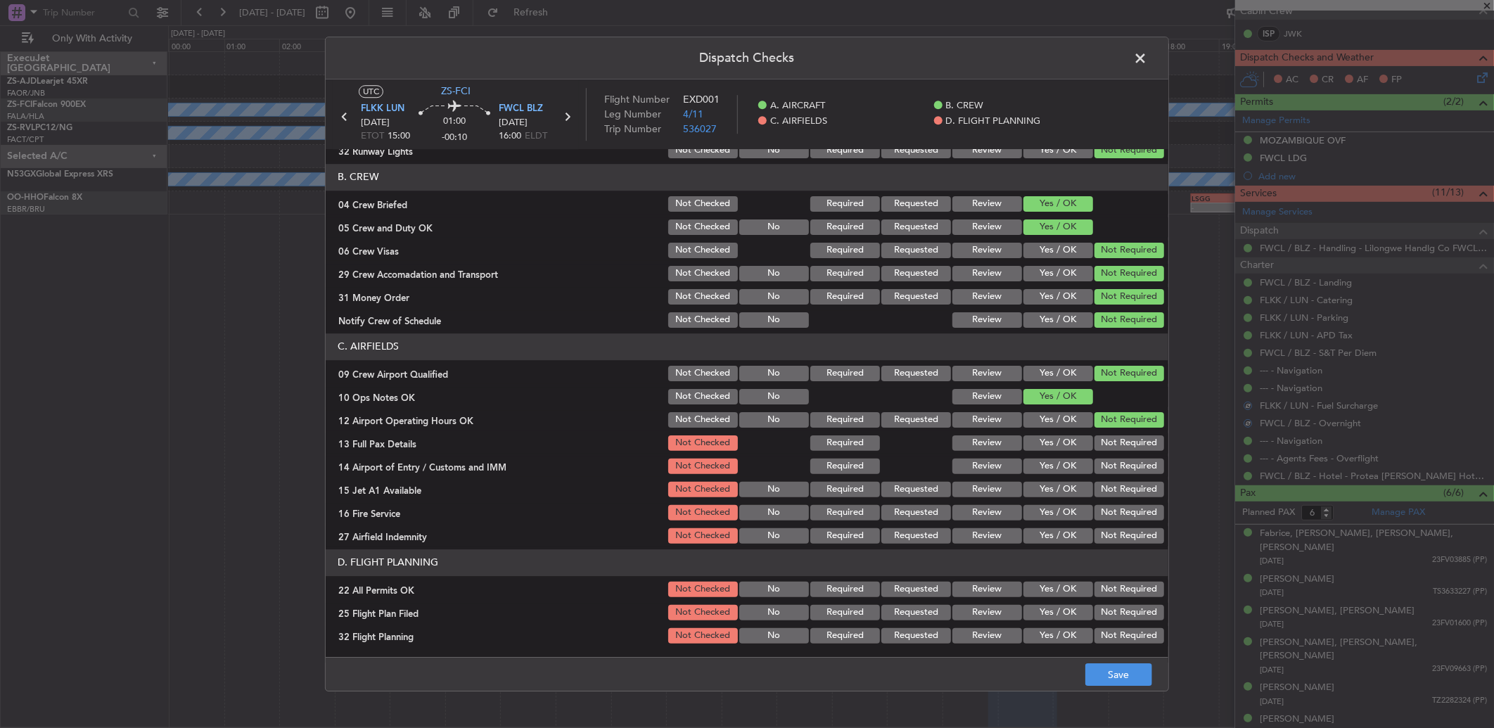
click at [1112, 458] on button "Not Required" at bounding box center [1129, 465] width 70 height 15
click at [1111, 433] on div "Not Required" at bounding box center [1127, 443] width 71 height 20
click at [1110, 446] on button "Not Required" at bounding box center [1129, 442] width 70 height 15
click at [1111, 485] on button "Not Required" at bounding box center [1129, 489] width 70 height 15
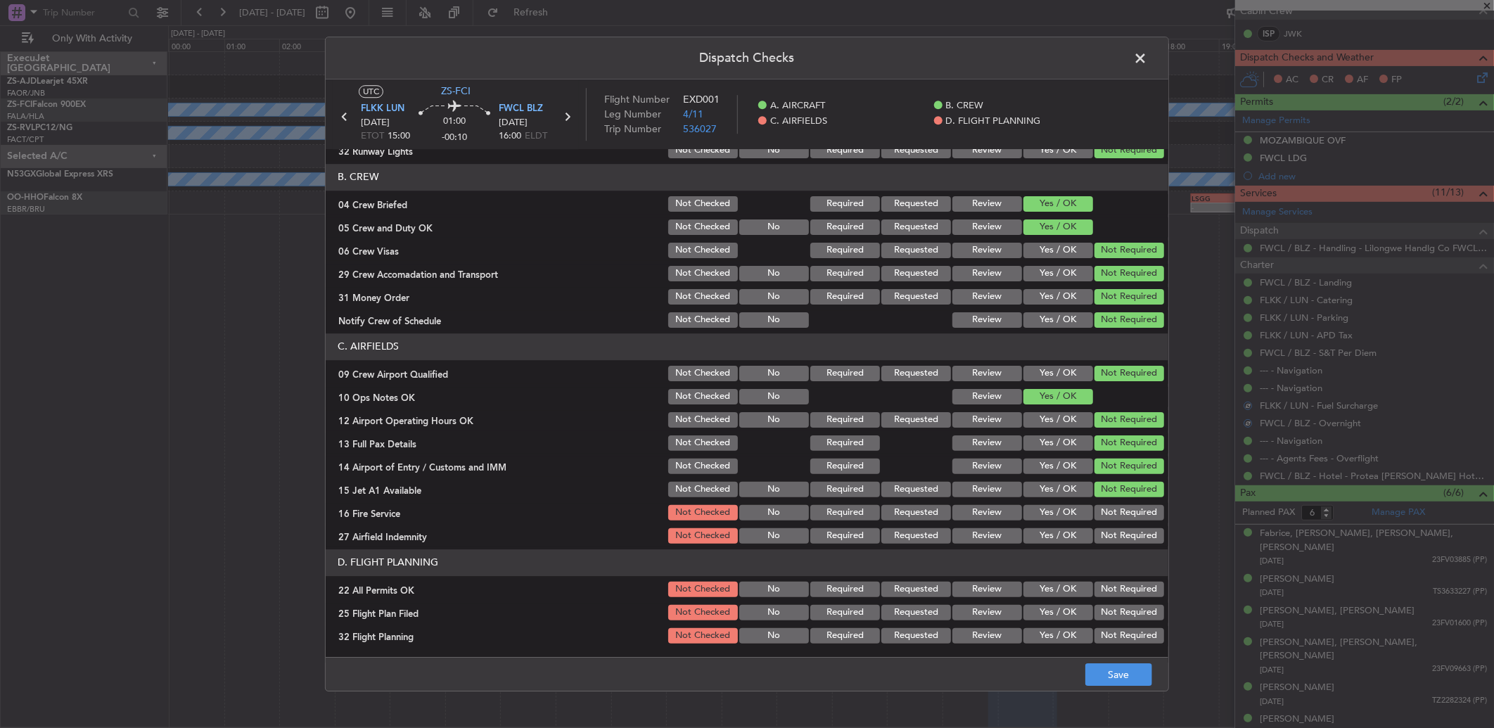
click at [1110, 498] on div "Not Required" at bounding box center [1127, 490] width 71 height 20
drag, startPoint x: 1110, startPoint y: 507, endPoint x: 1110, endPoint y: 517, distance: 9.8
click at [1110, 517] on button "Not Required" at bounding box center [1129, 512] width 70 height 15
click at [1116, 519] on div "Not Required" at bounding box center [1127, 513] width 71 height 20
click at [1116, 532] on button "Not Required" at bounding box center [1129, 535] width 70 height 15
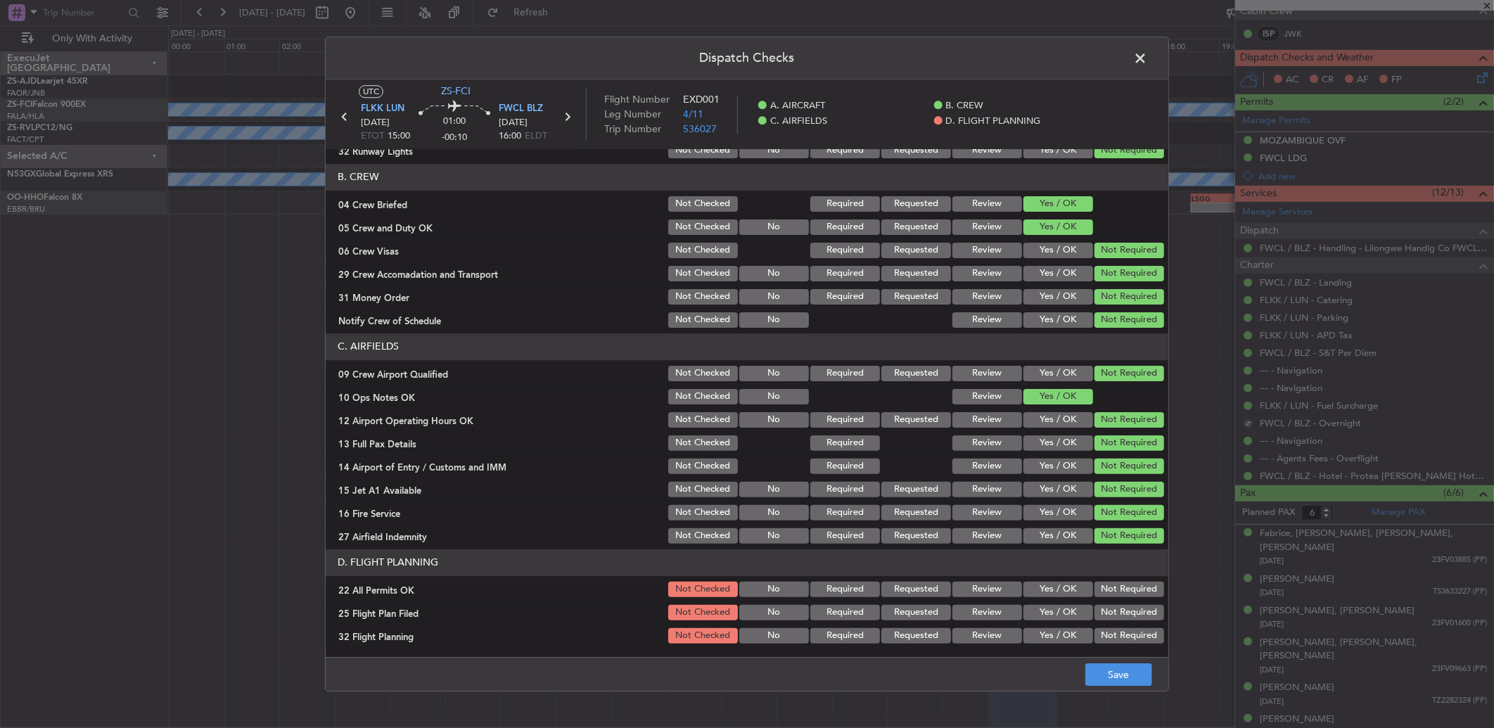
click at [1136, 587] on button "Not Required" at bounding box center [1129, 589] width 70 height 15
click at [988, 616] on button "Review" at bounding box center [987, 612] width 70 height 15
drag, startPoint x: 993, startPoint y: 634, endPoint x: 993, endPoint y: 642, distance: 7.7
click at [993, 641] on button "Review" at bounding box center [987, 635] width 70 height 15
click at [1124, 686] on button "Save" at bounding box center [1118, 674] width 67 height 23
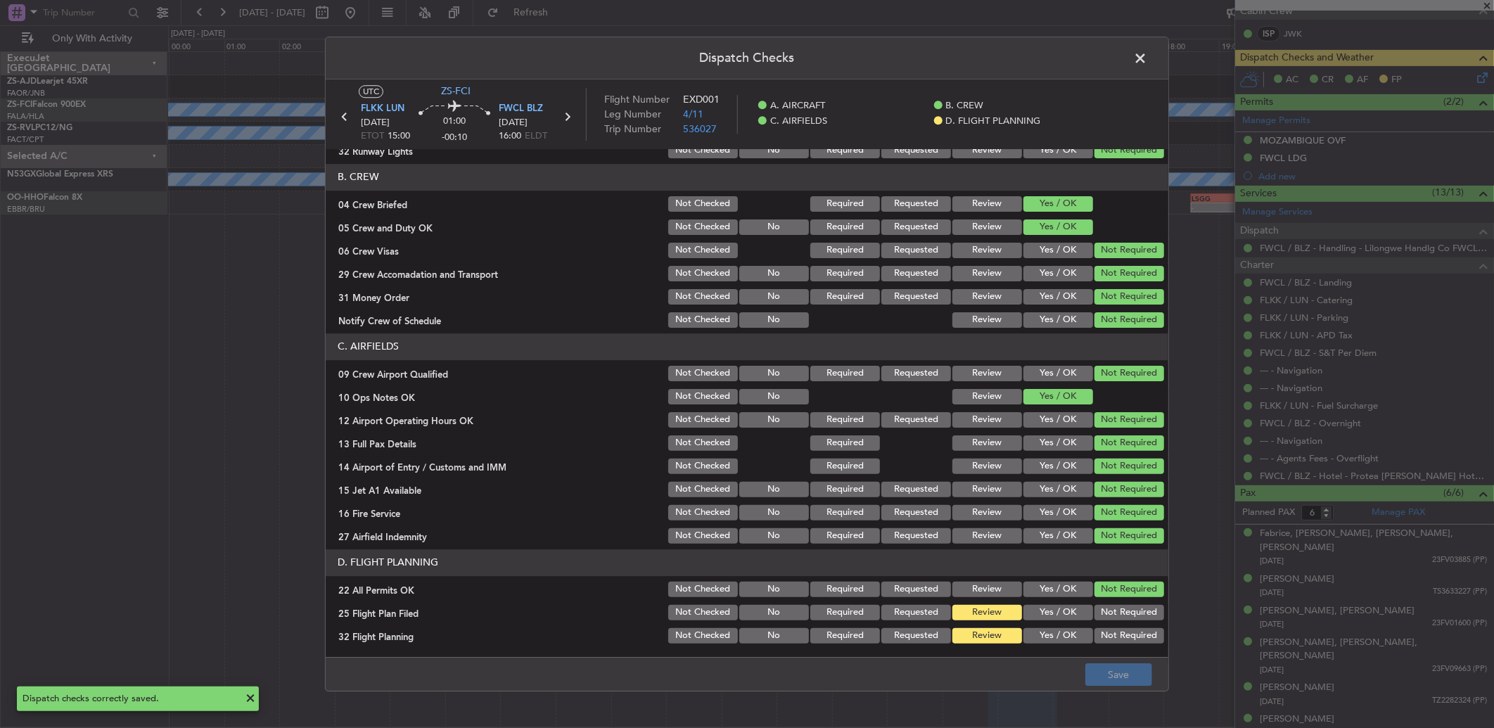
click at [1147, 50] on span at bounding box center [1147, 62] width 0 height 28
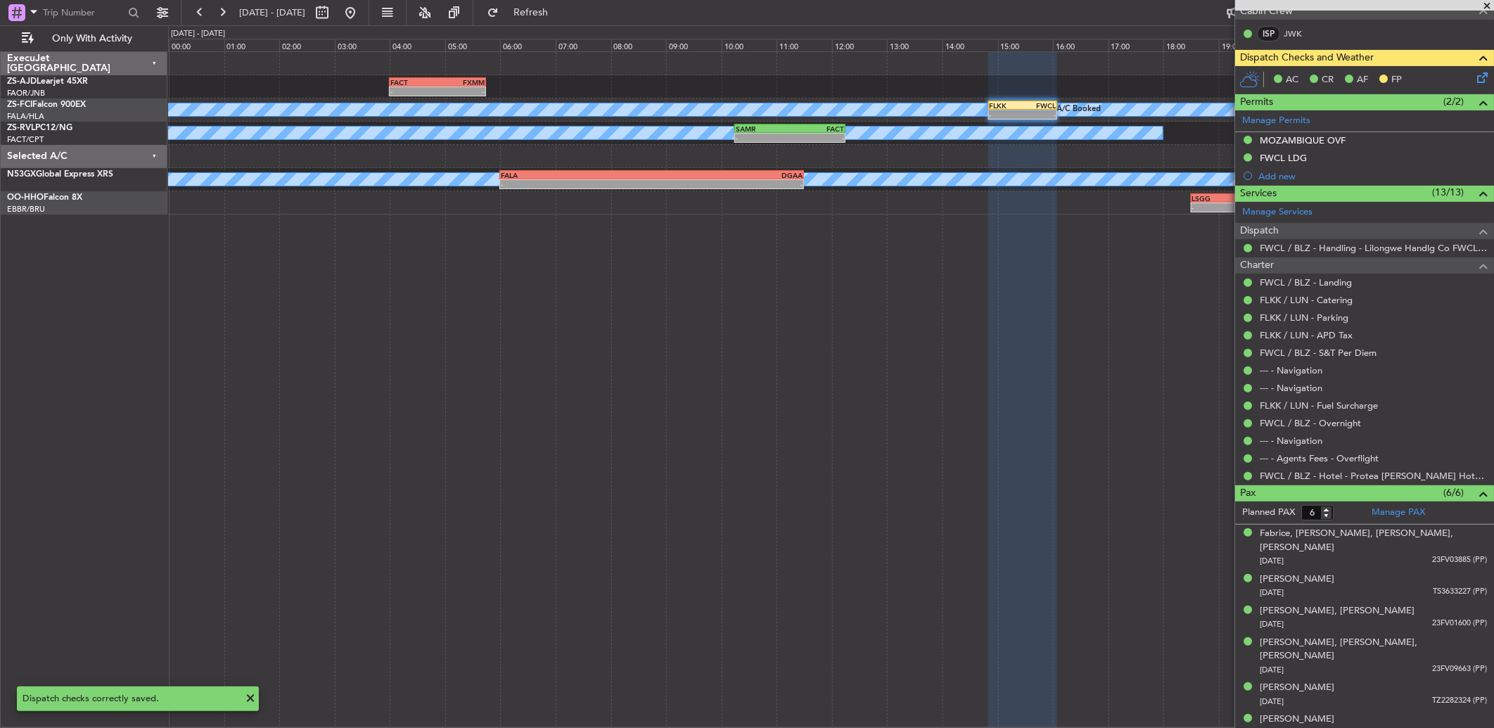
click at [1474, 76] on icon at bounding box center [1479, 75] width 11 height 11
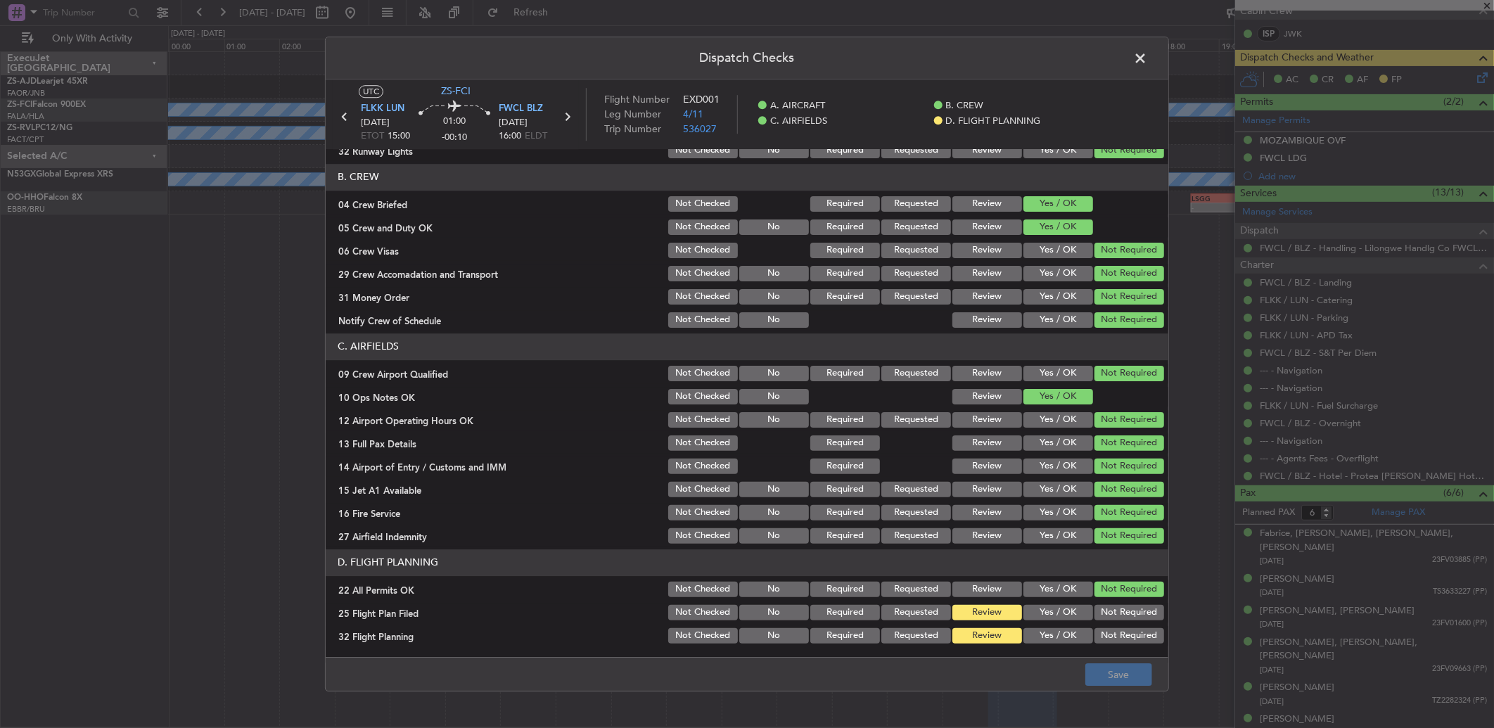
click at [1028, 612] on button "Yes / OK" at bounding box center [1058, 612] width 70 height 15
drag, startPoint x: 1028, startPoint y: 628, endPoint x: 1032, endPoint y: 636, distance: 8.8
click at [1028, 629] on div "Yes / OK" at bounding box center [1056, 636] width 71 height 20
click at [1036, 636] on button "Yes / OK" at bounding box center [1058, 635] width 70 height 15
click at [1111, 678] on button "Save" at bounding box center [1118, 674] width 67 height 23
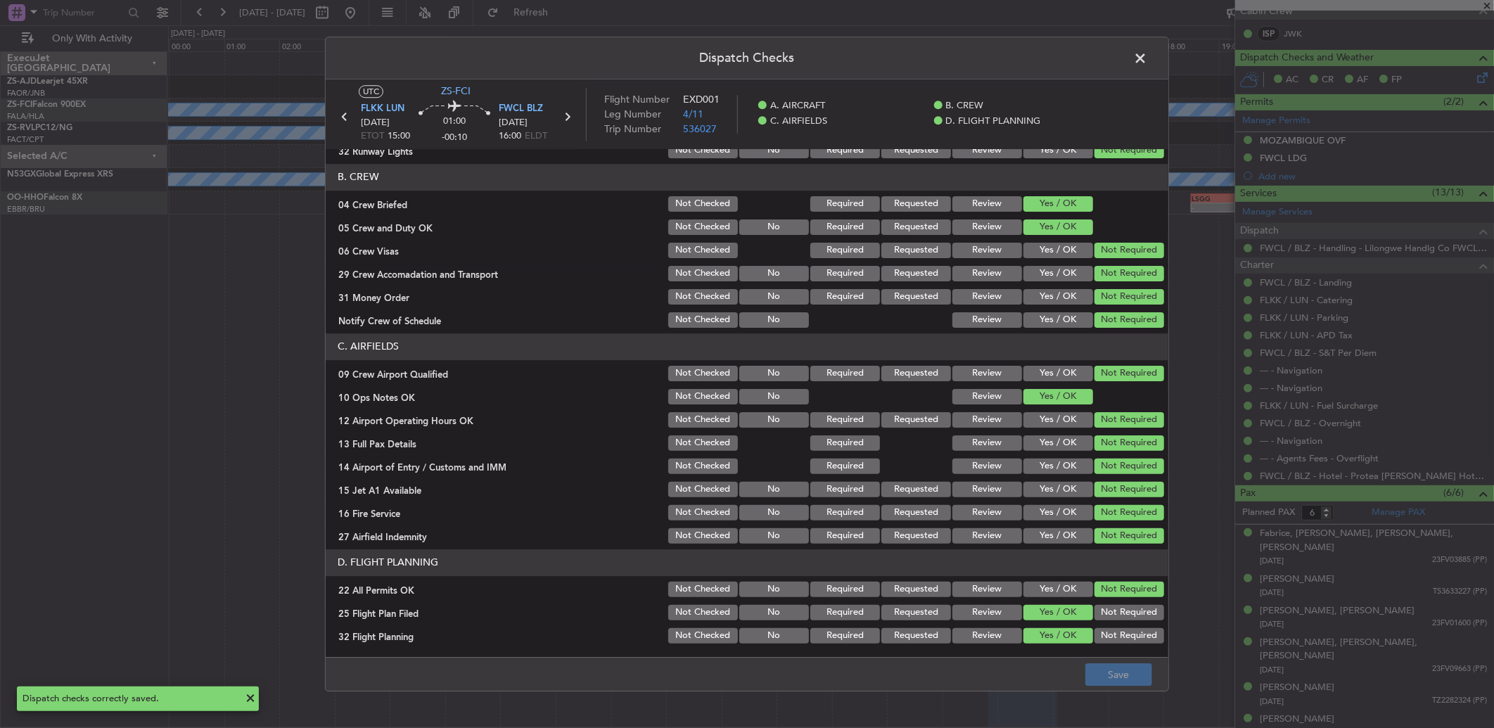
click at [1147, 63] on span at bounding box center [1147, 62] width 0 height 28
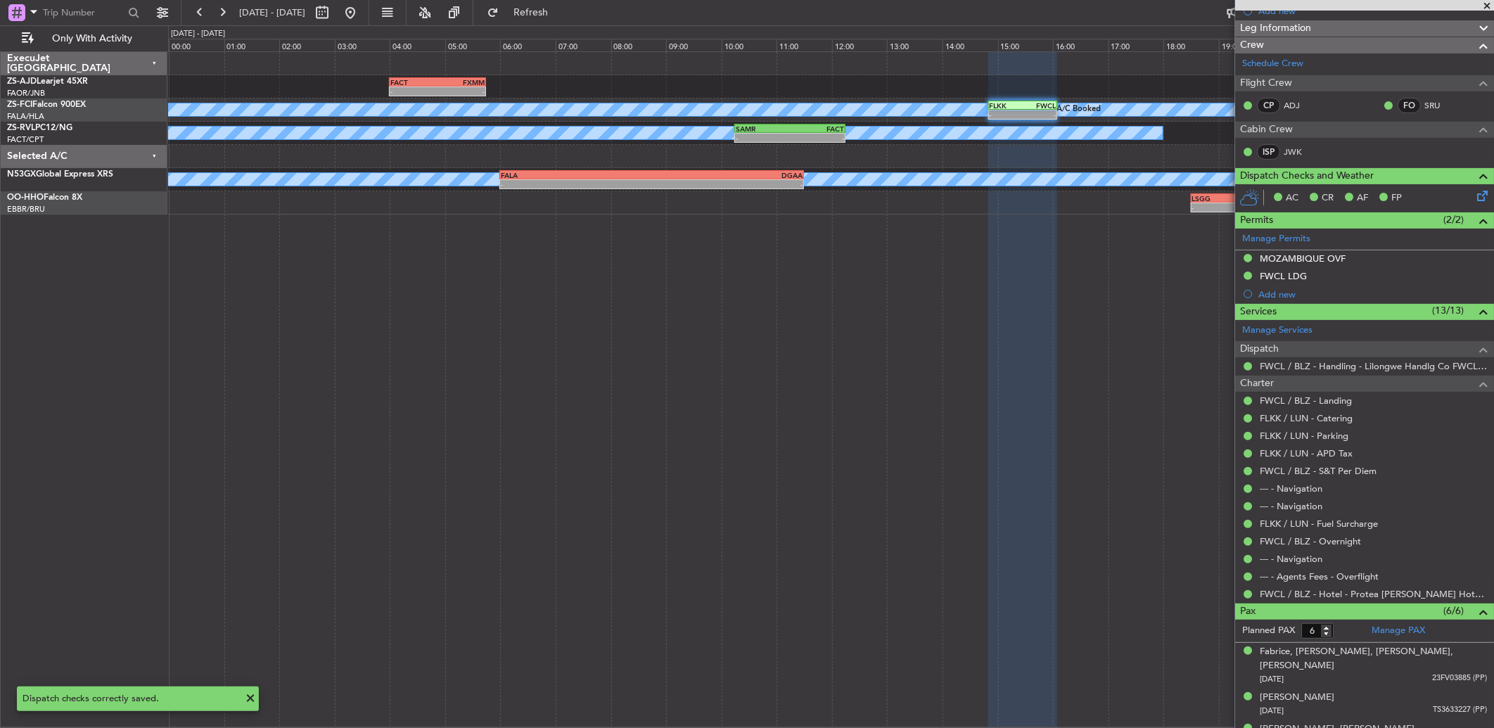
scroll to position [0, 0]
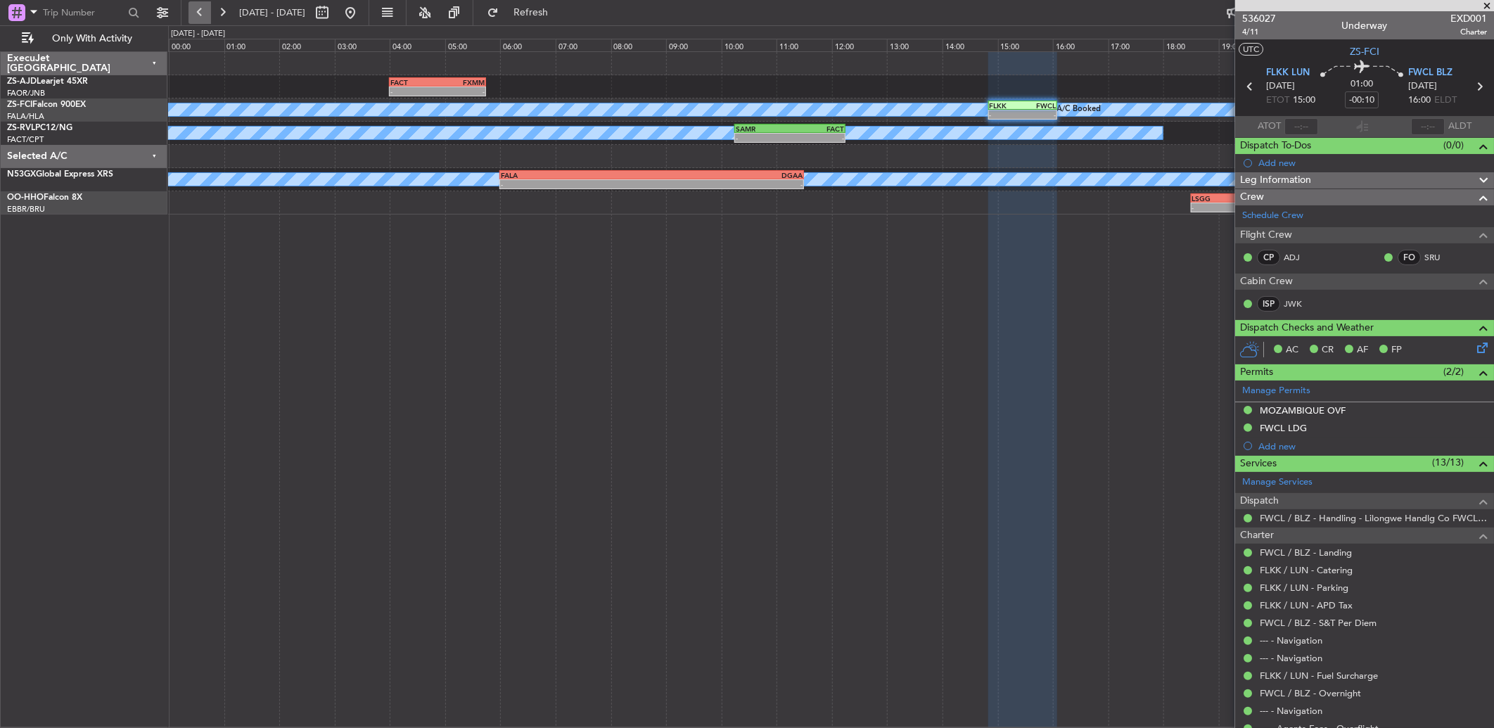
click at [192, 12] on button at bounding box center [199, 12] width 23 height 23
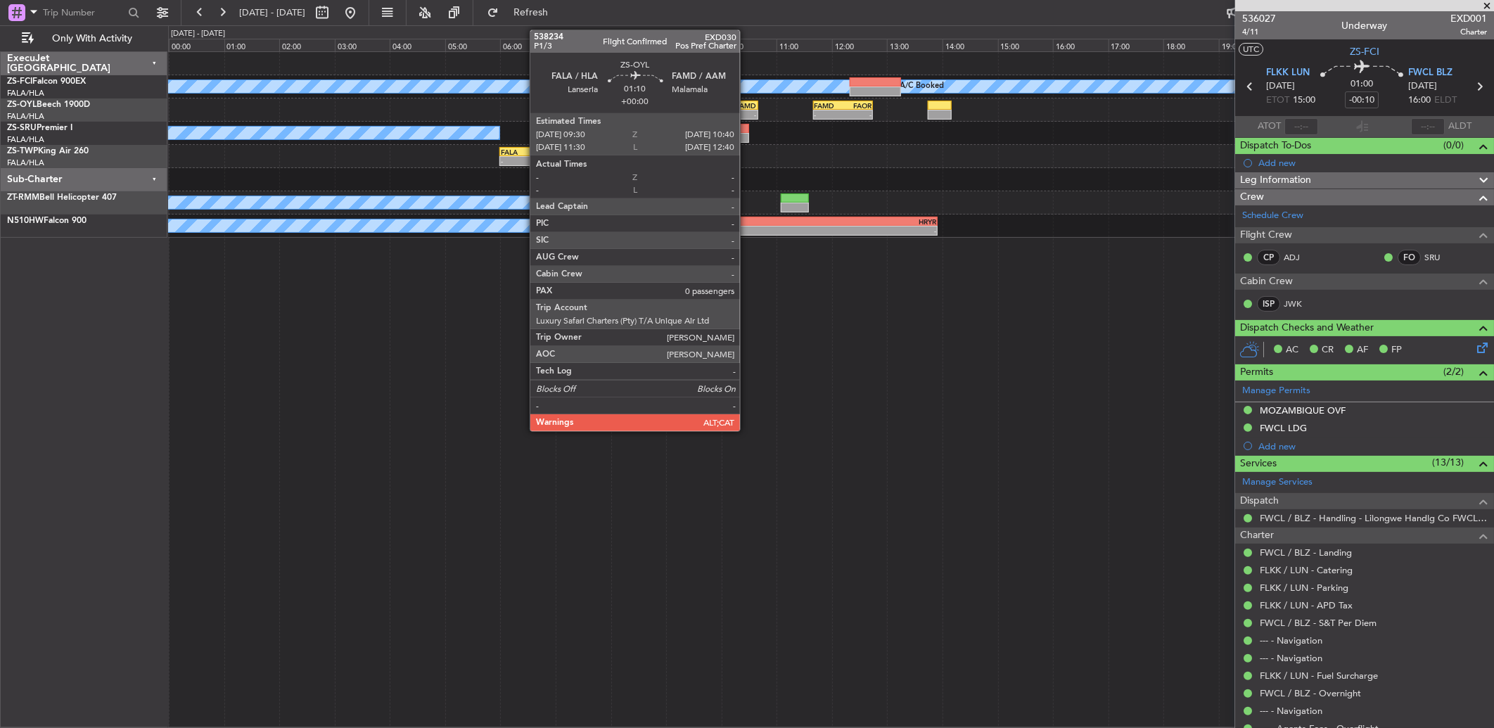
click at [747, 110] on div "-" at bounding box center [741, 114] width 31 height 8
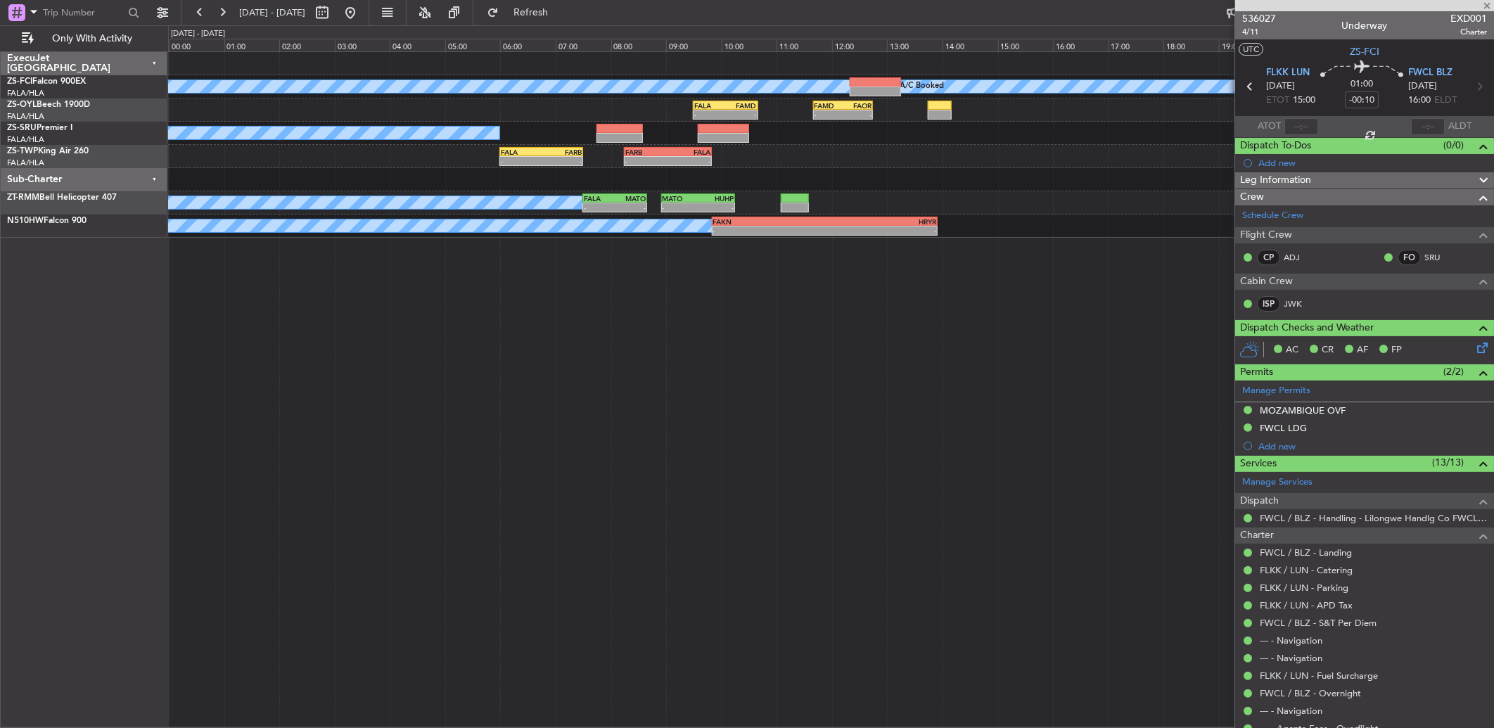
type input "0"
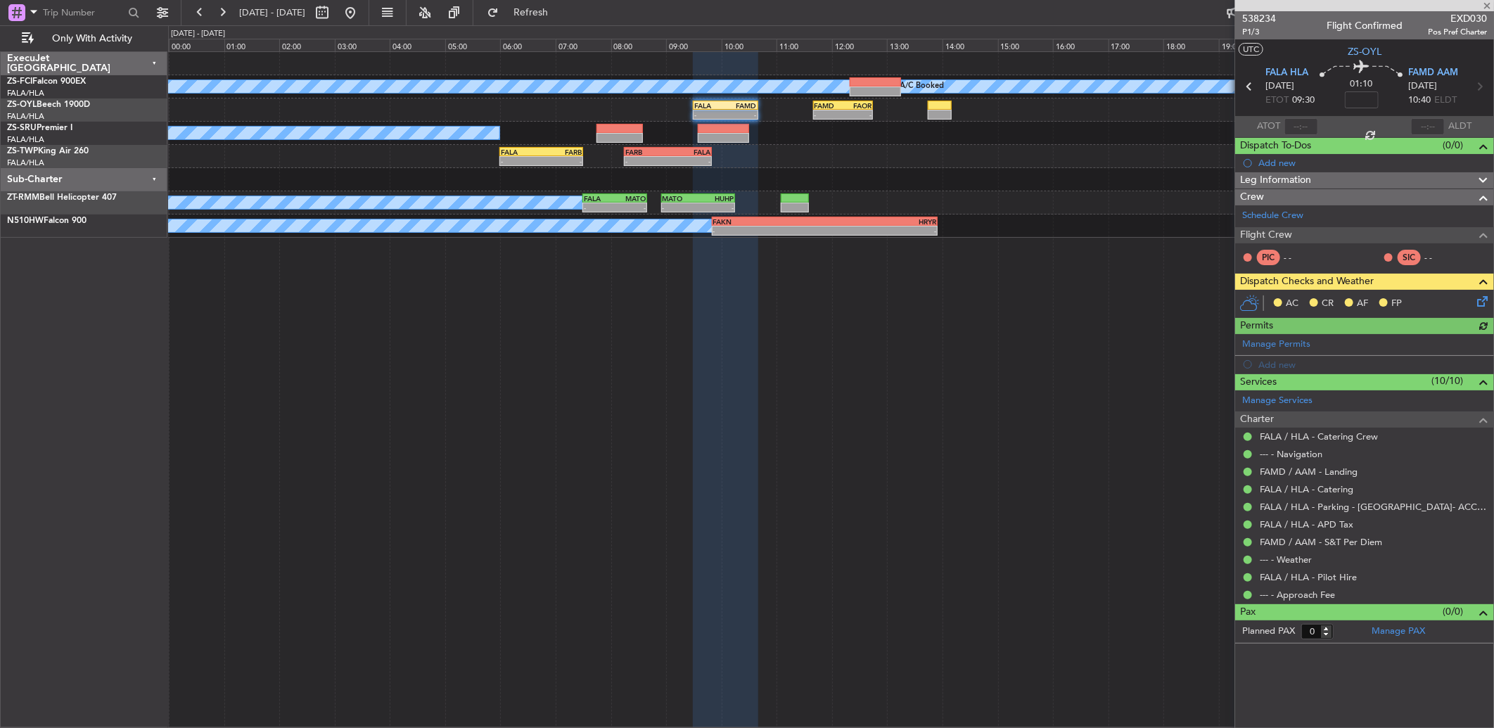
click at [1480, 300] on icon at bounding box center [1479, 298] width 11 height 11
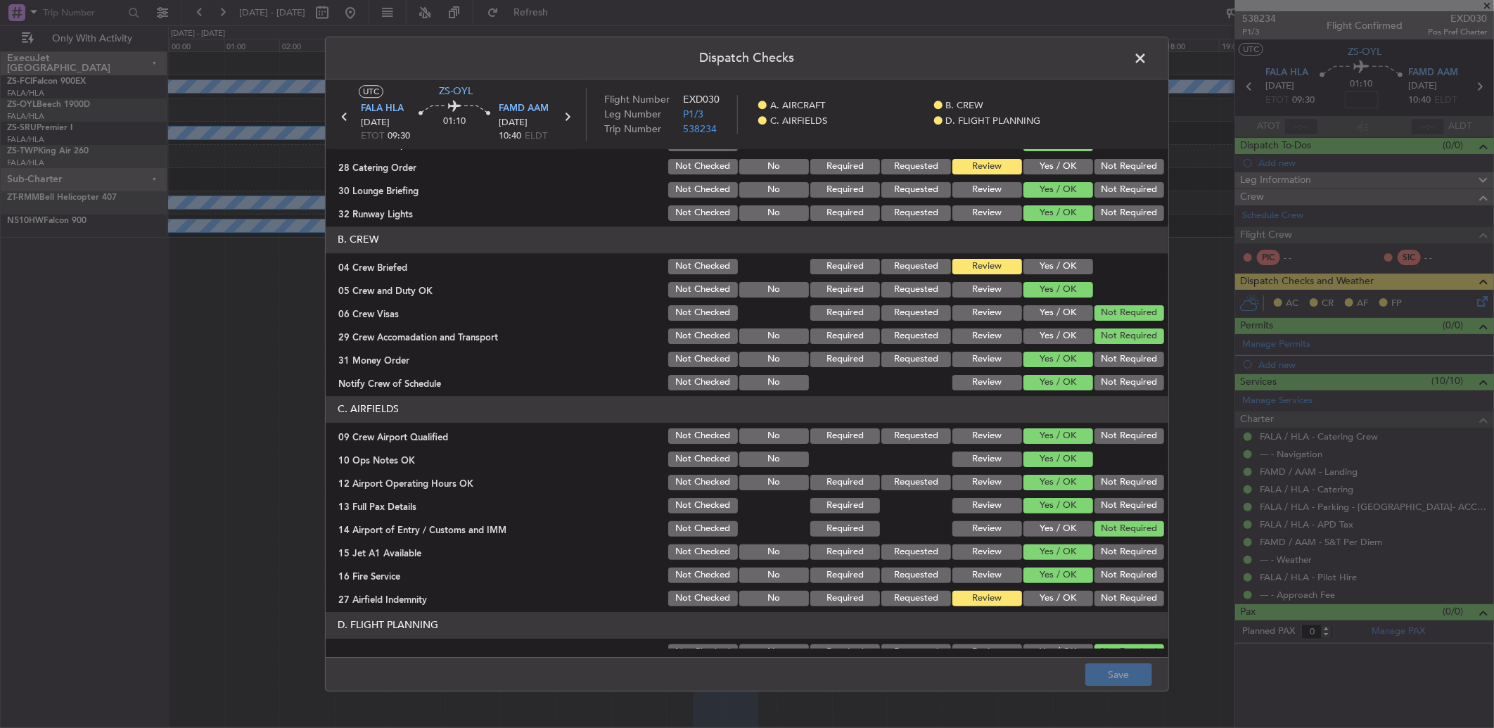
scroll to position [131, 0]
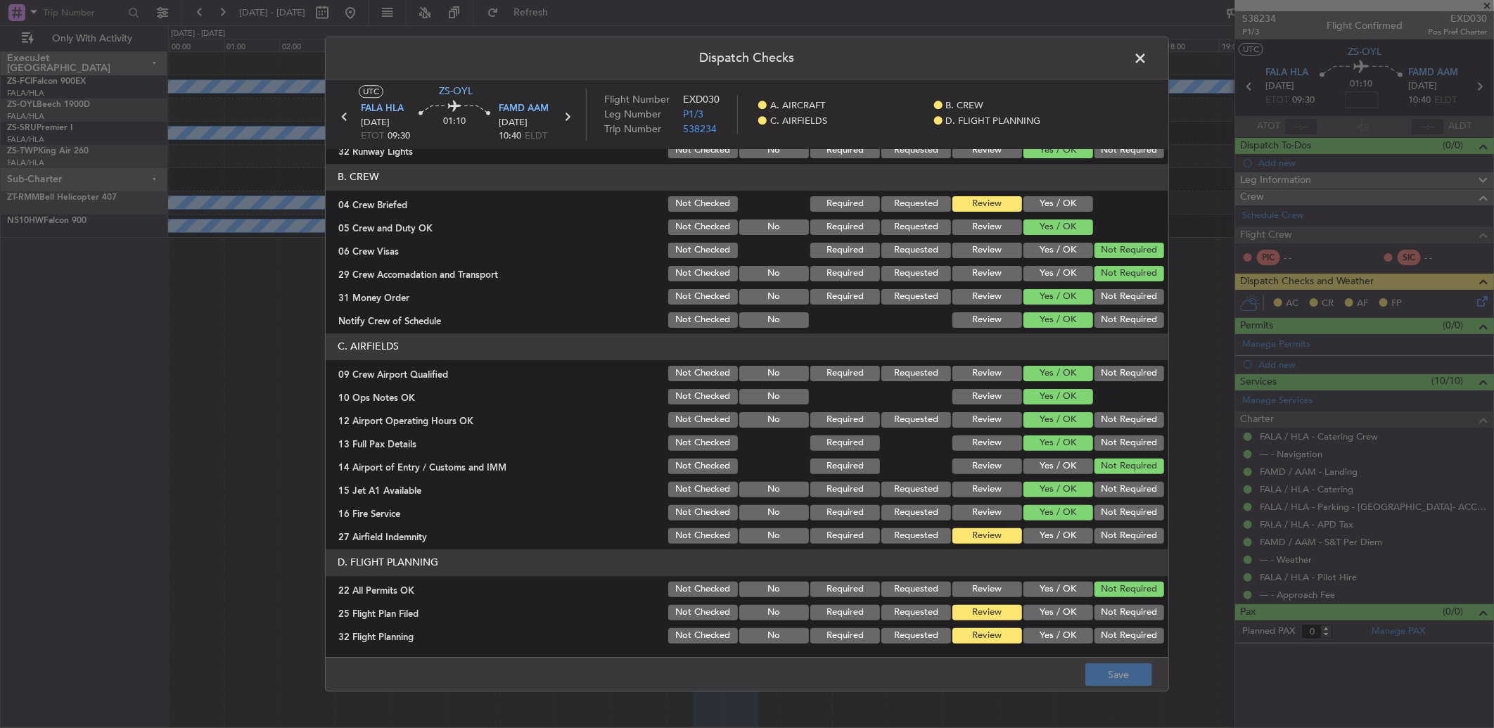
click at [1147, 65] on span at bounding box center [1147, 62] width 0 height 28
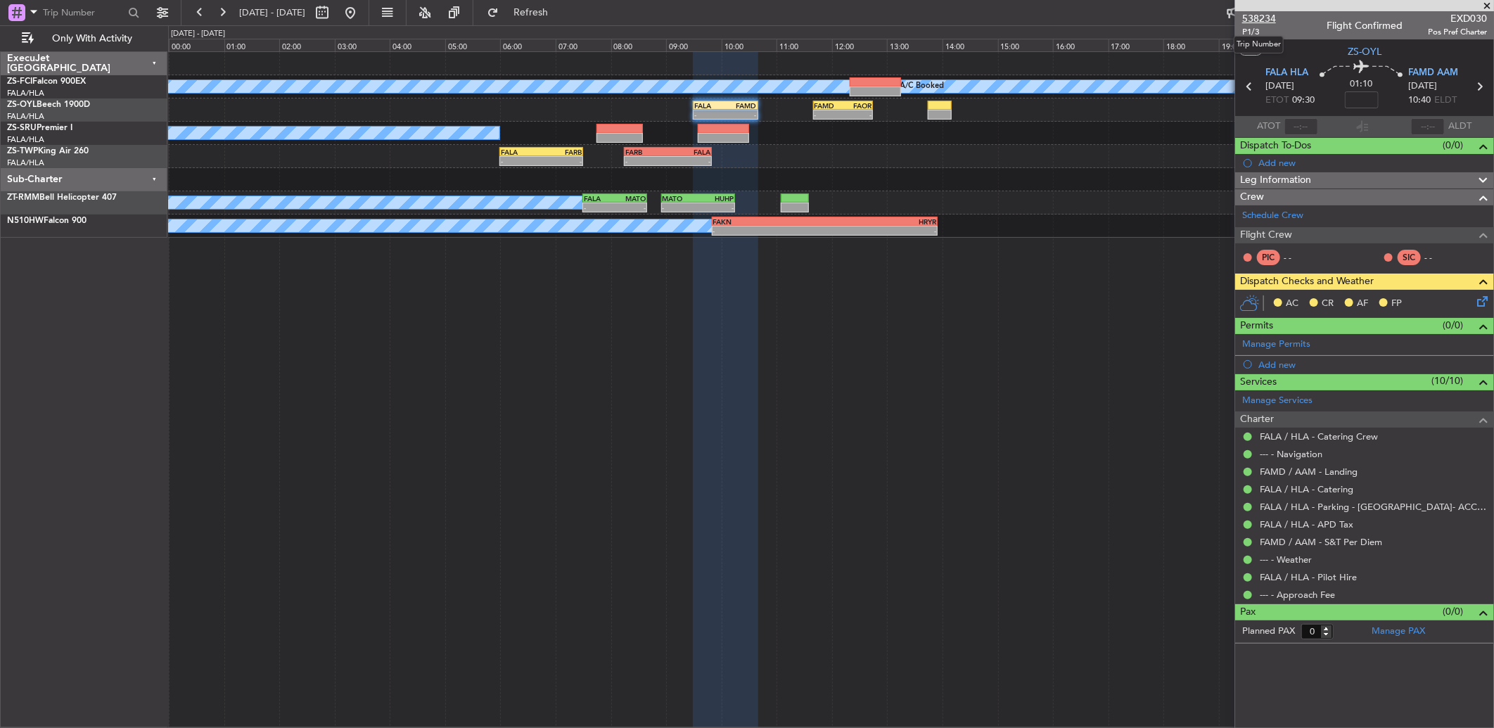
click at [1271, 17] on span "538234" at bounding box center [1259, 18] width 34 height 15
click at [200, 16] on button at bounding box center [199, 12] width 23 height 23
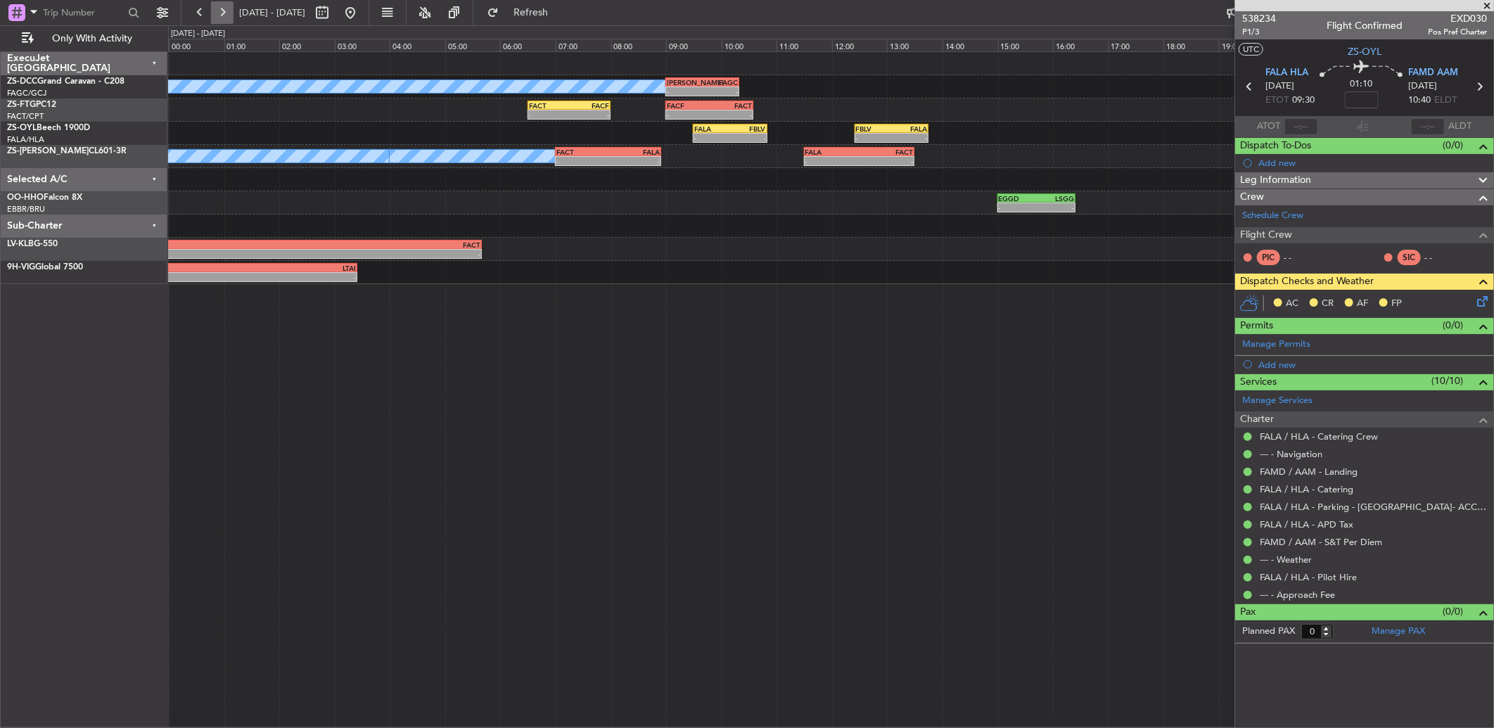
click at [225, 6] on button at bounding box center [222, 12] width 23 height 23
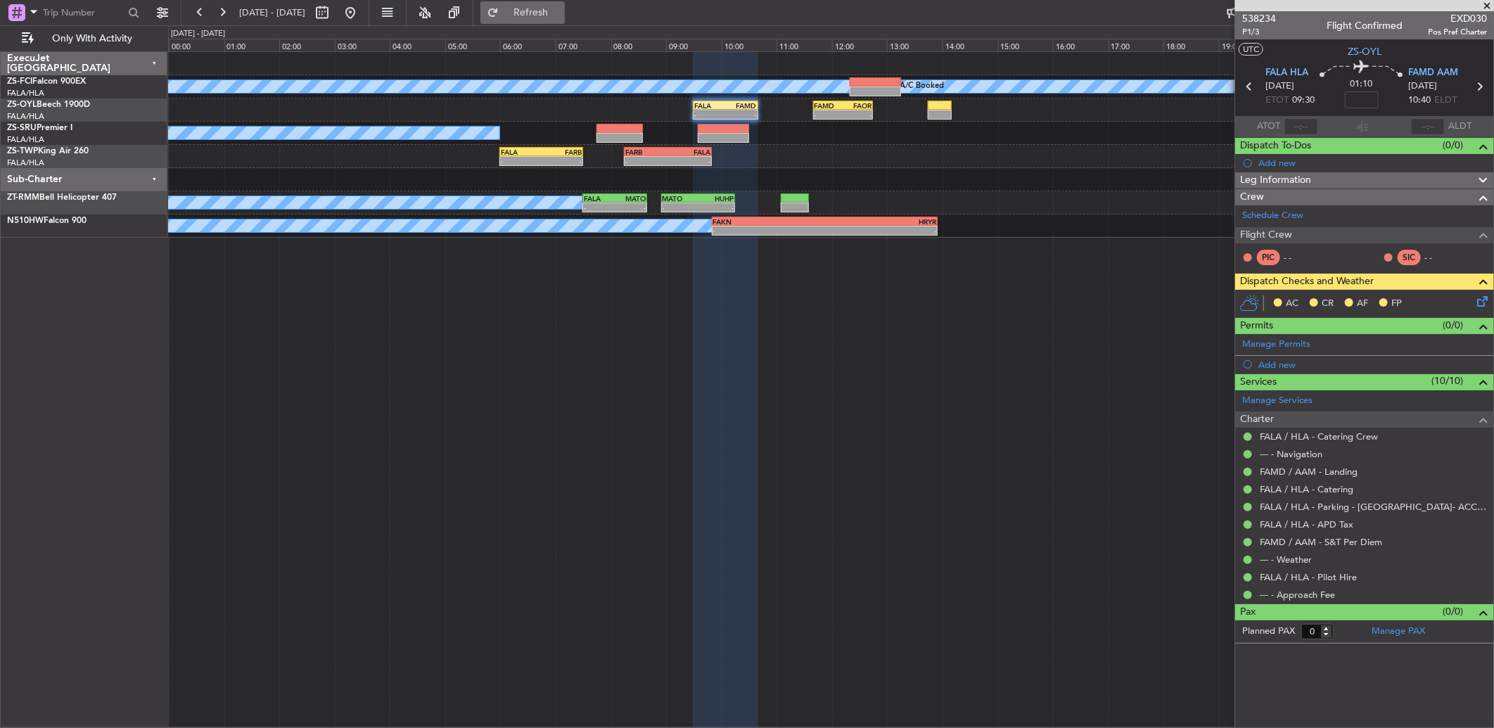
click at [548, 14] on span "Refresh" at bounding box center [530, 13] width 59 height 10
click at [1484, 299] on icon at bounding box center [1479, 298] width 11 height 11
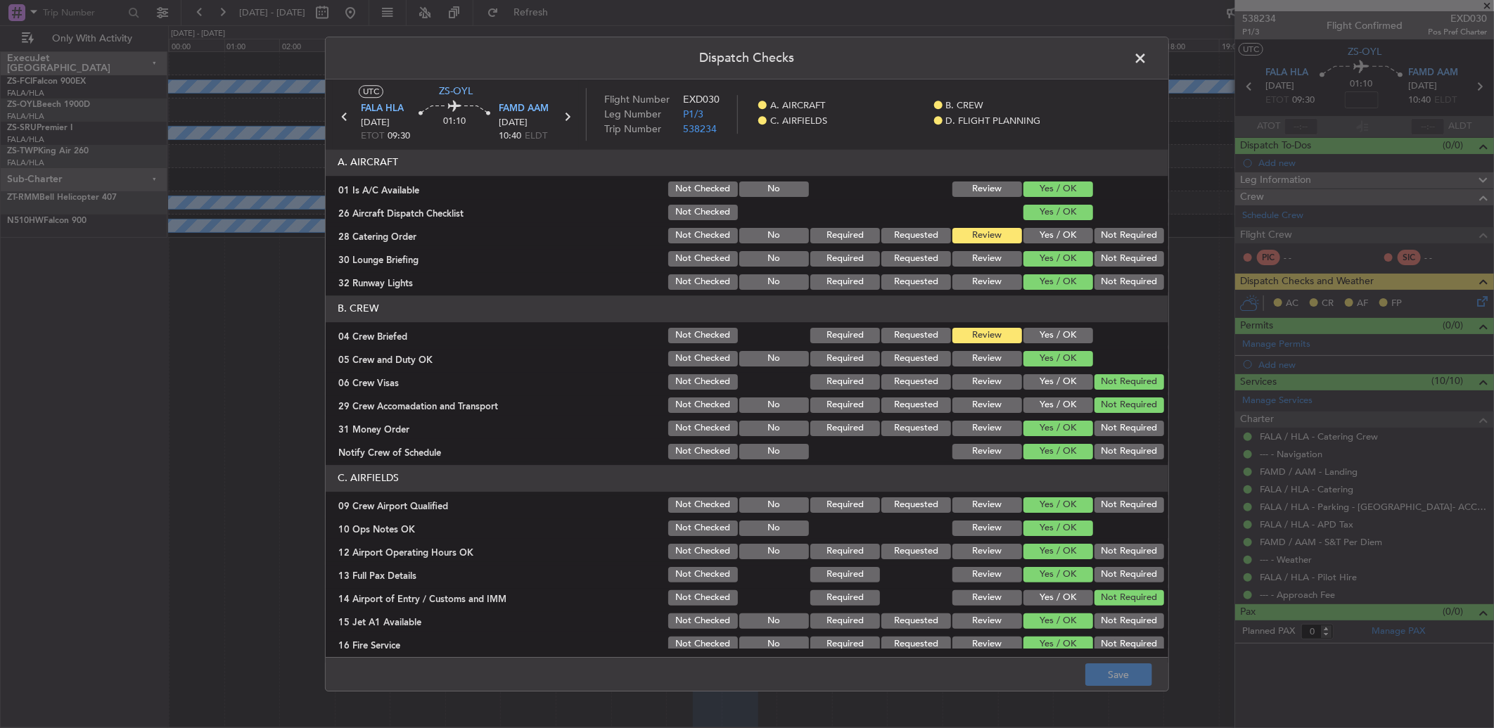
click at [1147, 62] on span at bounding box center [1147, 62] width 0 height 28
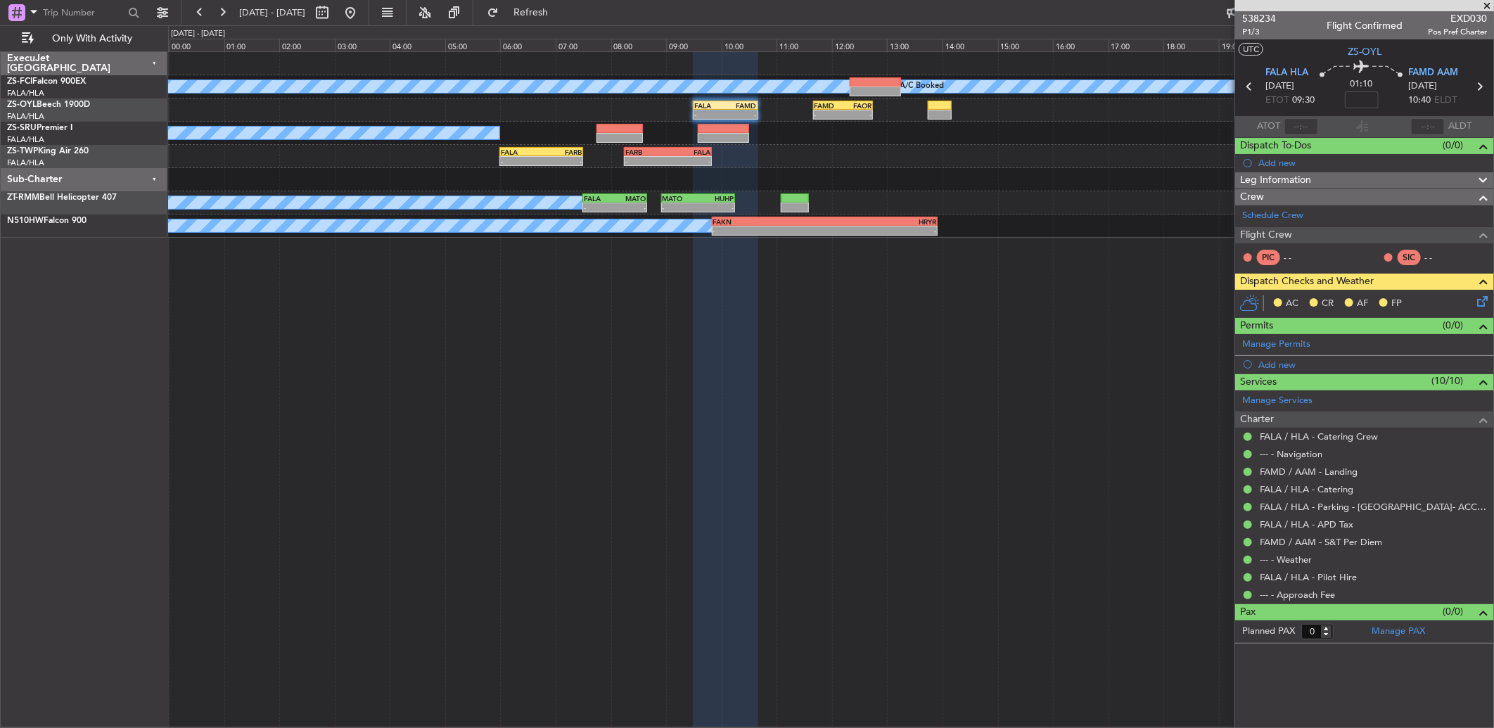
click at [1480, 295] on icon at bounding box center [1479, 298] width 11 height 11
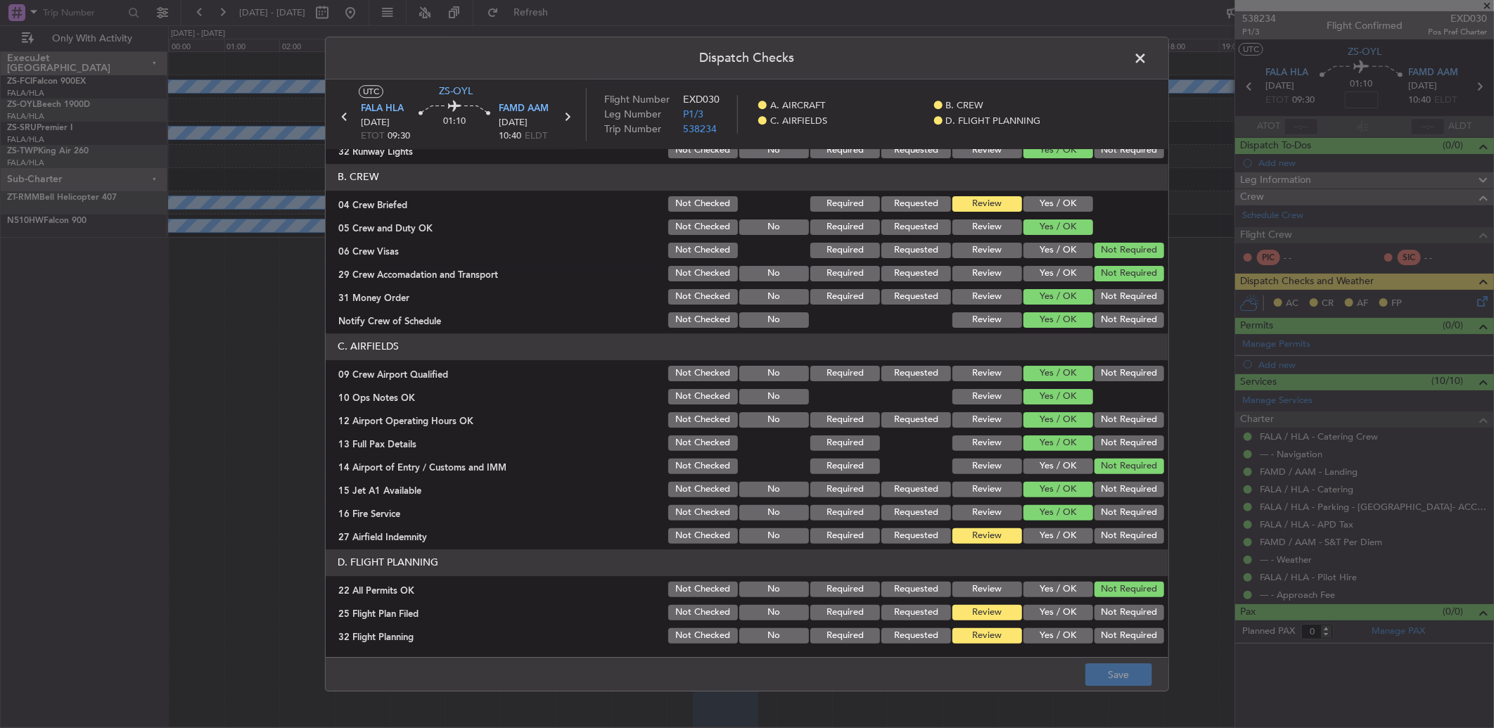
click at [1147, 54] on span at bounding box center [1147, 62] width 0 height 28
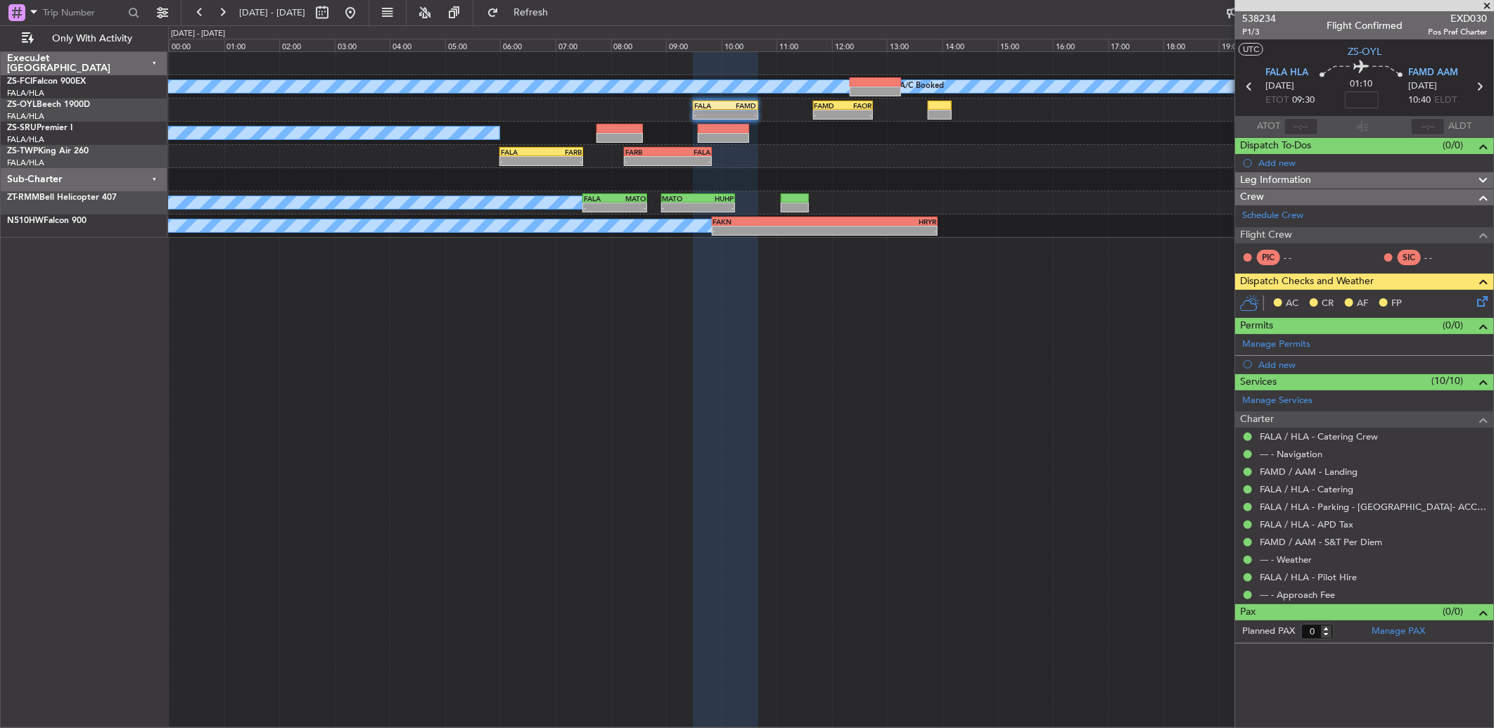
click at [1485, 293] on icon at bounding box center [1479, 298] width 11 height 11
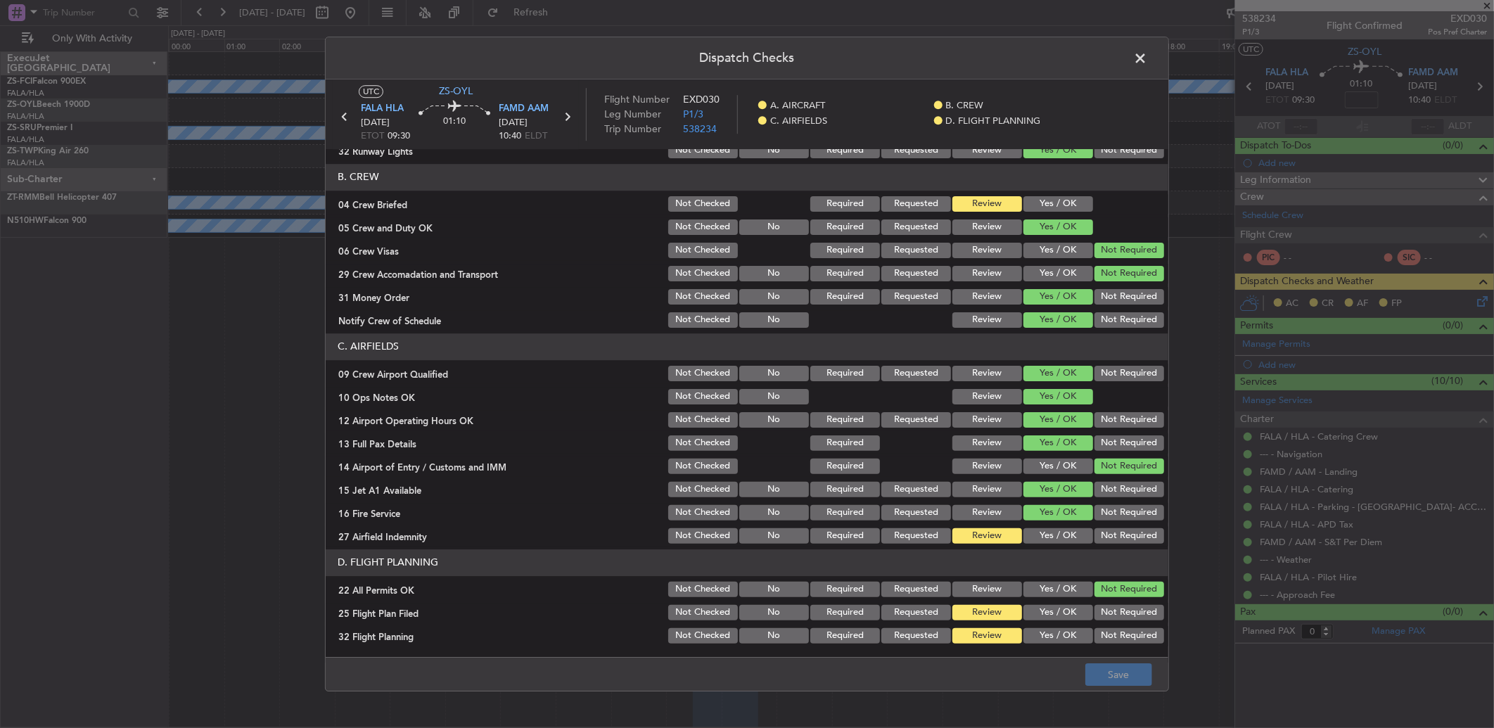
drag, startPoint x: 1044, startPoint y: 542, endPoint x: 1050, endPoint y: 572, distance: 30.2
click at [1045, 543] on div "Yes / OK" at bounding box center [1056, 536] width 71 height 20
click at [1017, 523] on section "C. AIRFIELDS 09 Crew Airport Qualified Not Checked No Required Requested Review…" at bounding box center [747, 439] width 842 height 212
click at [1021, 526] on div "Yes / OK" at bounding box center [1056, 536] width 71 height 20
click at [1037, 534] on button "Yes / OK" at bounding box center [1058, 535] width 70 height 15
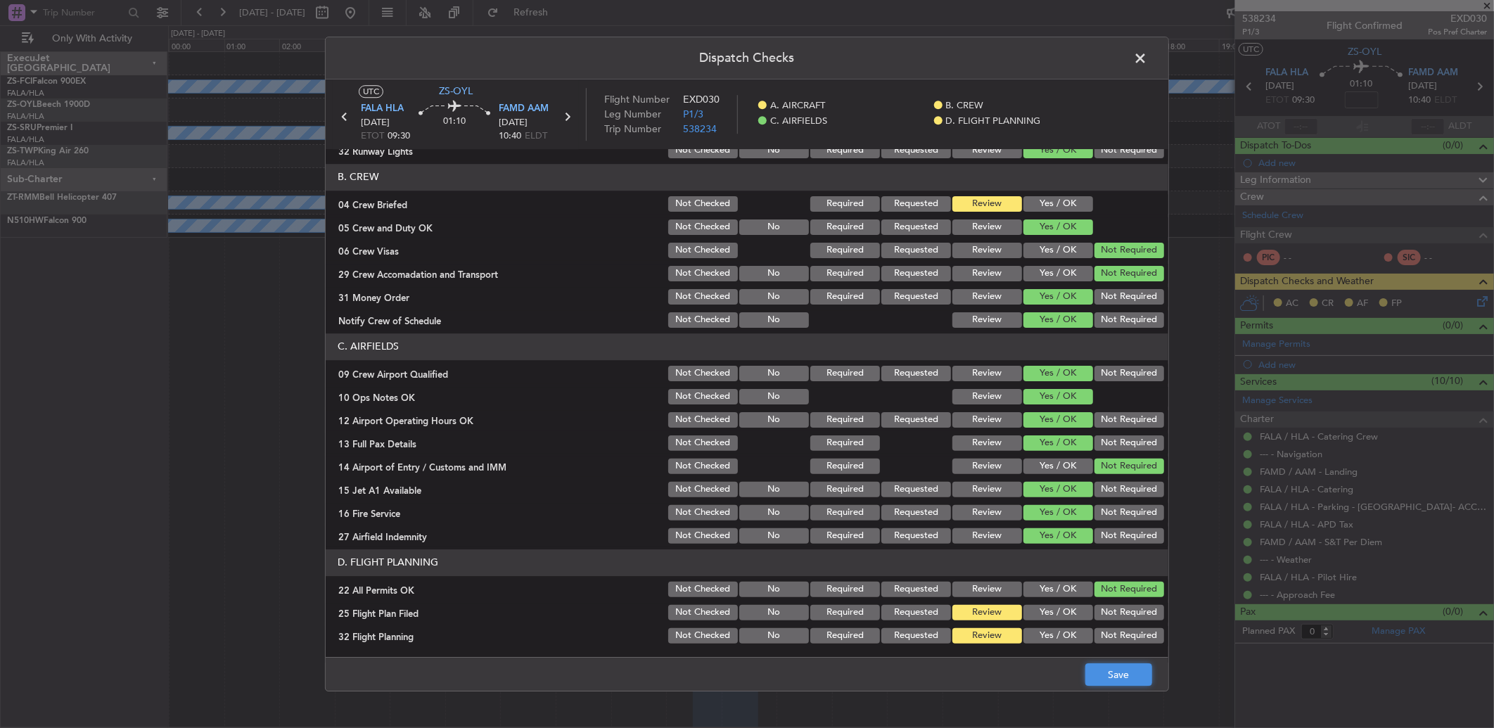
click at [1093, 669] on button "Save" at bounding box center [1118, 674] width 67 height 23
click at [1147, 68] on span at bounding box center [1147, 62] width 0 height 28
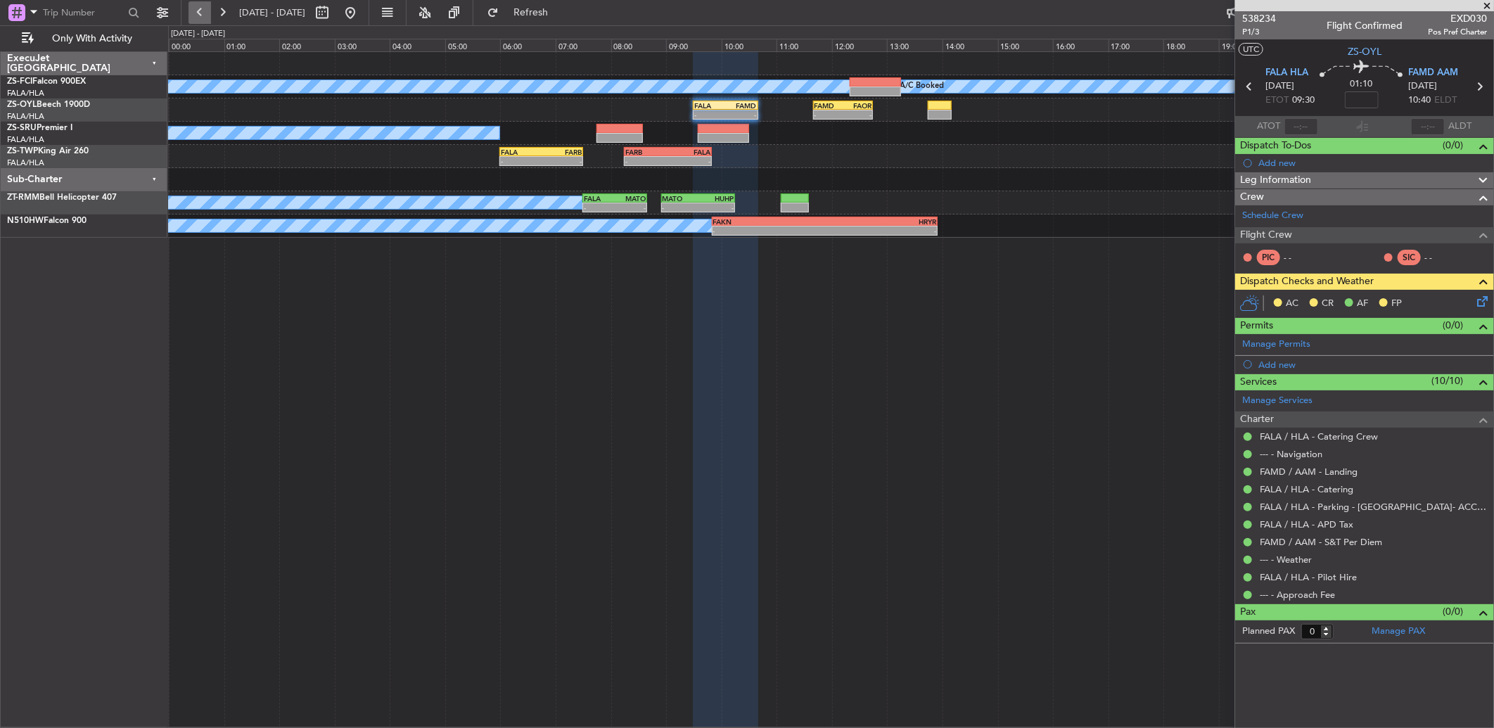
click at [200, 2] on button at bounding box center [199, 12] width 23 height 23
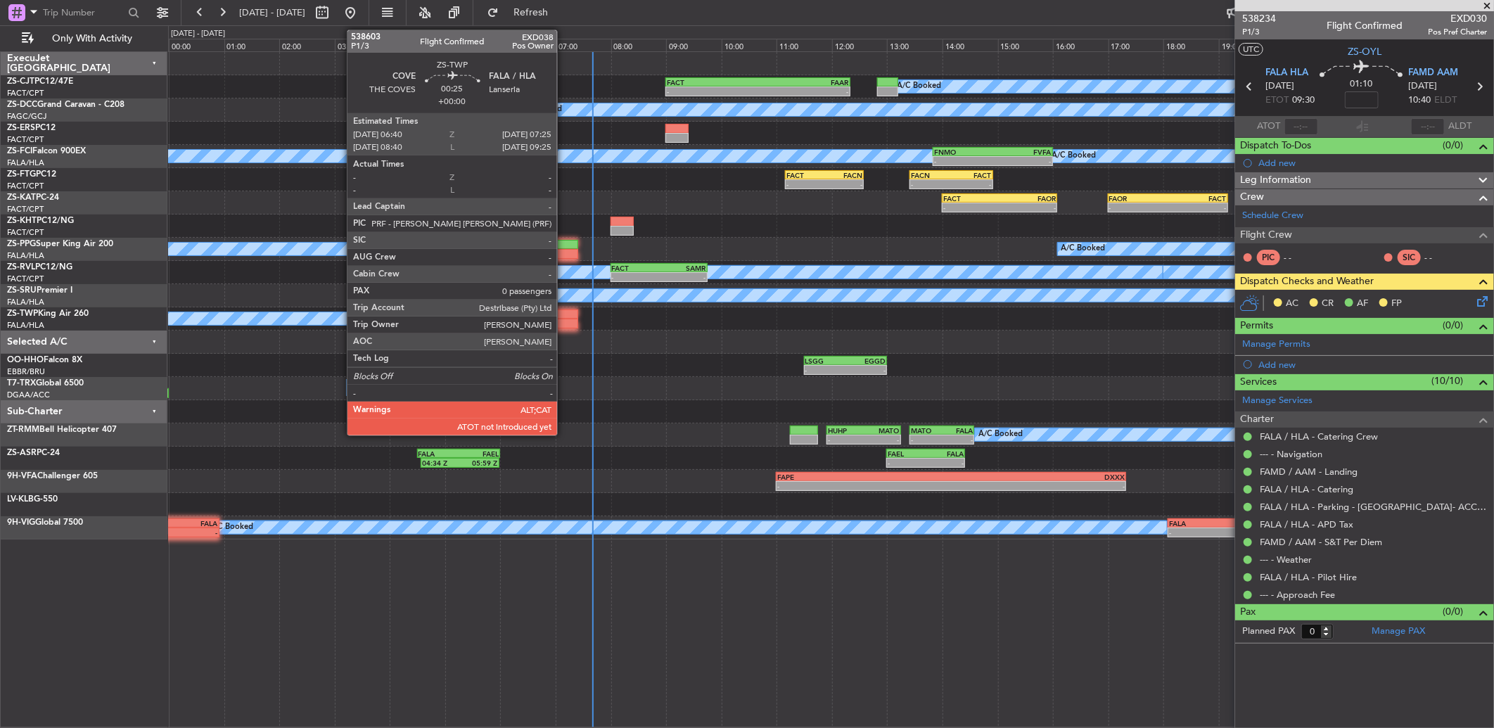
click at [564, 322] on div at bounding box center [557, 324] width 41 height 10
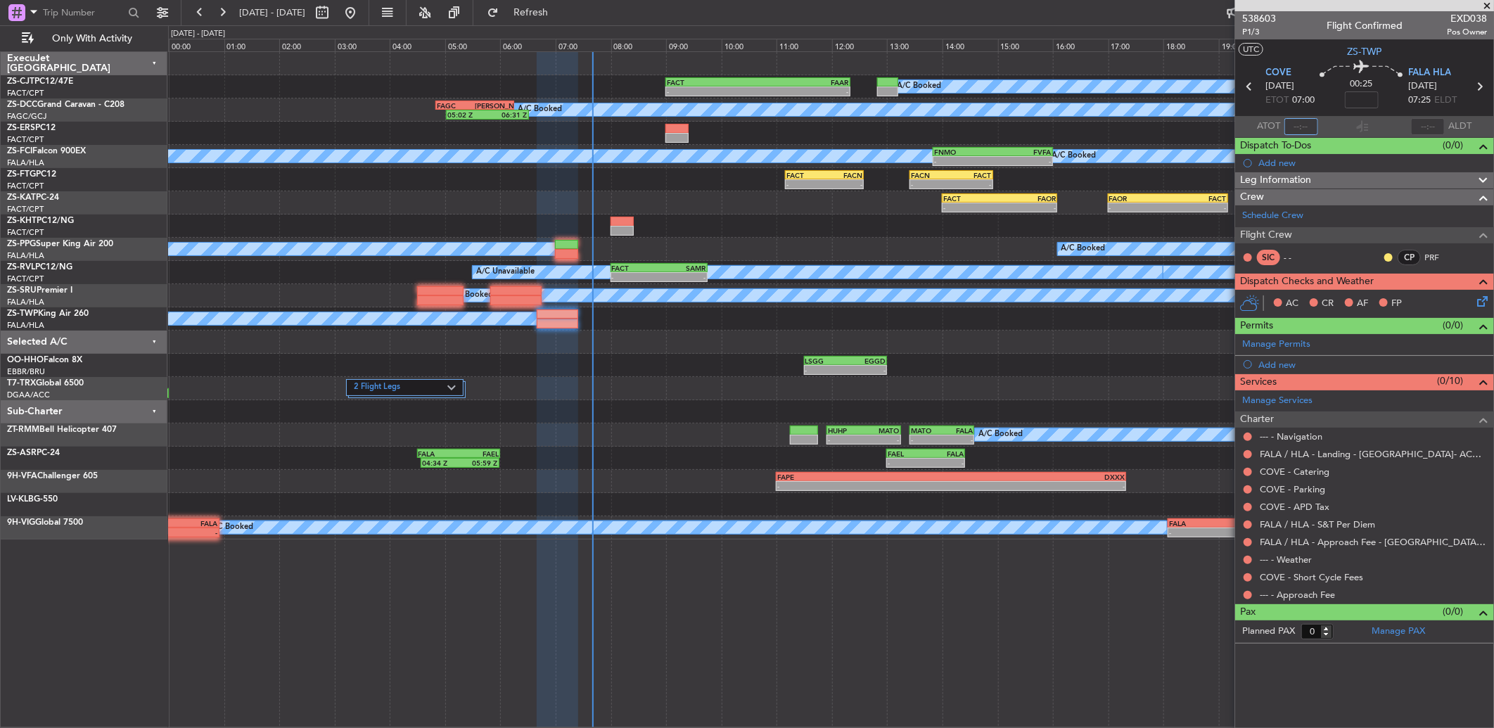
click at [1309, 120] on input "text" at bounding box center [1301, 126] width 34 height 17
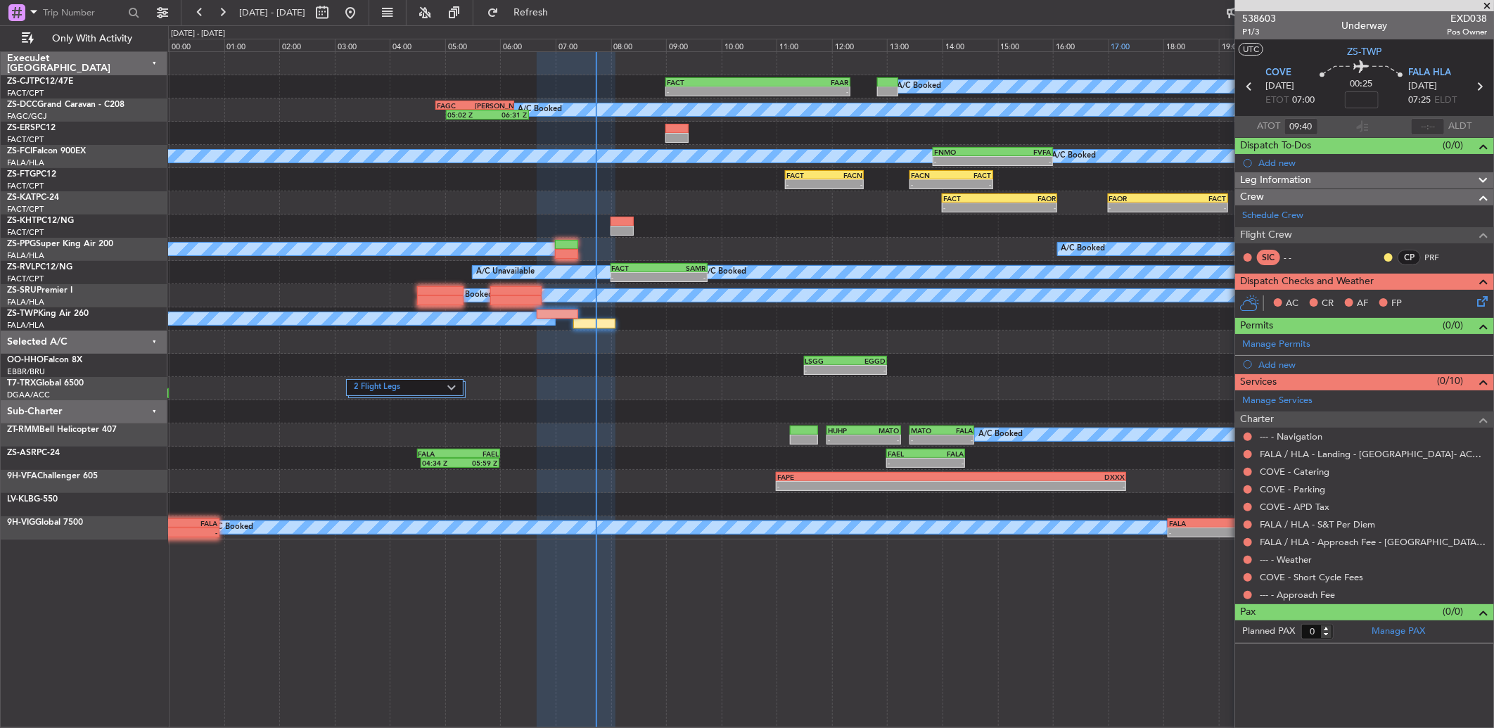
type input "07:40"
click at [1391, 254] on button at bounding box center [1388, 257] width 8 height 8
click at [1372, 291] on span "Acknowledged" at bounding box center [1392, 298] width 62 height 14
click at [1249, 589] on div at bounding box center [1247, 594] width 11 height 11
click at [1250, 593] on button at bounding box center [1247, 595] width 8 height 8
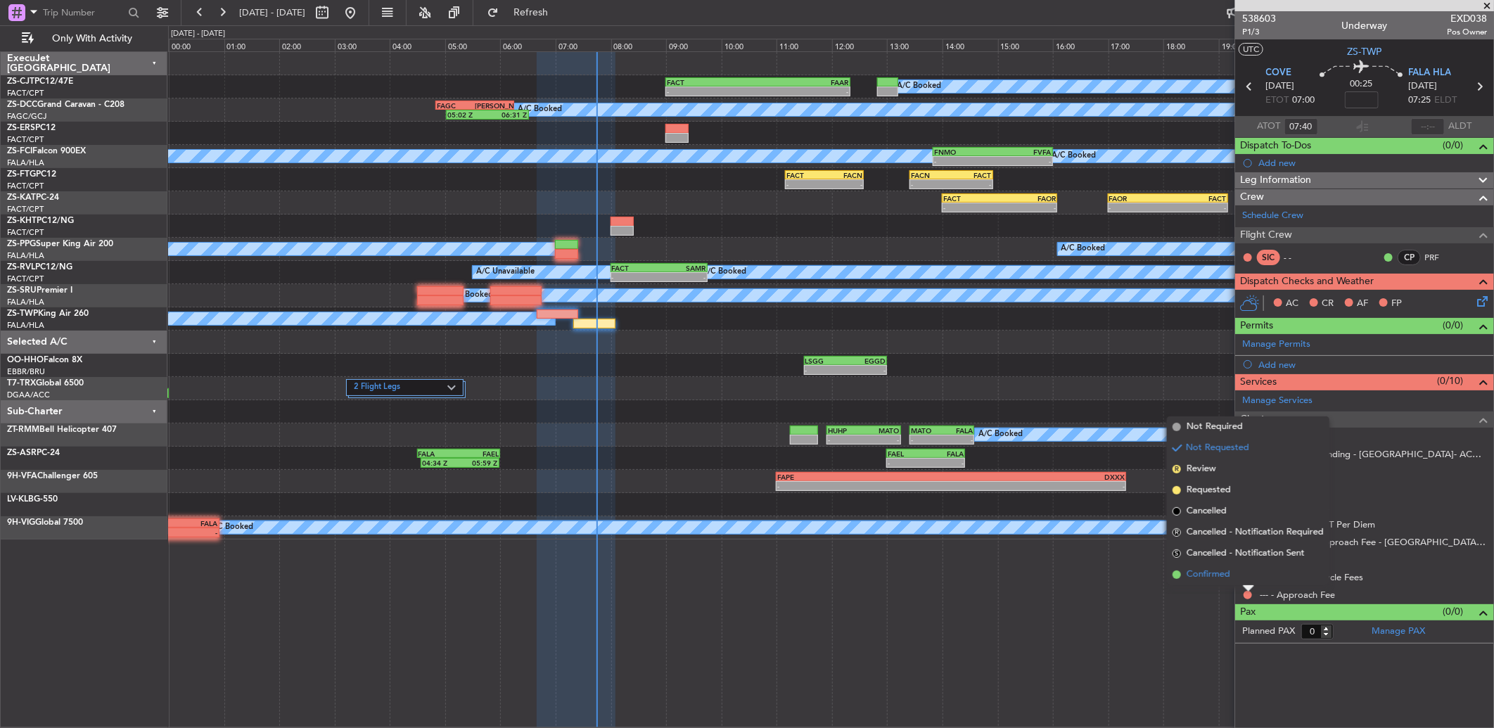
click at [1252, 584] on li "Confirmed" at bounding box center [1248, 574] width 162 height 21
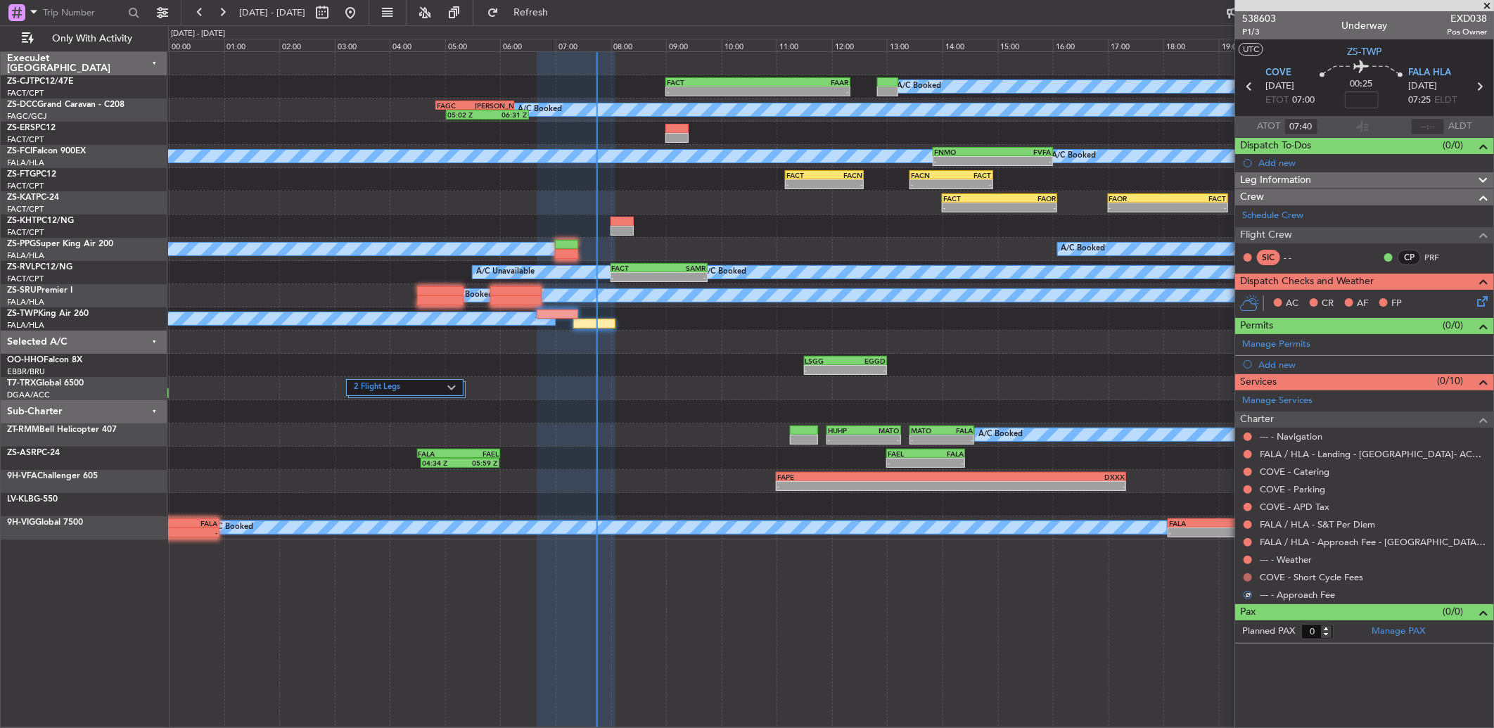
click at [1249, 574] on button at bounding box center [1247, 577] width 8 height 8
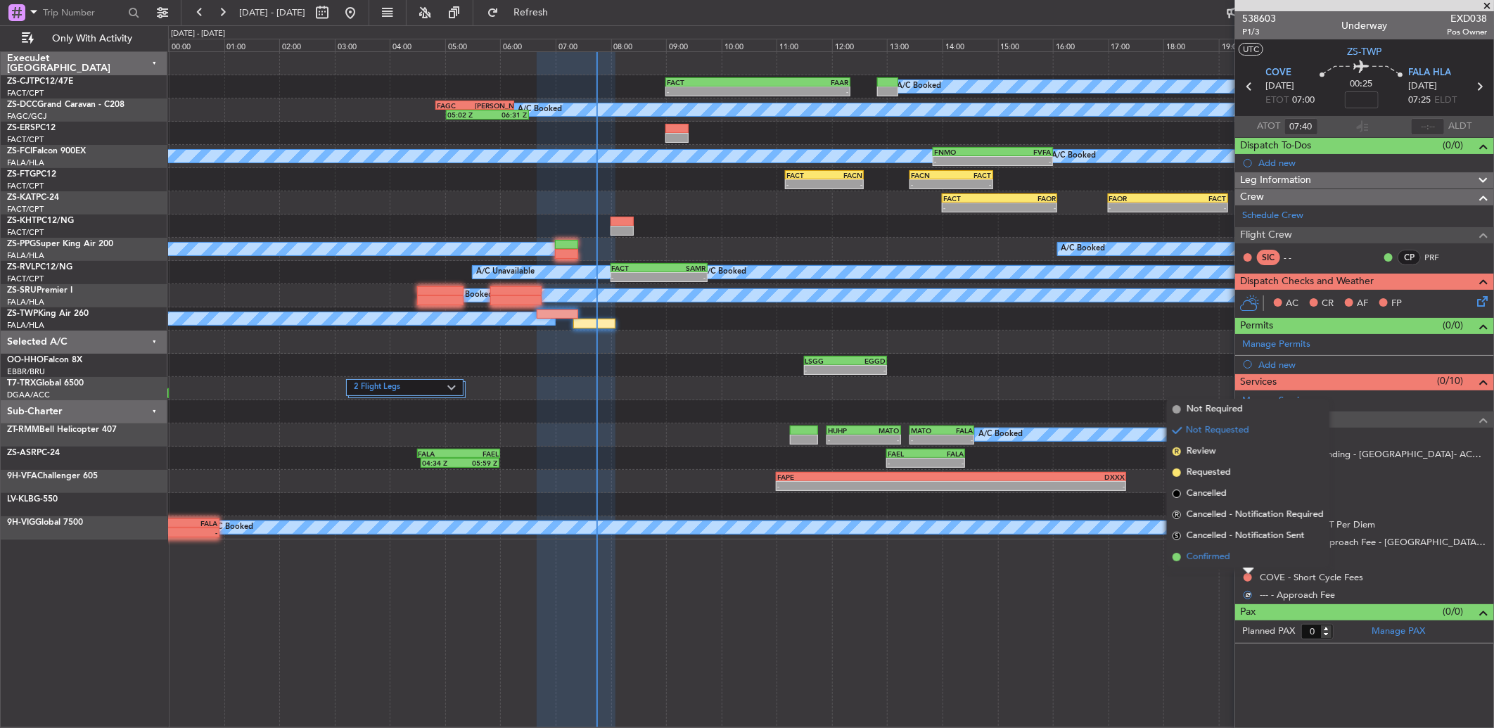
click at [1246, 560] on li "Confirmed" at bounding box center [1248, 556] width 162 height 21
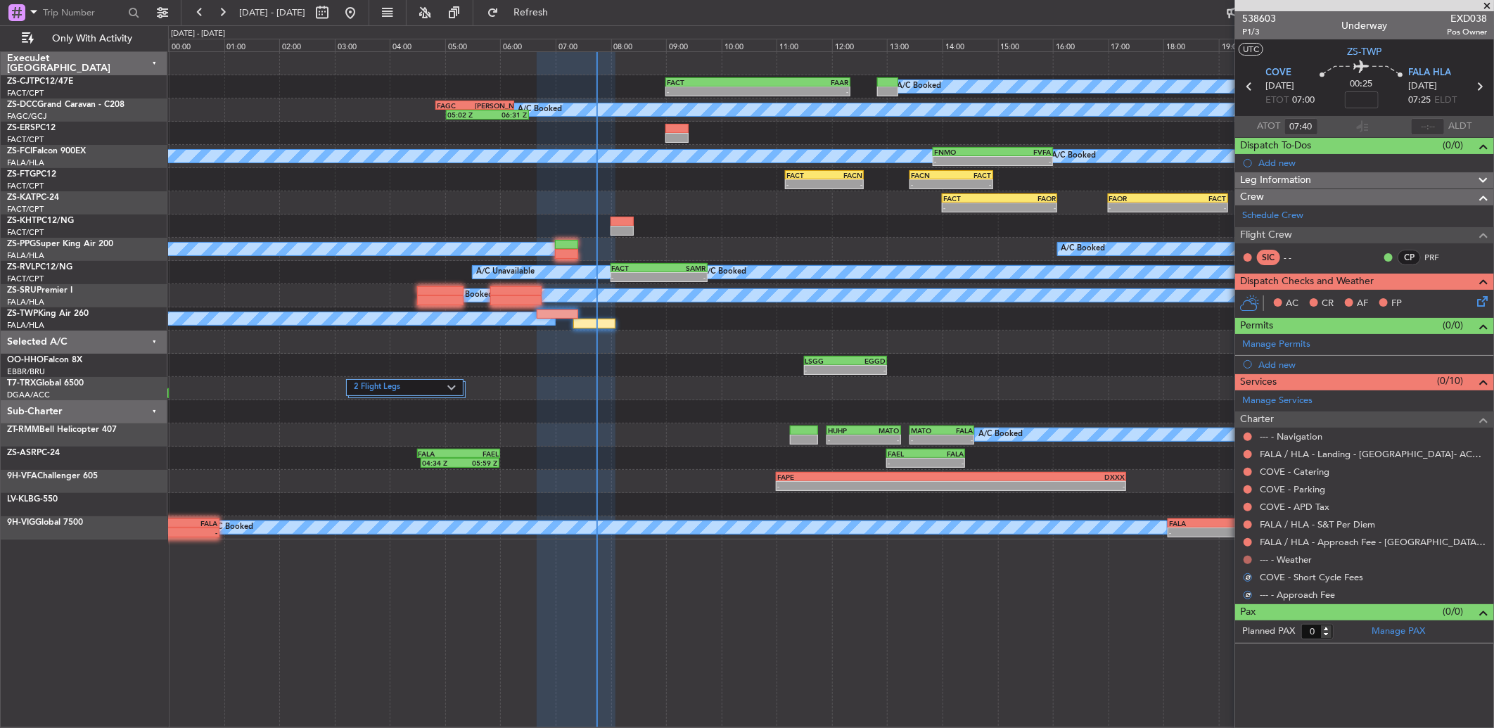
click at [1247, 559] on button at bounding box center [1247, 560] width 8 height 8
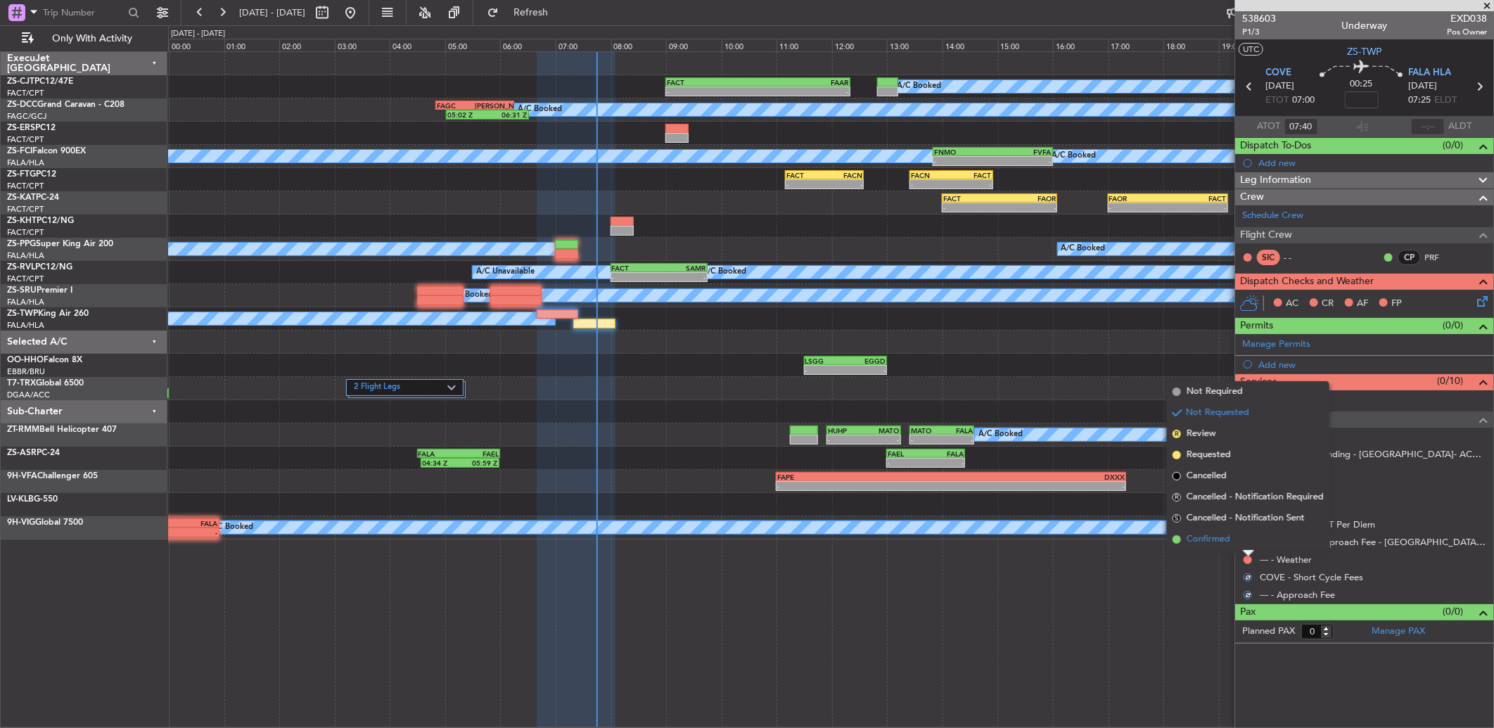
click at [1245, 539] on li "Confirmed" at bounding box center [1248, 539] width 162 height 21
click at [1245, 539] on button at bounding box center [1247, 542] width 8 height 8
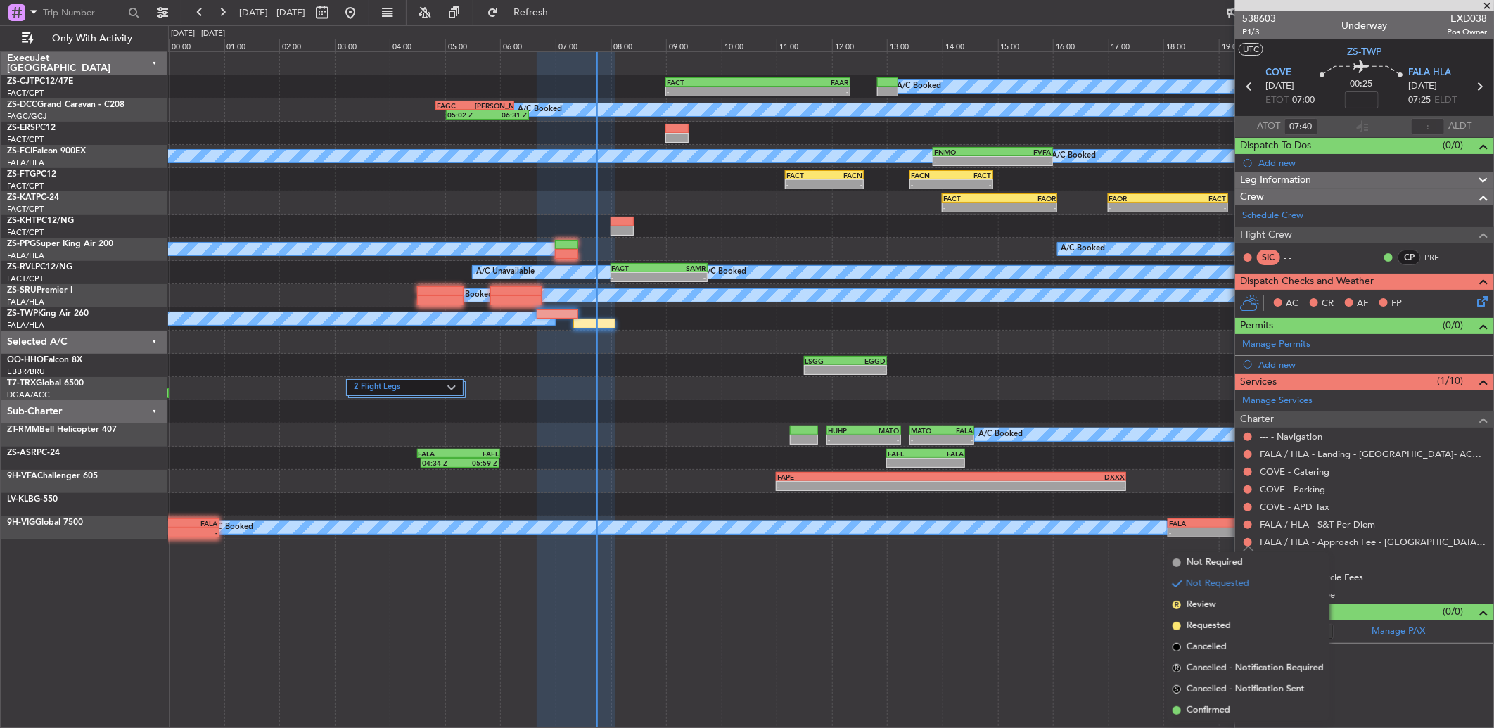
drag, startPoint x: 1217, startPoint y: 716, endPoint x: 1280, endPoint y: 691, distance: 67.3
click at [1240, 713] on li "Confirmed" at bounding box center [1248, 710] width 162 height 21
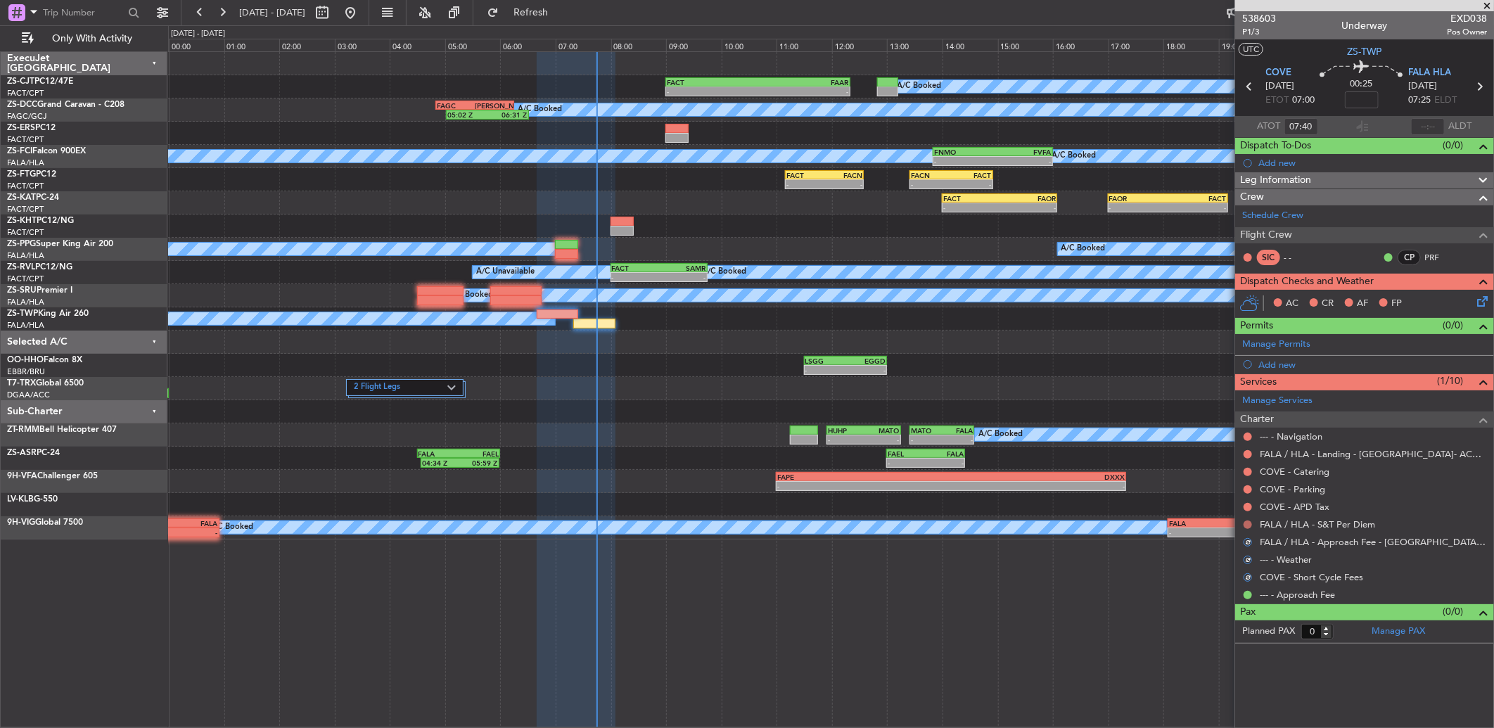
click at [1249, 524] on button at bounding box center [1247, 524] width 8 height 8
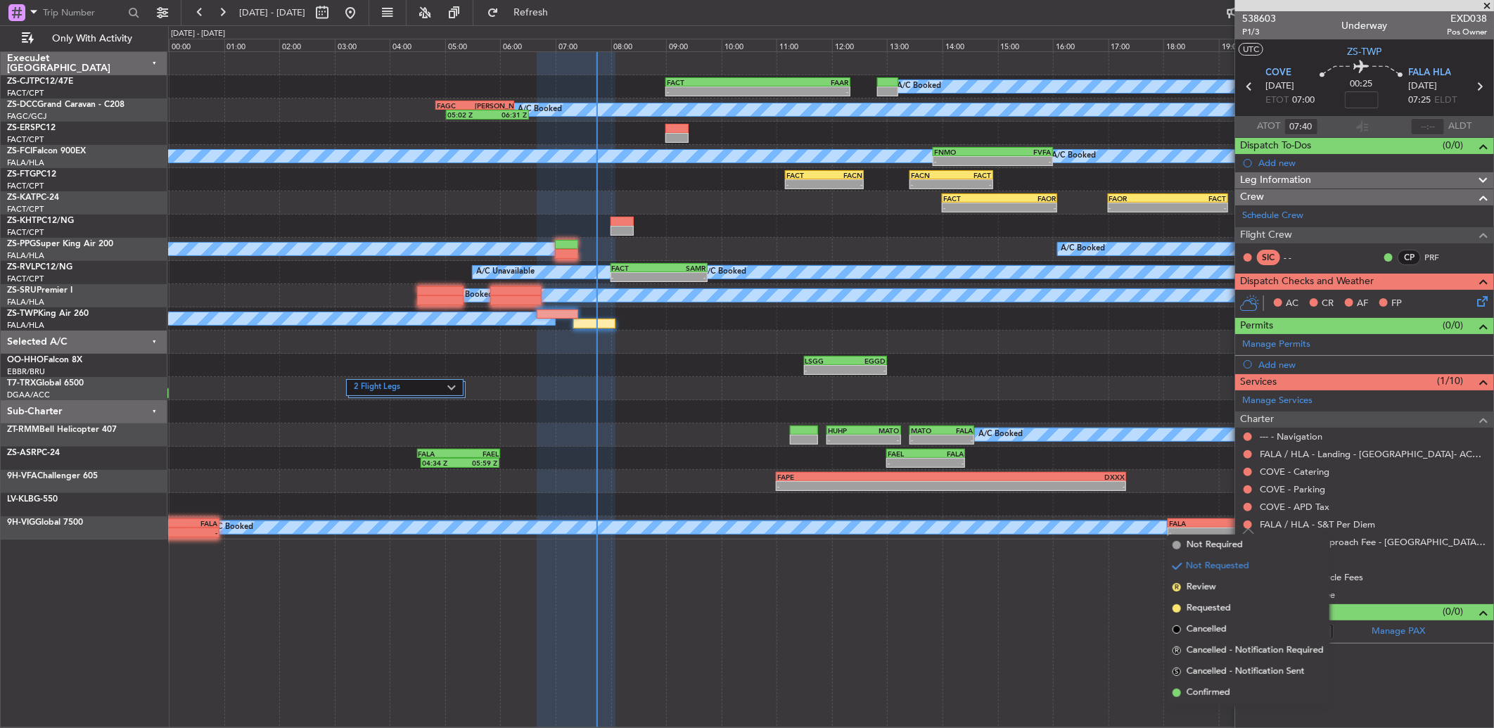
drag, startPoint x: 1218, startPoint y: 686, endPoint x: 1221, endPoint y: 593, distance: 93.6
click at [1217, 674] on ul "Not Required Not Requested R Review Requested Cancelled R Cancelled - Notificat…" at bounding box center [1248, 618] width 162 height 169
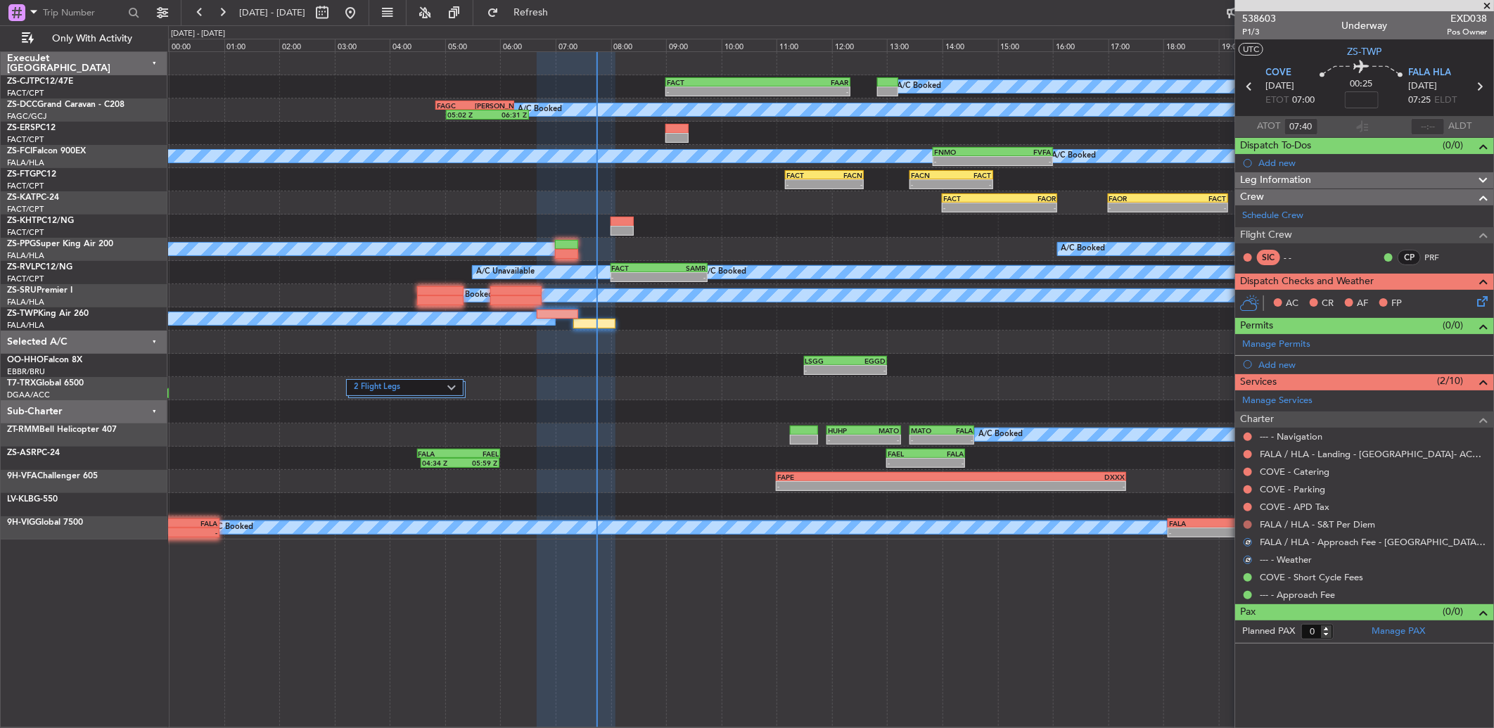
click at [1247, 525] on button at bounding box center [1247, 524] width 8 height 8
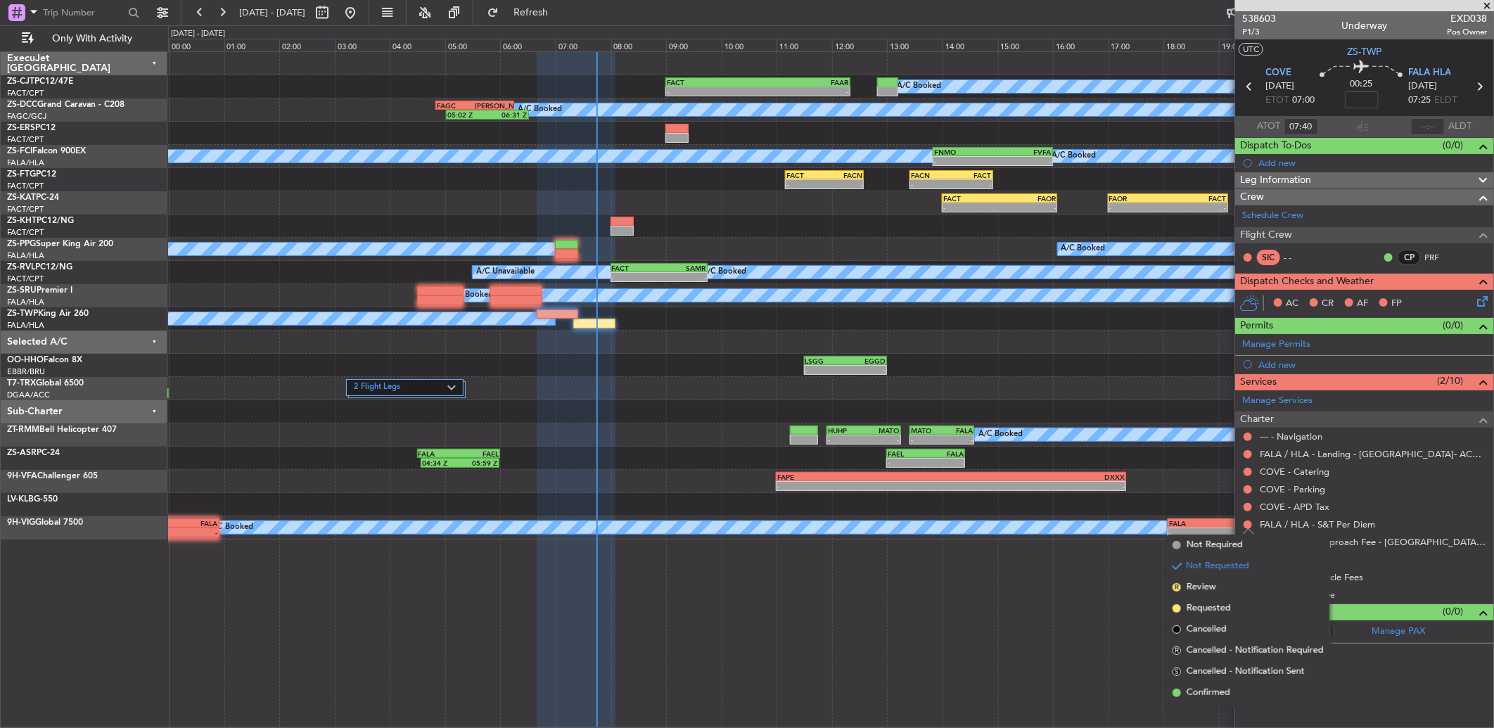
drag, startPoint x: 1195, startPoint y: 695, endPoint x: 1262, endPoint y: 499, distance: 206.6
click at [1195, 693] on span "Confirmed" at bounding box center [1208, 693] width 44 height 14
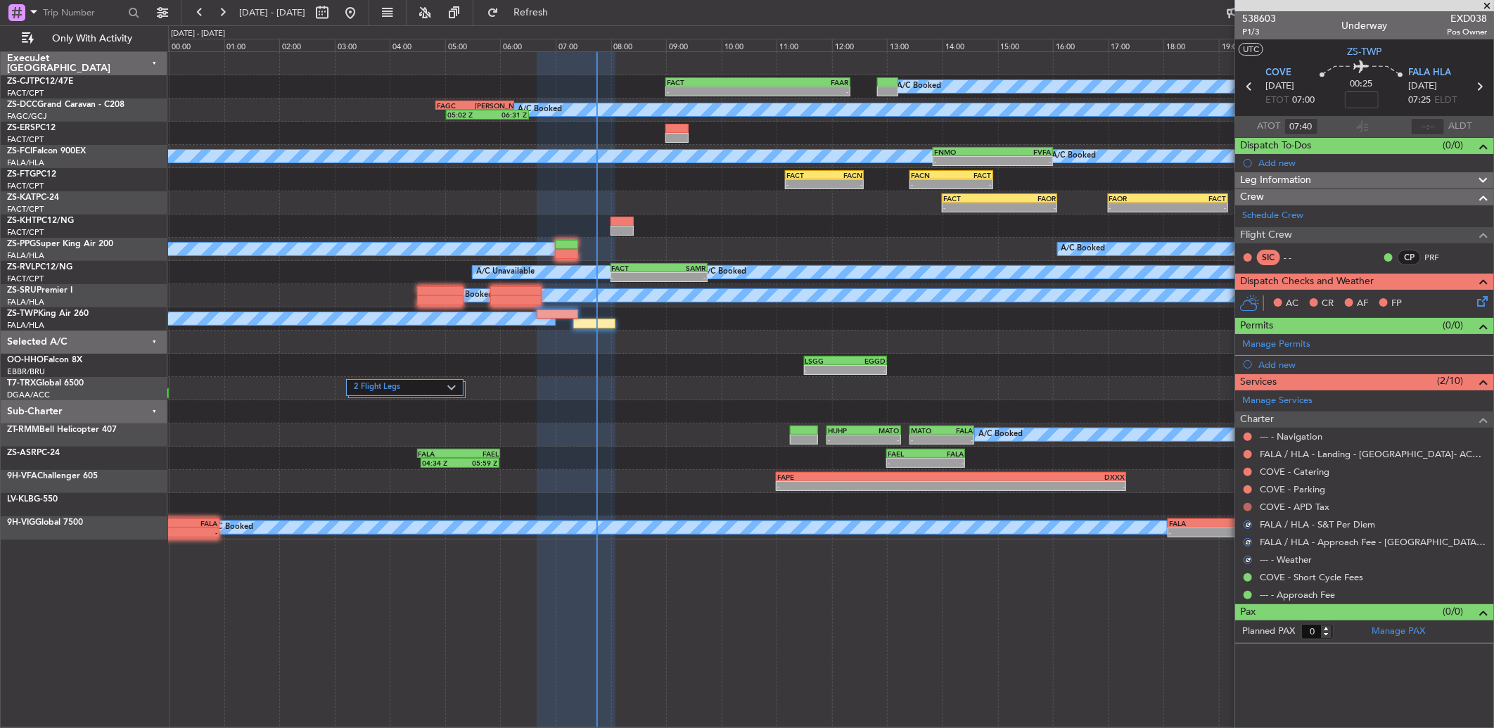
click at [1245, 508] on button at bounding box center [1247, 507] width 8 height 8
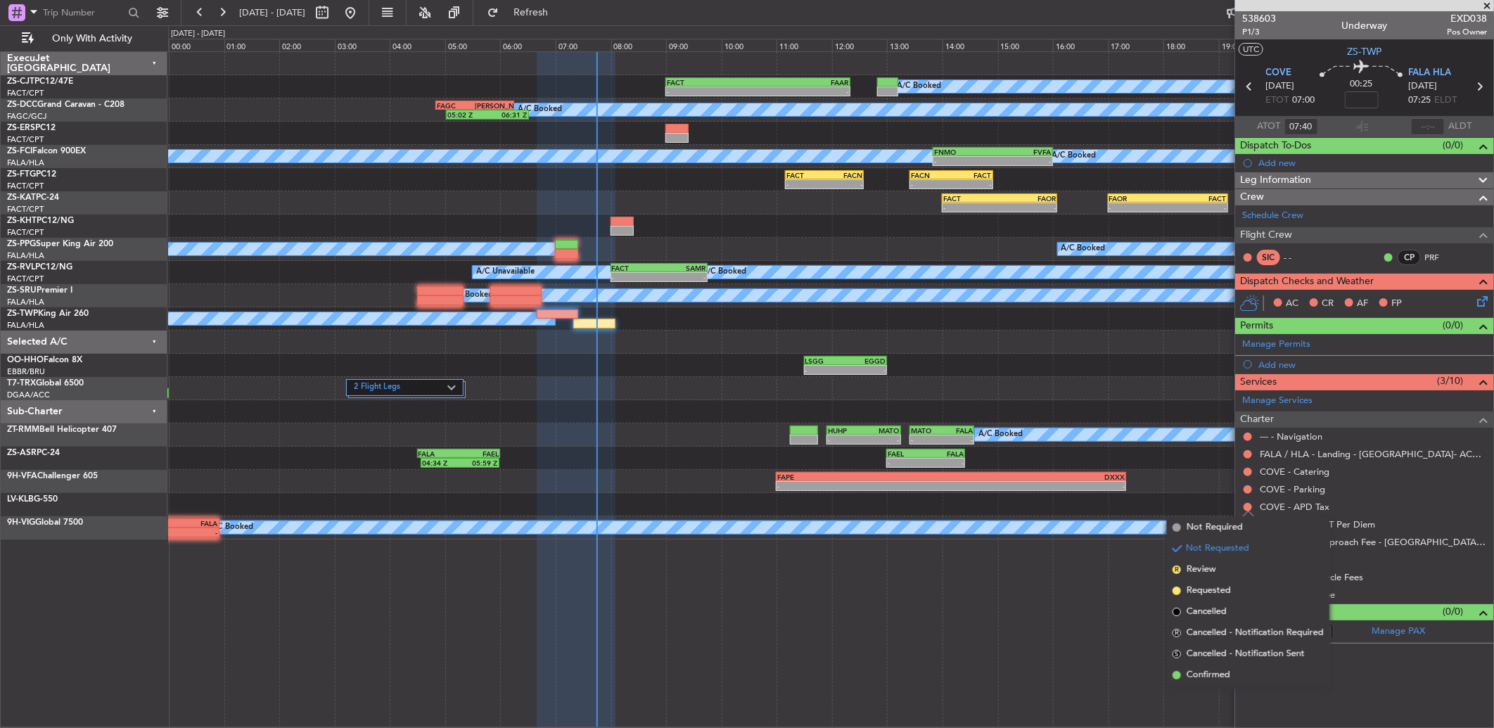
click at [1214, 679] on body "[DATE] - [DATE] Refresh Quick Links Only With Activity A/C Booked A/C Booked A/…" at bounding box center [747, 364] width 1494 height 728
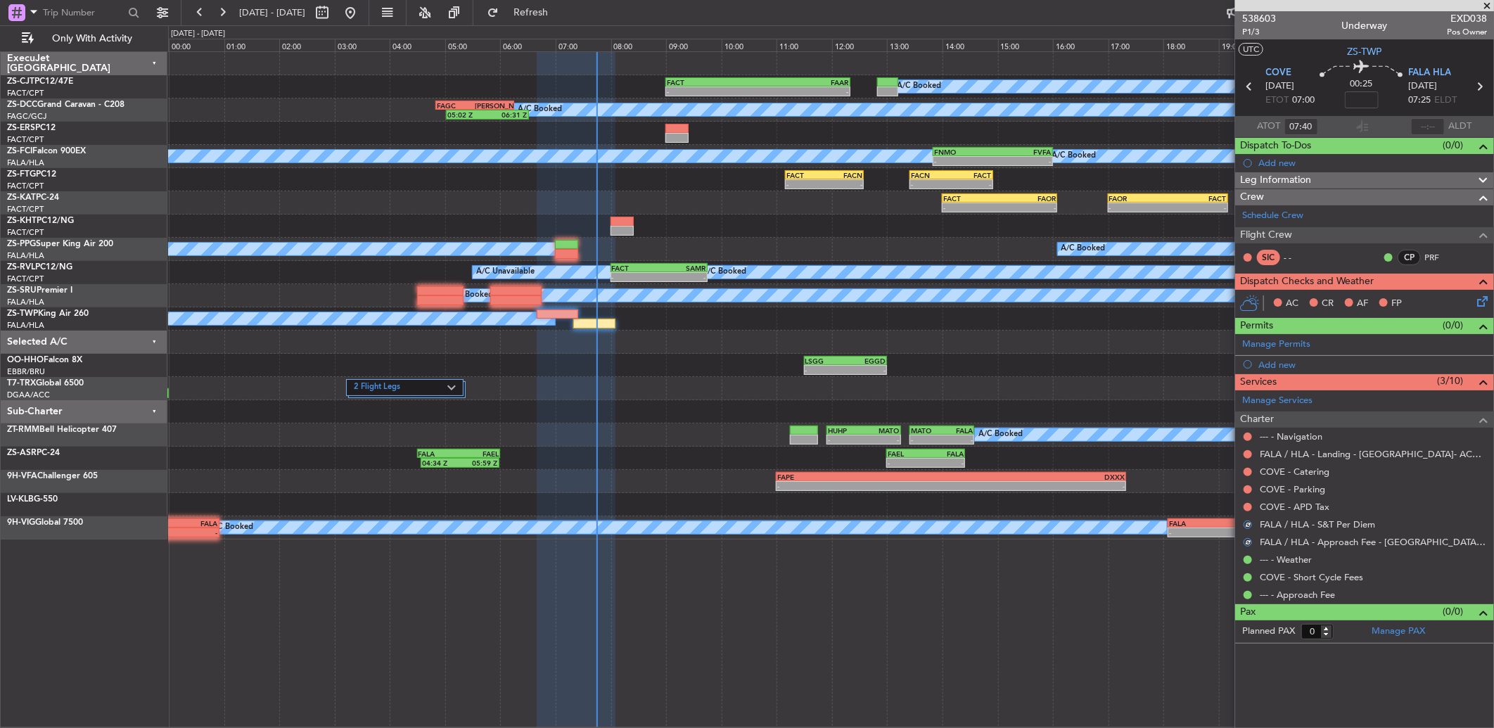
click at [1218, 669] on div "A/C Booked A/C Booked A/C Booked A/C Booked A/C Booked A/C Booked A/C Booked A/…" at bounding box center [831, 389] width 1326 height 676
click at [1245, 503] on button at bounding box center [1247, 507] width 8 height 8
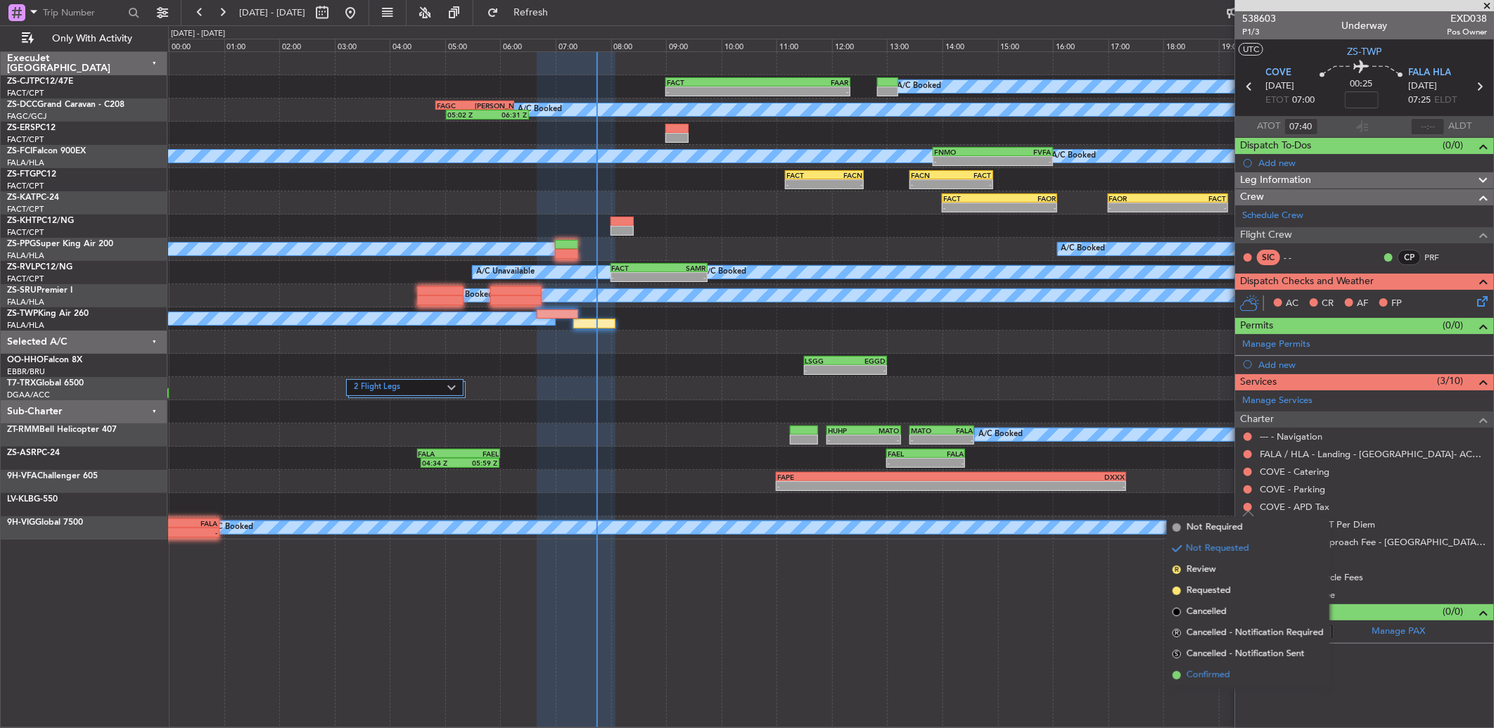
click at [1221, 676] on span "Confirmed" at bounding box center [1208, 675] width 44 height 14
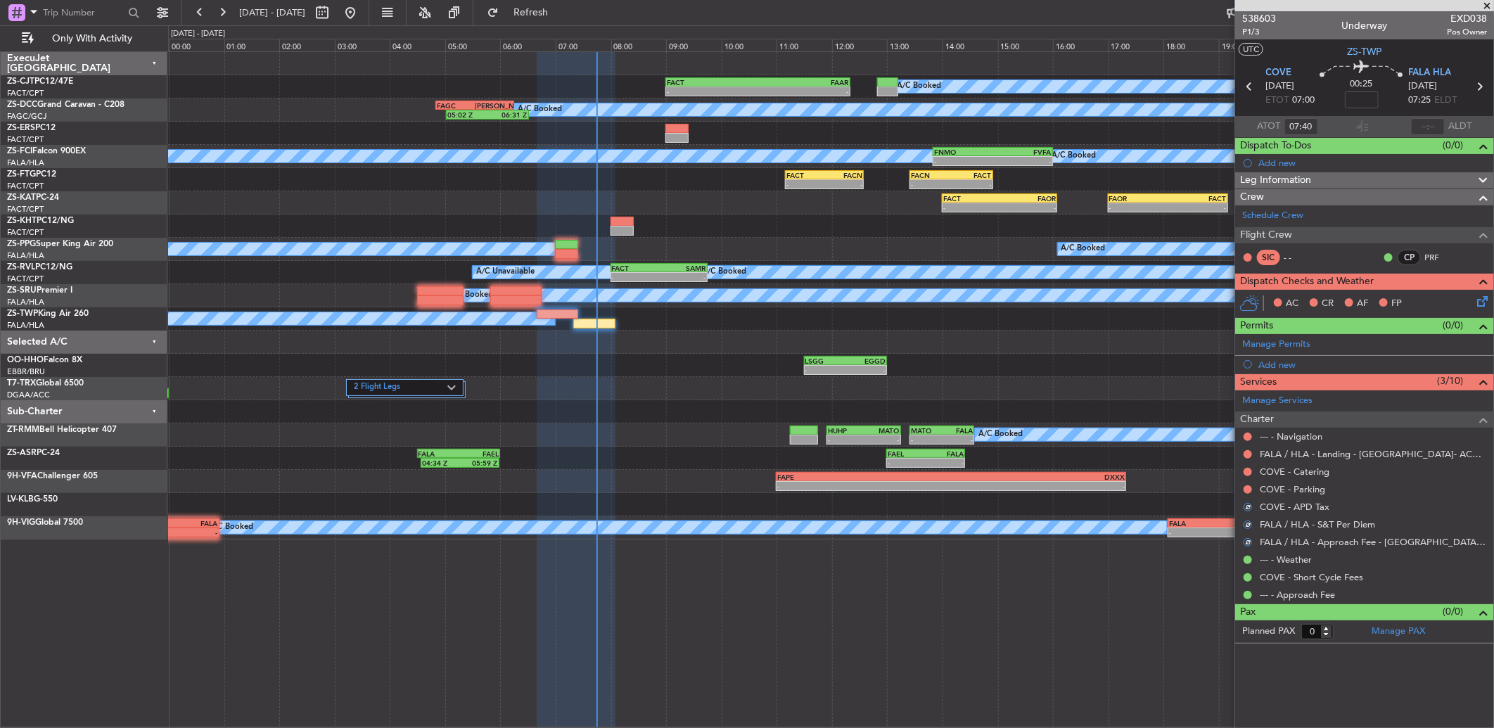
click at [1245, 484] on div at bounding box center [1247, 489] width 11 height 11
click at [1248, 491] on button at bounding box center [1247, 489] width 8 height 8
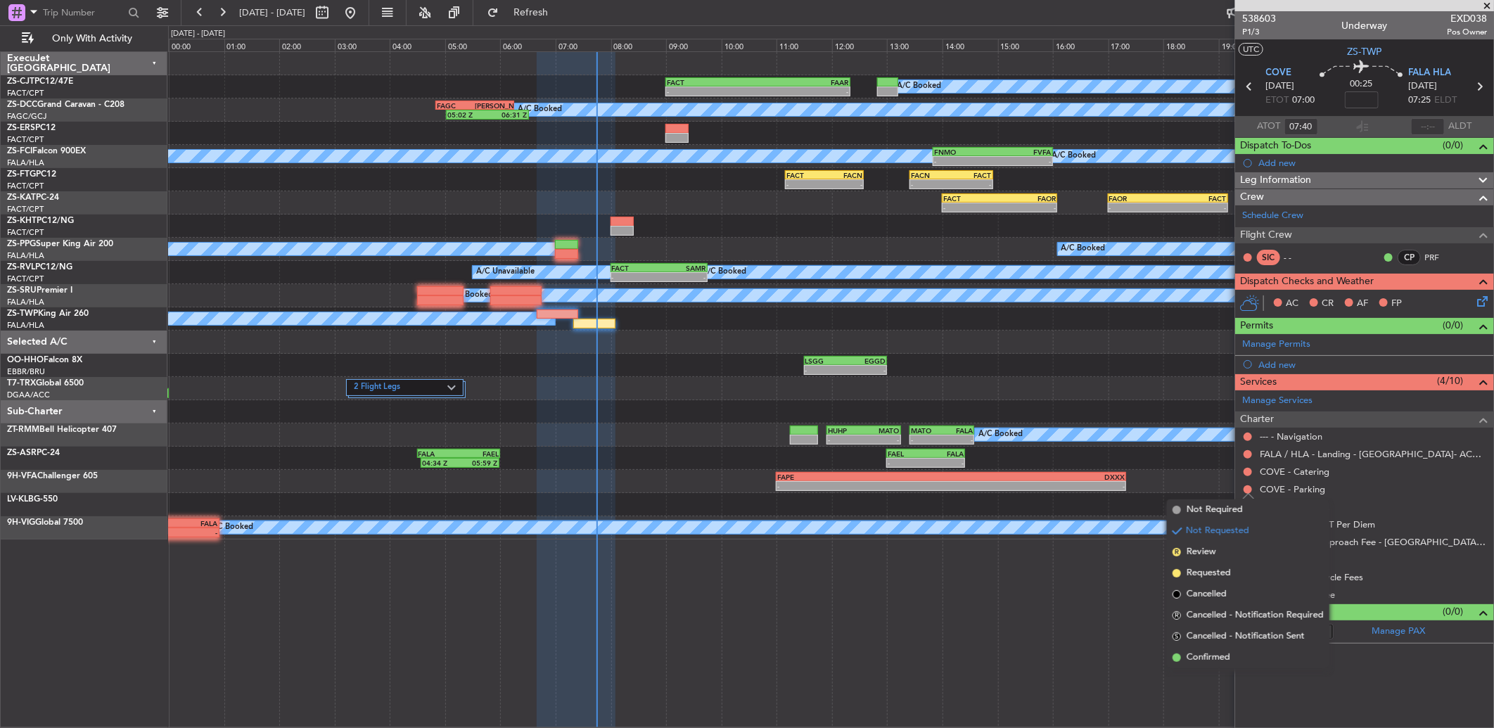
drag, startPoint x: 1212, startPoint y: 663, endPoint x: 1217, endPoint y: 595, distance: 68.4
click at [1212, 662] on span "Confirmed" at bounding box center [1208, 657] width 44 height 14
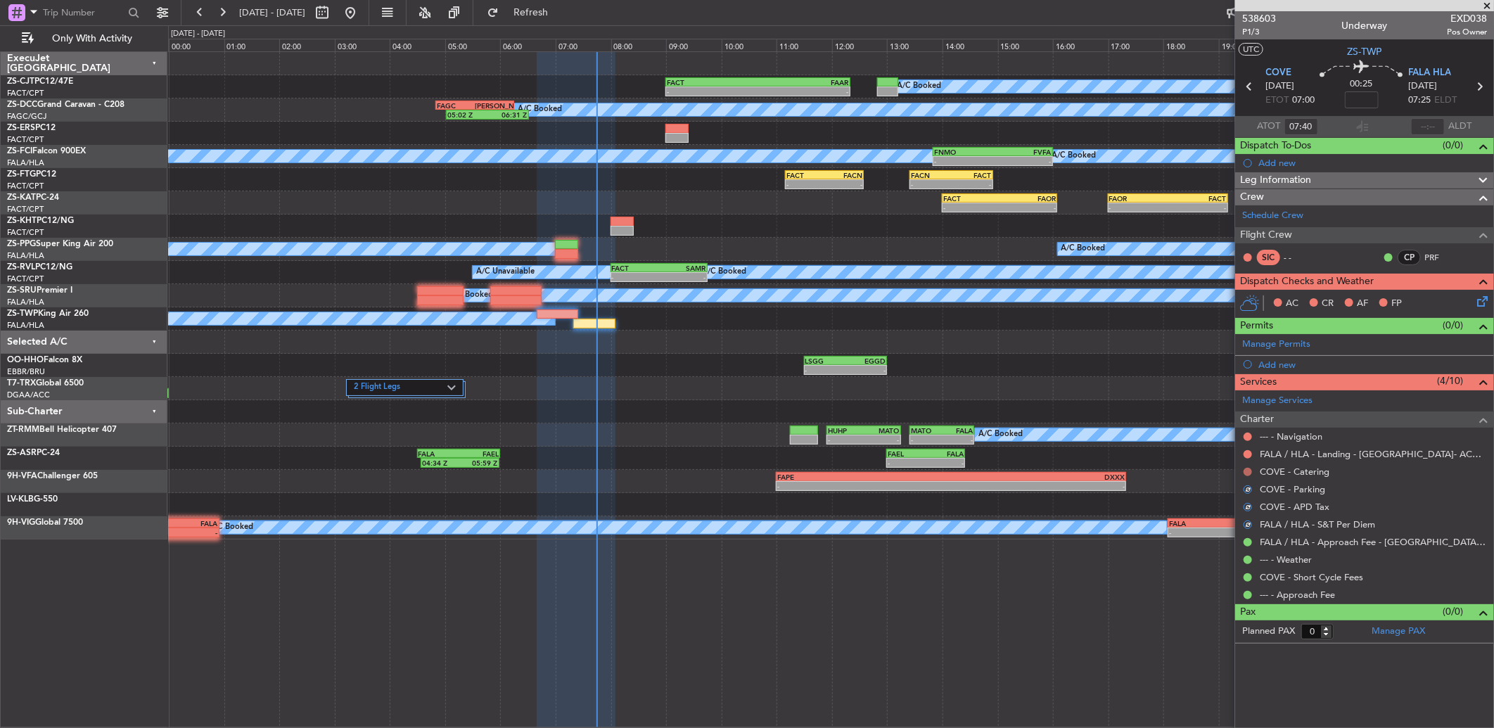
click at [1250, 468] on button at bounding box center [1247, 472] width 8 height 8
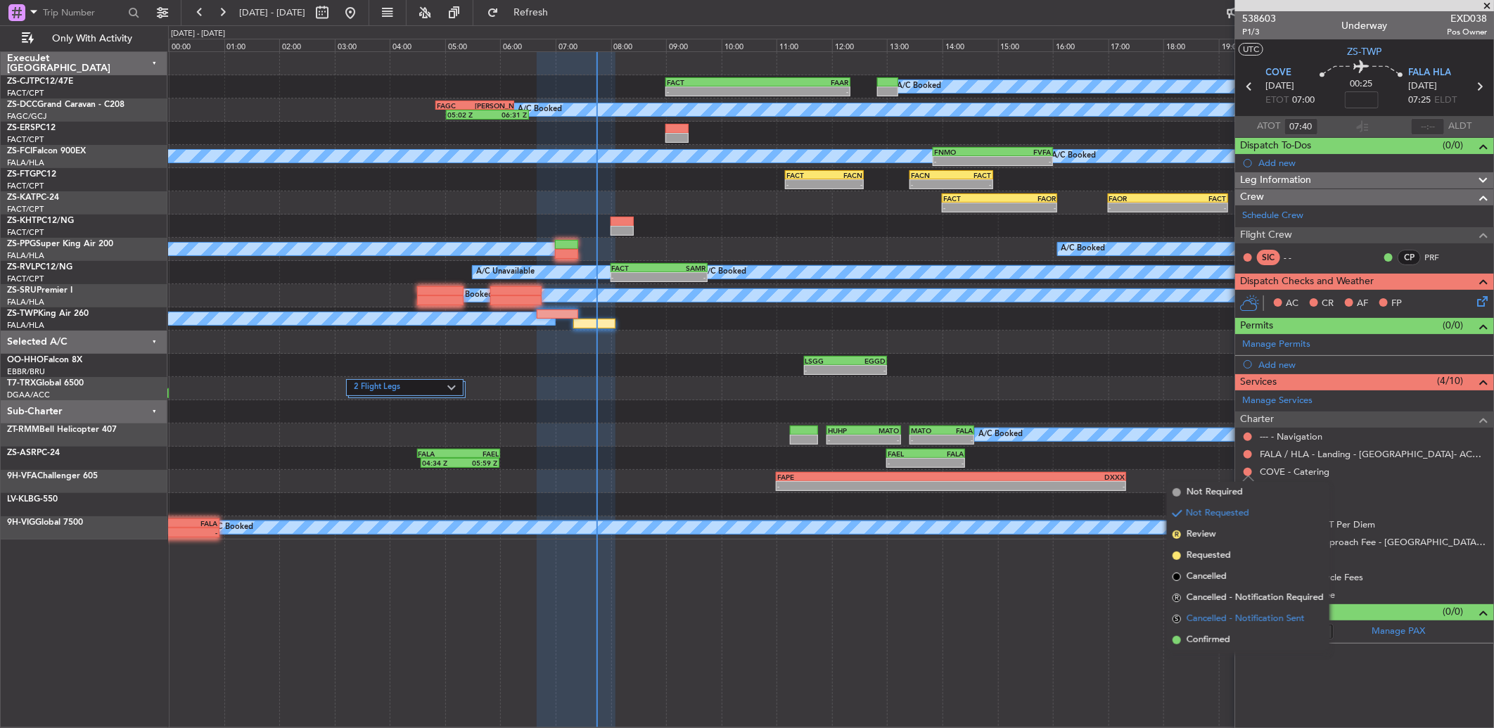
click at [1252, 627] on li "S Cancelled - Notification Sent" at bounding box center [1248, 618] width 162 height 21
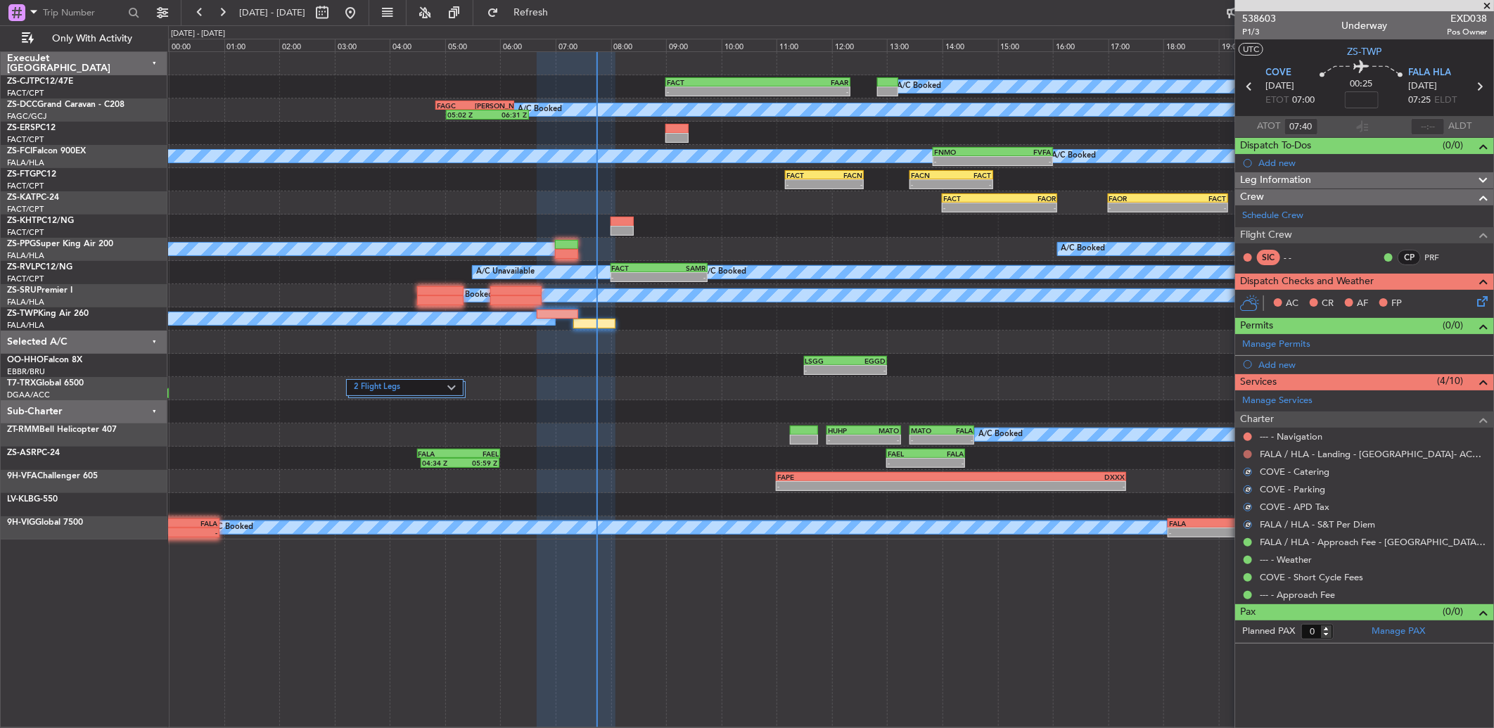
click at [1246, 451] on button at bounding box center [1247, 454] width 8 height 8
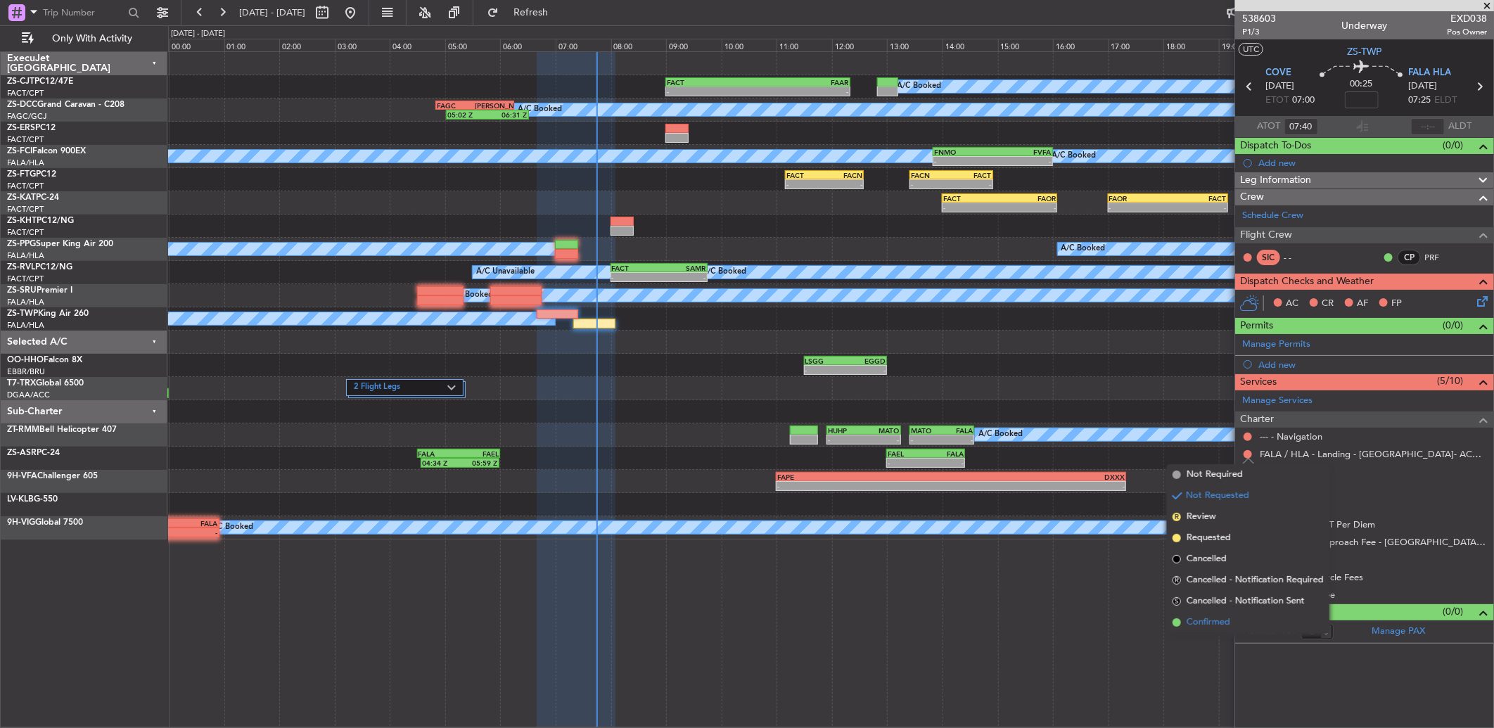
click at [1234, 622] on li "Confirmed" at bounding box center [1248, 622] width 162 height 21
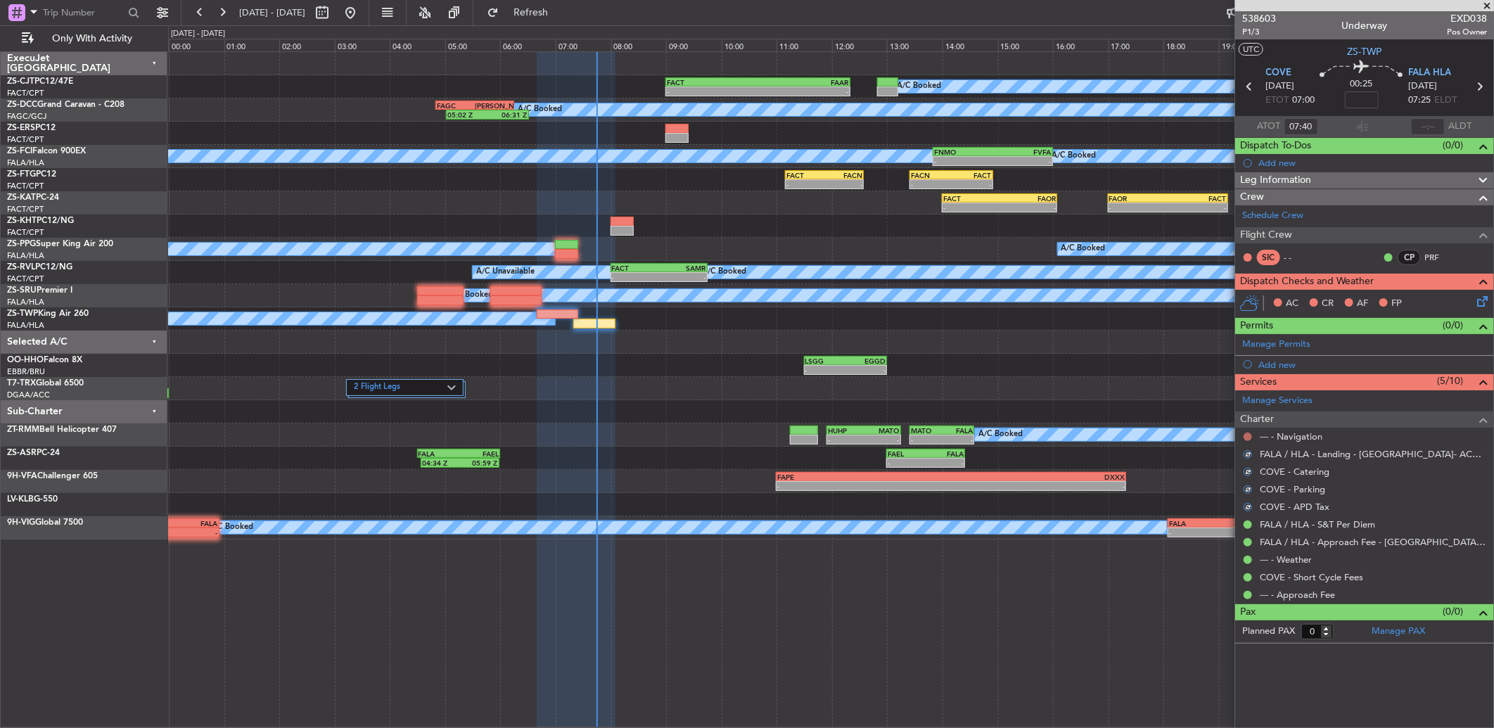
click at [1248, 432] on button at bounding box center [1247, 436] width 8 height 8
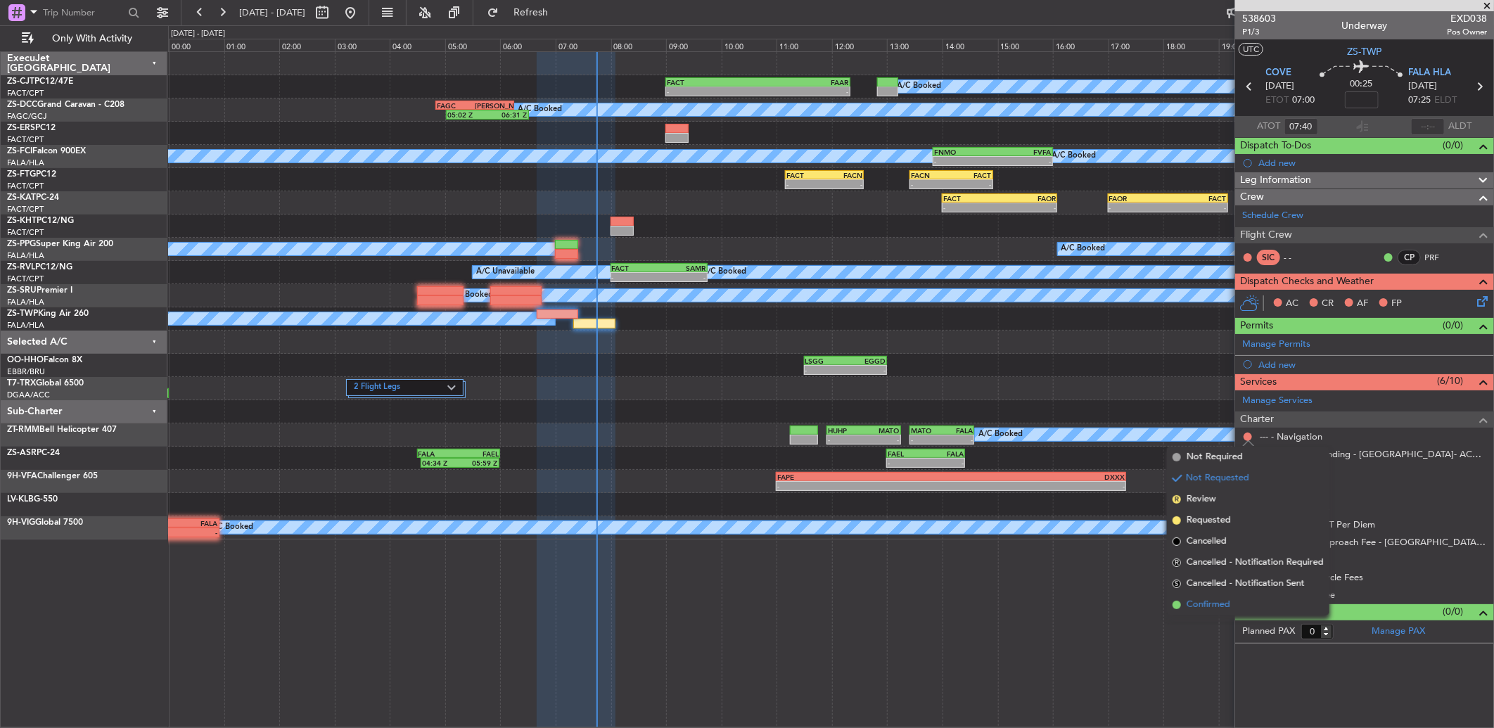
click at [1247, 601] on li "Confirmed" at bounding box center [1248, 604] width 162 height 21
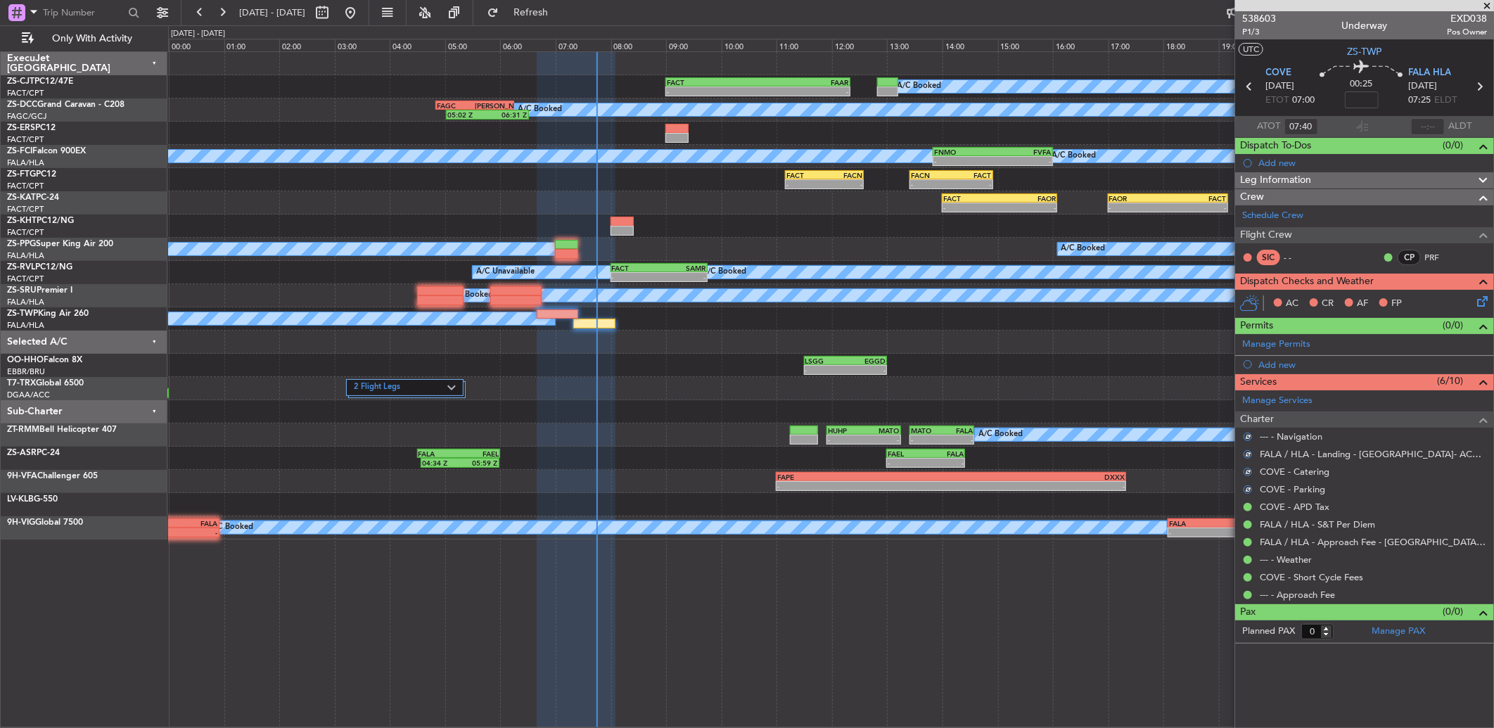
click at [1482, 298] on icon at bounding box center [1479, 298] width 11 height 11
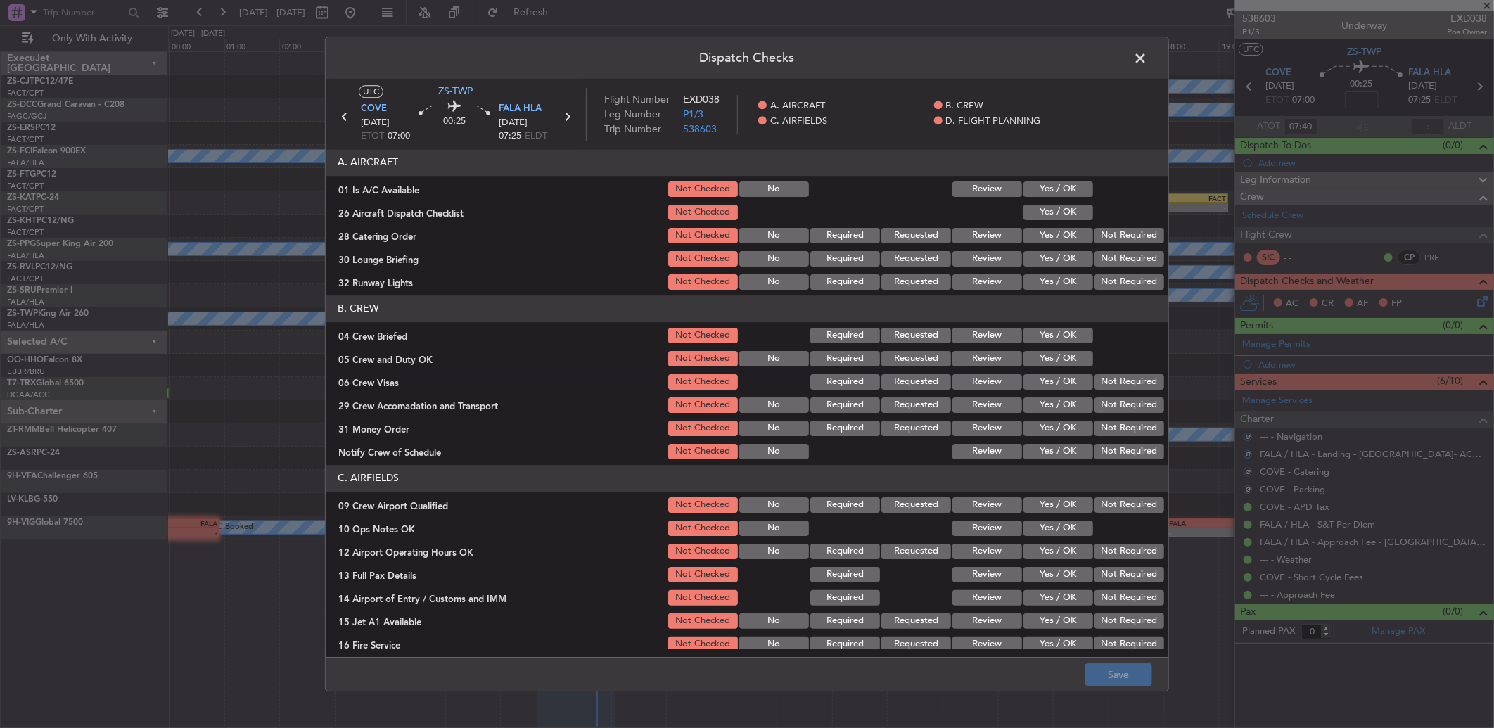
click at [1011, 165] on header "A. AIRCRAFT" at bounding box center [747, 162] width 842 height 27
click at [1030, 180] on div "Yes / OK" at bounding box center [1056, 189] width 71 height 20
click at [1039, 208] on button "Yes / OK" at bounding box center [1058, 212] width 70 height 15
click at [1056, 188] on button "Yes / OK" at bounding box center [1058, 188] width 70 height 15
click at [1137, 257] on button "Not Required" at bounding box center [1129, 258] width 70 height 15
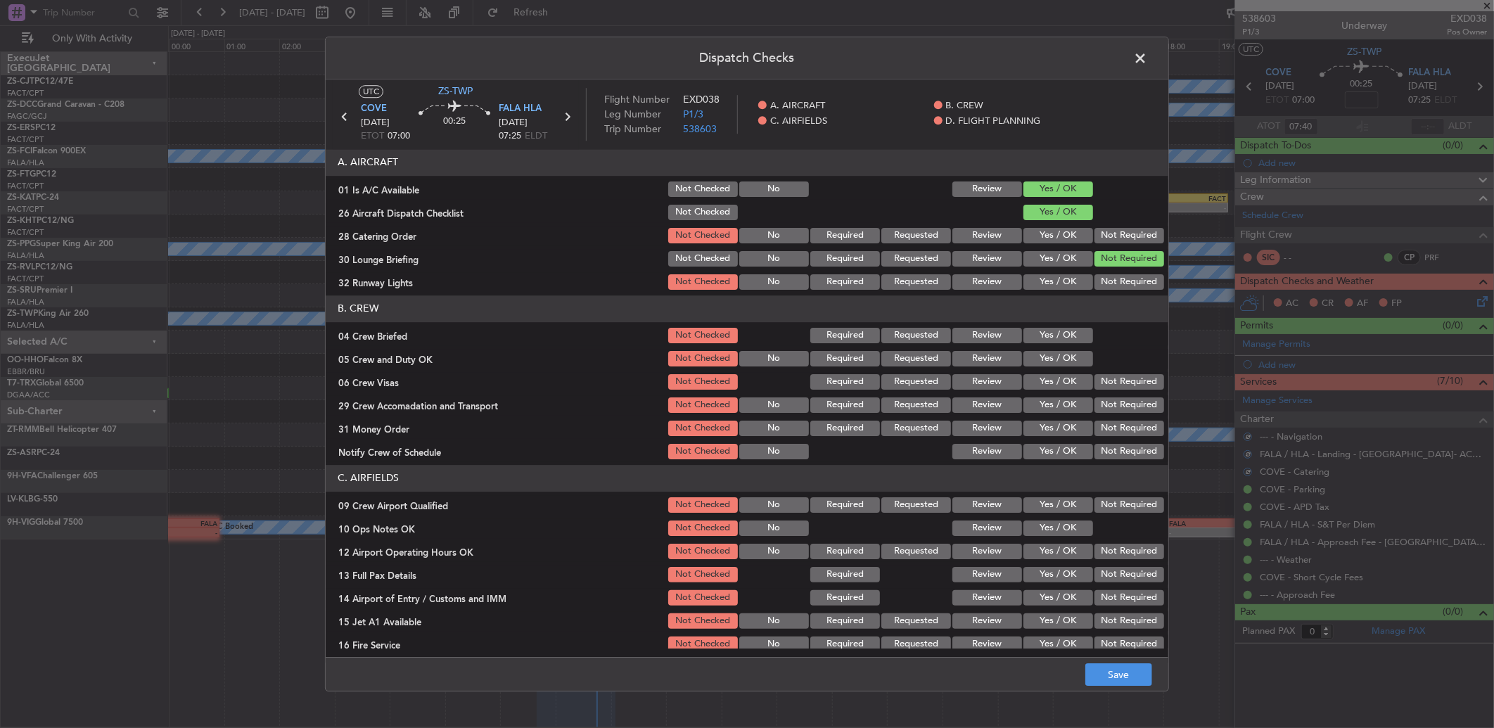
drag, startPoint x: 1121, startPoint y: 233, endPoint x: 1122, endPoint y: 242, distance: 8.5
click at [1122, 233] on button "Not Required" at bounding box center [1129, 235] width 70 height 15
click at [1122, 242] on button "Not Required" at bounding box center [1129, 235] width 70 height 15
click at [1122, 262] on button "Not Required" at bounding box center [1129, 258] width 70 height 15
drag, startPoint x: 1116, startPoint y: 281, endPoint x: 1109, endPoint y: 290, distance: 11.0
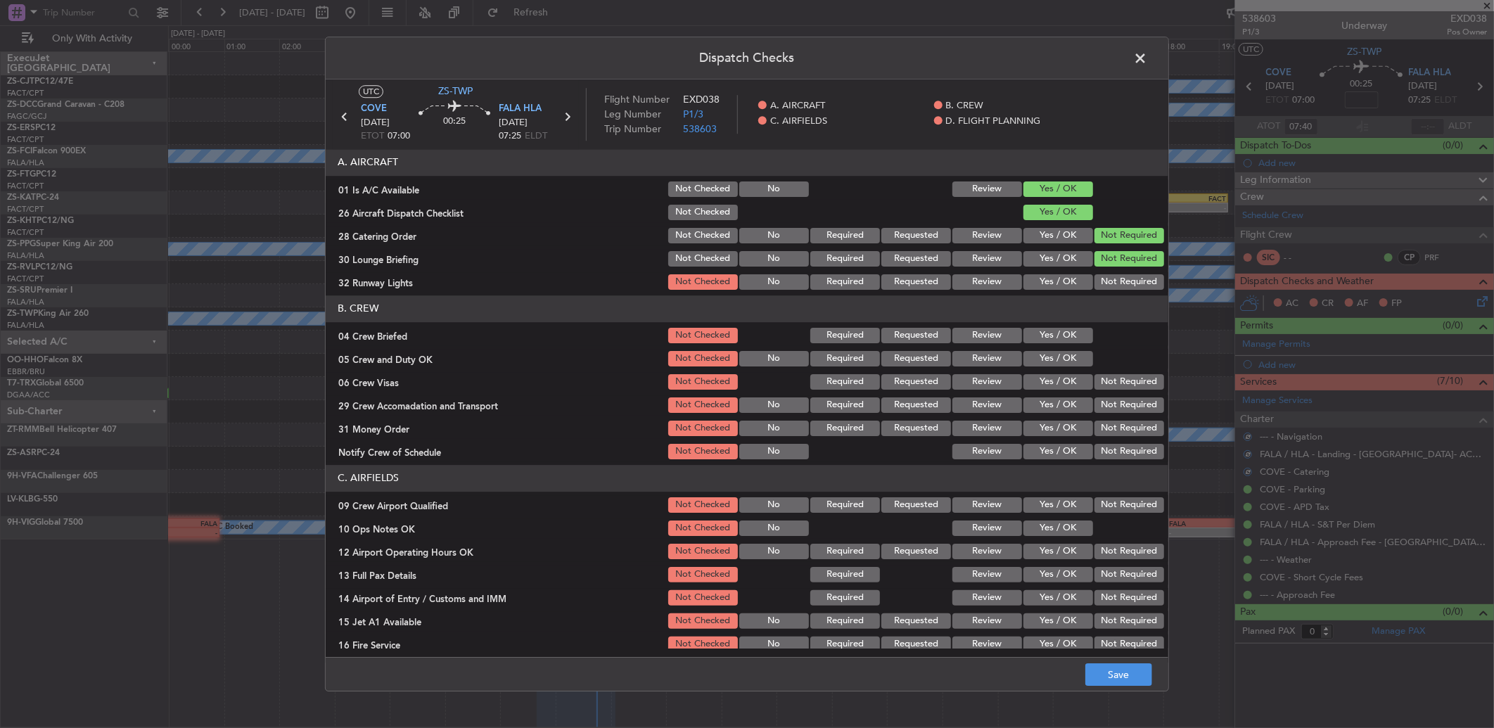
click at [1116, 282] on button "Not Required" at bounding box center [1129, 281] width 70 height 15
click at [1067, 338] on button "Yes / OK" at bounding box center [1058, 335] width 70 height 15
click at [1070, 356] on button "Yes / OK" at bounding box center [1058, 358] width 70 height 15
click at [1073, 364] on button "Yes / OK" at bounding box center [1058, 358] width 70 height 15
drag, startPoint x: 1084, startPoint y: 371, endPoint x: 1092, endPoint y: 380, distance: 11.4
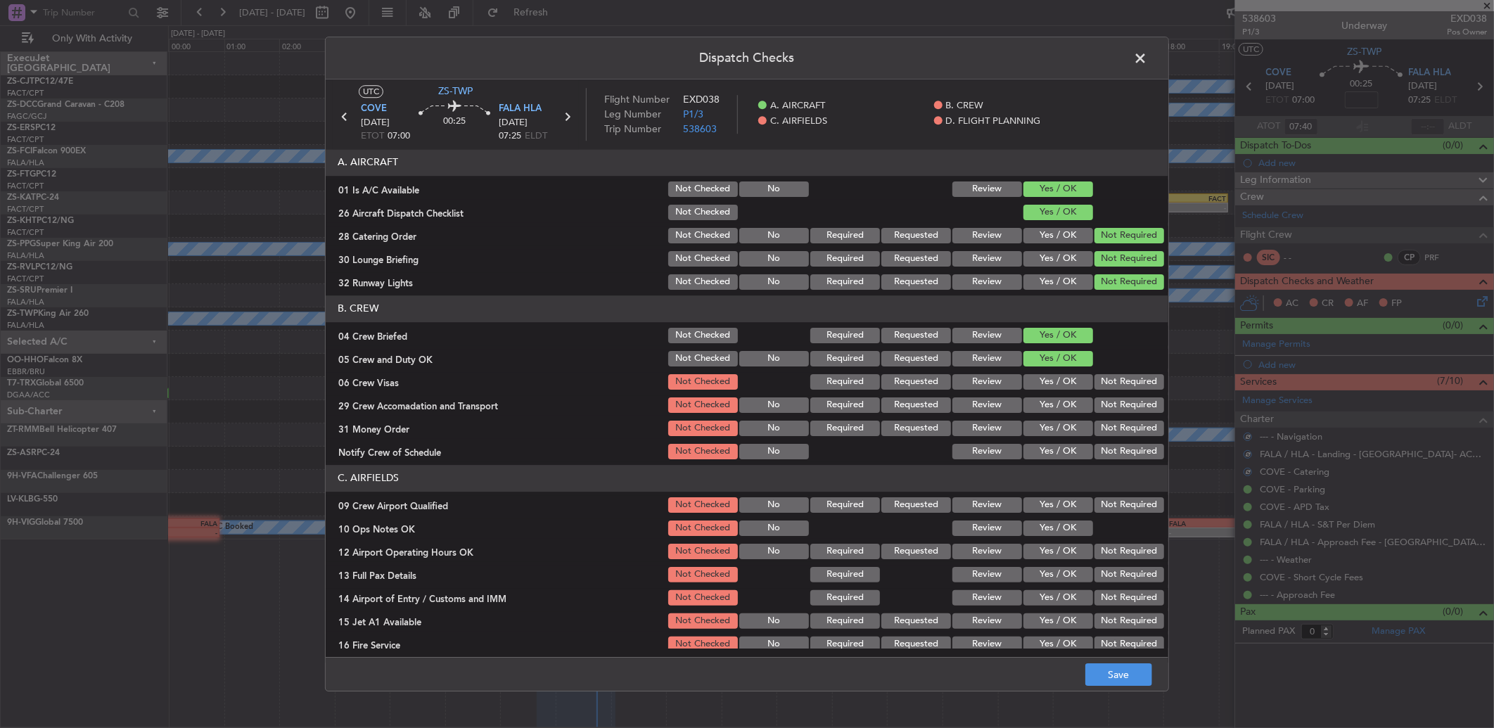
click at [1092, 373] on div "Not Required" at bounding box center [1127, 382] width 71 height 20
click at [1098, 383] on button "Not Required" at bounding box center [1129, 381] width 70 height 15
click at [1100, 394] on section "B. CREW 04 Crew Briefed Not Checked Required Requested Review Yes / OK 05 Crew …" at bounding box center [747, 378] width 842 height 166
click at [1105, 410] on button "Not Required" at bounding box center [1129, 404] width 70 height 15
click at [1105, 411] on button "Not Required" at bounding box center [1129, 404] width 70 height 15
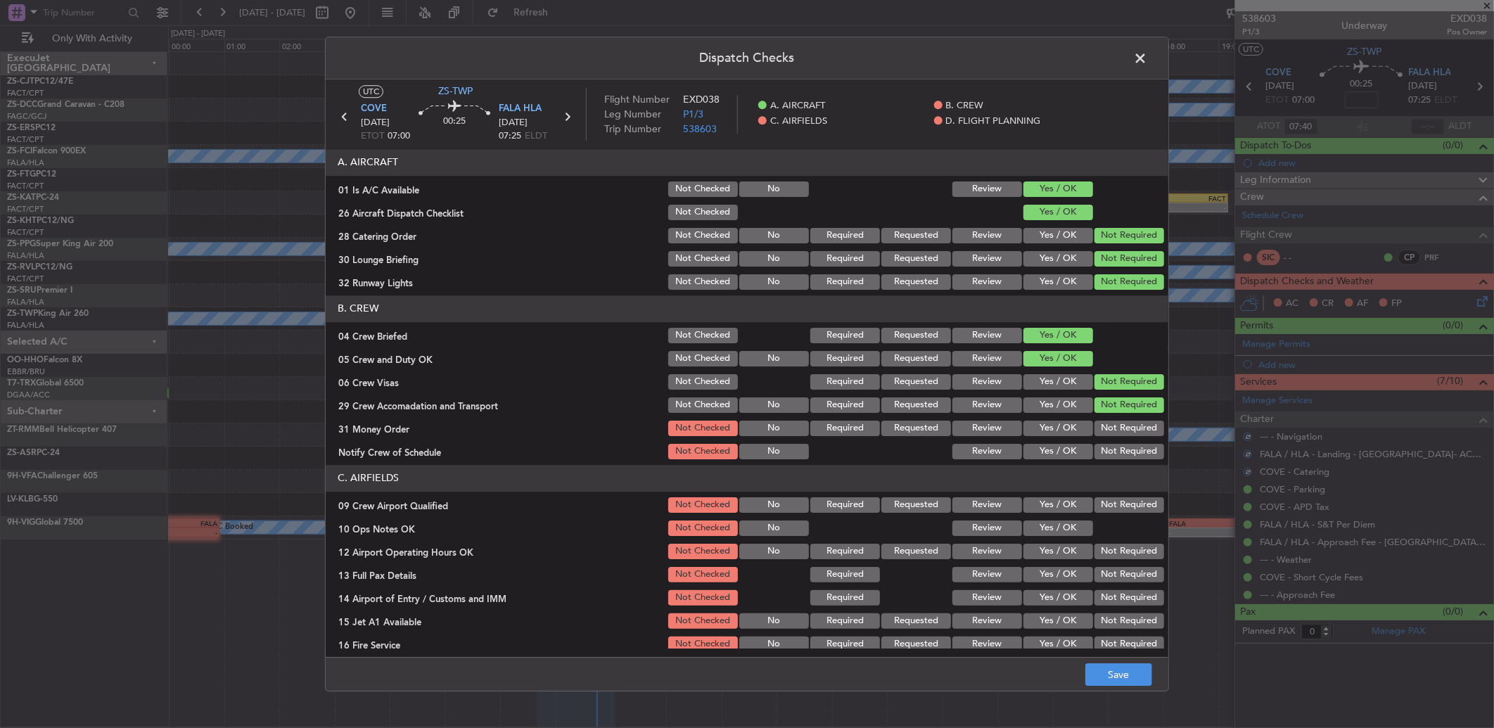
click at [1101, 426] on button "Not Required" at bounding box center [1129, 428] width 70 height 15
drag, startPoint x: 1101, startPoint y: 429, endPoint x: 1101, endPoint y: 444, distance: 14.8
click at [1102, 432] on button "Not Required" at bounding box center [1129, 428] width 70 height 15
click at [1101, 446] on button "Not Required" at bounding box center [1129, 451] width 70 height 15
click at [1101, 451] on button "Not Required" at bounding box center [1129, 451] width 70 height 15
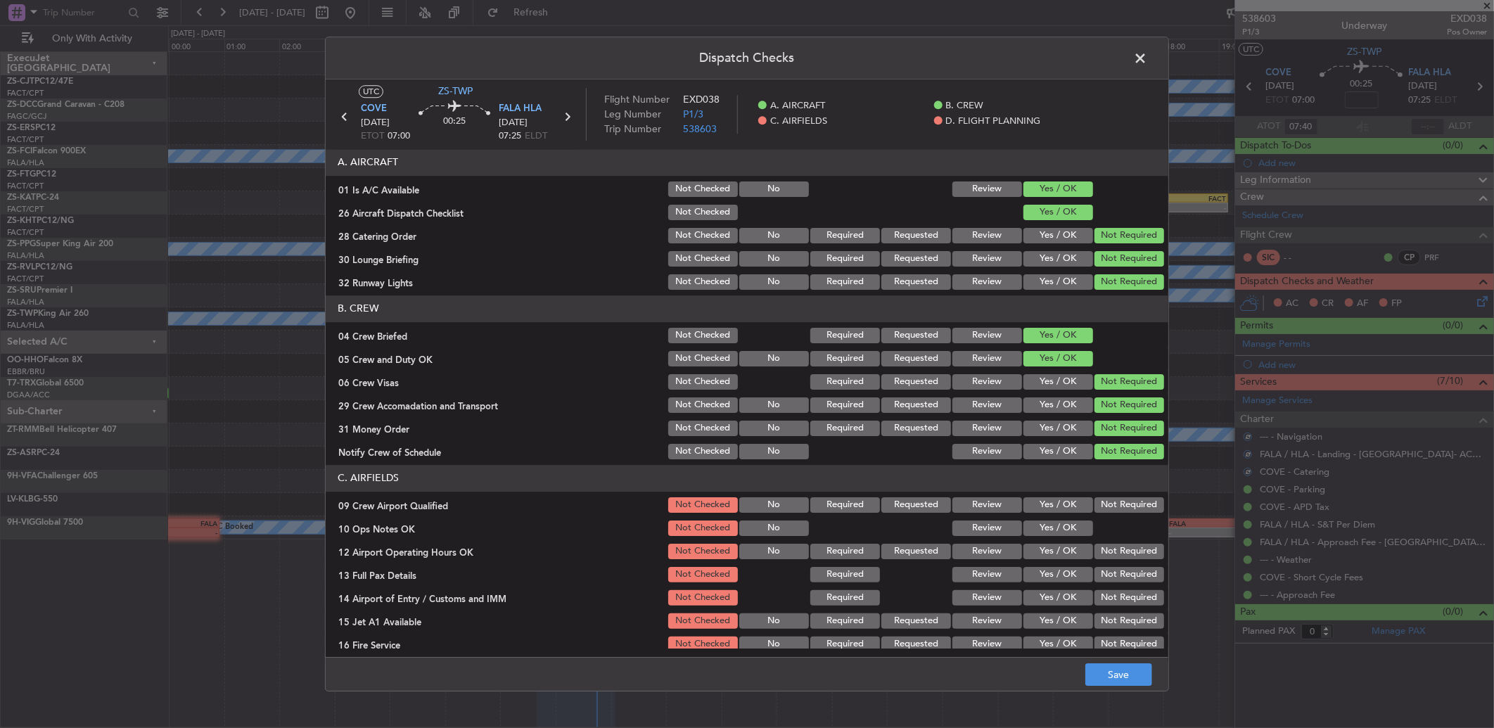
click at [1098, 495] on div "Not Required" at bounding box center [1127, 505] width 71 height 20
drag, startPoint x: 1096, startPoint y: 511, endPoint x: 1097, endPoint y: 503, distance: 7.9
click at [1095, 511] on button "Not Required" at bounding box center [1129, 504] width 70 height 15
click at [1098, 503] on button "Not Required" at bounding box center [1129, 504] width 70 height 15
click at [1067, 525] on button "Yes / OK" at bounding box center [1058, 527] width 70 height 15
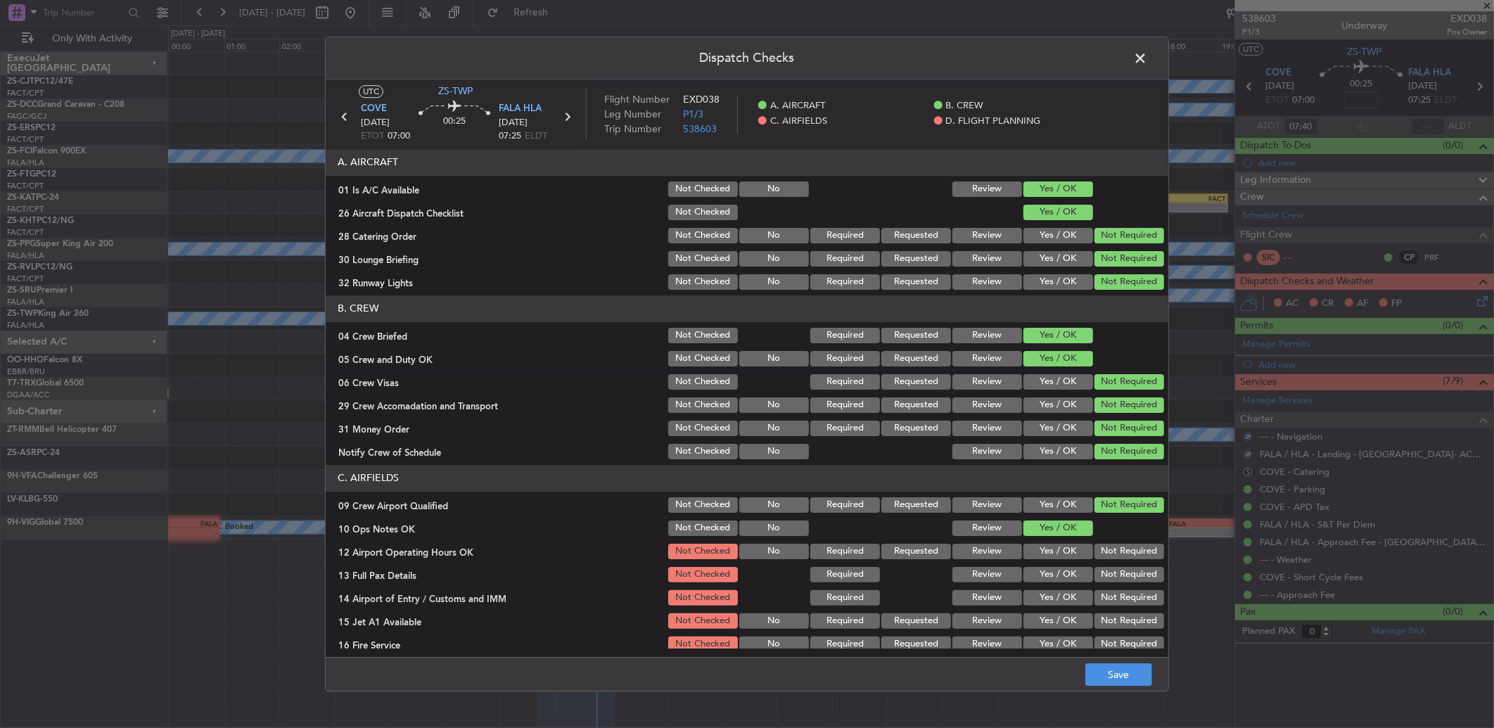
drag, startPoint x: 1081, startPoint y: 544, endPoint x: 1088, endPoint y: 552, distance: 10.5
click at [1086, 550] on div "12 Airport Operating Hours OK Not Checked No Required Requested Review Yes / OK…" at bounding box center [747, 551] width 842 height 20
click at [1094, 553] on button "Not Required" at bounding box center [1129, 551] width 70 height 15
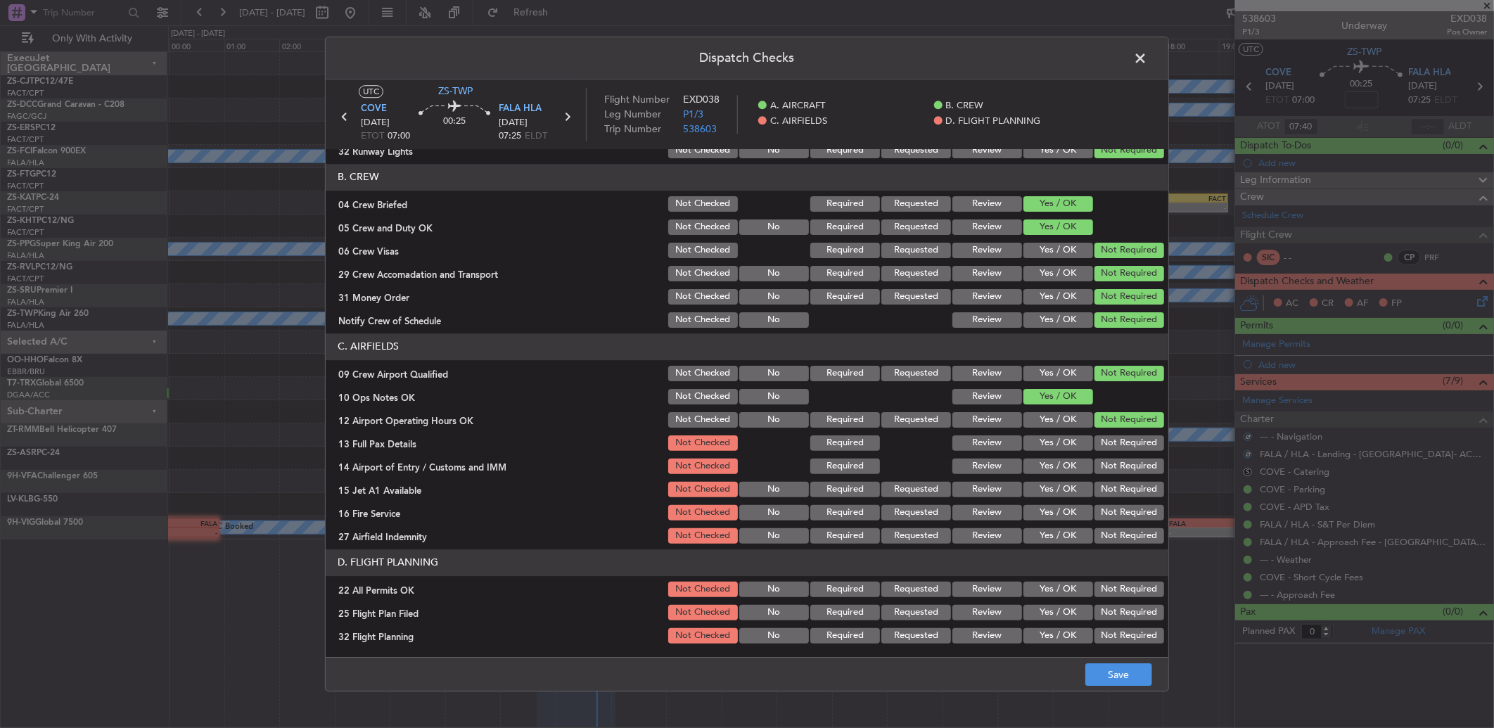
click at [1115, 449] on button "Not Required" at bounding box center [1129, 442] width 70 height 15
drag, startPoint x: 1115, startPoint y: 453, endPoint x: 1116, endPoint y: 466, distance: 13.4
click at [1116, 457] on section "C. AIRFIELDS 09 Crew Airport Qualified Not Checked No Required Requested Review…" at bounding box center [747, 439] width 842 height 212
drag, startPoint x: 1116, startPoint y: 466, endPoint x: 1112, endPoint y: 478, distance: 12.5
click at [1112, 480] on div "Not Required" at bounding box center [1127, 490] width 71 height 20
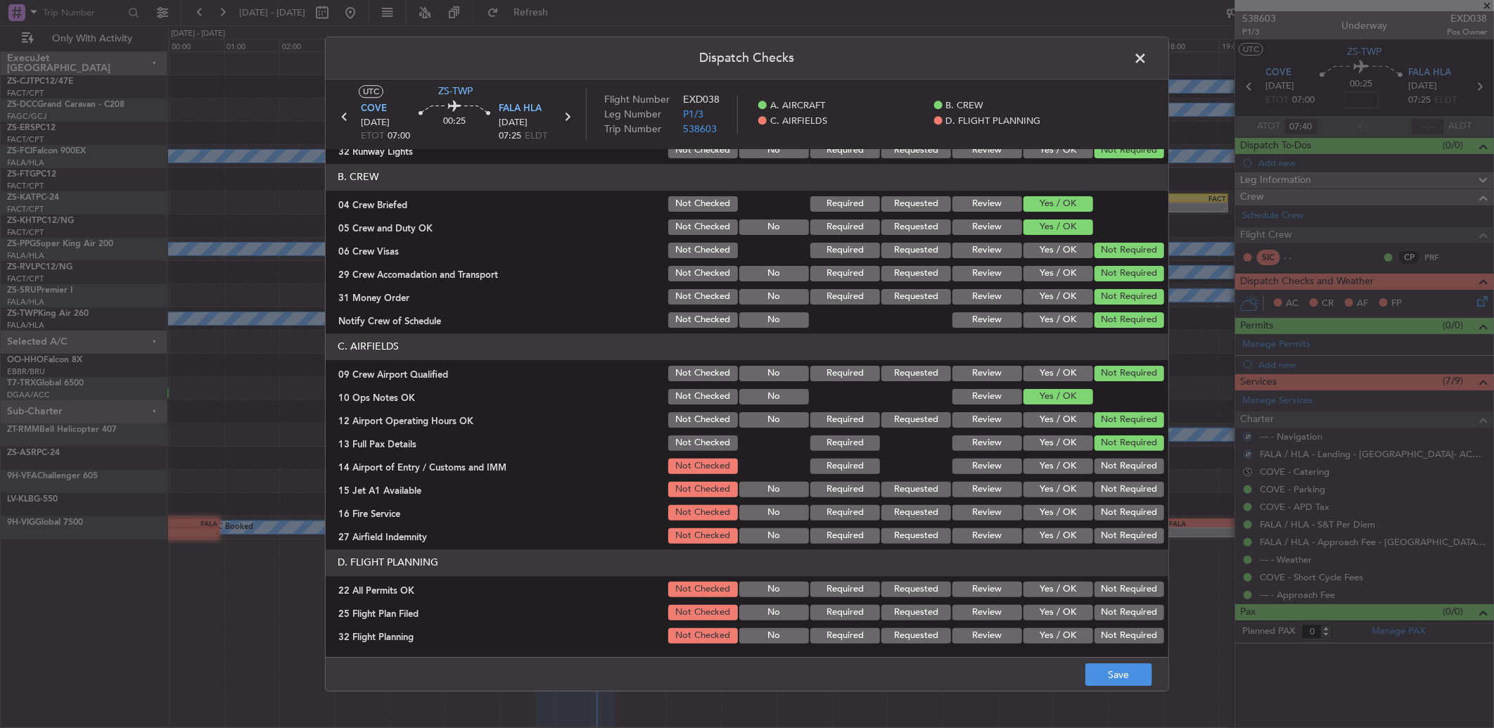
click at [1108, 468] on button "Not Required" at bounding box center [1129, 465] width 70 height 15
click at [1115, 486] on button "Not Required" at bounding box center [1129, 489] width 70 height 15
click at [1117, 489] on button "Not Required" at bounding box center [1129, 489] width 70 height 15
drag, startPoint x: 1127, startPoint y: 516, endPoint x: 1127, endPoint y: 533, distance: 16.9
click at [1127, 522] on section "C. AIRFIELDS 09 Crew Airport Qualified Not Checked No Required Requested Review…" at bounding box center [747, 439] width 842 height 212
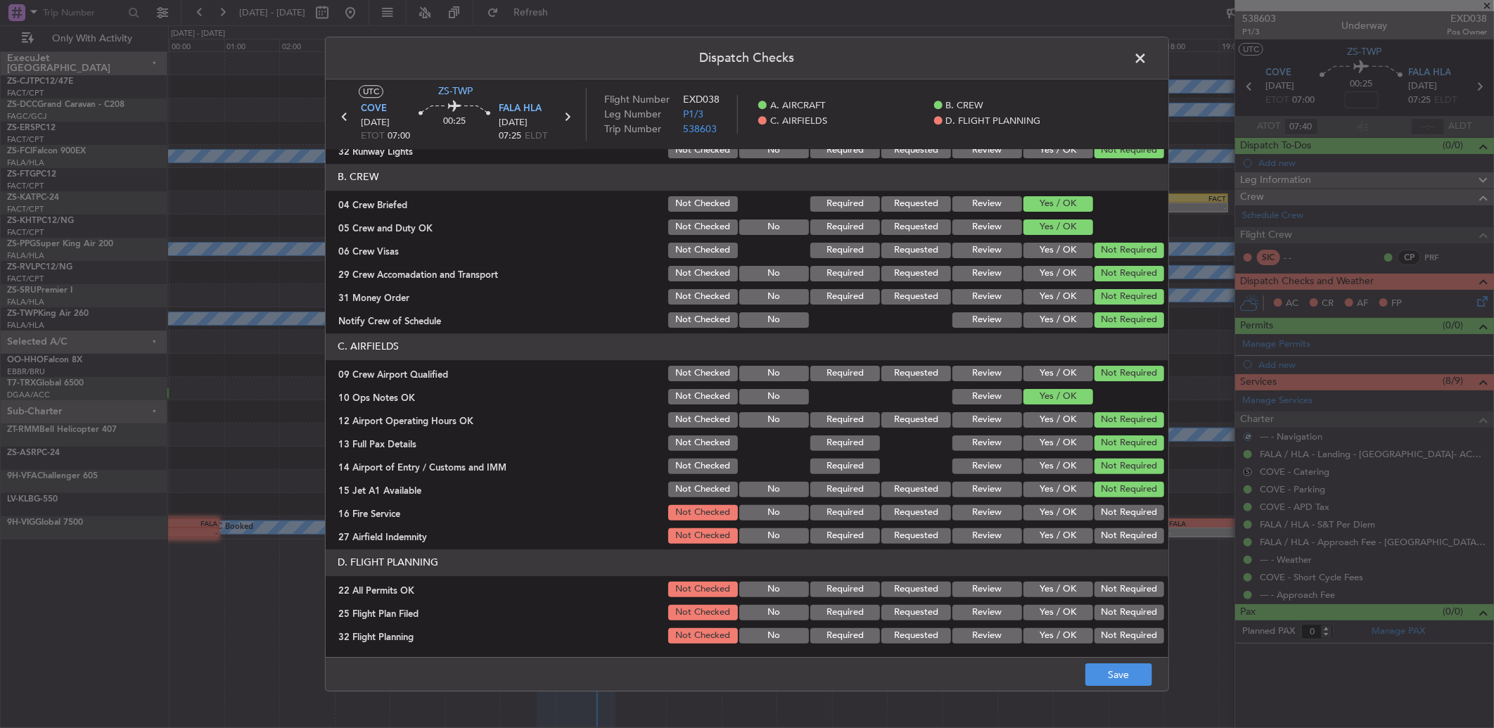
click at [1128, 533] on button "Not Required" at bounding box center [1129, 535] width 70 height 15
click at [1129, 533] on button "Not Required" at bounding box center [1129, 535] width 70 height 15
click at [1136, 505] on button "Not Required" at bounding box center [1129, 512] width 70 height 15
click at [1120, 593] on button "Not Required" at bounding box center [1129, 589] width 70 height 15
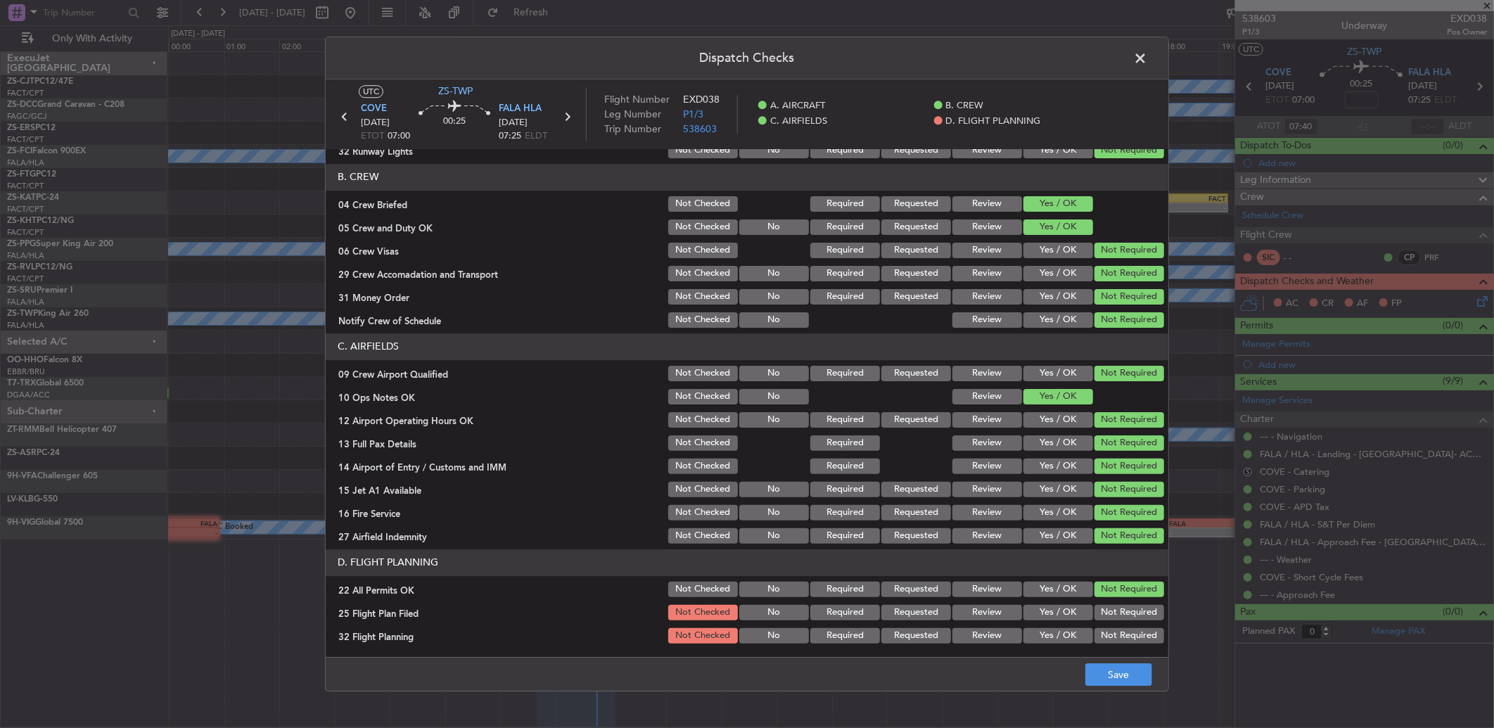
click at [996, 612] on button "Review" at bounding box center [987, 612] width 70 height 15
click at [989, 634] on button "Review" at bounding box center [987, 635] width 70 height 15
click at [1148, 684] on button "Save" at bounding box center [1118, 674] width 67 height 23
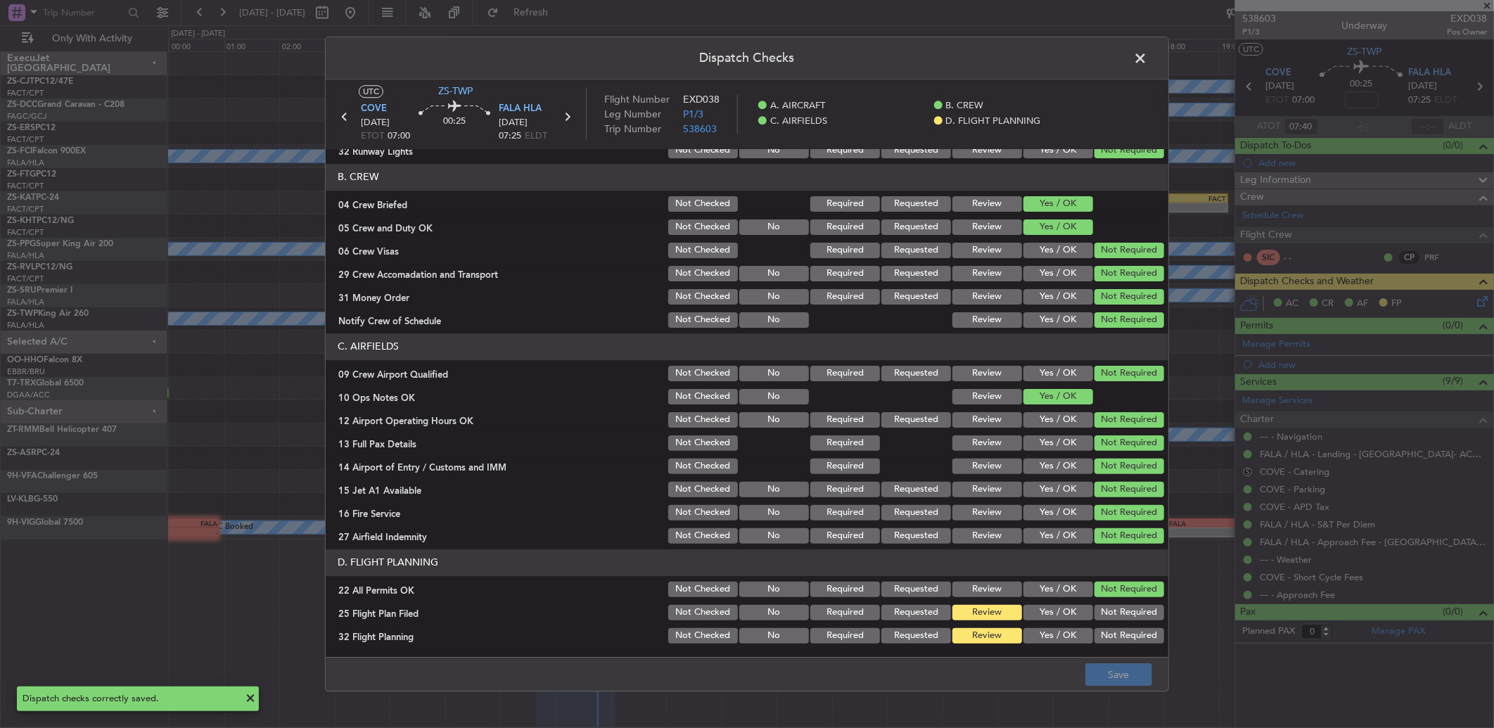
click at [1147, 57] on span at bounding box center [1147, 62] width 0 height 28
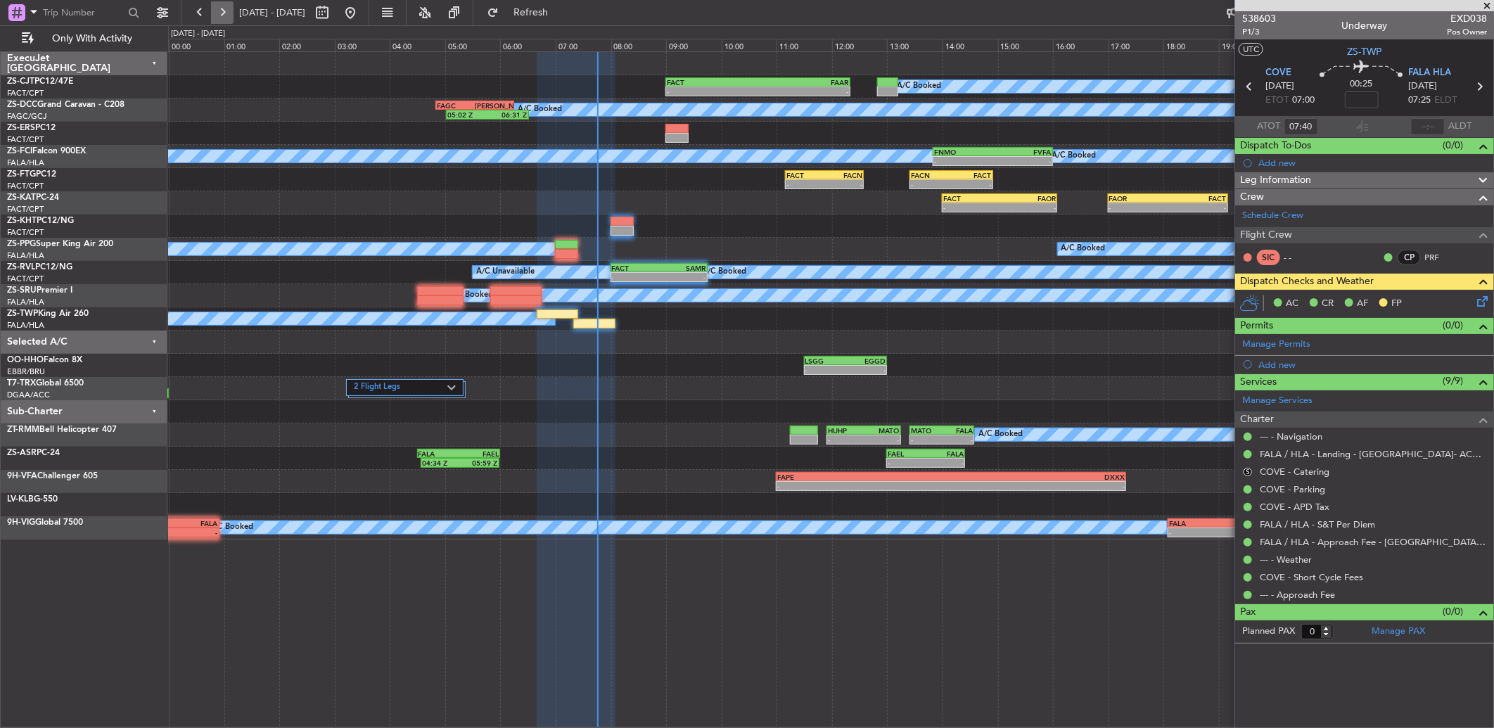
click at [218, 13] on button at bounding box center [222, 12] width 23 height 23
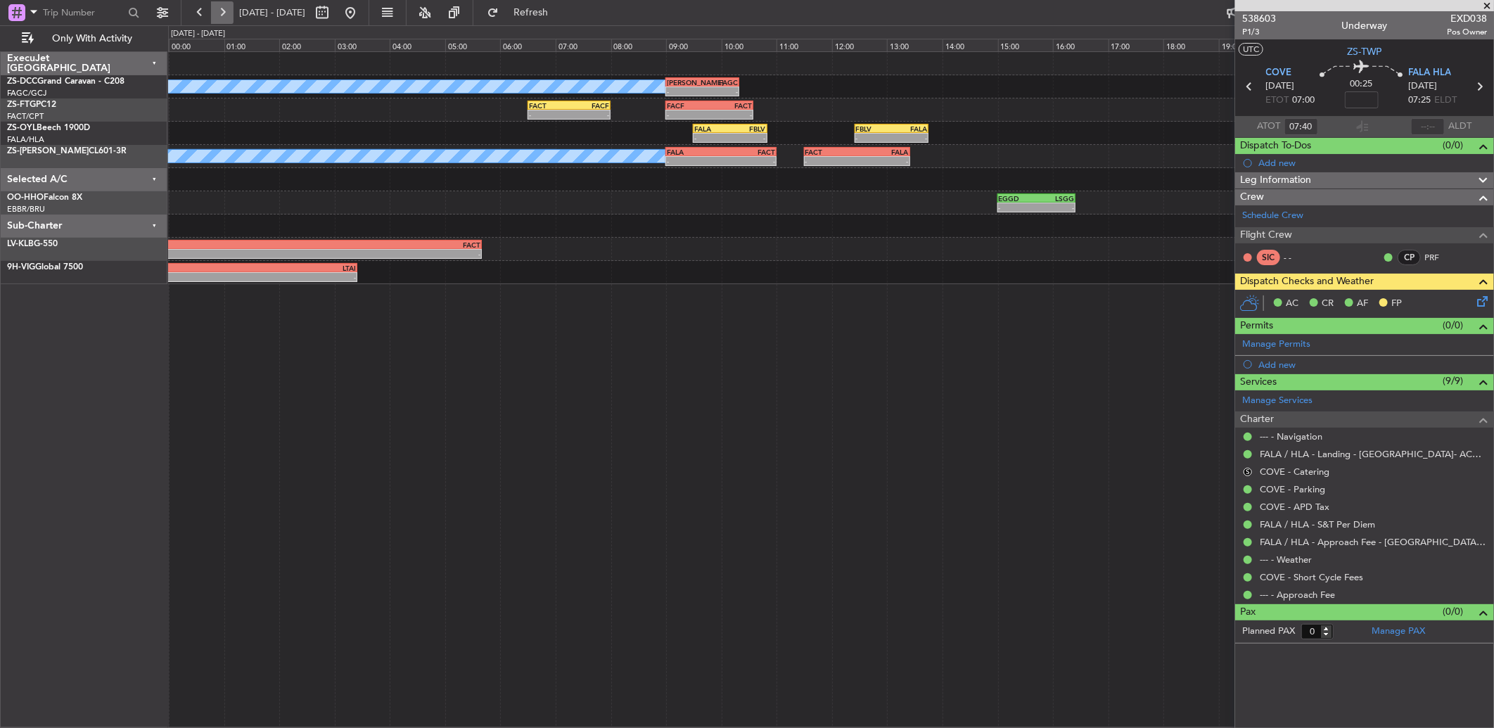
click at [218, 13] on button at bounding box center [222, 12] width 23 height 23
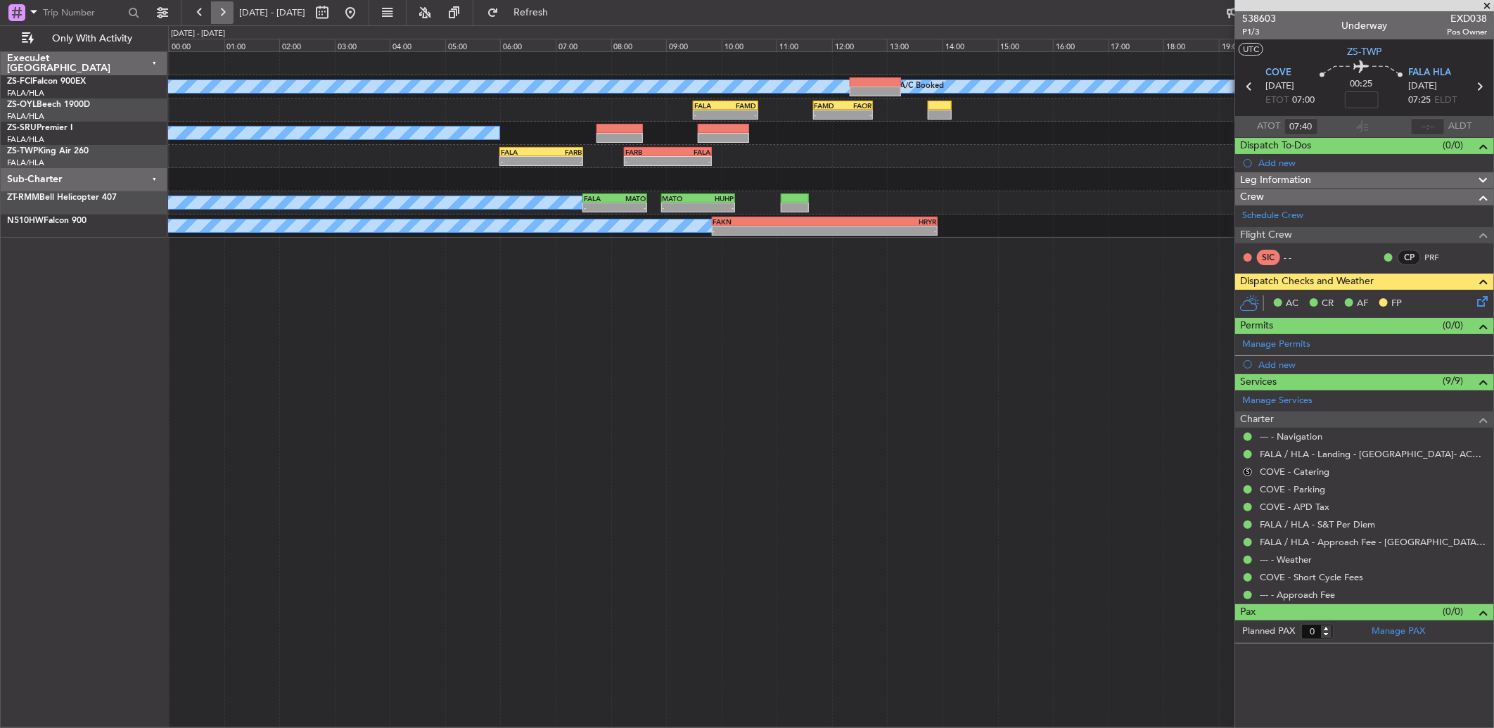
click at [228, 10] on button at bounding box center [222, 12] width 23 height 23
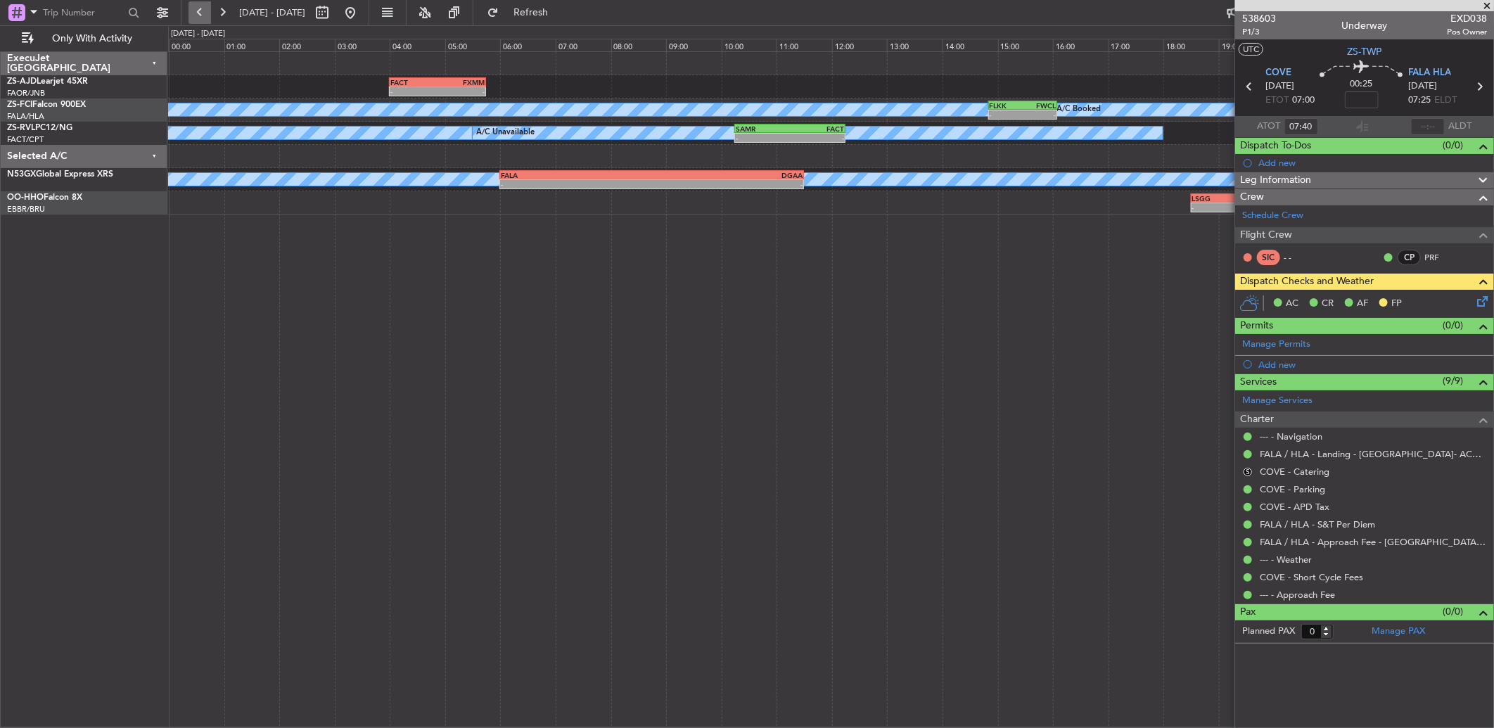
click at [204, 10] on button at bounding box center [199, 12] width 23 height 23
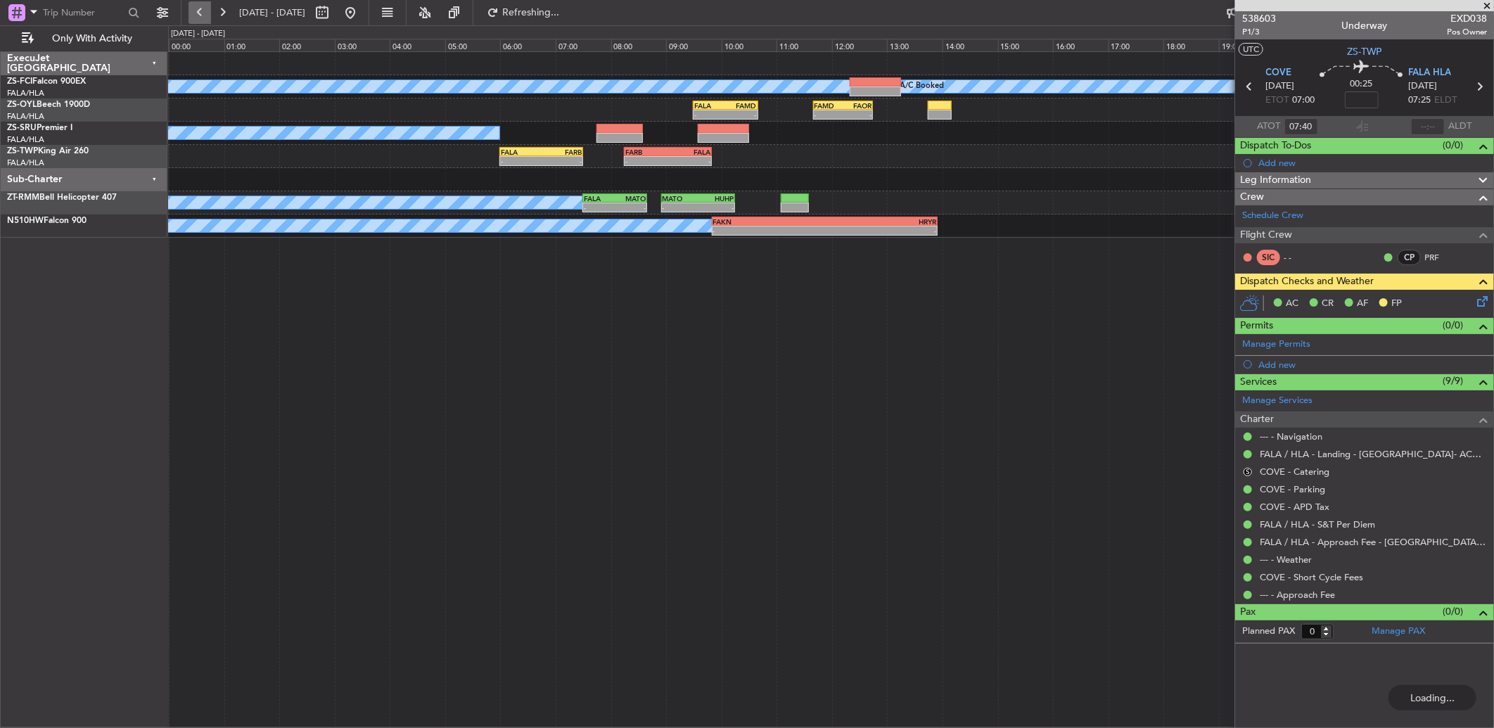
click at [206, 8] on button at bounding box center [199, 12] width 23 height 23
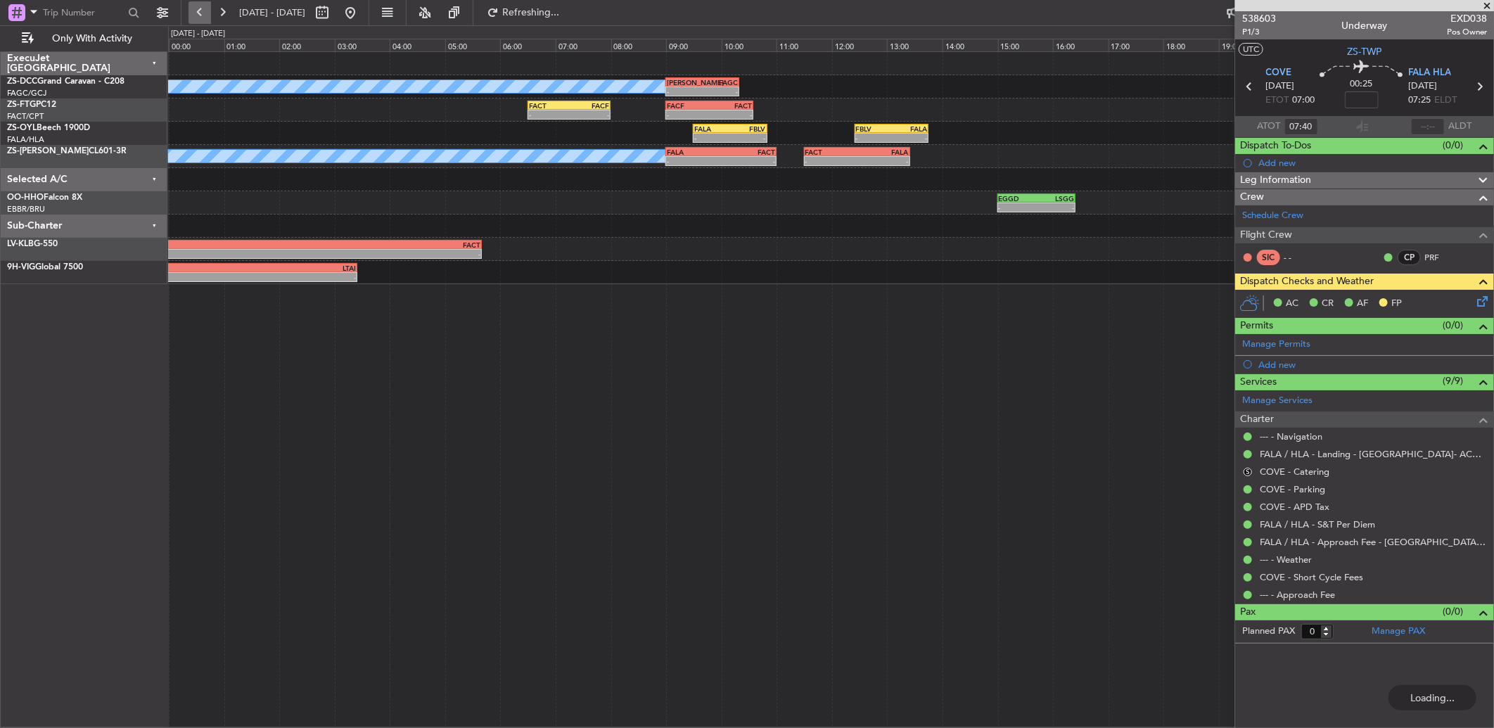
click at [195, 11] on button at bounding box center [199, 12] width 23 height 23
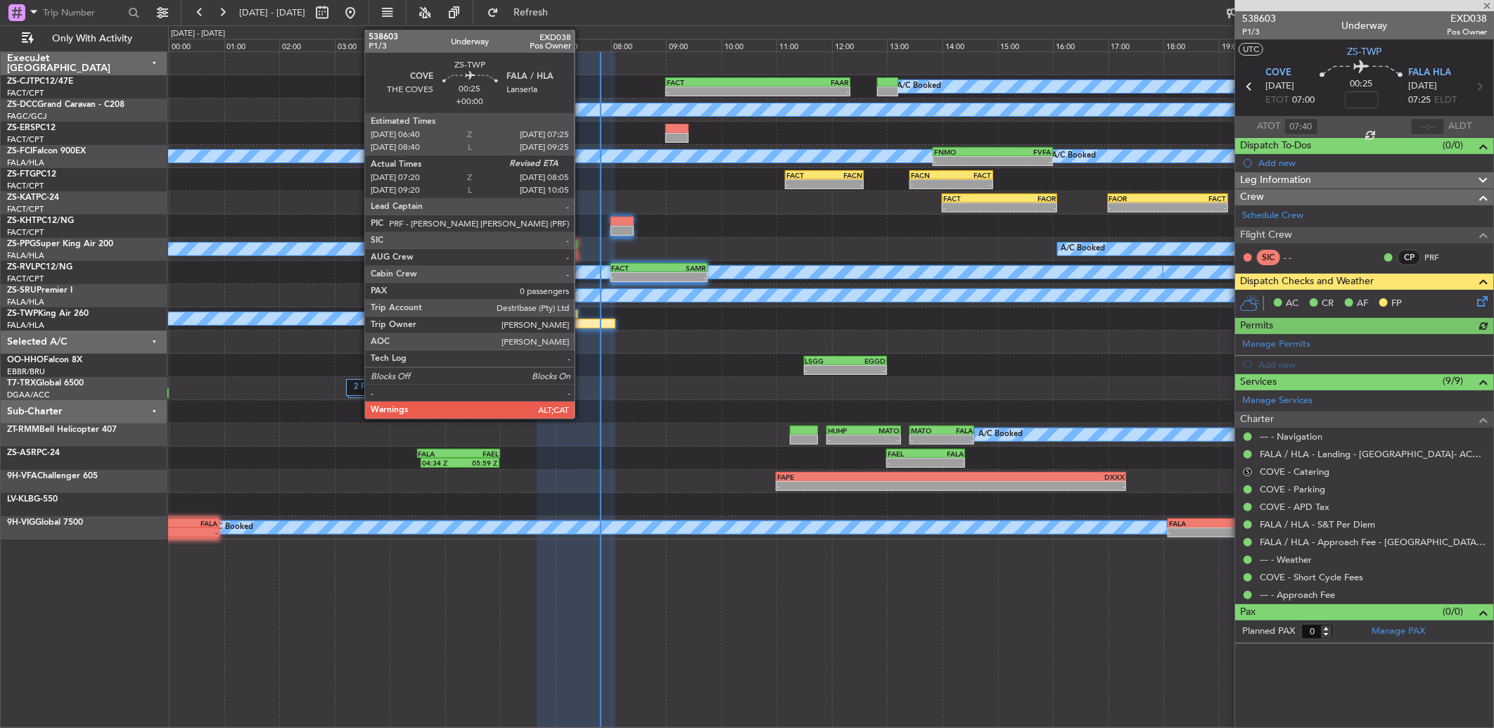
click at [582, 321] on div at bounding box center [593, 324] width 41 height 10
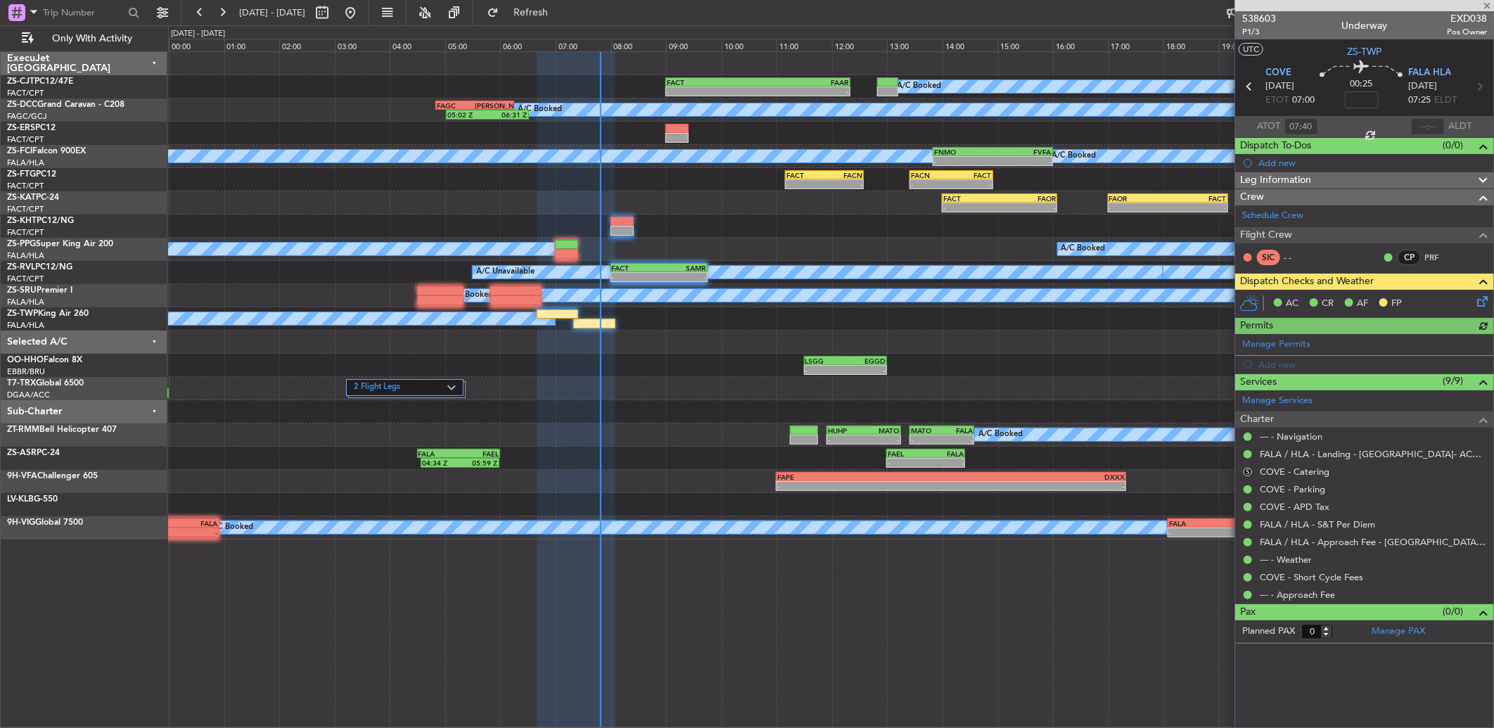
click at [1387, 302] on button at bounding box center [1383, 302] width 8 height 8
click at [1381, 300] on button at bounding box center [1383, 302] width 8 height 8
click at [1485, 299] on icon at bounding box center [1479, 298] width 11 height 11
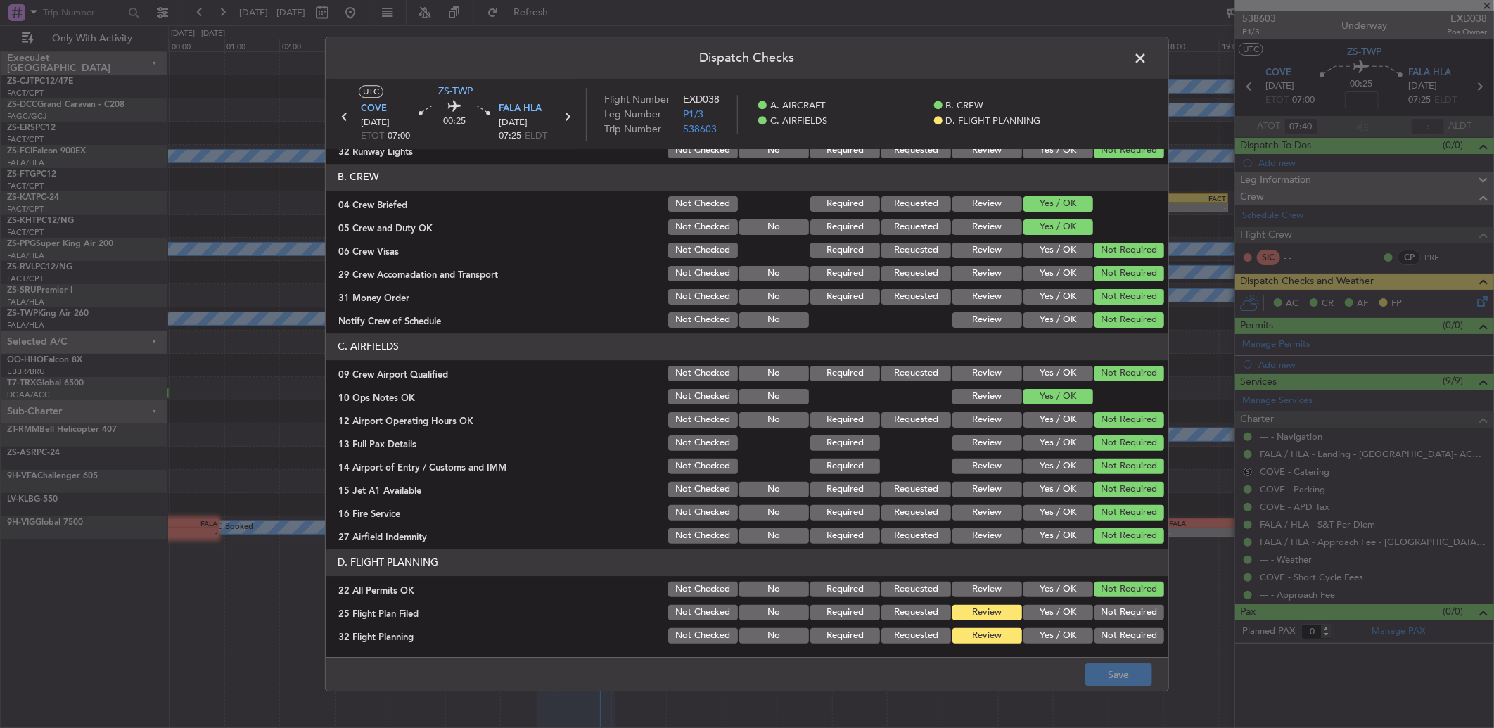
drag, startPoint x: 1053, startPoint y: 608, endPoint x: 1050, endPoint y: 634, distance: 26.2
click at [1057, 612] on button "Yes / OK" at bounding box center [1058, 612] width 70 height 15
click at [1050, 636] on button "Yes / OK" at bounding box center [1058, 635] width 70 height 15
click at [1105, 669] on button "Save" at bounding box center [1118, 674] width 67 height 23
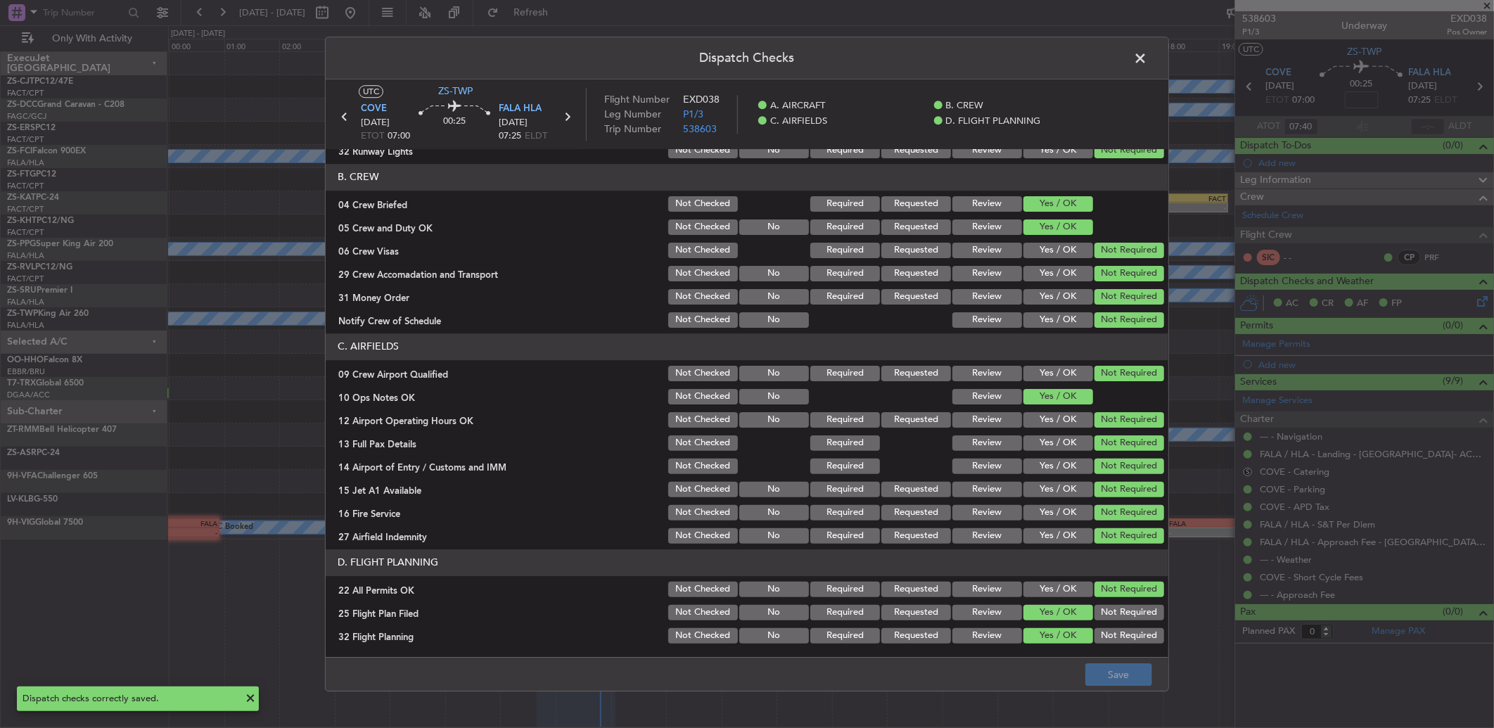
click at [1147, 58] on span at bounding box center [1147, 62] width 0 height 28
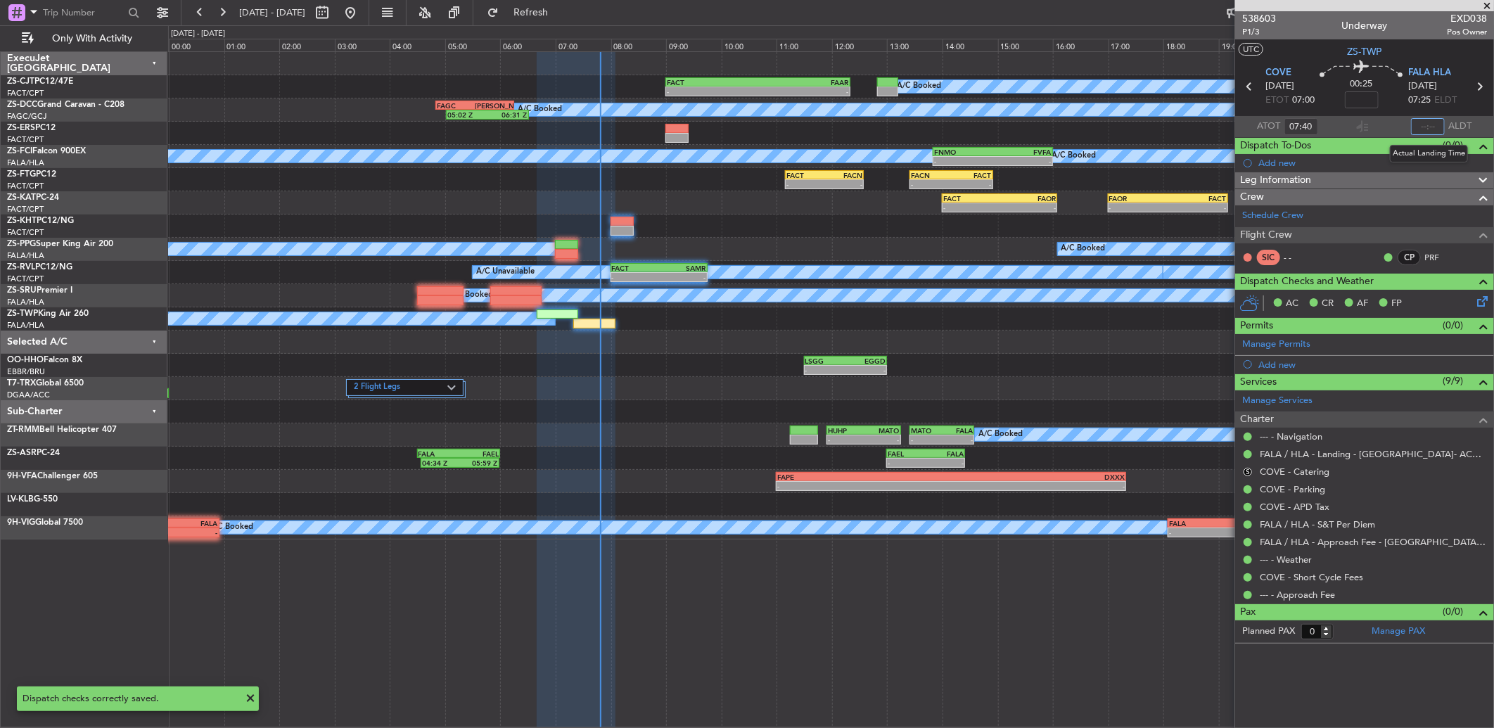
click at [1420, 122] on input "text" at bounding box center [1428, 126] width 34 height 17
type input "07:48"
click at [1245, 471] on button "S" at bounding box center [1247, 472] width 8 height 8
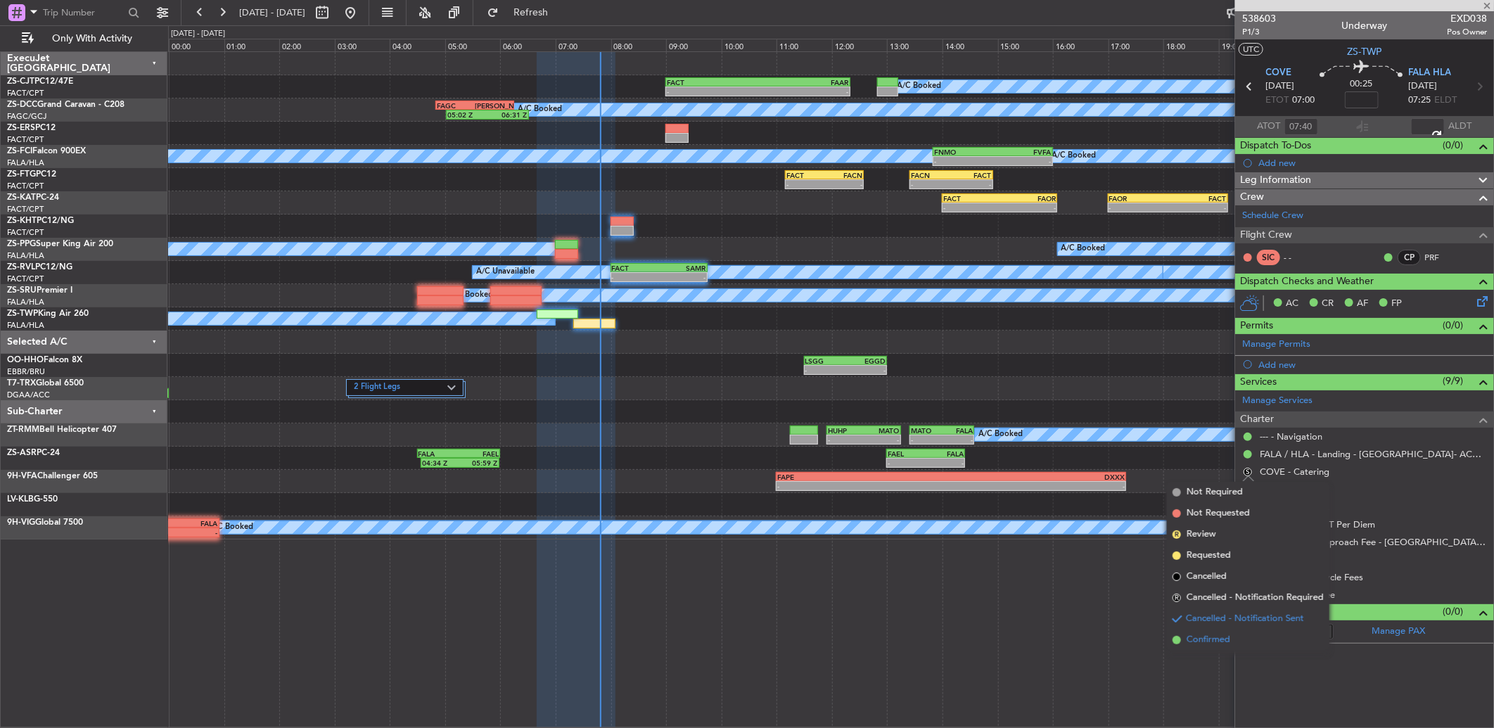
click at [1232, 641] on li "Confirmed" at bounding box center [1248, 639] width 162 height 21
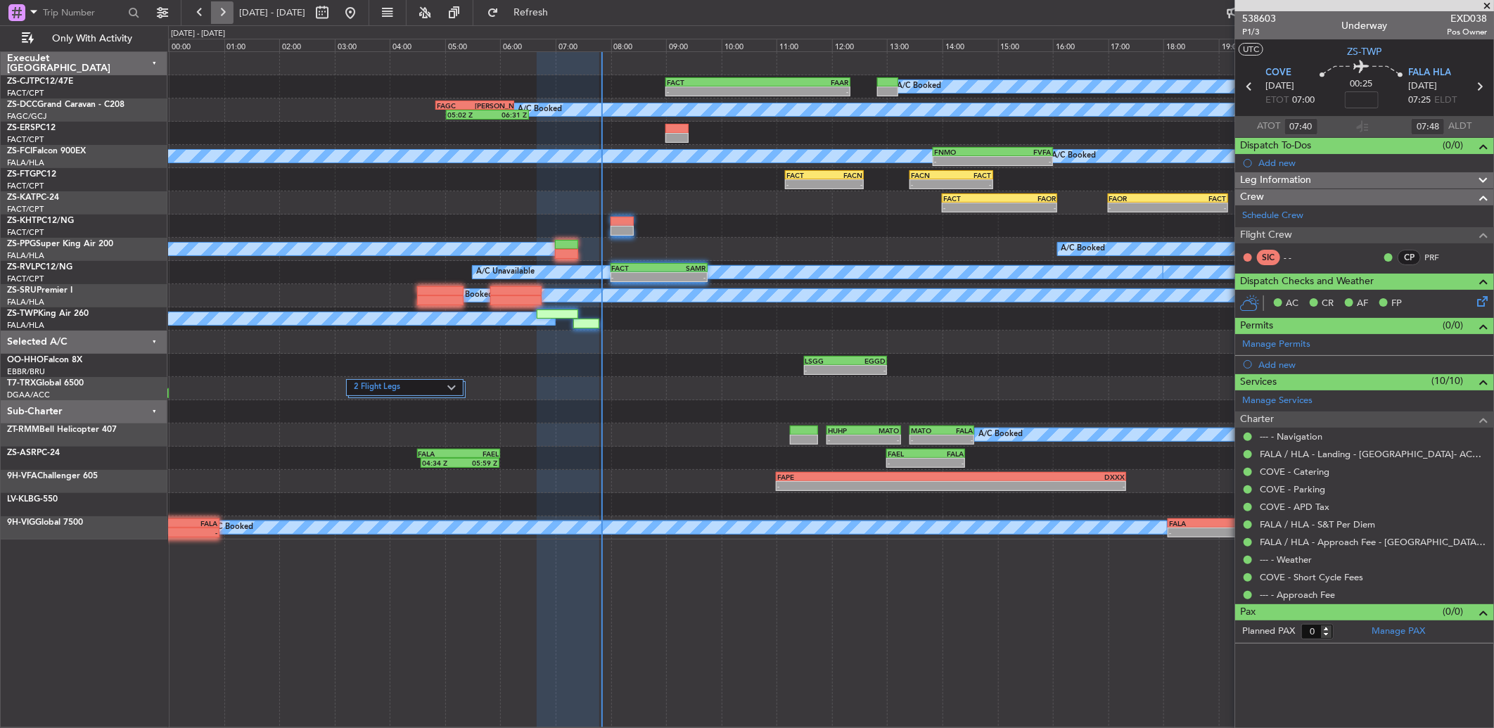
click at [214, 19] on button at bounding box center [222, 12] width 23 height 23
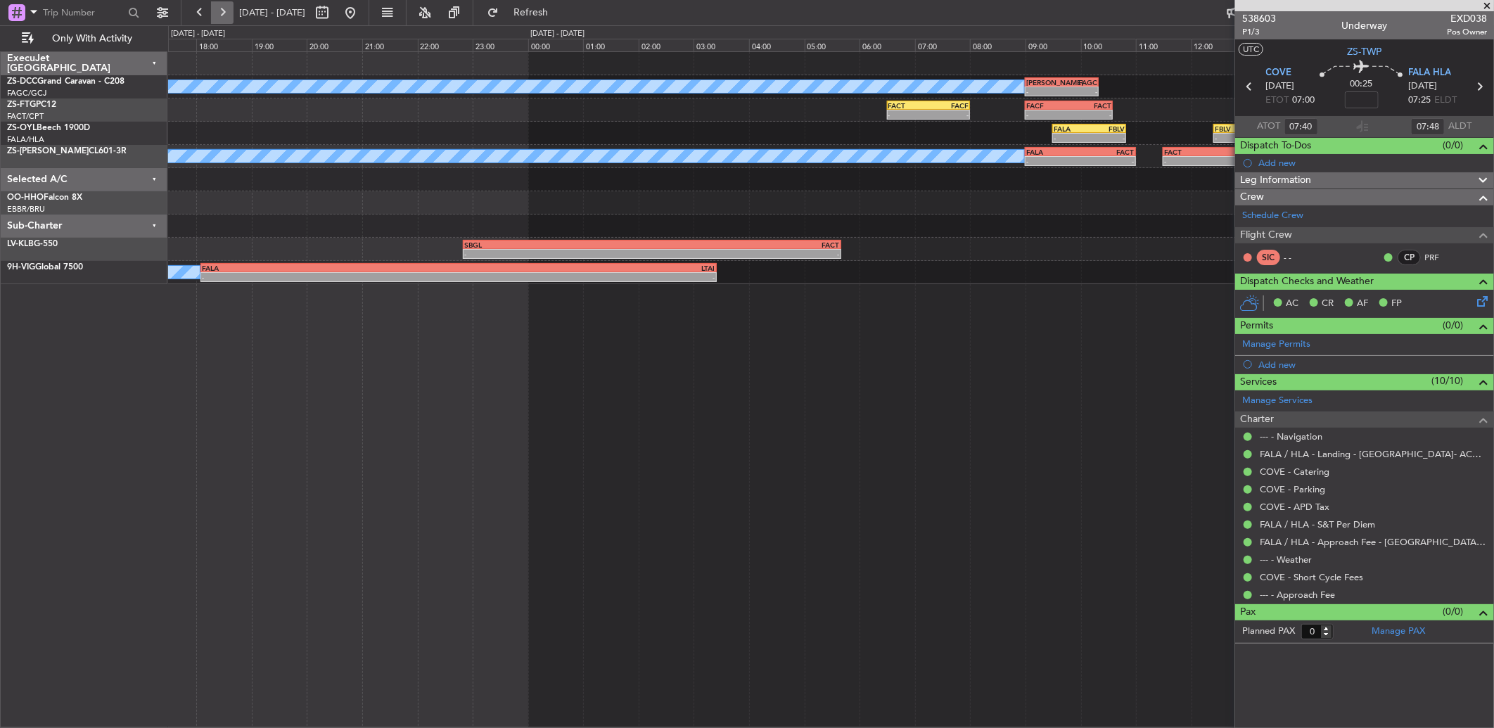
click at [214, 19] on button at bounding box center [222, 12] width 23 height 23
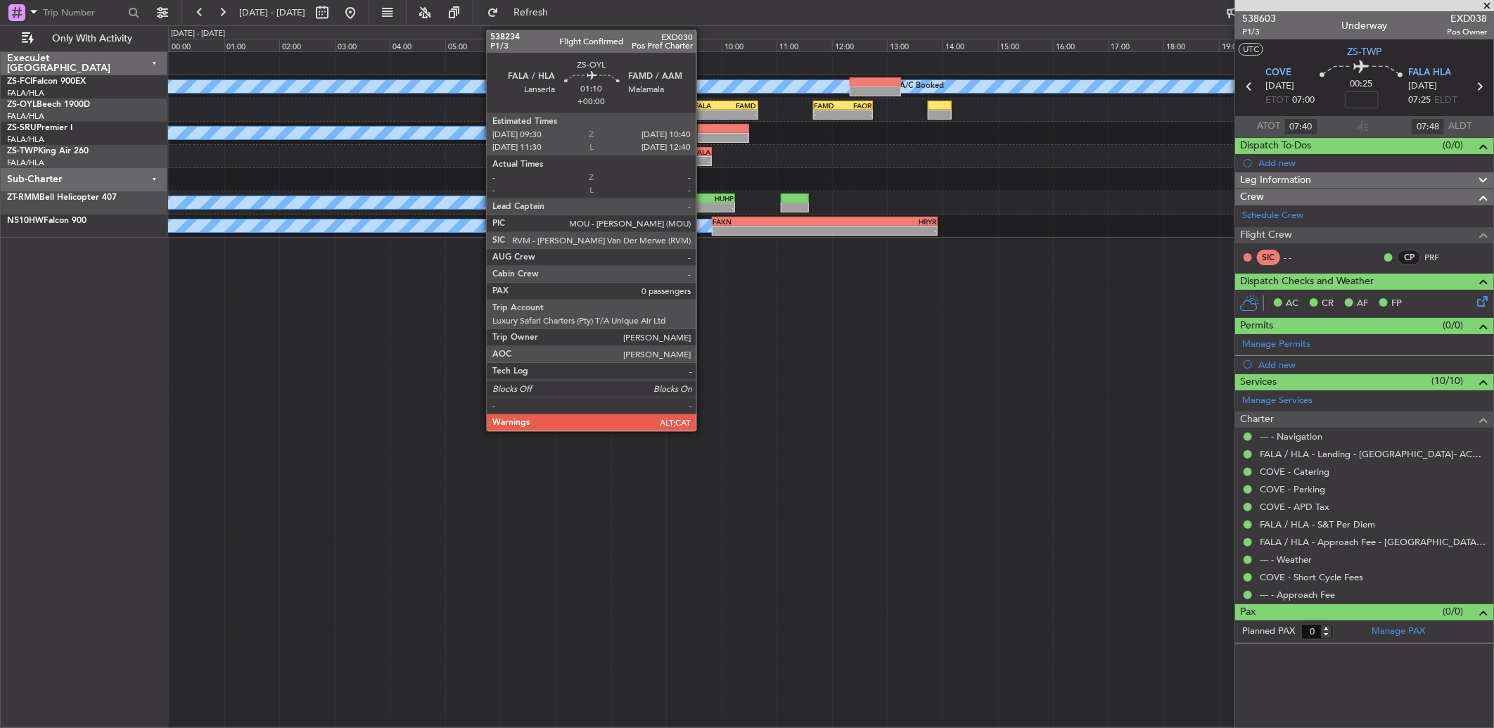
click at [703, 110] on div "- -" at bounding box center [725, 115] width 65 height 10
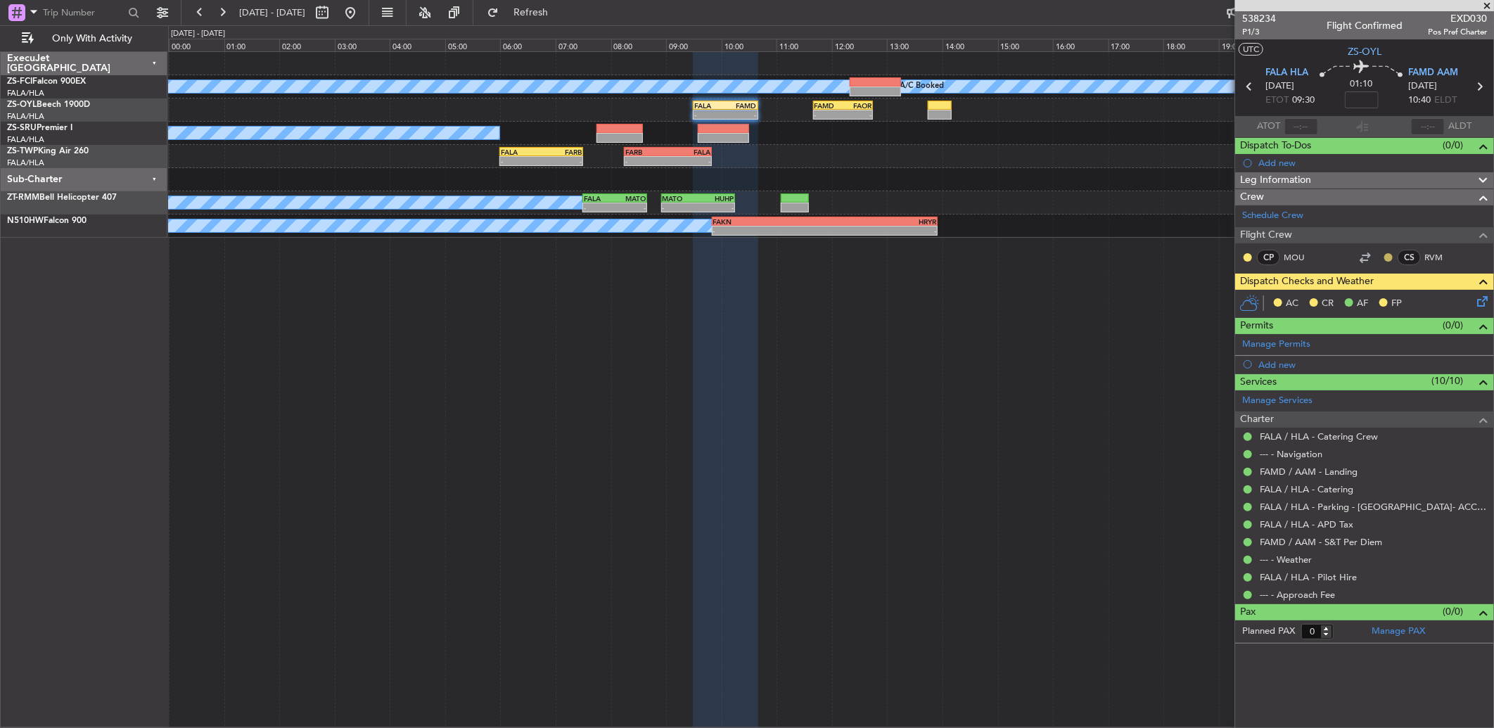
click at [1390, 257] on button at bounding box center [1388, 257] width 8 height 8
click at [1392, 293] on span "Acknowledged" at bounding box center [1392, 298] width 62 height 14
click at [1248, 252] on div at bounding box center [1247, 257] width 11 height 11
click at [1249, 257] on button at bounding box center [1247, 257] width 8 height 8
click at [1236, 288] on li "Acknowledged" at bounding box center [1247, 298] width 94 height 21
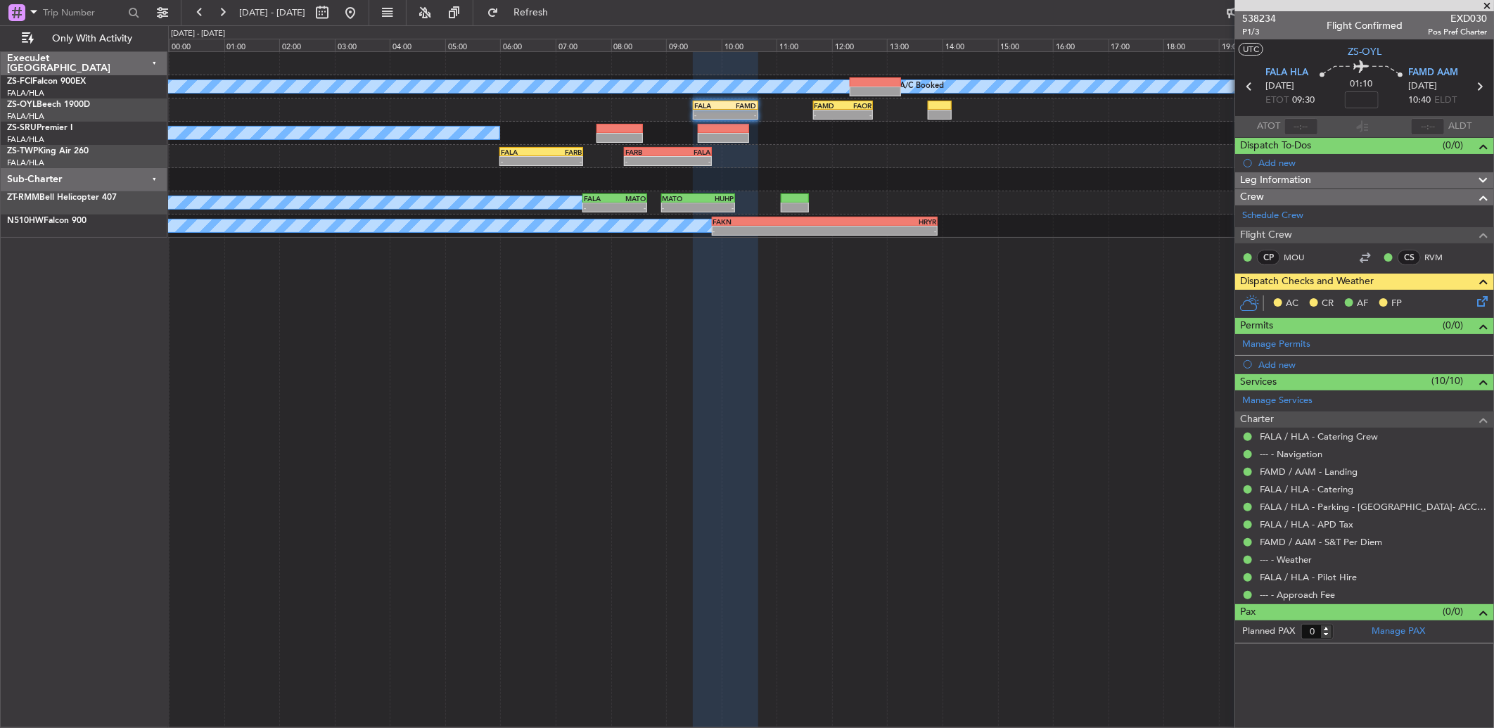
click at [1485, 300] on icon at bounding box center [1479, 298] width 11 height 11
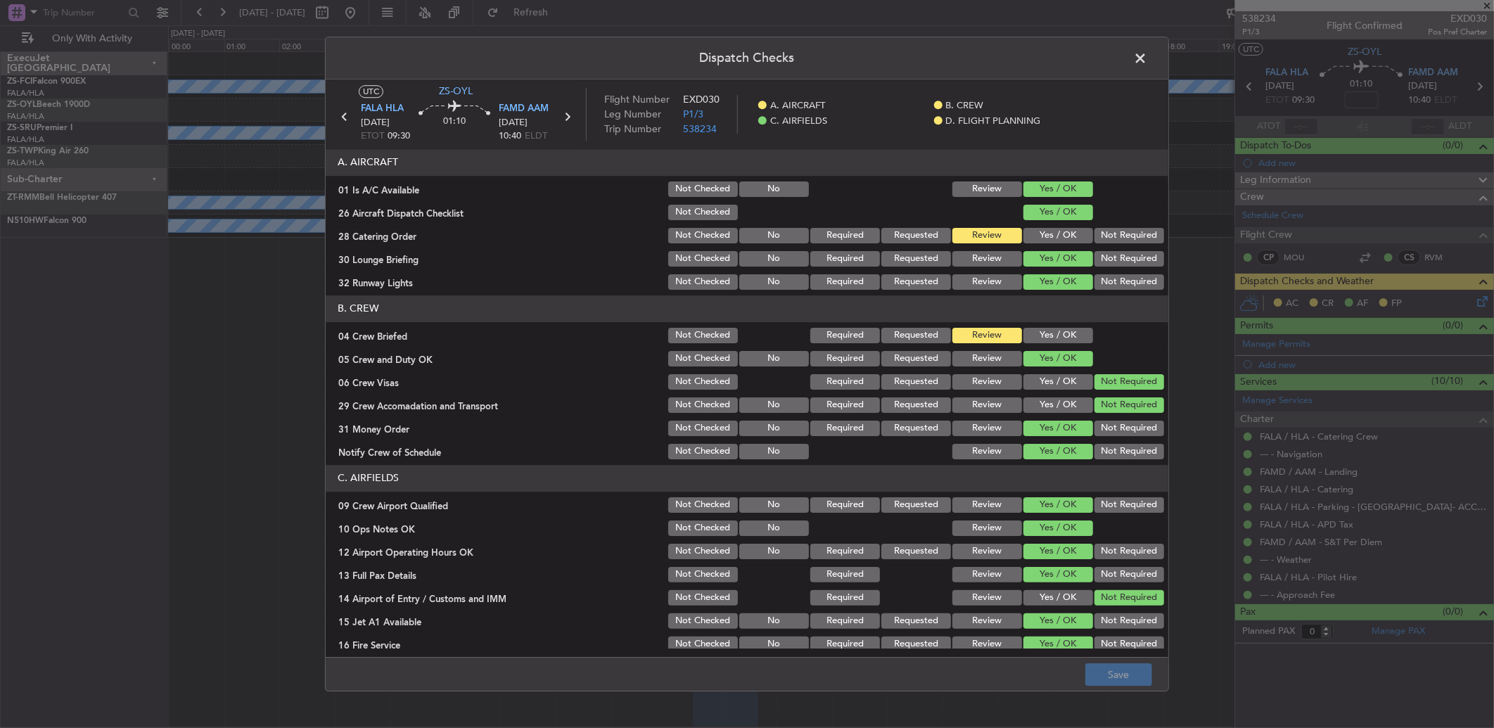
click at [1122, 242] on button "Not Required" at bounding box center [1129, 235] width 70 height 15
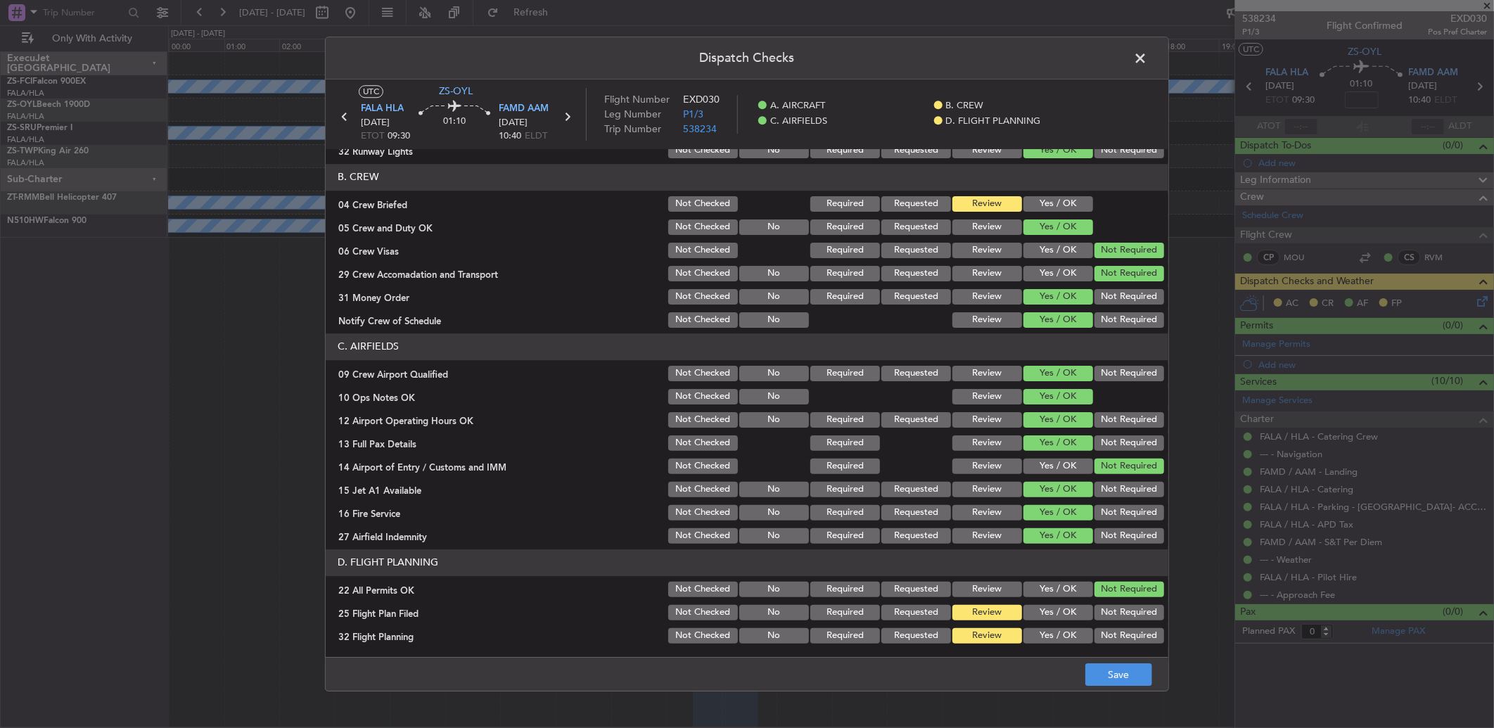
scroll to position [0, 0]
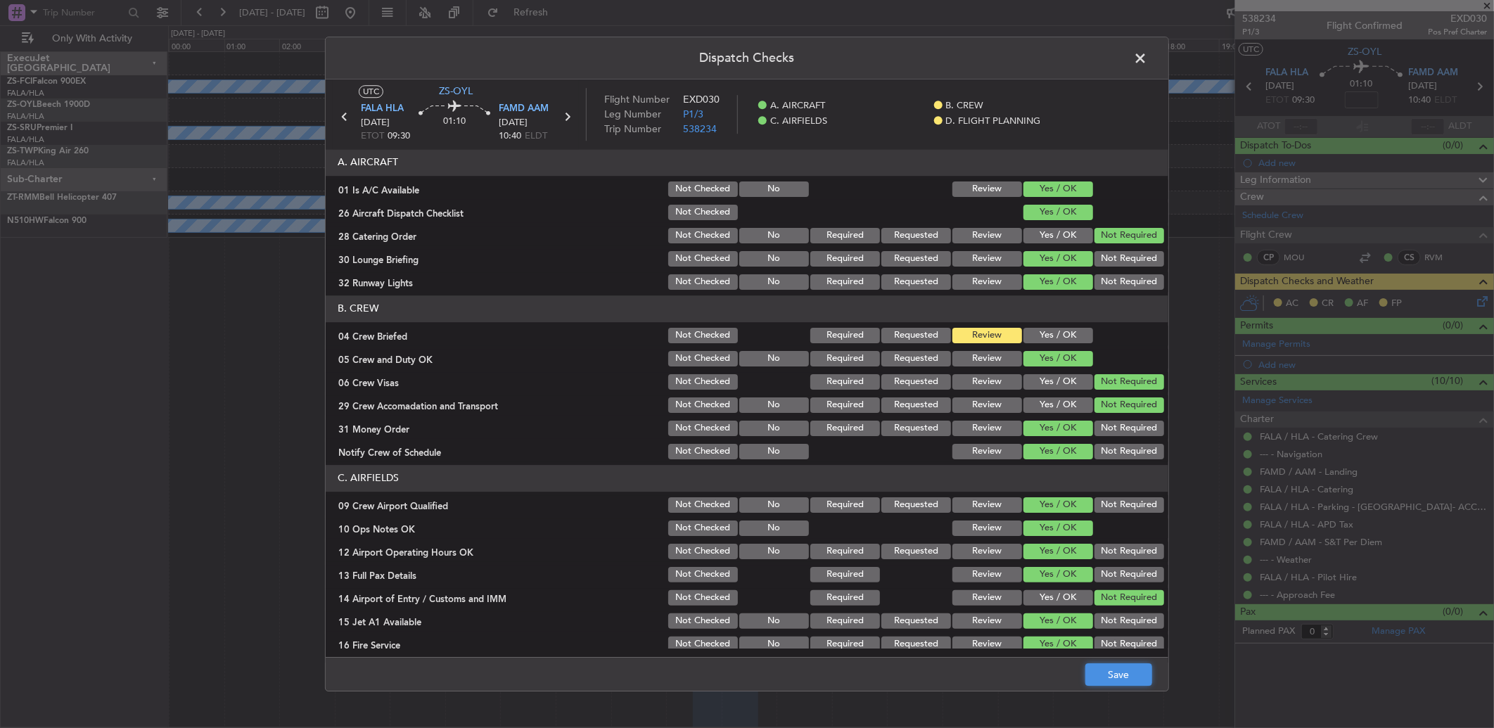
click at [1147, 662] on footer "Save" at bounding box center [747, 674] width 842 height 34
click at [1117, 679] on button "Save" at bounding box center [1118, 674] width 67 height 23
click at [1147, 55] on span at bounding box center [1147, 62] width 0 height 28
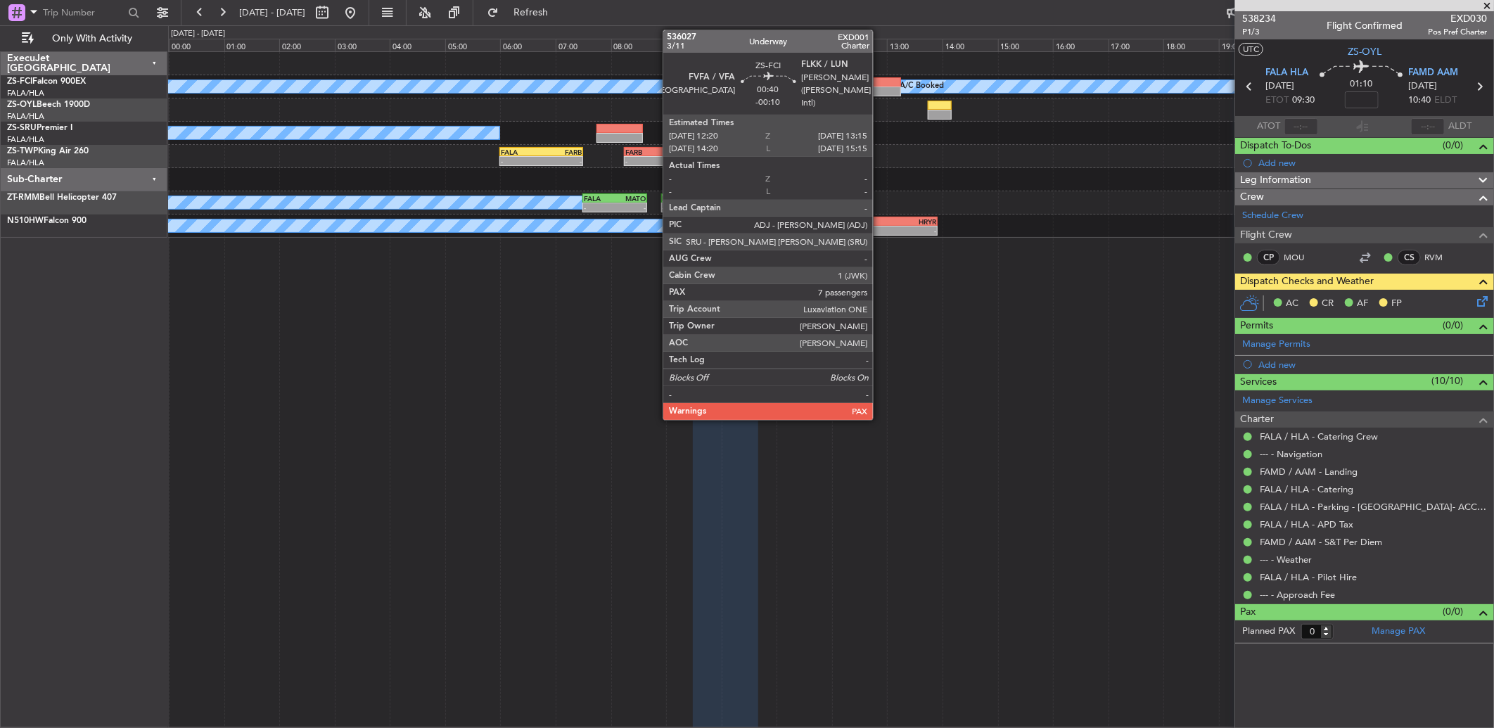
click at [880, 91] on div at bounding box center [874, 91] width 51 height 10
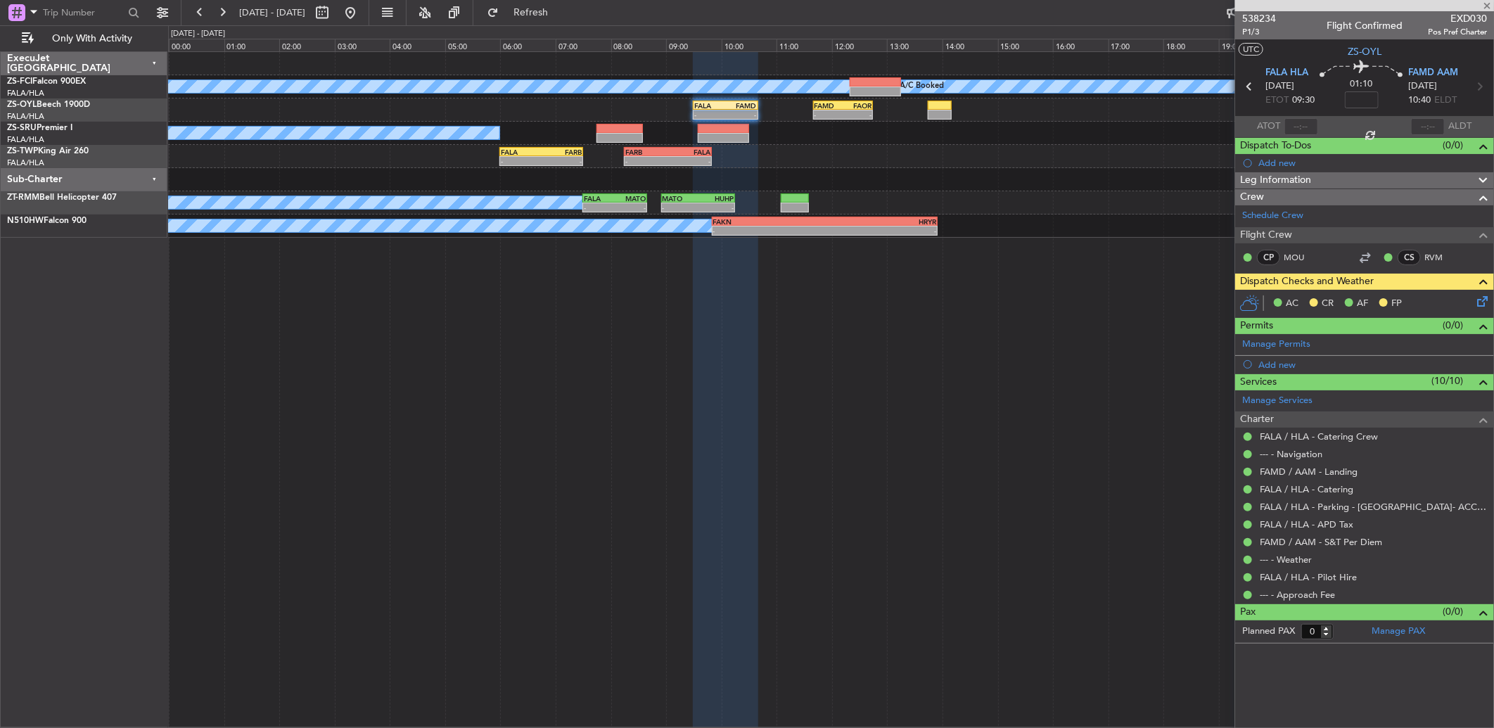
type input "-00:10"
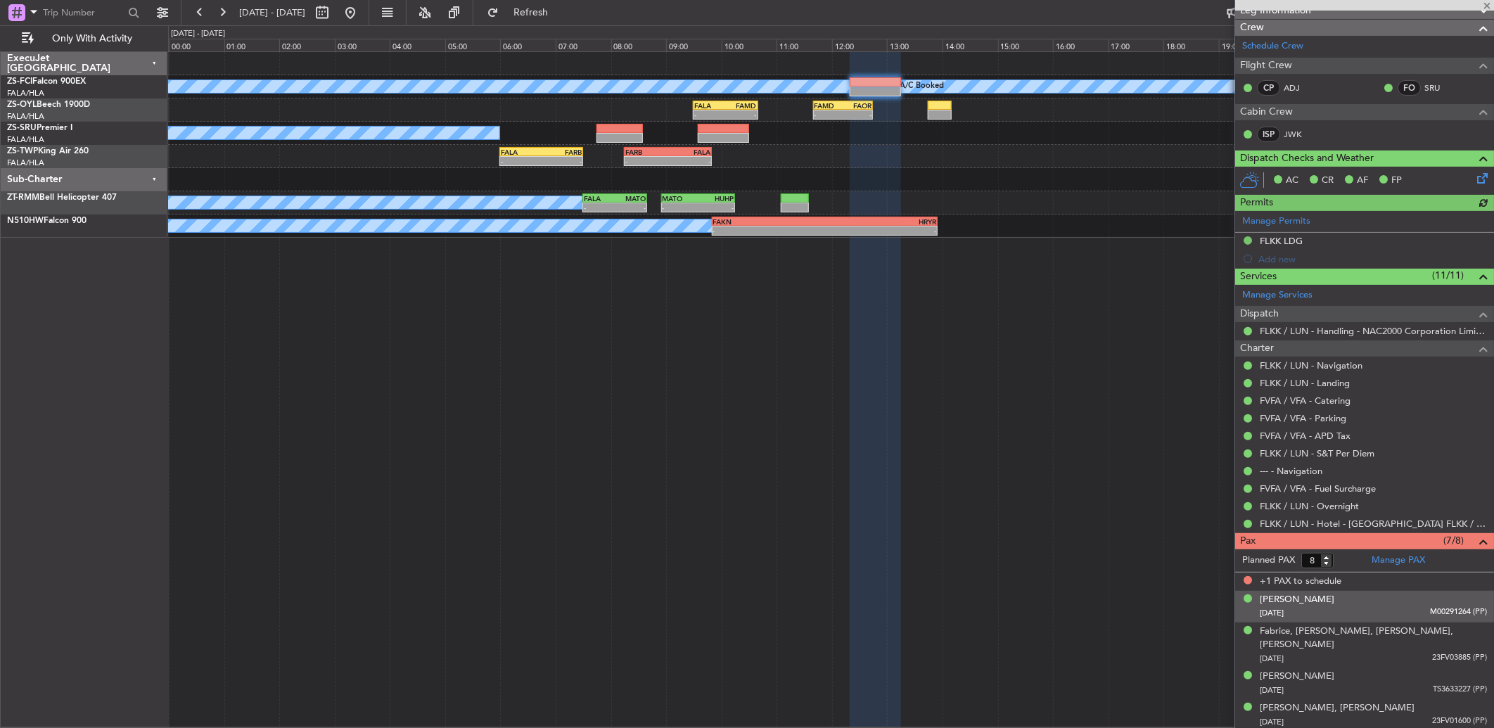
scroll to position [267, 0]
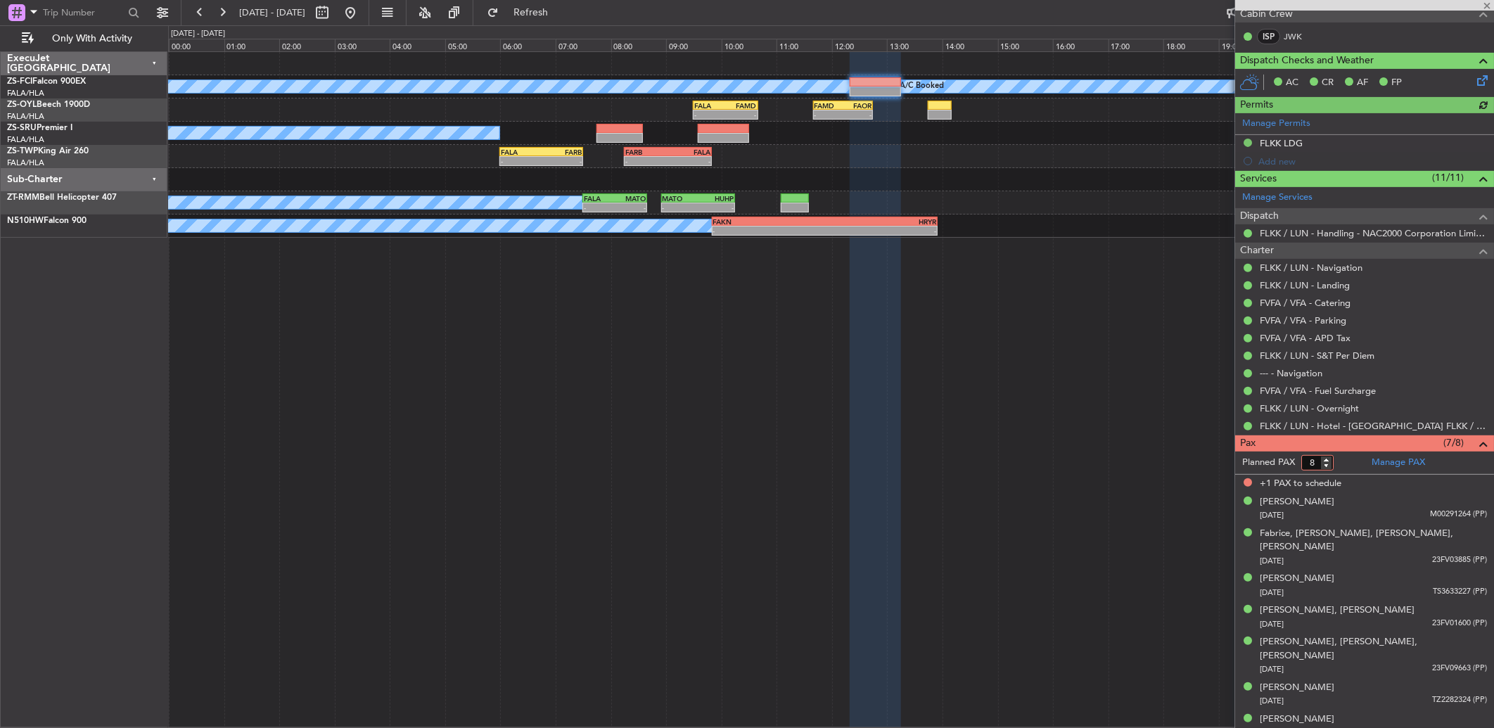
click at [1329, 469] on input "8" at bounding box center [1317, 462] width 32 height 15
type input "7"
click at [1326, 466] on input "7" at bounding box center [1317, 462] width 32 height 15
click at [1341, 461] on form "Planned PAX" at bounding box center [1299, 462] width 129 height 23
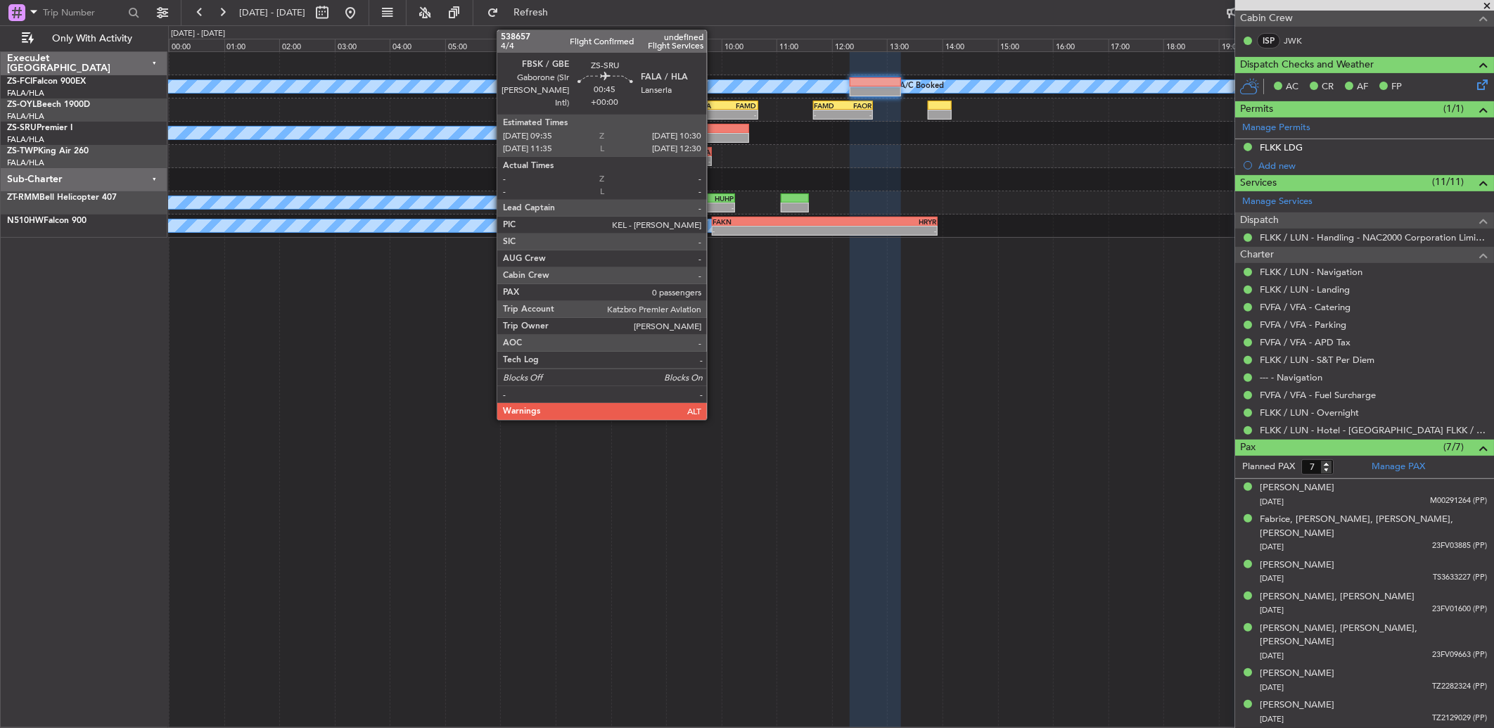
scroll to position [249, 0]
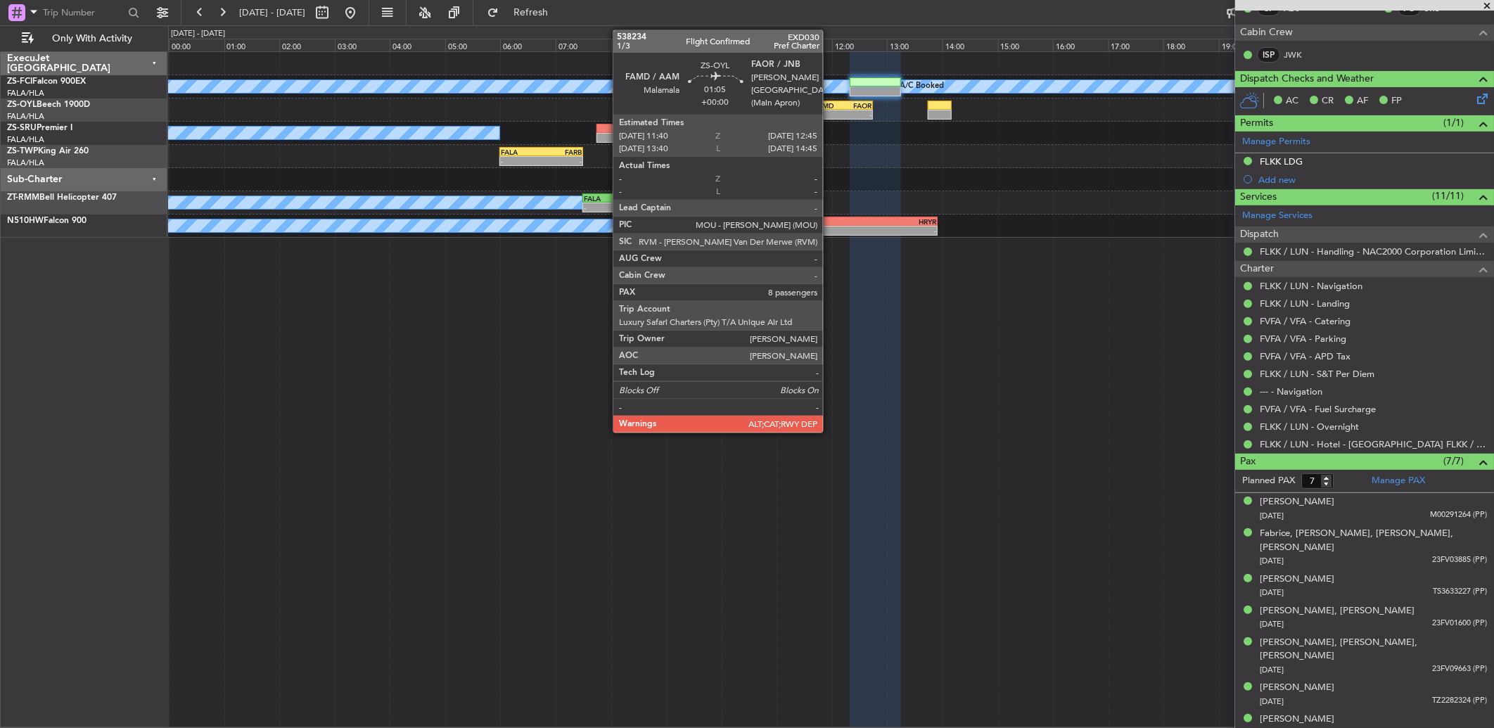
click at [830, 110] on div "-" at bounding box center [828, 114] width 29 height 8
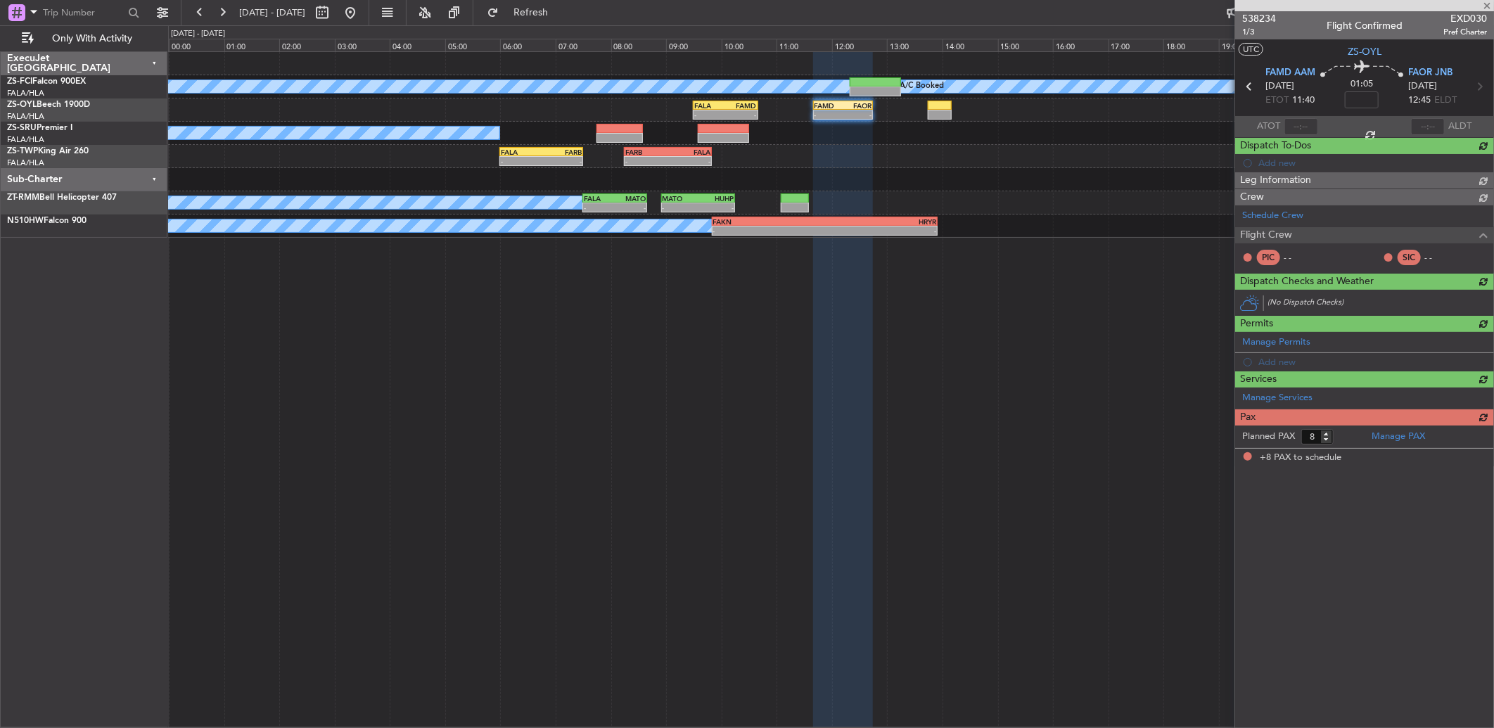
scroll to position [0, 0]
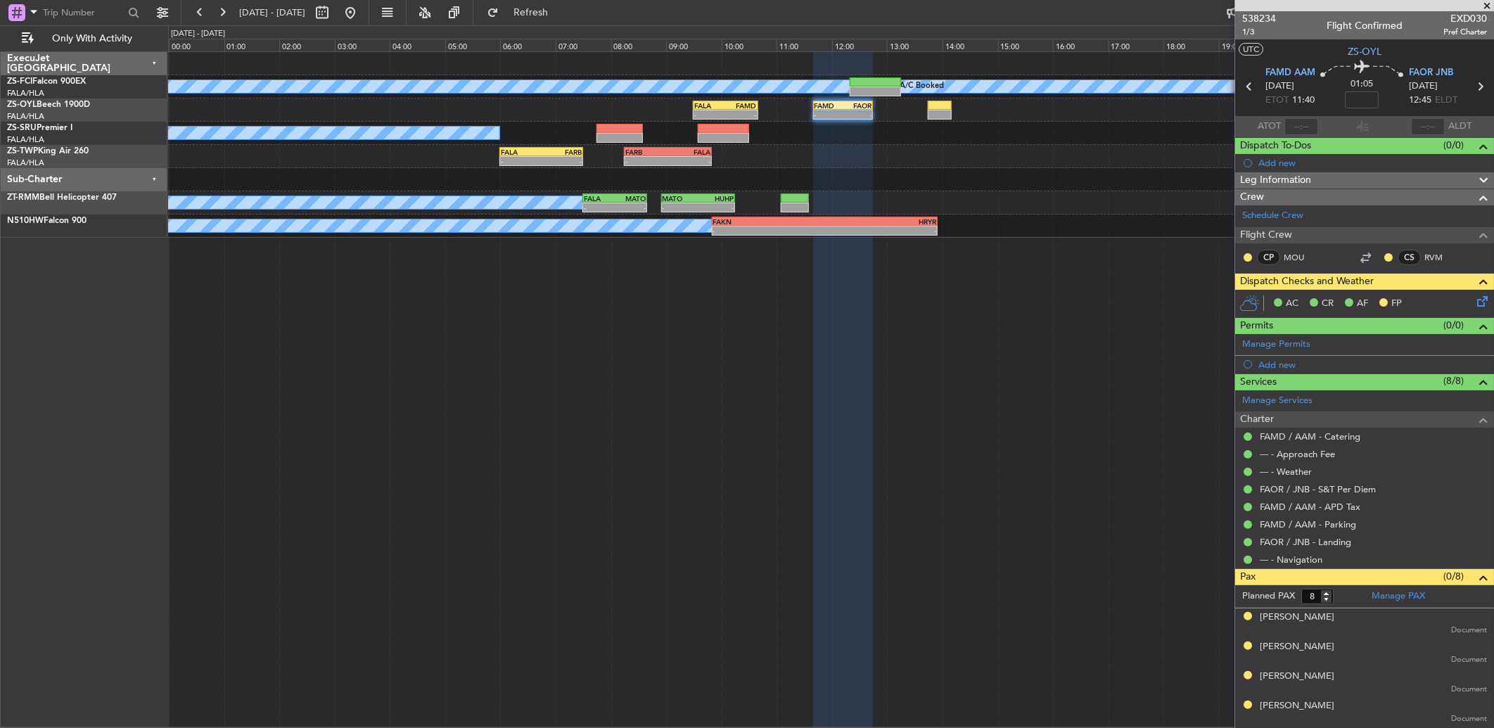
click at [1246, 252] on div at bounding box center [1247, 257] width 11 height 11
click at [1246, 259] on button at bounding box center [1247, 257] width 8 height 8
click at [1217, 297] on li "Acknowledged" at bounding box center [1247, 298] width 94 height 21
click at [1374, 261] on mat-tooltip-component "Unread" at bounding box center [1377, 279] width 51 height 37
click at [1384, 255] on button at bounding box center [1388, 257] width 8 height 8
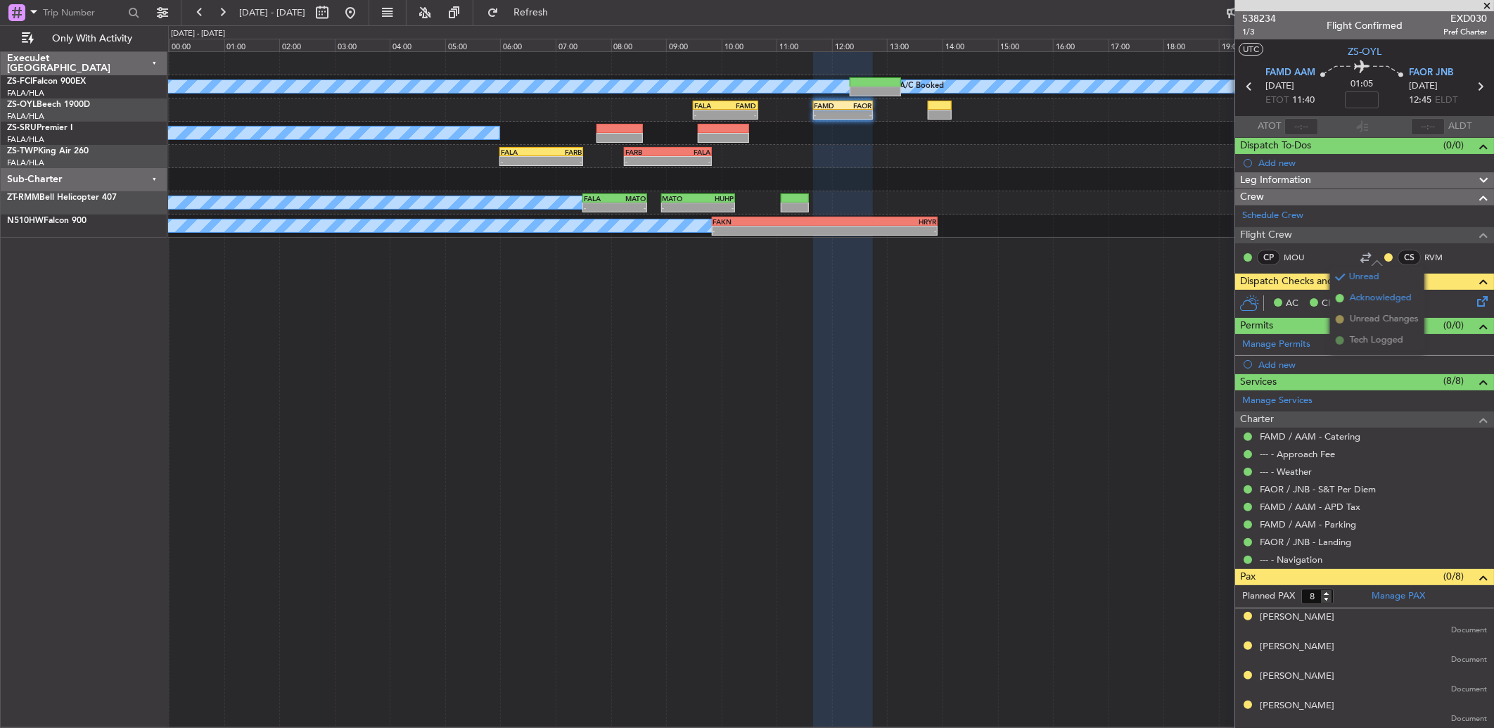
click at [1366, 295] on span "Acknowledged" at bounding box center [1380, 298] width 62 height 14
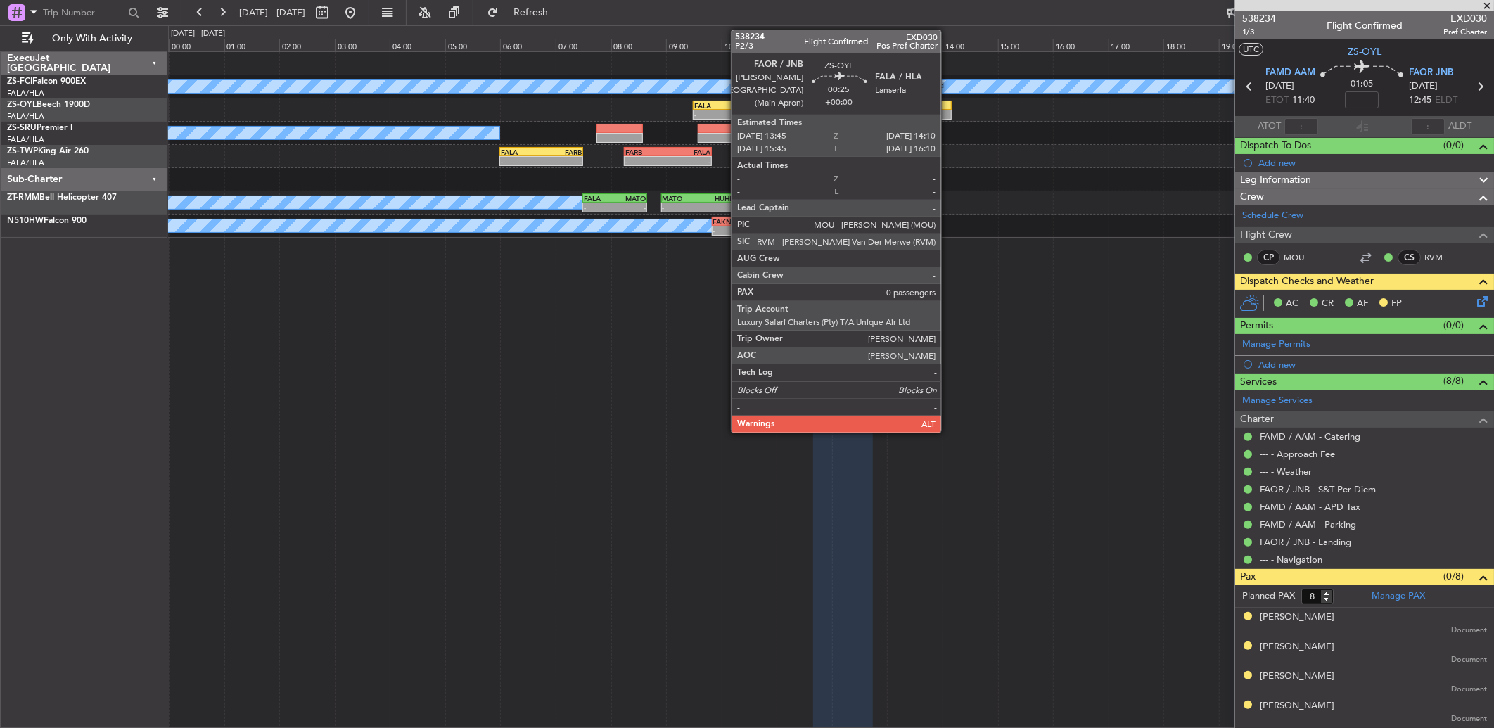
click at [948, 110] on div at bounding box center [939, 115] width 23 height 10
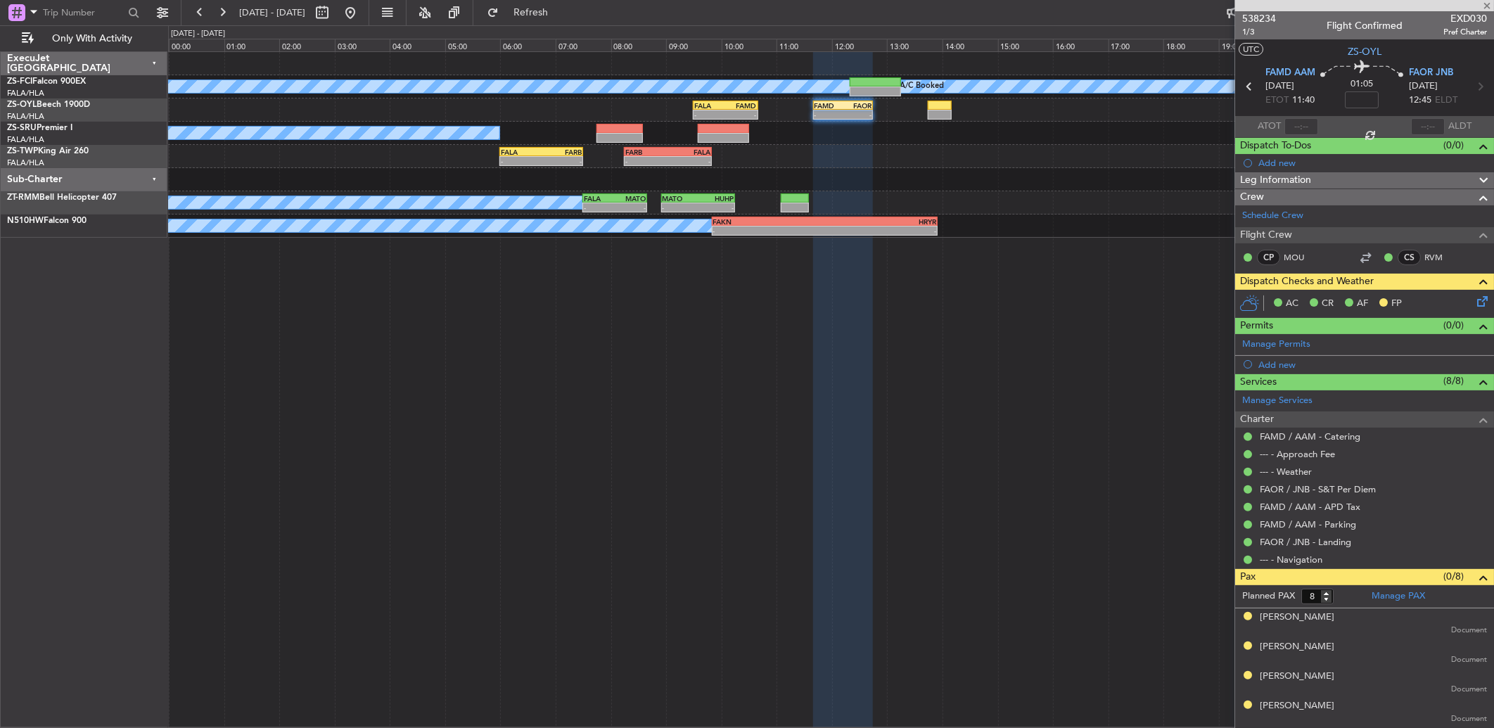
type input "0"
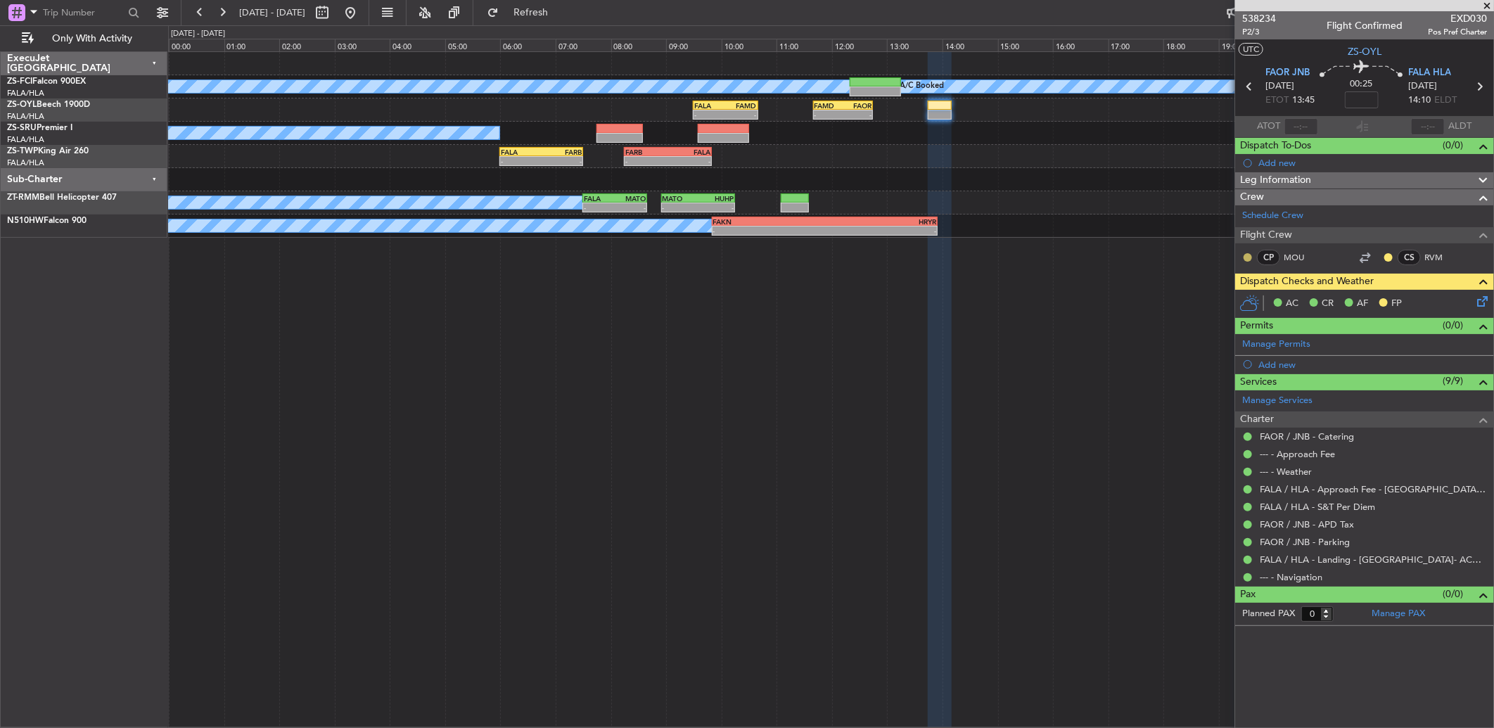
click at [1243, 258] on button at bounding box center [1247, 257] width 8 height 8
click at [1234, 303] on span "Acknowledged" at bounding box center [1251, 298] width 62 height 14
click at [1387, 253] on button at bounding box center [1388, 257] width 8 height 8
click at [1361, 297] on span "Acknowledged" at bounding box center [1392, 298] width 62 height 14
click at [226, 16] on button at bounding box center [222, 12] width 23 height 23
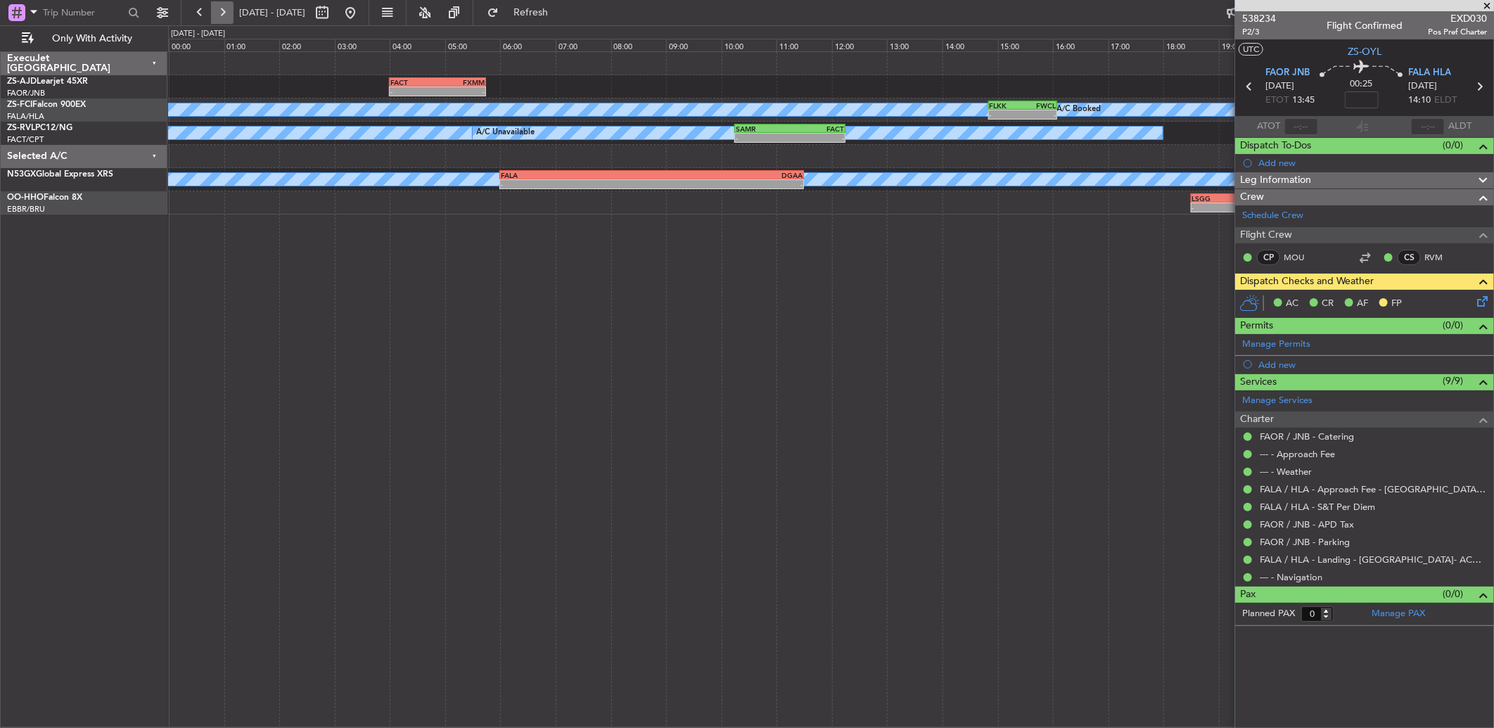
click at [226, 16] on button at bounding box center [222, 12] width 23 height 23
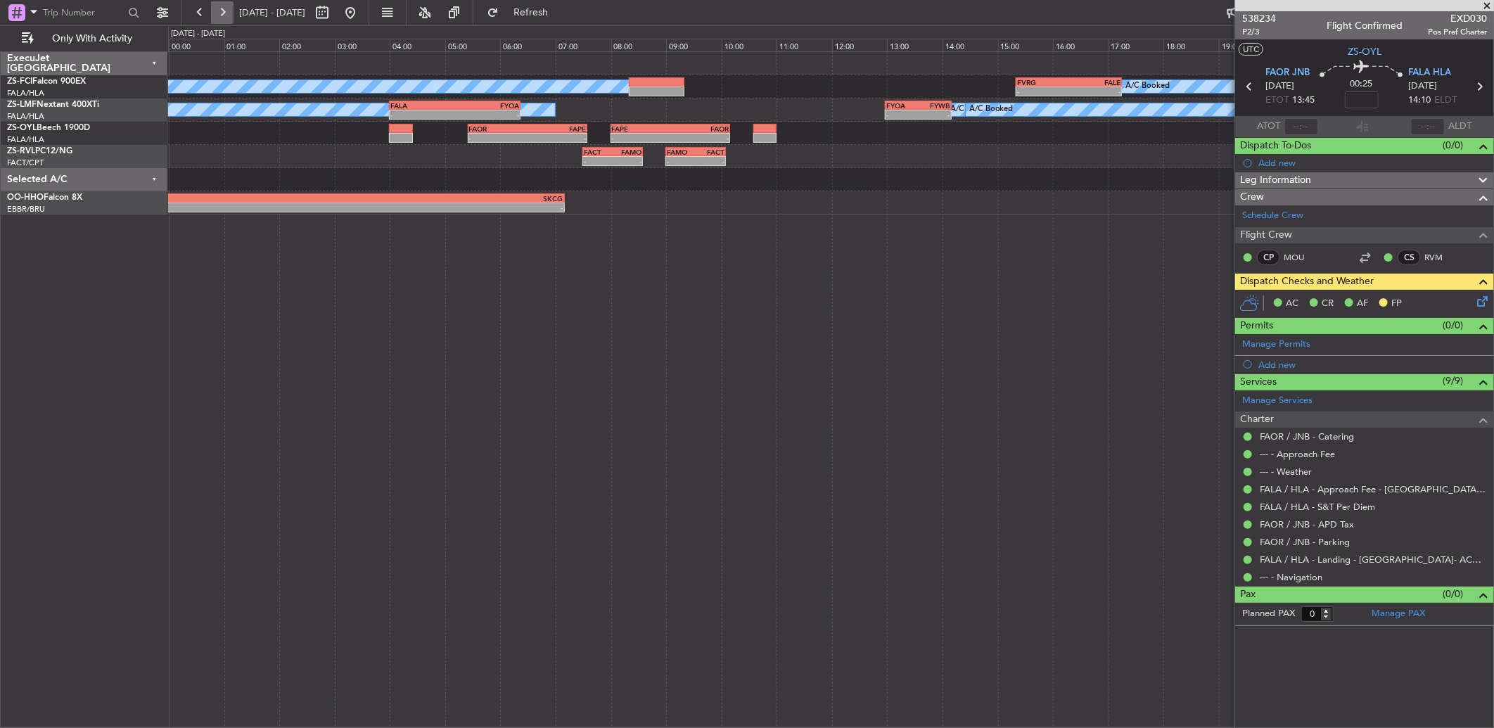
click at [226, 16] on button at bounding box center [222, 12] width 23 height 23
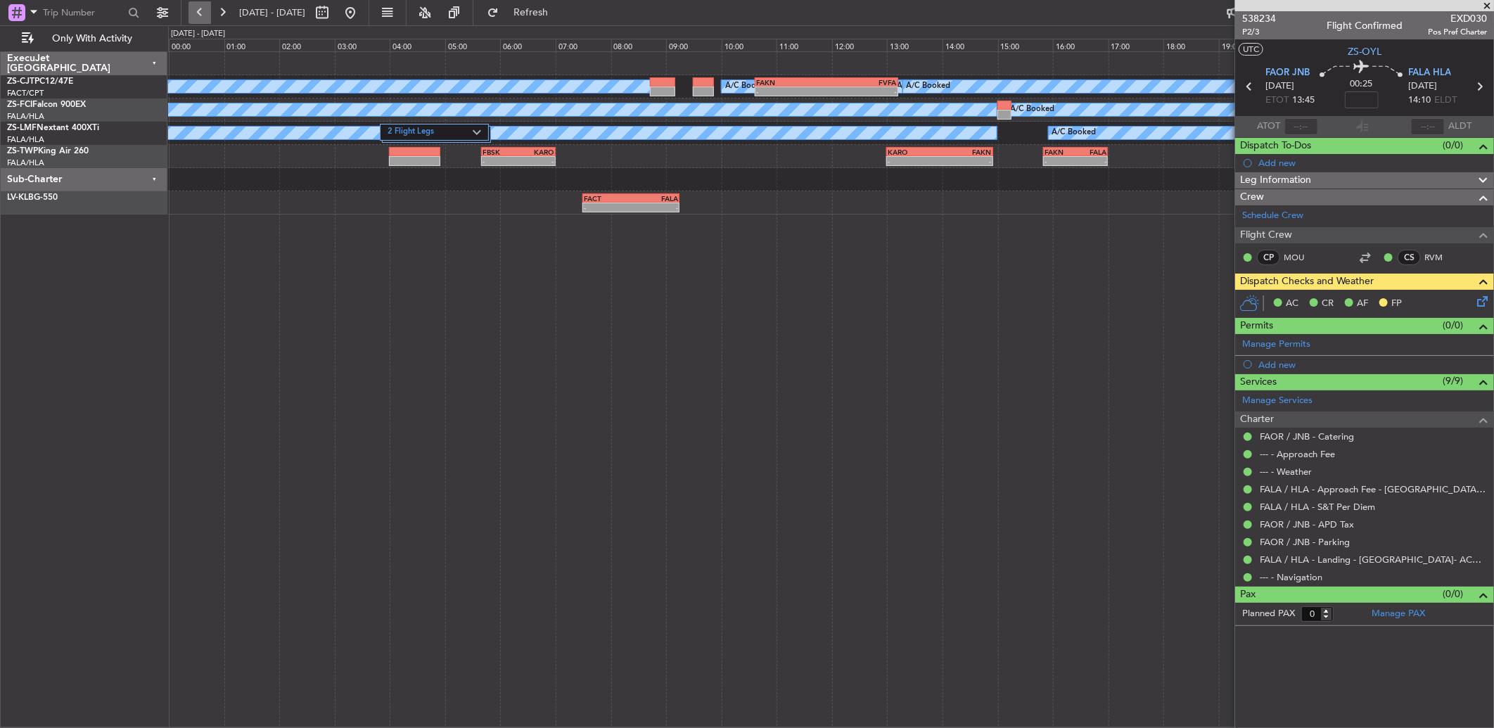
click at [207, 13] on button at bounding box center [199, 12] width 23 height 23
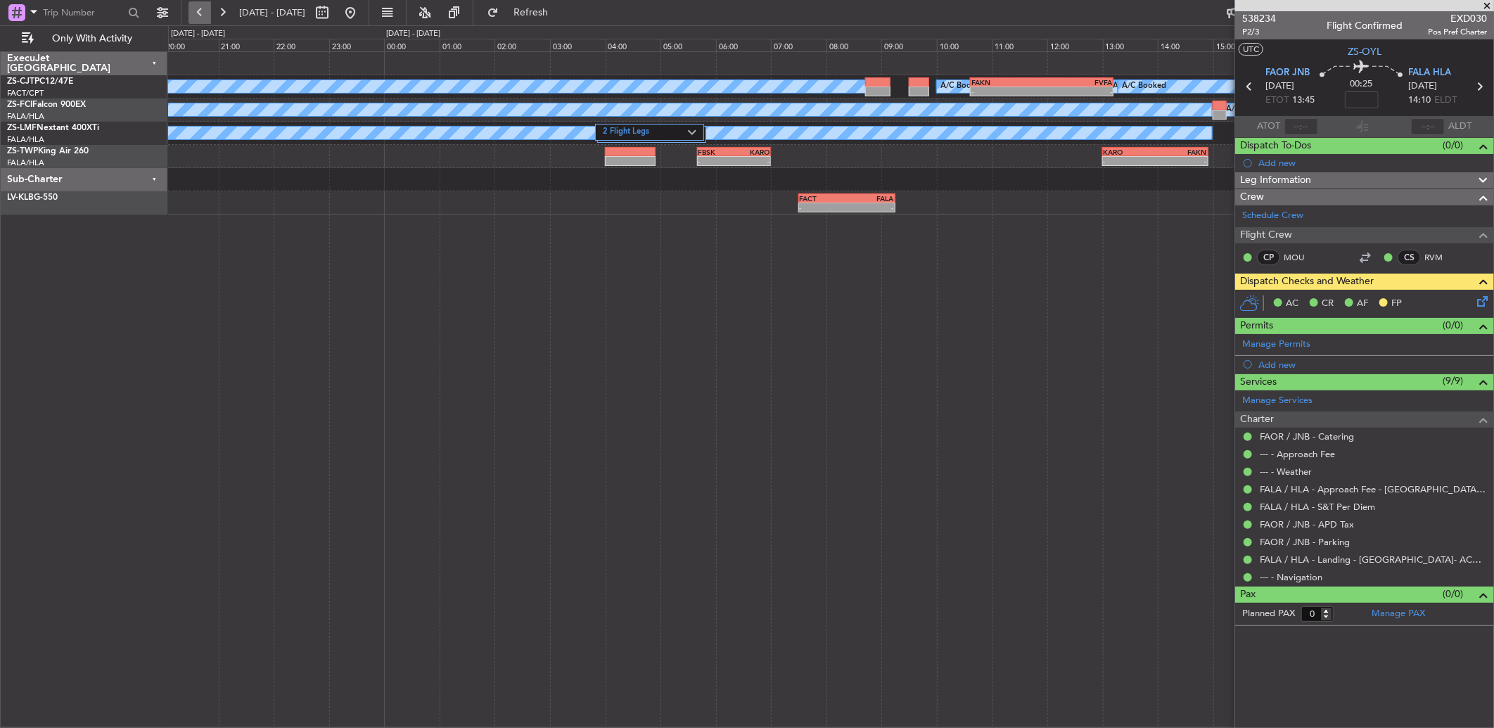
click at [207, 13] on button at bounding box center [199, 12] width 23 height 23
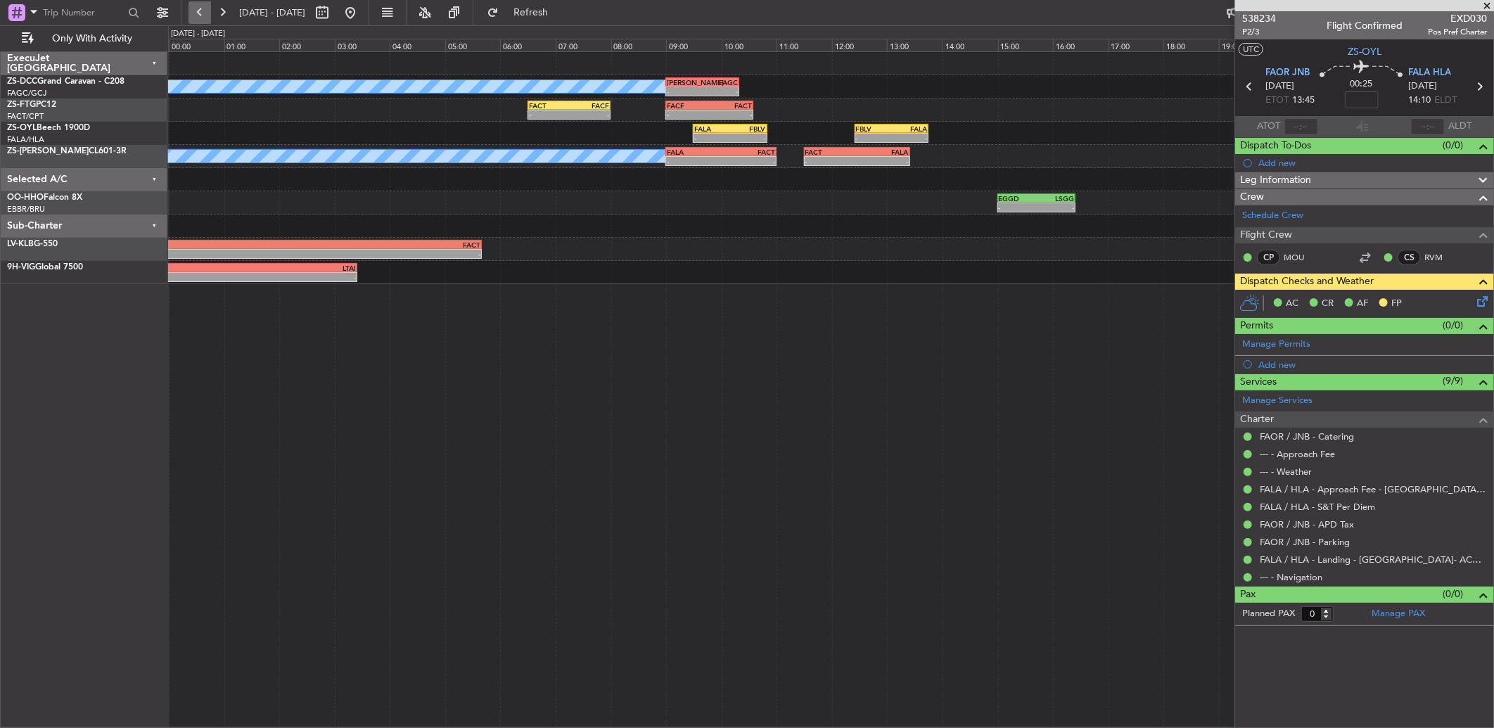
click at [199, 18] on button at bounding box center [199, 12] width 23 height 23
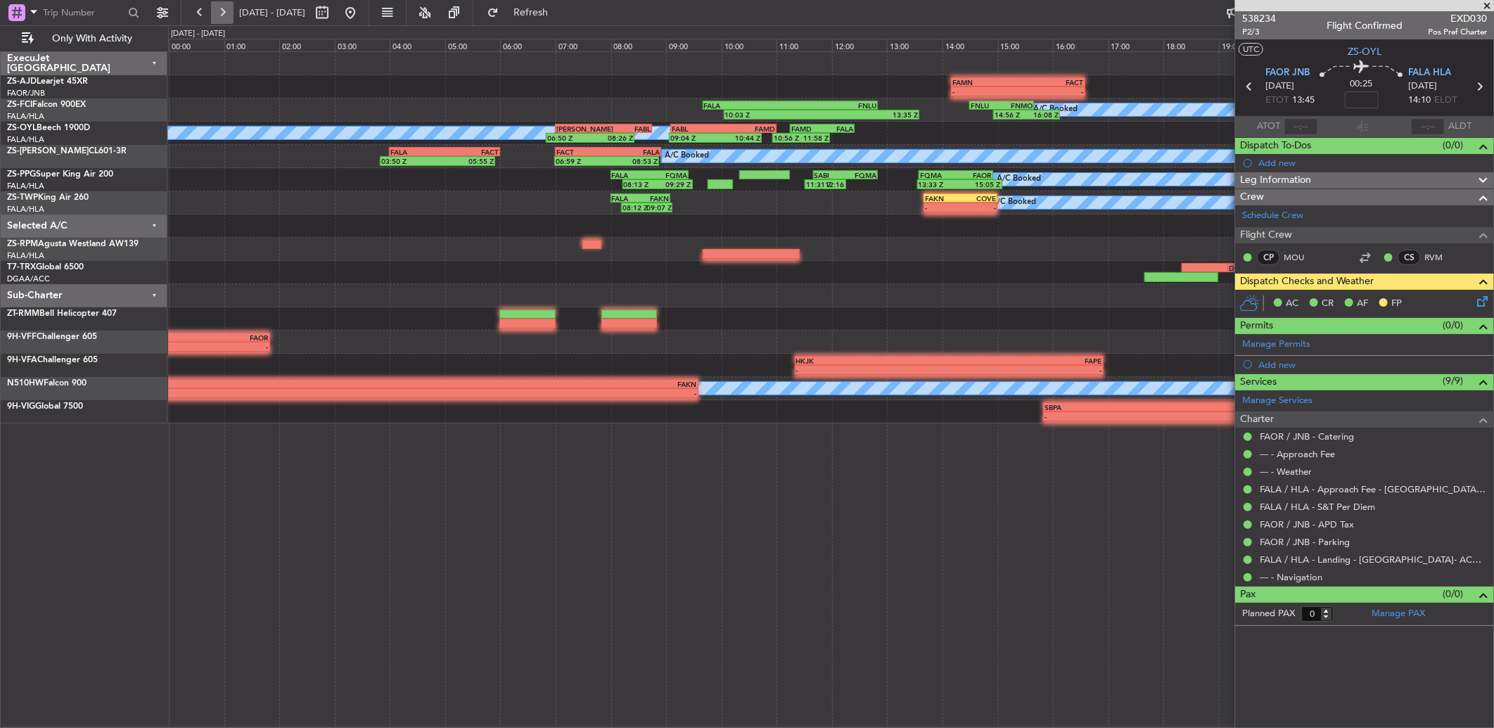
click at [218, 18] on button at bounding box center [222, 12] width 23 height 23
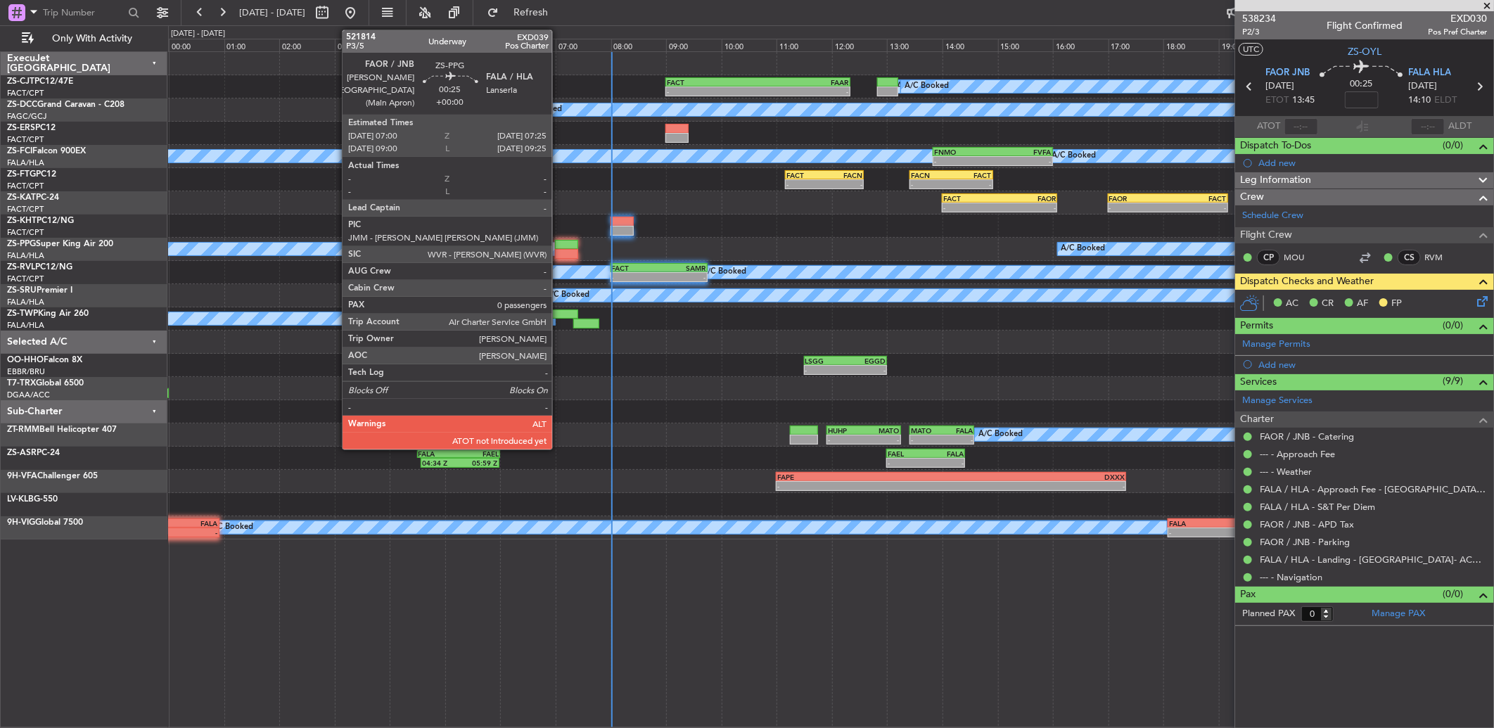
click at [565, 243] on div at bounding box center [566, 245] width 23 height 10
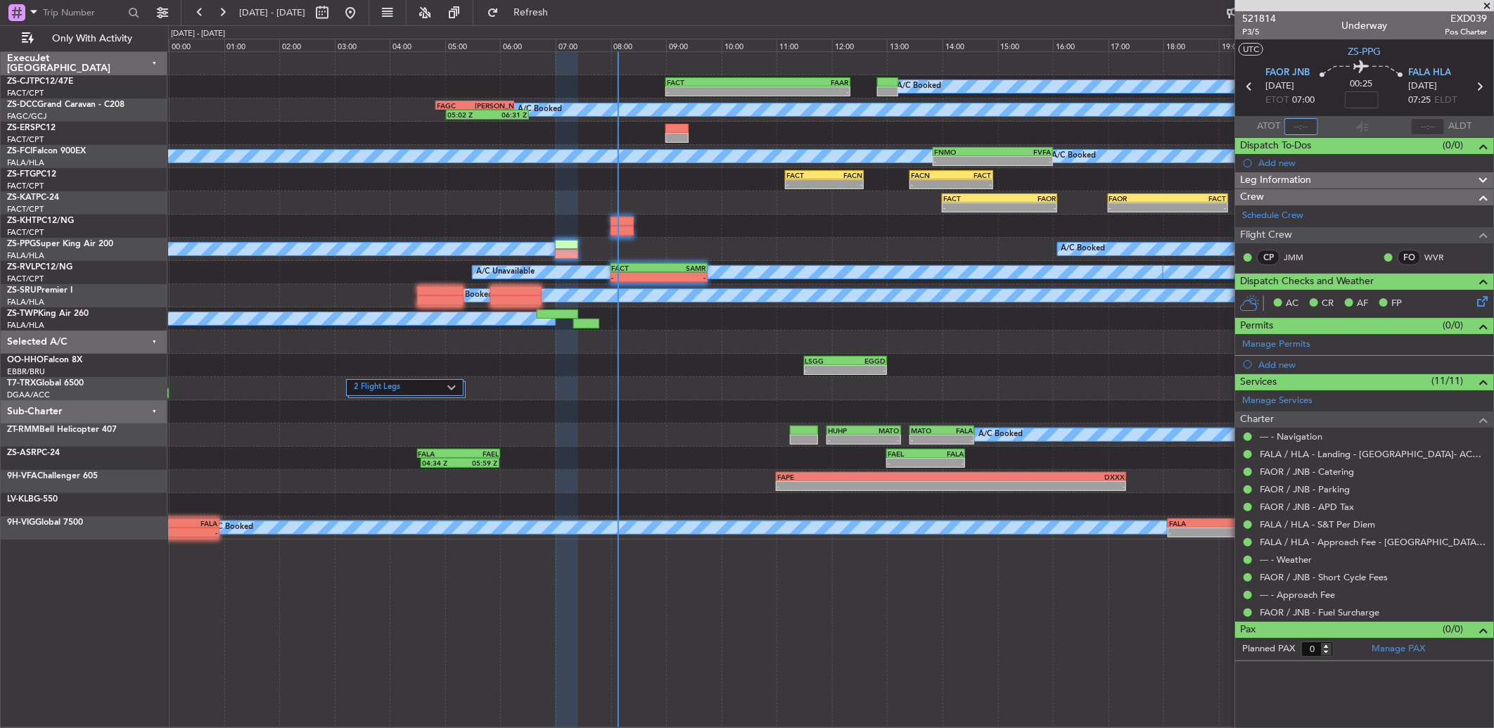
click at [1297, 122] on input "text" at bounding box center [1301, 126] width 34 height 17
type input "07:37"
click at [1423, 122] on div at bounding box center [1428, 126] width 34 height 17
click at [1423, 125] on div at bounding box center [1428, 126] width 34 height 17
click at [1432, 127] on div at bounding box center [1428, 126] width 34 height 17
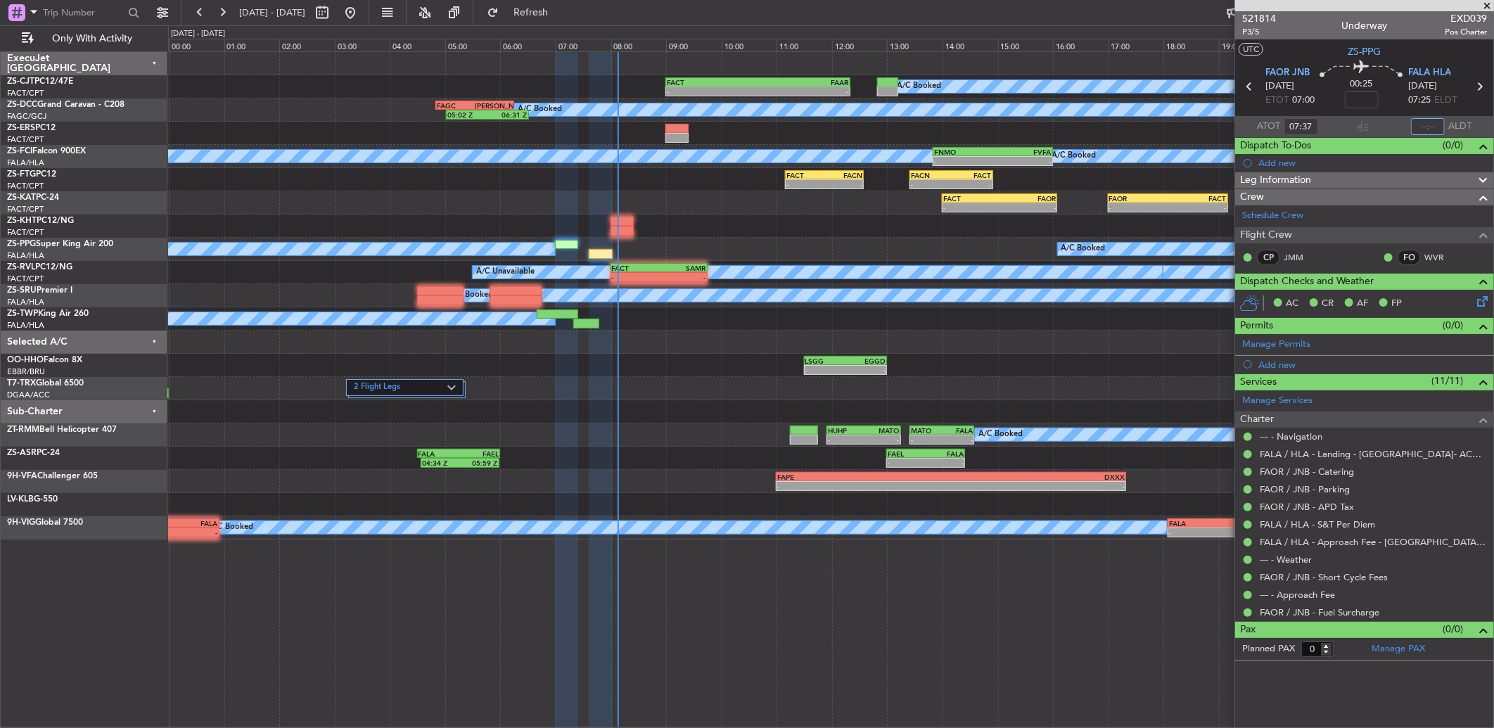
click at [1430, 127] on input "text" at bounding box center [1428, 126] width 34 height 17
type input "08:00"
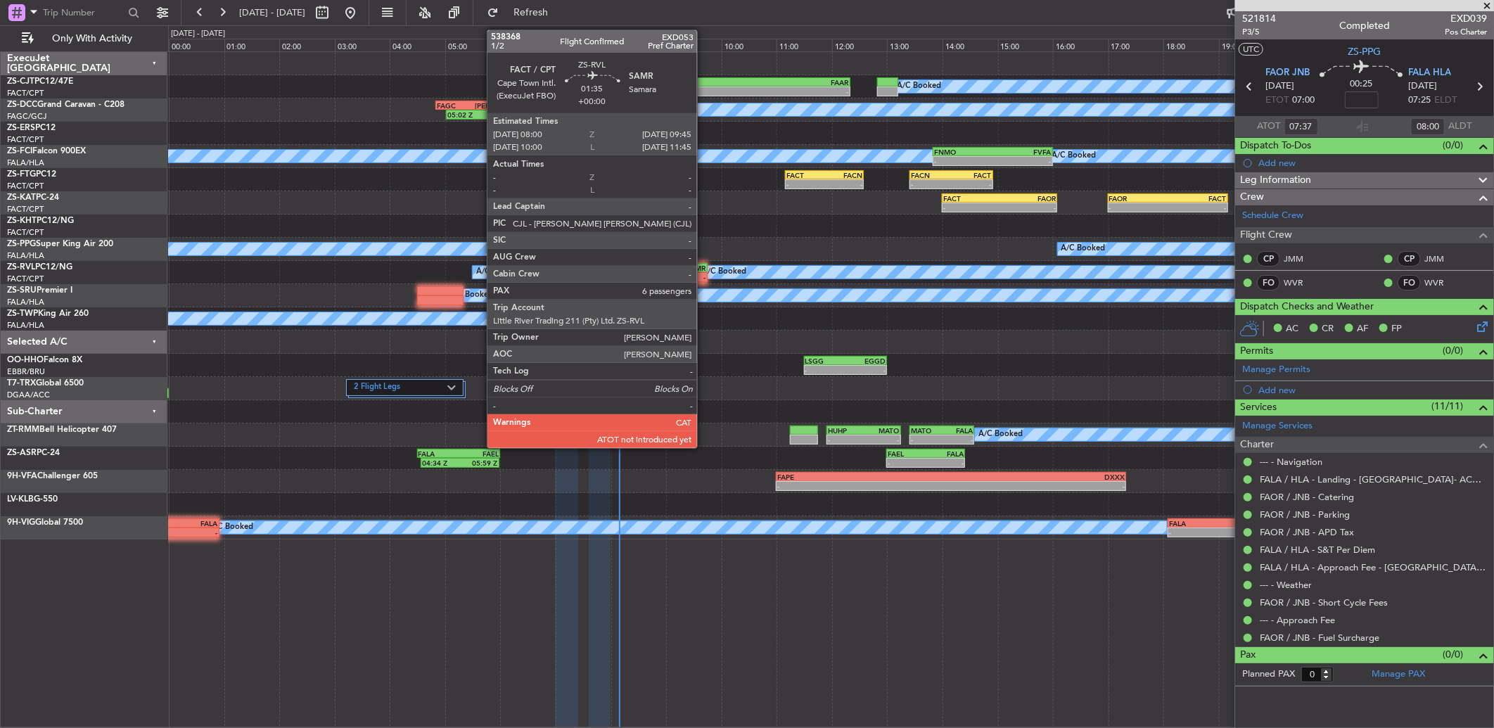
click at [704, 280] on div "-" at bounding box center [682, 277] width 47 height 8
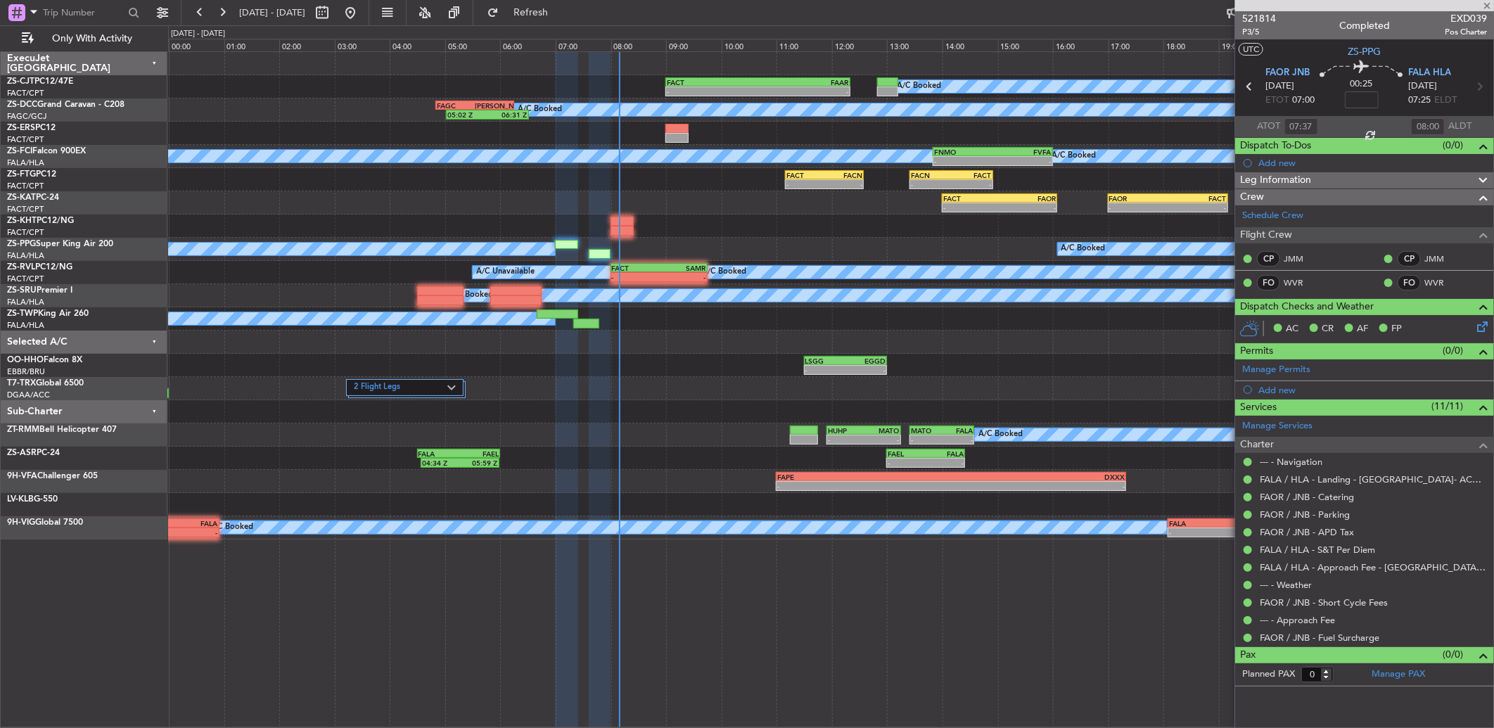
type input "6"
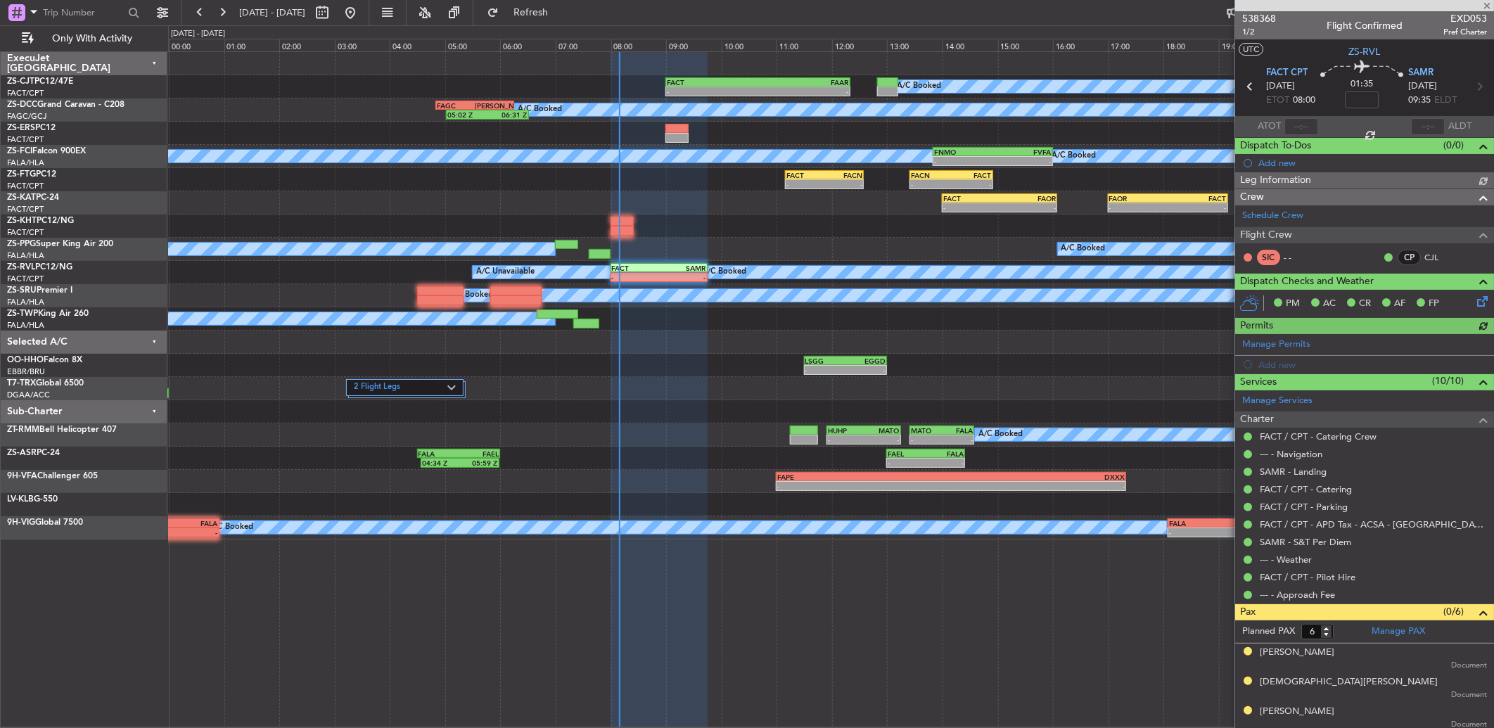
click at [1292, 125] on div at bounding box center [1301, 126] width 34 height 17
click at [1301, 122] on div at bounding box center [1301, 126] width 34 height 17
click at [1317, 127] on section "ATOT ALDT" at bounding box center [1364, 126] width 259 height 21
click at [1297, 123] on input "text" at bounding box center [1301, 126] width 34 height 17
type input "08:00"
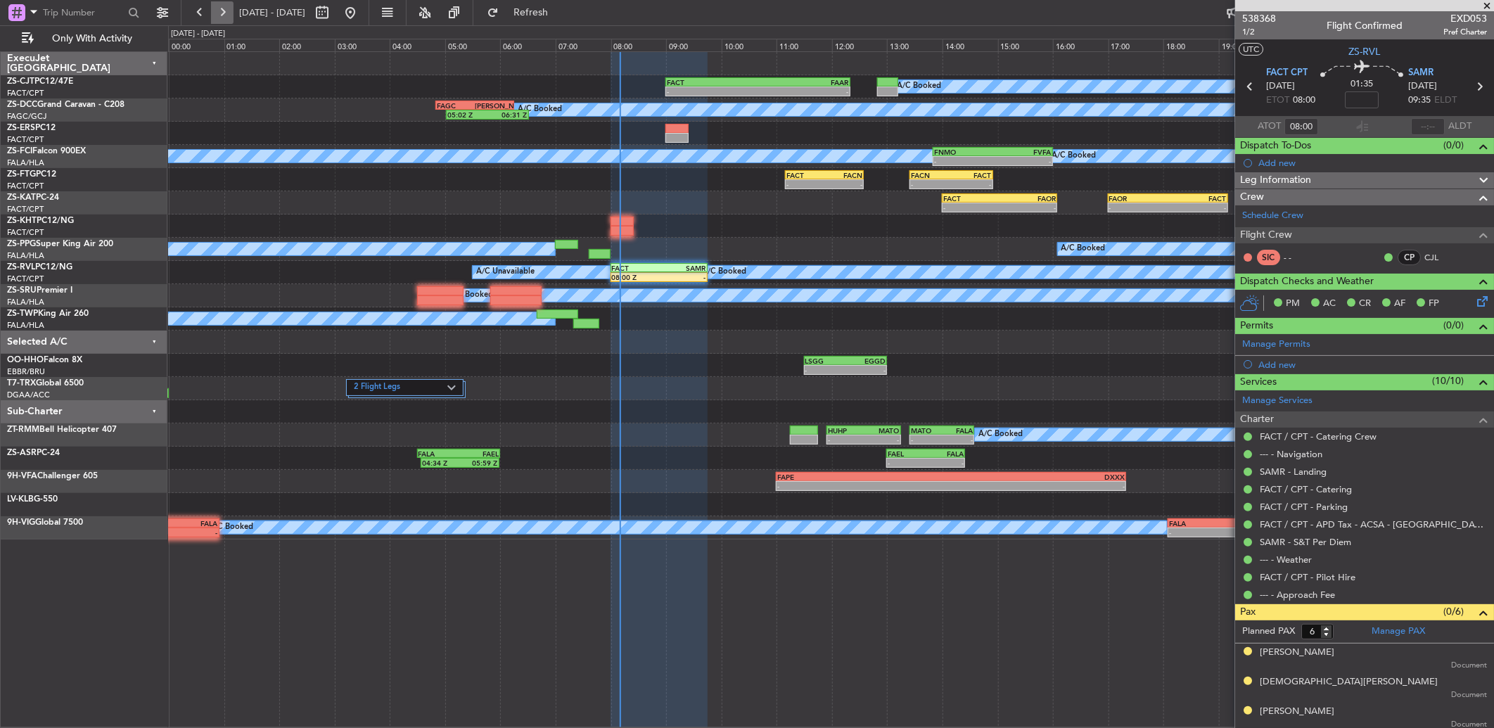
click at [212, 14] on button at bounding box center [222, 12] width 23 height 23
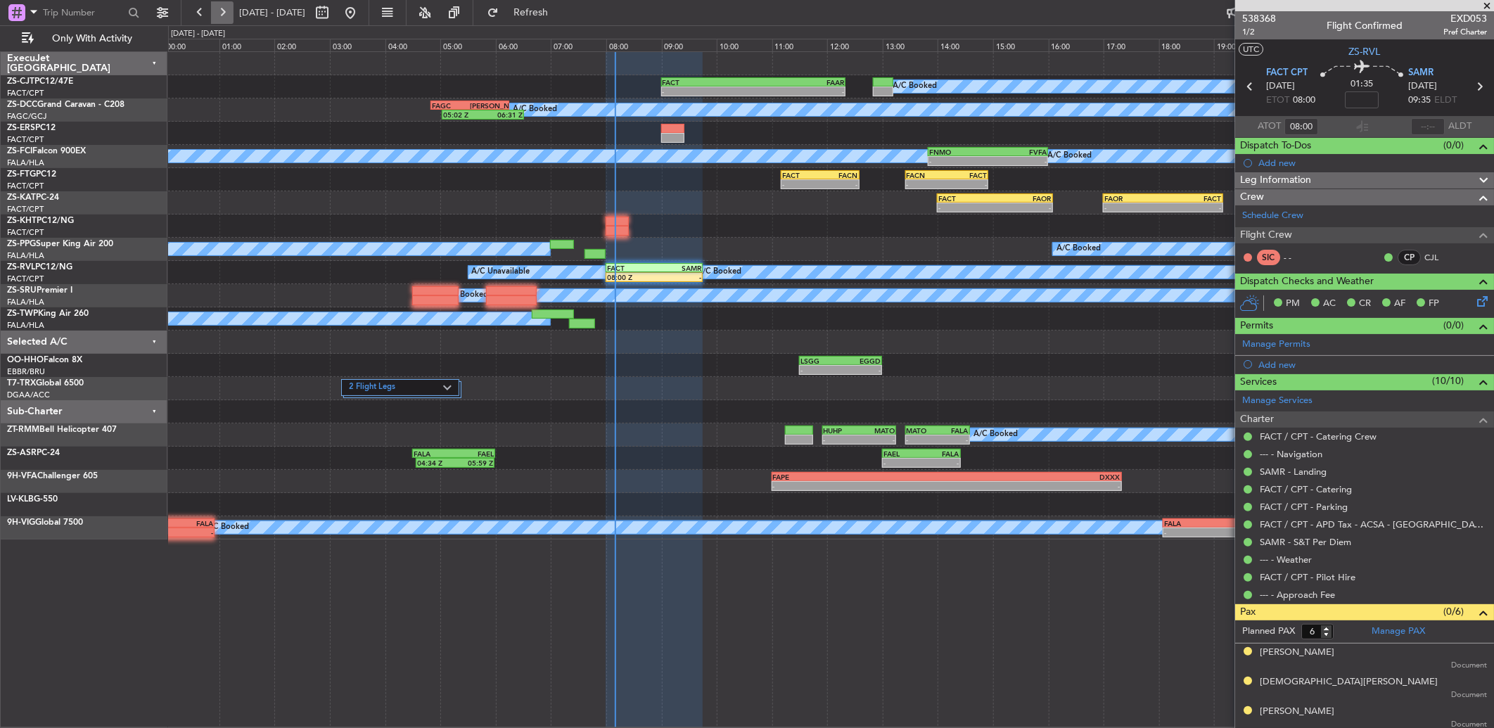
click at [214, 14] on button at bounding box center [222, 12] width 23 height 23
click at [216, 14] on button at bounding box center [222, 12] width 23 height 23
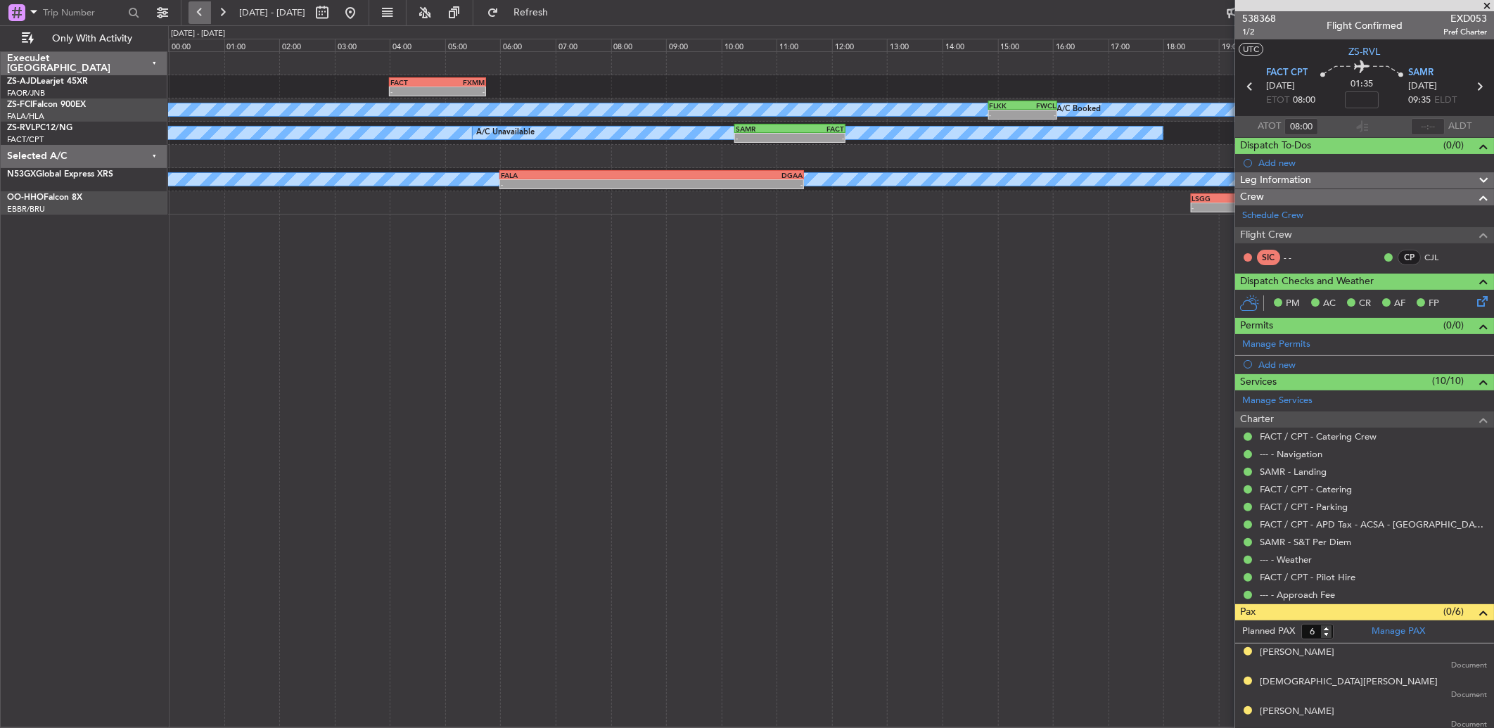
click at [204, 11] on button at bounding box center [199, 12] width 23 height 23
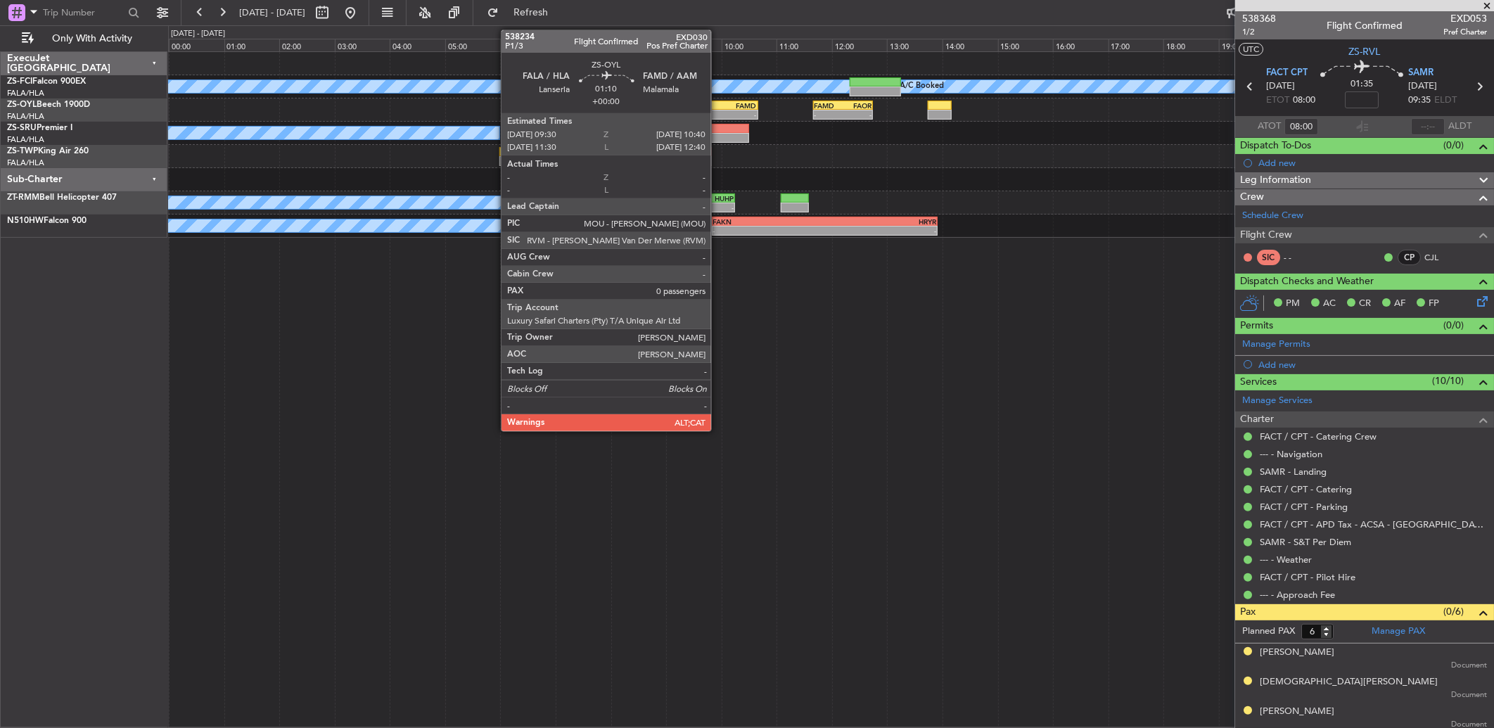
click at [718, 110] on div "- -" at bounding box center [725, 115] width 65 height 10
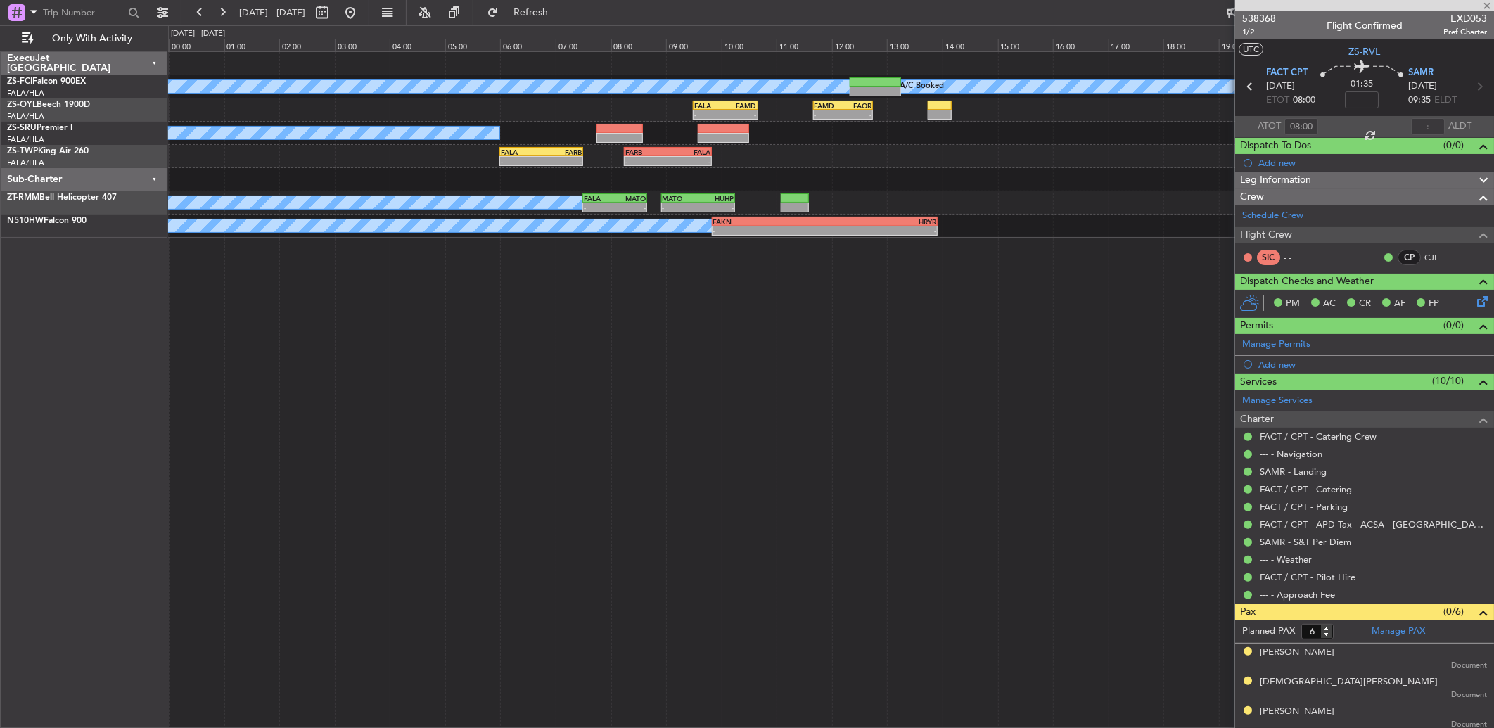
click at [718, 110] on div "- -" at bounding box center [725, 115] width 65 height 10
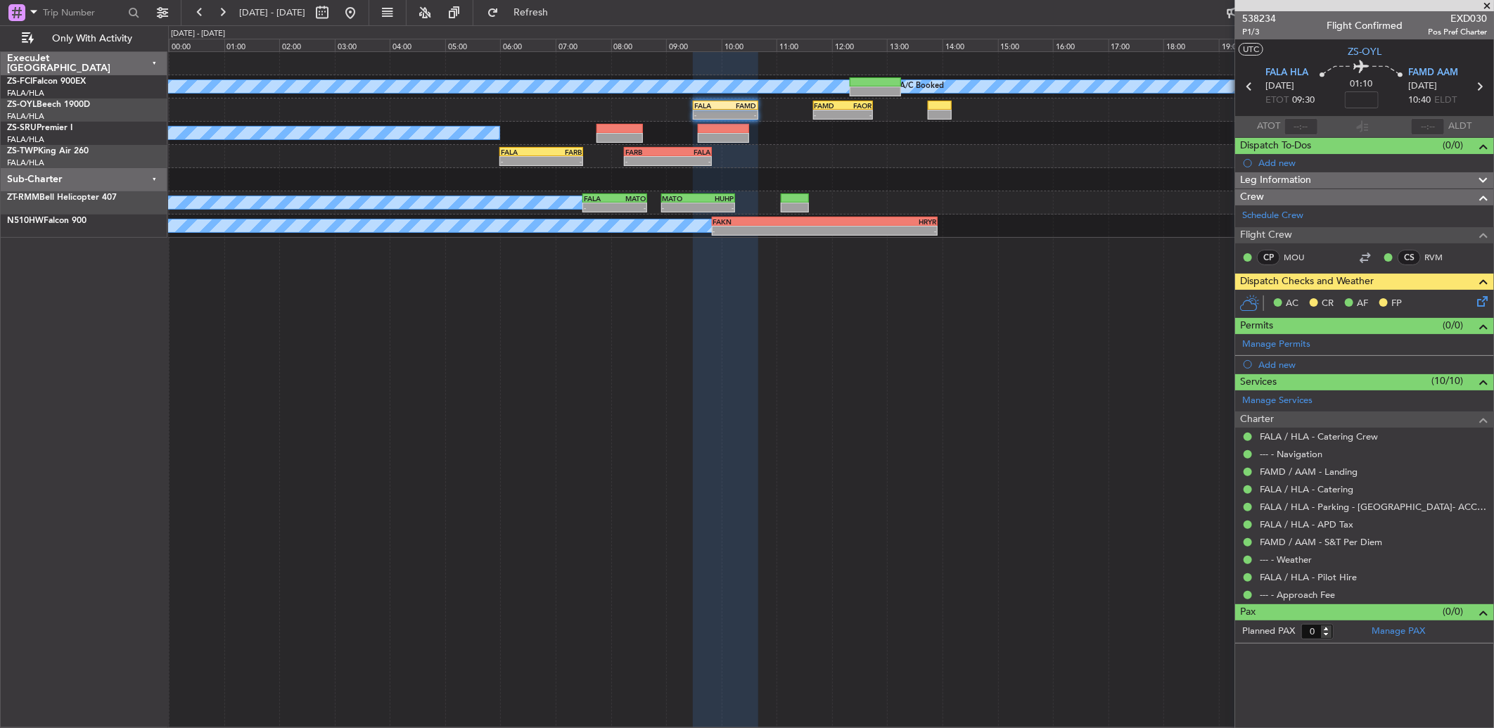
click at [1482, 304] on icon at bounding box center [1479, 298] width 11 height 11
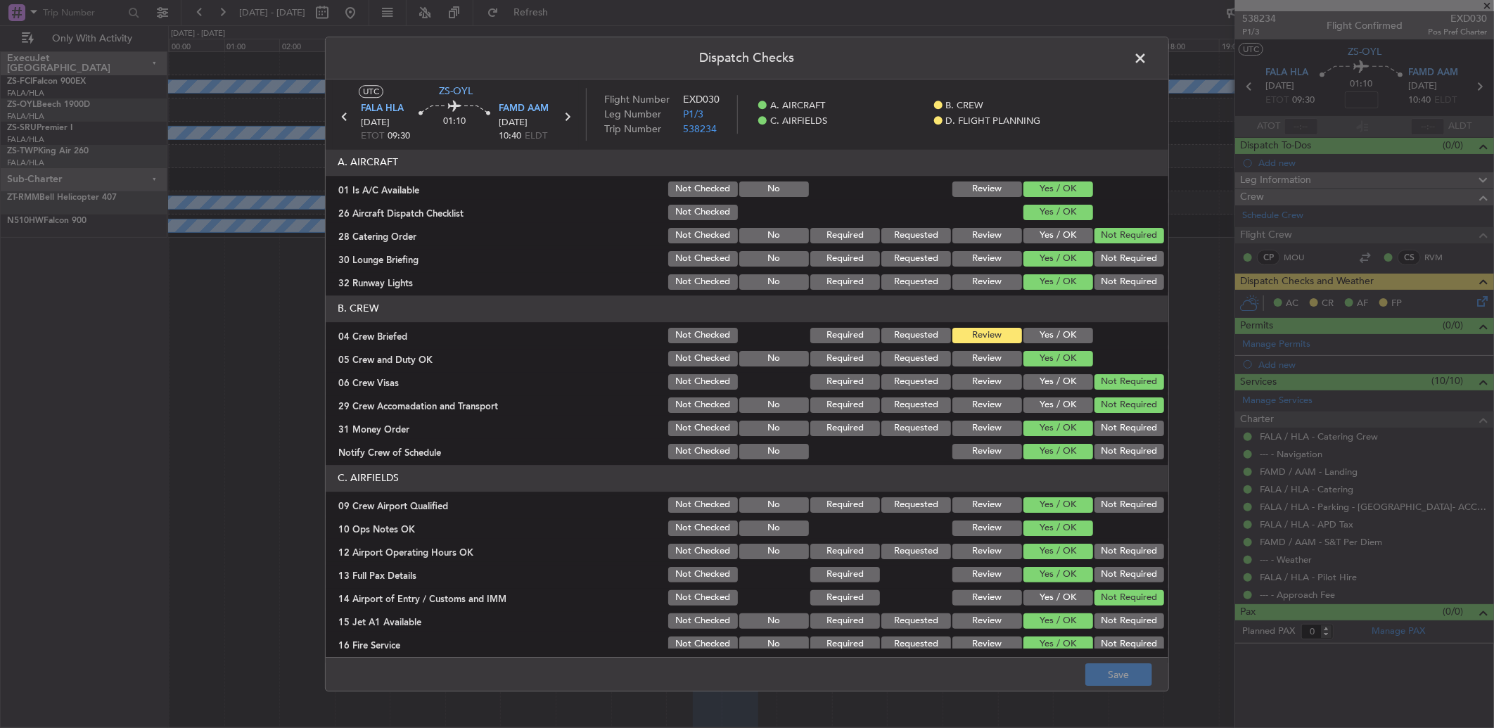
click at [1147, 58] on span at bounding box center [1147, 62] width 0 height 28
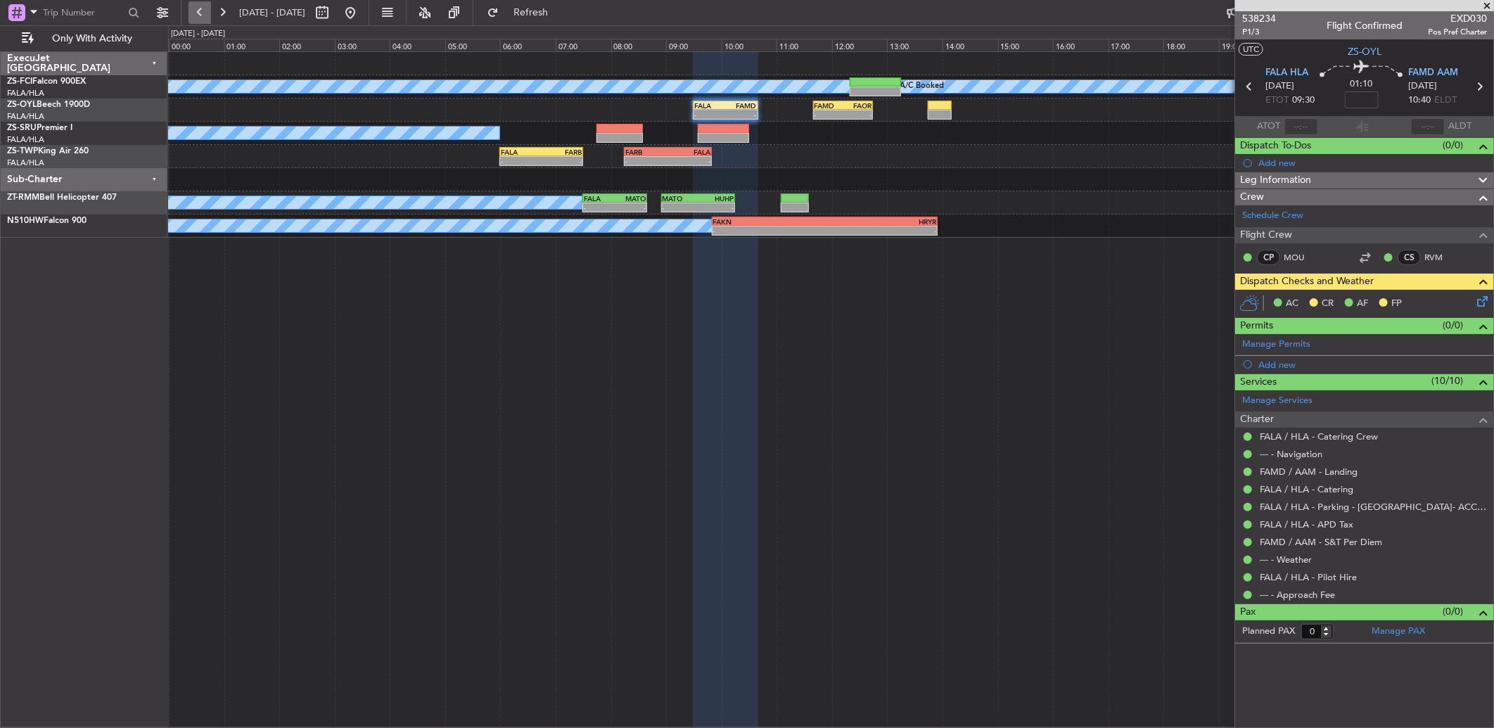
click at [195, 15] on button at bounding box center [199, 12] width 23 height 23
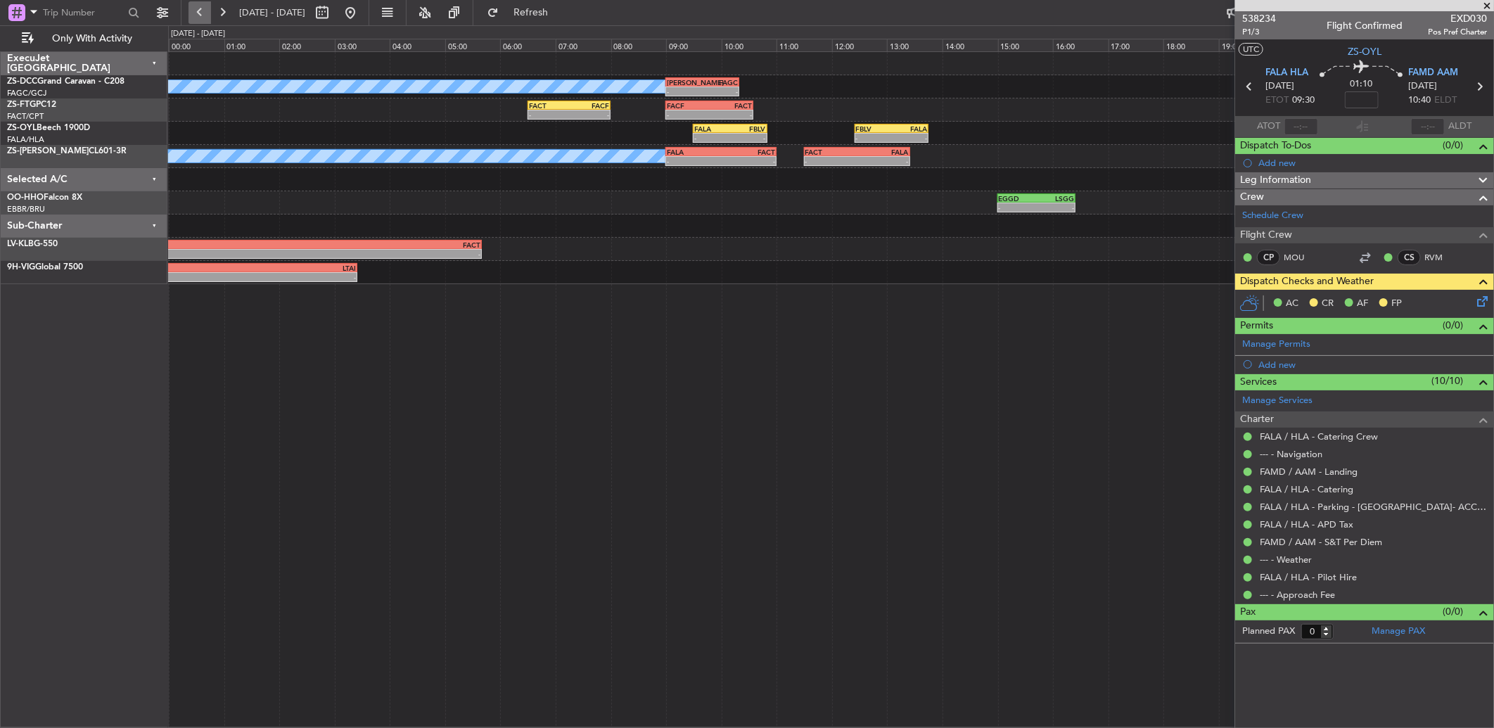
click at [206, 15] on button at bounding box center [199, 12] width 23 height 23
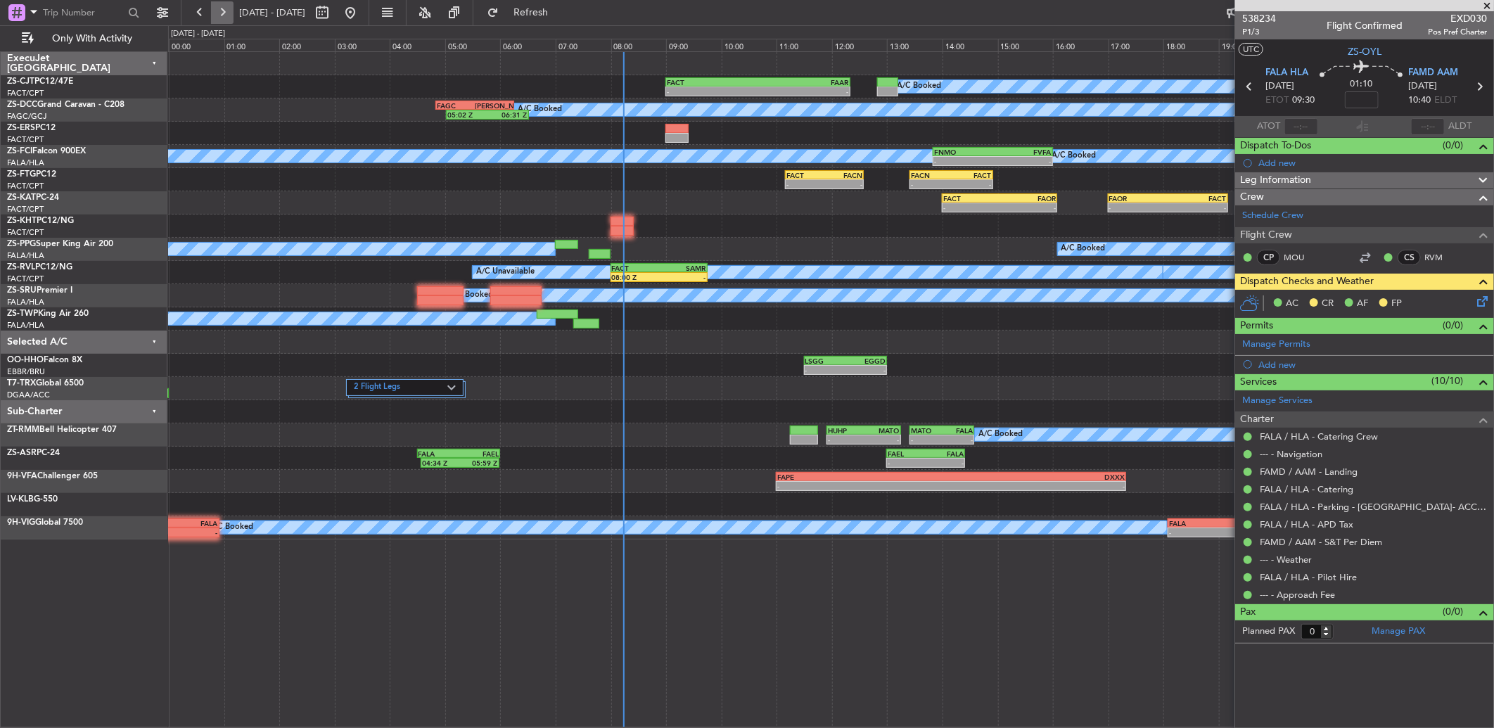
click at [229, 13] on button at bounding box center [222, 12] width 23 height 23
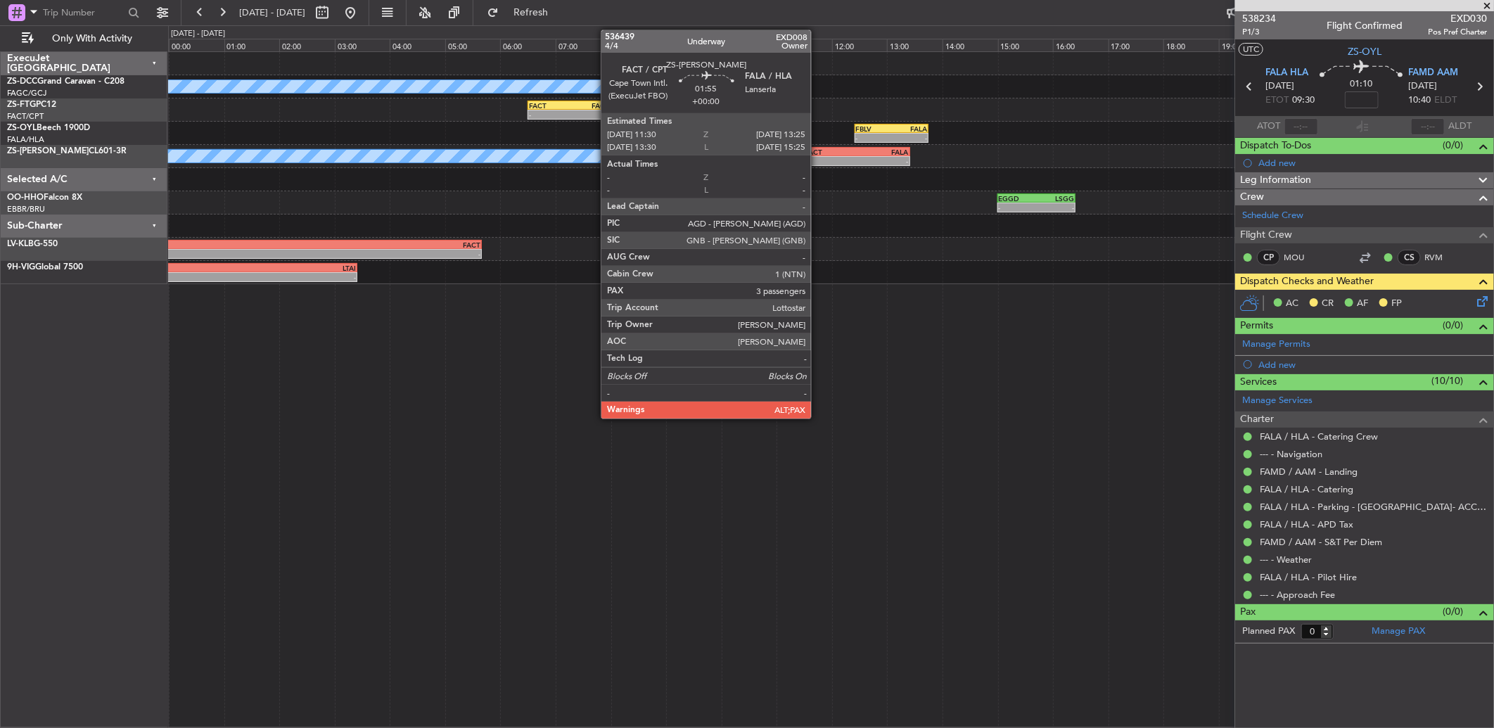
click at [818, 157] on div "-" at bounding box center [831, 161] width 52 height 8
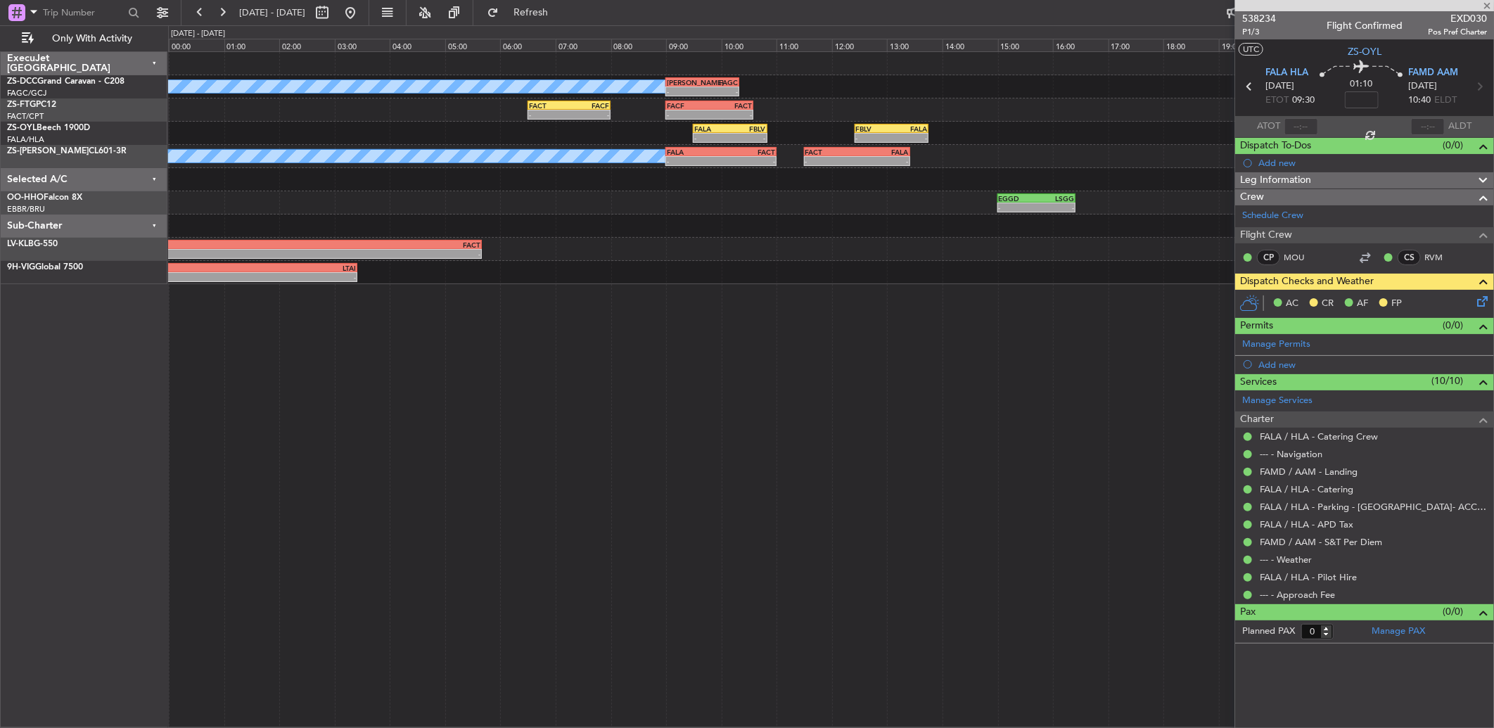
type input "3"
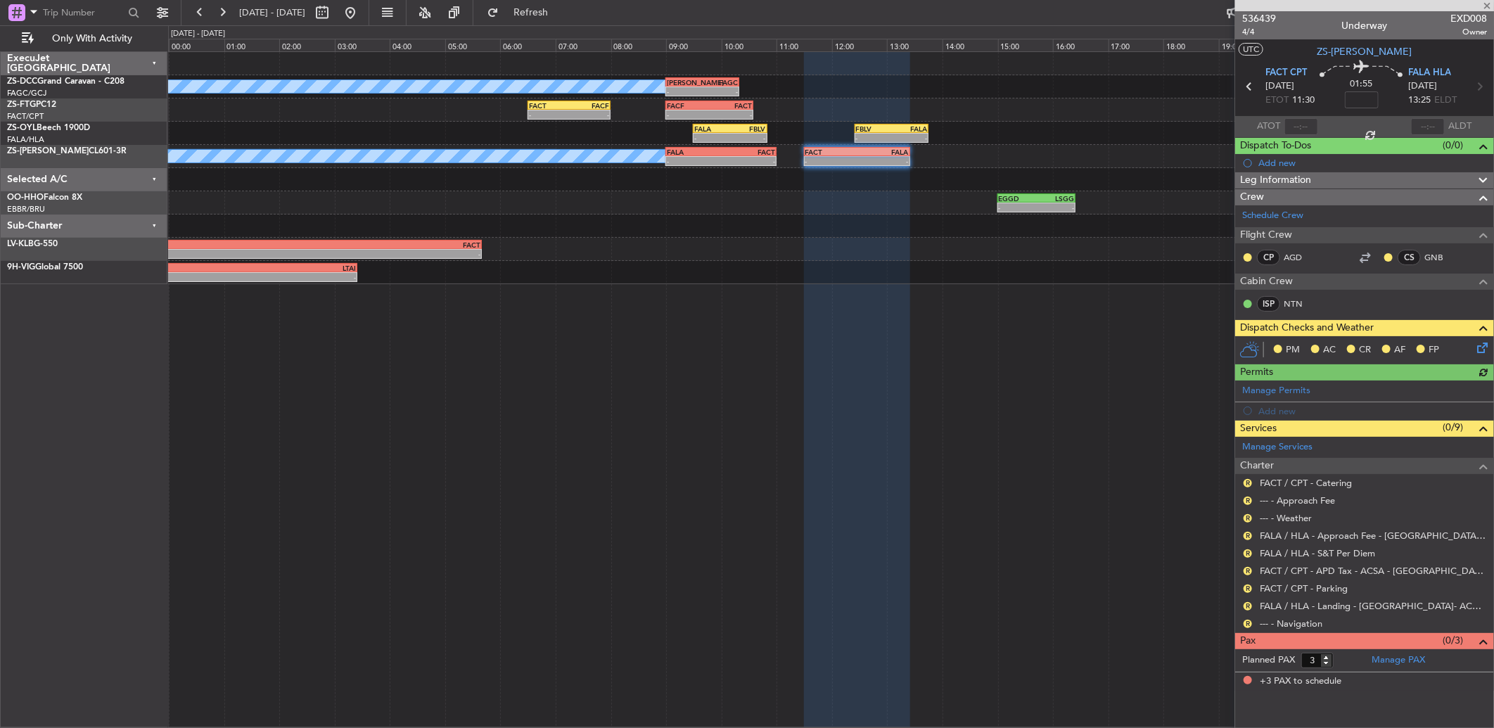
click at [1242, 619] on nimbus-traffic-light "R" at bounding box center [1247, 623] width 11 height 11
click at [1245, 621] on button "R" at bounding box center [1247, 624] width 8 height 8
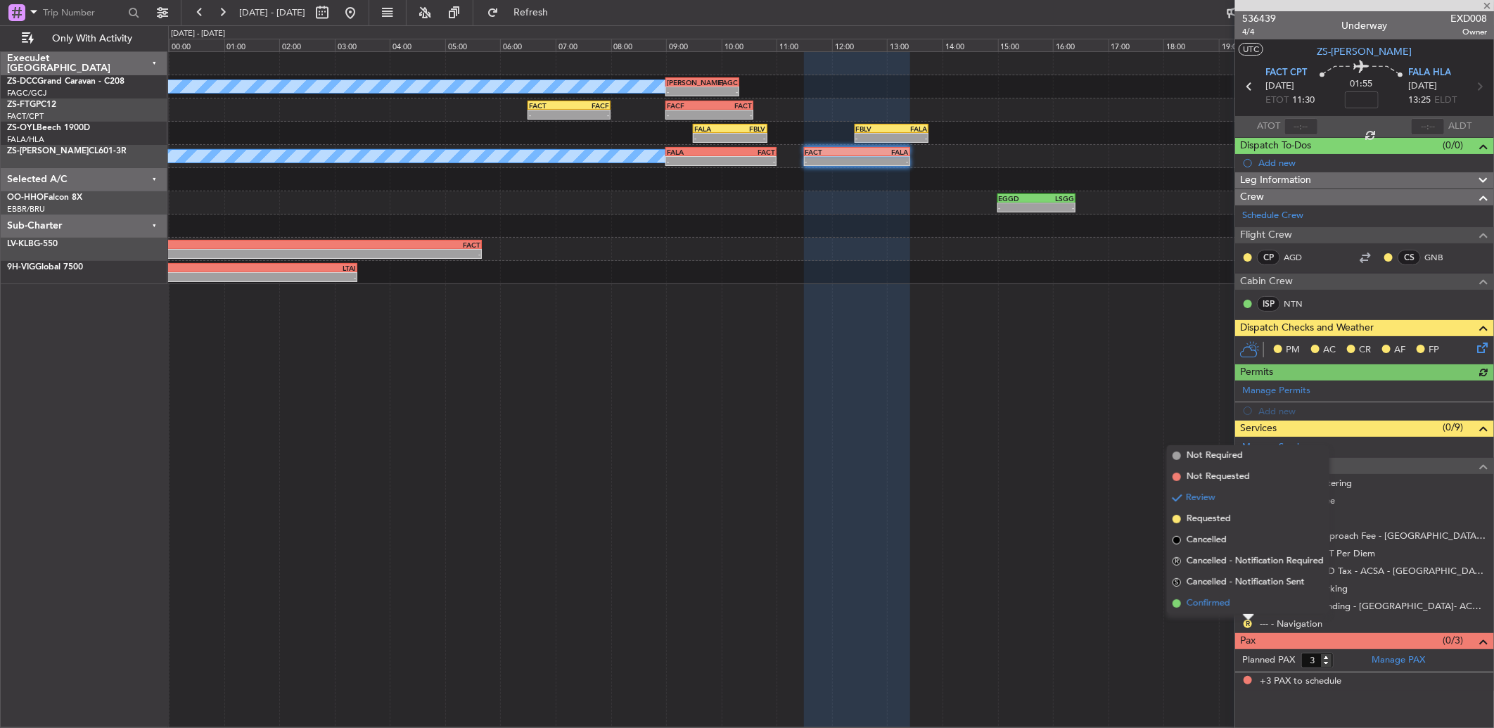
click at [1243, 603] on li "Confirmed" at bounding box center [1248, 603] width 162 height 21
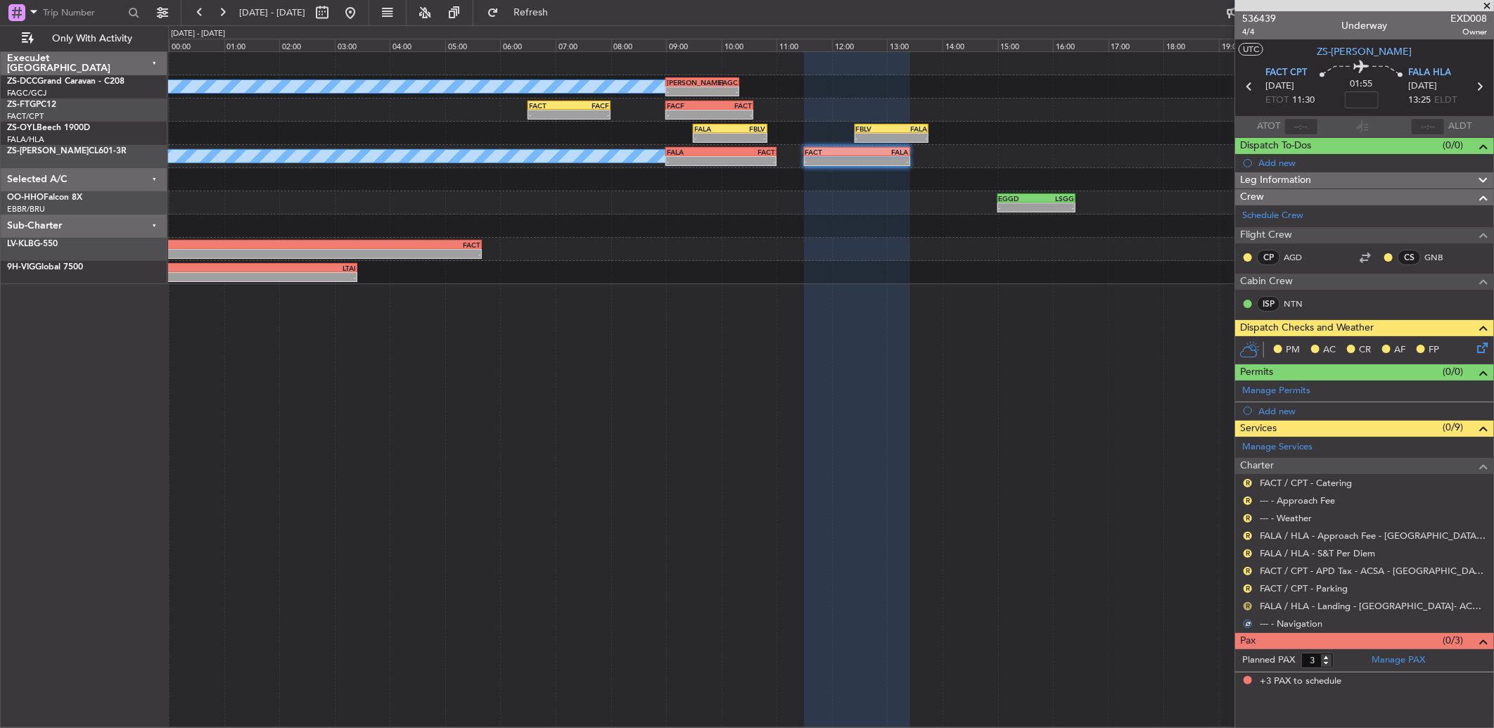
click at [1247, 605] on button "R" at bounding box center [1247, 606] width 8 height 8
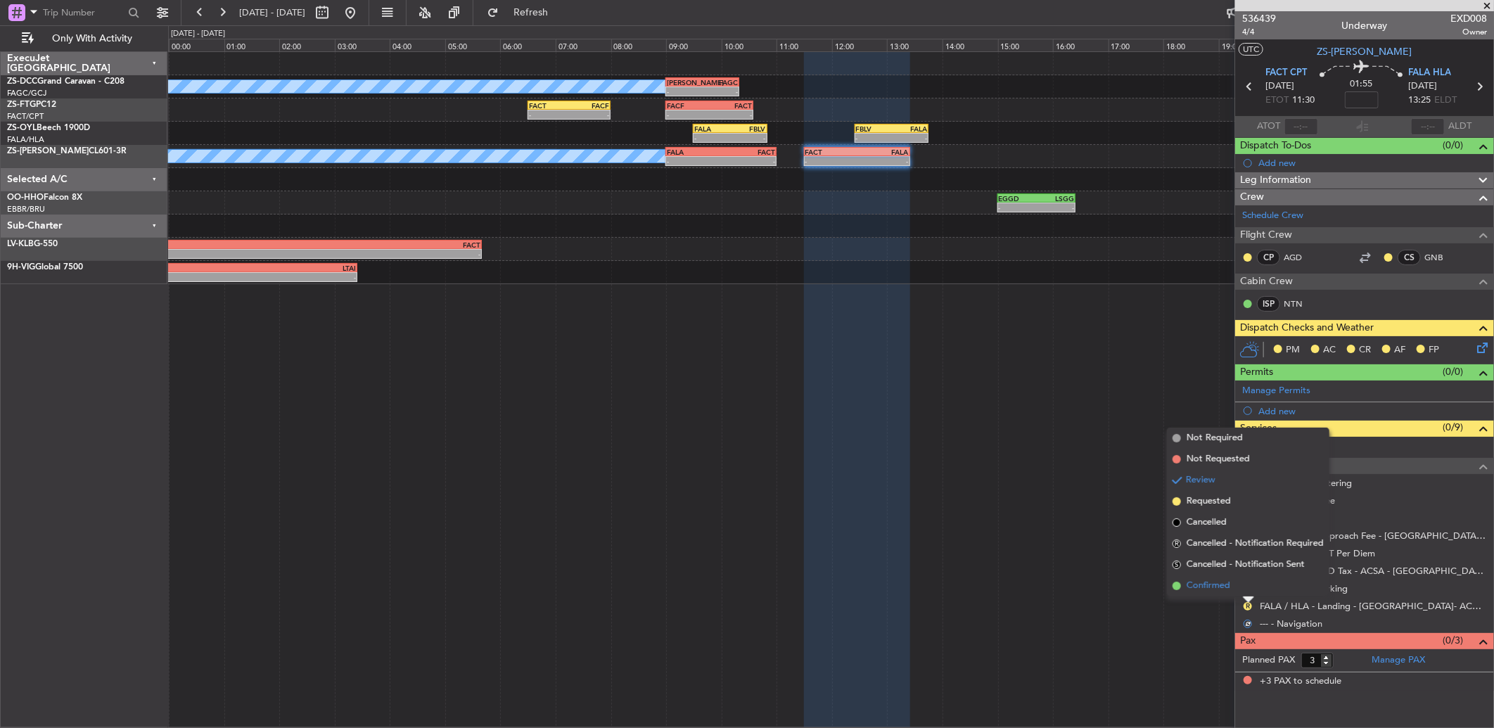
click at [1245, 588] on li "Confirmed" at bounding box center [1248, 585] width 162 height 21
click at [1245, 586] on button "R" at bounding box center [1247, 588] width 8 height 8
click at [1240, 567] on li "Confirmed" at bounding box center [1248, 568] width 162 height 21
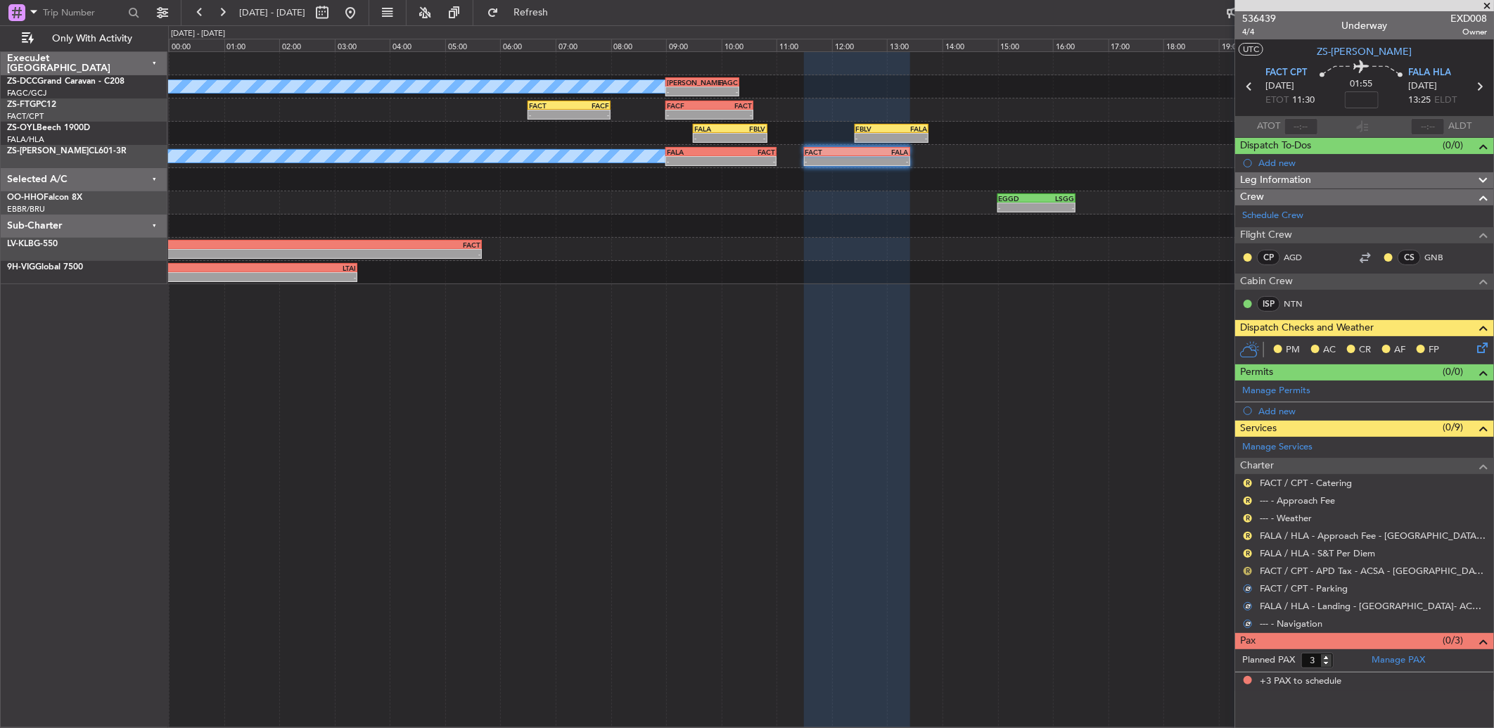
click at [1245, 570] on button "R" at bounding box center [1247, 571] width 8 height 8
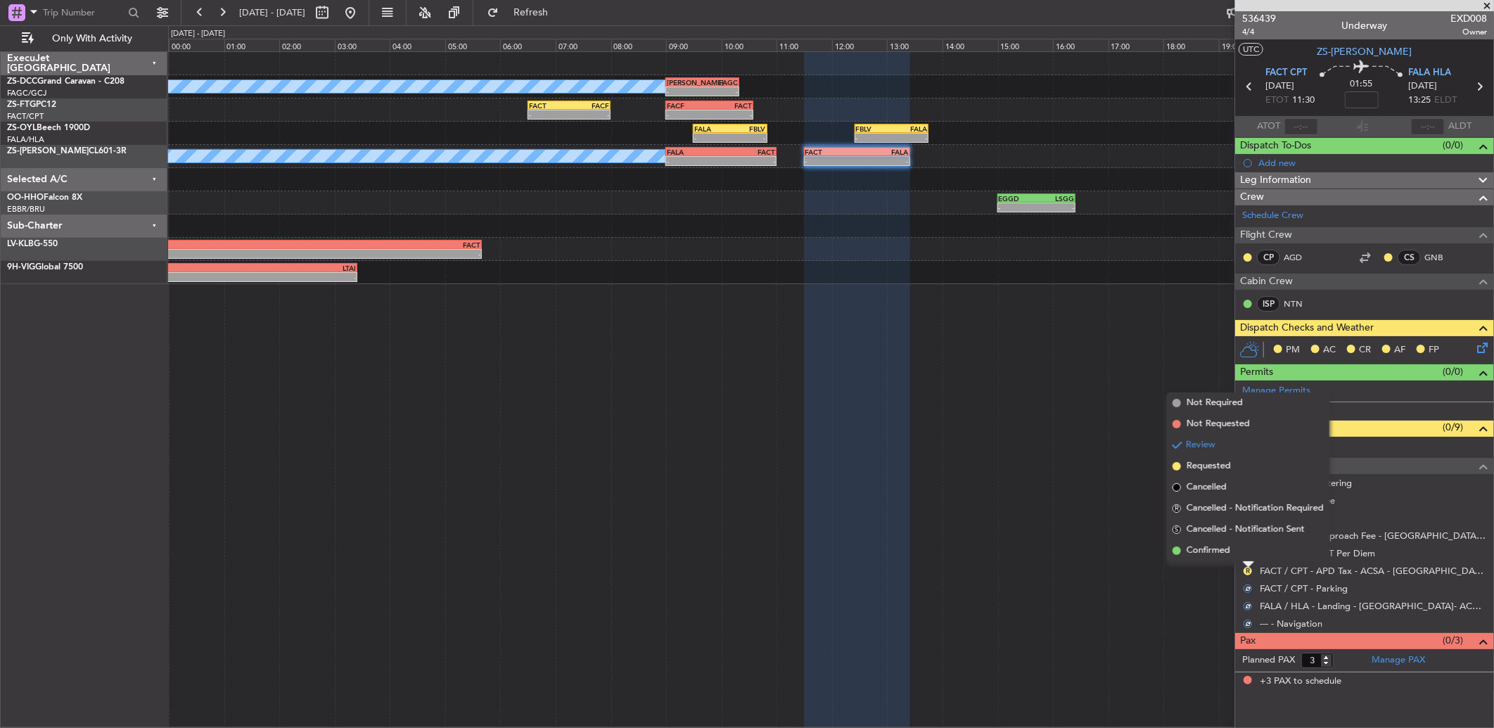
click at [1248, 556] on li "Confirmed" at bounding box center [1248, 550] width 162 height 21
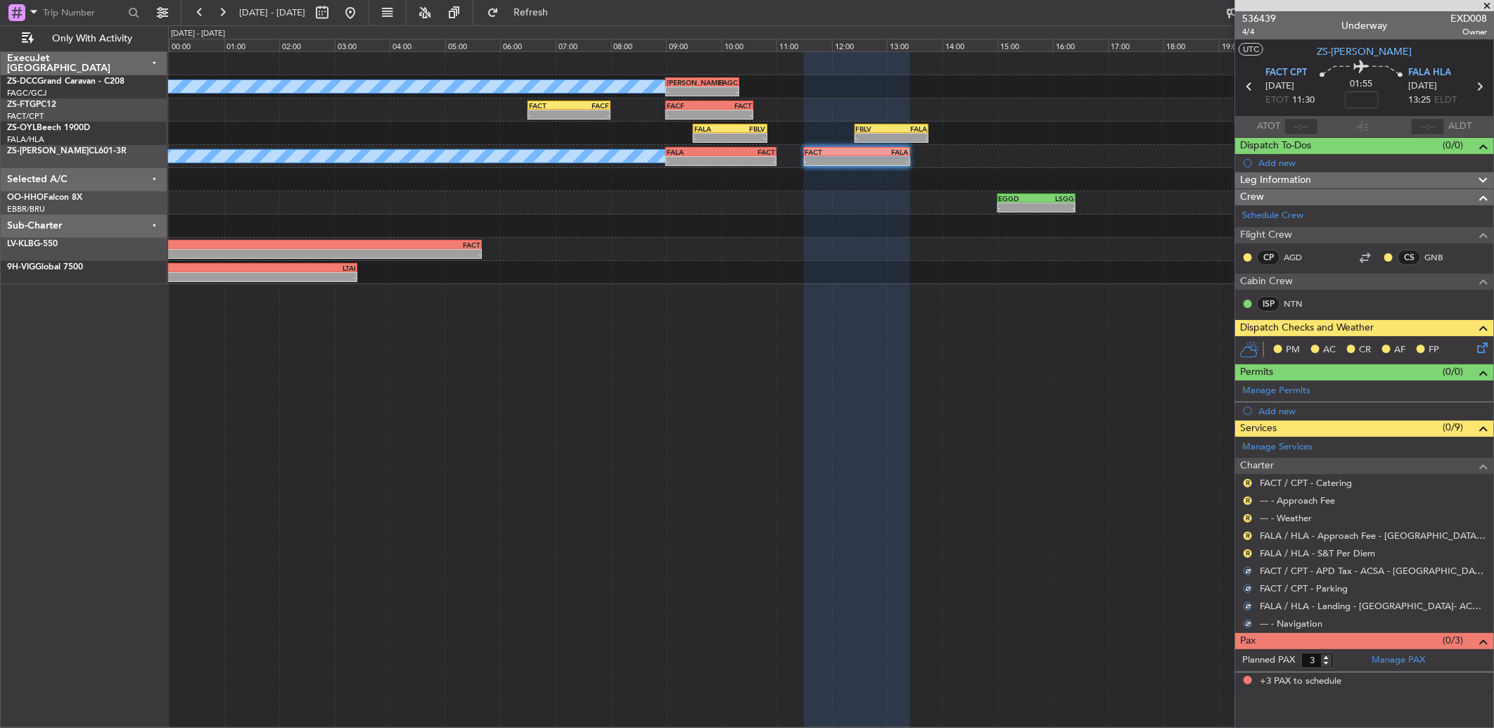
click at [1255, 553] on div "R FALA / HLA - S&T Per Diem" at bounding box center [1364, 553] width 259 height 18
click at [1248, 553] on button "R" at bounding box center [1247, 553] width 8 height 8
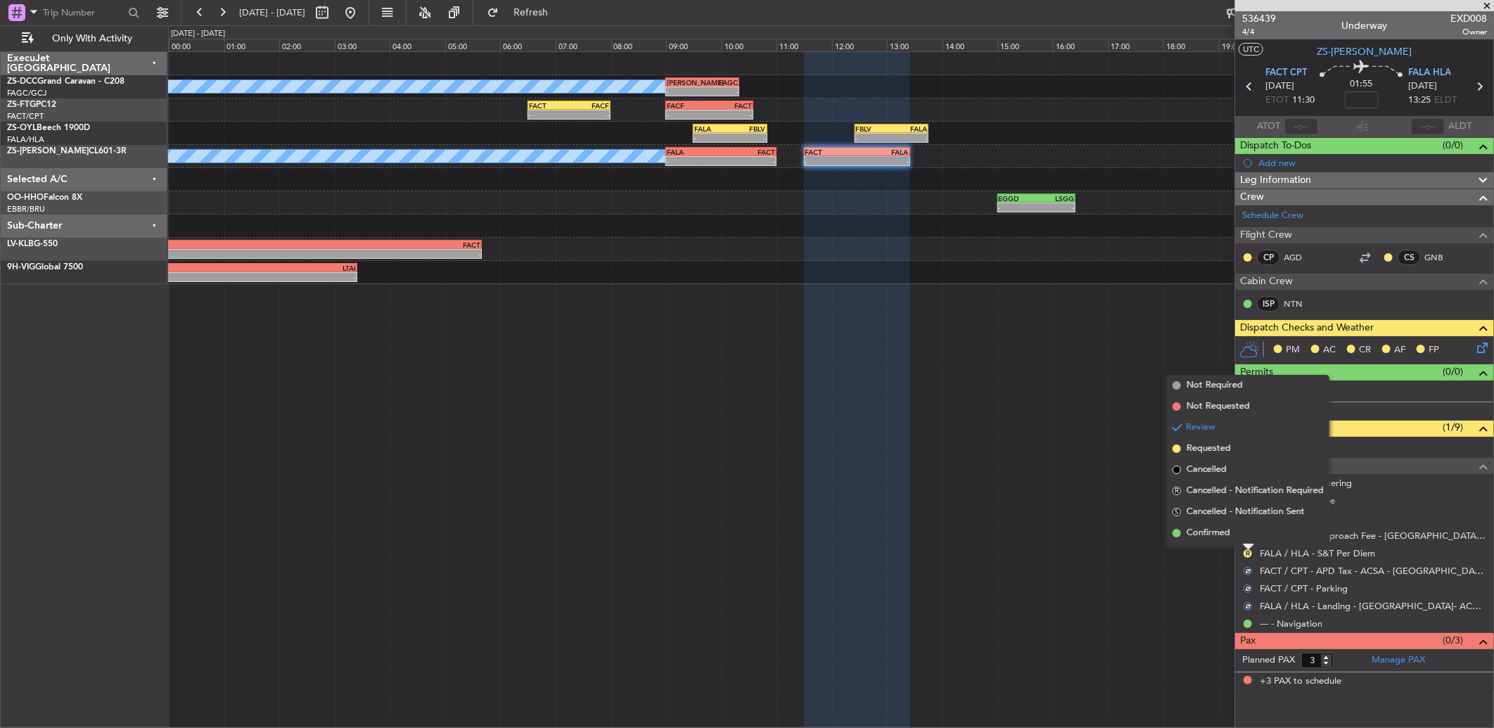
click at [1238, 544] on div "R FALA / HLA - Approach Fee - [GEOGRAPHIC_DATA]- ACC # 1800" at bounding box center [1364, 536] width 259 height 18
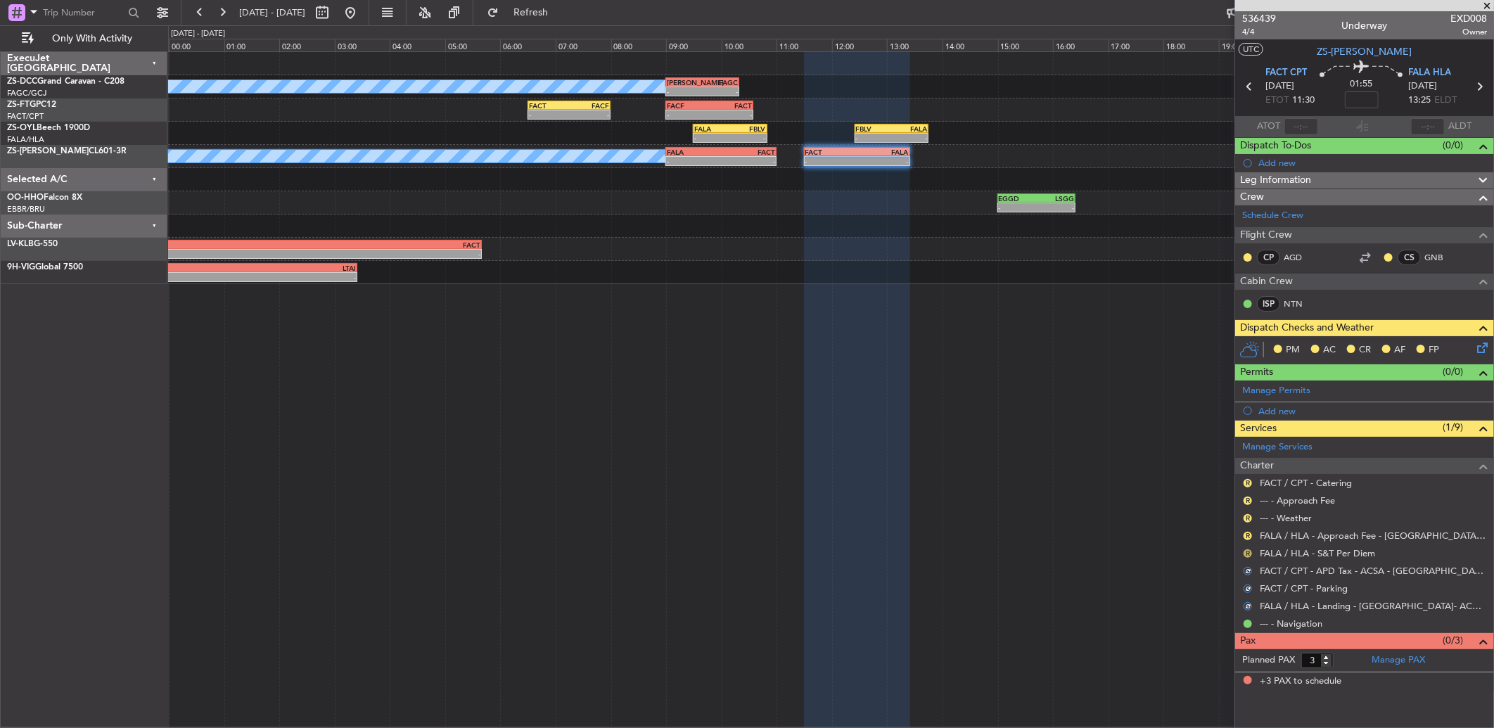
click at [1245, 553] on button "R" at bounding box center [1247, 553] width 8 height 8
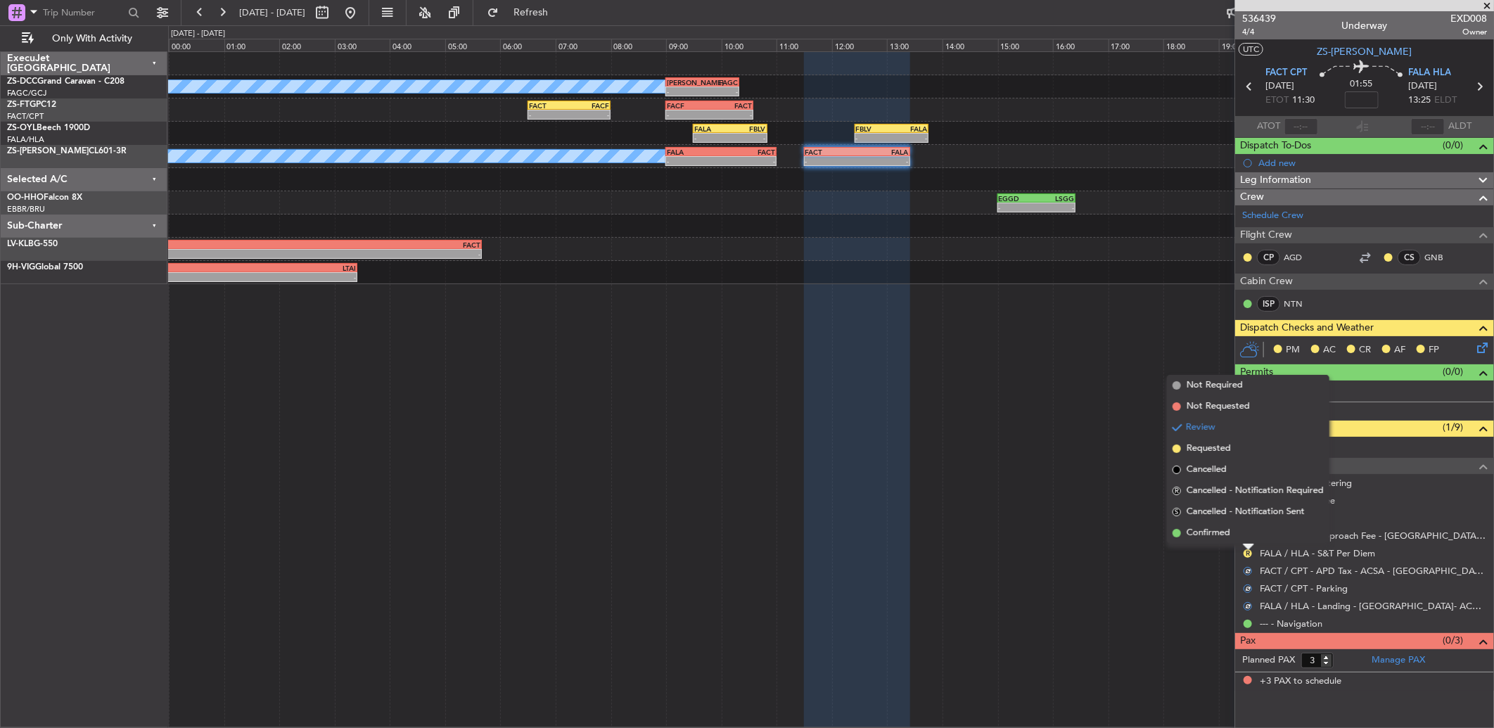
click at [1247, 527] on li "Confirmed" at bounding box center [1248, 532] width 162 height 21
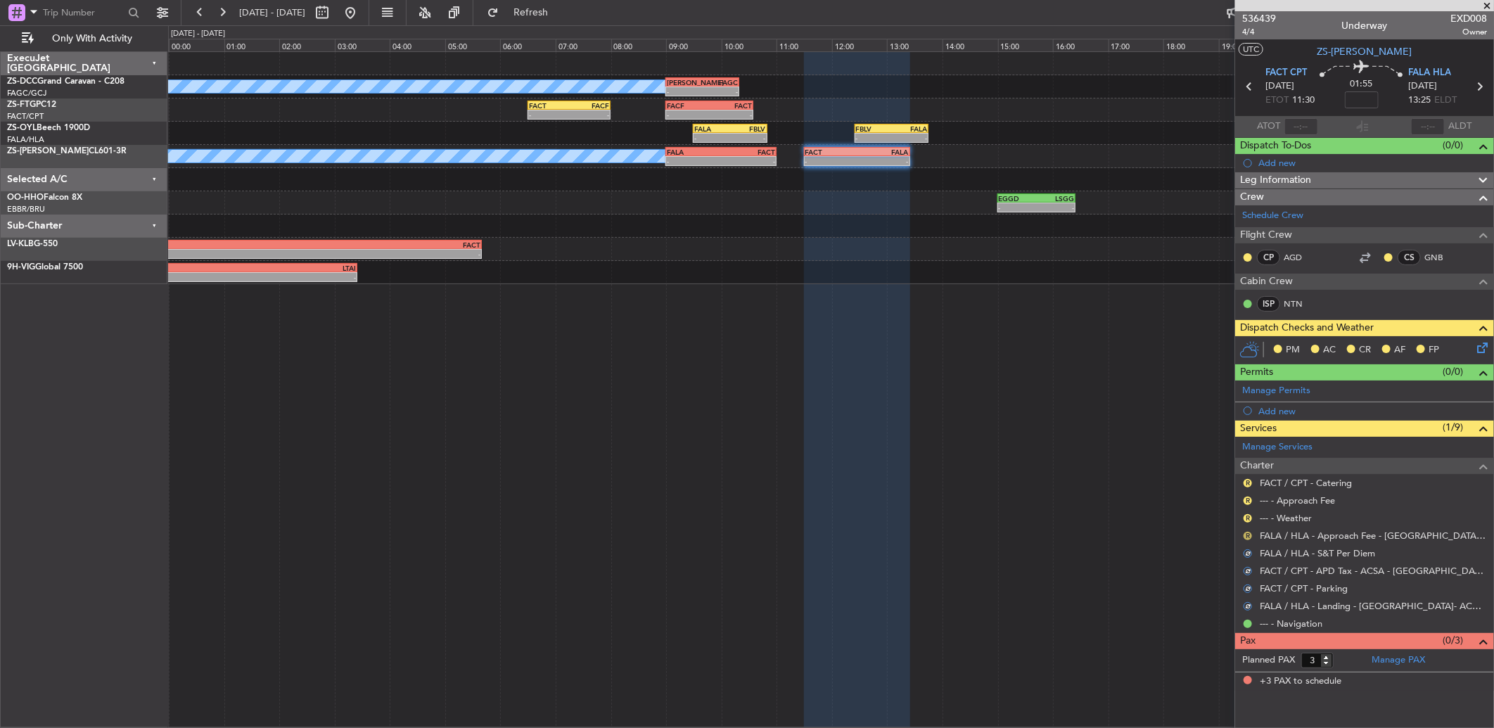
click at [1248, 533] on button "R" at bounding box center [1247, 536] width 8 height 8
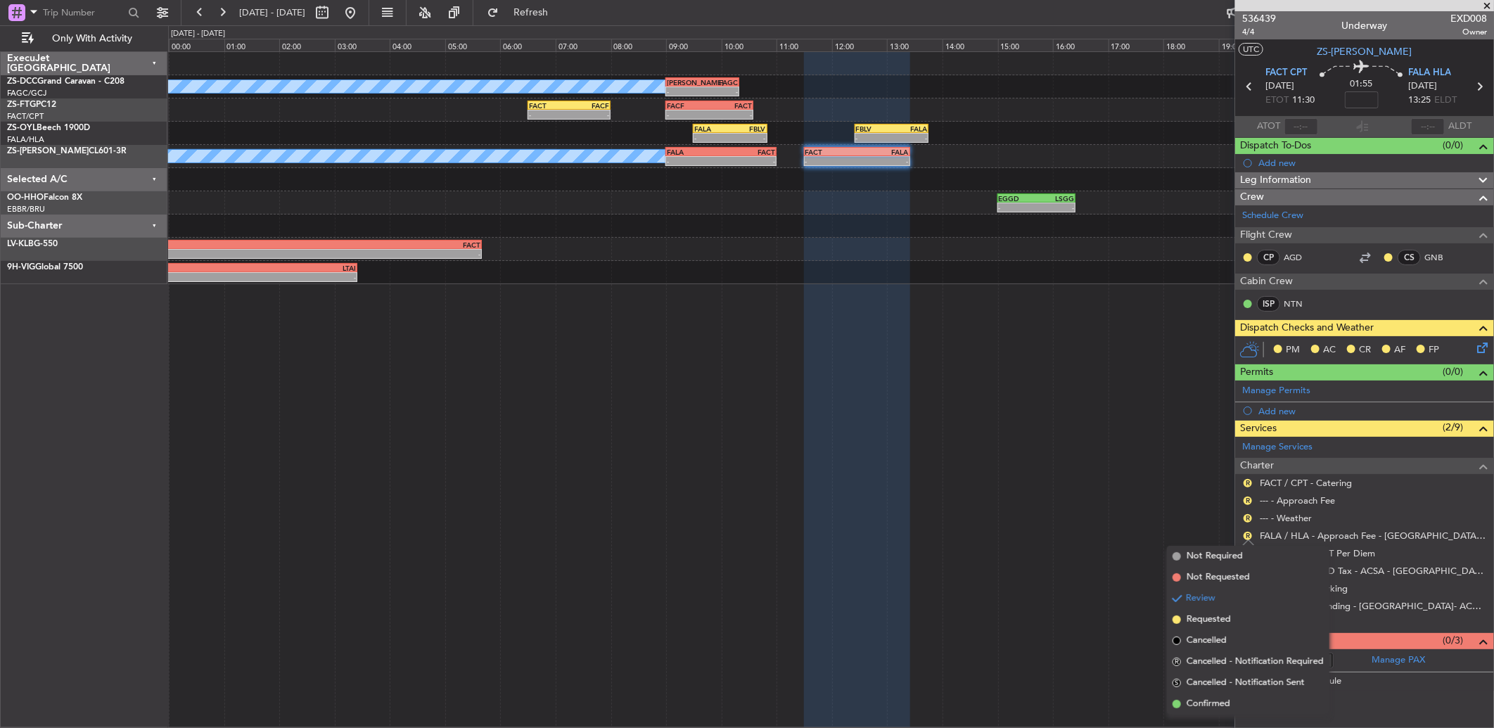
click at [1213, 705] on span "Confirmed" at bounding box center [1208, 704] width 44 height 14
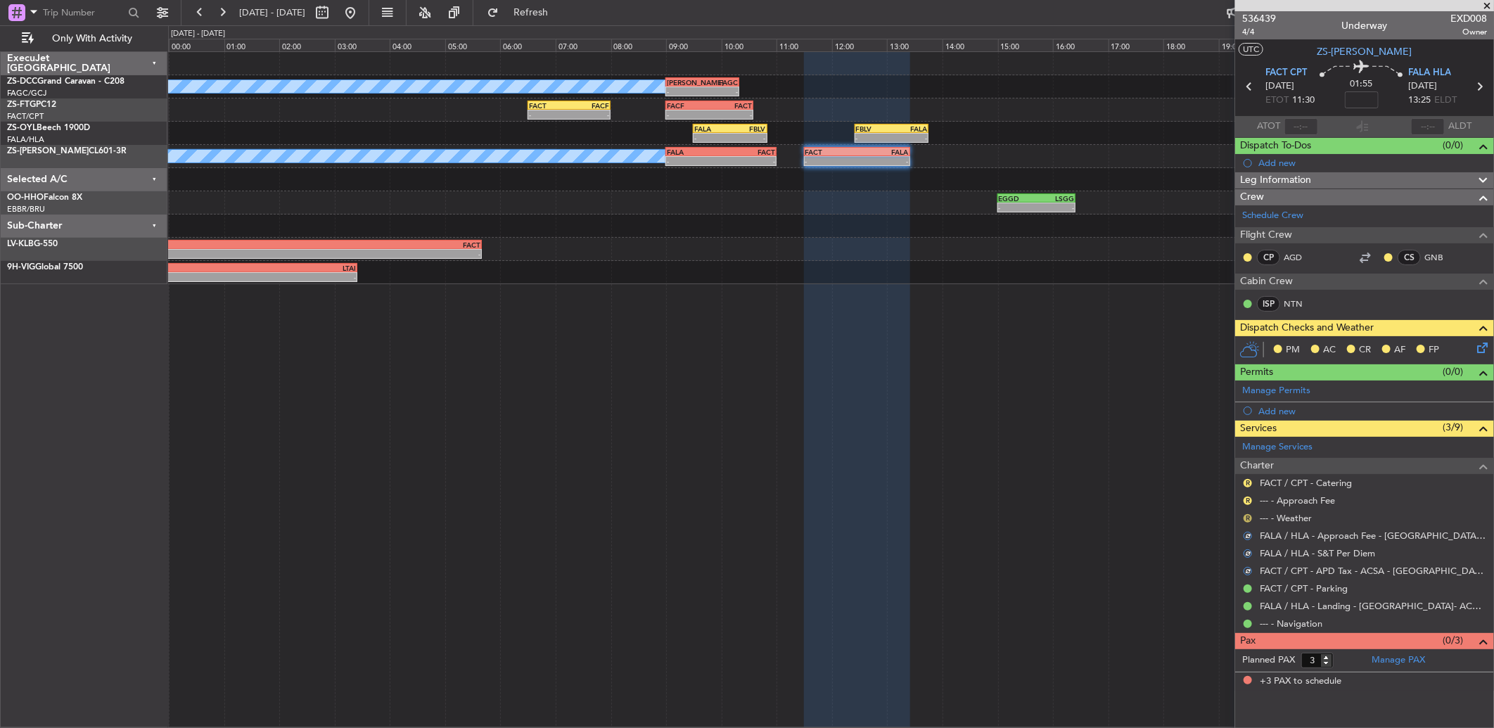
click at [1243, 517] on button "R" at bounding box center [1247, 518] width 8 height 8
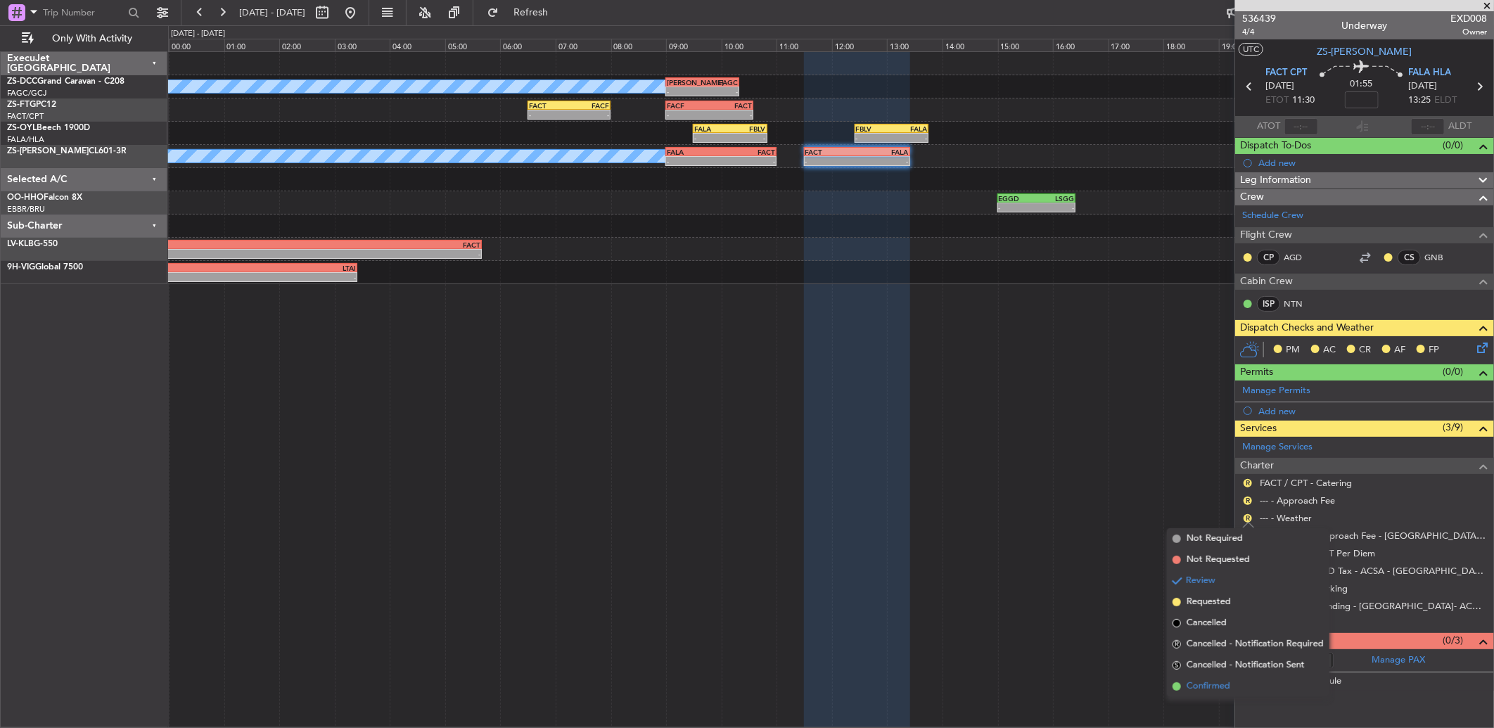
click at [1206, 688] on span "Confirmed" at bounding box center [1208, 686] width 44 height 14
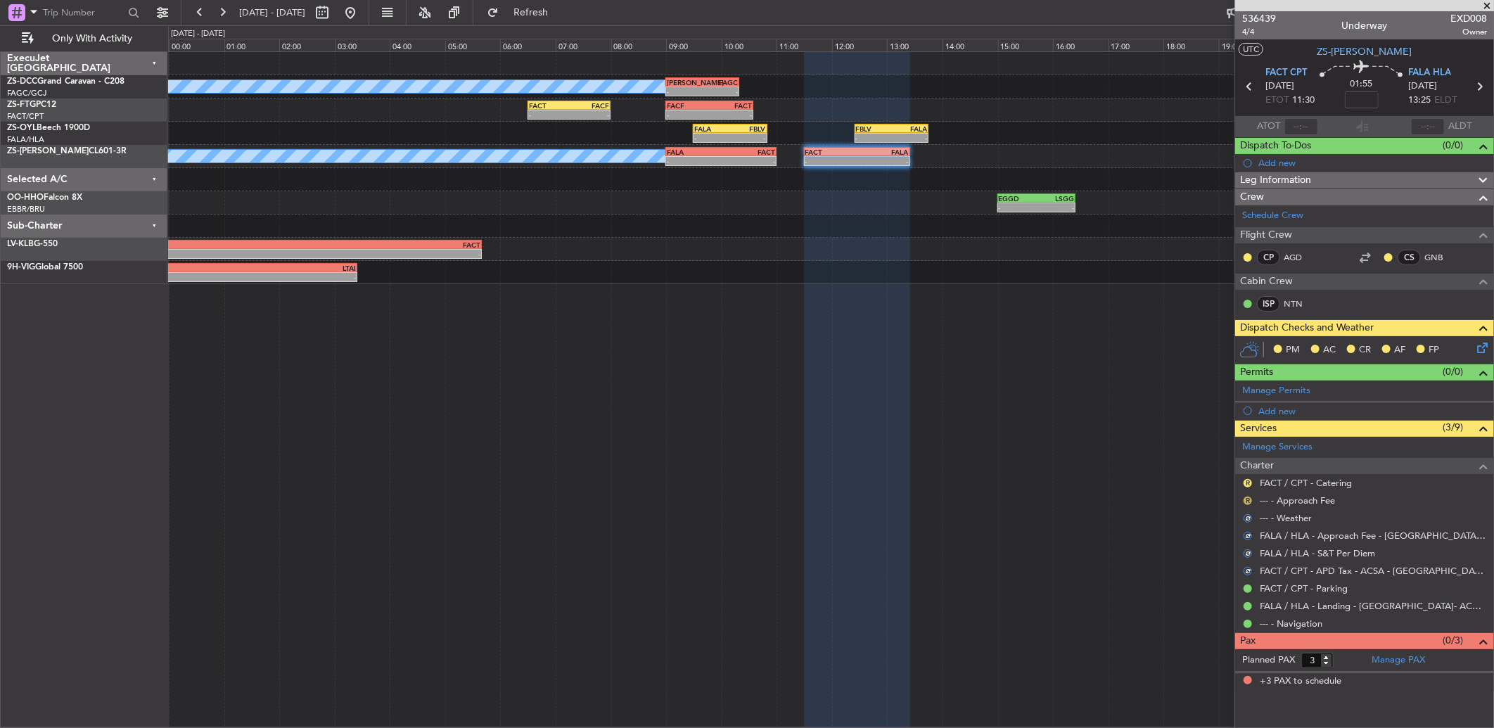
click at [1245, 499] on button "R" at bounding box center [1247, 500] width 8 height 8
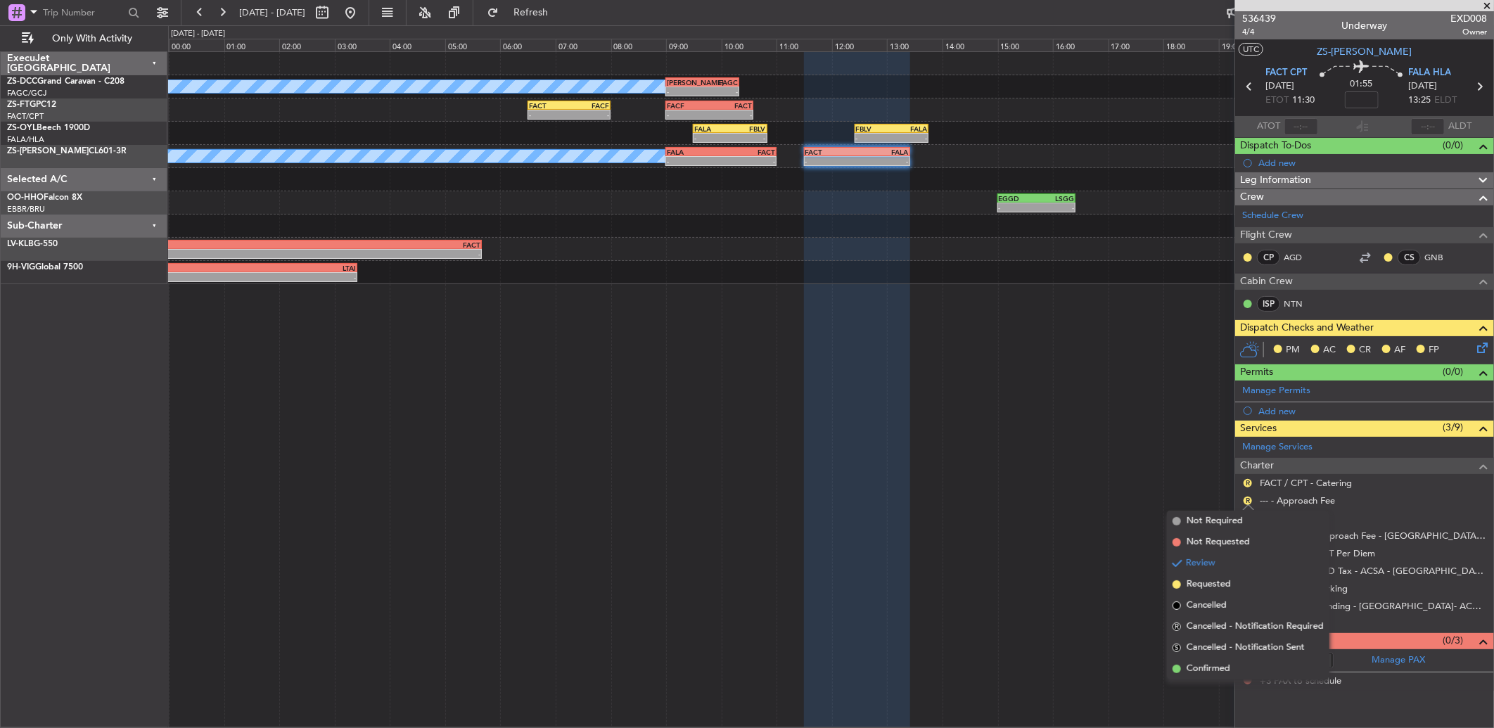
click at [1234, 650] on span "Cancelled - Notification Sent" at bounding box center [1245, 648] width 118 height 14
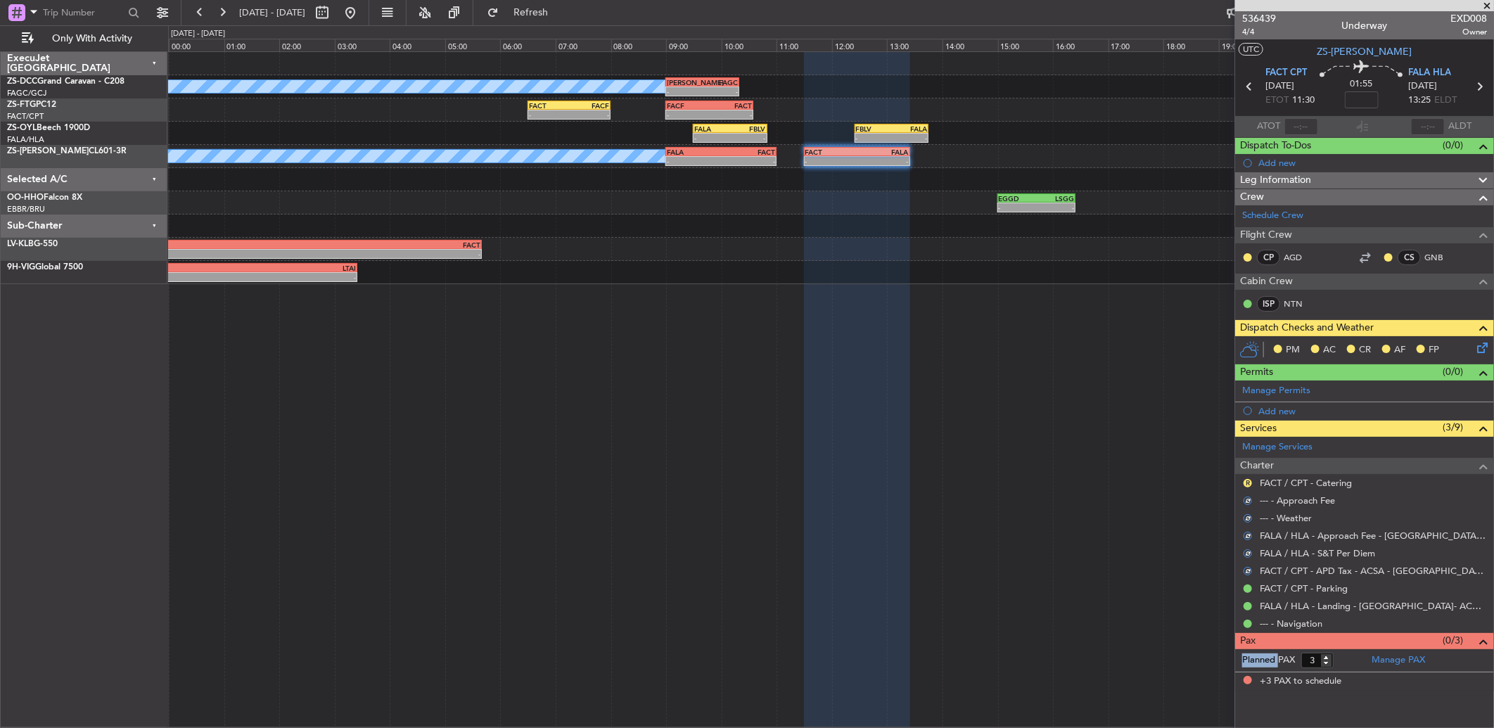
click at [1235, 650] on form "Planned PAX 3" at bounding box center [1299, 660] width 129 height 23
drag, startPoint x: 1234, startPoint y: 650, endPoint x: 1245, endPoint y: 481, distance: 169.1
click at [1252, 480] on div "R" at bounding box center [1247, 482] width 11 height 11
click at [1243, 481] on button "R" at bounding box center [1247, 483] width 8 height 8
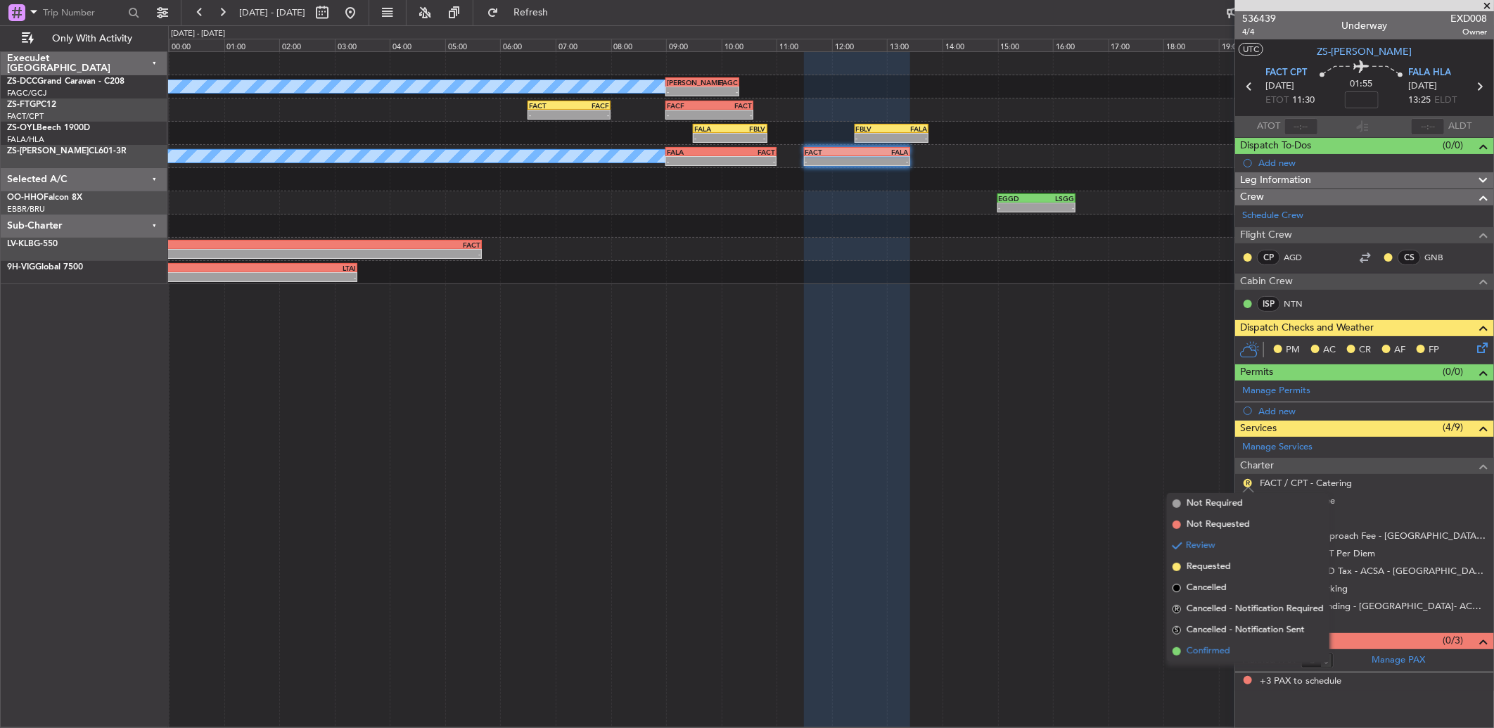
click at [1203, 648] on span "Confirmed" at bounding box center [1208, 651] width 44 height 14
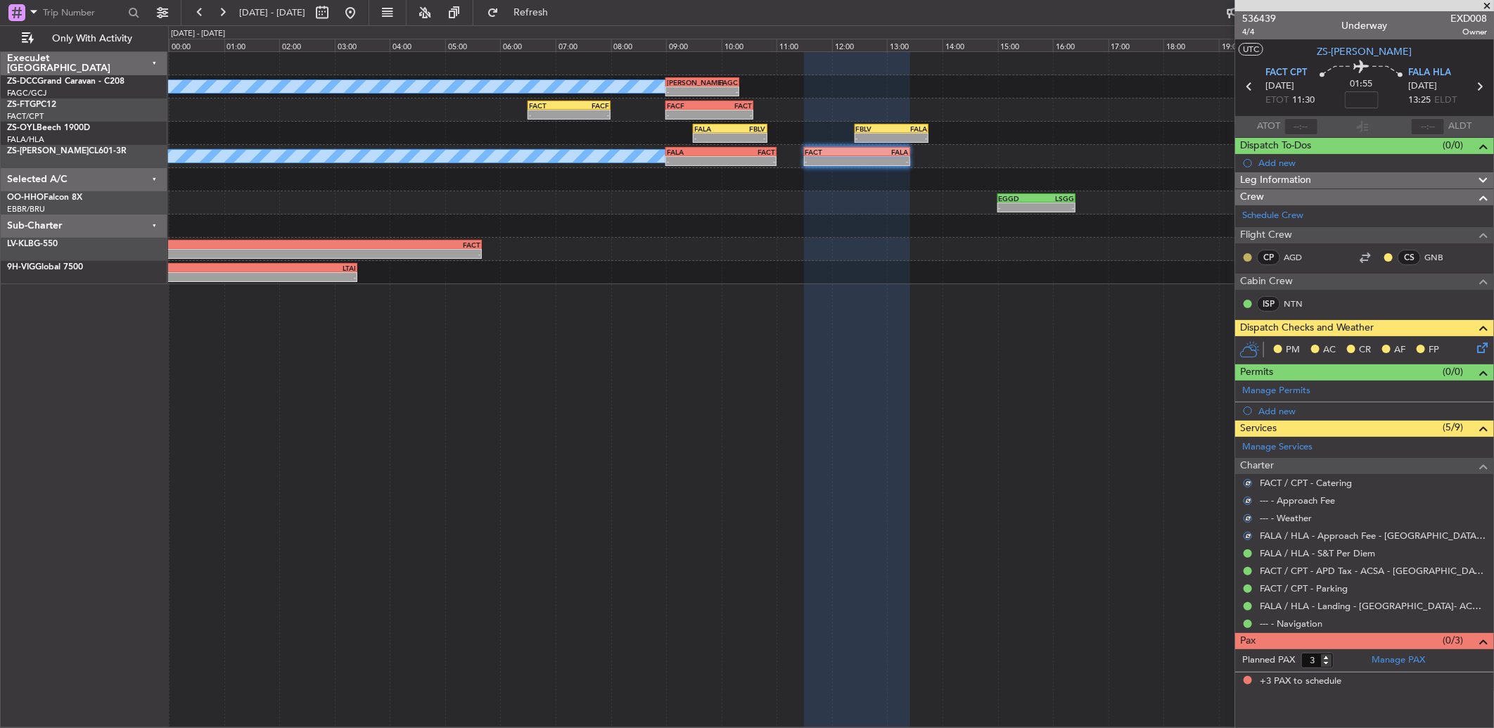
click at [1245, 258] on button at bounding box center [1247, 257] width 8 height 8
click at [1231, 300] on span "Acknowledged" at bounding box center [1251, 298] width 62 height 14
click at [1382, 258] on nimbus-traffic-light at bounding box center [1387, 257] width 11 height 11
click at [1387, 257] on button at bounding box center [1388, 257] width 8 height 8
click at [1378, 292] on span "Acknowledged" at bounding box center [1392, 298] width 62 height 14
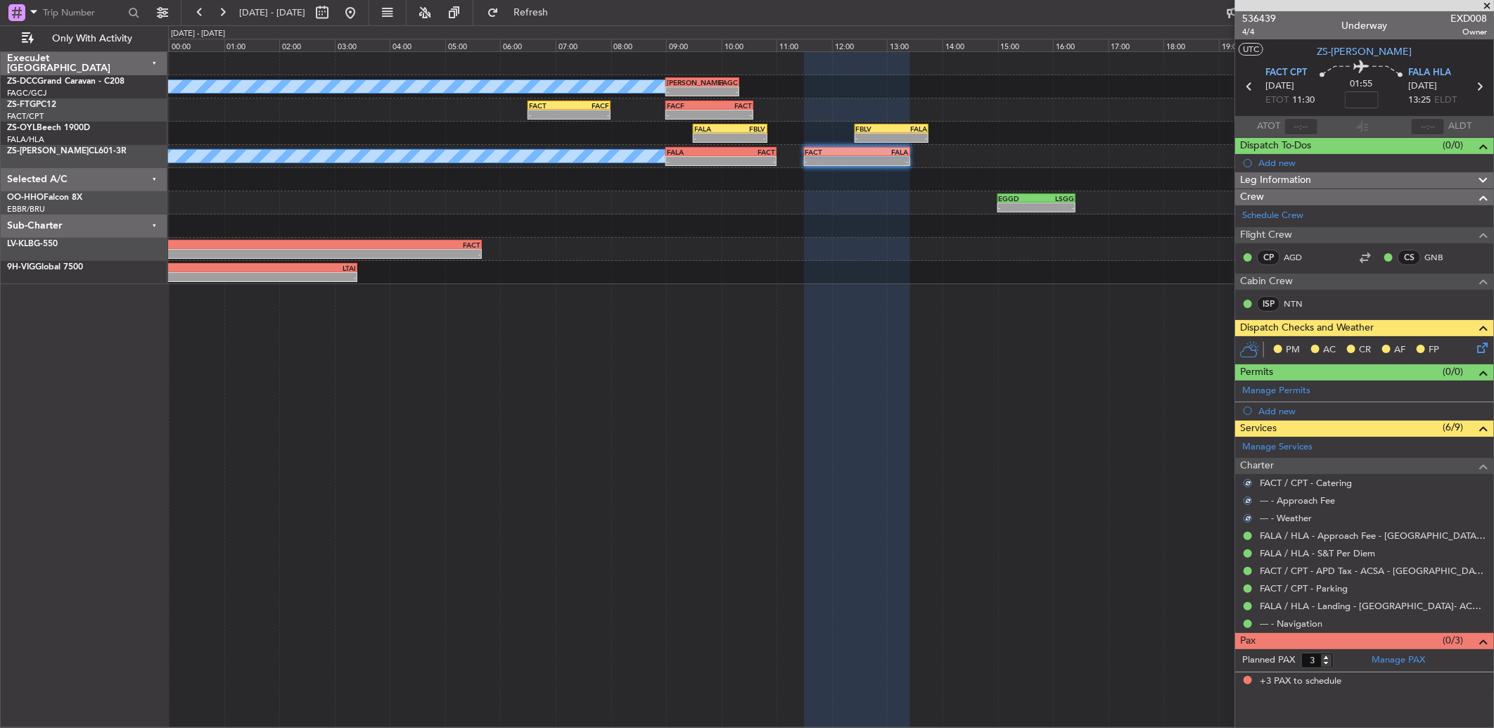
click at [1484, 347] on icon at bounding box center [1479, 345] width 11 height 11
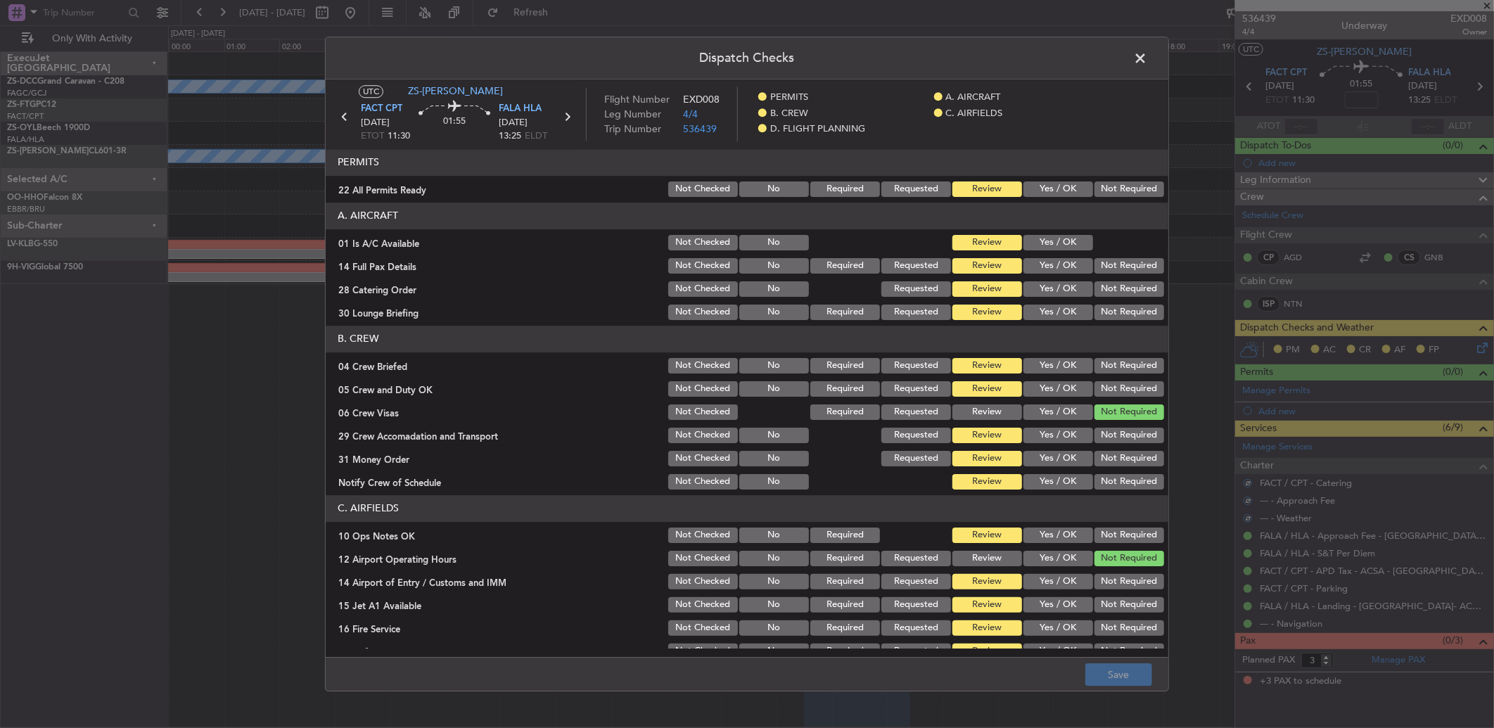
click at [1100, 187] on button "Not Required" at bounding box center [1129, 188] width 70 height 15
click at [1044, 249] on button "Yes / OK" at bounding box center [1058, 242] width 70 height 15
click at [1067, 259] on button "Yes / OK" at bounding box center [1058, 265] width 70 height 15
click at [1094, 261] on button "Not Required" at bounding box center [1129, 265] width 70 height 15
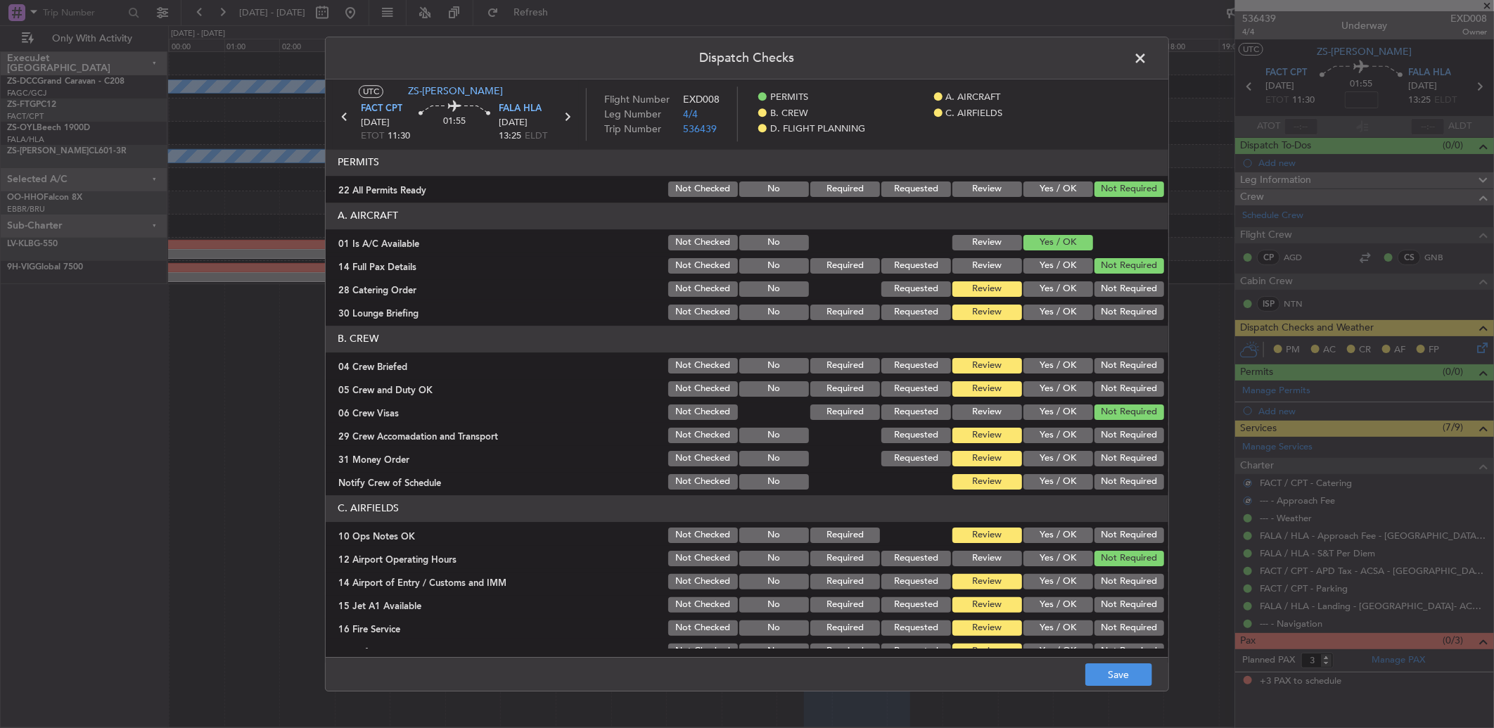
click at [1104, 263] on button "Not Required" at bounding box center [1129, 265] width 70 height 15
drag, startPoint x: 1108, startPoint y: 266, endPoint x: 1108, endPoint y: 287, distance: 21.1
click at [1115, 270] on button "Not Required" at bounding box center [1129, 265] width 70 height 15
click at [1111, 287] on button "Not Required" at bounding box center [1129, 288] width 70 height 15
click at [1110, 287] on button "Not Required" at bounding box center [1129, 288] width 70 height 15
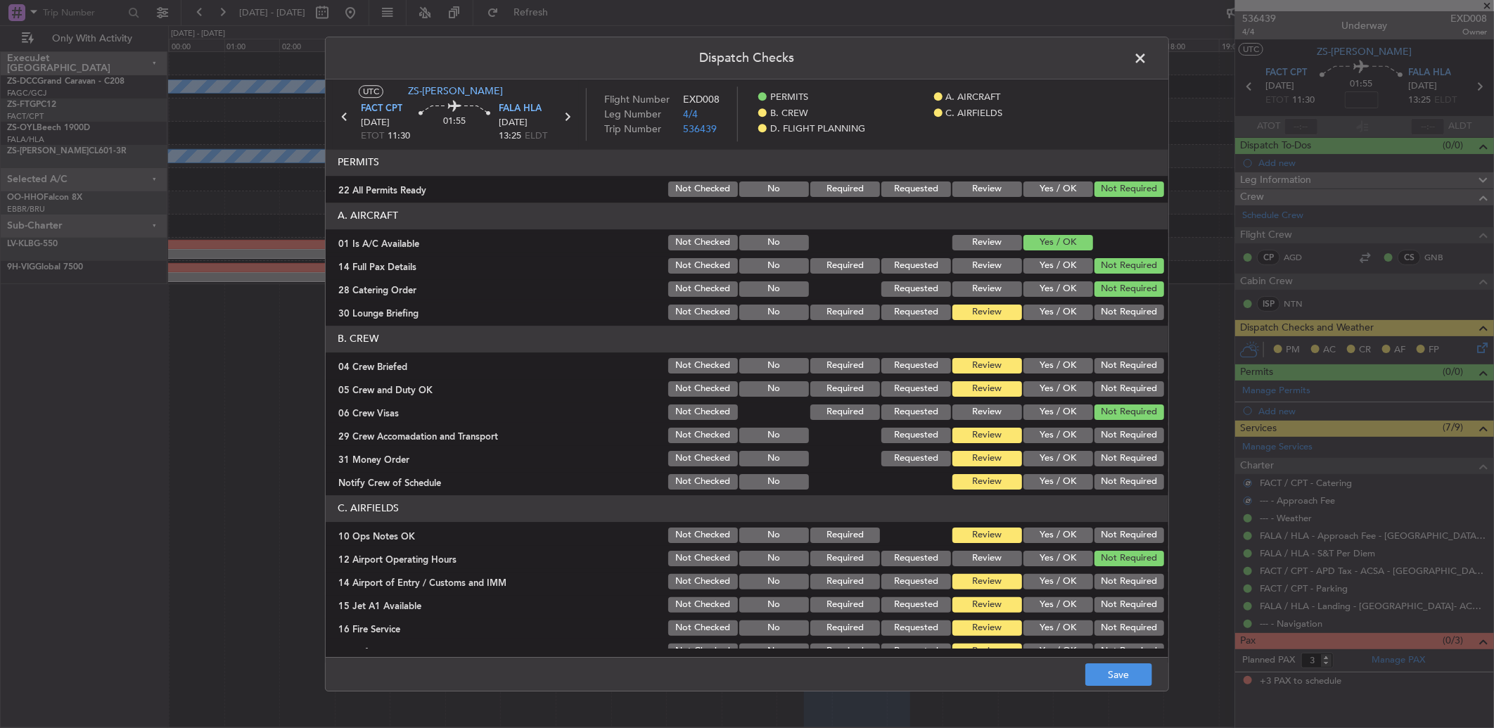
drag, startPoint x: 1108, startPoint y: 305, endPoint x: 1108, endPoint y: 314, distance: 8.4
click at [1108, 306] on section "A. AIRCRAFT 01 Is A/C Available Not Checked No Review Yes / OK 14 Full Pax Deta…" at bounding box center [747, 263] width 842 height 120
click at [1112, 329] on header "B. CREW" at bounding box center [747, 339] width 842 height 27
click at [1102, 314] on button "Not Required" at bounding box center [1129, 311] width 70 height 15
click at [1119, 371] on button "Not Required" at bounding box center [1129, 365] width 70 height 15
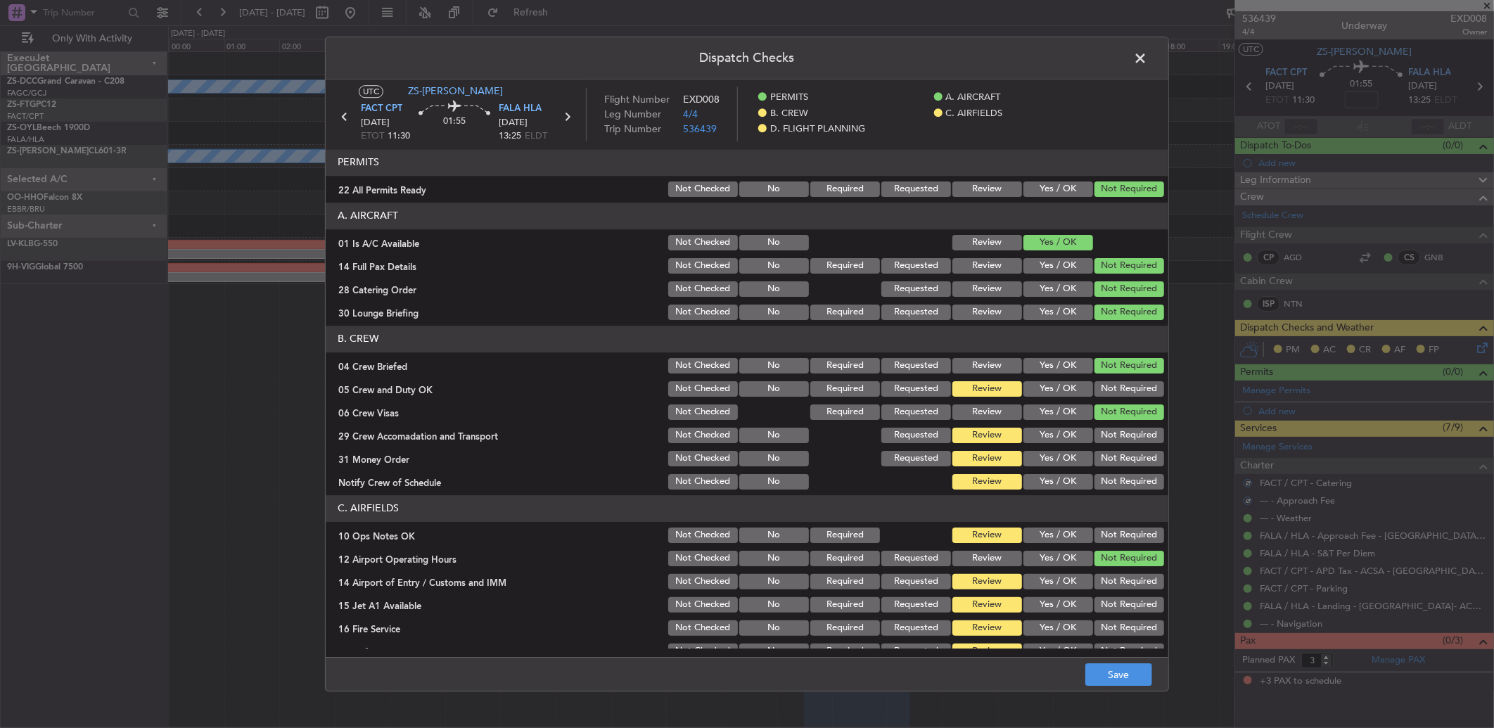
click at [1118, 380] on div "Not Required" at bounding box center [1127, 389] width 71 height 20
click at [1118, 391] on button "Not Required" at bounding box center [1129, 388] width 70 height 15
click at [1117, 402] on section "B. CREW 04 Crew Briefed Not Checked No Required Requested Review Yes / OK Not R…" at bounding box center [747, 409] width 842 height 166
click at [1103, 489] on button "Not Required" at bounding box center [1129, 481] width 70 height 15
click at [1100, 451] on button "Not Required" at bounding box center [1129, 458] width 70 height 15
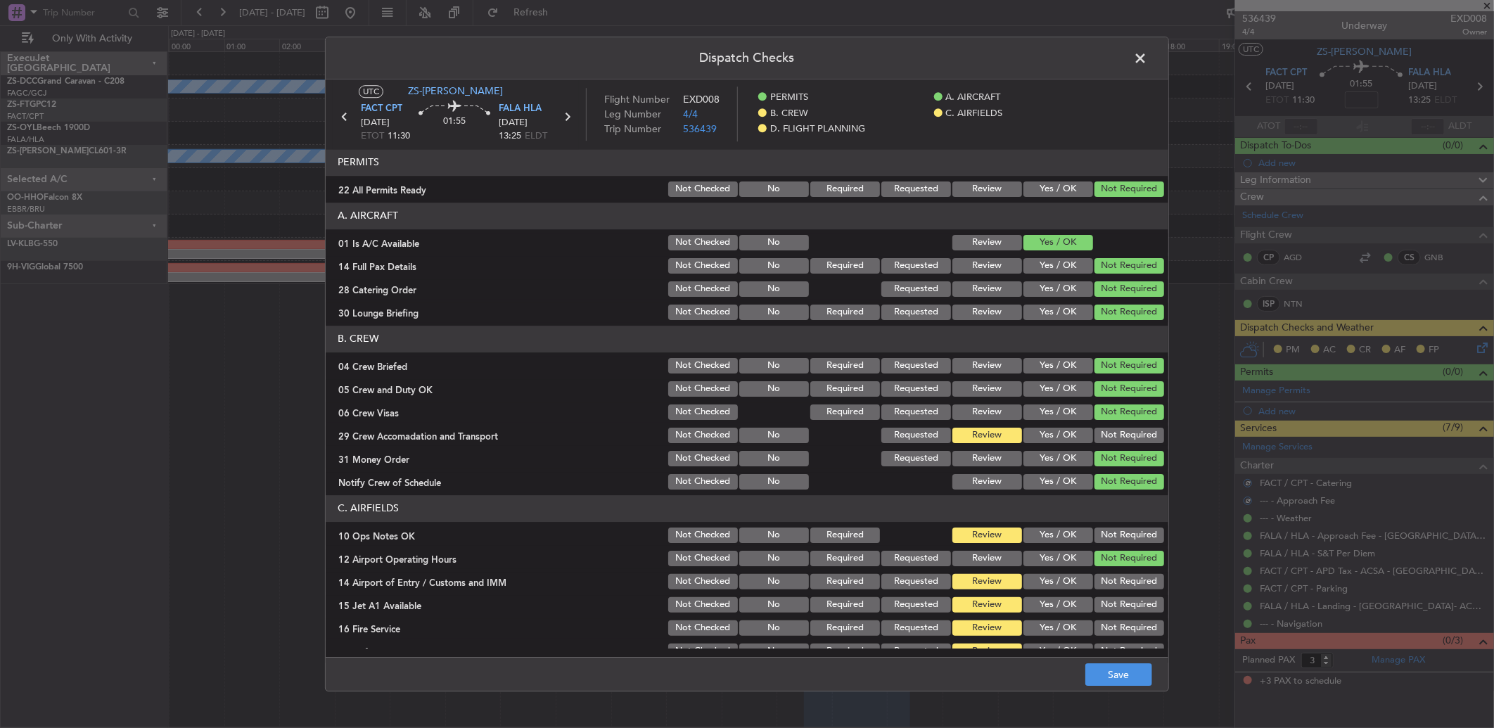
click at [1106, 436] on button "Not Required" at bounding box center [1129, 435] width 70 height 15
click at [1108, 445] on section "B. CREW 04 Crew Briefed Not Checked No Required Requested Review Yes / OK Not R…" at bounding box center [747, 409] width 842 height 166
drag, startPoint x: 1110, startPoint y: 508, endPoint x: 1110, endPoint y: 525, distance: 16.9
click at [1110, 516] on header "C. AIRFIELDS" at bounding box center [747, 508] width 842 height 27
click at [1110, 525] on div "Not Required" at bounding box center [1127, 535] width 71 height 20
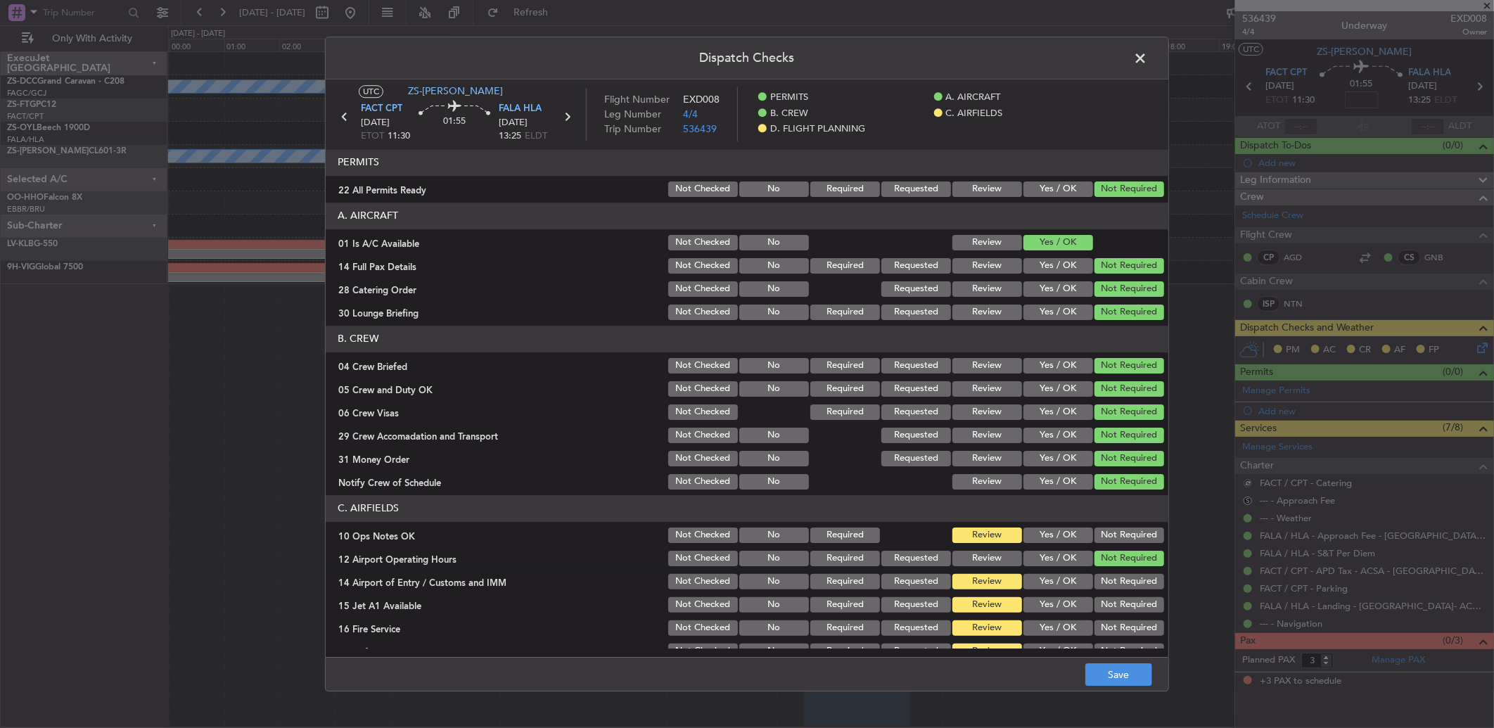
click at [1108, 535] on button "Not Required" at bounding box center [1129, 534] width 70 height 15
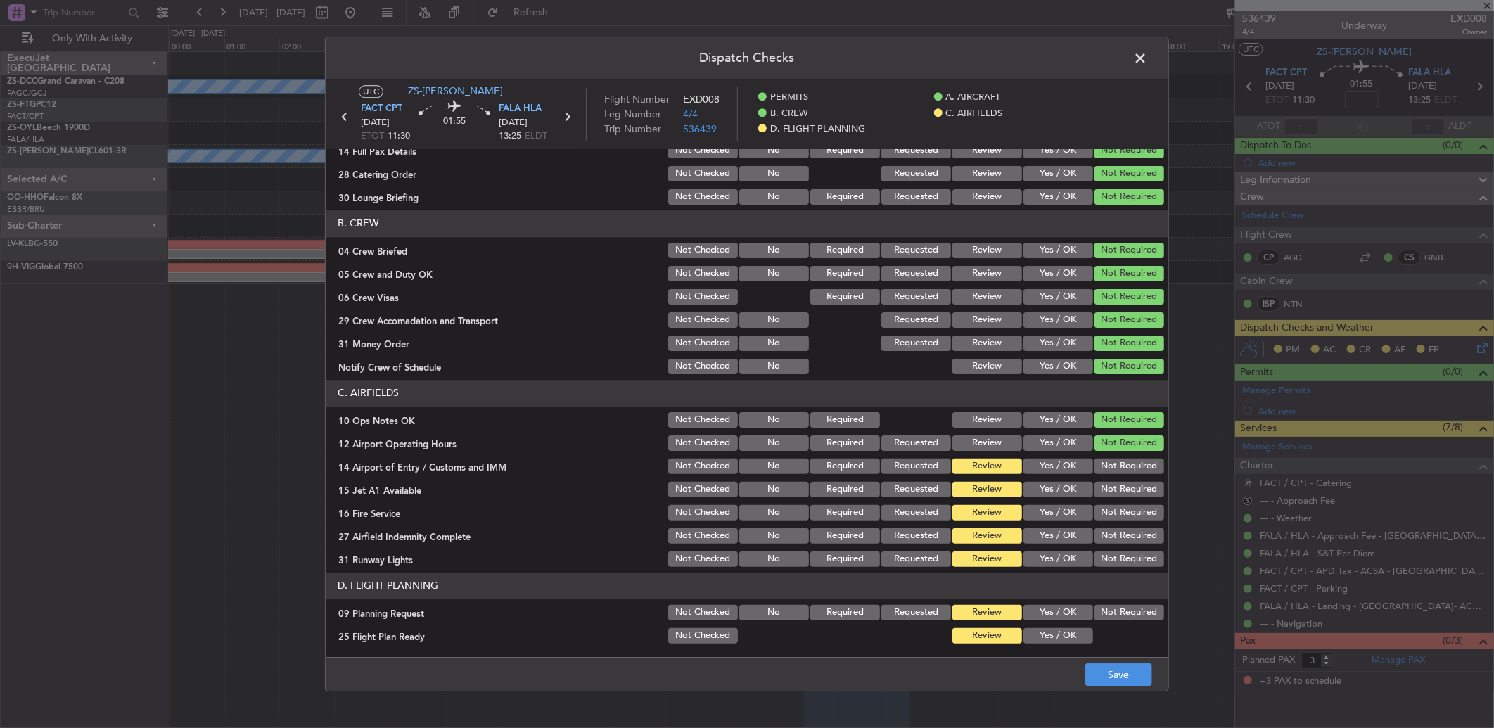
click at [1096, 463] on button "Not Required" at bounding box center [1129, 465] width 70 height 15
drag, startPoint x: 1097, startPoint y: 488, endPoint x: 1098, endPoint y: 498, distance: 9.9
click at [1098, 498] on div "Not Required" at bounding box center [1127, 490] width 71 height 20
click at [1098, 503] on div "Not Required" at bounding box center [1127, 513] width 71 height 20
drag, startPoint x: 1098, startPoint y: 506, endPoint x: 1105, endPoint y: 521, distance: 16.1
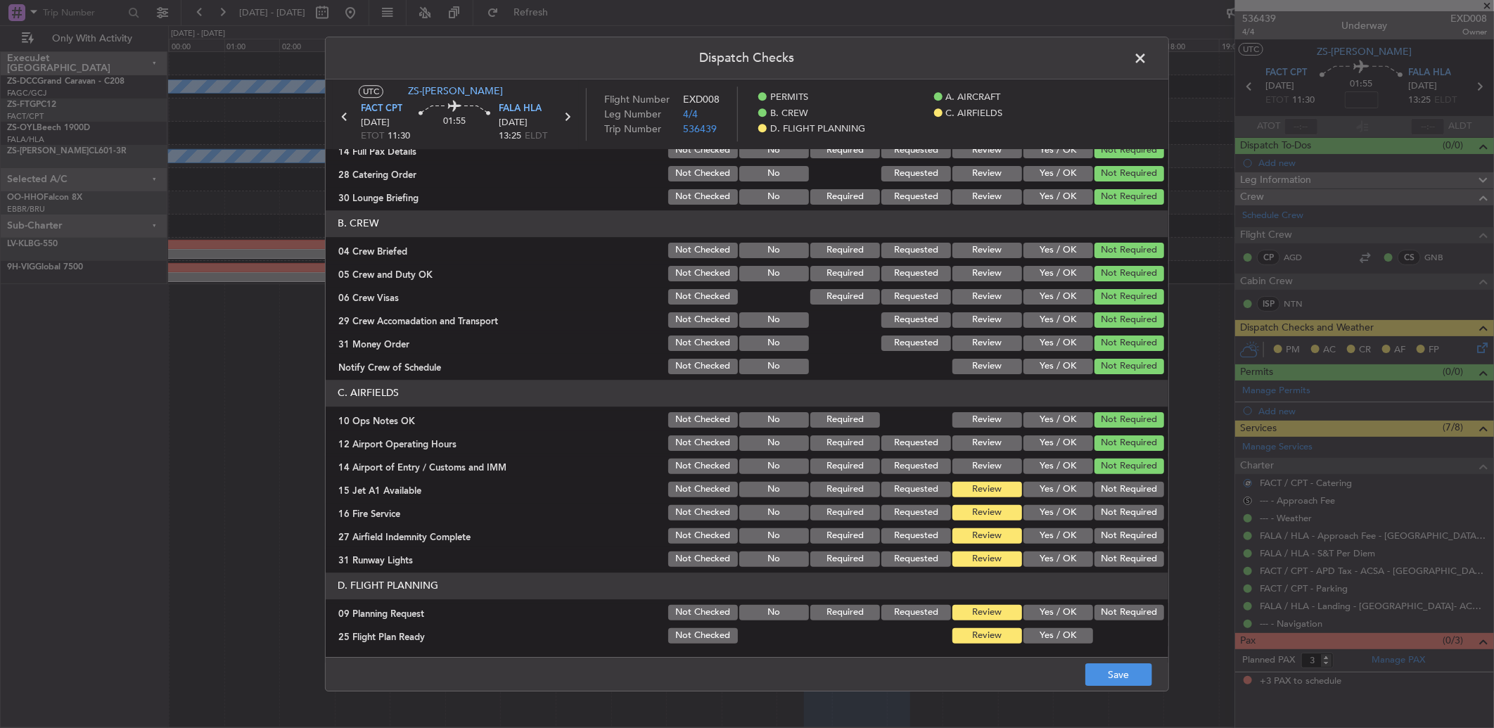
click at [1101, 508] on button "Not Required" at bounding box center [1129, 512] width 70 height 15
drag, startPoint x: 1099, startPoint y: 476, endPoint x: 1107, endPoint y: 504, distance: 29.2
click at [1104, 478] on section "C. AIRFIELDS 10 Ops Notes OK Not Checked No Required Review Yes / OK Not Requir…" at bounding box center [747, 474] width 842 height 189
click at [1108, 505] on button "Not Required" at bounding box center [1129, 512] width 70 height 15
click at [1105, 487] on button "Not Required" at bounding box center [1129, 489] width 70 height 15
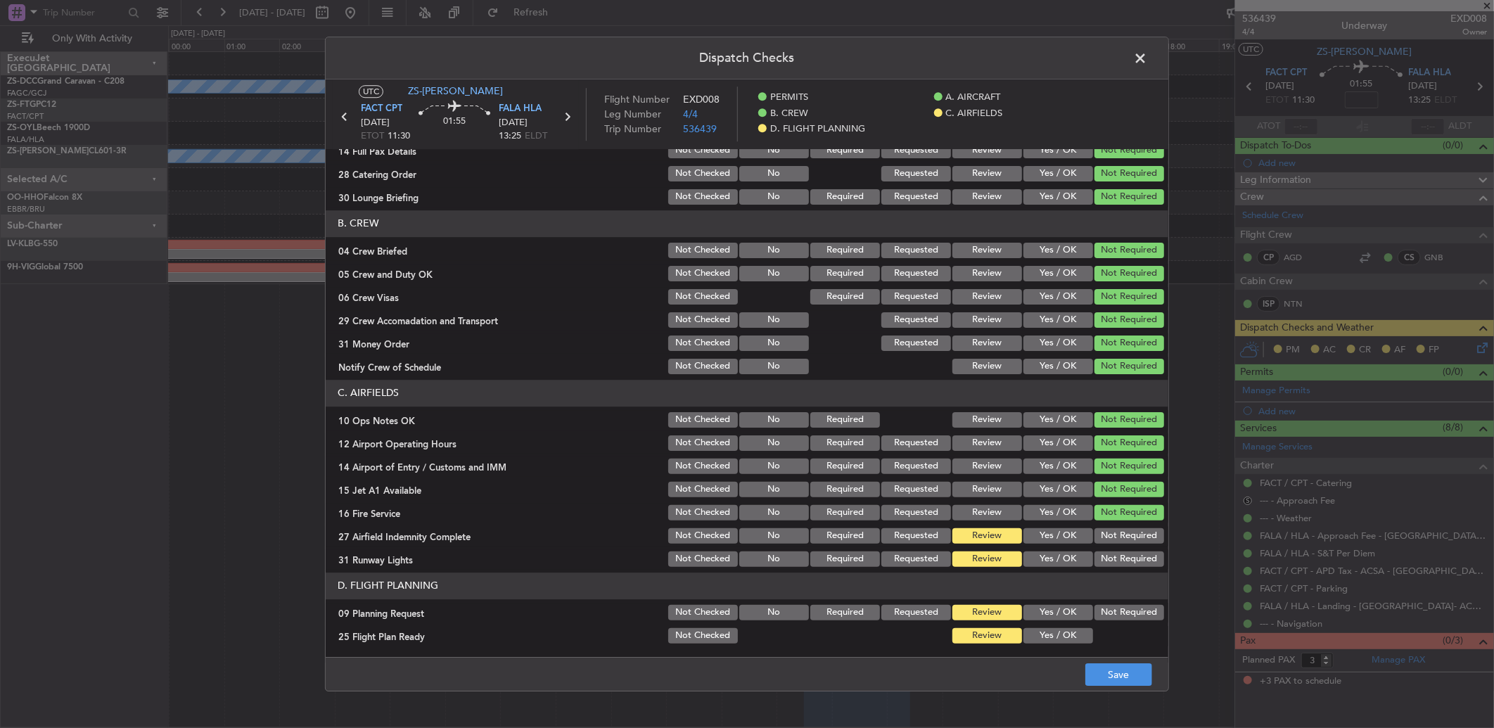
click at [1112, 551] on button "Not Required" at bounding box center [1129, 558] width 70 height 15
click at [1118, 545] on section "C. AIRFIELDS 10 Ops Notes OK Not Checked No Required Review Yes / OK Not Requir…" at bounding box center [747, 474] width 842 height 189
click at [1111, 537] on button "Not Required" at bounding box center [1129, 535] width 70 height 15
drag, startPoint x: 1115, startPoint y: 596, endPoint x: 1112, endPoint y: 637, distance: 41.6
click at [1115, 598] on header "D. FLIGHT PLANNING" at bounding box center [747, 585] width 842 height 27
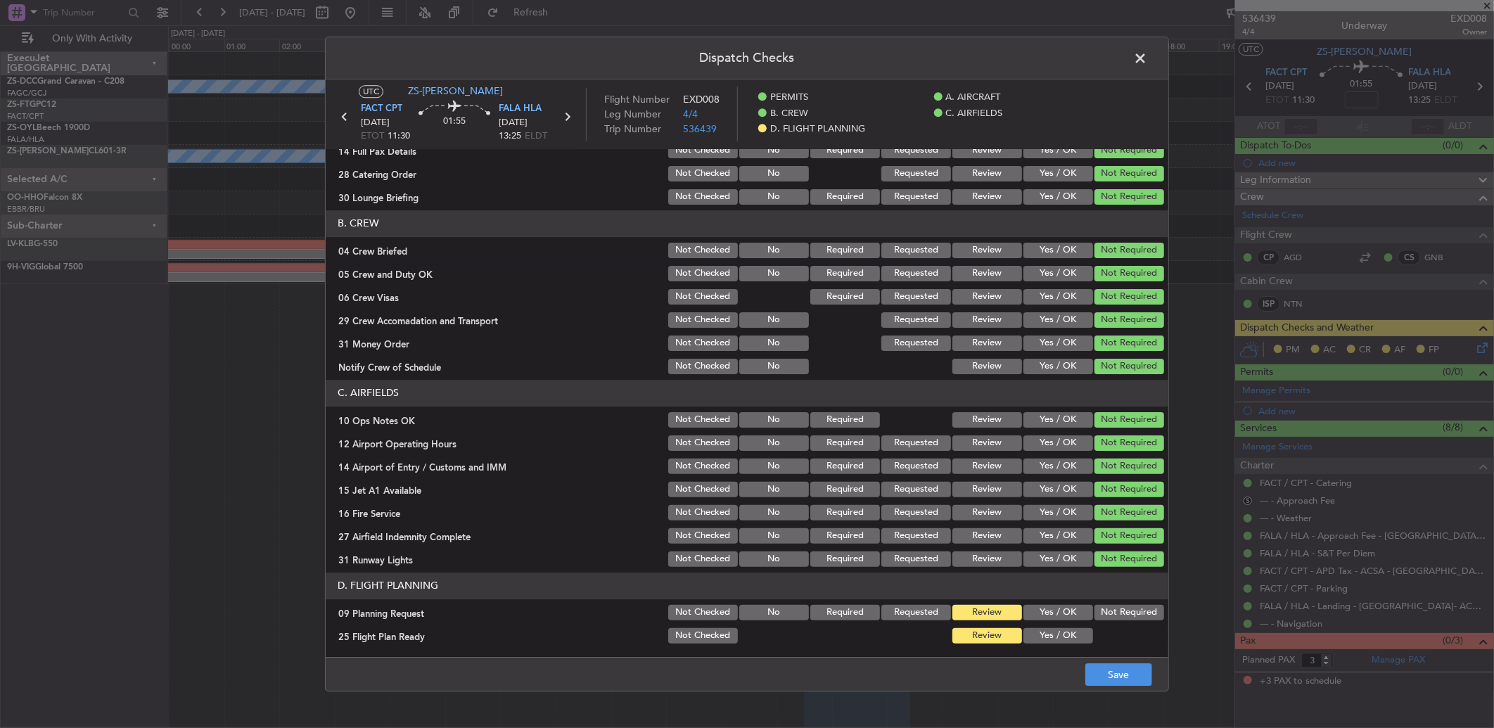
click at [1112, 637] on div at bounding box center [1127, 636] width 71 height 20
click at [1105, 608] on button "Not Required" at bounding box center [1129, 612] width 70 height 15
click at [1051, 636] on button "Yes / OK" at bounding box center [1058, 635] width 70 height 15
click at [1015, 645] on article "PERMITS 22 All Permits Ready Not Checked No Required Requested Review Yes / OK …" at bounding box center [747, 398] width 842 height 499
click at [997, 636] on button "Review" at bounding box center [987, 635] width 70 height 15
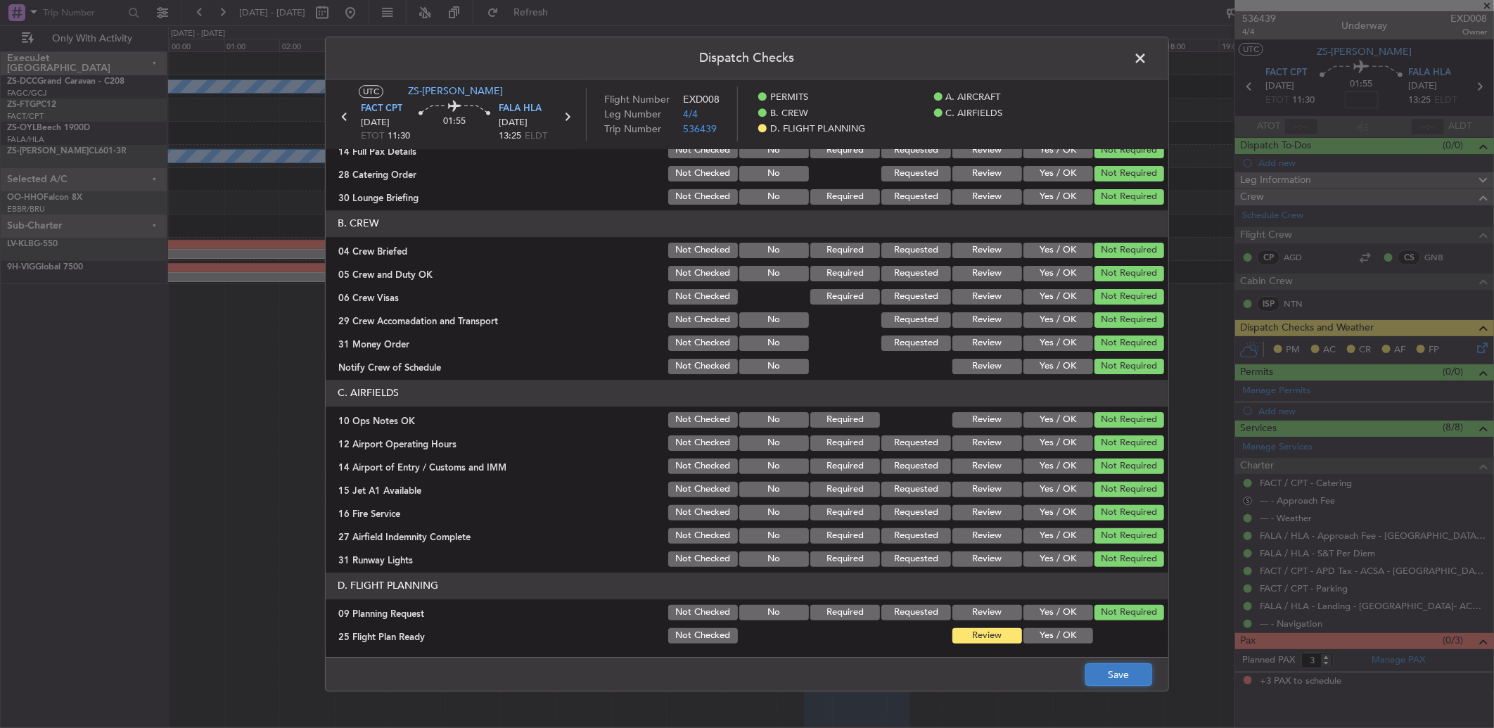
click at [1101, 684] on button "Save" at bounding box center [1118, 674] width 67 height 23
click at [1147, 53] on span at bounding box center [1147, 62] width 0 height 28
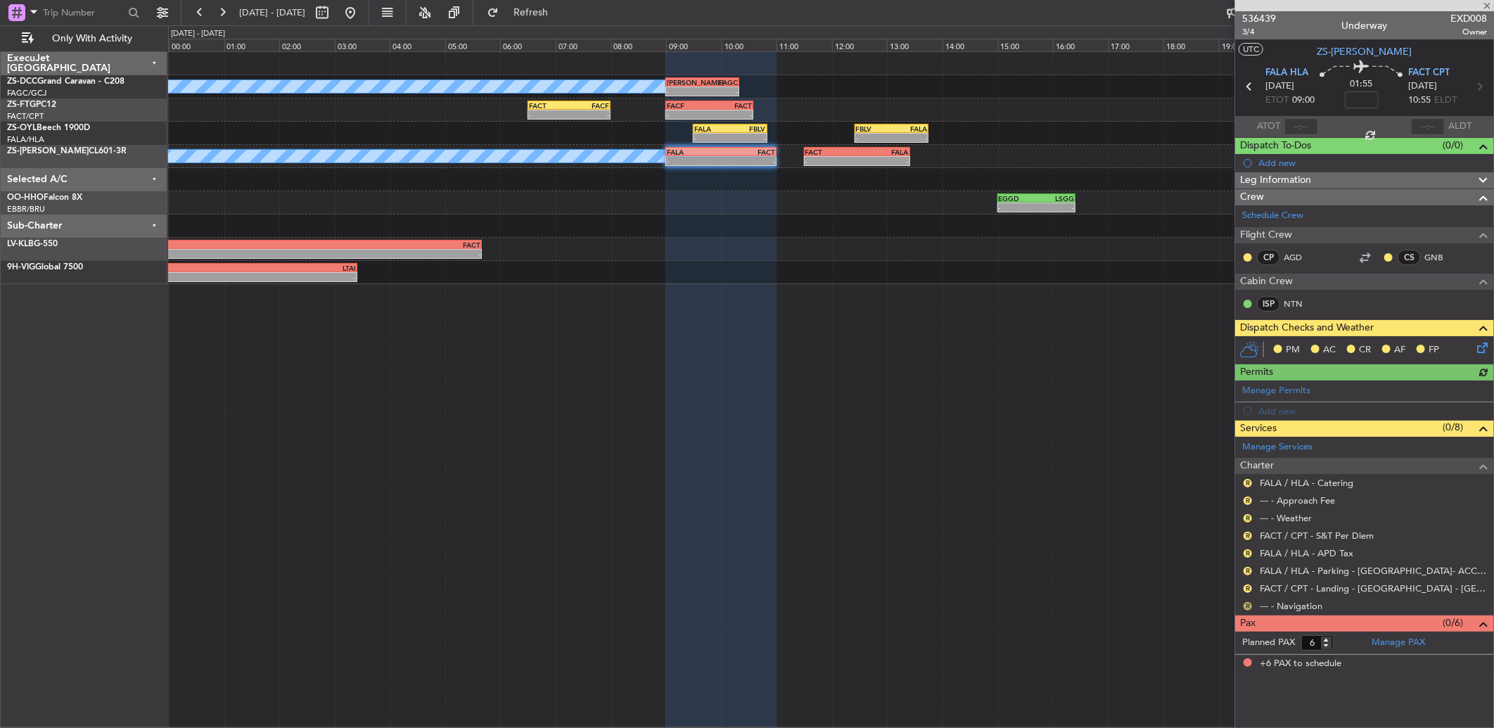
click at [1245, 605] on button "R" at bounding box center [1247, 606] width 8 height 8
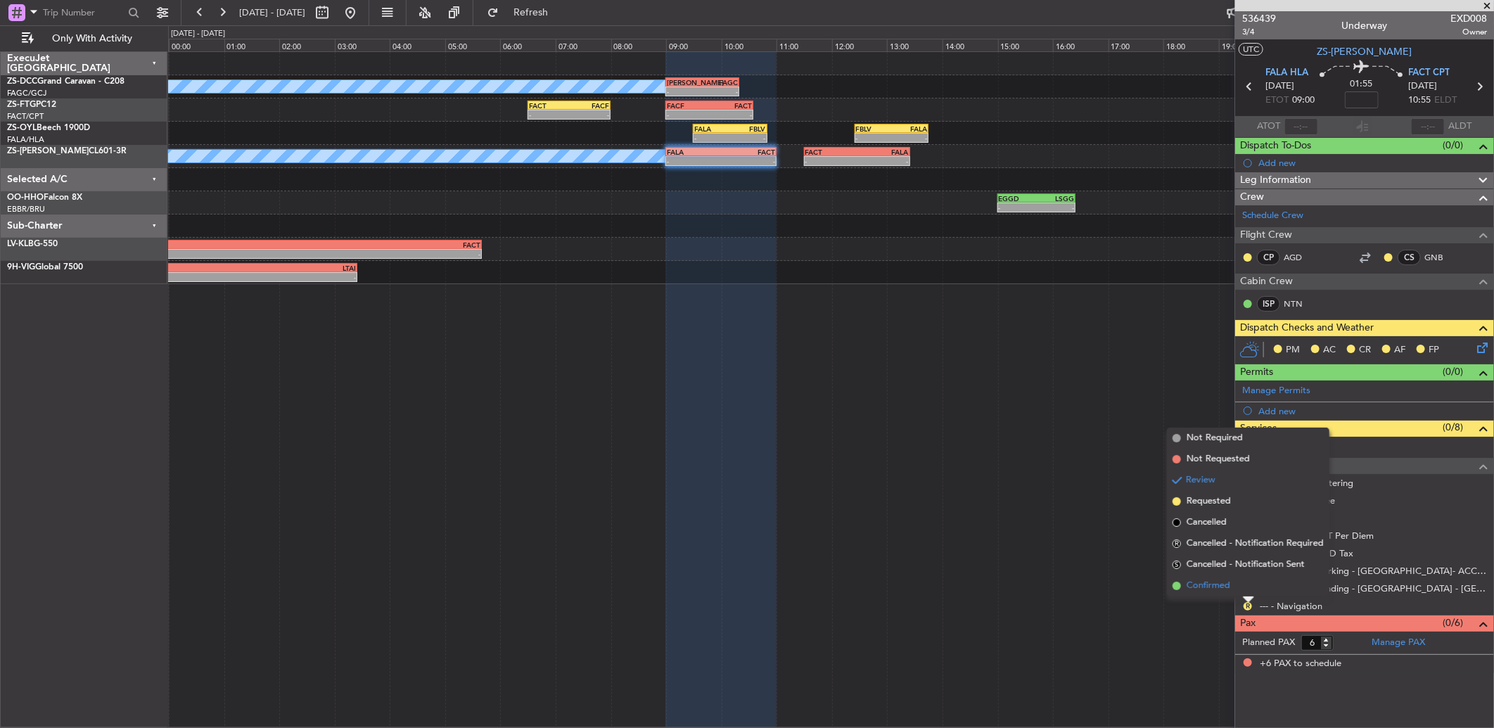
click at [1245, 586] on li "Confirmed" at bounding box center [1248, 585] width 162 height 21
click at [1246, 586] on button "R" at bounding box center [1247, 588] width 8 height 8
click at [1240, 566] on li "Confirmed" at bounding box center [1248, 568] width 162 height 21
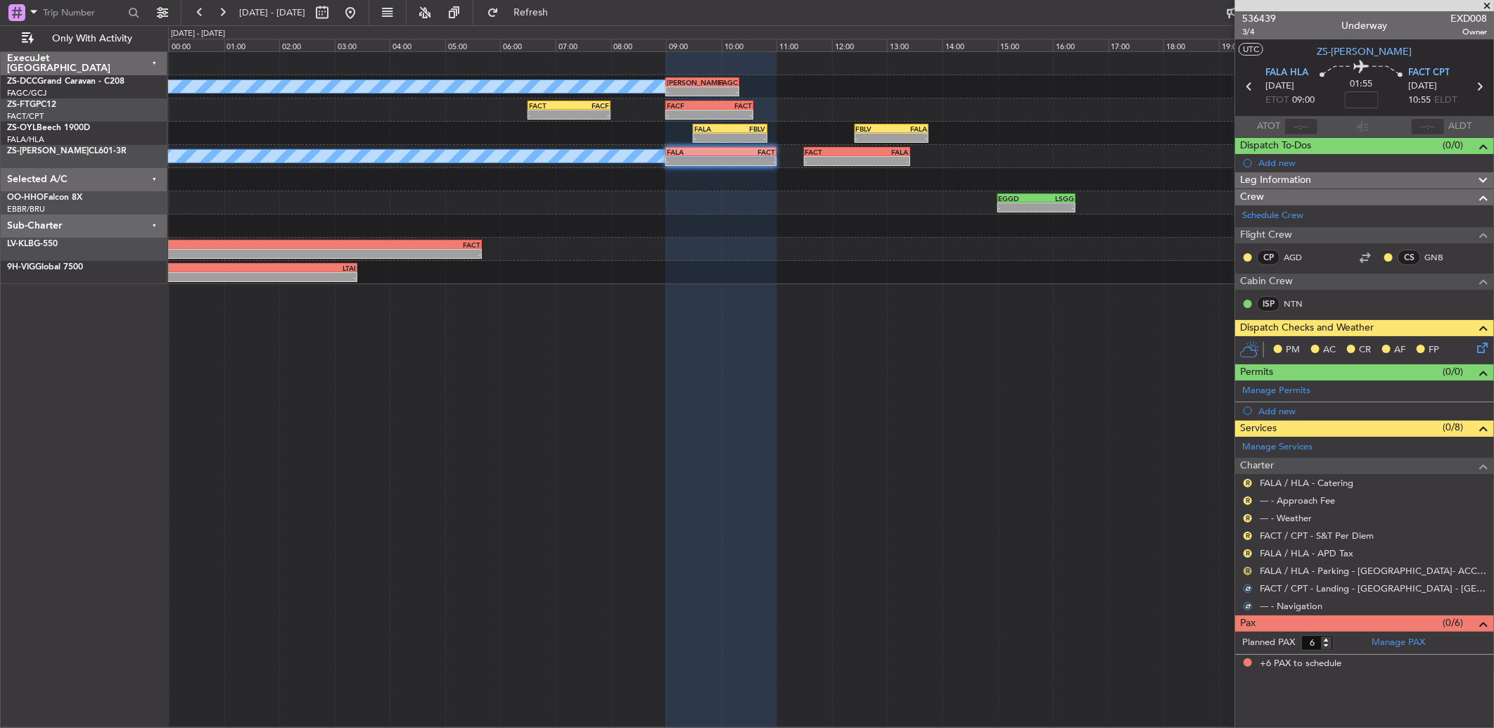
click at [1247, 571] on button "R" at bounding box center [1247, 571] width 8 height 8
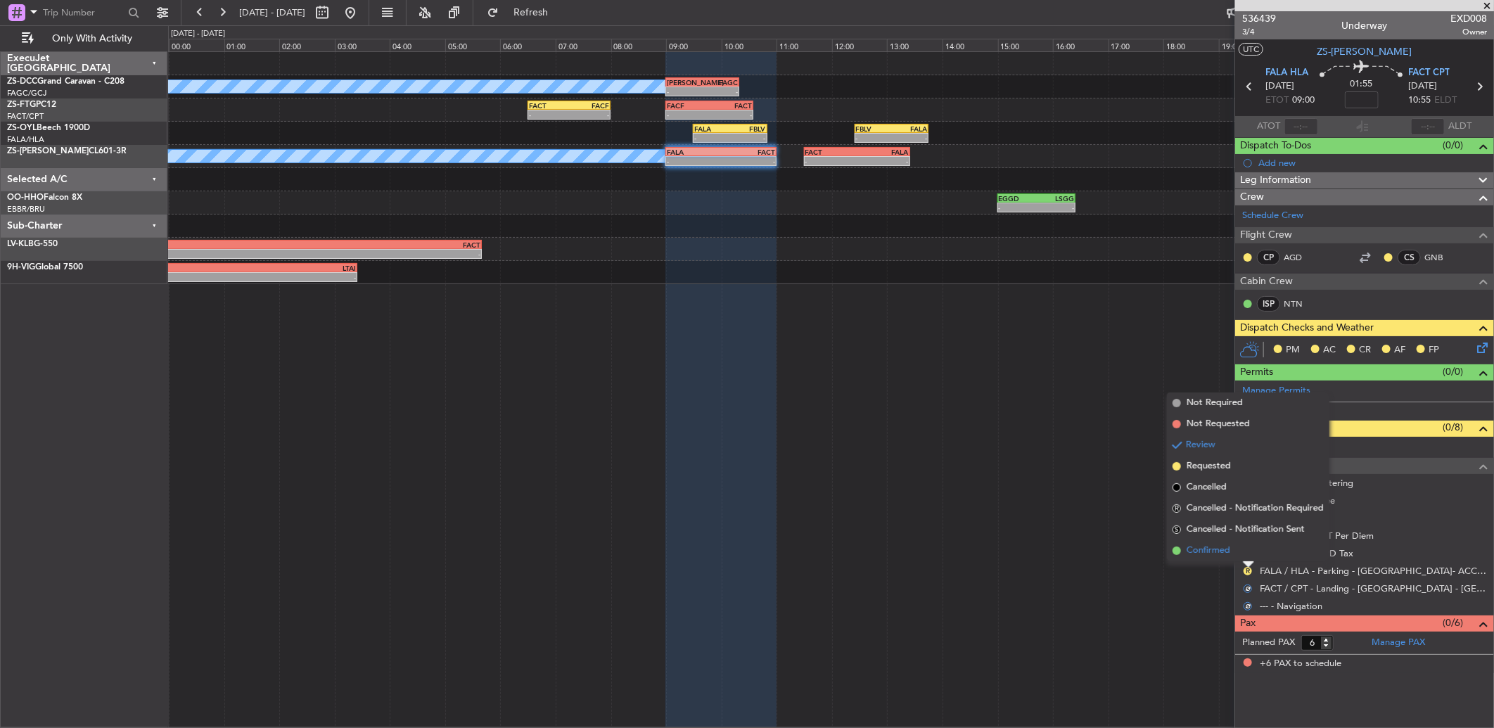
click at [1245, 558] on li "Confirmed" at bounding box center [1248, 550] width 162 height 21
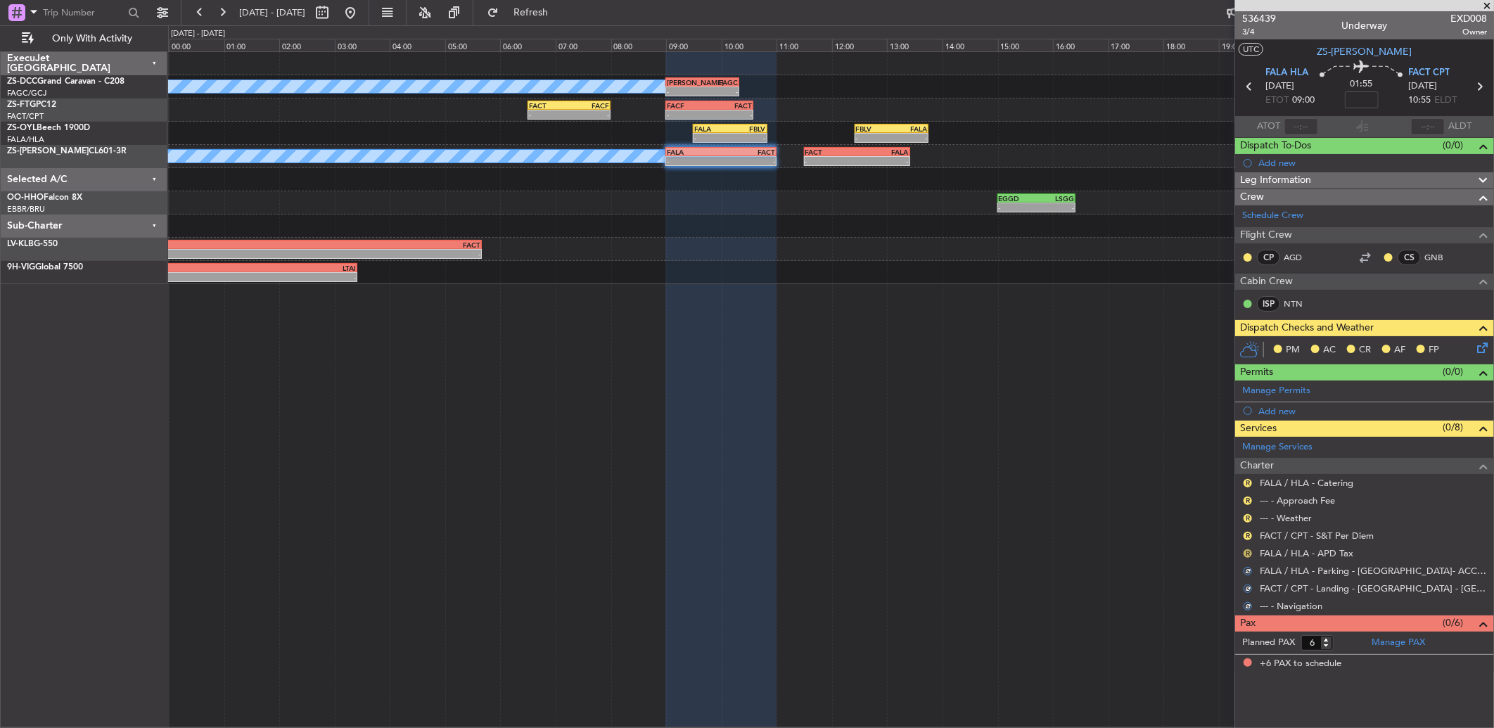
click at [1250, 553] on button "R" at bounding box center [1247, 553] width 8 height 8
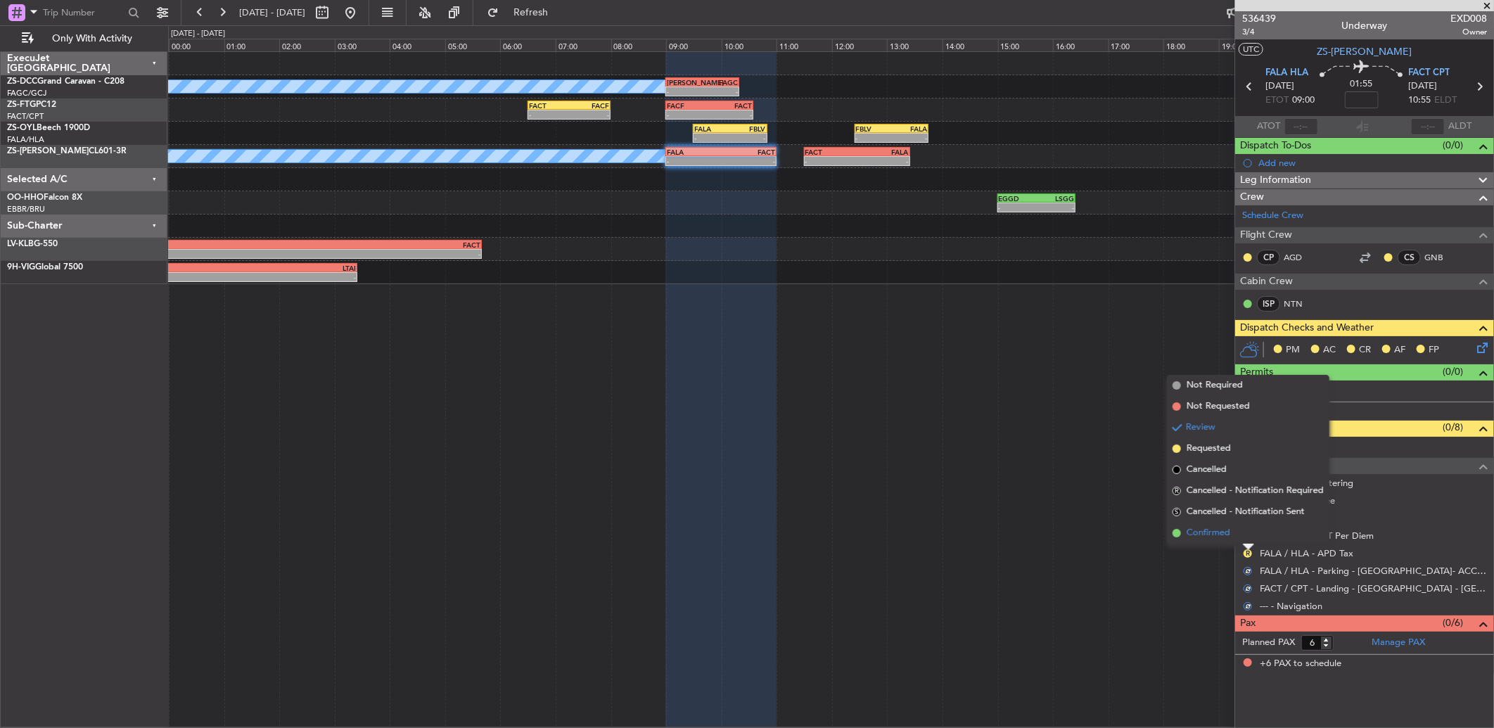
click at [1250, 539] on li "Confirmed" at bounding box center [1248, 532] width 162 height 21
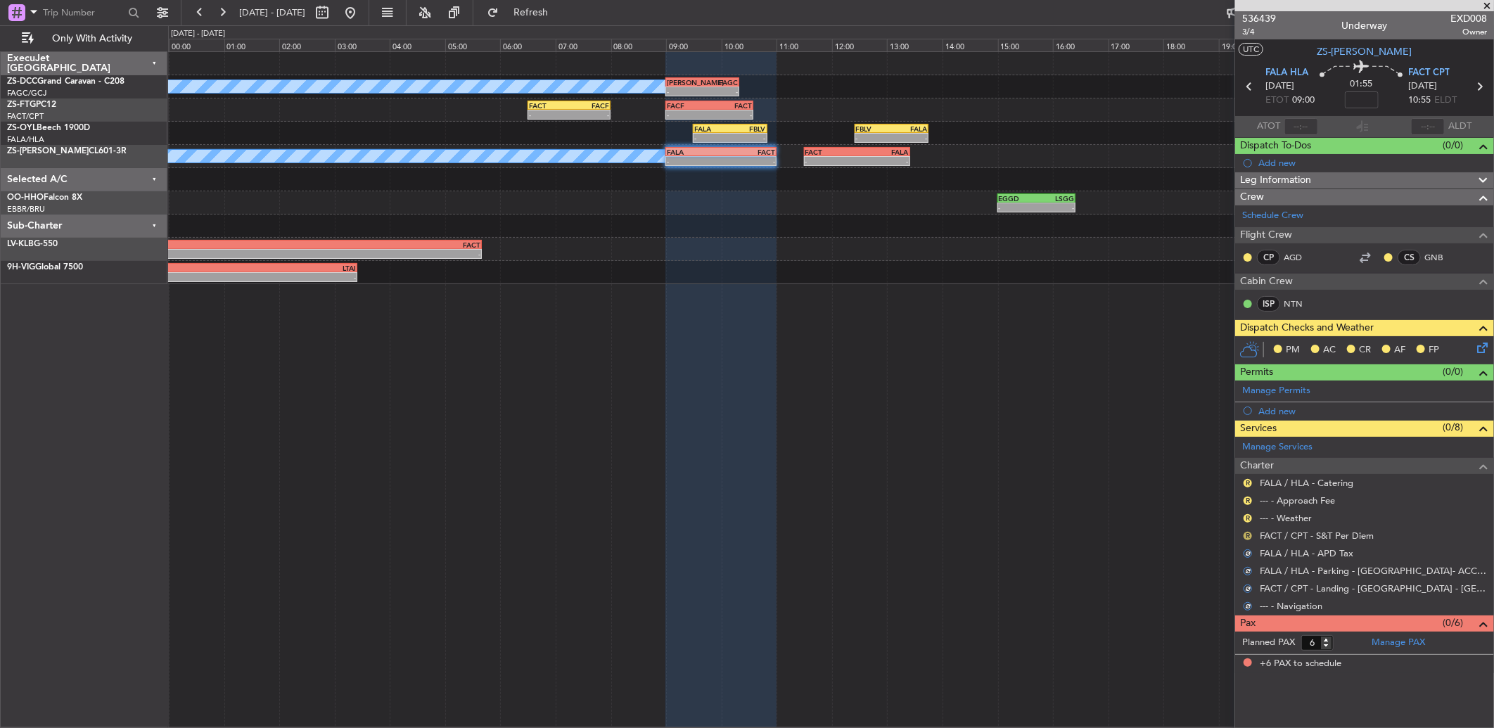
click at [1245, 535] on button "R" at bounding box center [1247, 536] width 8 height 8
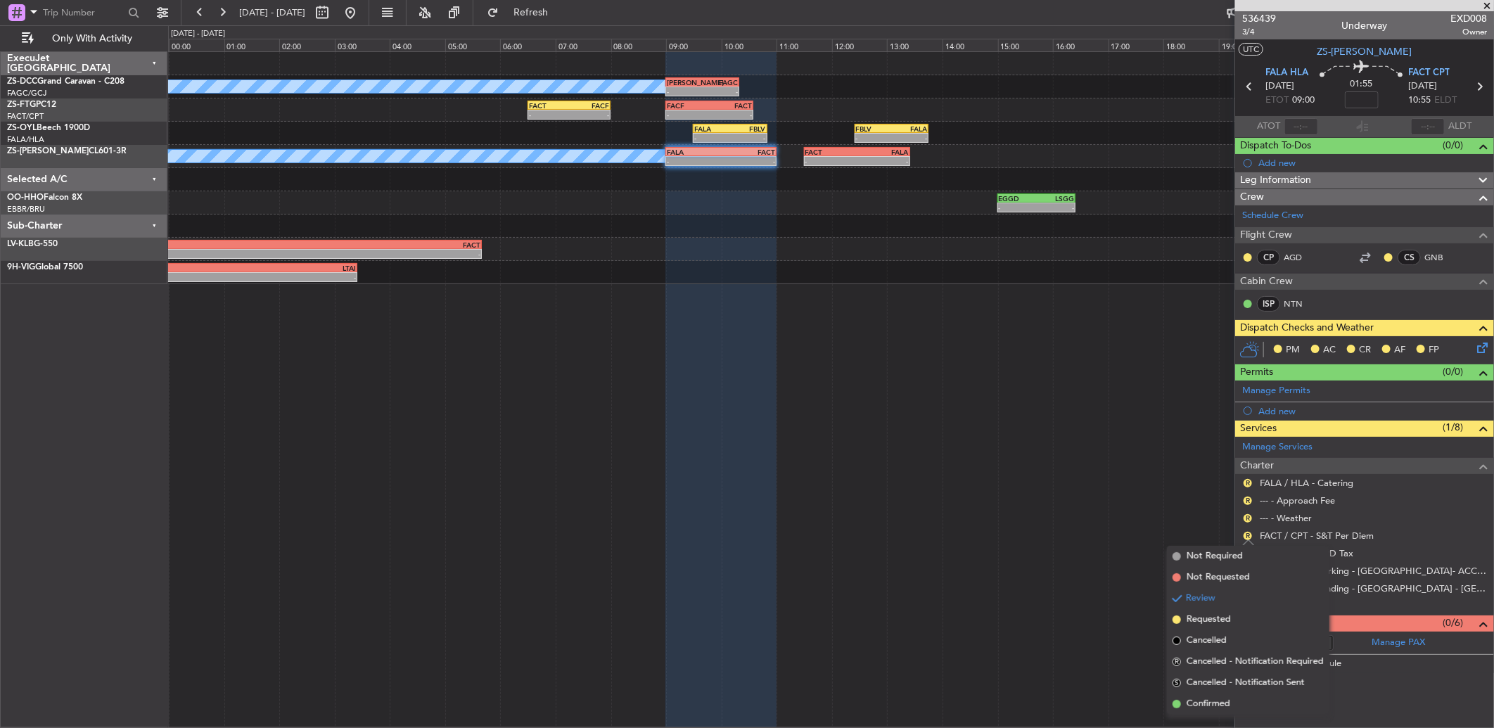
drag, startPoint x: 1224, startPoint y: 698, endPoint x: 1222, endPoint y: 665, distance: 32.4
click at [1224, 694] on li "Confirmed" at bounding box center [1248, 703] width 162 height 21
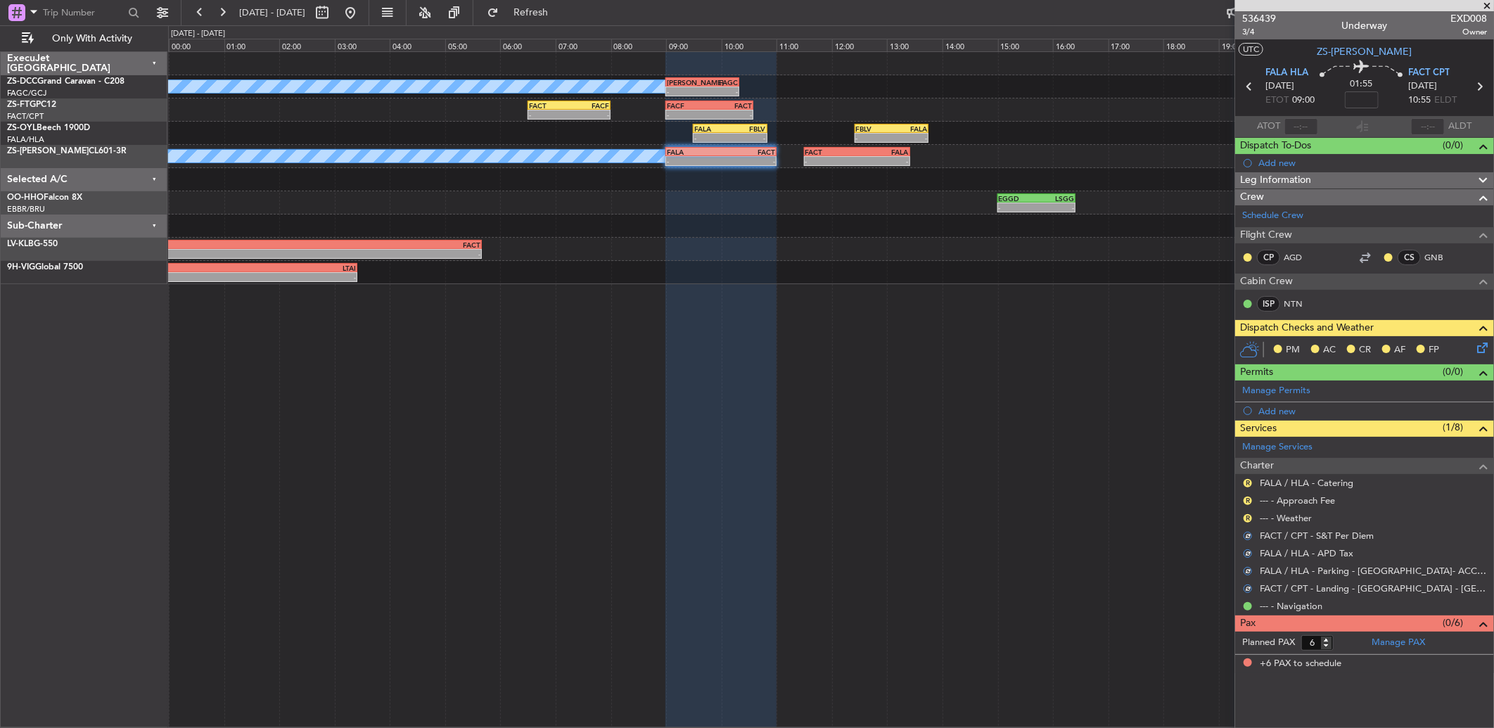
click at [1246, 518] on button "R" at bounding box center [1247, 518] width 8 height 8
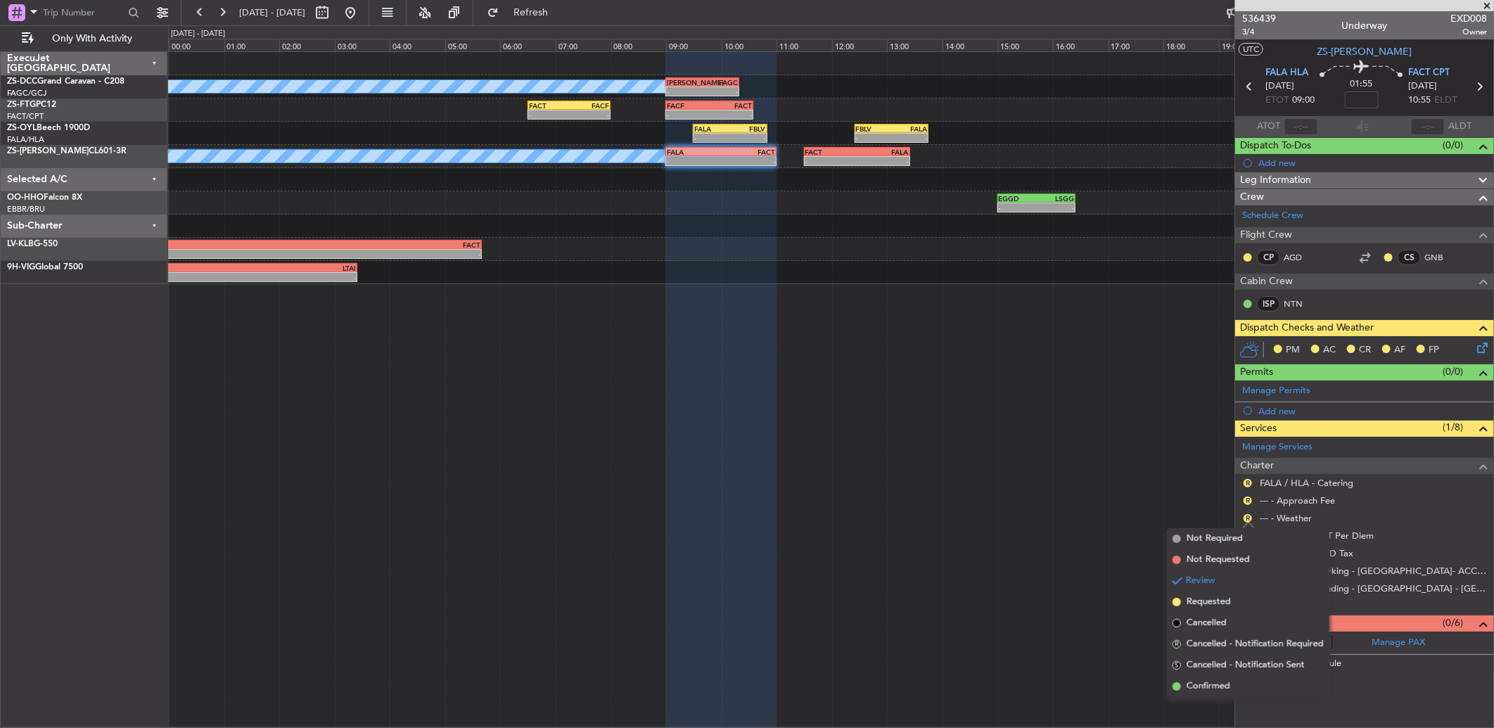
drag, startPoint x: 1219, startPoint y: 679, endPoint x: 1214, endPoint y: 648, distance: 32.0
click at [1215, 676] on li "Confirmed" at bounding box center [1248, 686] width 162 height 21
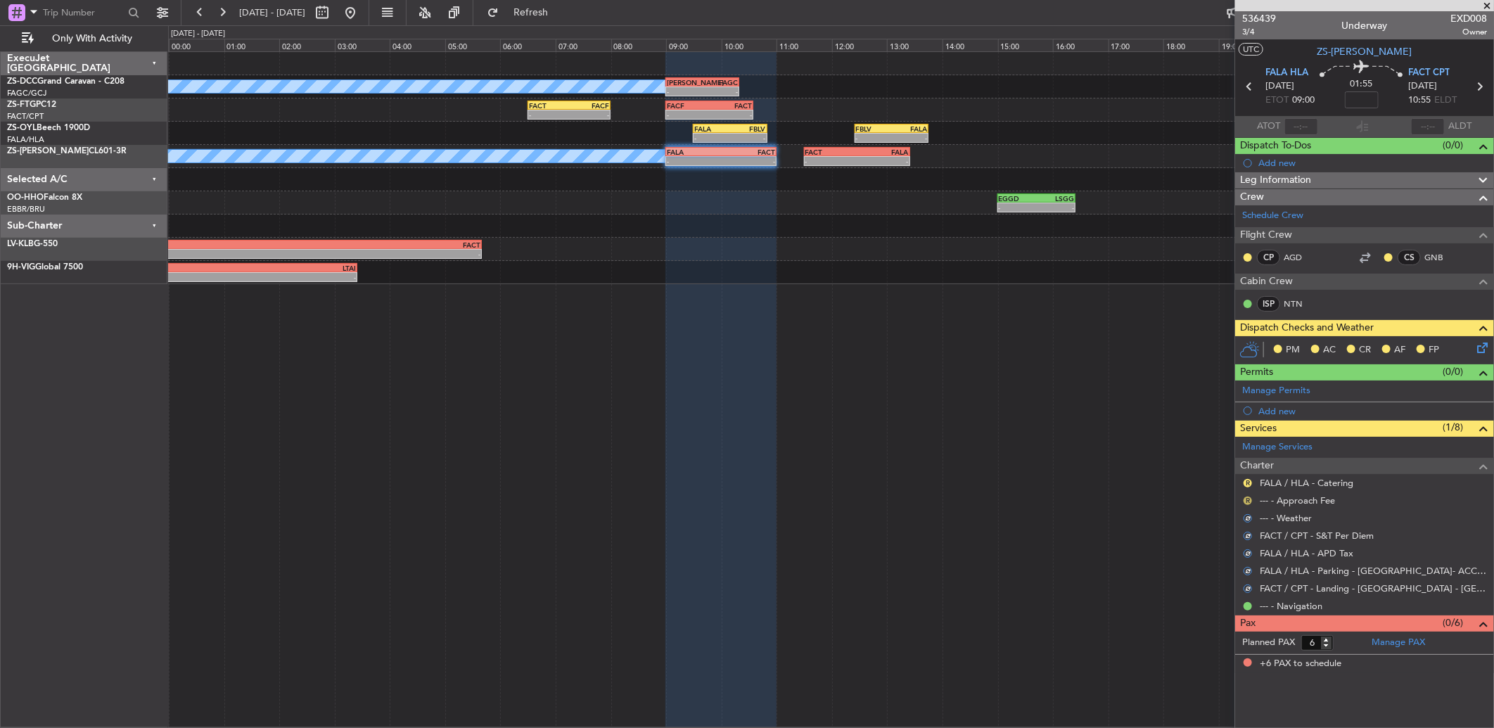
click at [1249, 496] on button "R" at bounding box center [1247, 500] width 8 height 8
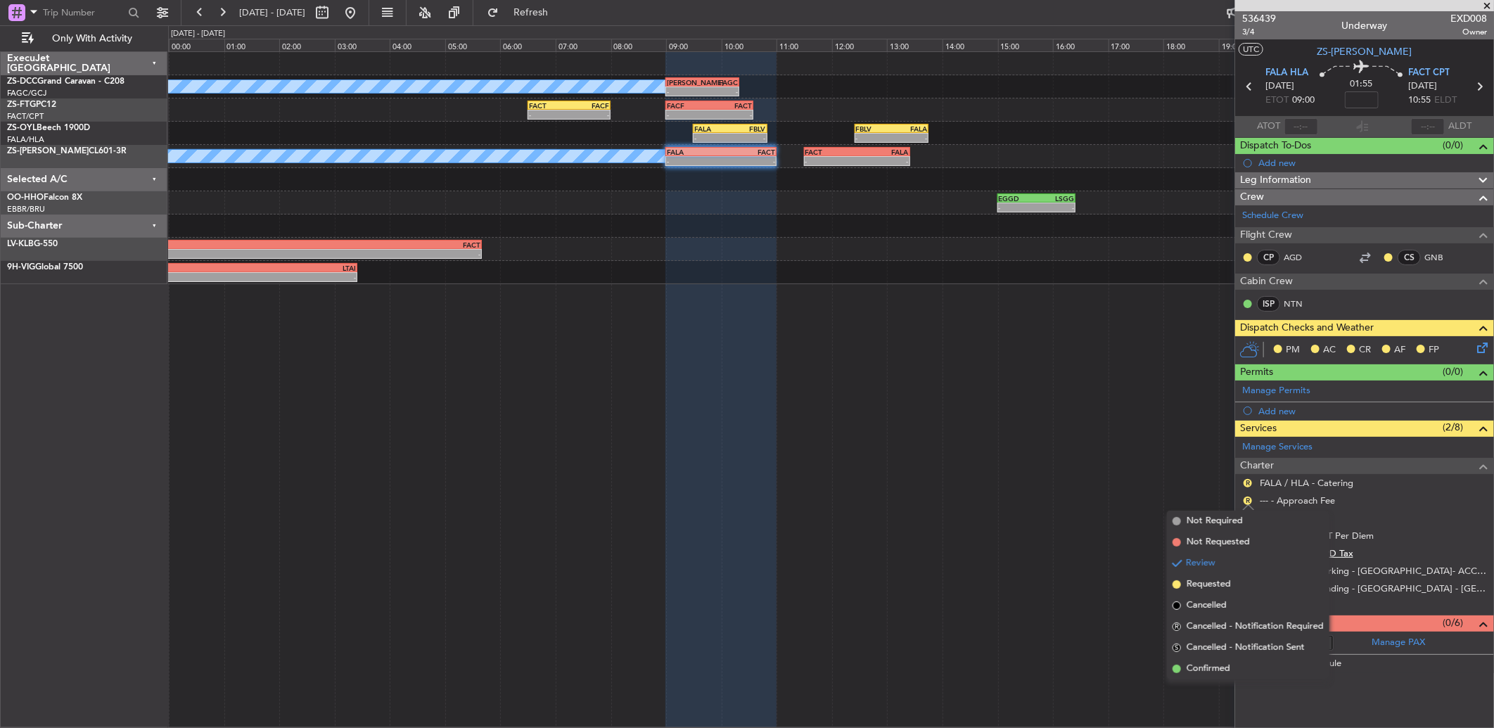
drag, startPoint x: 1243, startPoint y: 677, endPoint x: 1264, endPoint y: 556, distance: 123.4
click at [1243, 667] on li "Confirmed" at bounding box center [1248, 668] width 162 height 21
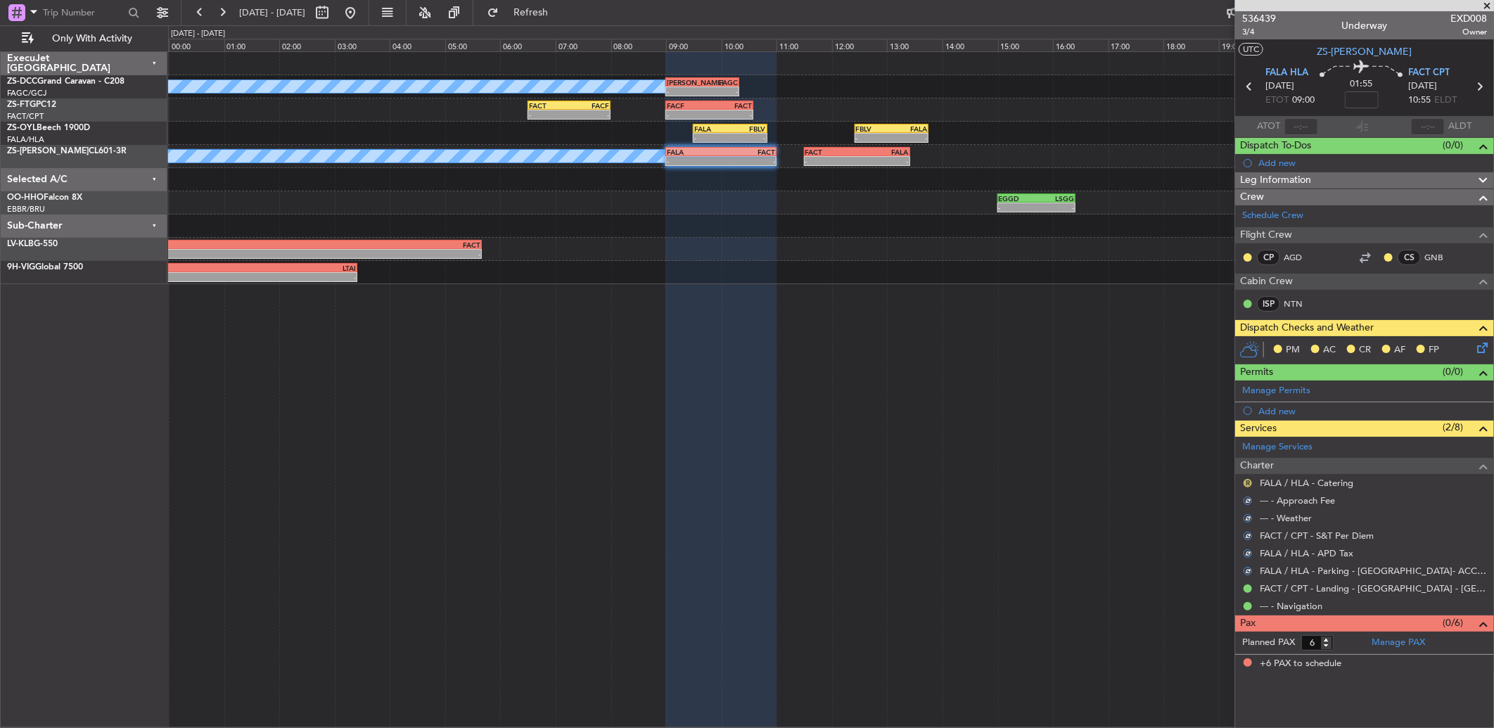
click at [1249, 485] on button "R" at bounding box center [1247, 483] width 8 height 8
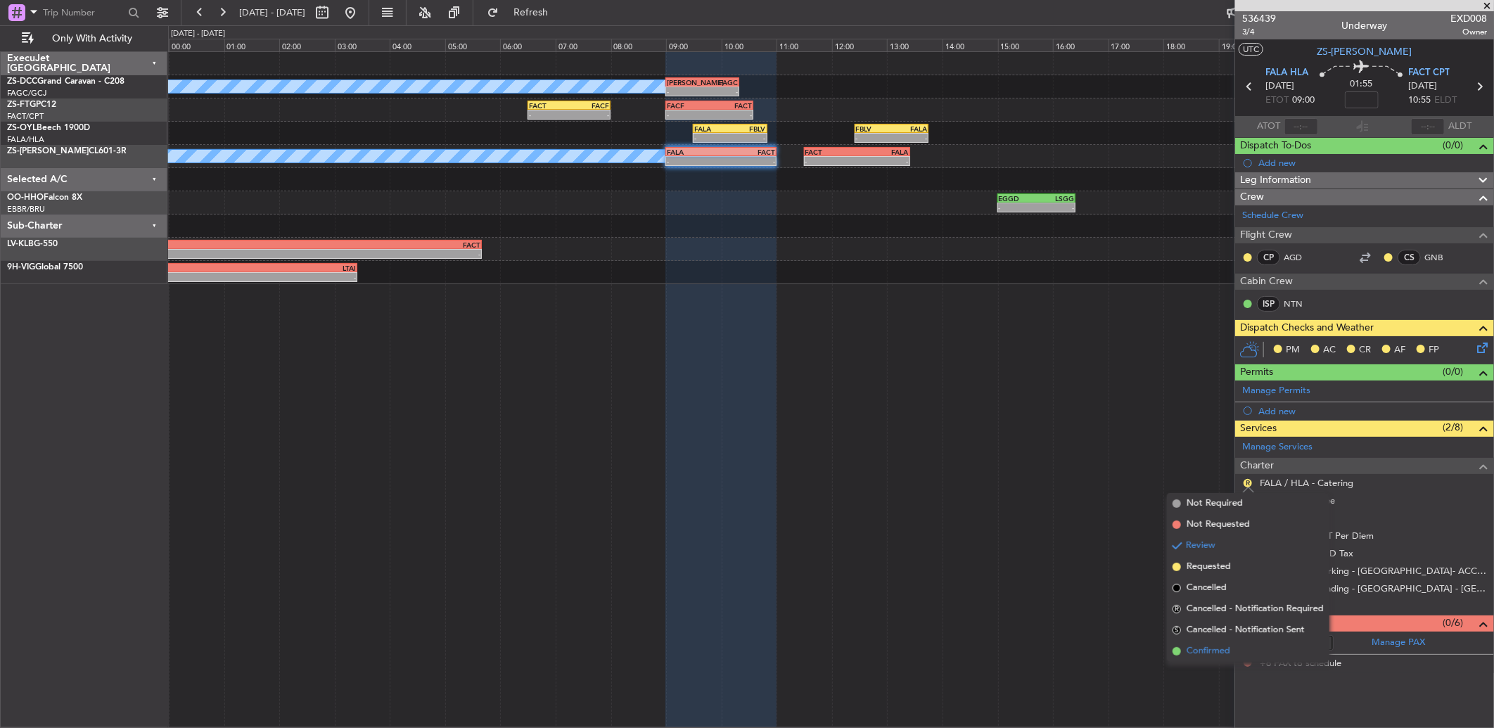
click at [1215, 650] on span "Confirmed" at bounding box center [1208, 651] width 44 height 14
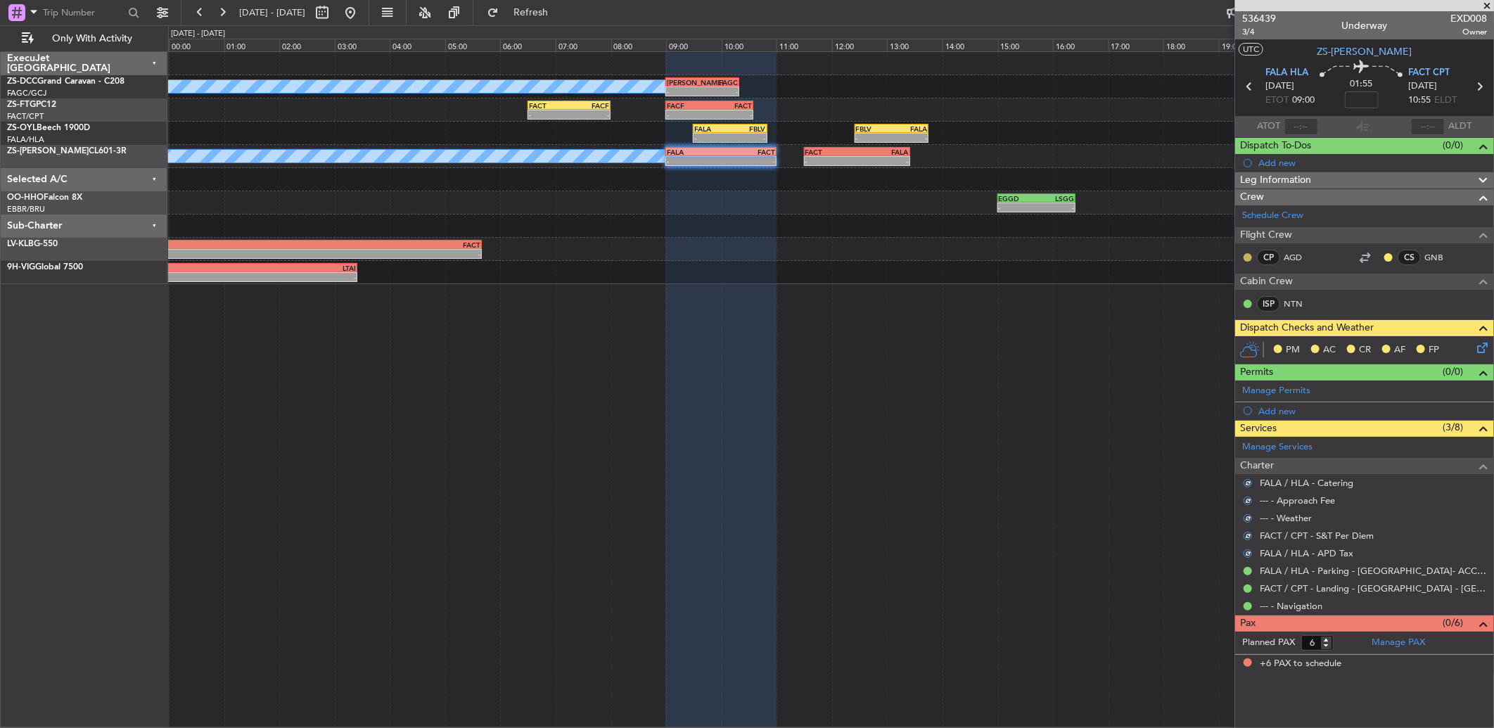
click at [1247, 258] on button at bounding box center [1247, 257] width 8 height 8
drag, startPoint x: 1243, startPoint y: 294, endPoint x: 1264, endPoint y: 287, distance: 21.6
click at [1245, 294] on span "Acknowledged" at bounding box center [1251, 298] width 62 height 14
click at [1387, 256] on button at bounding box center [1388, 257] width 8 height 8
click at [1380, 298] on span "Acknowledged" at bounding box center [1392, 298] width 62 height 14
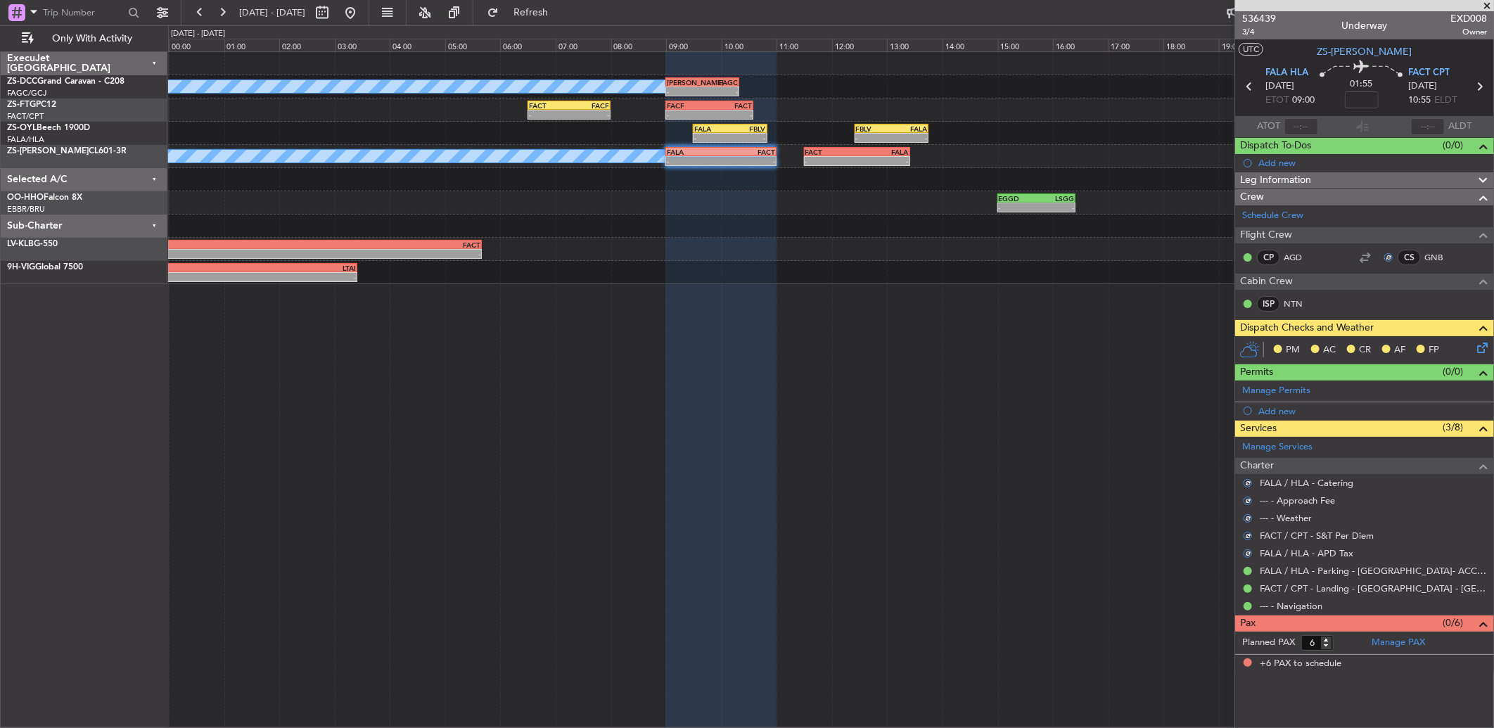
click at [1484, 343] on icon at bounding box center [1479, 345] width 11 height 11
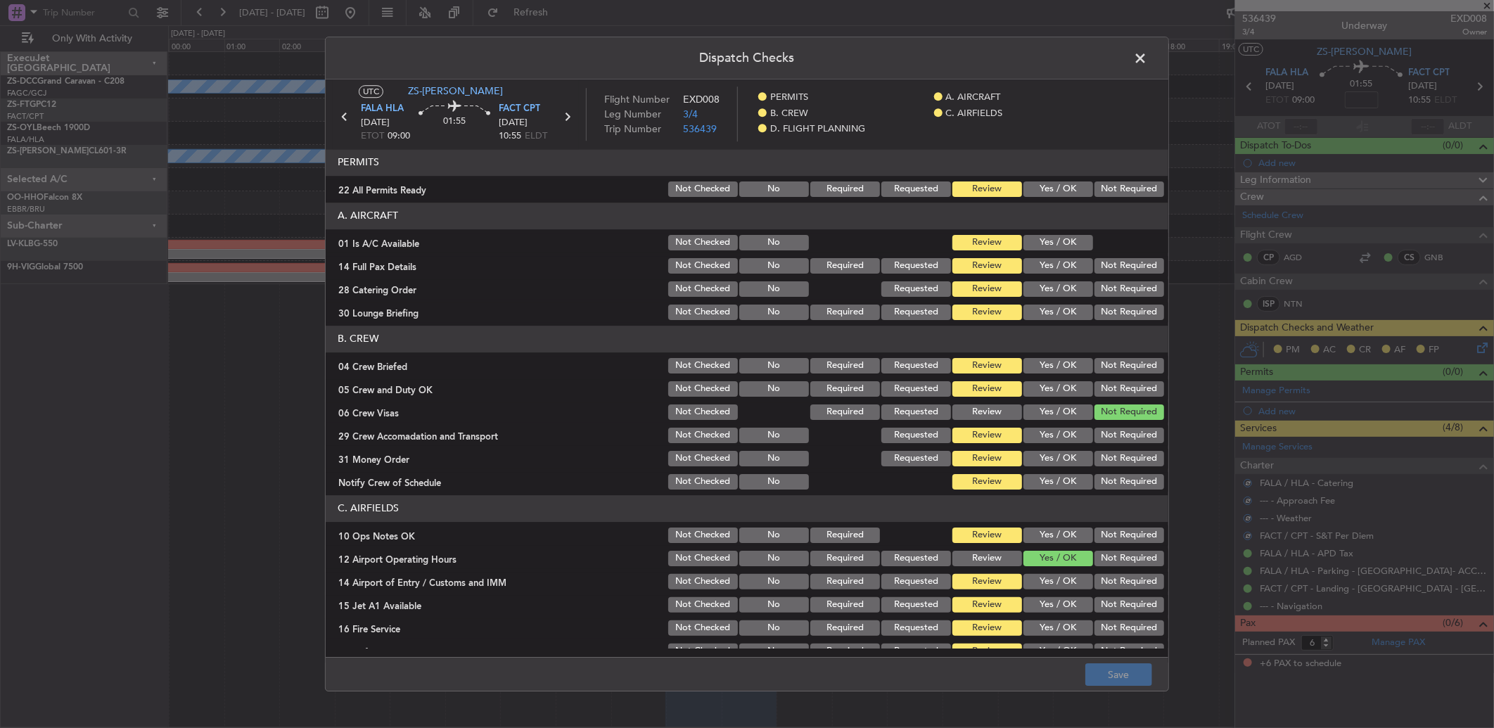
click at [1056, 192] on button "Yes / OK" at bounding box center [1058, 188] width 70 height 15
click at [1070, 240] on button "Yes / OK" at bounding box center [1058, 242] width 70 height 15
click at [1064, 260] on button "Yes / OK" at bounding box center [1058, 265] width 70 height 15
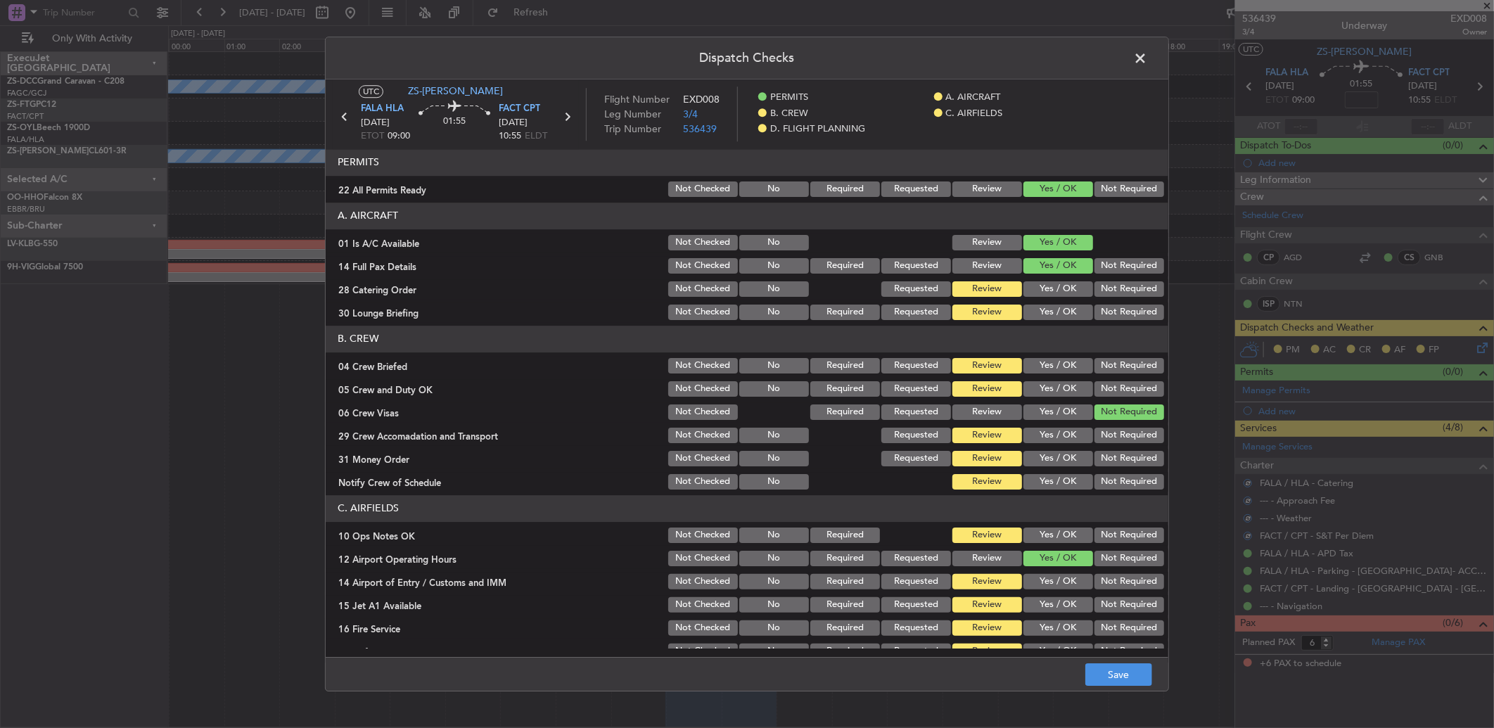
click at [1048, 288] on button "Yes / OK" at bounding box center [1058, 288] width 70 height 15
click at [1062, 306] on button "Yes / OK" at bounding box center [1058, 311] width 70 height 15
click at [1053, 368] on button "Yes / OK" at bounding box center [1058, 365] width 70 height 15
click at [1051, 388] on button "Yes / OK" at bounding box center [1058, 388] width 70 height 15
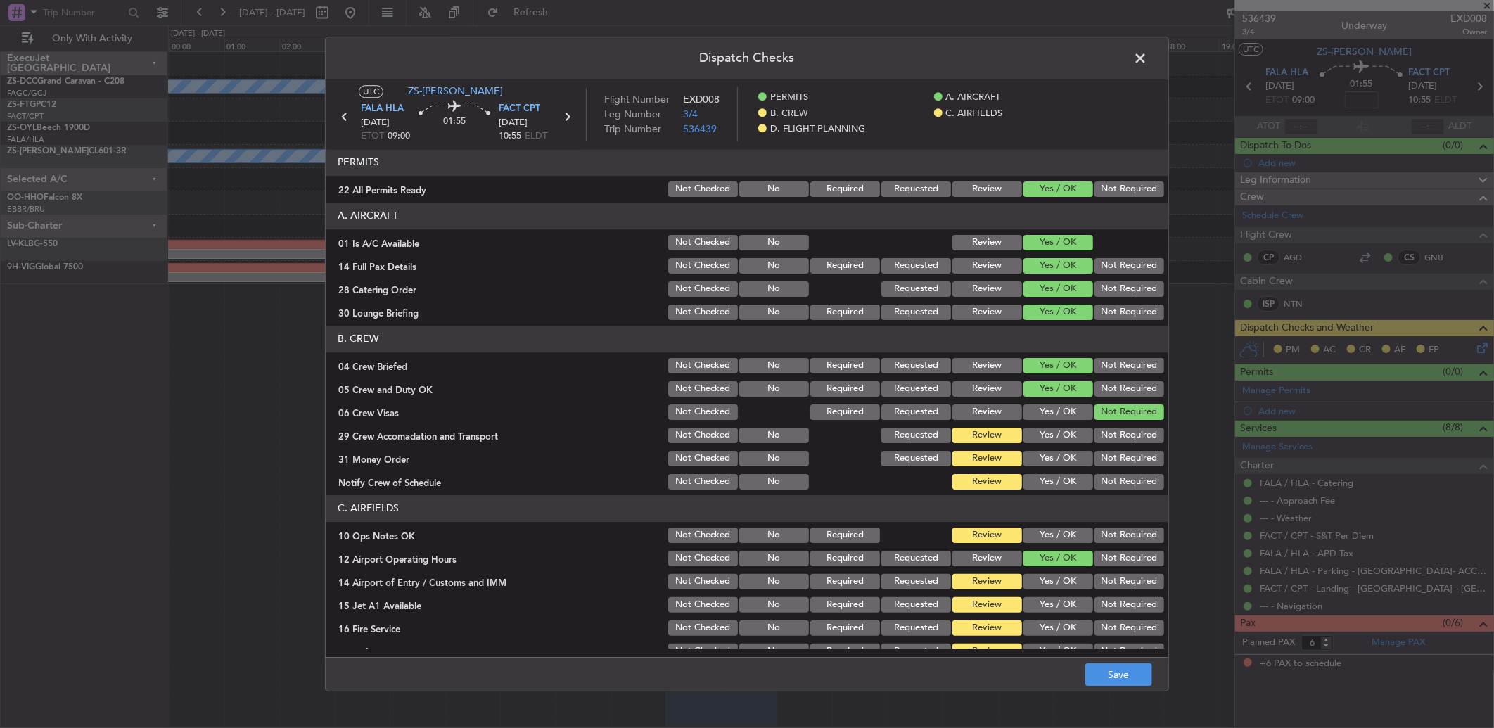
click at [1117, 436] on button "Not Required" at bounding box center [1129, 435] width 70 height 15
click at [1108, 469] on section "B. CREW 04 Crew Briefed Not Checked No Required Requested Review Yes / OK Not R…" at bounding box center [747, 409] width 842 height 166
click at [1106, 457] on button "Not Required" at bounding box center [1129, 458] width 70 height 15
click at [1058, 489] on button "Yes / OK" at bounding box center [1058, 481] width 70 height 15
click at [1043, 541] on button "Yes / OK" at bounding box center [1058, 534] width 70 height 15
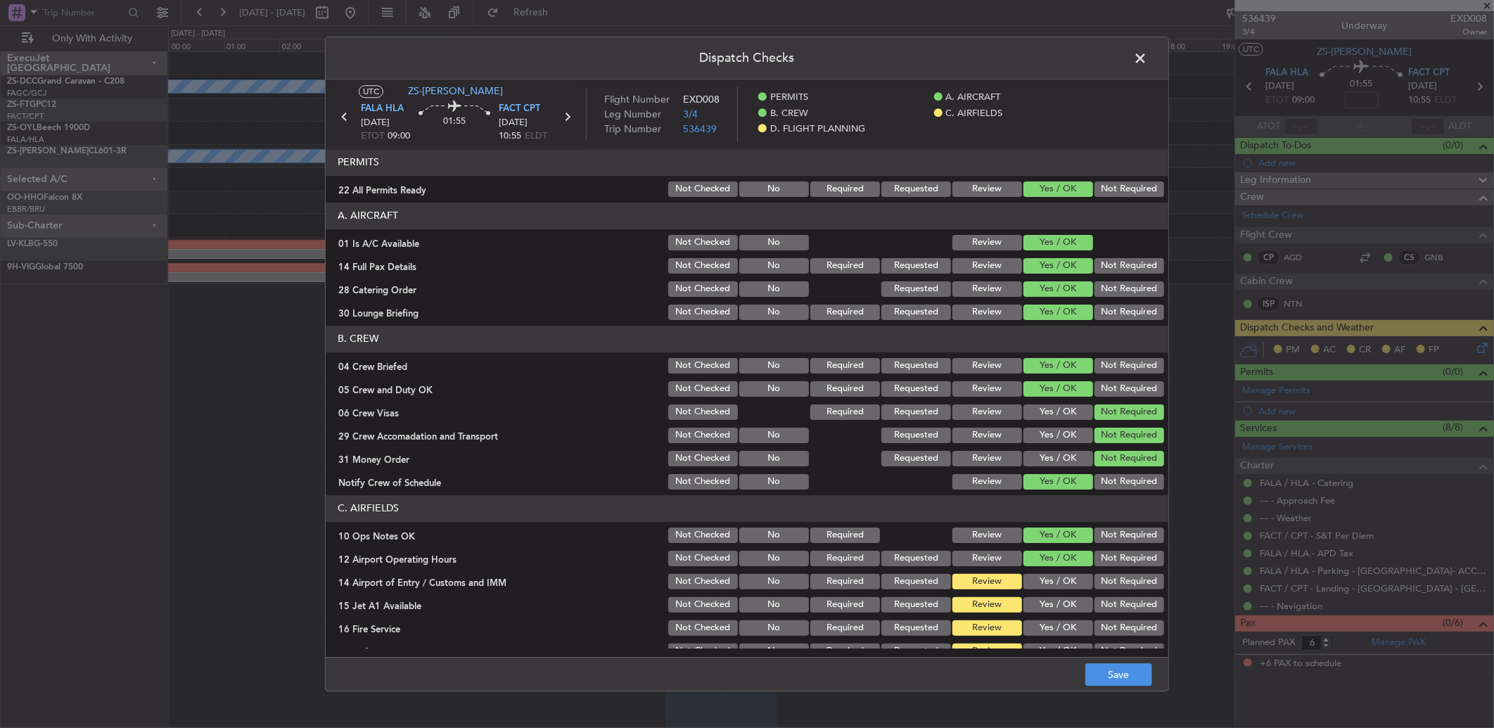
scroll to position [115, 0]
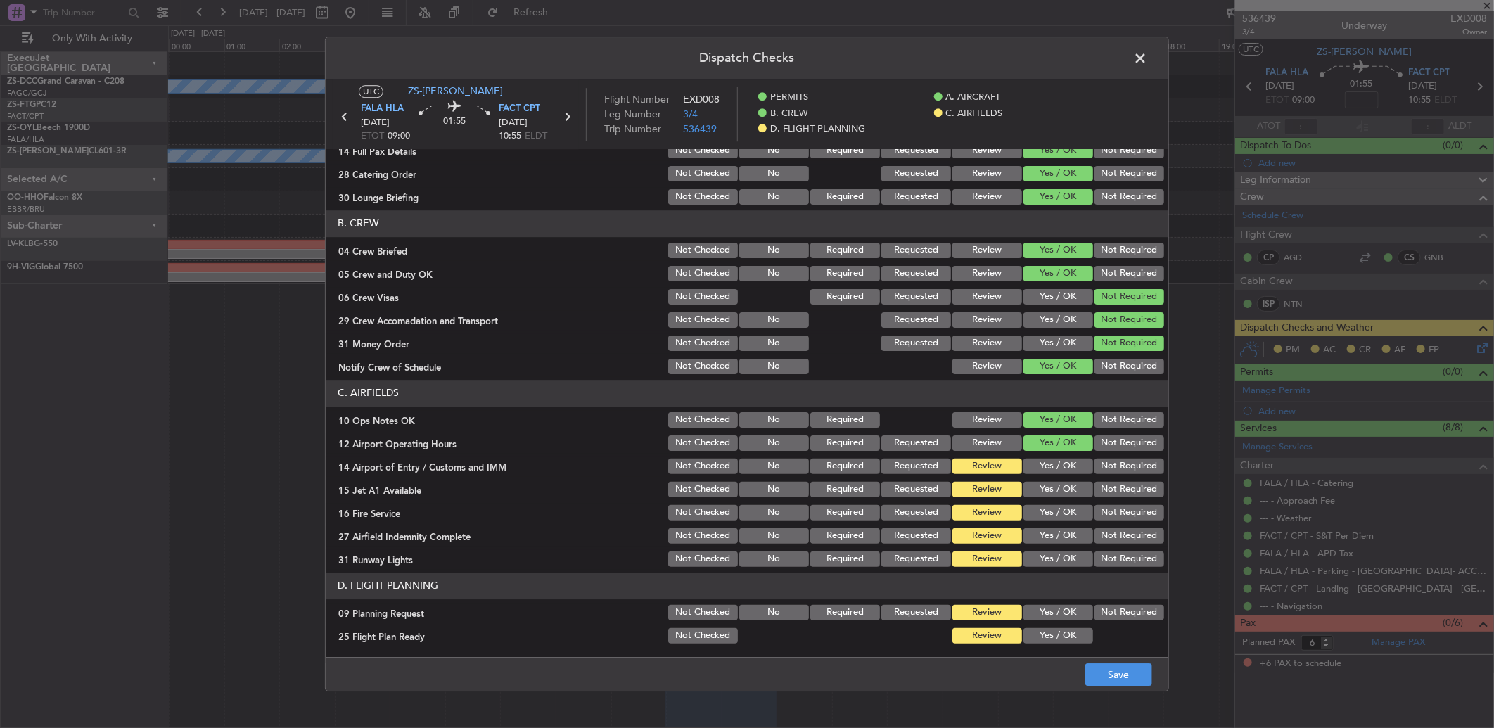
click at [1112, 465] on button "Not Required" at bounding box center [1129, 465] width 70 height 15
click at [1056, 489] on button "Yes / OK" at bounding box center [1058, 489] width 70 height 15
click at [1052, 499] on section "C. AIRFIELDS 10 Ops Notes OK Not Checked No Required Review Yes / OK Not Requir…" at bounding box center [747, 474] width 842 height 189
click at [1055, 510] on button "Yes / OK" at bounding box center [1058, 512] width 70 height 15
click at [1099, 533] on button "Not Required" at bounding box center [1129, 535] width 70 height 15
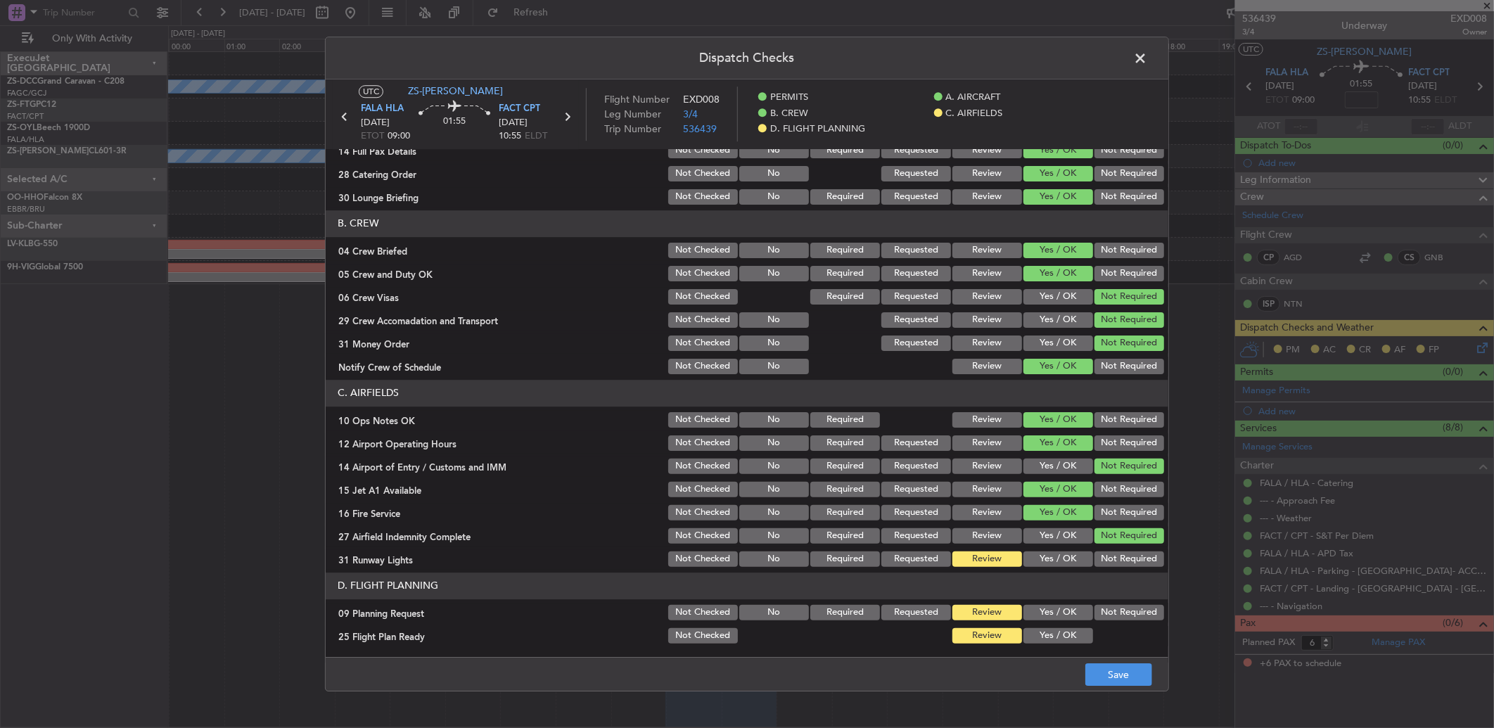
click at [1063, 560] on button "Yes / OK" at bounding box center [1058, 558] width 70 height 15
click at [1101, 606] on button "Not Required" at bounding box center [1129, 612] width 70 height 15
click at [1072, 638] on button "Yes / OK" at bounding box center [1058, 635] width 70 height 15
click at [987, 636] on button "Review" at bounding box center [987, 635] width 70 height 15
click at [1129, 668] on button "Save" at bounding box center [1118, 674] width 67 height 23
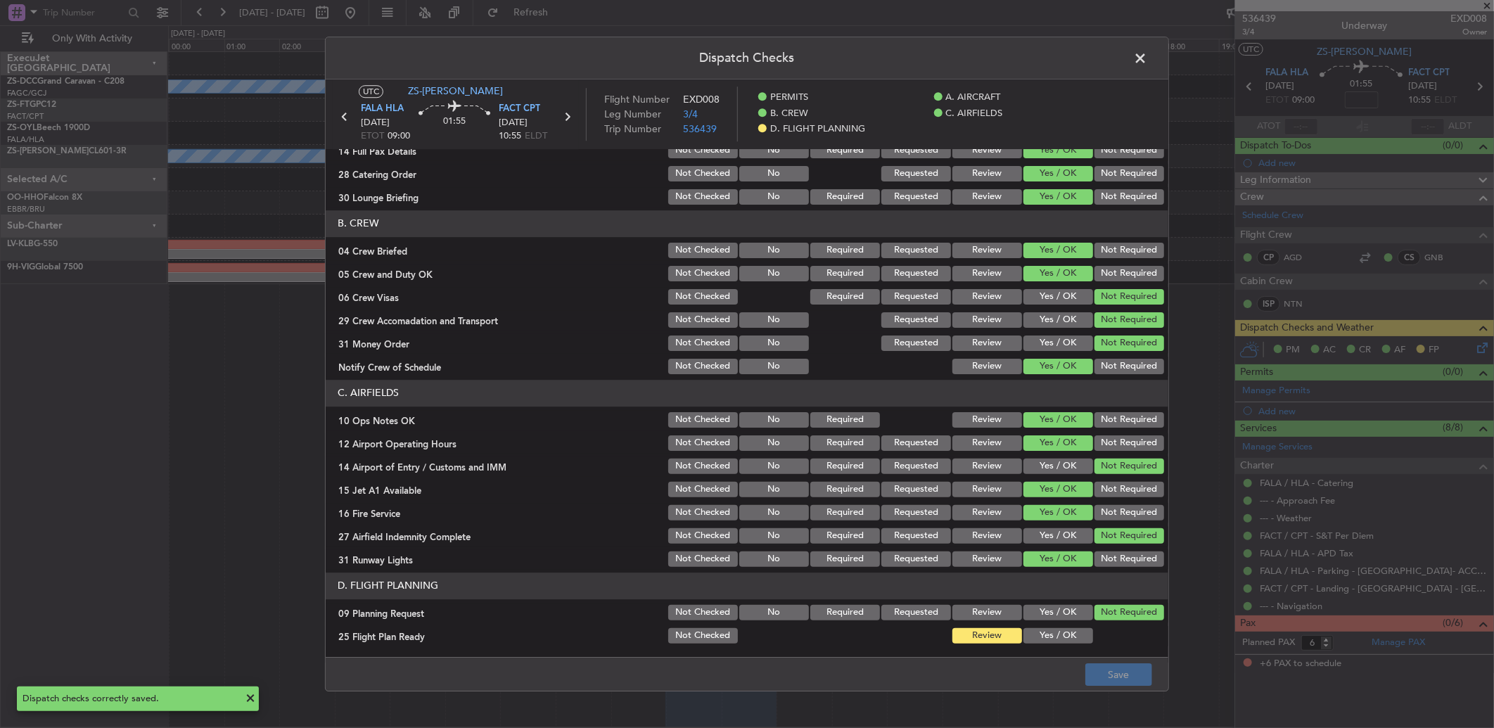
click at [1147, 58] on span at bounding box center [1147, 62] width 0 height 28
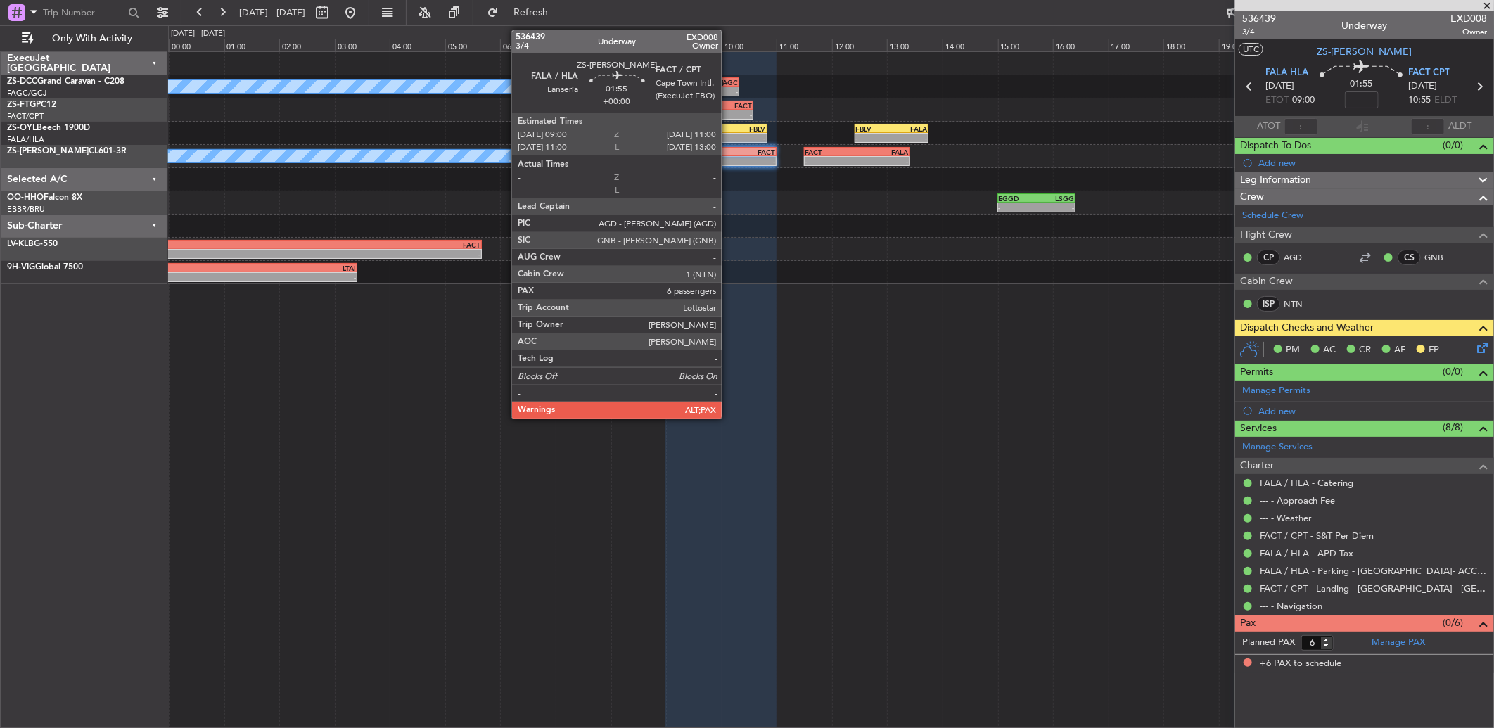
click at [730, 159] on div "-" at bounding box center [748, 161] width 54 height 8
click at [730, 160] on div "-" at bounding box center [748, 161] width 54 height 8
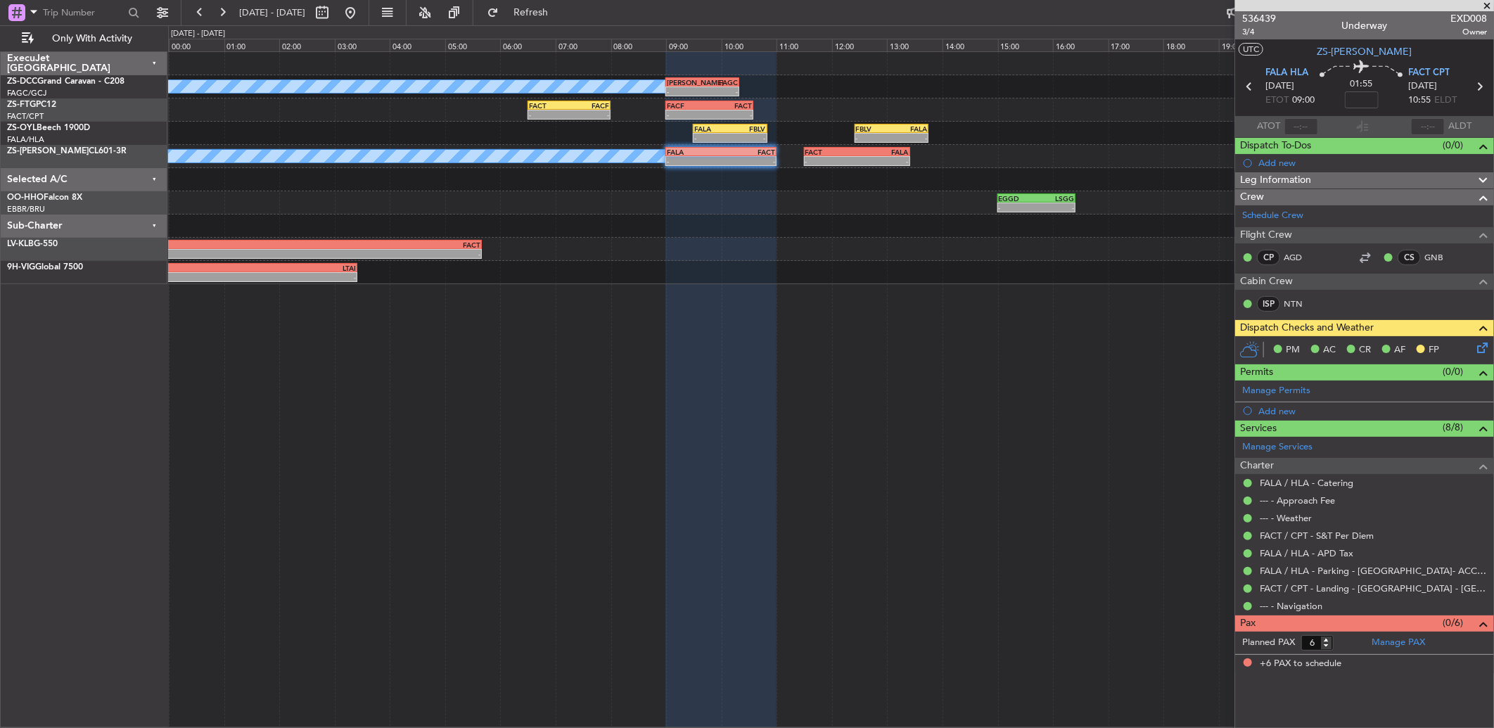
click at [1477, 346] on icon at bounding box center [1479, 345] width 11 height 11
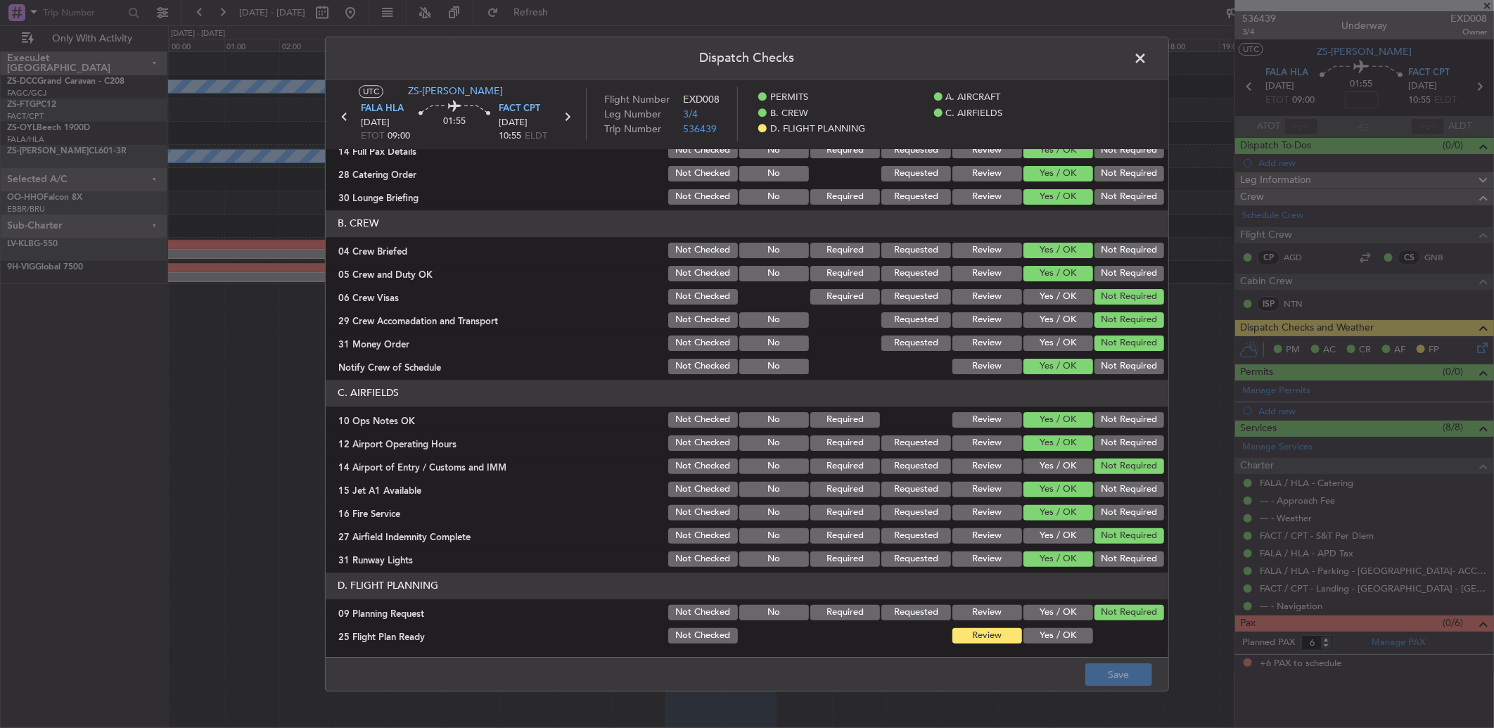
click at [1147, 58] on span at bounding box center [1147, 62] width 0 height 28
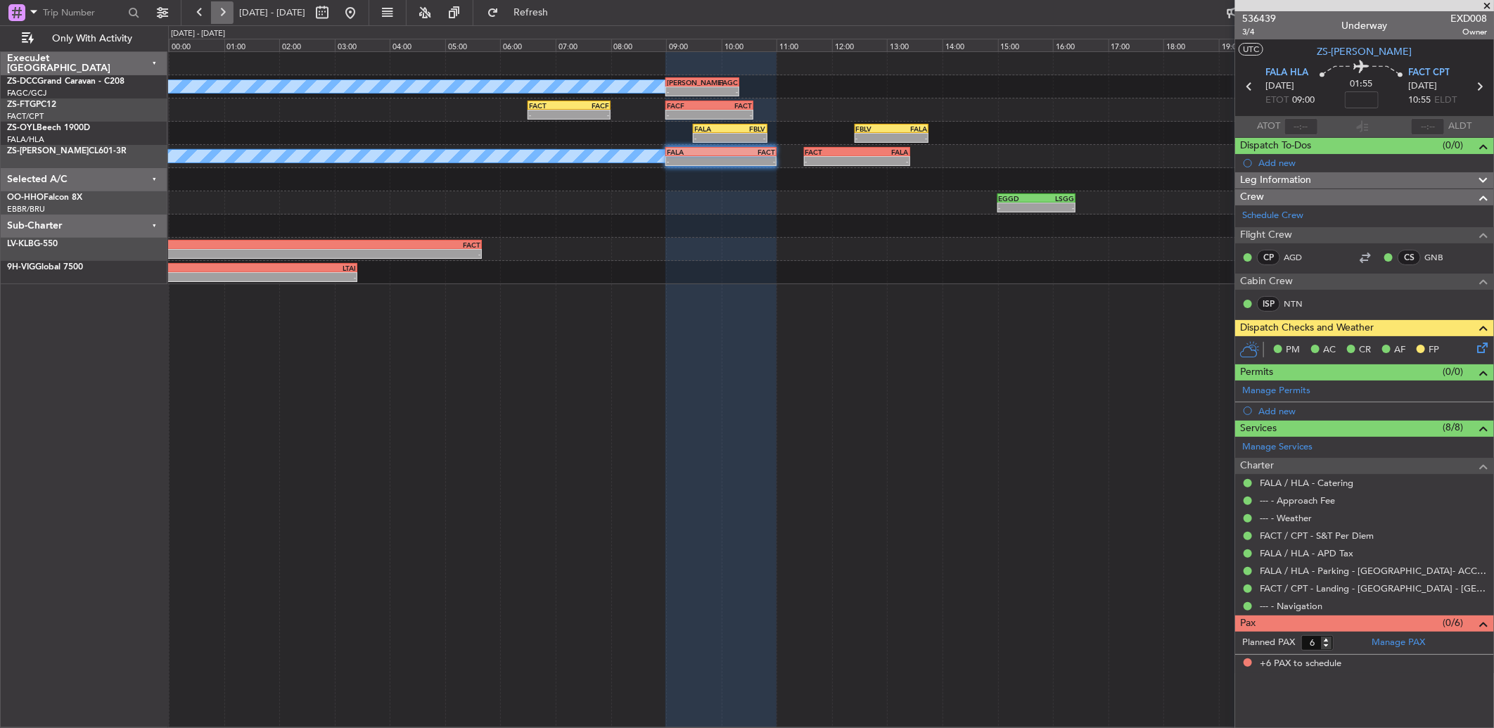
click at [215, 21] on button at bounding box center [222, 12] width 23 height 23
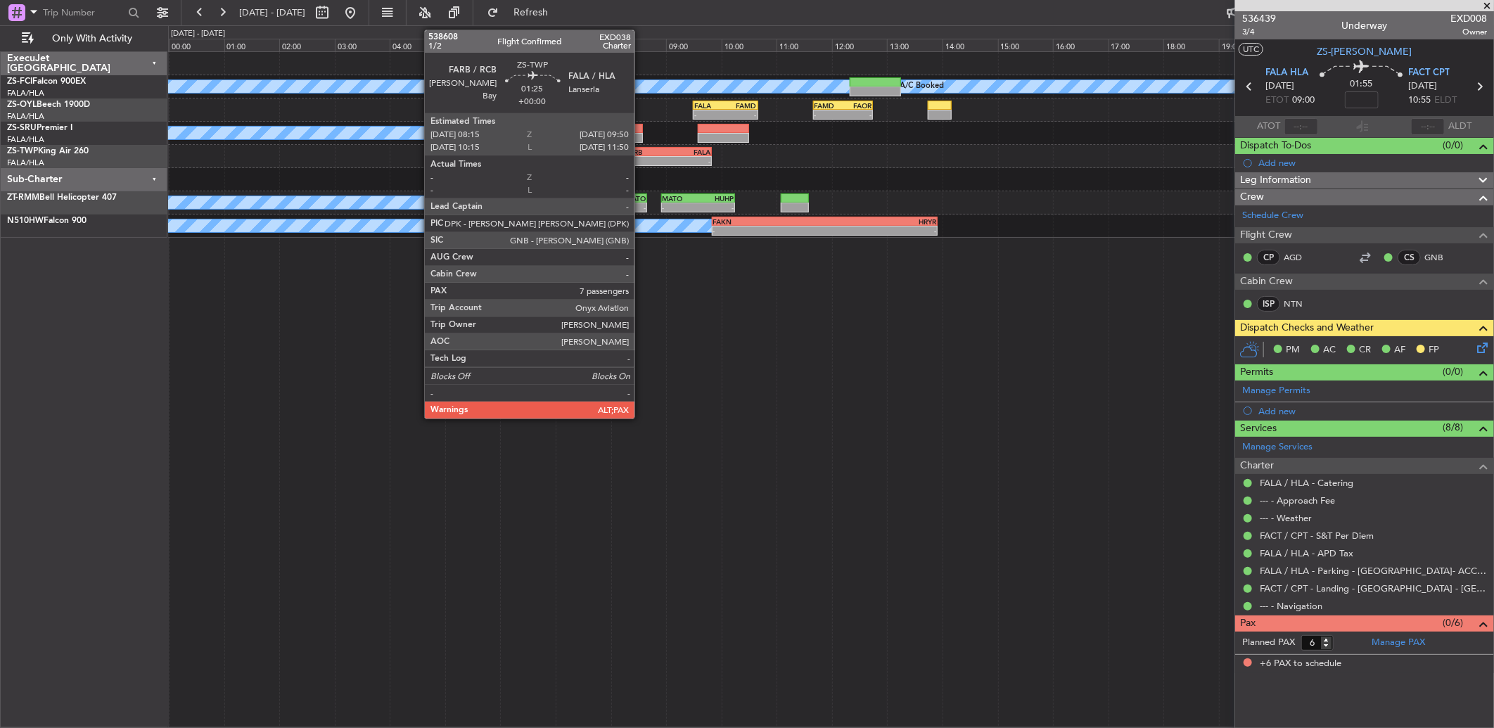
click at [645, 153] on div "- - FALA 06:00 Z FARB 07:30 Z - - FARB 08:15 Z FALA 09:50 Z" at bounding box center [830, 156] width 1325 height 23
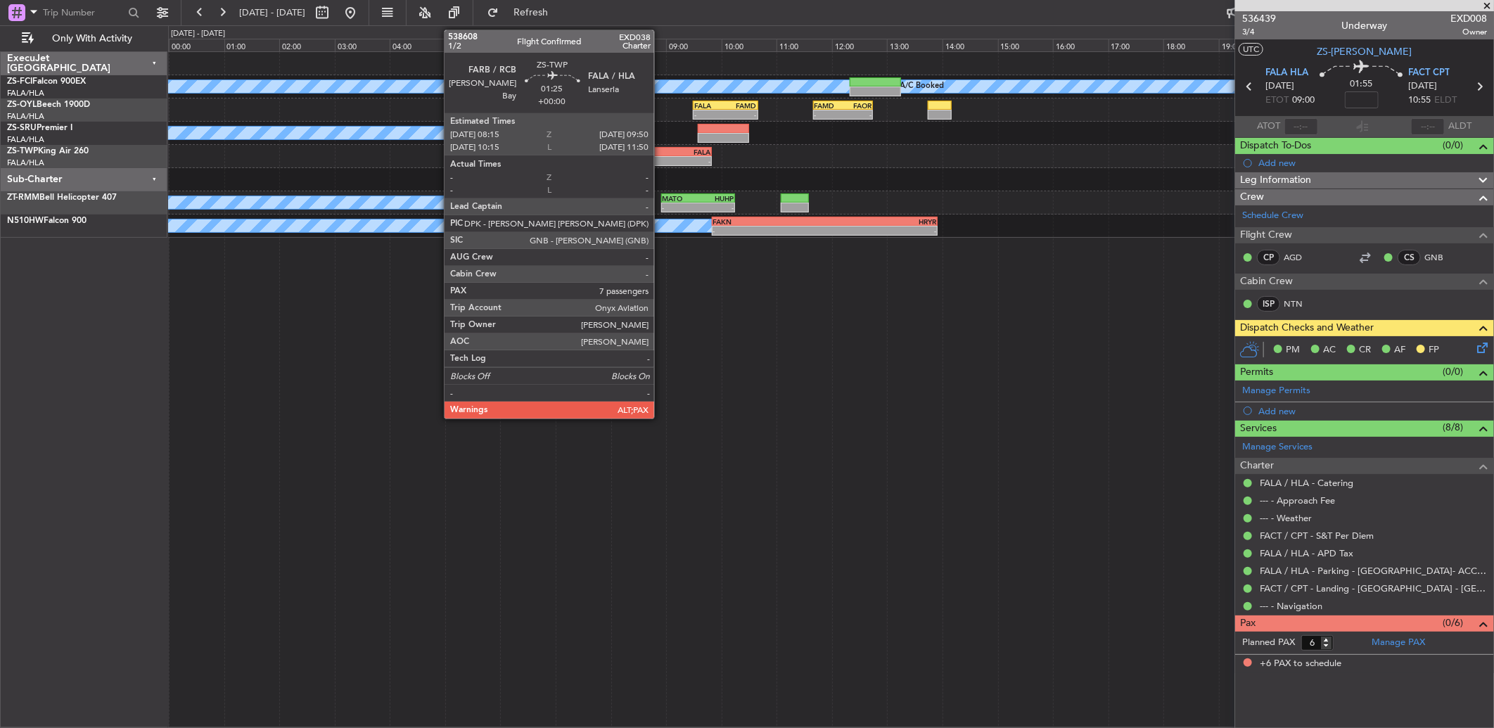
click at [661, 159] on div "-" at bounding box center [646, 161] width 42 height 8
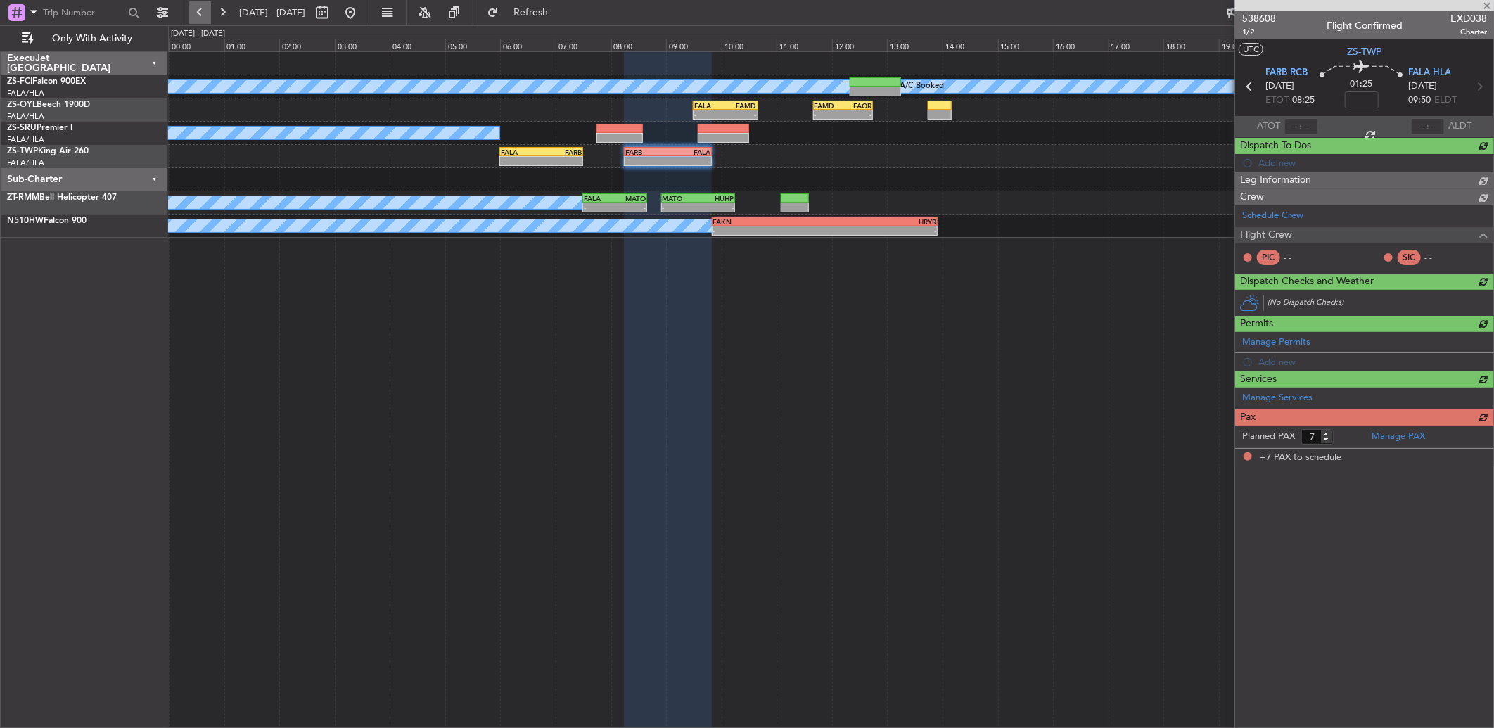
click at [205, 9] on button at bounding box center [199, 12] width 23 height 23
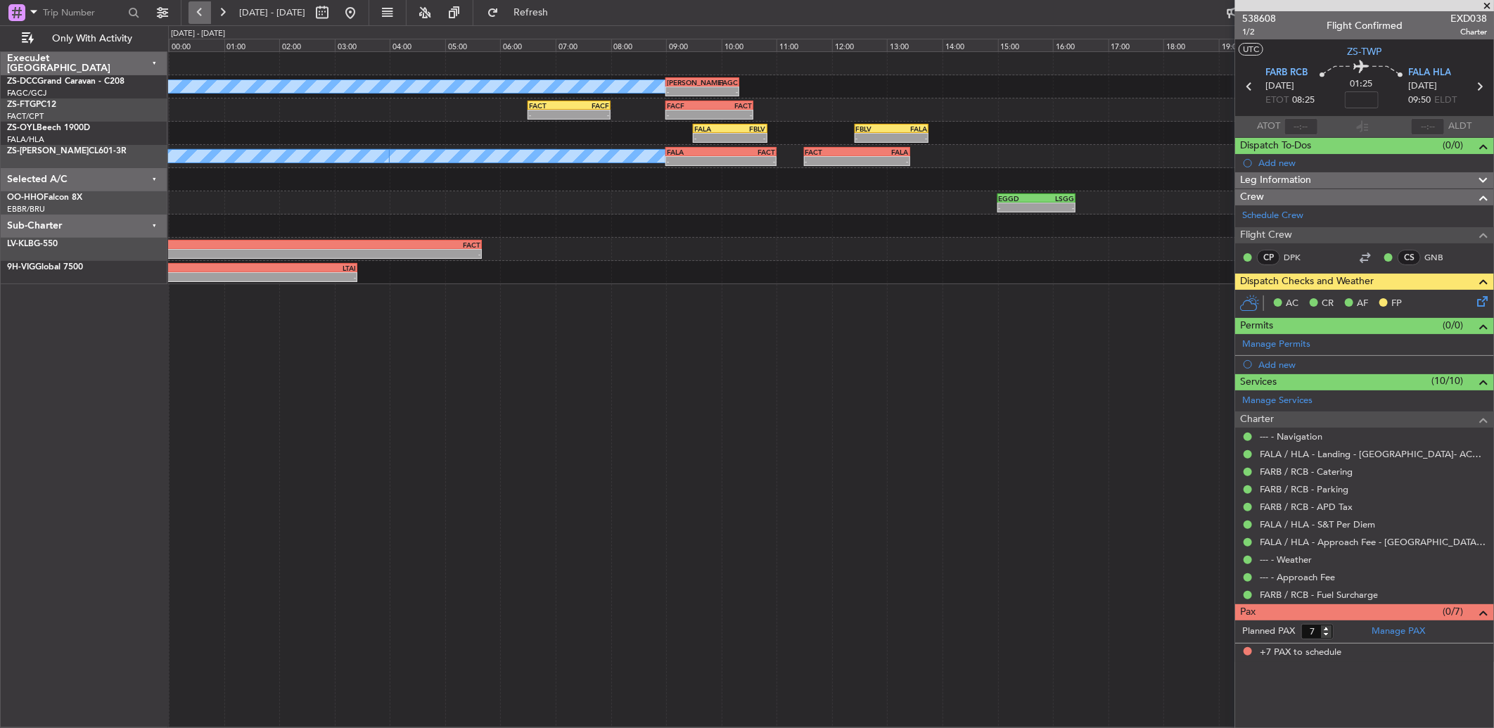
click at [202, 15] on button at bounding box center [199, 12] width 23 height 23
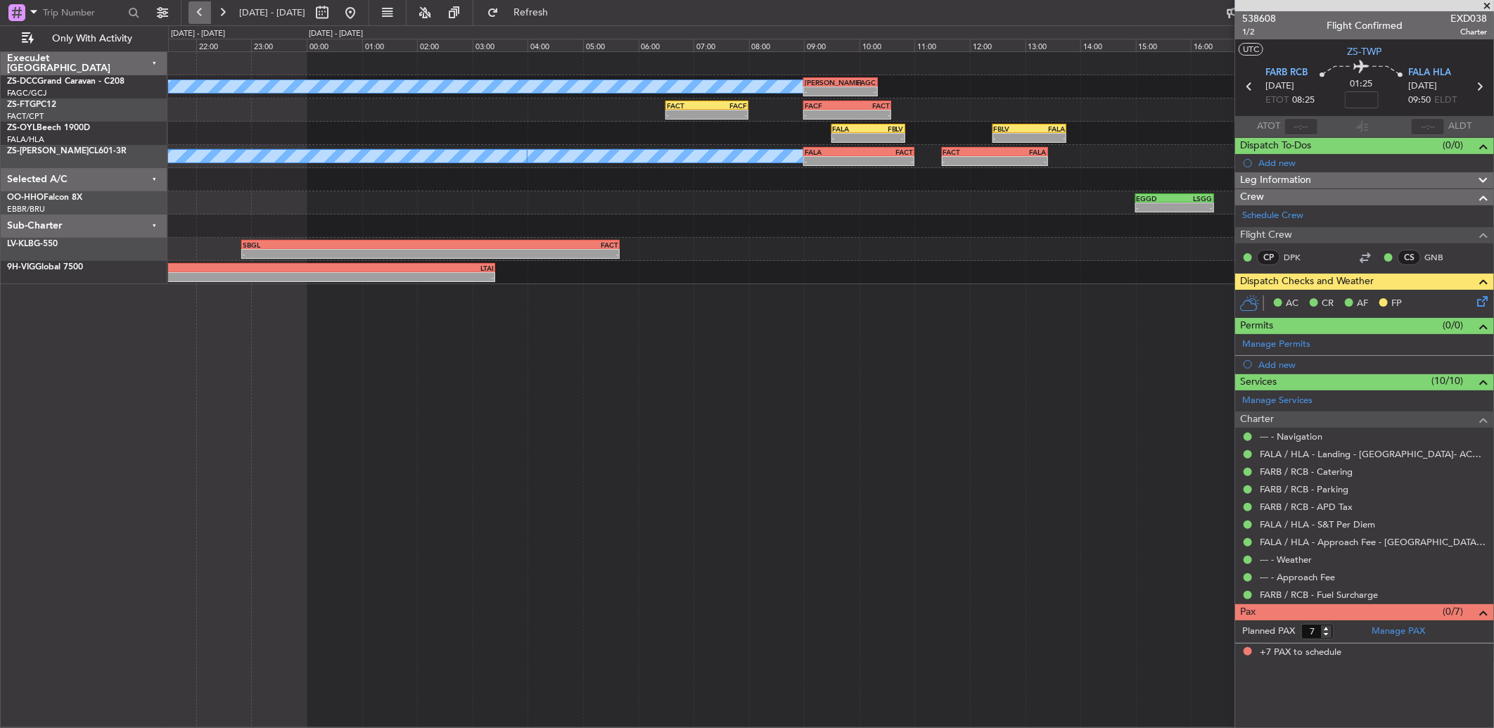
click at [202, 15] on button at bounding box center [199, 12] width 23 height 23
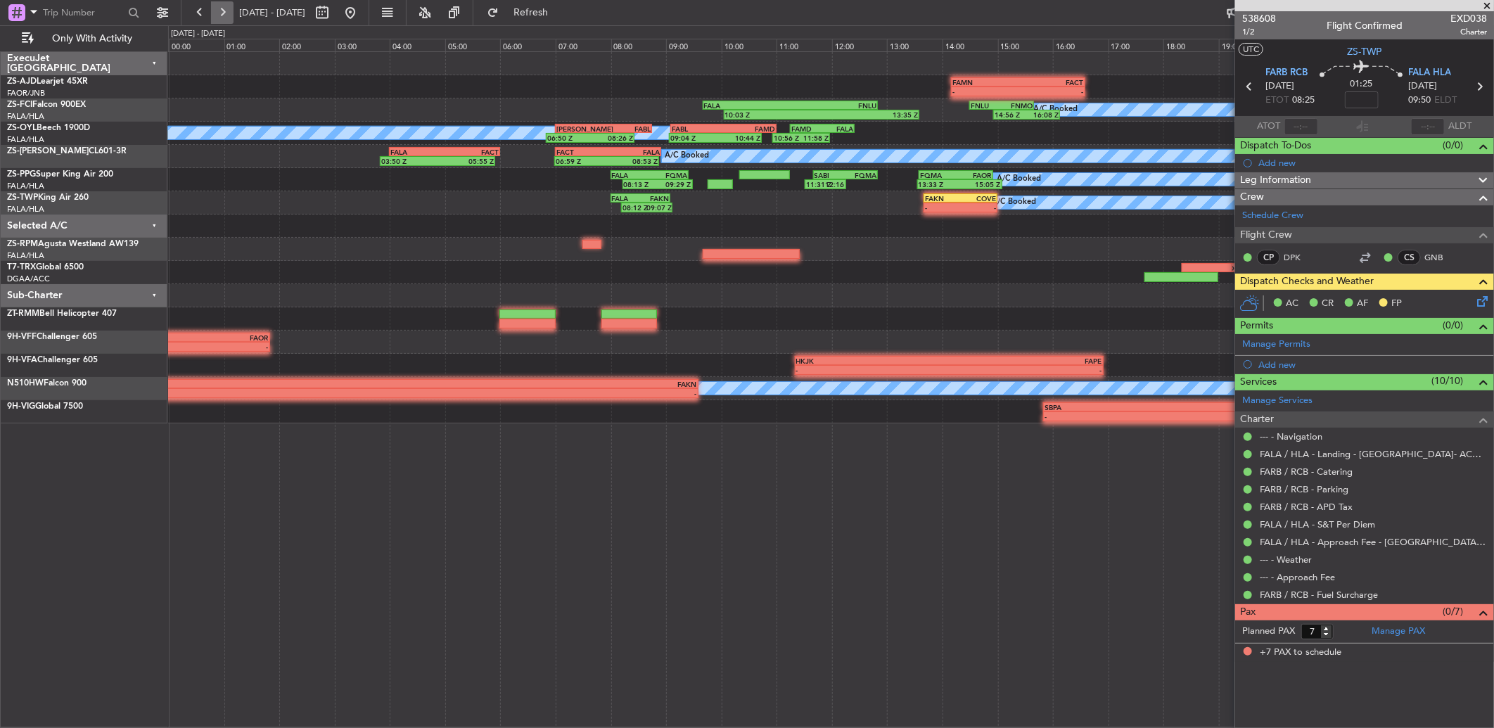
click at [215, 11] on button at bounding box center [222, 12] width 23 height 23
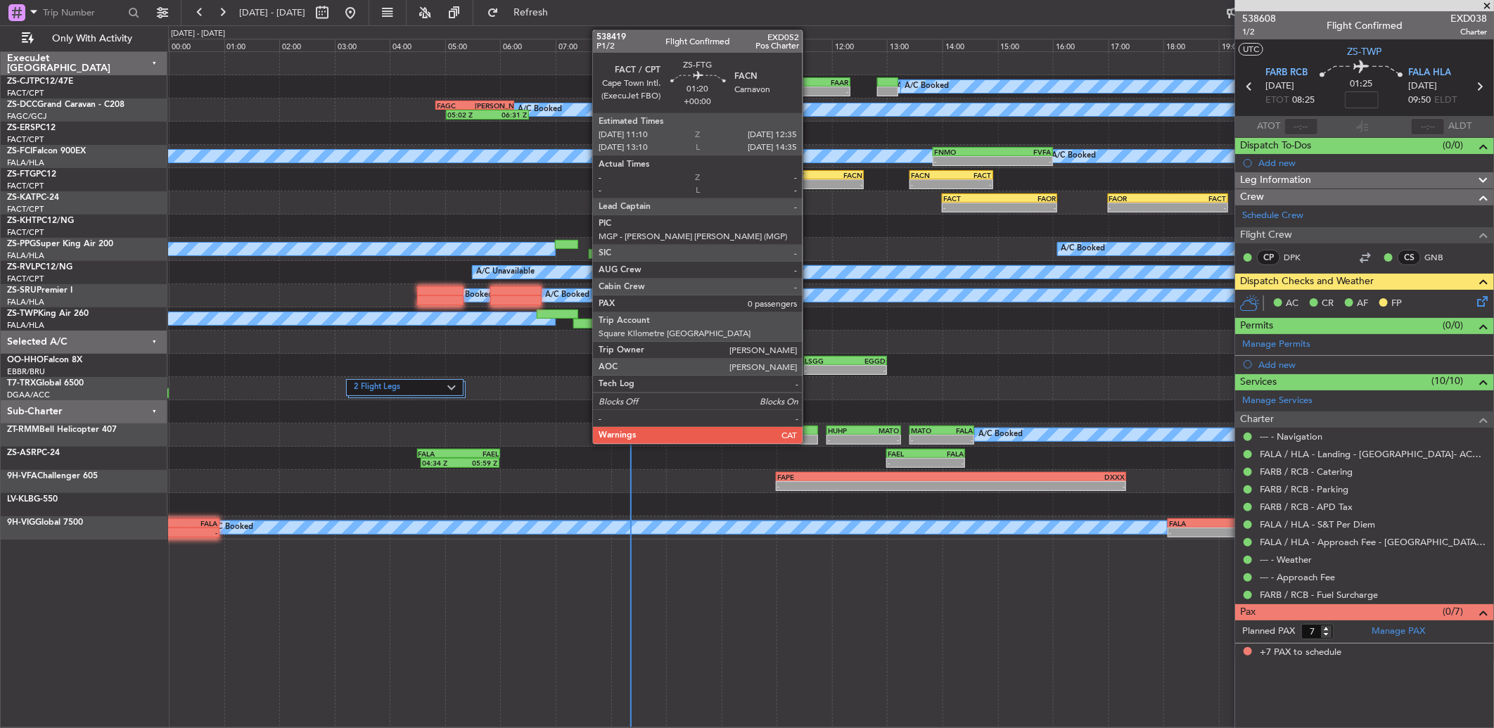
click at [809, 180] on div "-" at bounding box center [805, 184] width 38 height 8
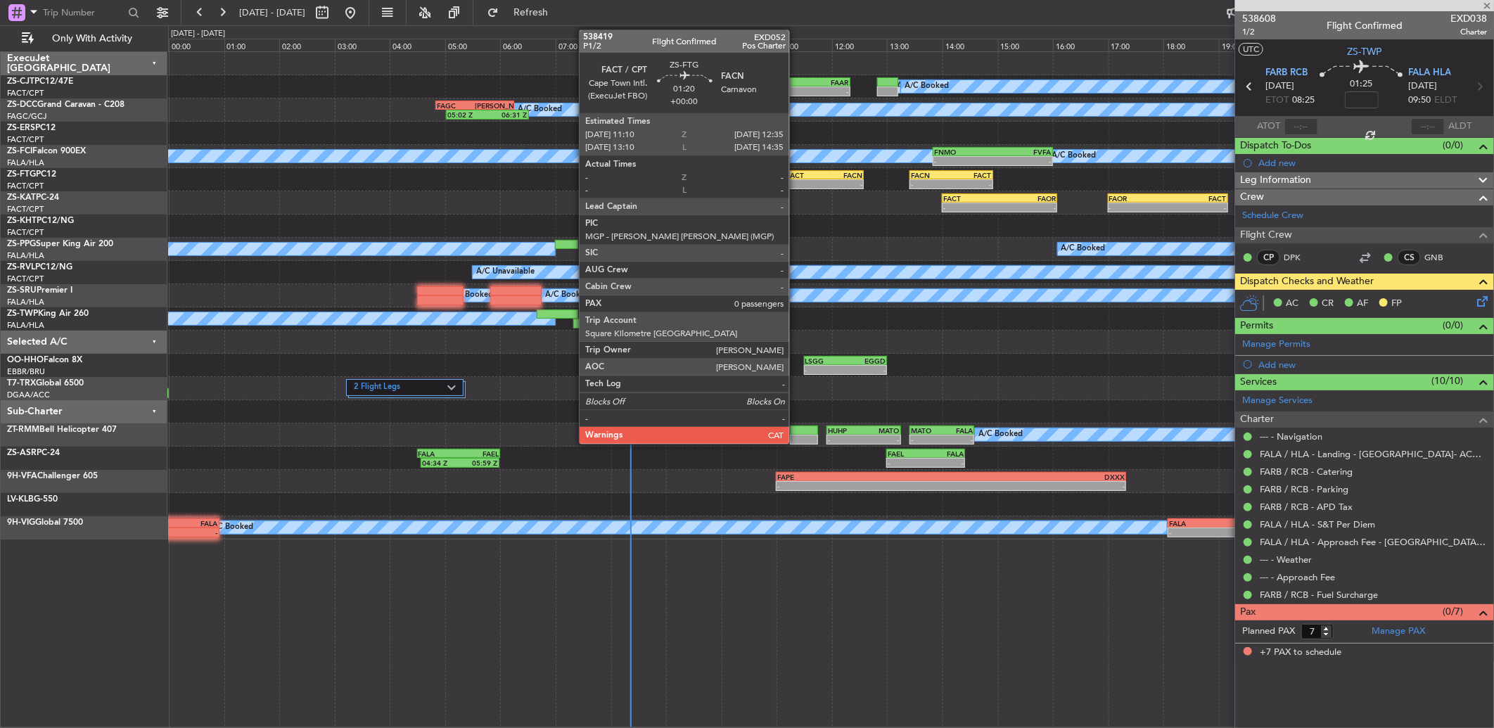
type input "0"
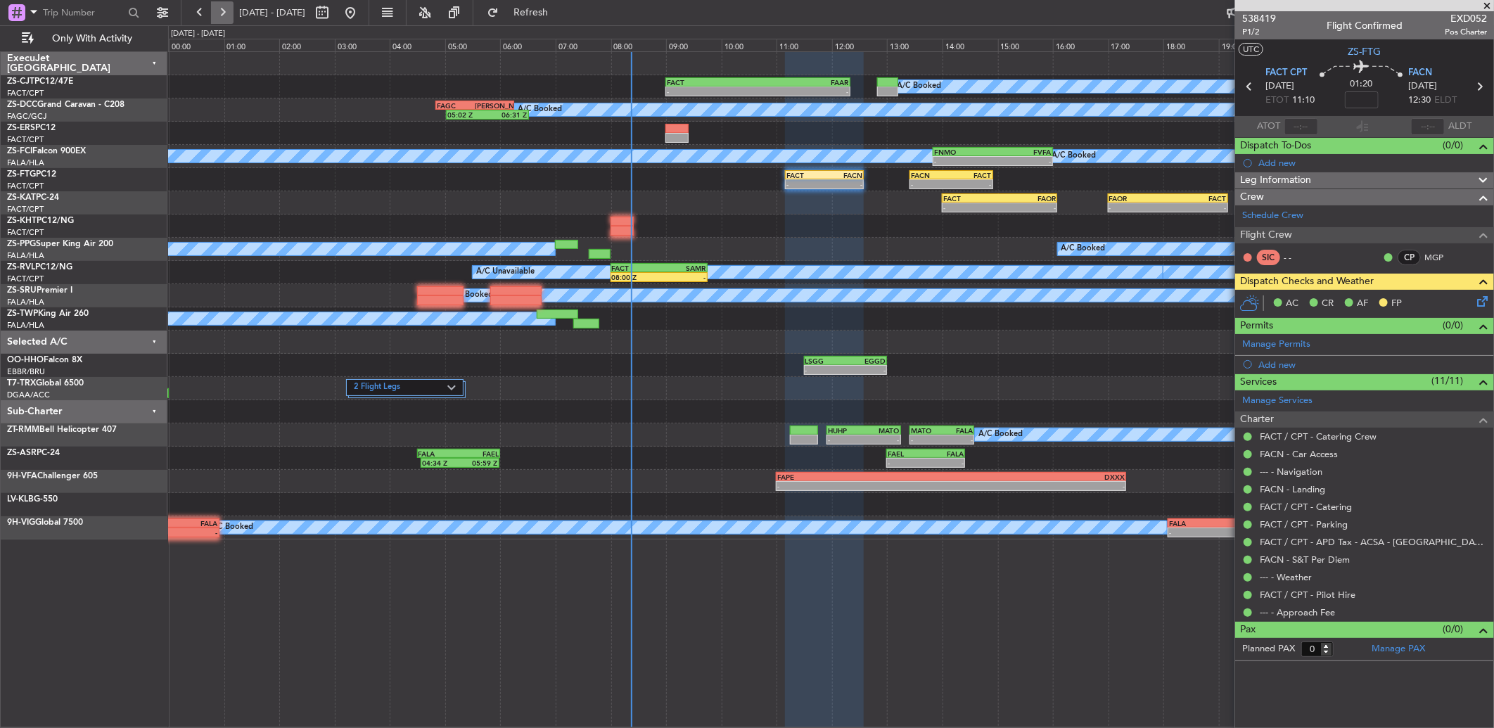
click at [213, 9] on button at bounding box center [222, 12] width 23 height 23
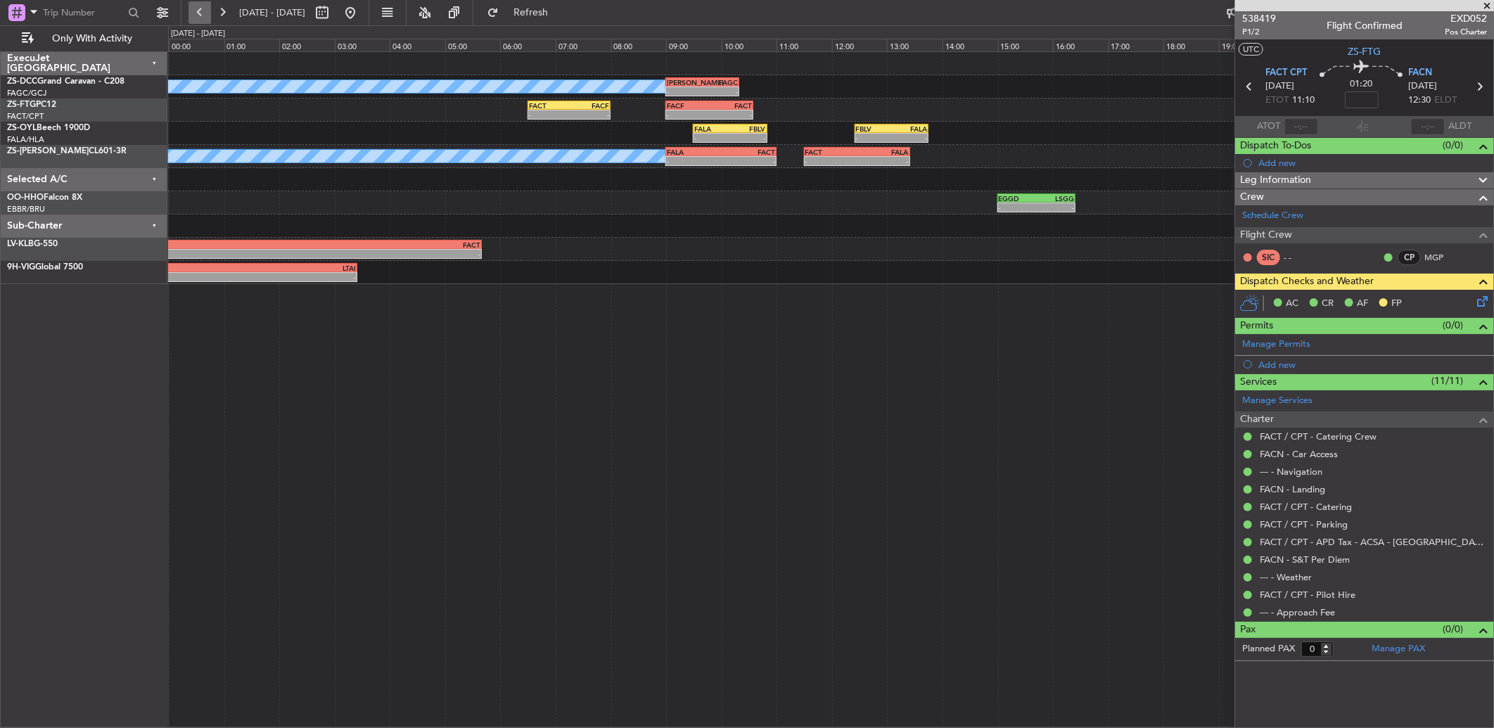
click at [203, 20] on button at bounding box center [199, 12] width 23 height 23
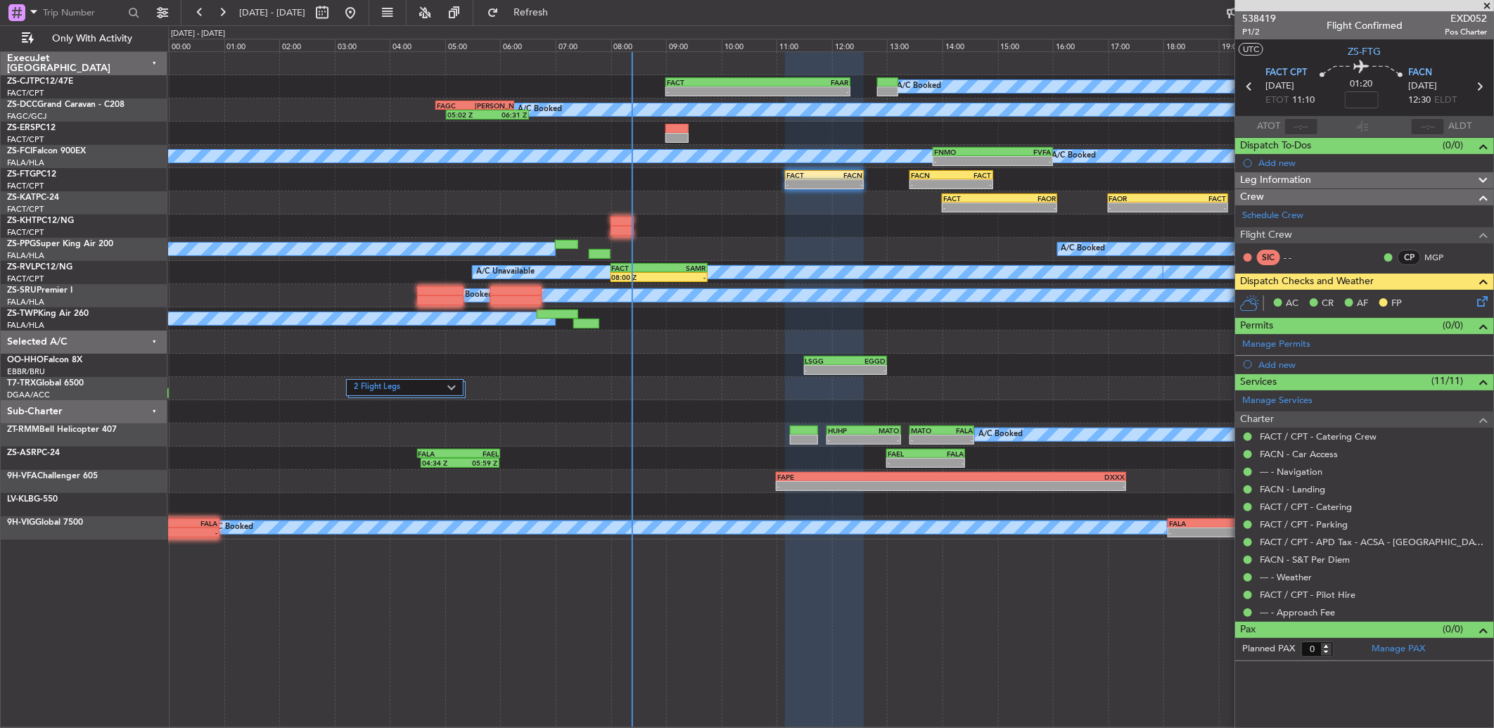
click at [1489, 4] on span at bounding box center [1487, 6] width 14 height 13
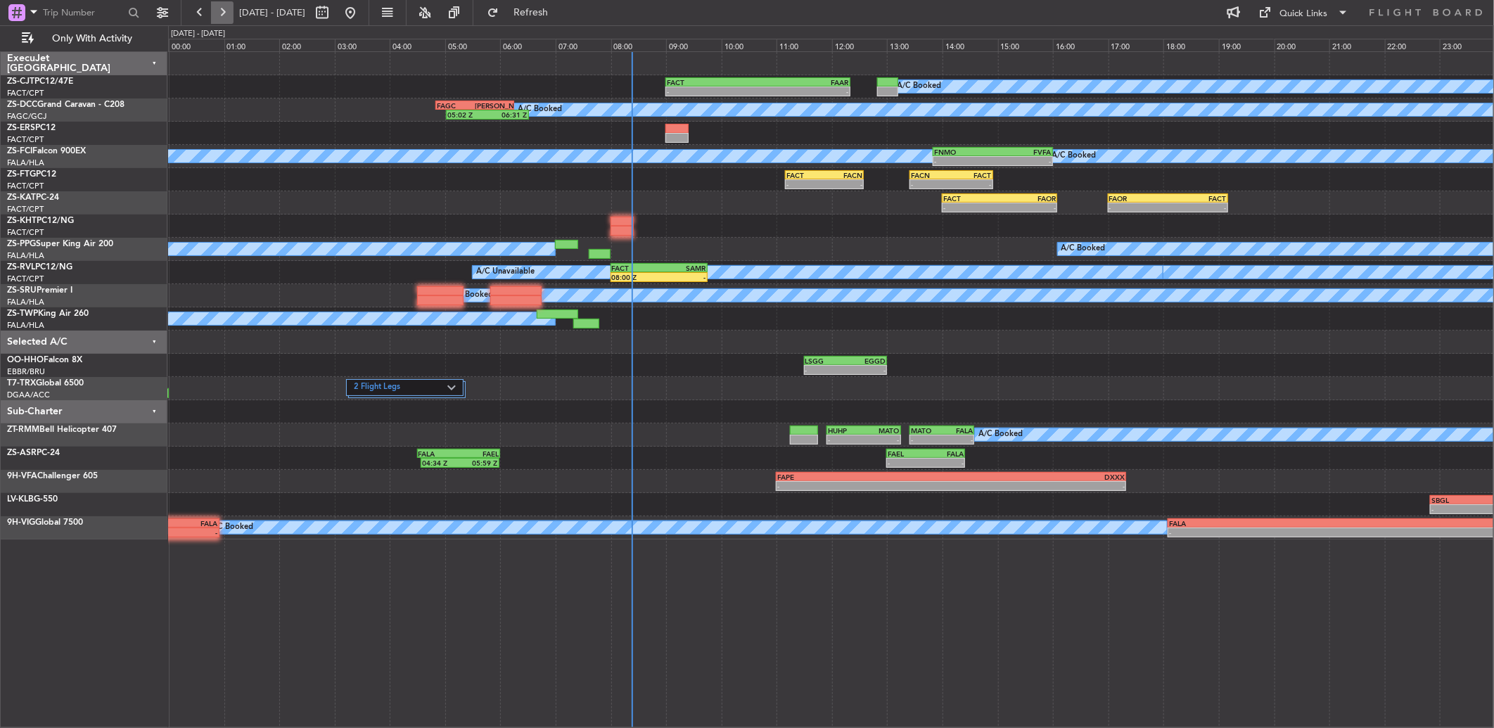
click at [226, 11] on button at bounding box center [222, 12] width 23 height 23
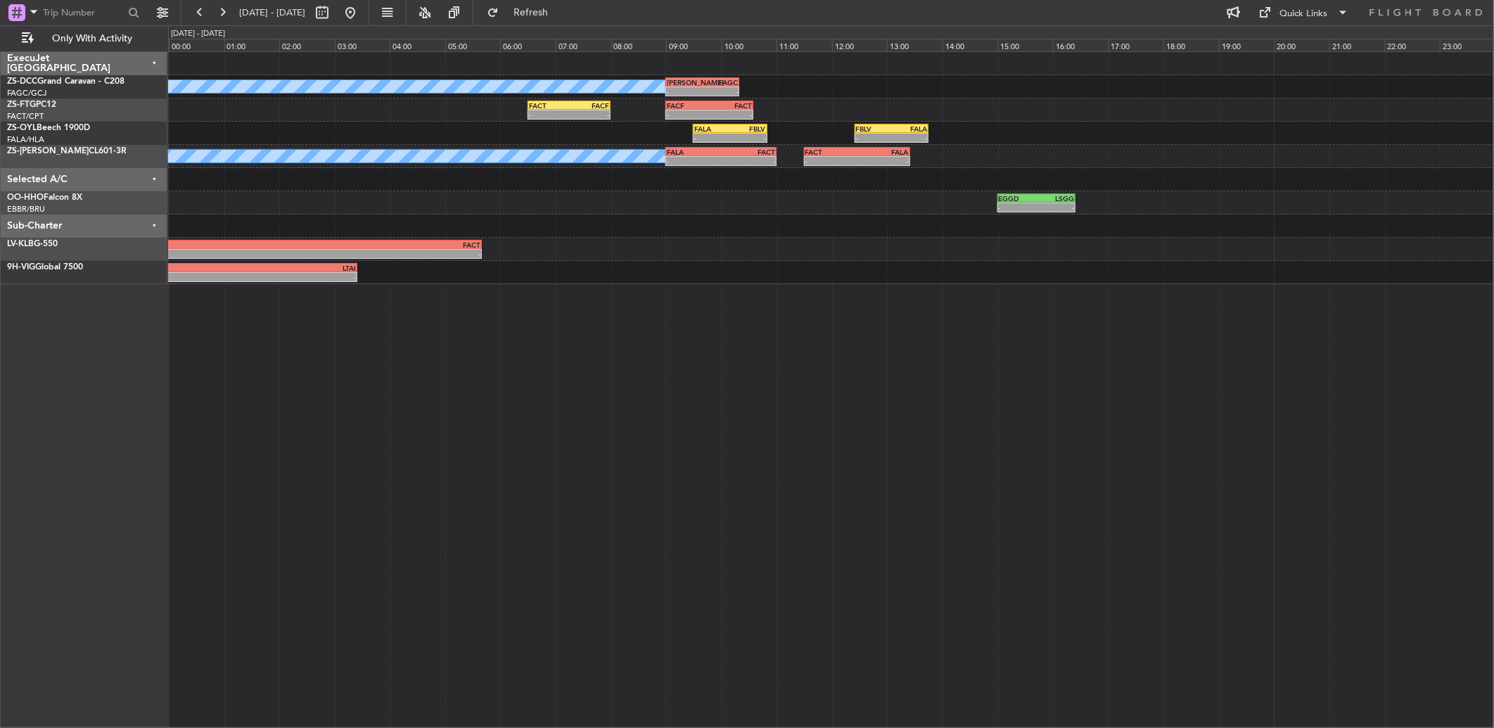
click at [241, 12] on span "[DATE] - [DATE]" at bounding box center [272, 12] width 66 height 13
click at [215, 12] on button at bounding box center [222, 12] width 23 height 23
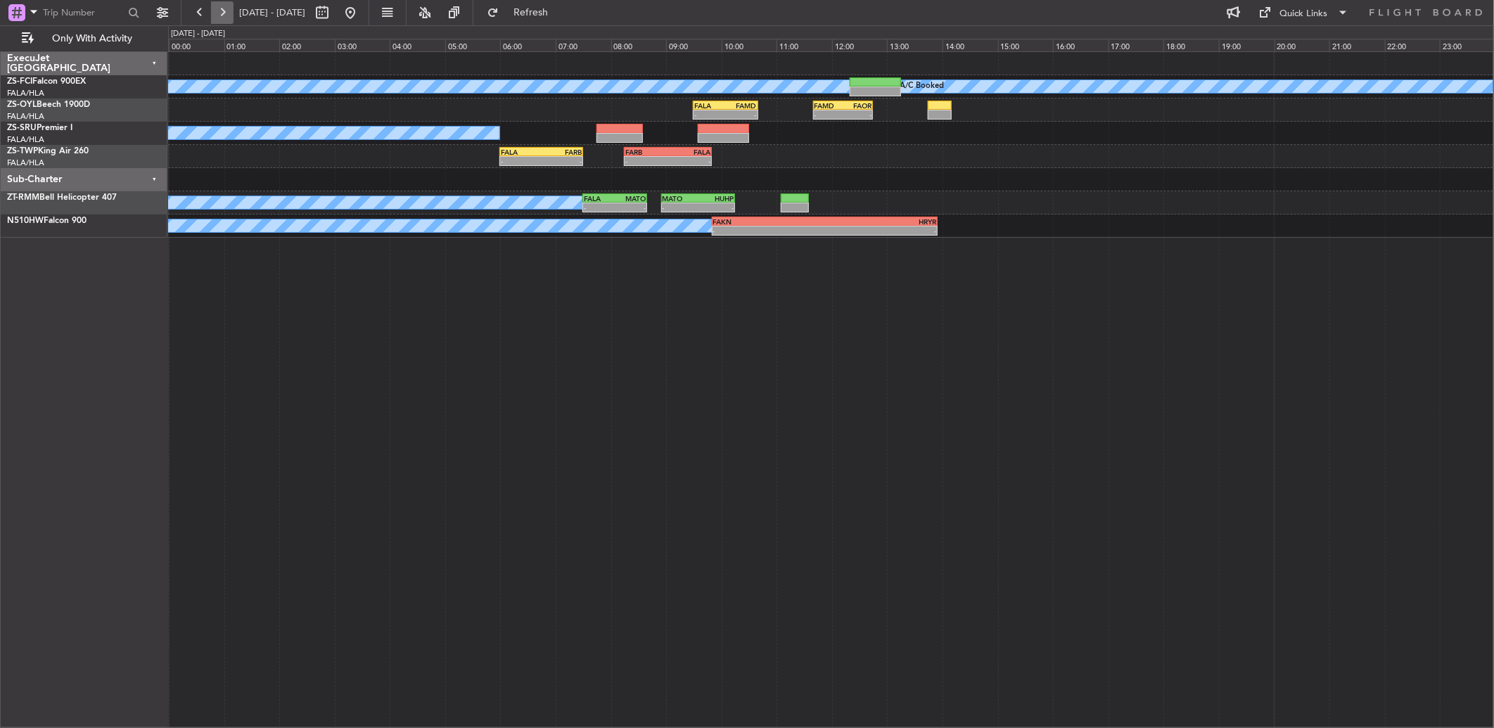
click at [216, 10] on button at bounding box center [222, 12] width 23 height 23
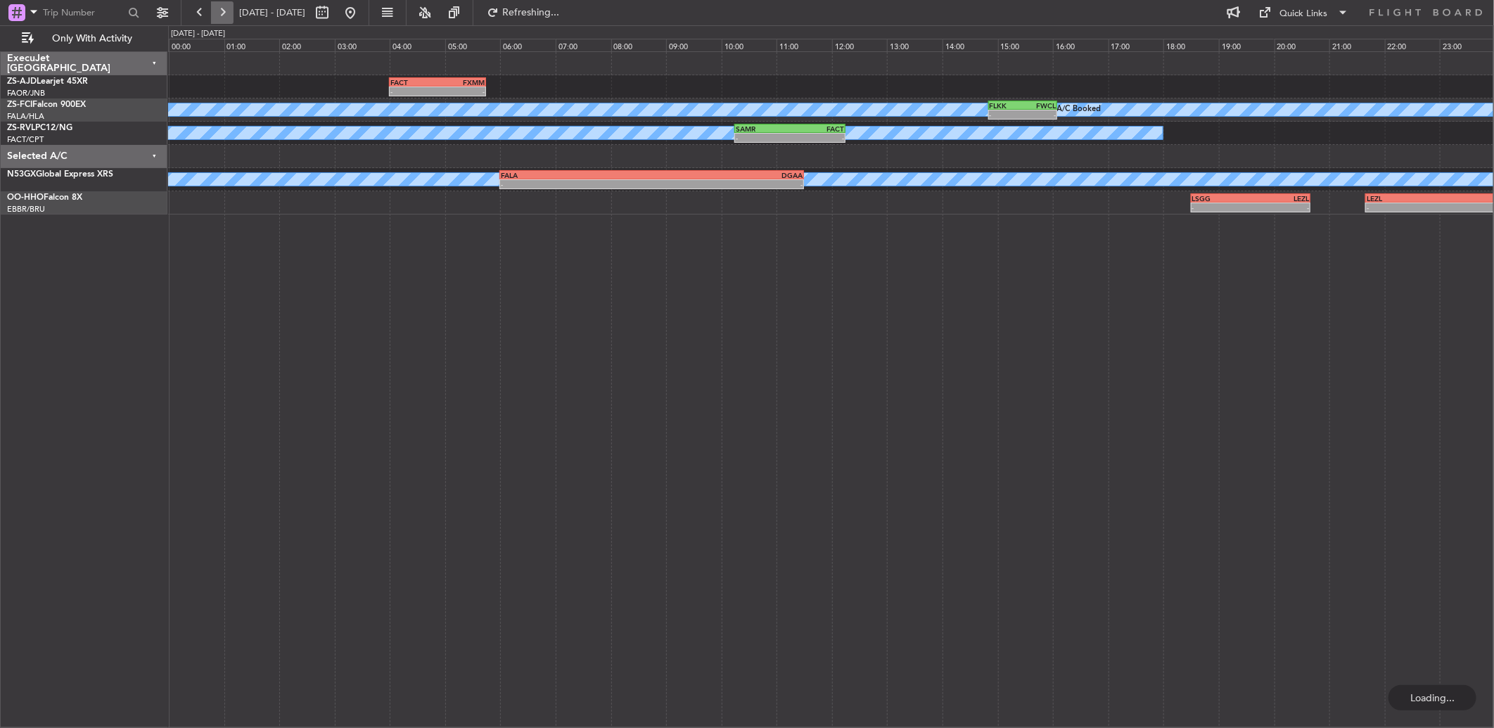
click at [221, 11] on button at bounding box center [222, 12] width 23 height 23
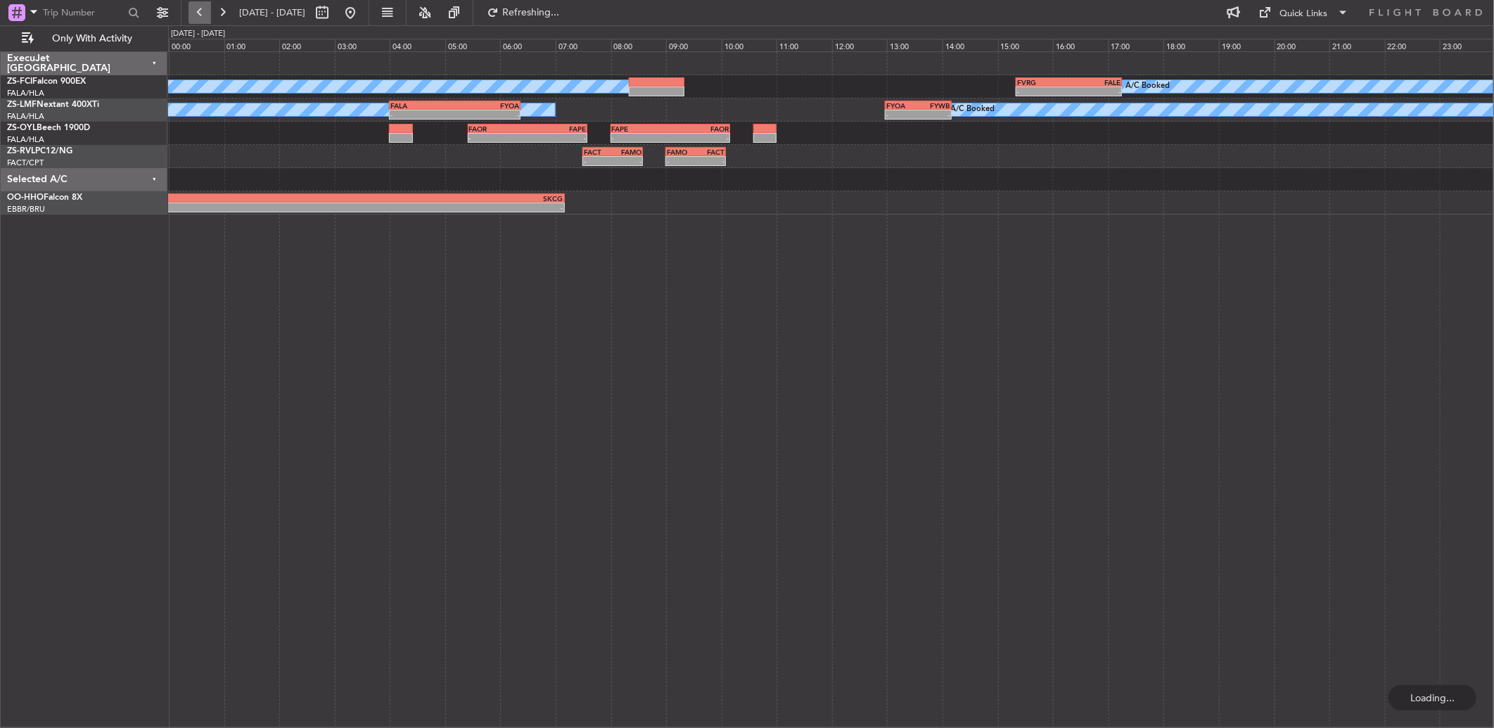
click at [188, 15] on fb-range-datepicker "[DATE] - [DATE]" at bounding box center [275, 12] width 188 height 25
click at [188, 15] on button at bounding box center [199, 12] width 23 height 23
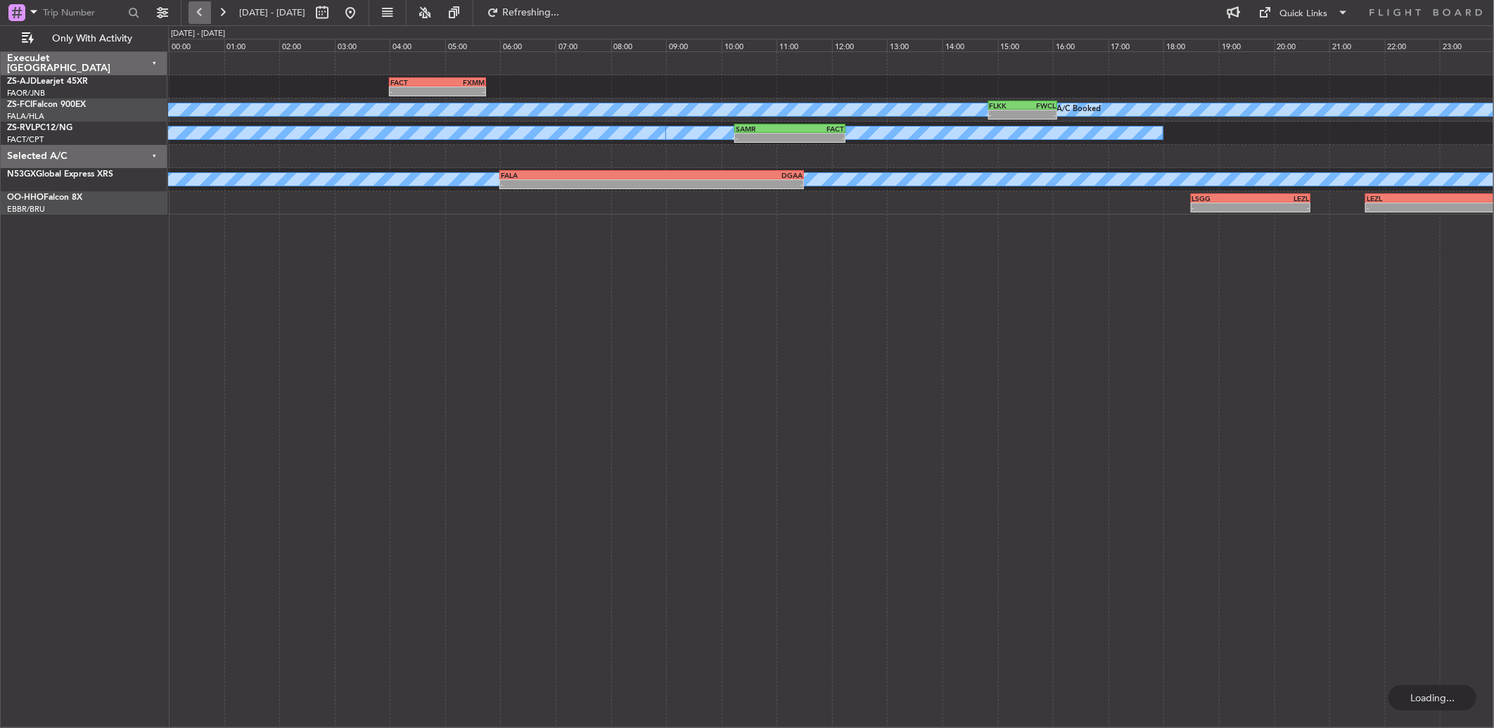
click at [188, 15] on button at bounding box center [199, 12] width 23 height 23
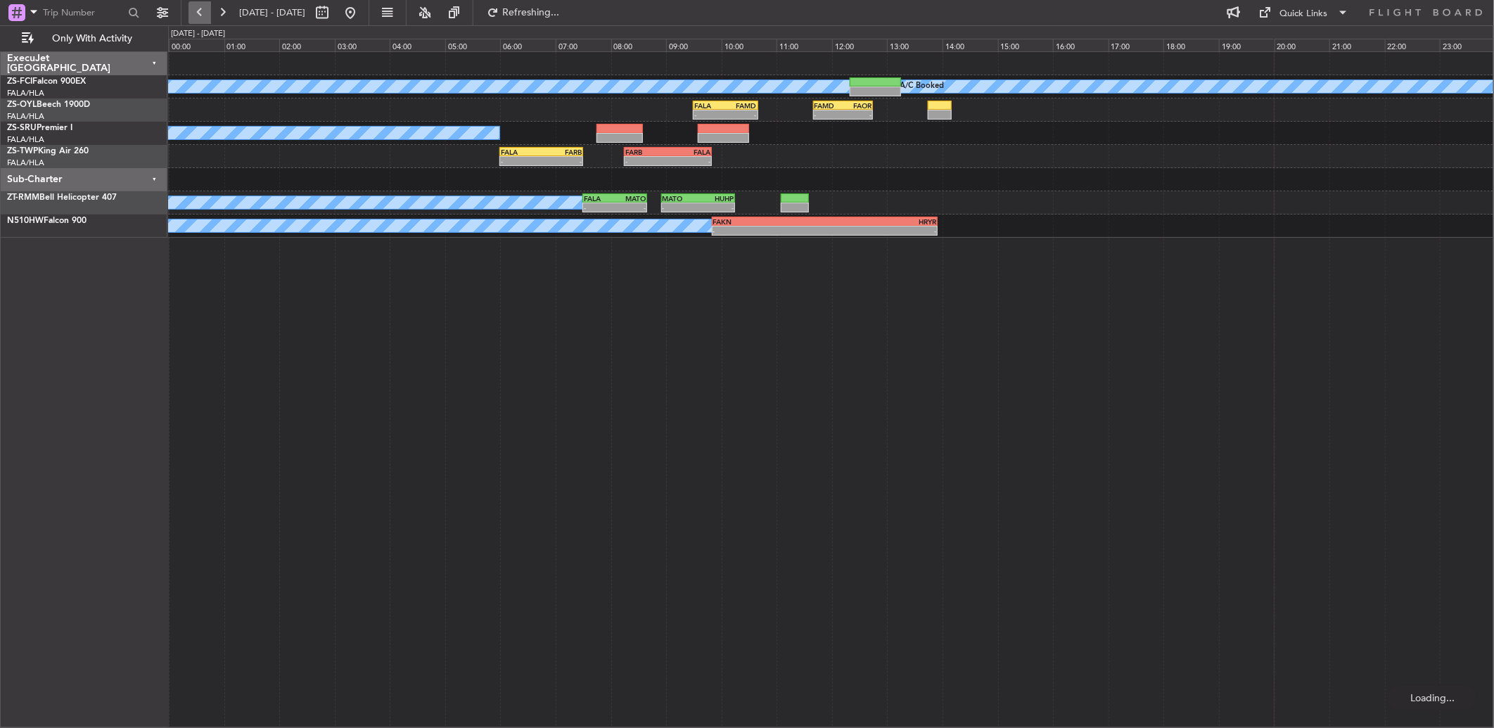
click at [188, 15] on button at bounding box center [199, 12] width 23 height 23
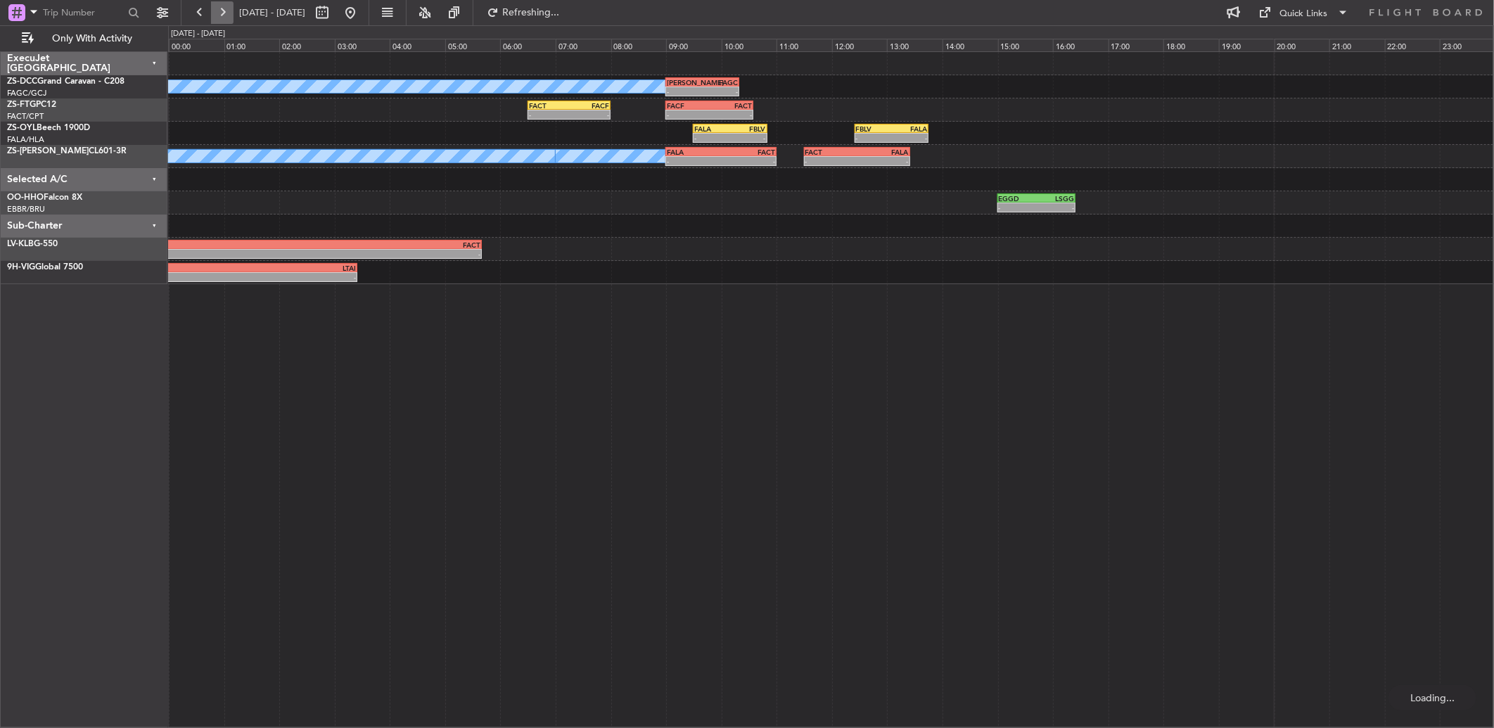
click at [222, 11] on button at bounding box center [222, 12] width 23 height 23
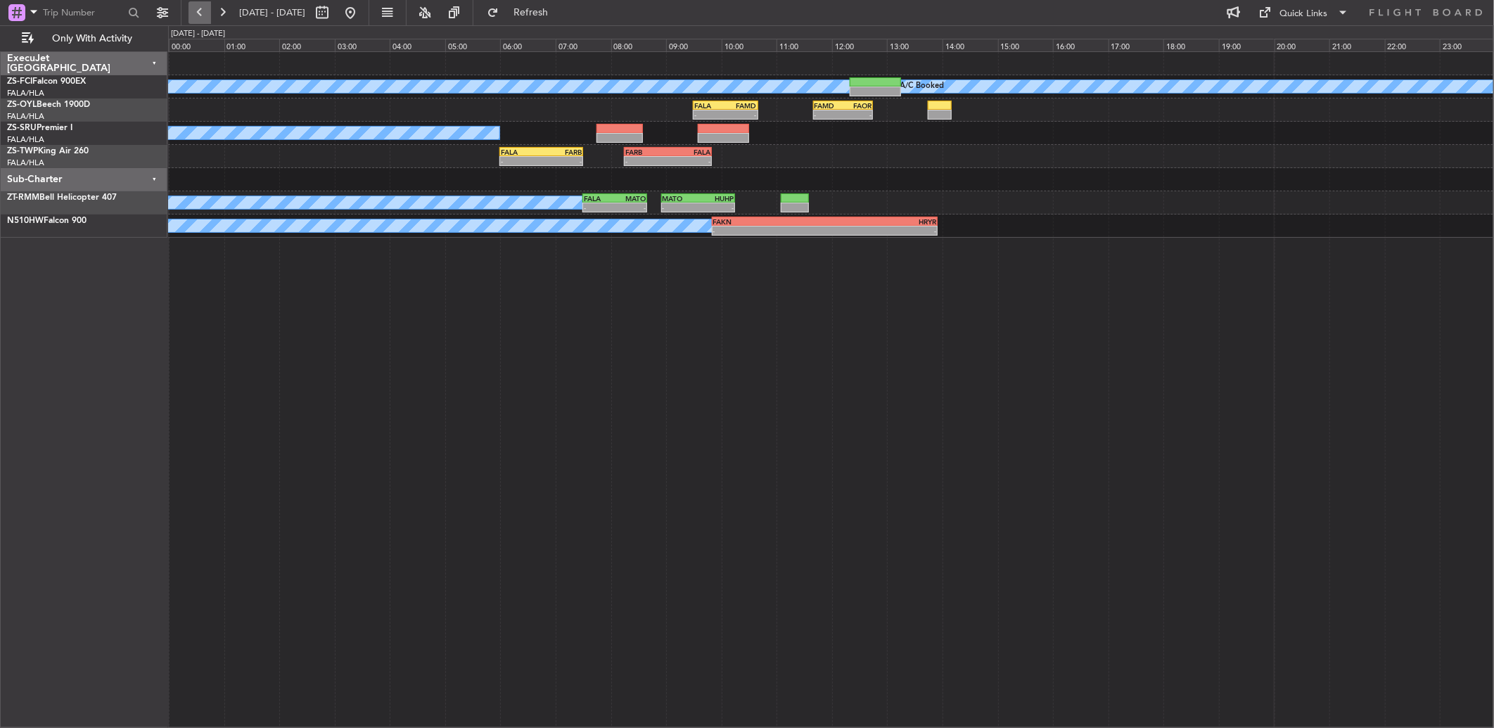
click at [195, 5] on button at bounding box center [199, 12] width 23 height 23
